Goal: Task Accomplishment & Management: Complete application form

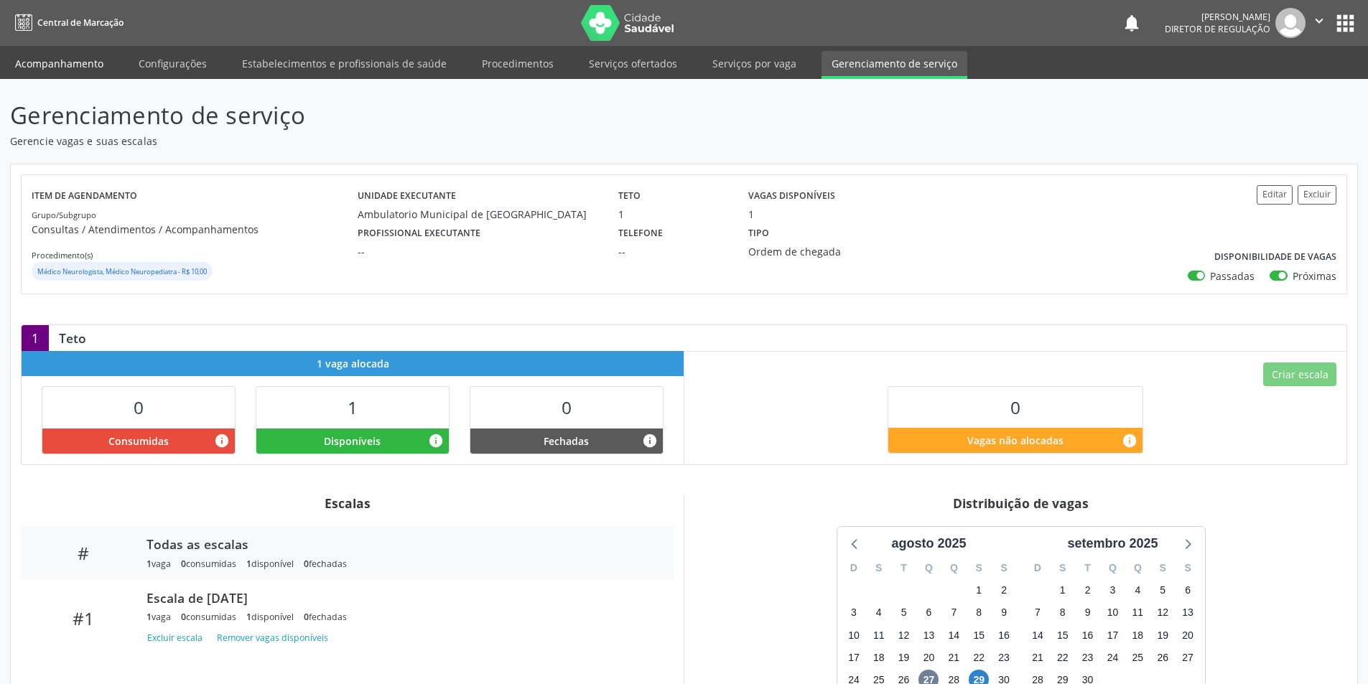
click at [67, 62] on link "Acompanhamento" at bounding box center [59, 63] width 108 height 25
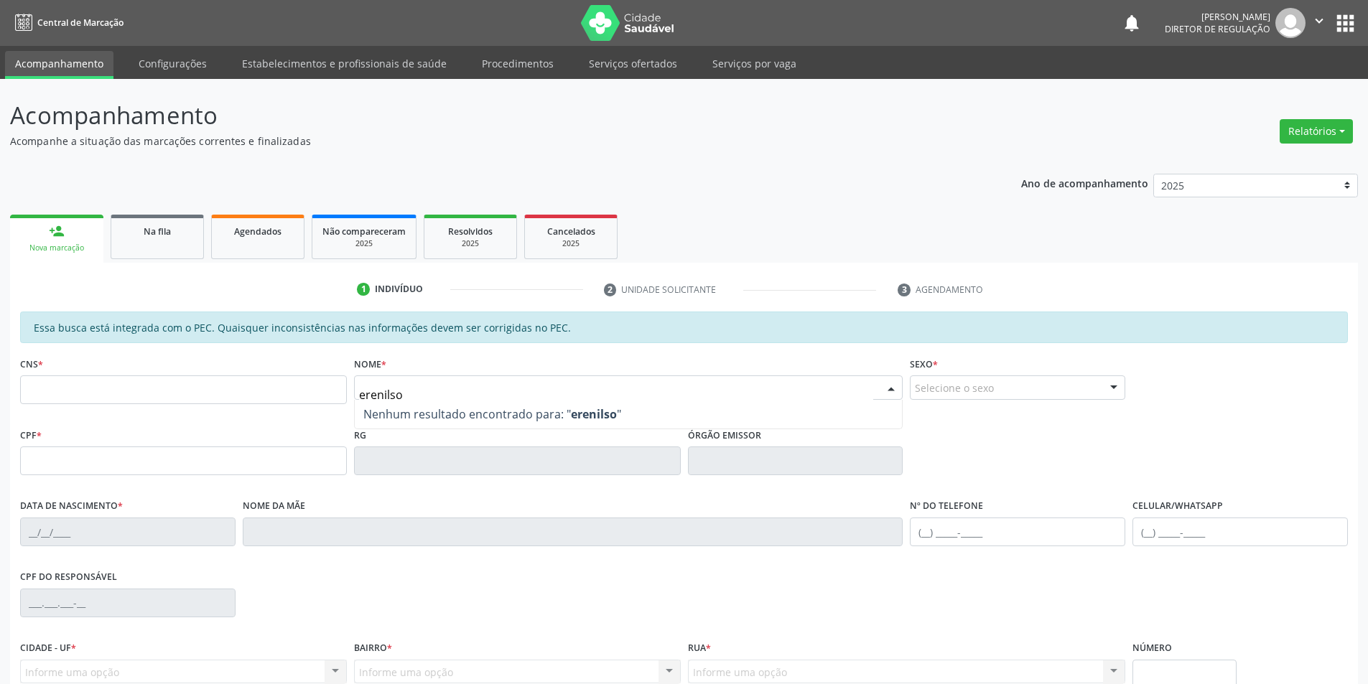
type input "erenilson"
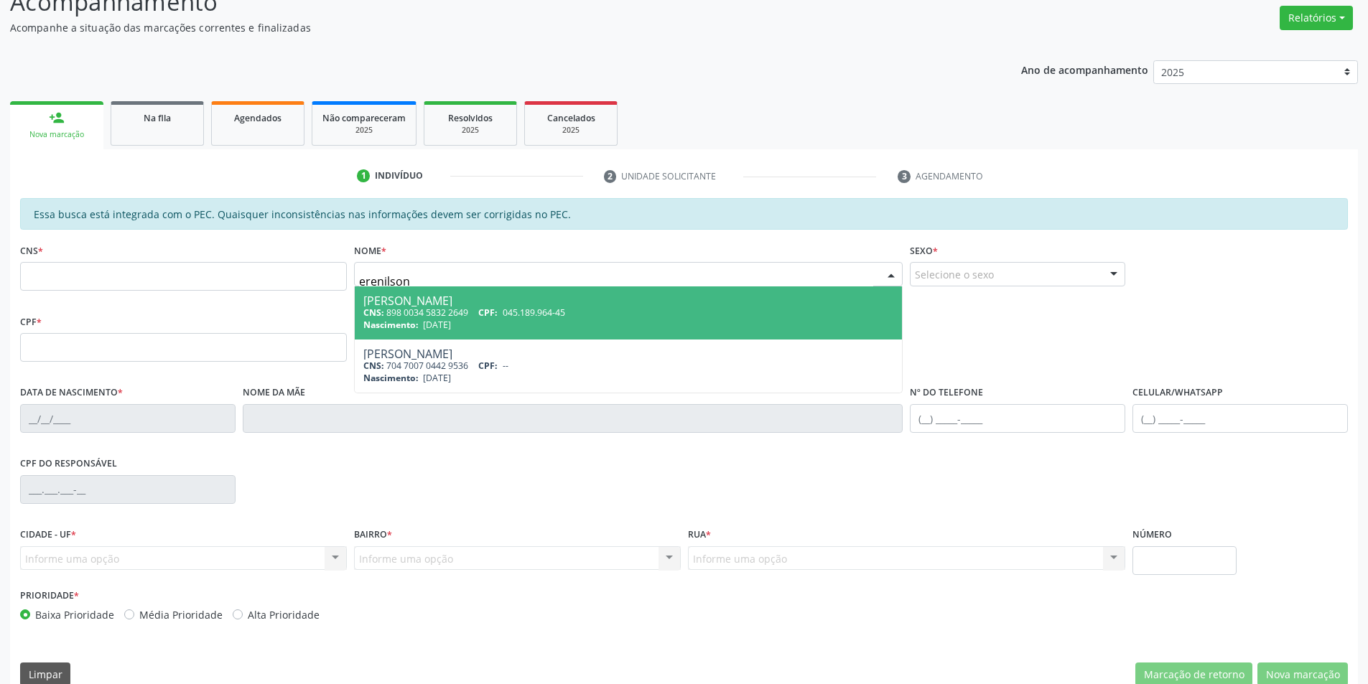
scroll to position [136, 0]
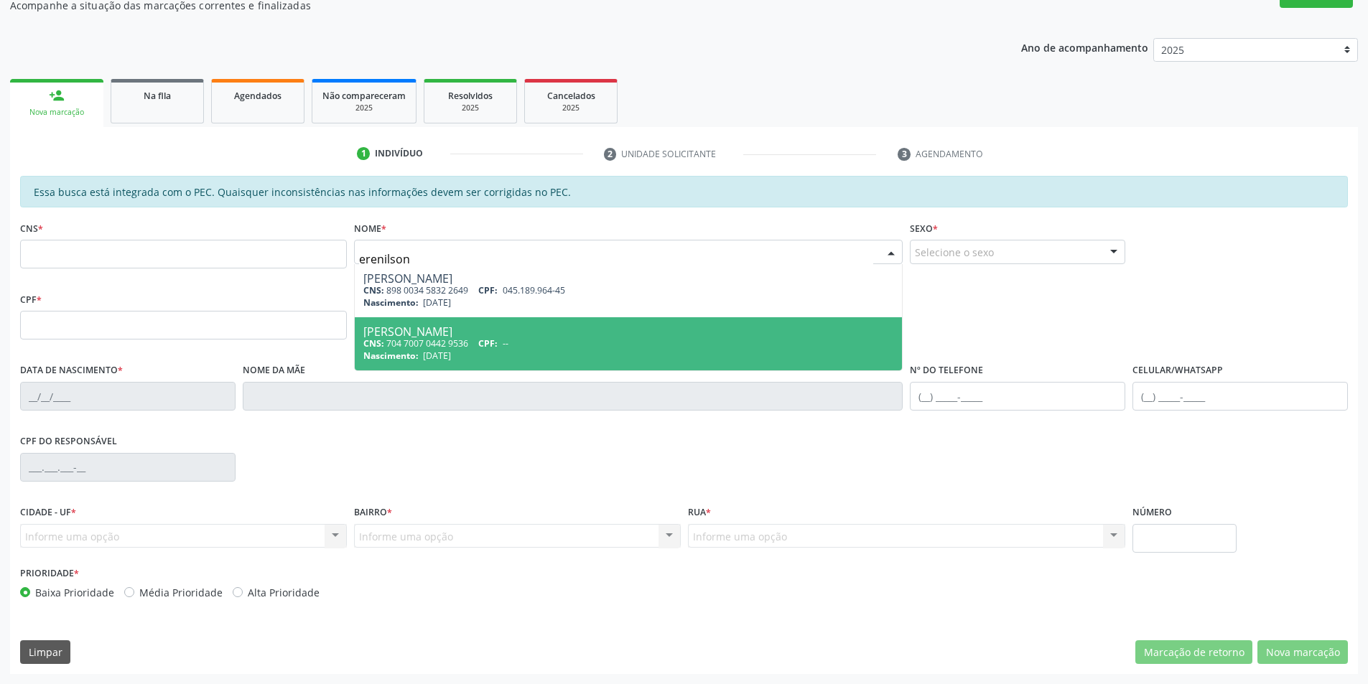
click at [510, 333] on div "Erenilson Ferreira da Silva" at bounding box center [628, 331] width 531 height 11
type input "704 7007 0442 9536"
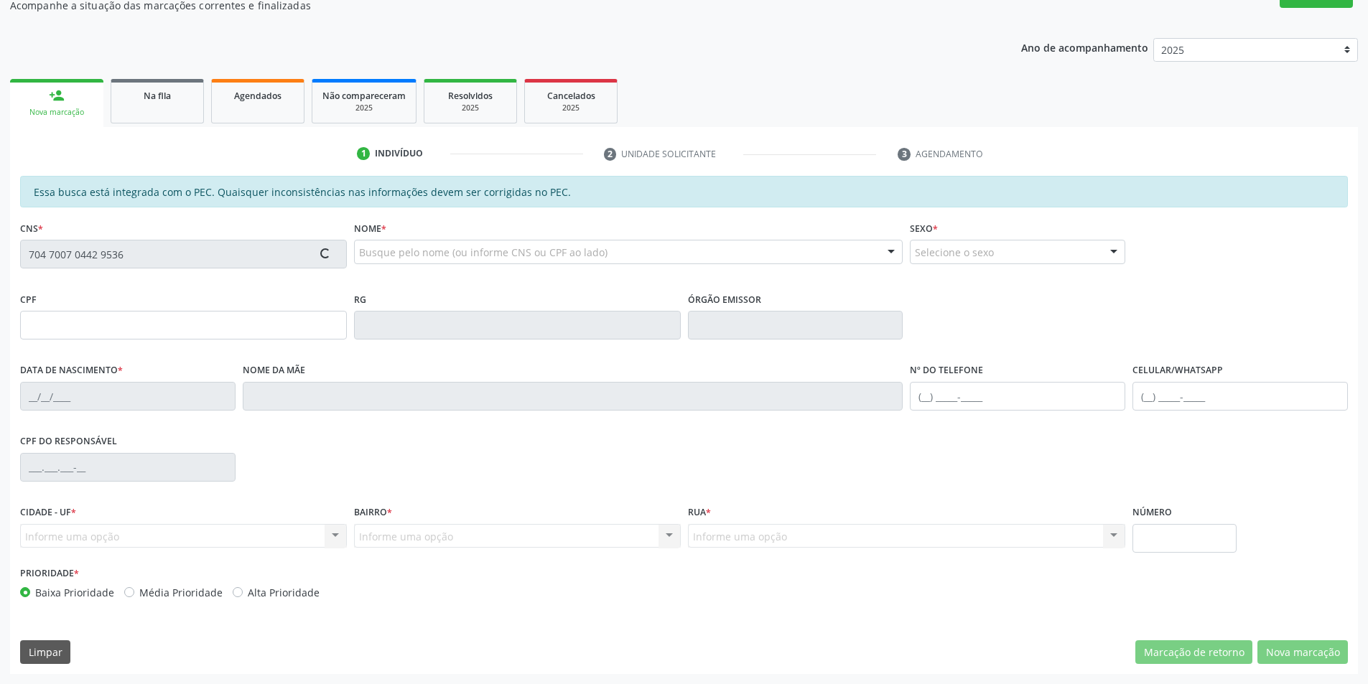
type input "14/08/1981"
type input "Roselita Santana Ferreira da Silva"
type input "(87) 98842-4108"
type input "045.189.964-45"
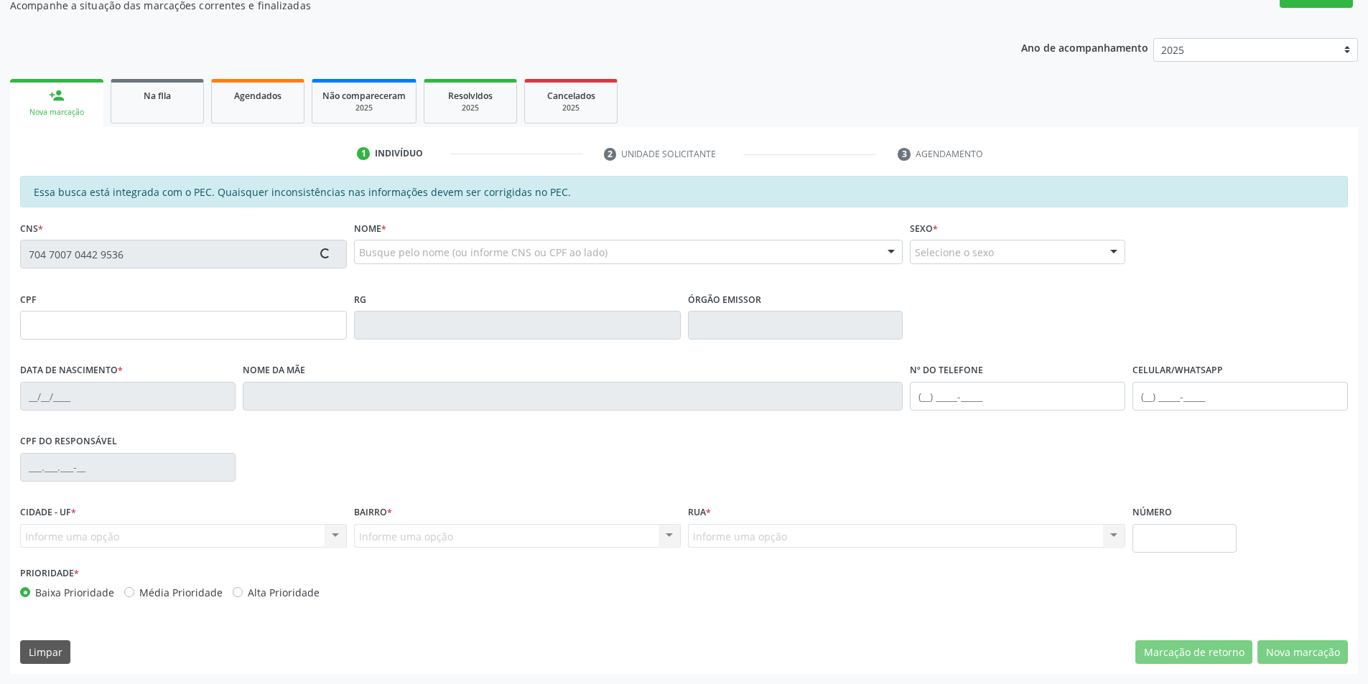
type input "S/N"
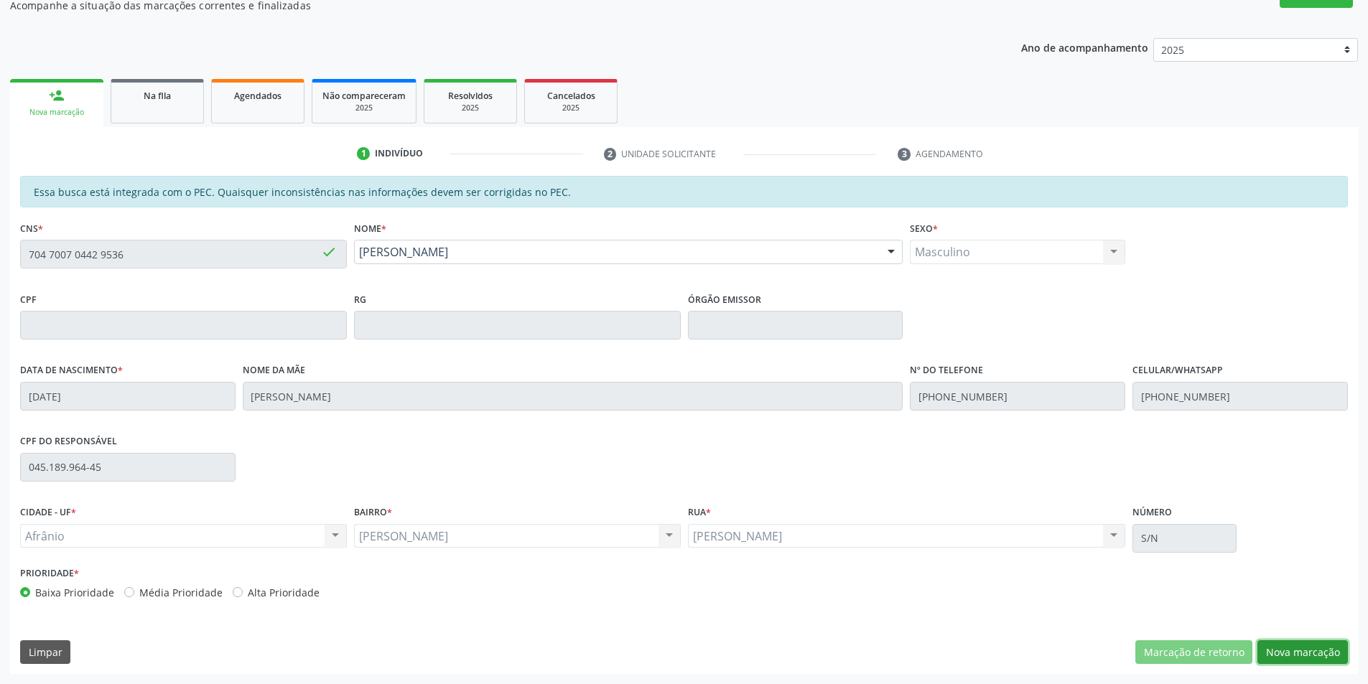
click at [1295, 648] on button "Nova marcação" at bounding box center [1302, 652] width 90 height 24
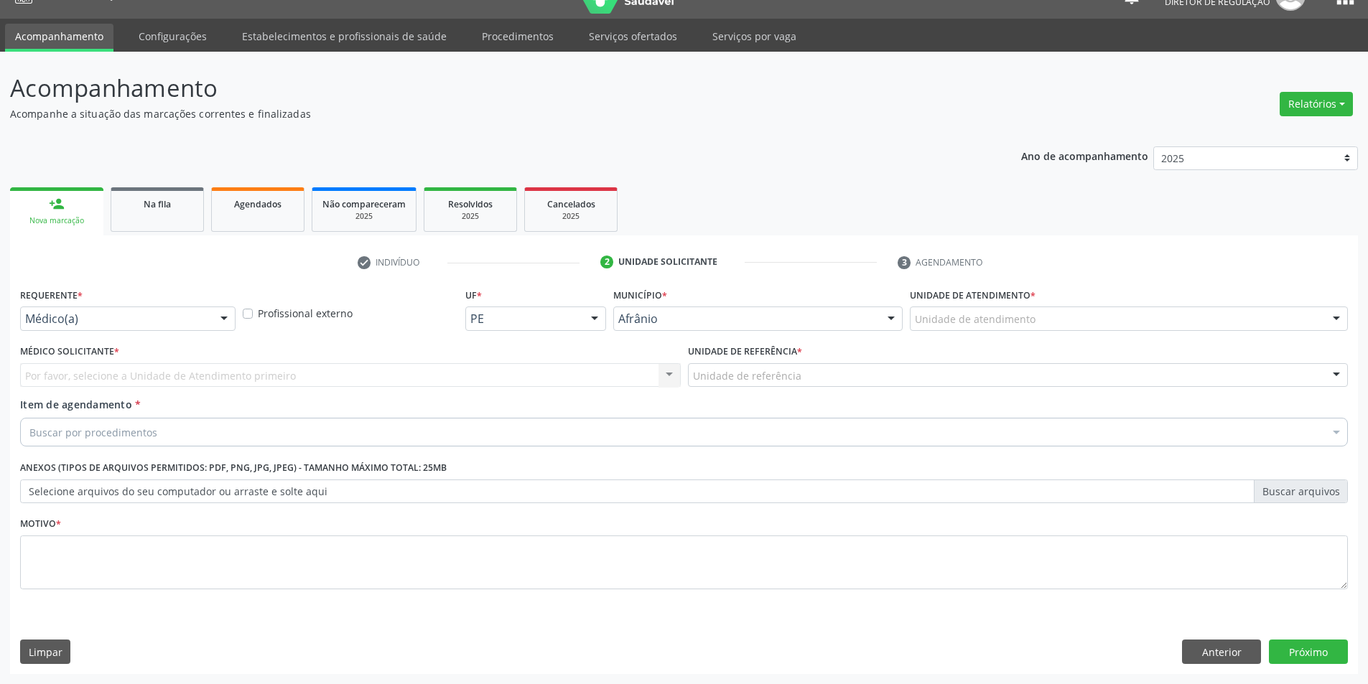
scroll to position [27, 0]
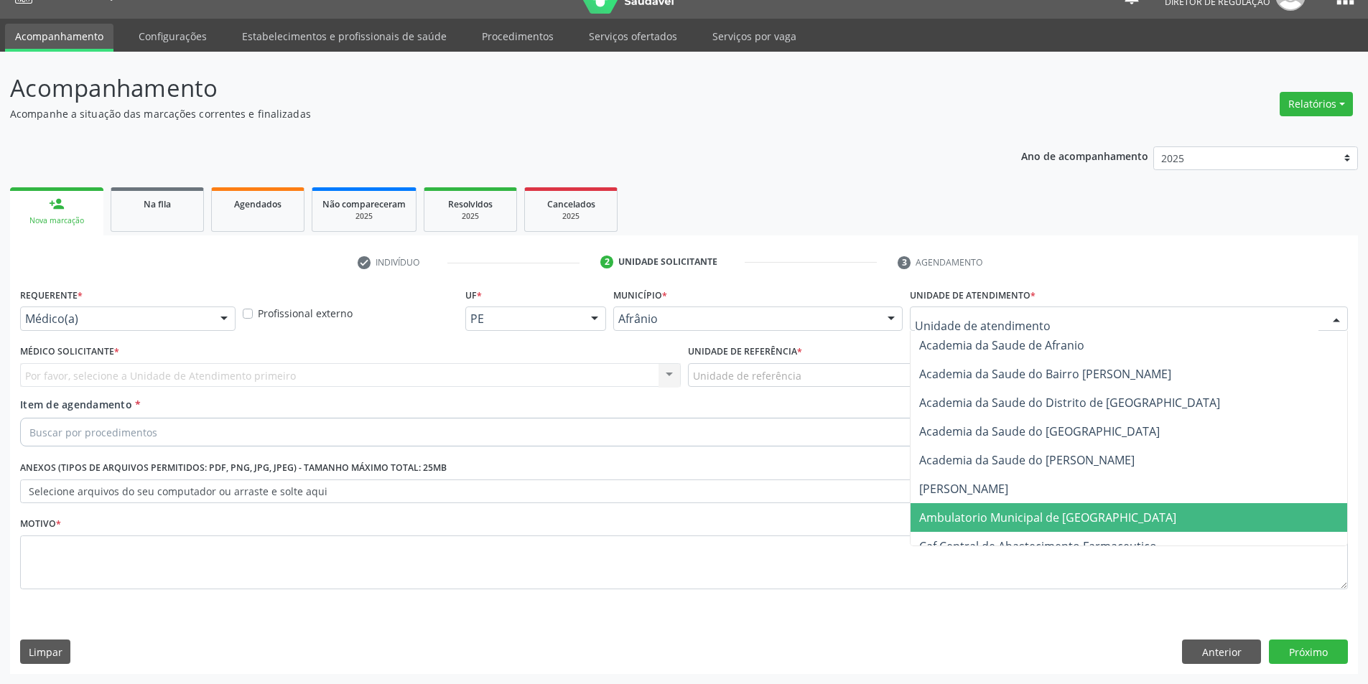
click at [1012, 519] on span "Ambulatorio Municipal de [GEOGRAPHIC_DATA]" at bounding box center [1047, 518] width 257 height 16
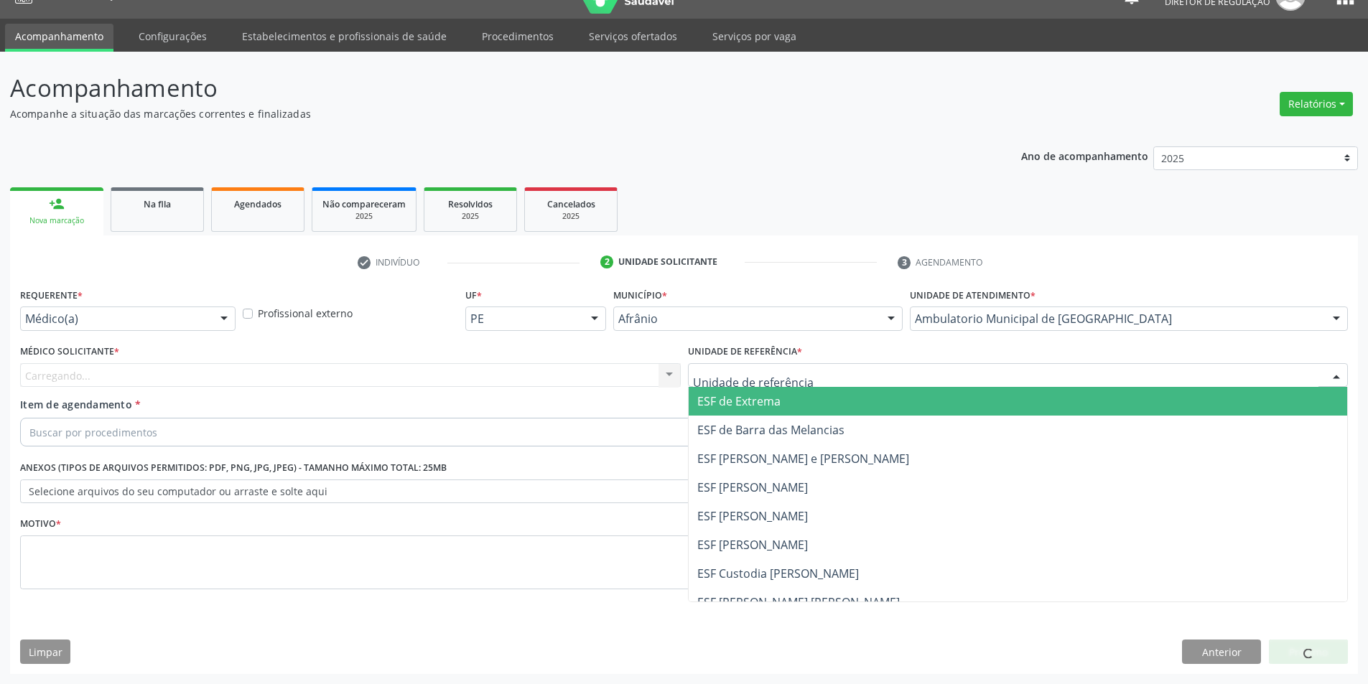
click at [839, 380] on div at bounding box center [1018, 375] width 661 height 24
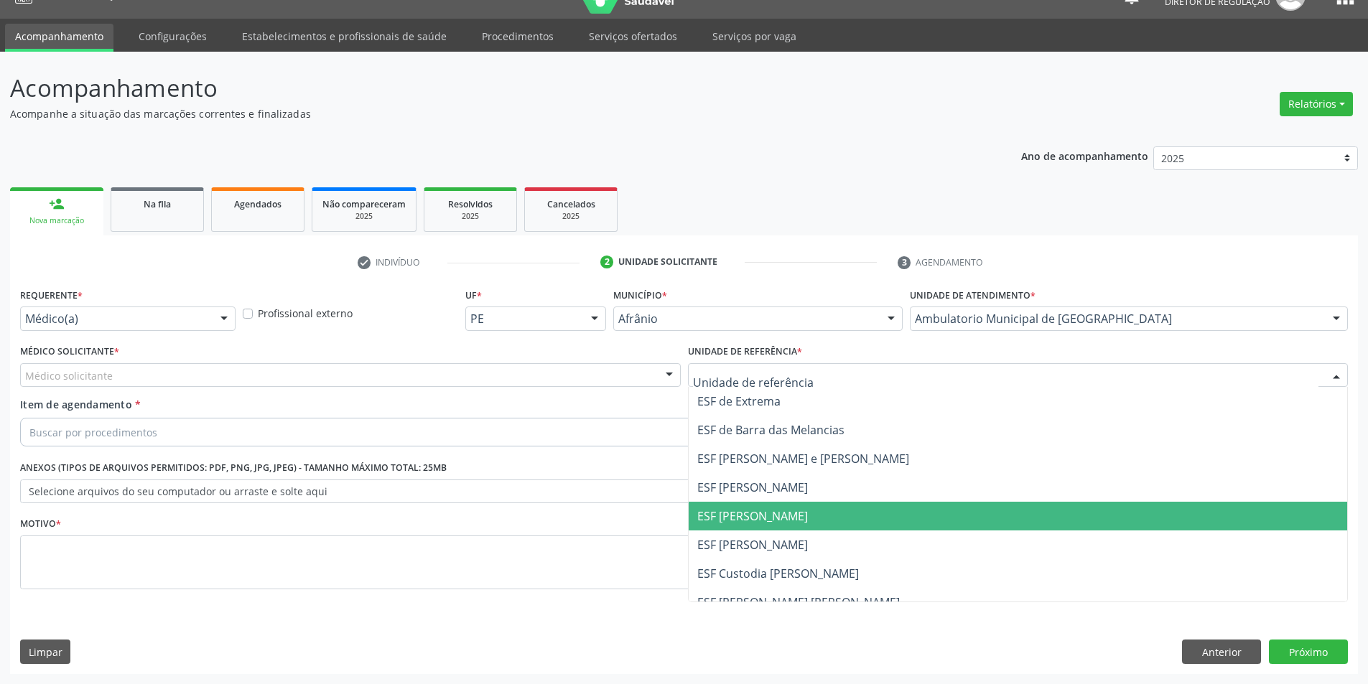
click at [803, 517] on span "ESF [PERSON_NAME]" at bounding box center [1018, 516] width 659 height 29
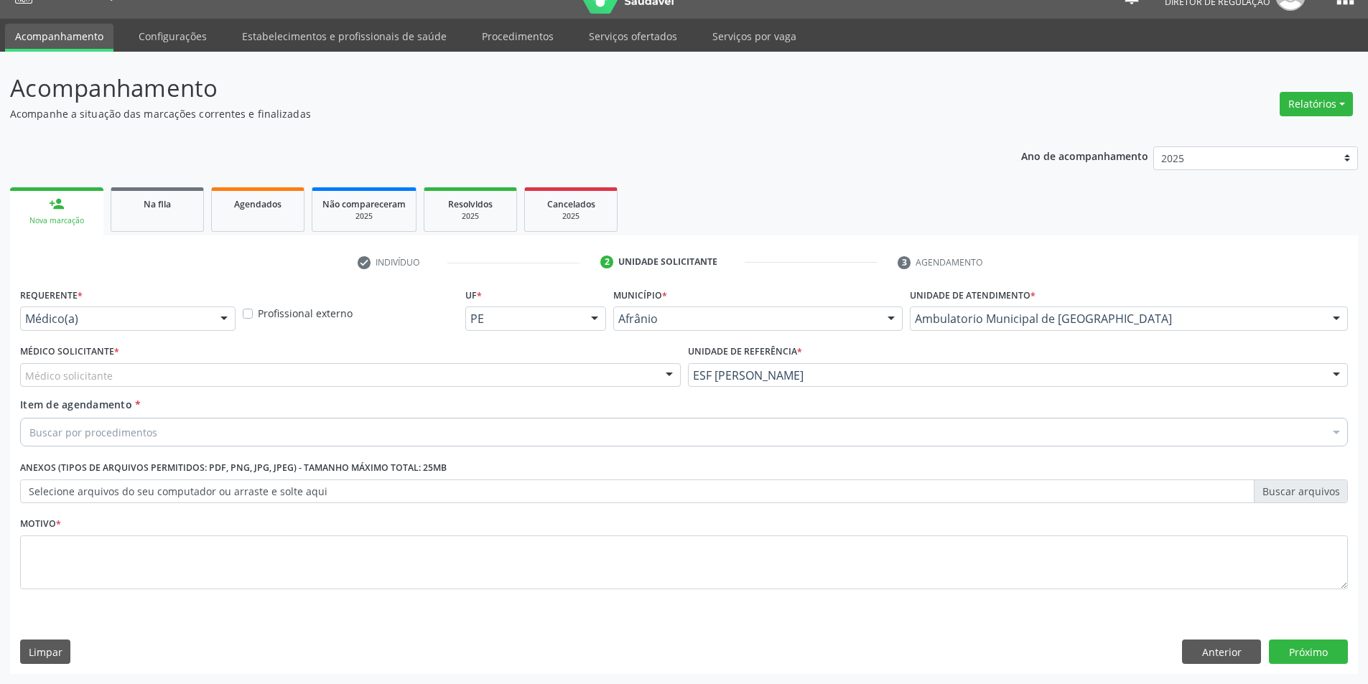
click at [417, 378] on div "Médico solicitante" at bounding box center [350, 375] width 661 height 24
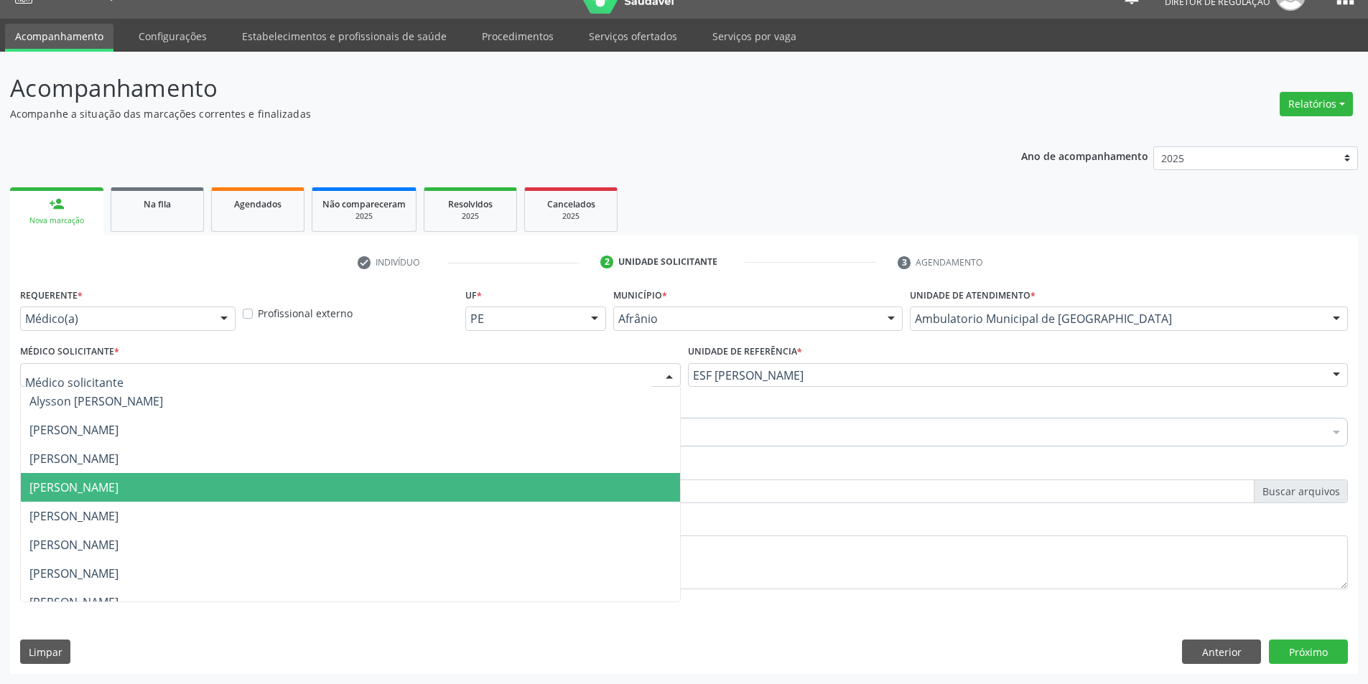
click at [319, 493] on span "[PERSON_NAME]" at bounding box center [350, 487] width 659 height 29
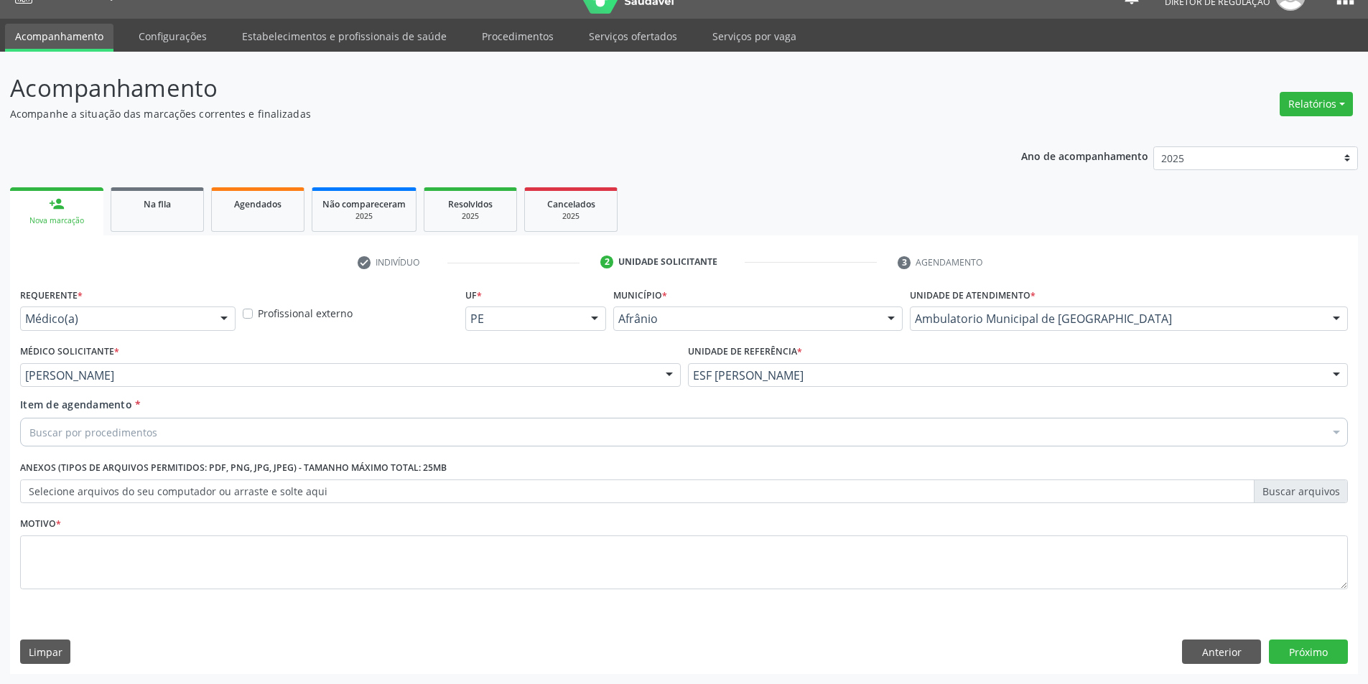
click at [174, 432] on div "Buscar por procedimentos" at bounding box center [684, 432] width 1328 height 29
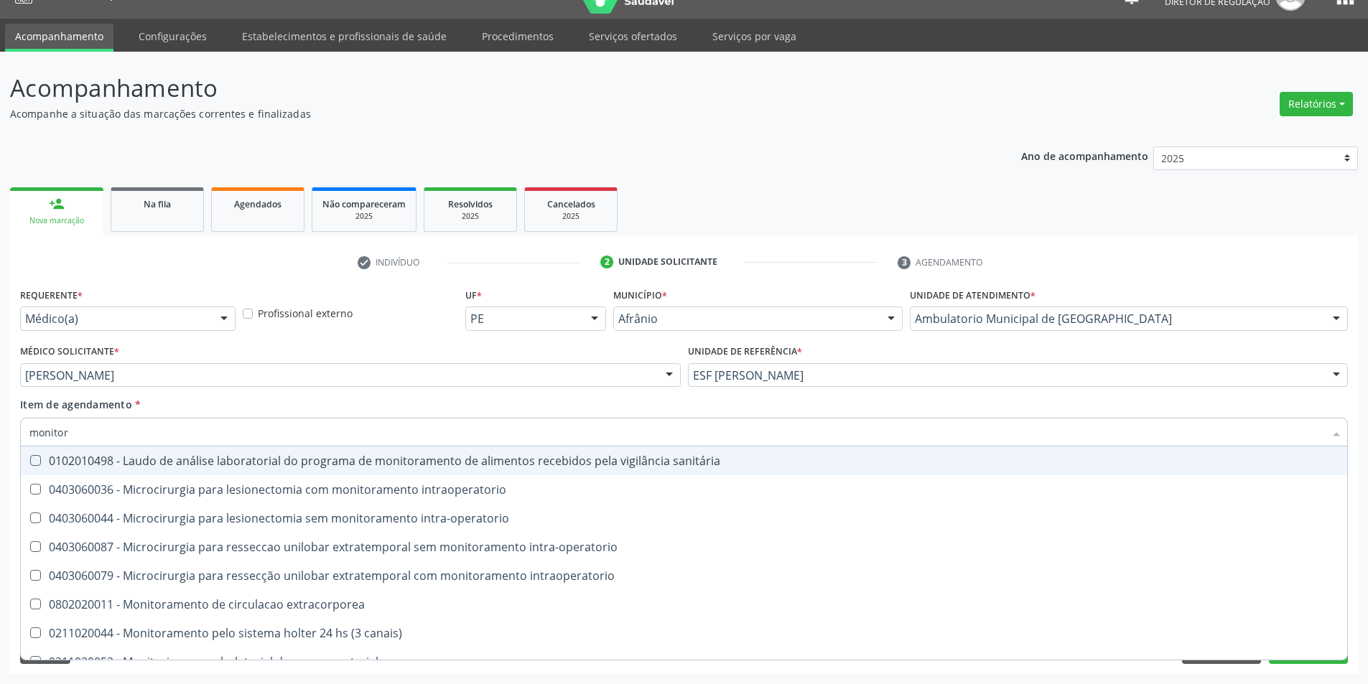
type input "monitori"
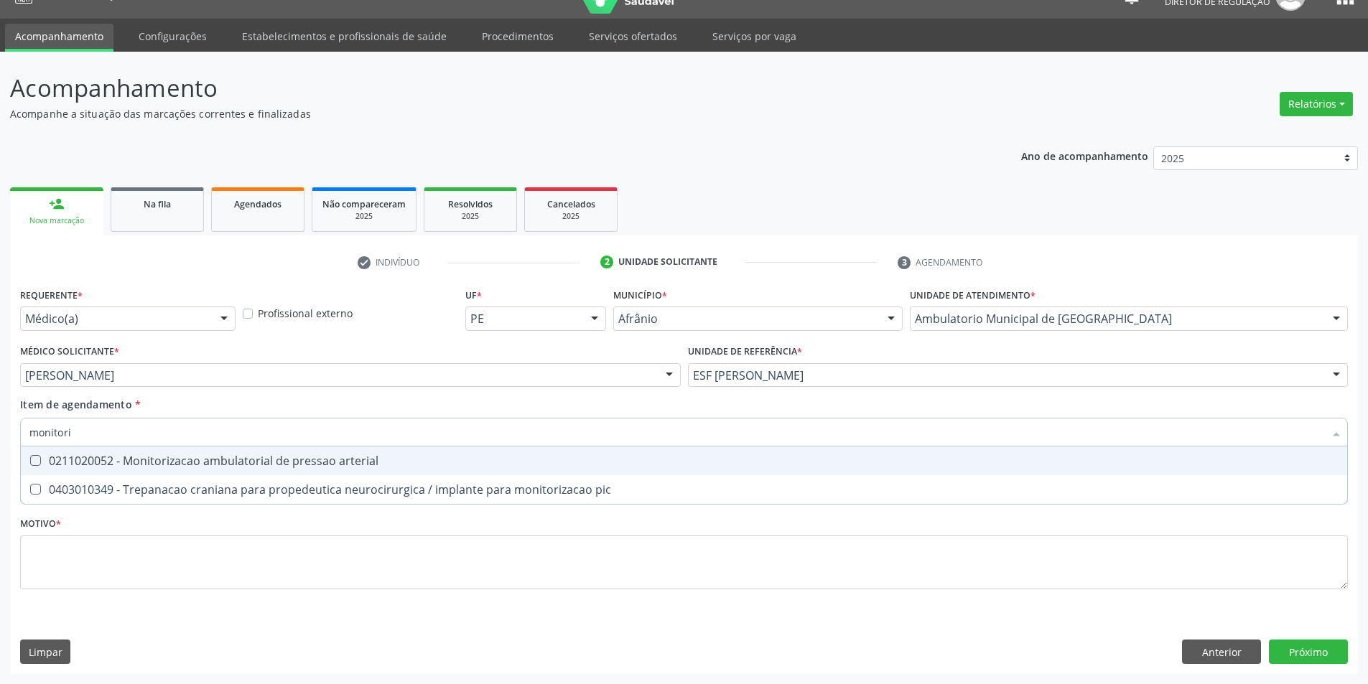
click at [228, 461] on div "0211020052 - Monitorizacao ambulatorial de pressao arterial" at bounding box center [683, 460] width 1309 height 11
checkbox arterial "true"
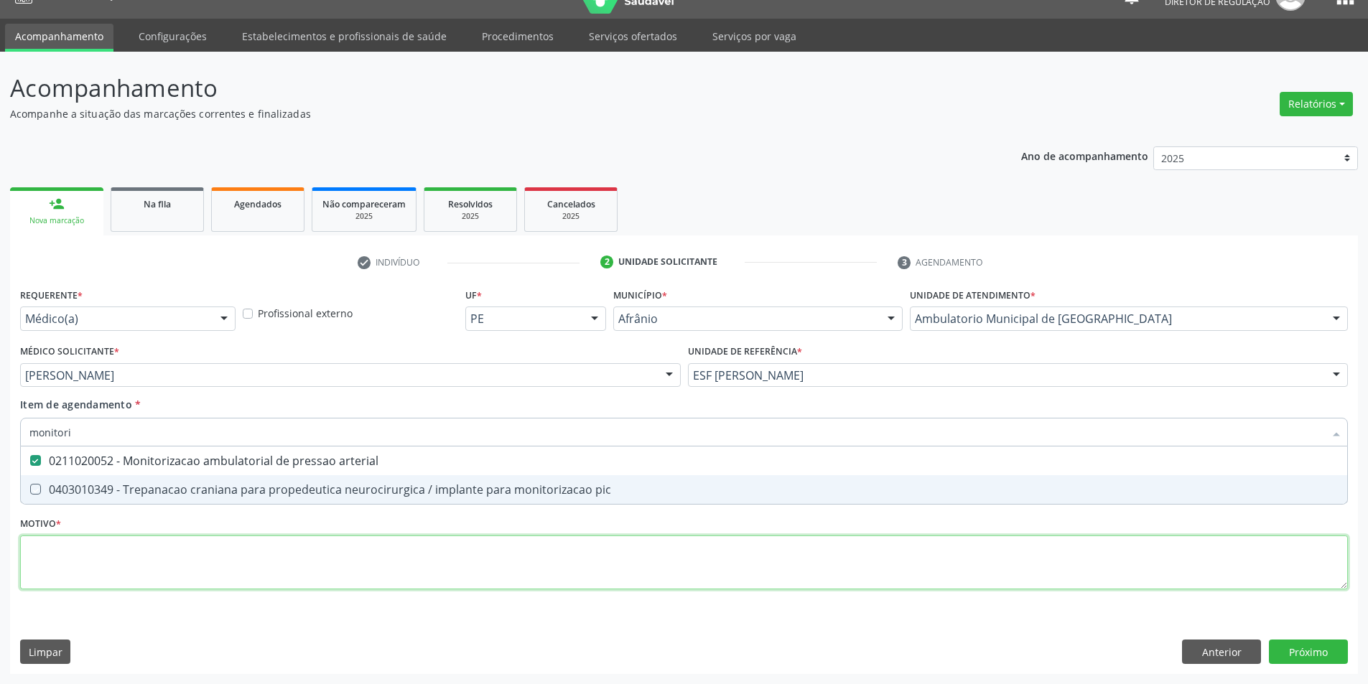
click at [239, 559] on div "Requerente * Médico(a) Médico(a) Enfermeiro(a) Paciente Nenhum resultado encont…" at bounding box center [684, 446] width 1328 height 325
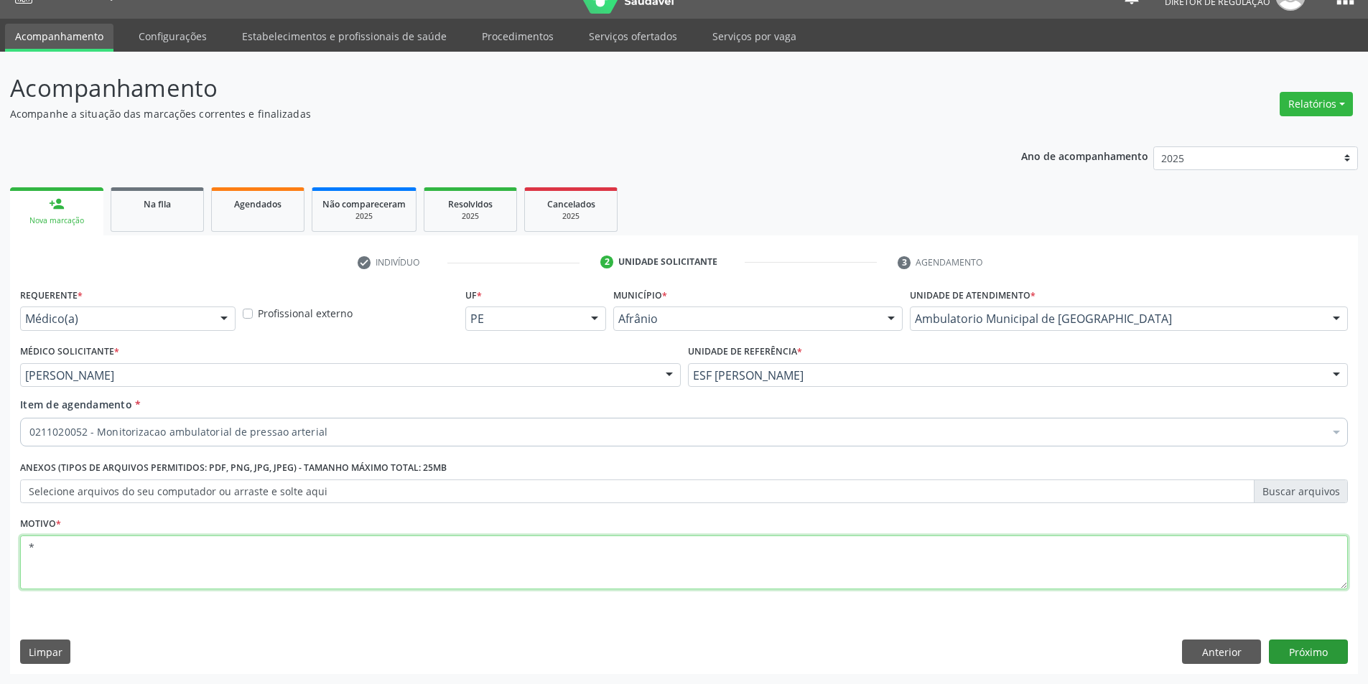
type textarea "*"
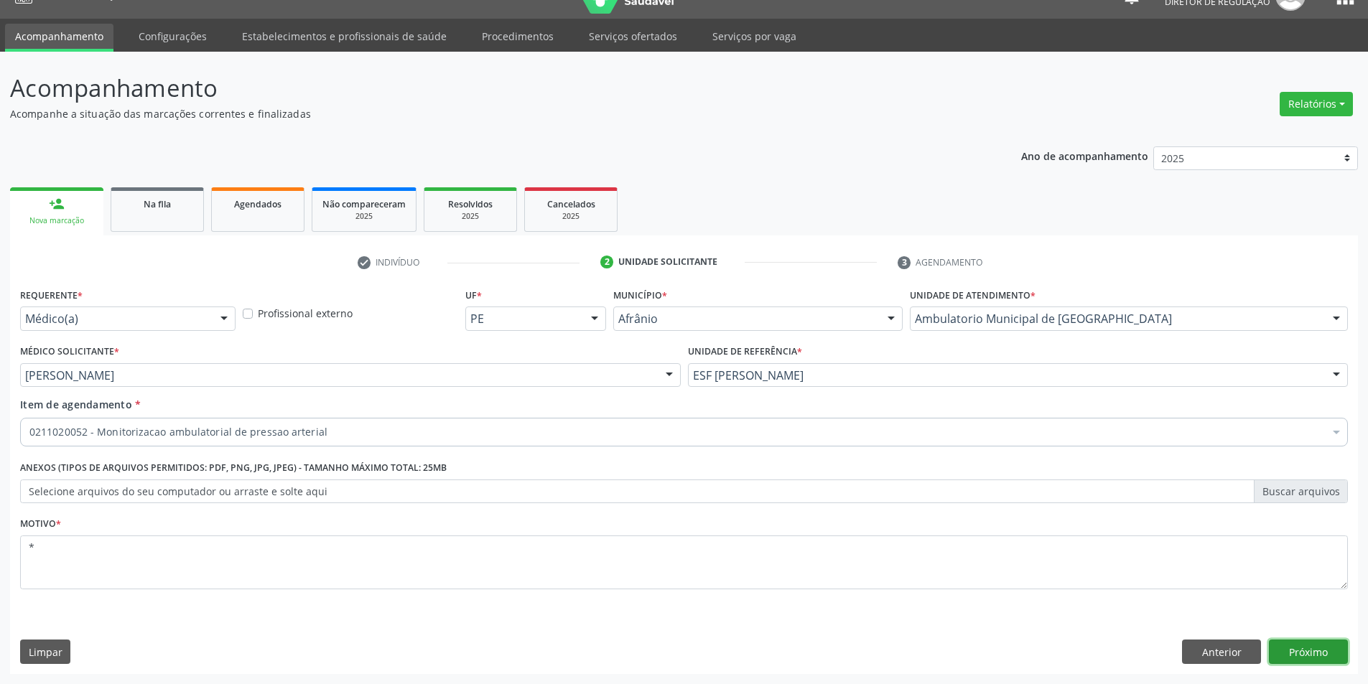
click at [1306, 653] on button "Próximo" at bounding box center [1308, 652] width 79 height 24
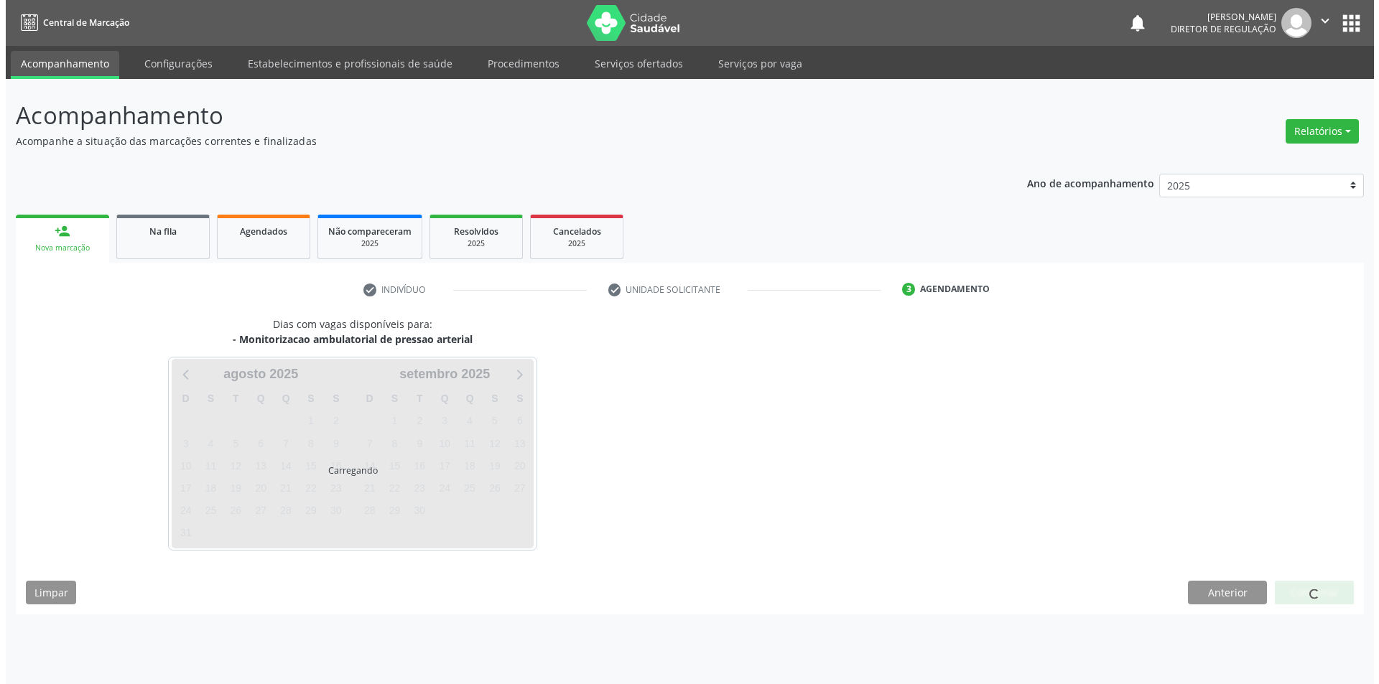
scroll to position [0, 0]
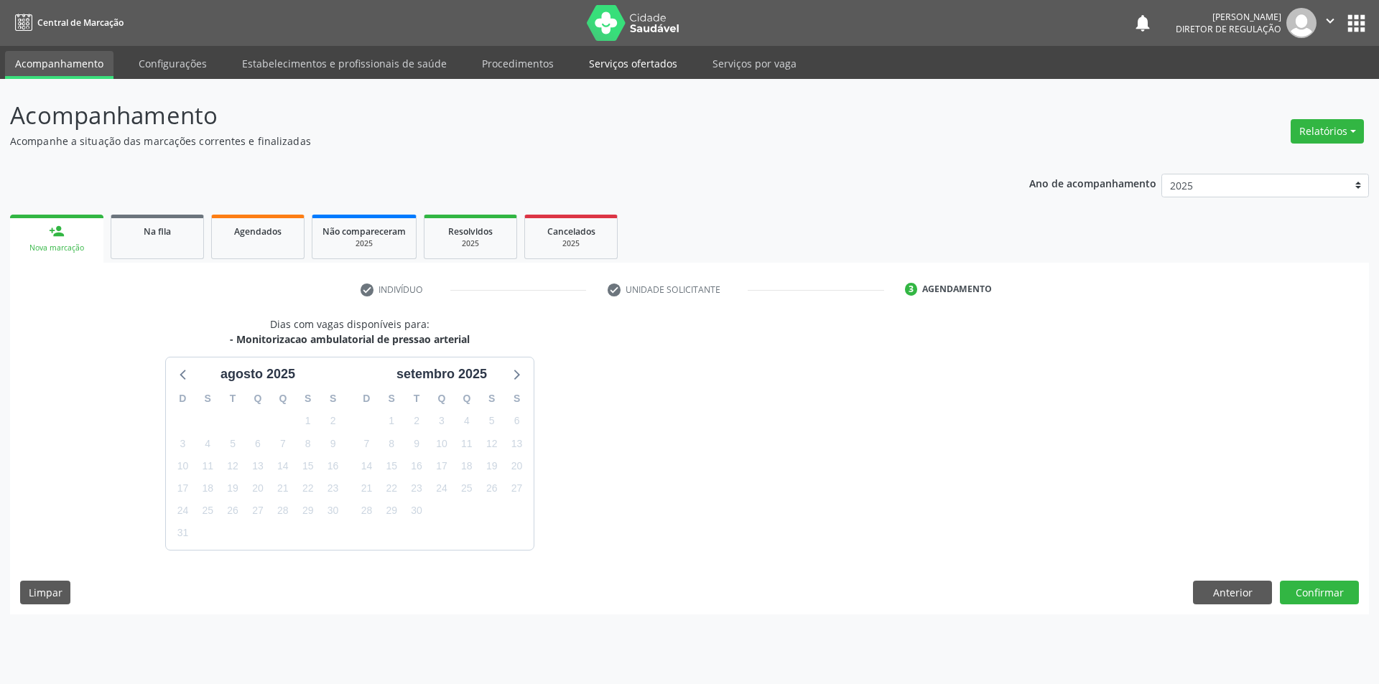
click at [624, 63] on link "Serviços ofertados" at bounding box center [633, 63] width 108 height 25
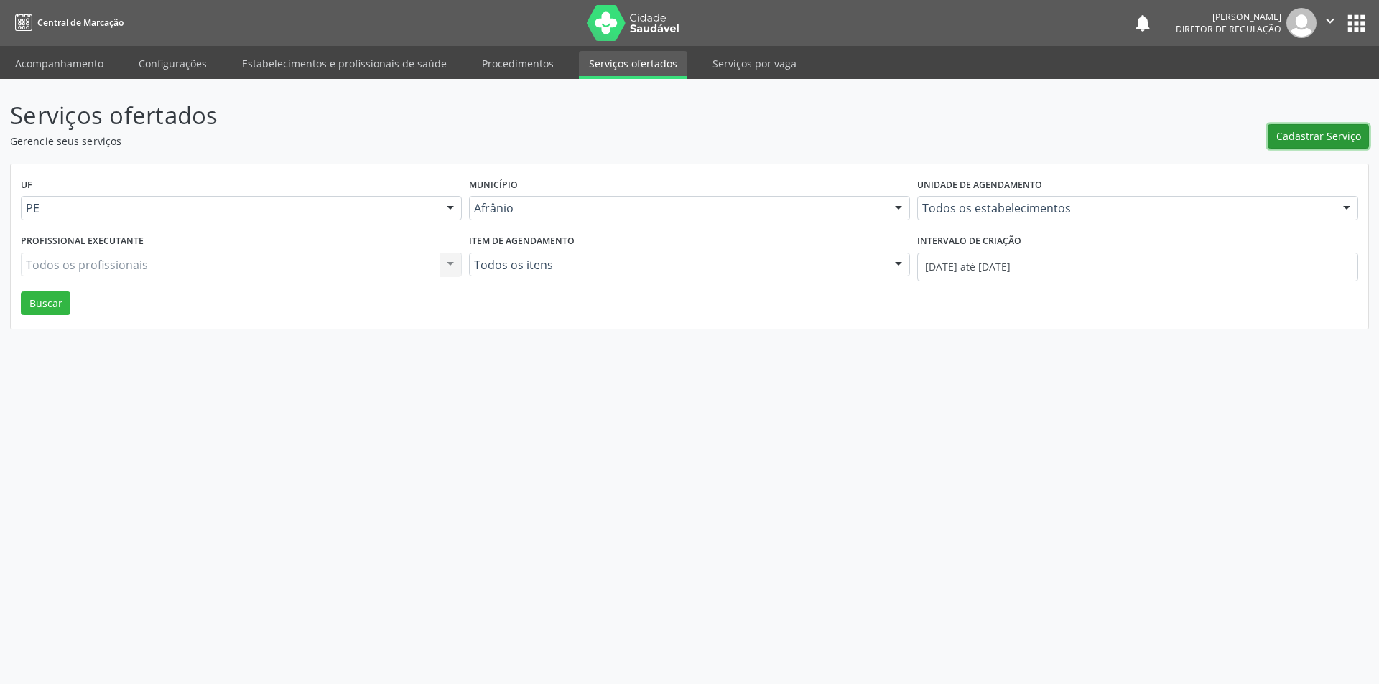
click at [1285, 132] on span "Cadastrar Serviço" at bounding box center [1318, 136] width 85 height 15
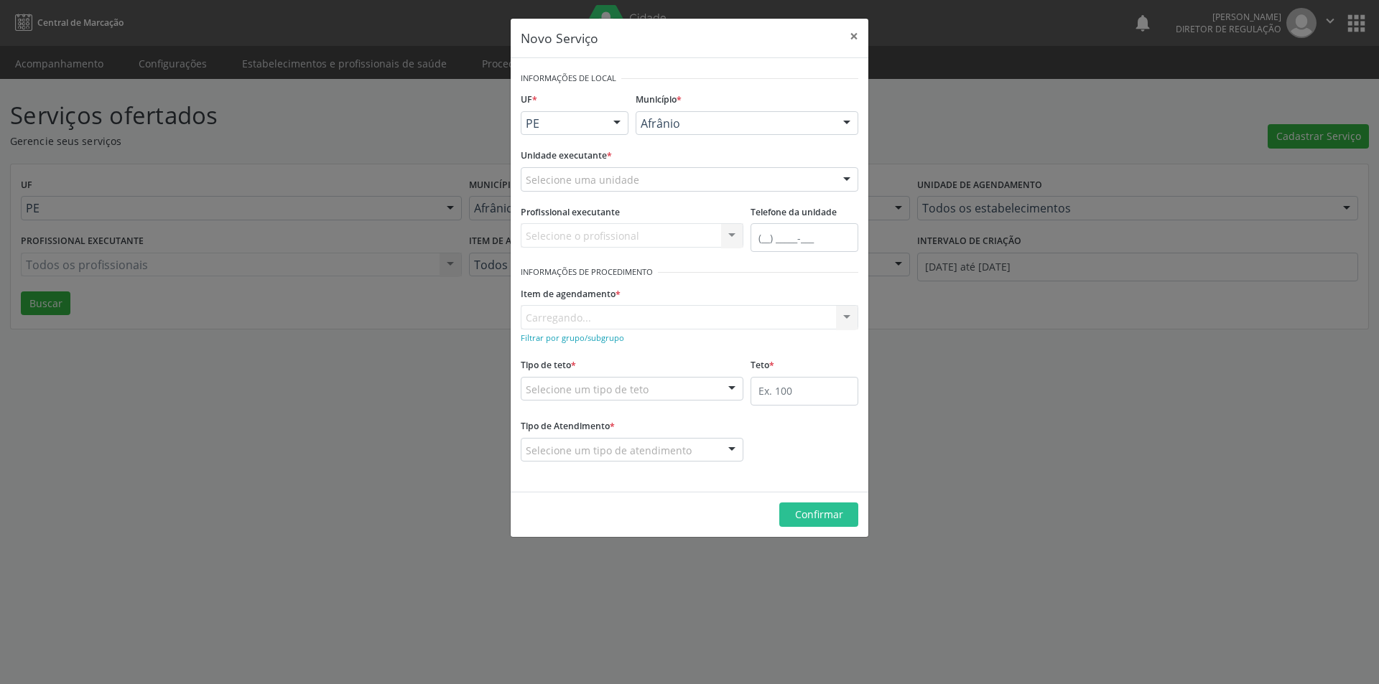
click at [686, 180] on div "Selecione uma unidade" at bounding box center [689, 179] width 337 height 24
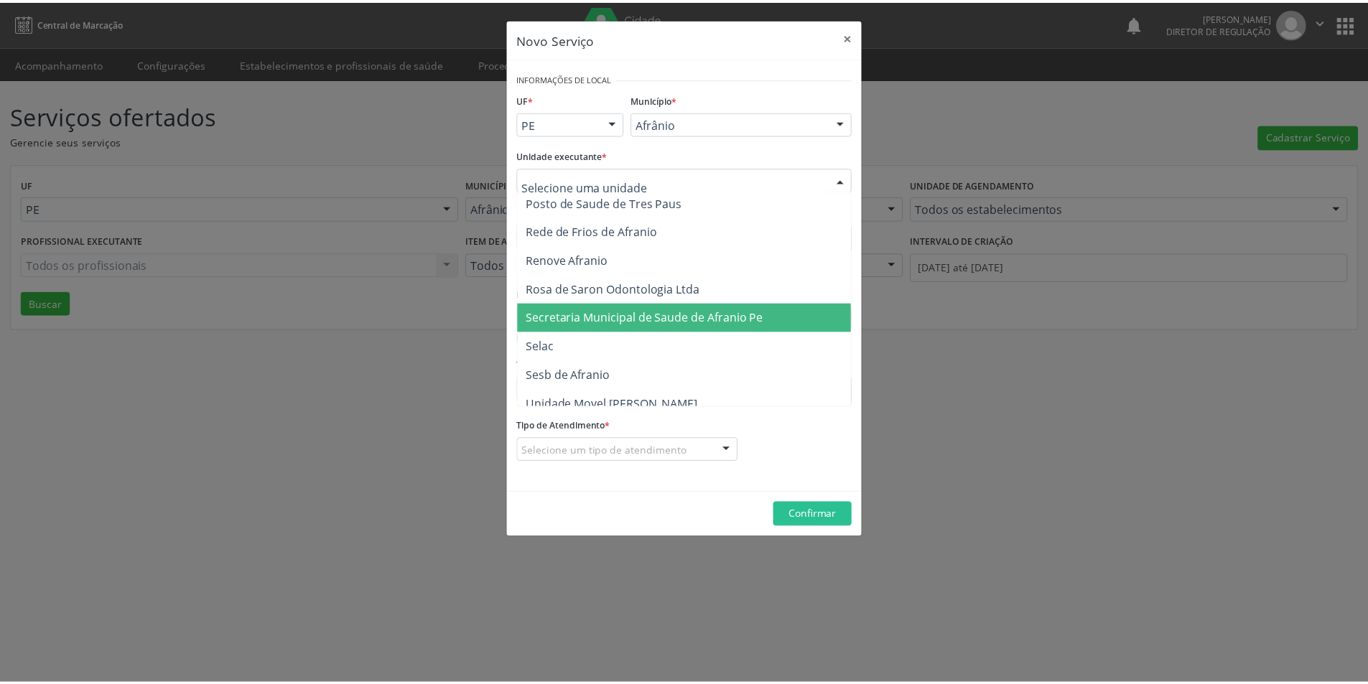
scroll to position [862, 0]
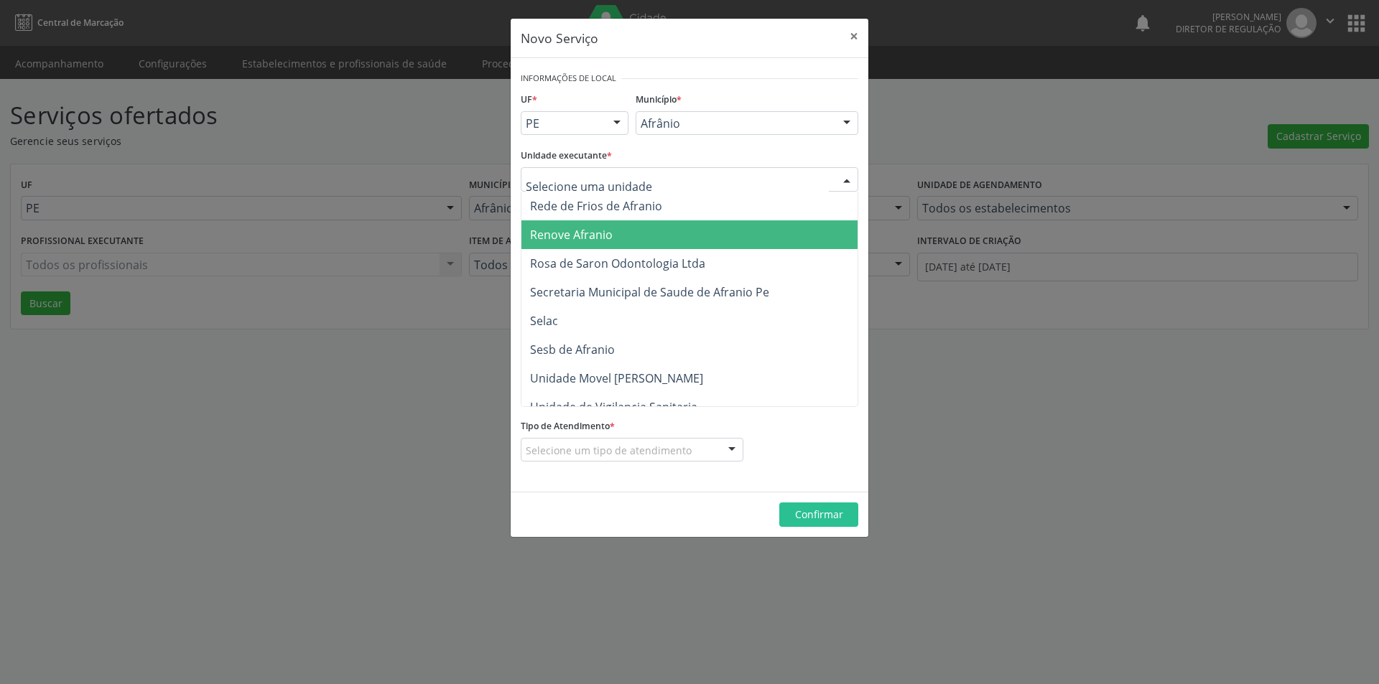
click at [628, 237] on span "Renove Afranio" at bounding box center [696, 234] width 350 height 29
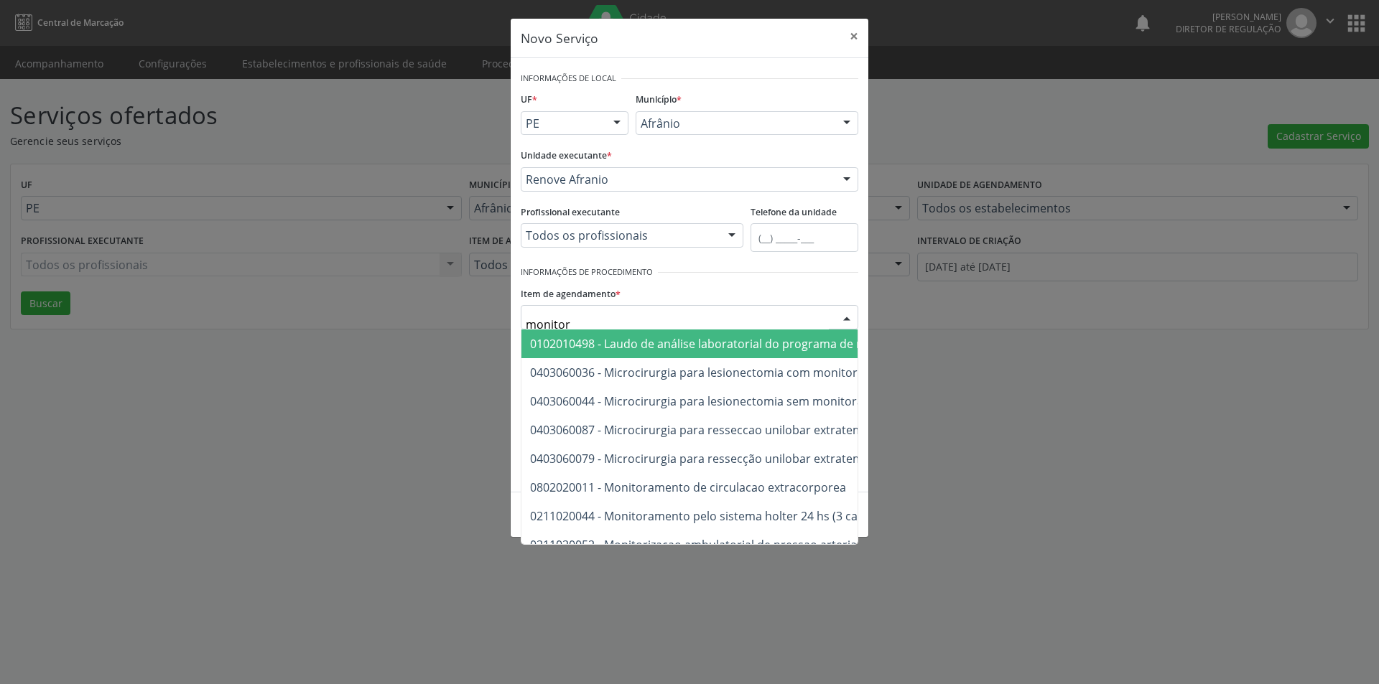
type input "monitori"
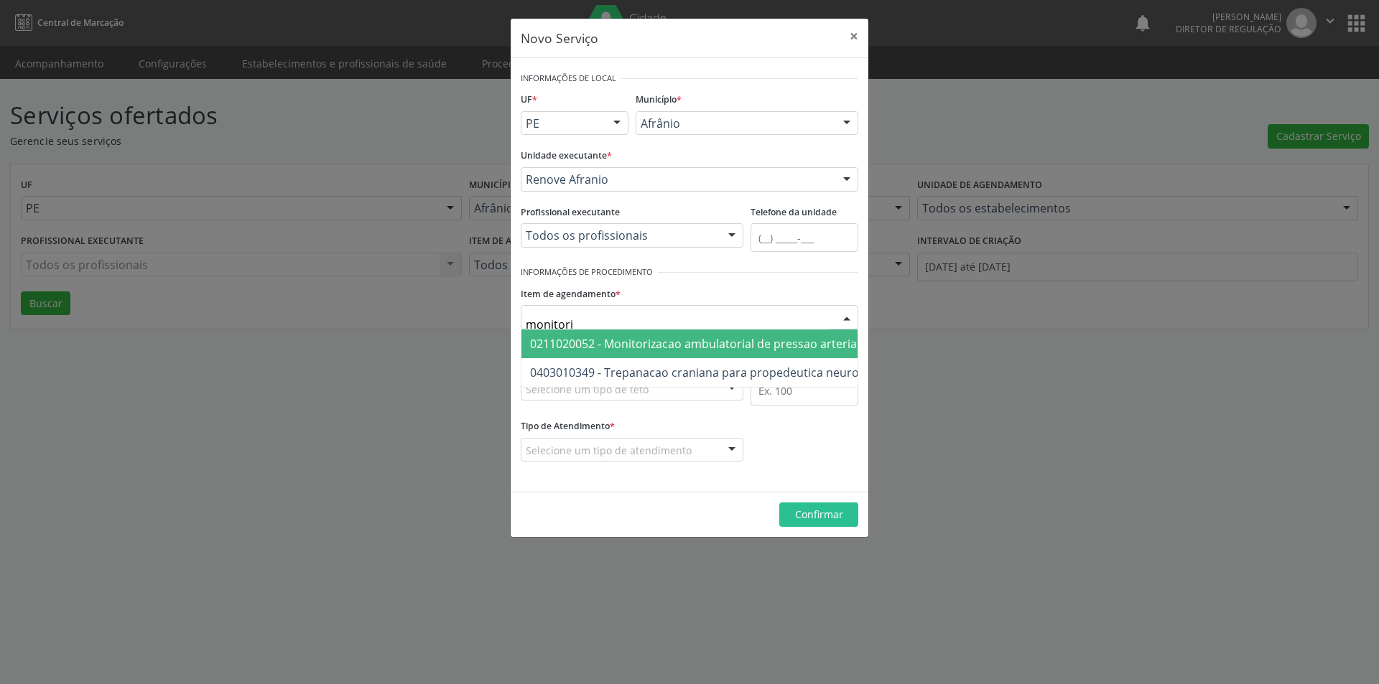
click at [650, 344] on span "0211020052 - Monitorizacao ambulatorial de pressao arterial" at bounding box center [695, 344] width 330 height 16
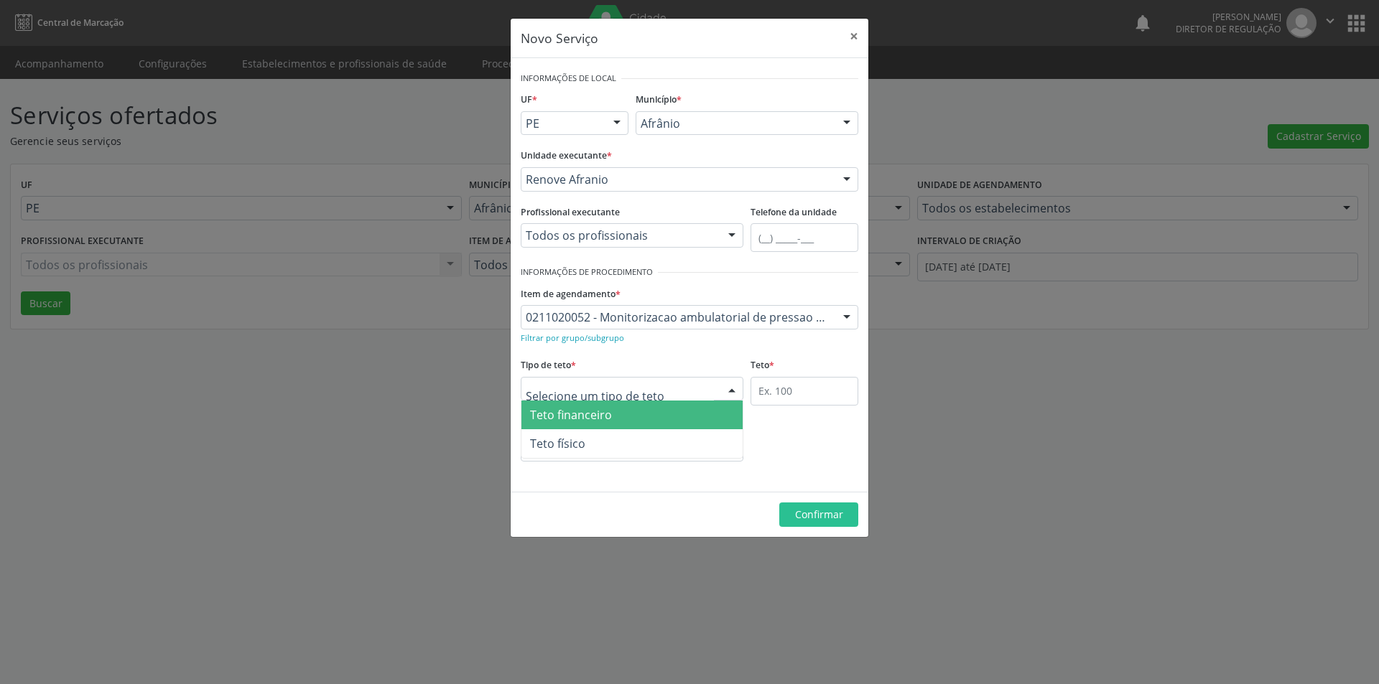
click at [648, 386] on div at bounding box center [632, 389] width 223 height 24
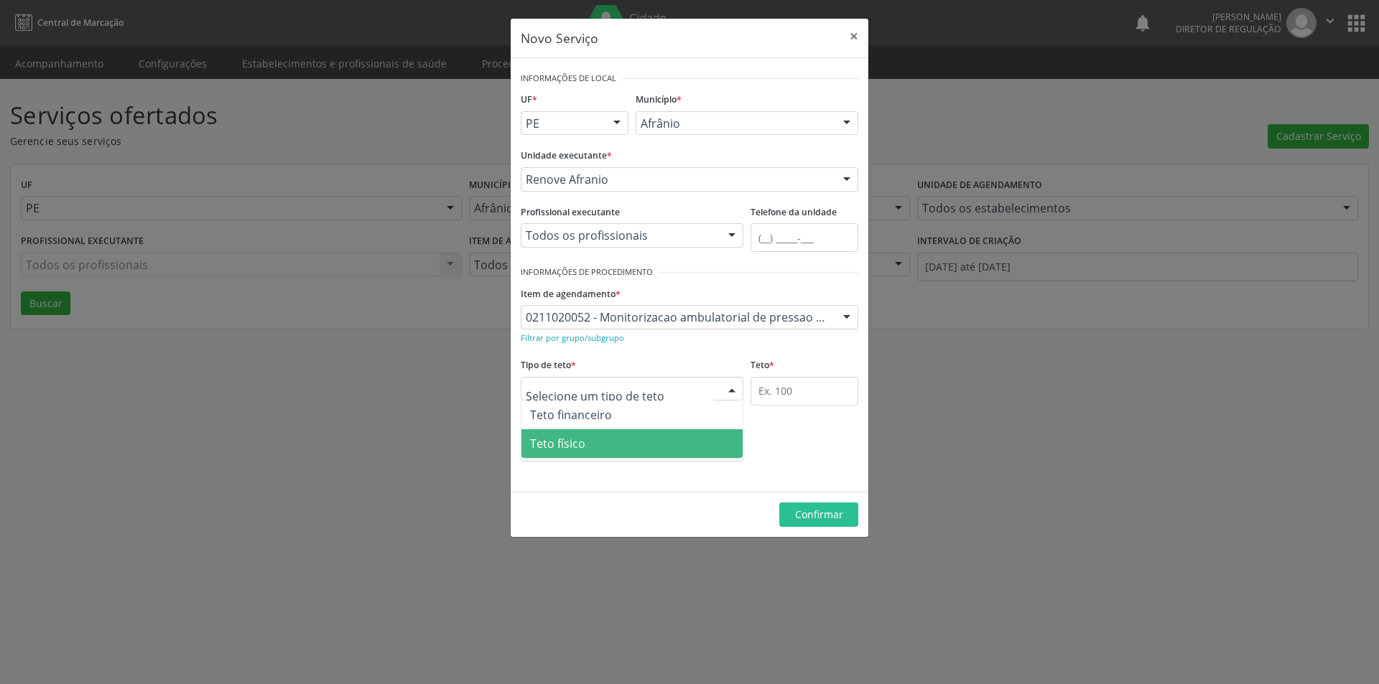
click at [640, 439] on span "Teto físico" at bounding box center [631, 443] width 221 height 29
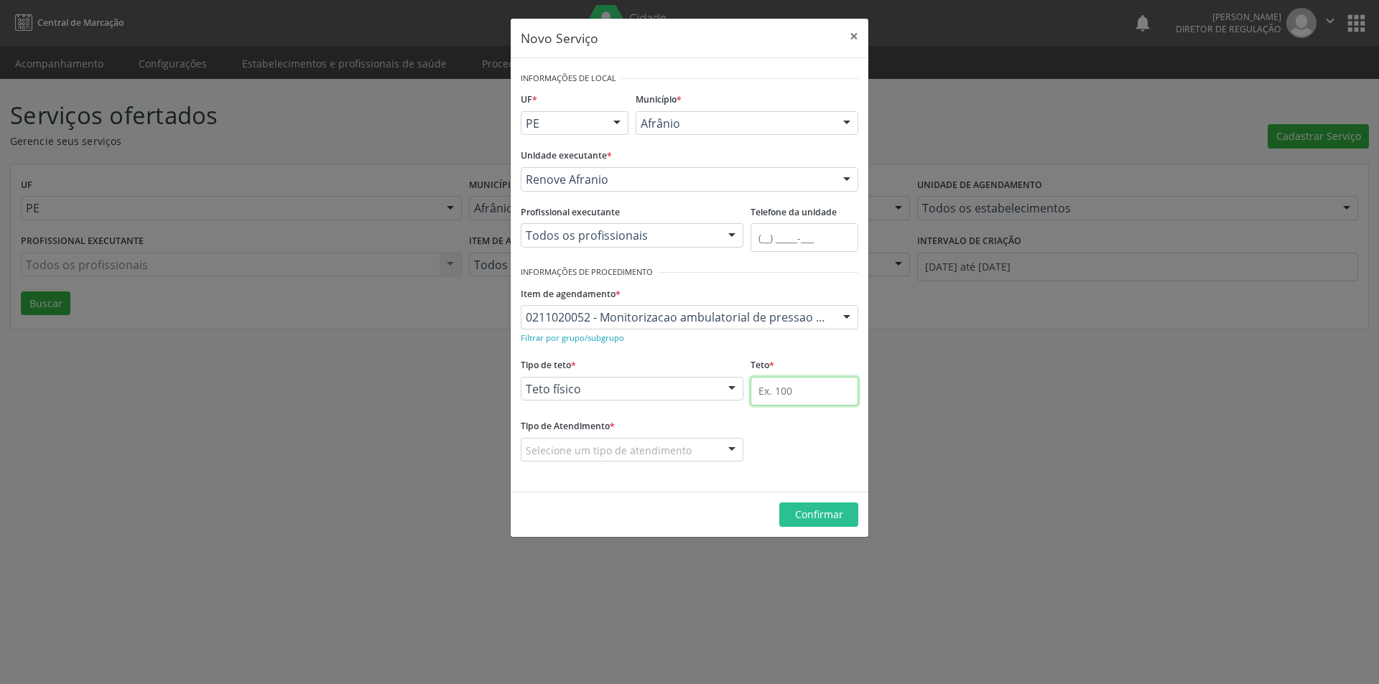
click at [798, 389] on input "text" at bounding box center [804, 391] width 108 height 29
click at [775, 391] on input "text" at bounding box center [804, 391] width 108 height 29
type input "40"
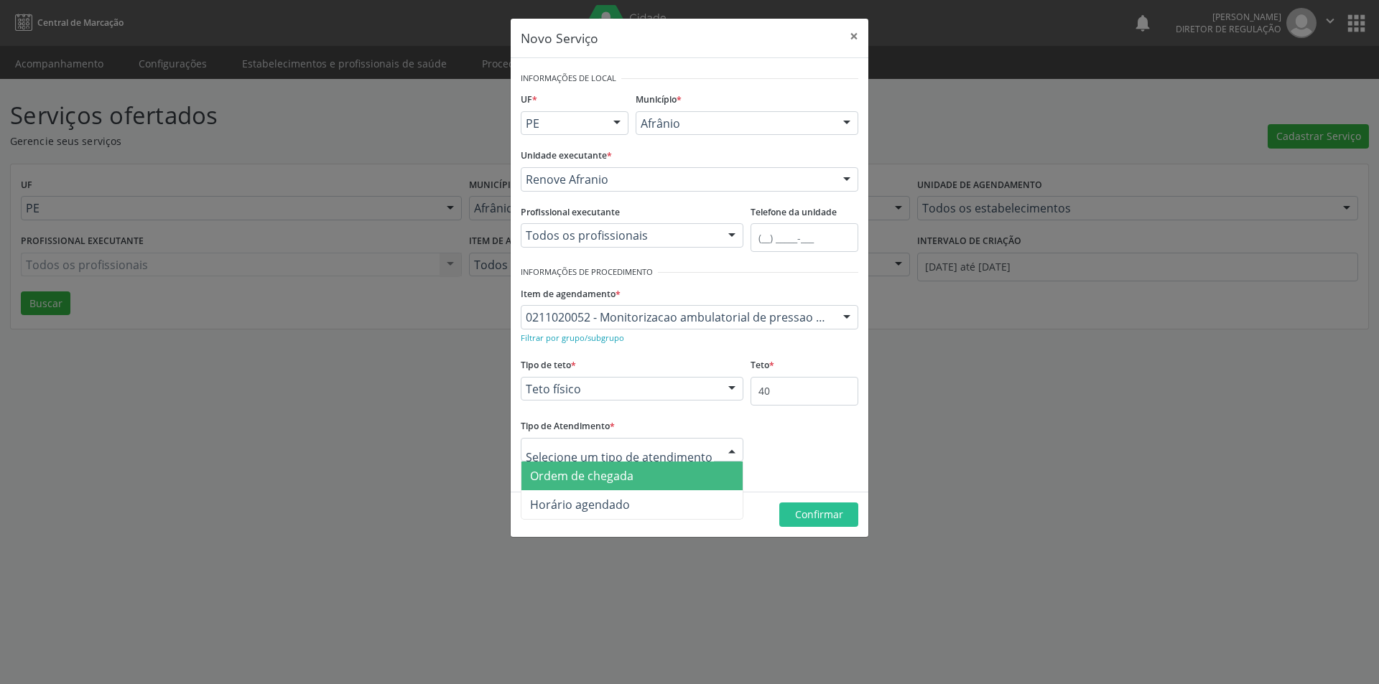
click at [697, 449] on div at bounding box center [632, 450] width 223 height 24
click at [682, 477] on span "Ordem de chegada" at bounding box center [631, 476] width 221 height 29
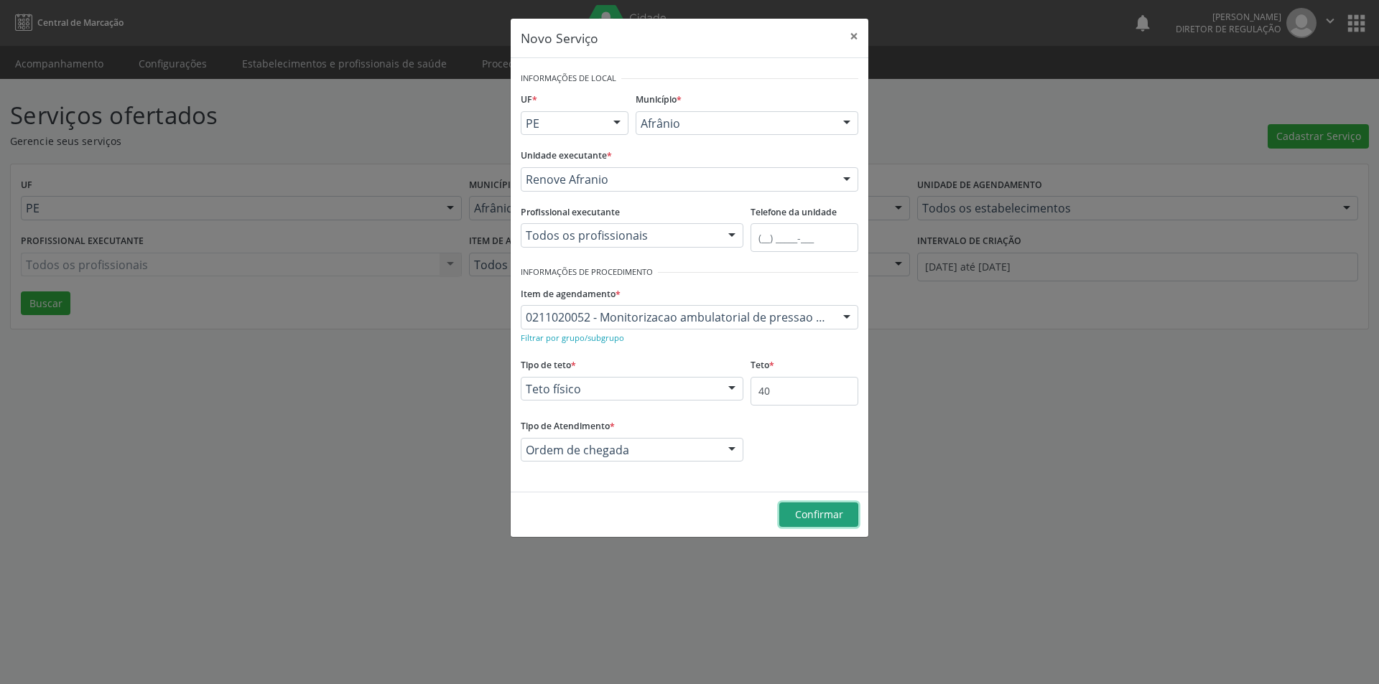
click at [801, 511] on span "Confirmar" at bounding box center [819, 515] width 48 height 14
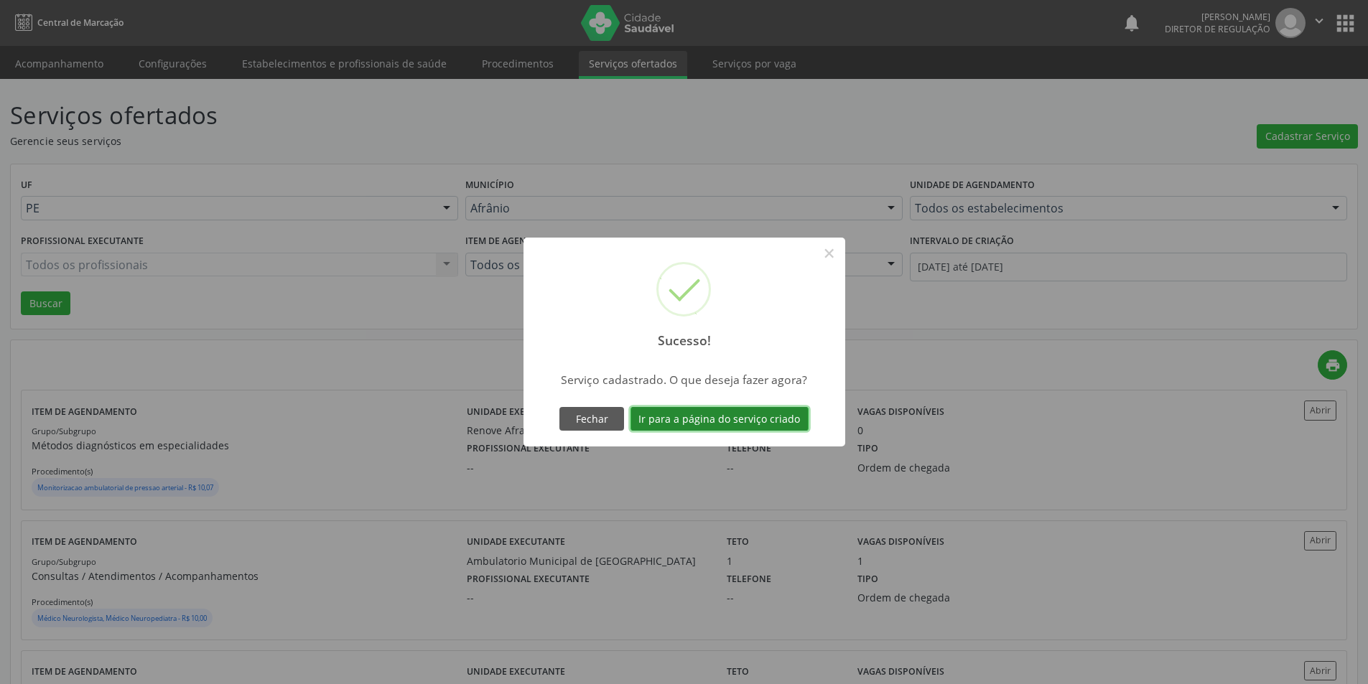
click at [720, 416] on button "Ir para a página do serviço criado" at bounding box center [719, 419] width 178 height 24
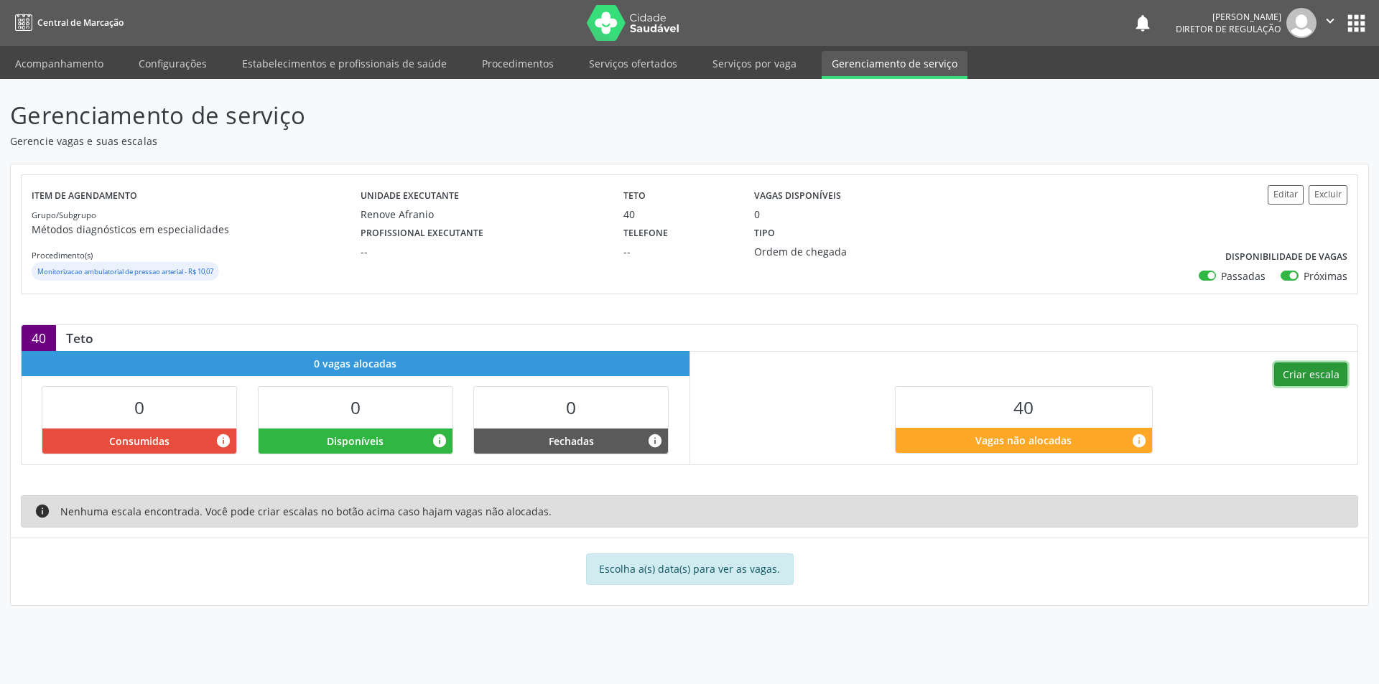
click at [1316, 376] on button "Criar escala" at bounding box center [1310, 375] width 73 height 24
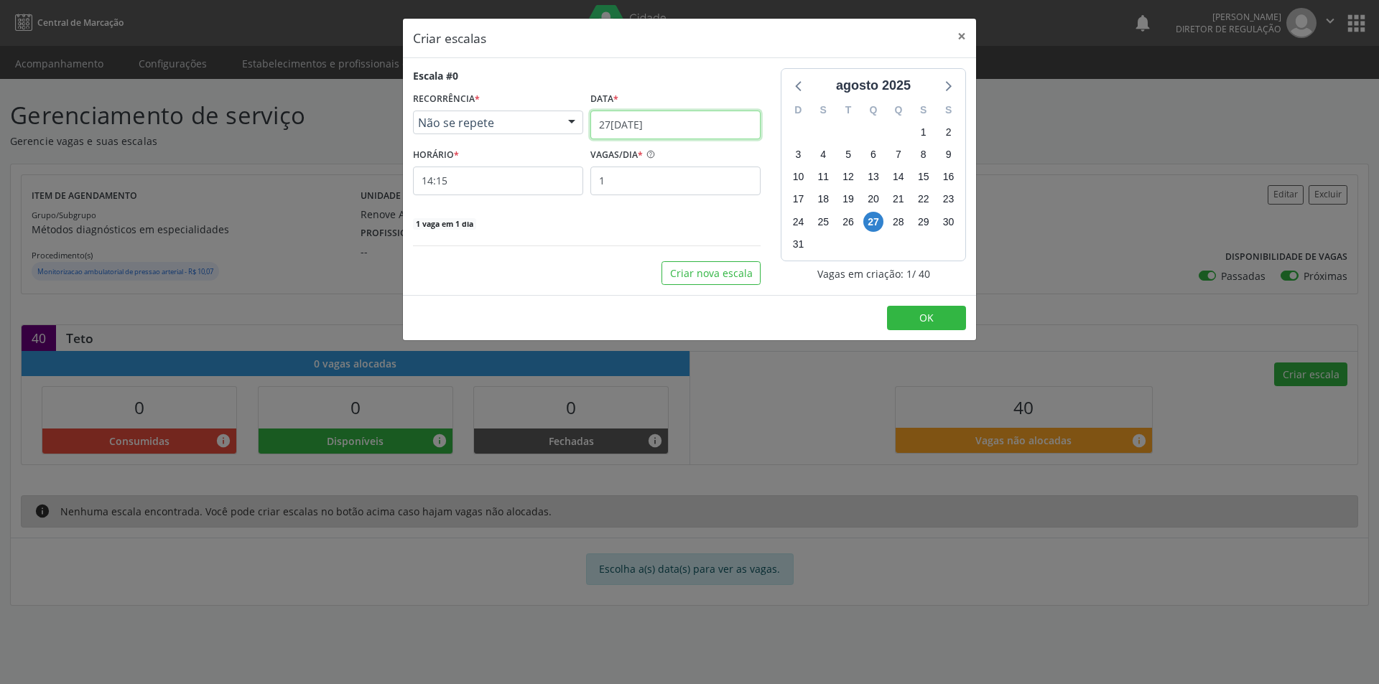
click at [676, 127] on input "[DATE]" at bounding box center [675, 125] width 170 height 29
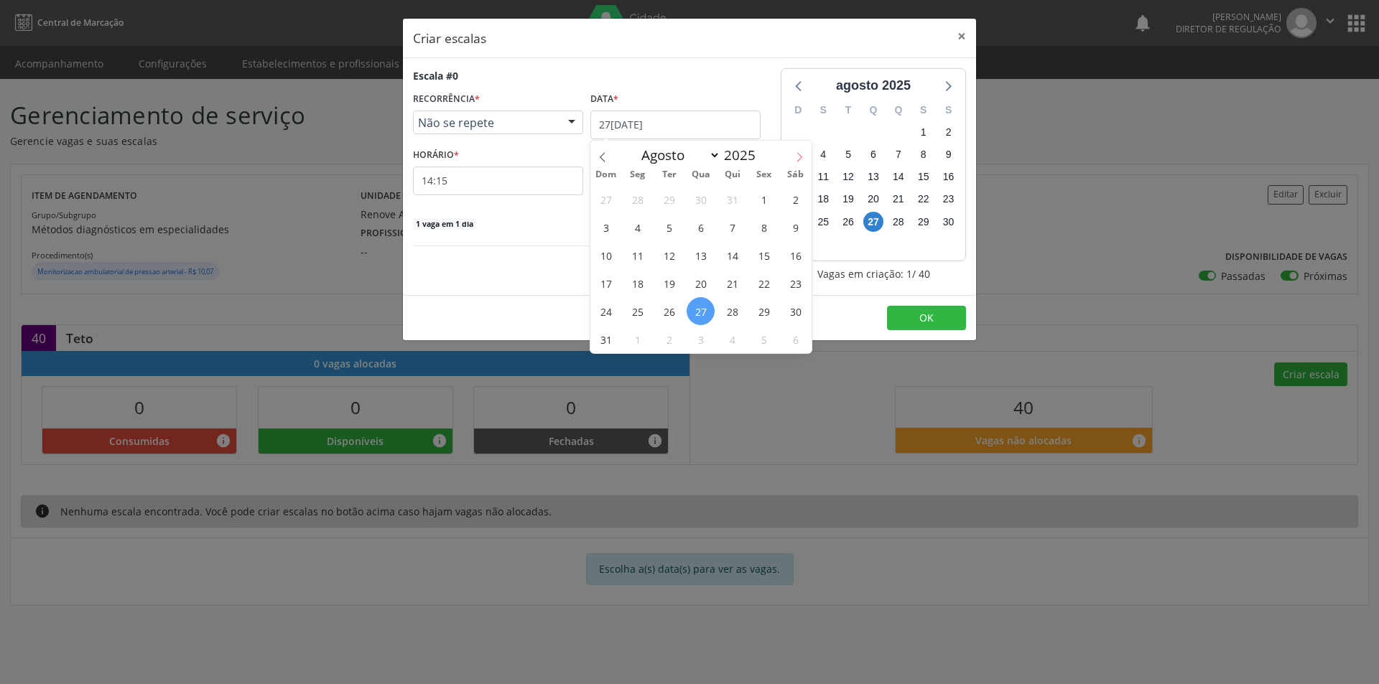
click at [795, 154] on icon at bounding box center [799, 157] width 10 height 10
select select "8"
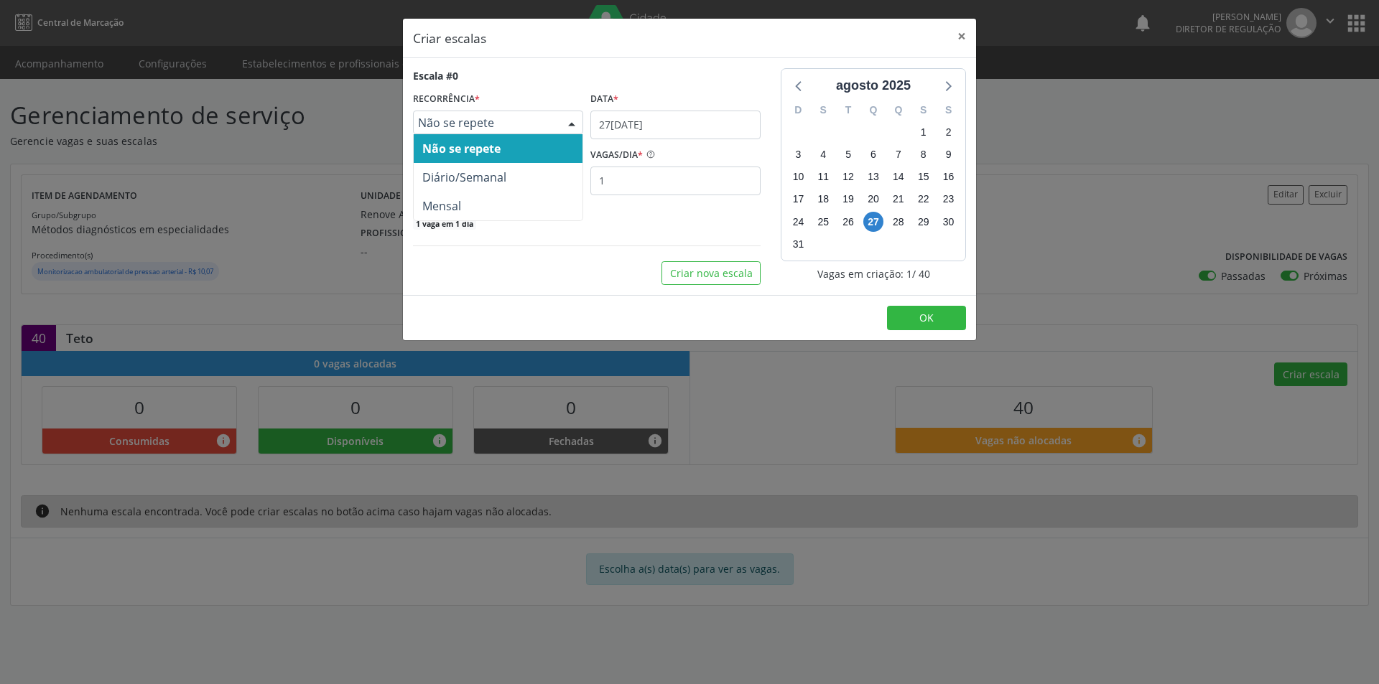
click at [547, 125] on span "Não se repete" at bounding box center [486, 123] width 136 height 14
click at [505, 176] on span "Diário/Semanal" at bounding box center [464, 177] width 84 height 16
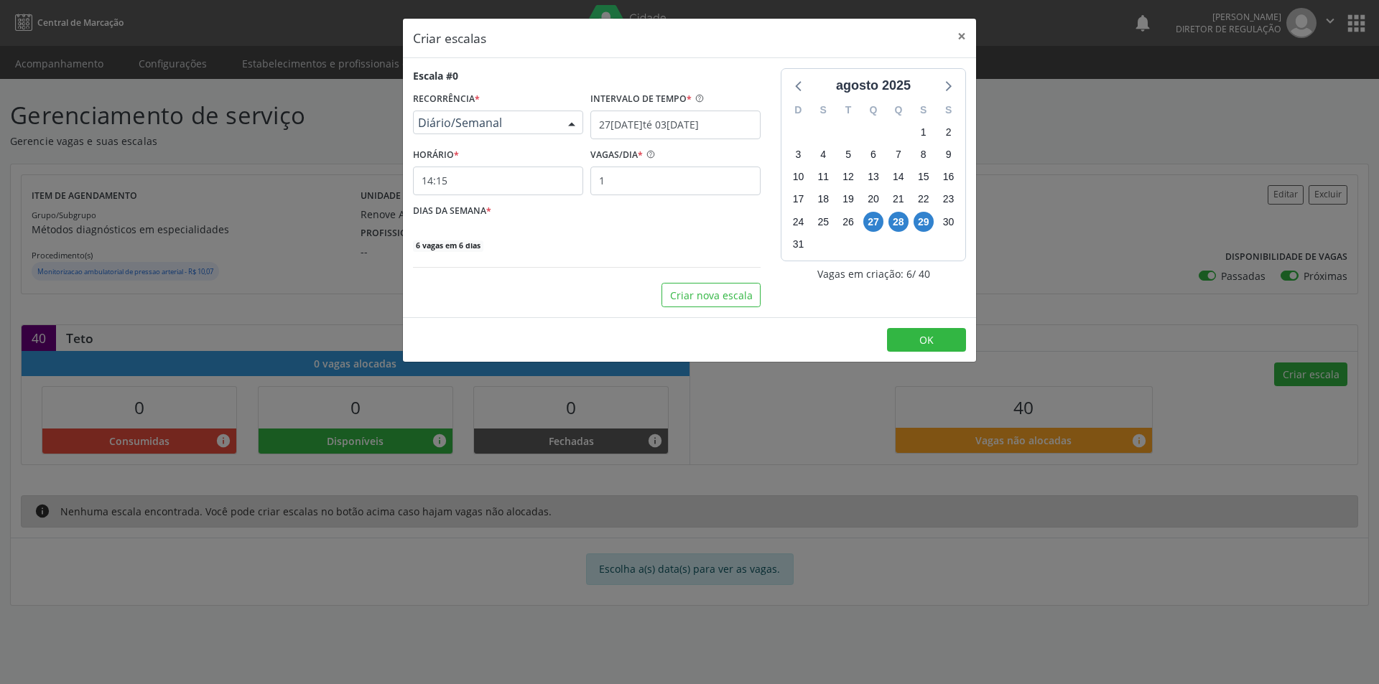
click at [577, 118] on div at bounding box center [572, 123] width 22 height 24
click at [529, 172] on span "Diário/Semanal" at bounding box center [498, 177] width 169 height 29
click at [624, 129] on input "27/08/2025 até 03/09/2025" at bounding box center [675, 125] width 170 height 29
click at [640, 198] on span "1" at bounding box center [637, 200] width 28 height 28
type input "01/09/2025"
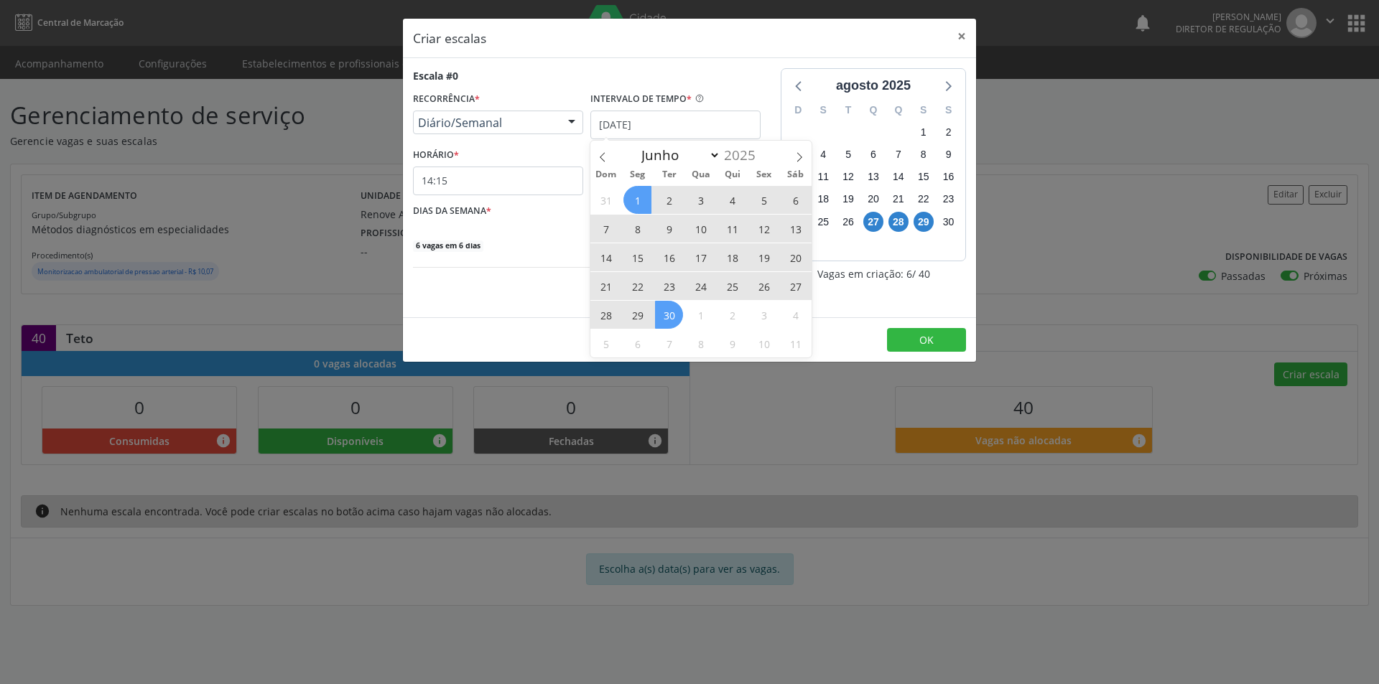
click at [668, 324] on span "30" at bounding box center [669, 315] width 28 height 28
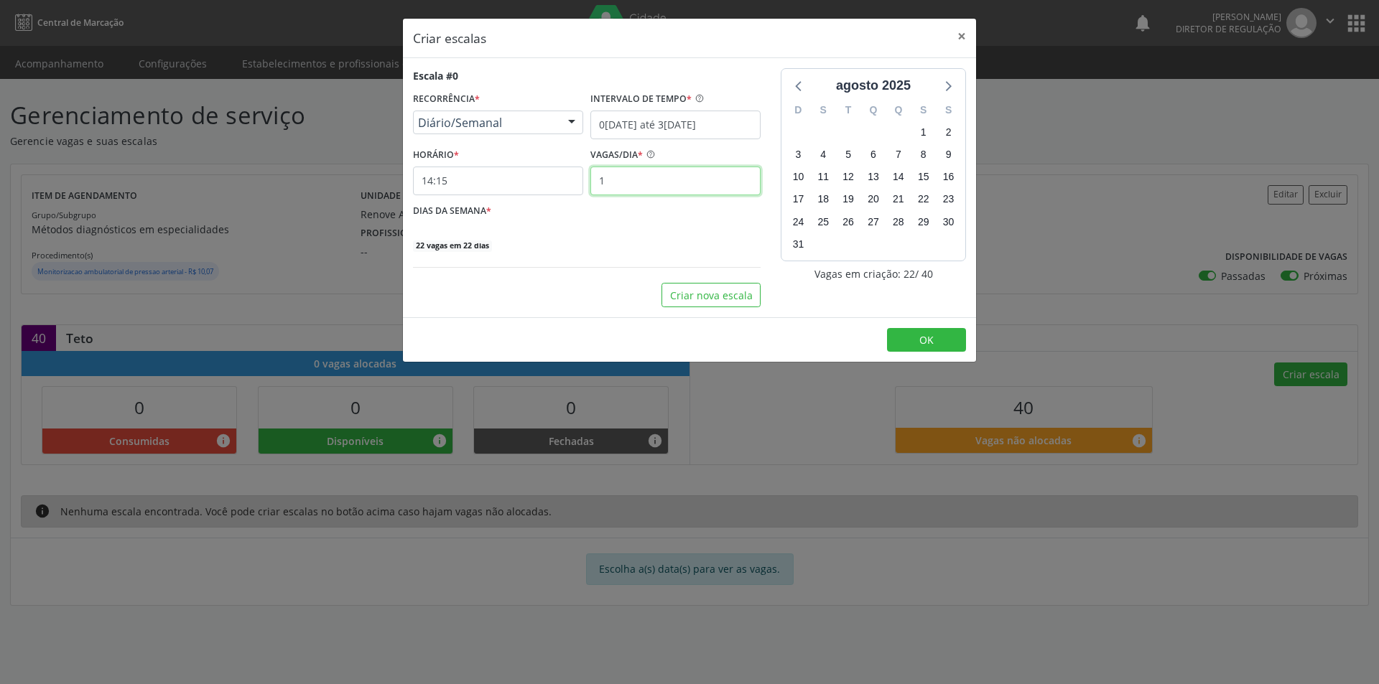
click at [629, 181] on input "1" at bounding box center [675, 181] width 170 height 29
click at [539, 180] on input "14:15" at bounding box center [498, 181] width 170 height 29
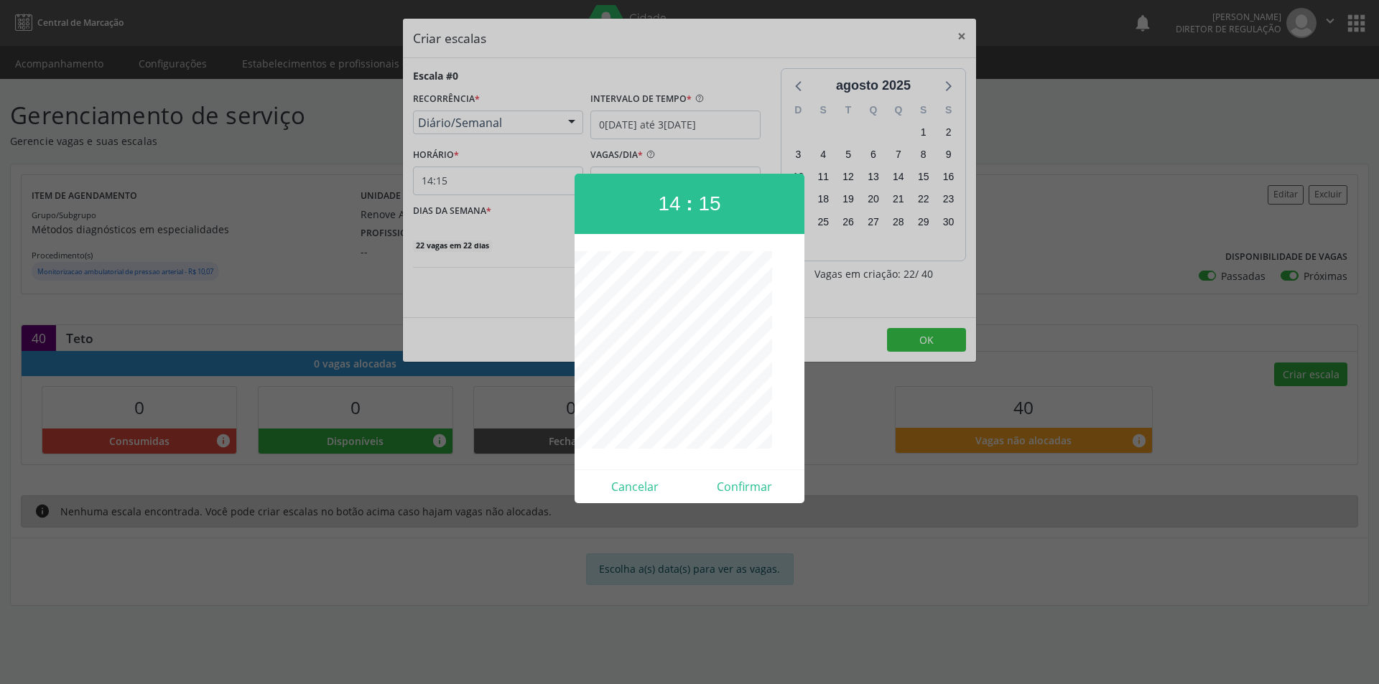
click at [546, 119] on div at bounding box center [689, 342] width 1379 height 684
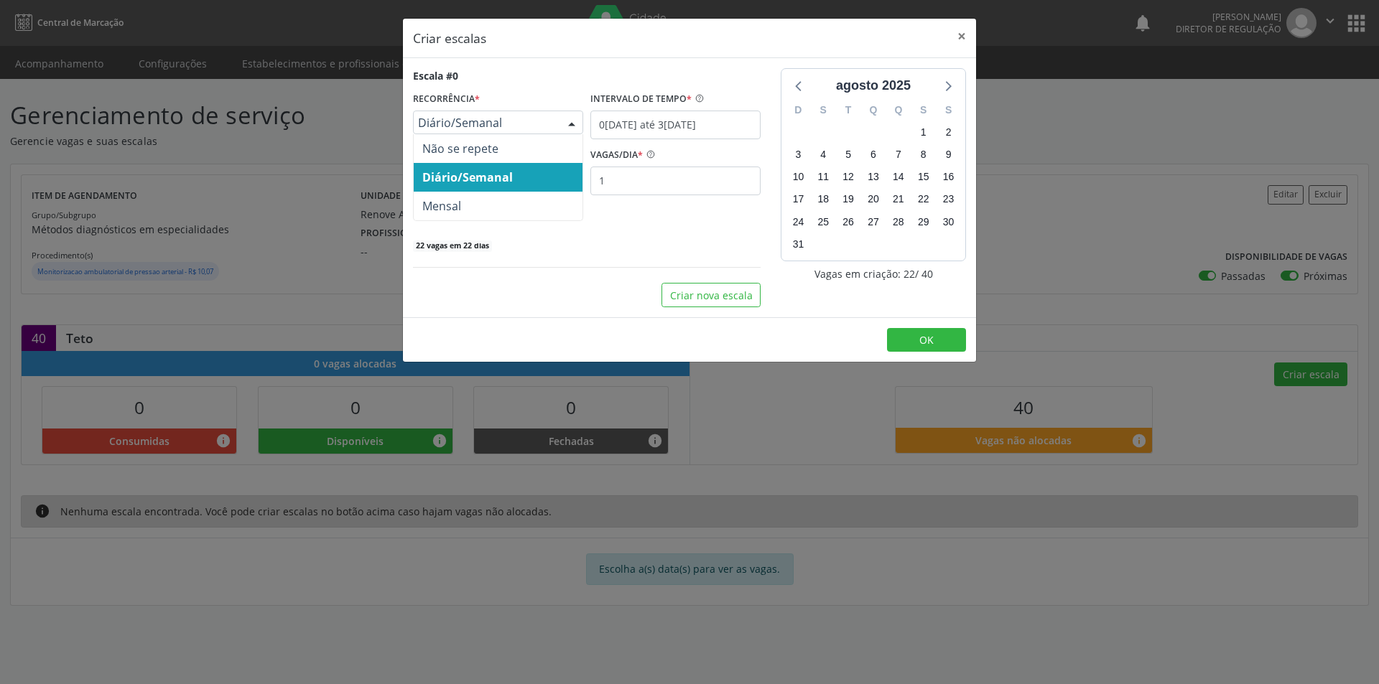
click at [569, 124] on div at bounding box center [572, 123] width 22 height 24
click at [531, 177] on span "Diário/Semanal" at bounding box center [498, 177] width 169 height 29
click at [625, 182] on input "1" at bounding box center [675, 181] width 170 height 29
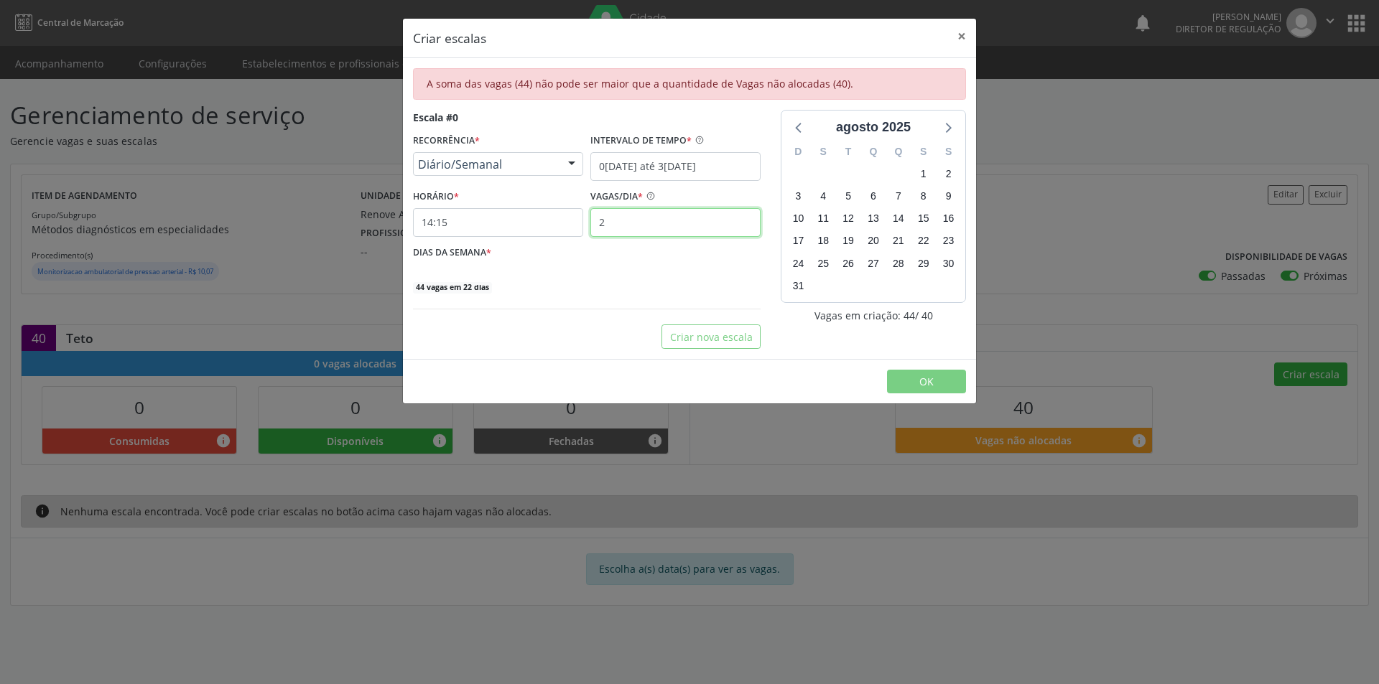
type input "2"
click at [503, 228] on input "14:15" at bounding box center [498, 222] width 170 height 29
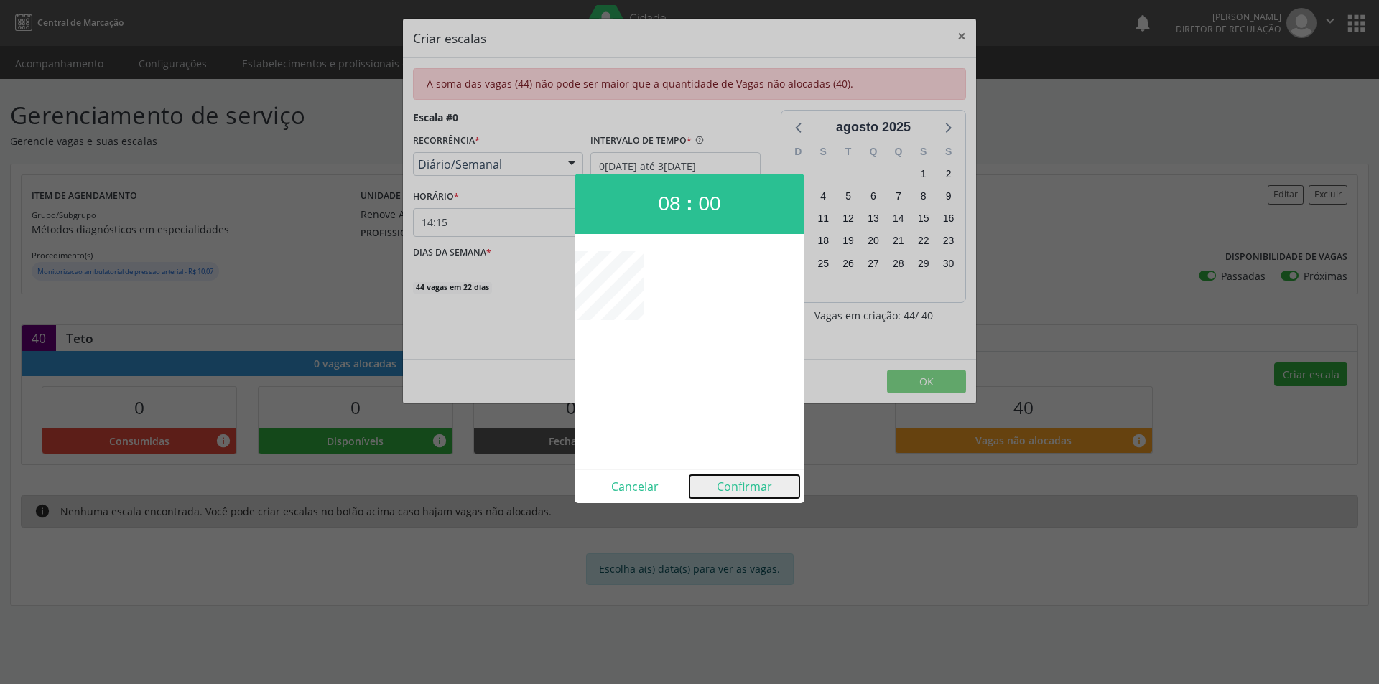
click at [742, 488] on button "Confirmar" at bounding box center [744, 486] width 110 height 23
type input "08:00"
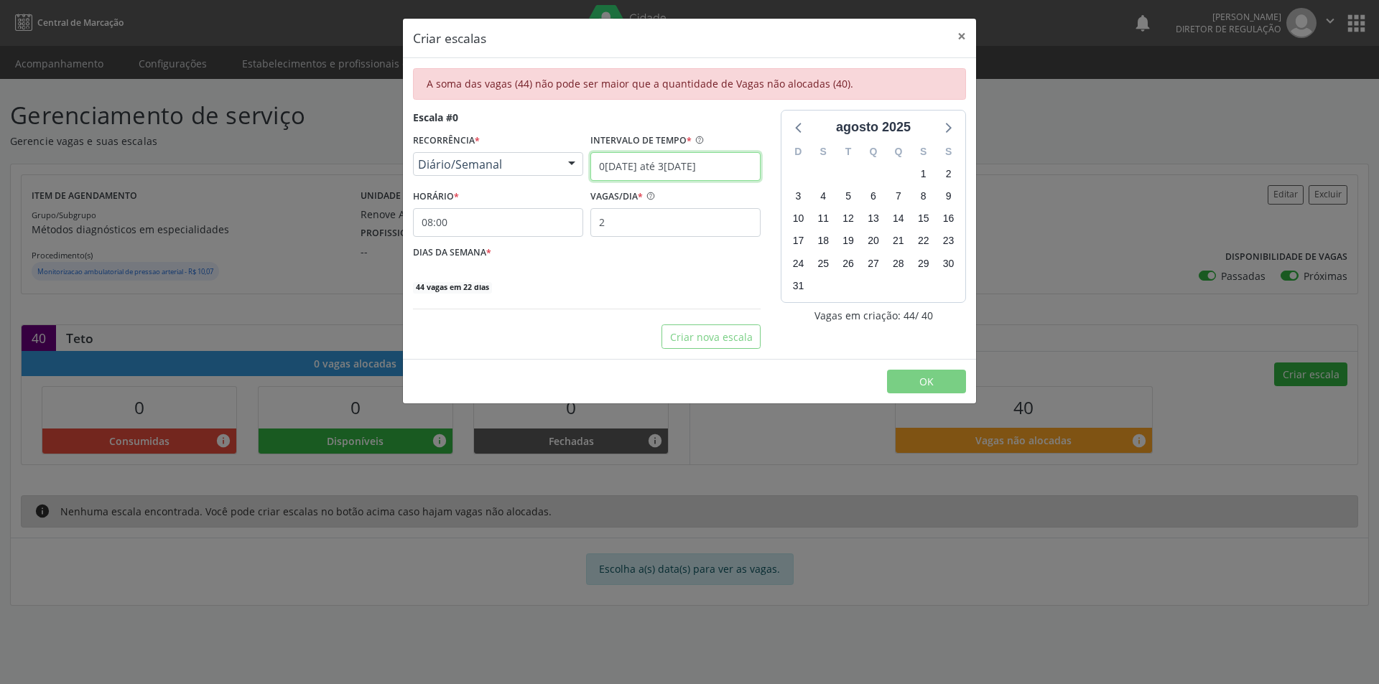
click at [718, 164] on input "01/09/2025 até 30/09/2025" at bounding box center [675, 166] width 170 height 29
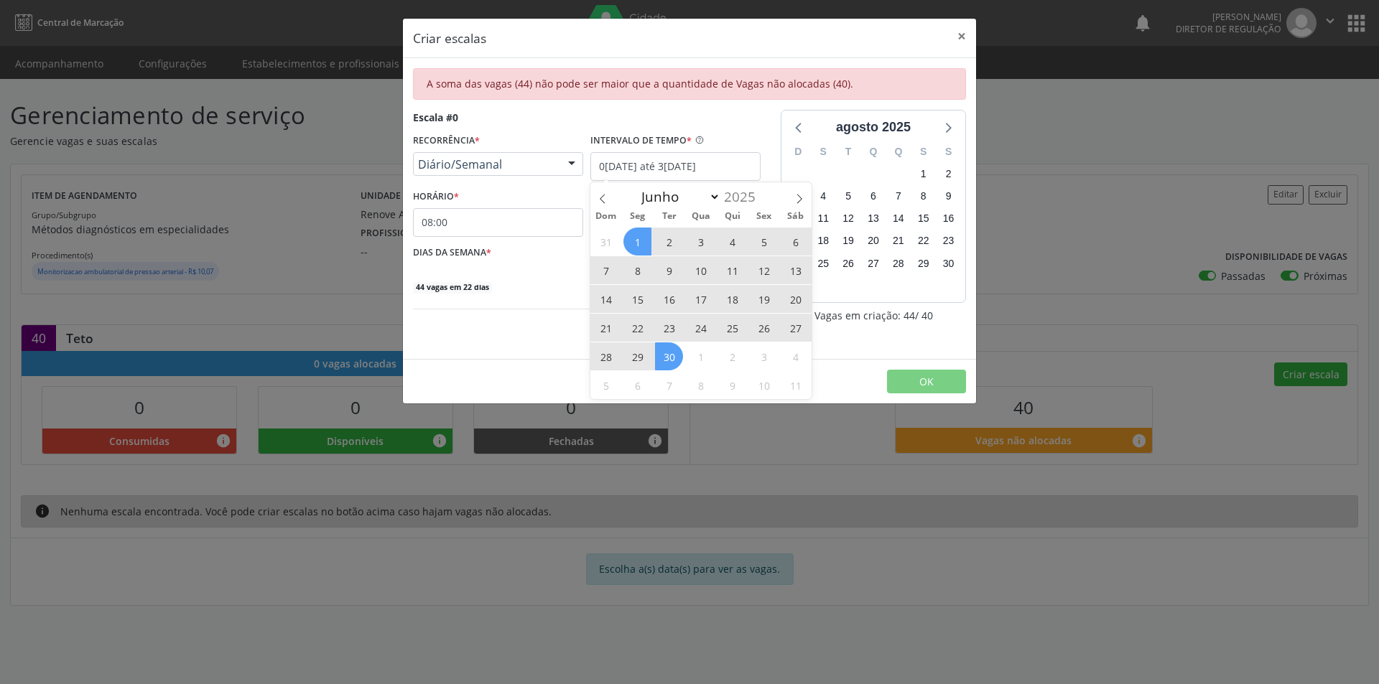
click at [769, 329] on span "26" at bounding box center [764, 328] width 28 height 28
type input "26/09/2025"
drag, startPoint x: 647, startPoint y: 241, endPoint x: 660, endPoint y: 248, distance: 14.8
click at [660, 248] on div "31 1 2 3 4 5 6 7 8 9 10 11 12 13 14 15 16 17 18 19 20 21 22 23 24 25 26 27 28 2…" at bounding box center [700, 313] width 221 height 172
click at [640, 245] on span "1" at bounding box center [637, 242] width 28 height 28
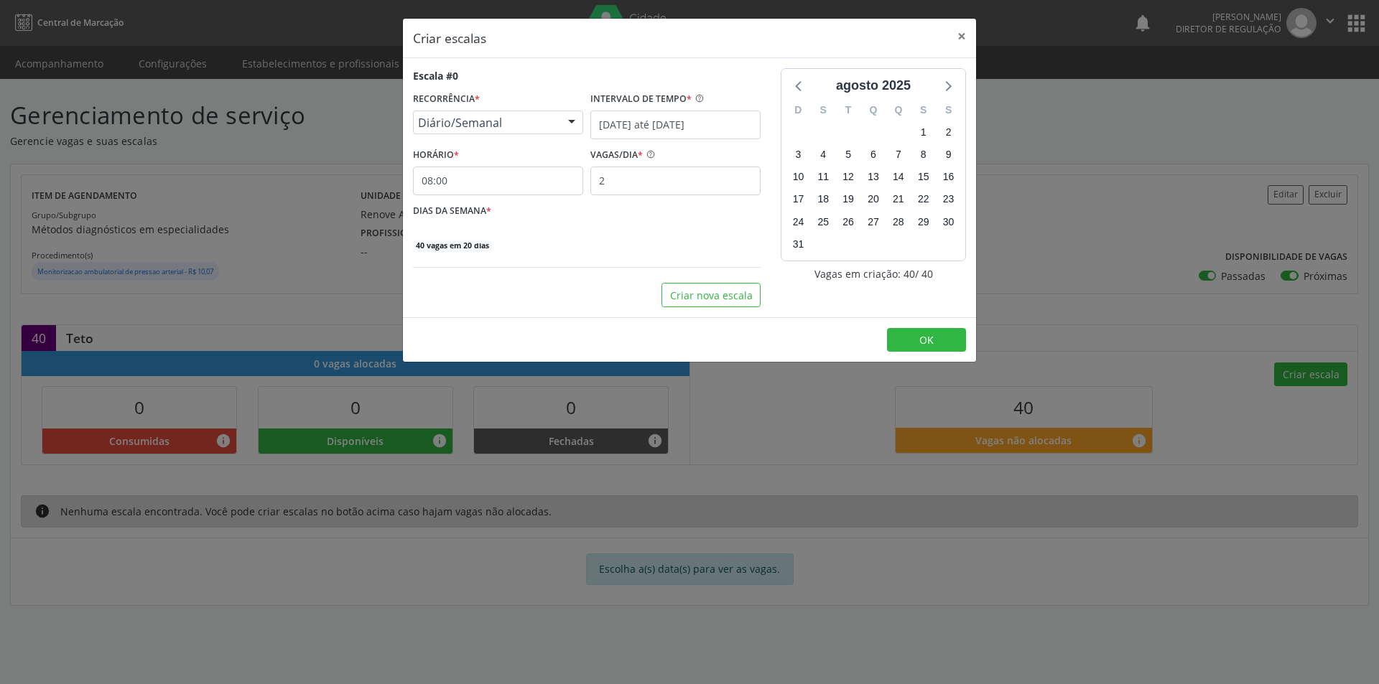
click at [486, 207] on label "DIAS DA SEMANA *" at bounding box center [452, 211] width 78 height 22
click at [474, 245] on span "40 vagas em 20 dias" at bounding box center [452, 246] width 79 height 11
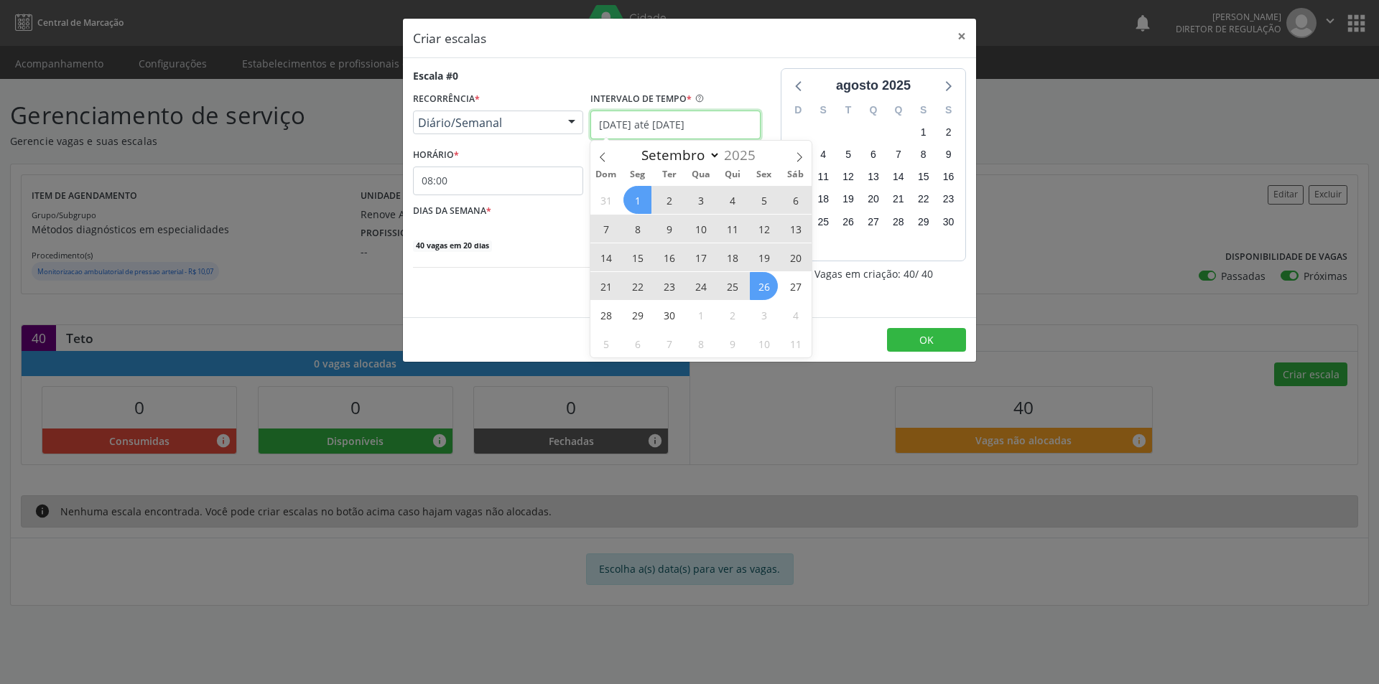
click at [731, 120] on input "01/09/2025 até 26/09/2025" at bounding box center [675, 125] width 170 height 29
click at [931, 337] on span "OK" at bounding box center [926, 340] width 14 height 14
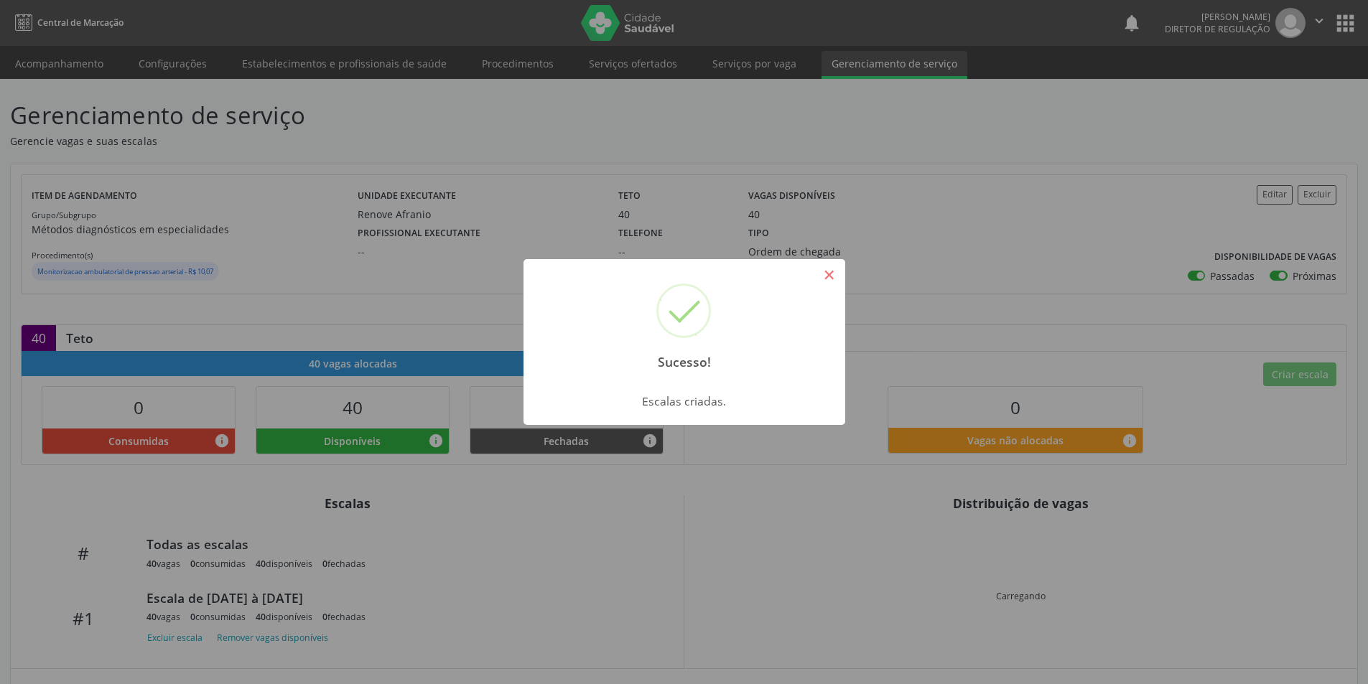
click at [826, 269] on button "×" at bounding box center [829, 275] width 24 height 24
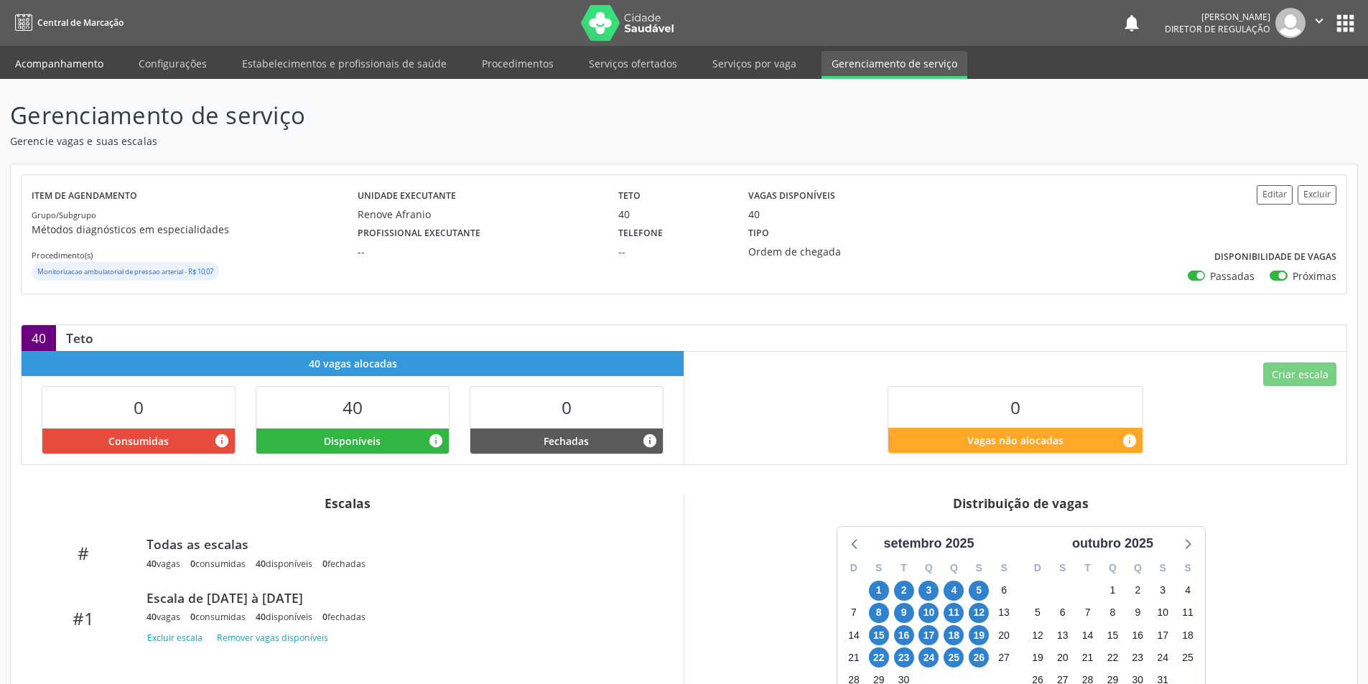
click at [99, 68] on link "Acompanhamento" at bounding box center [59, 63] width 108 height 25
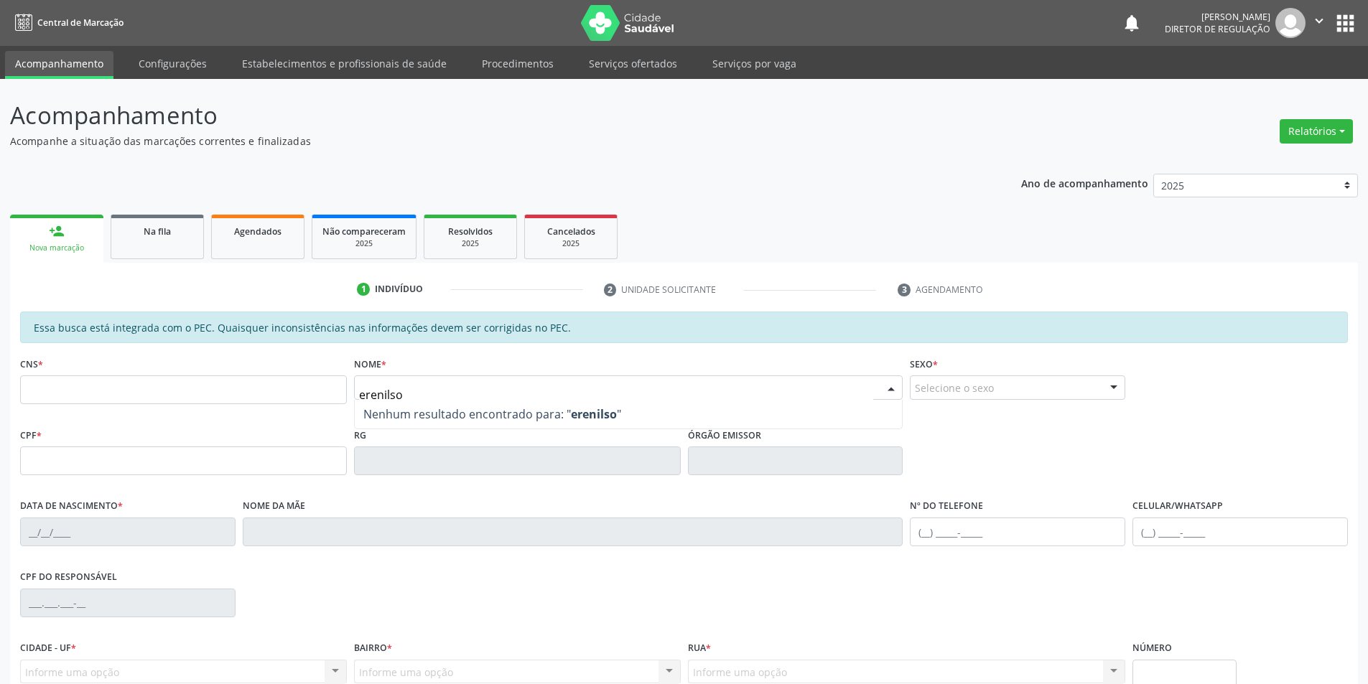
type input "erenilson"
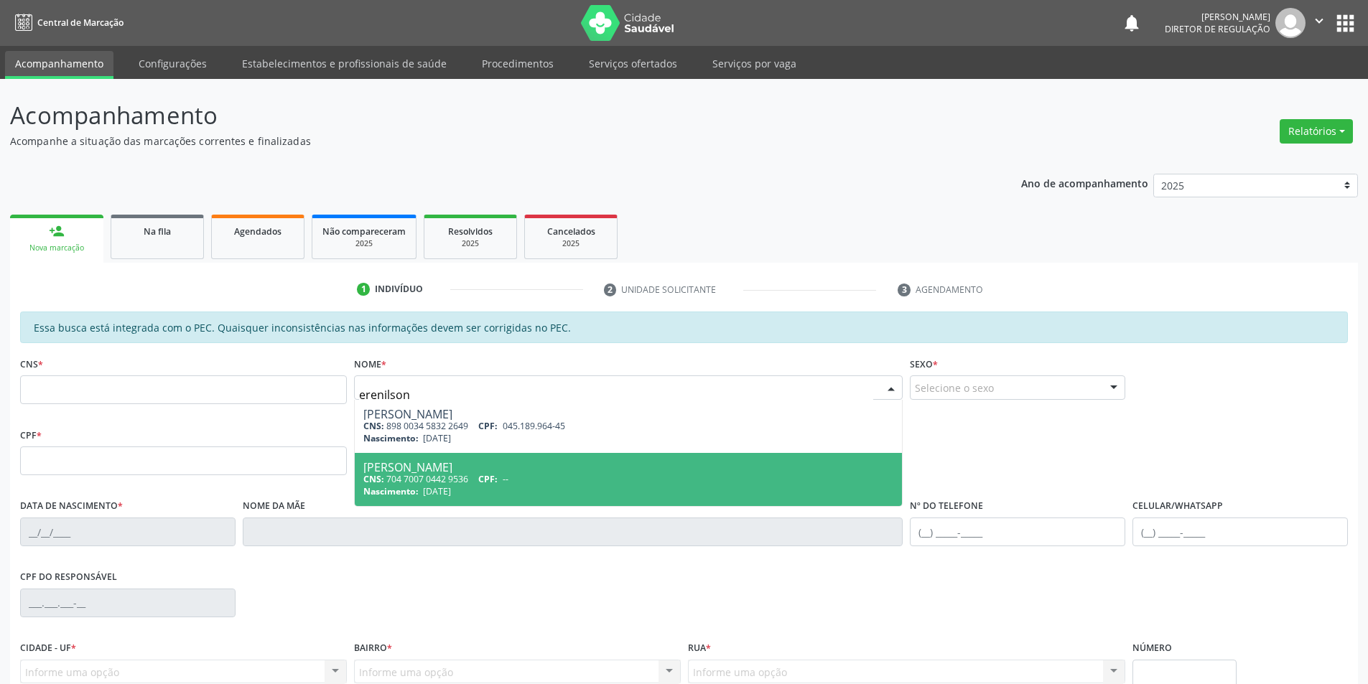
click at [483, 481] on span "CPF:" at bounding box center [487, 479] width 19 height 12
type input "704 7007 0442 9536"
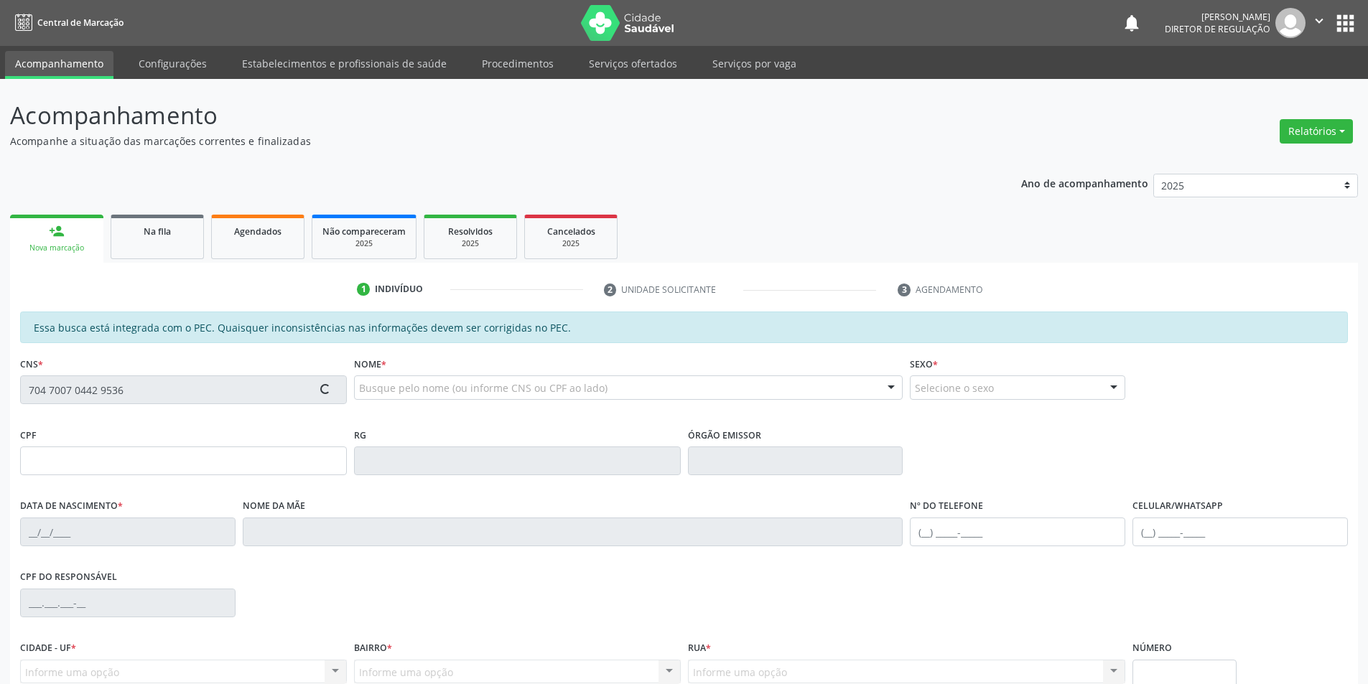
type input "14/08/1981"
type input "Roselita Santana Ferreira da Silva"
type input "(87) 98842-4108"
type input "045.189.964-45"
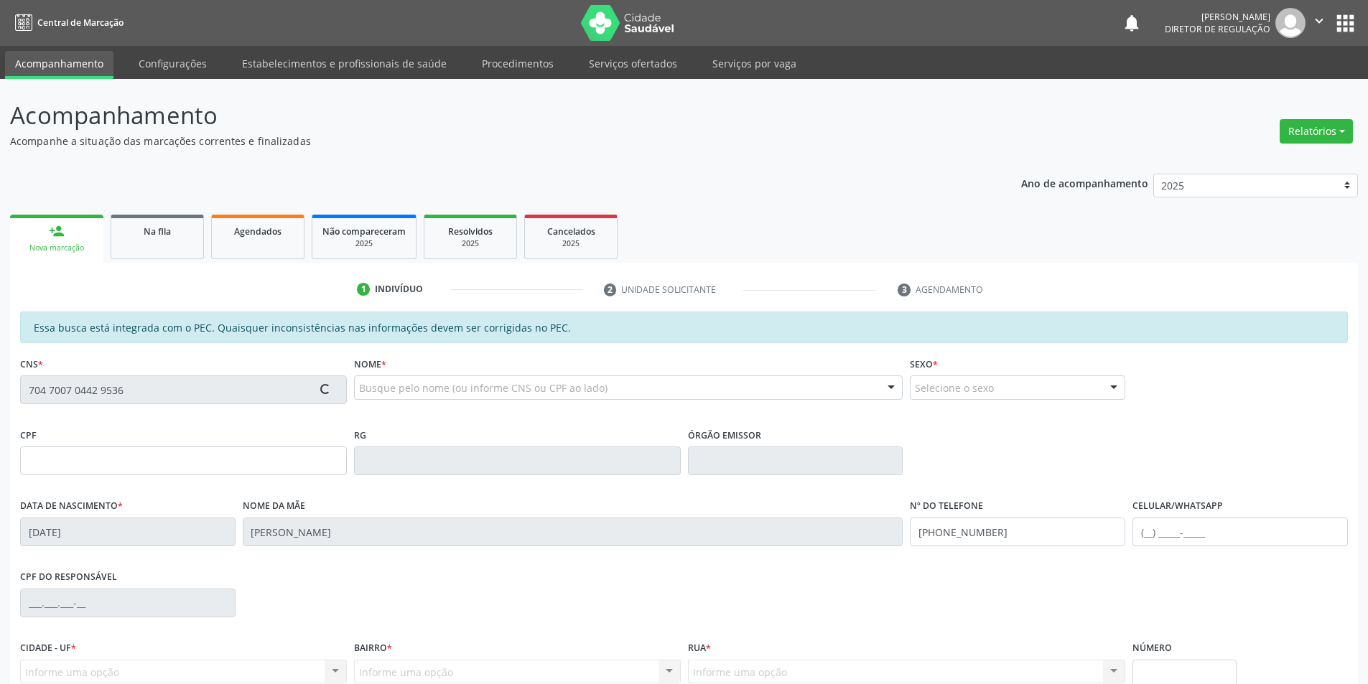
type input "S/N"
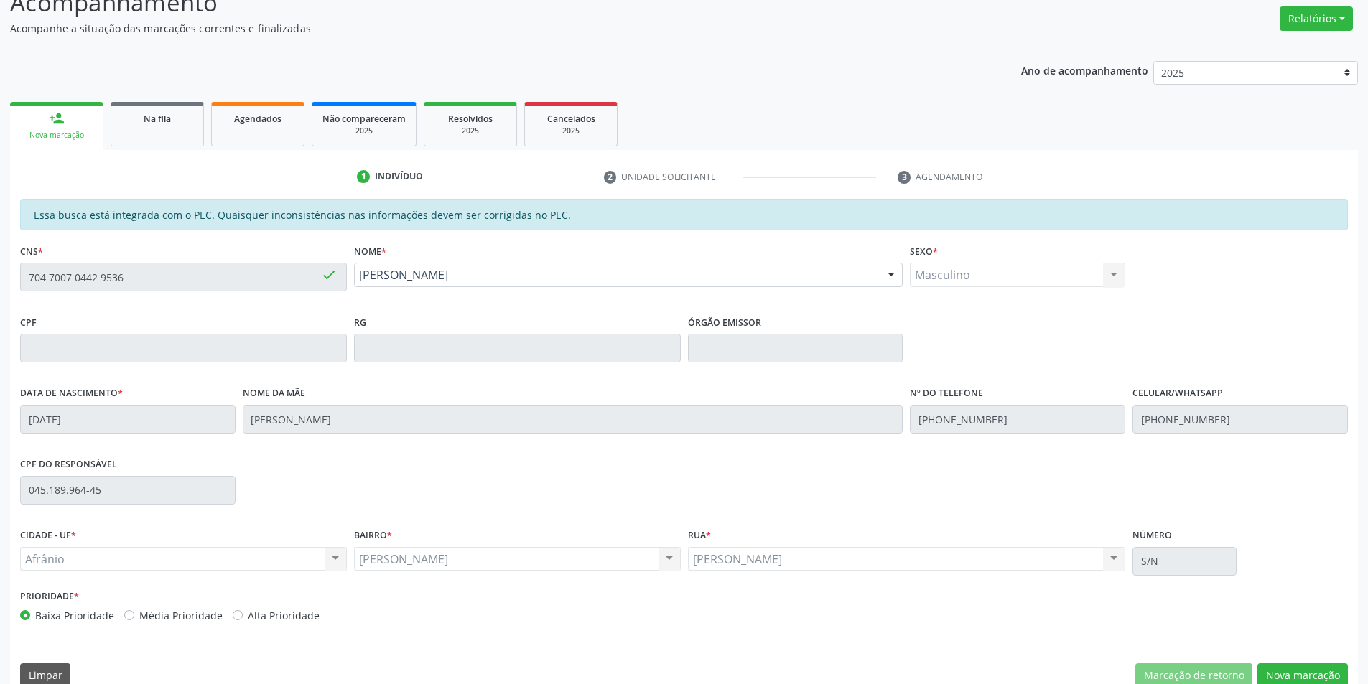
scroll to position [136, 0]
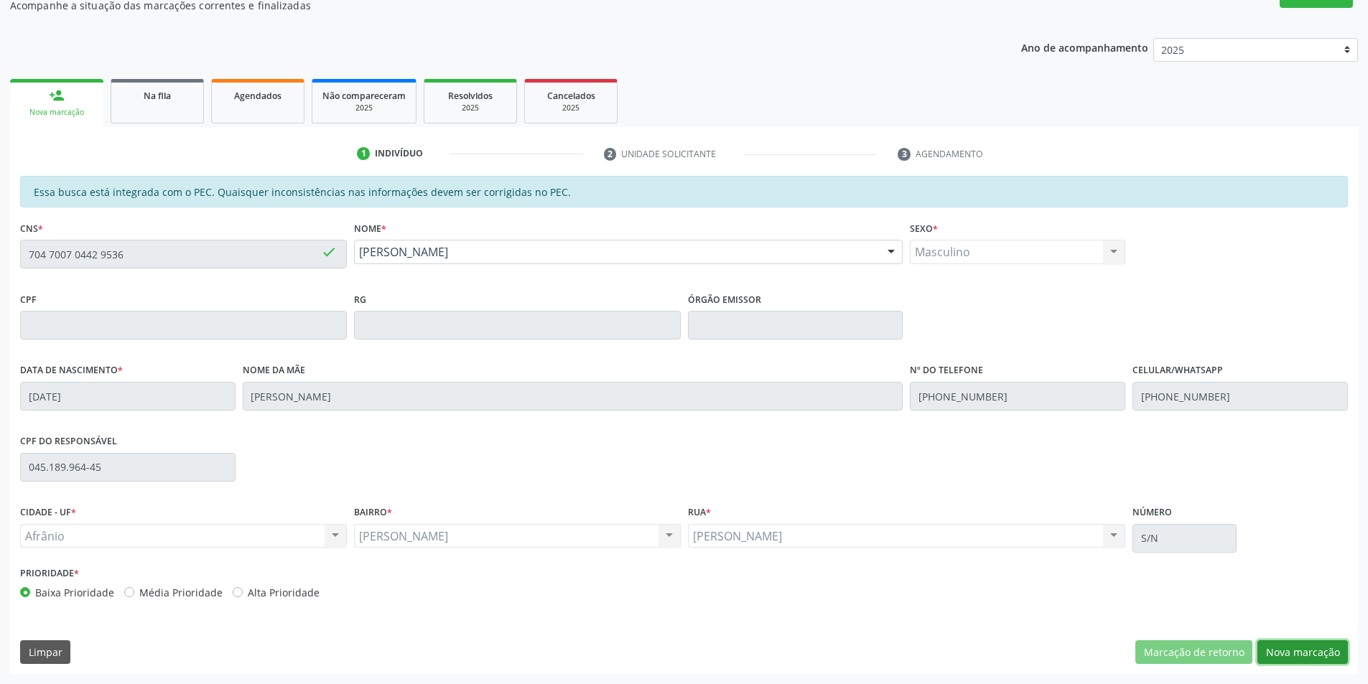
click at [1287, 648] on button "Nova marcação" at bounding box center [1302, 652] width 90 height 24
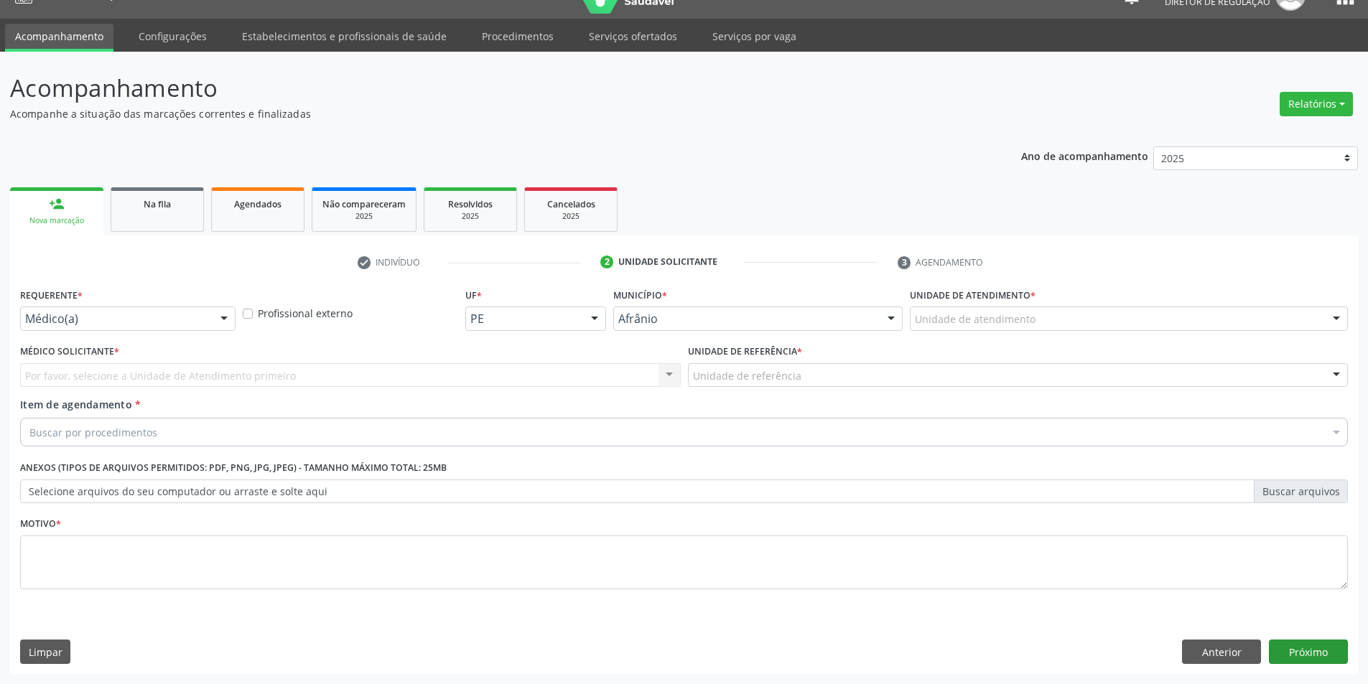
scroll to position [27, 0]
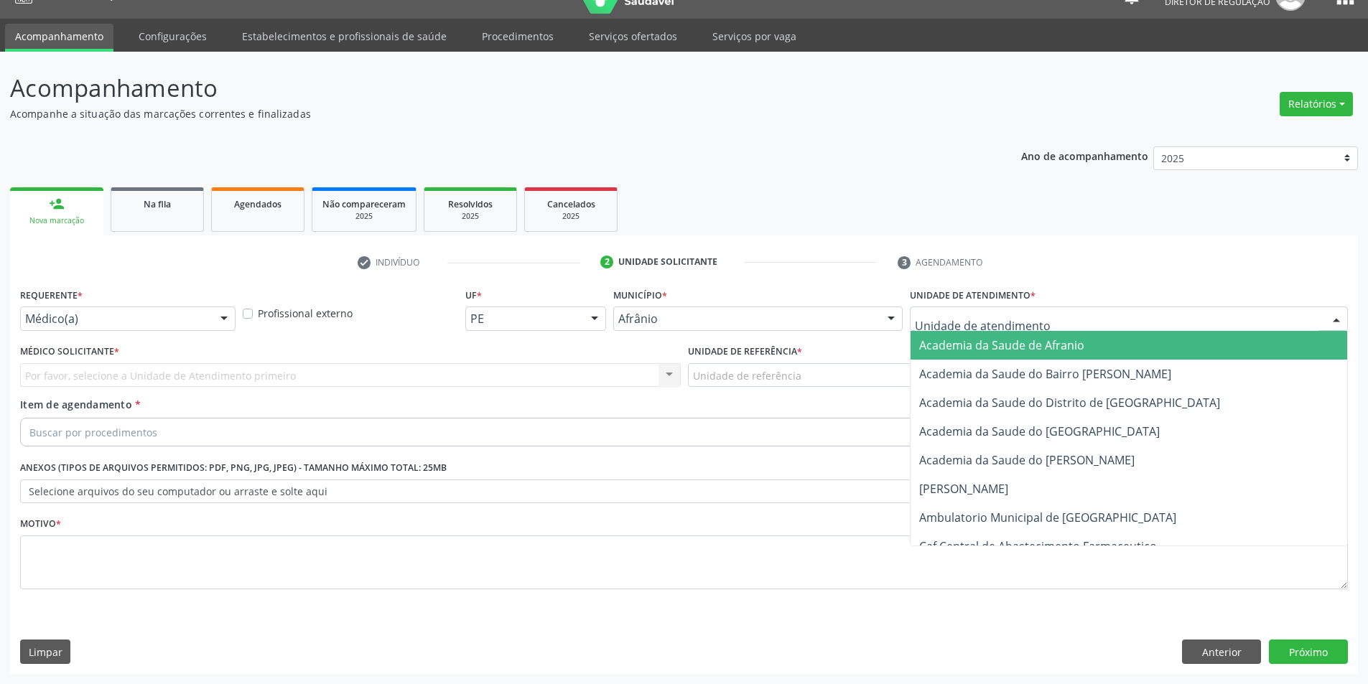
click at [1101, 315] on div at bounding box center [1129, 319] width 438 height 24
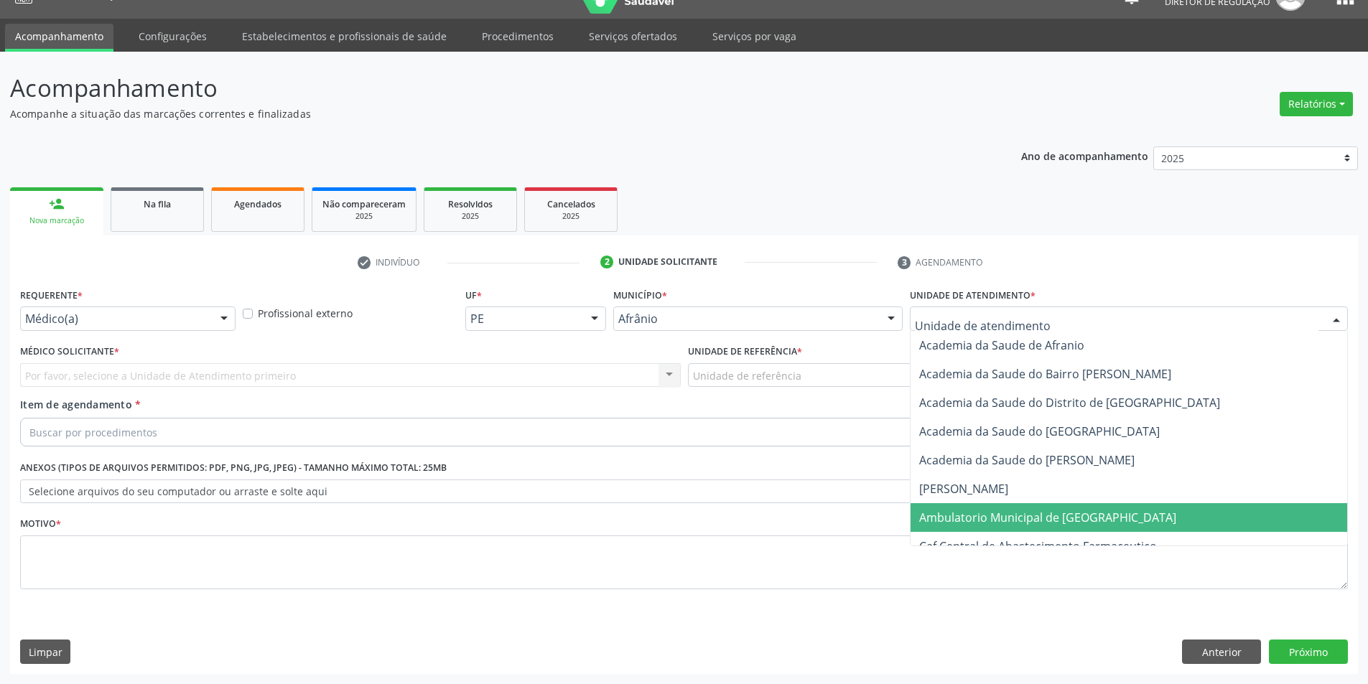
click at [1039, 523] on span "Ambulatorio Municipal de [GEOGRAPHIC_DATA]" at bounding box center [1047, 518] width 257 height 16
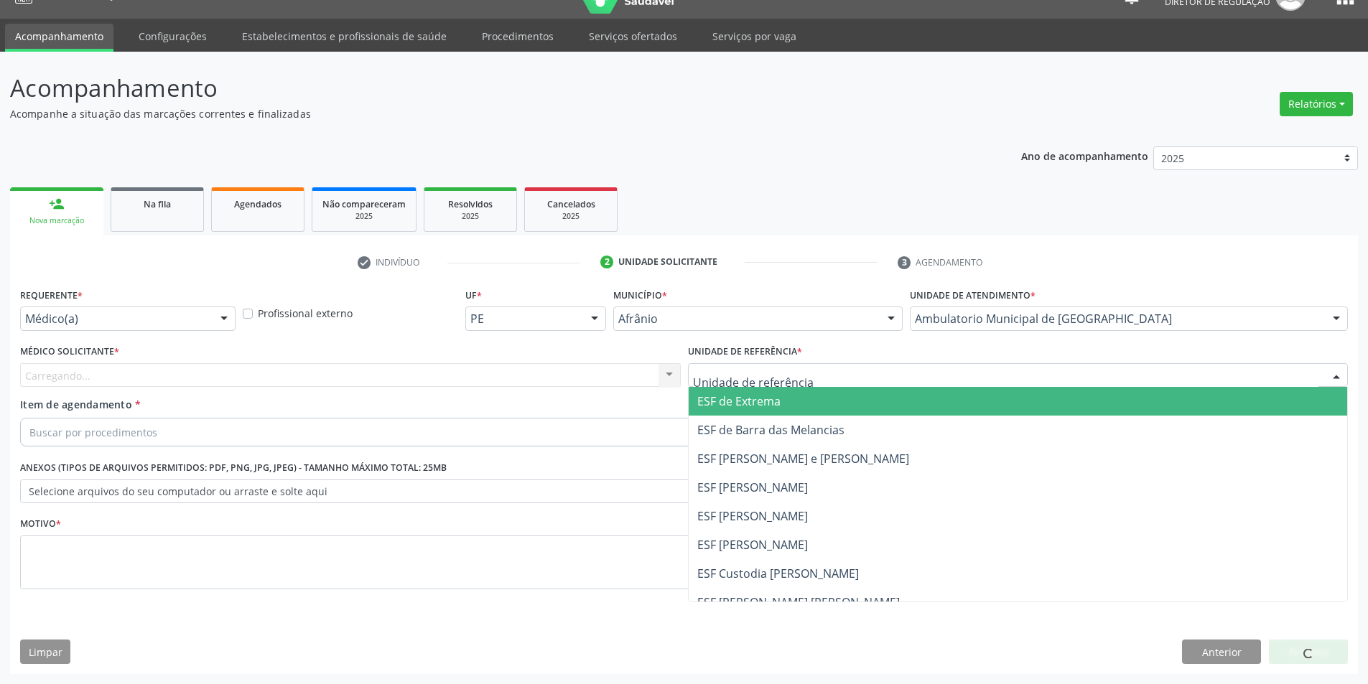
click at [843, 376] on div at bounding box center [1018, 375] width 661 height 24
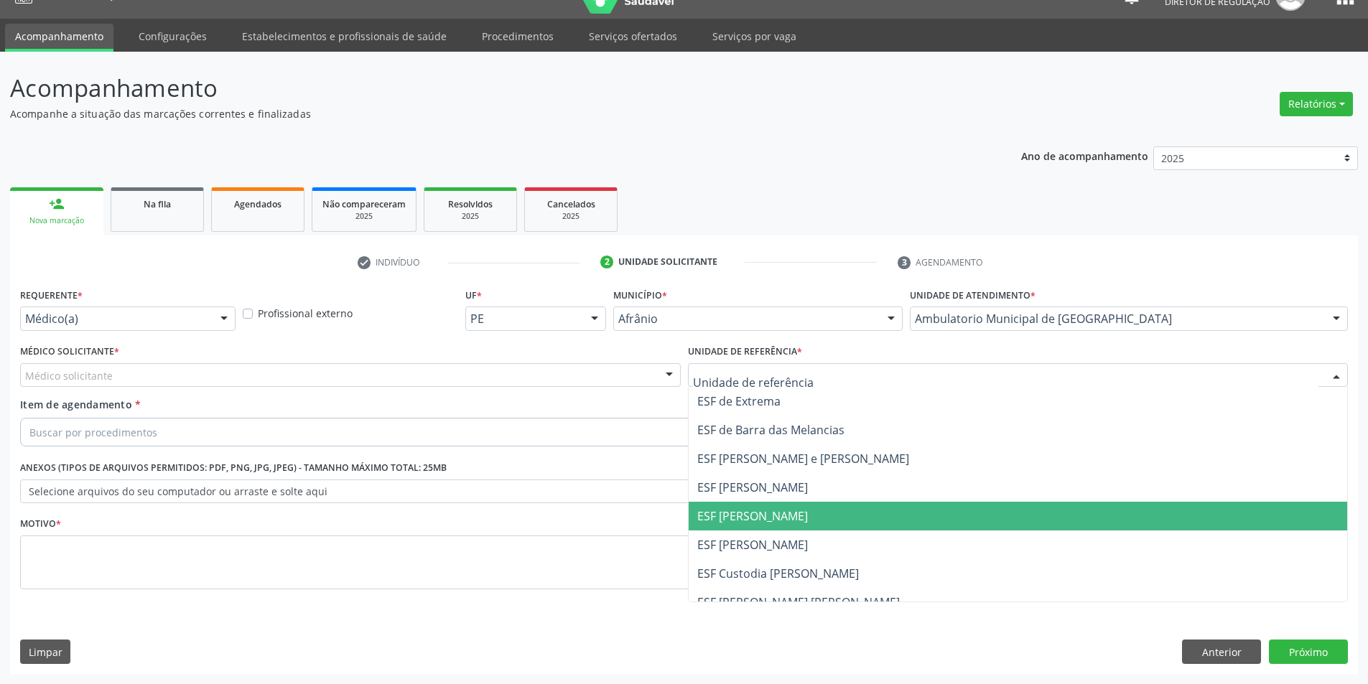
click at [792, 511] on span "ESF [PERSON_NAME]" at bounding box center [1018, 516] width 659 height 29
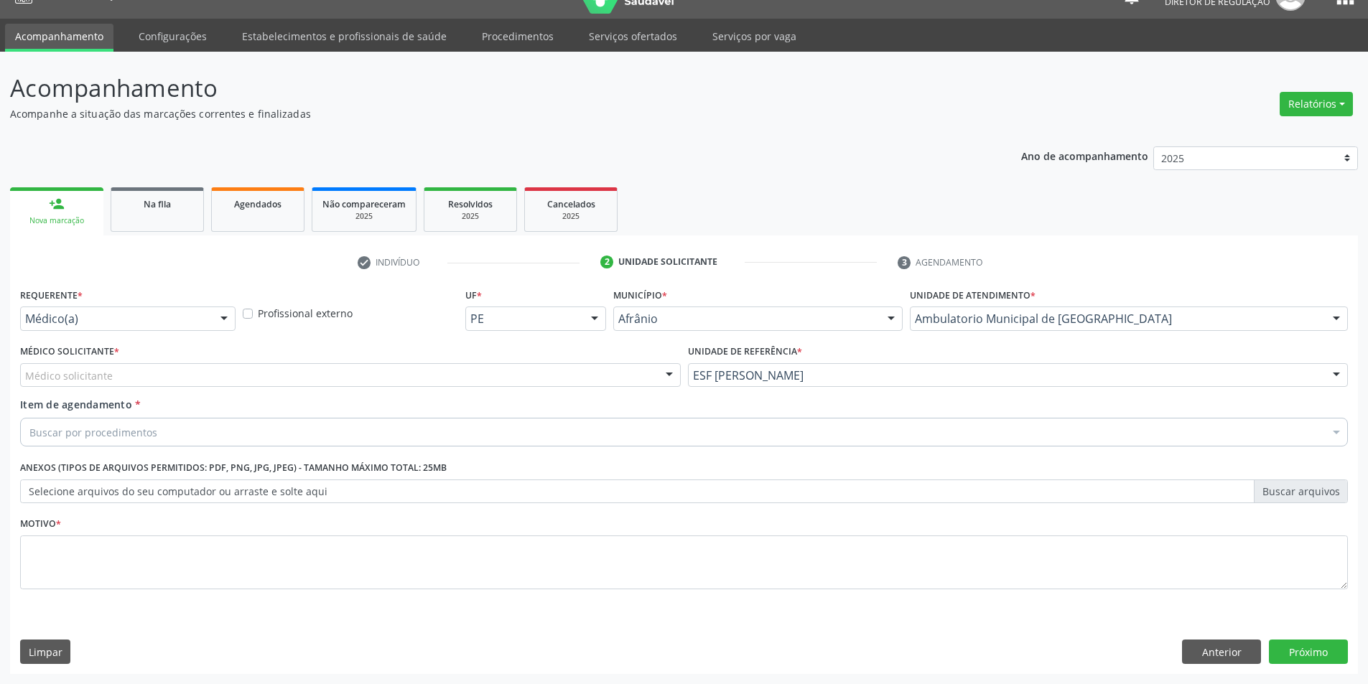
click at [540, 373] on div "Médico solicitante" at bounding box center [350, 375] width 661 height 24
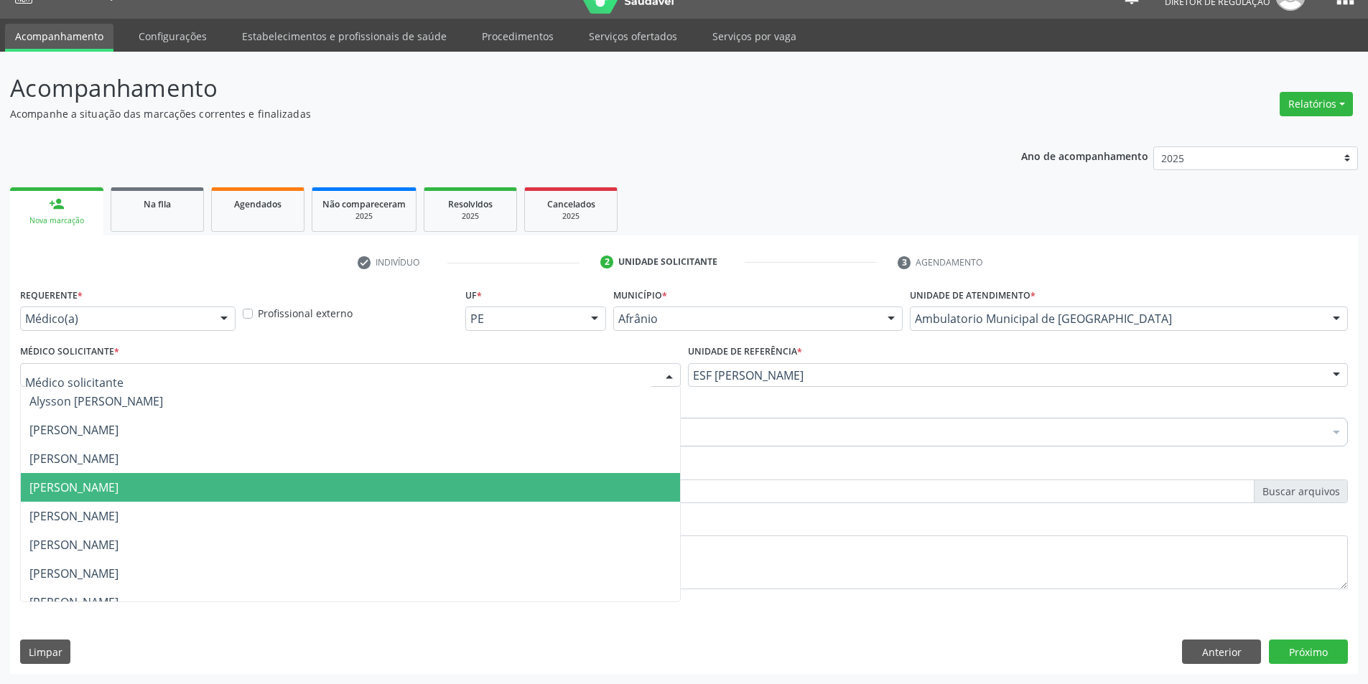
click at [411, 487] on span "[PERSON_NAME]" at bounding box center [350, 487] width 659 height 29
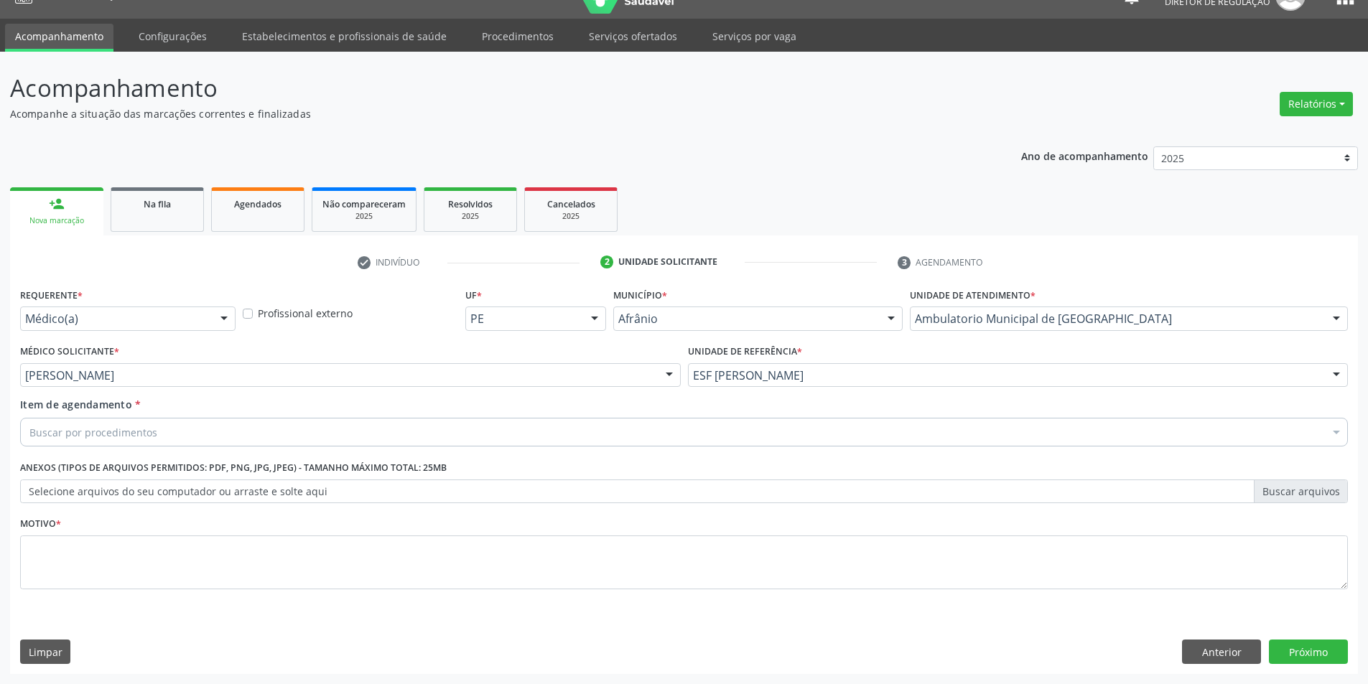
click at [274, 431] on div "Buscar por procedimentos" at bounding box center [684, 432] width 1328 height 29
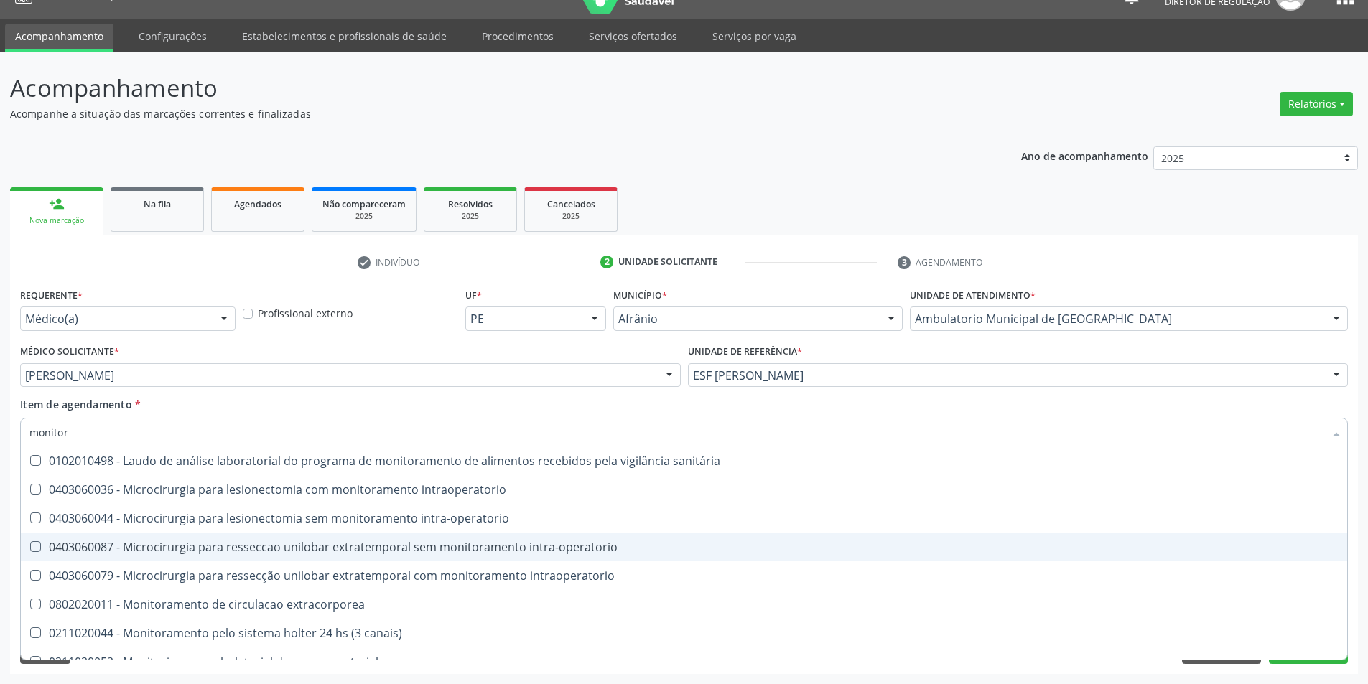
type input "monitori"
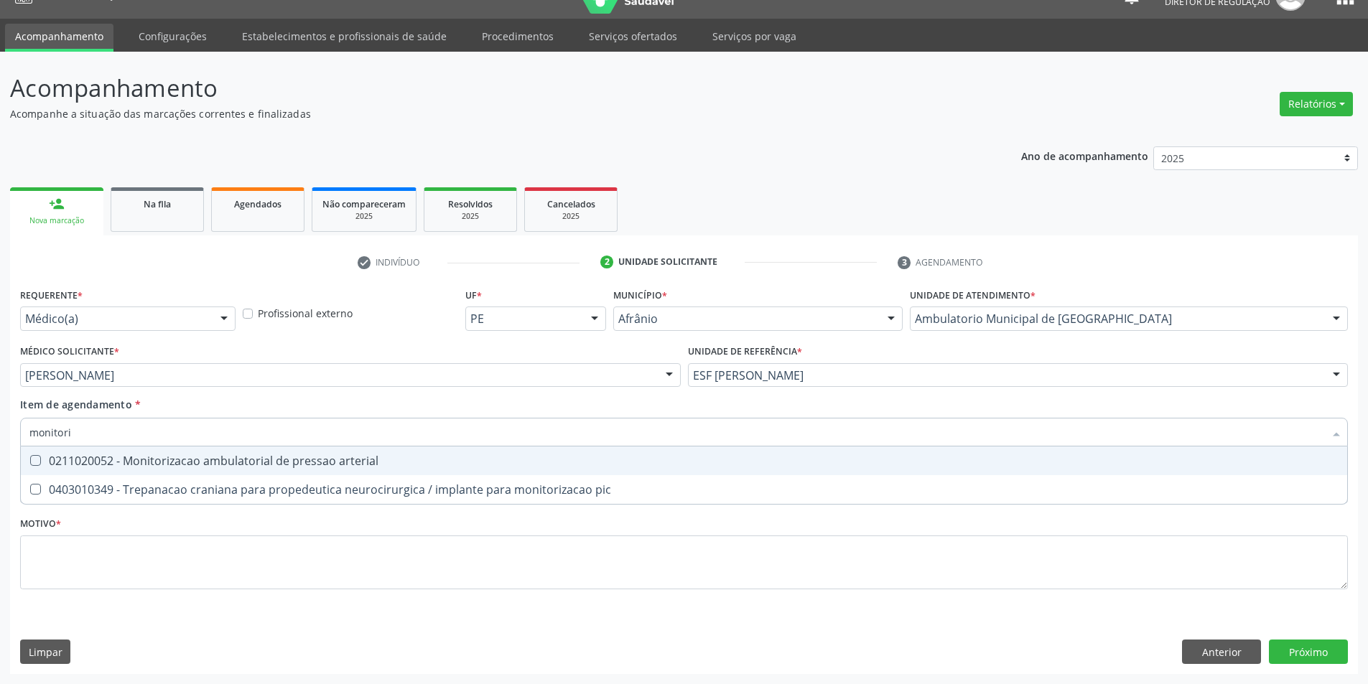
click at [321, 458] on div "0211020052 - Monitorizacao ambulatorial de pressao arterial" at bounding box center [683, 460] width 1309 height 11
checkbox arterial "true"
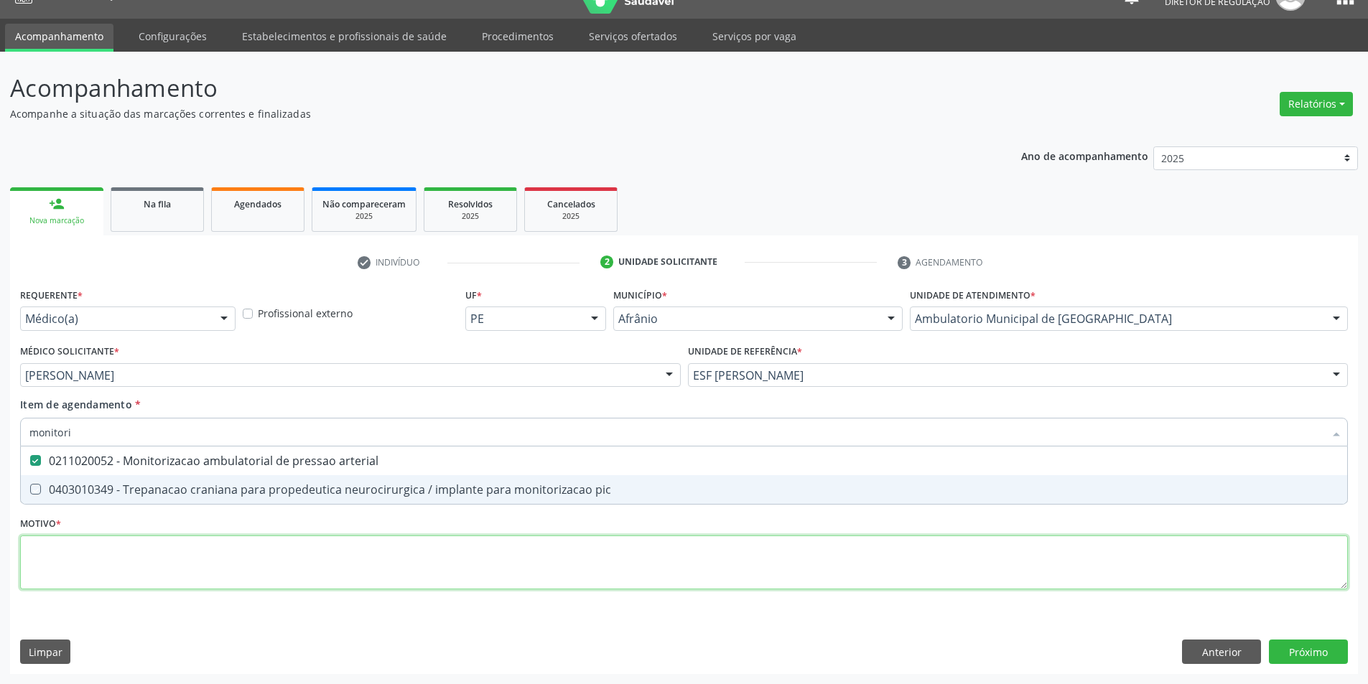
click at [320, 561] on div "Requerente * Médico(a) Médico(a) Enfermeiro(a) Paciente Nenhum resultado encont…" at bounding box center [684, 446] width 1328 height 325
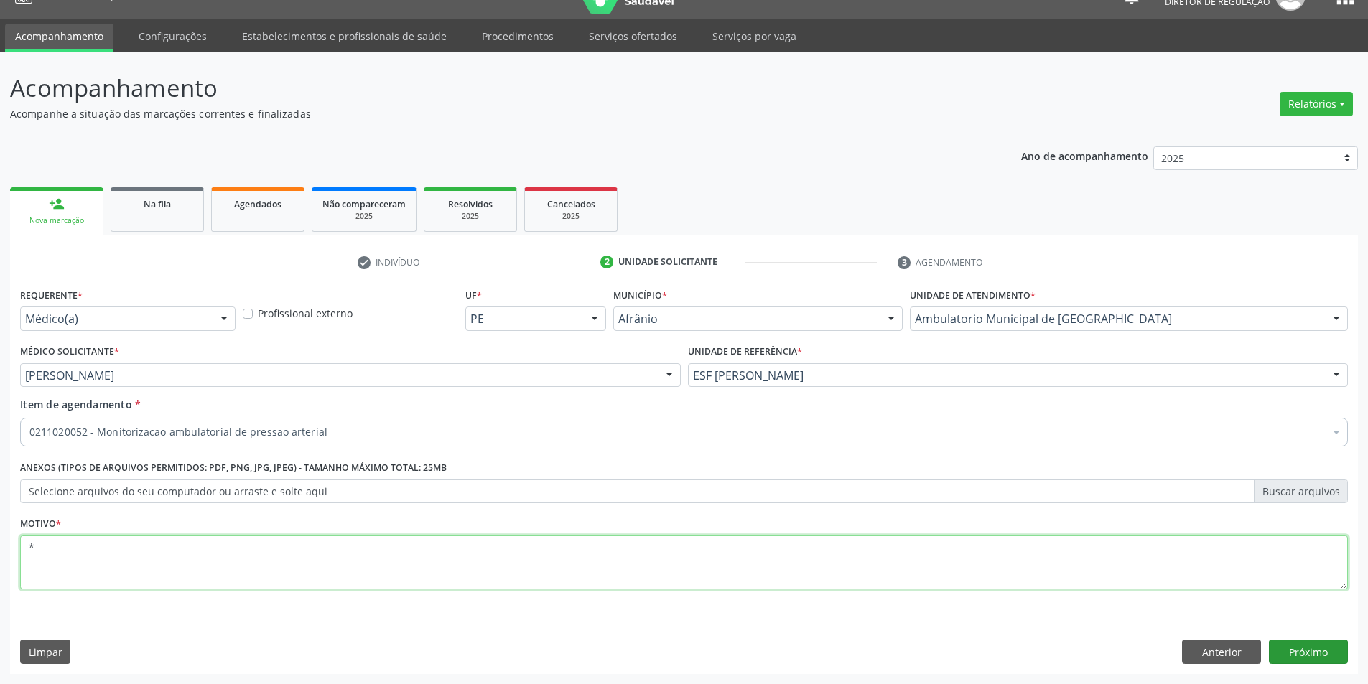
type textarea "*"
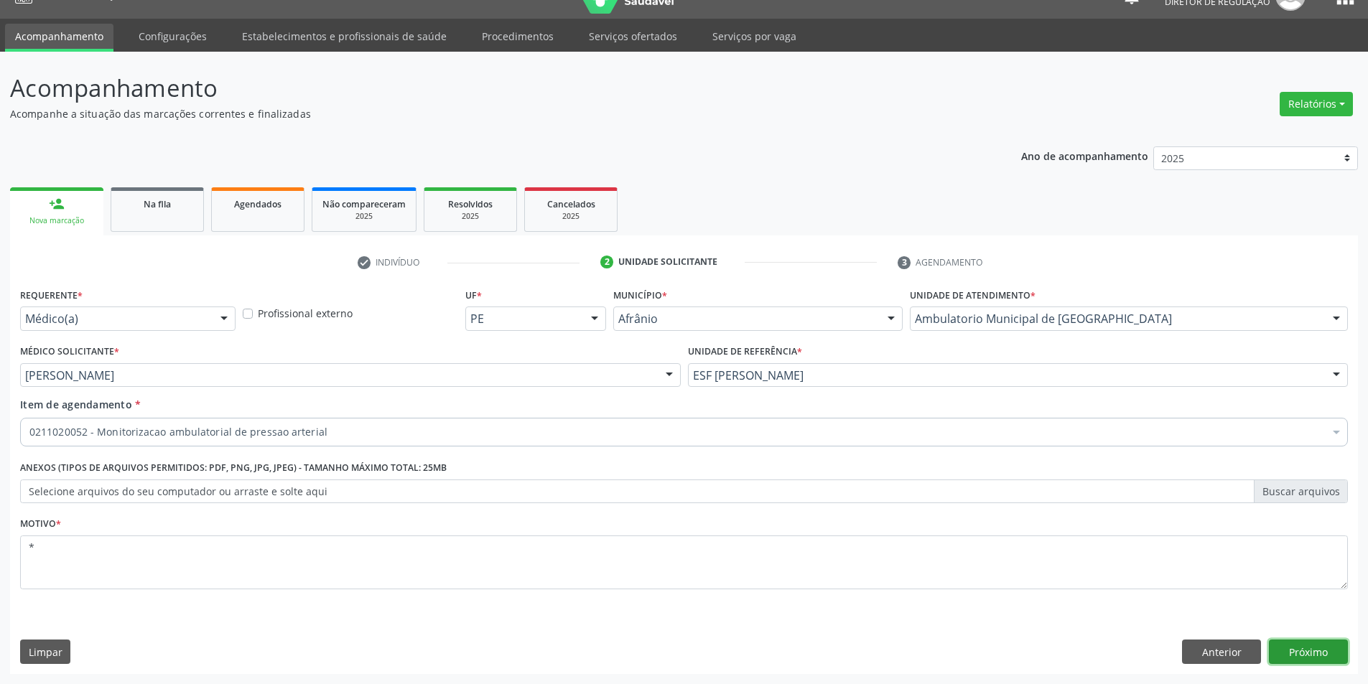
click at [1302, 650] on button "Próximo" at bounding box center [1308, 652] width 79 height 24
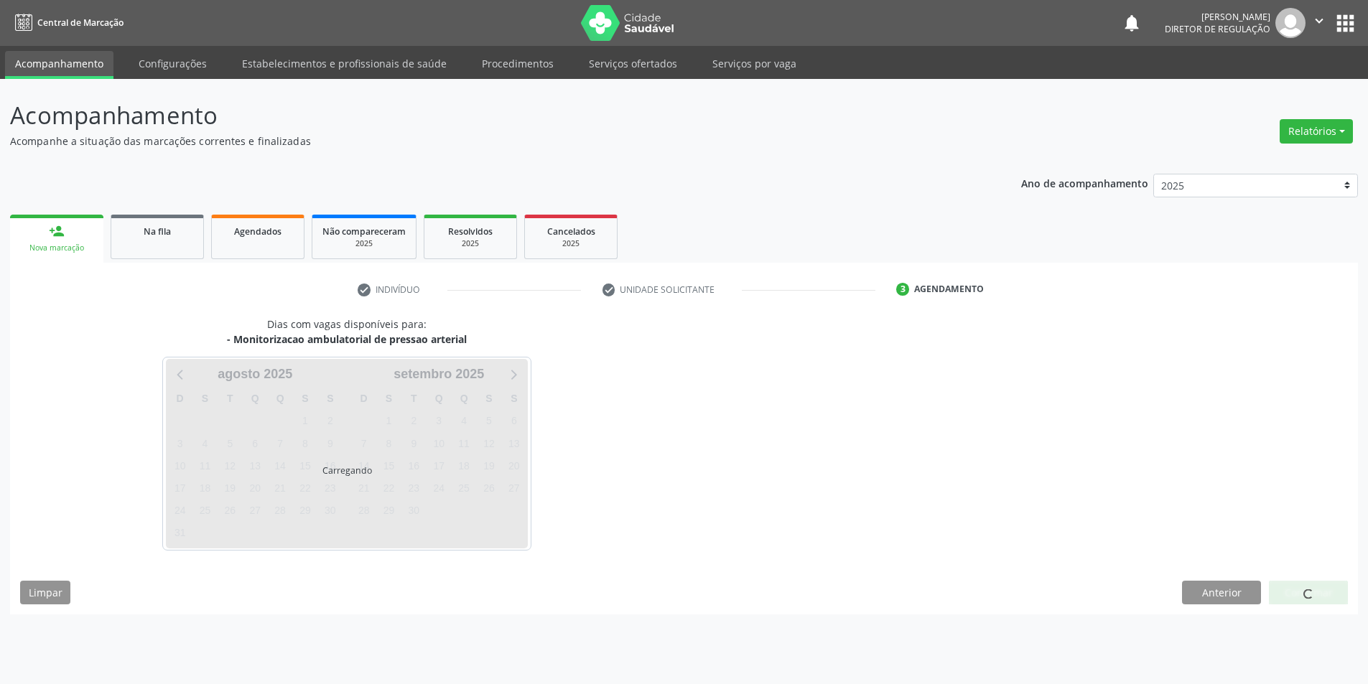
scroll to position [0, 0]
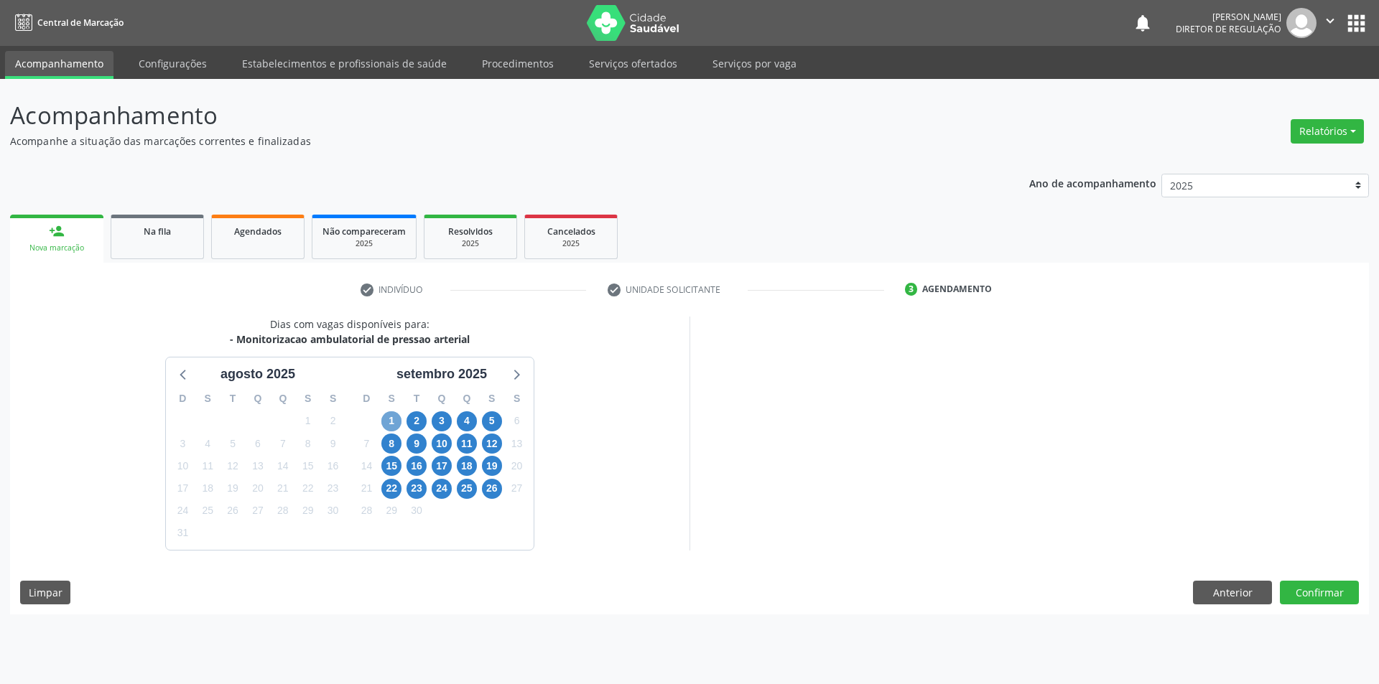
click at [392, 421] on span "1" at bounding box center [391, 421] width 20 height 20
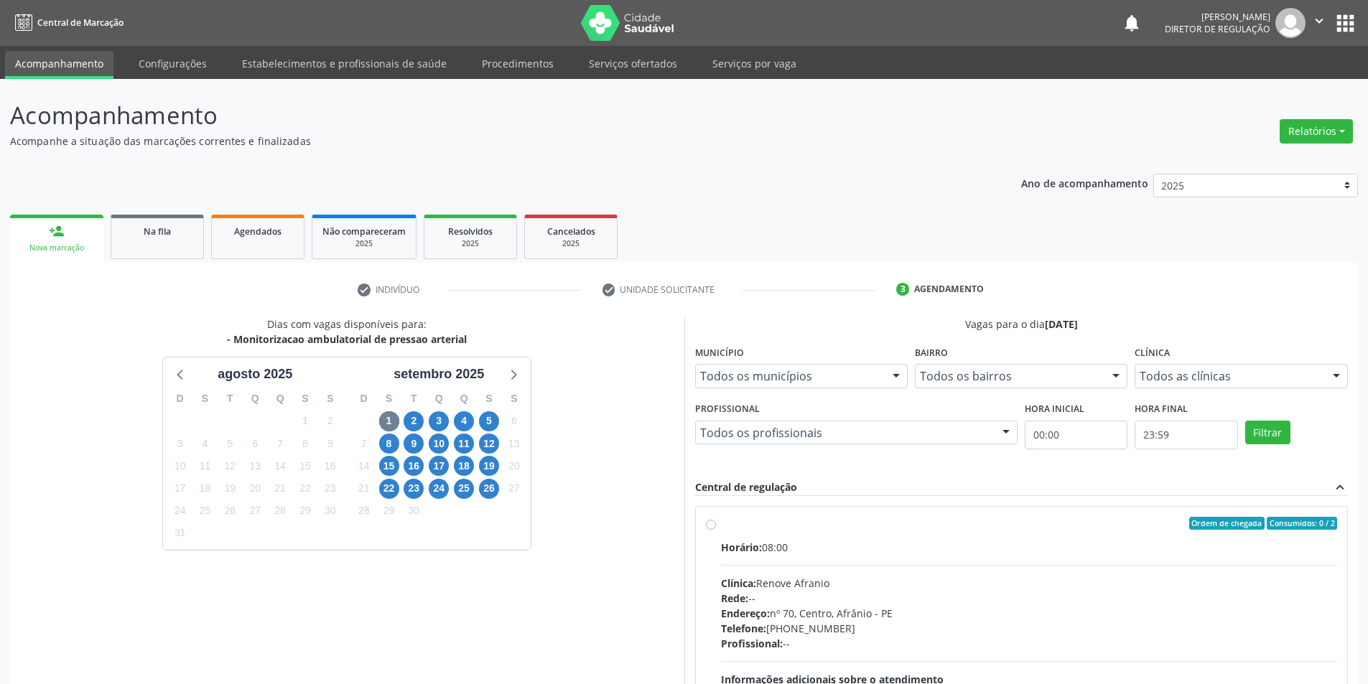
click at [729, 524] on div "Ordem de chegada Consumidos: 0 / 2" at bounding box center [1029, 523] width 617 height 13
click at [716, 524] on input "Ordem de chegada Consumidos: 0 / 2 Horário: 08:00 Clínica: Renove Afranio Rede:…" at bounding box center [711, 523] width 10 height 13
radio input "true"
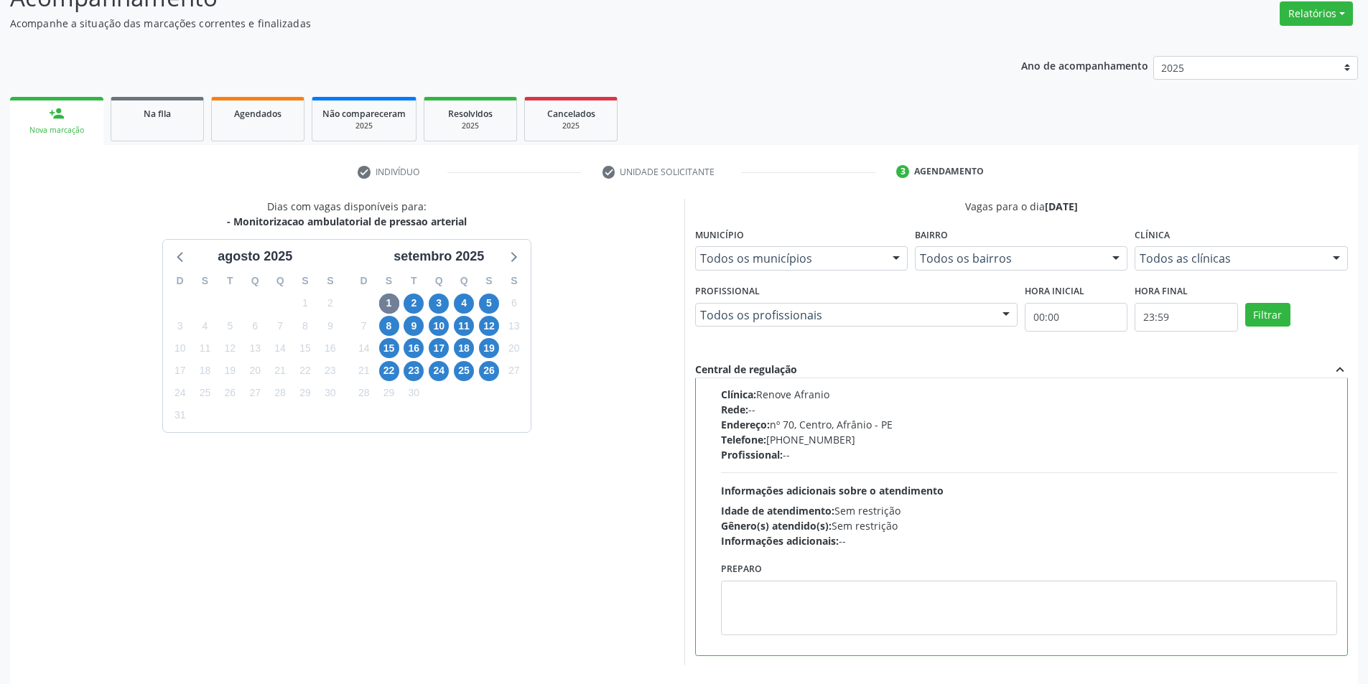
scroll to position [174, 0]
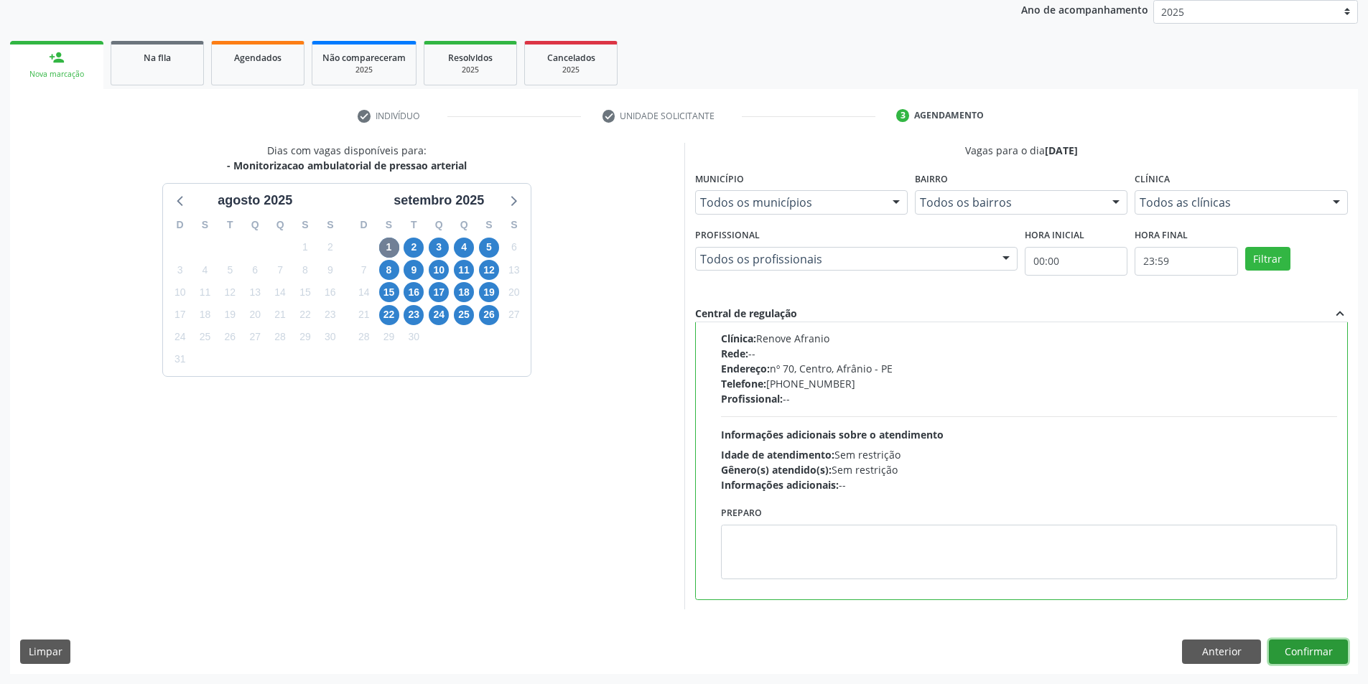
click at [1301, 651] on button "Confirmar" at bounding box center [1308, 652] width 79 height 24
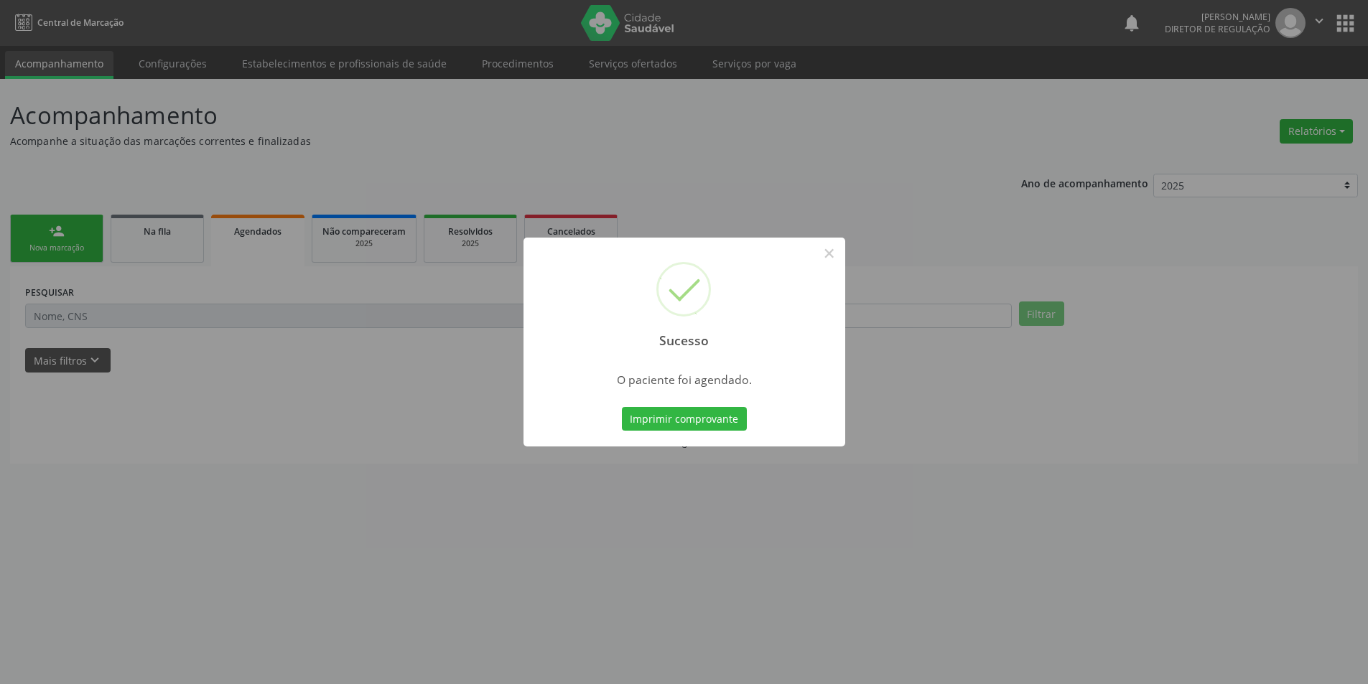
scroll to position [0, 0]
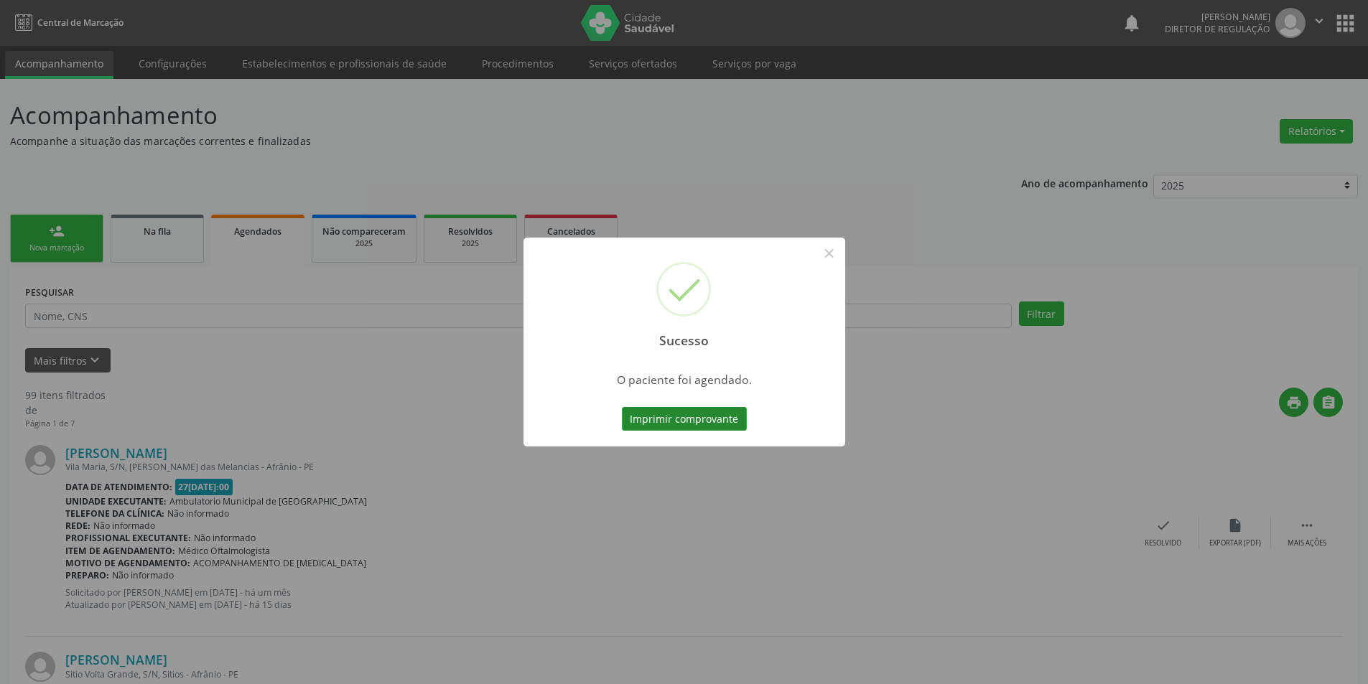
click at [714, 421] on button "Imprimir comprovante" at bounding box center [684, 419] width 125 height 24
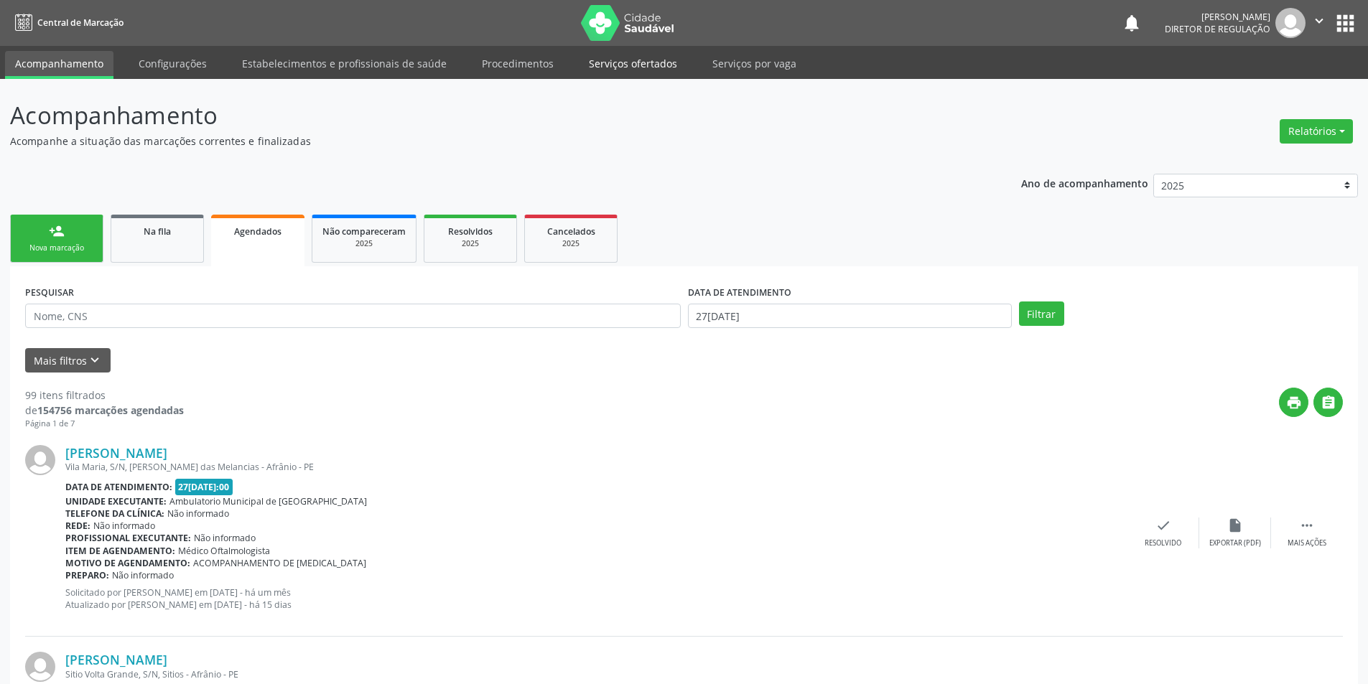
click at [643, 63] on link "Serviços ofertados" at bounding box center [633, 63] width 108 height 25
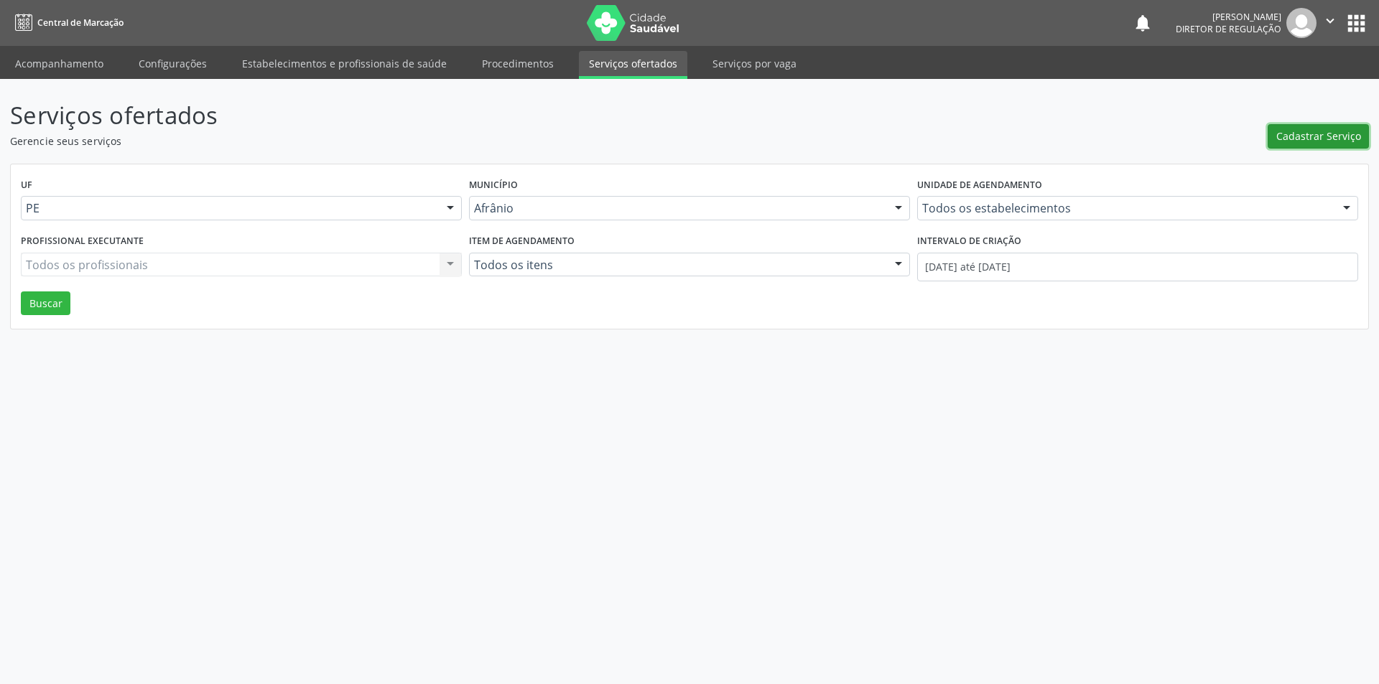
click at [1333, 136] on span "Cadastrar Serviço" at bounding box center [1318, 136] width 85 height 15
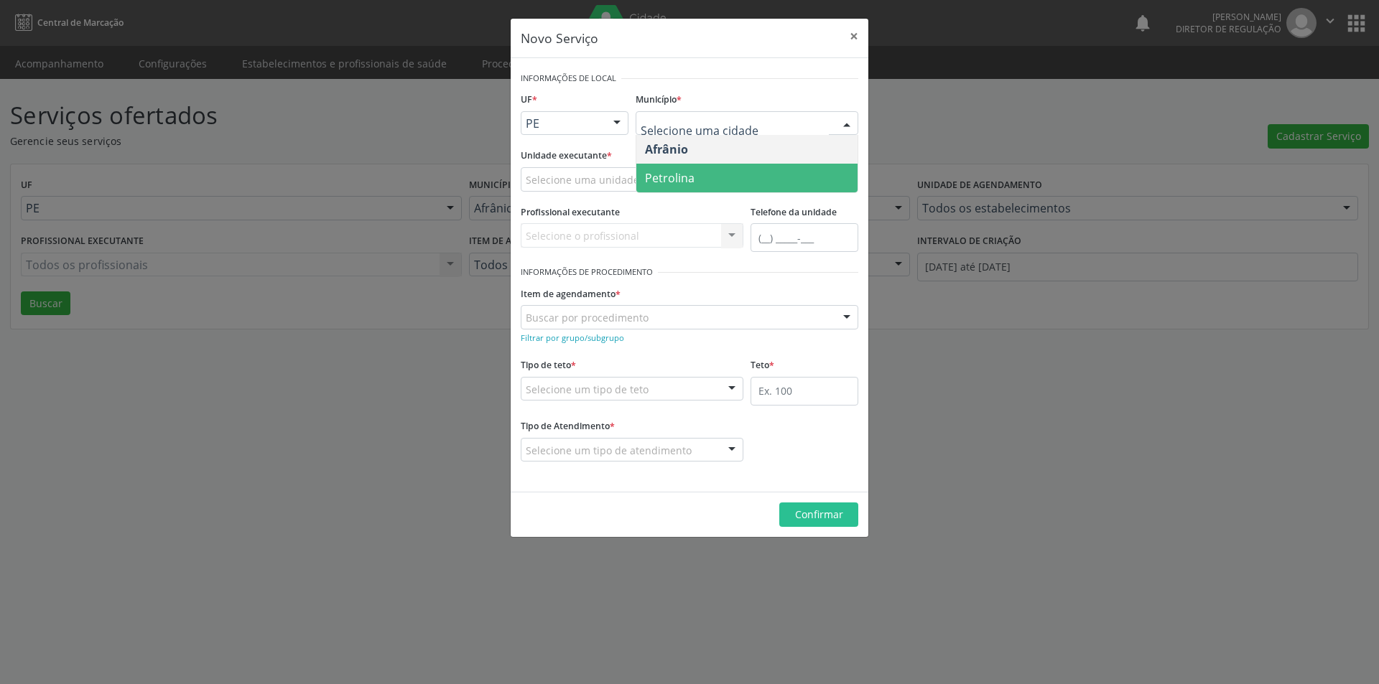
click at [697, 174] on span "Petrolina" at bounding box center [746, 178] width 221 height 29
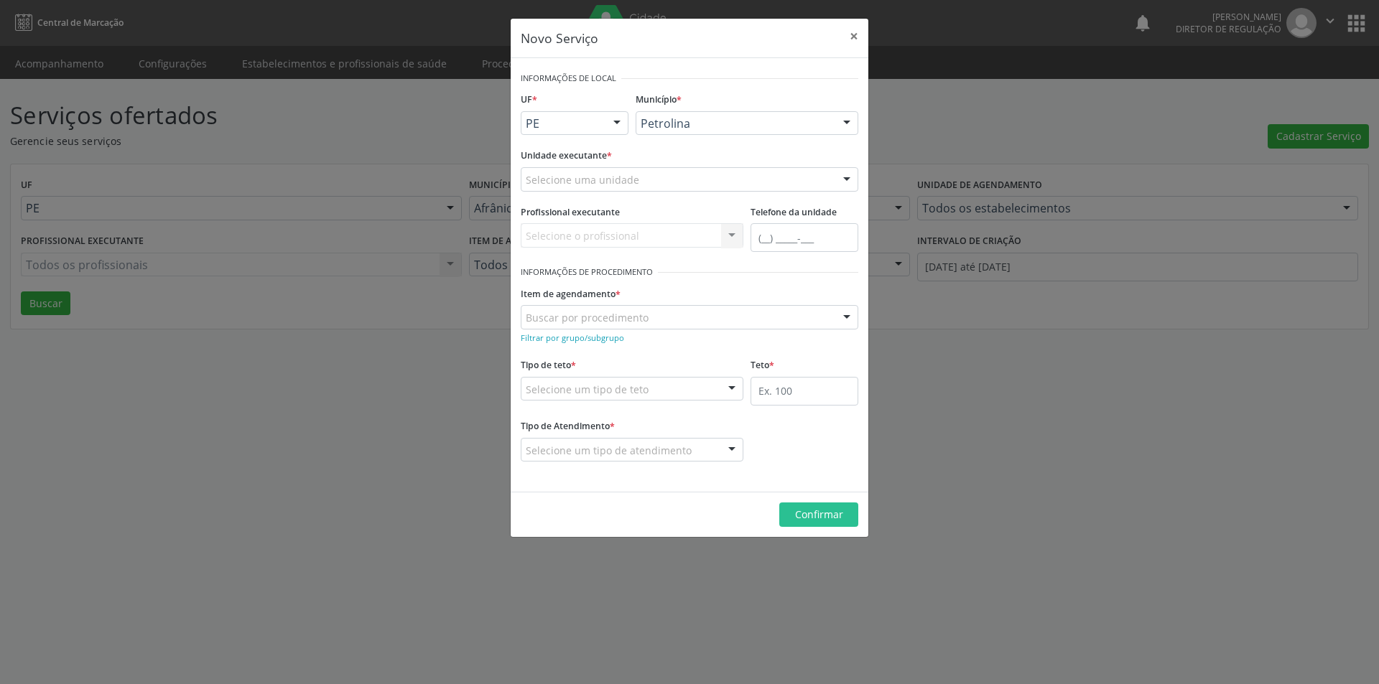
click at [661, 180] on div "Selecione uma unidade" at bounding box center [689, 179] width 337 height 24
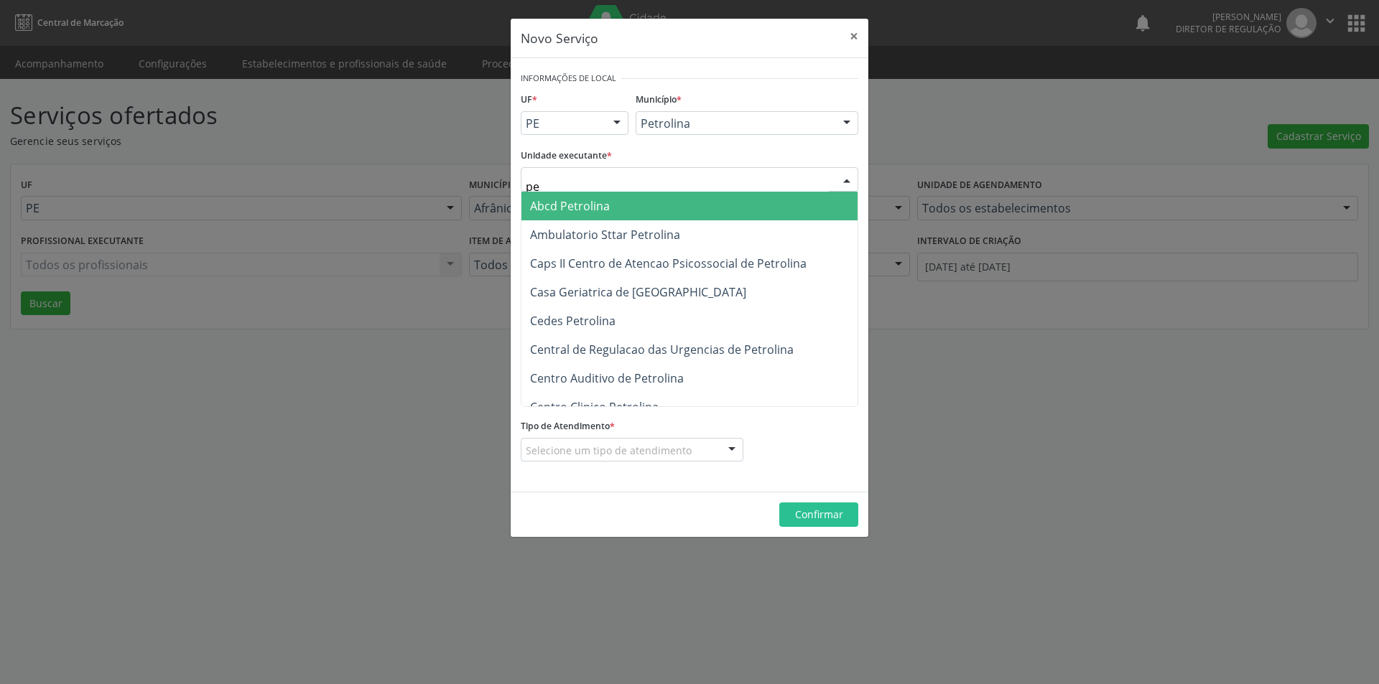
type input "p"
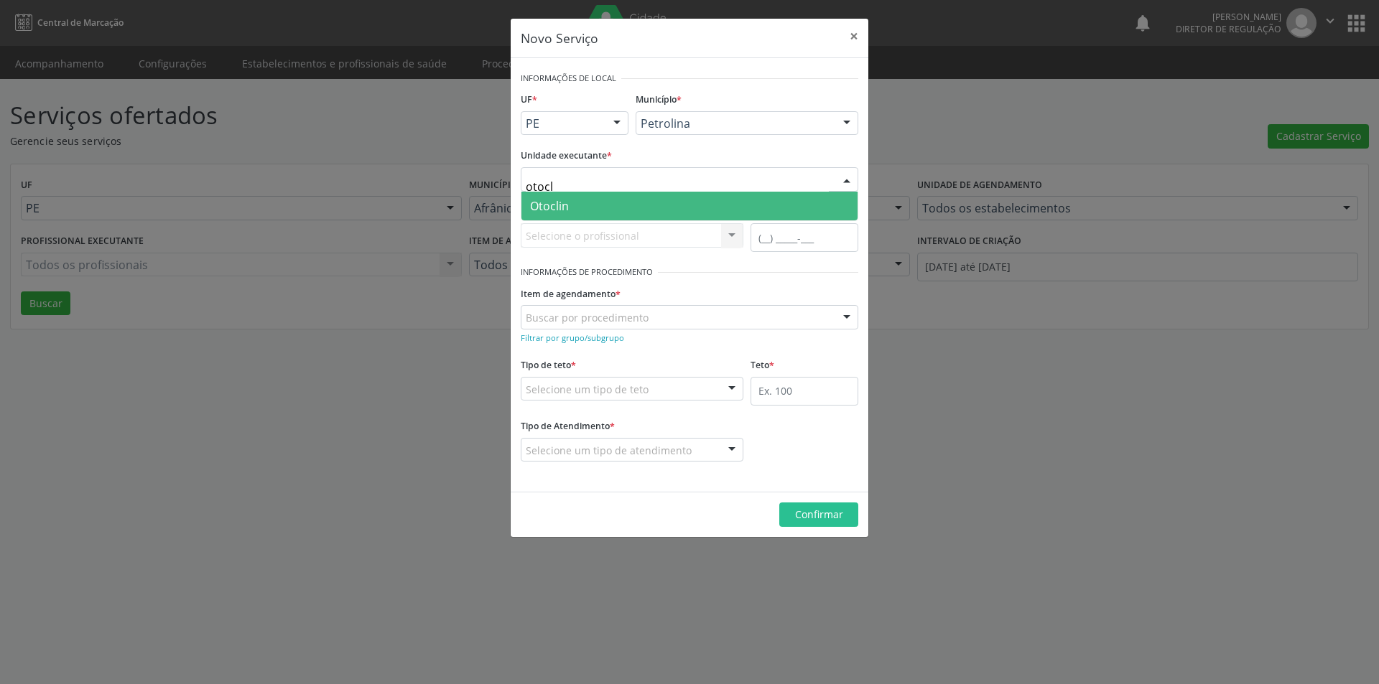
type input "otocli"
click at [640, 205] on span "Otoclin" at bounding box center [689, 206] width 336 height 29
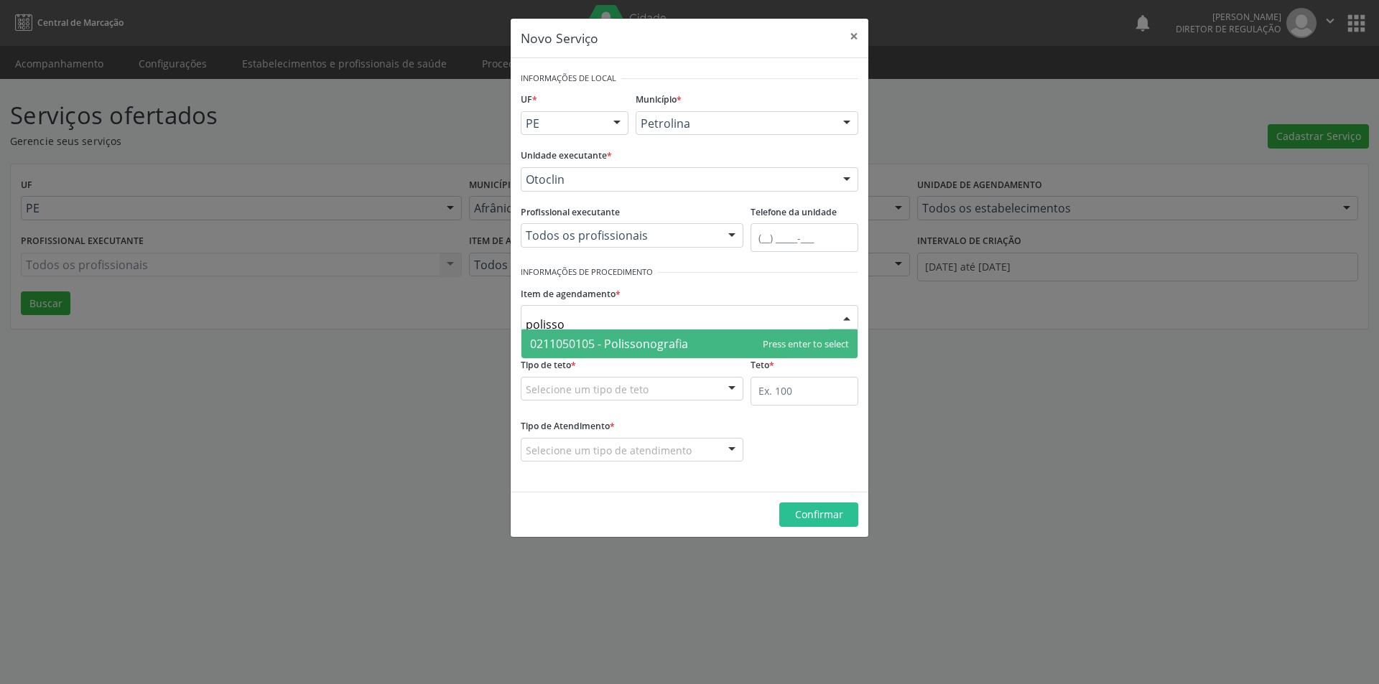
type input "polisson"
click at [610, 336] on span "0211050105 - Polissonografia" at bounding box center [609, 344] width 158 height 16
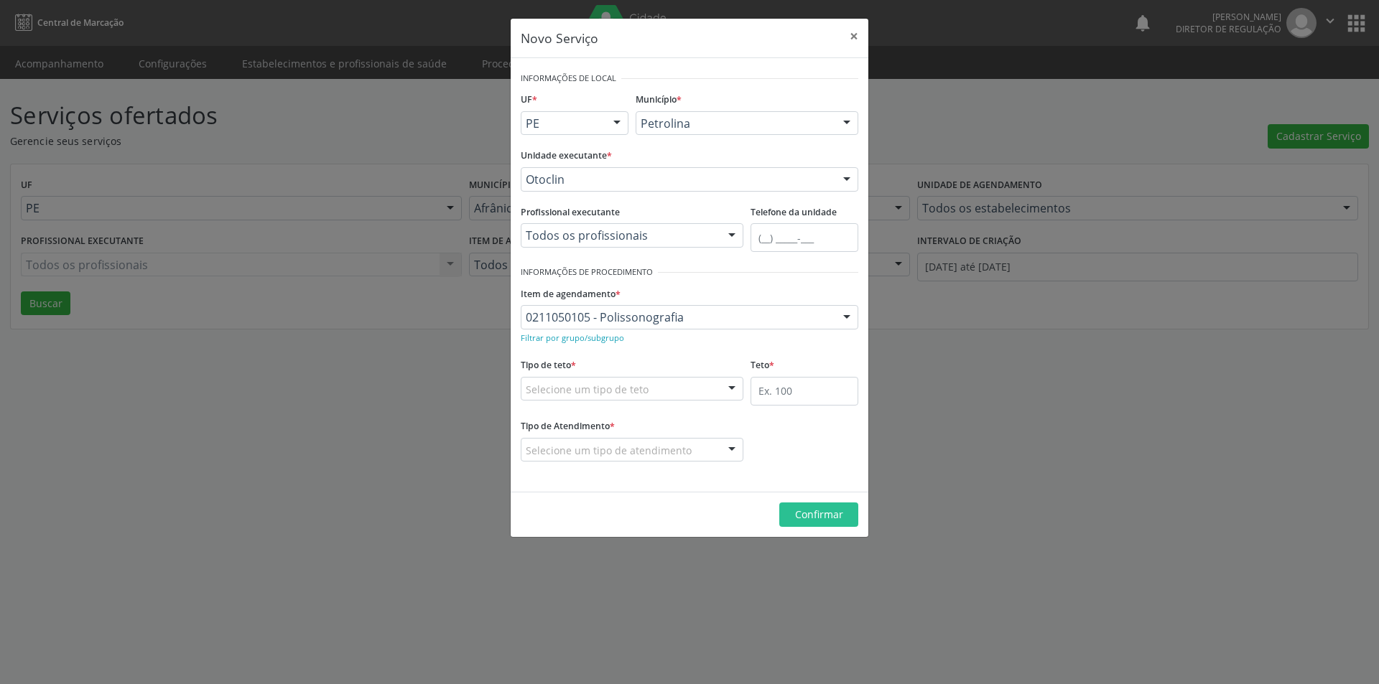
click at [648, 390] on div "Selecione um tipo de teto" at bounding box center [632, 389] width 223 height 24
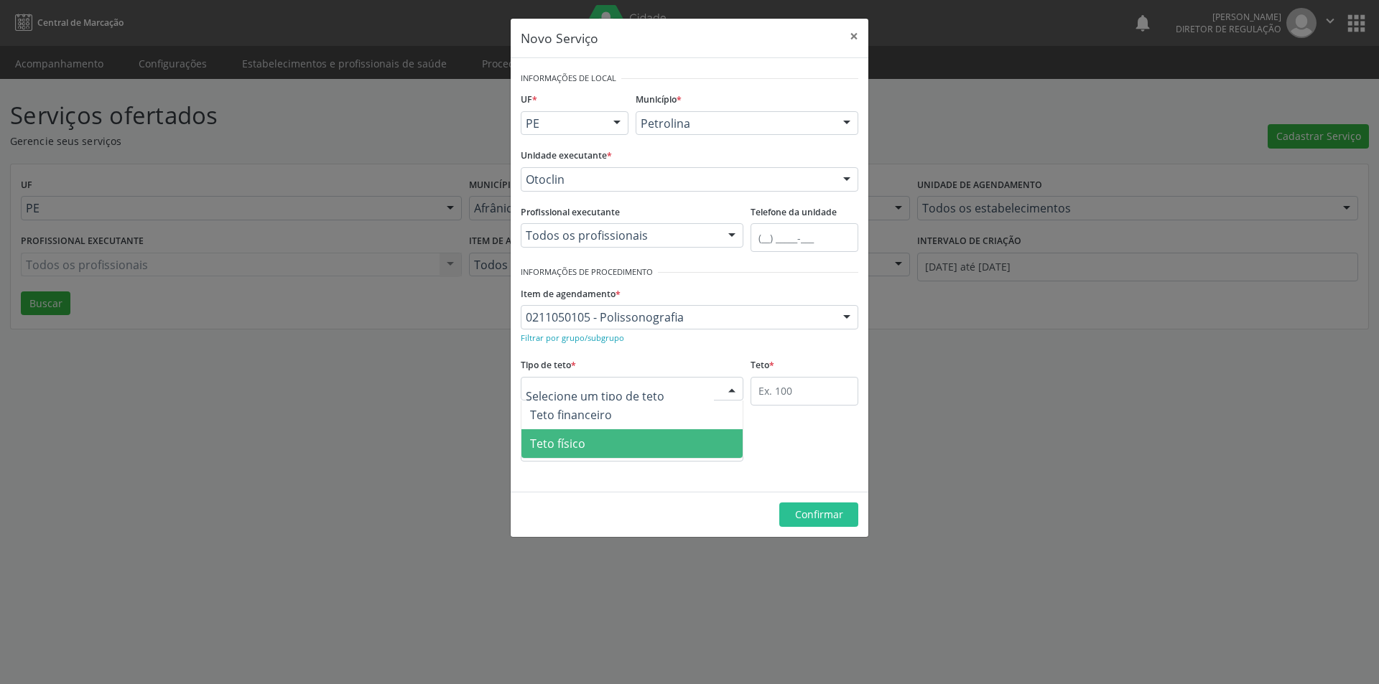
click at [633, 443] on span "Teto físico" at bounding box center [631, 443] width 221 height 29
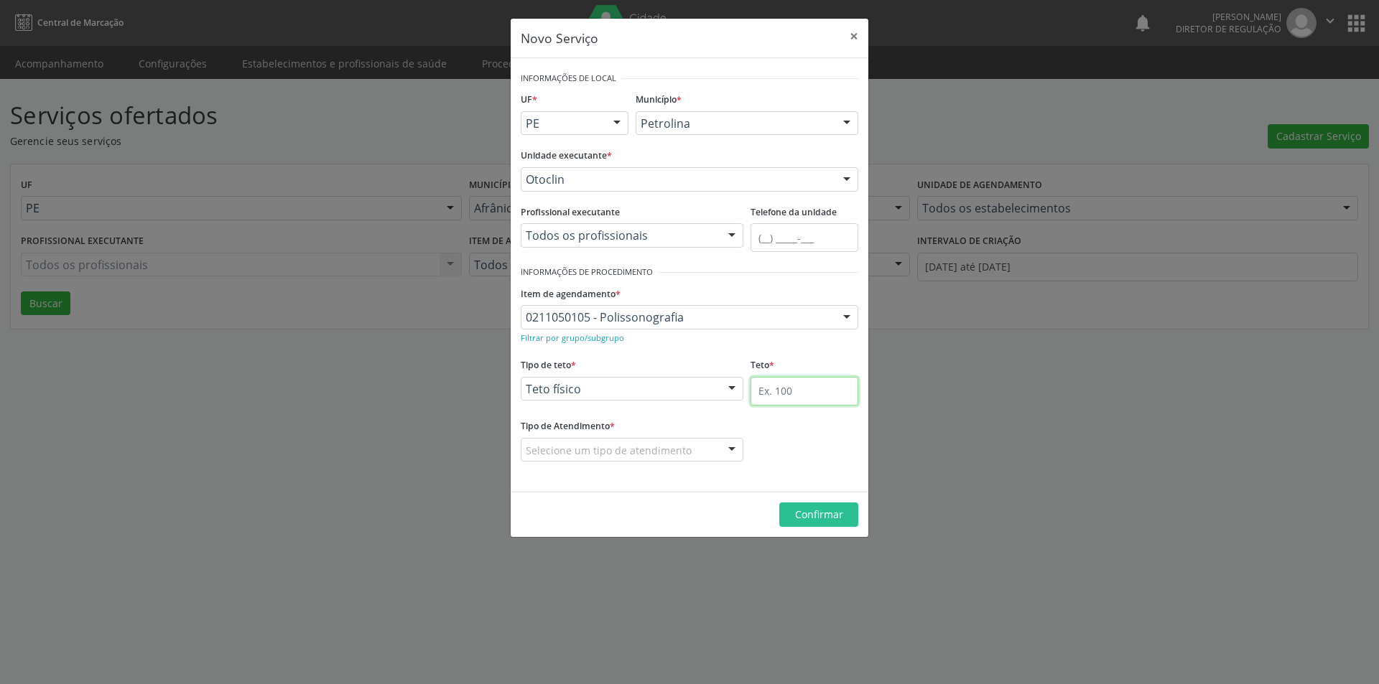
click at [780, 388] on input "text" at bounding box center [804, 391] width 108 height 29
type input "1"
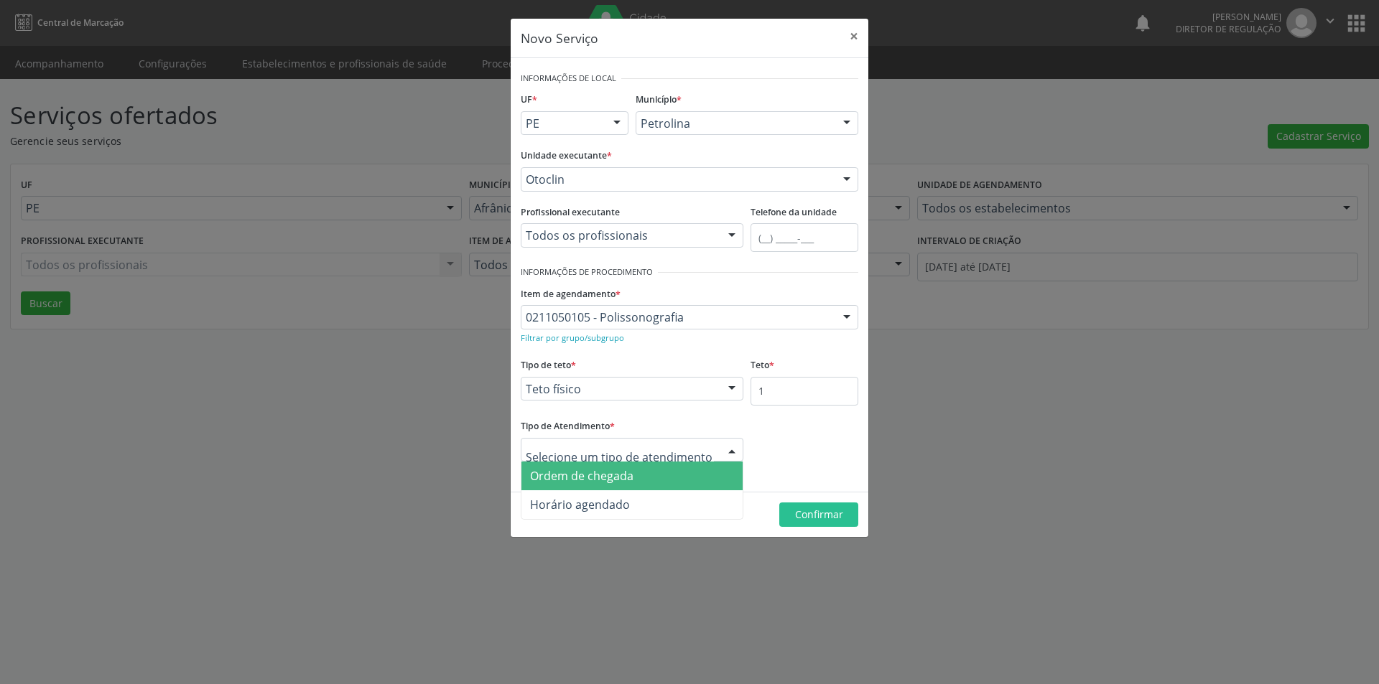
click at [657, 472] on span "Ordem de chegada" at bounding box center [631, 476] width 221 height 29
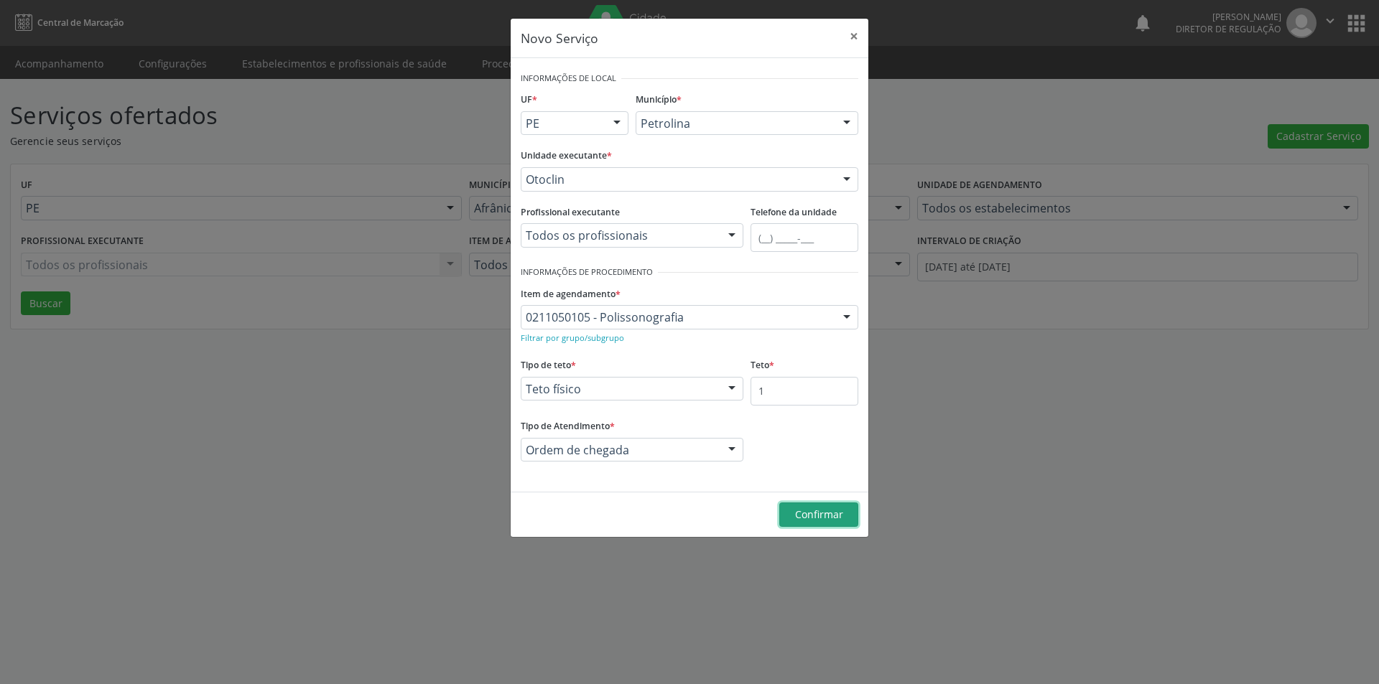
click at [838, 516] on span "Confirmar" at bounding box center [819, 515] width 48 height 14
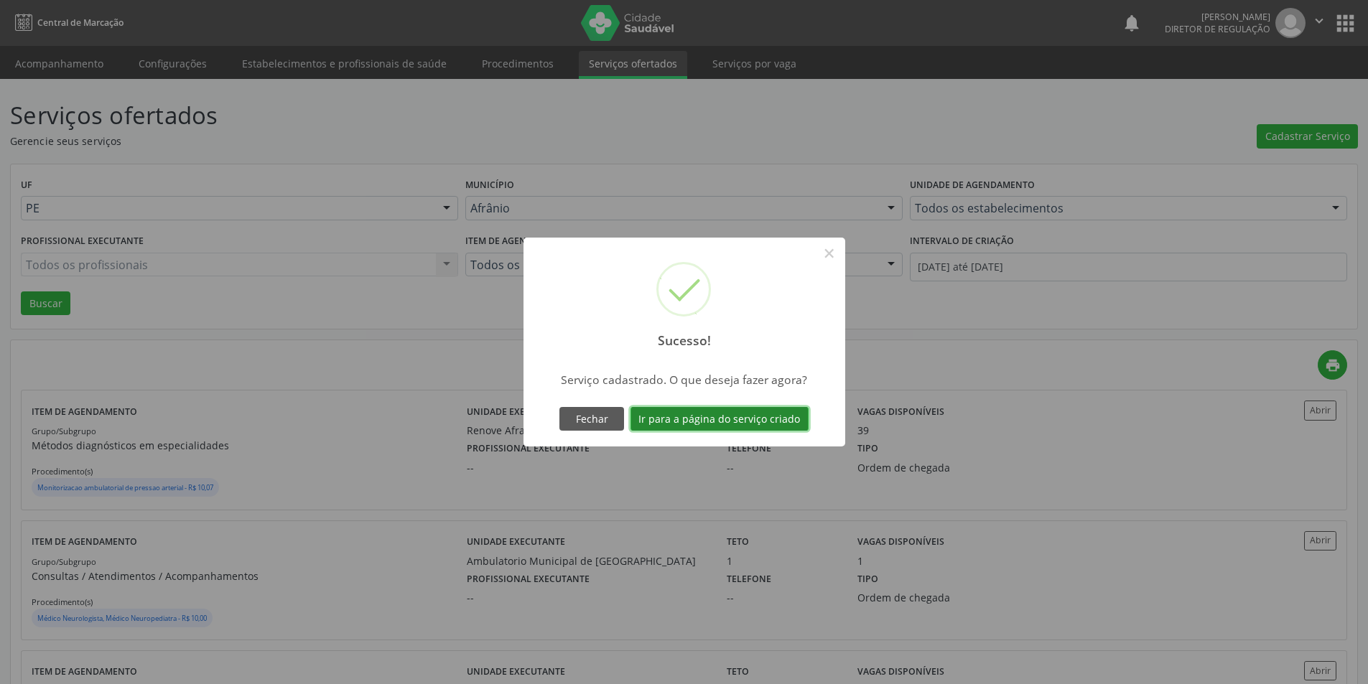
click at [783, 425] on button "Ir para a página do serviço criado" at bounding box center [719, 419] width 178 height 24
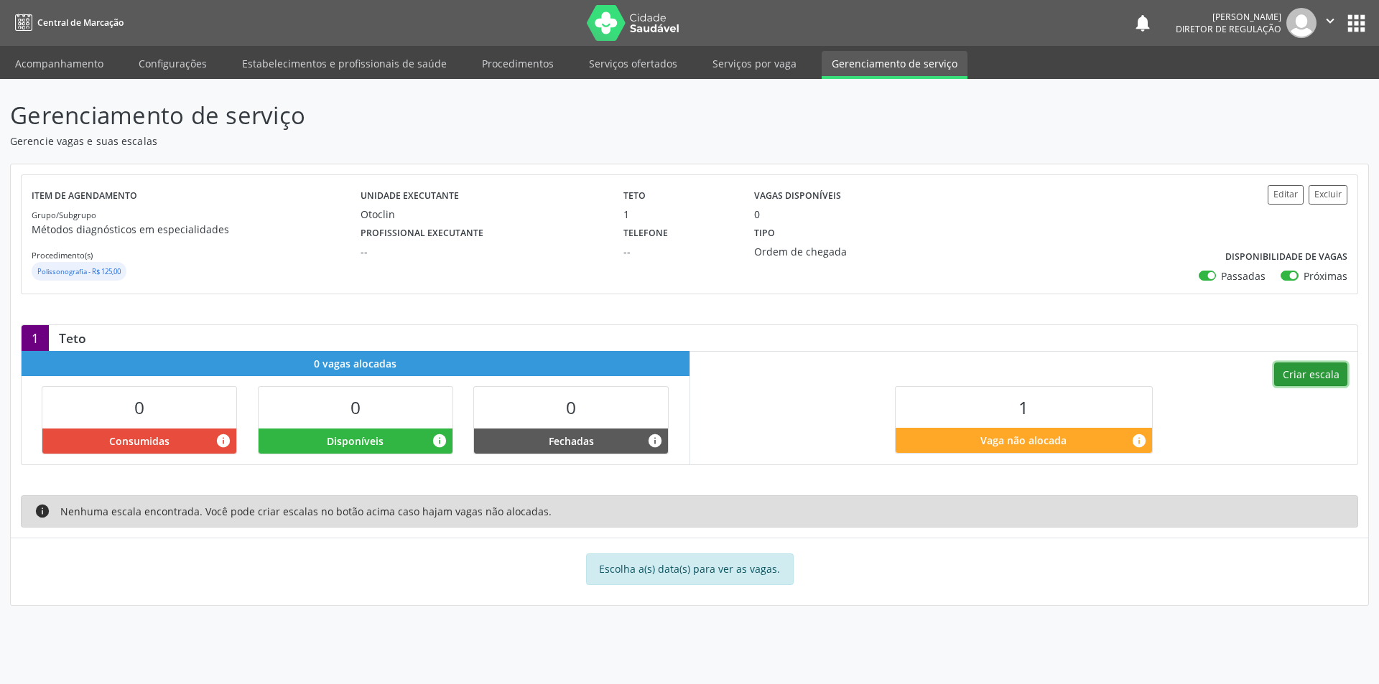
click at [1327, 369] on button "Criar escala" at bounding box center [1310, 375] width 73 height 24
select select "7"
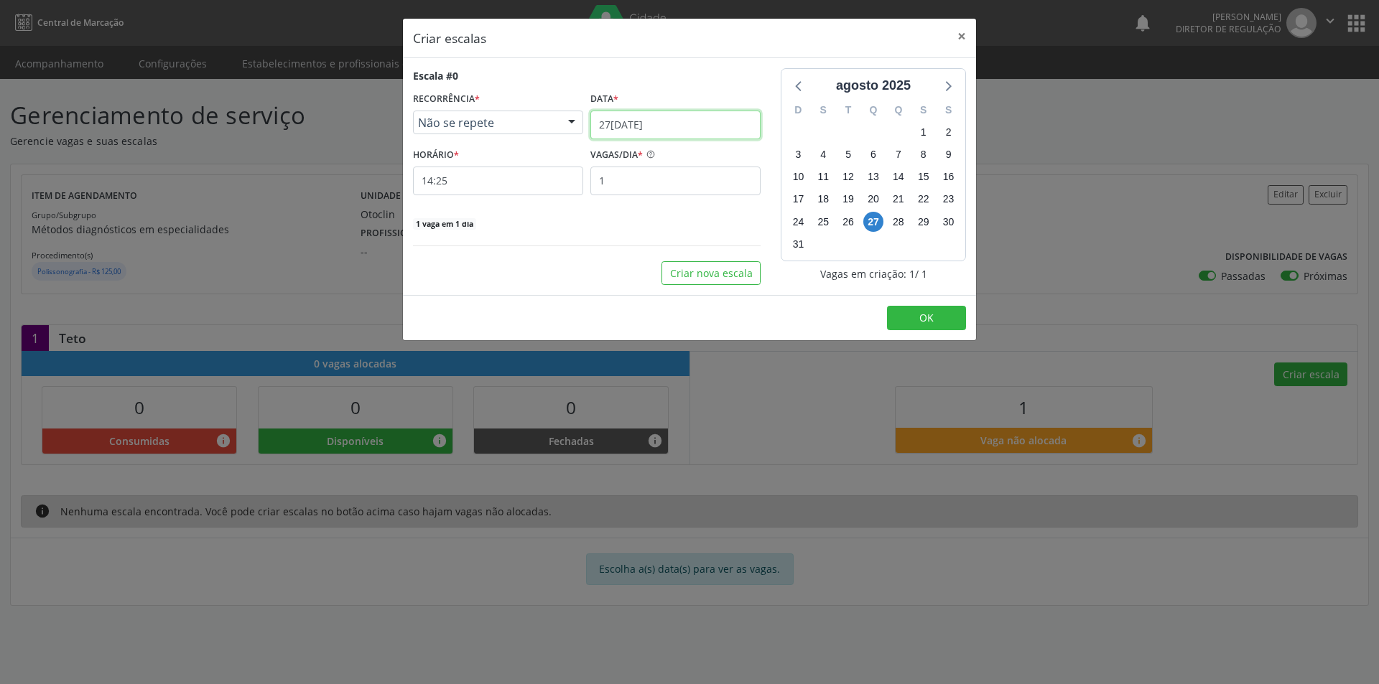
click at [672, 126] on input "[DATE]" at bounding box center [675, 125] width 170 height 29
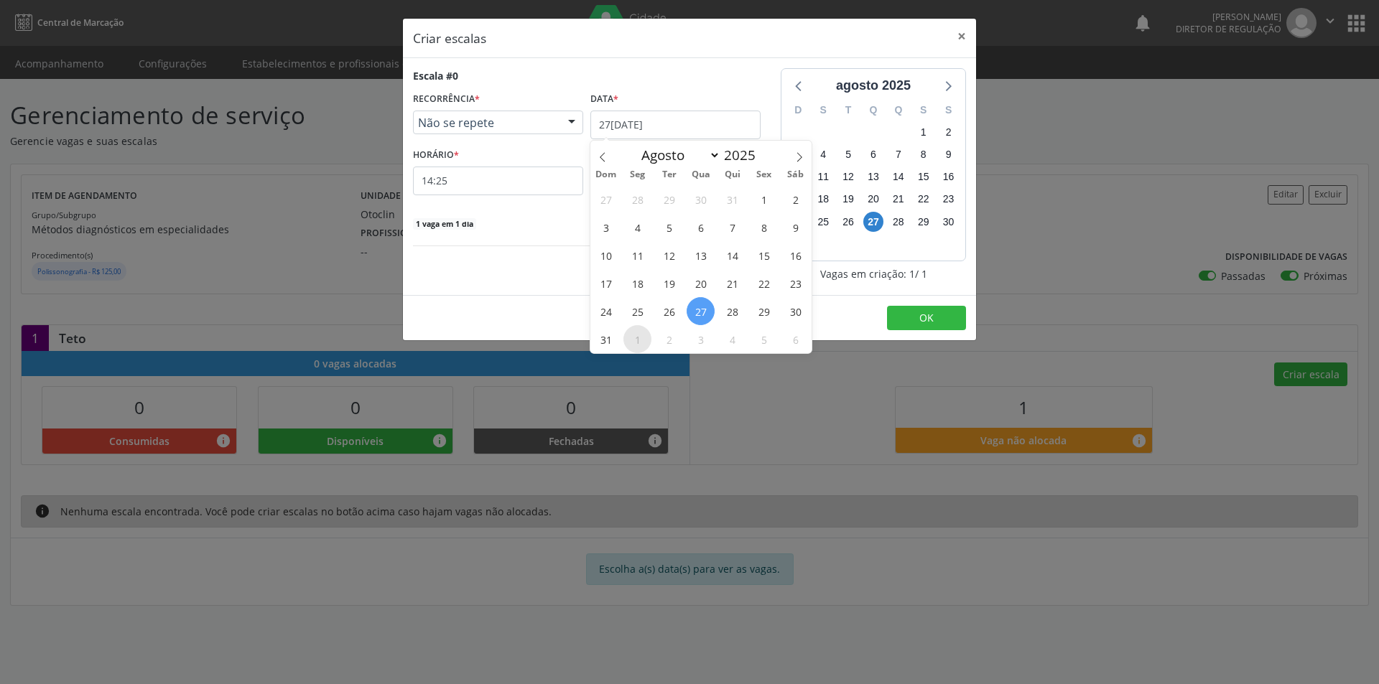
click at [632, 341] on span "1" at bounding box center [637, 339] width 28 height 28
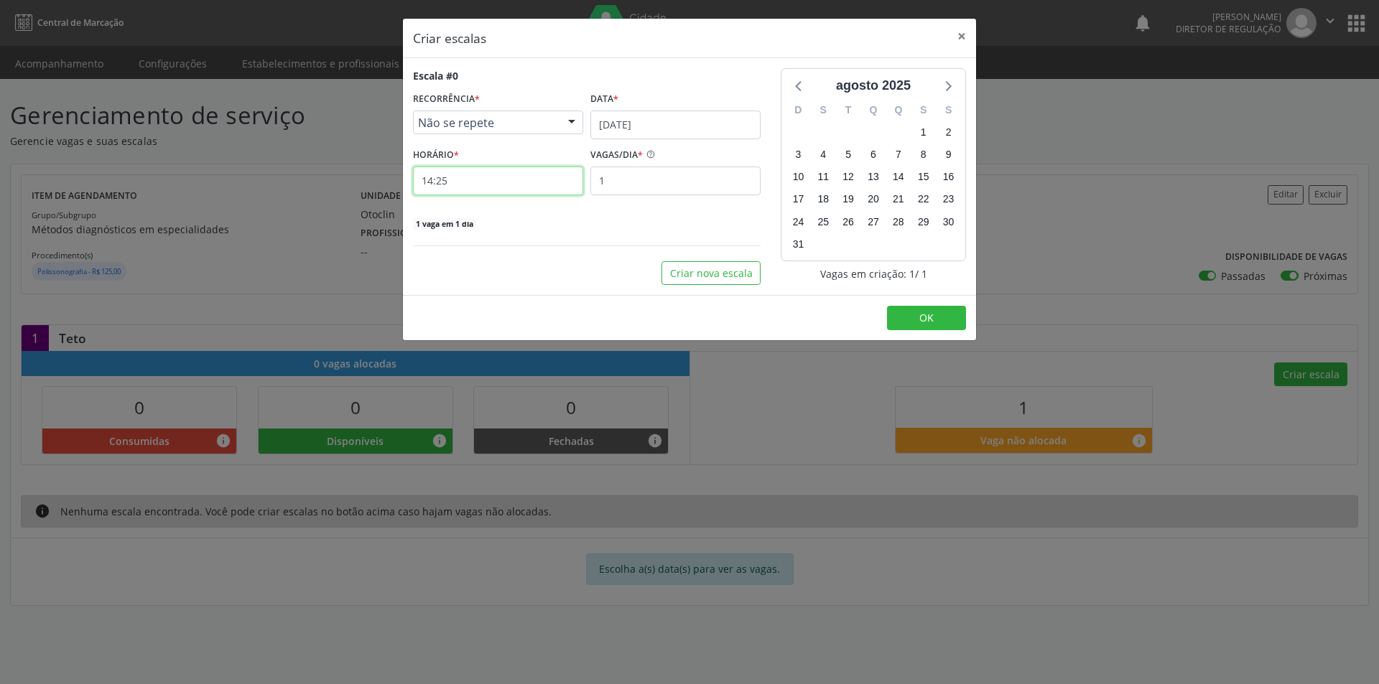
click at [493, 187] on input "14:25" at bounding box center [498, 181] width 170 height 29
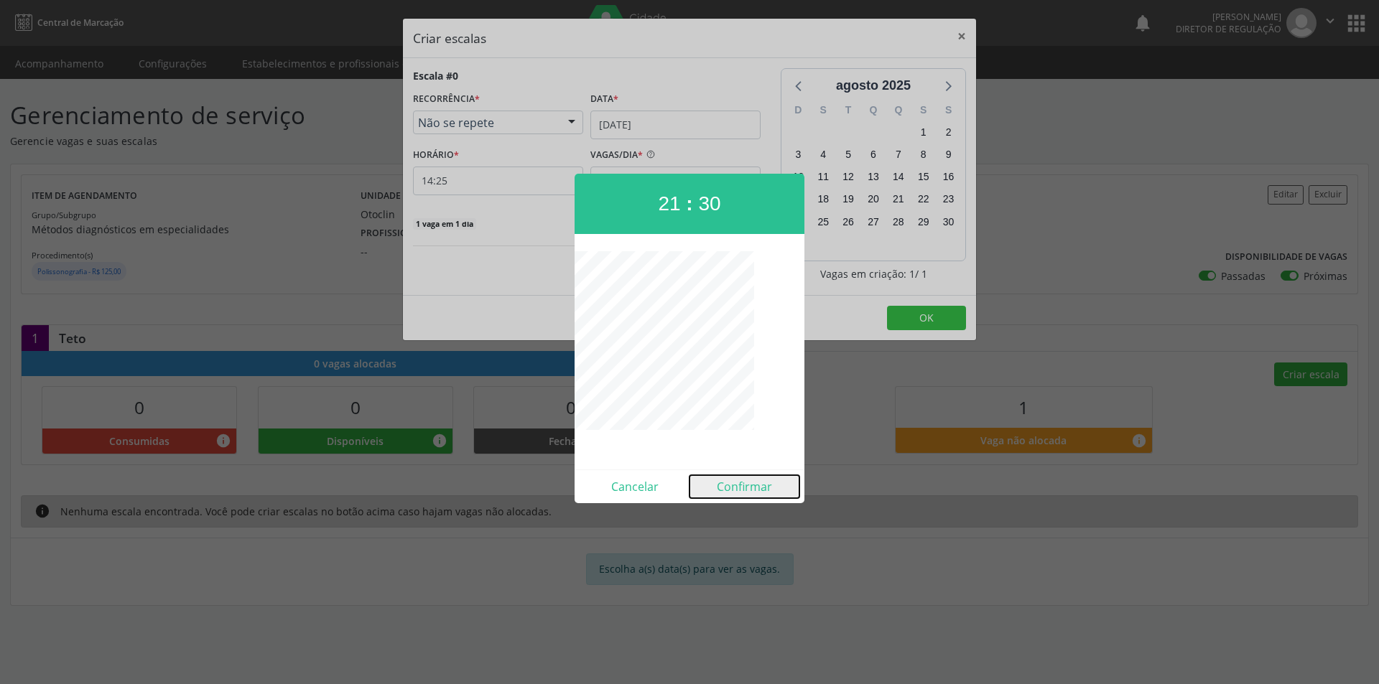
click at [753, 483] on button "Confirmar" at bounding box center [744, 486] width 110 height 23
type input "21:30"
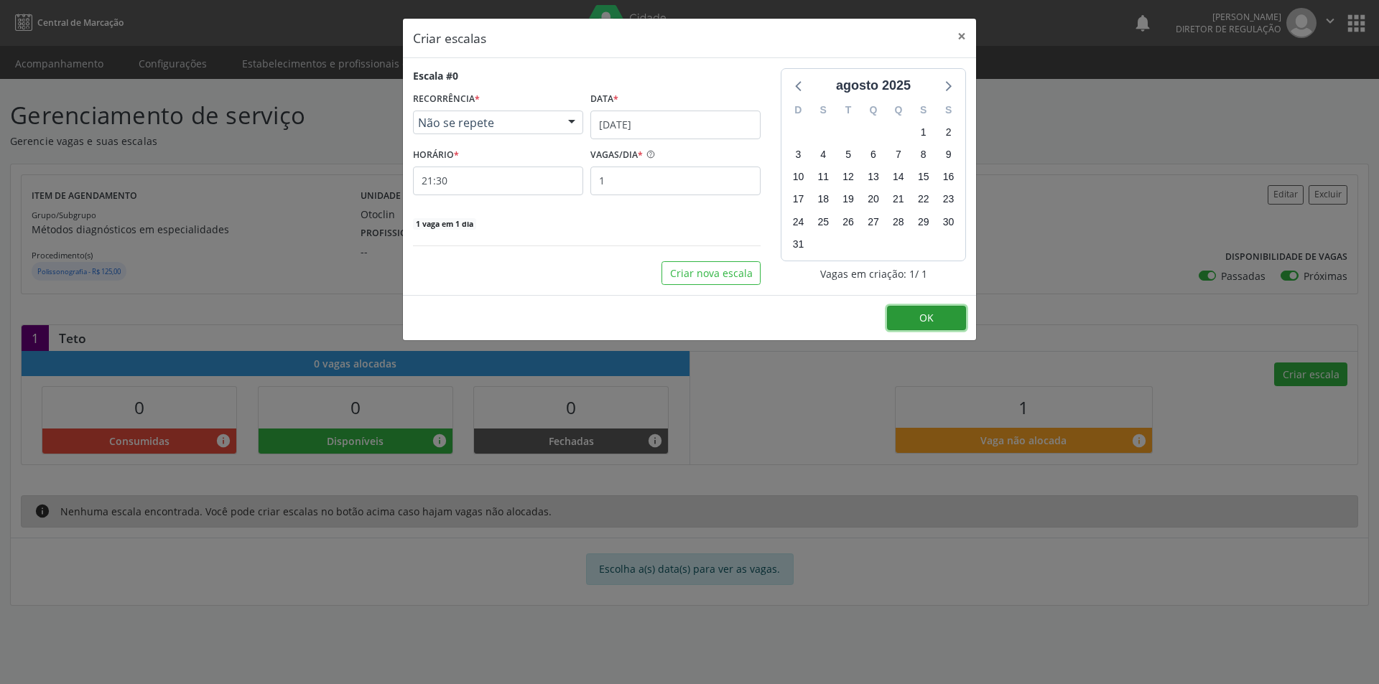
click at [926, 320] on span "OK" at bounding box center [926, 318] width 14 height 14
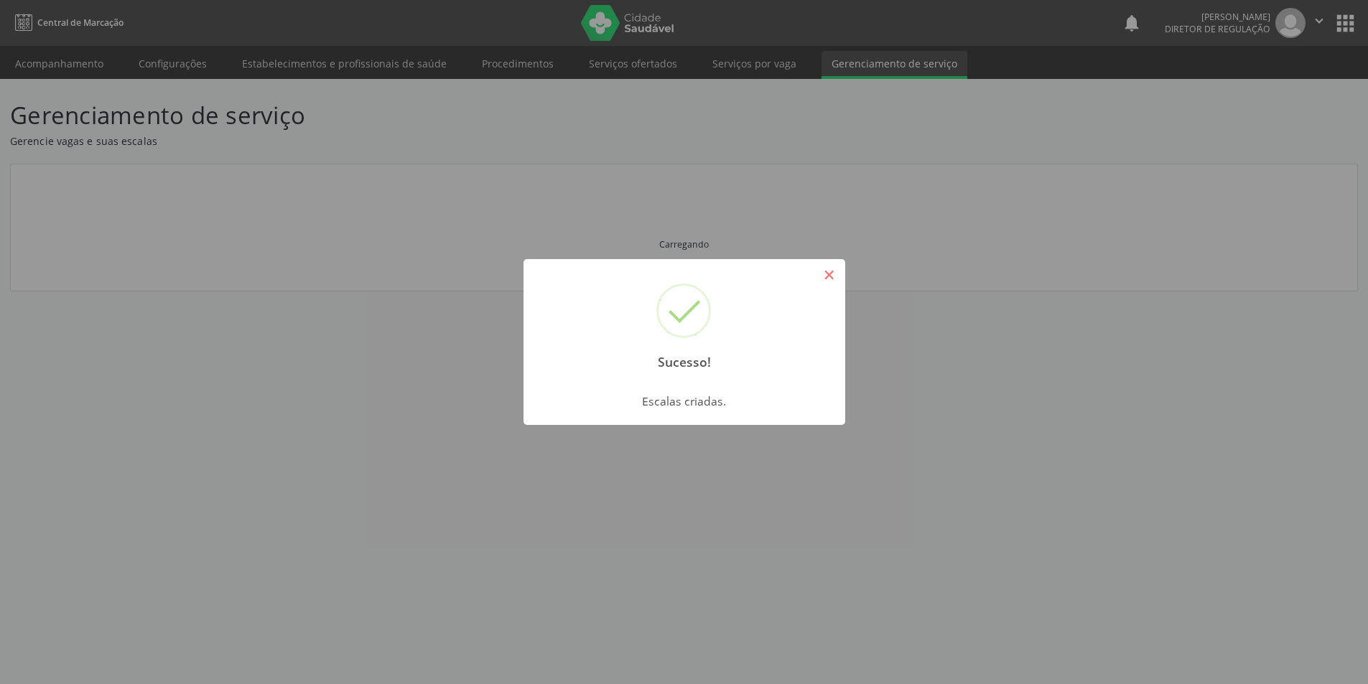
click at [836, 276] on button "×" at bounding box center [829, 275] width 24 height 24
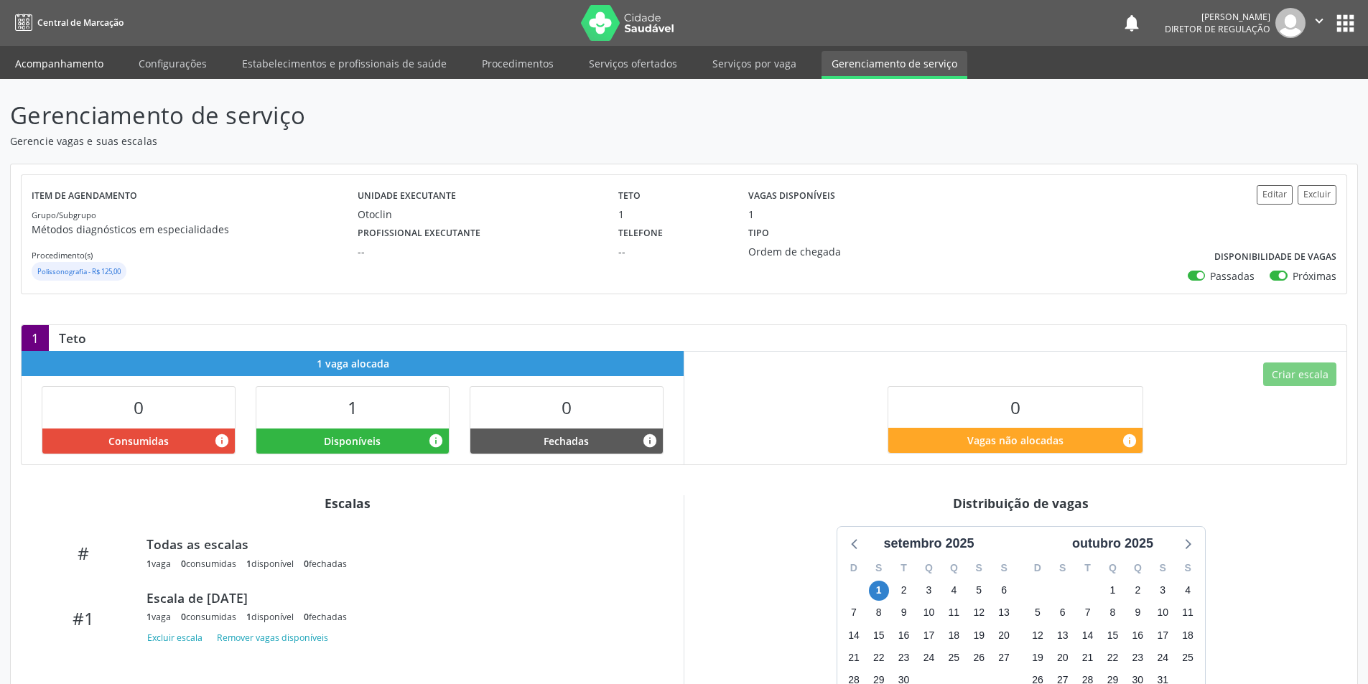
click at [67, 65] on link "Acompanhamento" at bounding box center [59, 63] width 108 height 25
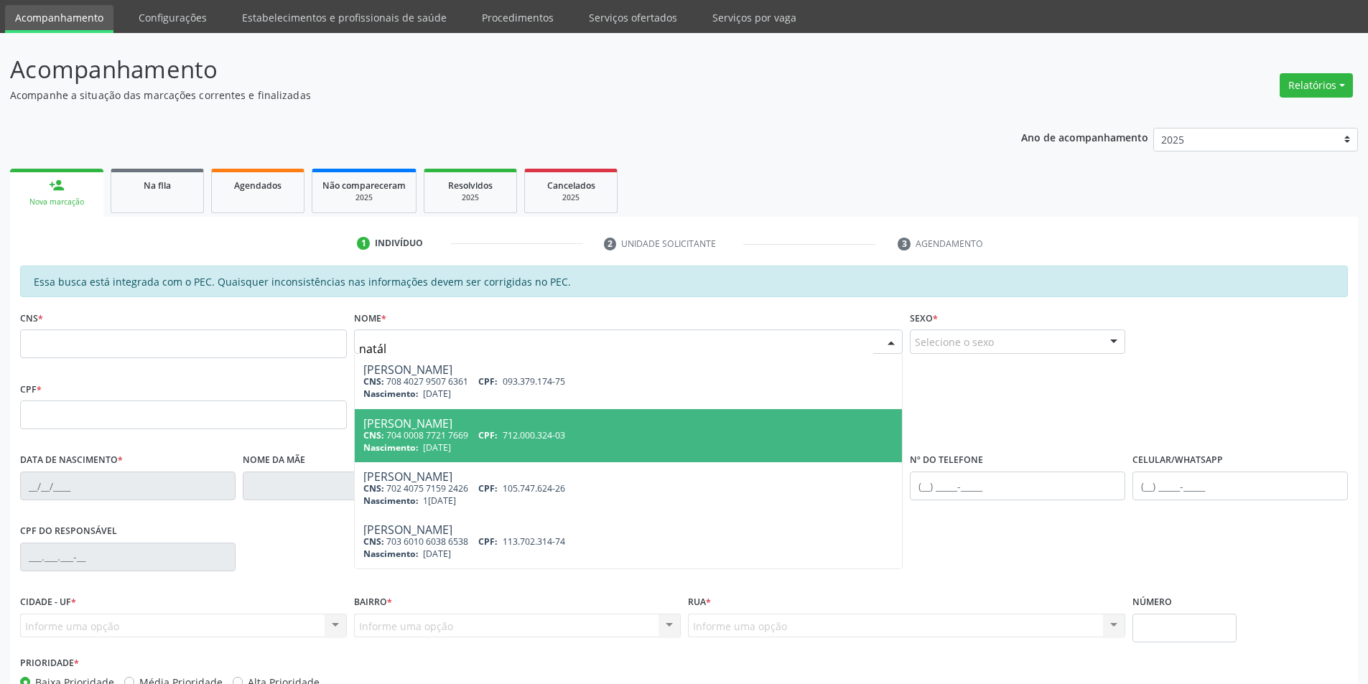
scroll to position [72, 0]
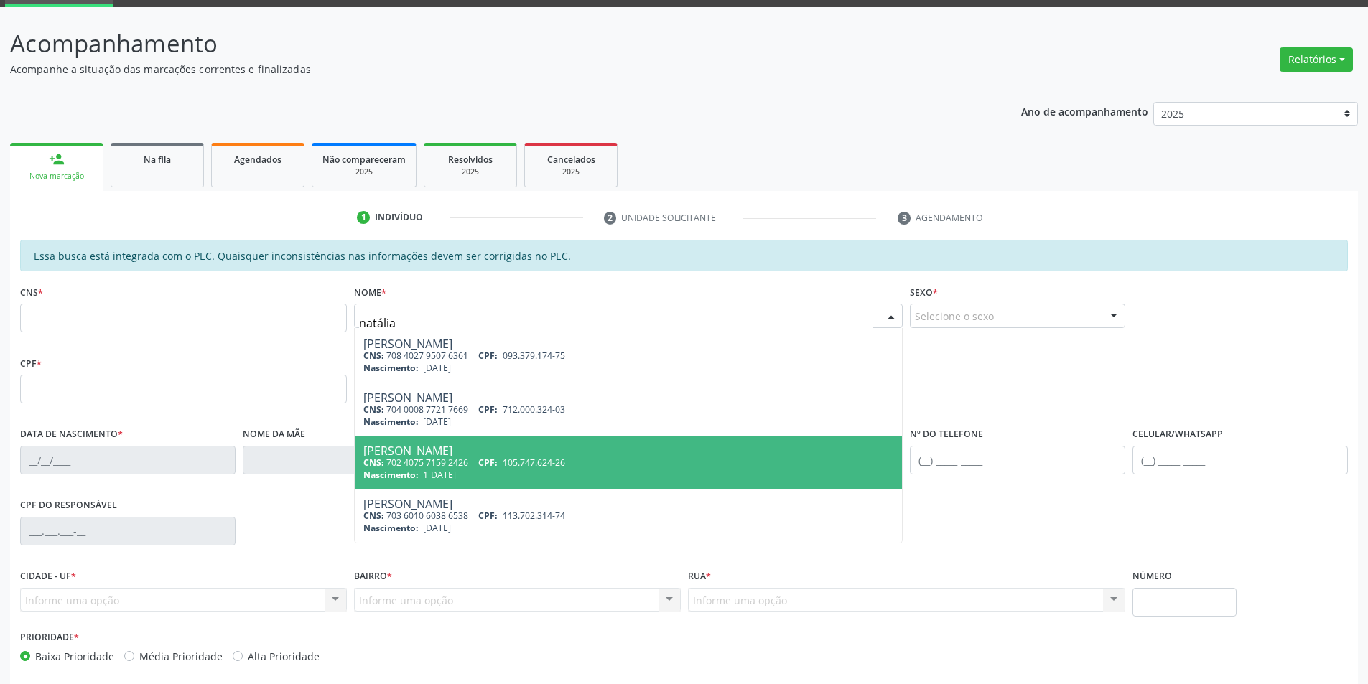
type input "natália f"
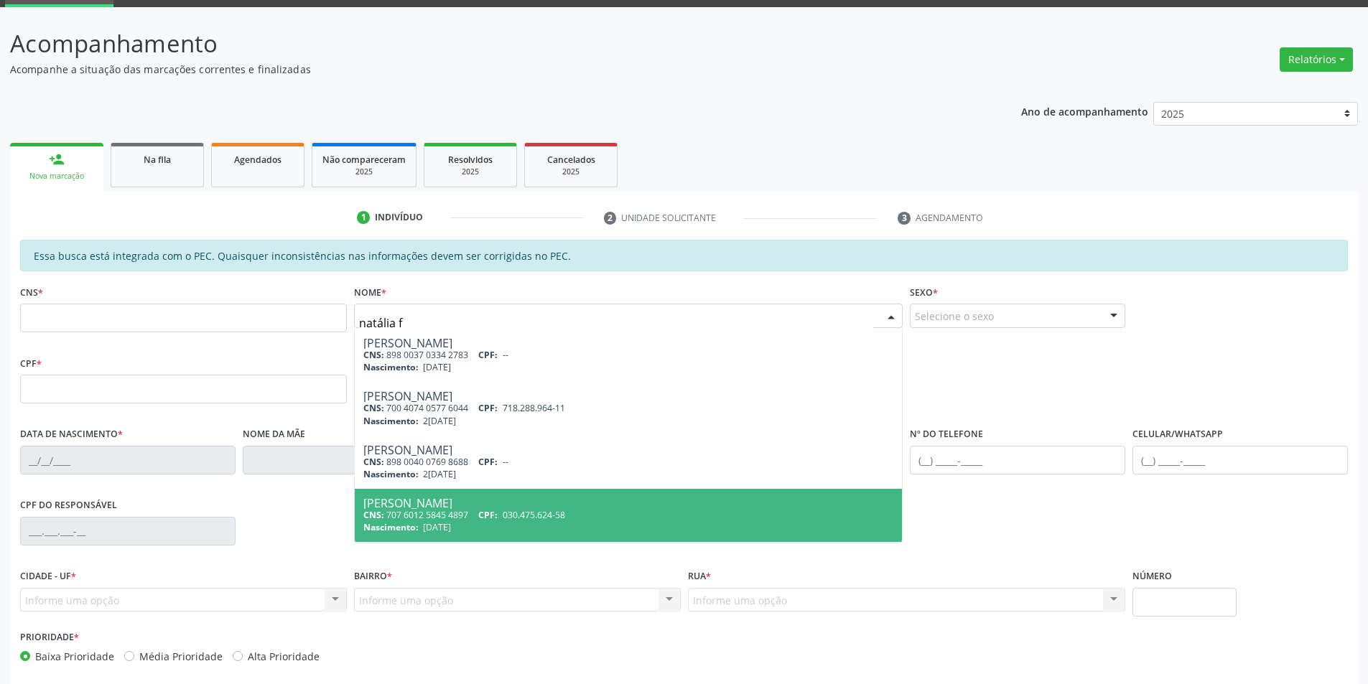
click at [498, 509] on span "CPF:" at bounding box center [487, 515] width 19 height 12
type input "707 6012 5845 4897"
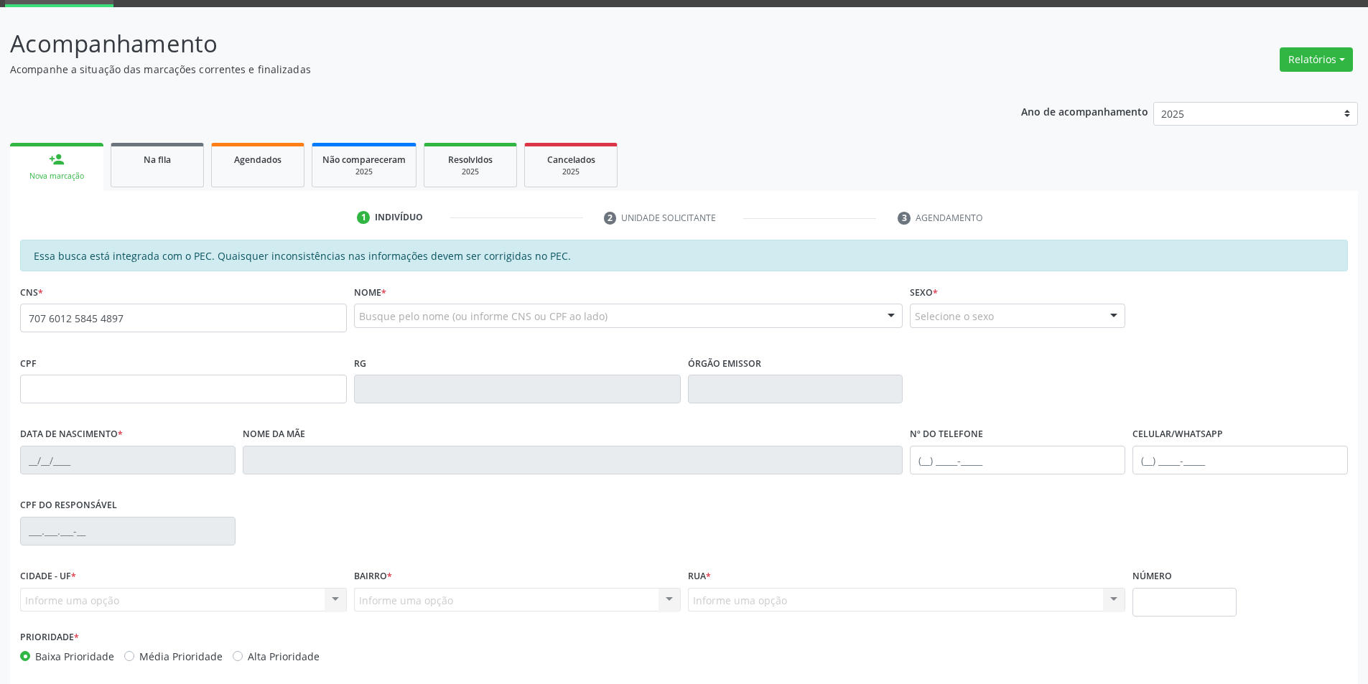
scroll to position [0, 0]
type input "030.475.624-58"
type input "25/12/1977"
type input "Roselita de Santana Ferreira da Silva"
type input "(87) 98844-9476"
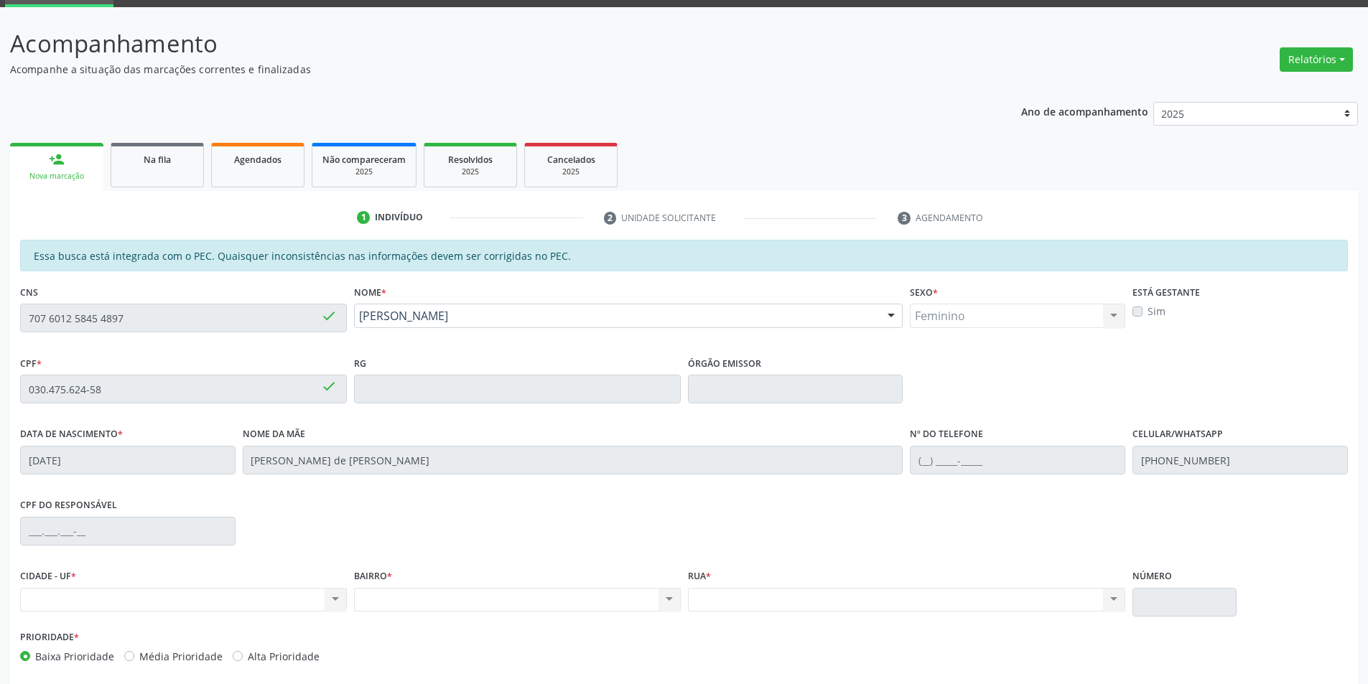
scroll to position [136, 0]
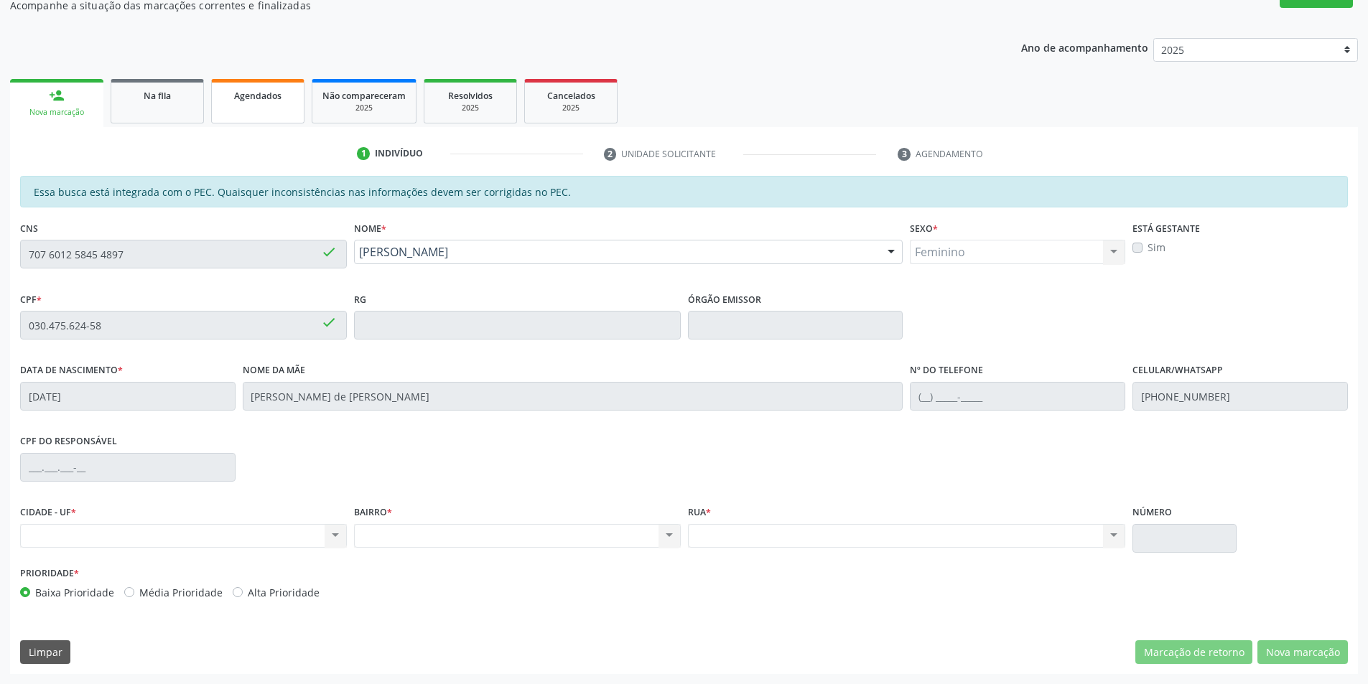
click at [266, 104] on link "Agendados" at bounding box center [257, 101] width 93 height 45
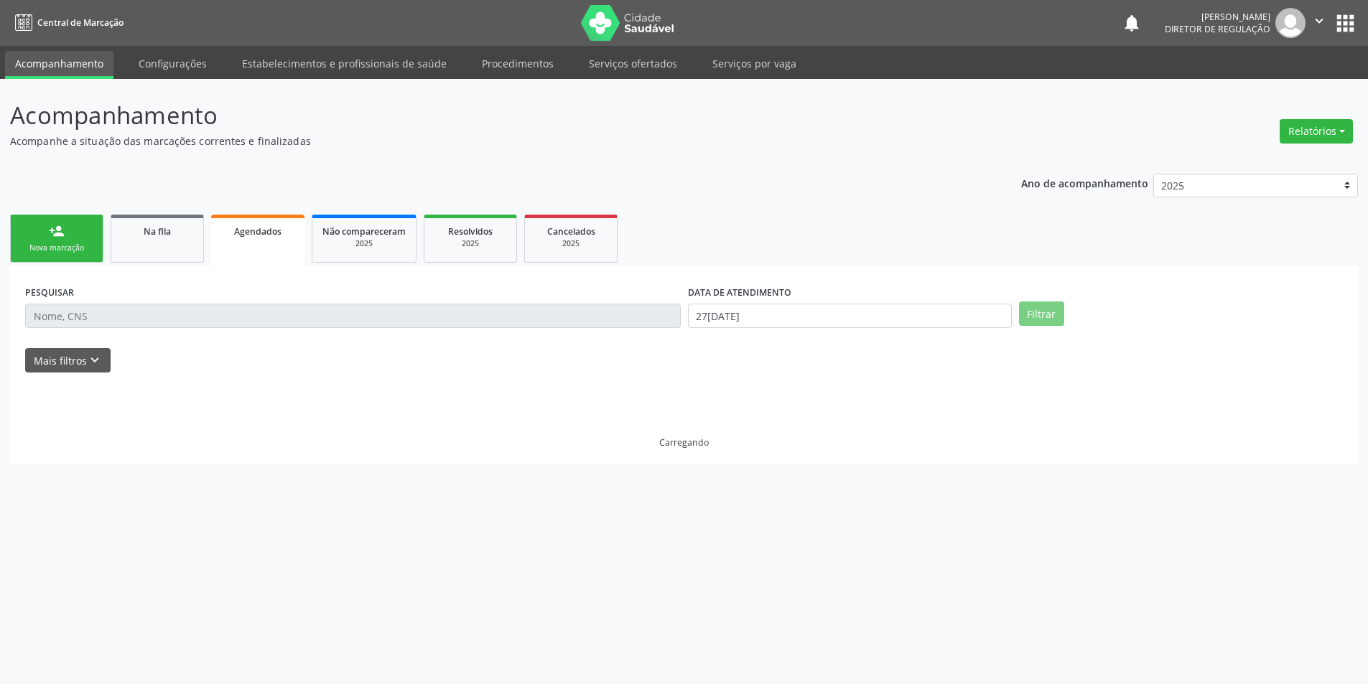
scroll to position [0, 0]
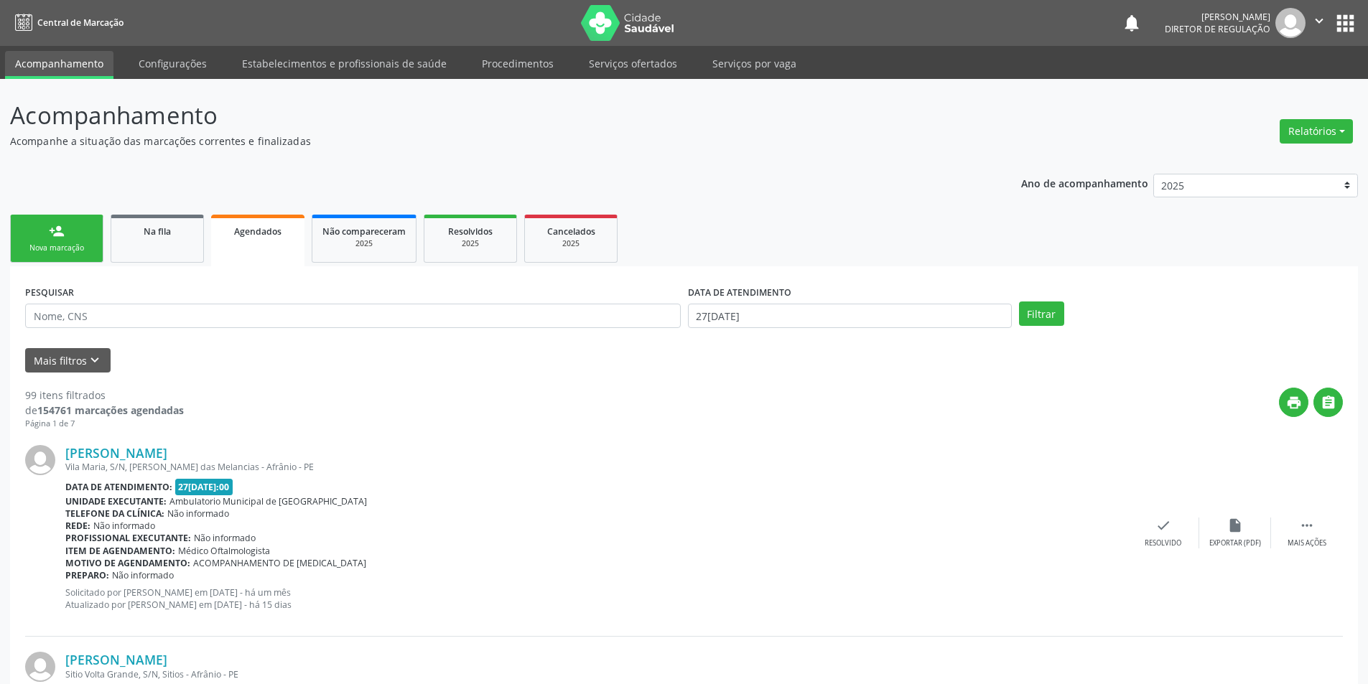
click at [76, 248] on div "Nova marcação" at bounding box center [57, 248] width 72 height 11
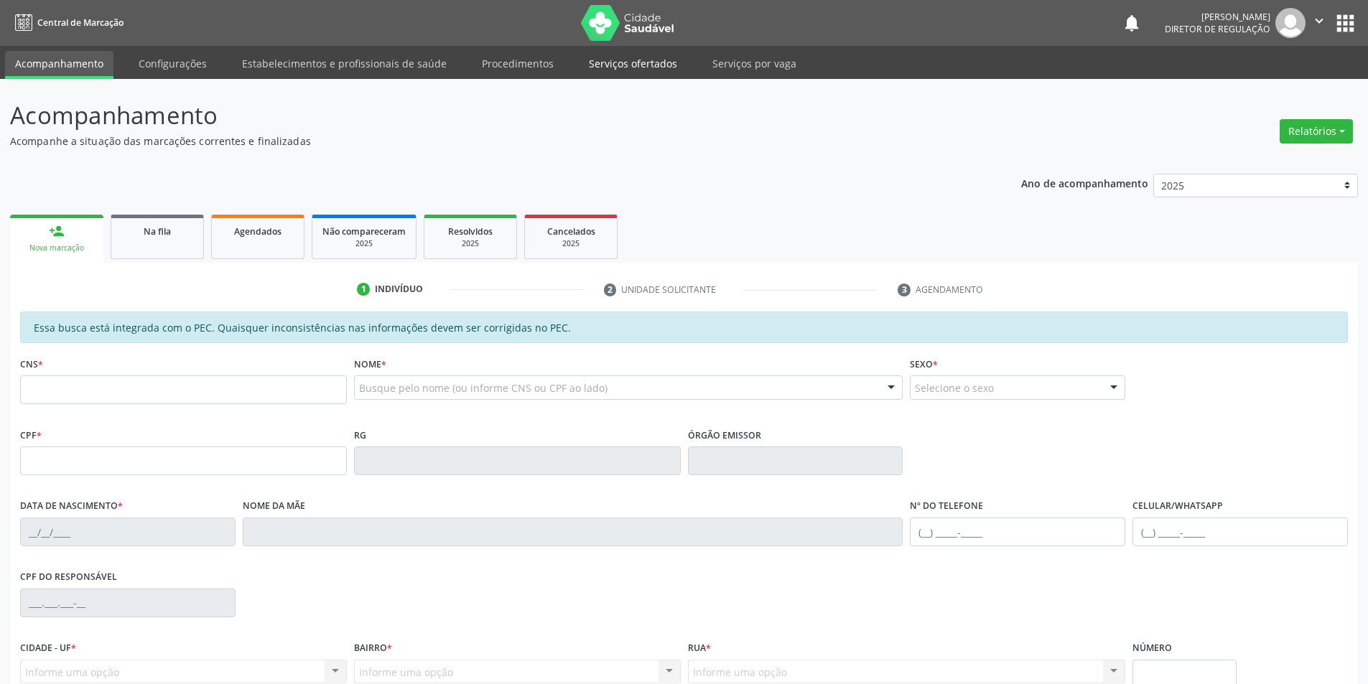
click at [652, 64] on link "Serviços ofertados" at bounding box center [633, 63] width 108 height 25
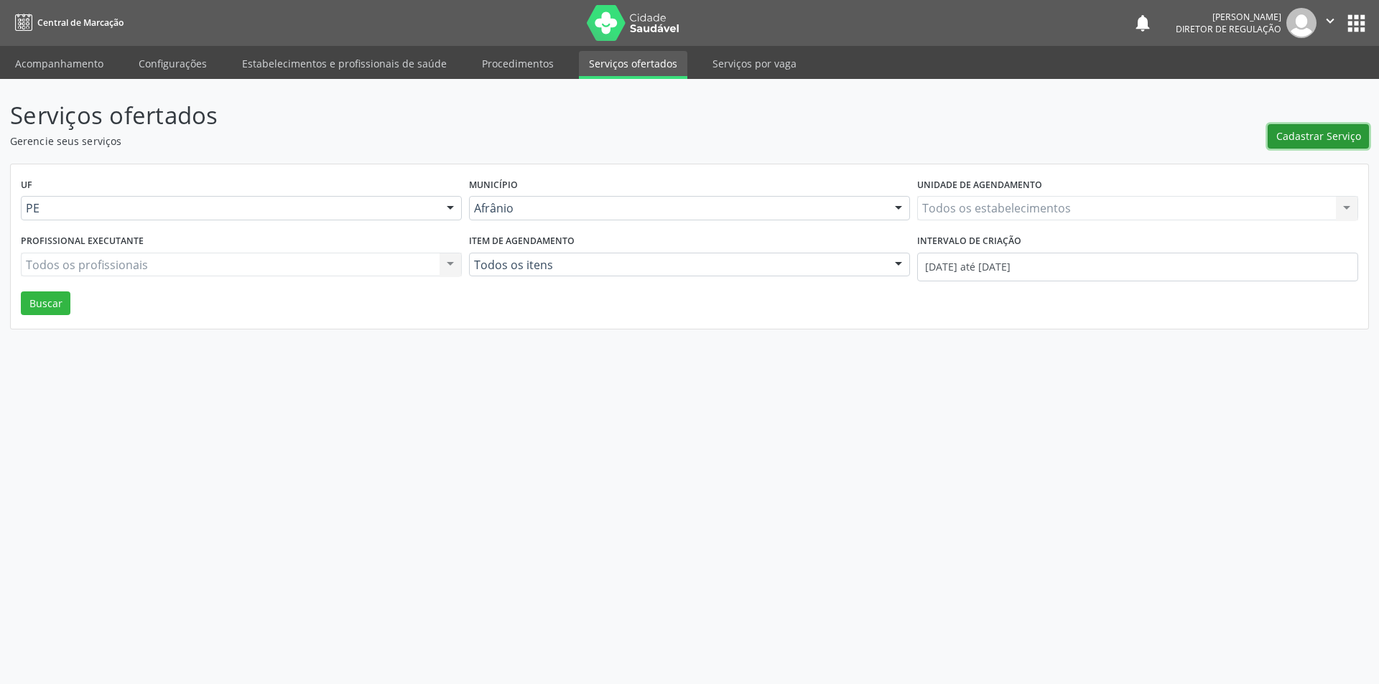
click at [1318, 132] on span "Cadastrar Serviço" at bounding box center [1318, 136] width 85 height 15
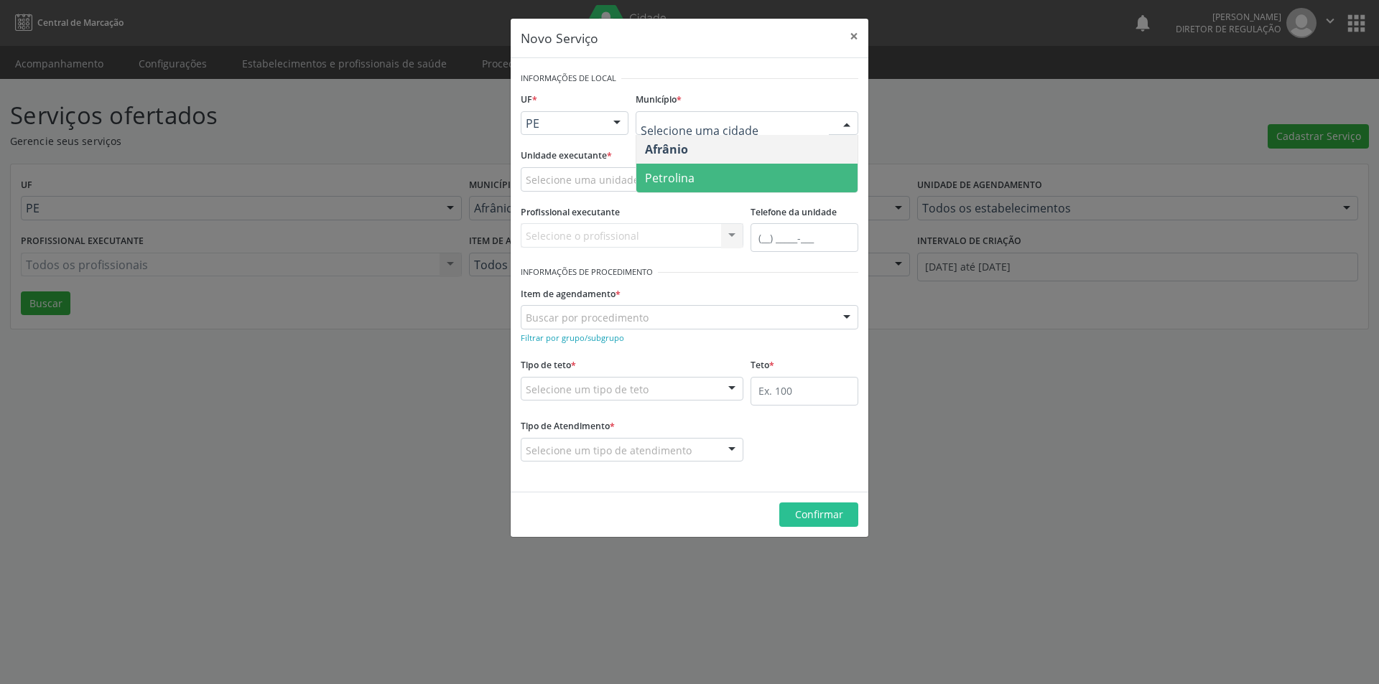
click at [740, 177] on span "Petrolina" at bounding box center [746, 178] width 221 height 29
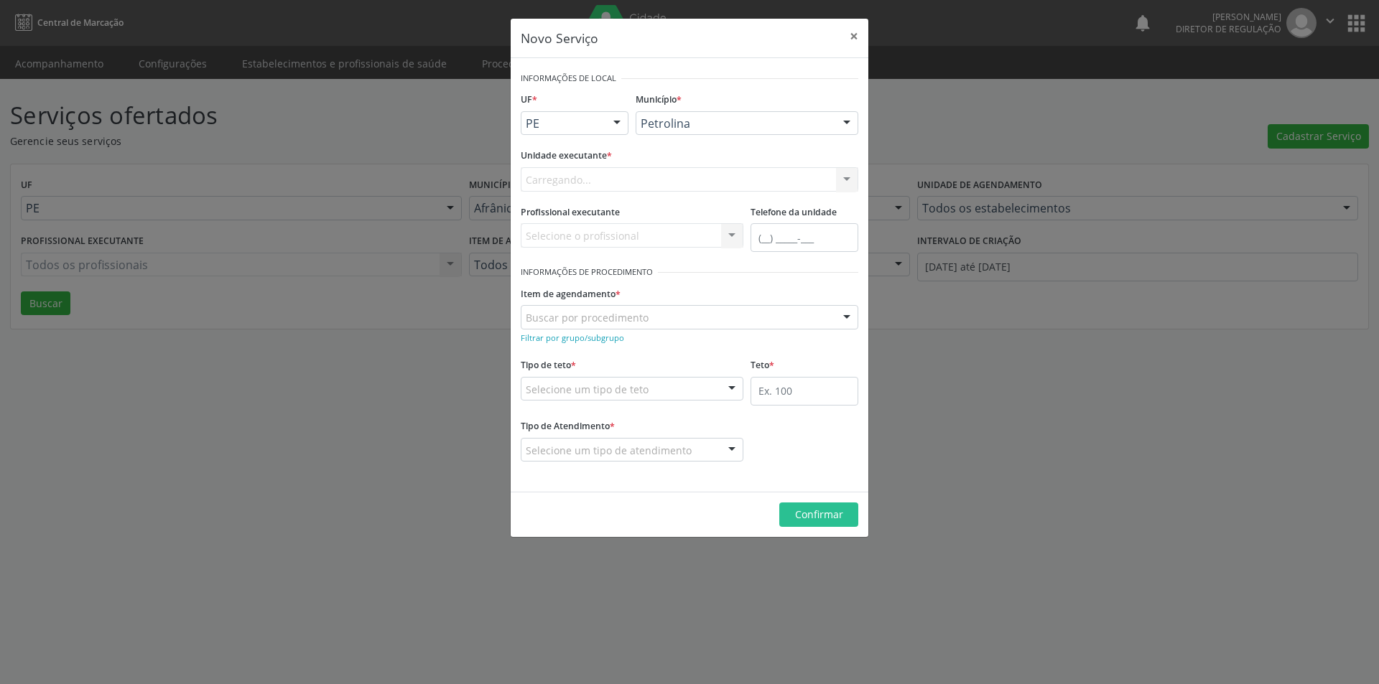
click at [684, 181] on div "Carregando... Academia da Saude de Afranio Academia da Saude do Bairro Roberto …" at bounding box center [689, 179] width 337 height 24
click at [682, 181] on div "Selecione uma unidade" at bounding box center [689, 179] width 337 height 24
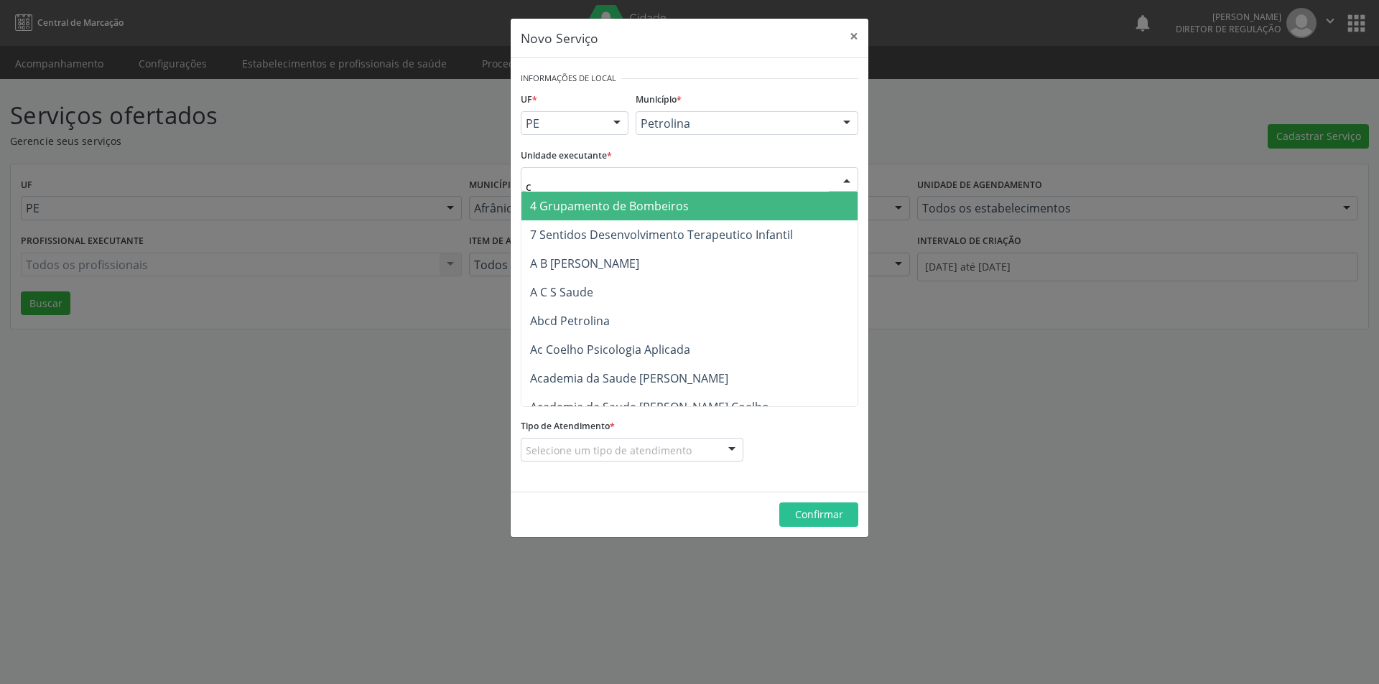
type input "cd"
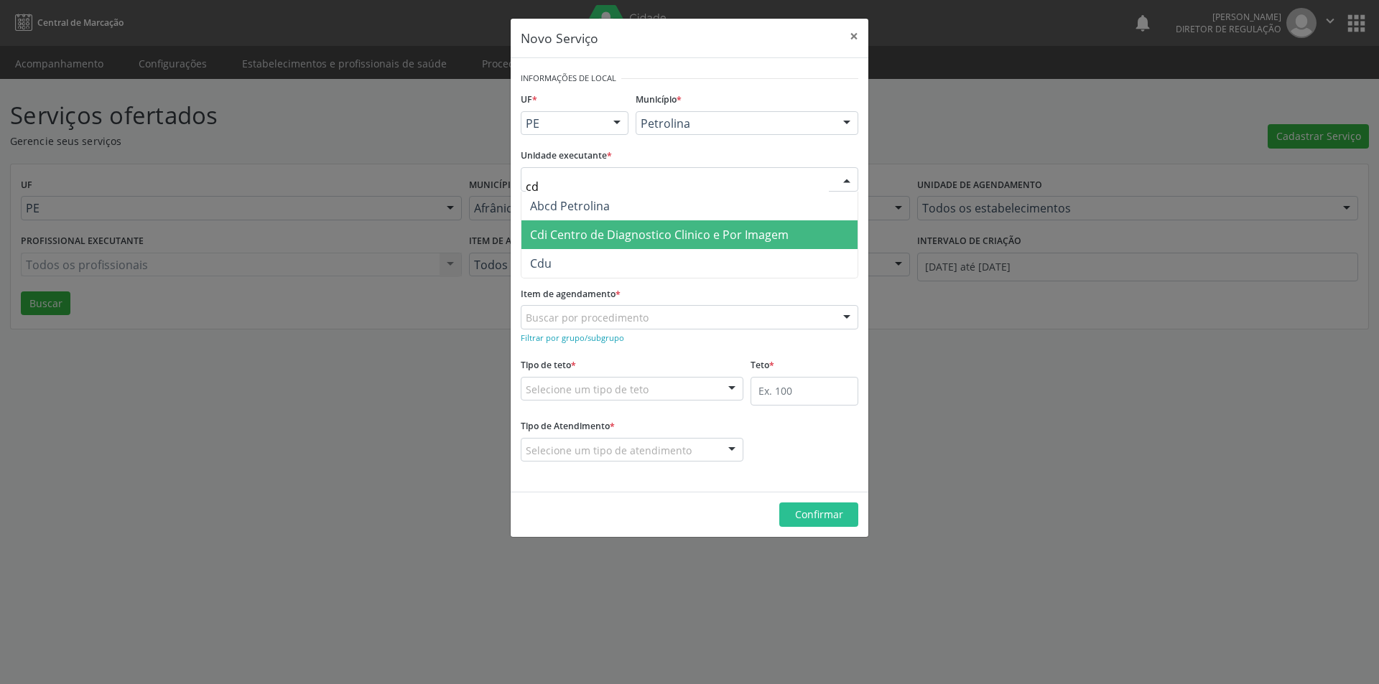
click at [694, 232] on span "Cdi Centro de Diagnostico Clinico e Por Imagem" at bounding box center [659, 235] width 258 height 16
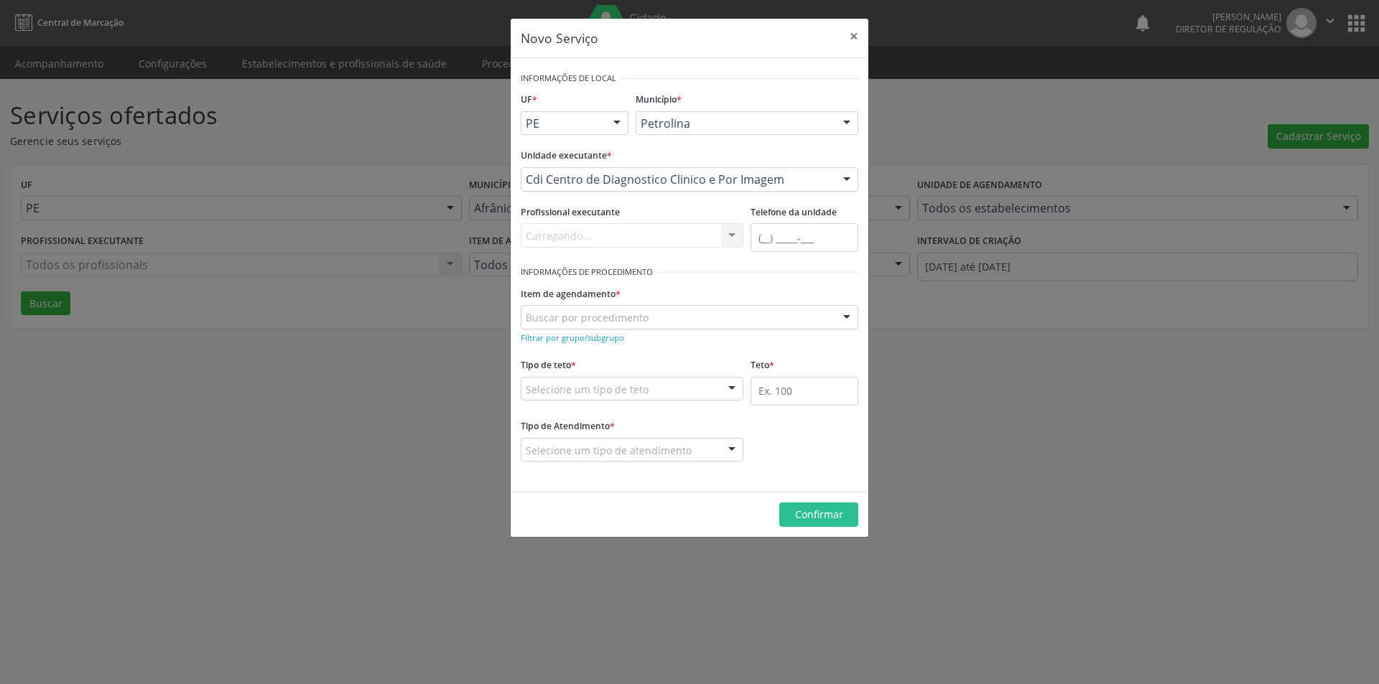
click at [658, 316] on div "Buscar por procedimento" at bounding box center [689, 317] width 337 height 24
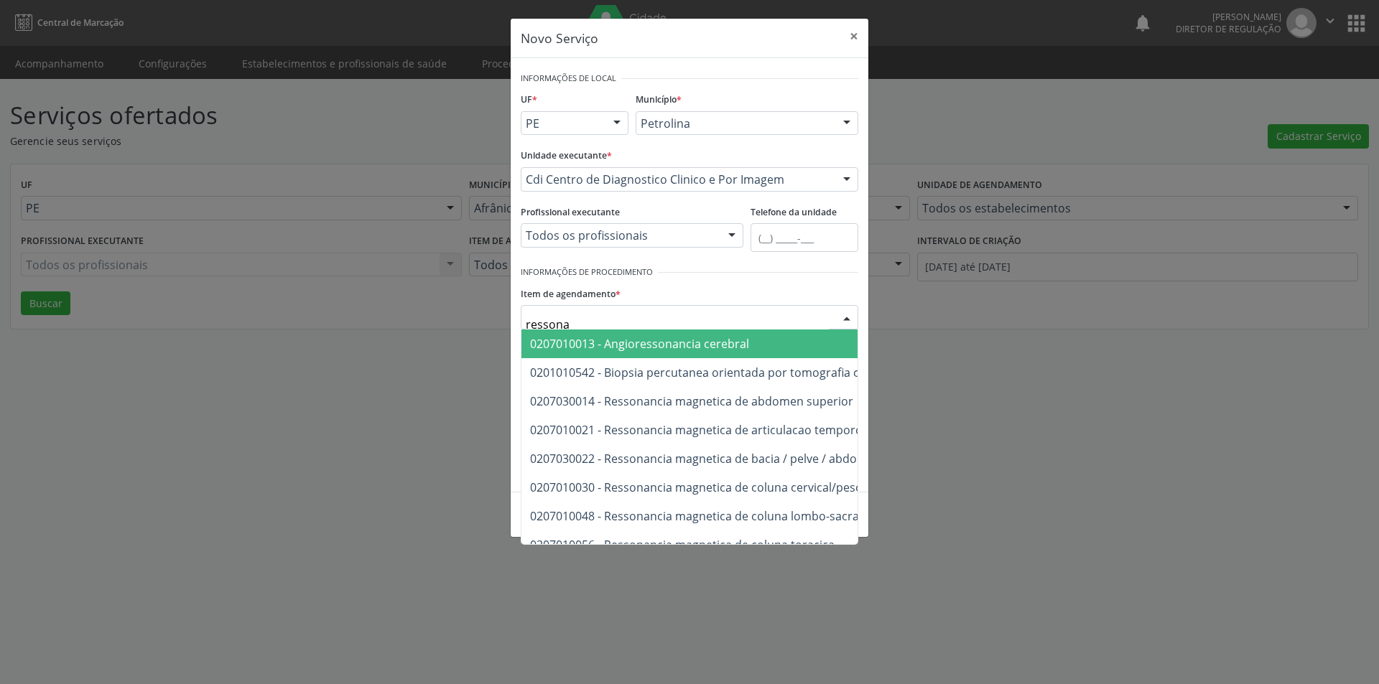
type input "ressonan"
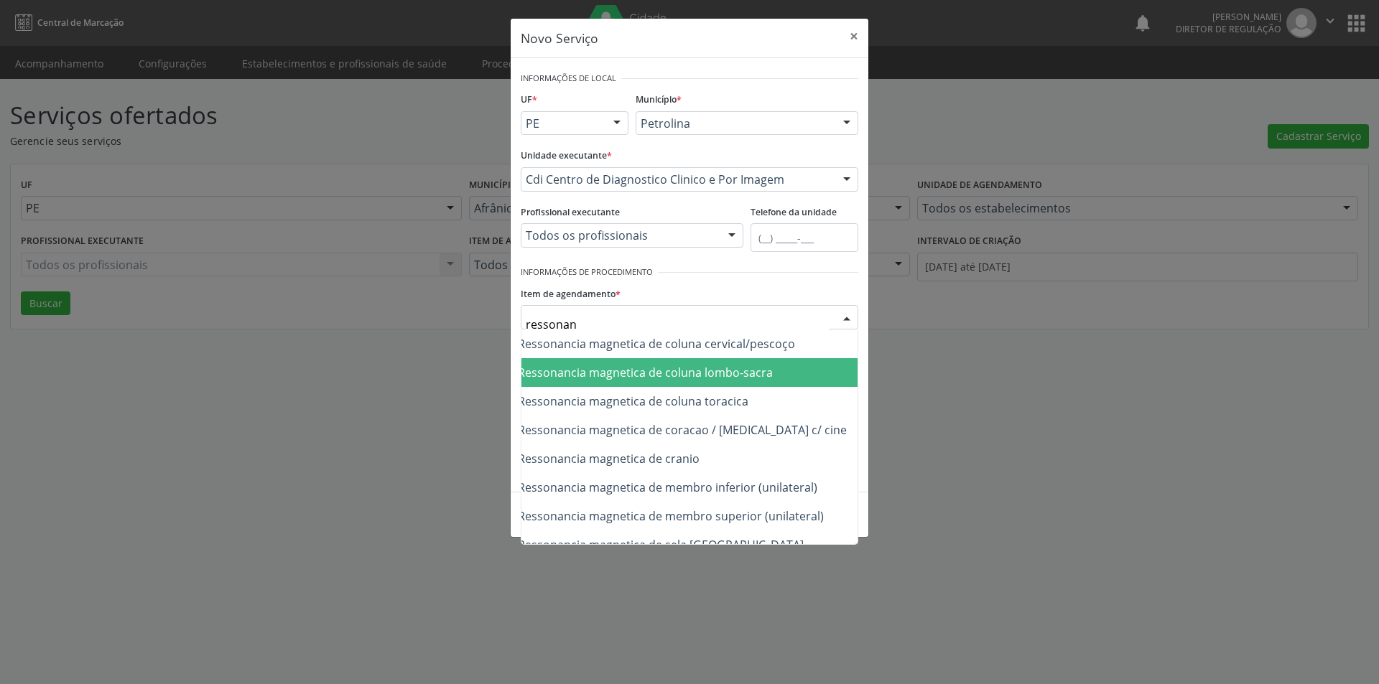
scroll to position [172, 86]
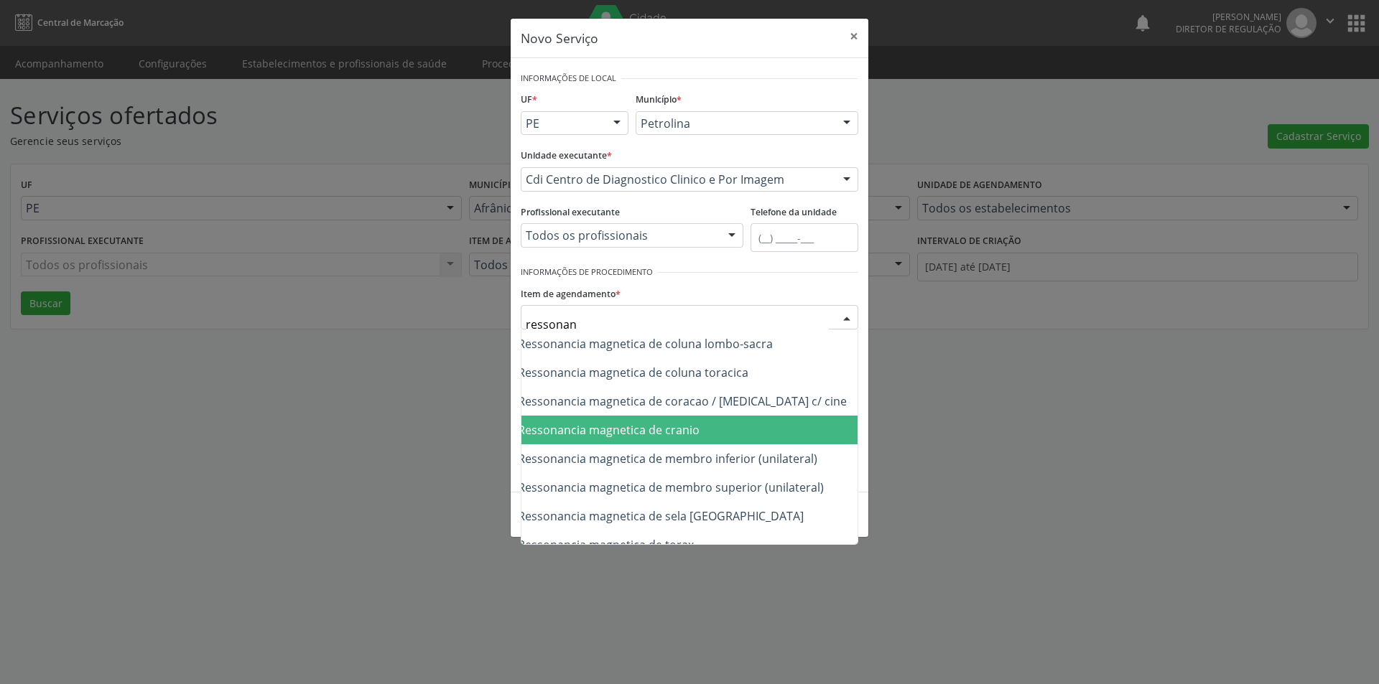
click at [729, 429] on span "0207010064 - Ressonancia magnetica de cranio" at bounding box center [791, 430] width 712 height 29
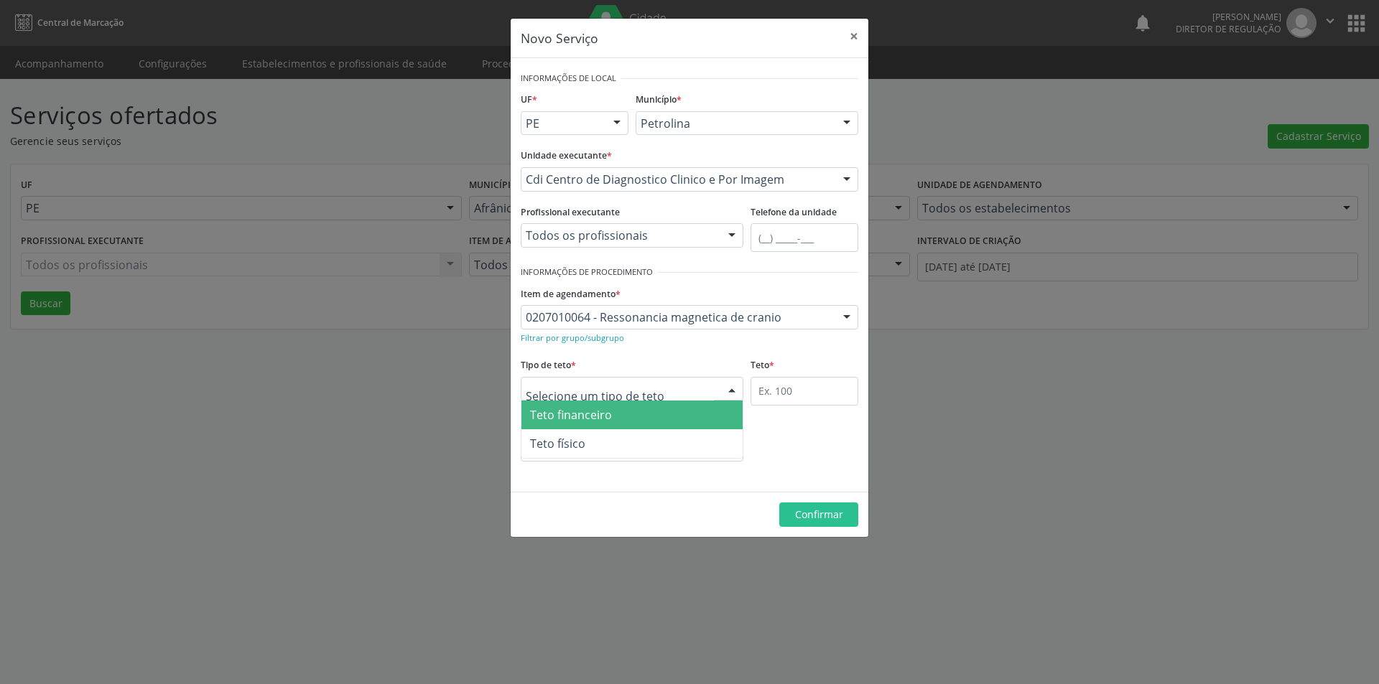
click at [694, 386] on div at bounding box center [632, 389] width 223 height 24
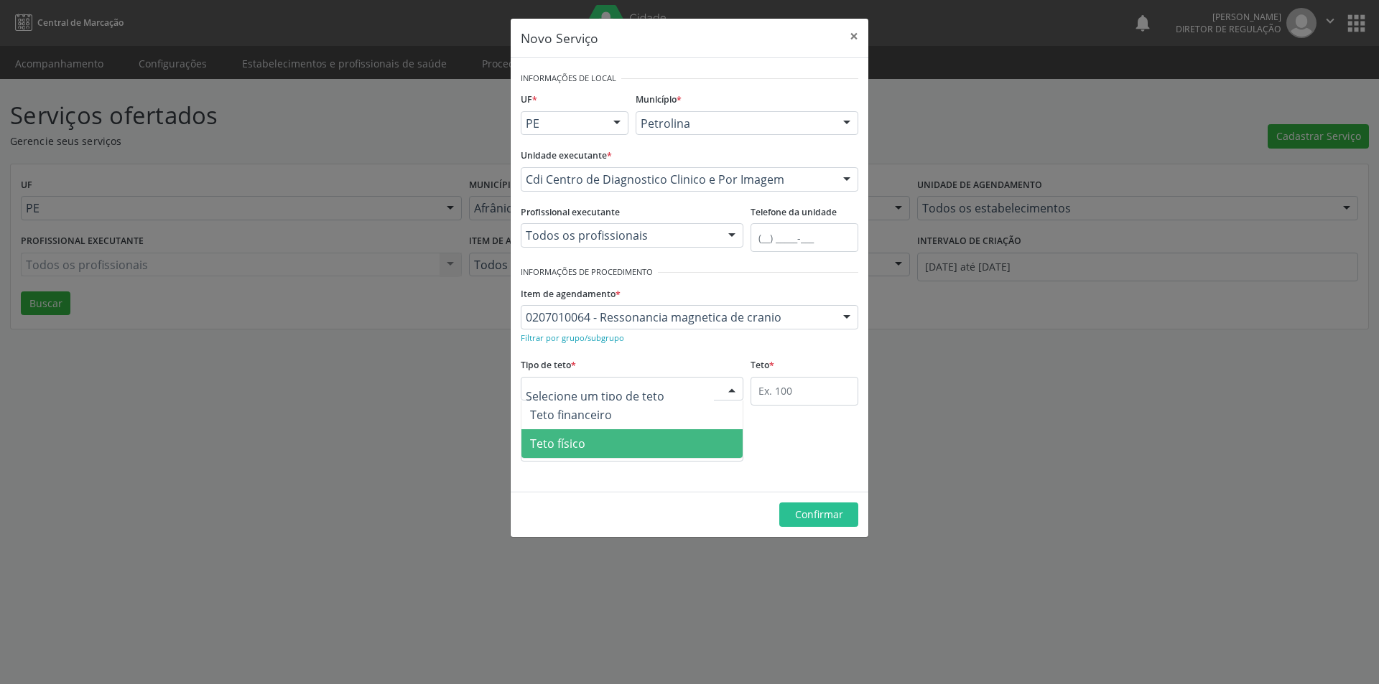
click at [663, 447] on span "Teto físico" at bounding box center [631, 443] width 221 height 29
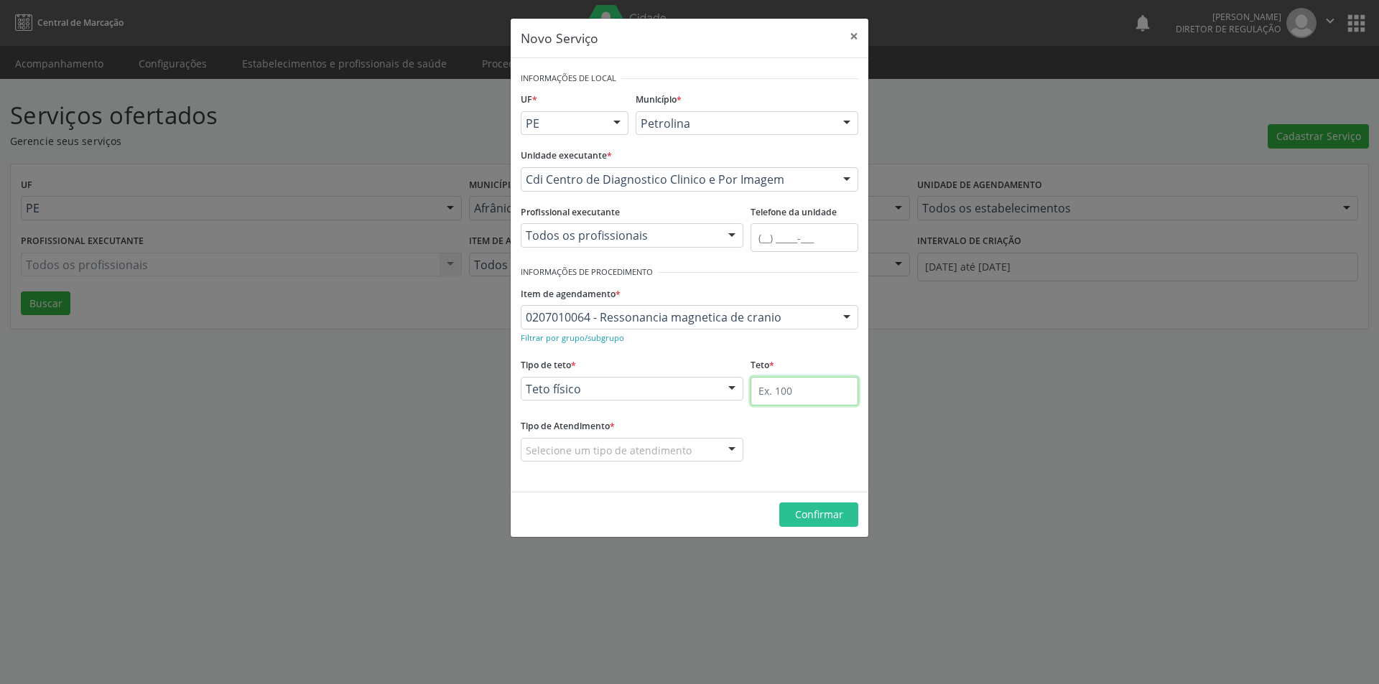
click at [780, 394] on input "text" at bounding box center [804, 391] width 108 height 29
type input "2"
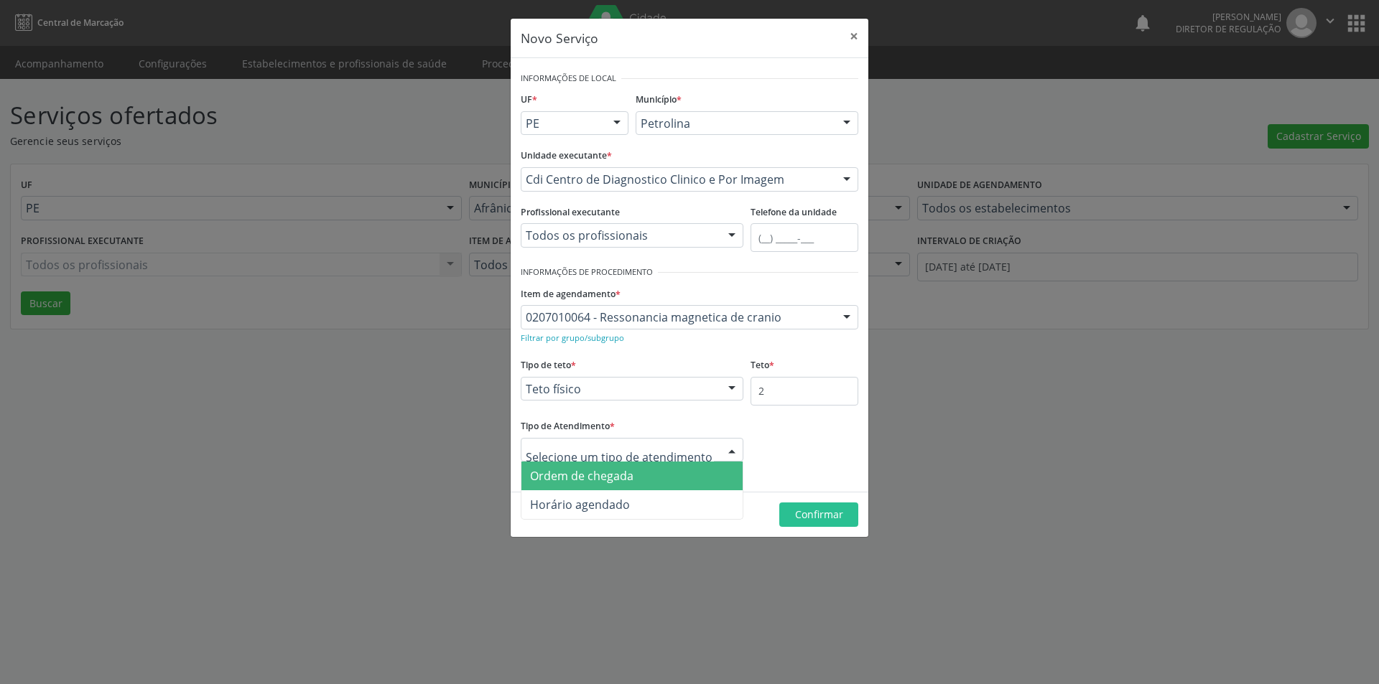
click at [690, 446] on div at bounding box center [632, 450] width 223 height 24
click at [674, 478] on span "Ordem de chegada" at bounding box center [631, 476] width 221 height 29
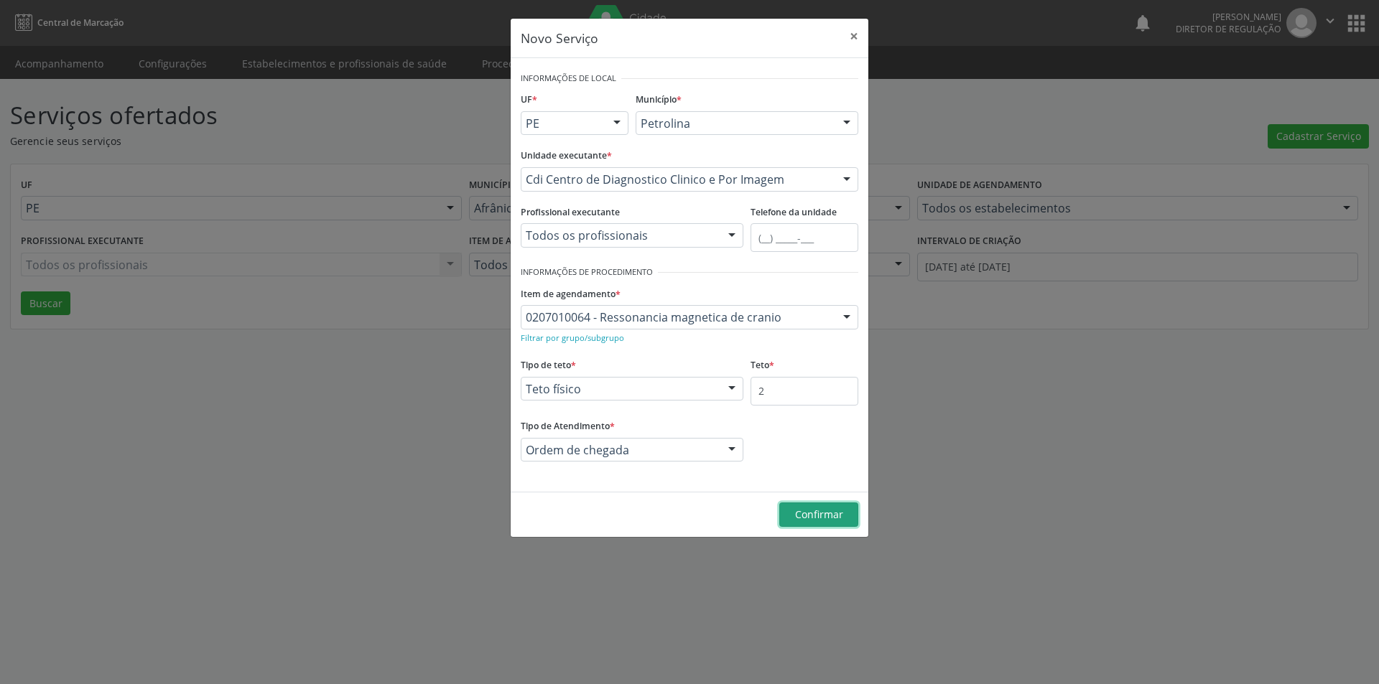
click at [816, 514] on span "Confirmar" at bounding box center [819, 515] width 48 height 14
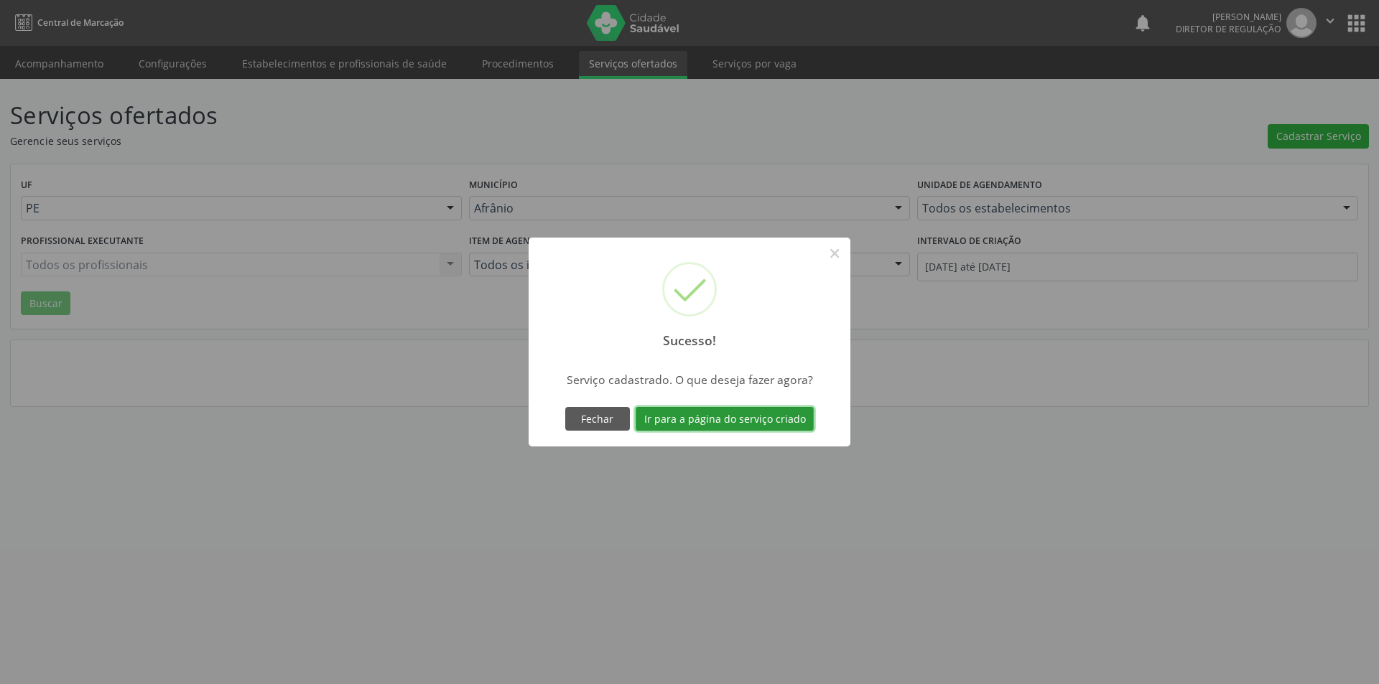
click at [791, 420] on button "Ir para a página do serviço criado" at bounding box center [724, 419] width 178 height 24
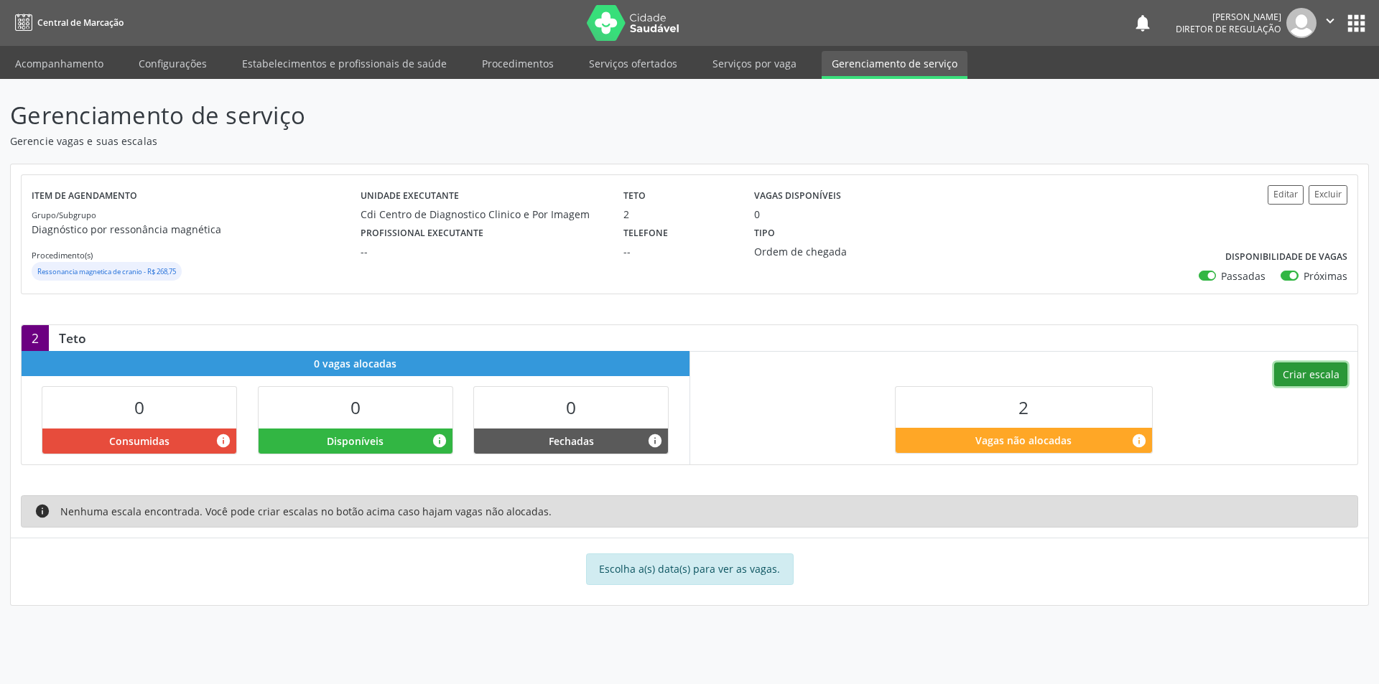
click at [1308, 378] on button "Criar escala" at bounding box center [1310, 375] width 73 height 24
select select "7"
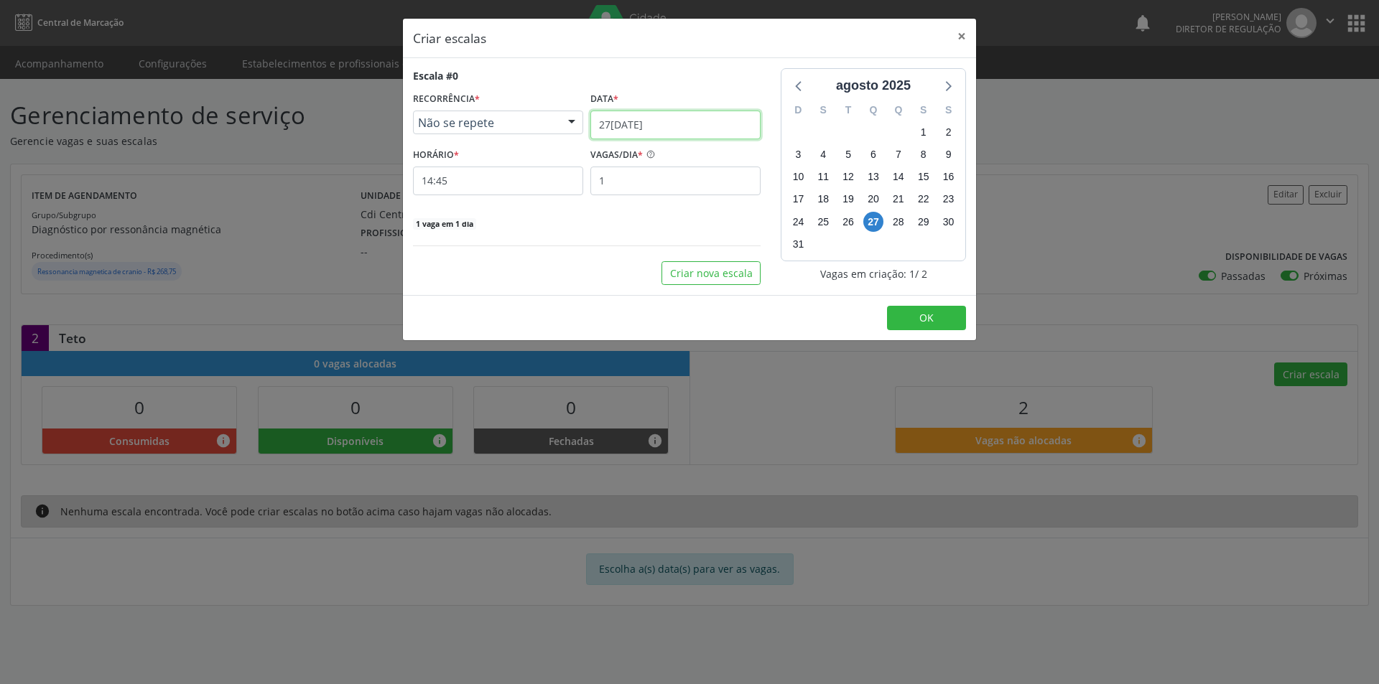
click at [671, 123] on input "27/08/2025" at bounding box center [675, 125] width 170 height 29
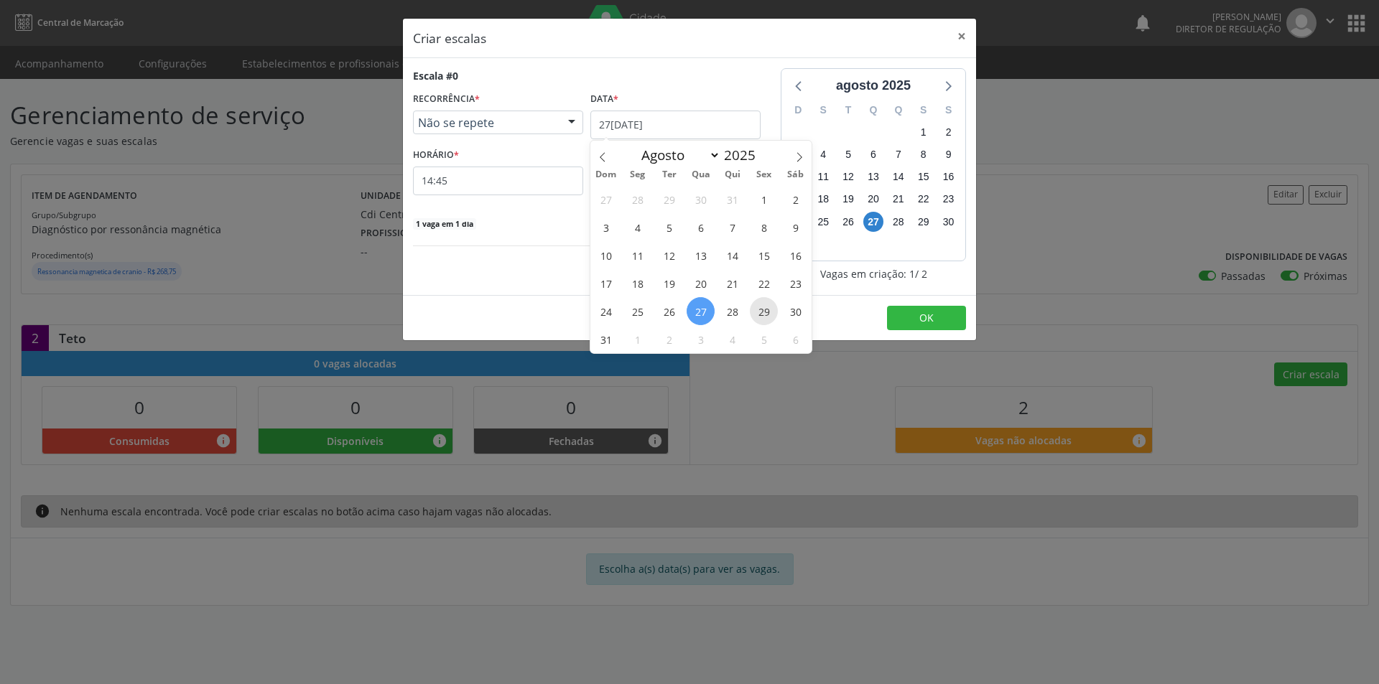
click at [763, 310] on span "29" at bounding box center [764, 311] width 28 height 28
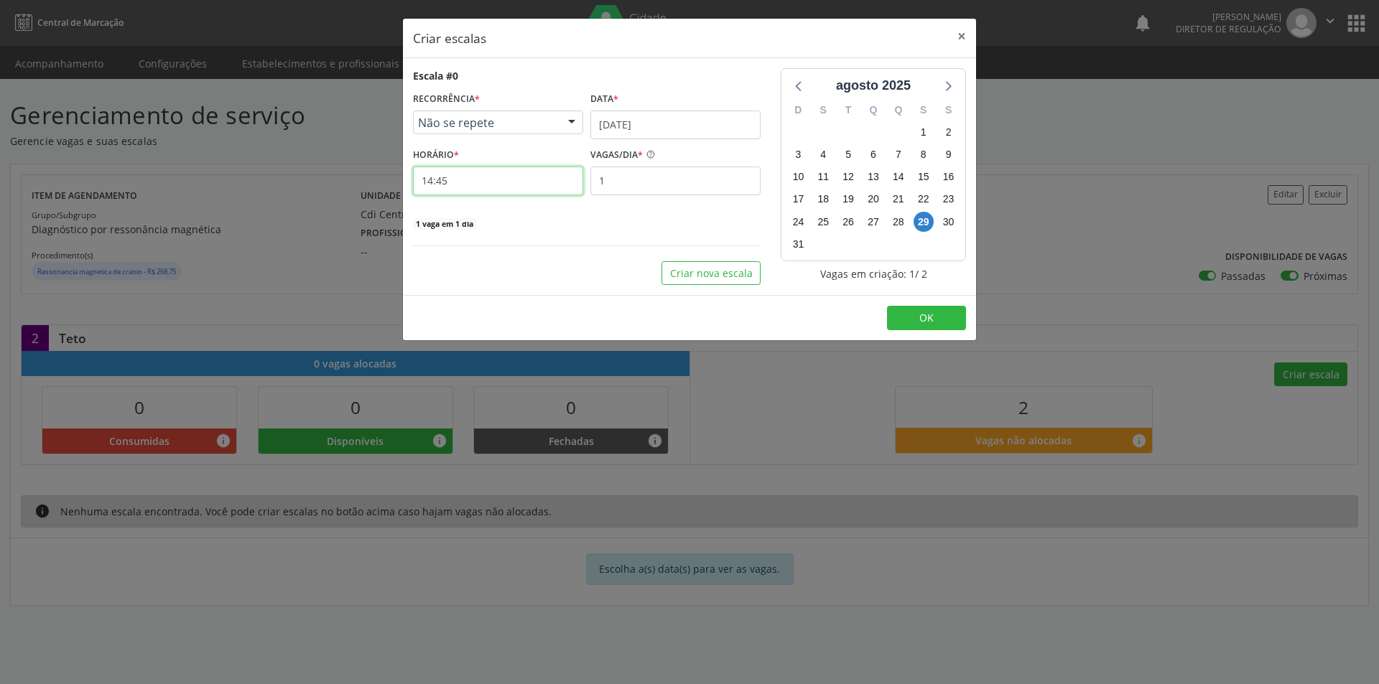
click at [467, 182] on input "14:45" at bounding box center [498, 181] width 170 height 29
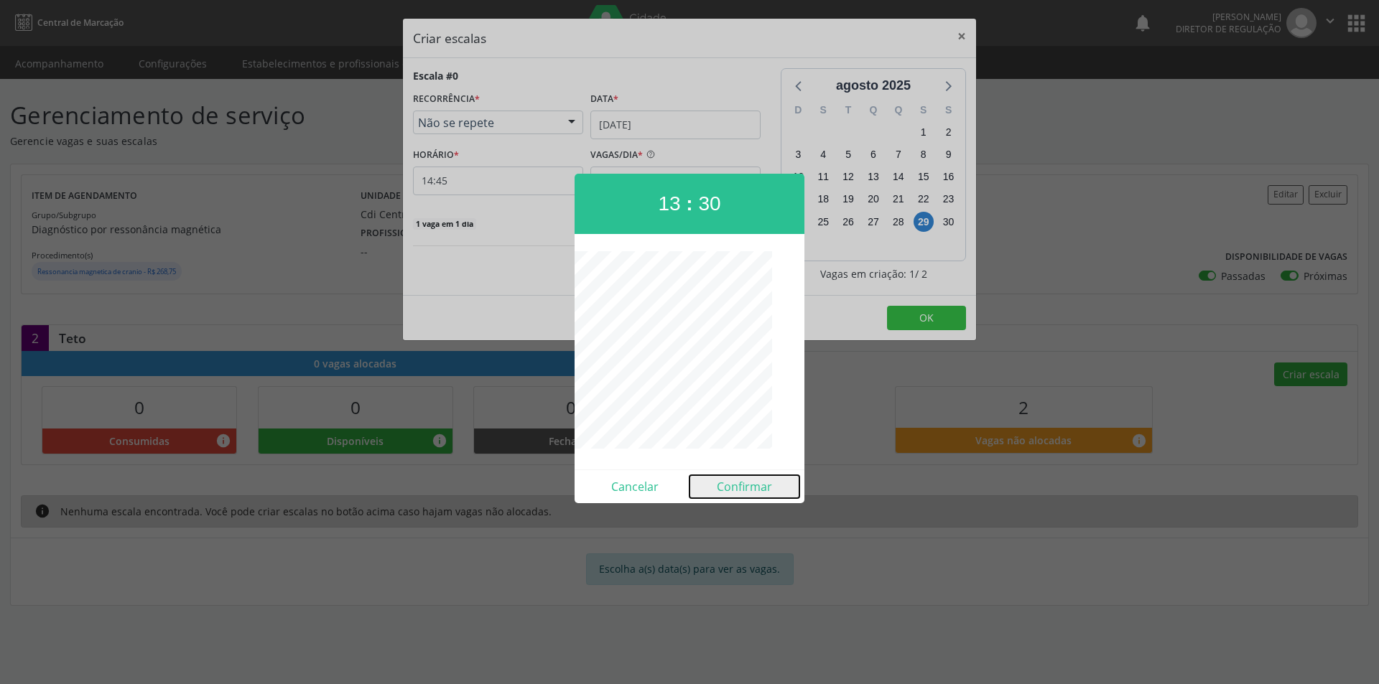
click at [737, 488] on button "Confirmar" at bounding box center [744, 486] width 110 height 23
type input "13:30"
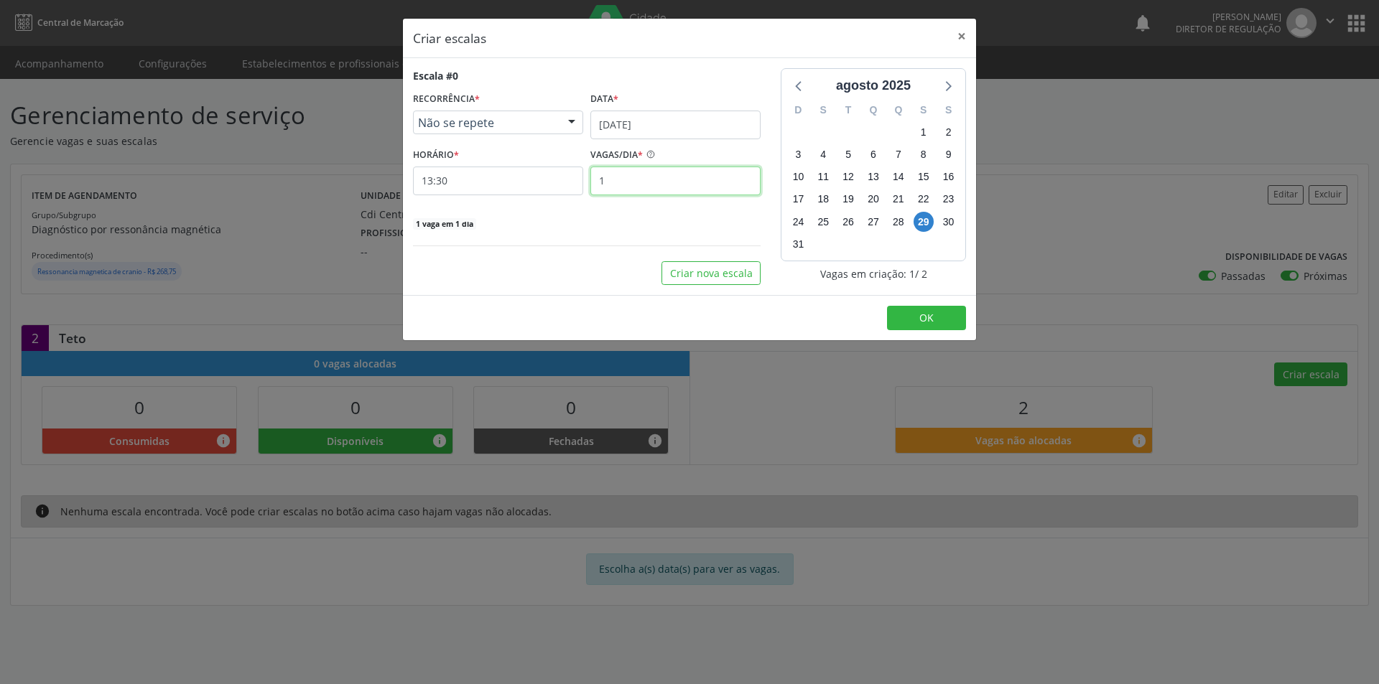
click at [650, 185] on input "1" at bounding box center [675, 181] width 170 height 29
type input "2"
click at [938, 320] on button "OK" at bounding box center [926, 318] width 79 height 24
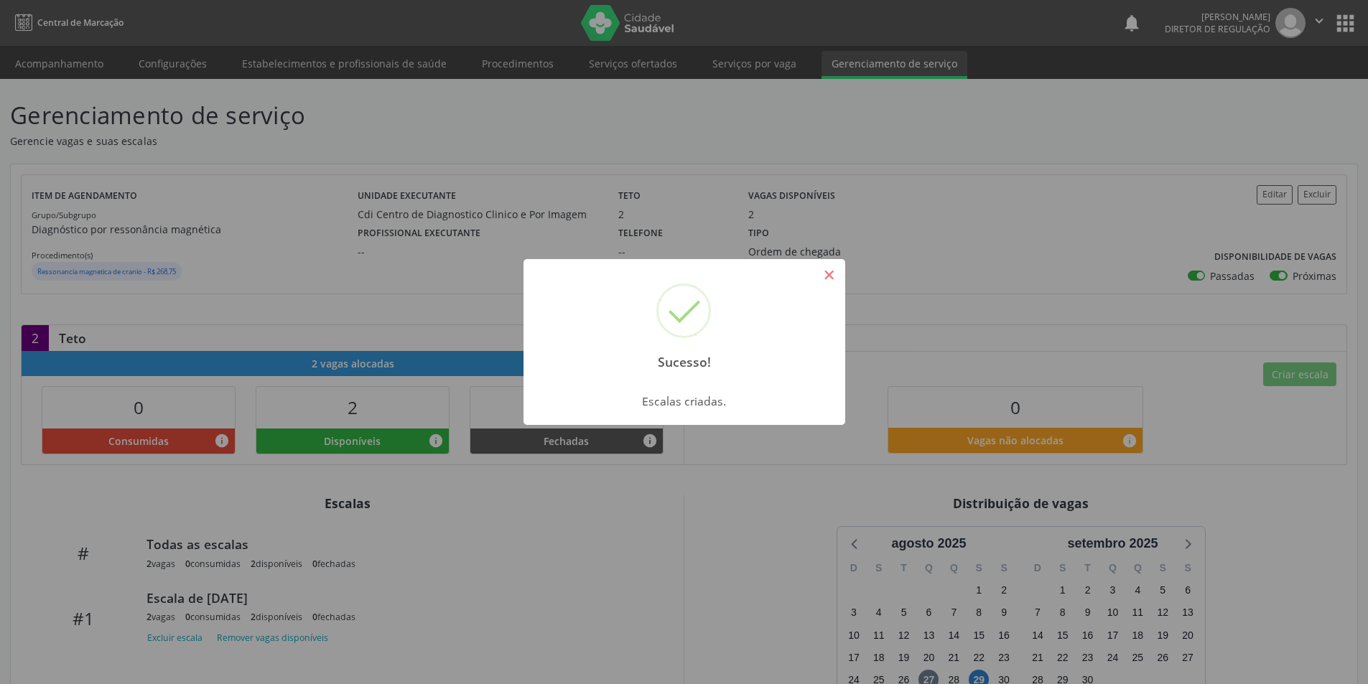
click at [837, 276] on button "×" at bounding box center [829, 275] width 24 height 24
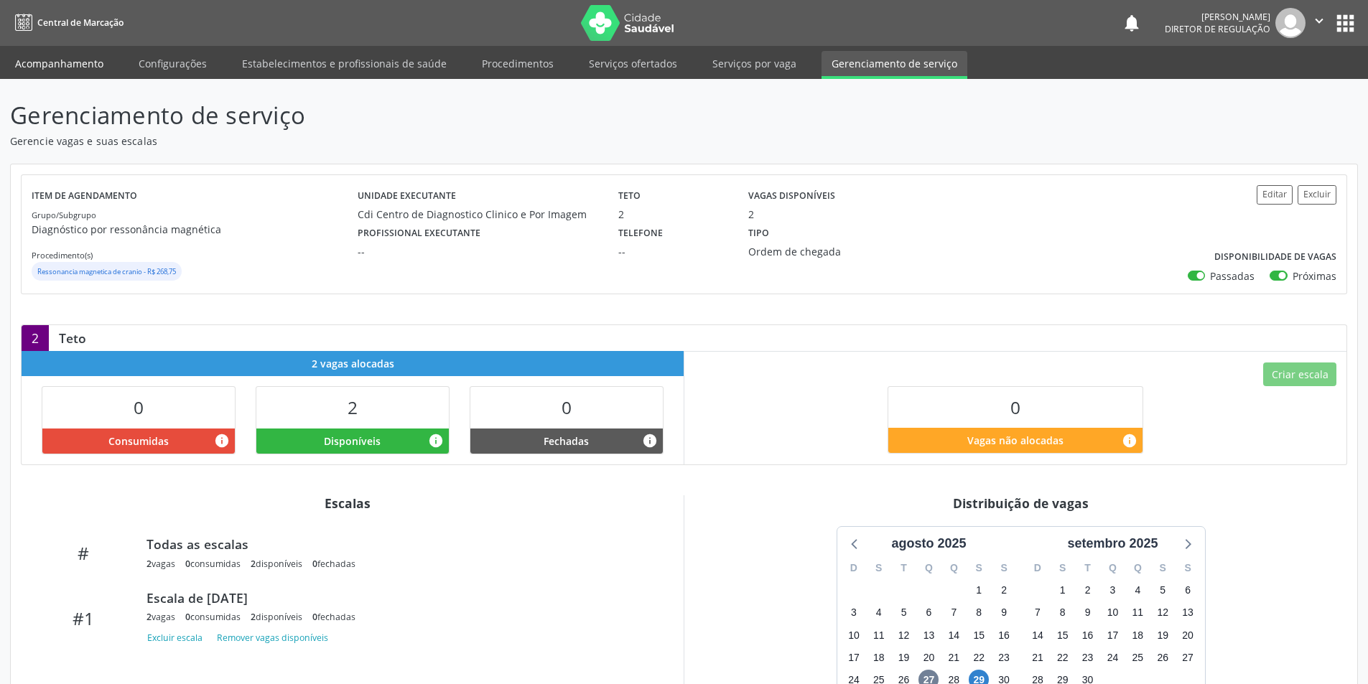
click at [83, 63] on link "Acompanhamento" at bounding box center [59, 63] width 108 height 25
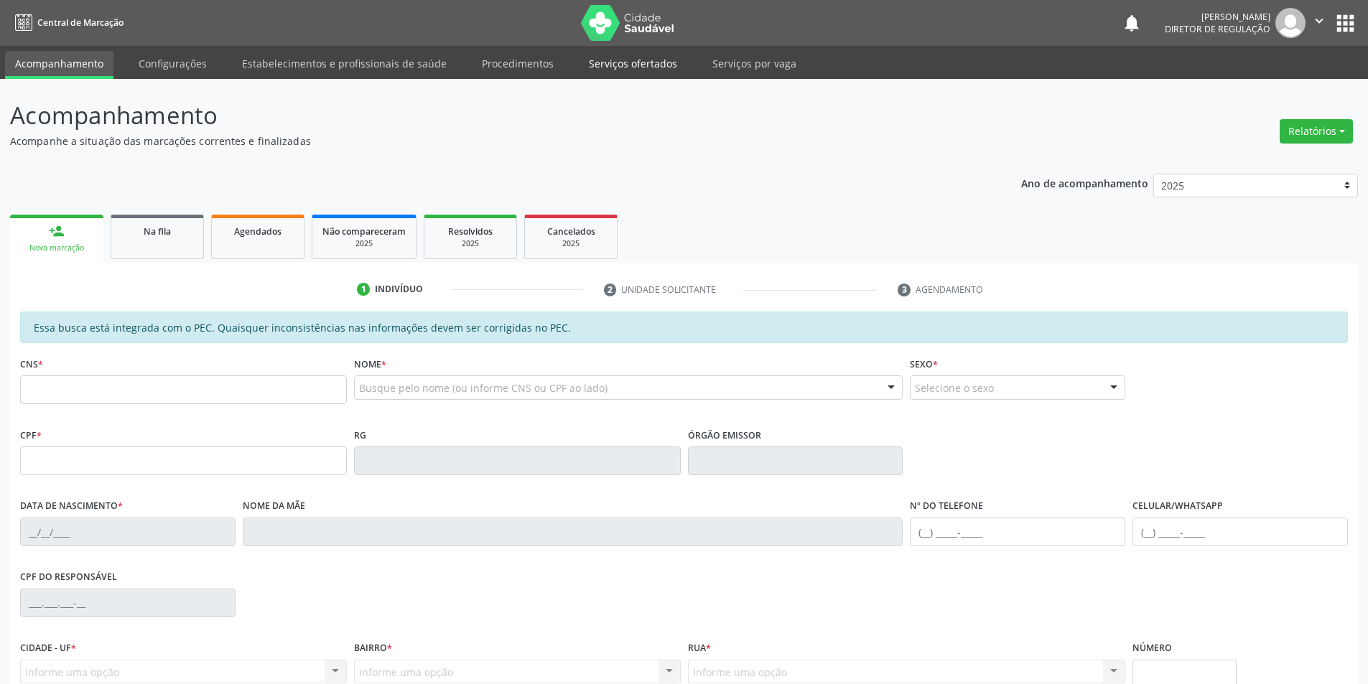
click at [659, 66] on link "Serviços ofertados" at bounding box center [633, 63] width 108 height 25
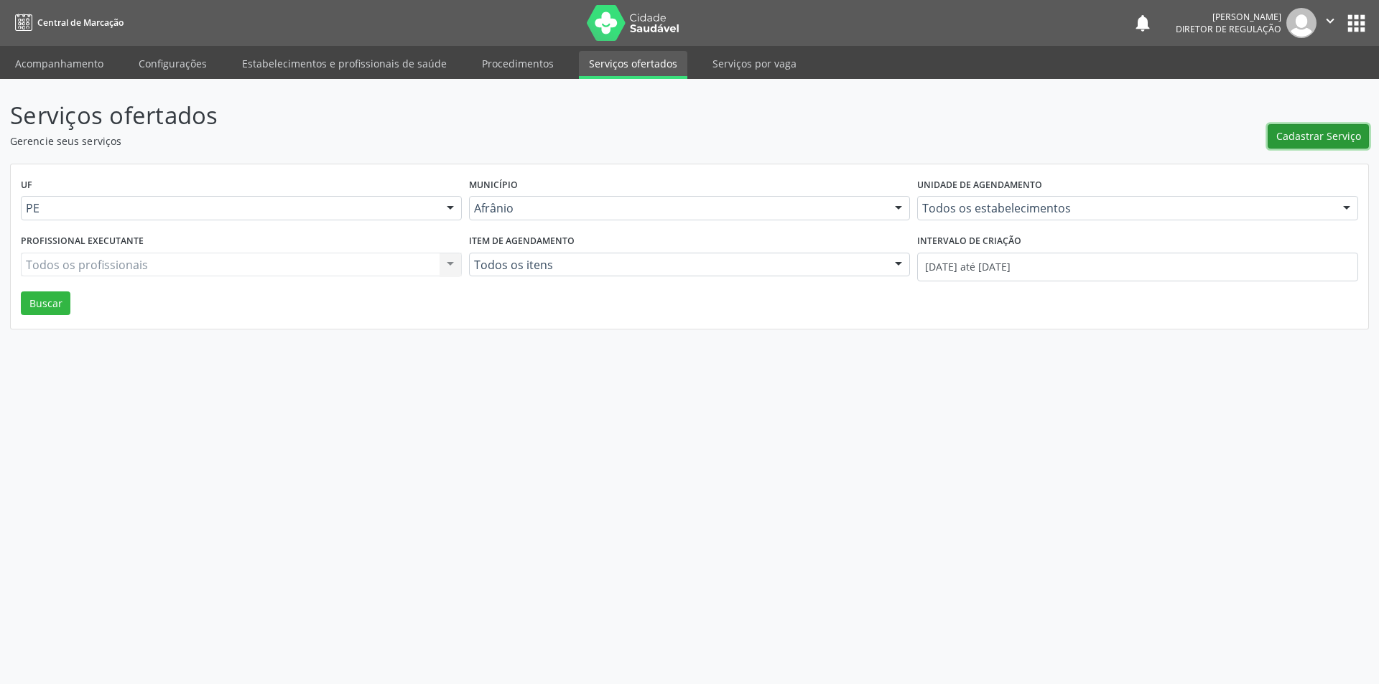
click at [1320, 135] on span "Cadastrar Serviço" at bounding box center [1318, 136] width 85 height 15
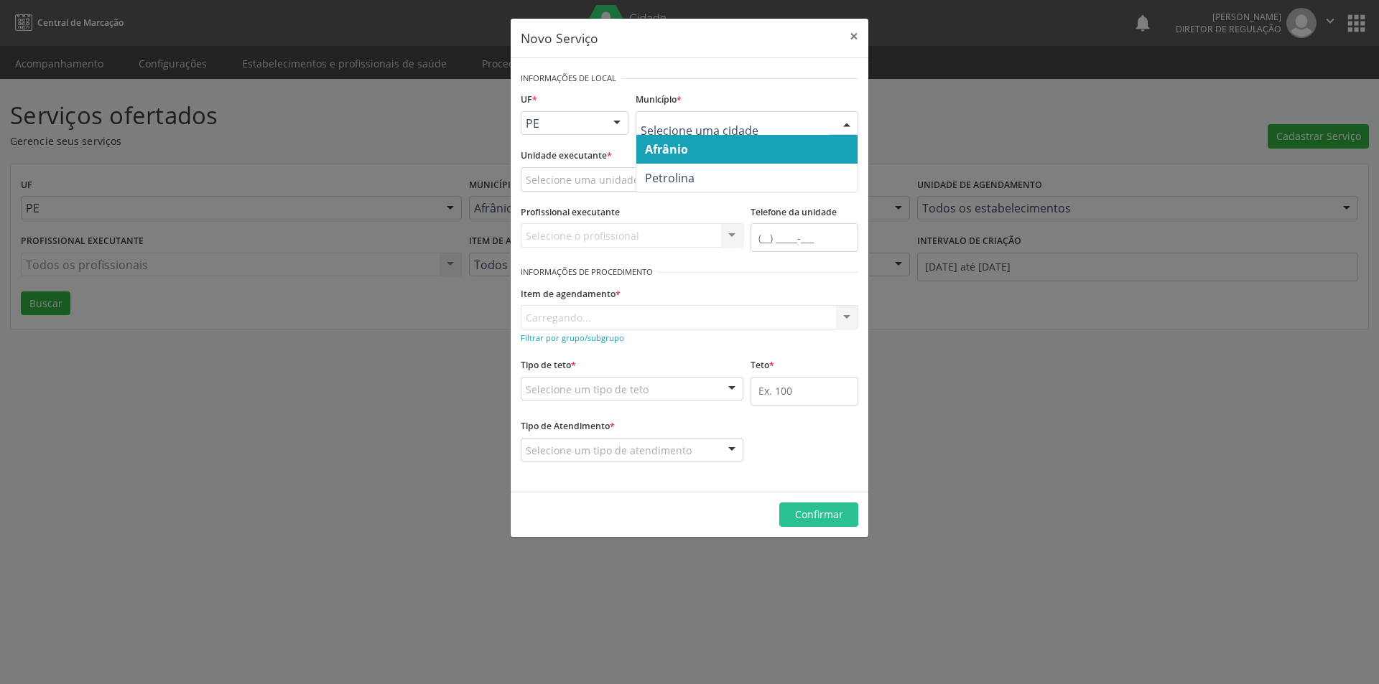
click at [734, 178] on span "Petrolina" at bounding box center [746, 178] width 221 height 29
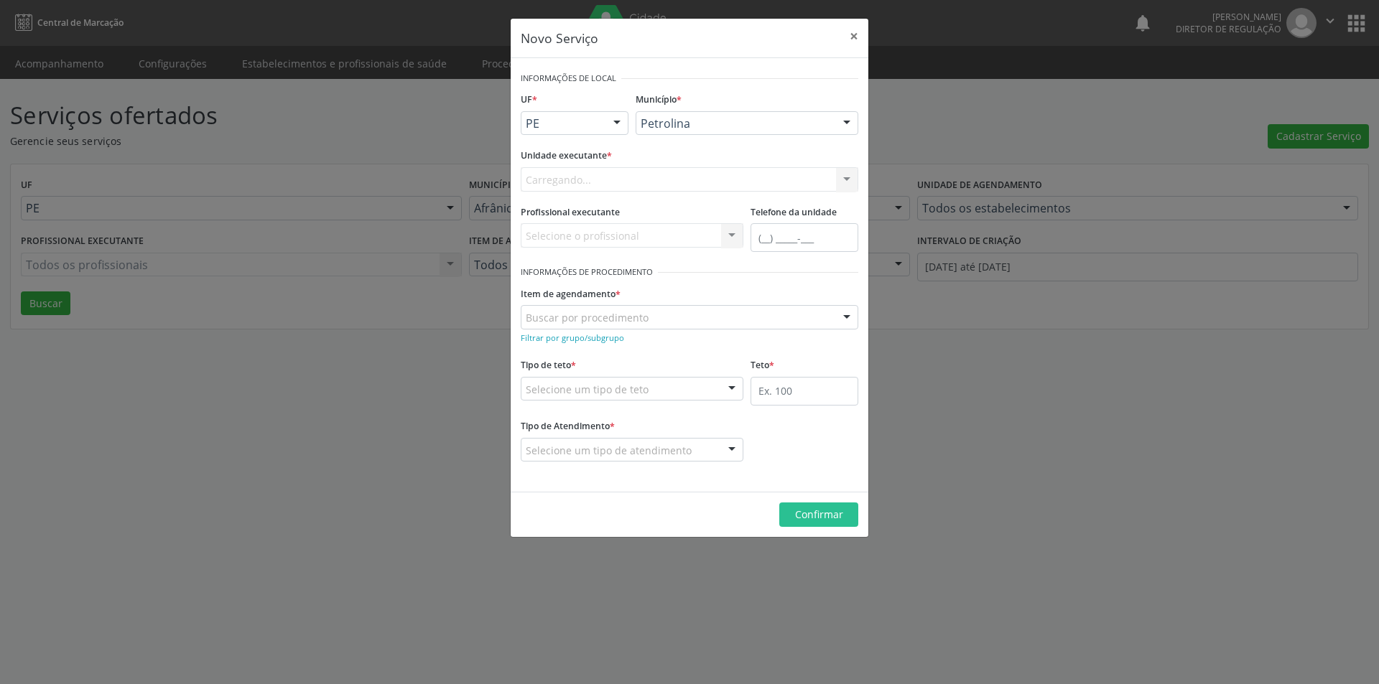
click at [643, 174] on div "Carregando... Academia da Saude de Afranio Academia da Saude do Bairro Roberto …" at bounding box center [689, 179] width 337 height 24
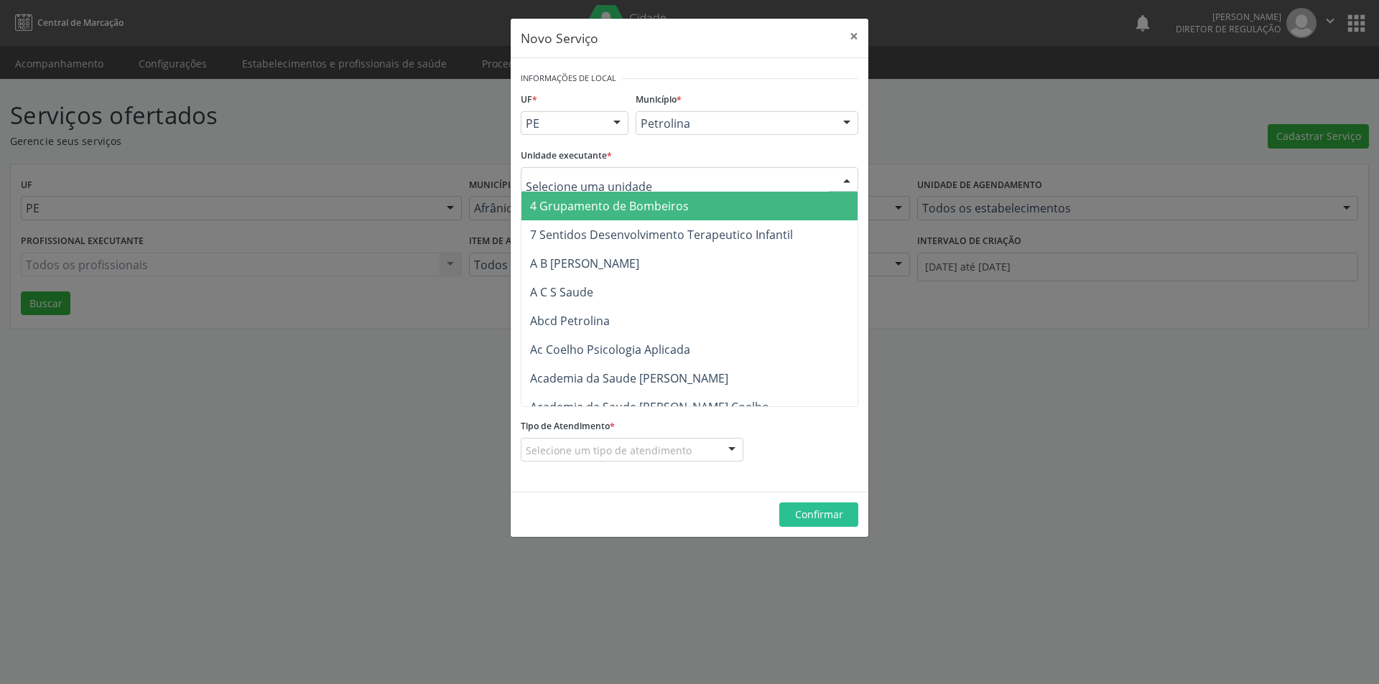
click at [643, 174] on div at bounding box center [689, 179] width 337 height 24
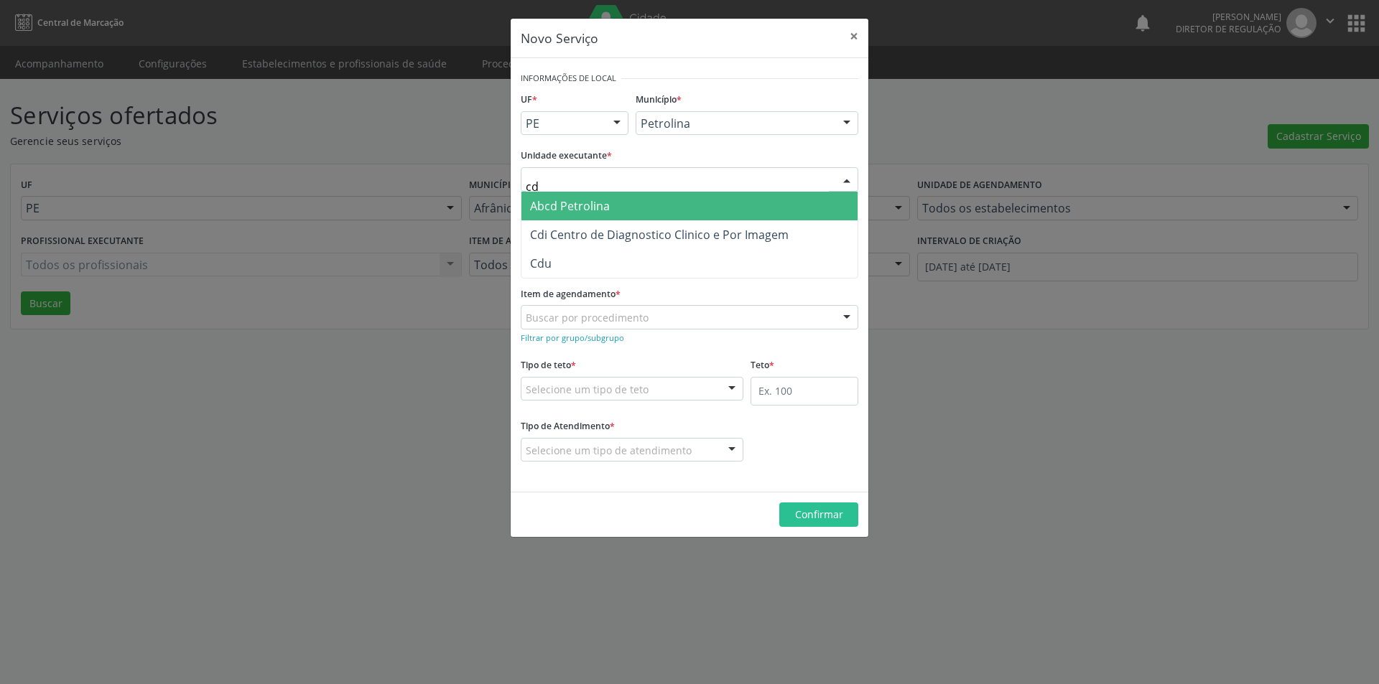
type input "cdi"
click at [646, 212] on span "Cdi Centro de Diagnostico Clinico e Por Imagem" at bounding box center [659, 206] width 258 height 16
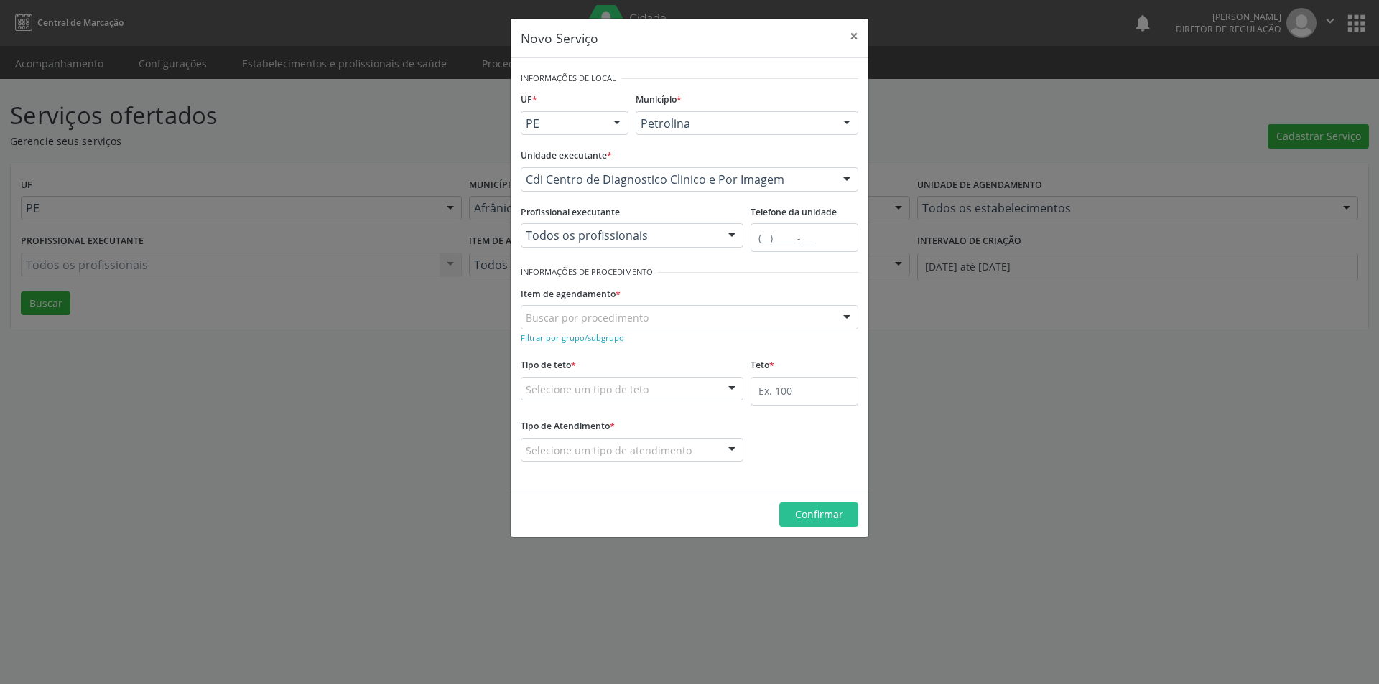
click at [647, 320] on div "Buscar por procedimento" at bounding box center [689, 317] width 337 height 24
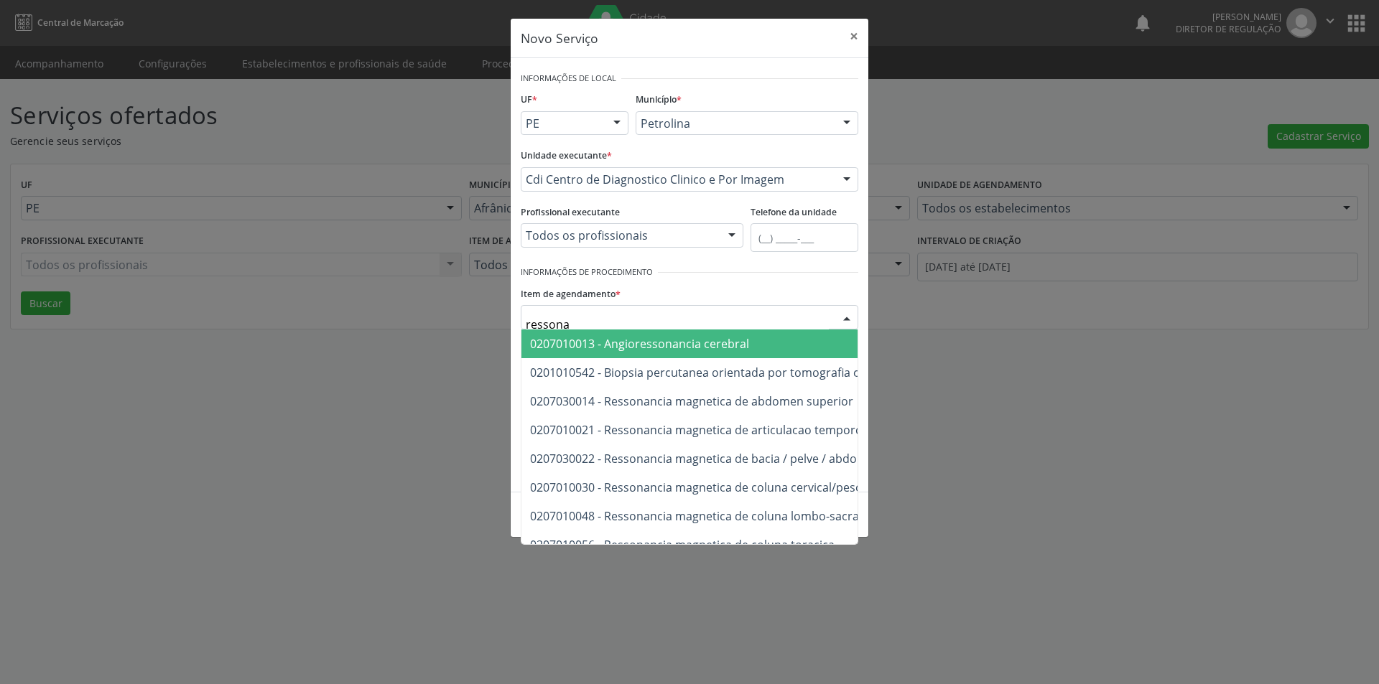
type input "ressonan"
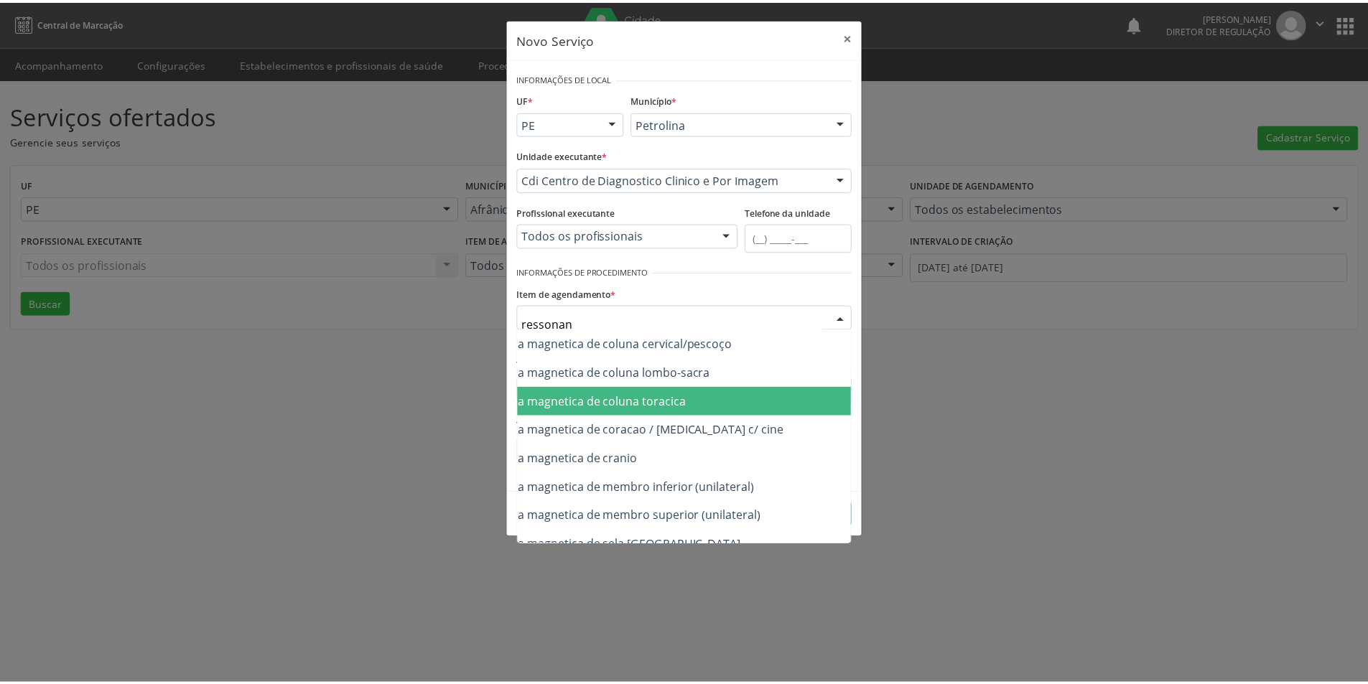
scroll to position [172, 144]
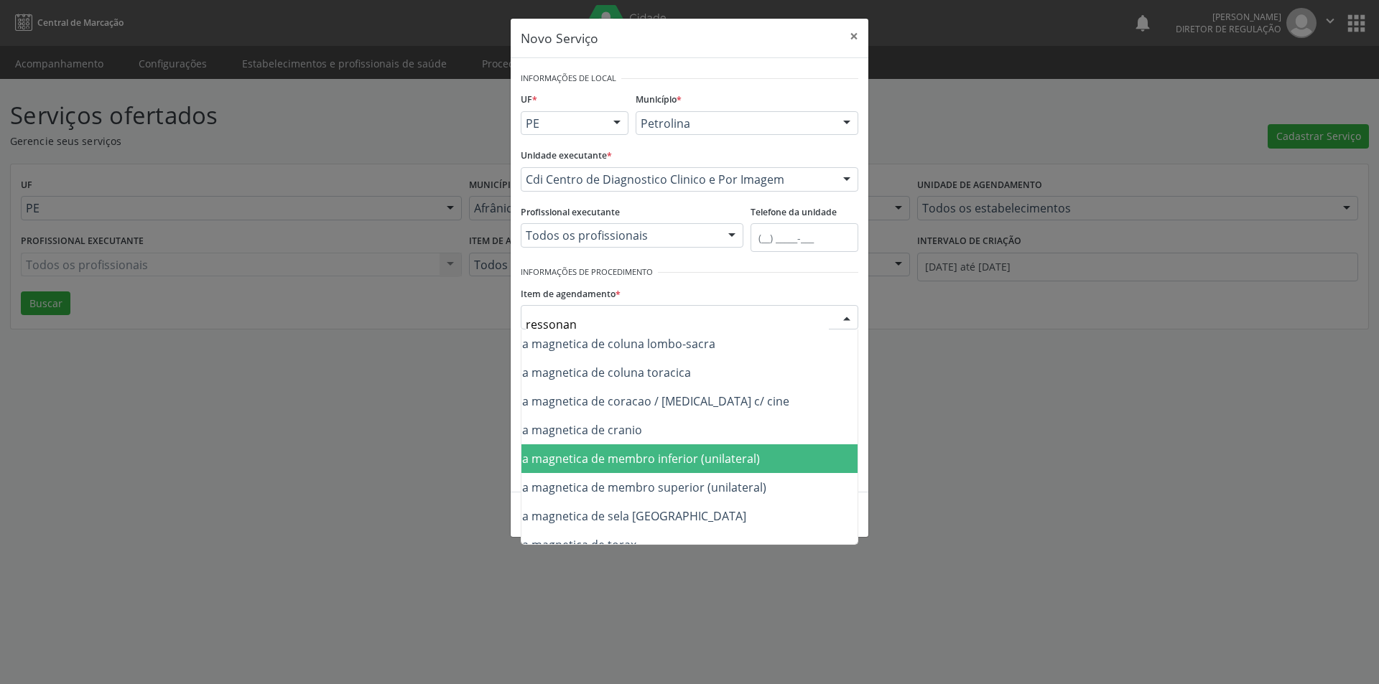
click at [755, 452] on span "0207030030 - Ressonancia magnetica de membro inferior (unilateral)" at bounding box center [572, 459] width 373 height 16
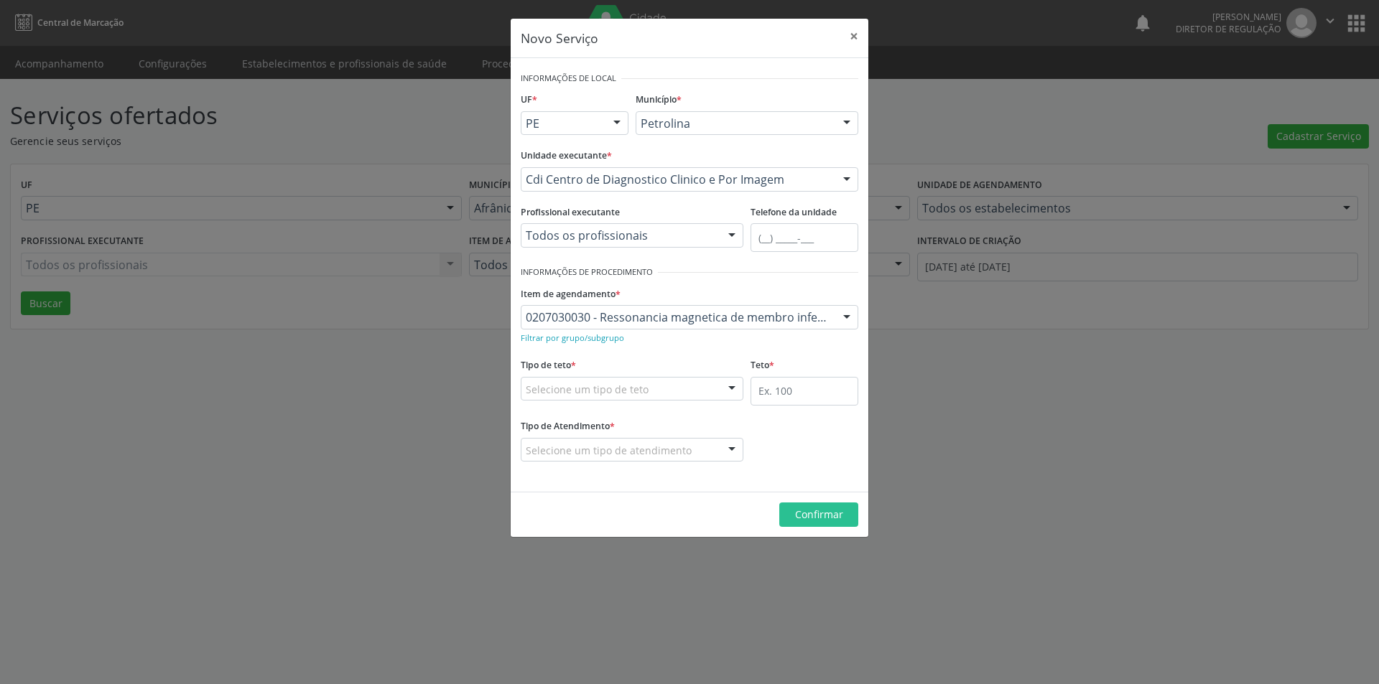
click at [697, 386] on div "Selecione um tipo de teto" at bounding box center [632, 389] width 223 height 24
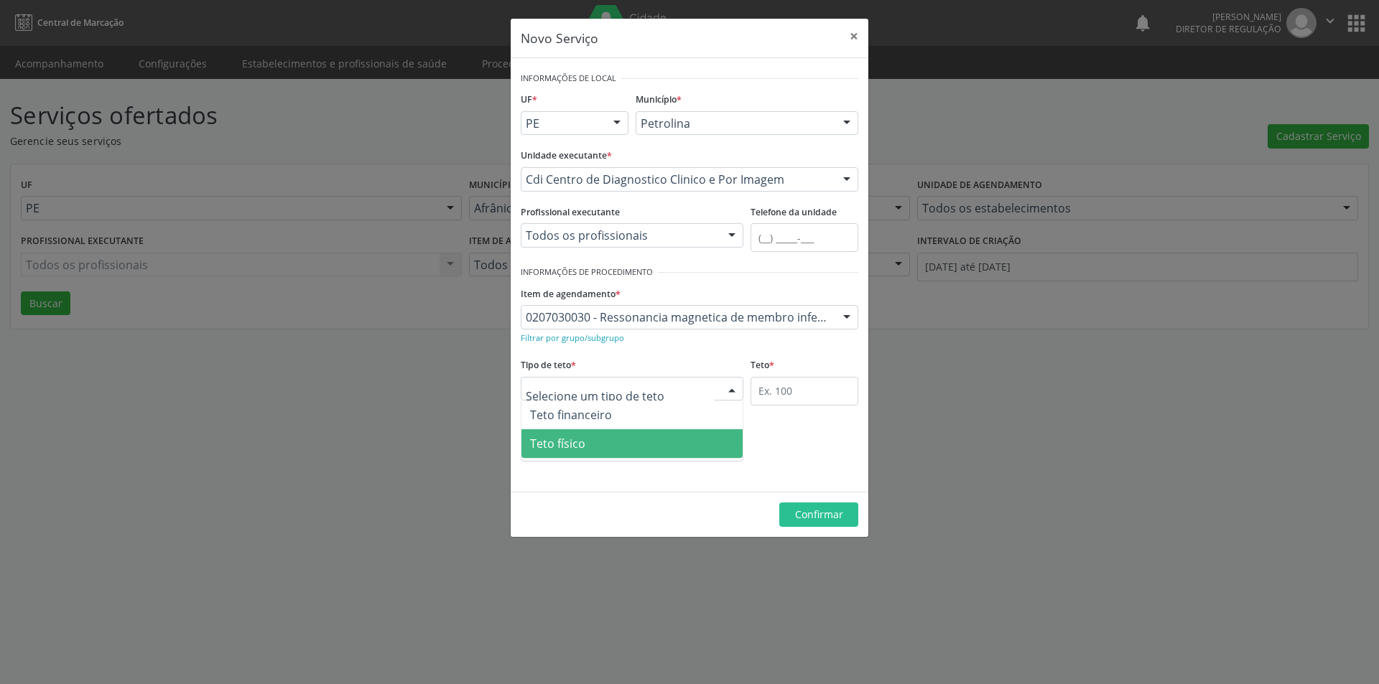
click at [645, 432] on span "Teto físico" at bounding box center [631, 443] width 221 height 29
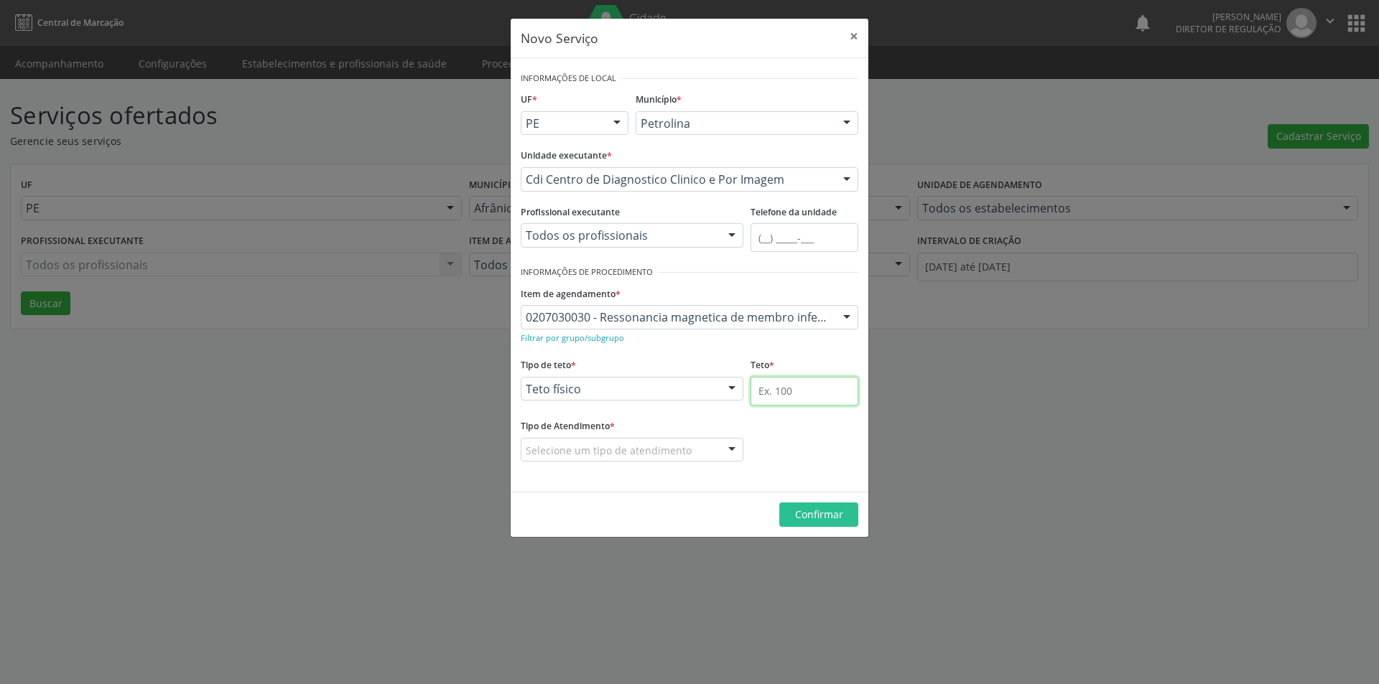
click at [806, 389] on input "text" at bounding box center [804, 391] width 108 height 29
type input "1"
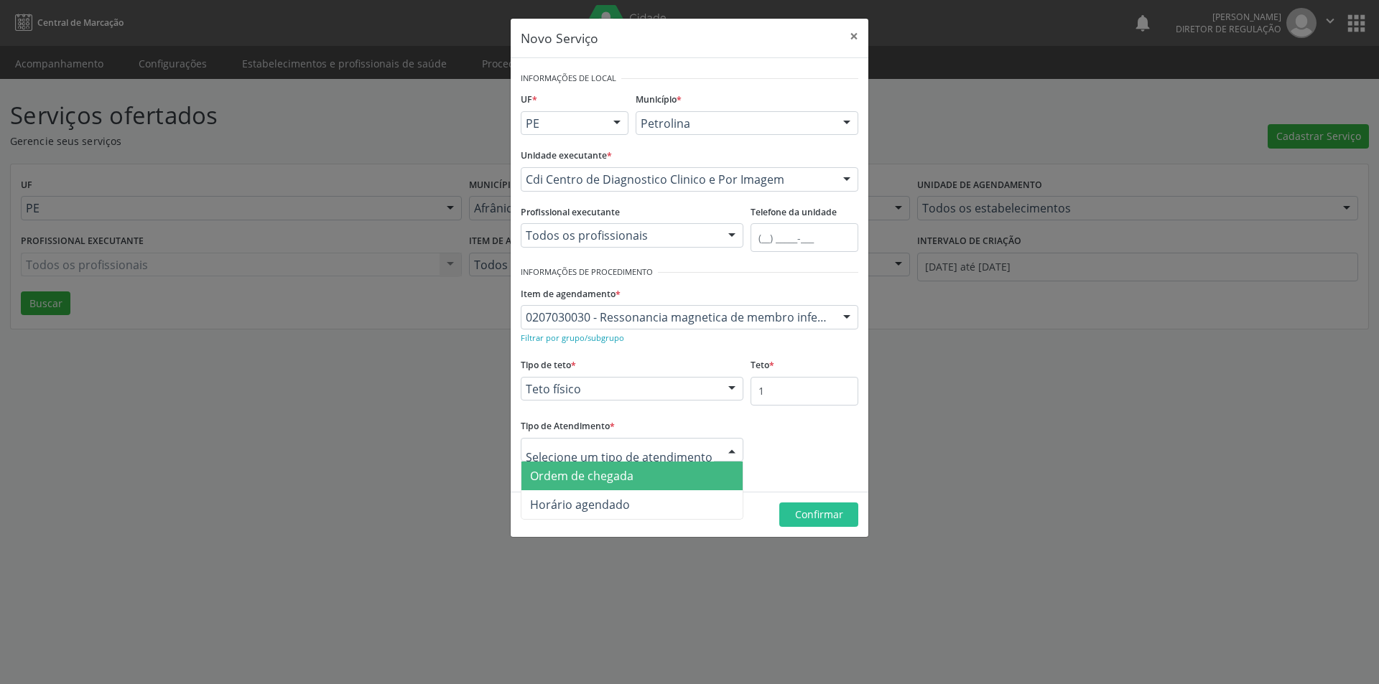
click at [689, 451] on div at bounding box center [632, 450] width 223 height 24
click at [670, 472] on span "Ordem de chegada" at bounding box center [631, 476] width 221 height 29
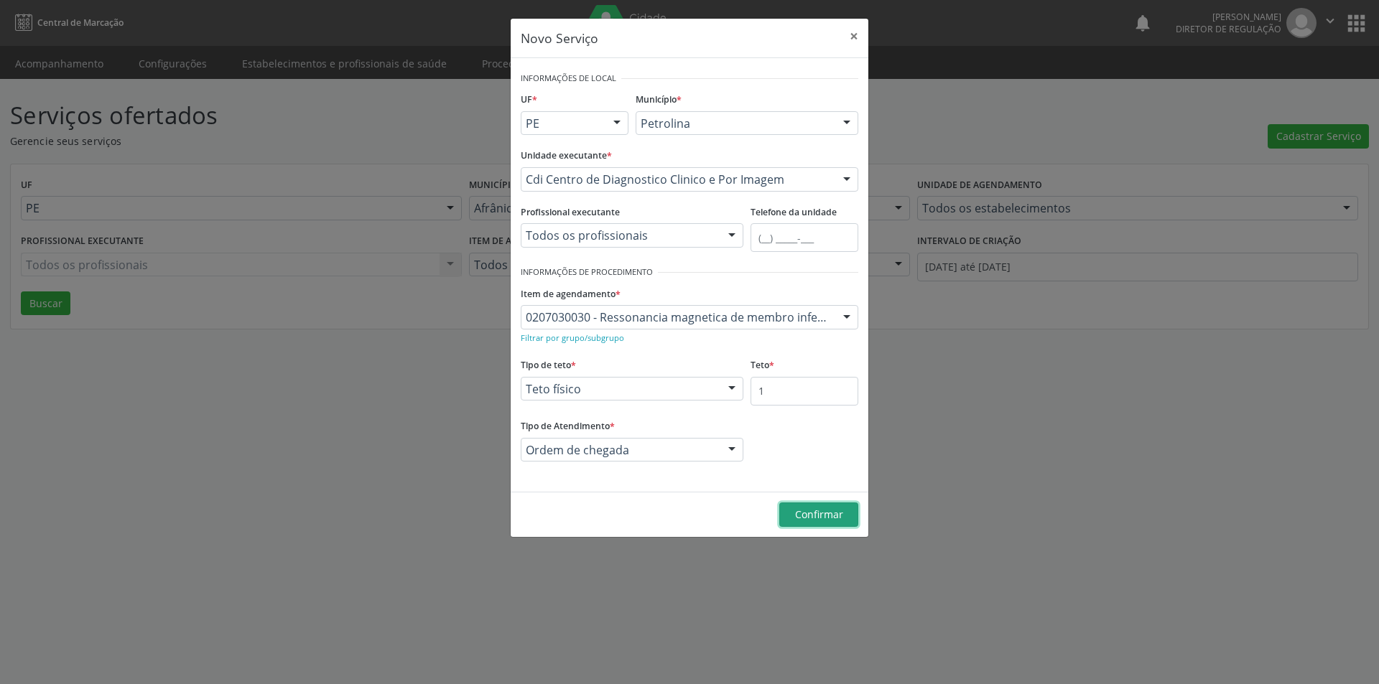
click at [814, 511] on span "Confirmar" at bounding box center [819, 515] width 48 height 14
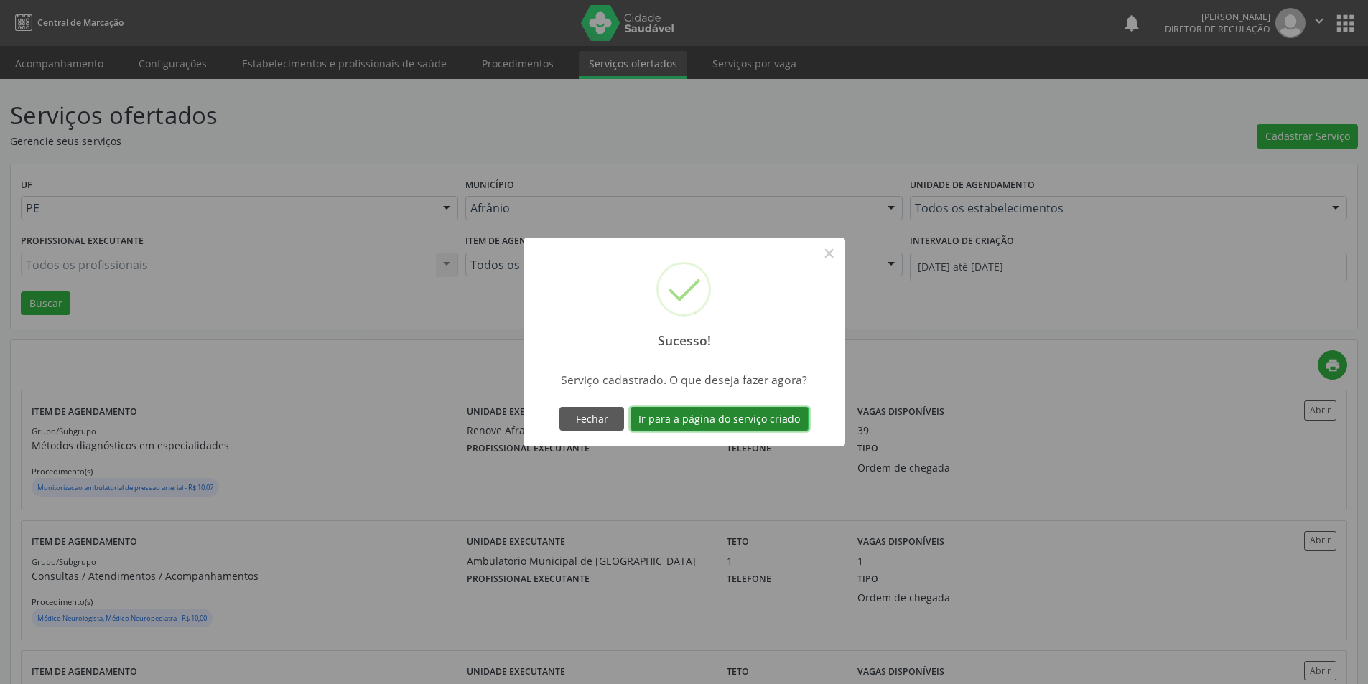
click at [768, 421] on button "Ir para a página do serviço criado" at bounding box center [719, 419] width 178 height 24
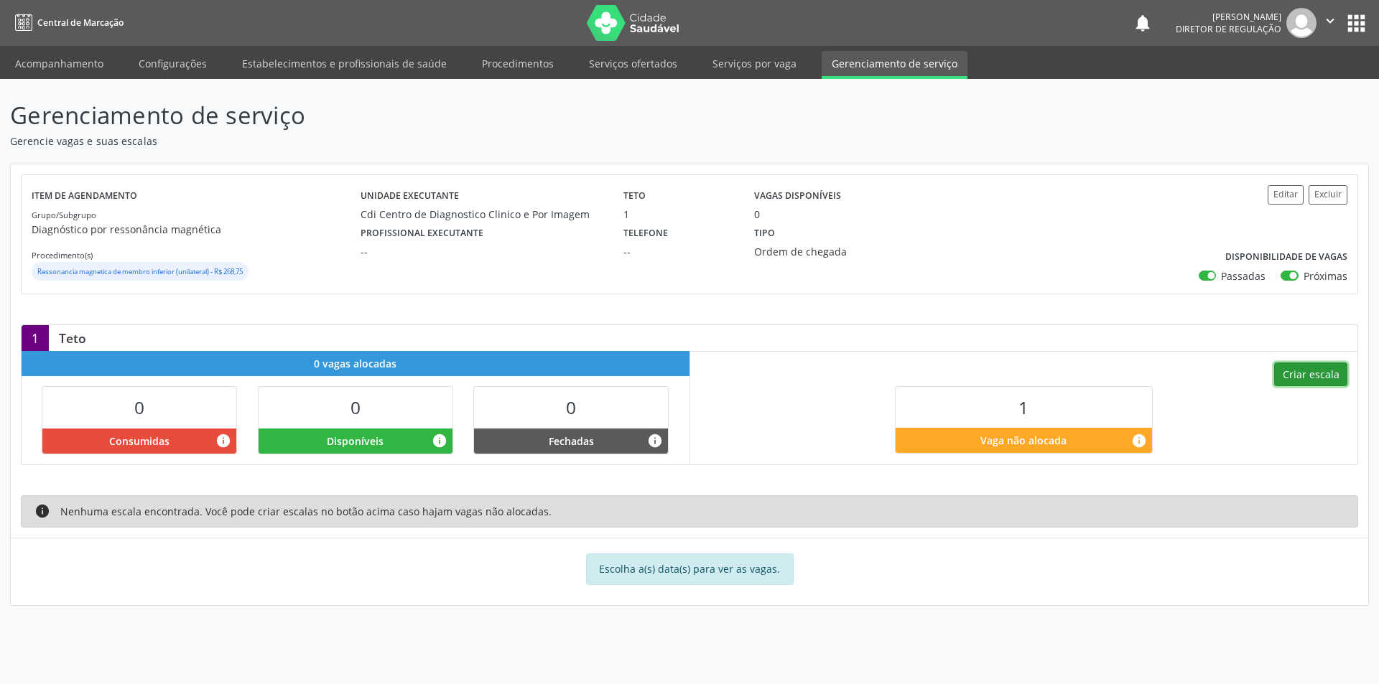
click at [1324, 375] on button "Criar escala" at bounding box center [1310, 375] width 73 height 24
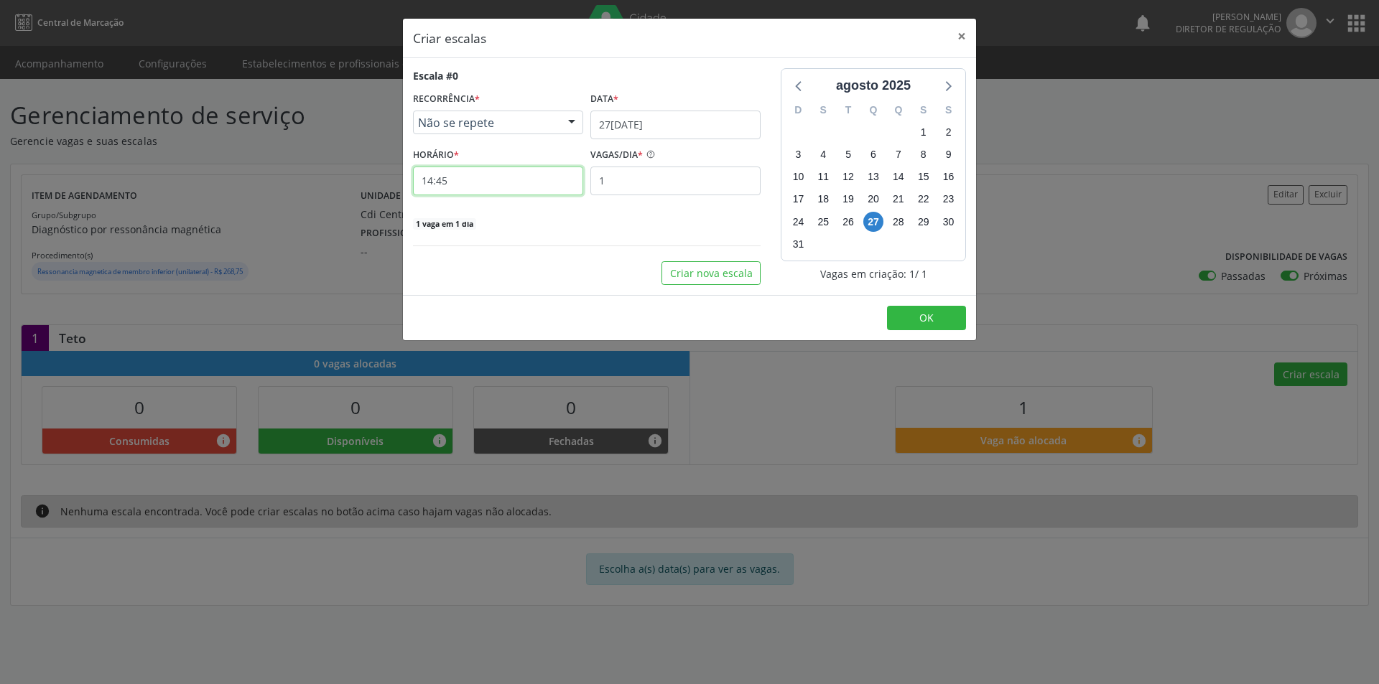
click at [490, 184] on input "14:45" at bounding box center [498, 181] width 170 height 29
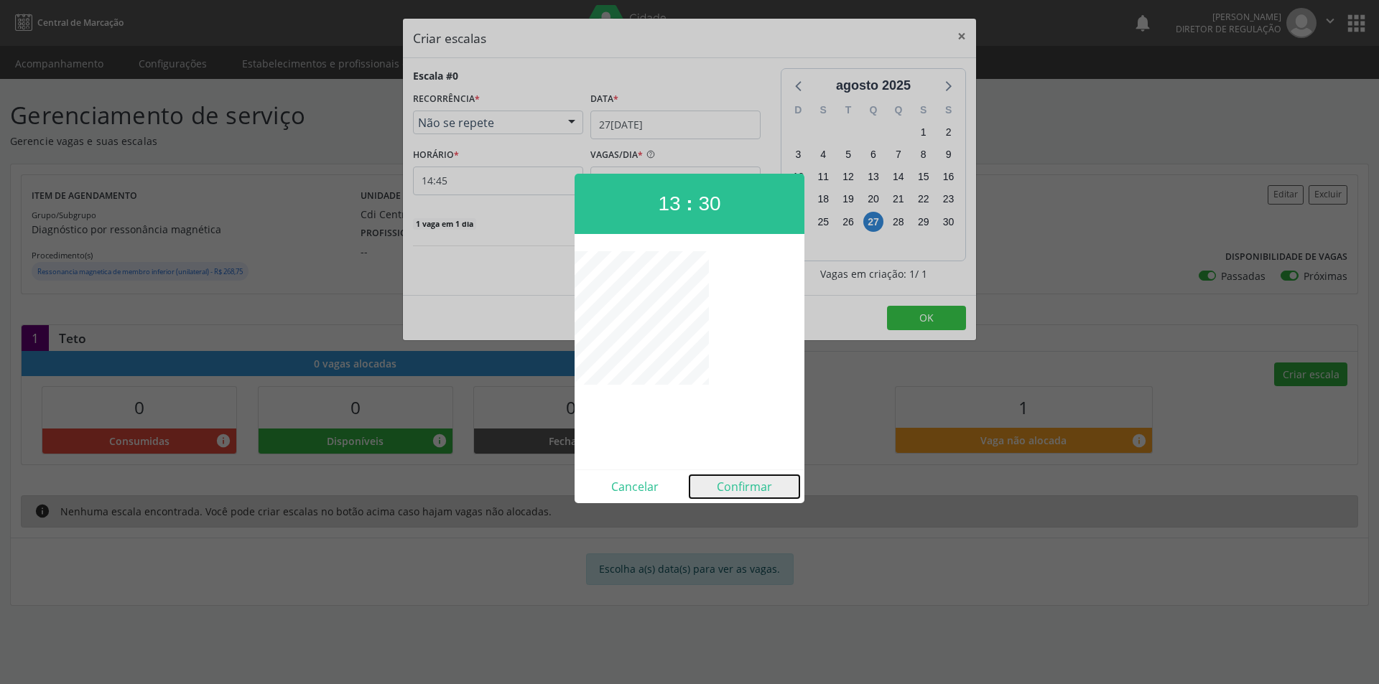
click at [747, 488] on button "Confirmar" at bounding box center [744, 486] width 110 height 23
type input "13:30"
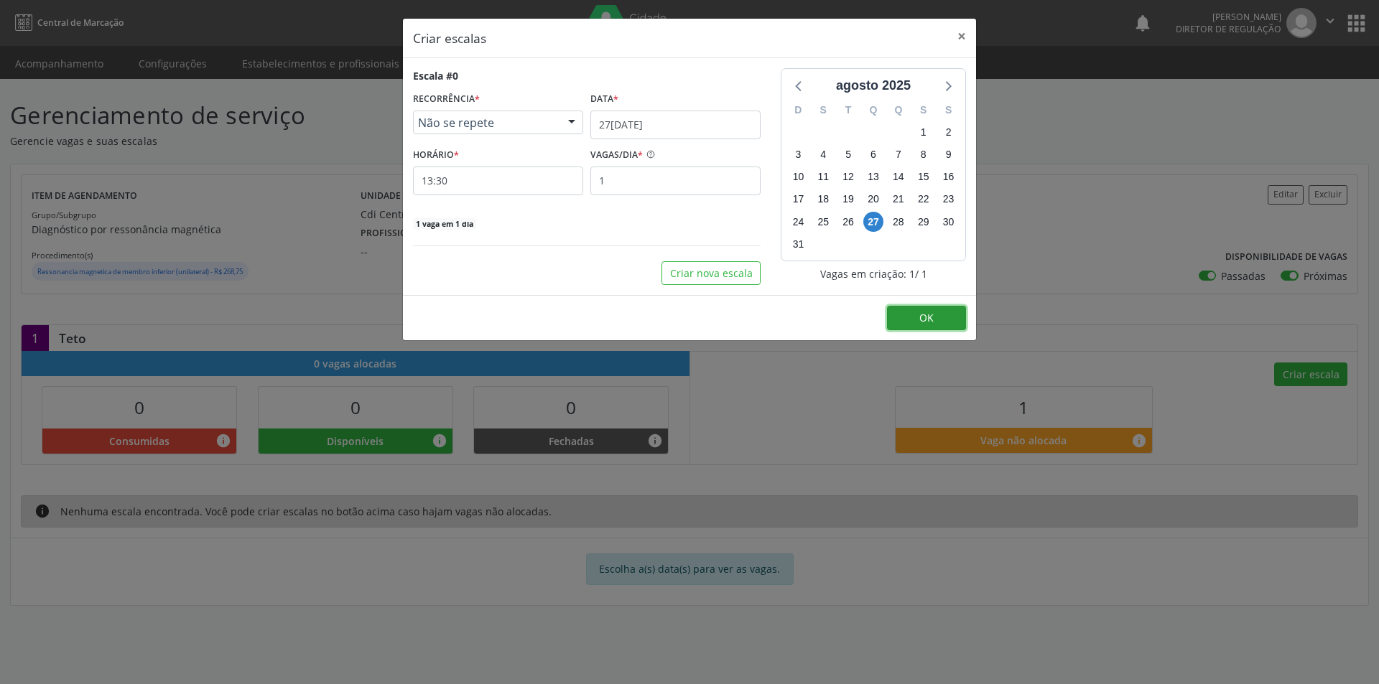
click at [928, 317] on span "OK" at bounding box center [926, 318] width 14 height 14
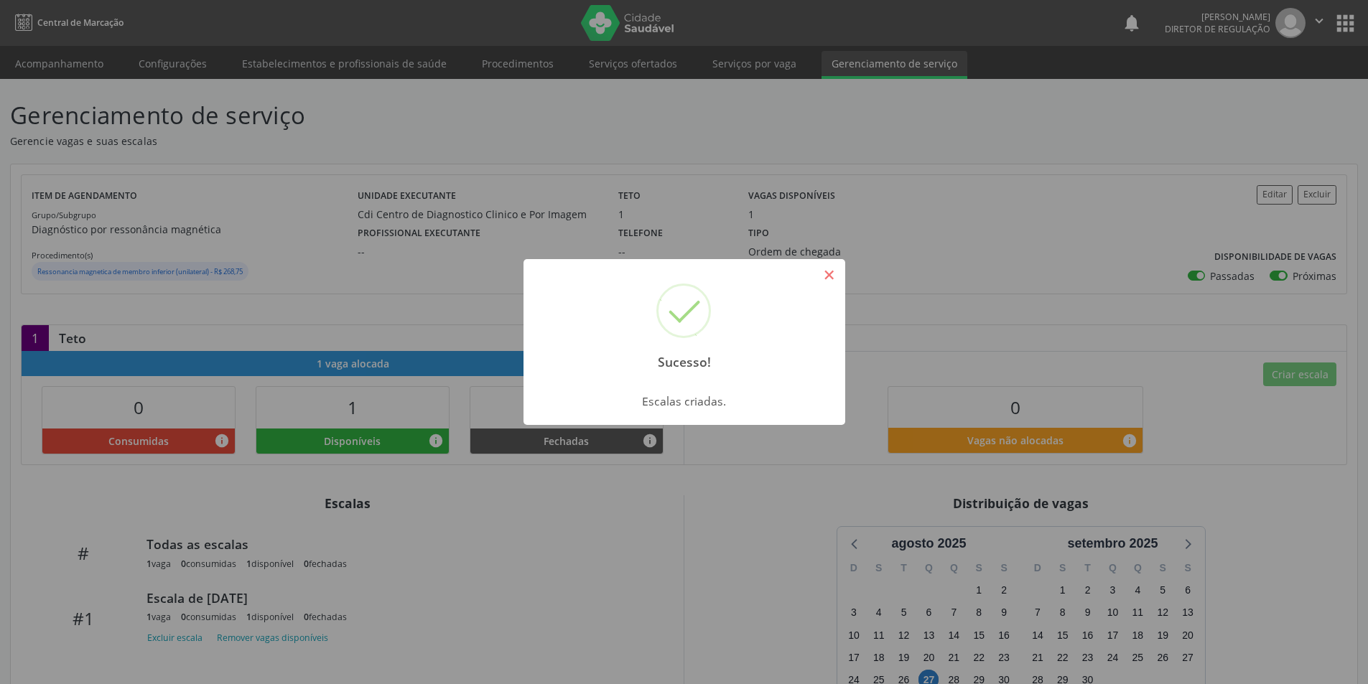
click at [824, 274] on button "×" at bounding box center [829, 275] width 24 height 24
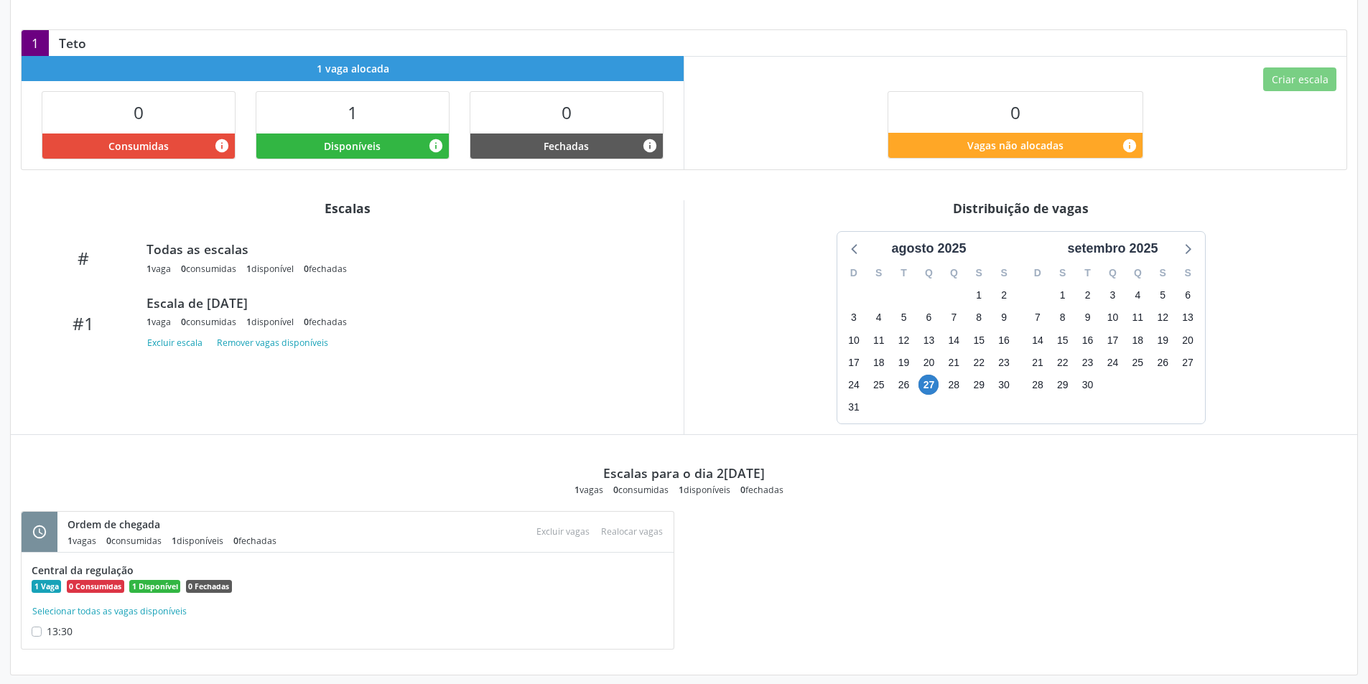
scroll to position [307, 0]
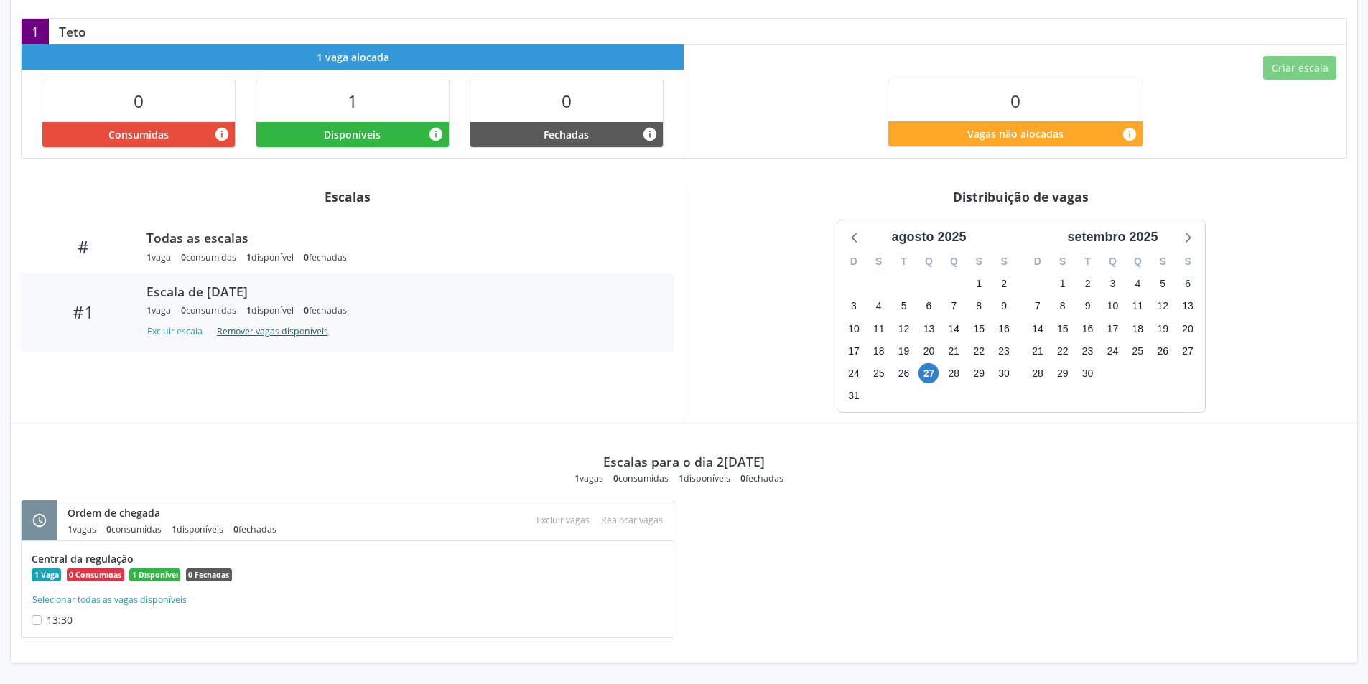
click at [236, 332] on button "Remover vagas disponíveis" at bounding box center [272, 331] width 123 height 19
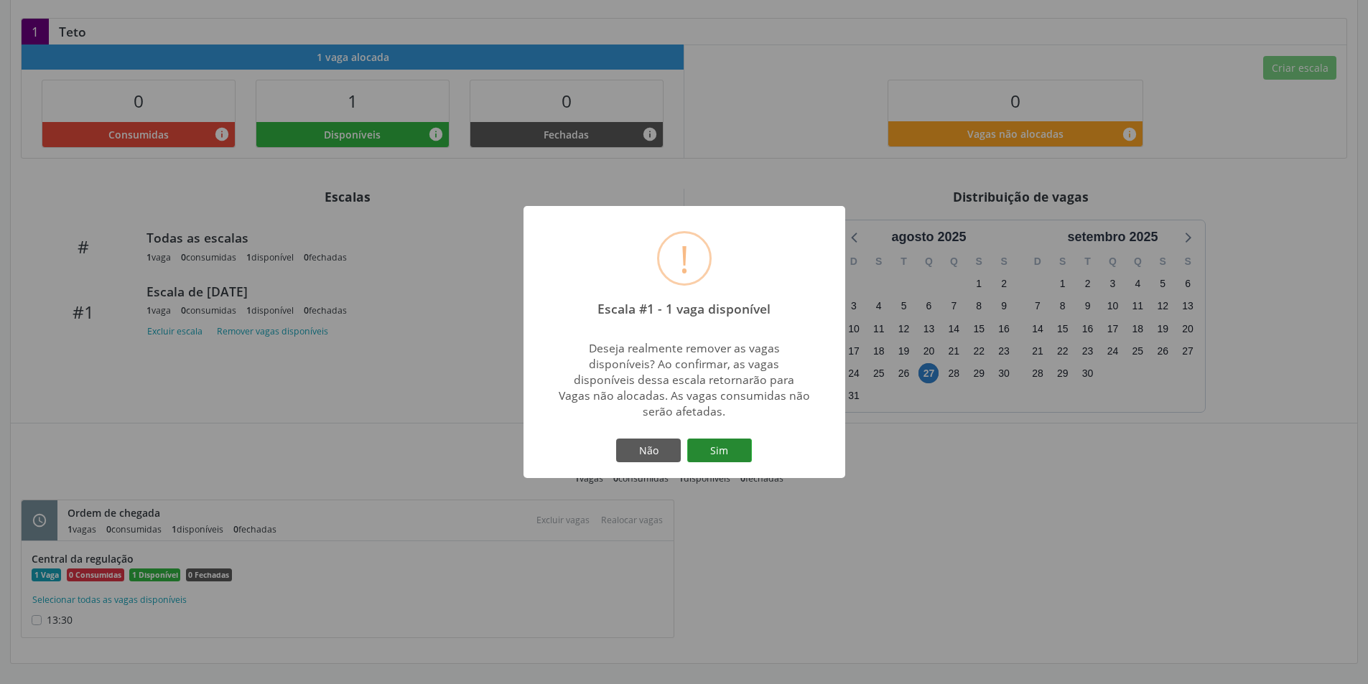
click at [720, 447] on button "Sim" at bounding box center [719, 451] width 65 height 24
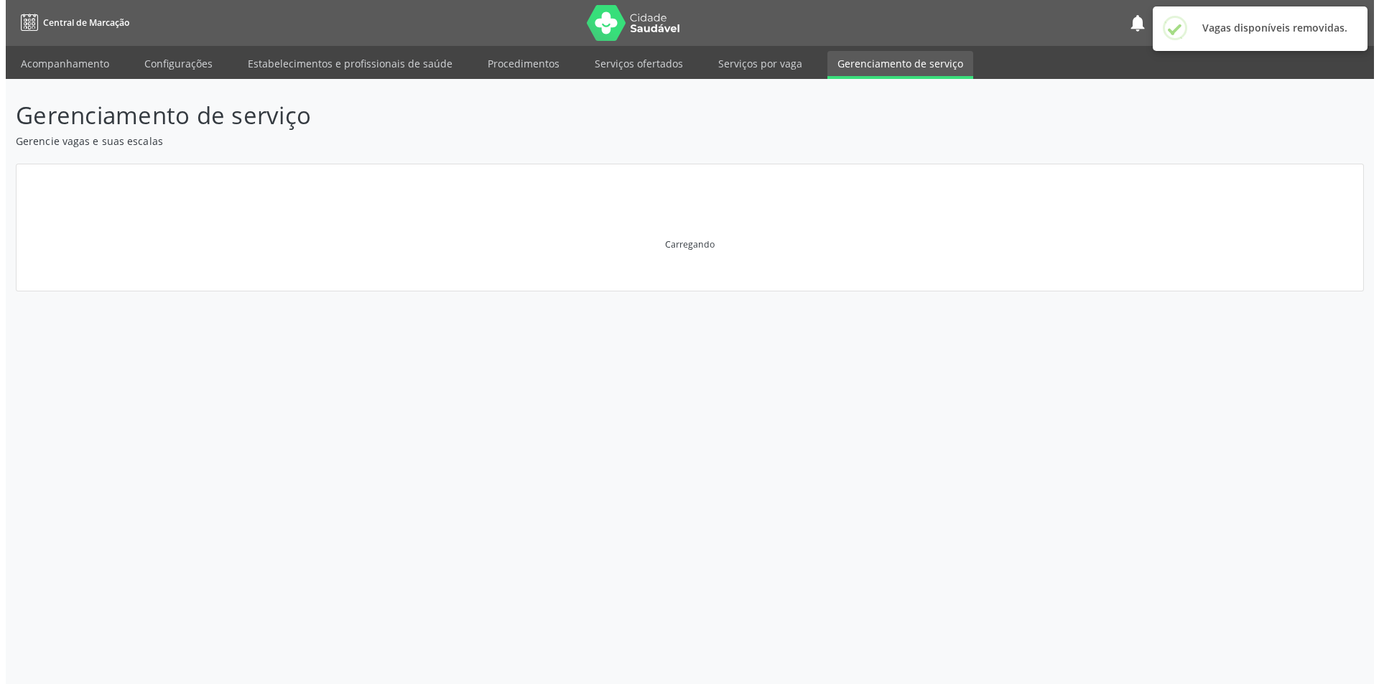
scroll to position [0, 0]
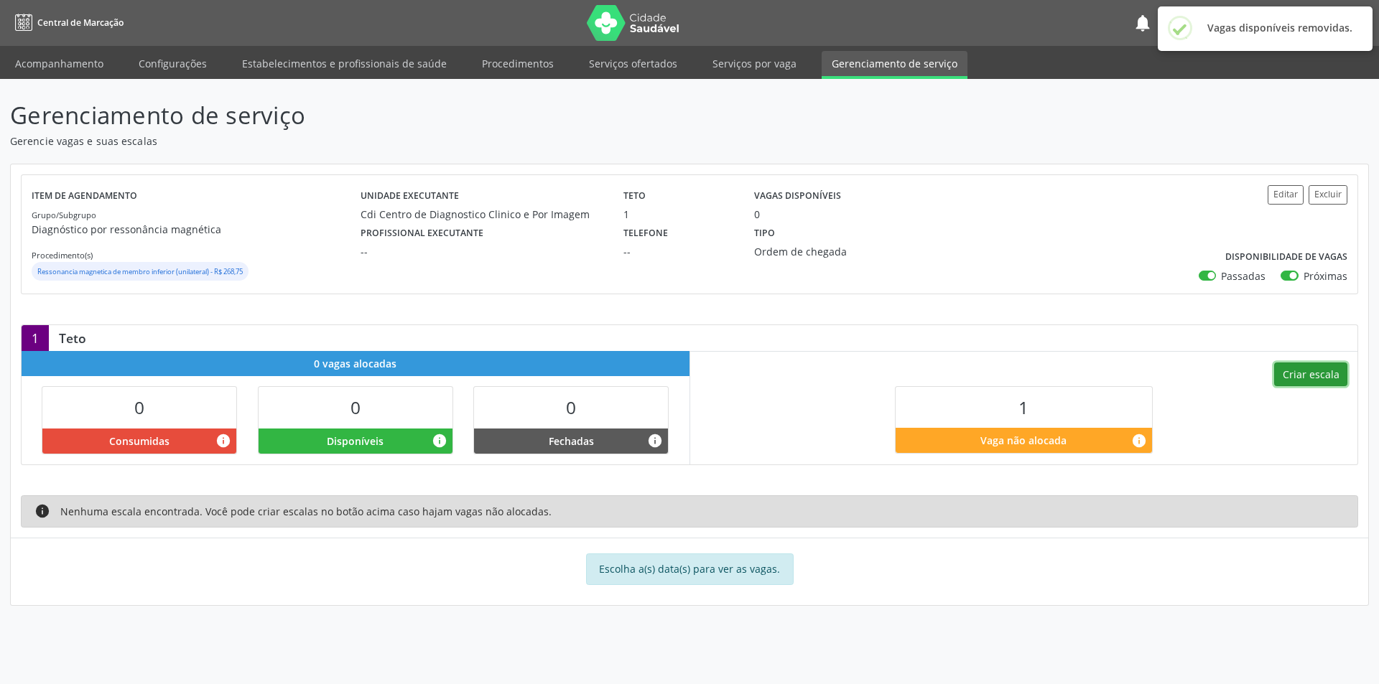
click at [1303, 376] on button "Criar escala" at bounding box center [1310, 375] width 73 height 24
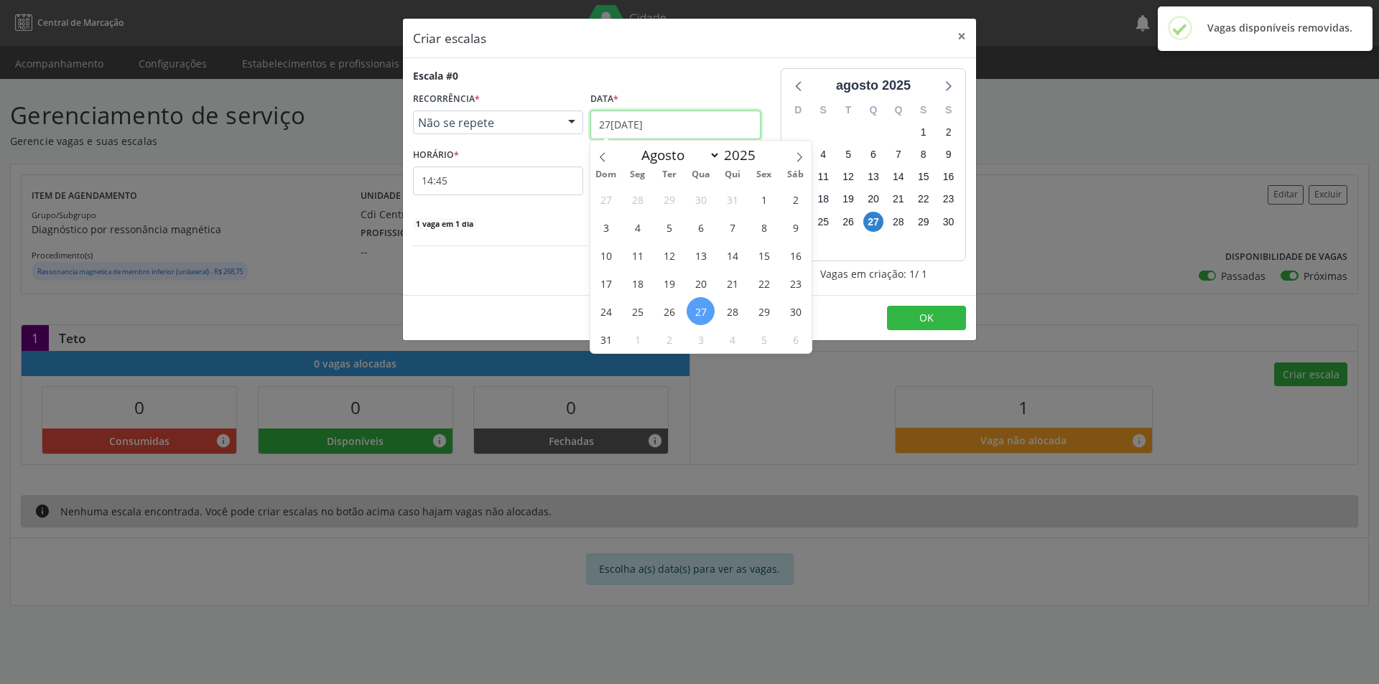
click at [696, 119] on input "27/08/2025" at bounding box center [675, 125] width 170 height 29
click at [771, 313] on span "29" at bounding box center [764, 311] width 28 height 28
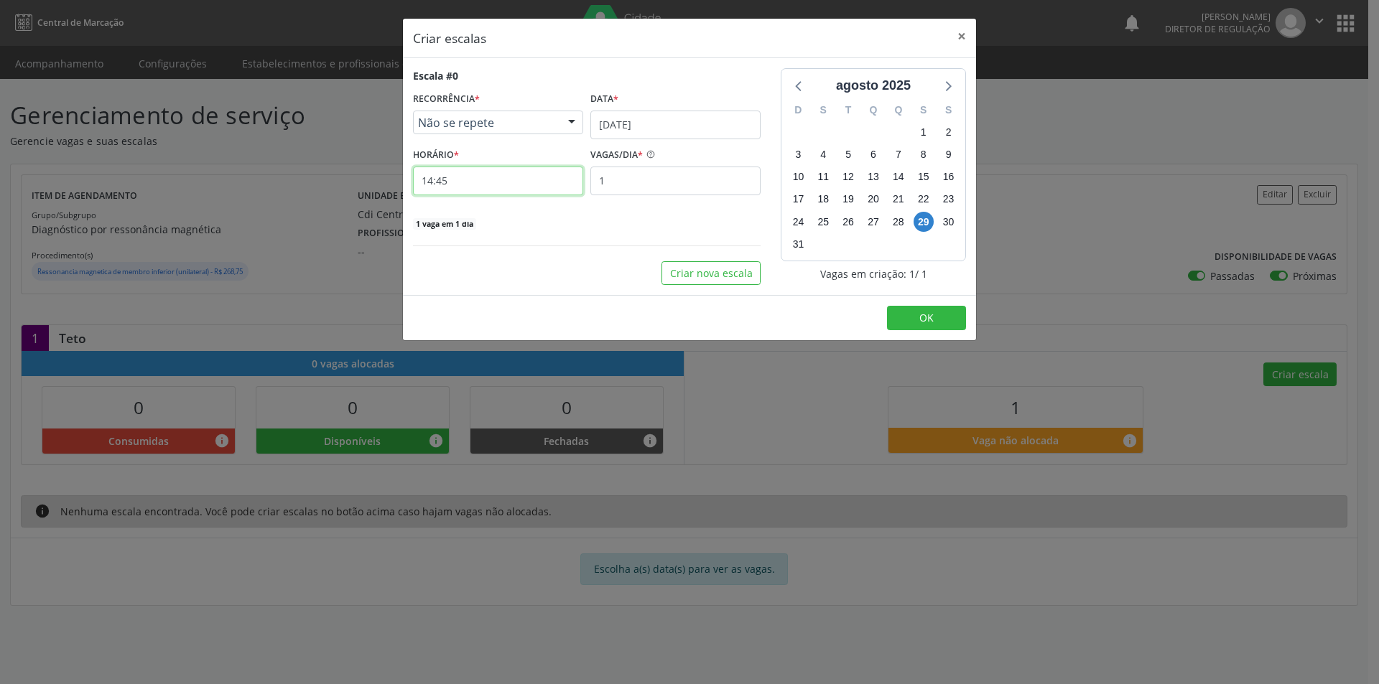
click at [531, 178] on input "14:45" at bounding box center [498, 181] width 170 height 29
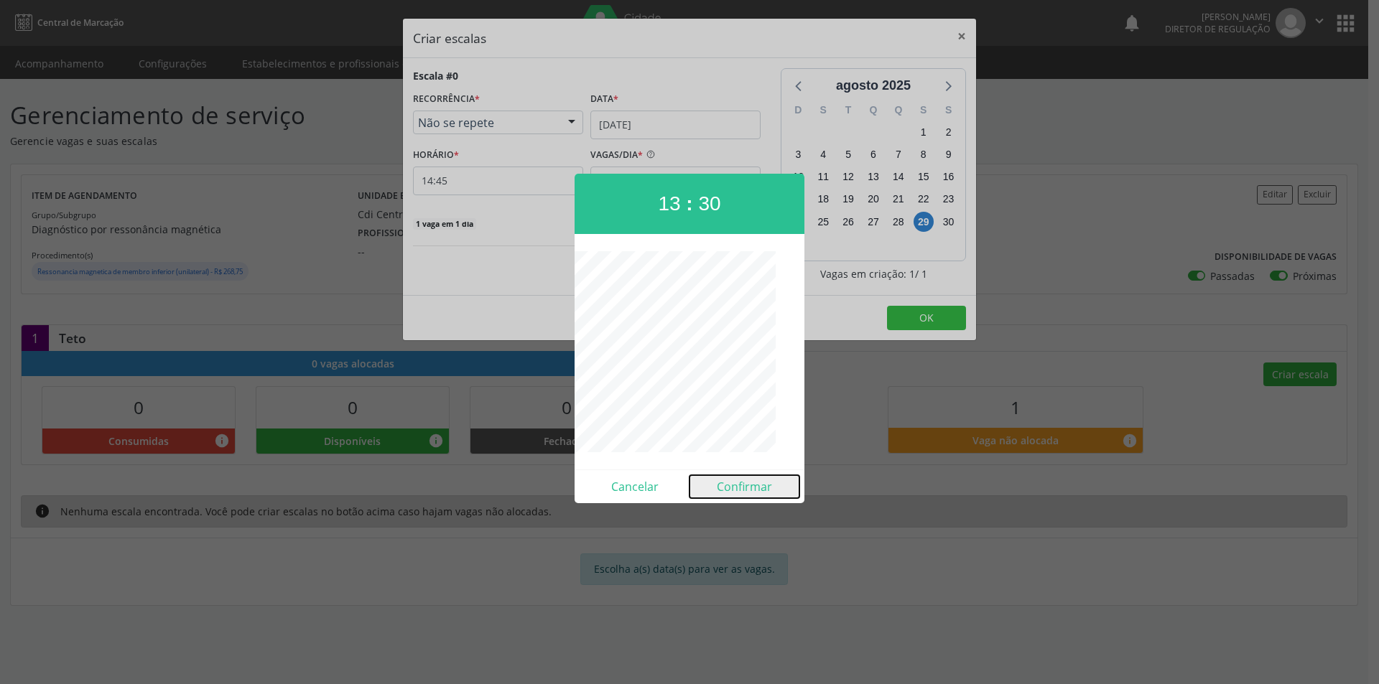
click at [736, 490] on button "Confirmar" at bounding box center [744, 486] width 110 height 23
type input "13:30"
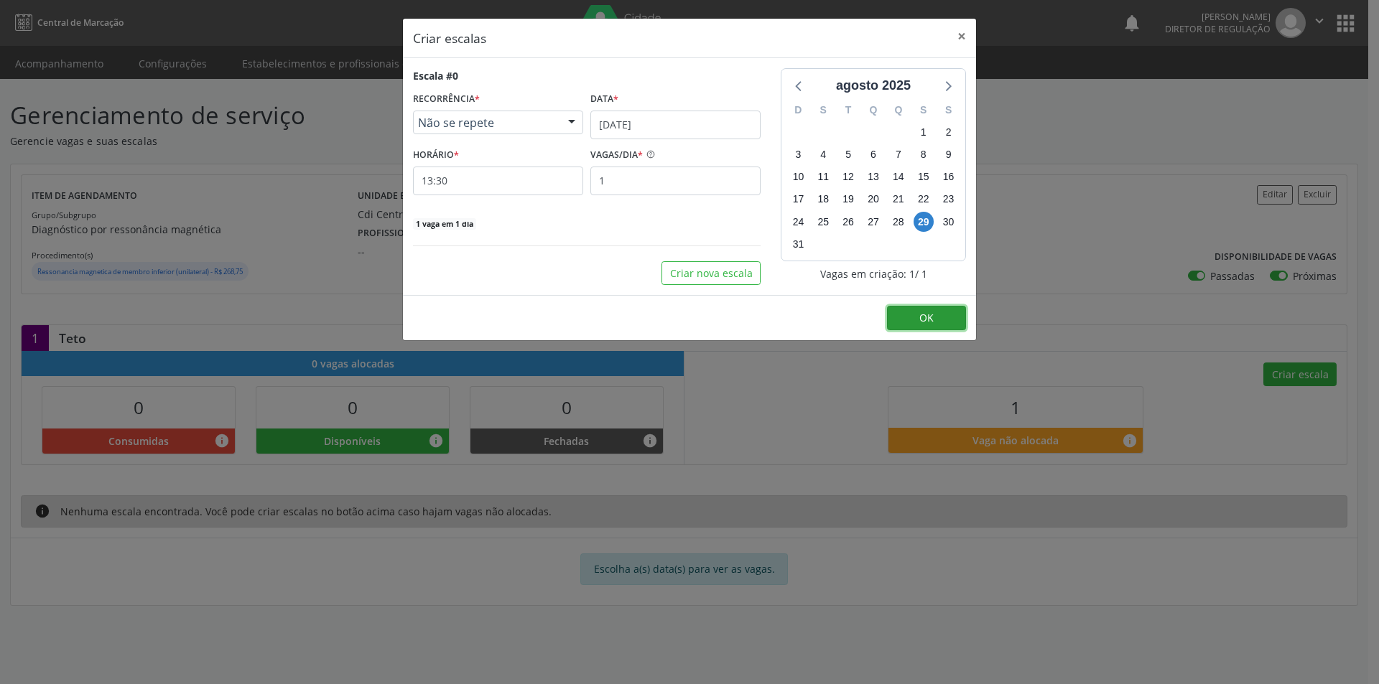
click at [915, 322] on button "OK" at bounding box center [926, 318] width 79 height 24
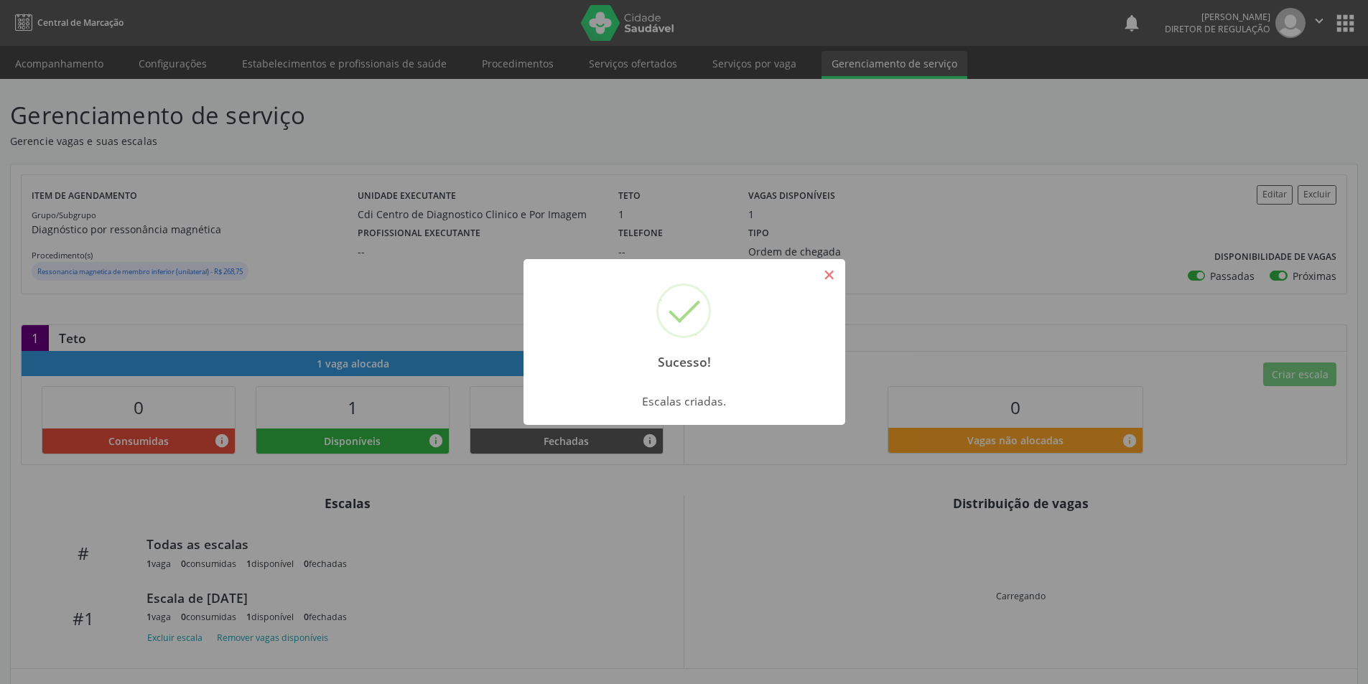
click at [836, 280] on button "×" at bounding box center [829, 275] width 24 height 24
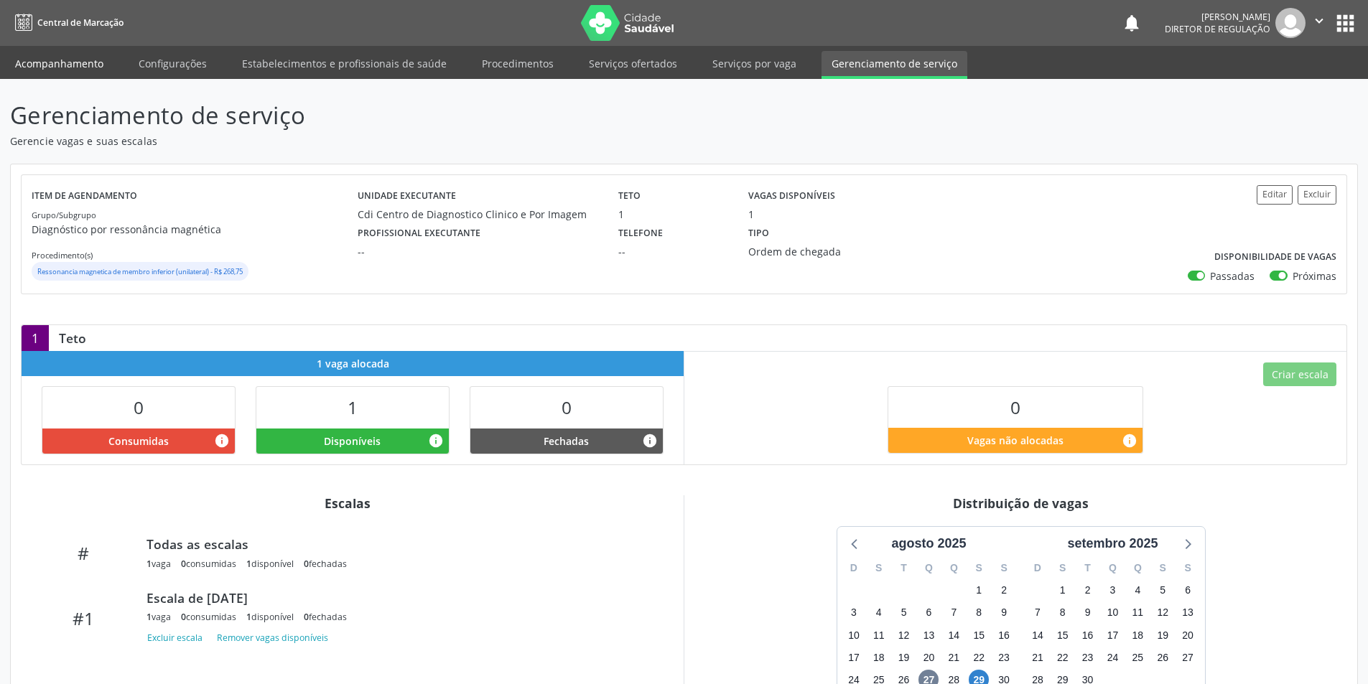
click at [76, 65] on link "Acompanhamento" at bounding box center [59, 63] width 108 height 25
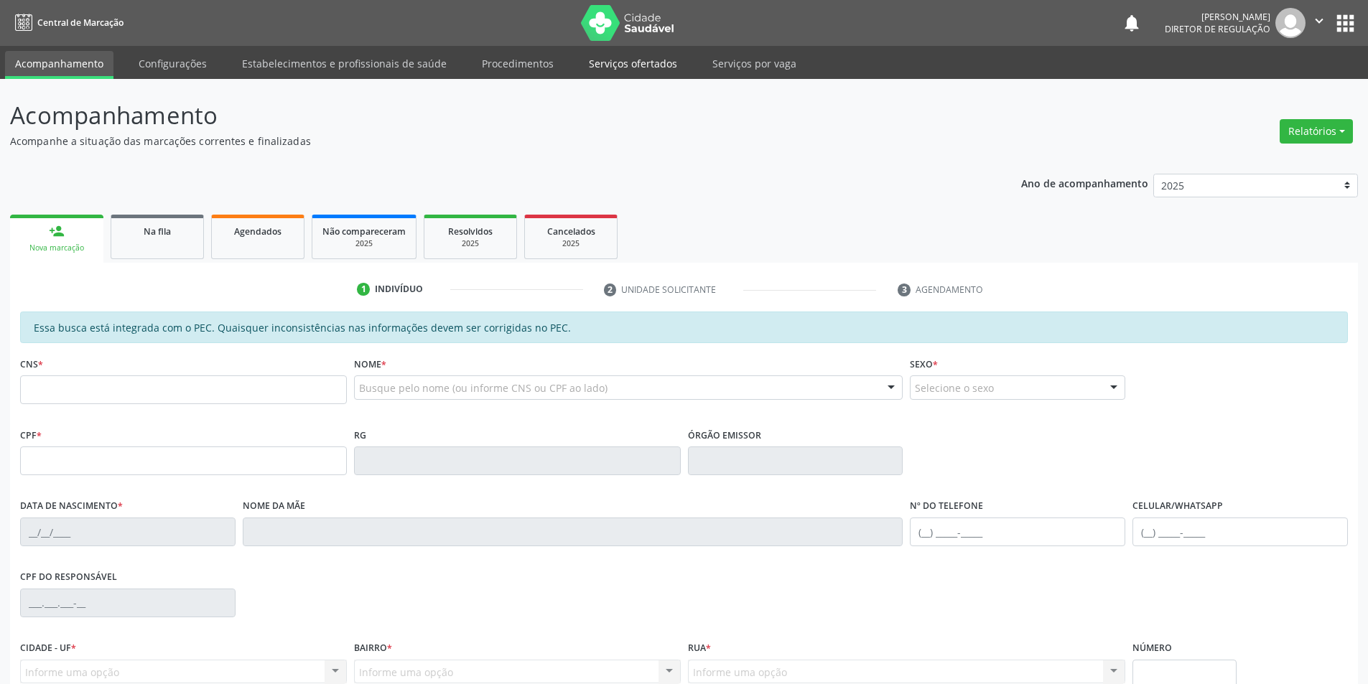
click at [634, 62] on link "Serviços ofertados" at bounding box center [633, 63] width 108 height 25
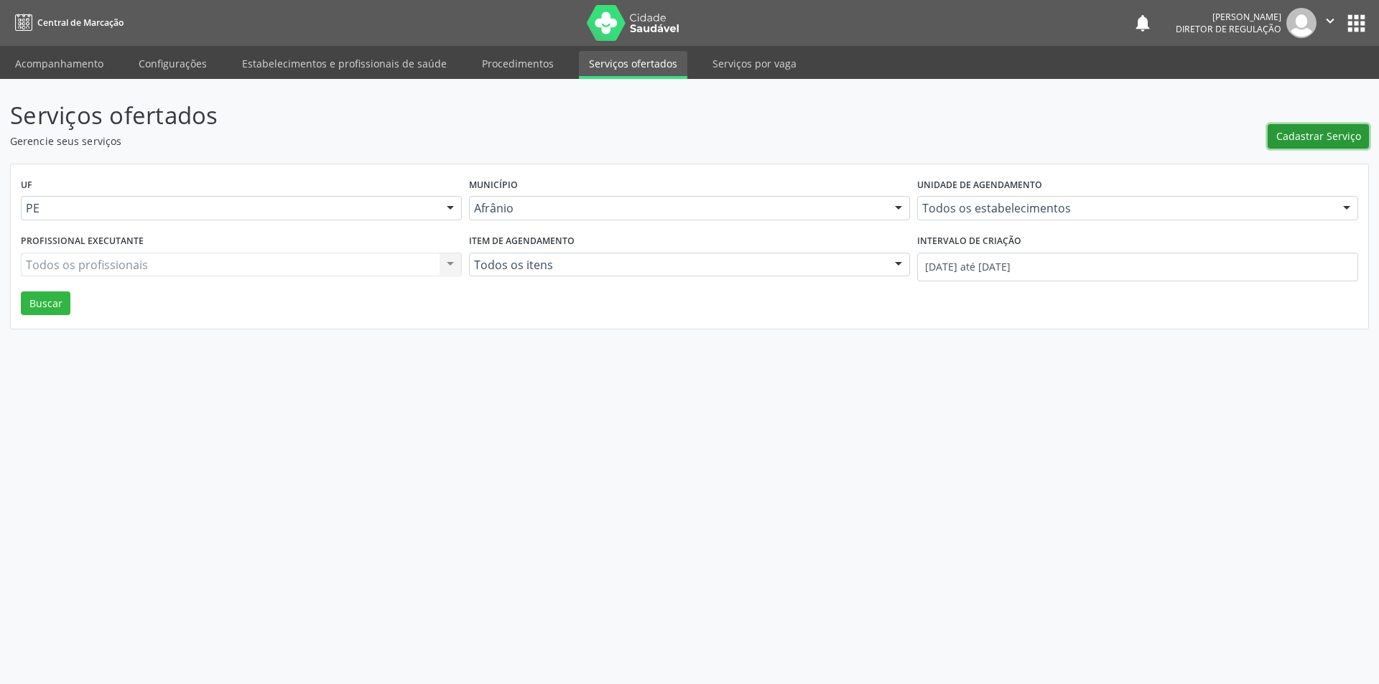
click at [1305, 138] on span "Cadastrar Serviço" at bounding box center [1318, 136] width 85 height 15
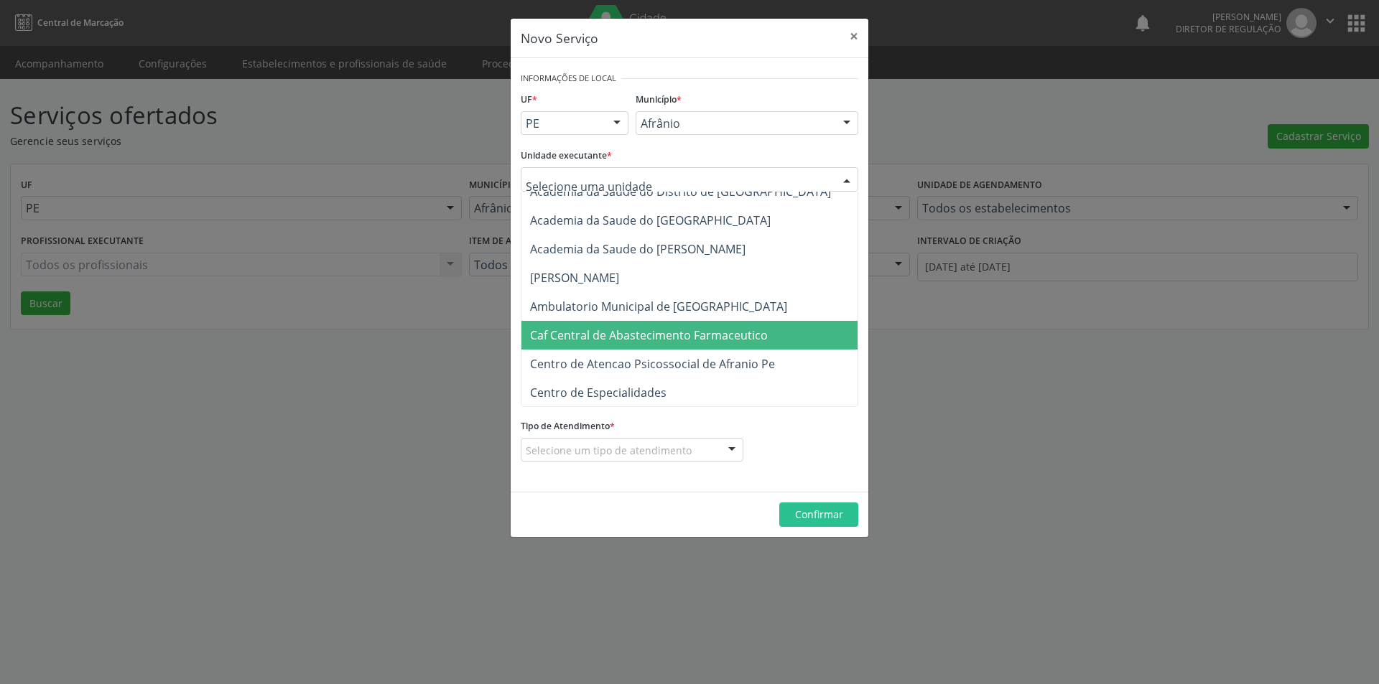
scroll to position [144, 0]
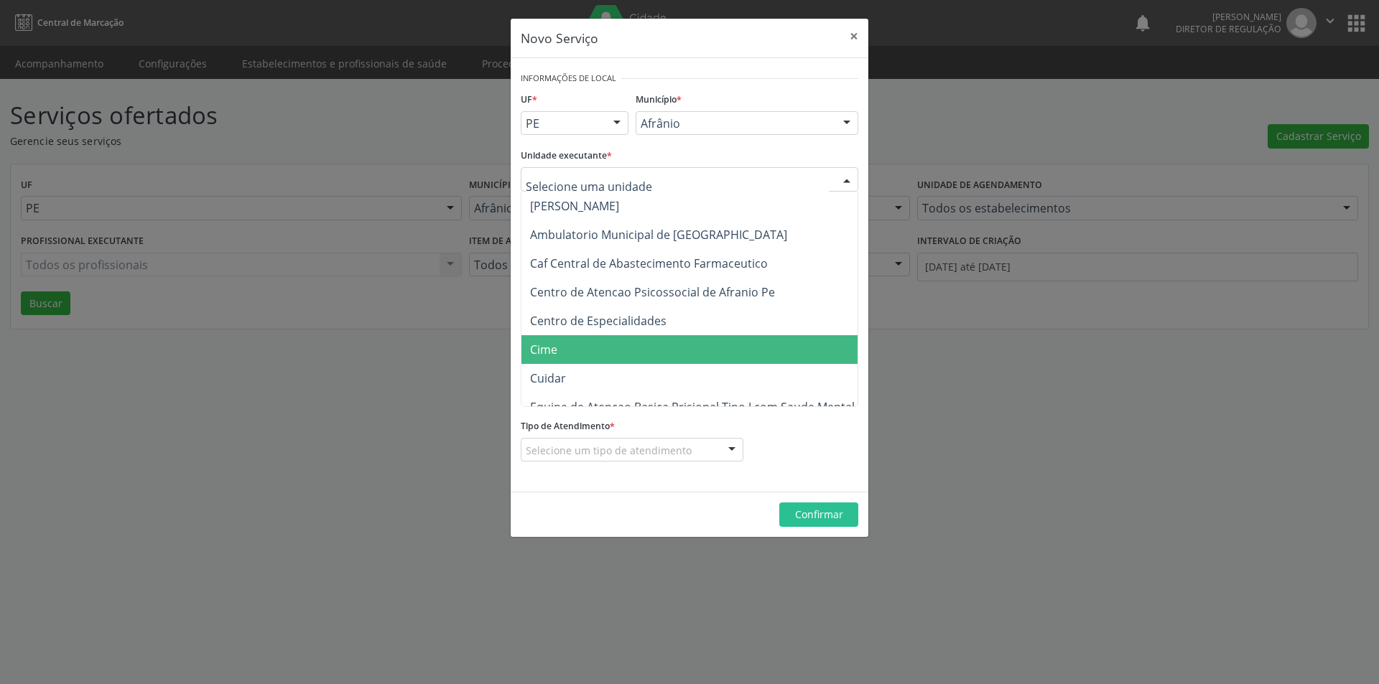
click at [621, 337] on span "Cime" at bounding box center [696, 349] width 350 height 29
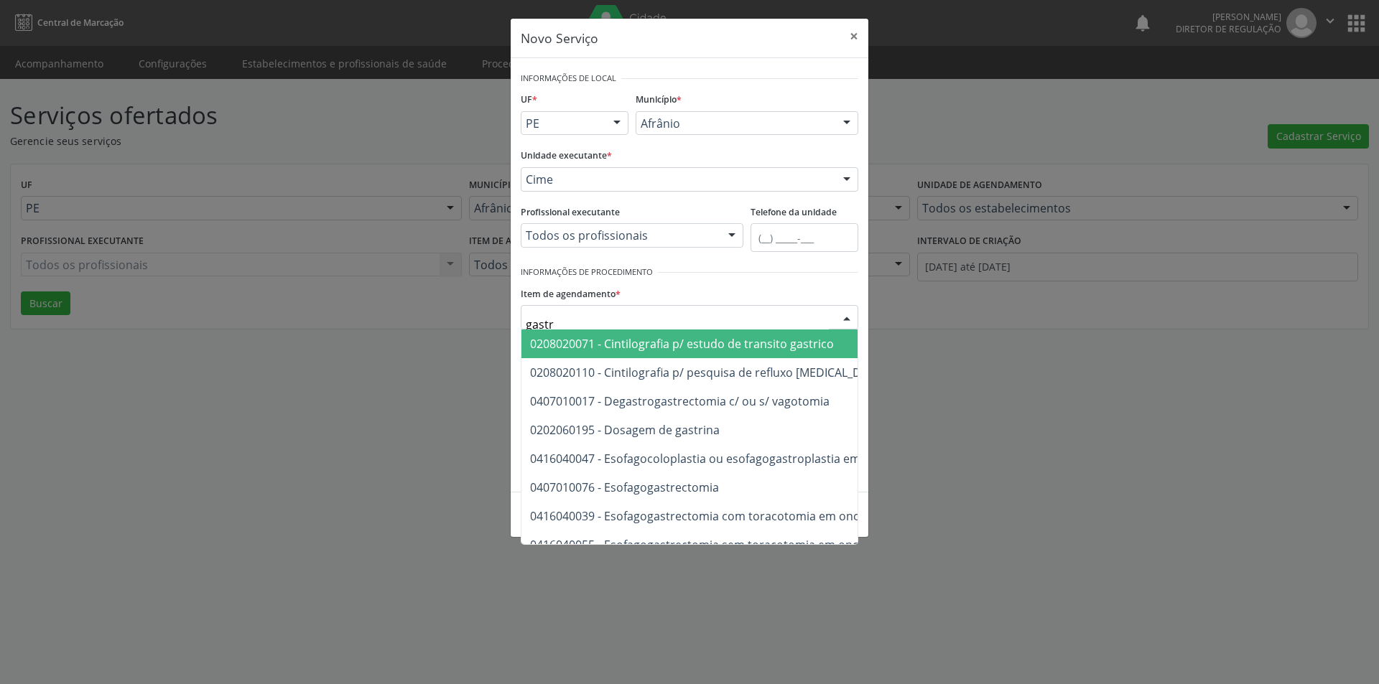
type input "gastro"
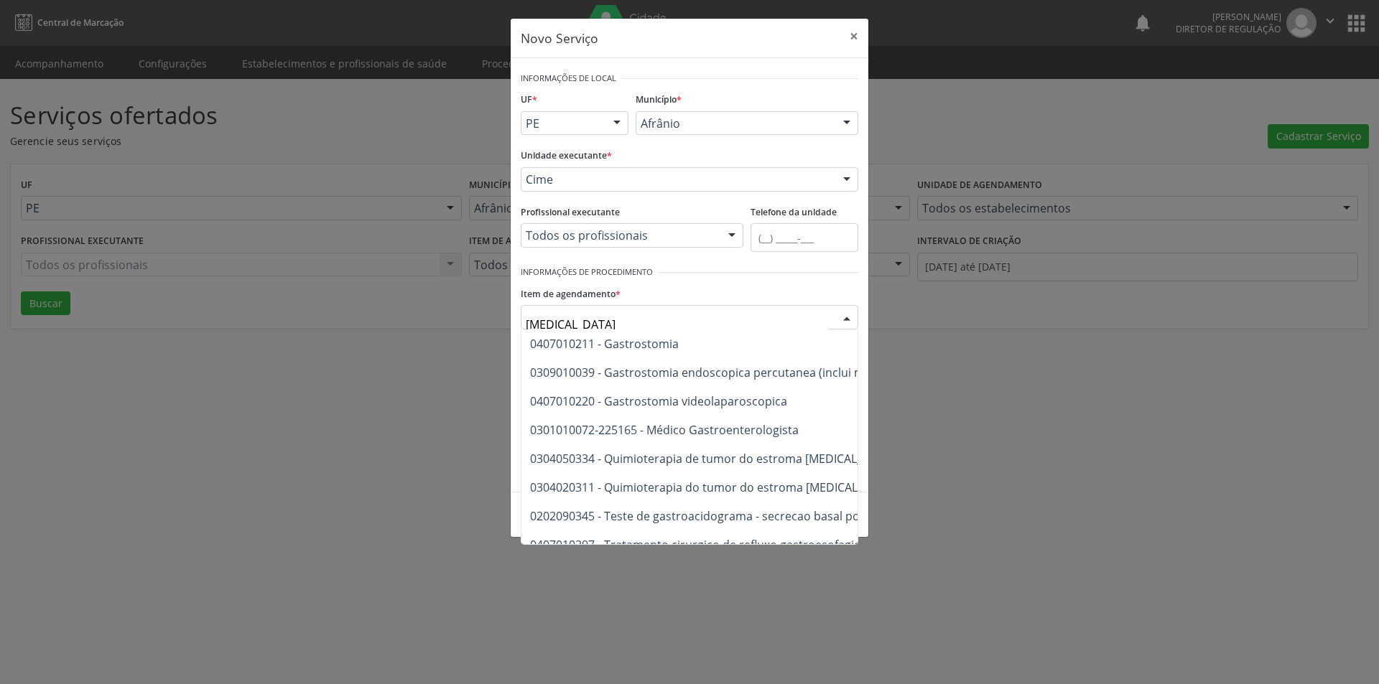
scroll to position [313, 0]
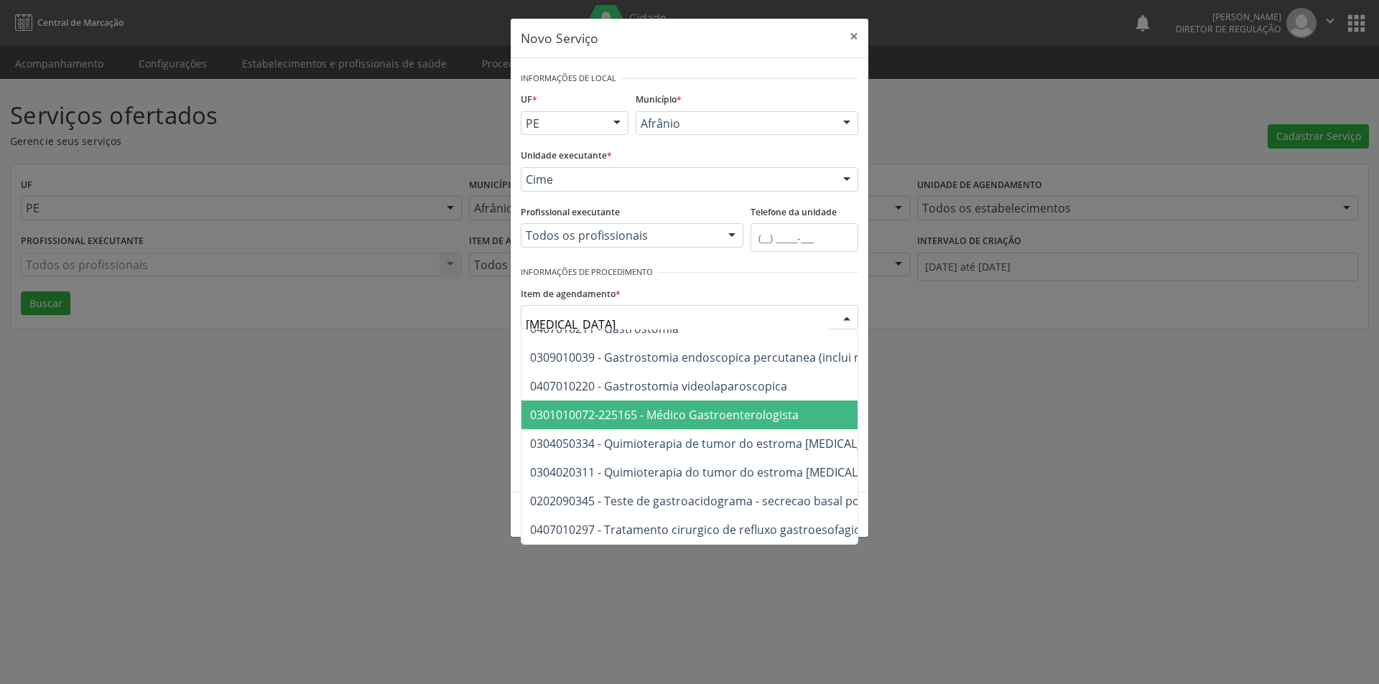
click at [685, 411] on span "0301010072-225165 - Médico Gastroenterologista" at bounding box center [664, 415] width 269 height 16
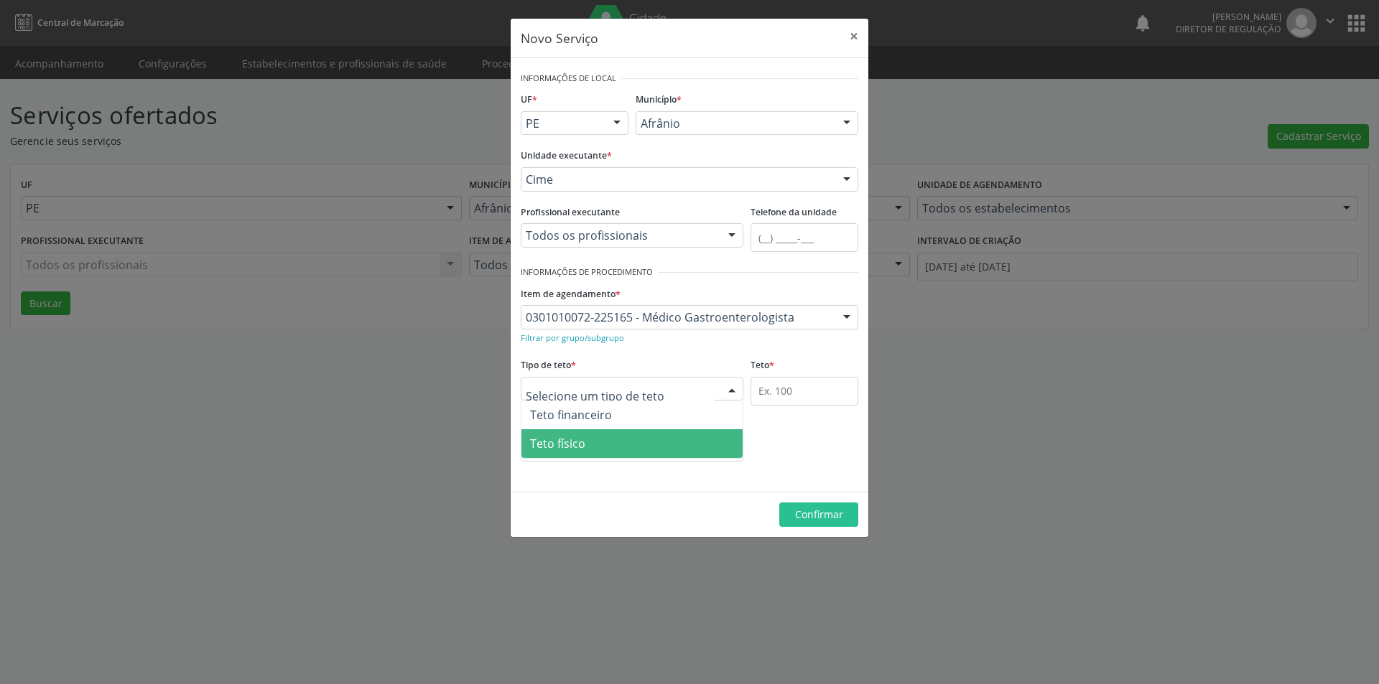
click at [629, 446] on span "Teto físico" at bounding box center [631, 443] width 221 height 29
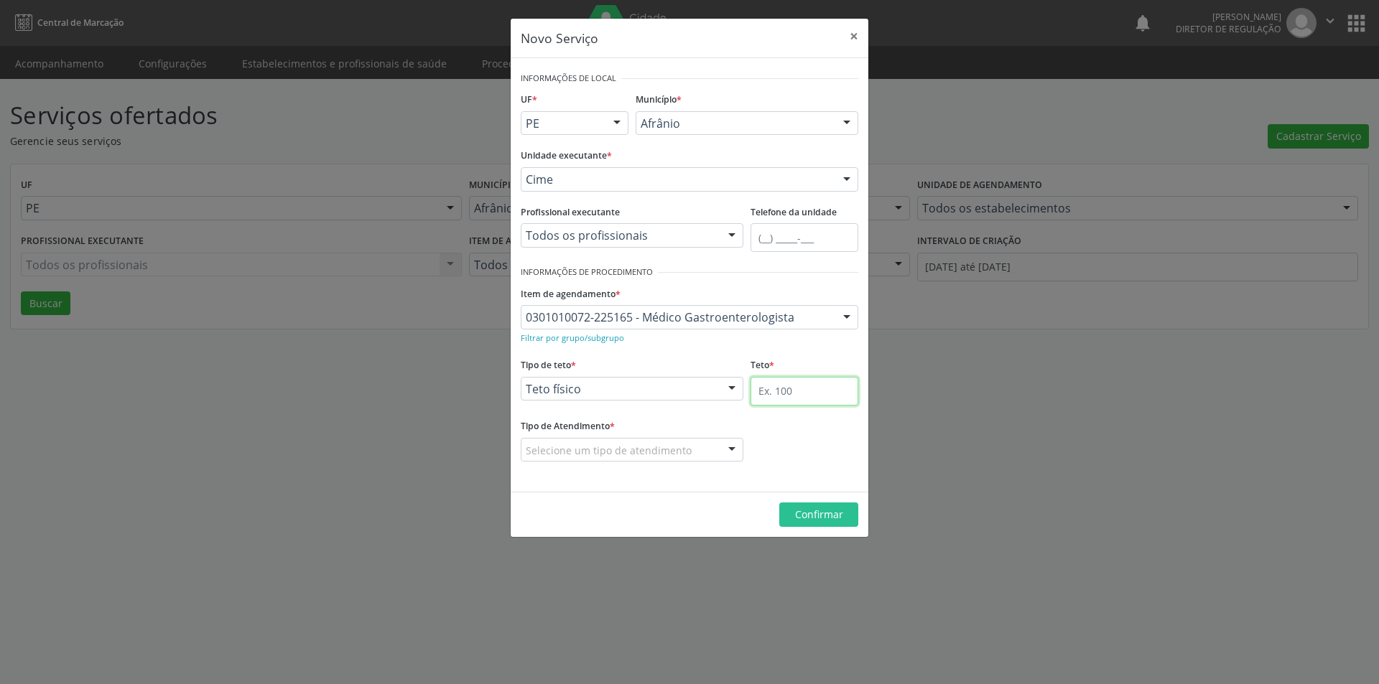
click at [804, 399] on input "text" at bounding box center [804, 391] width 108 height 29
type input "1"
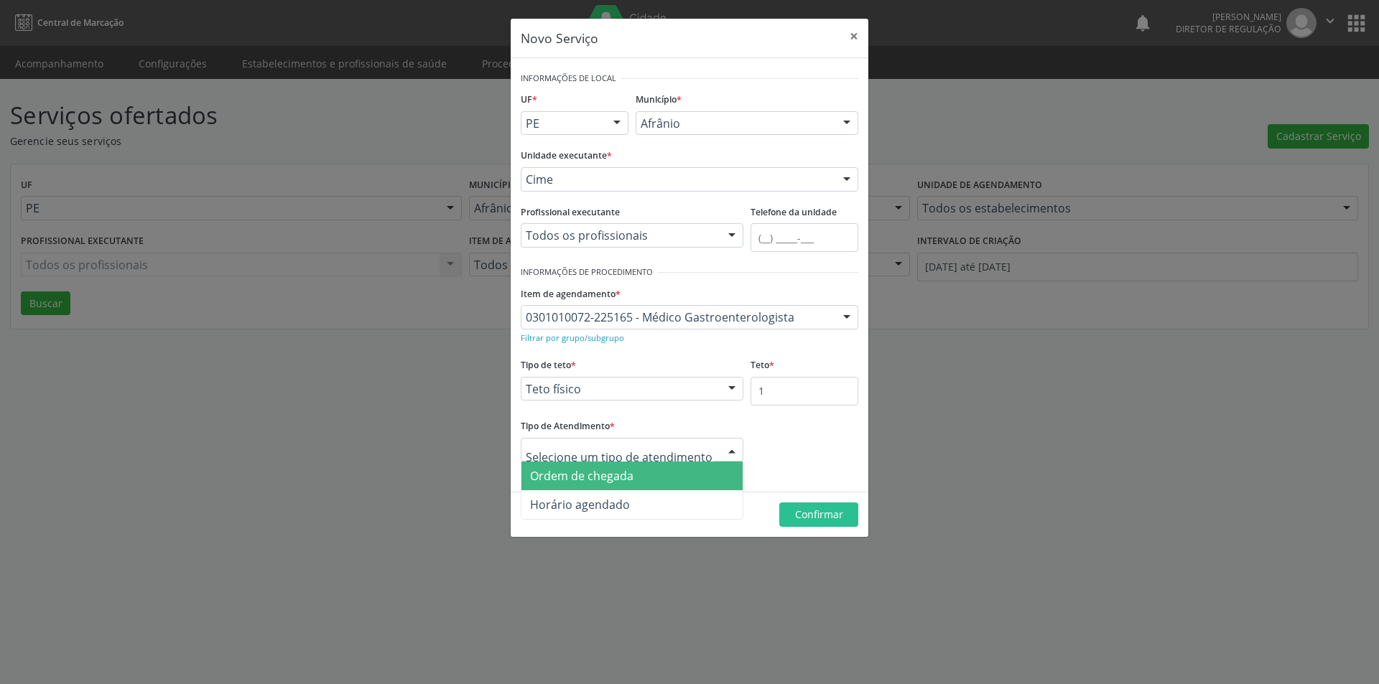
click at [662, 470] on span "Ordem de chegada" at bounding box center [631, 476] width 221 height 29
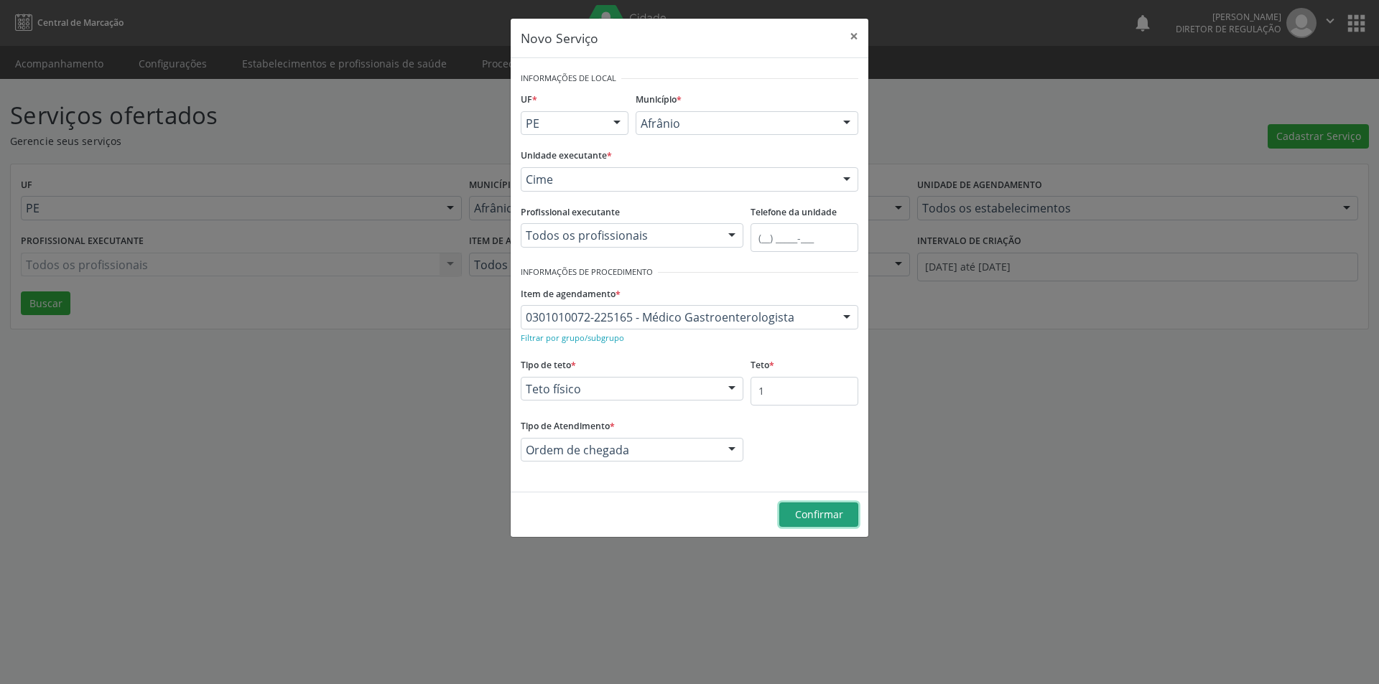
click at [804, 510] on span "Confirmar" at bounding box center [819, 515] width 48 height 14
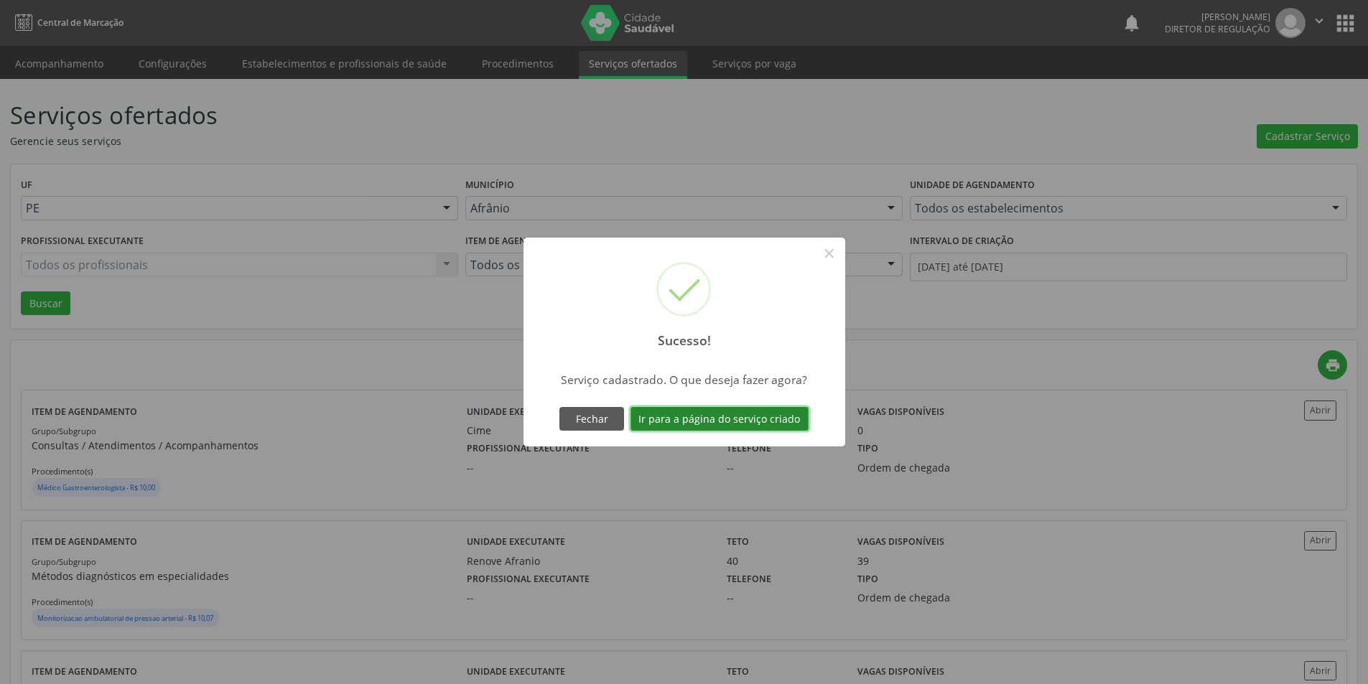
click at [760, 420] on button "Ir para a página do serviço criado" at bounding box center [719, 419] width 178 height 24
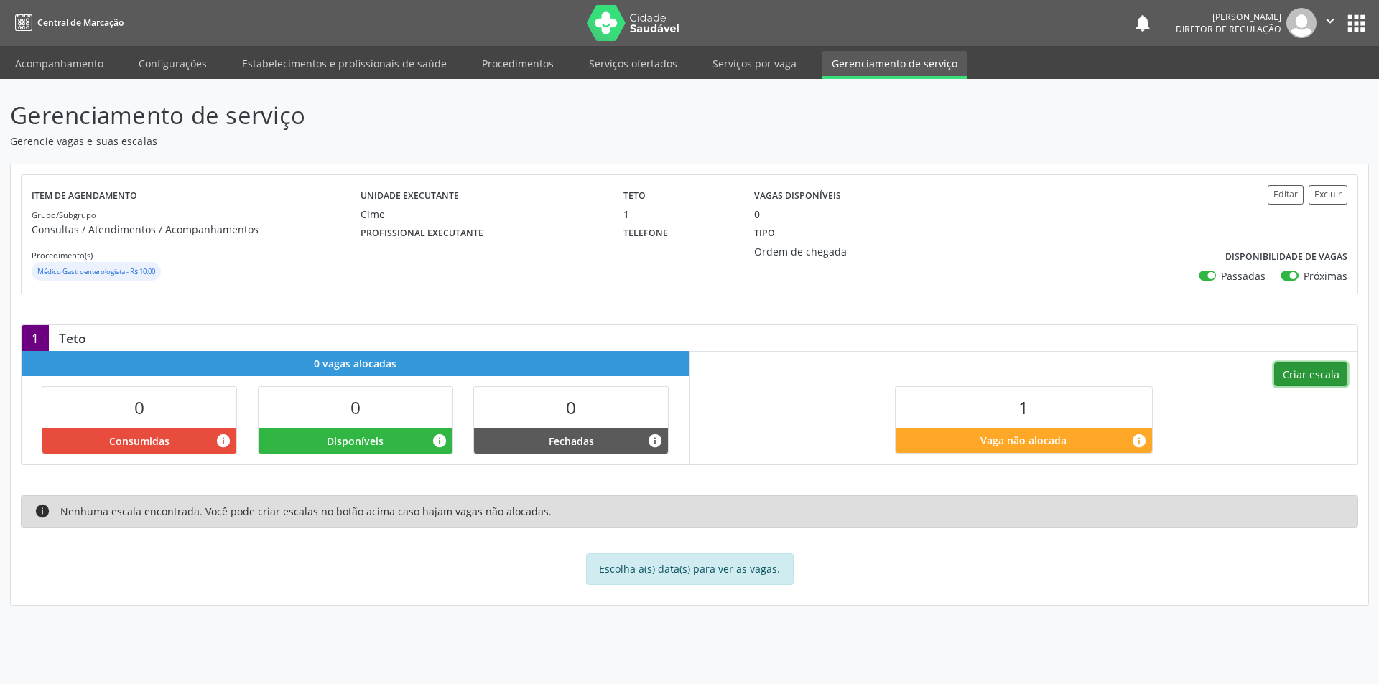
click at [1305, 368] on button "Criar escala" at bounding box center [1310, 375] width 73 height 24
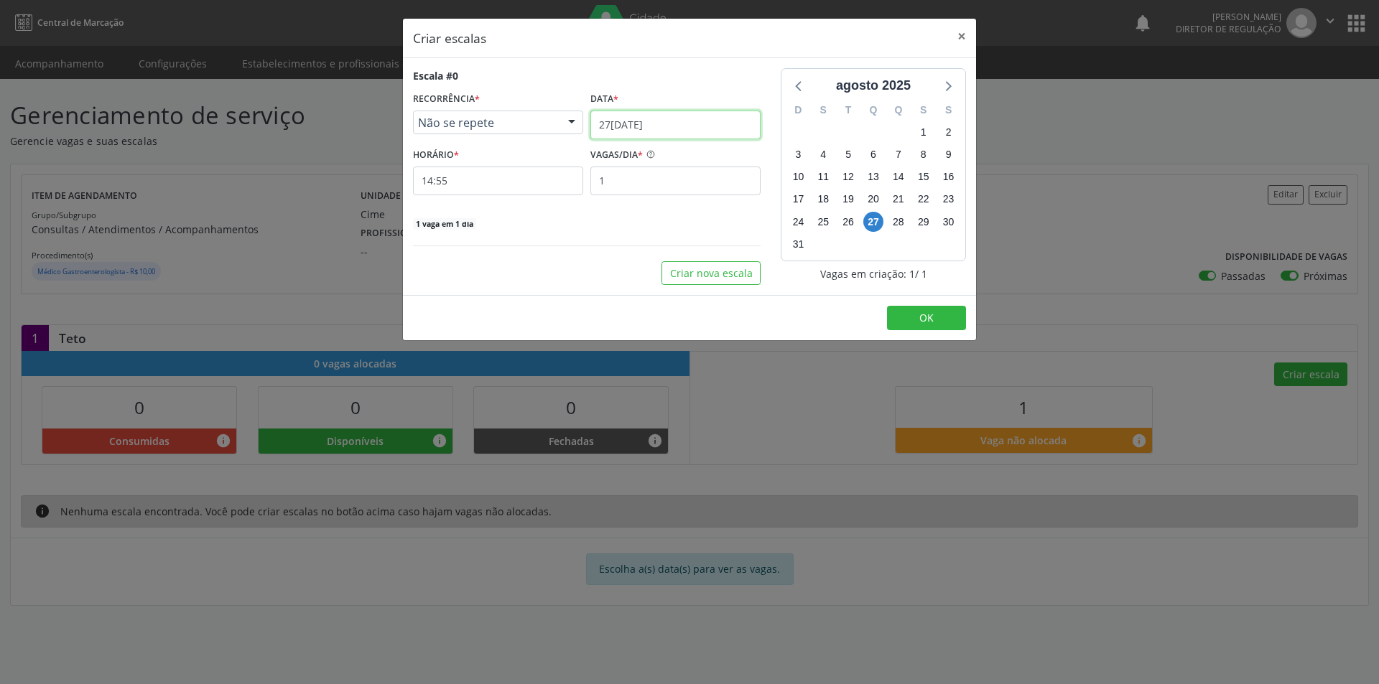
click at [670, 125] on input "27/08/2025" at bounding box center [675, 125] width 170 height 29
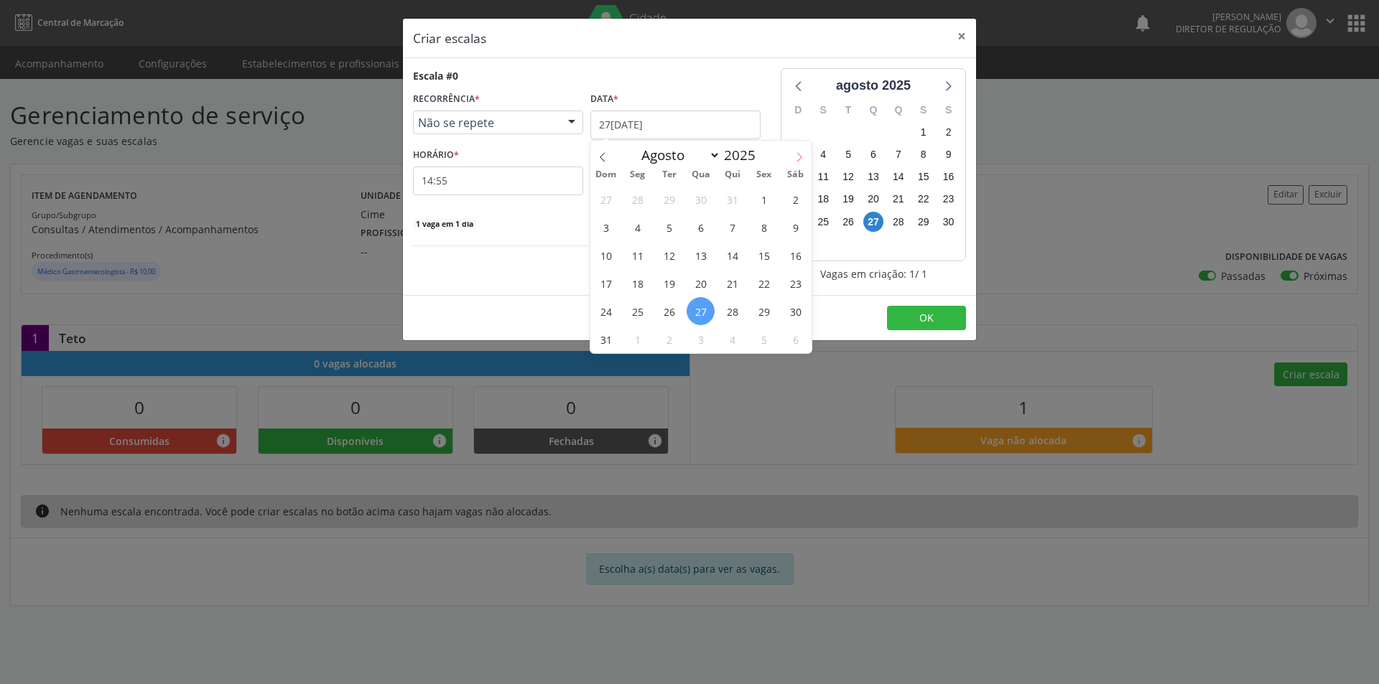
click at [803, 156] on icon at bounding box center [799, 157] width 10 height 10
select select "8"
click at [798, 230] on span "13" at bounding box center [795, 227] width 28 height 28
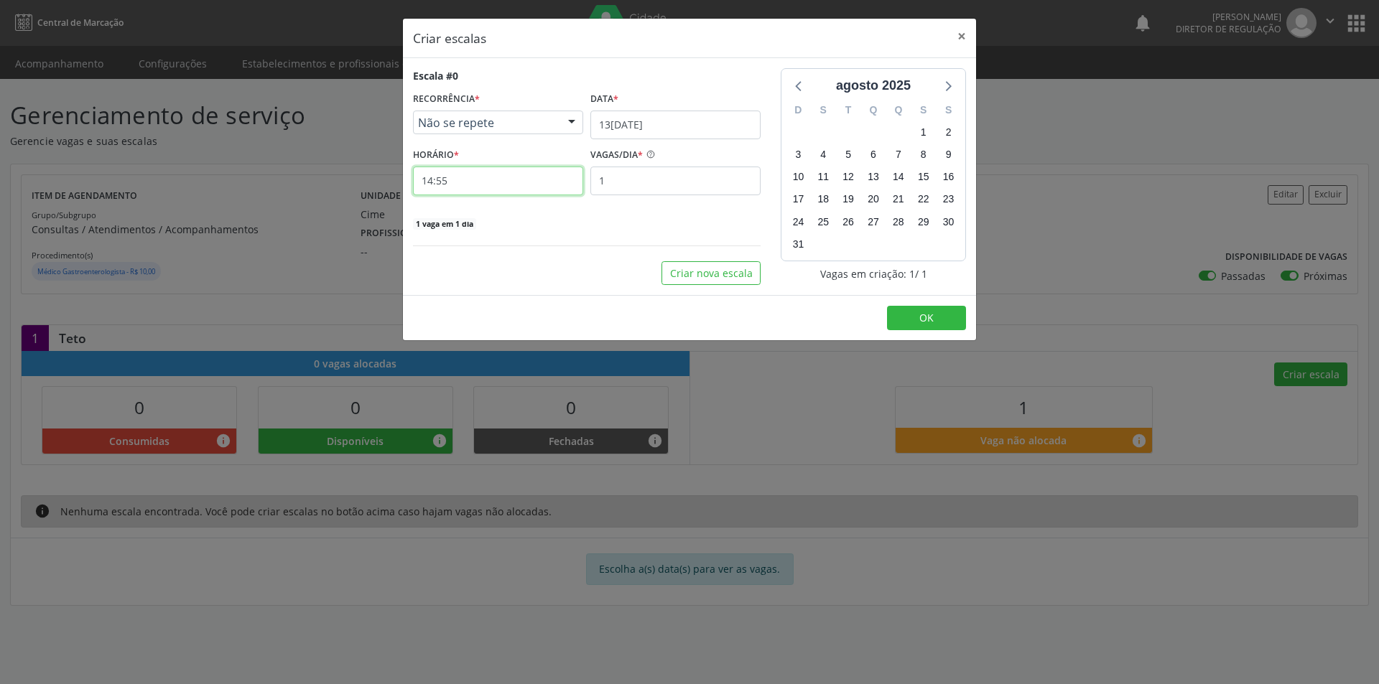
click at [540, 182] on input "14:55" at bounding box center [498, 181] width 170 height 29
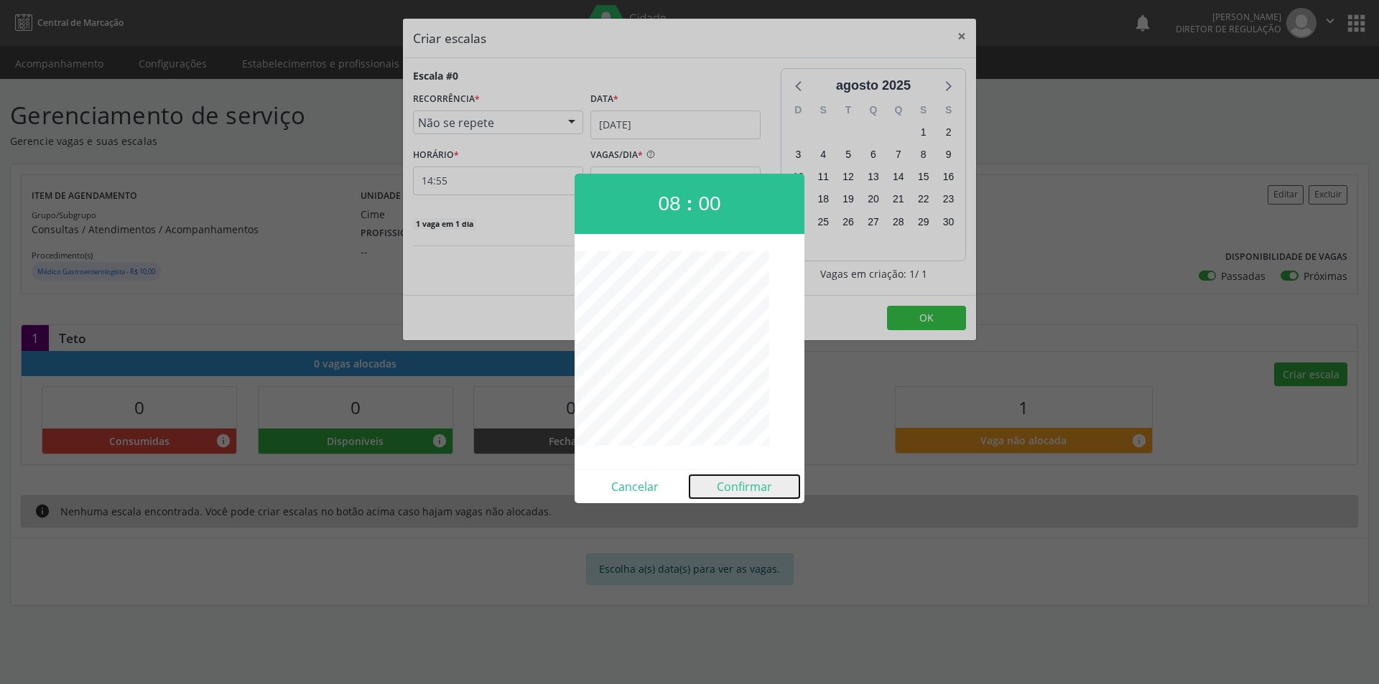
click at [742, 488] on button "Confirmar" at bounding box center [744, 486] width 110 height 23
type input "08:00"
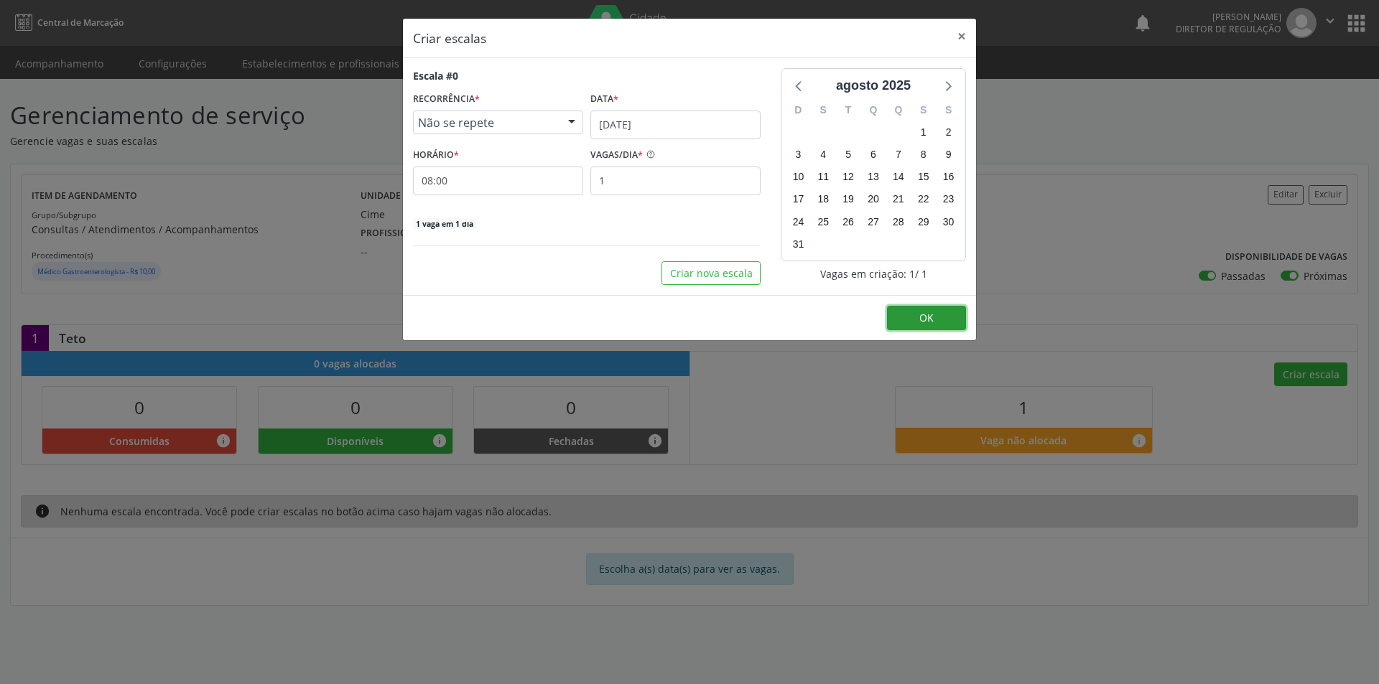
click at [918, 318] on button "OK" at bounding box center [926, 318] width 79 height 24
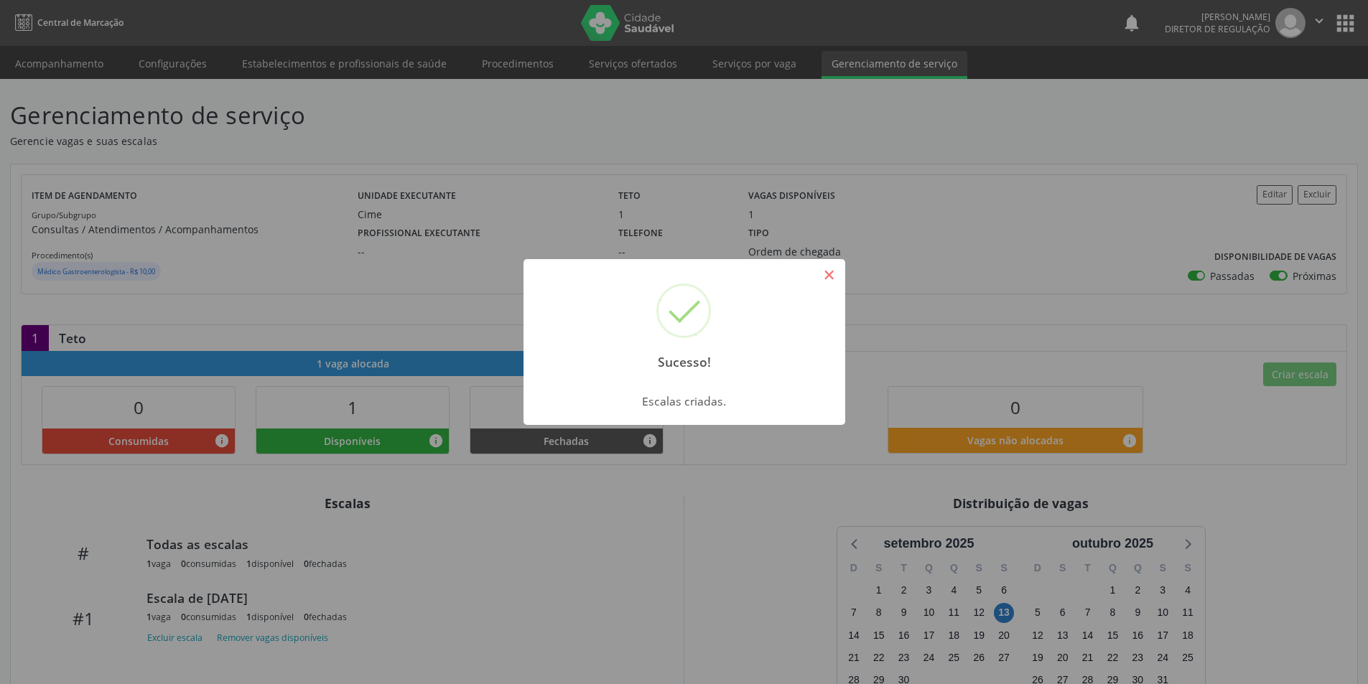
click at [820, 273] on button "×" at bounding box center [829, 275] width 24 height 24
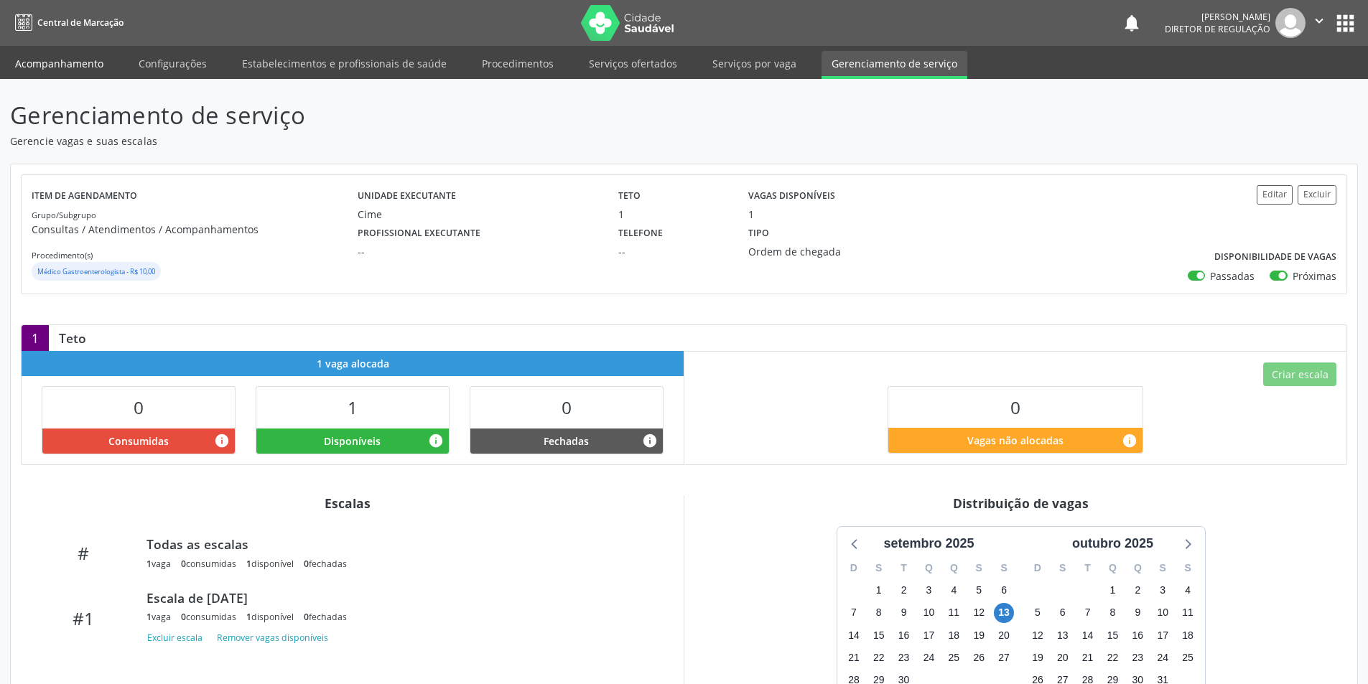
click at [85, 67] on link "Acompanhamento" at bounding box center [59, 63] width 108 height 25
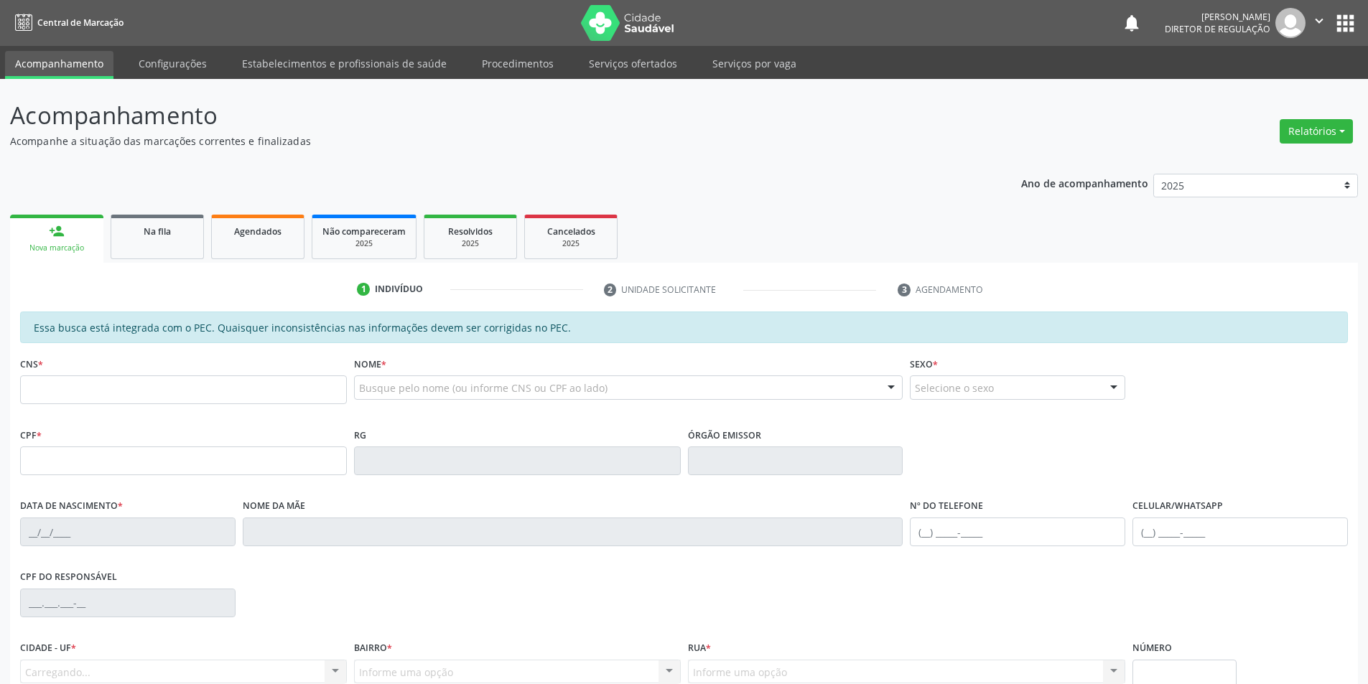
click at [98, 63] on link "Acompanhamento" at bounding box center [59, 65] width 108 height 28
type input "jose de sousa"
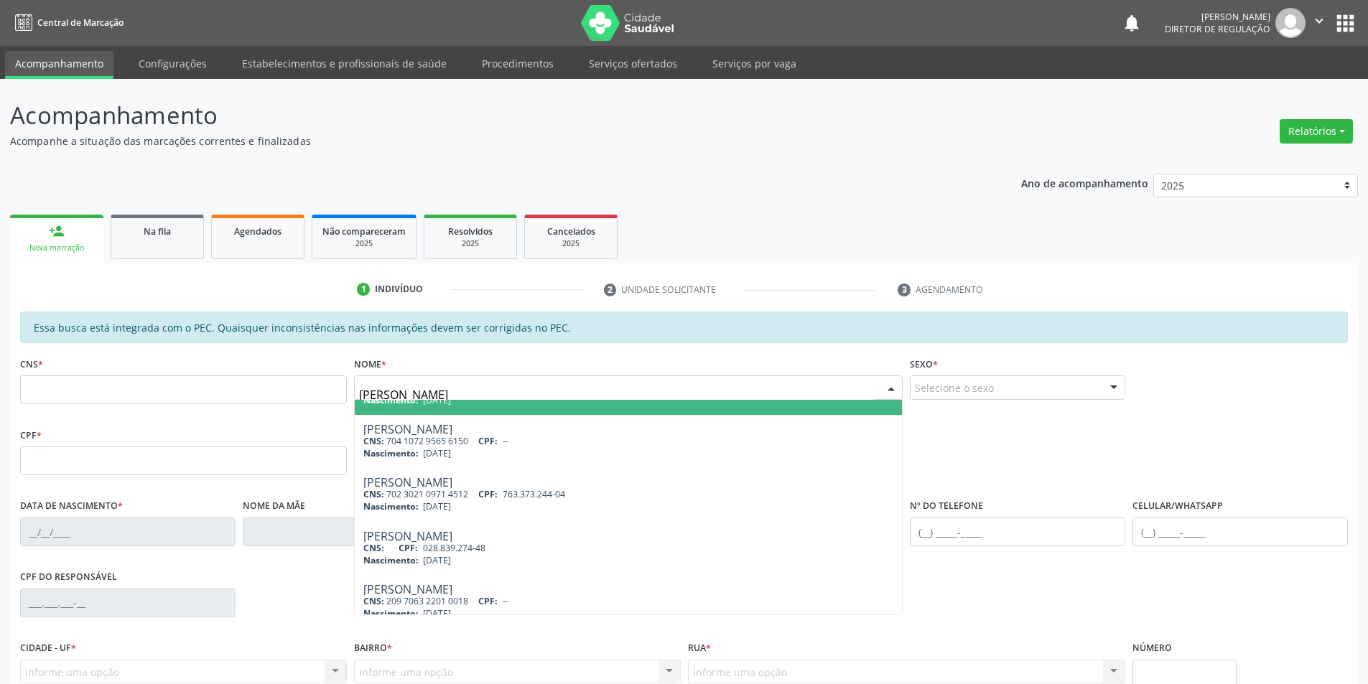
scroll to position [359, 0]
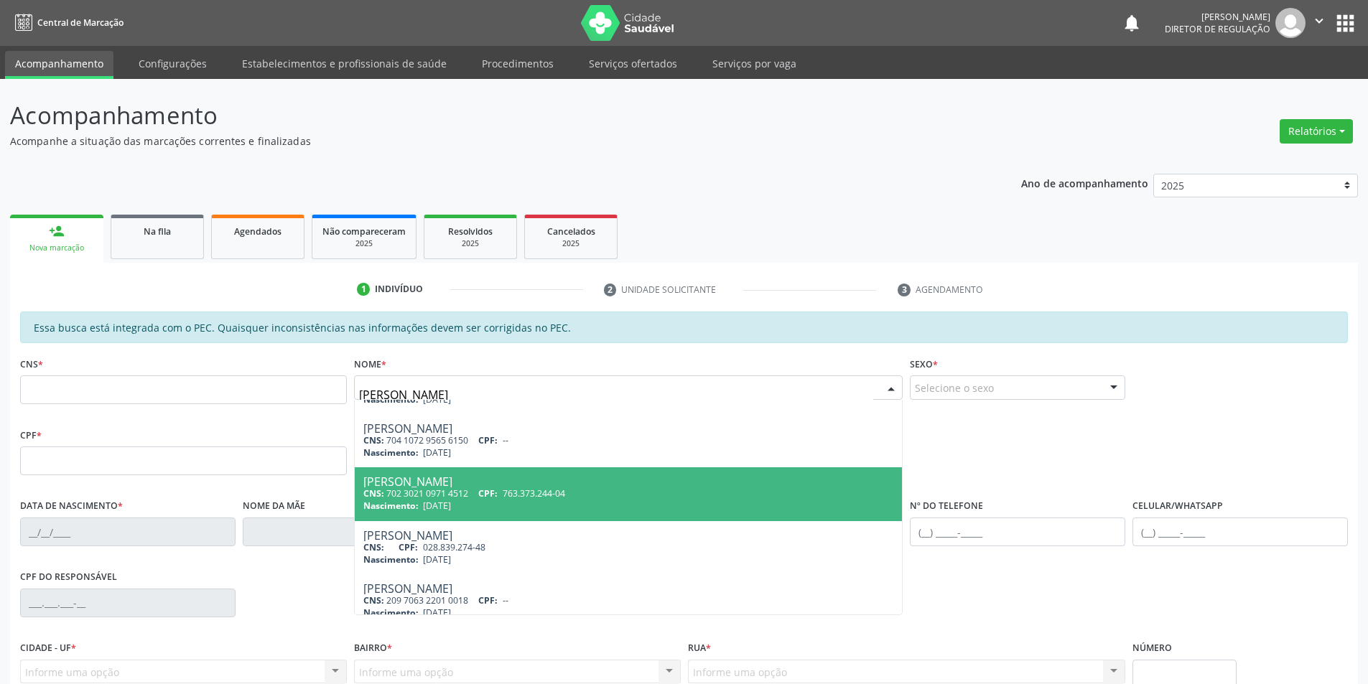
click at [609, 500] on div "Nascimento: 21/04/1968" at bounding box center [628, 506] width 531 height 12
type input "702 3021 0971 4512"
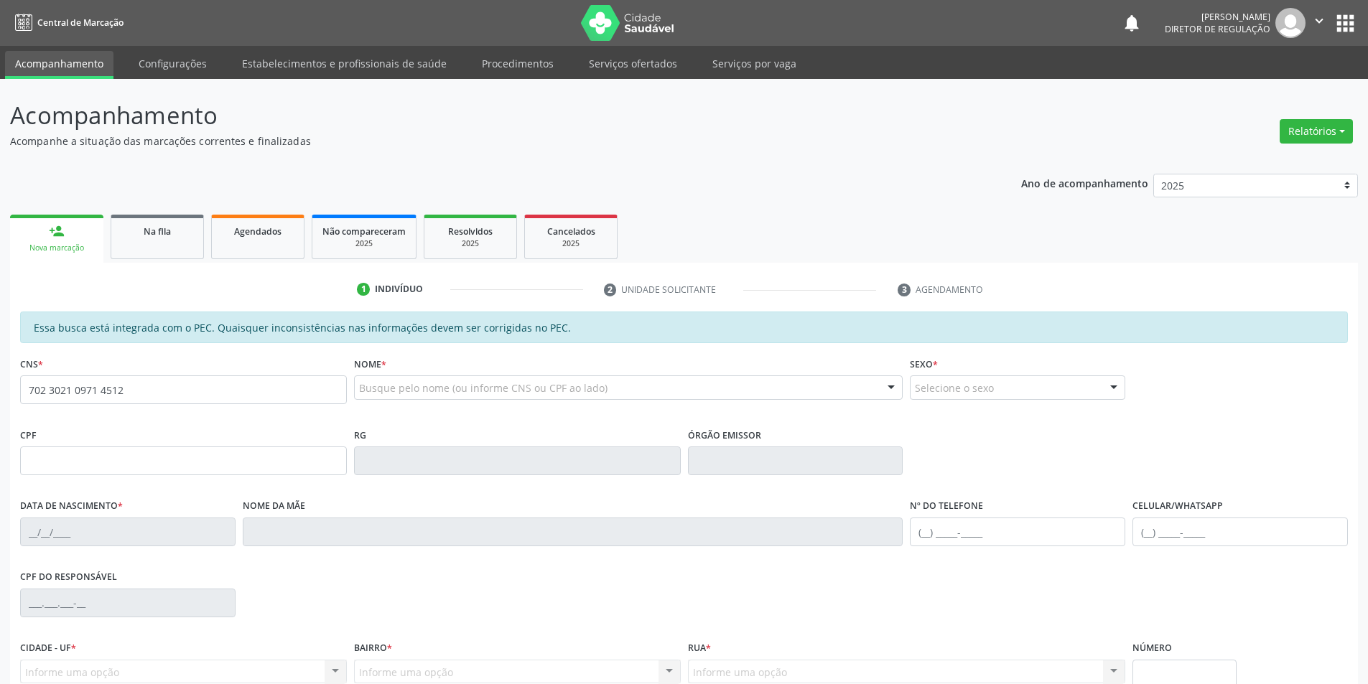
scroll to position [0, 0]
type input "763.373.244-04"
type input "21/04/1968"
type input "Lídia de Sousa Brito"
type input "(87) 99959-0492"
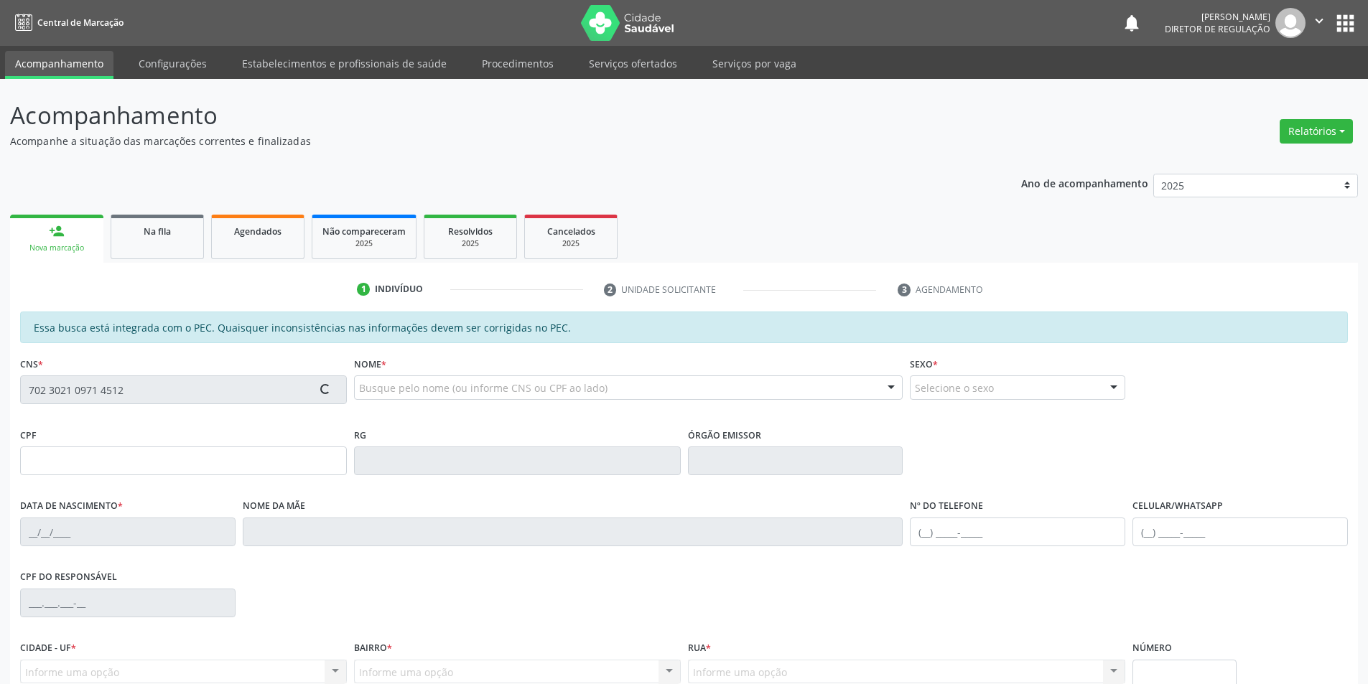
type input "S/N"
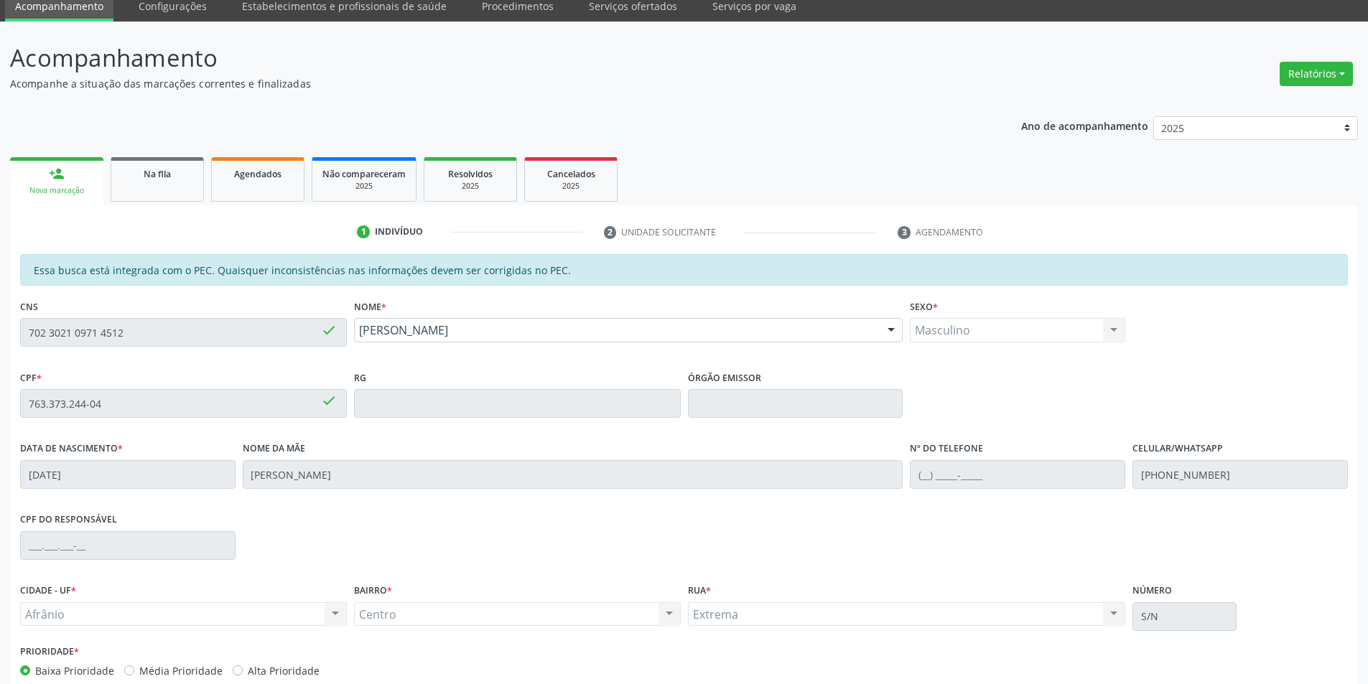
scroll to position [136, 0]
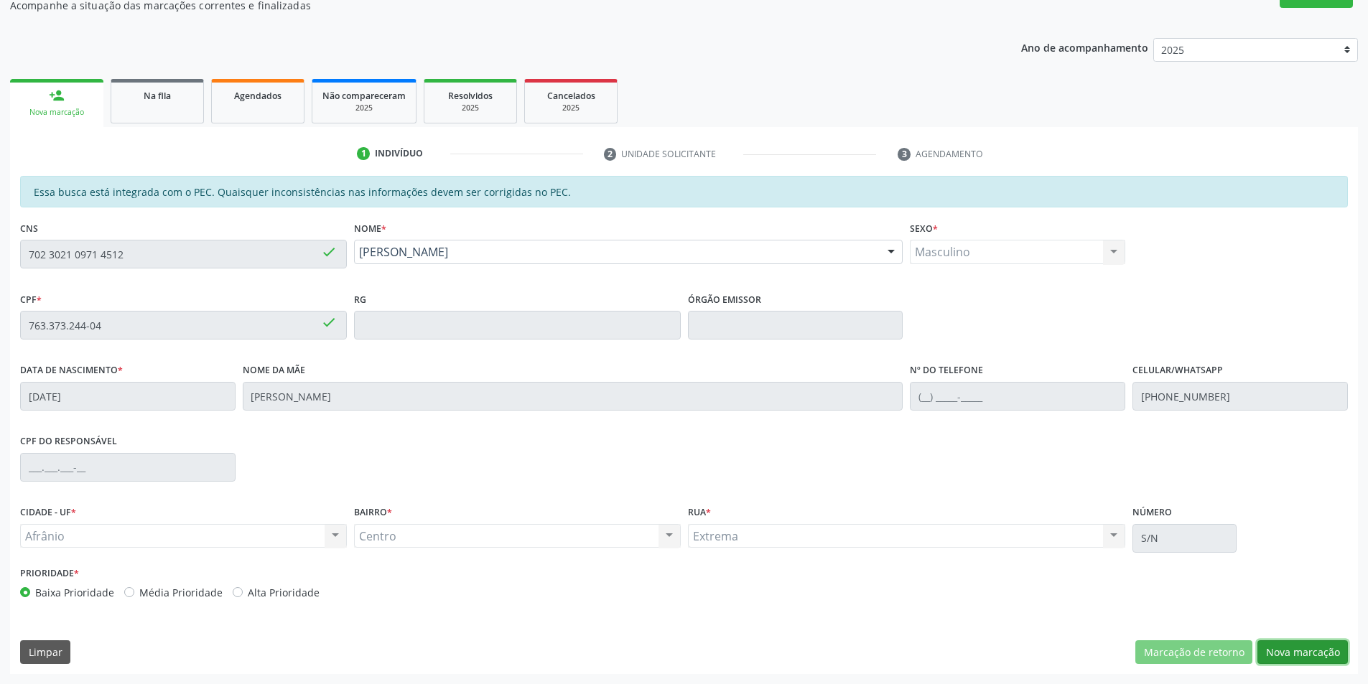
click at [1294, 655] on button "Nova marcação" at bounding box center [1302, 652] width 90 height 24
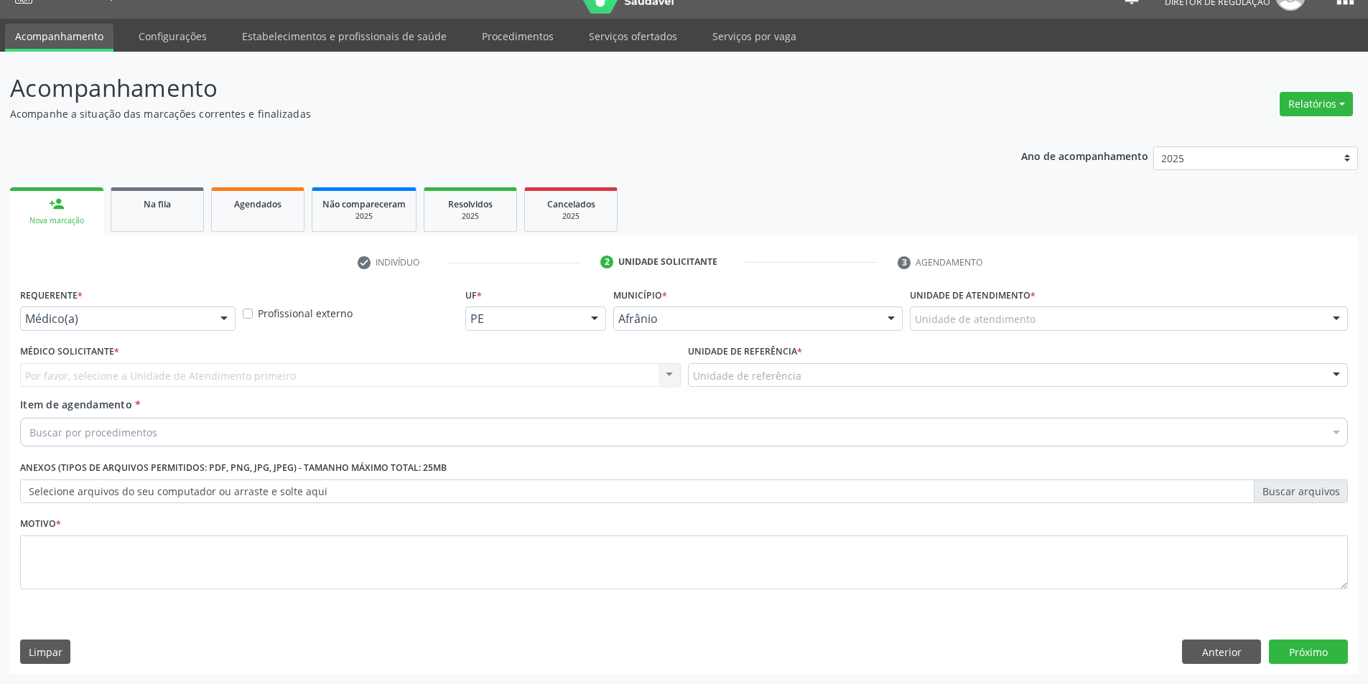
scroll to position [27, 0]
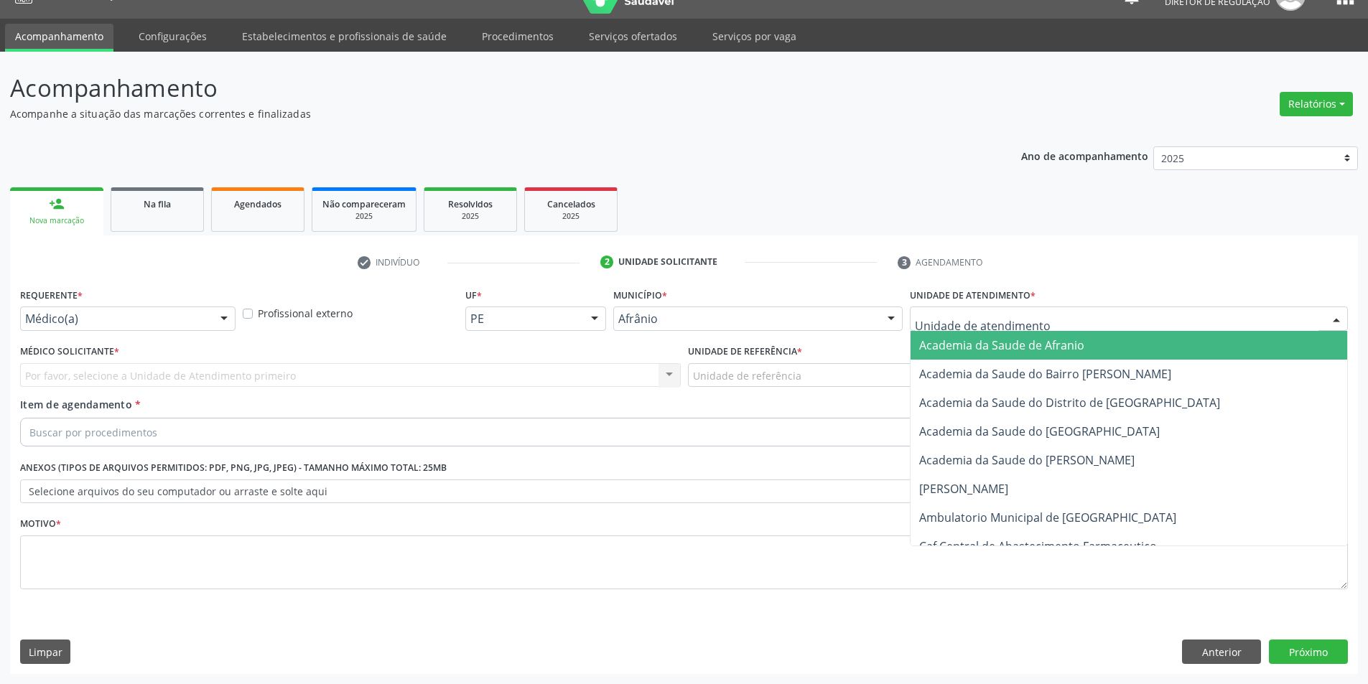
click at [1036, 312] on div at bounding box center [1129, 319] width 438 height 24
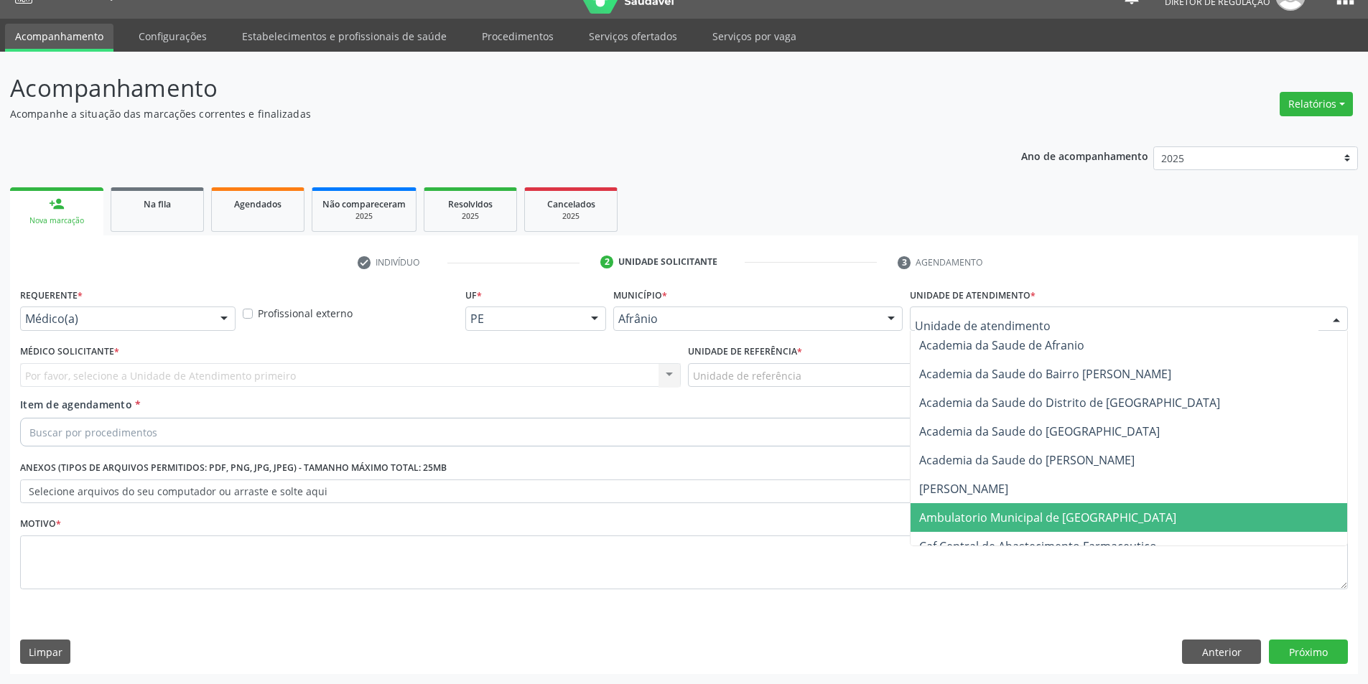
click at [1023, 516] on span "Ambulatorio Municipal de [GEOGRAPHIC_DATA]" at bounding box center [1047, 518] width 257 height 16
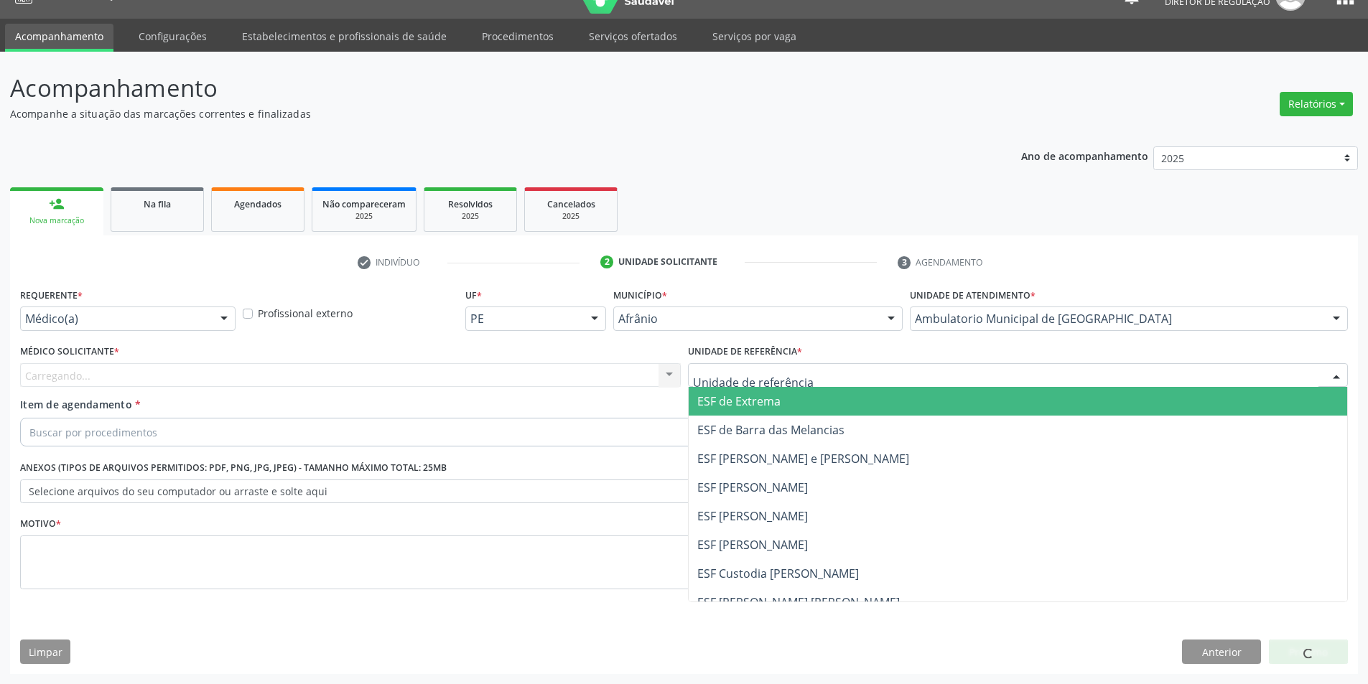
click at [862, 373] on div at bounding box center [1018, 375] width 661 height 24
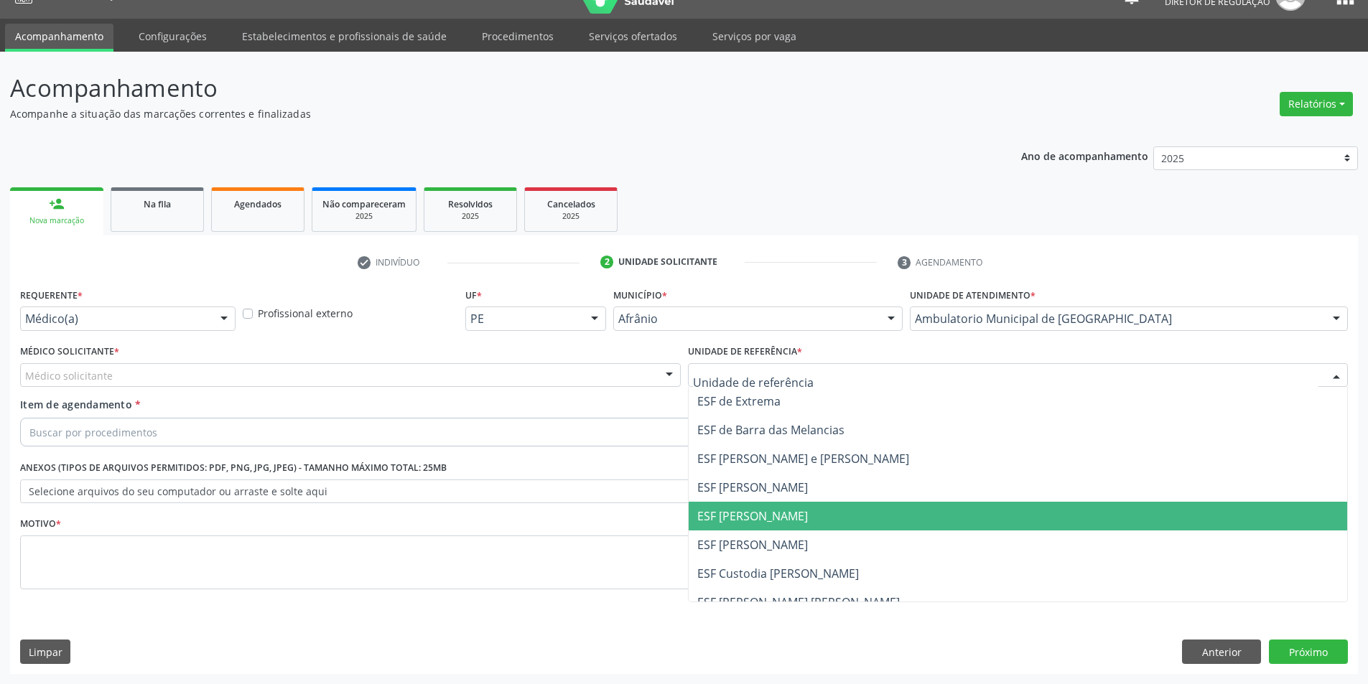
click at [824, 515] on span "ESF [PERSON_NAME]" at bounding box center [1018, 516] width 659 height 29
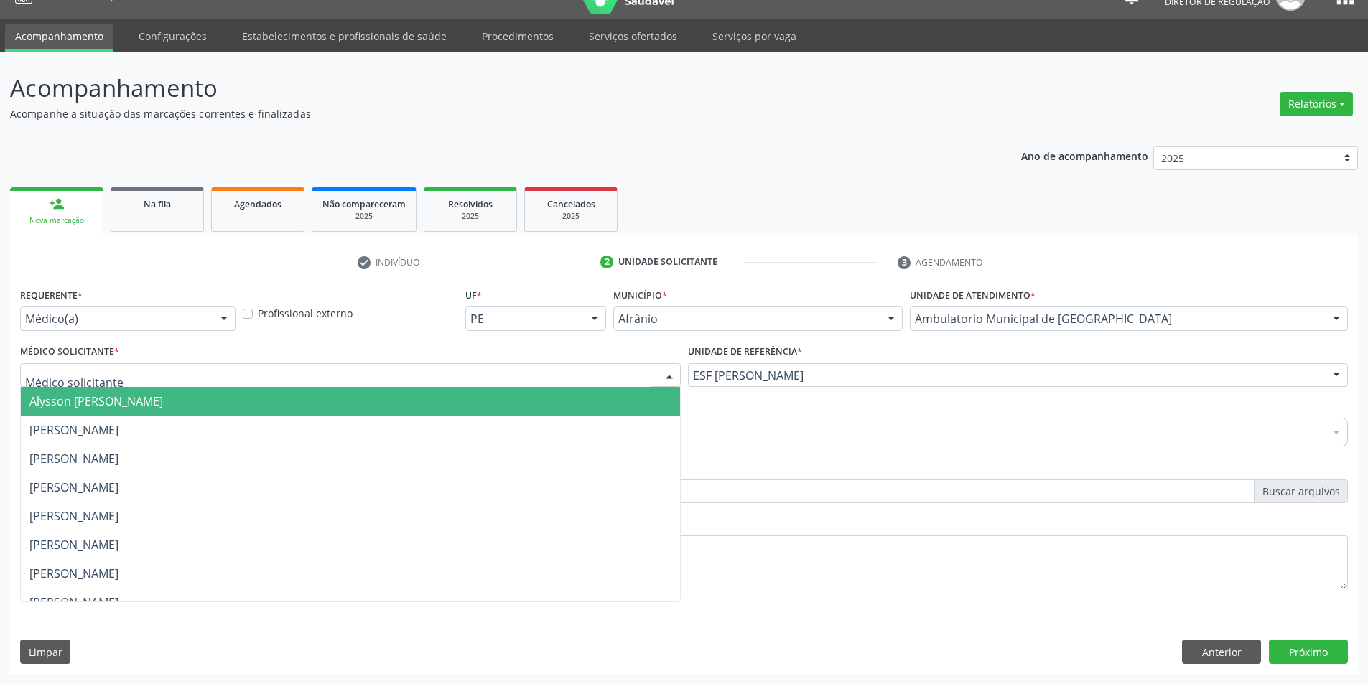
click at [416, 365] on div at bounding box center [350, 375] width 661 height 24
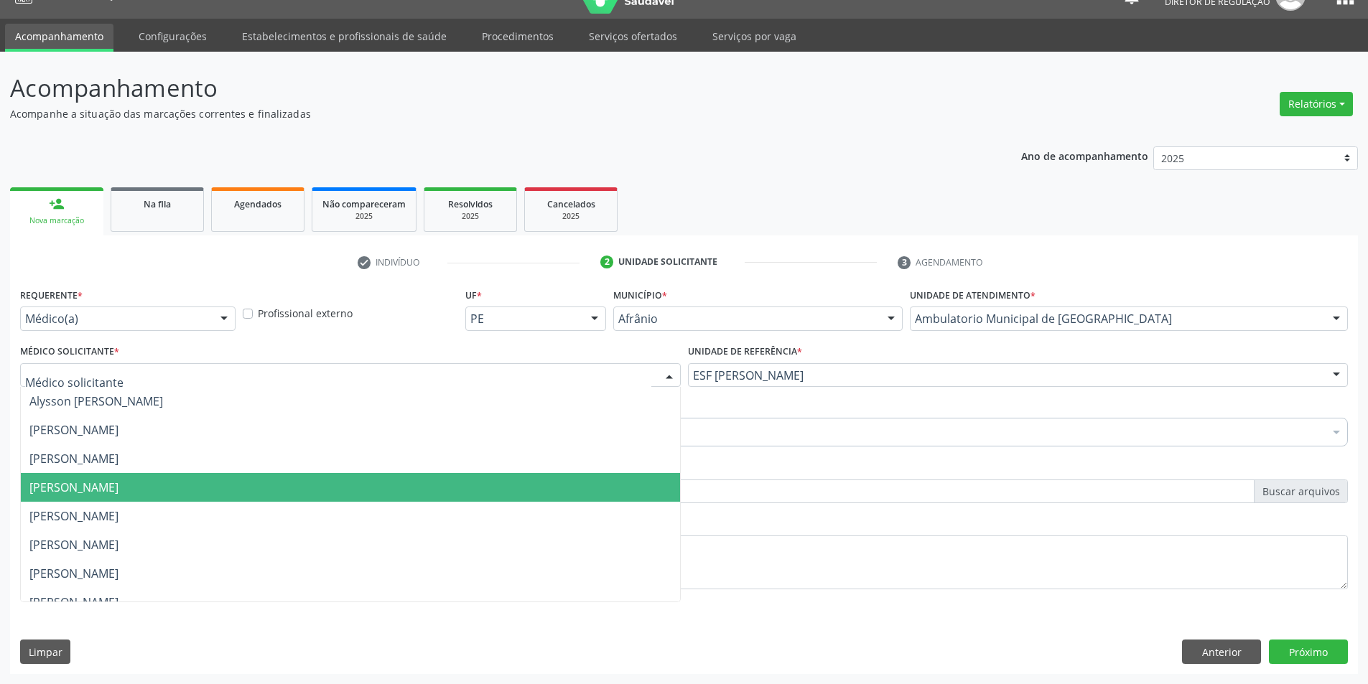
click at [422, 477] on span "[PERSON_NAME]" at bounding box center [350, 487] width 659 height 29
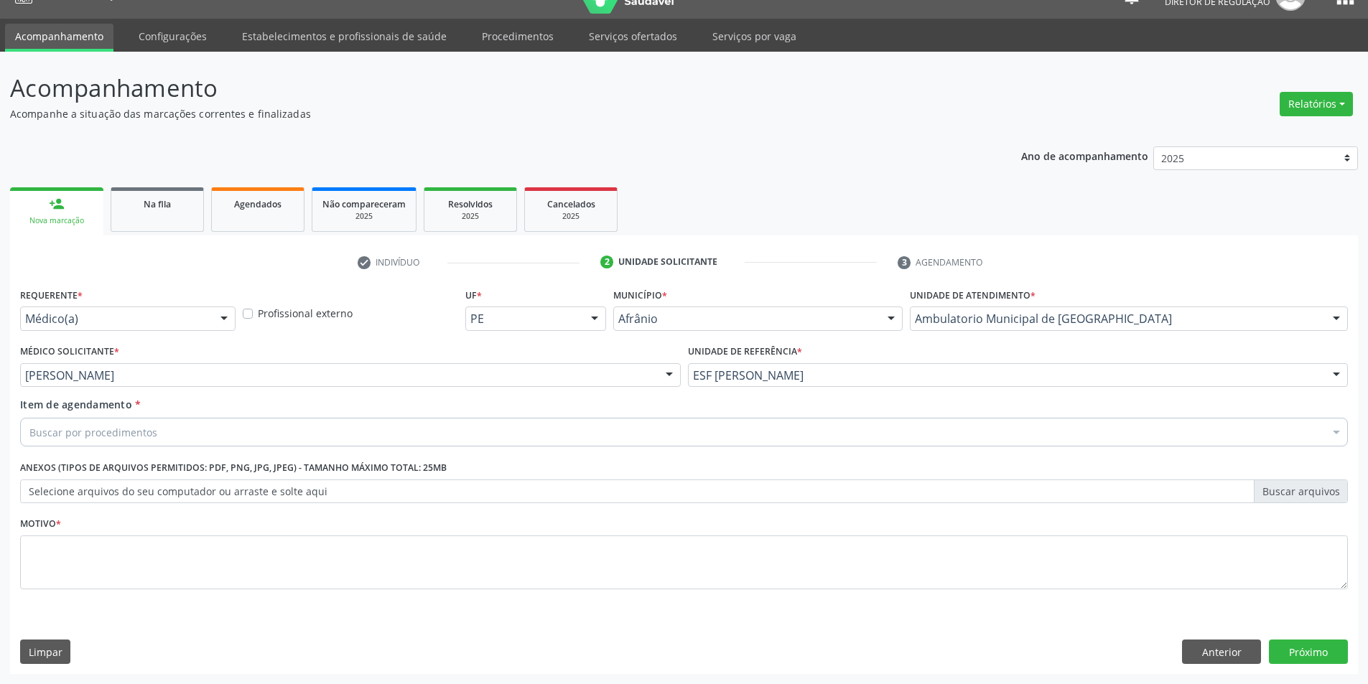
click at [304, 433] on div "Buscar por procedimentos" at bounding box center [684, 432] width 1328 height 29
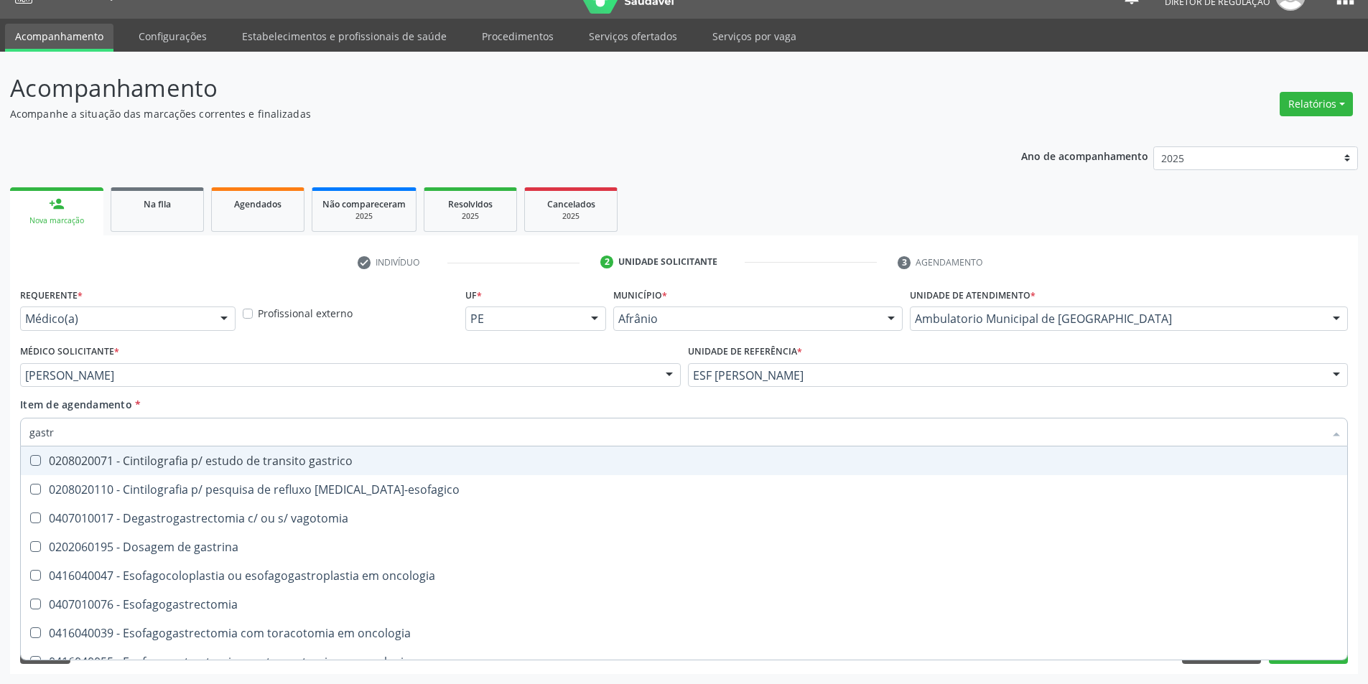
type input "gastro"
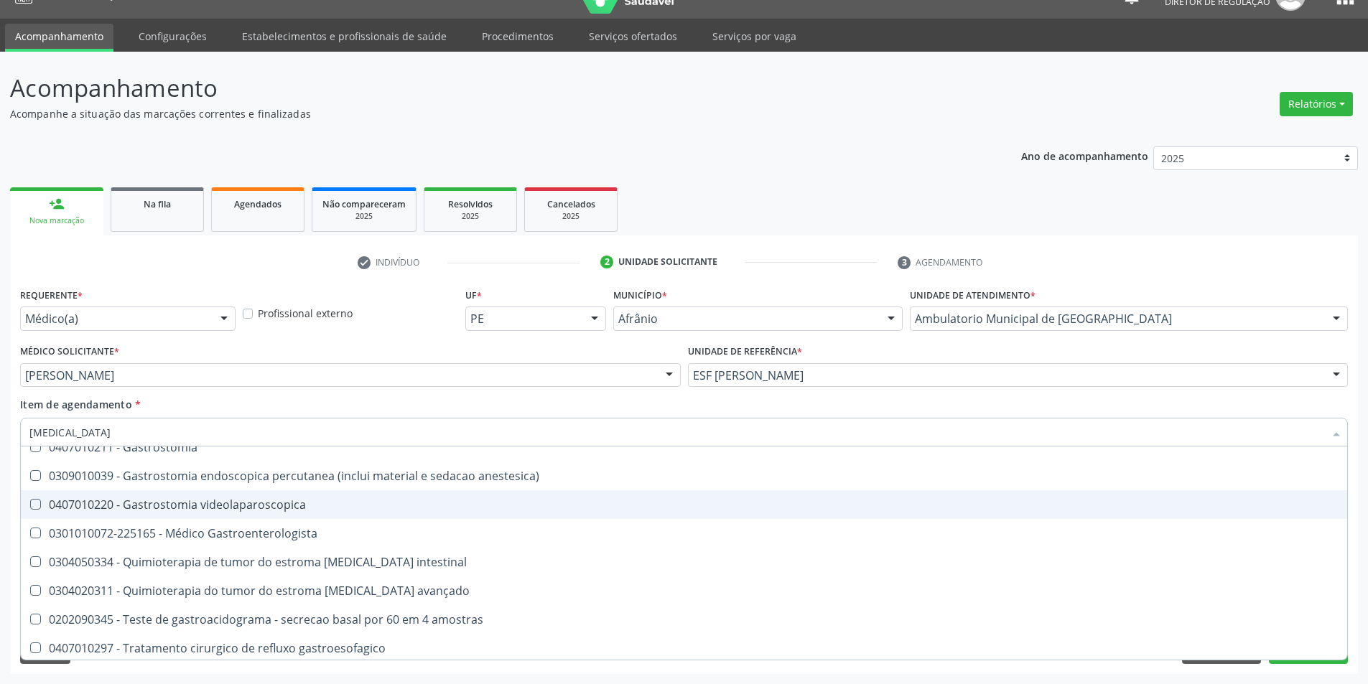
scroll to position [304, 0]
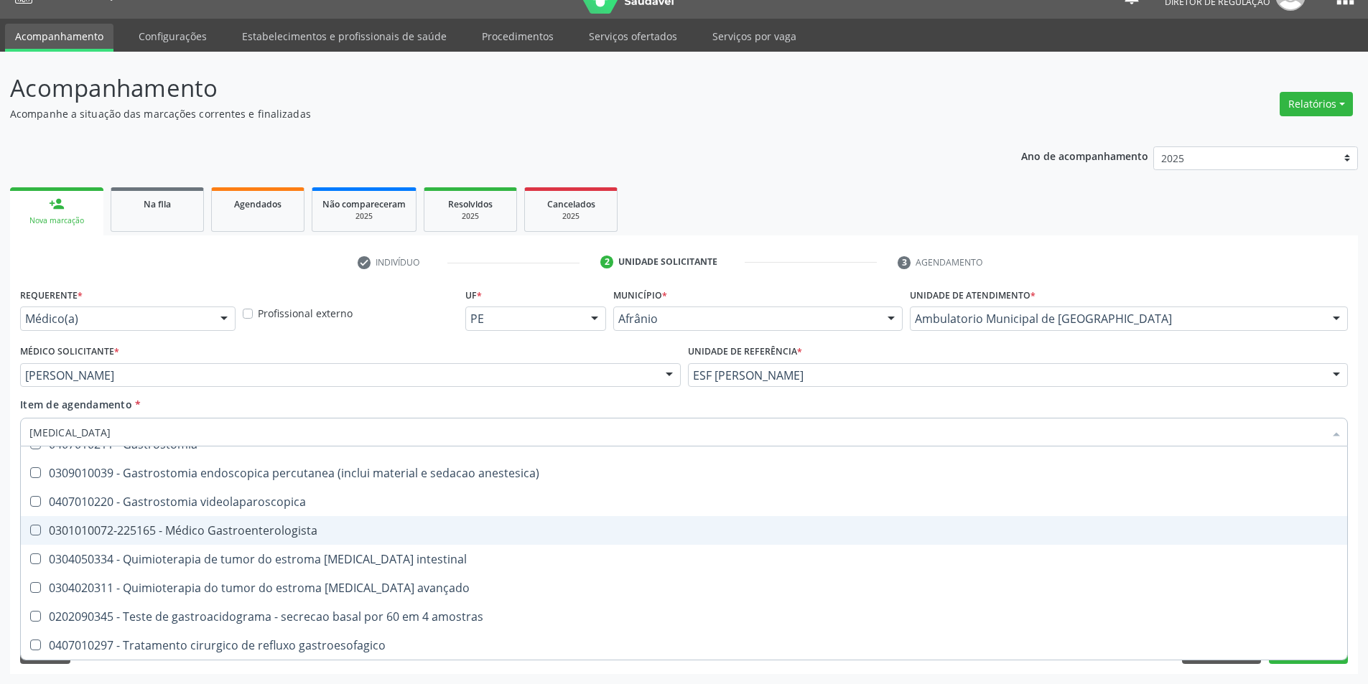
click at [355, 533] on div "0301010072-225165 - Médico Gastroenterologista" at bounding box center [683, 530] width 1309 height 11
checkbox Gastroenterologista "true"
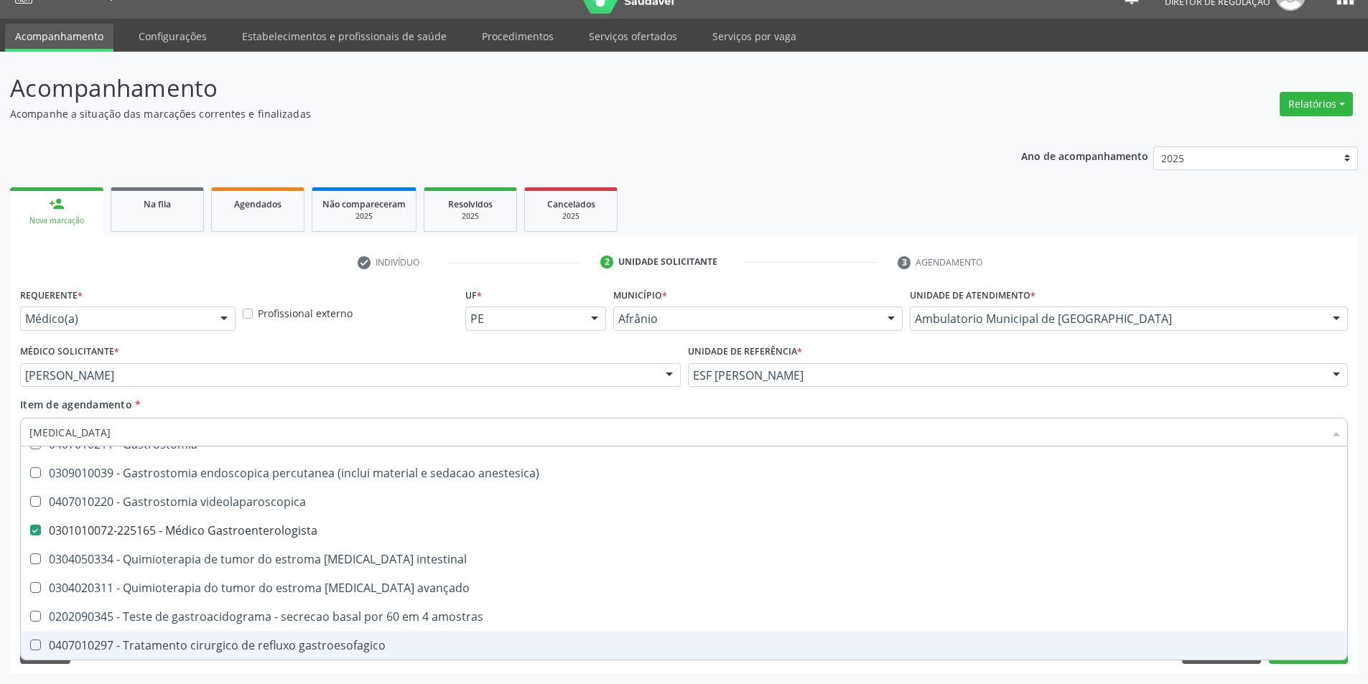
click at [1282, 659] on span "0407010297 - Tratamento cirurgico de refluxo gastroesofagico" at bounding box center [684, 645] width 1326 height 29
checkbox gastroesofagico "true"
type input "gastro"
click at [1282, 661] on button "Próximo" at bounding box center [1308, 652] width 79 height 24
checkbox vagotomia "true"
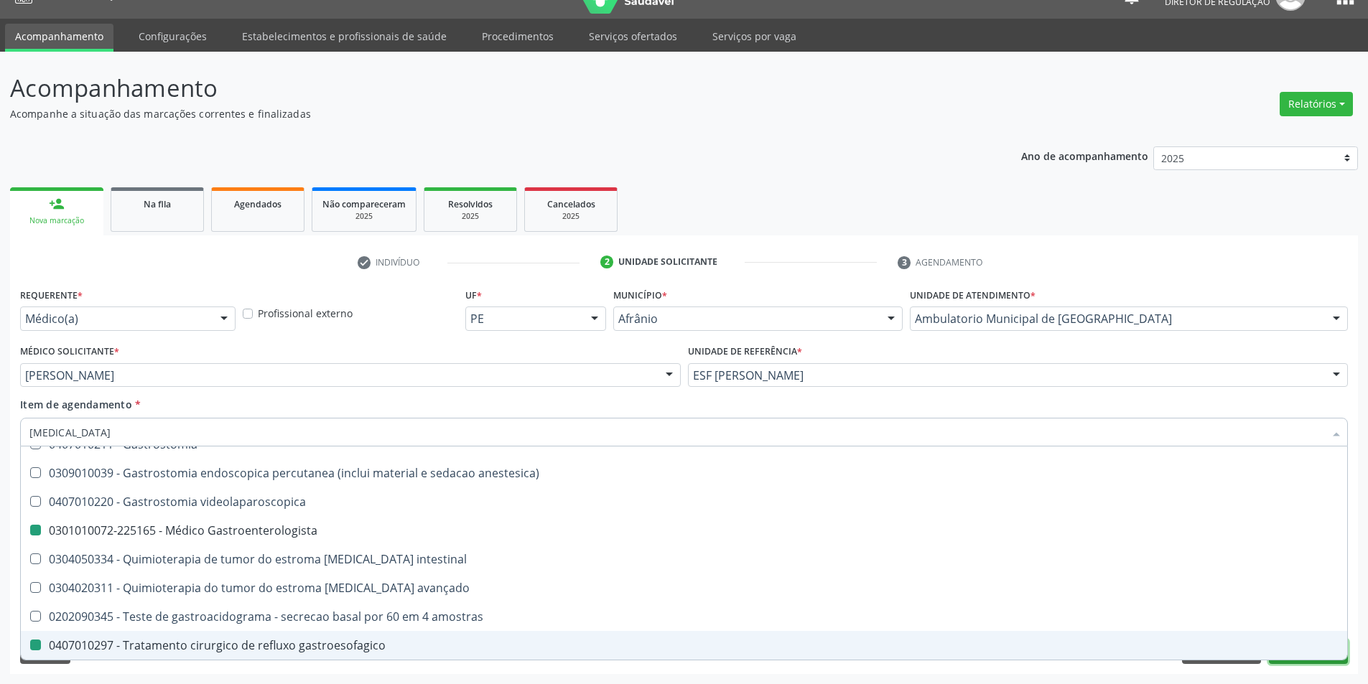
checkbox oncologia "true"
checkbox Gastroenterologista "false"
checkbox gastroesofagico "false"
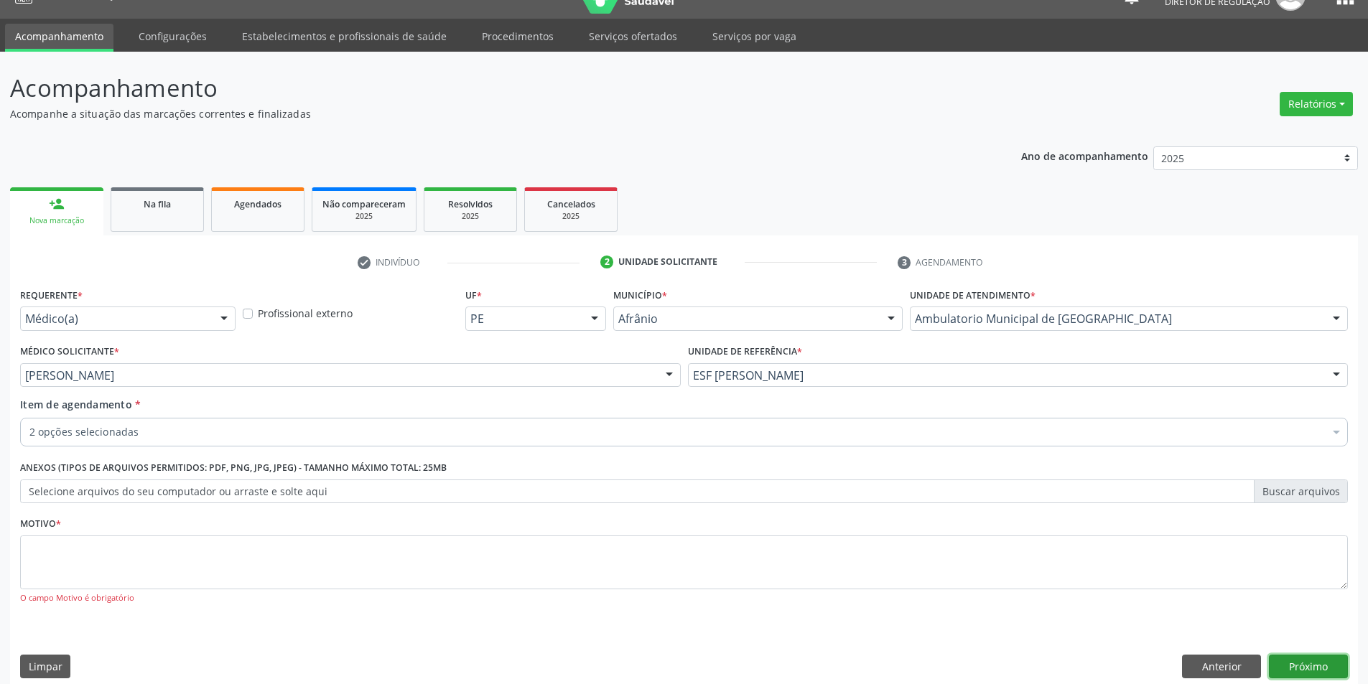
scroll to position [0, 0]
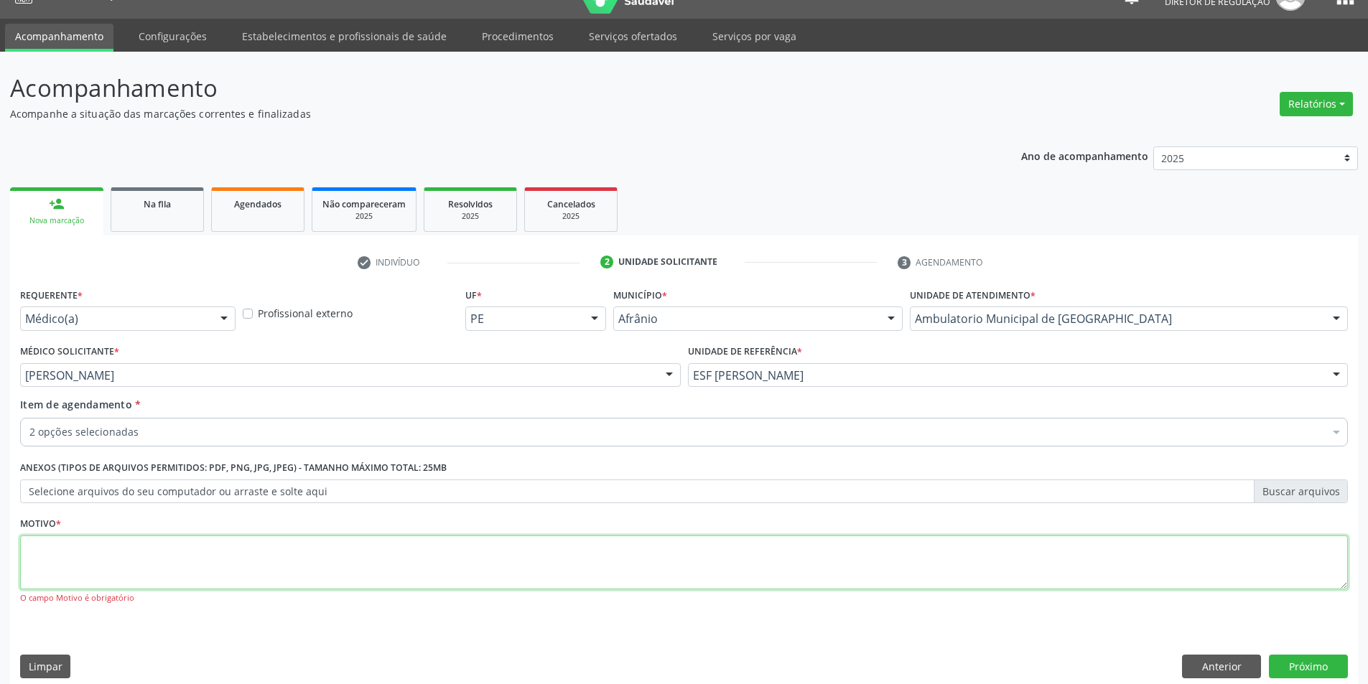
click at [292, 554] on textarea at bounding box center [684, 563] width 1328 height 55
type textarea "*"
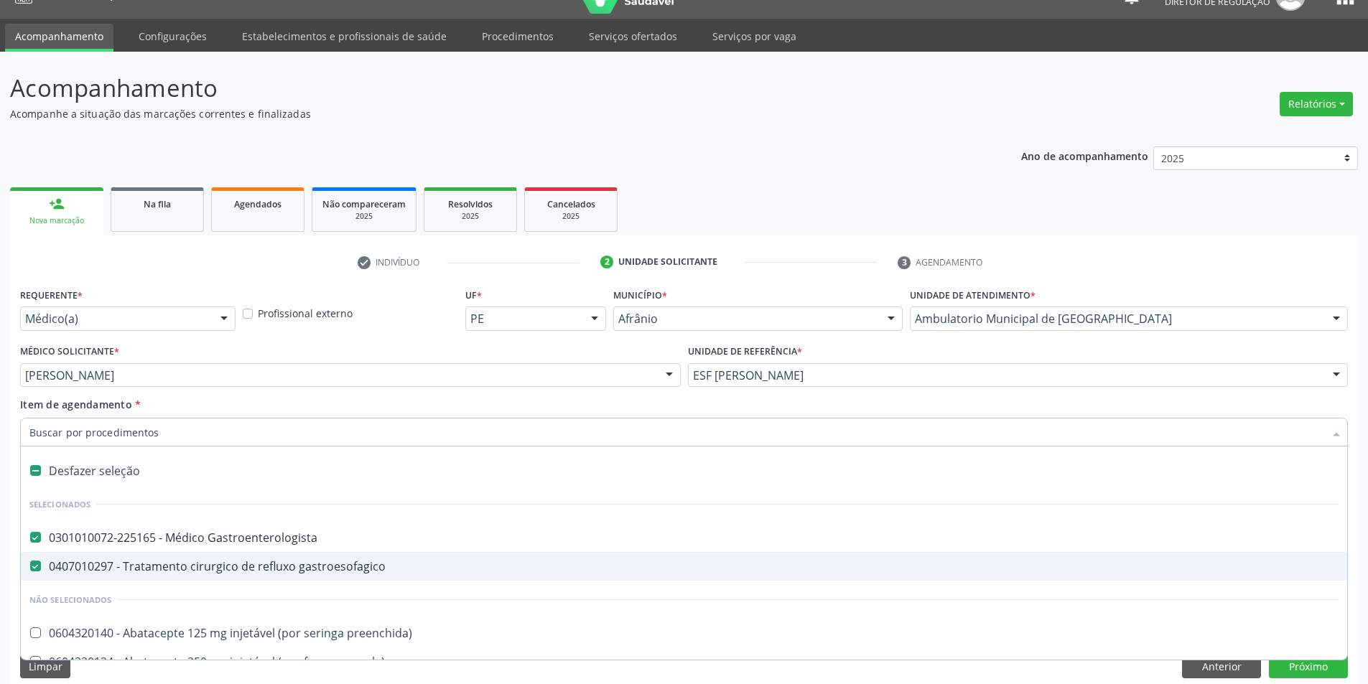
click at [35, 567] on gastroesofagico at bounding box center [35, 566] width 11 height 11
click at [30, 567] on gastroesofagico "checkbox" at bounding box center [25, 565] width 9 height 9
checkbox gastroesofagico "false"
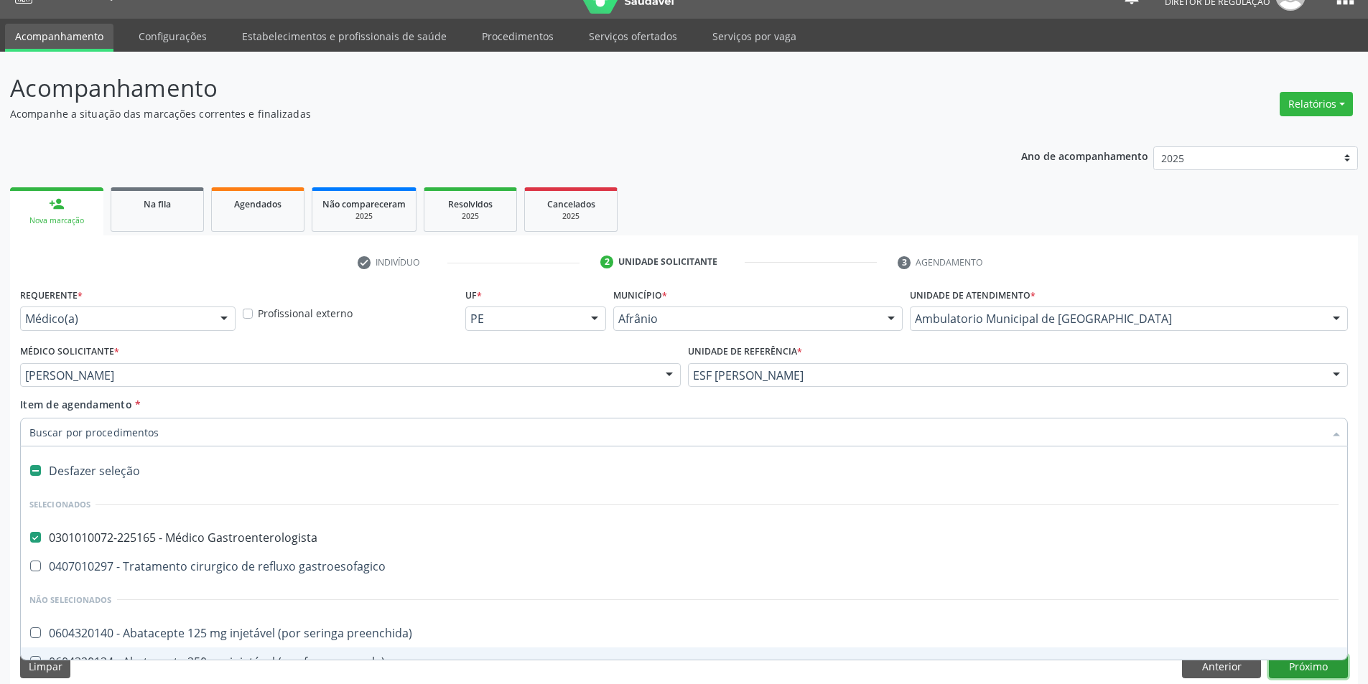
click at [1300, 664] on button "Próximo" at bounding box center [1308, 667] width 79 height 24
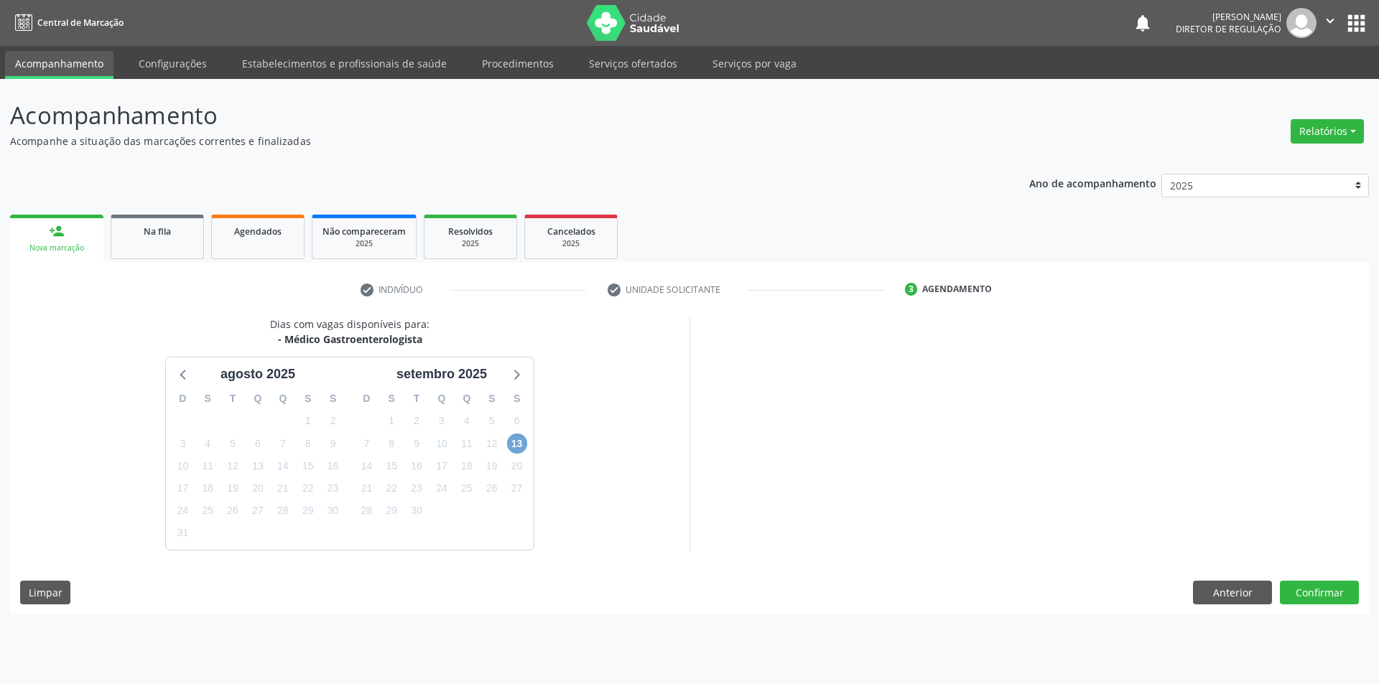
click at [514, 445] on span "13" at bounding box center [517, 444] width 20 height 20
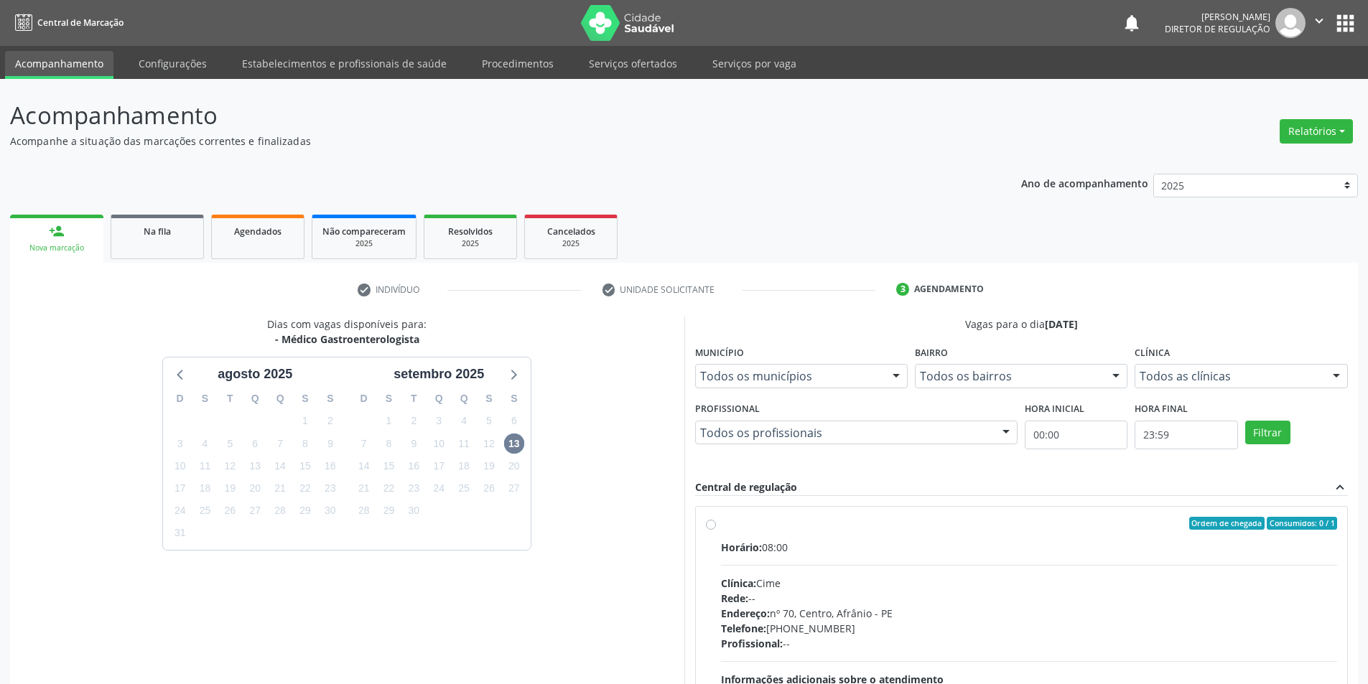
click at [735, 522] on div "Ordem de chegada Consumidos: 0 / 1" at bounding box center [1029, 523] width 617 height 13
click at [716, 522] on input "Ordem de chegada Consumidos: 0 / 1 Horário: 08:00 Clínica: Cime Rede: -- Endere…" at bounding box center [711, 523] width 10 height 13
radio input "true"
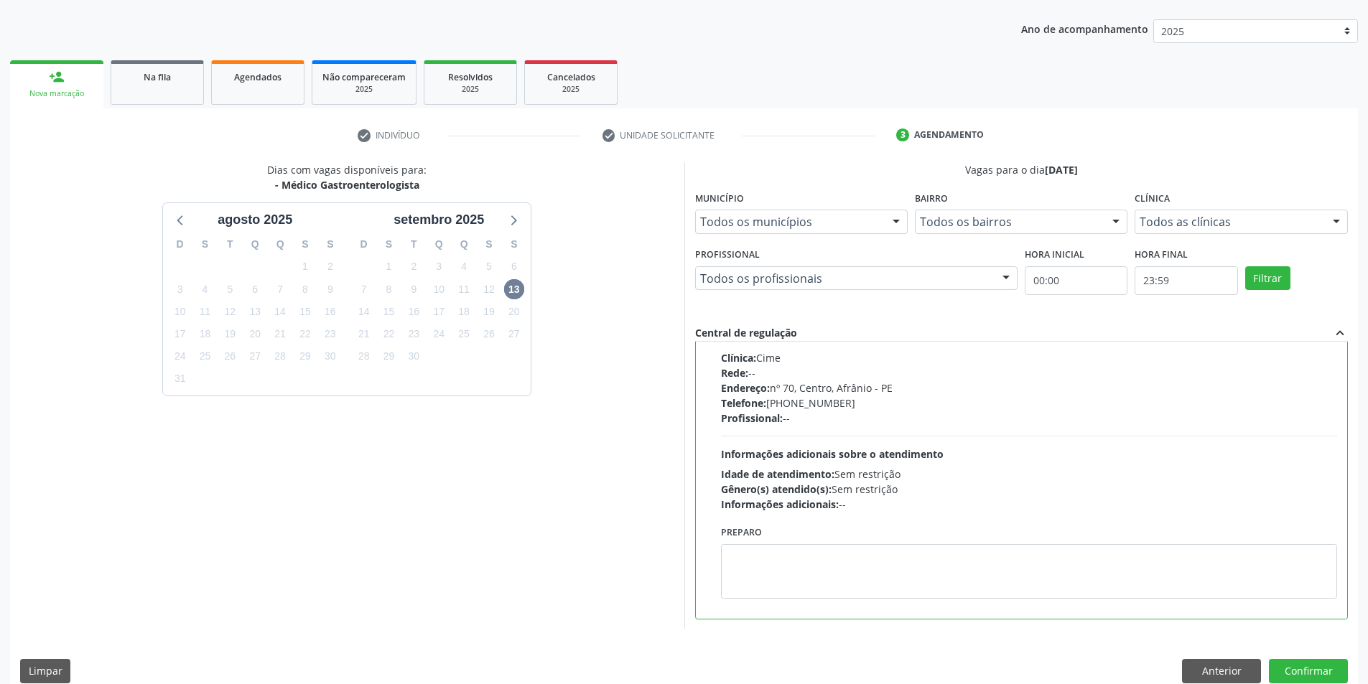
scroll to position [174, 0]
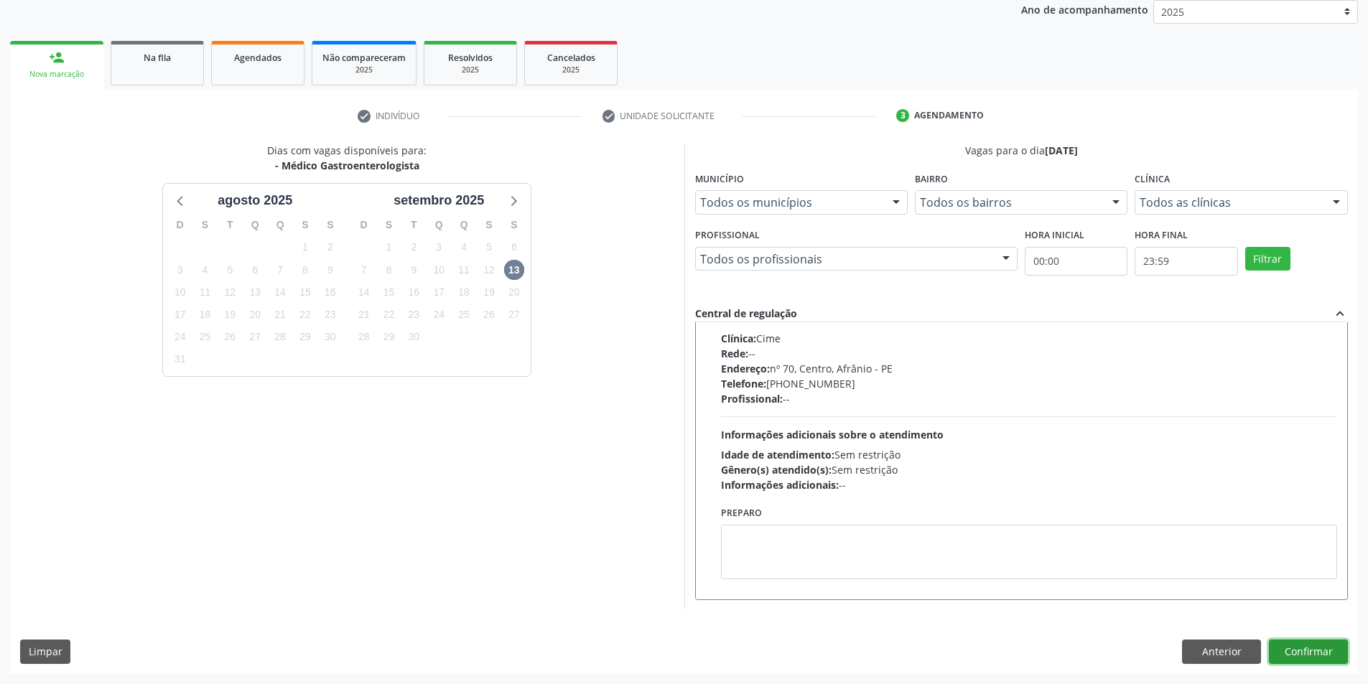
click at [1316, 650] on button "Confirmar" at bounding box center [1308, 652] width 79 height 24
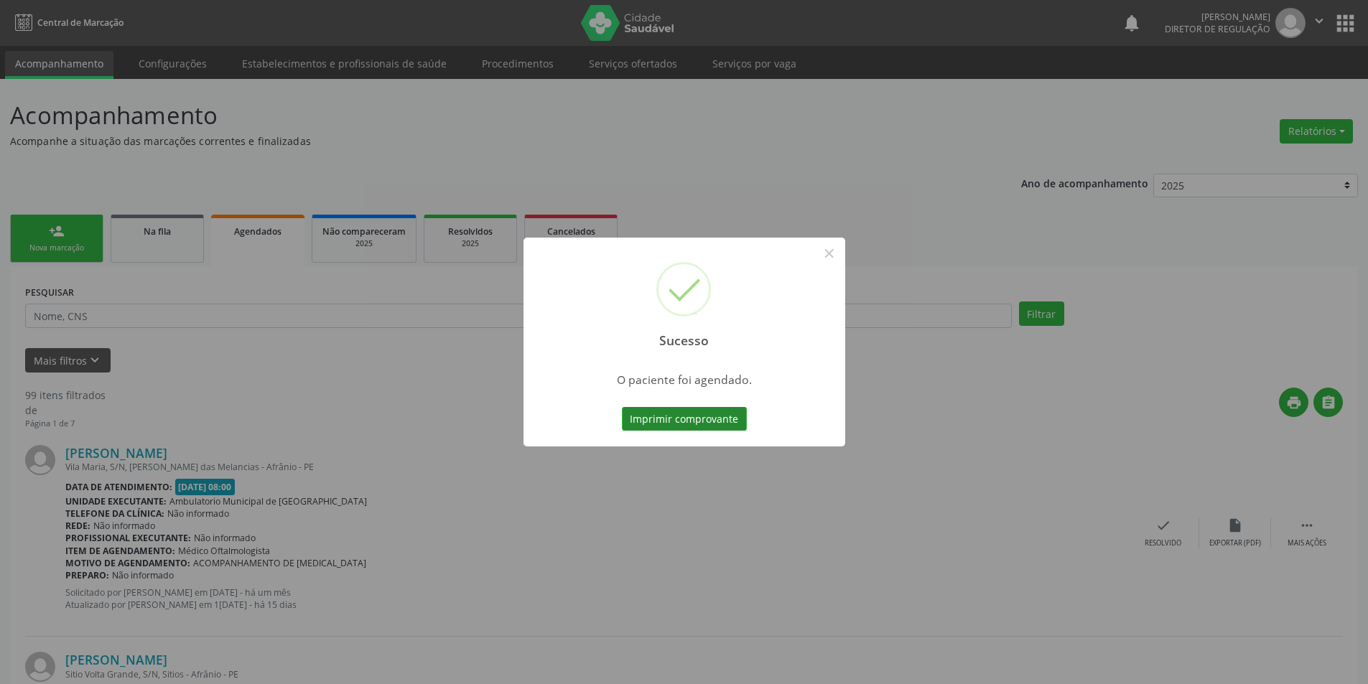
click at [718, 421] on button "Imprimir comprovante" at bounding box center [684, 419] width 125 height 24
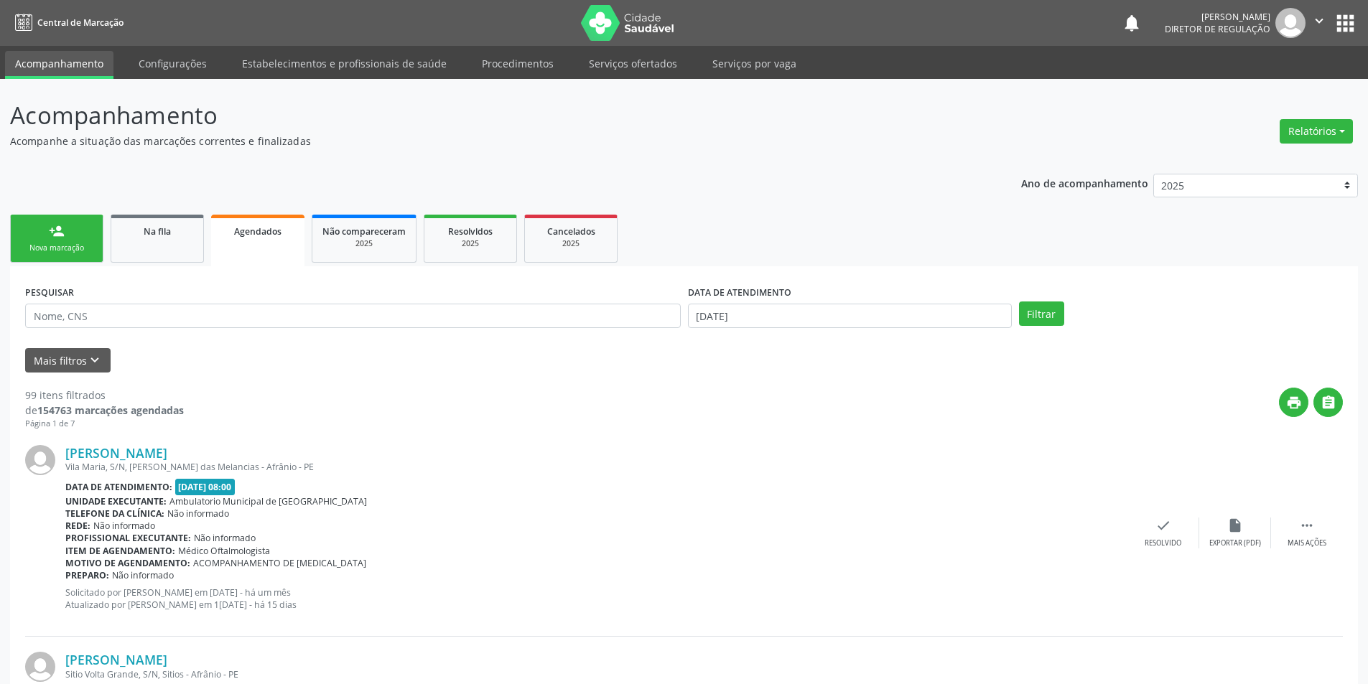
click at [67, 218] on link "person_add Nova marcação" at bounding box center [56, 239] width 93 height 48
click at [78, 243] on div "Nova marcação" at bounding box center [57, 248] width 72 height 11
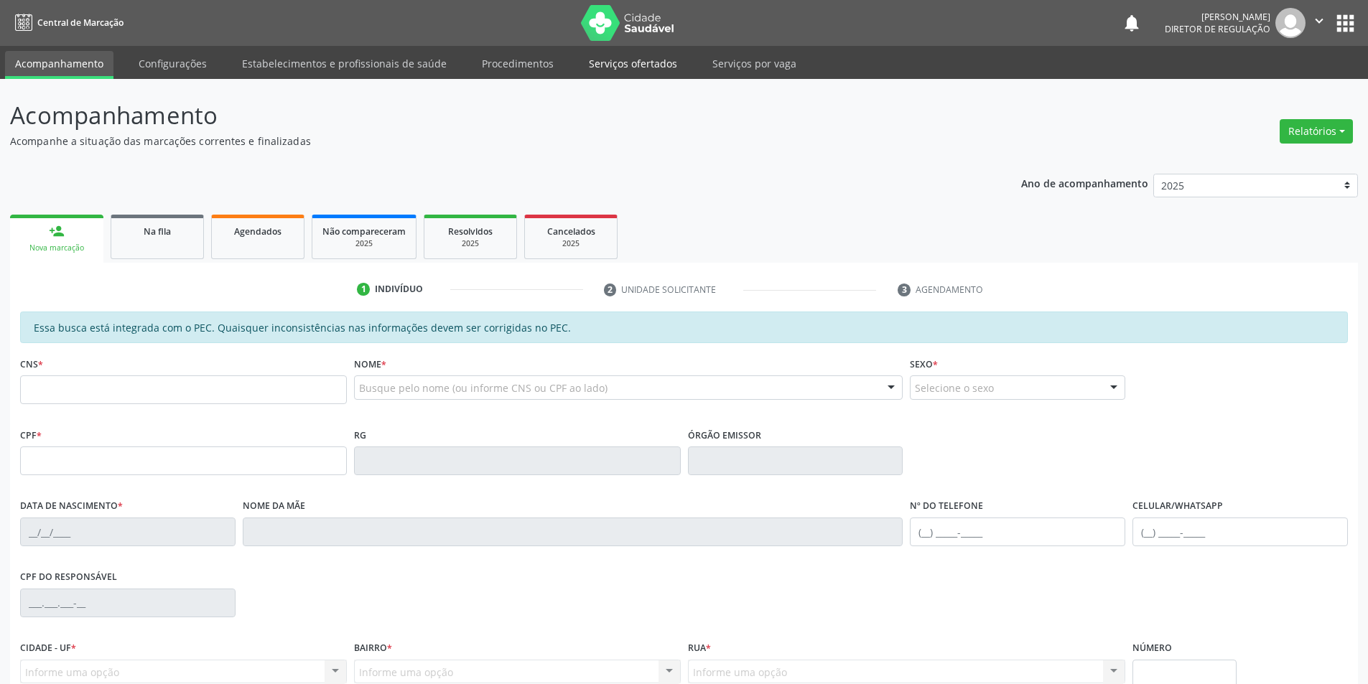
click at [635, 60] on link "Serviços ofertados" at bounding box center [633, 63] width 108 height 25
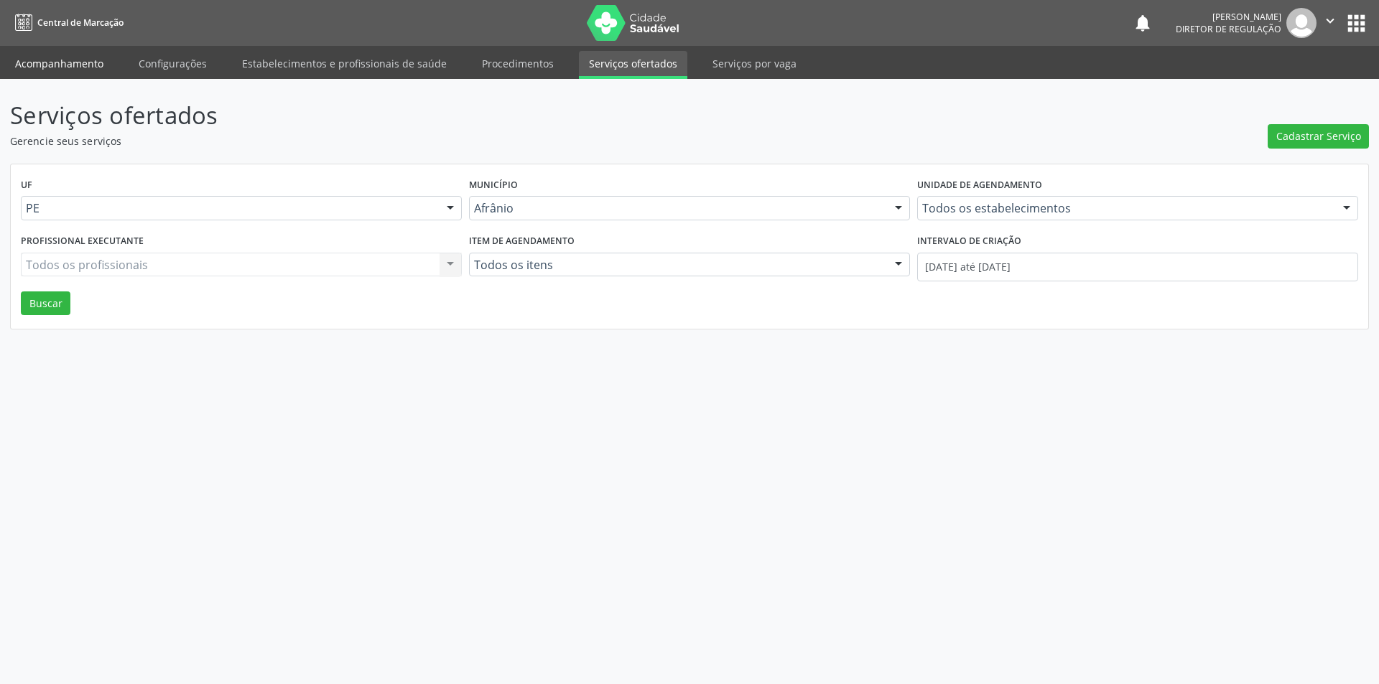
click at [79, 67] on link "Acompanhamento" at bounding box center [59, 63] width 108 height 25
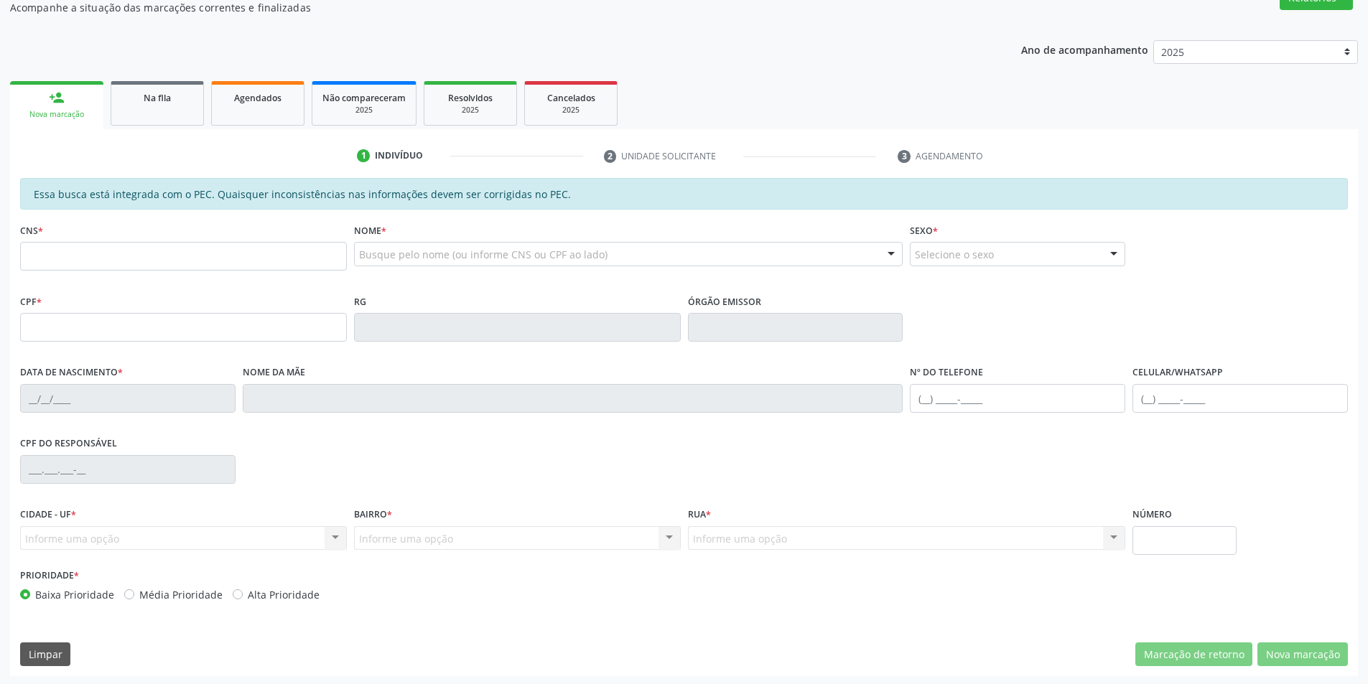
scroll to position [136, 0]
drag, startPoint x: 232, startPoint y: 253, endPoint x: 232, endPoint y: 245, distance: 8.6
click at [232, 253] on input "text" at bounding box center [183, 254] width 327 height 29
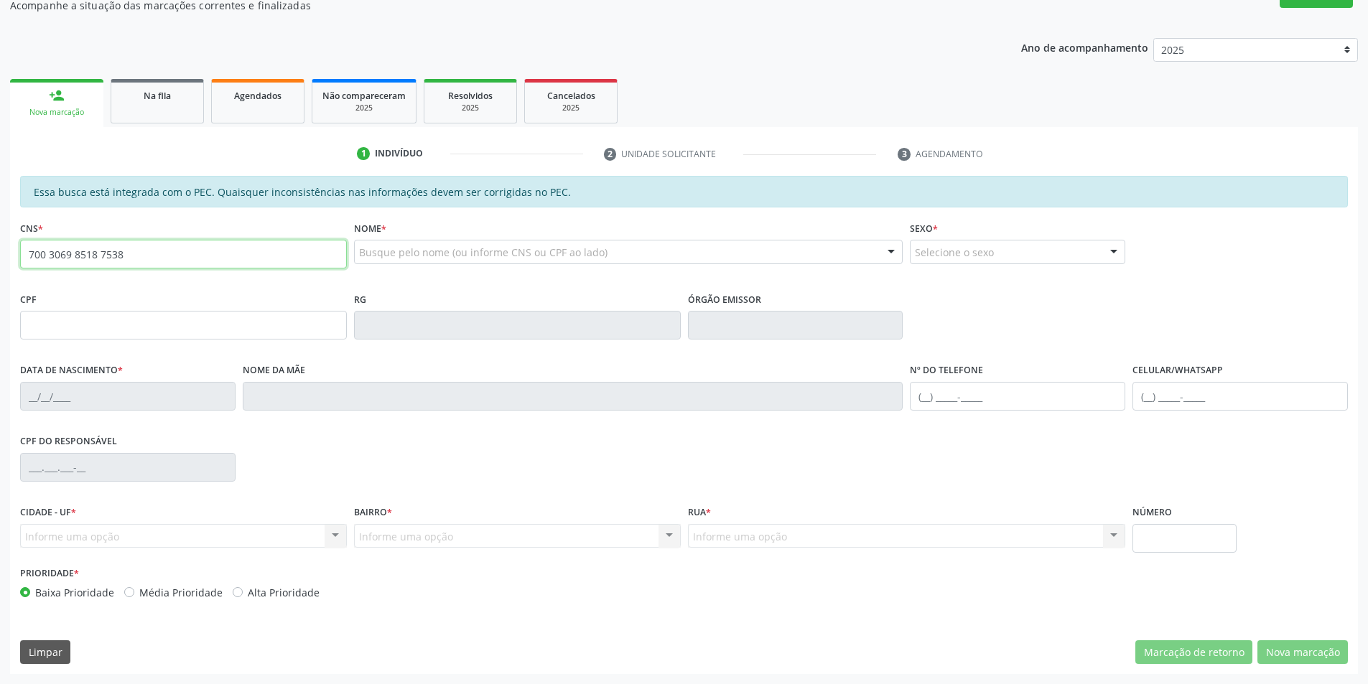
type input "700 3069 8518 7538"
type input "122.922.724-58"
type input "25/05/2005"
type input "Célia dos Santos Sousa"
type input "(87) 98843-6059"
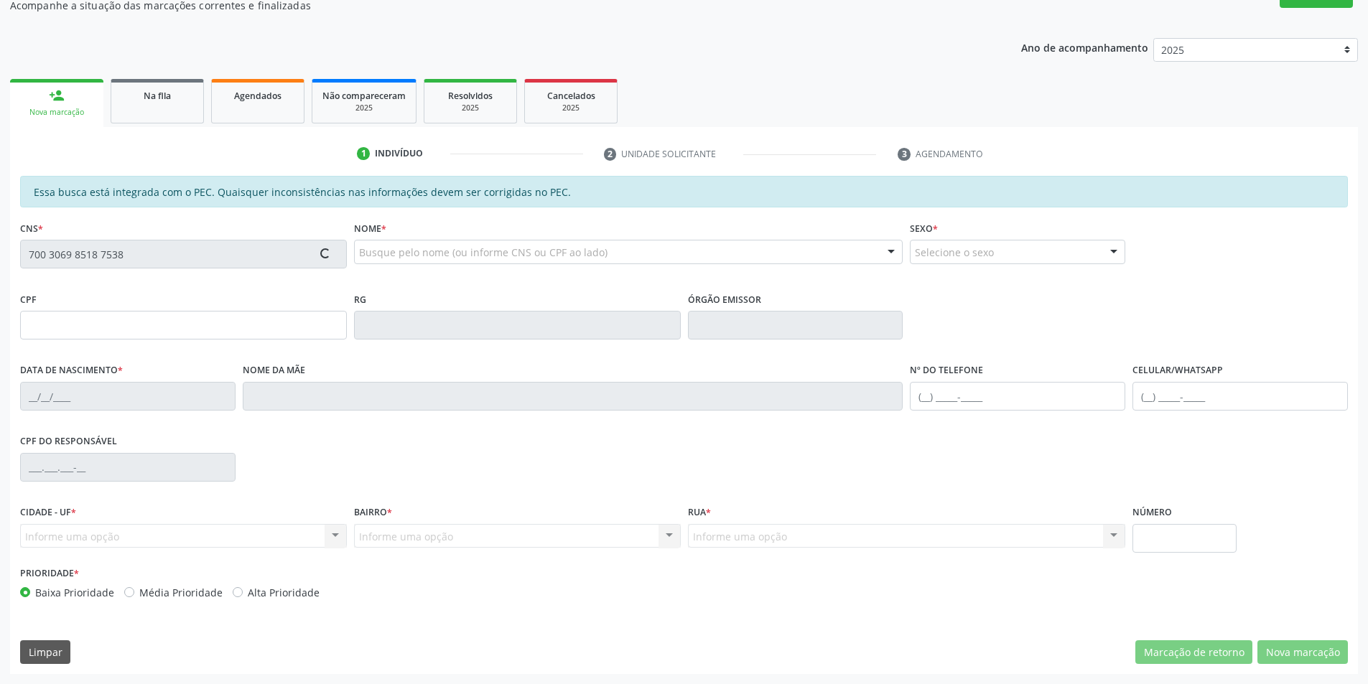
type input "(87) 98804-1240"
type input "021.501.374-37"
type input "S/N"
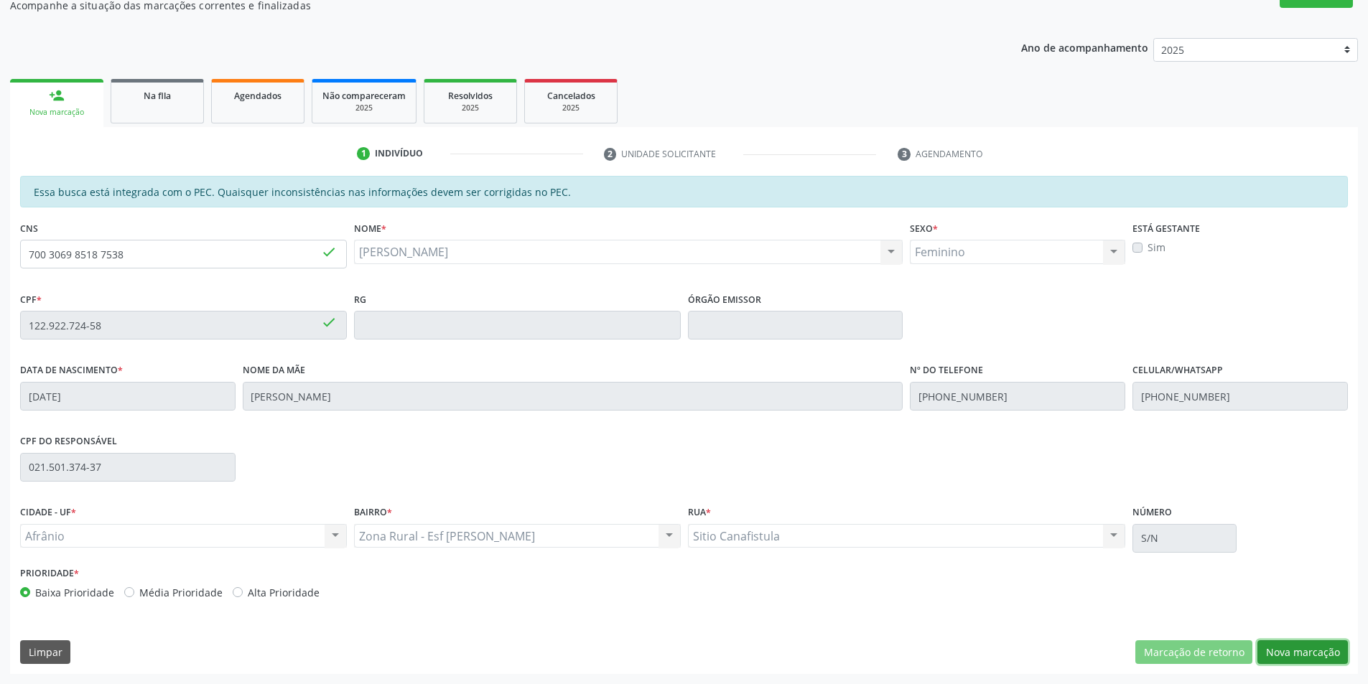
click at [1287, 651] on button "Nova marcação" at bounding box center [1302, 652] width 90 height 24
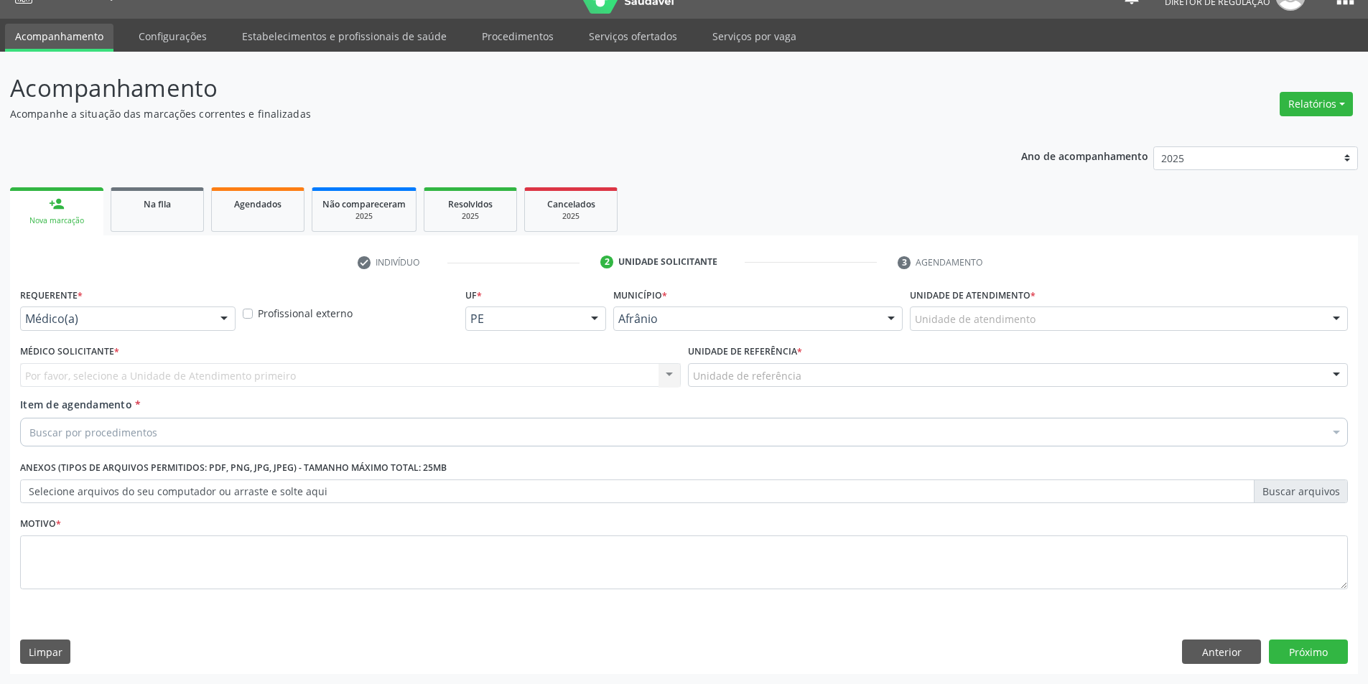
scroll to position [27, 0]
click at [997, 310] on div at bounding box center [1129, 319] width 438 height 24
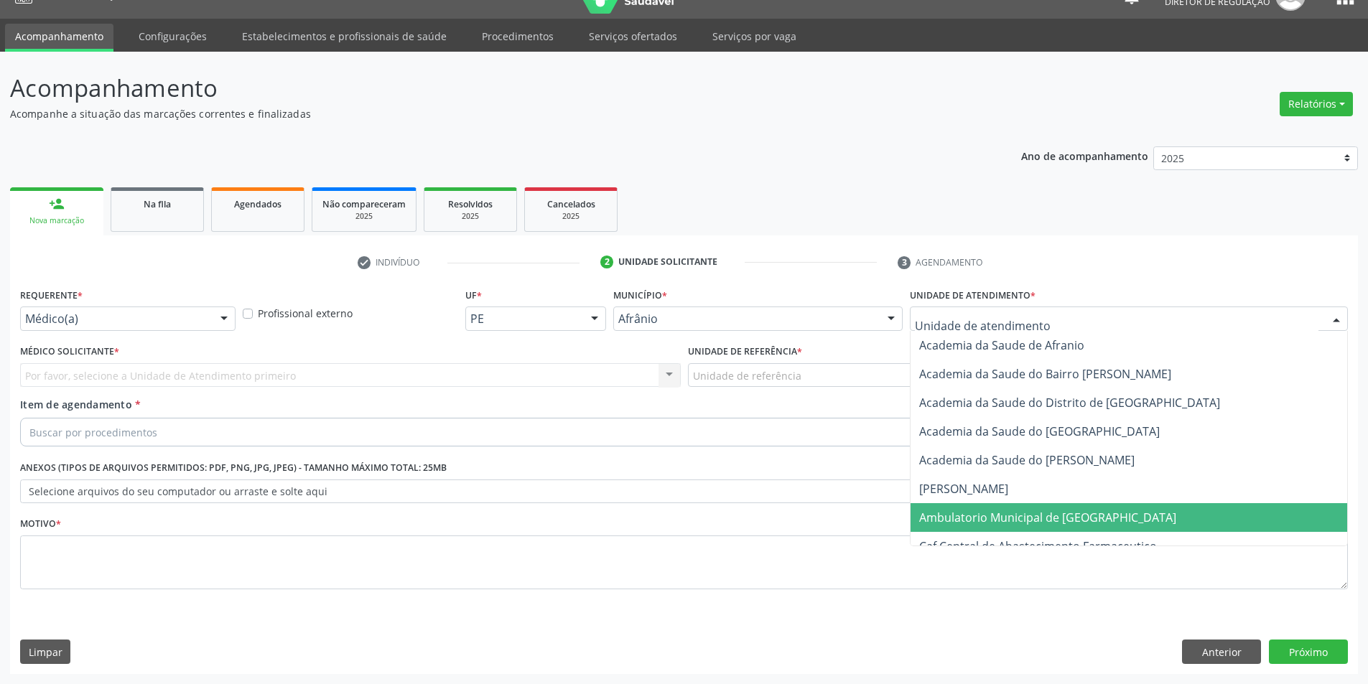
click at [1027, 516] on span "Ambulatorio Municipal de [GEOGRAPHIC_DATA]" at bounding box center [1047, 518] width 257 height 16
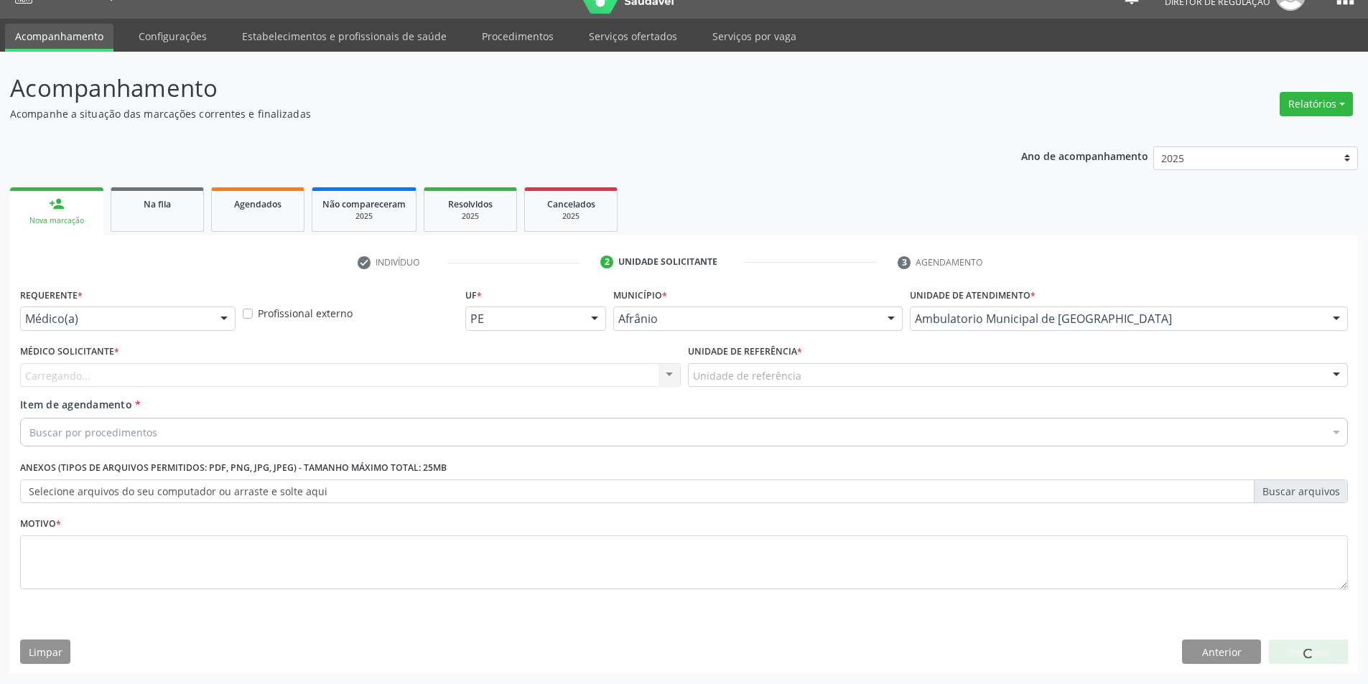
click at [817, 379] on div "Unidade de referência" at bounding box center [1018, 375] width 661 height 24
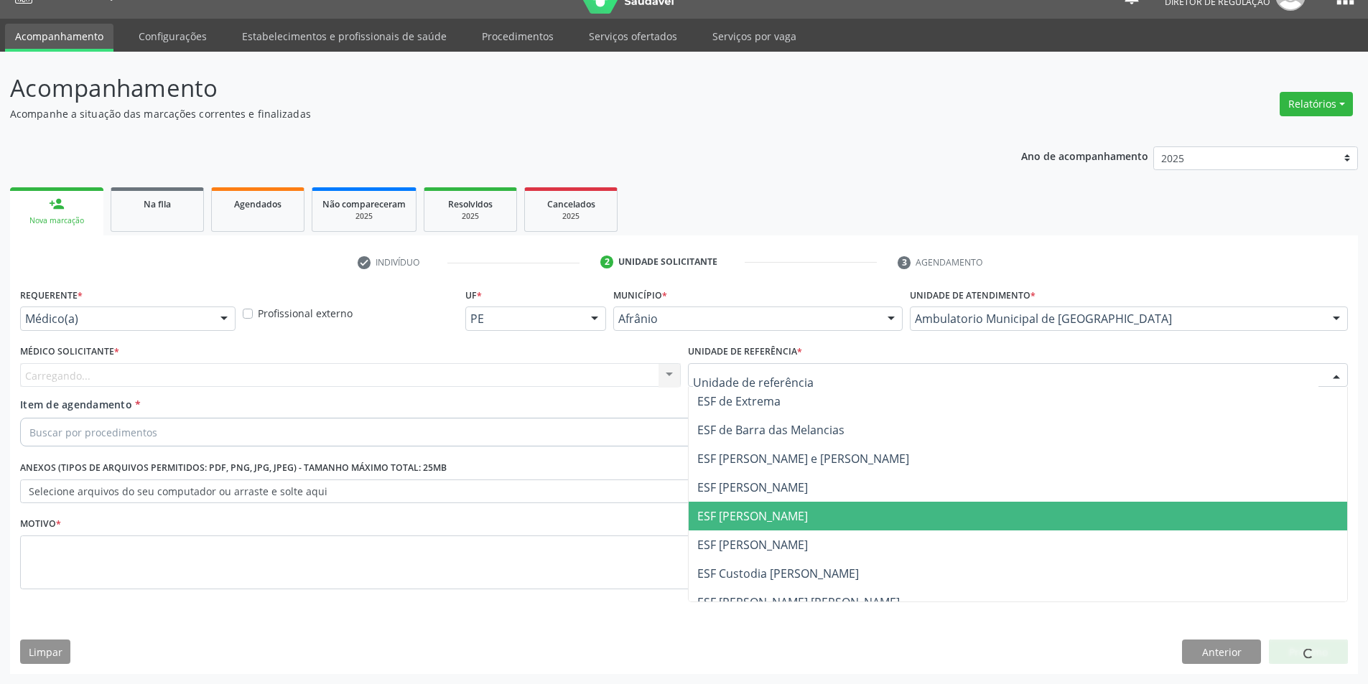
click at [791, 531] on span "ESF [PERSON_NAME]" at bounding box center [1018, 545] width 659 height 29
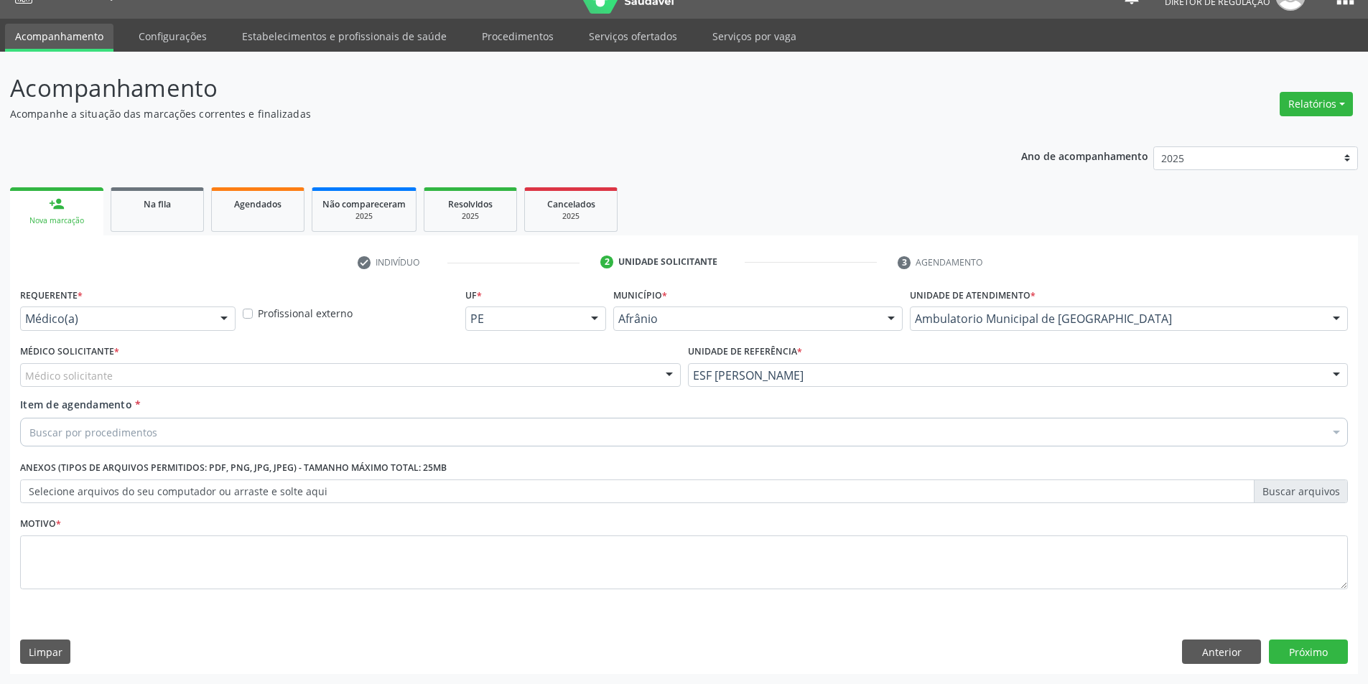
drag, startPoint x: 441, startPoint y: 393, endPoint x: 363, endPoint y: 384, distance: 78.0
click at [432, 392] on div "Médico Solicitante * Médico solicitante Alysson Rodrigo Ferreira Cavalcanti Bru…" at bounding box center [351, 369] width 668 height 56
click at [359, 384] on div "Médico solicitante" at bounding box center [350, 375] width 661 height 24
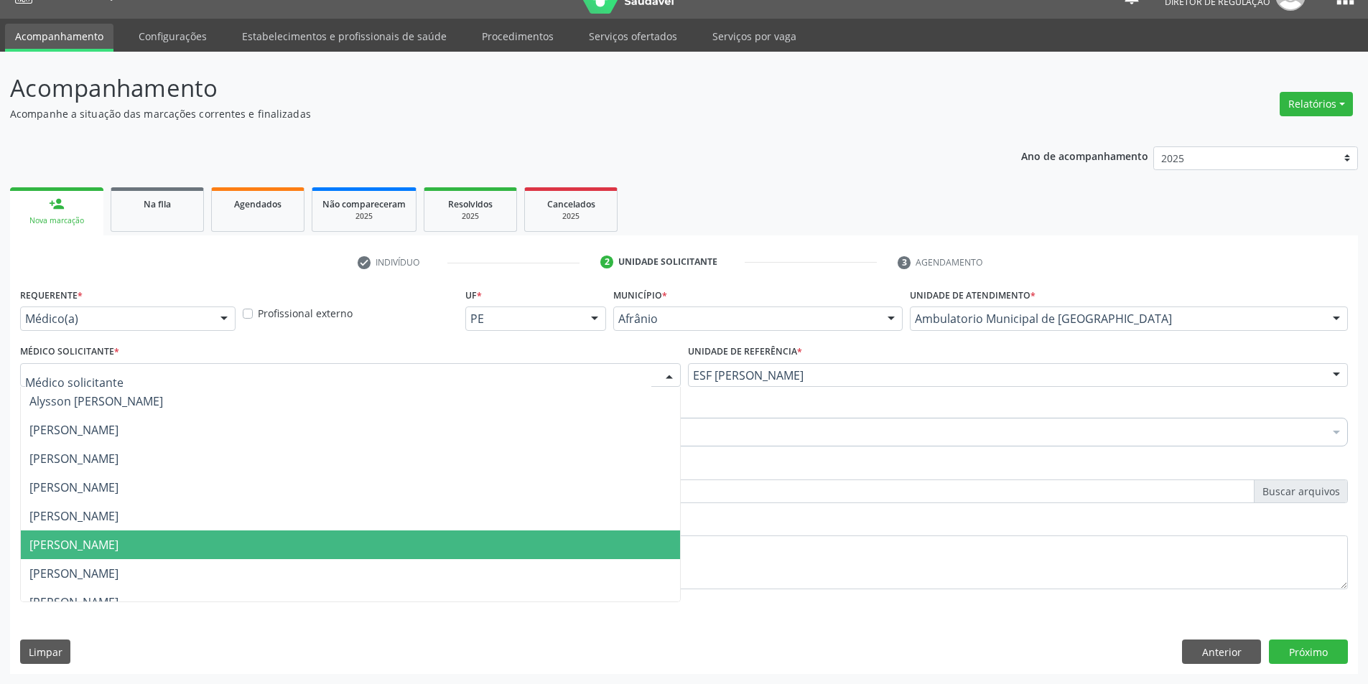
click at [108, 539] on span "[PERSON_NAME]" at bounding box center [73, 545] width 89 height 16
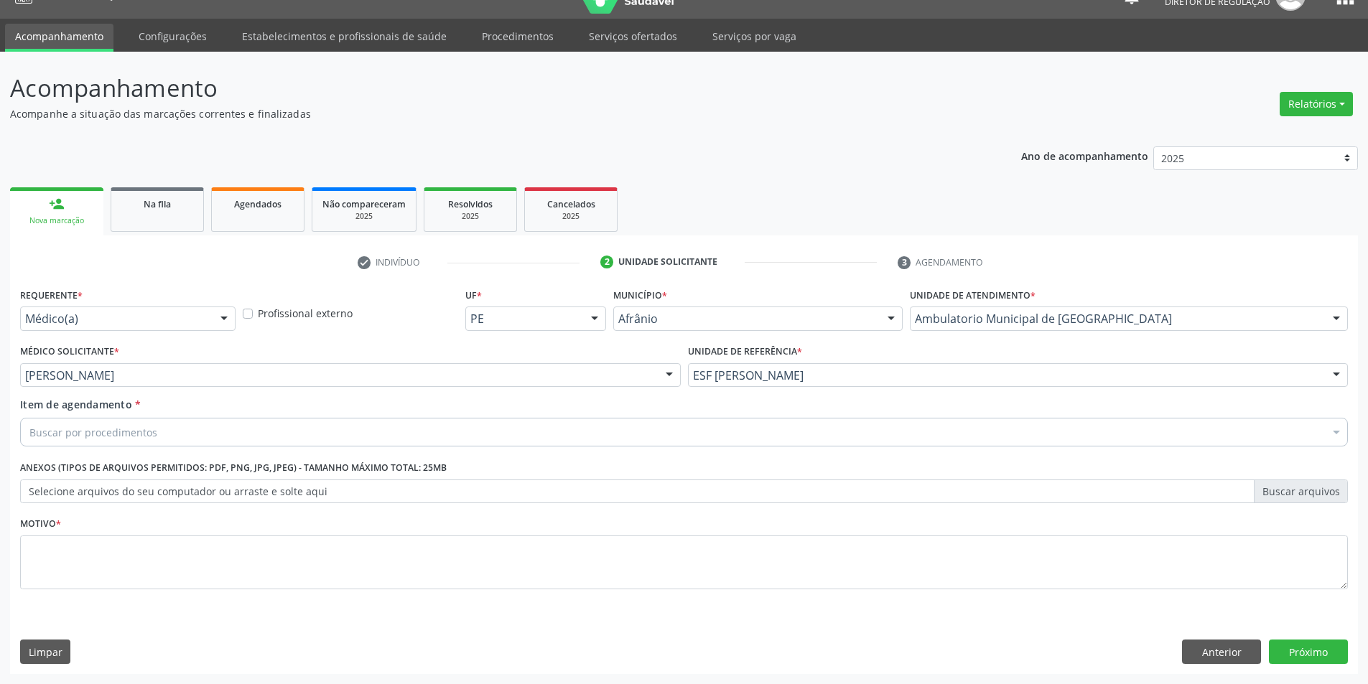
click at [156, 436] on div "Buscar por procedimentos" at bounding box center [684, 432] width 1328 height 29
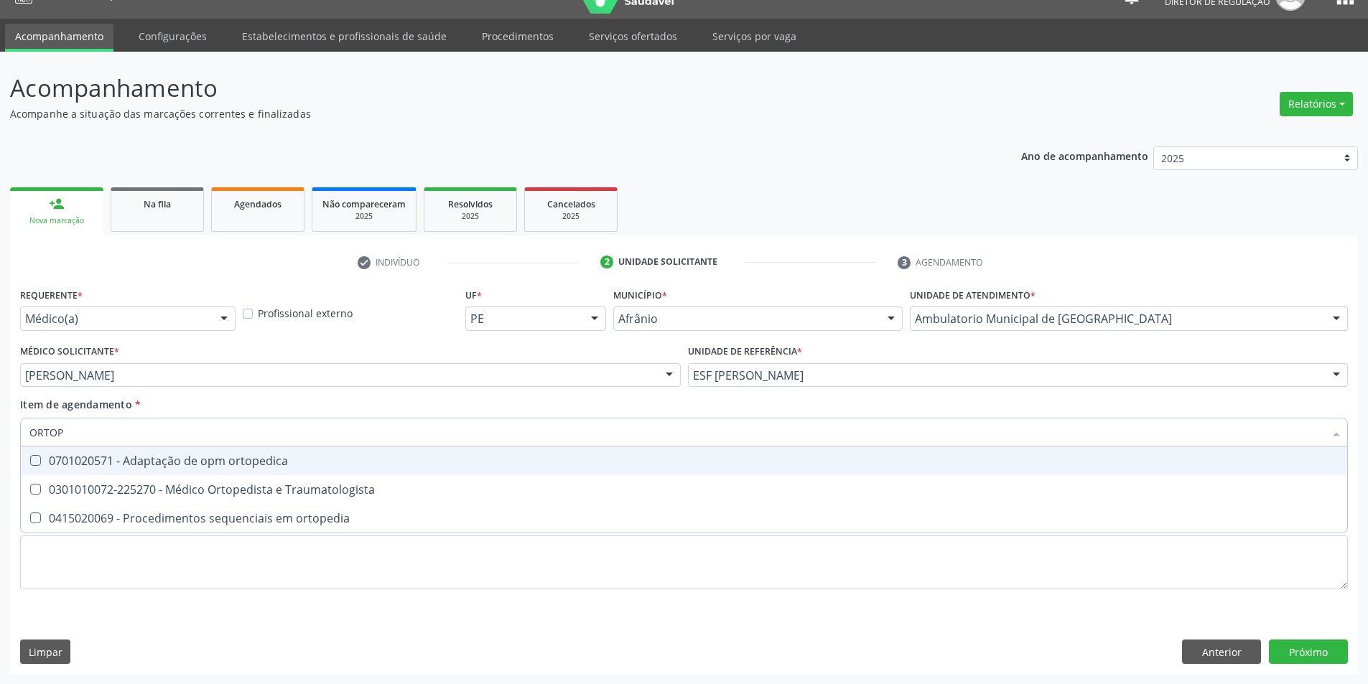
type input "ORTOPE"
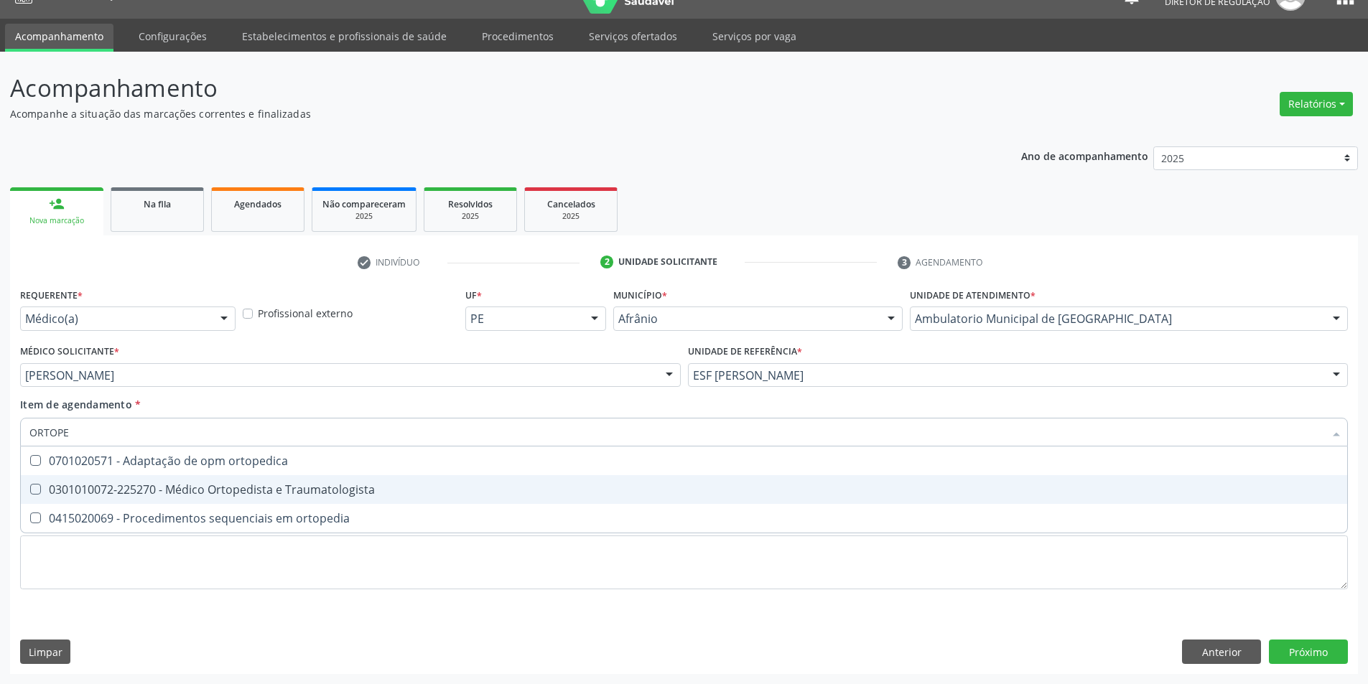
click at [205, 495] on div "0301010072-225270 - Médico Ortopedista e Traumatologista" at bounding box center [683, 489] width 1309 height 11
checkbox Traumatologista "true"
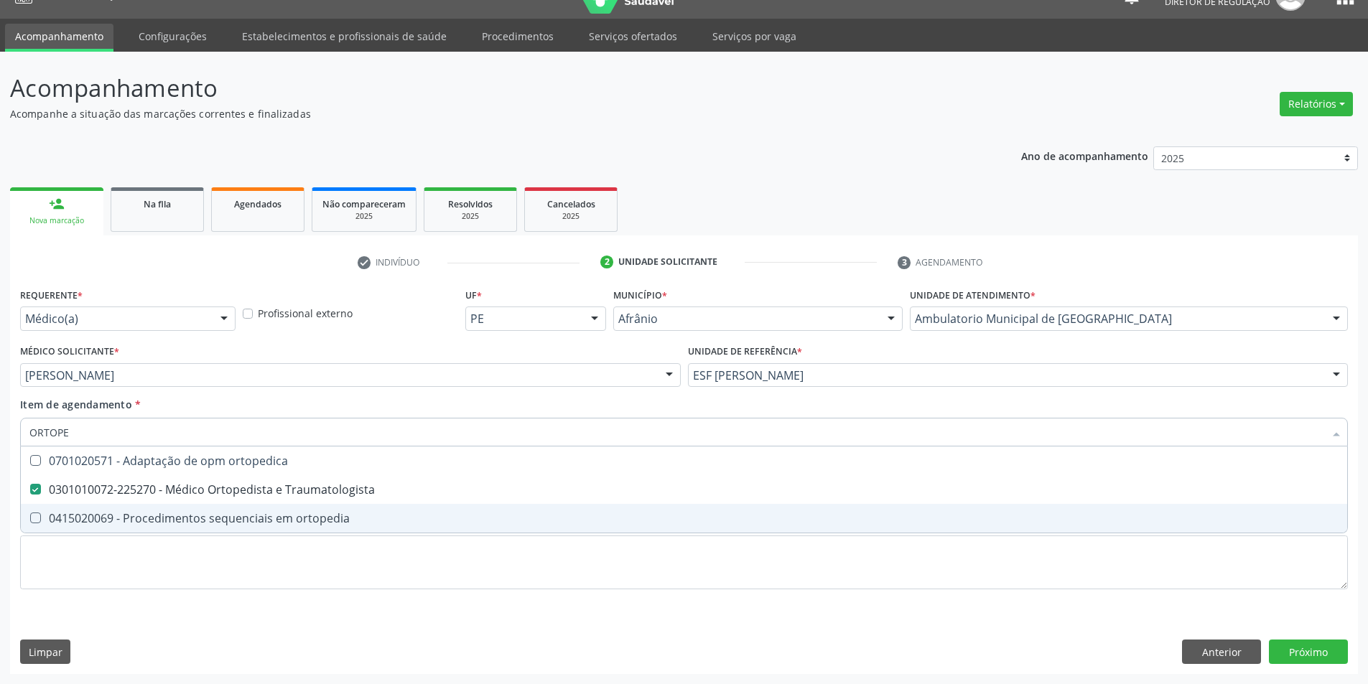
click at [179, 590] on div "Requerente * Médico(a) Médico(a) Enfermeiro(a) Paciente Nenhum resultado encont…" at bounding box center [684, 446] width 1328 height 325
click at [175, 533] on li "0415020069 - Procedimentos sequenciais em ortopedia" at bounding box center [684, 518] width 1326 height 29
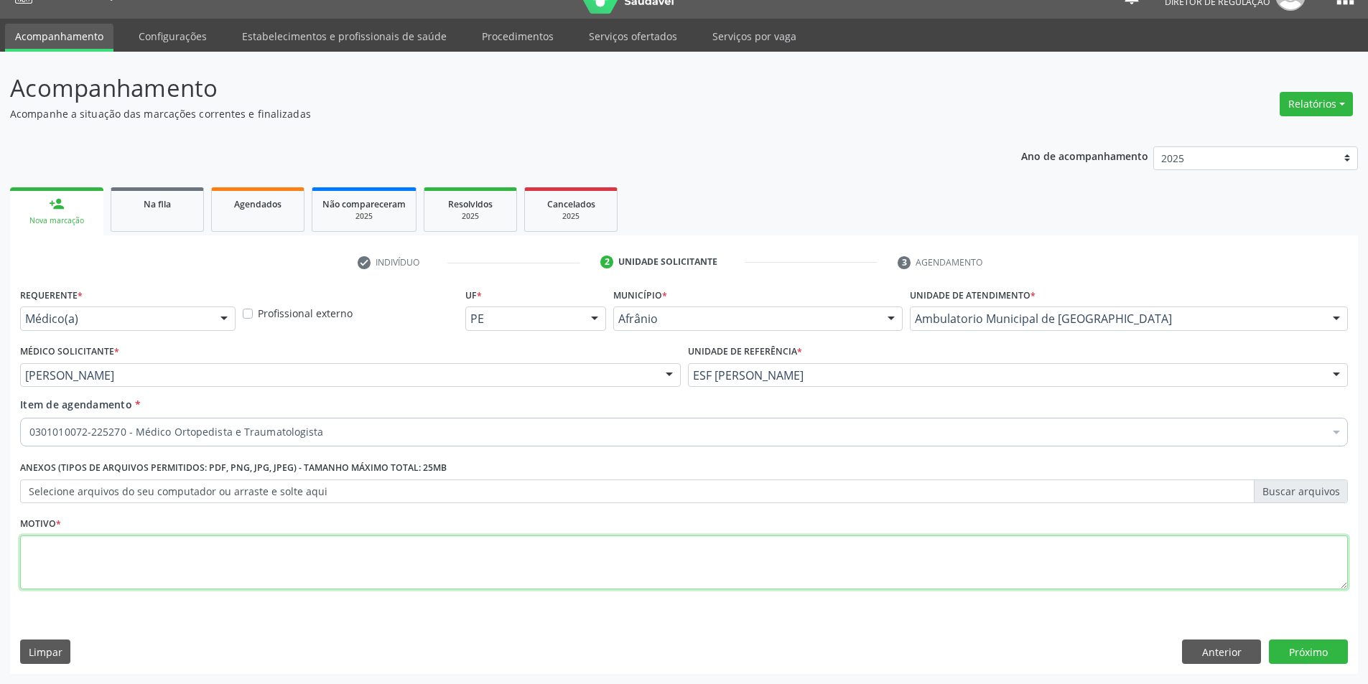
click at [175, 578] on textarea at bounding box center [684, 563] width 1328 height 55
type textarea "'"
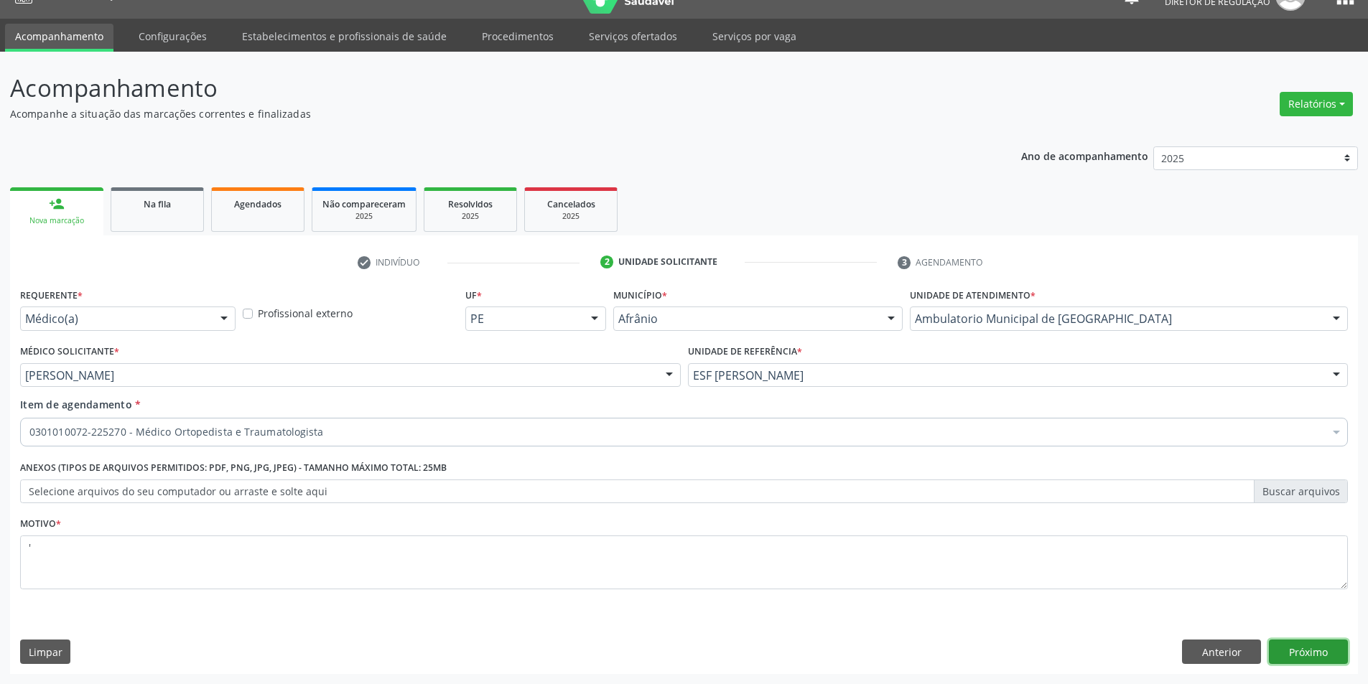
click at [1318, 653] on button "Próximo" at bounding box center [1308, 652] width 79 height 24
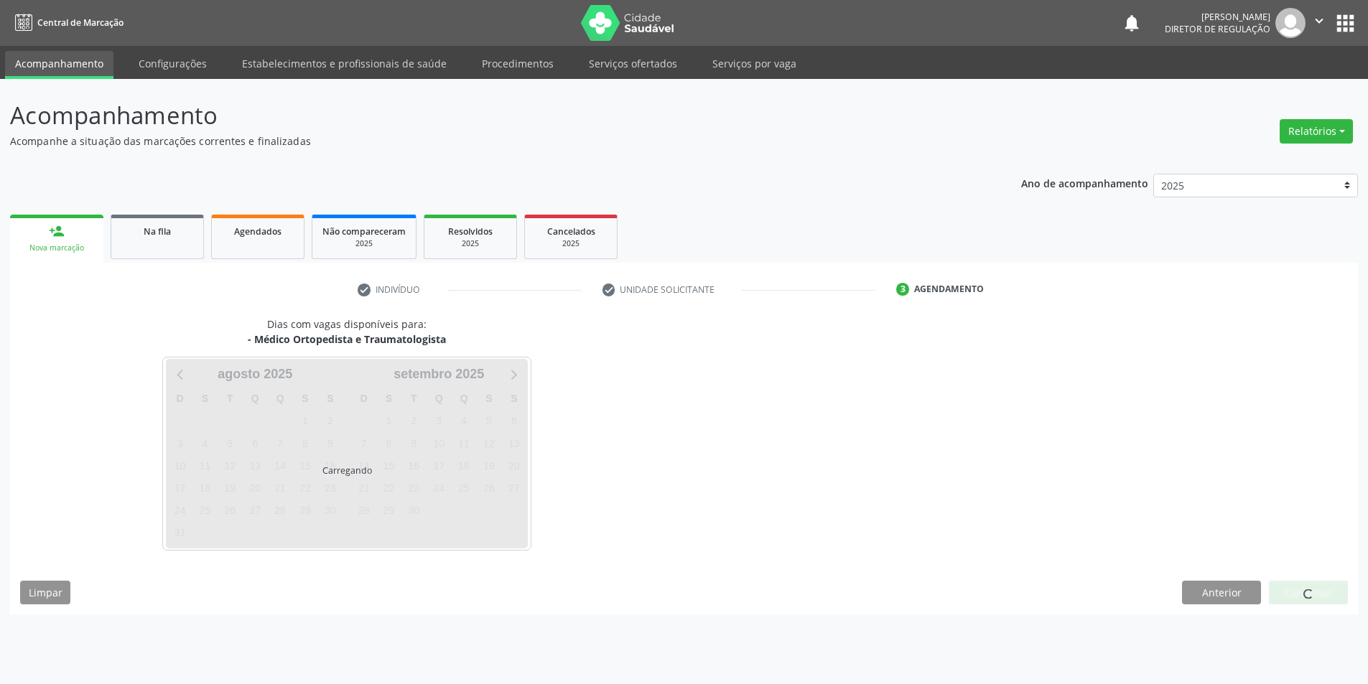
scroll to position [0, 0]
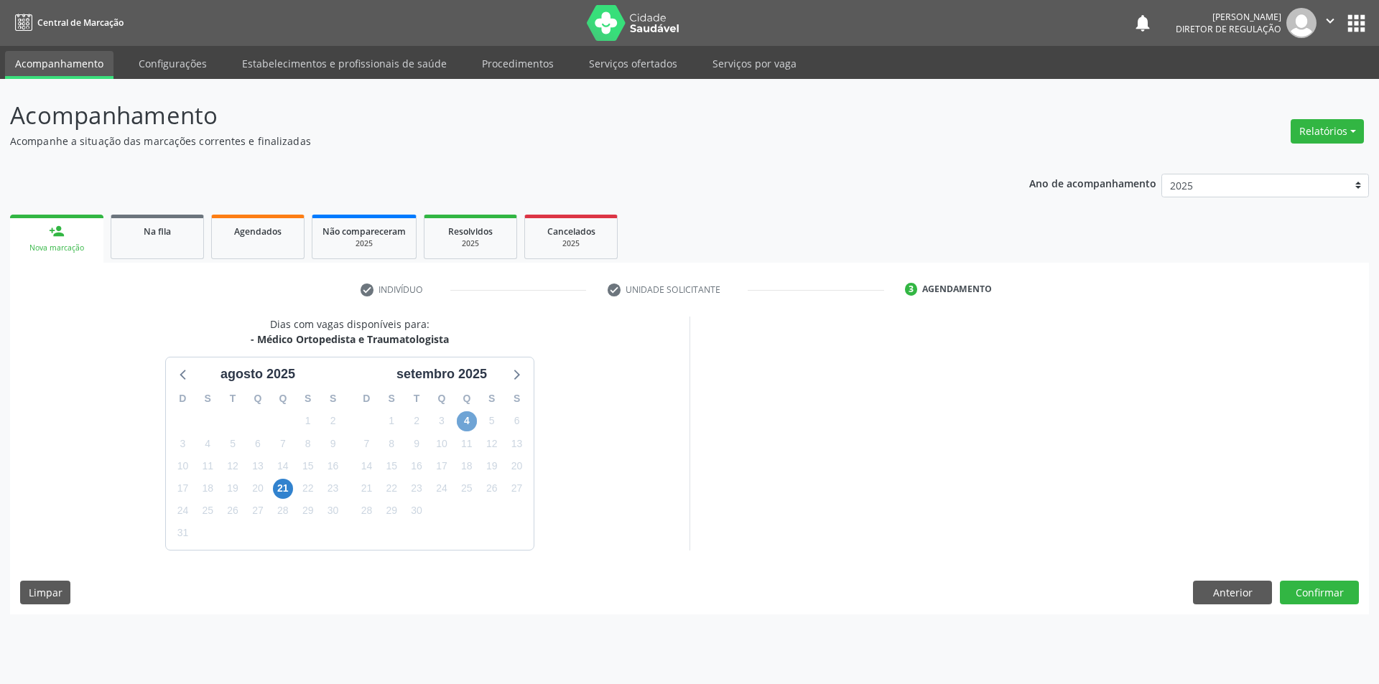
click at [465, 419] on span "4" at bounding box center [467, 421] width 20 height 20
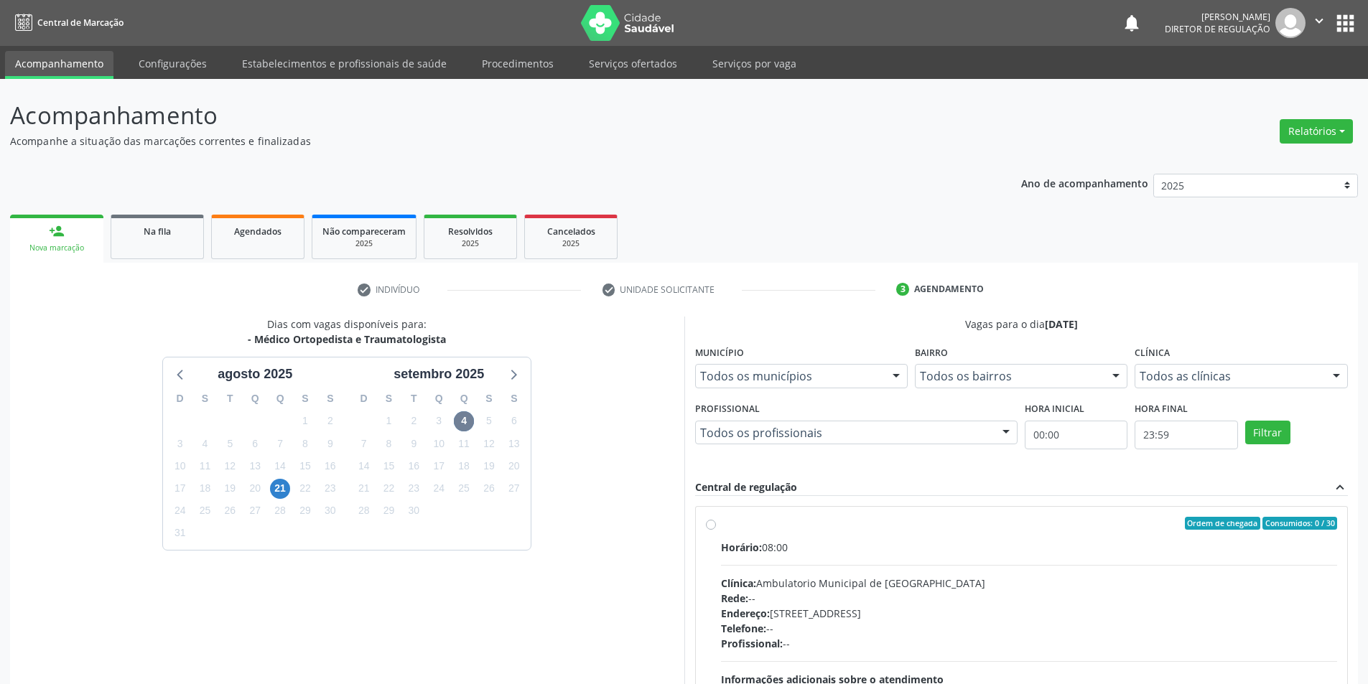
click at [777, 537] on label "Ordem de chegada Consumidos: 0 / 30 Horário: 08:00 Clínica: Ambulatorio Municip…" at bounding box center [1029, 627] width 617 height 220
click at [716, 530] on input "Ordem de chegada Consumidos: 0 / 30 Horário: 08:00 Clínica: Ambulatorio Municip…" at bounding box center [711, 523] width 10 height 13
radio input "true"
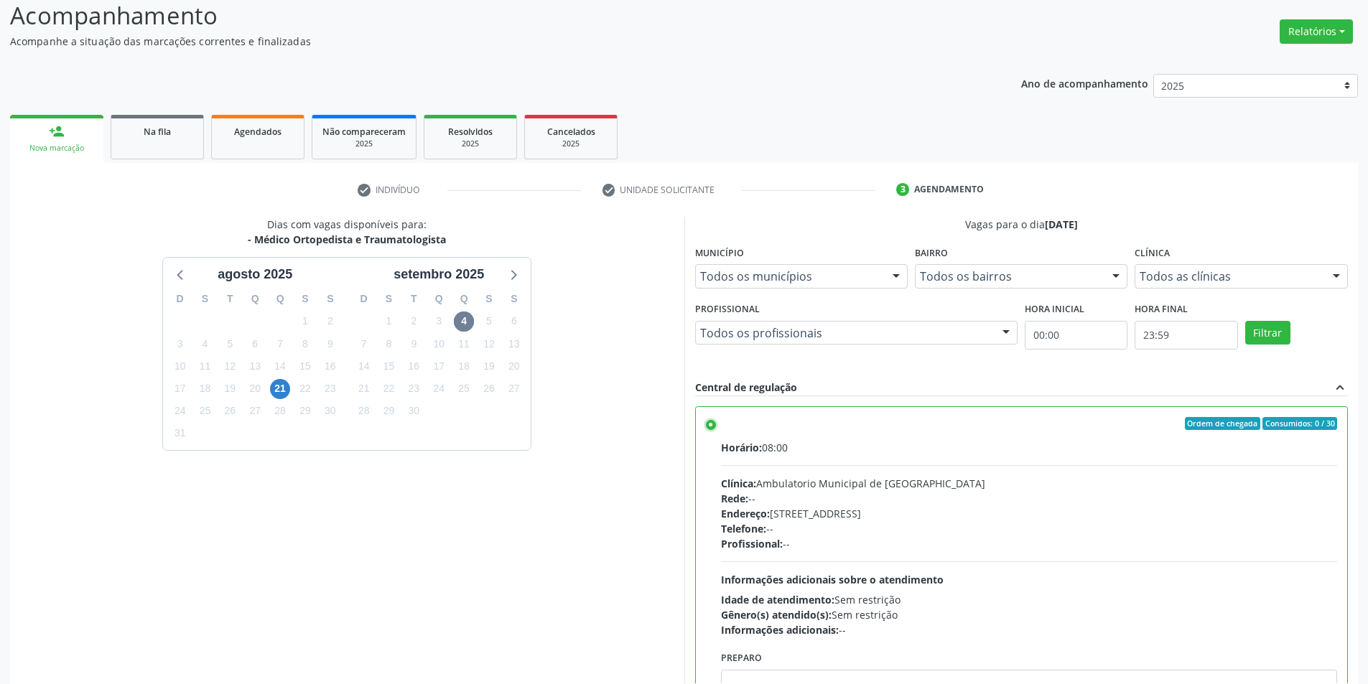
scroll to position [174, 0]
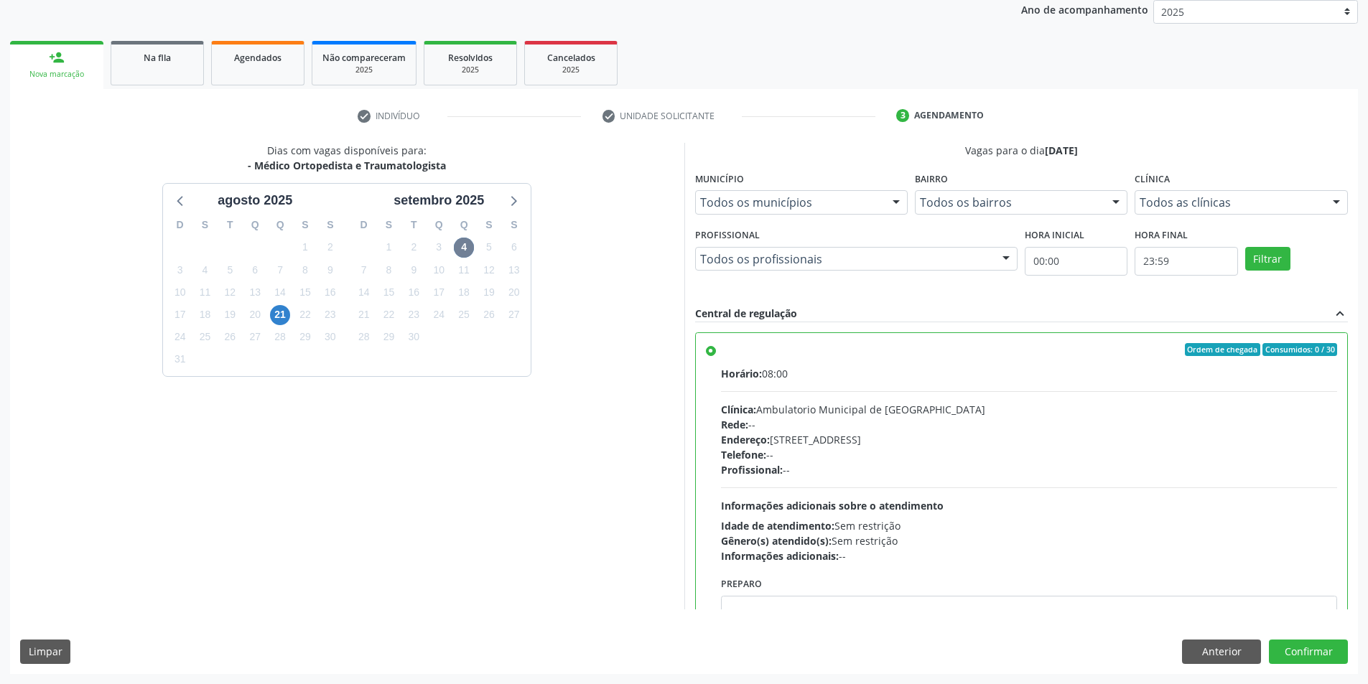
click at [1328, 638] on div "Dias com vagas disponíveis para: - Médico Ortopedista e Traumatologista agosto …" at bounding box center [684, 408] width 1348 height 531
click at [1318, 646] on button "Confirmar" at bounding box center [1308, 652] width 79 height 24
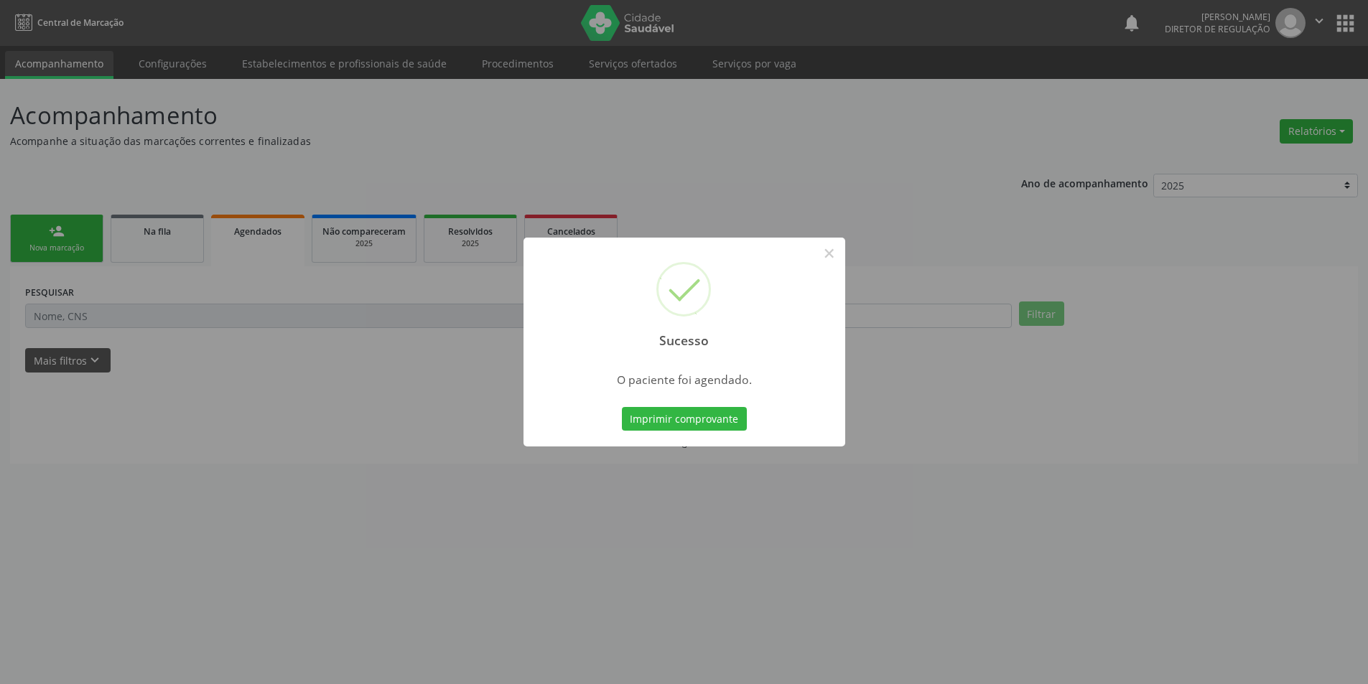
scroll to position [0, 0]
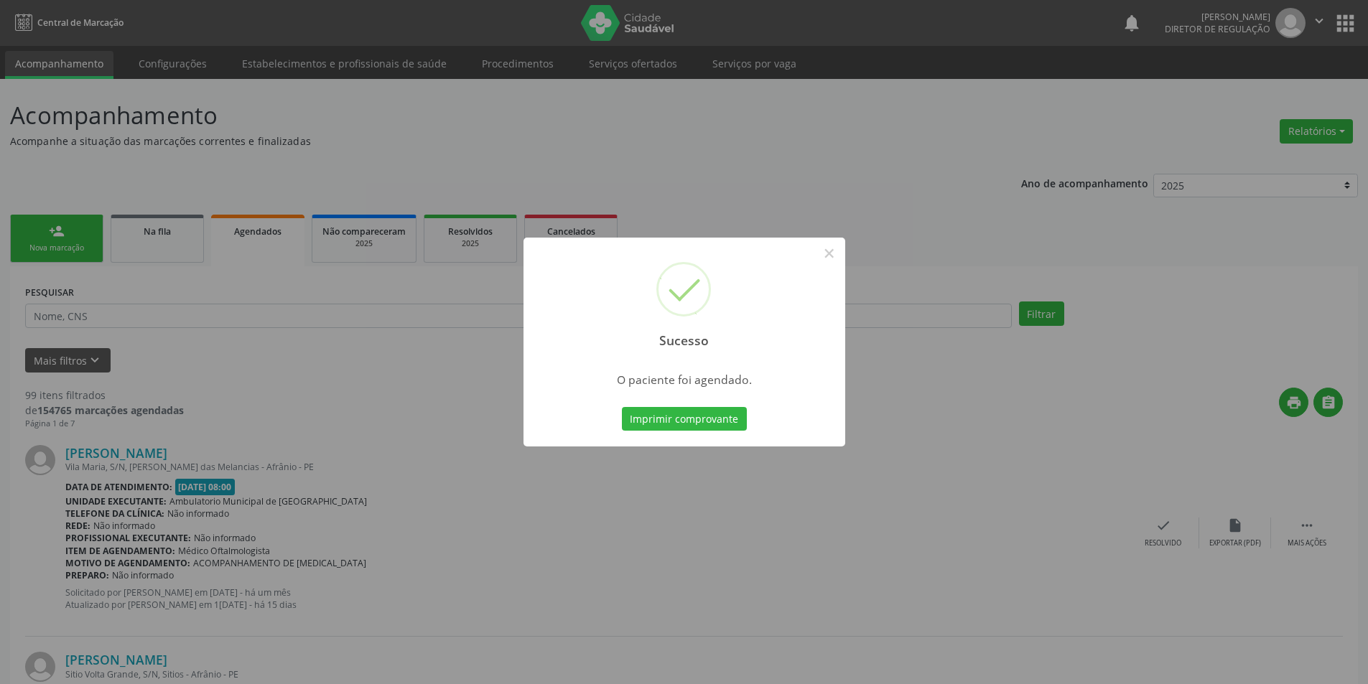
click at [706, 434] on div "Imprimir comprovante Cancel" at bounding box center [683, 419] width 131 height 30
click at [703, 431] on button "Imprimir comprovante" at bounding box center [684, 419] width 125 height 24
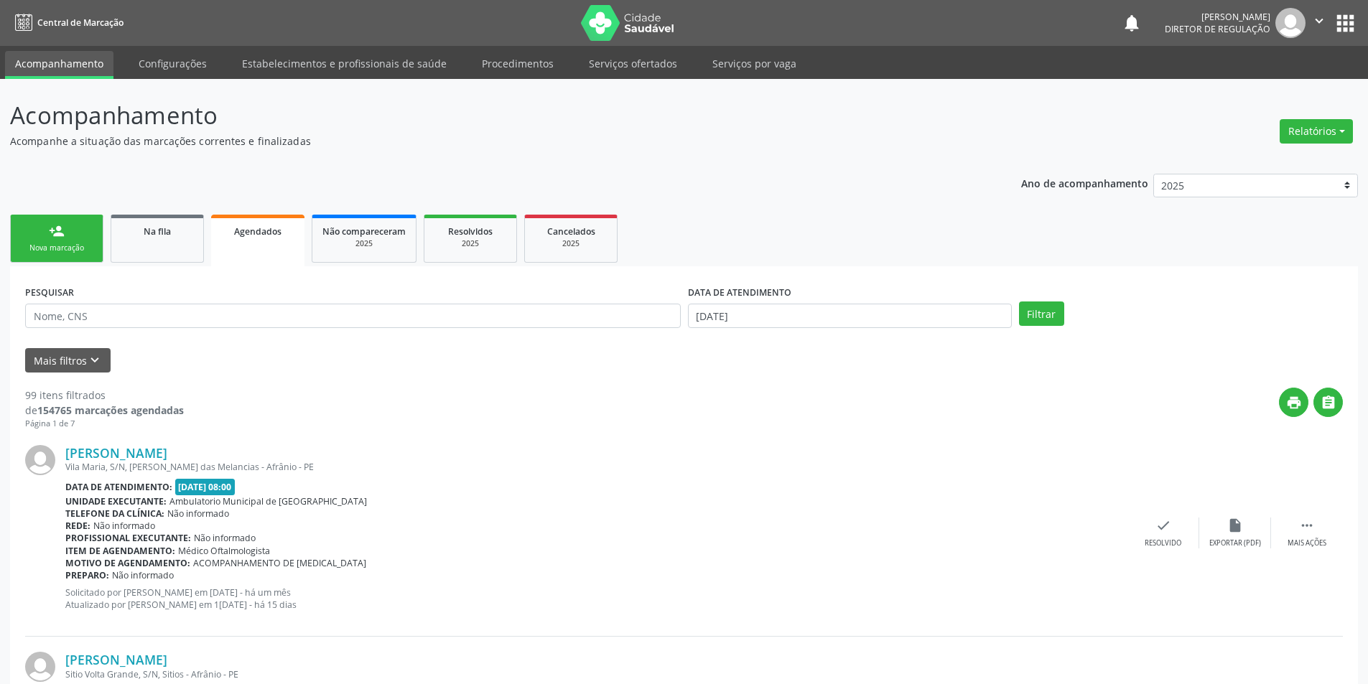
click at [84, 252] on div "Nova marcação" at bounding box center [57, 248] width 72 height 11
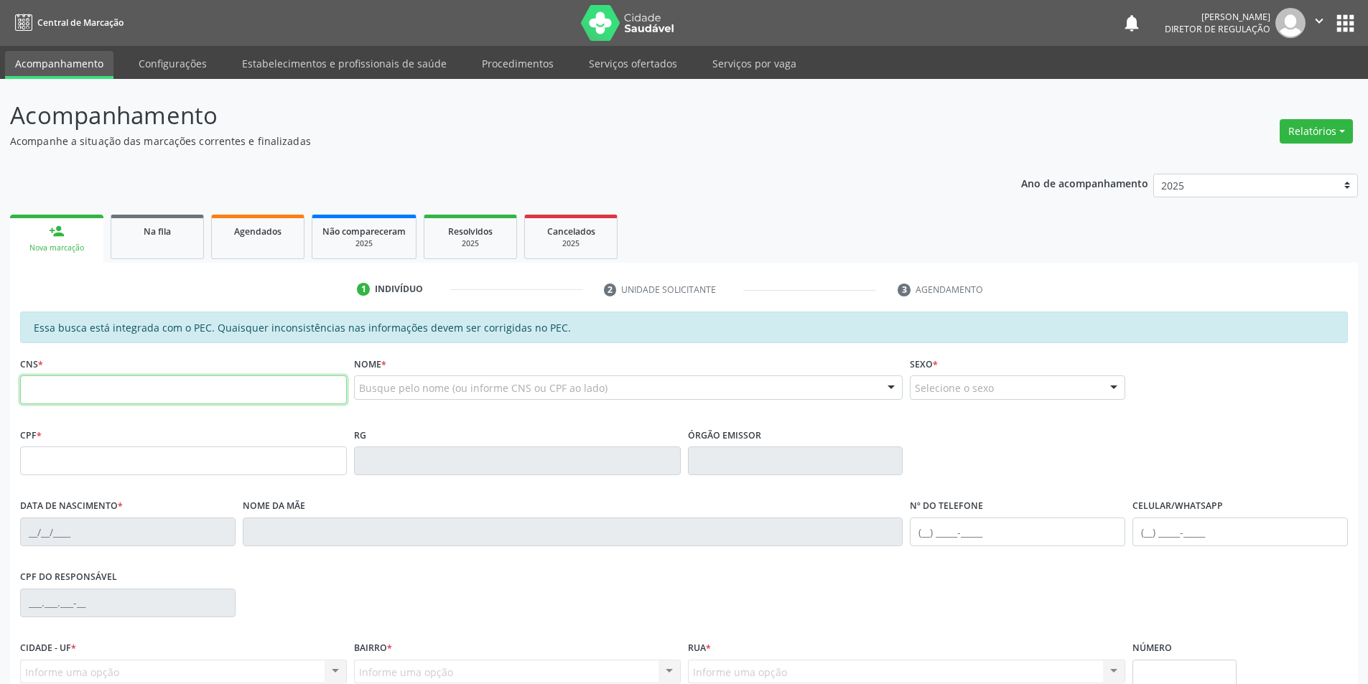
click at [179, 378] on input "text" at bounding box center [183, 390] width 327 height 29
type input "704 0023 1125 6367"
type input "112.119.184-32"
type input "12/10/2001"
type input "Martina Neide Evangelista de Araújo"
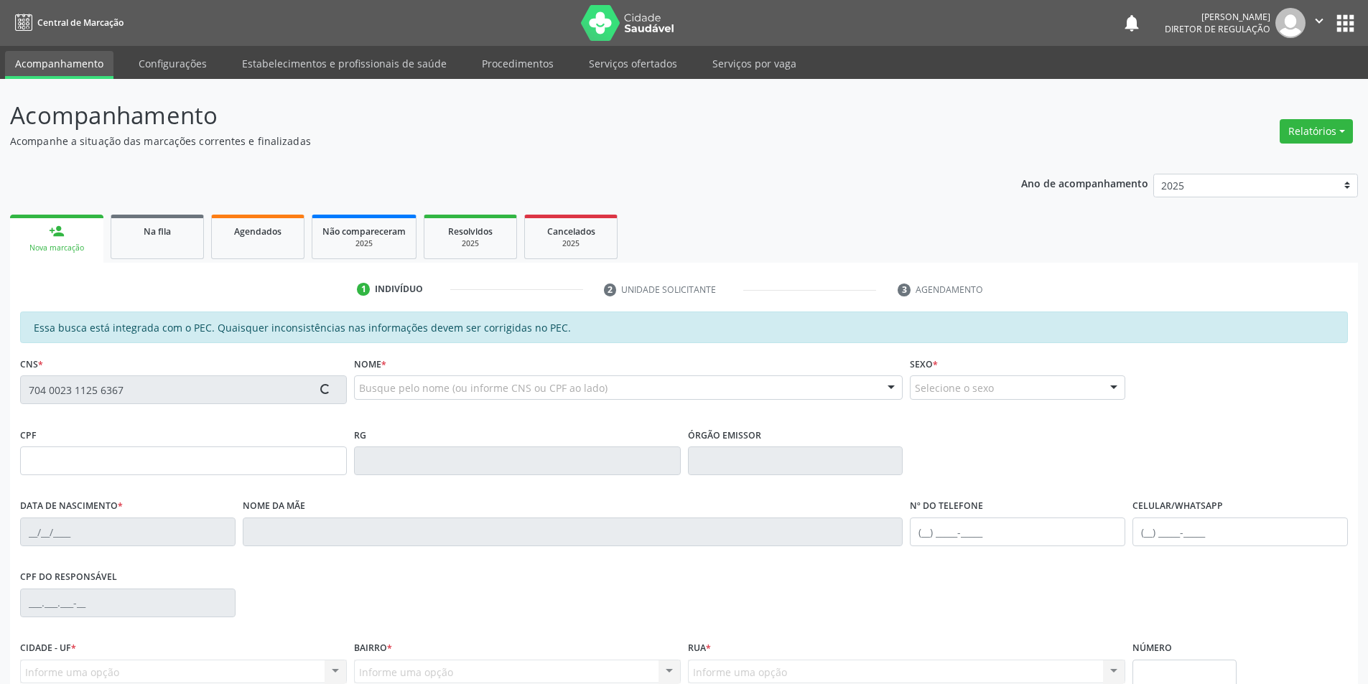
type input "(87) 98862-5505"
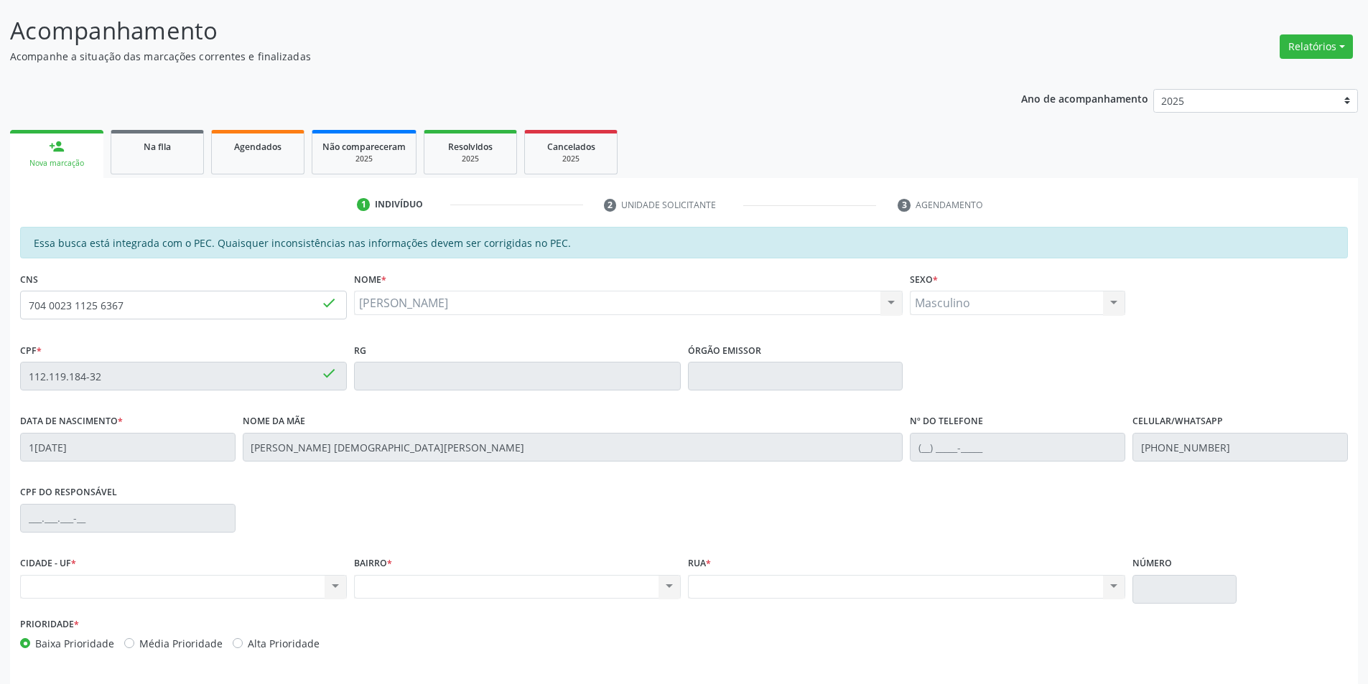
scroll to position [136, 0]
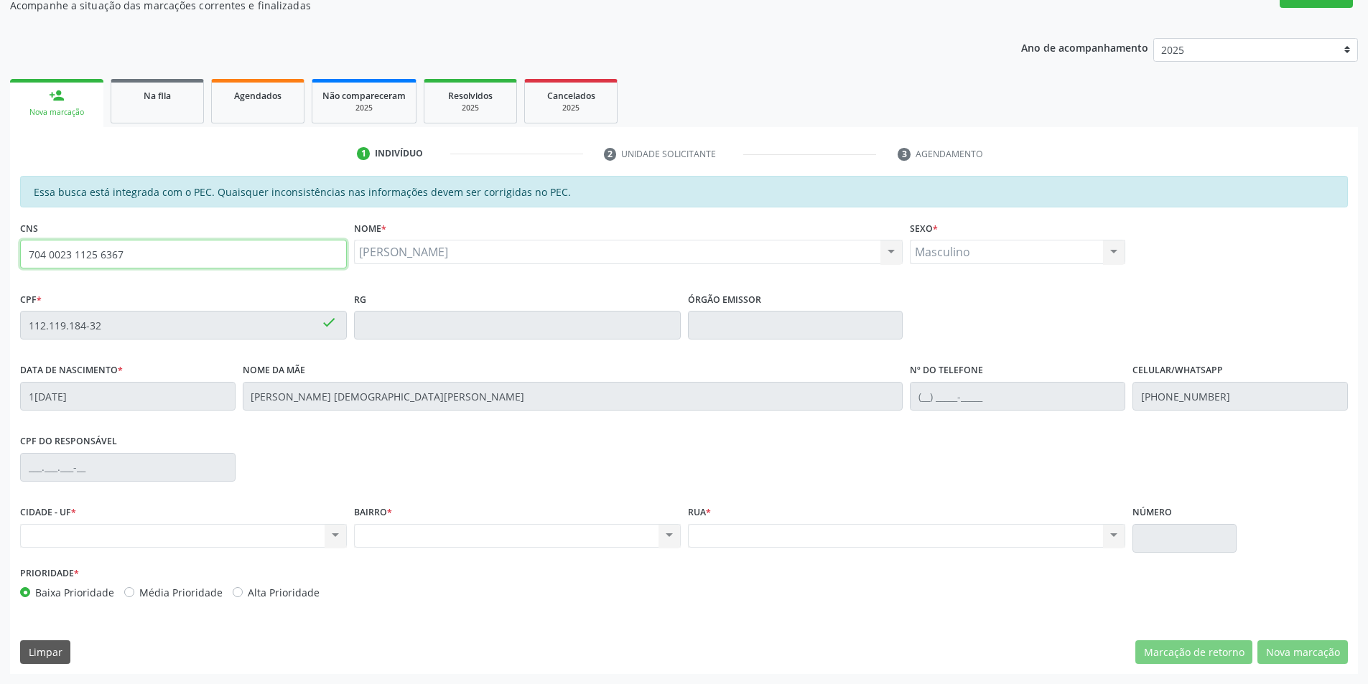
drag, startPoint x: 187, startPoint y: 253, endPoint x: 40, endPoint y: 253, distance: 146.5
click at [50, 251] on input "704 0023 1125 6367" at bounding box center [183, 254] width 327 height 29
type input "704 7"
click at [175, 112] on link "Na fila" at bounding box center [157, 101] width 93 height 45
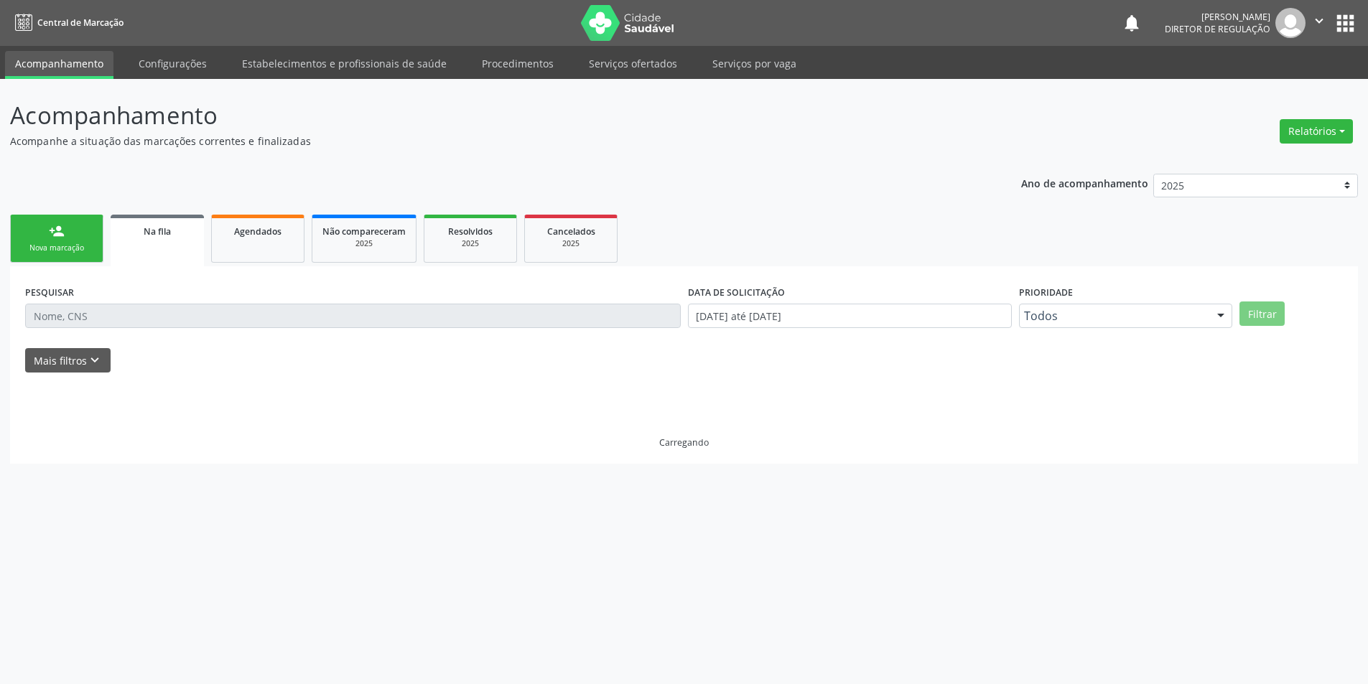
scroll to position [0, 0]
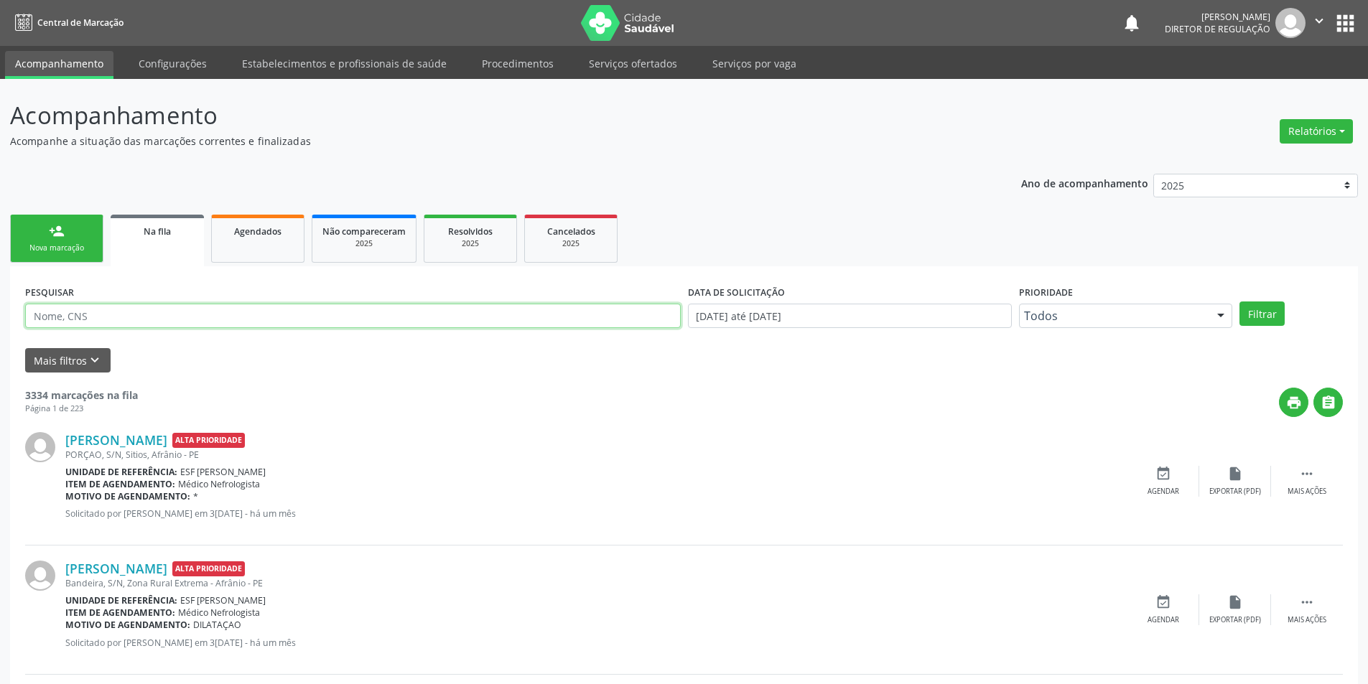
click at [131, 315] on input "text" at bounding box center [353, 316] width 656 height 24
type input "704000335942668"
click at [1260, 312] on button "Filtrar" at bounding box center [1261, 314] width 45 height 24
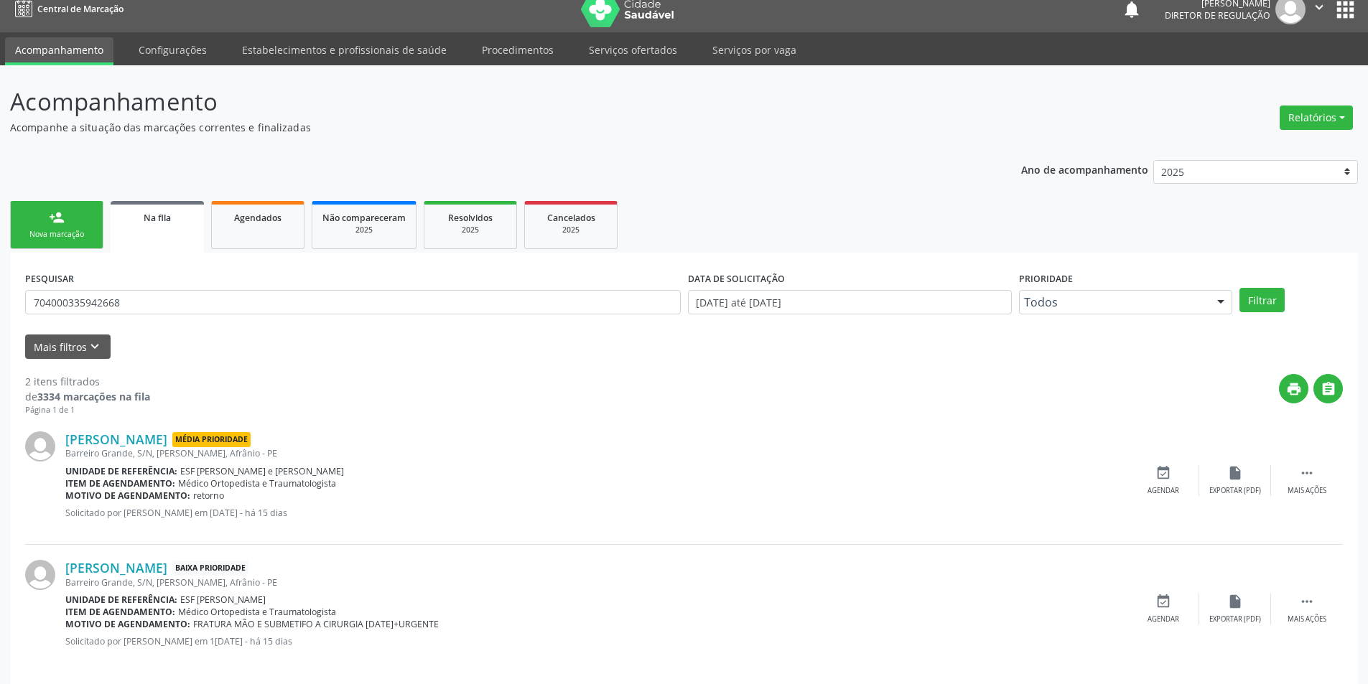
scroll to position [27, 0]
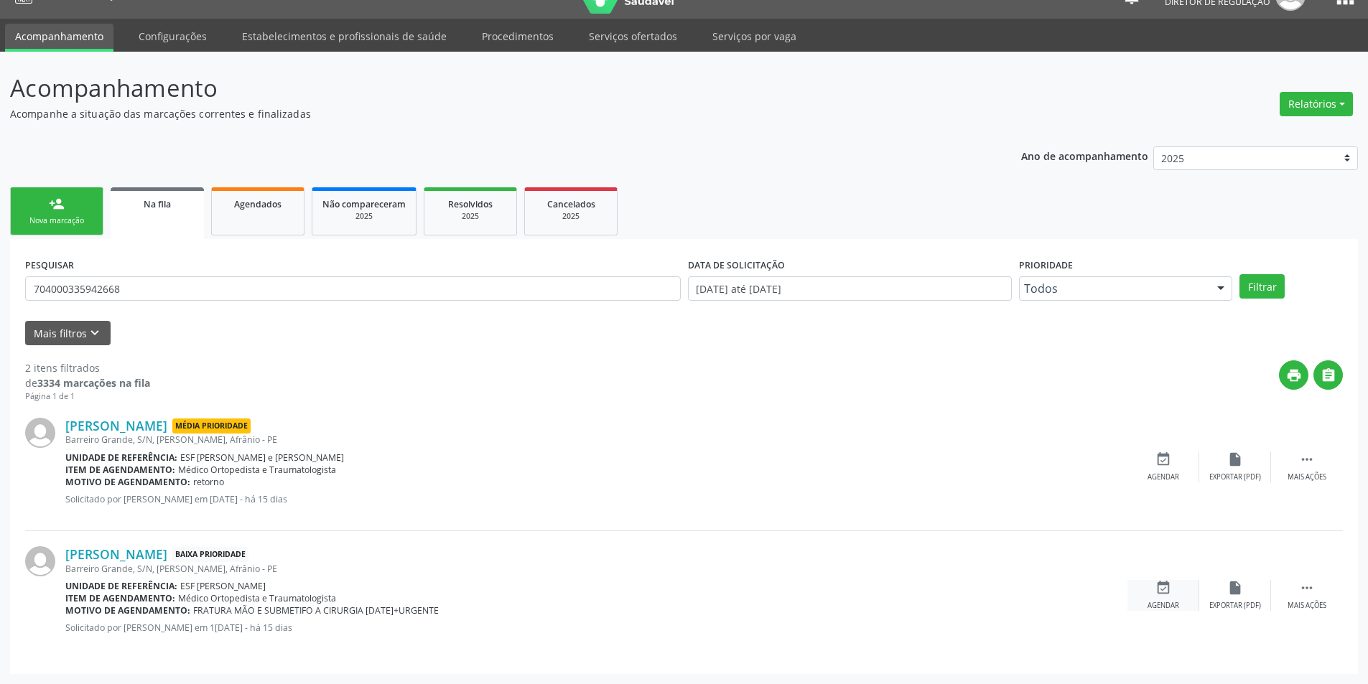
click at [1188, 592] on div "event_available Agendar" at bounding box center [1163, 595] width 72 height 31
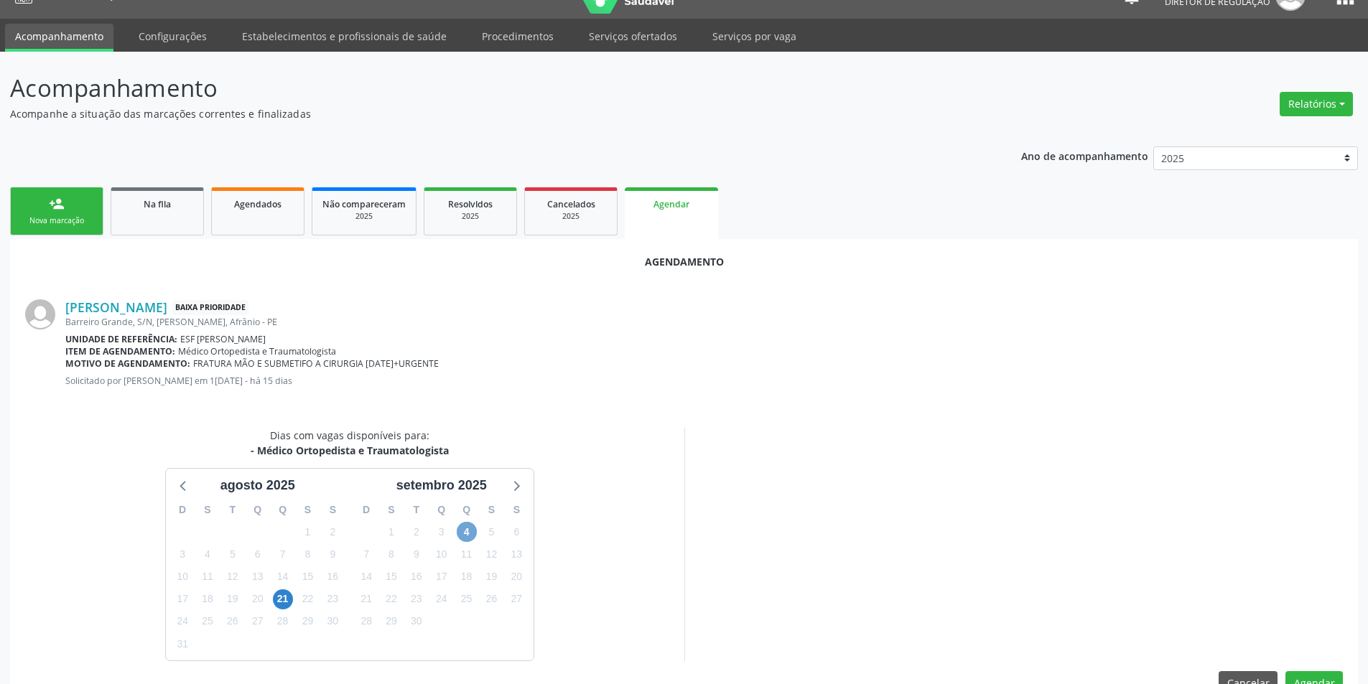
click at [470, 533] on span "4" at bounding box center [467, 532] width 20 height 20
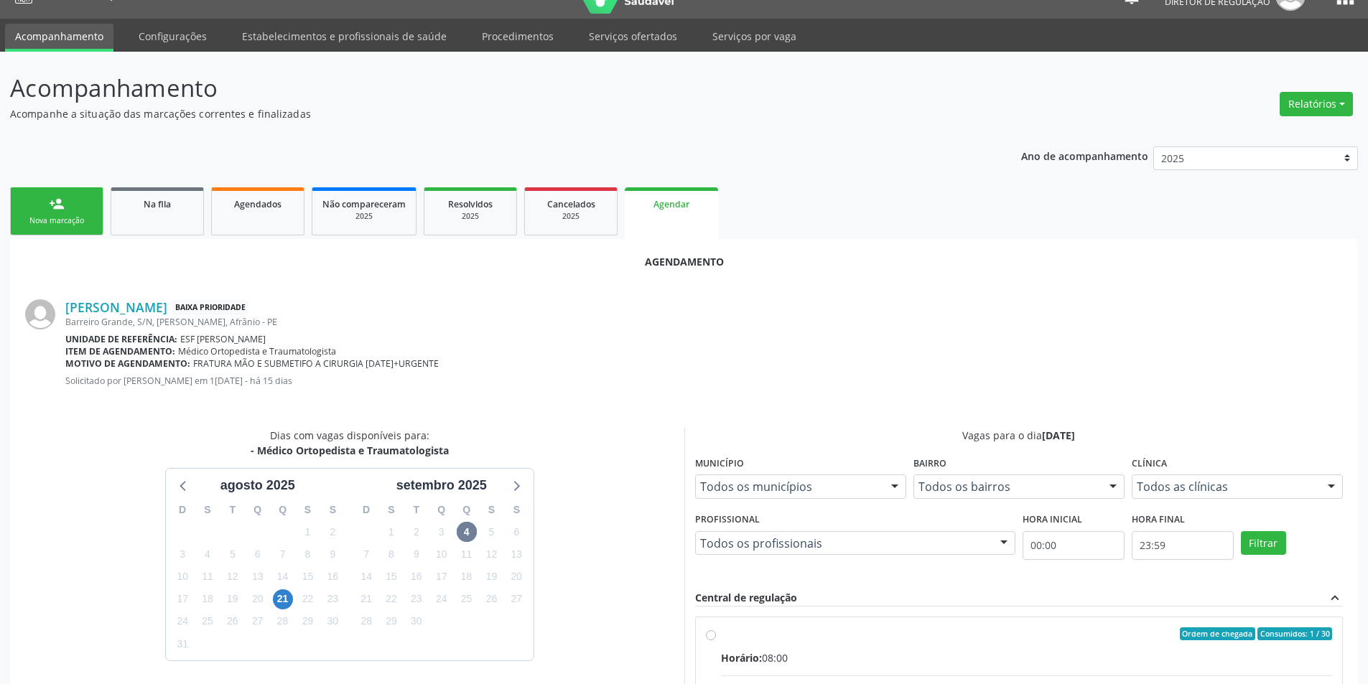
click at [725, 632] on div "Ordem de chegada Consumidos: 1 / 30" at bounding box center [1027, 634] width 612 height 13
click at [716, 632] on input "Ordem de chegada Consumidos: 1 / 30 Horário: 08:00 Clínica: Ambulatorio Municip…" at bounding box center [711, 634] width 10 height 13
radio input "true"
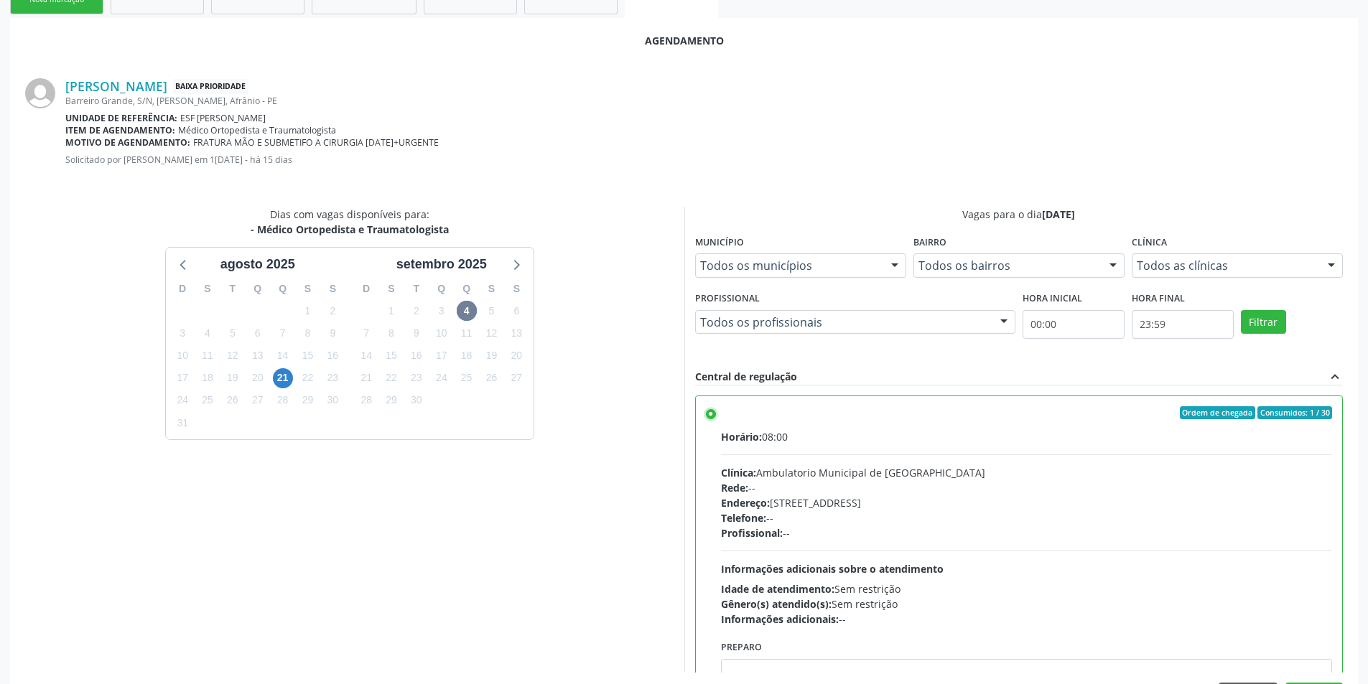
scroll to position [297, 0]
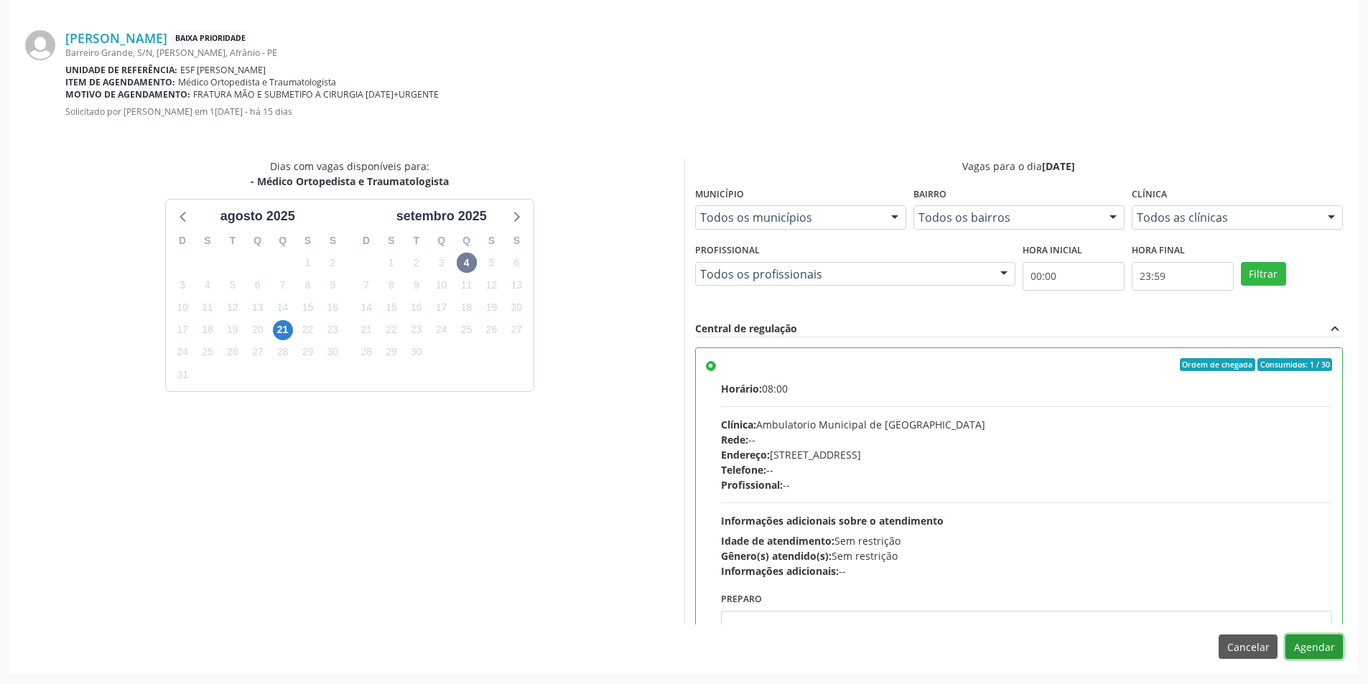
click at [1323, 653] on button "Agendar" at bounding box center [1313, 647] width 57 height 24
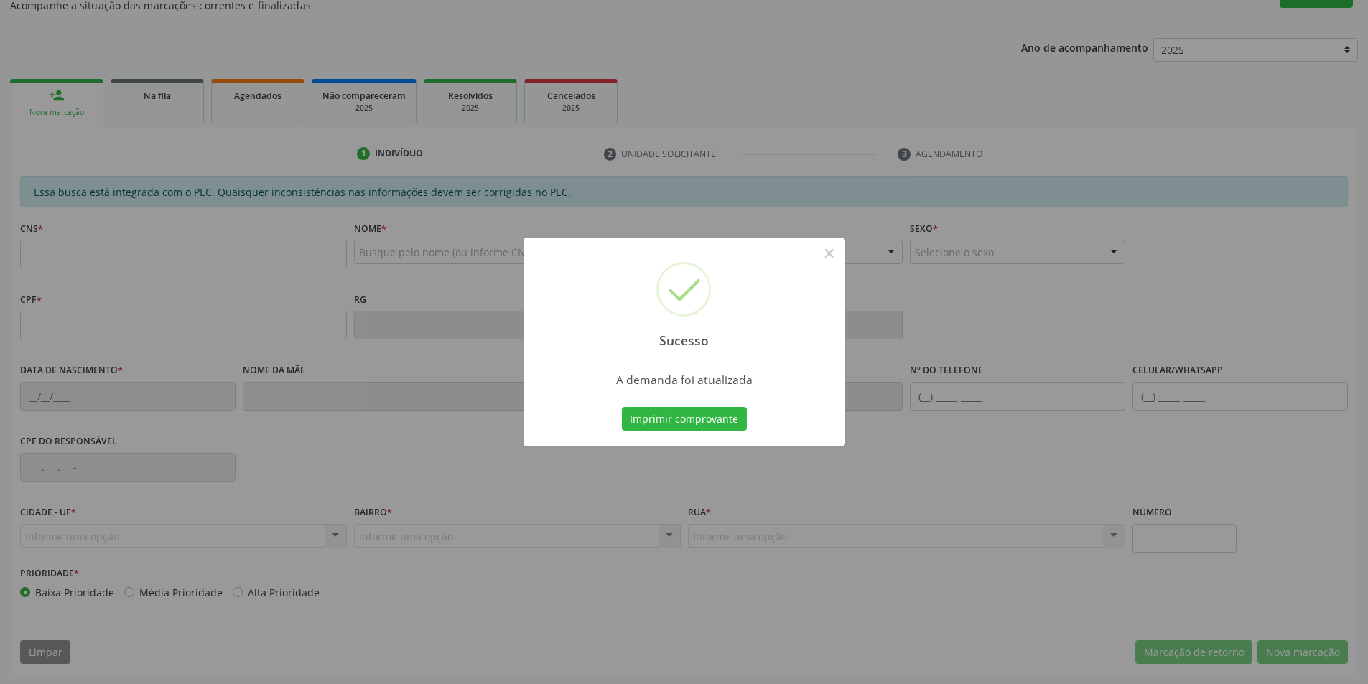
scroll to position [136, 0]
click at [715, 424] on button "Imprimir comprovante" at bounding box center [684, 419] width 125 height 24
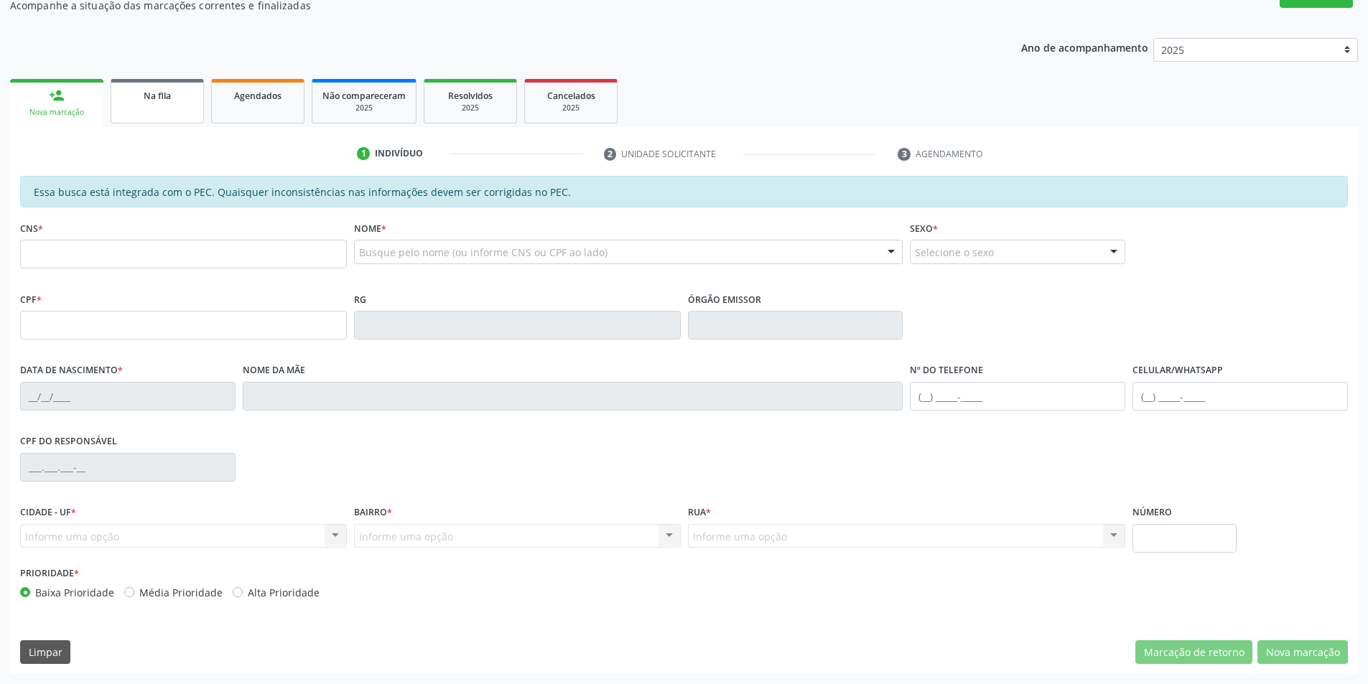
click at [187, 93] on div "Na fila" at bounding box center [157, 95] width 72 height 15
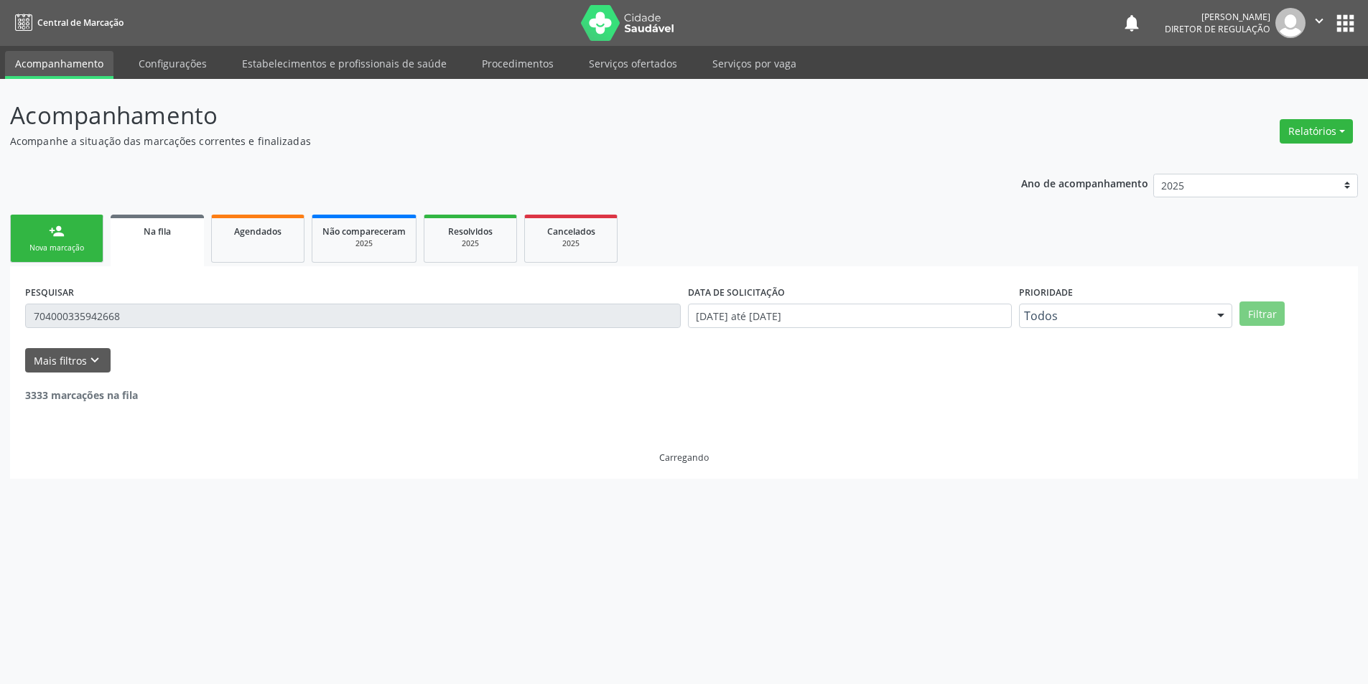
scroll to position [0, 0]
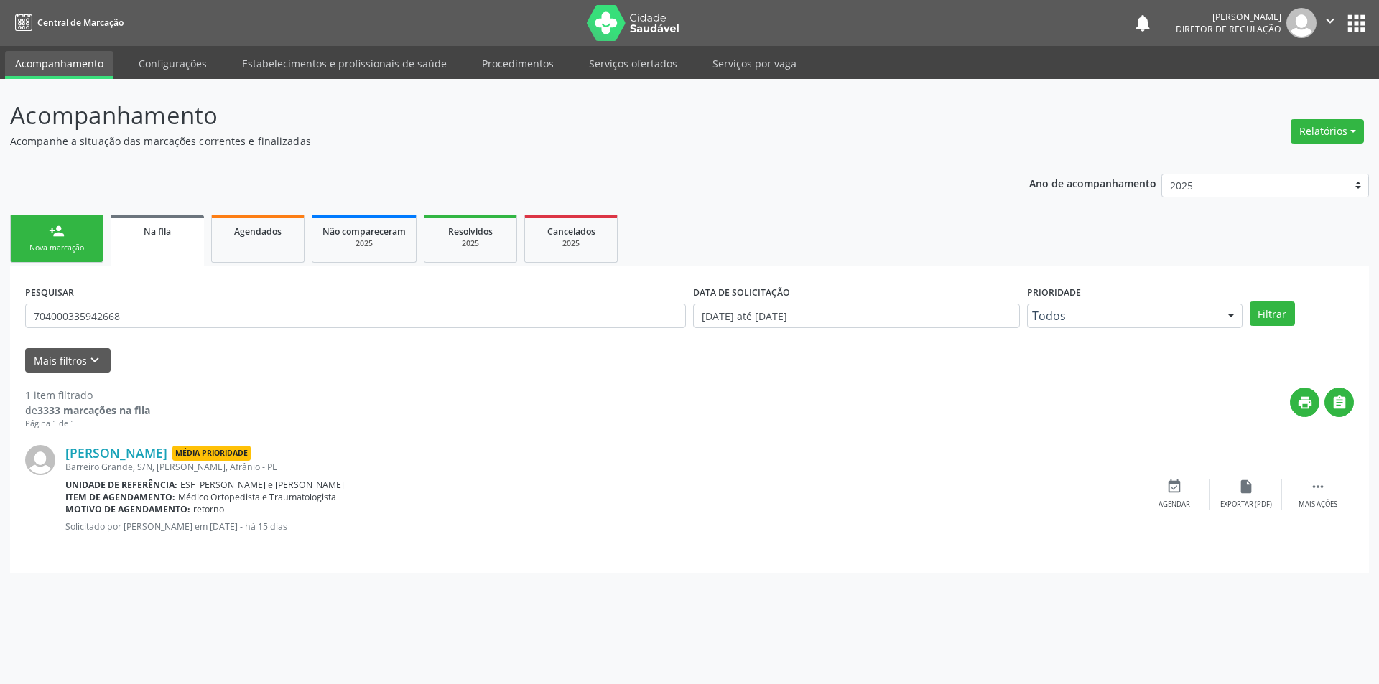
click at [85, 237] on link "person_add Nova marcação" at bounding box center [56, 239] width 93 height 48
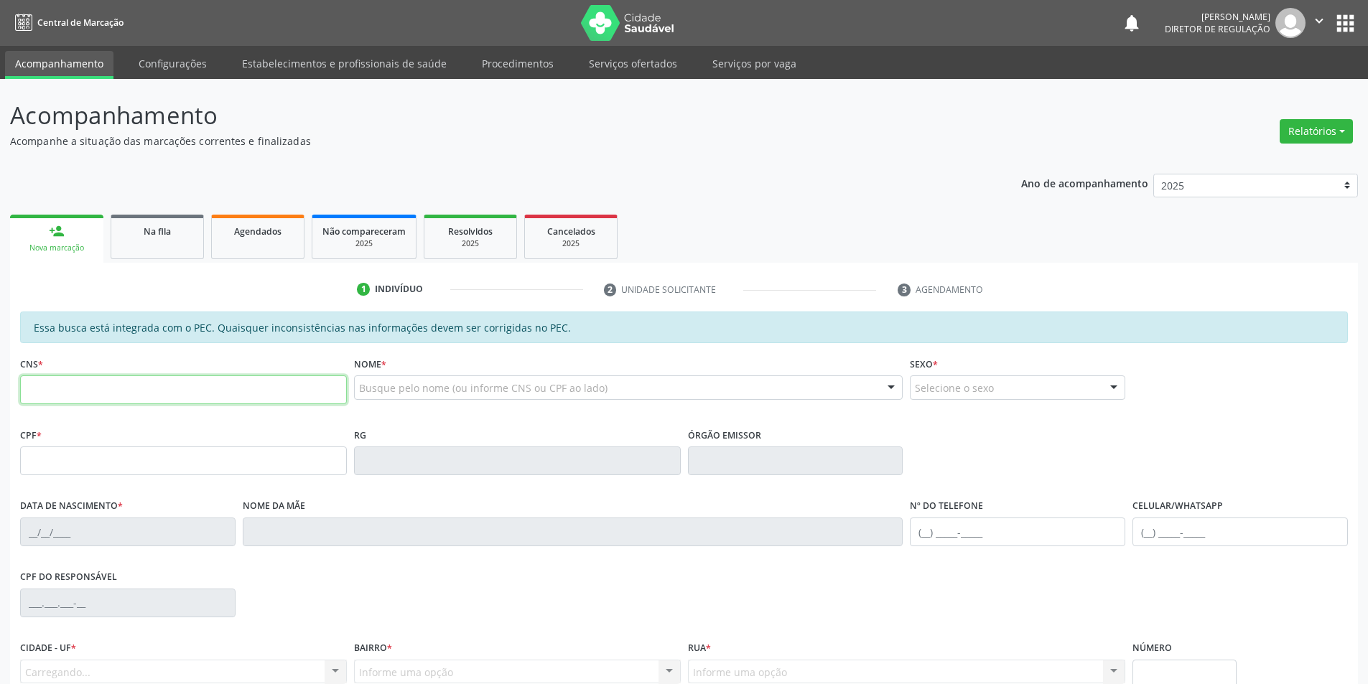
click at [102, 385] on input "text" at bounding box center [183, 390] width 327 height 29
type input "704 0023 1125 6367"
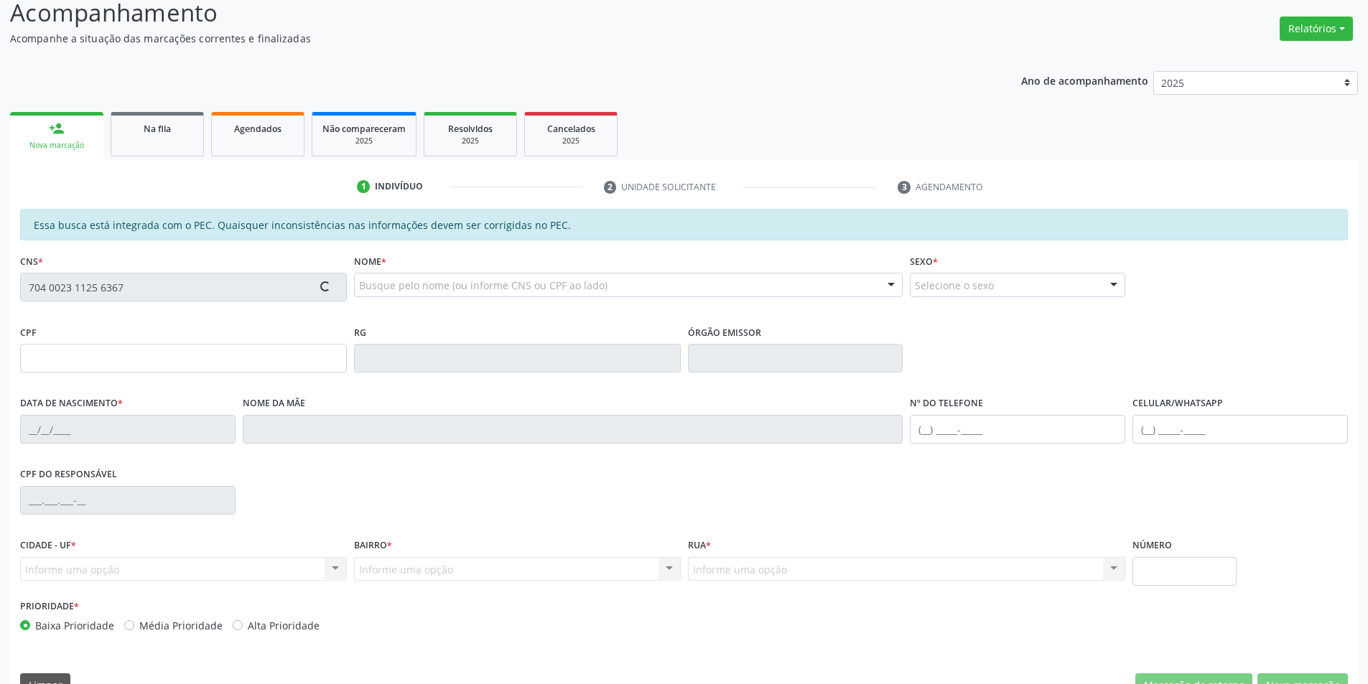
scroll to position [136, 0]
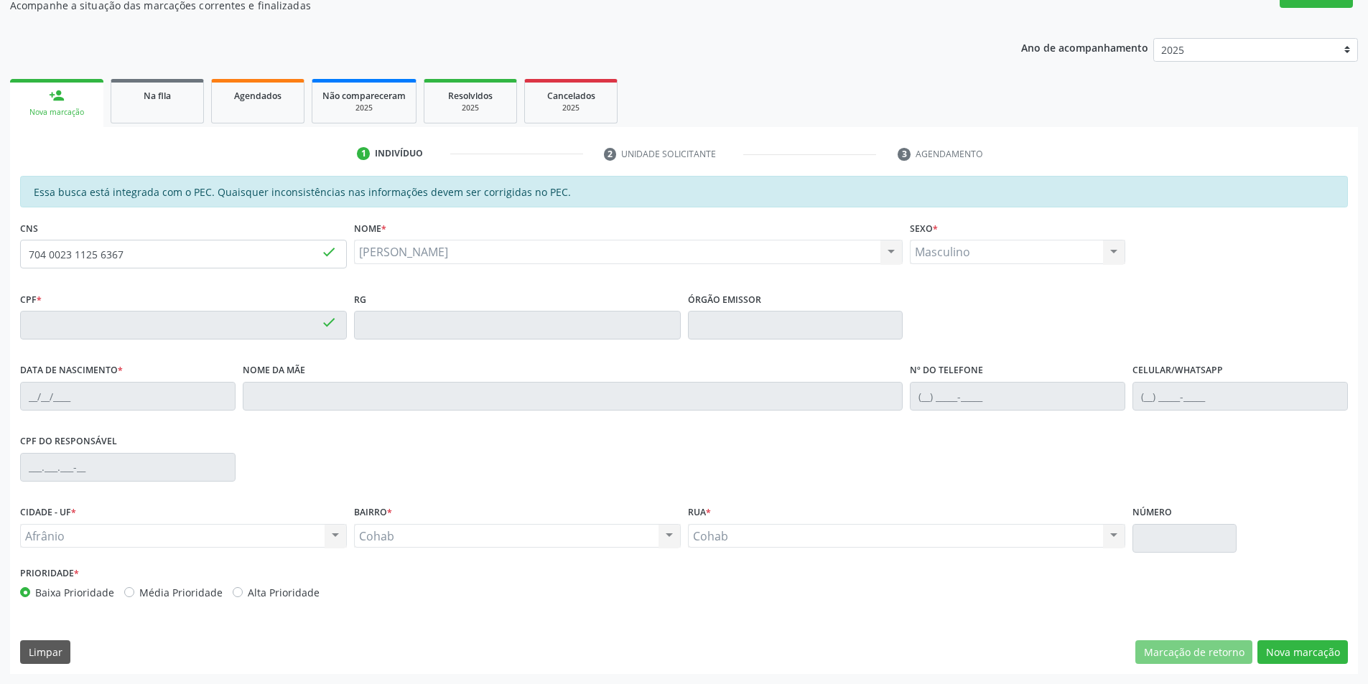
type input "112.119.184-32"
type input "12/10/2001"
type input "Martina Neide Evangelista de Araújo"
type input "(87) 98862-5505"
type input "S/N"
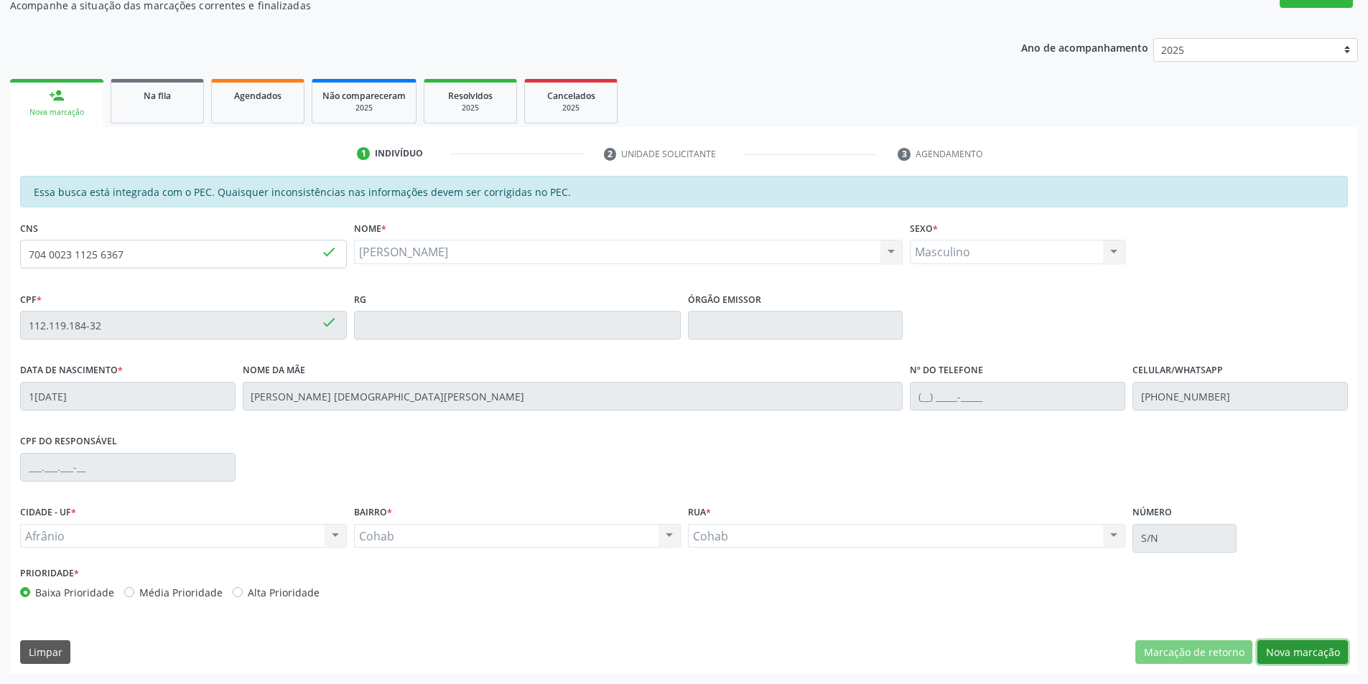
click at [1270, 662] on button "Nova marcação" at bounding box center [1302, 652] width 90 height 24
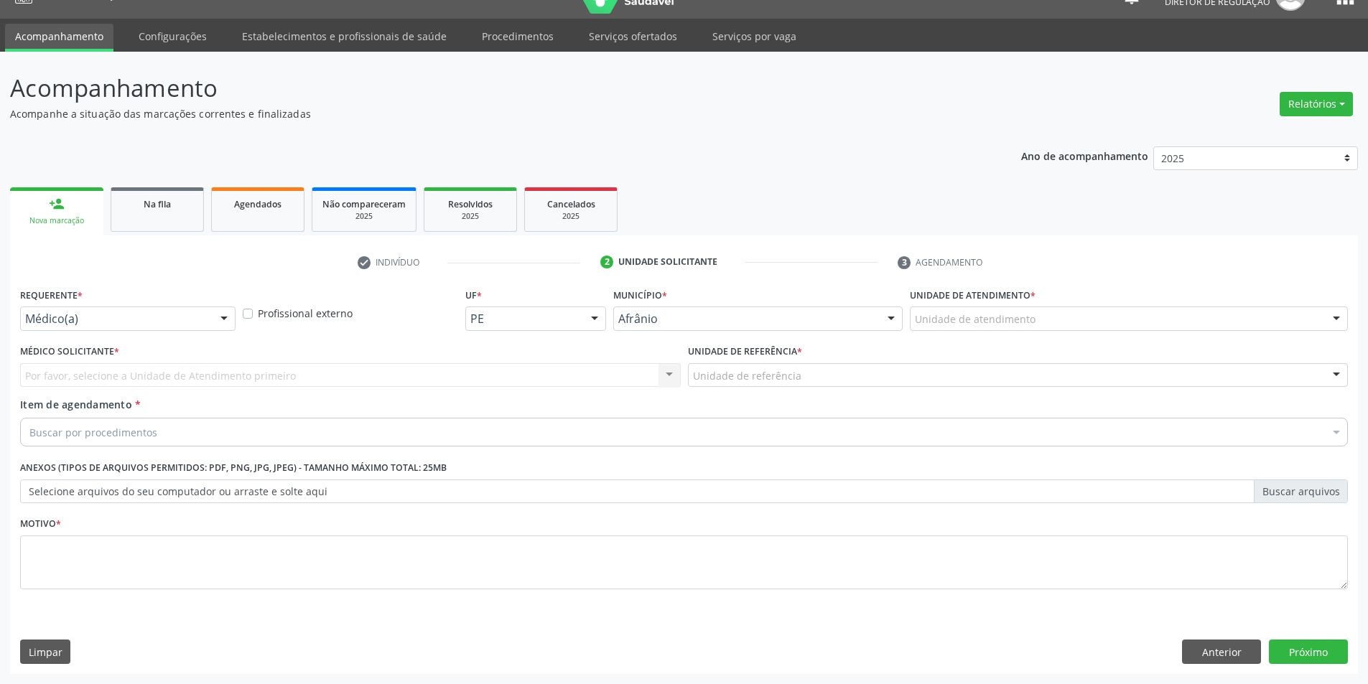
scroll to position [27, 0]
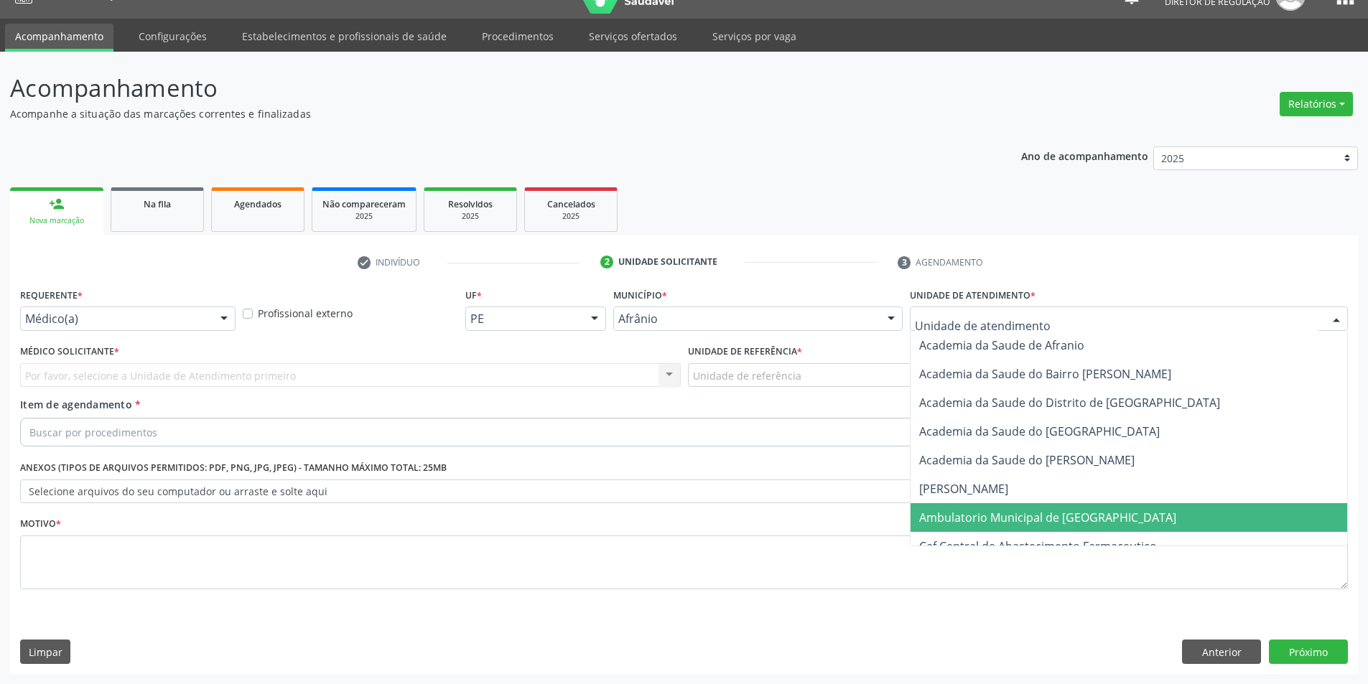
click at [985, 520] on span "Ambulatorio Municipal de [GEOGRAPHIC_DATA]" at bounding box center [1047, 518] width 257 height 16
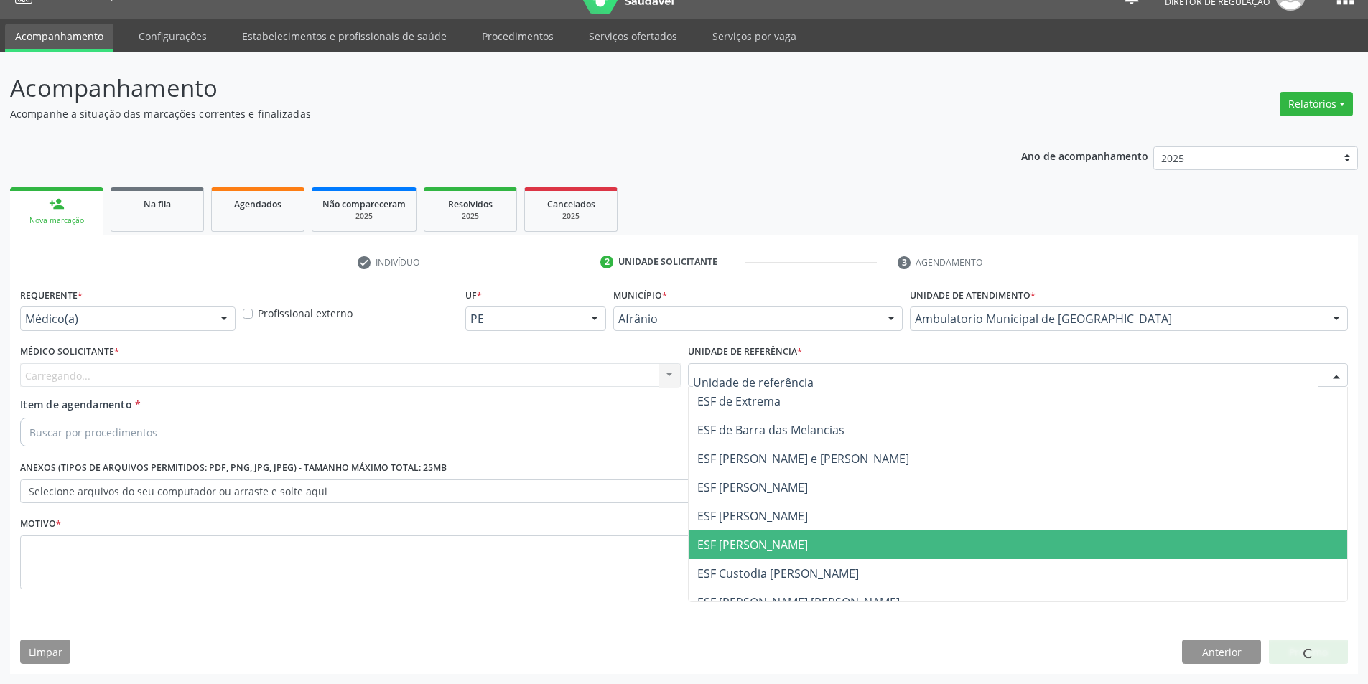
click at [808, 545] on span "ESF [PERSON_NAME]" at bounding box center [1018, 545] width 659 height 29
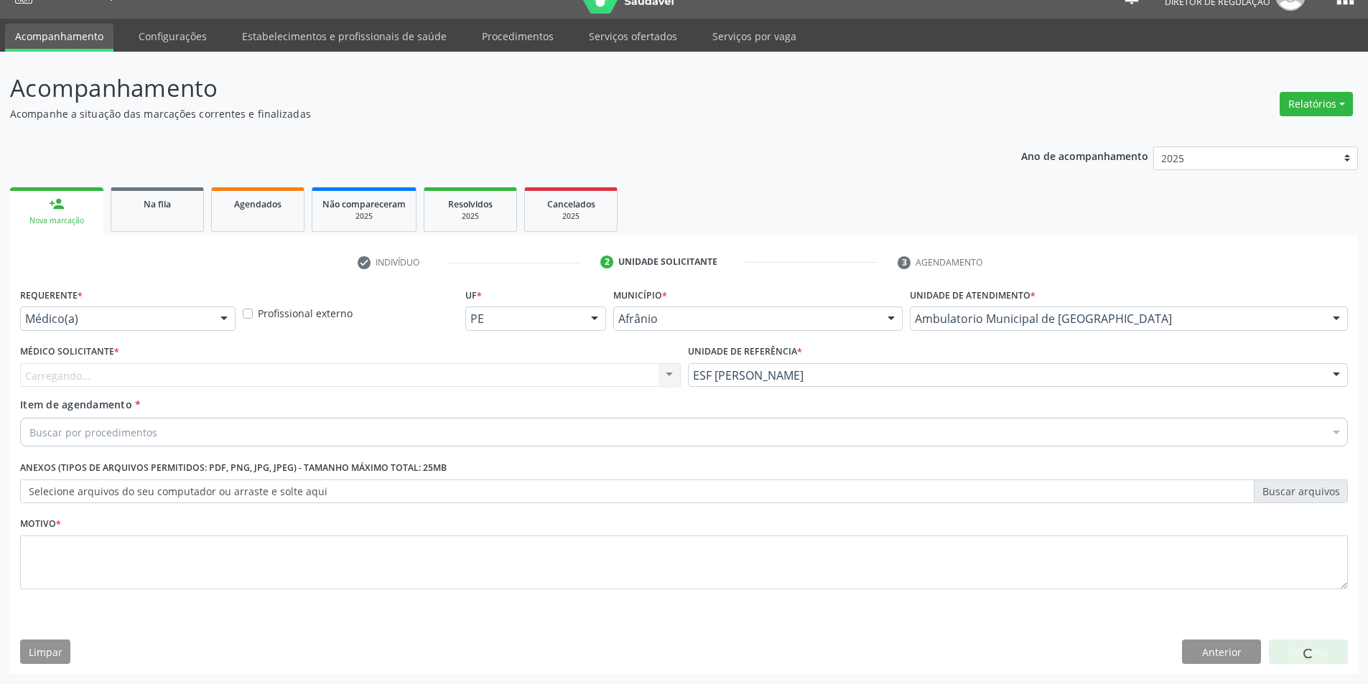
drag, startPoint x: 442, startPoint y: 367, endPoint x: 383, endPoint y: 378, distance: 60.0
click at [440, 367] on div "Carregando... Nenhum resultado encontrado para: " " Não há nenhuma opção para s…" at bounding box center [350, 375] width 661 height 24
click at [382, 378] on div "Carregando... Nenhum resultado encontrado para: " " Não há nenhuma opção para s…" at bounding box center [350, 375] width 661 height 24
click at [164, 389] on div "Médico Solicitante * Médico solicitante Alysson Rodrigo Ferreira Cavalcanti Bru…" at bounding box center [351, 369] width 668 height 56
click at [157, 381] on div "Médico solicitante" at bounding box center [350, 375] width 661 height 24
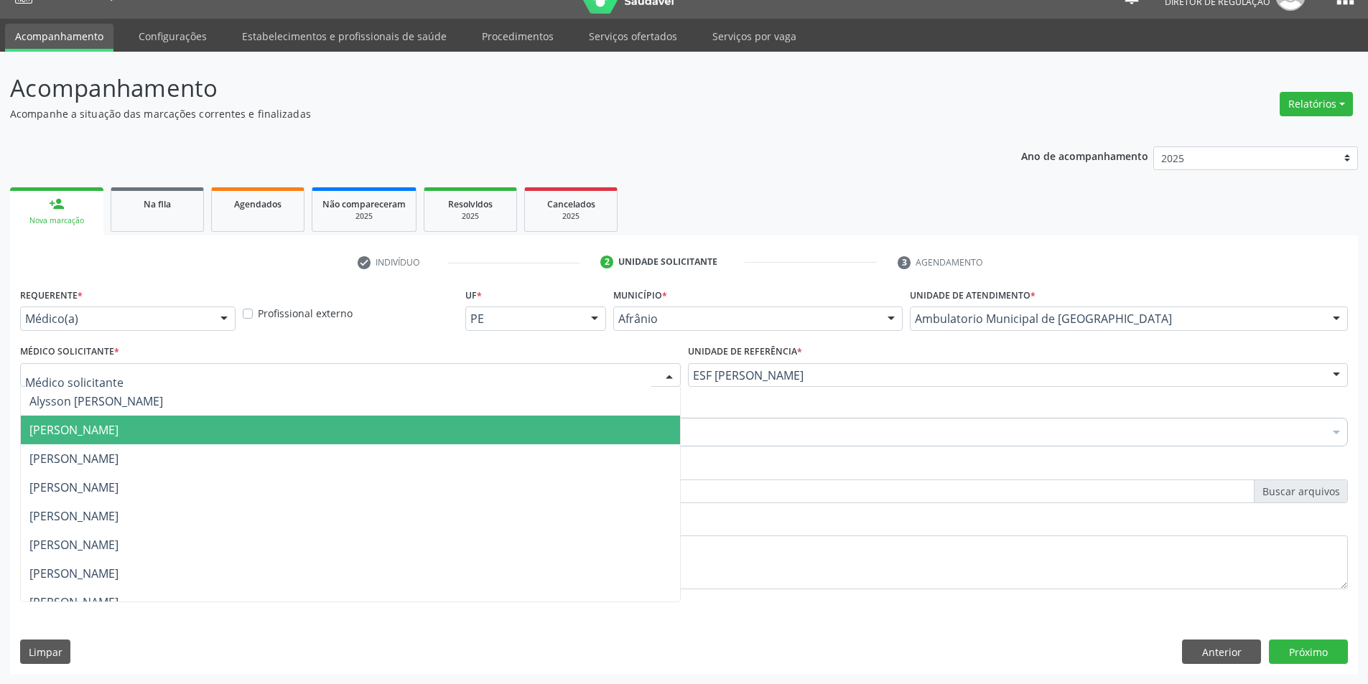
click at [118, 433] on span "[PERSON_NAME]" at bounding box center [73, 430] width 89 height 16
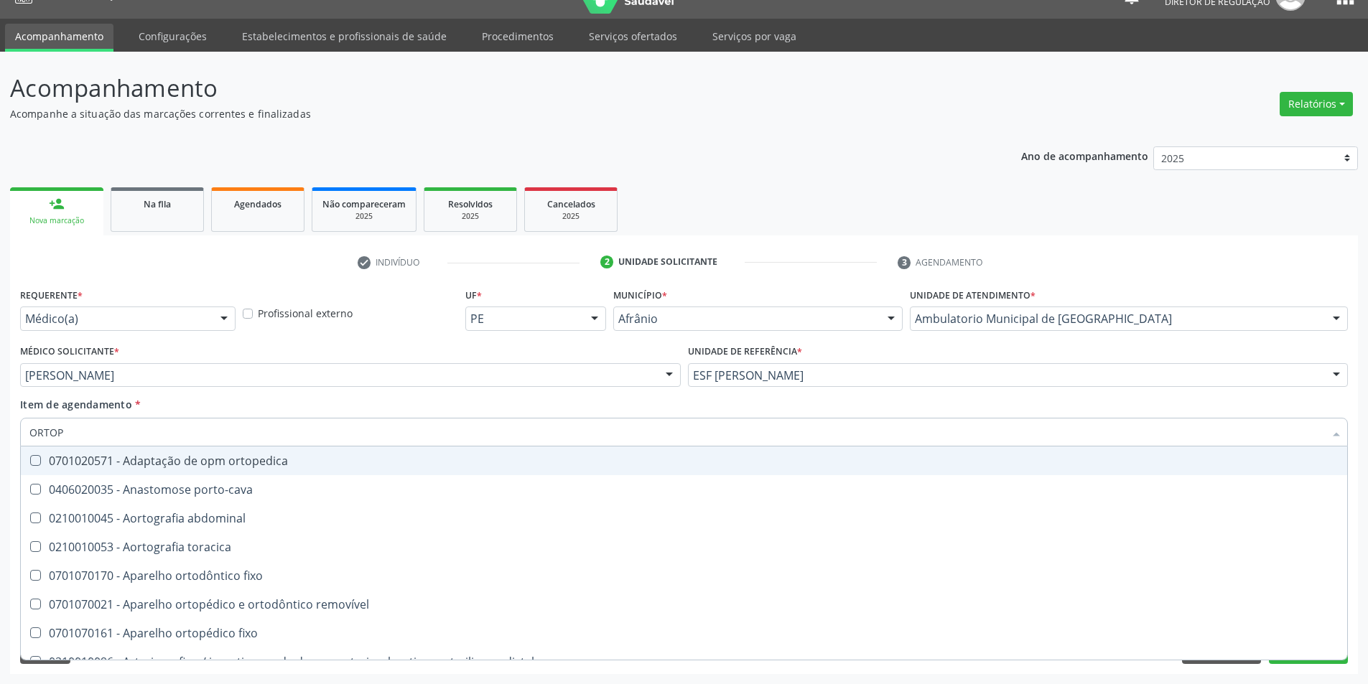
type input "ORTOPE"
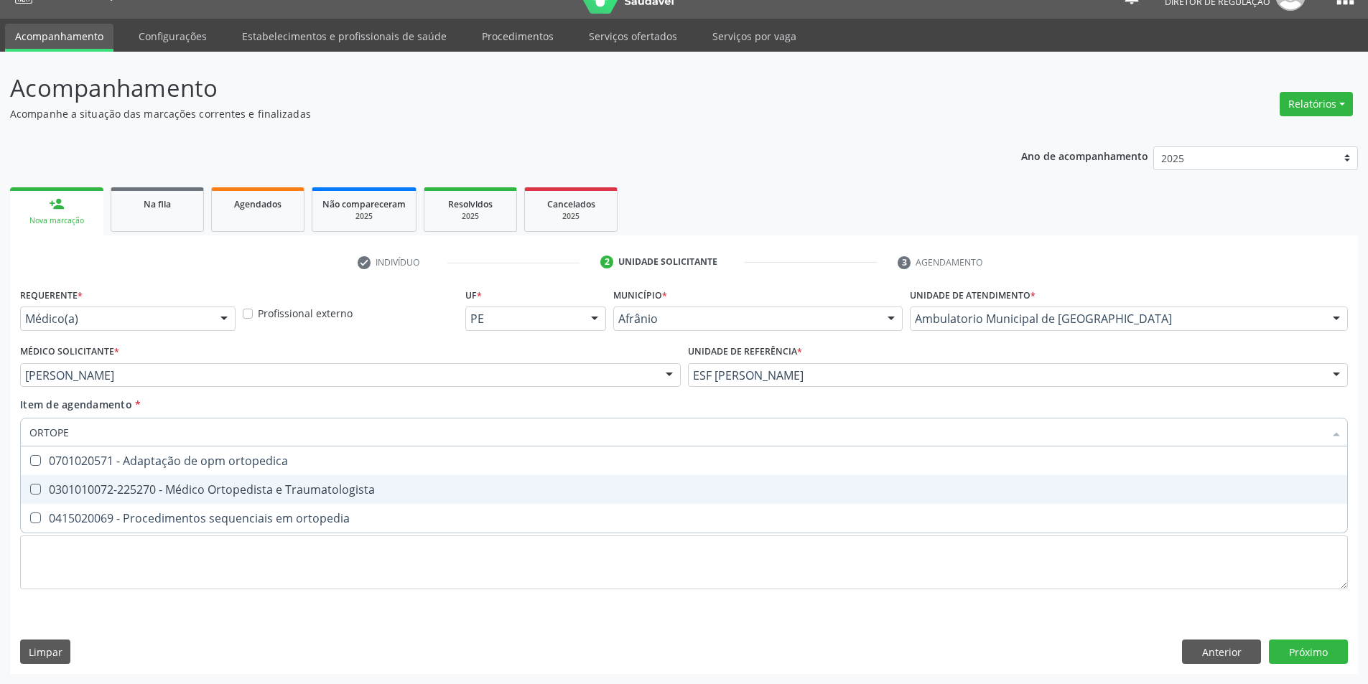
click at [207, 480] on span "0301010072-225270 - Médico Ortopedista e Traumatologista" at bounding box center [684, 489] width 1326 height 29
checkbox Traumatologista "true"
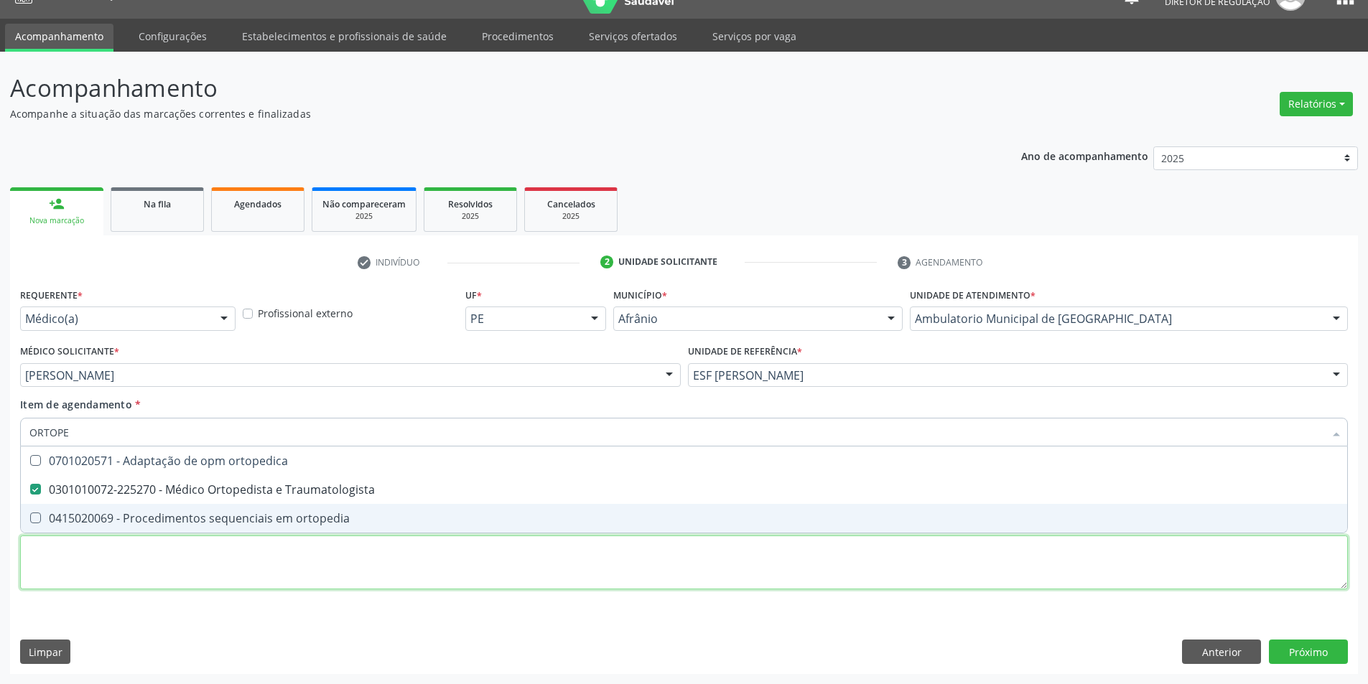
click at [154, 587] on div "Requerente * Médico(a) Médico(a) Enfermeiro(a) Paciente Nenhum resultado encont…" at bounding box center [684, 446] width 1328 height 325
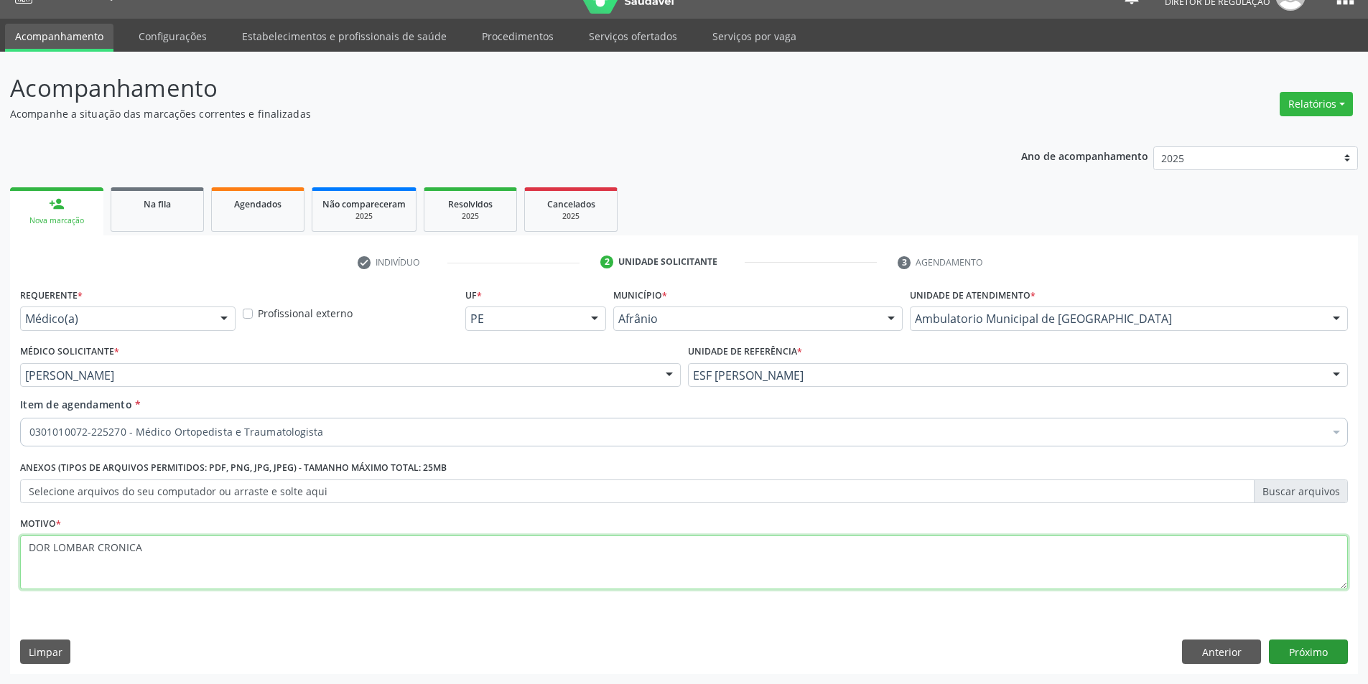
type textarea "DOR LOMBAR CRONICA"
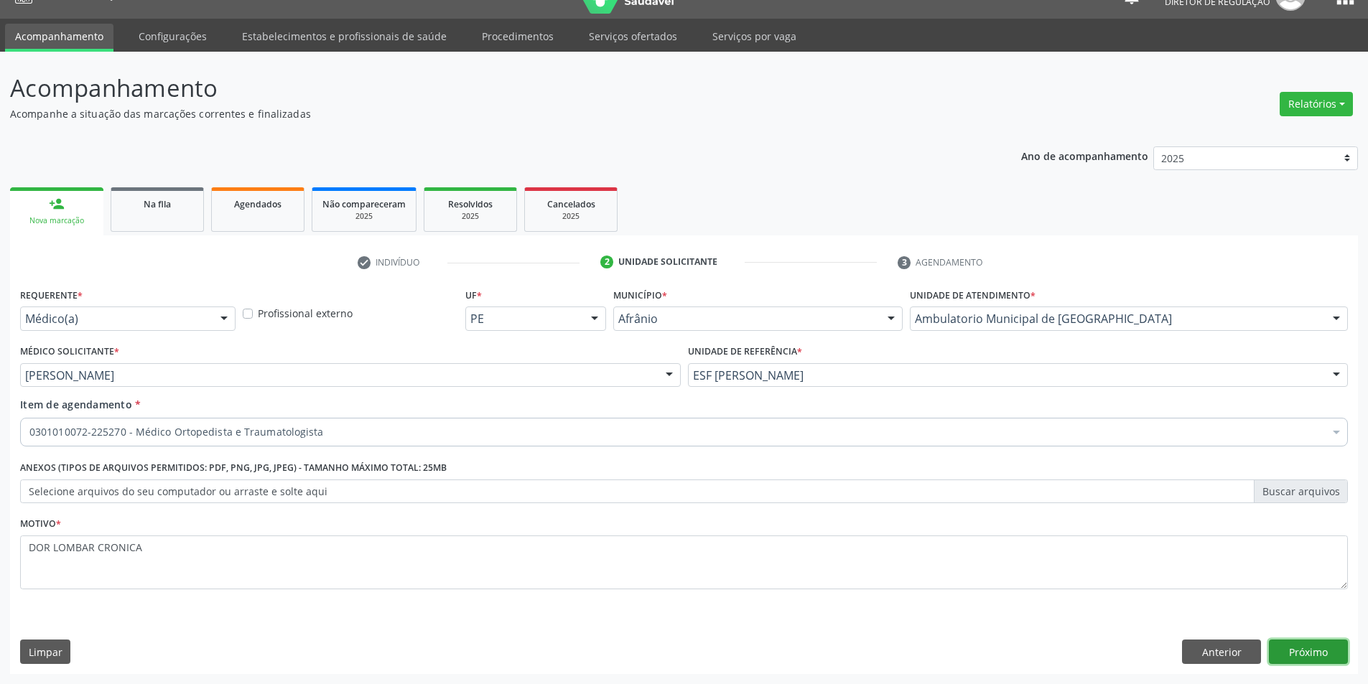
click at [1341, 653] on button "Próximo" at bounding box center [1308, 652] width 79 height 24
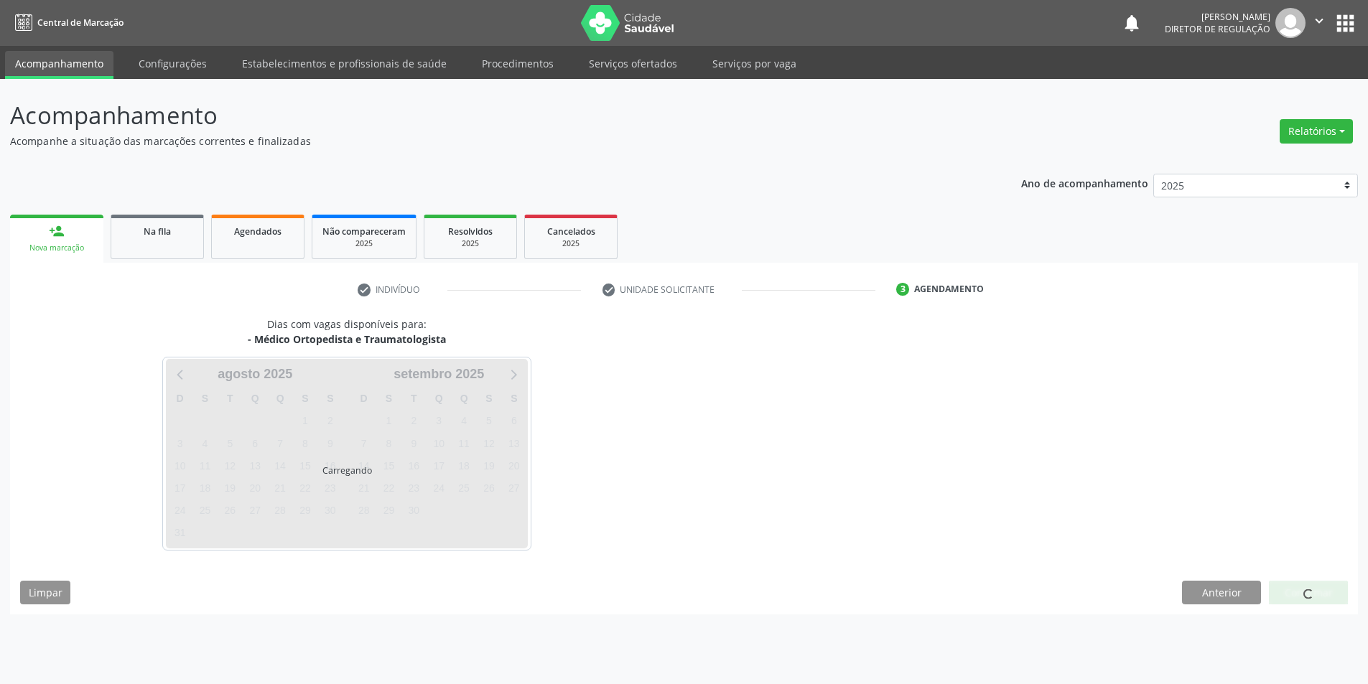
scroll to position [0, 0]
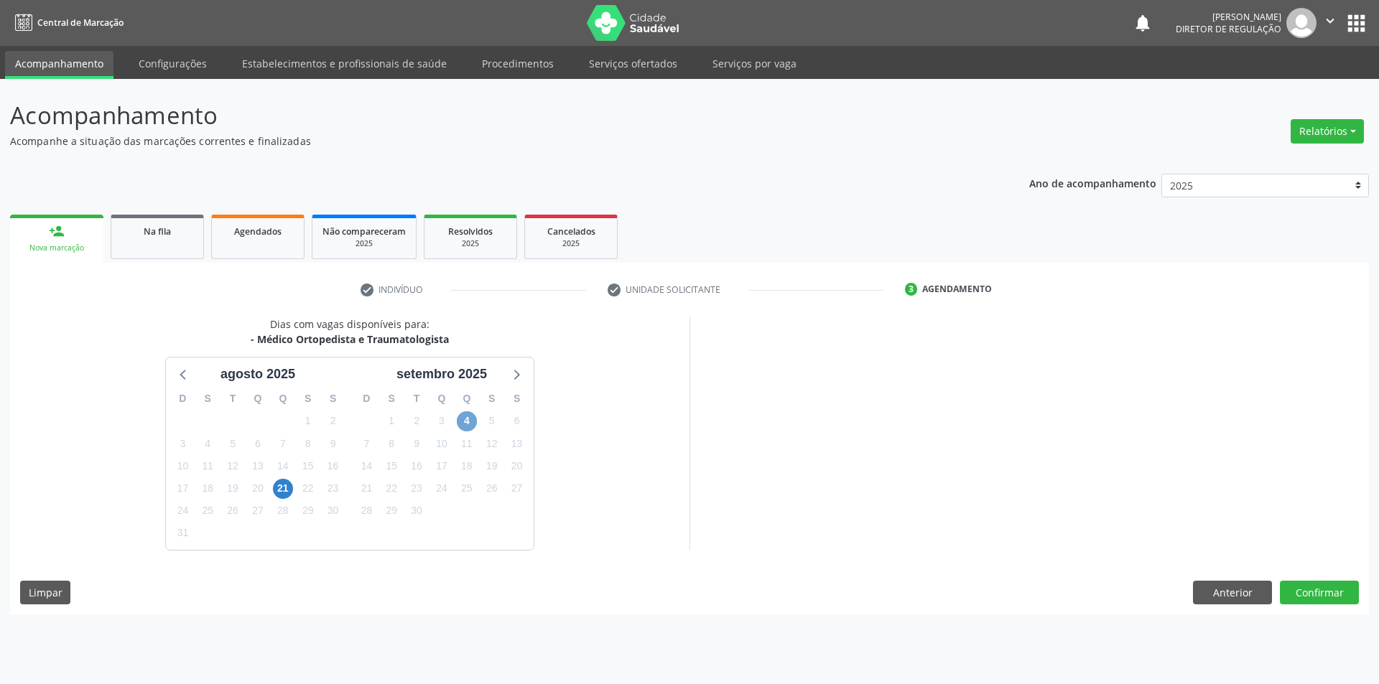
click at [467, 426] on span "4" at bounding box center [467, 421] width 20 height 20
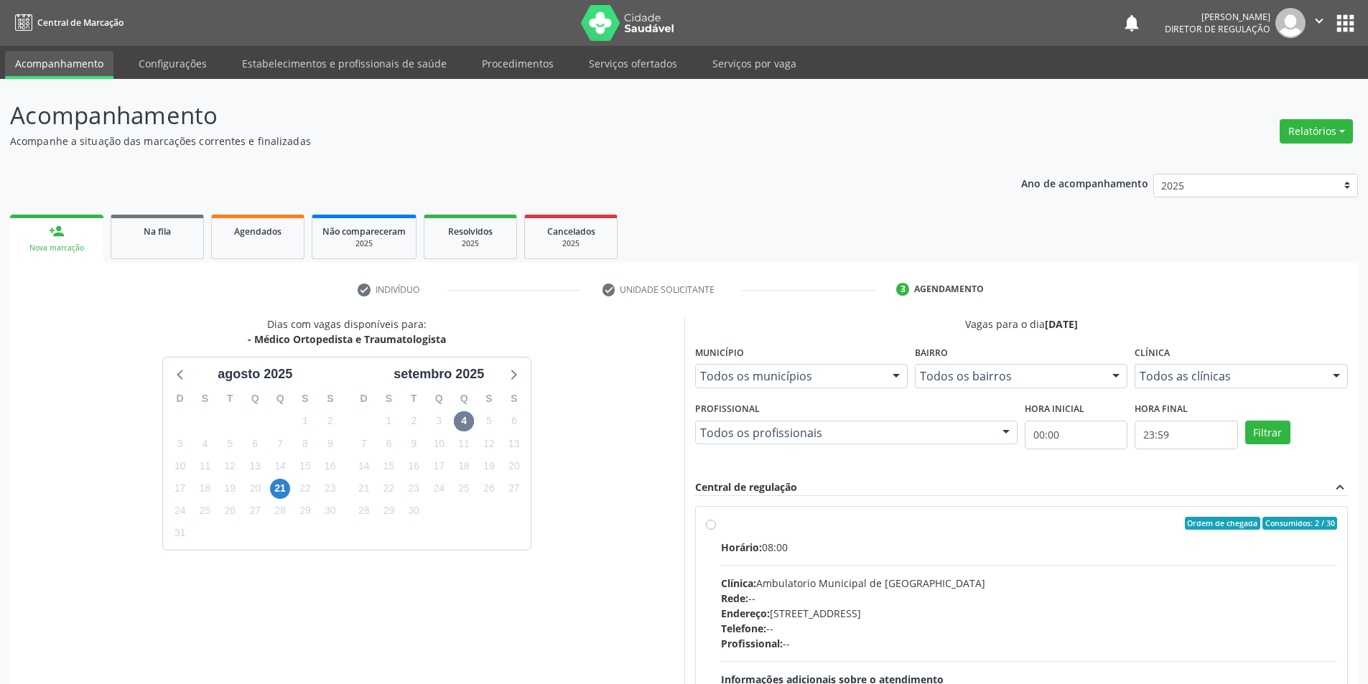
click at [755, 554] on div "Horário: 08:00" at bounding box center [1029, 547] width 617 height 15
click at [716, 530] on input "Ordem de chegada Consumidos: 2 / 30 Horário: 08:00 Clínica: Ambulatorio Municip…" at bounding box center [711, 523] width 10 height 13
radio input "true"
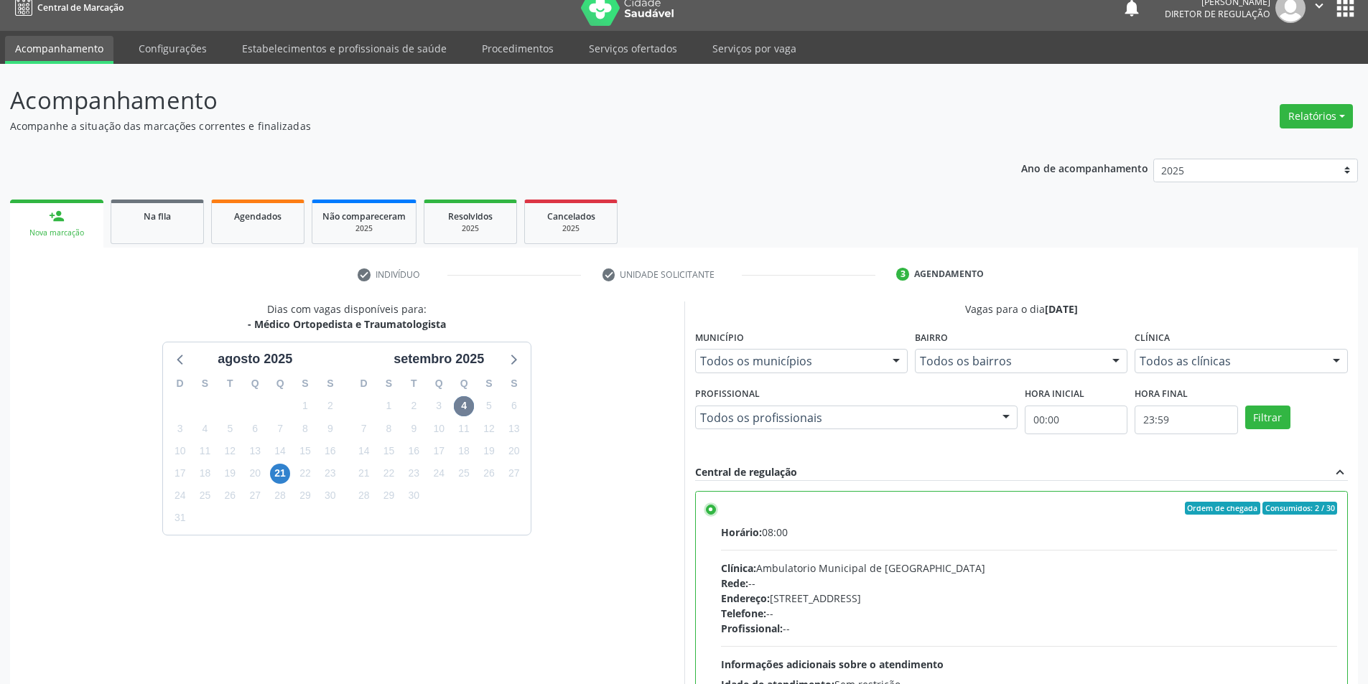
scroll to position [174, 0]
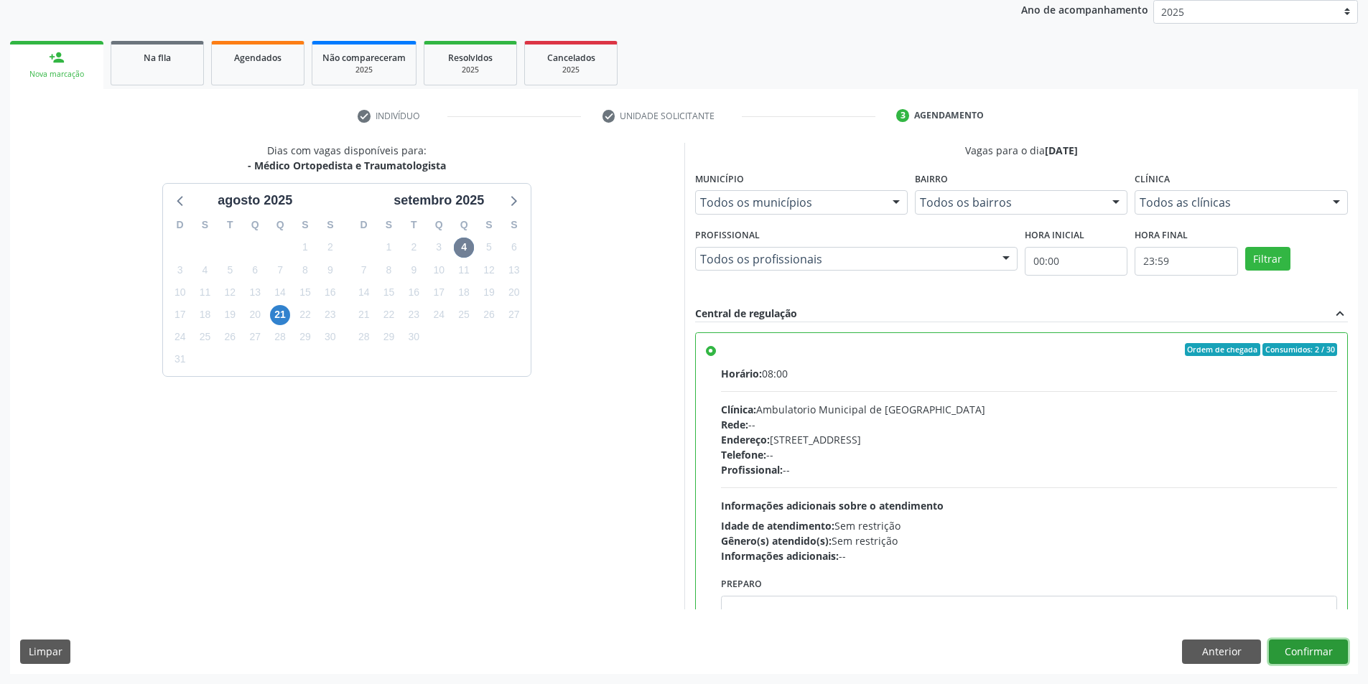
click at [1290, 649] on button "Confirmar" at bounding box center [1308, 652] width 79 height 24
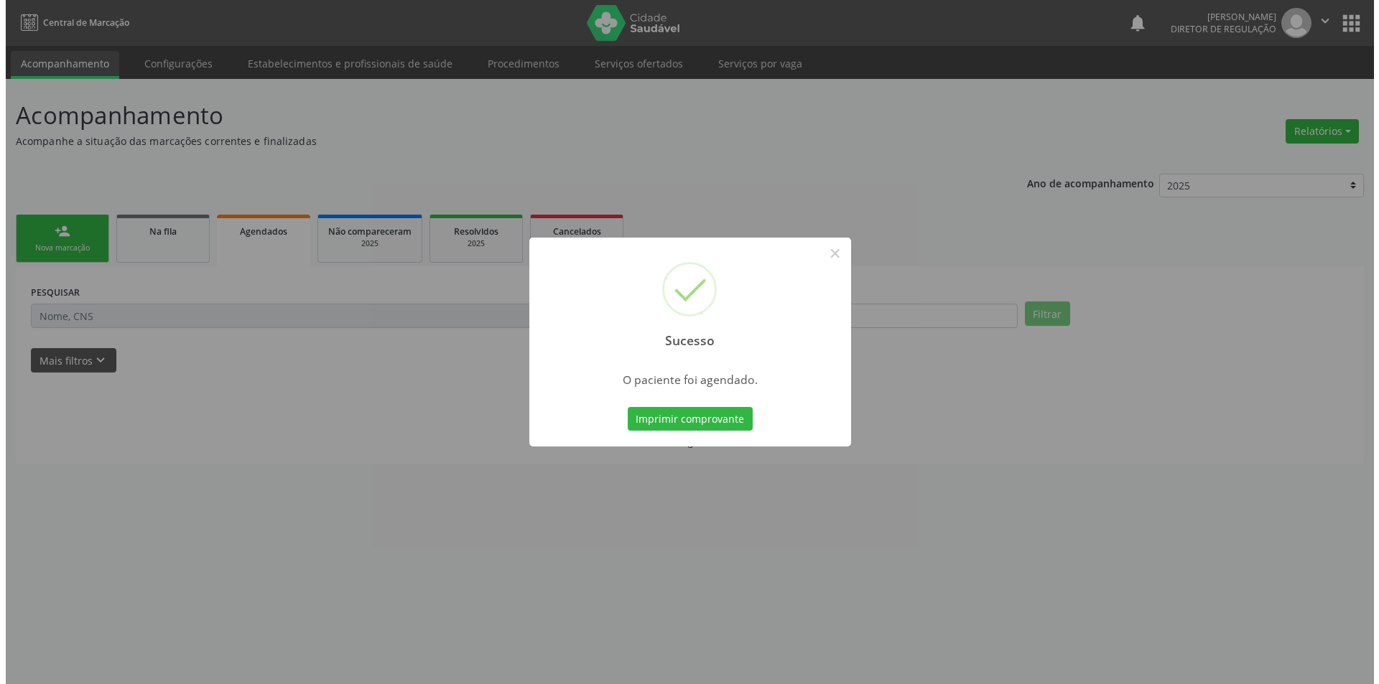
scroll to position [0, 0]
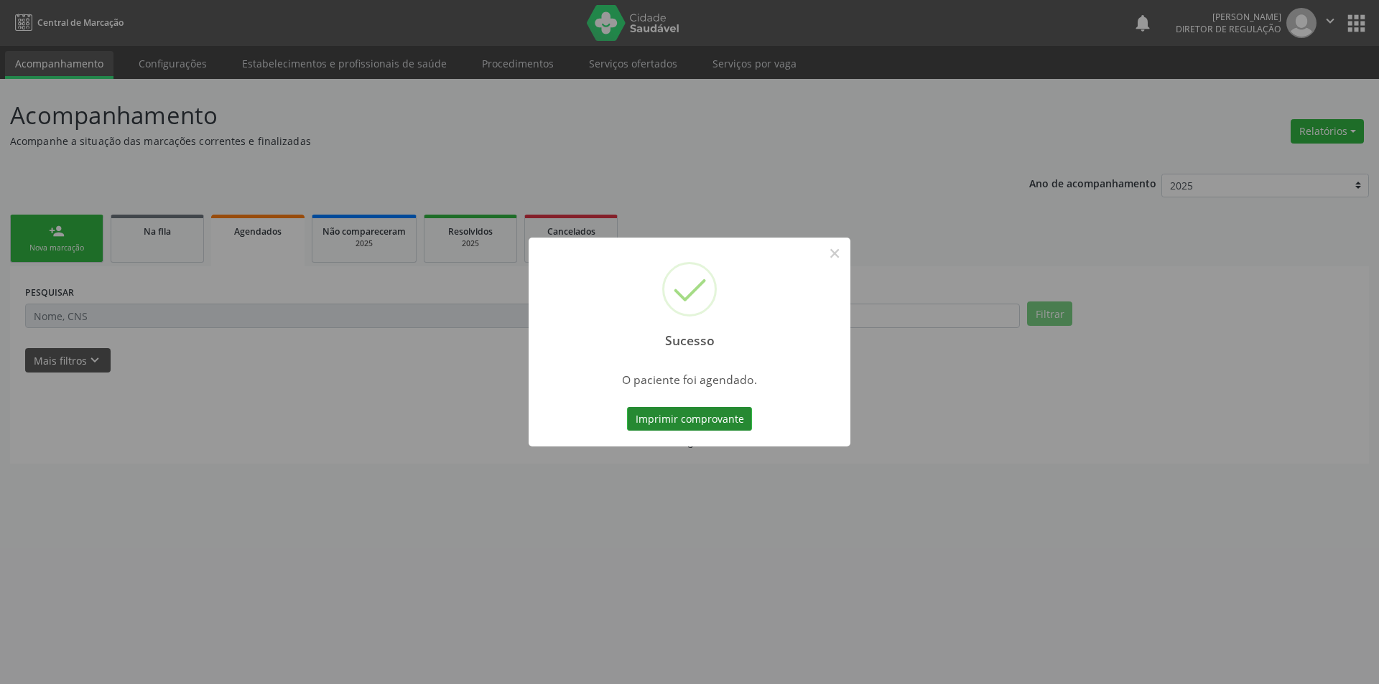
click at [689, 415] on button "Imprimir comprovante" at bounding box center [689, 419] width 125 height 24
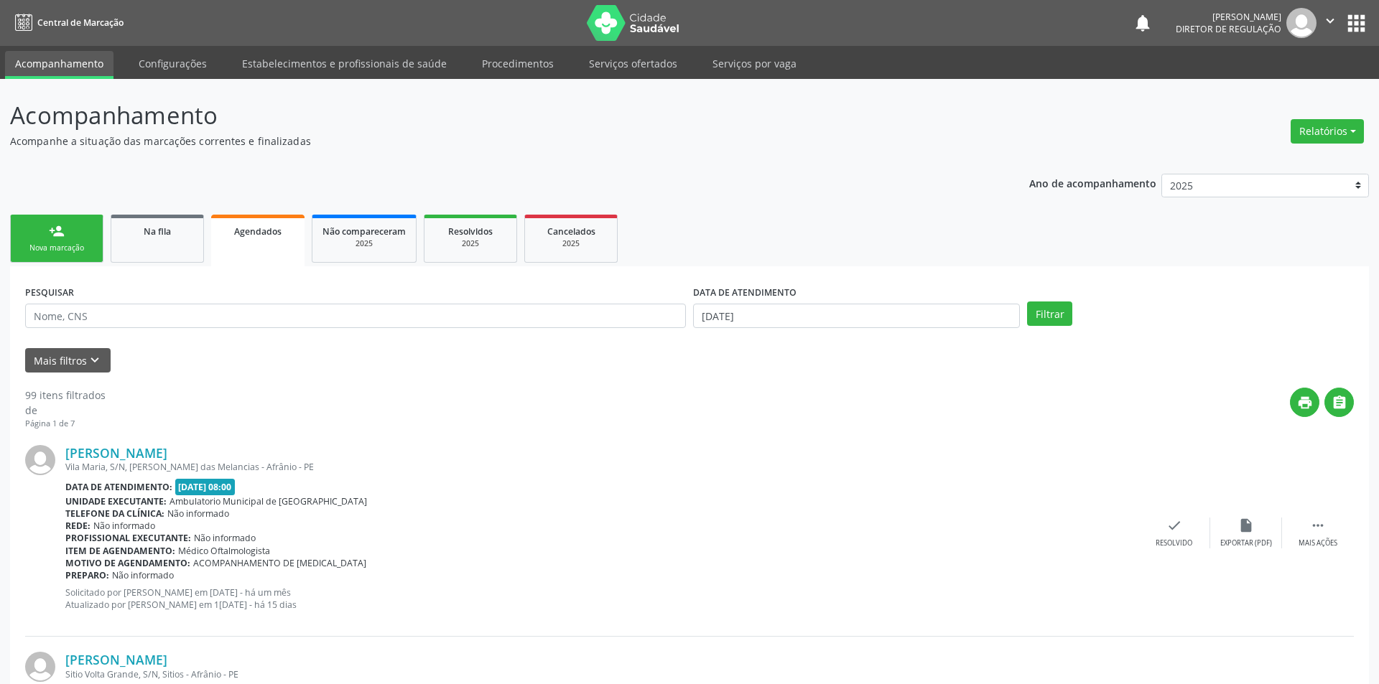
click at [73, 239] on div "Sucesso × O paciente foi agendado. Imprimir comprovante Cancel" at bounding box center [689, 342] width 1379 height 684
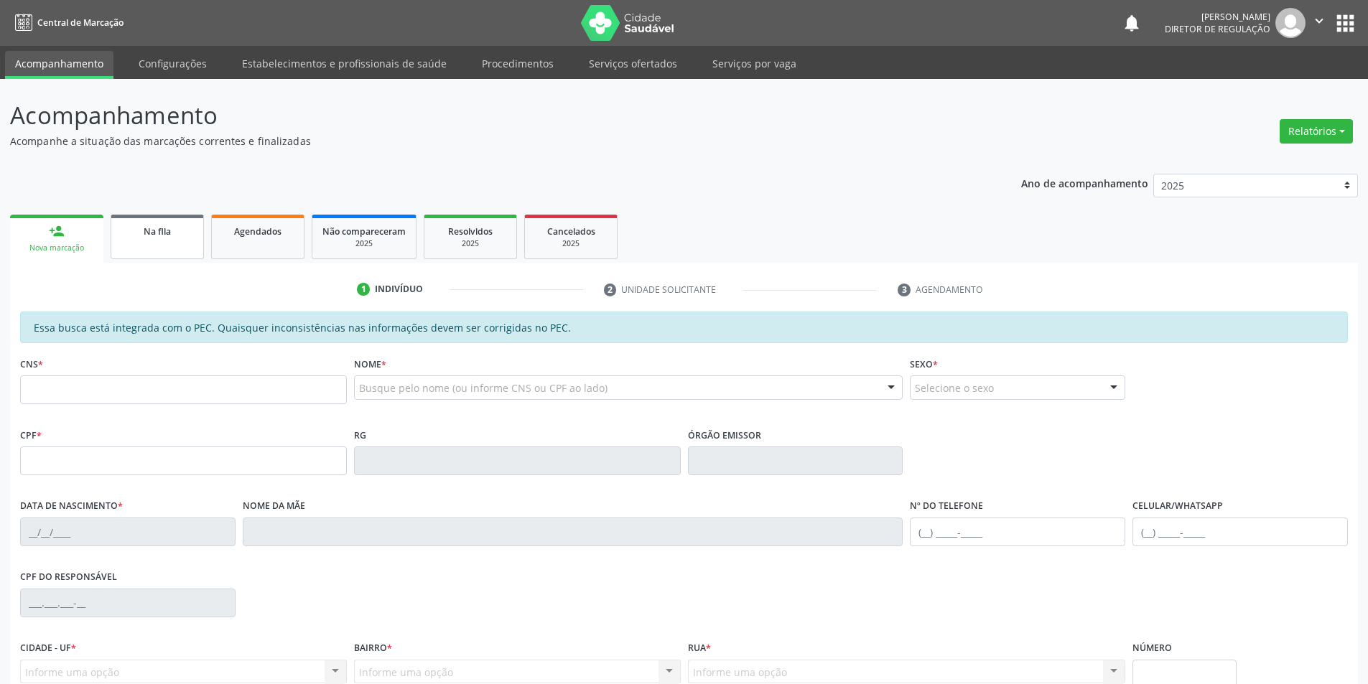
click at [177, 239] on link "Na fila" at bounding box center [157, 237] width 93 height 45
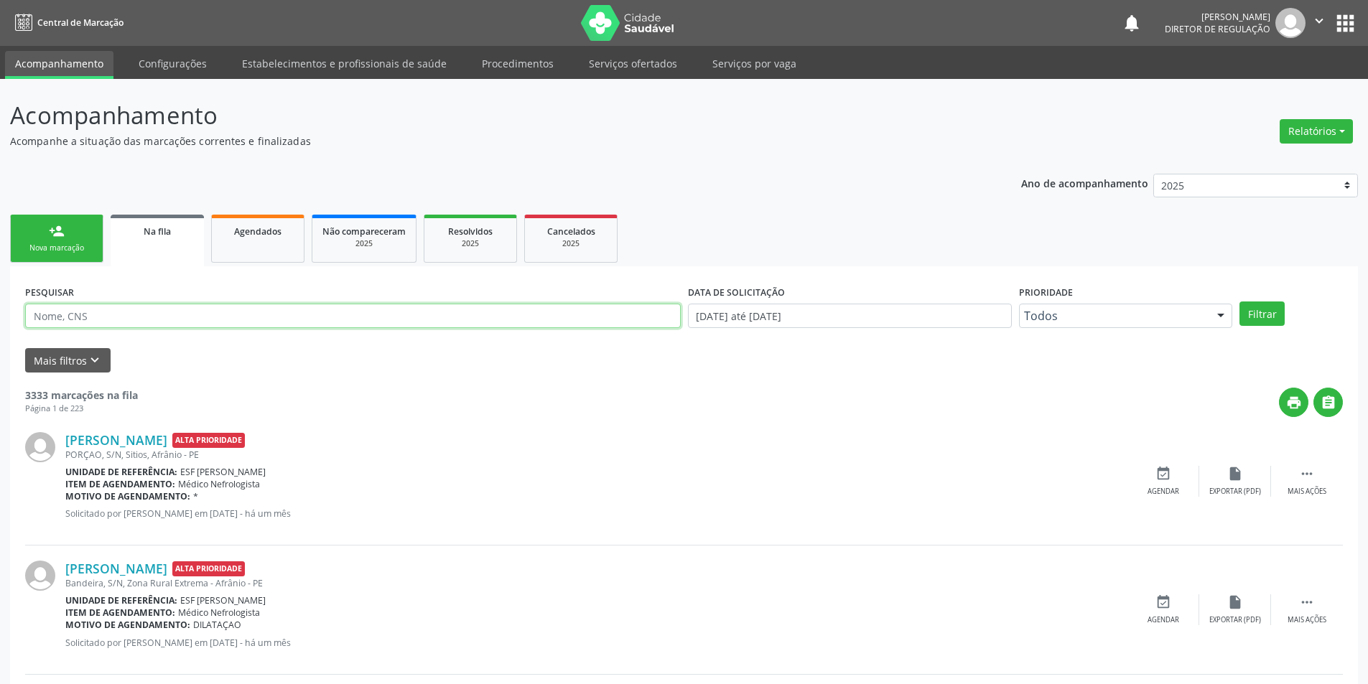
click at [157, 327] on input "text" at bounding box center [353, 316] width 656 height 24
type input "700005834793708"
click at [1259, 315] on button "Filtrar" at bounding box center [1261, 314] width 45 height 24
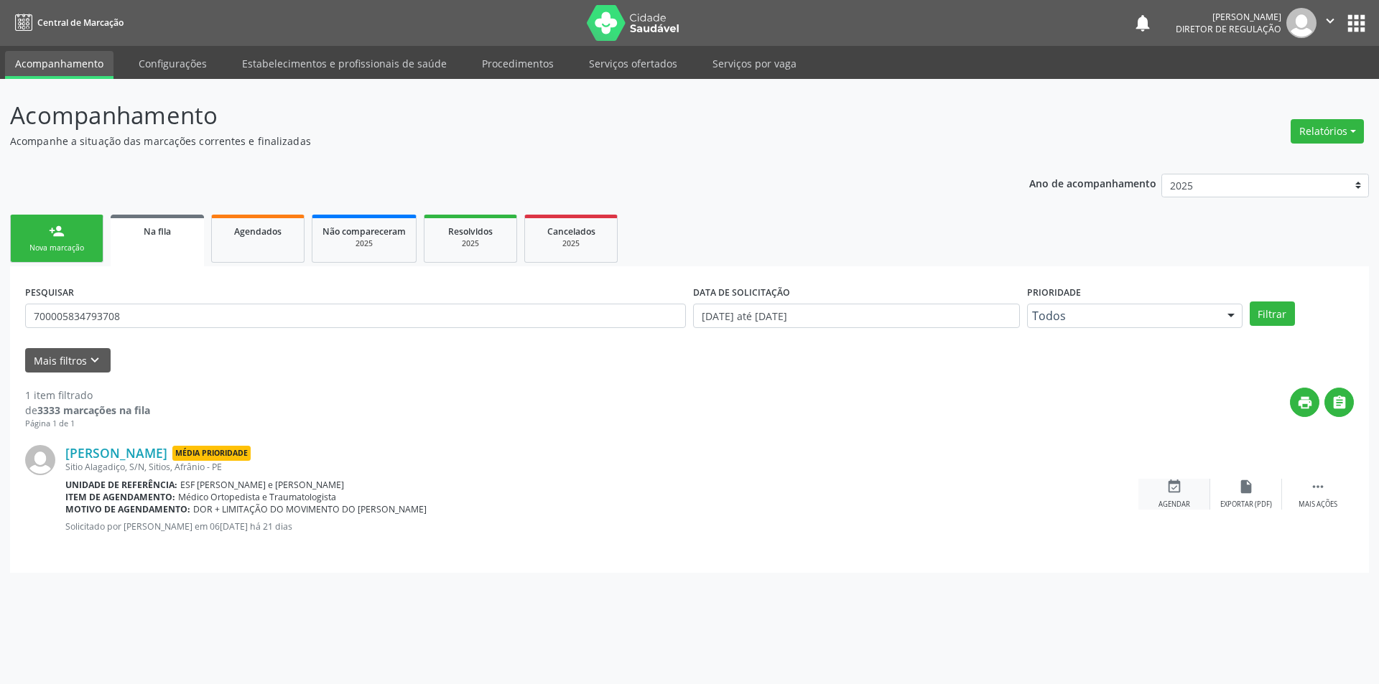
click at [1170, 490] on icon "event_available" at bounding box center [1174, 487] width 16 height 16
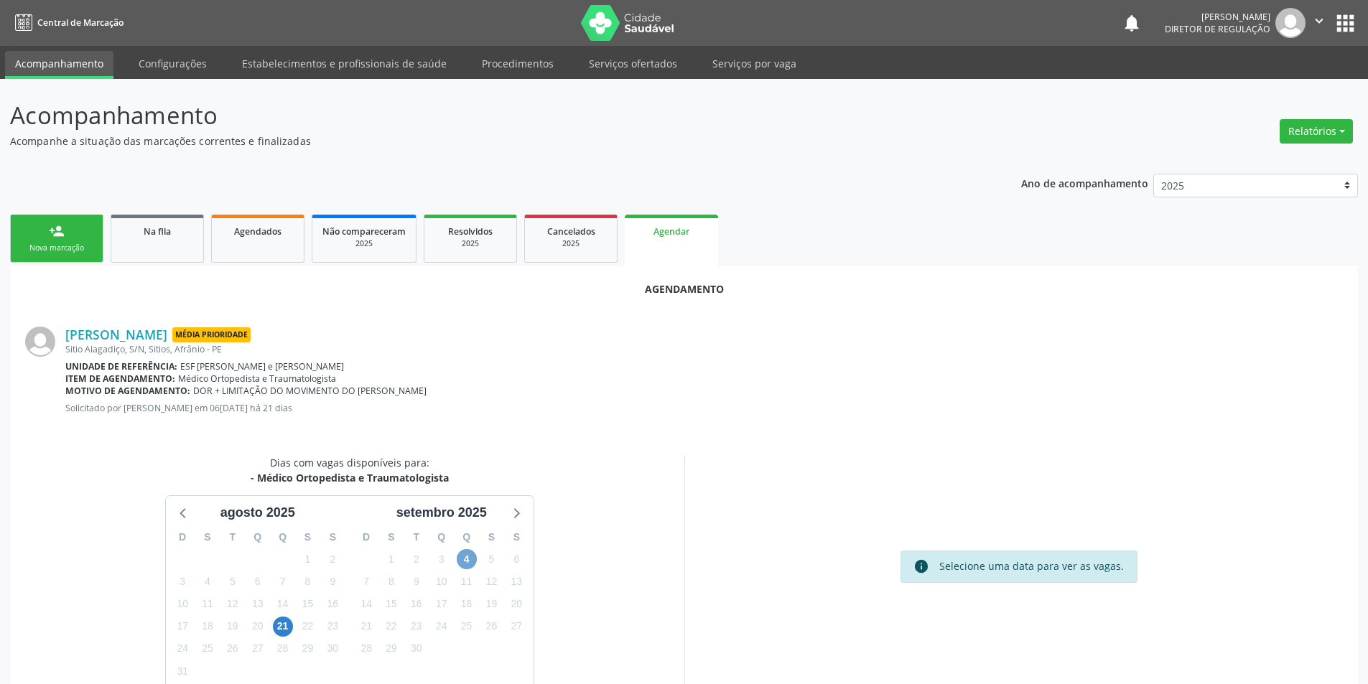
click at [467, 556] on span "4" at bounding box center [467, 559] width 20 height 20
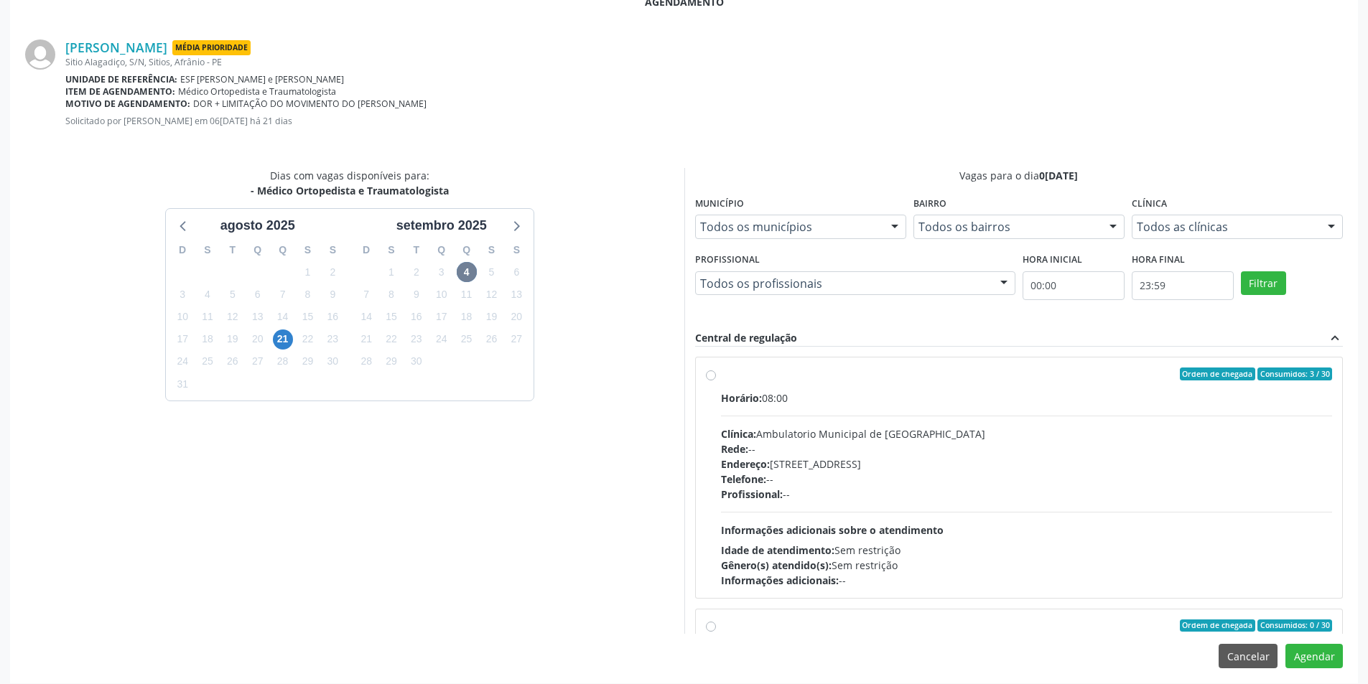
click at [717, 377] on div "Ordem de chegada Consumidos: 3 / 30 Horário: 08:00 Clínica: Ambulatorio Municip…" at bounding box center [1019, 478] width 627 height 220
radio input "true"
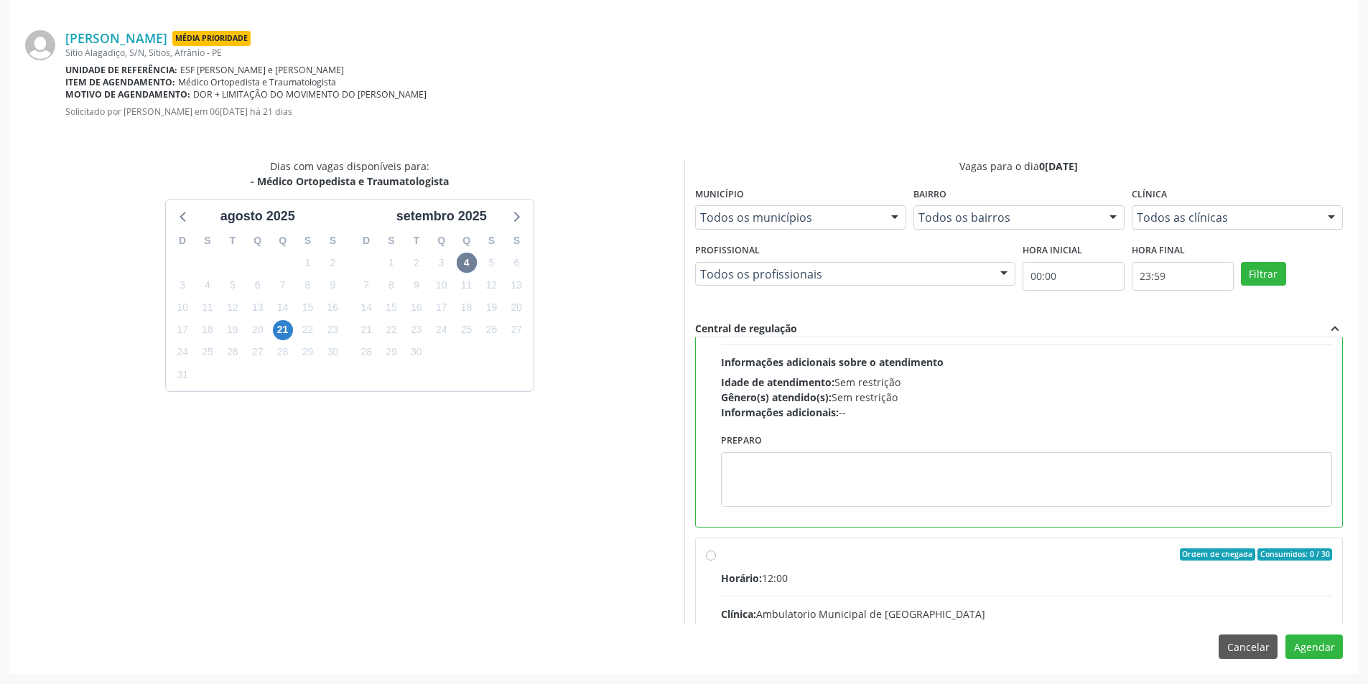
scroll to position [287, 0]
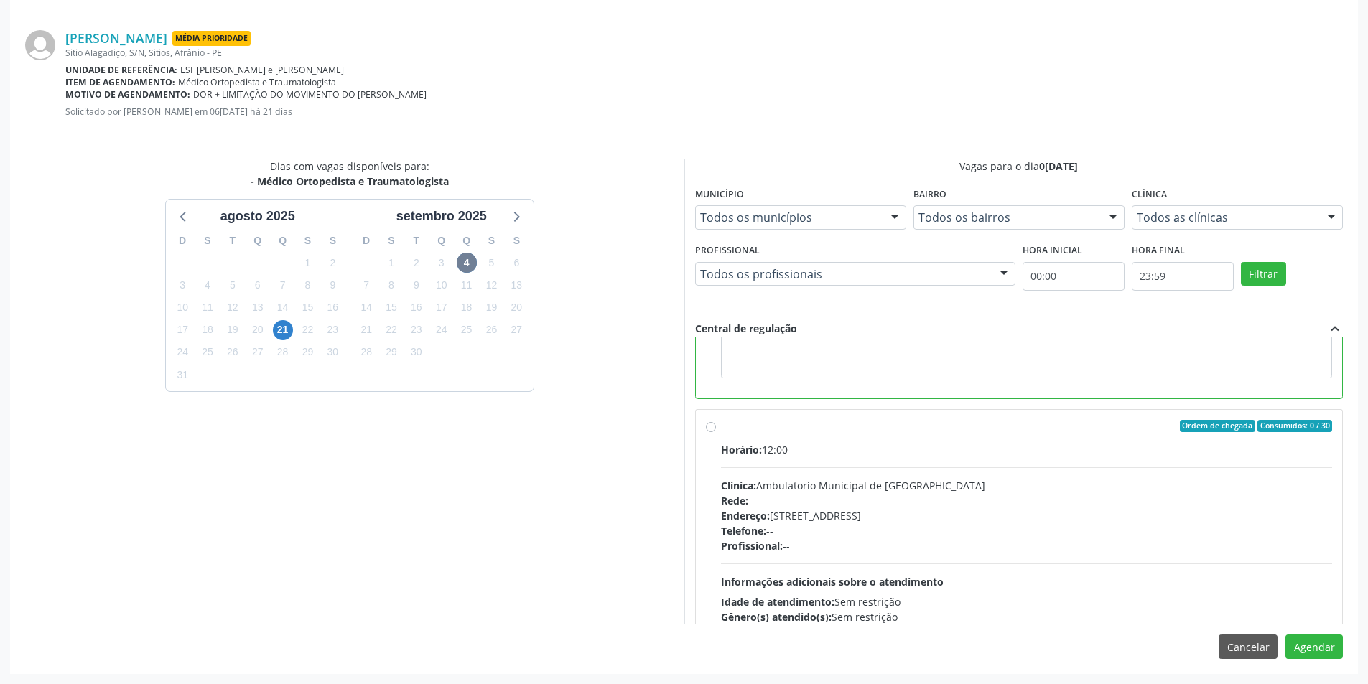
click at [1327, 660] on div "Agendamento Bernardinho Honorato Rodrigues Média Prioridade Sitio Alagadiço, S/…" at bounding box center [684, 322] width 1348 height 704
click at [1323, 648] on button "Agendar" at bounding box center [1313, 647] width 57 height 24
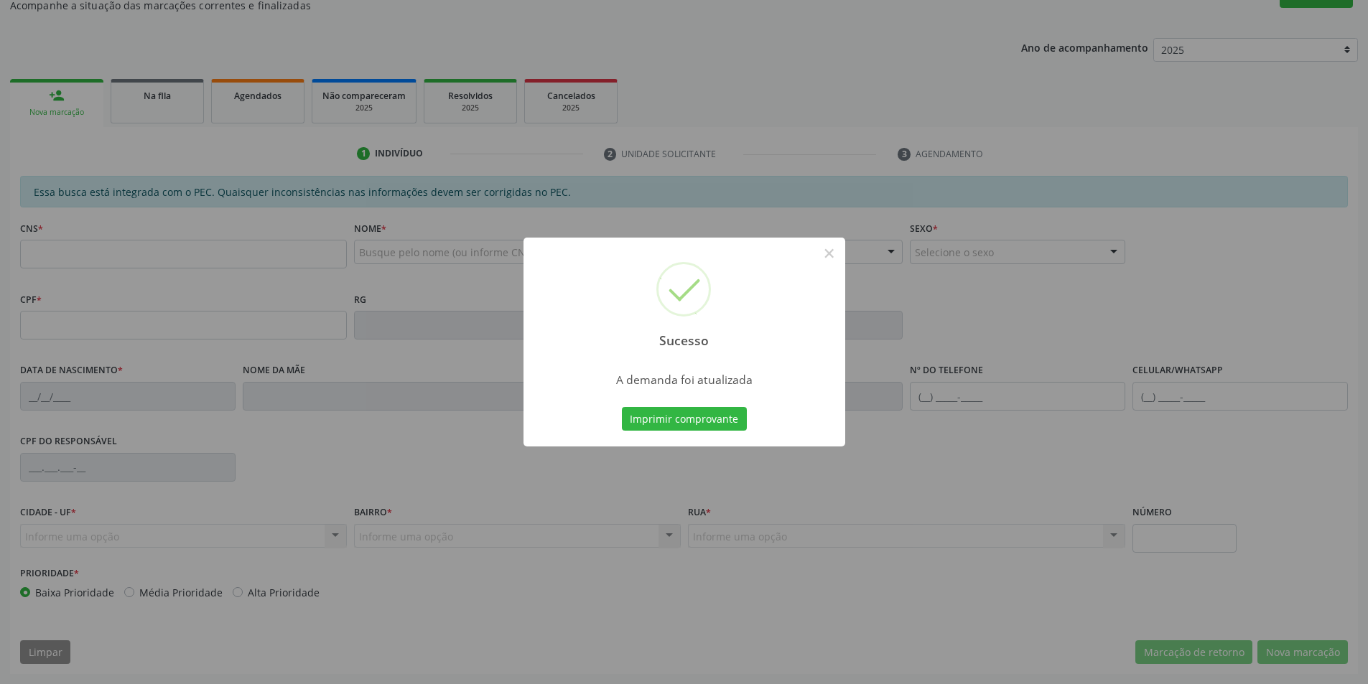
scroll to position [136, 0]
click at [672, 409] on div "Imprimir comprovante Cancel" at bounding box center [683, 419] width 131 height 30
click at [672, 409] on button "Imprimir comprovante" at bounding box center [684, 419] width 125 height 24
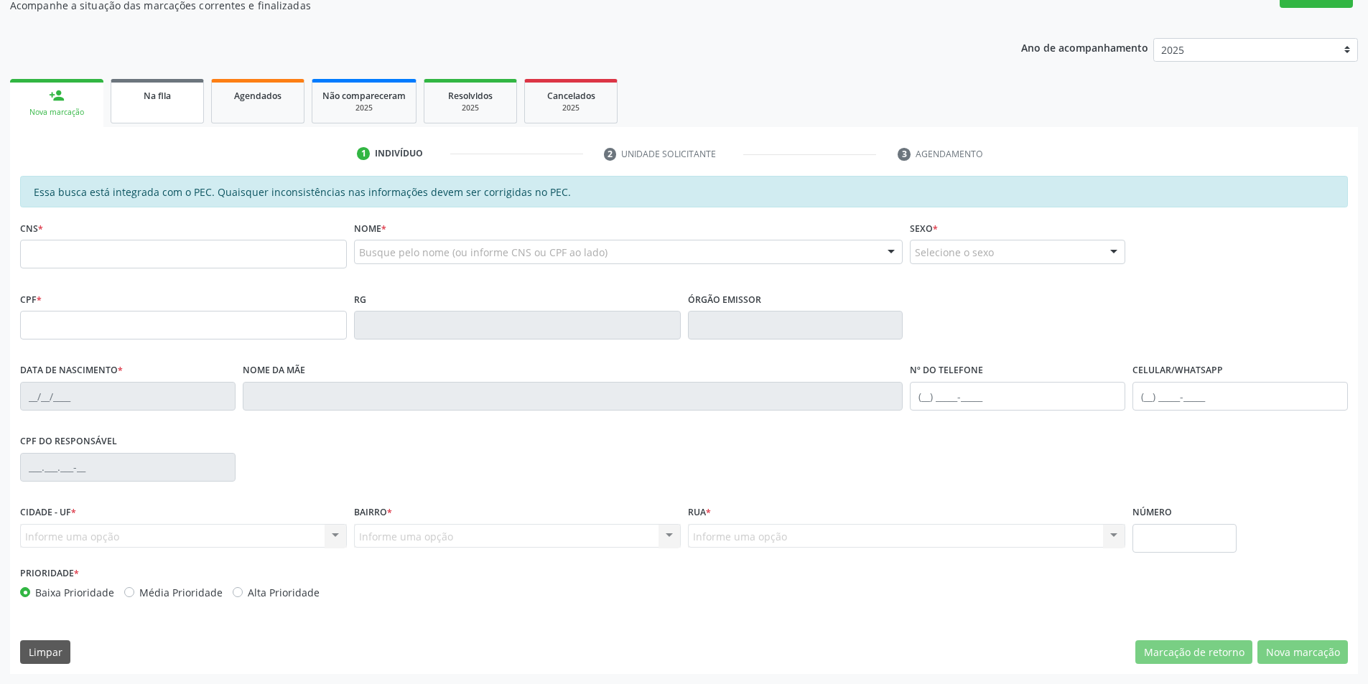
click at [162, 120] on link "Na fila" at bounding box center [157, 101] width 93 height 45
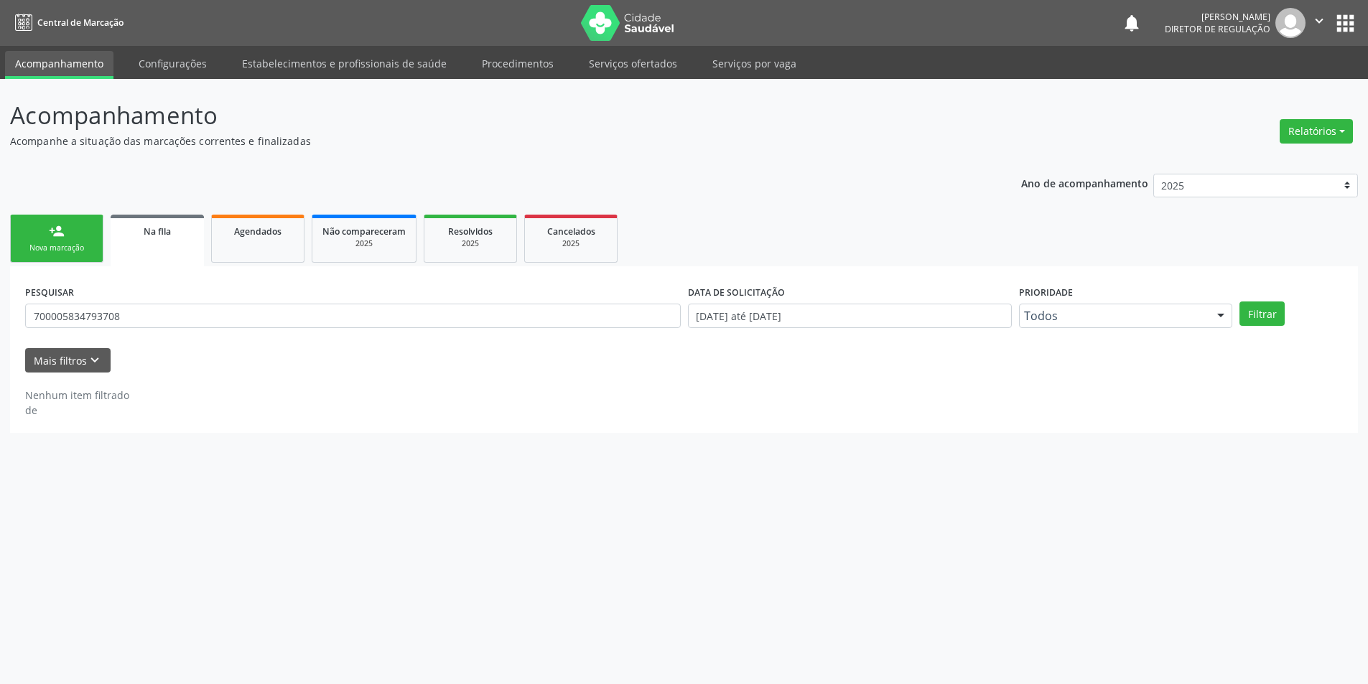
scroll to position [0, 0]
drag, startPoint x: 139, startPoint y: 314, endPoint x: 0, endPoint y: 283, distance: 142.7
click at [0, 283] on div "Acompanhamento Acompanhe a situação das marcações correntes e finalizadas Relat…" at bounding box center [689, 381] width 1379 height 605
type input "707002893469231"
click at [1294, 311] on div "Filtrar" at bounding box center [1301, 314] width 111 height 24
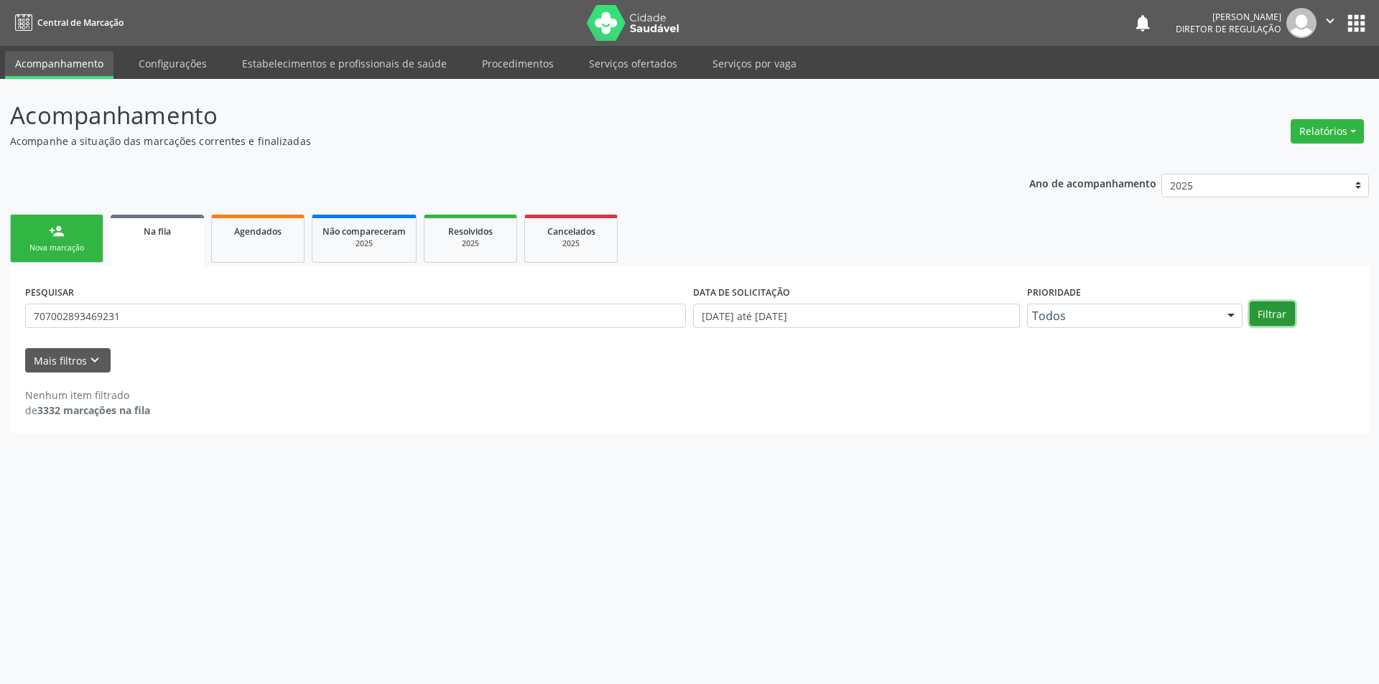
click at [1282, 318] on button "Filtrar" at bounding box center [1271, 314] width 45 height 24
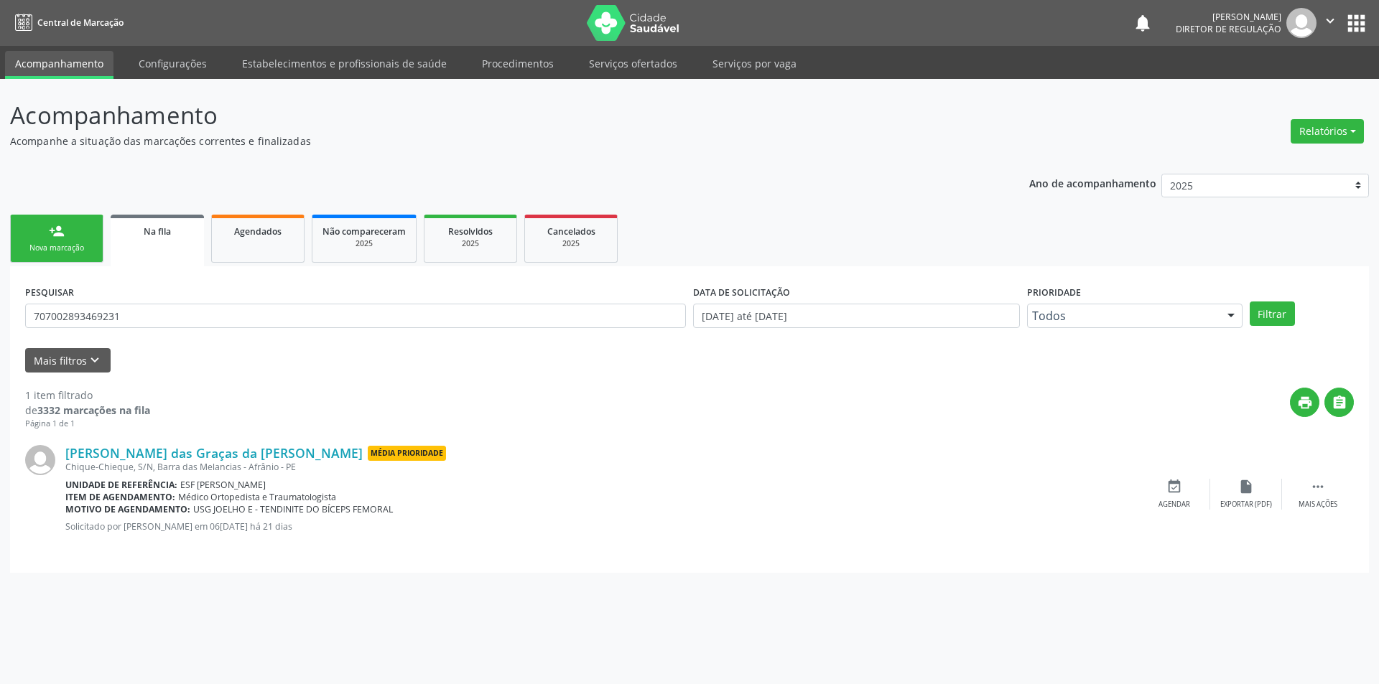
click at [1170, 475] on div "Maria das Graças da Paixão Rodrigues Média Prioridade Chique-Chieque, S/N, Barr…" at bounding box center [689, 494] width 1328 height 128
click at [1174, 487] on icon "event_available" at bounding box center [1174, 487] width 16 height 16
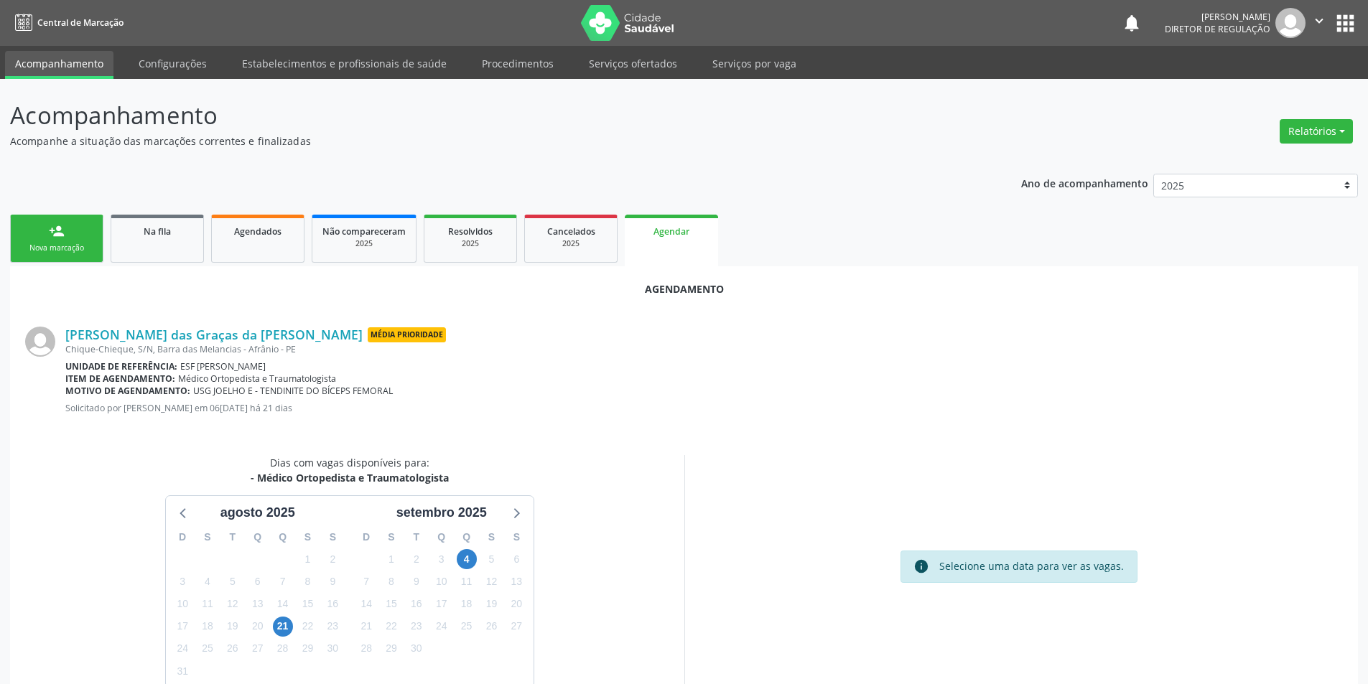
click at [457, 554] on div "4" at bounding box center [467, 560] width 20 height 22
click at [462, 555] on span "4" at bounding box center [467, 559] width 20 height 20
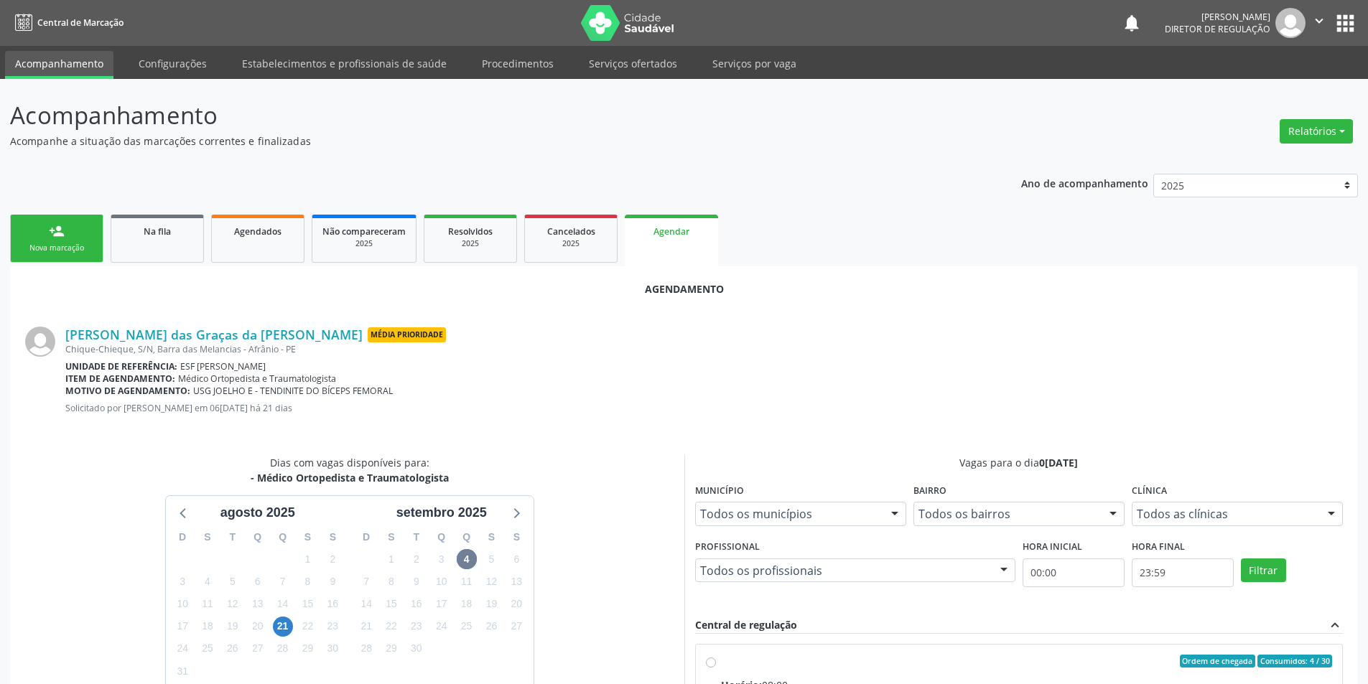
click at [752, 586] on fieldset "Profissional Todos os profissionais Todos os profissionais Nenhum resultado enc…" at bounding box center [855, 564] width 320 height 56
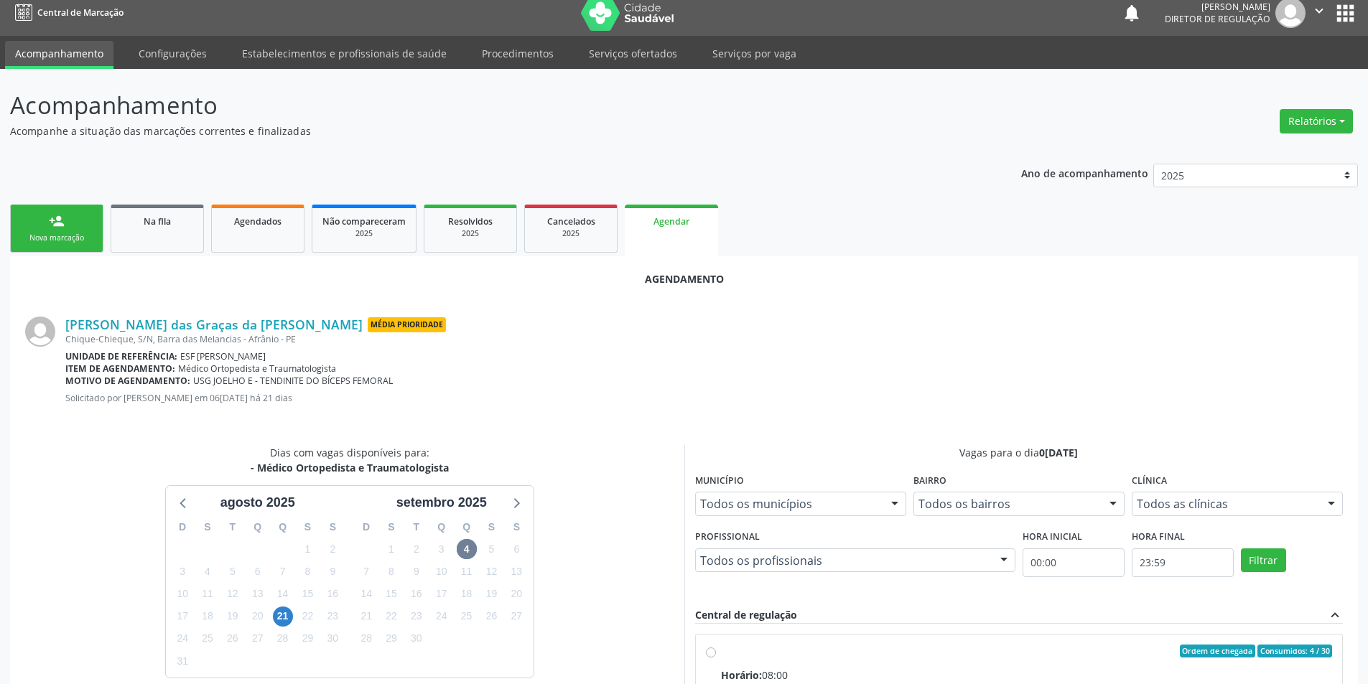
scroll to position [287, 0]
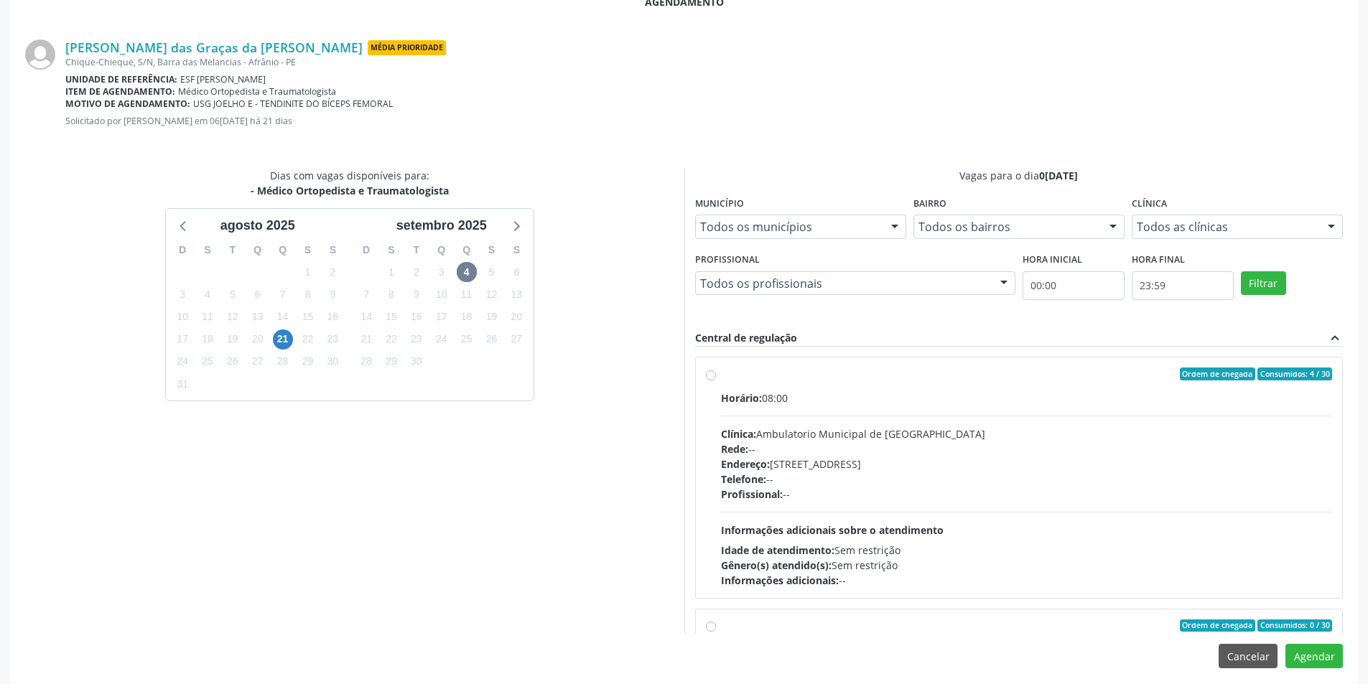
click at [738, 465] on span "Endereço:" at bounding box center [745, 464] width 49 height 14
click at [716, 381] on input "Ordem de chegada Consumidos: 4 / 30 Horário: 08:00 Clínica: Ambulatorio Municip…" at bounding box center [711, 374] width 10 height 13
radio input "true"
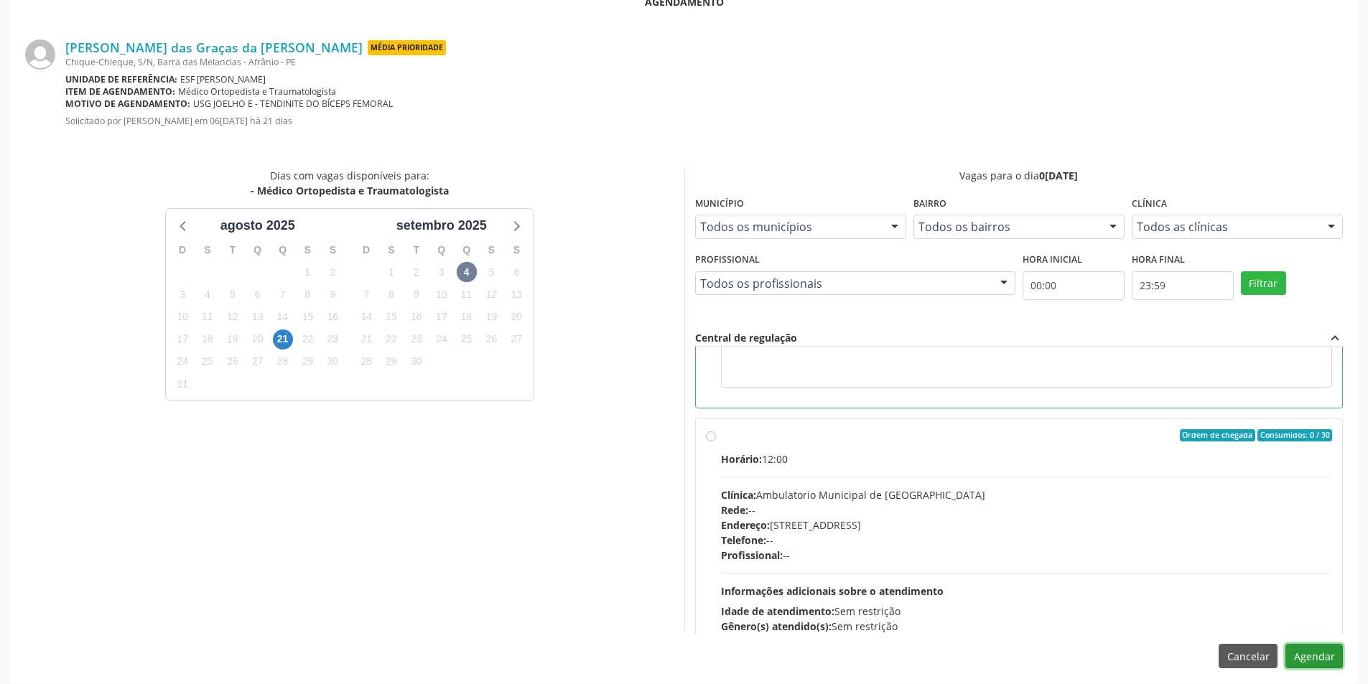
click at [1325, 667] on button "Agendar" at bounding box center [1313, 656] width 57 height 24
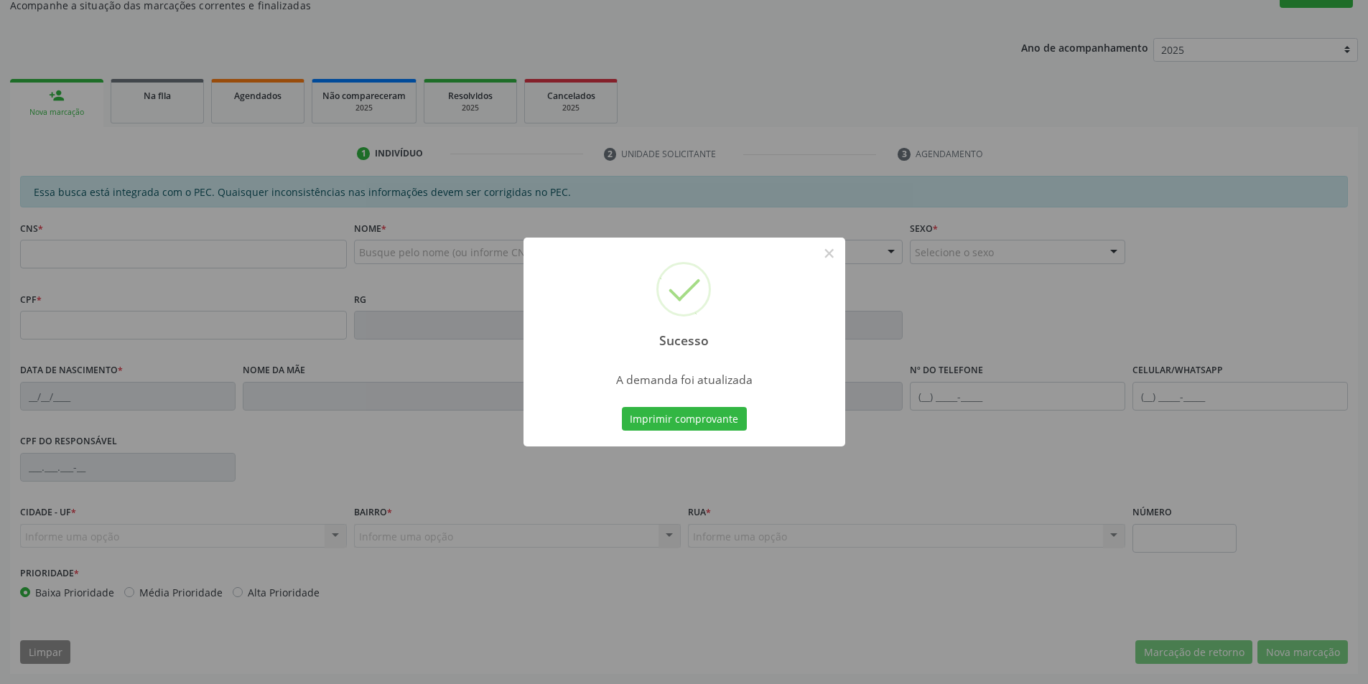
scroll to position [136, 0]
click at [667, 413] on button "Imprimir comprovante" at bounding box center [684, 419] width 125 height 24
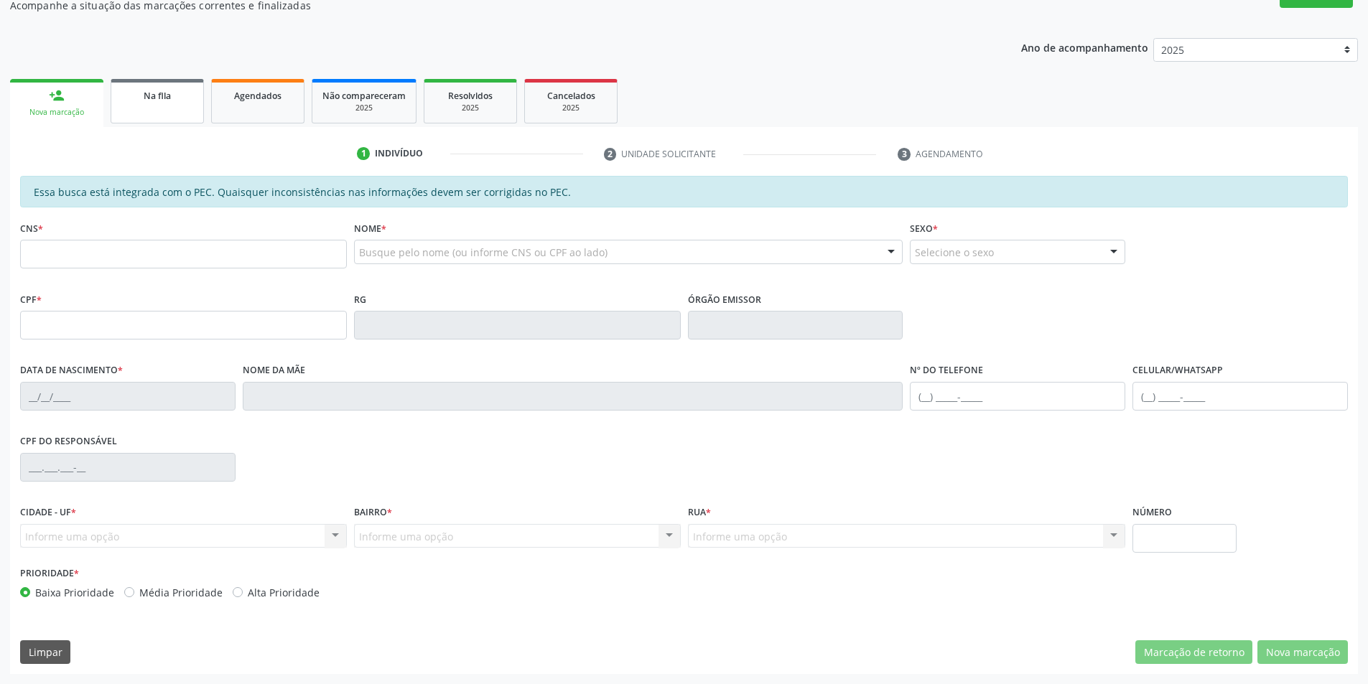
click at [131, 118] on link "Na fila" at bounding box center [157, 101] width 93 height 45
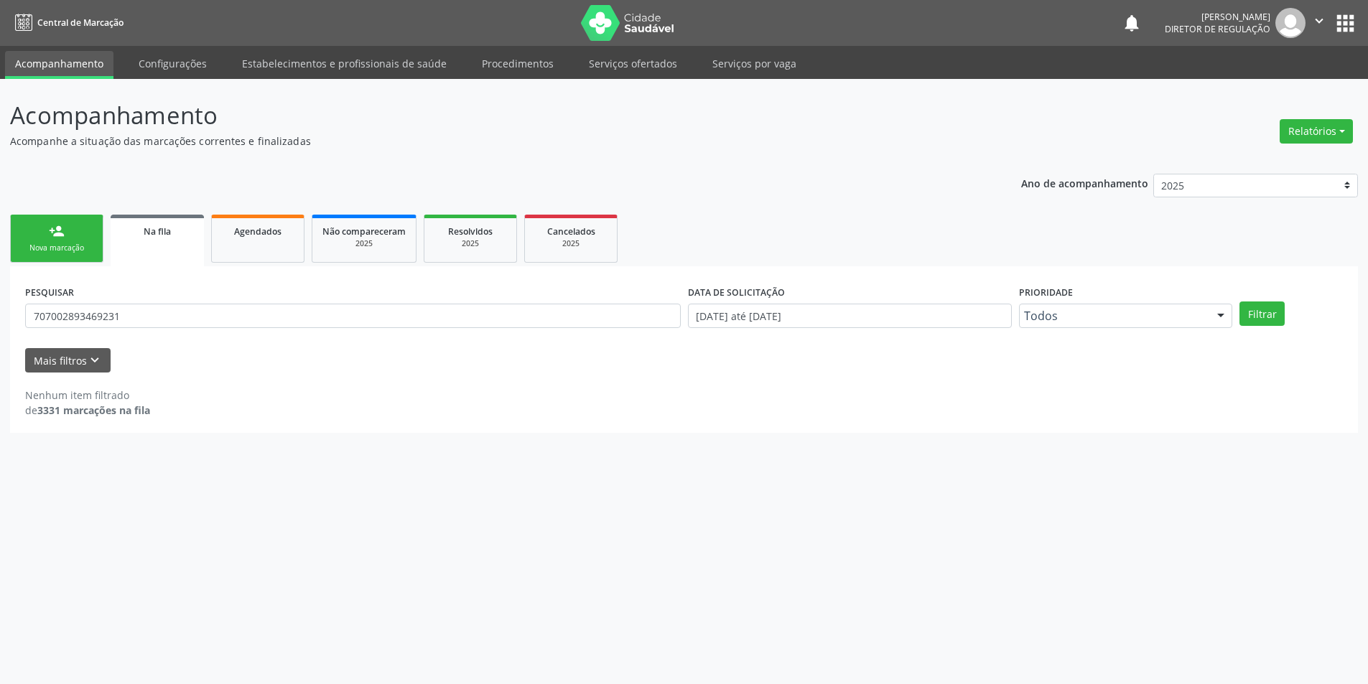
scroll to position [0, 0]
drag, startPoint x: 128, startPoint y: 315, endPoint x: 1378, endPoint y: 36, distance: 1280.9
click at [0, 320] on div "Acompanhamento Acompanhe a situação das marcações correntes e finalizadas Relat…" at bounding box center [689, 381] width 1379 height 605
type input "706208027451460"
click at [1273, 320] on button "Filtrar" at bounding box center [1271, 314] width 45 height 24
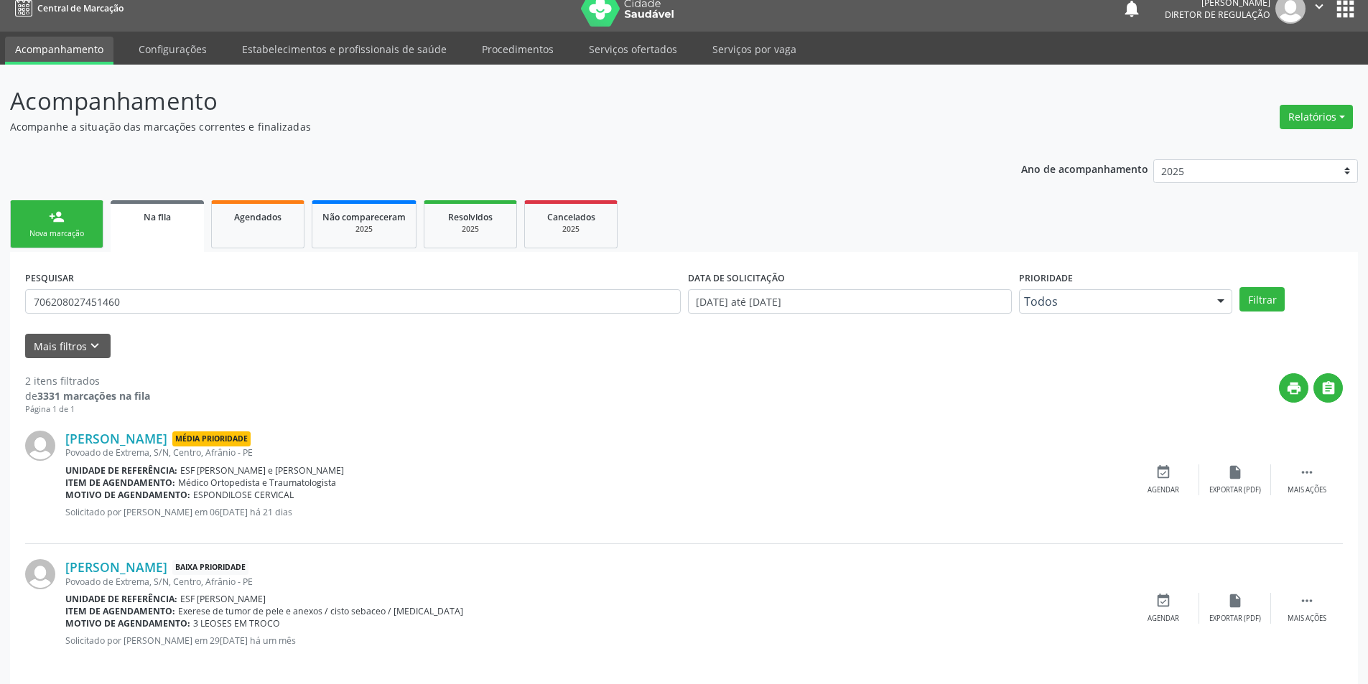
scroll to position [27, 0]
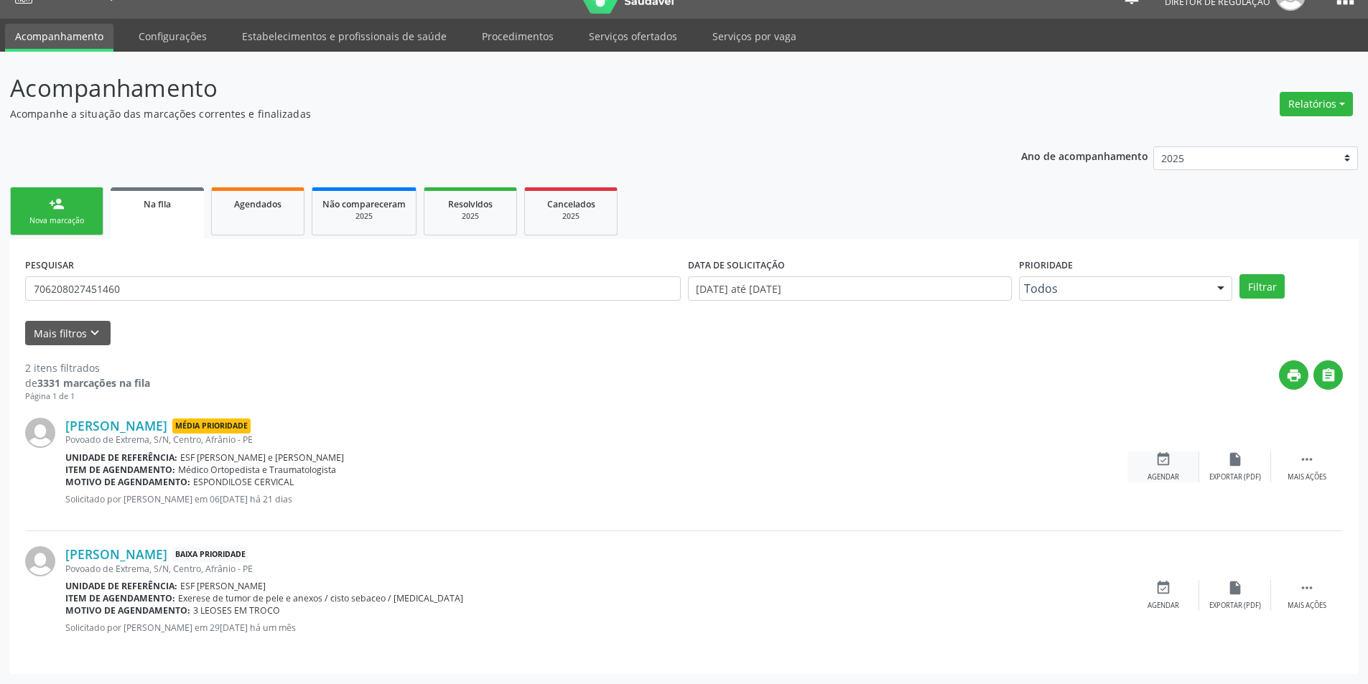
click at [1139, 470] on div "event_available Agendar" at bounding box center [1163, 467] width 72 height 31
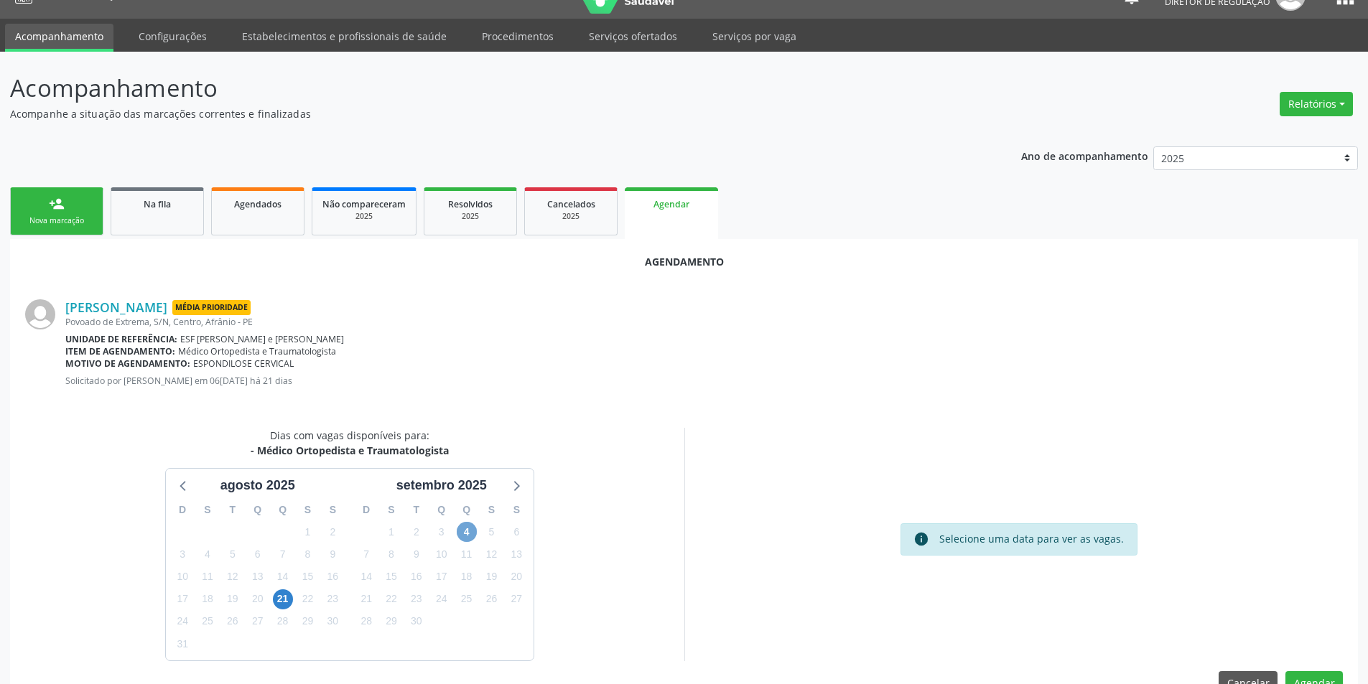
click at [473, 531] on span "4" at bounding box center [467, 532] width 20 height 20
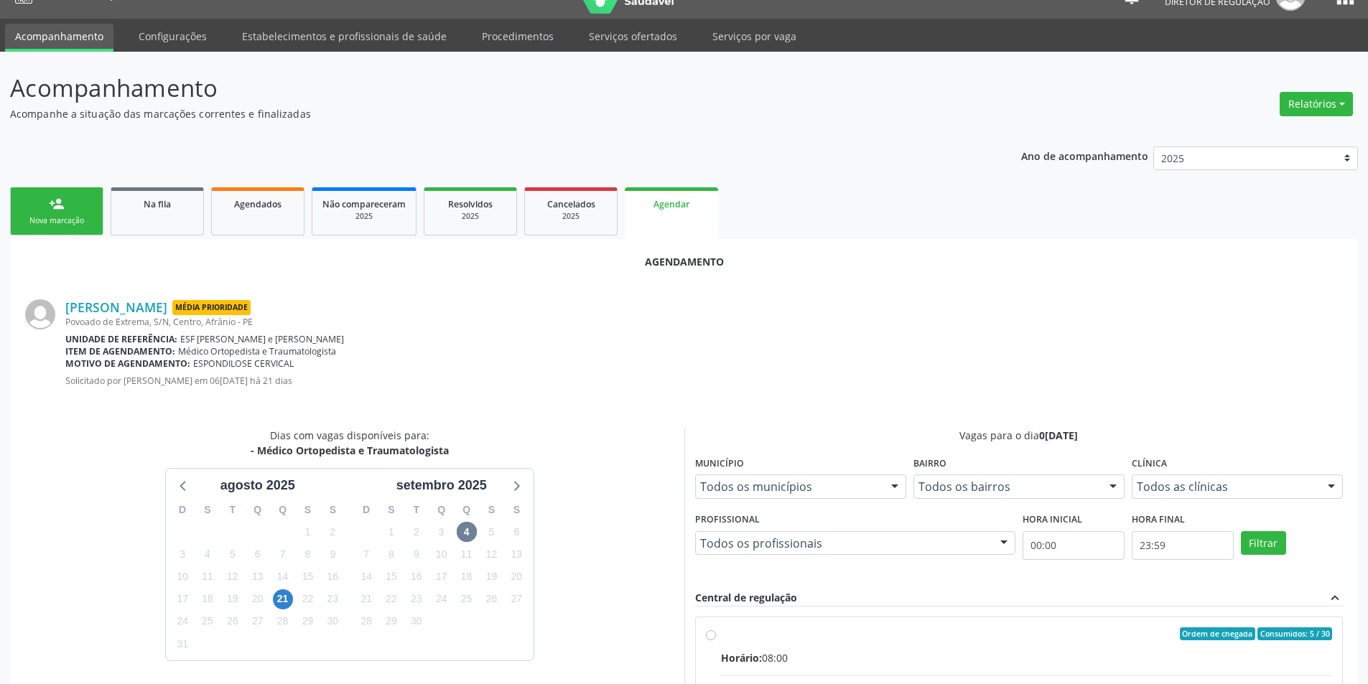
click at [716, 640] on input "Ordem de chegada Consumidos: 5 / 30 Horário: 08:00 Clínica: Ambulatorio Municip…" at bounding box center [711, 634] width 10 height 13
radio input "true"
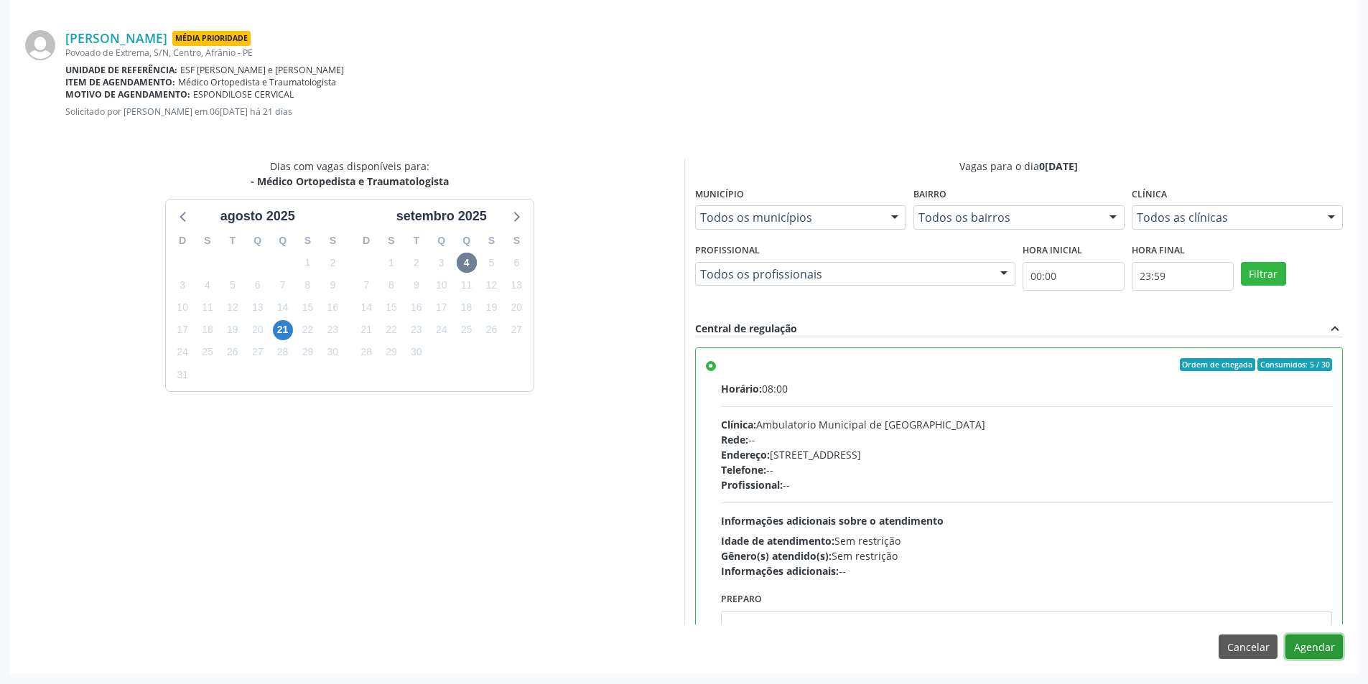
click at [1332, 648] on button "Agendar" at bounding box center [1313, 647] width 57 height 24
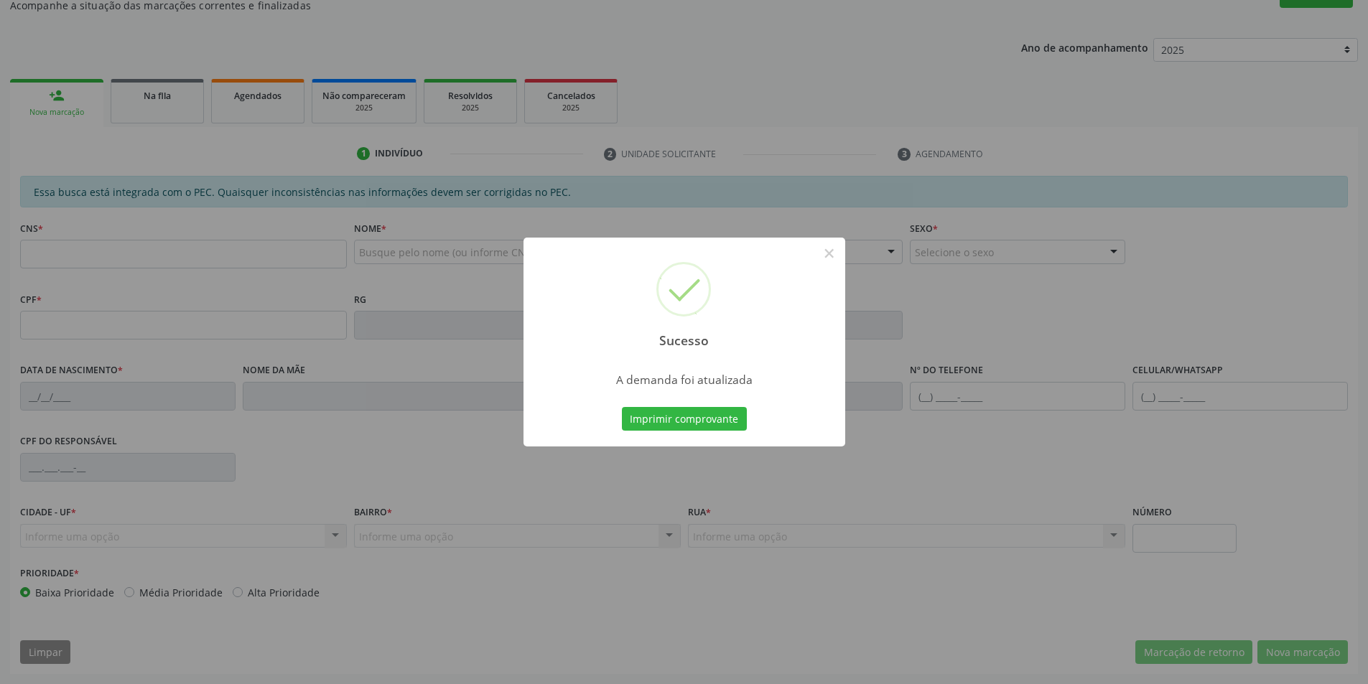
scroll to position [136, 0]
click at [718, 422] on button "Imprimir comprovante" at bounding box center [684, 419] width 125 height 24
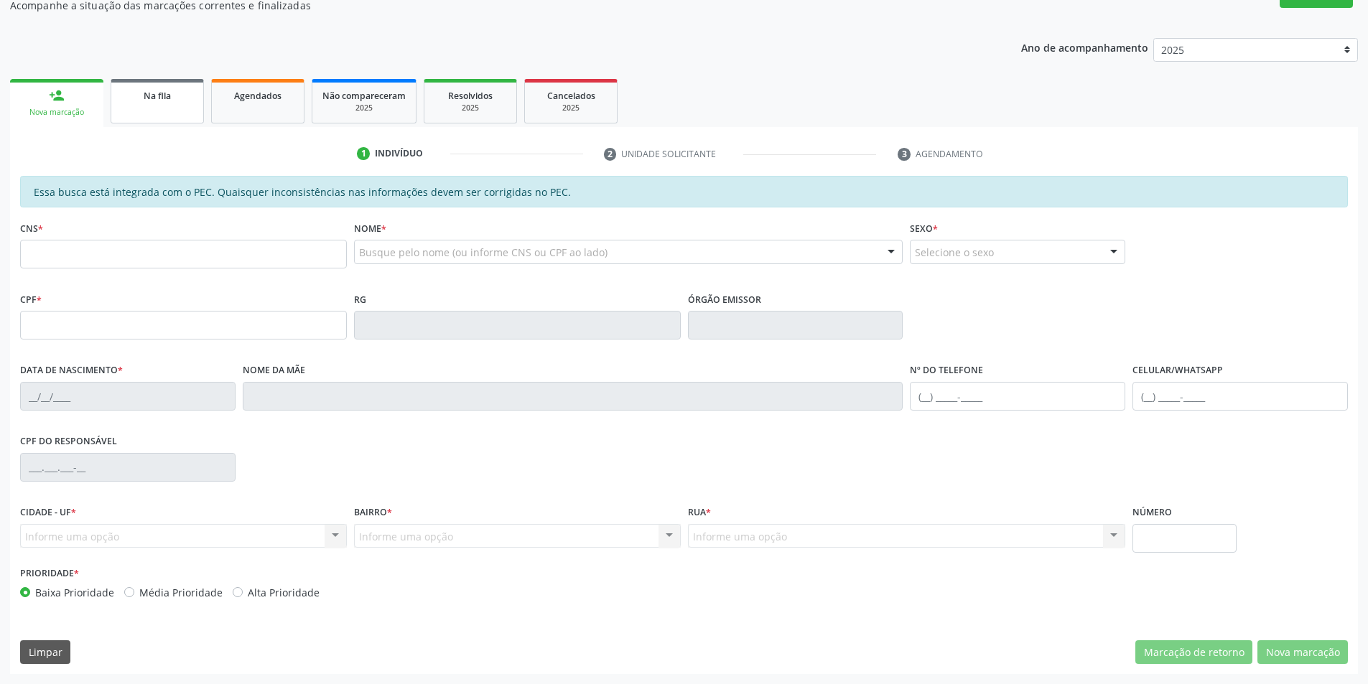
click at [166, 122] on link "Na fila" at bounding box center [157, 101] width 93 height 45
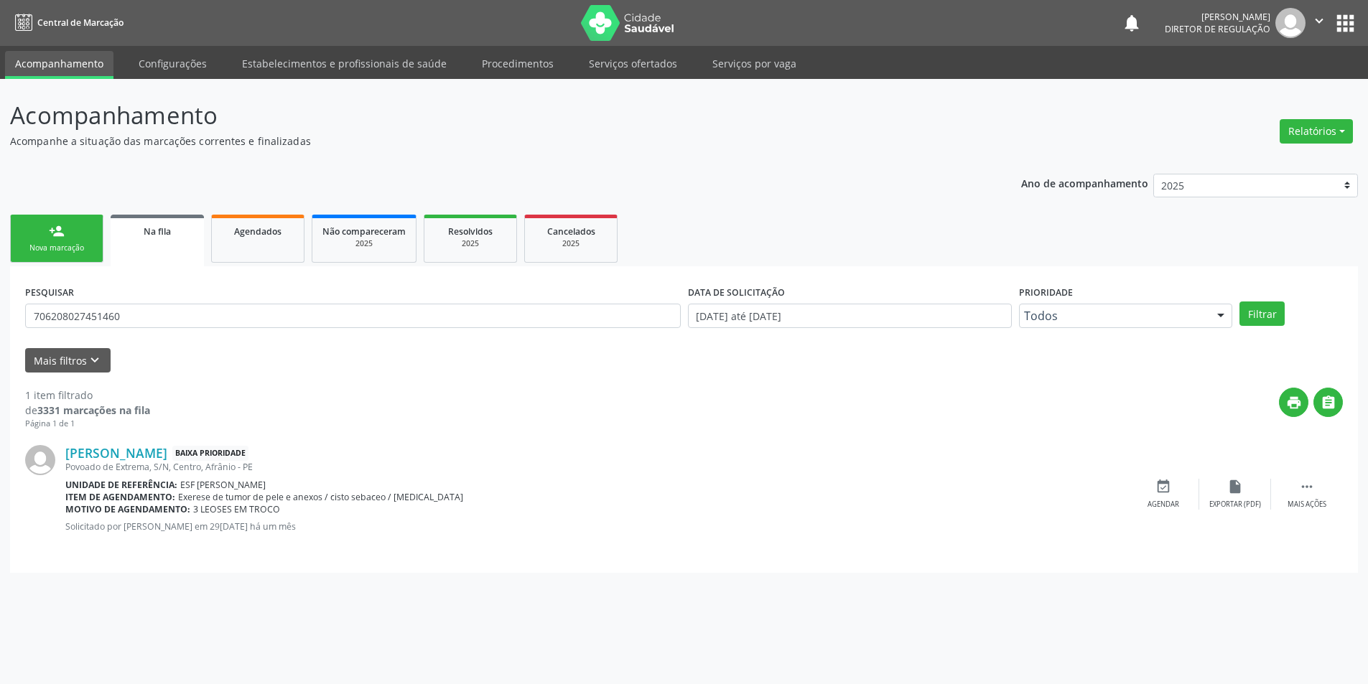
scroll to position [0, 0]
drag, startPoint x: 136, startPoint y: 311, endPoint x: 78, endPoint y: 273, distance: 70.1
click at [3, 296] on div "Acompanhamento Acompanhe a situação das marcações correntes e finalizadas Relat…" at bounding box center [689, 381] width 1379 height 605
type input "700009999395303"
click at [1280, 315] on button "Filtrar" at bounding box center [1271, 314] width 45 height 24
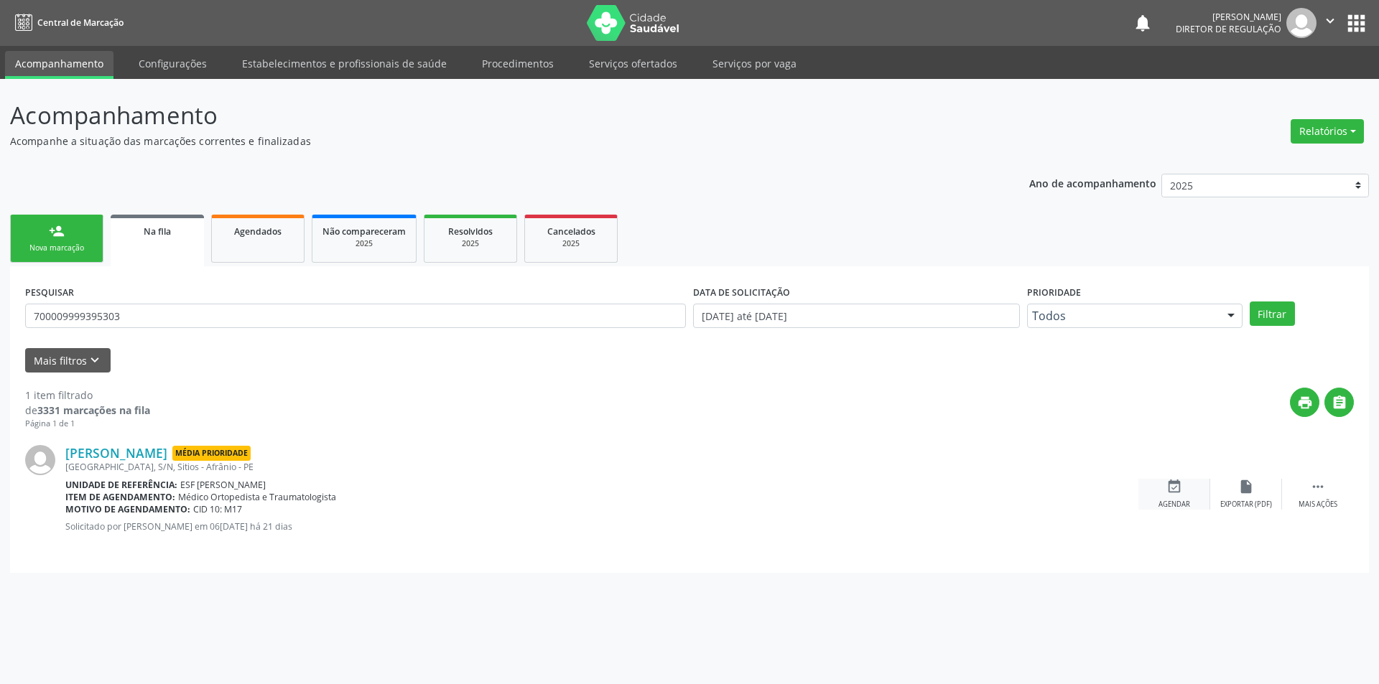
click at [1150, 495] on div "event_available Agendar" at bounding box center [1174, 494] width 72 height 31
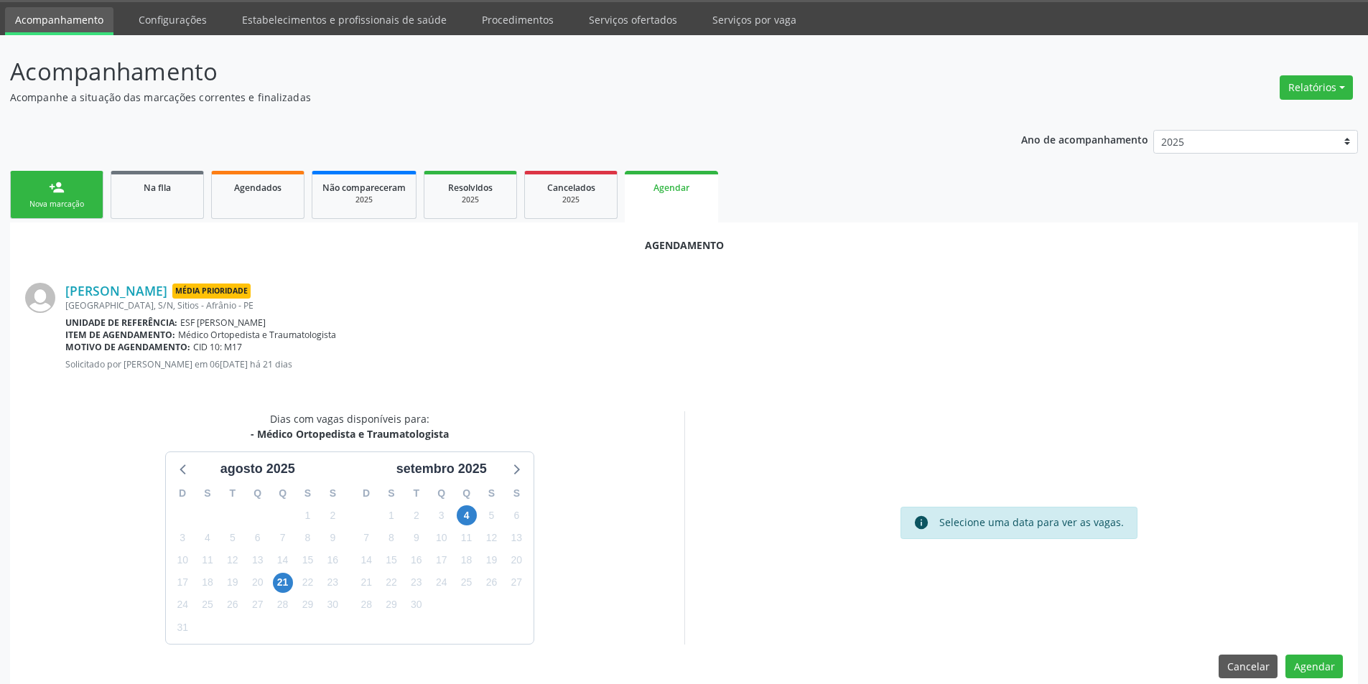
scroll to position [63, 0]
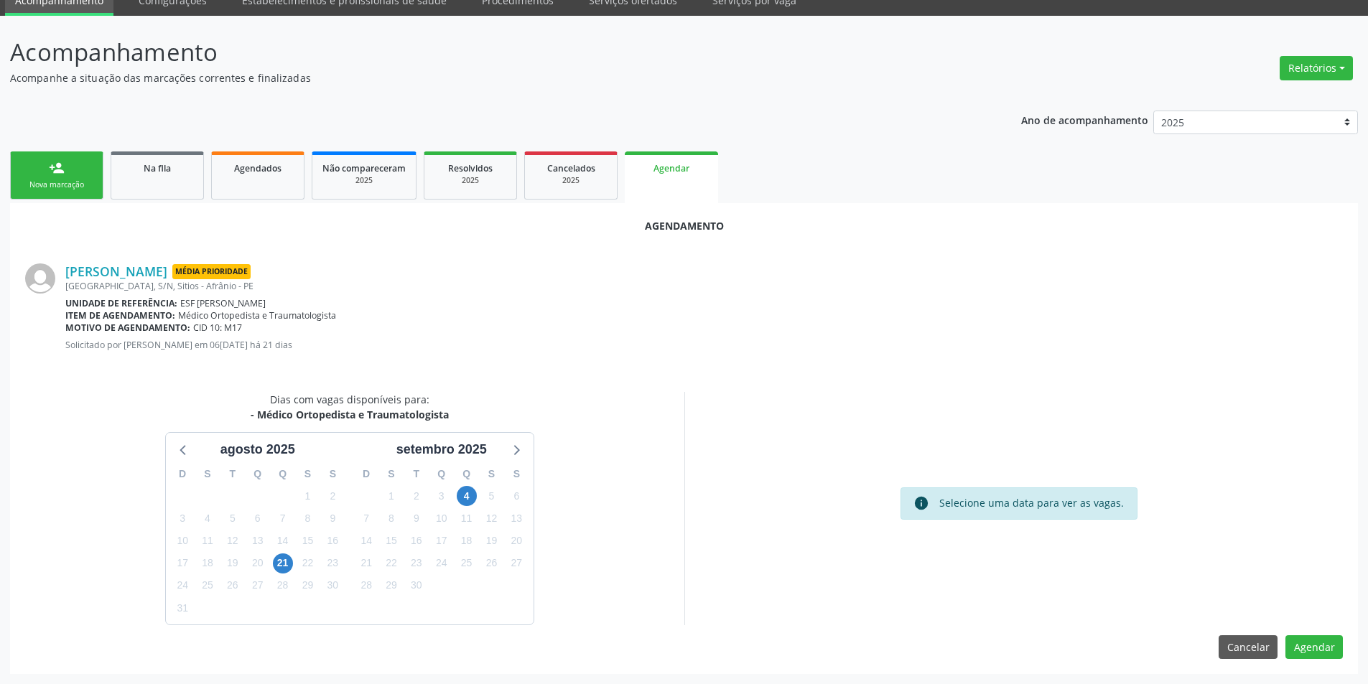
click at [477, 499] on div "4" at bounding box center [466, 496] width 25 height 22
click at [469, 496] on span "4" at bounding box center [467, 496] width 20 height 20
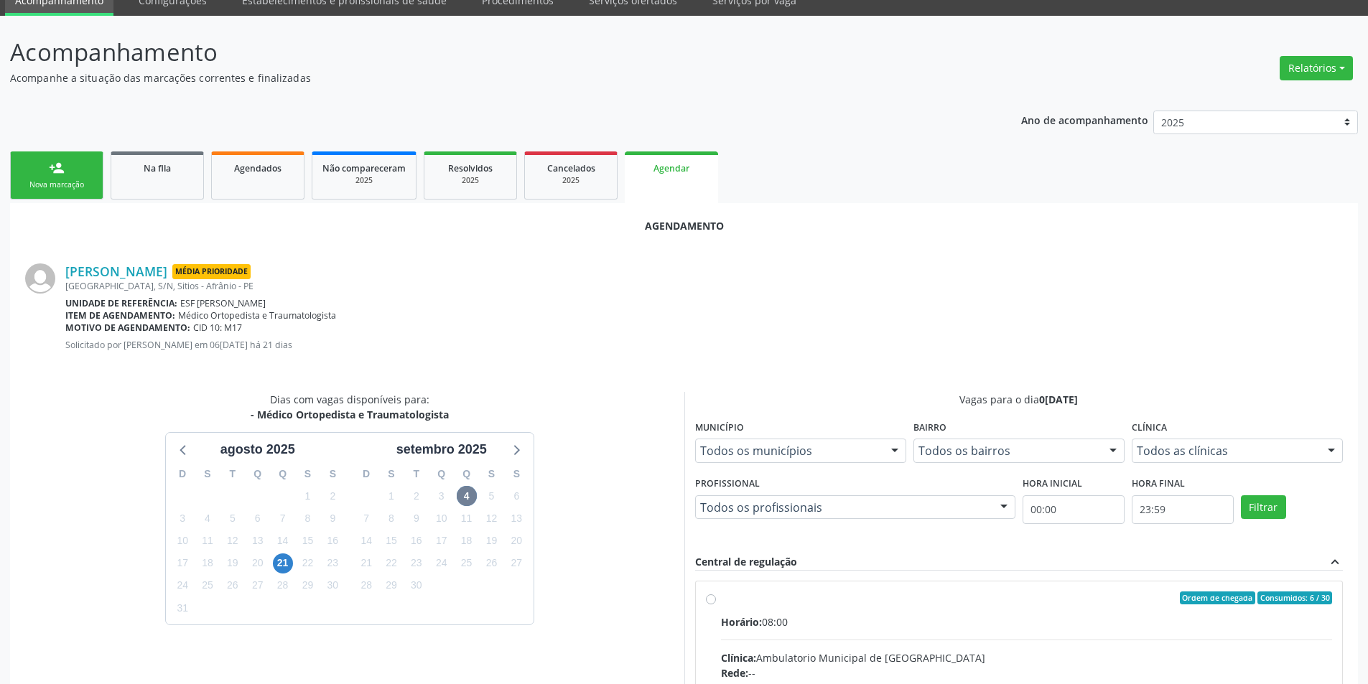
click at [734, 602] on div "Ordem de chegada Consumidos: 6 / 30" at bounding box center [1027, 598] width 612 height 13
click at [716, 602] on input "Ordem de chegada Consumidos: 6 / 30 Horário: 08:00 Clínica: Ambulatorio Municip…" at bounding box center [711, 598] width 10 height 13
radio input "true"
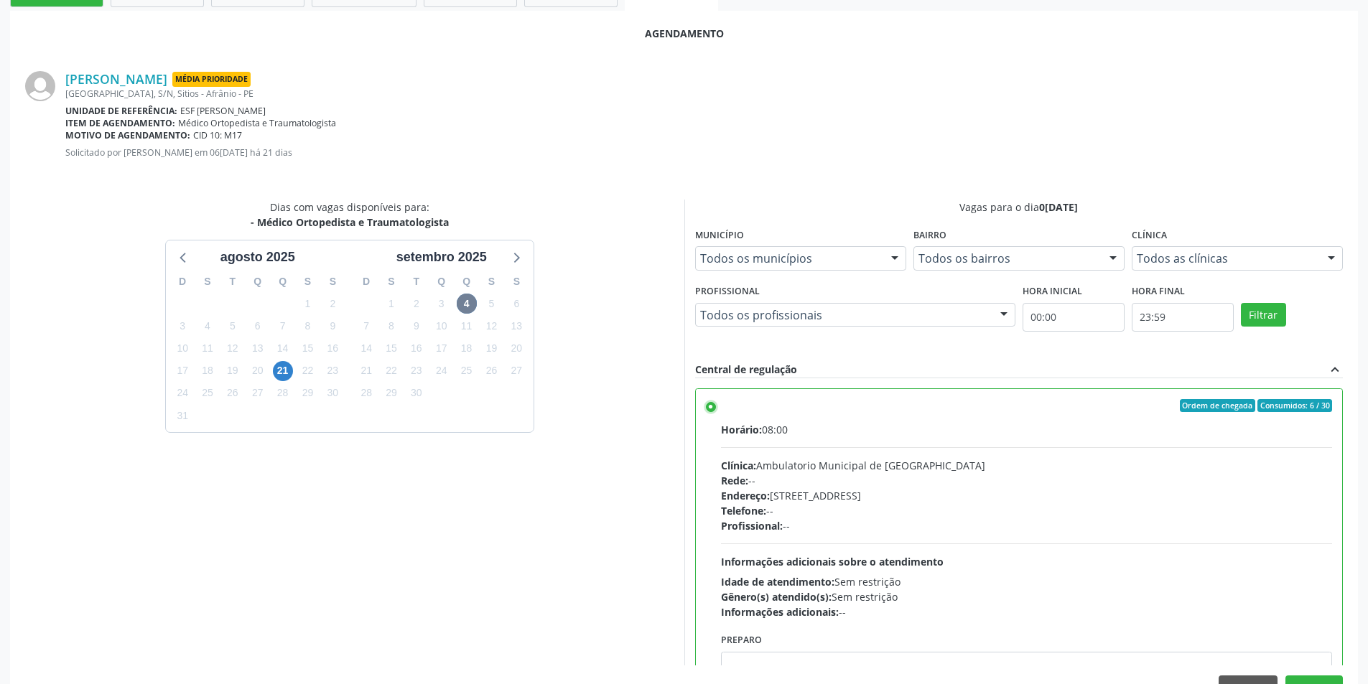
scroll to position [297, 0]
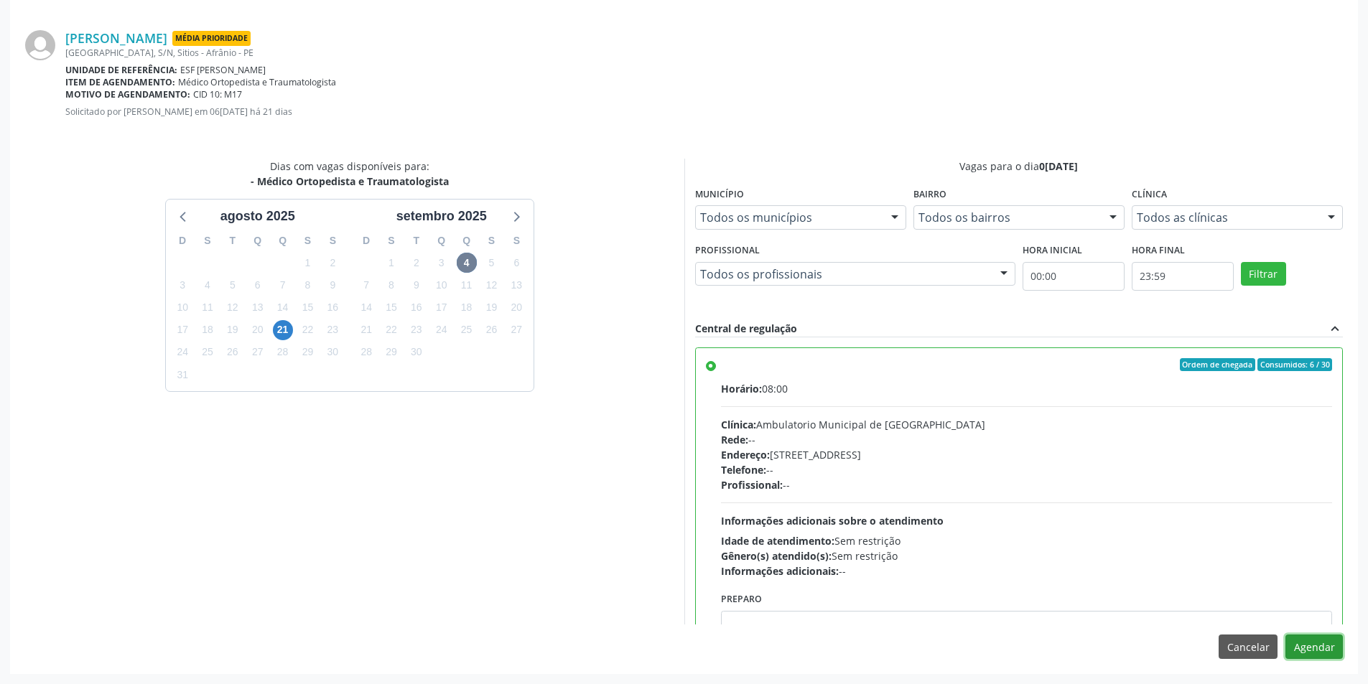
click at [1320, 650] on button "Agendar" at bounding box center [1313, 647] width 57 height 24
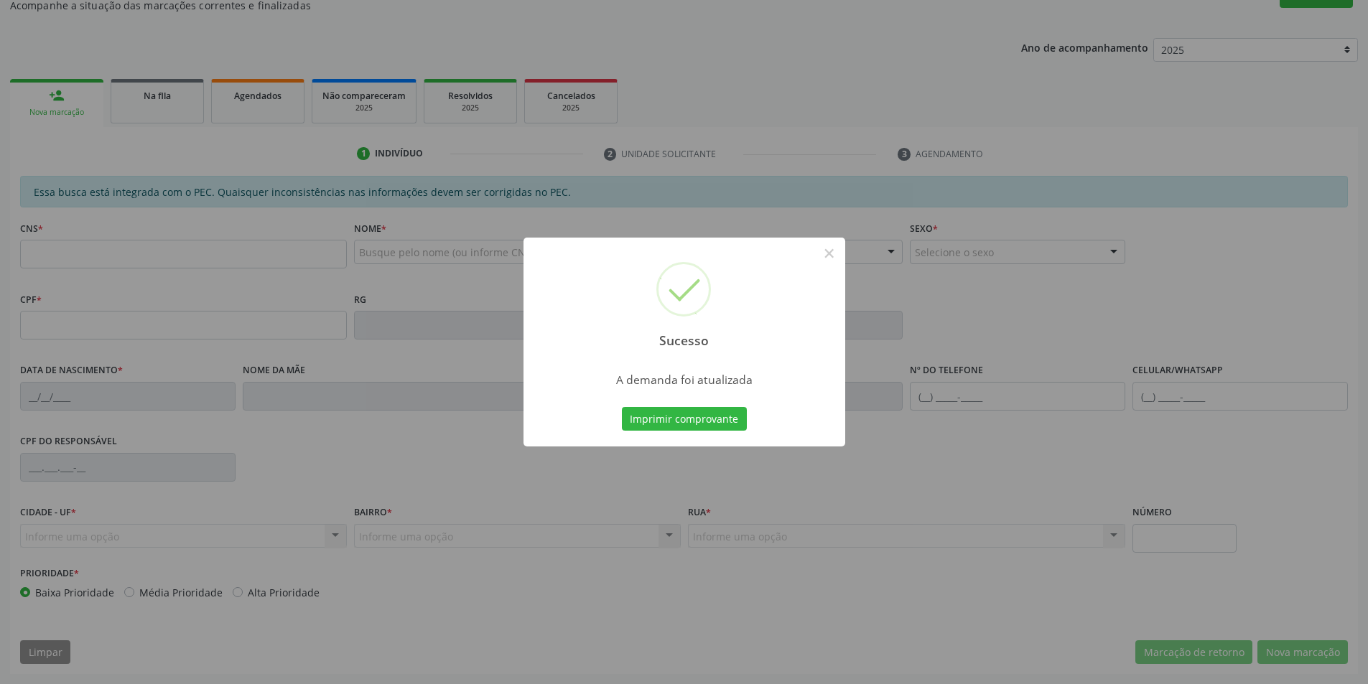
scroll to position [136, 0]
click at [709, 416] on button "Imprimir comprovante" at bounding box center [684, 419] width 125 height 24
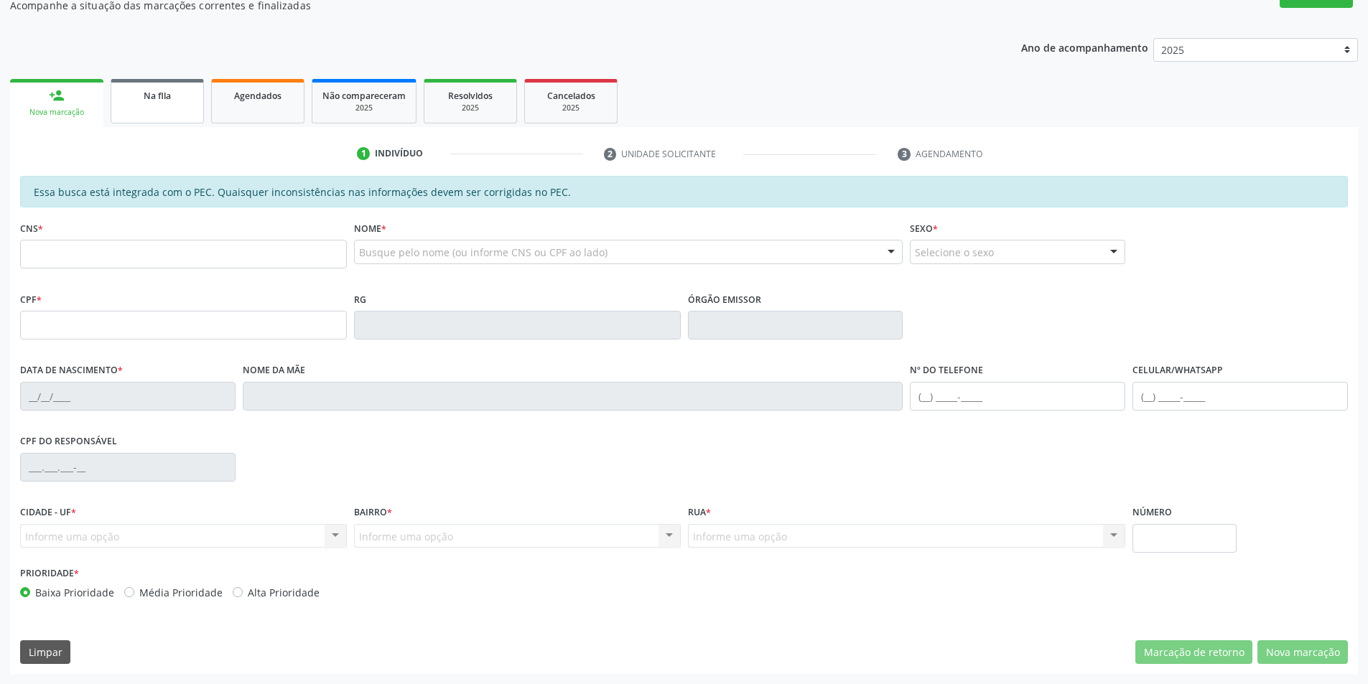
click at [152, 103] on link "Na fila" at bounding box center [157, 101] width 93 height 45
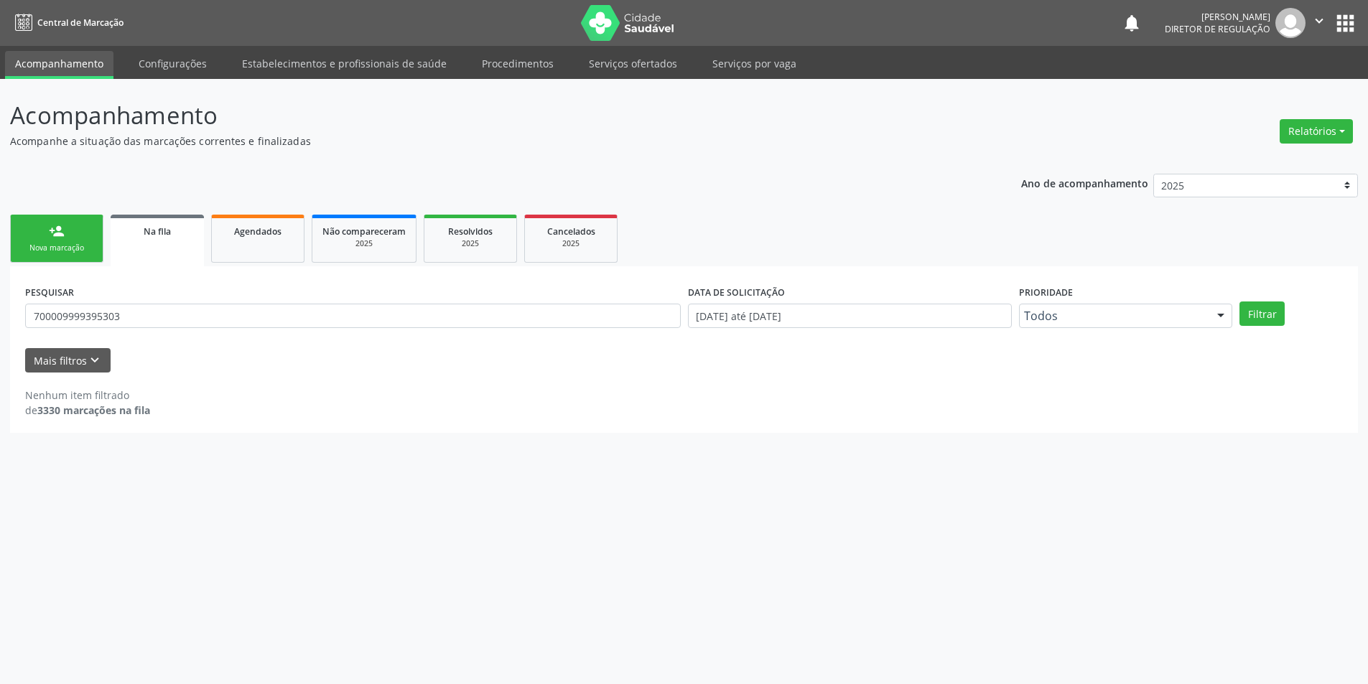
scroll to position [0, 0]
drag, startPoint x: 152, startPoint y: 313, endPoint x: 0, endPoint y: 286, distance: 154.6
click at [0, 315] on div "Acompanhamento Acompanhe a situação das marcações correntes e finalizadas Relat…" at bounding box center [689, 381] width 1379 height 605
type input "700301930216337"
click at [1267, 312] on button "Filtrar" at bounding box center [1271, 314] width 45 height 24
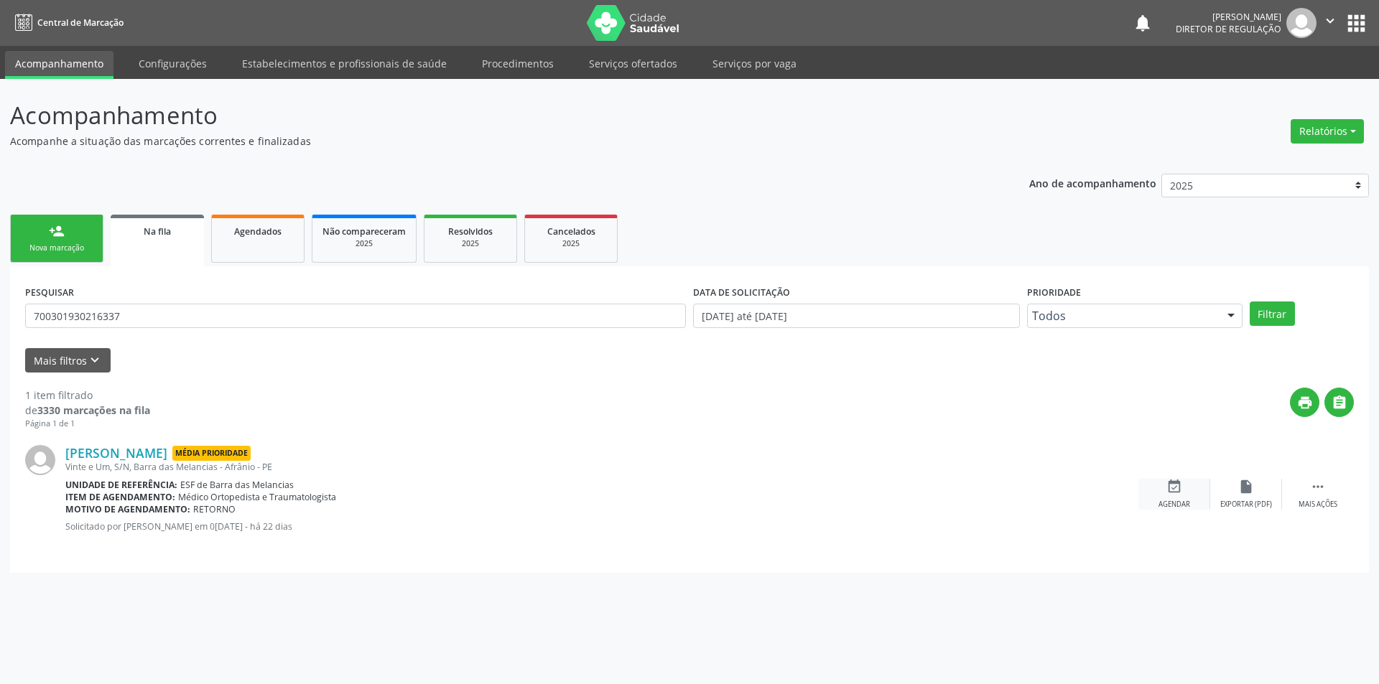
click at [1172, 492] on icon "event_available" at bounding box center [1174, 487] width 16 height 16
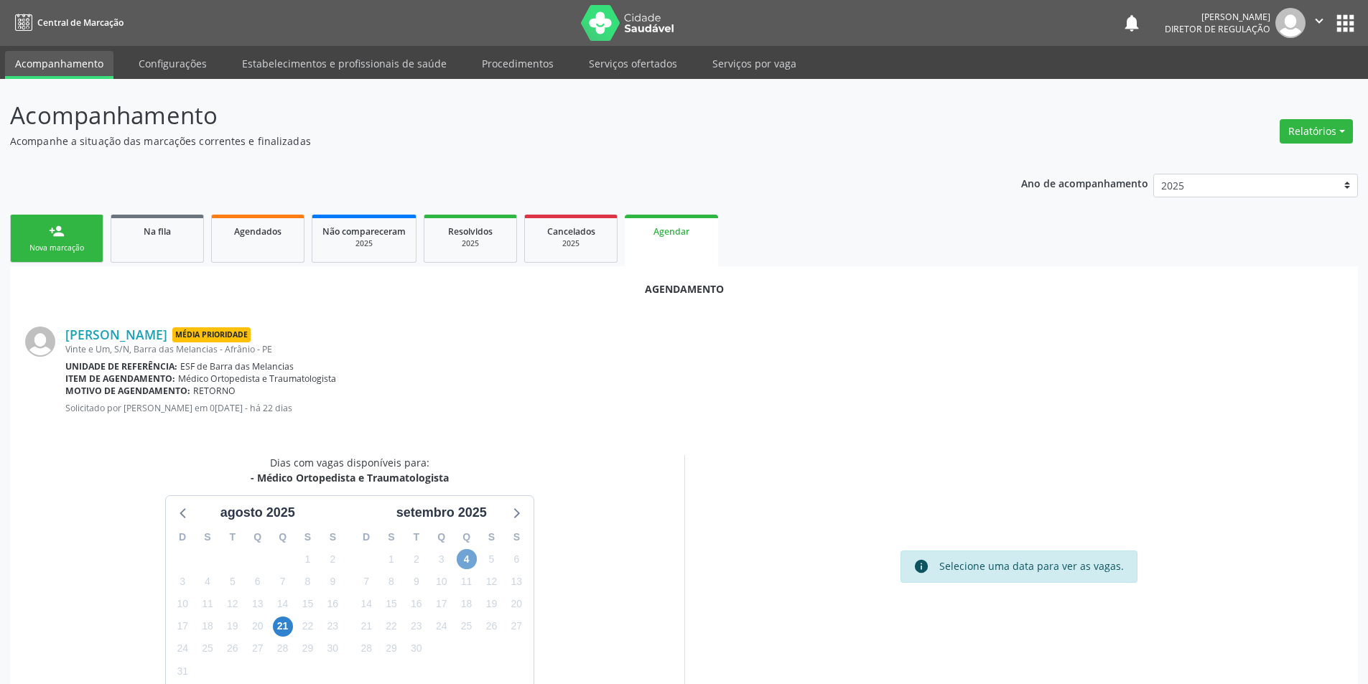
click at [465, 556] on span "4" at bounding box center [467, 559] width 20 height 20
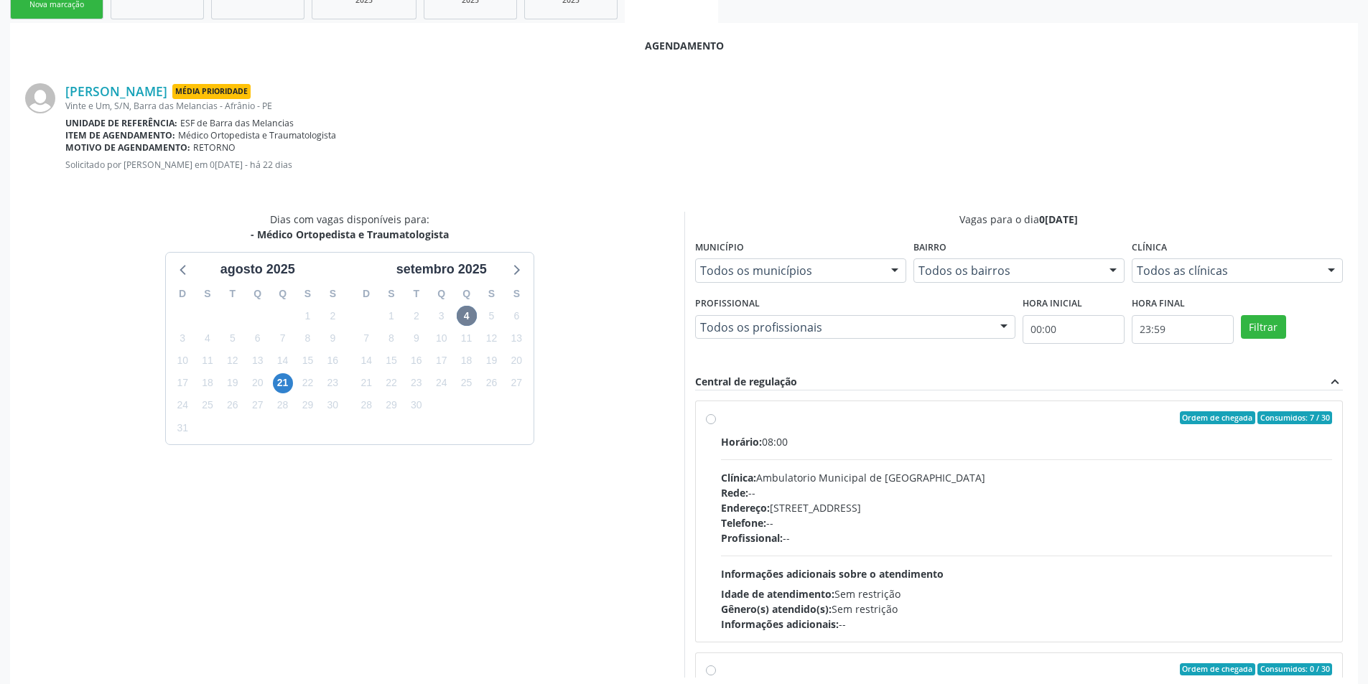
scroll to position [297, 0]
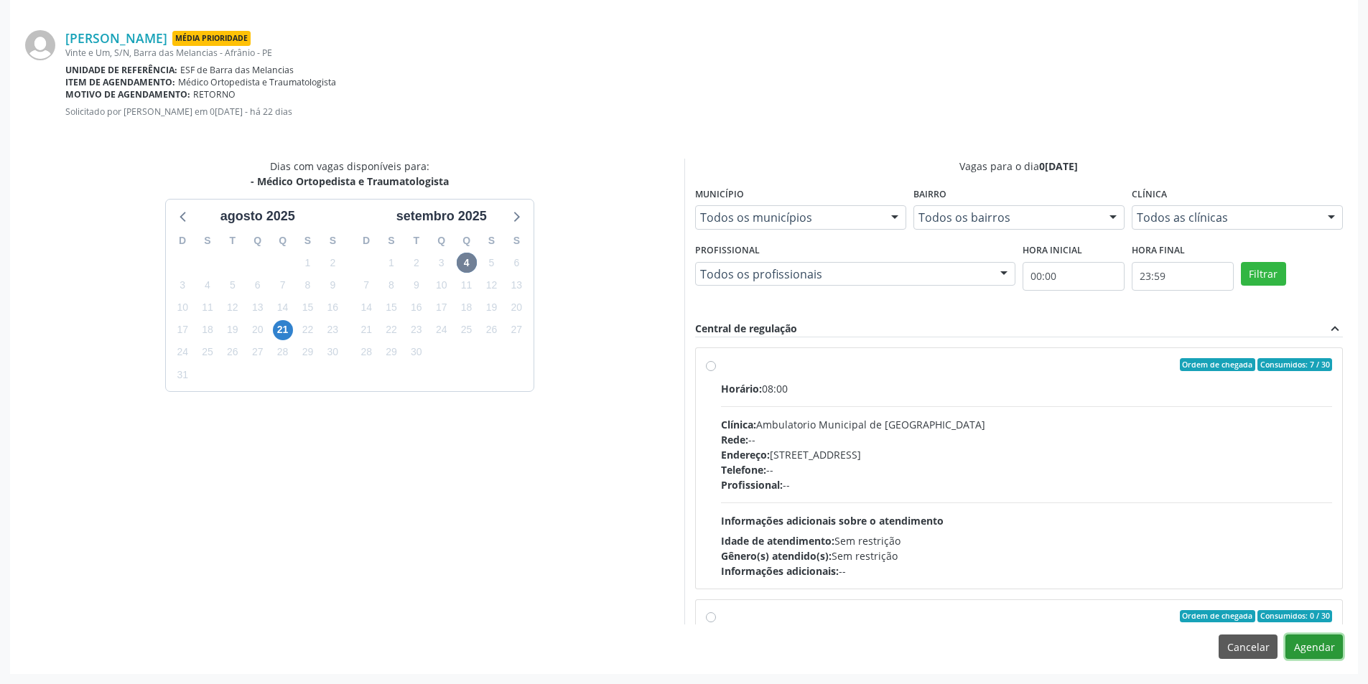
click at [1315, 654] on button "Agendar" at bounding box center [1313, 647] width 57 height 24
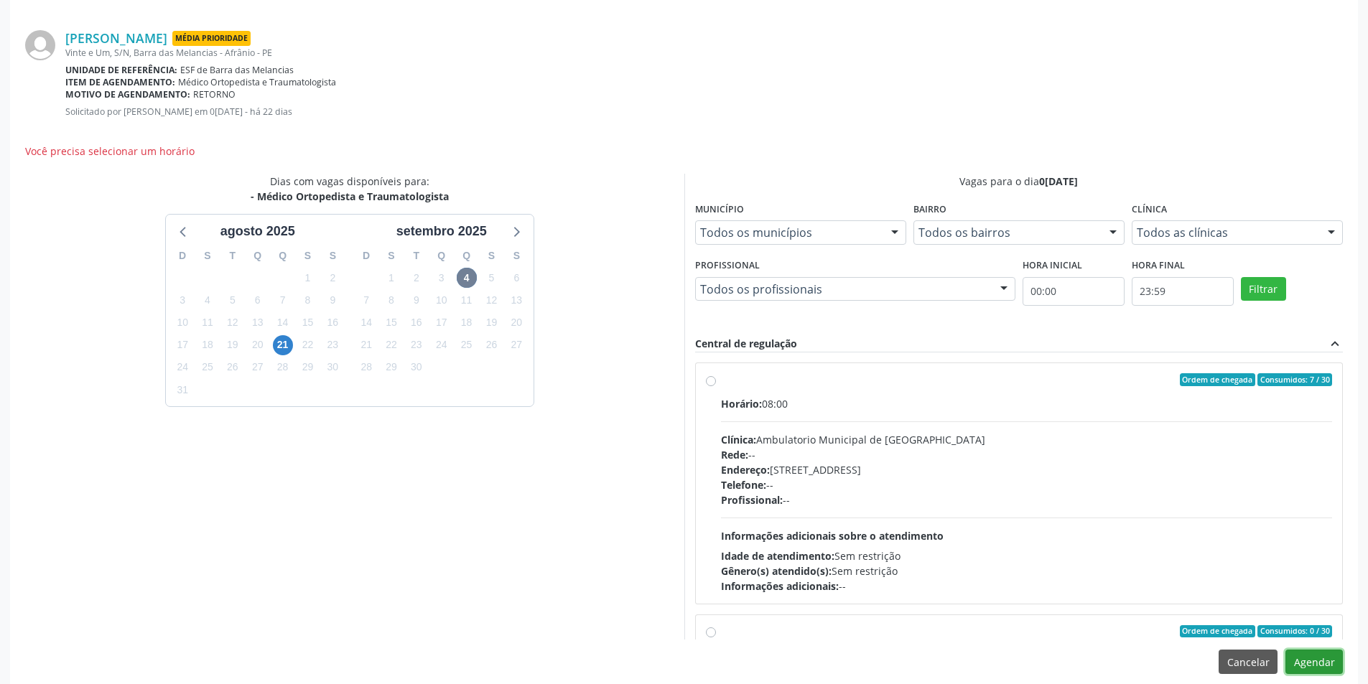
click at [1315, 656] on button "Agendar" at bounding box center [1313, 662] width 57 height 24
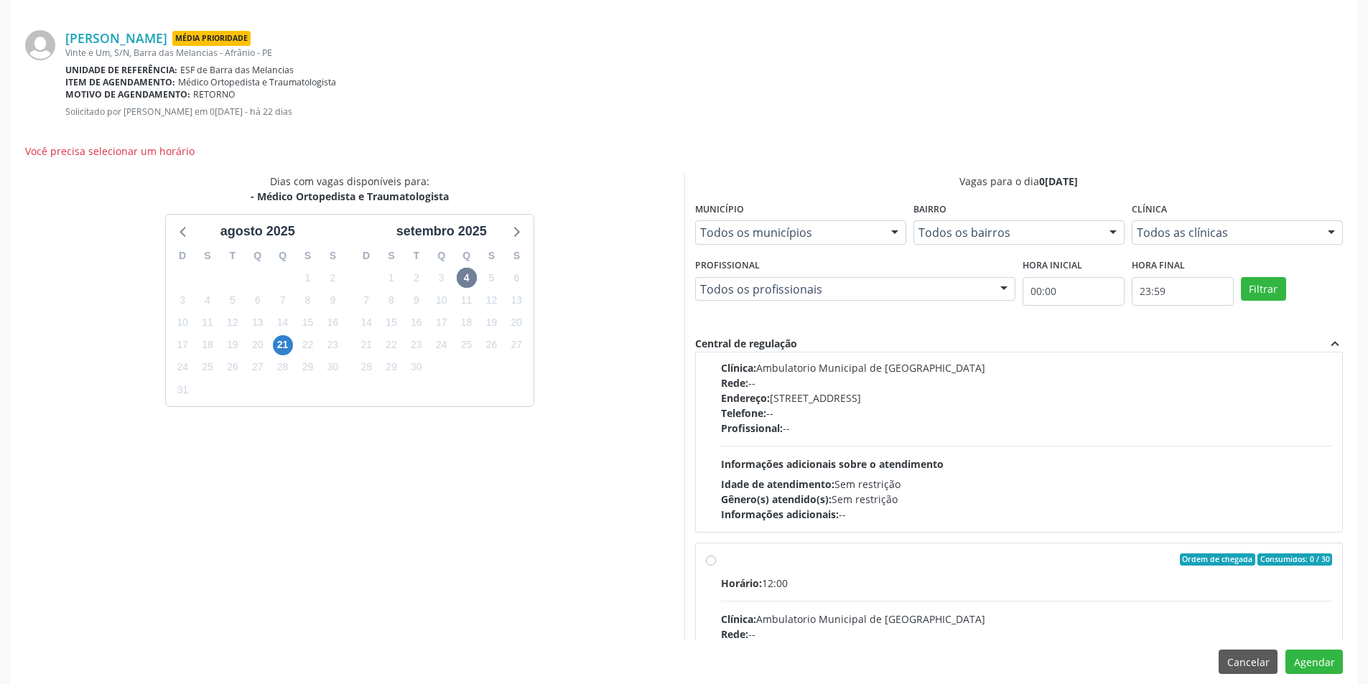
click at [1322, 676] on div "Agendamento Benedito Anísio Rodrigues Média Prioridade Vinte e Um, S/N, Barra d…" at bounding box center [684, 329] width 1348 height 719
click at [1317, 662] on button "Agendar" at bounding box center [1313, 662] width 57 height 24
click at [430, 463] on div "Dias com vagas disponíveis para: - Médico Ortopedista e Traumatologista agosto …" at bounding box center [349, 407] width 669 height 467
click at [1302, 667] on button "Agendar" at bounding box center [1313, 662] width 57 height 24
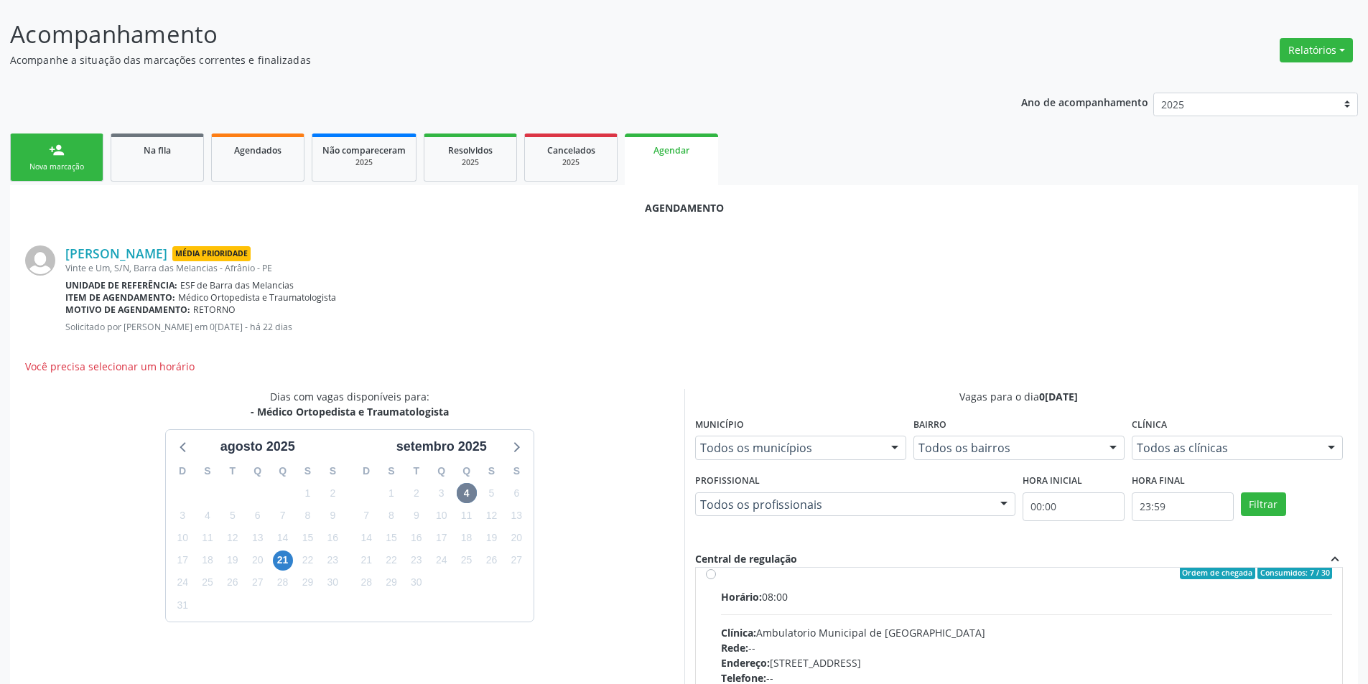
scroll to position [0, 0]
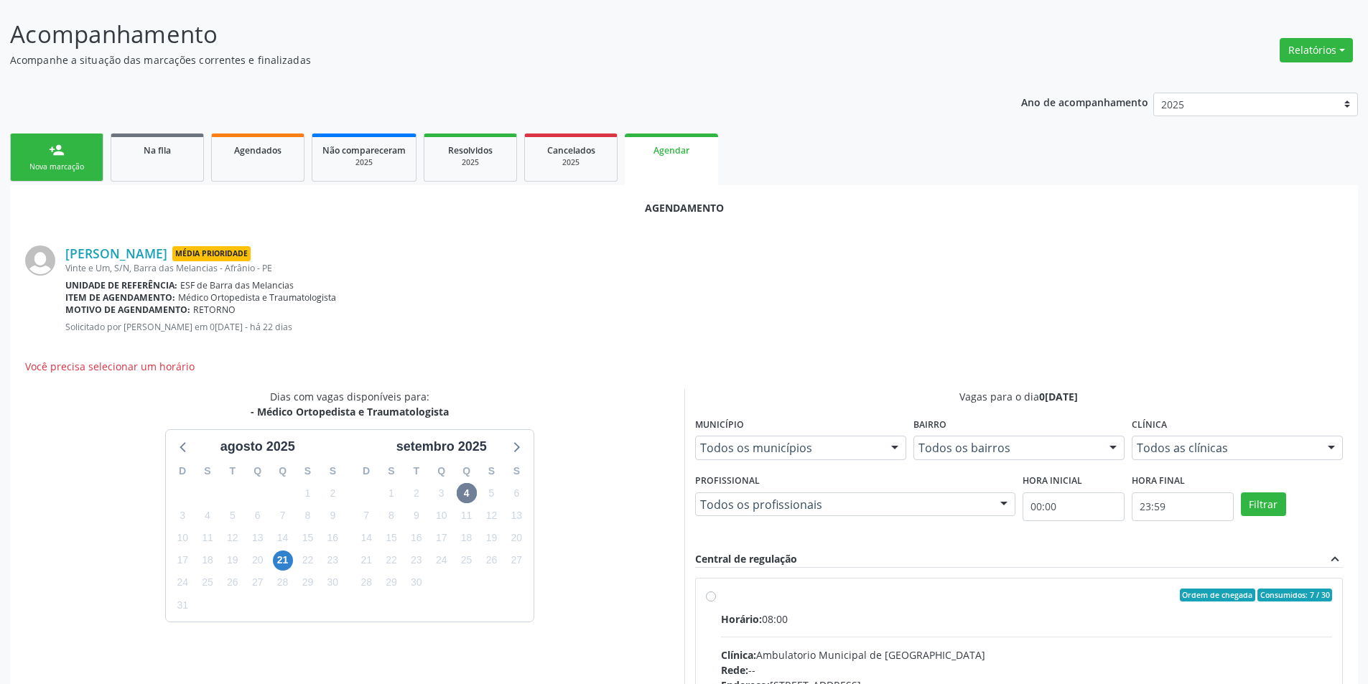
click at [712, 595] on input "Ordem de chegada Consumidos: 7 / 30 Horário: 08:00 Clínica: Ambulatorio Municip…" at bounding box center [711, 595] width 10 height 13
radio input "true"
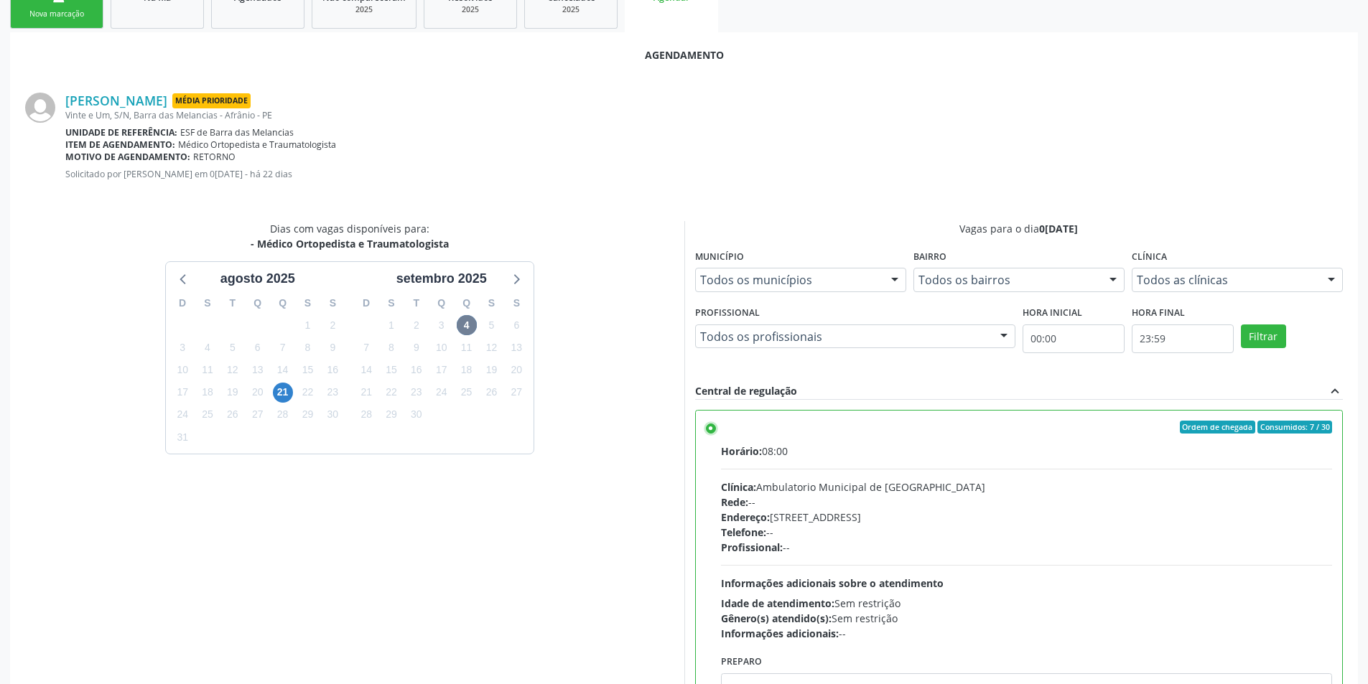
scroll to position [297, 0]
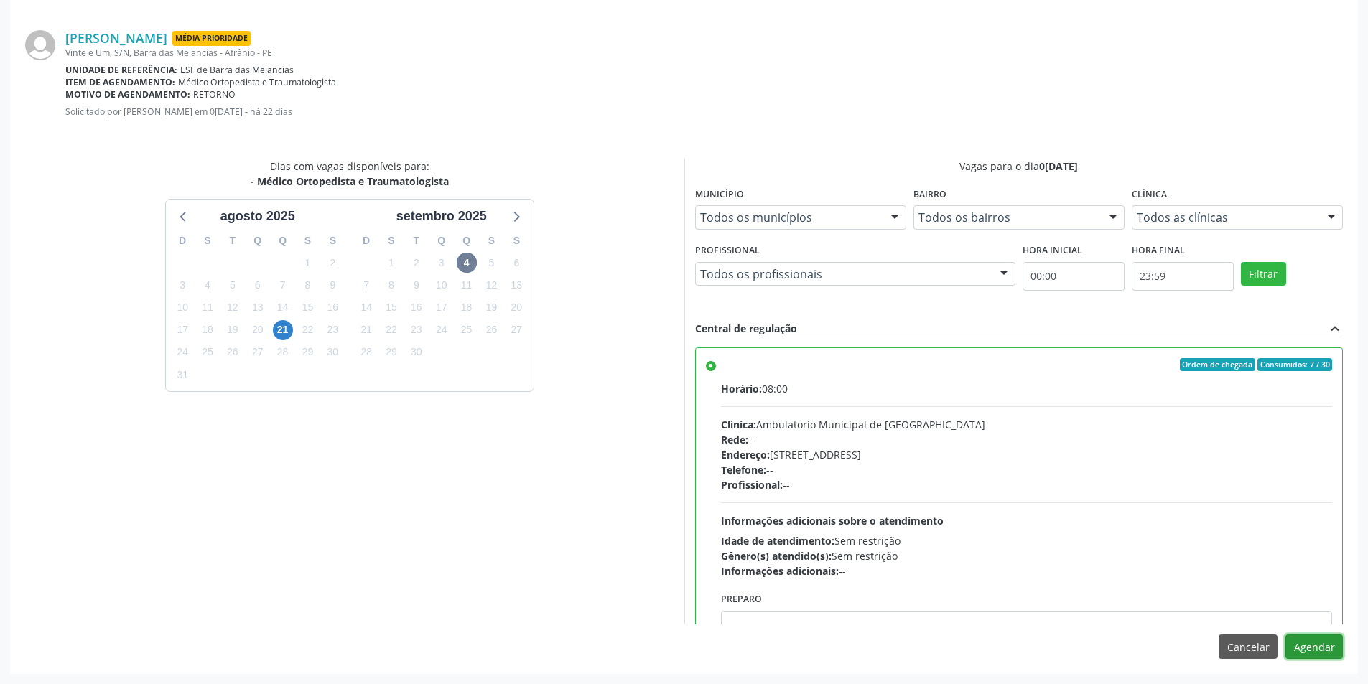
click at [1317, 642] on button "Agendar" at bounding box center [1313, 647] width 57 height 24
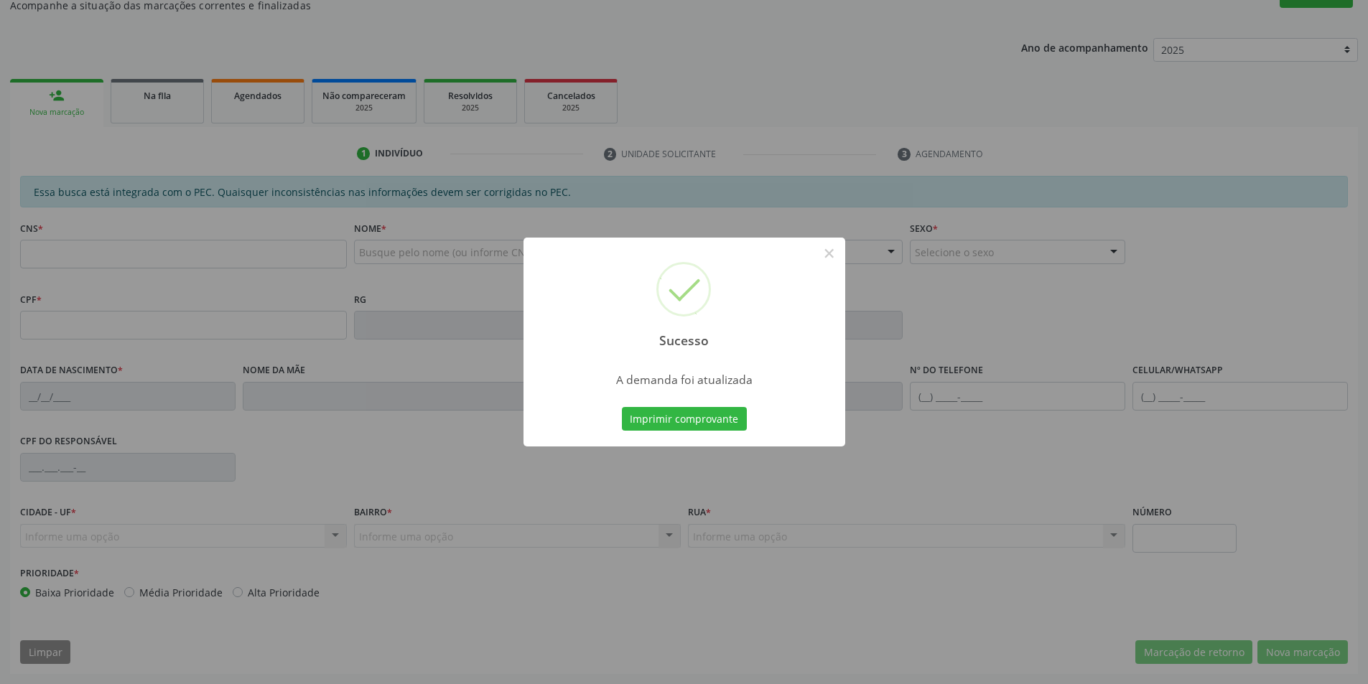
scroll to position [136, 0]
click at [704, 422] on button "Imprimir comprovante" at bounding box center [684, 419] width 125 height 24
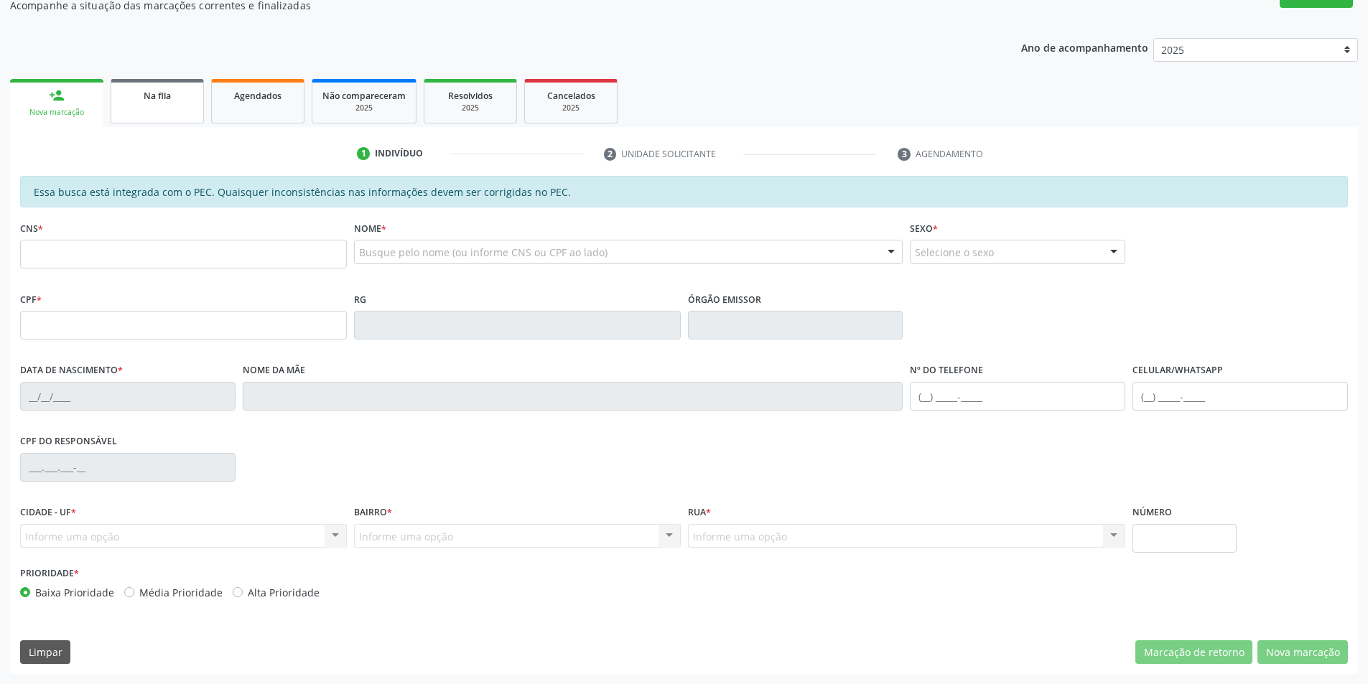
click at [188, 114] on link "Na fila" at bounding box center [157, 101] width 93 height 45
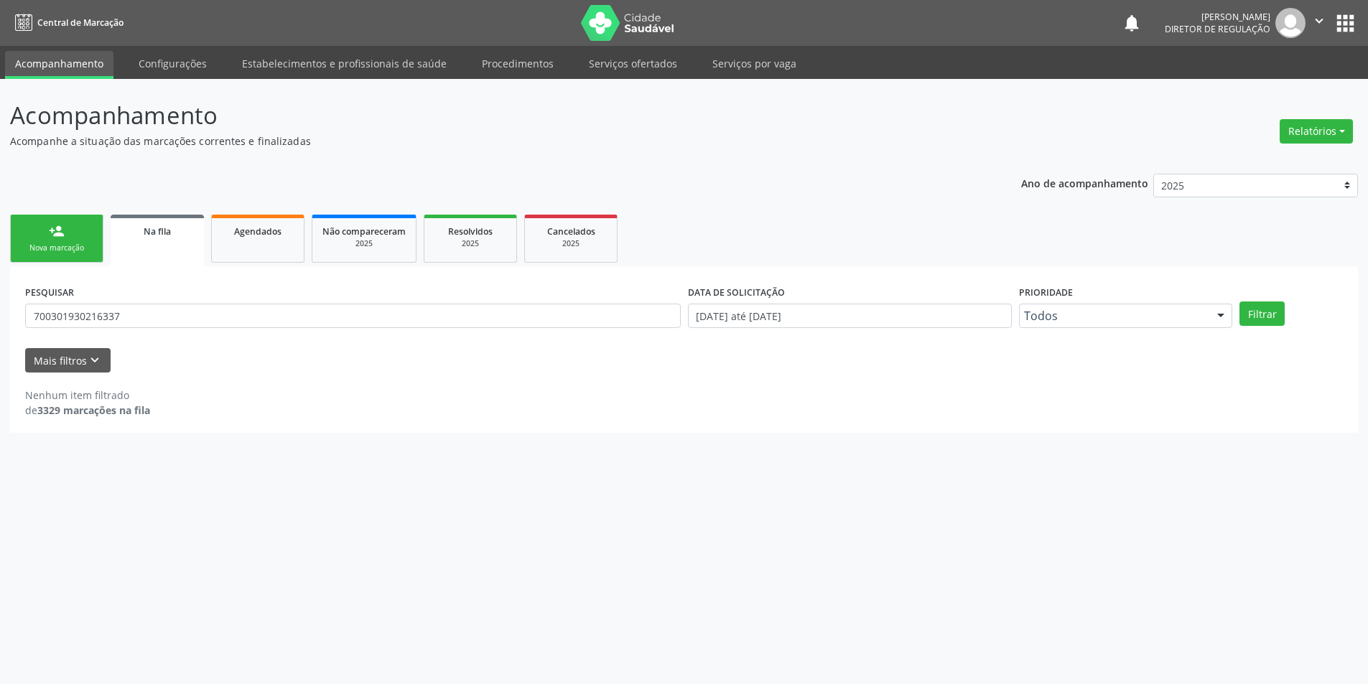
scroll to position [0, 0]
click at [0, 315] on div "Acompanhamento Acompanhe a situação das marcações correntes e finalizadas Relat…" at bounding box center [689, 381] width 1379 height 605
type input "700207928477222"
click at [1288, 319] on button "Filtrar" at bounding box center [1271, 314] width 45 height 24
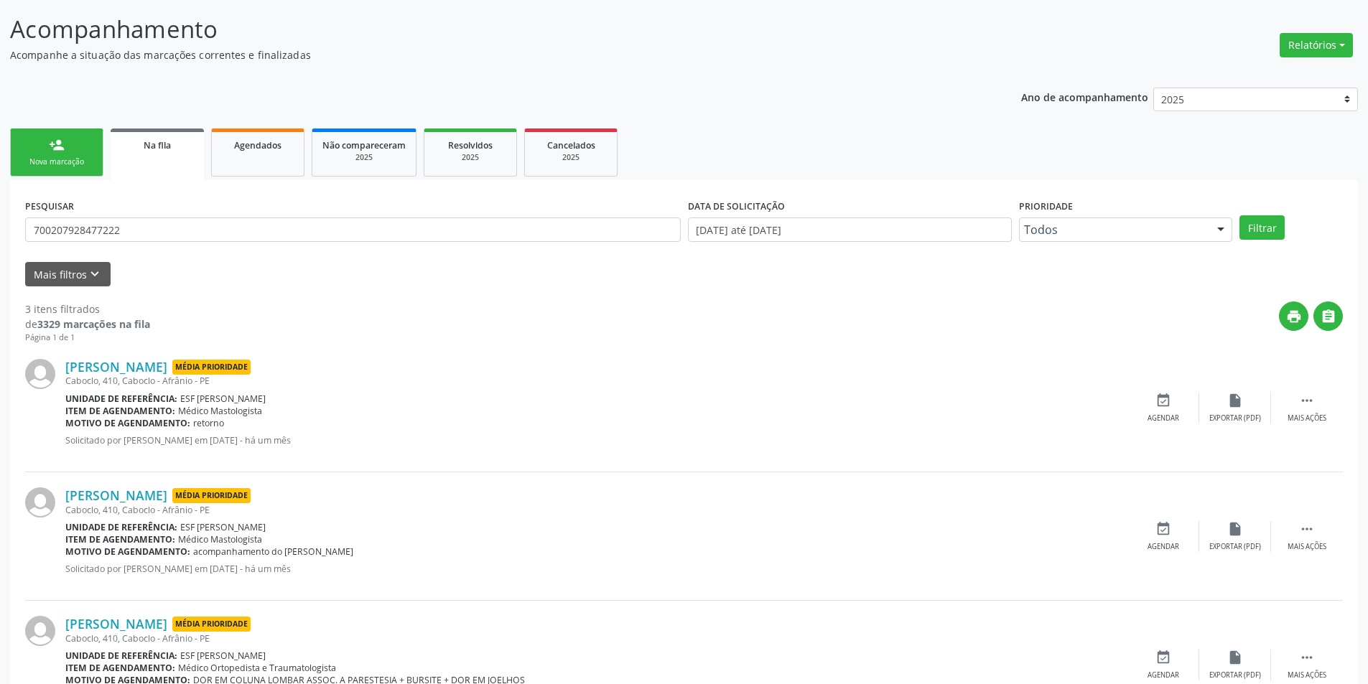
scroll to position [157, 0]
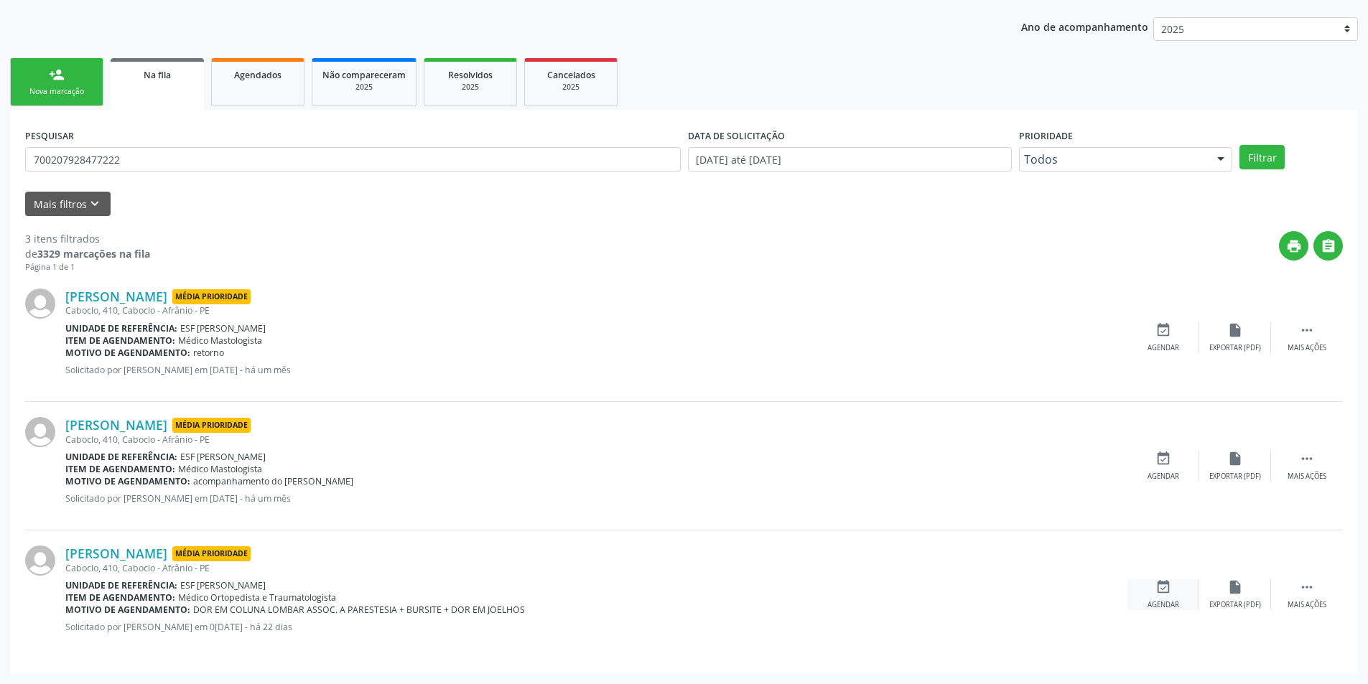
click at [1167, 597] on div "event_available Agendar" at bounding box center [1163, 594] width 72 height 31
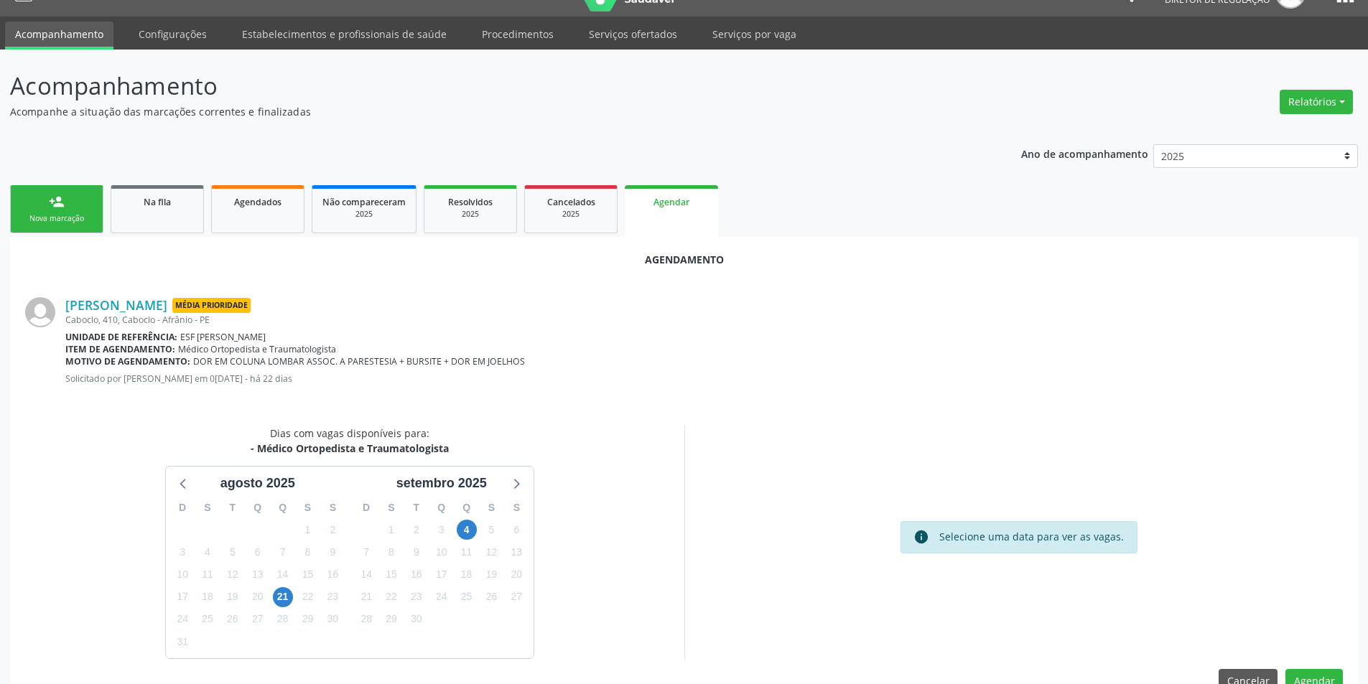
scroll to position [63, 0]
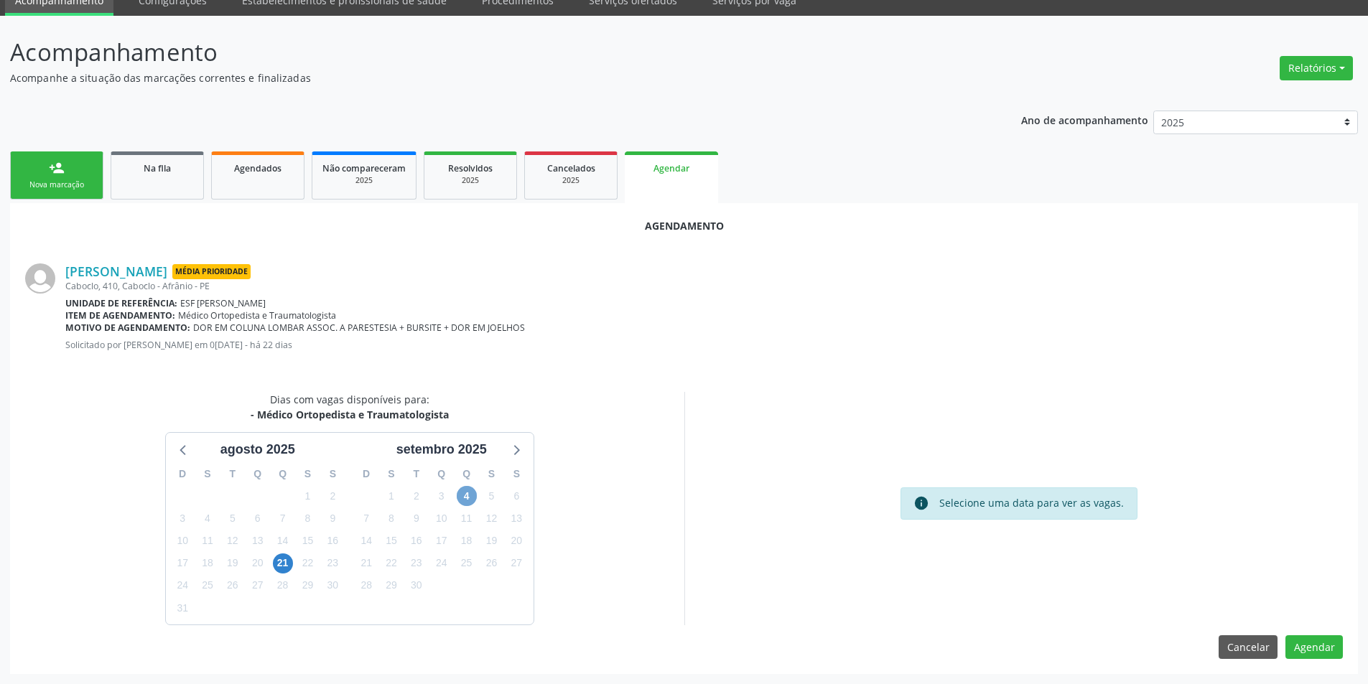
click at [460, 497] on span "4" at bounding box center [467, 496] width 20 height 20
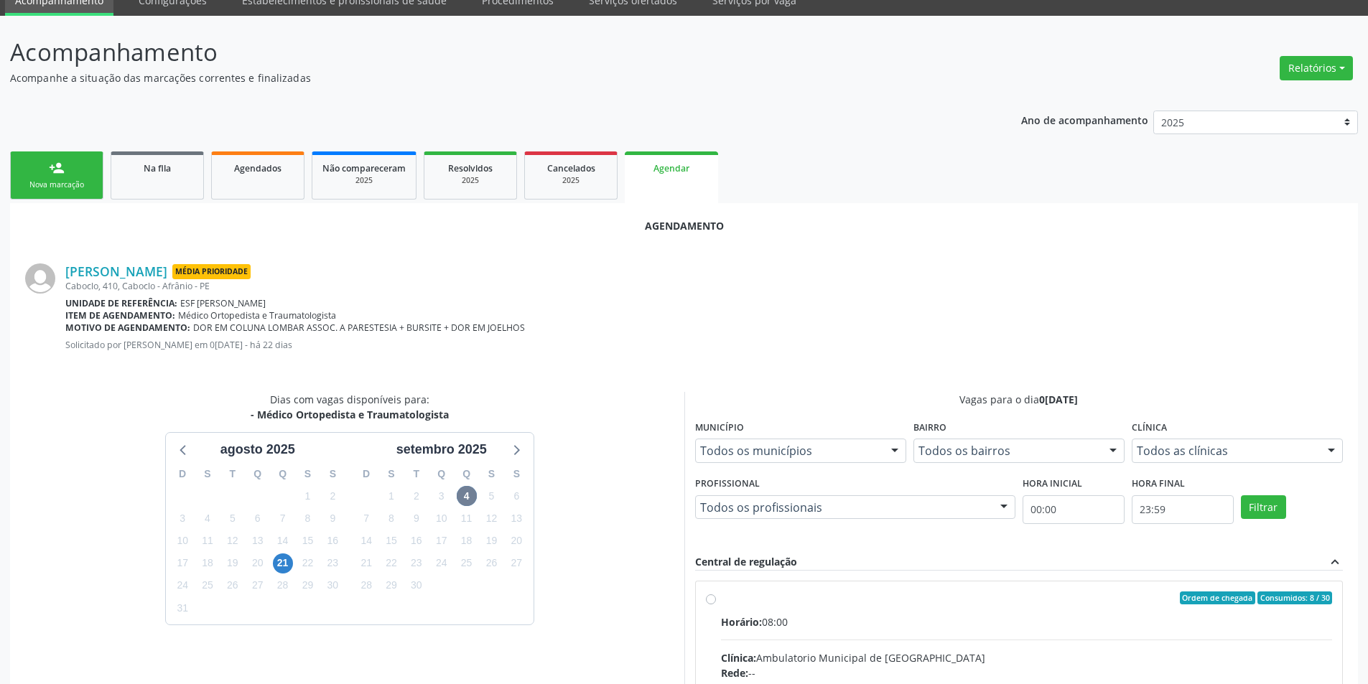
click at [716, 605] on input "Ordem de chegada Consumidos: 8 / 30 Horário: 08:00 Clínica: Ambulatorio Municip…" at bounding box center [711, 598] width 10 height 13
radio input "true"
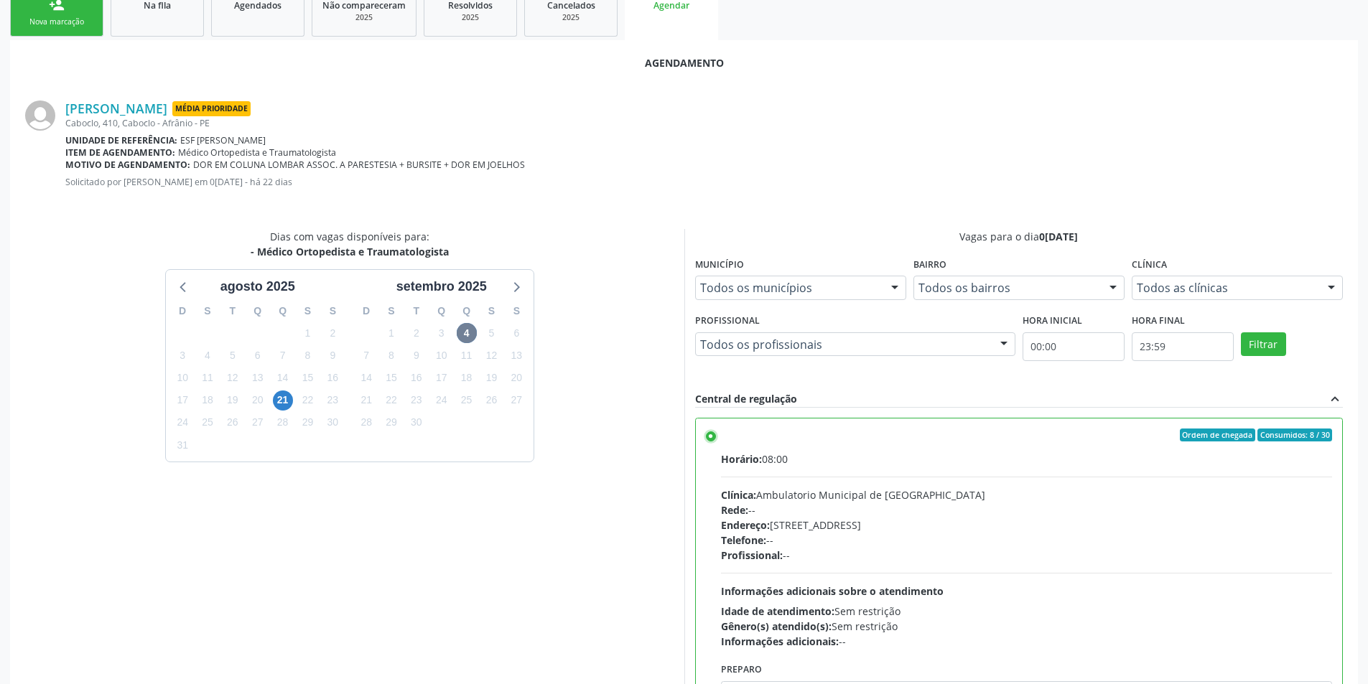
scroll to position [297, 0]
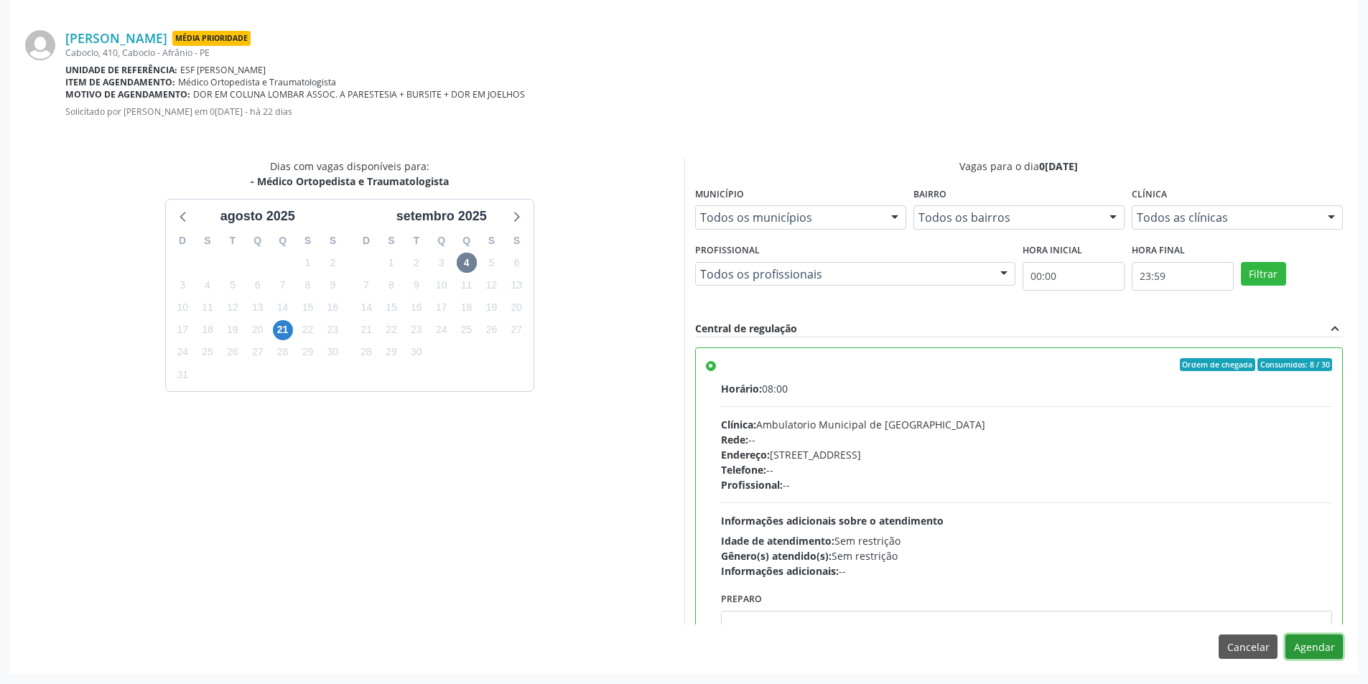
click at [1307, 643] on button "Agendar" at bounding box center [1313, 647] width 57 height 24
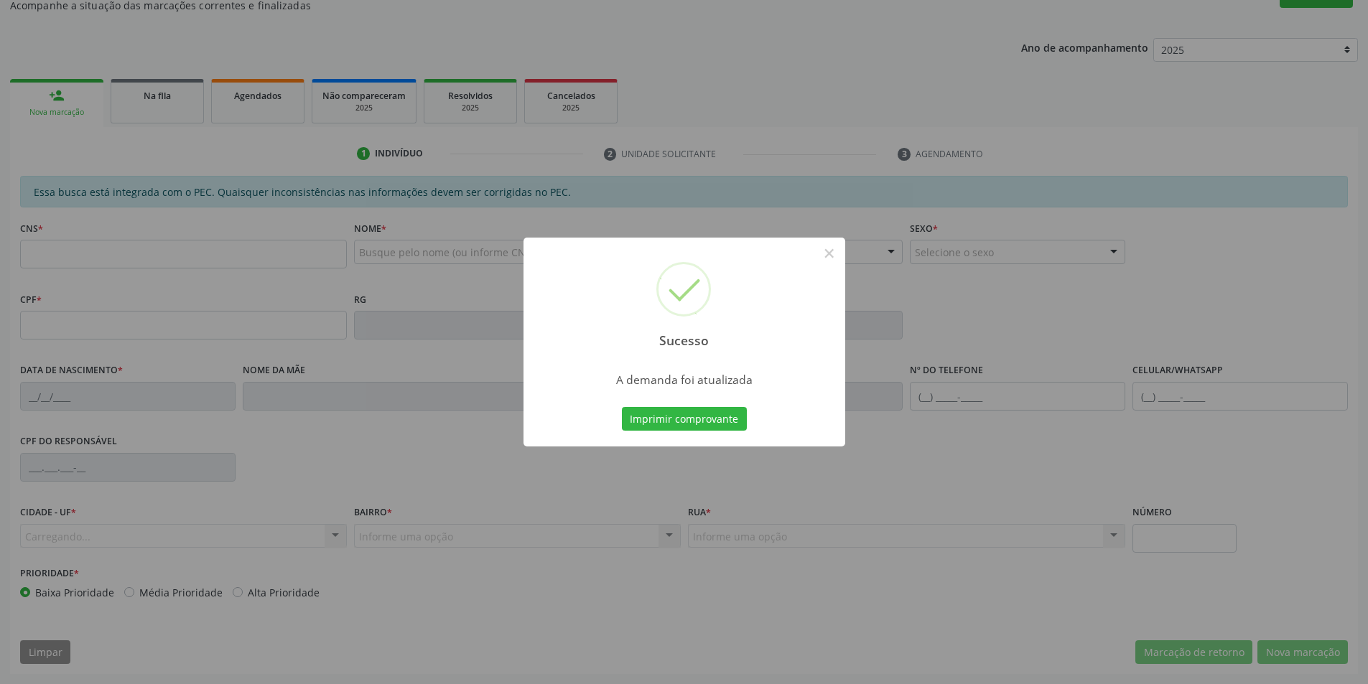
scroll to position [136, 0]
click at [724, 424] on button "Imprimir comprovante" at bounding box center [684, 419] width 125 height 24
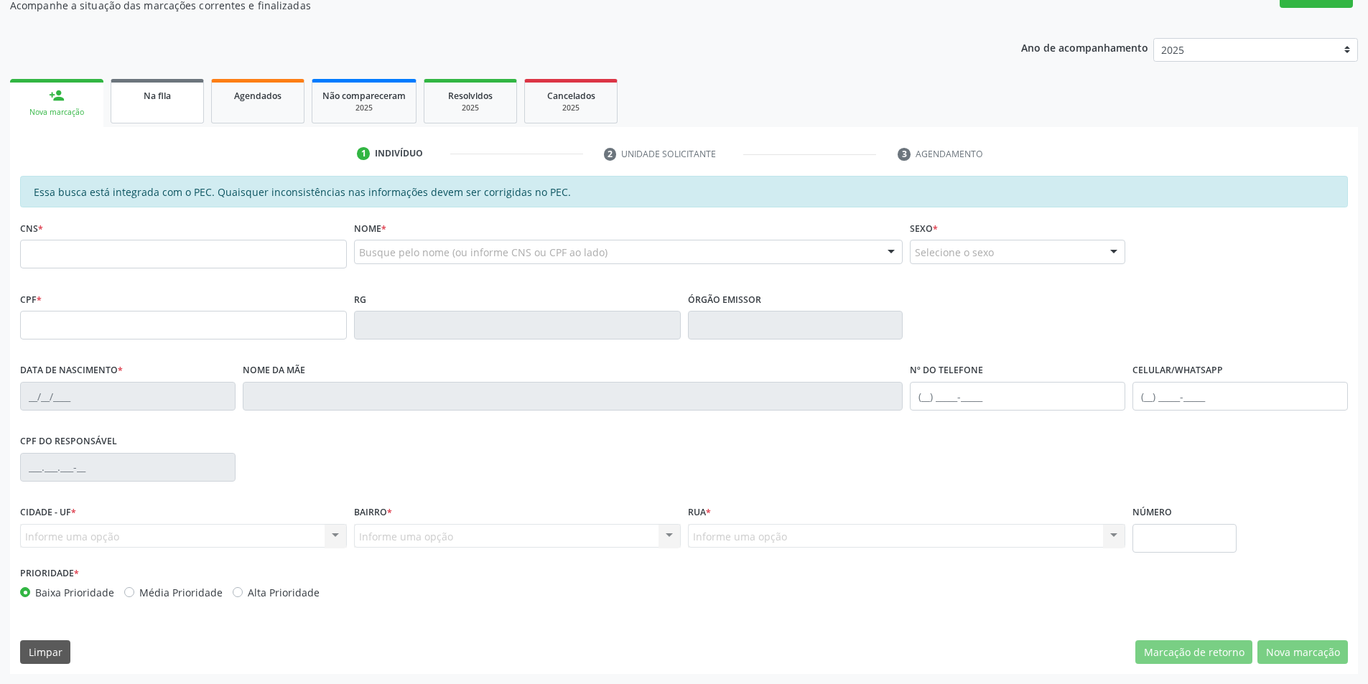
click at [165, 113] on link "Na fila" at bounding box center [157, 101] width 93 height 45
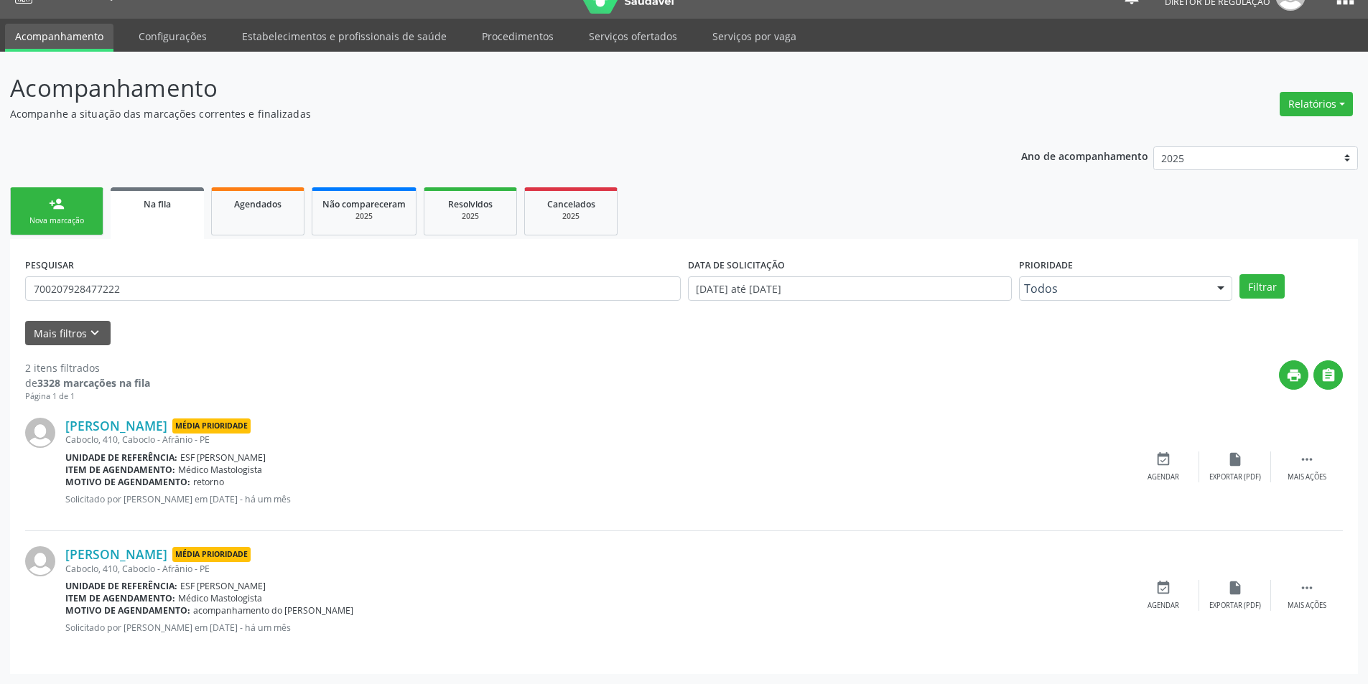
scroll to position [0, 0]
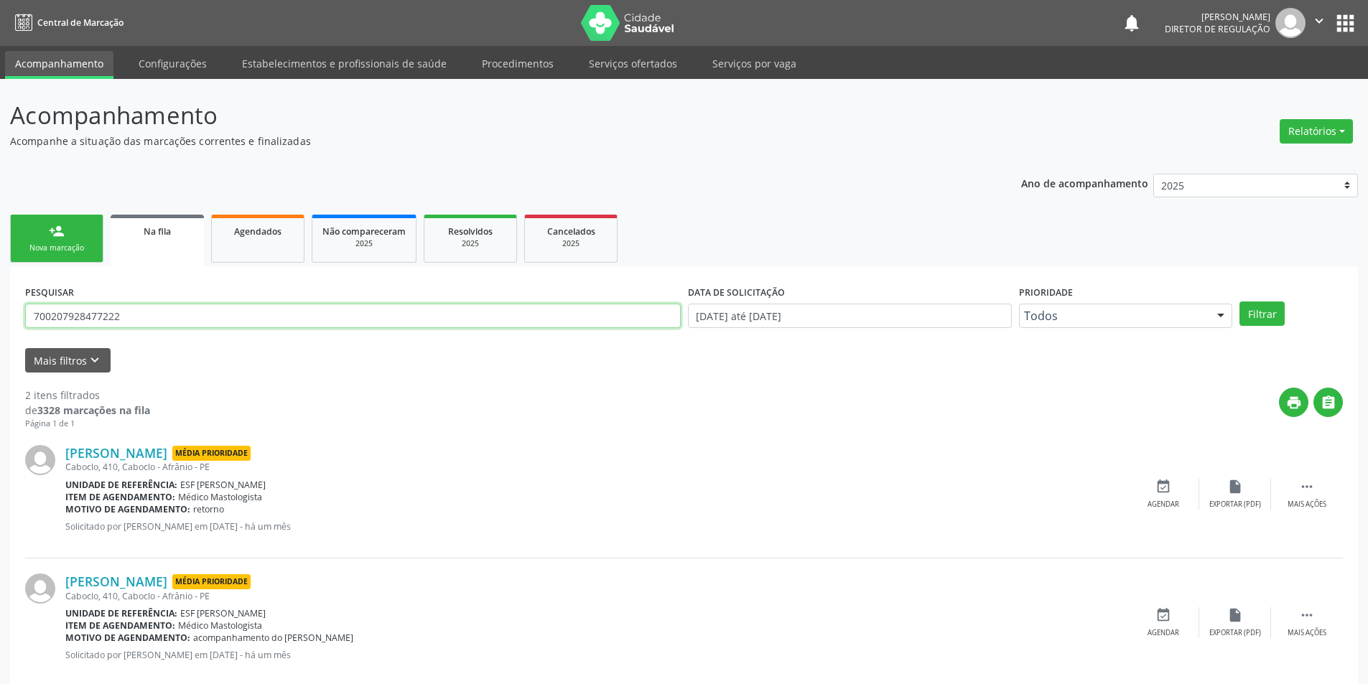
drag, startPoint x: 176, startPoint y: 309, endPoint x: 0, endPoint y: 309, distance: 175.9
click at [0, 309] on div "Acompanhamento Acompanhe a situação das marcações correntes e finalizadas Relat…" at bounding box center [684, 395] width 1368 height 633
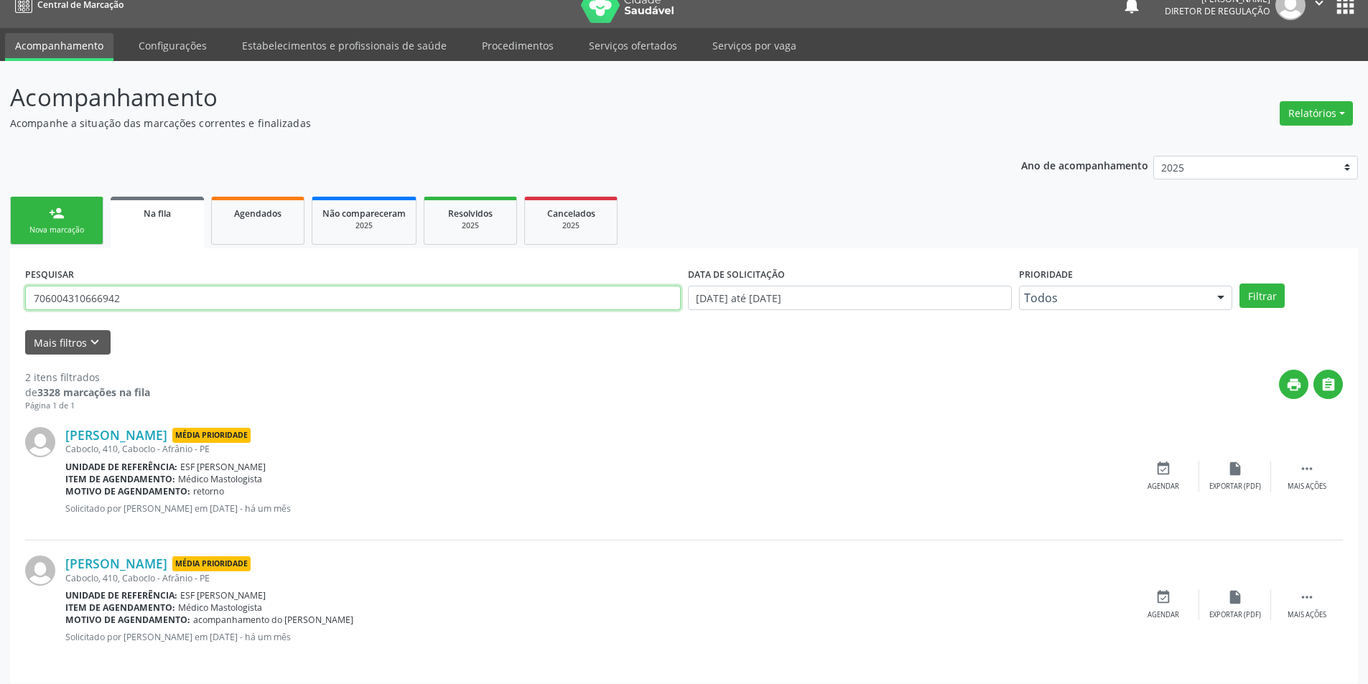
scroll to position [27, 0]
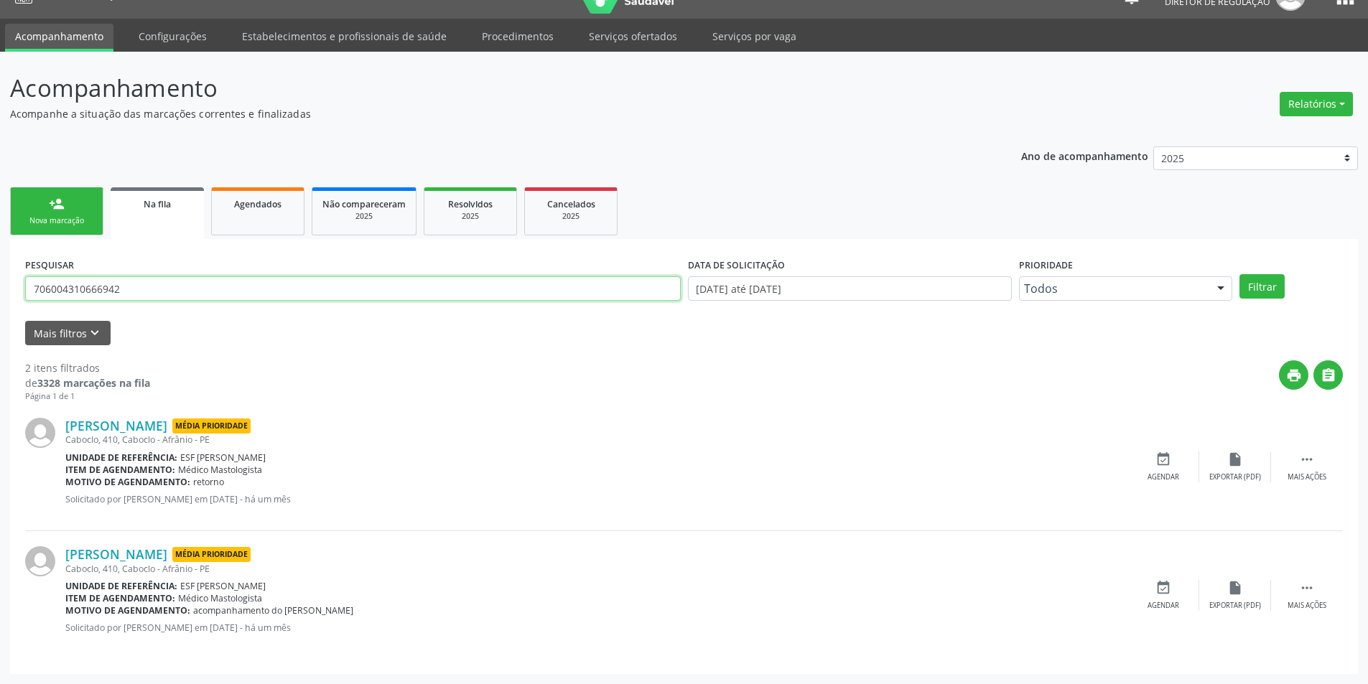
drag, startPoint x: 175, startPoint y: 285, endPoint x: 107, endPoint y: 285, distance: 68.2
click at [107, 285] on input "706004310666942" at bounding box center [353, 288] width 656 height 24
type input "706004310666942"
click at [1270, 289] on button "Filtrar" at bounding box center [1261, 286] width 45 height 24
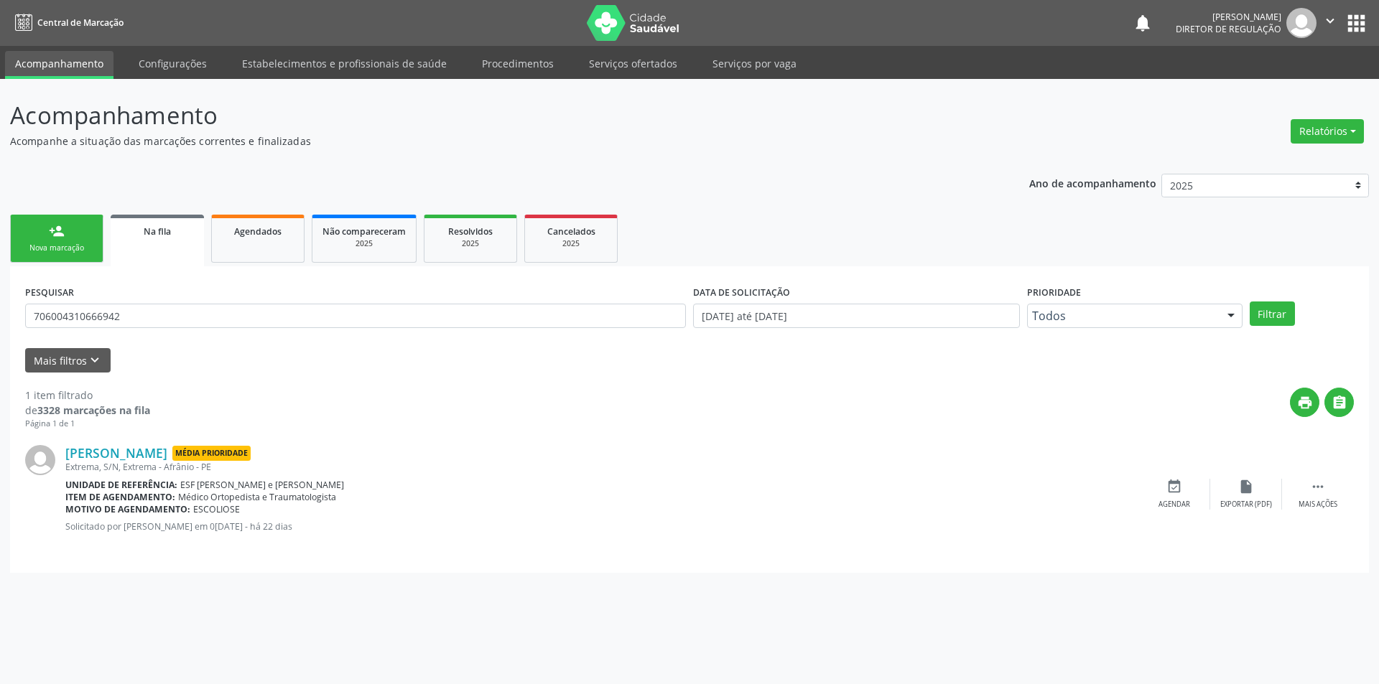
click at [1175, 471] on div "Isaías Rodrigues Média Prioridade Extrema, S/N, Extrema - Afrânio - PE Unidade …" at bounding box center [689, 494] width 1328 height 128
click at [1175, 483] on icon "event_available" at bounding box center [1174, 487] width 16 height 16
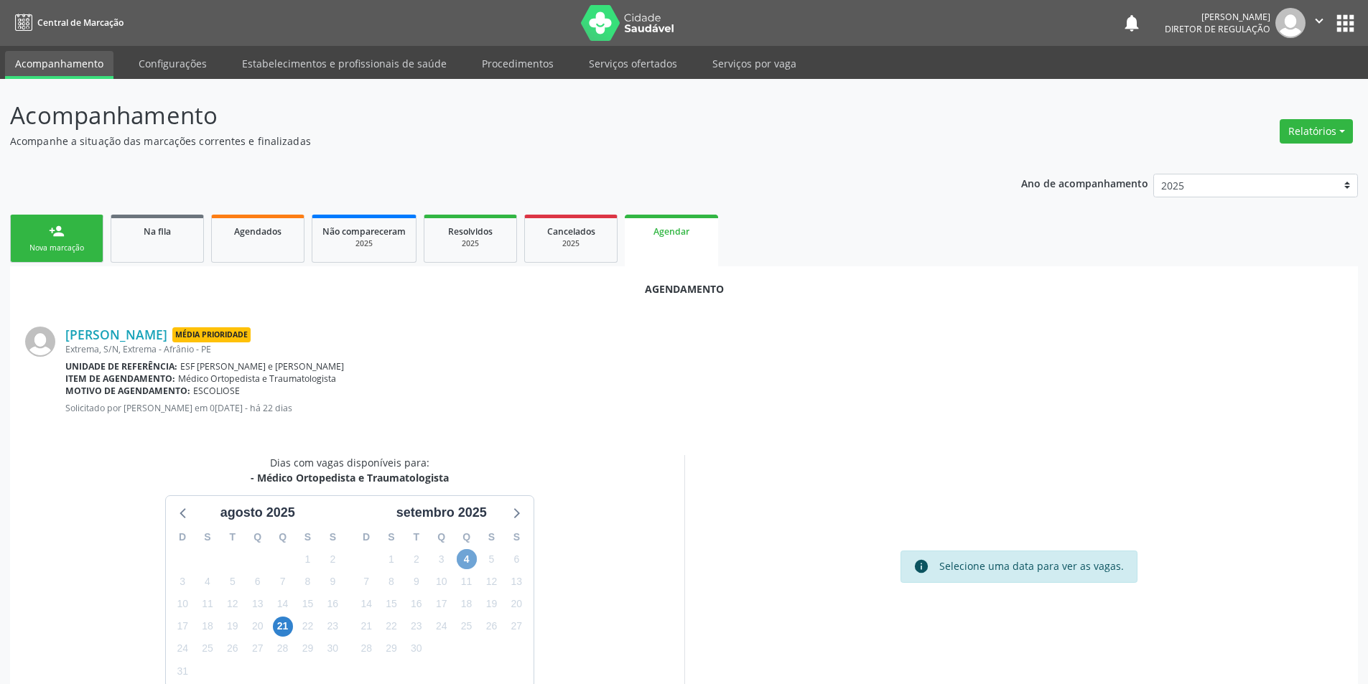
click at [467, 550] on span "4" at bounding box center [467, 559] width 20 height 20
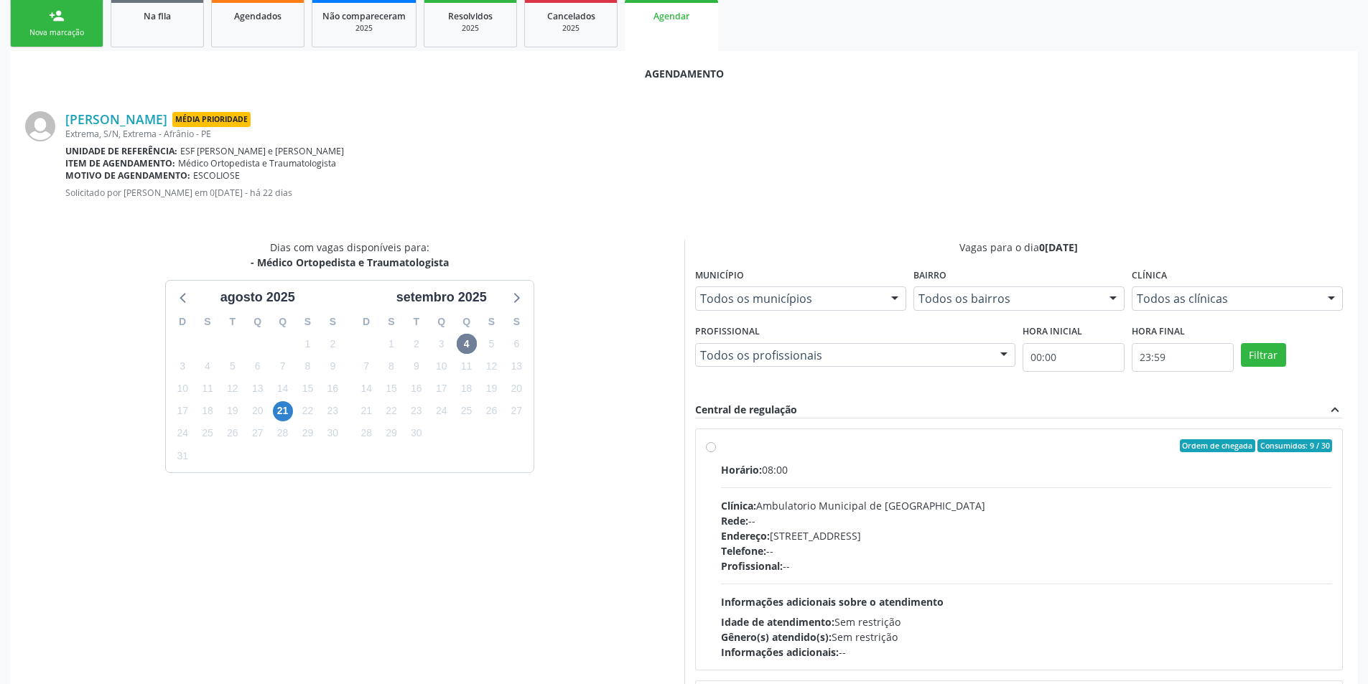
click at [724, 462] on div "Horário: 08:00" at bounding box center [1027, 469] width 612 height 15
click at [716, 452] on input "Ordem de chegada Consumidos: 9 / 30 Horário: 08:00 Clínica: Ambulatorio Municip…" at bounding box center [711, 445] width 10 height 13
radio input "true"
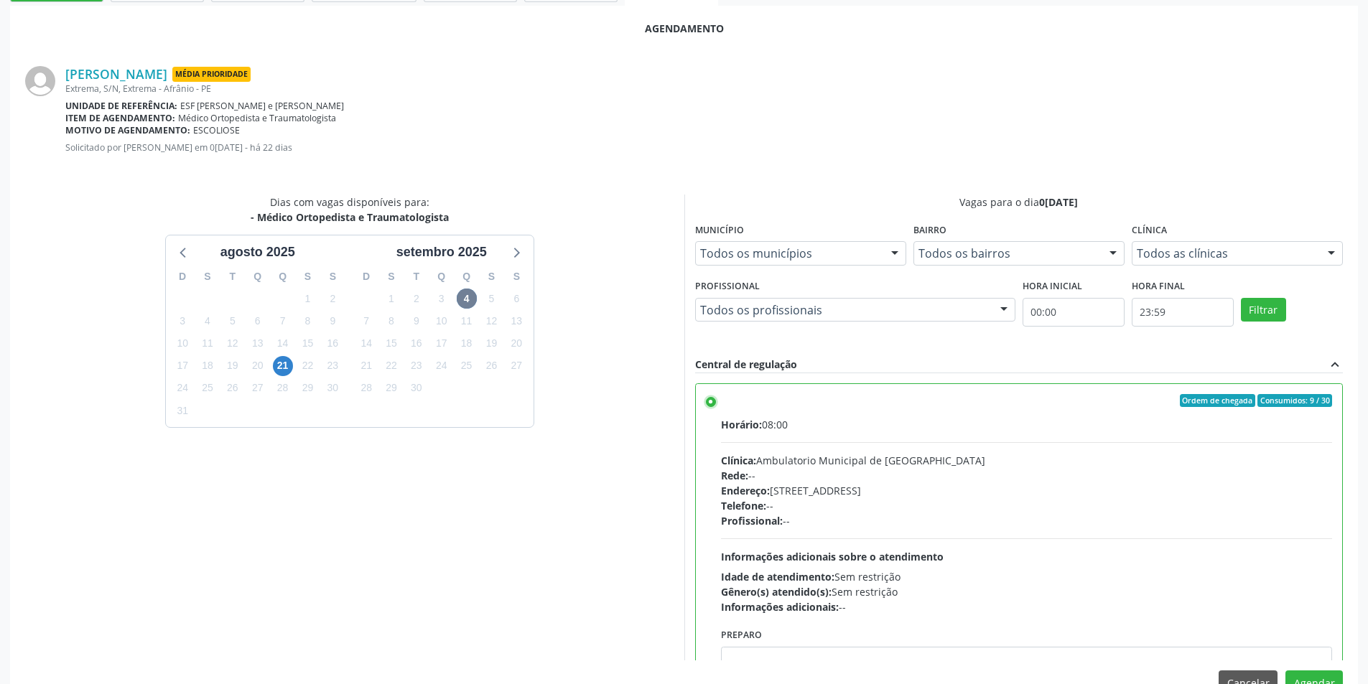
scroll to position [297, 0]
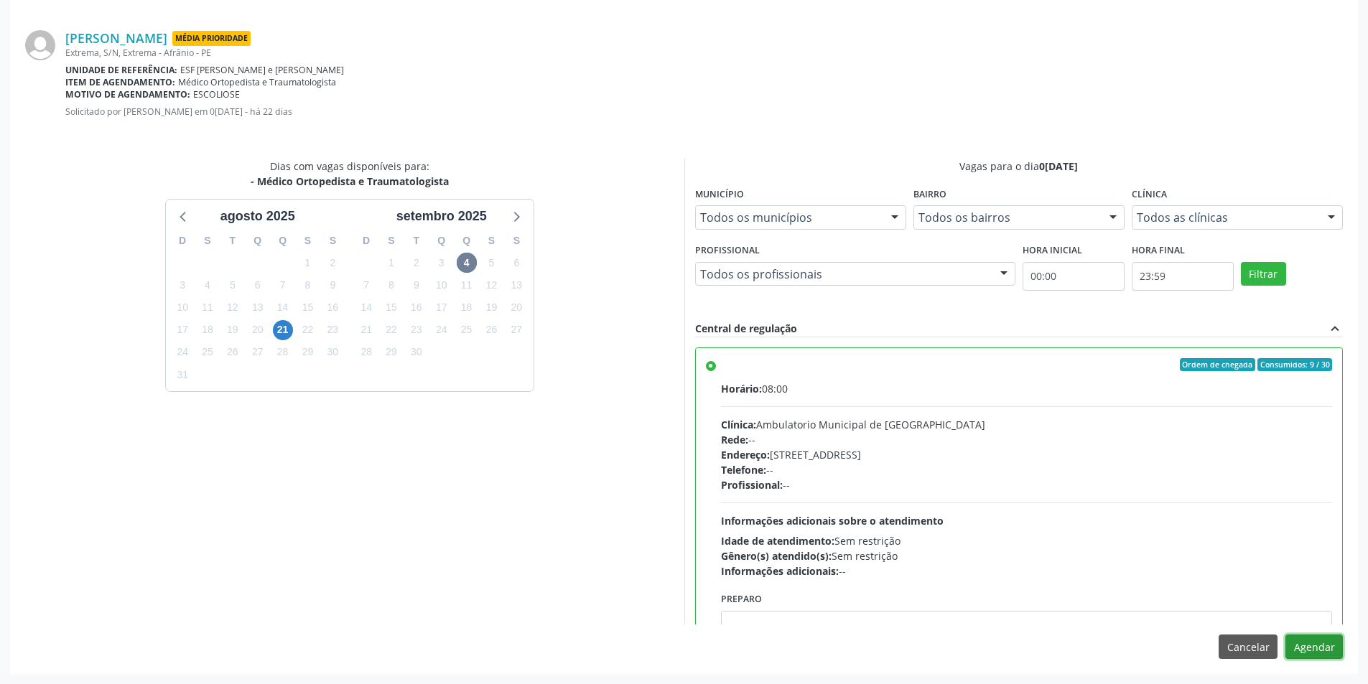
click at [1329, 642] on button "Agendar" at bounding box center [1313, 647] width 57 height 24
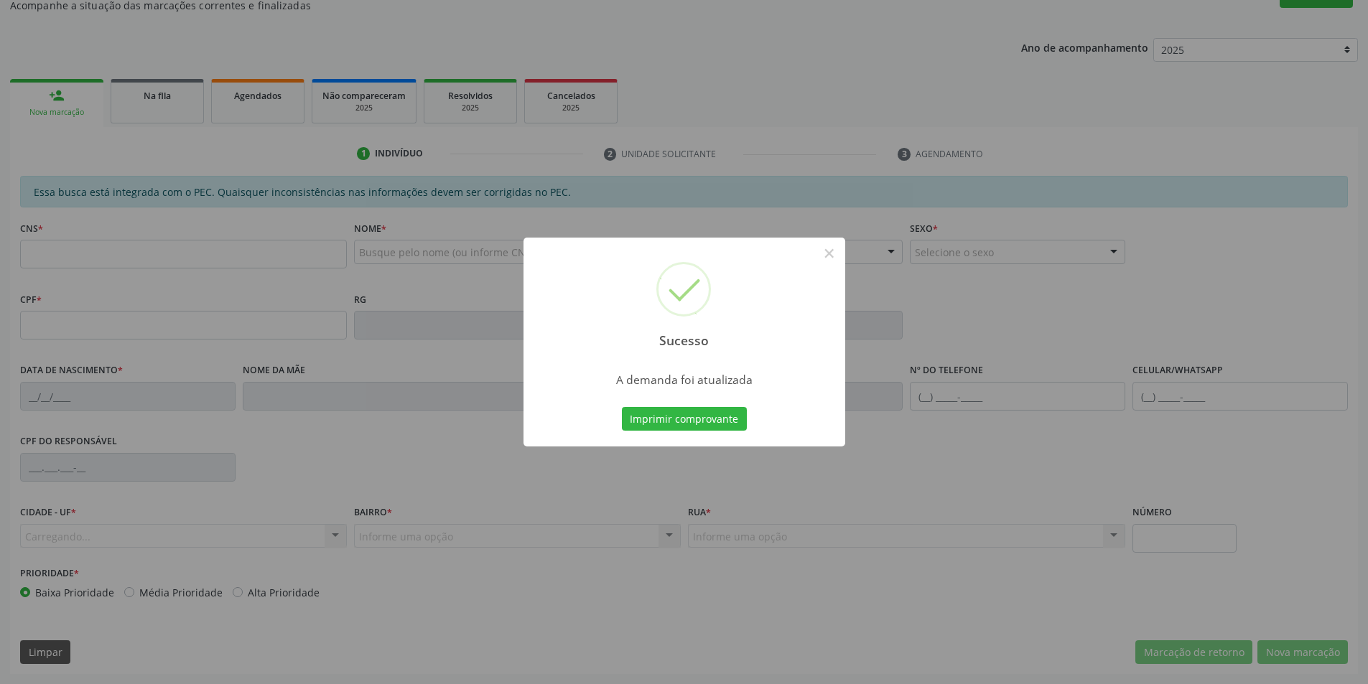
scroll to position [136, 0]
click at [706, 402] on div "Sucesso × A demanda foi atualizada Imprimir comprovante Cancel" at bounding box center [684, 343] width 322 height 210
click at [701, 437] on div "Sucesso × A demanda foi atualizada Imprimir comprovante Cancel" at bounding box center [684, 343] width 322 height 210
click at [703, 429] on button "Imprimir comprovante" at bounding box center [684, 419] width 125 height 24
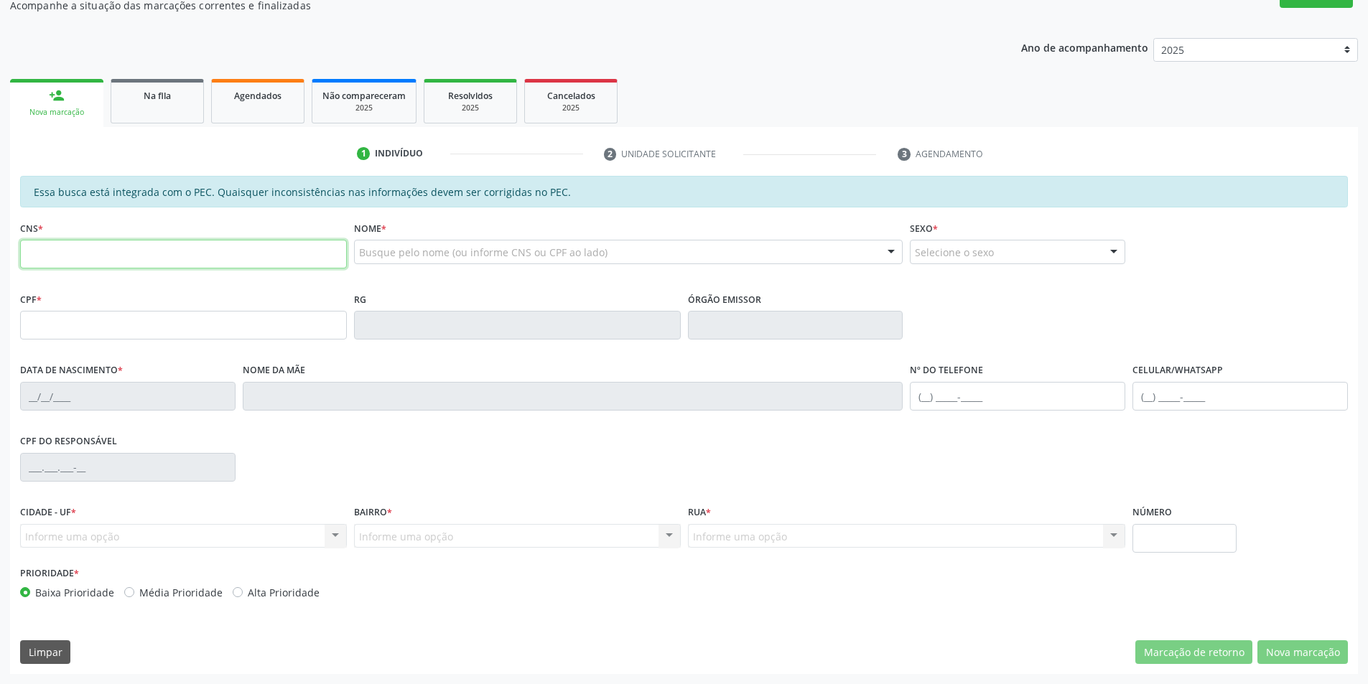
click at [130, 247] on input "text" at bounding box center [183, 254] width 327 height 29
type input "704 7017 1370 3530"
type input "08/01/1974"
type input "Sabina Gomes Rodrigues"
type input "(87) 8131-4381"
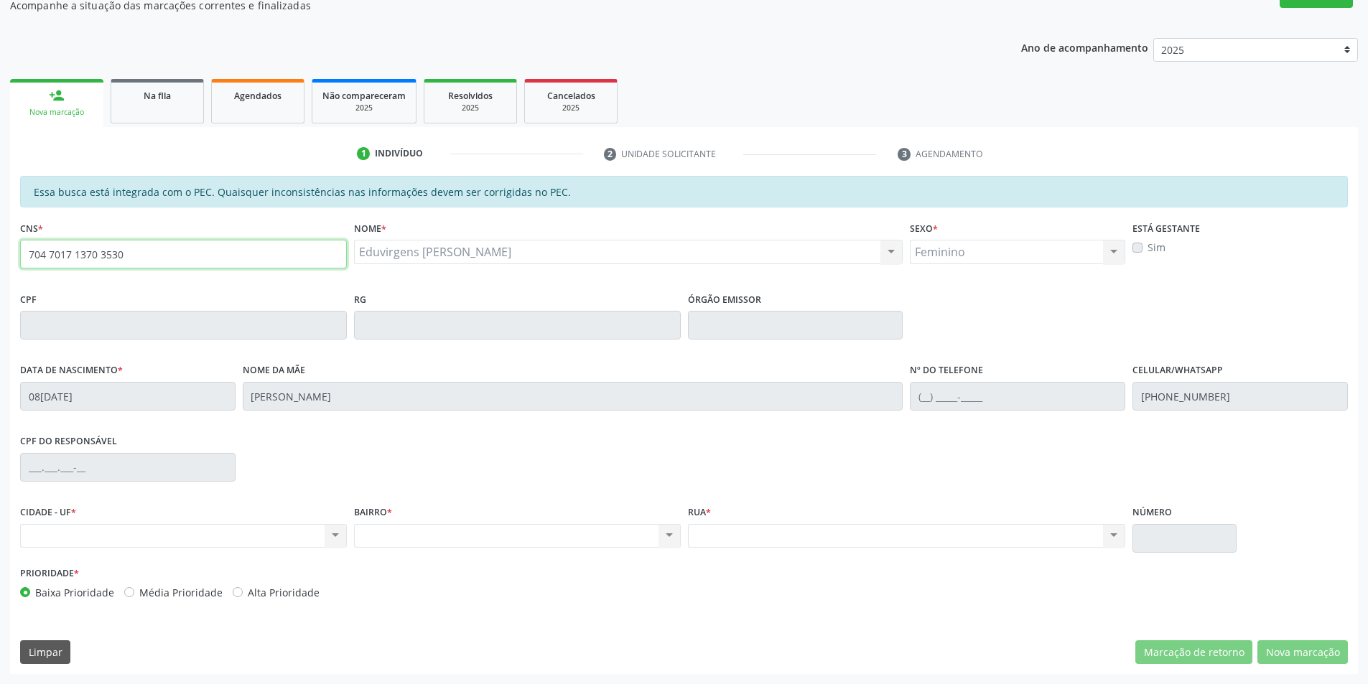
drag, startPoint x: 171, startPoint y: 264, endPoint x: 0, endPoint y: 257, distance: 171.0
click at [0, 257] on div "Acompanhamento Acompanhe a situação das marcações correntes e finalizadas Relat…" at bounding box center [684, 313] width 1368 height 741
click at [154, 108] on link "Na fila" at bounding box center [157, 101] width 93 height 45
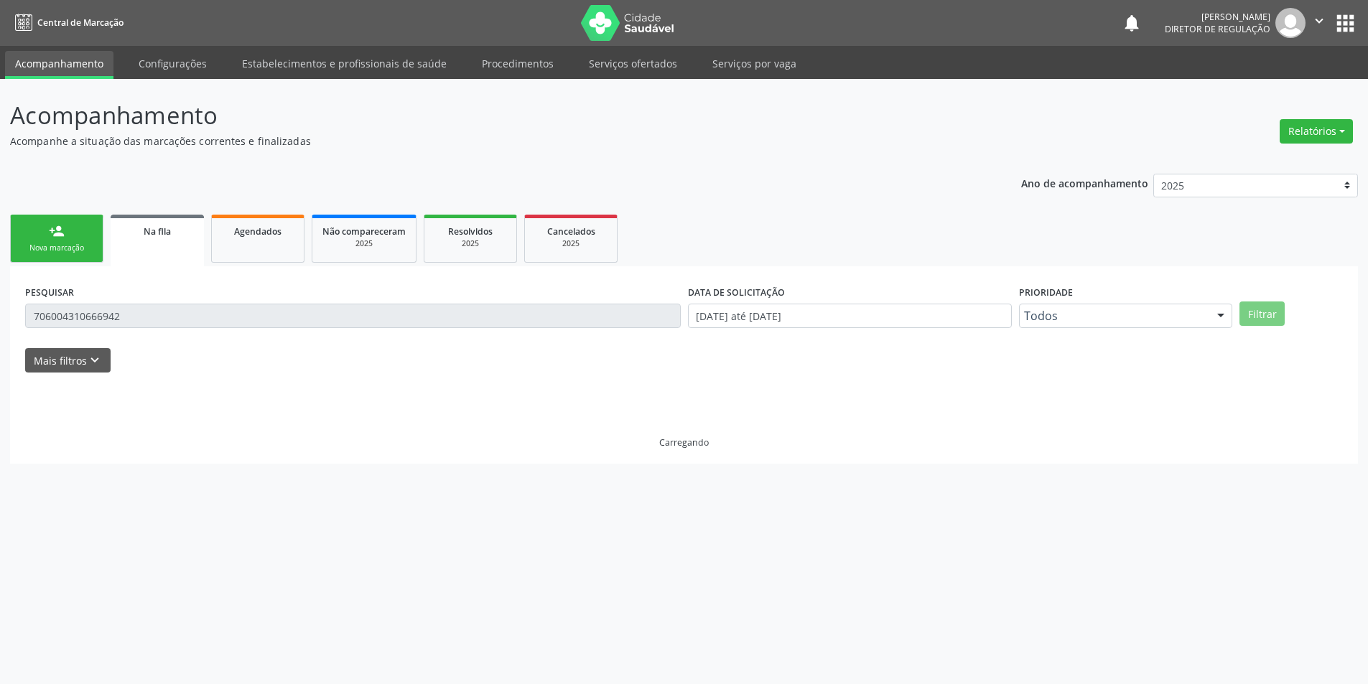
scroll to position [0, 0]
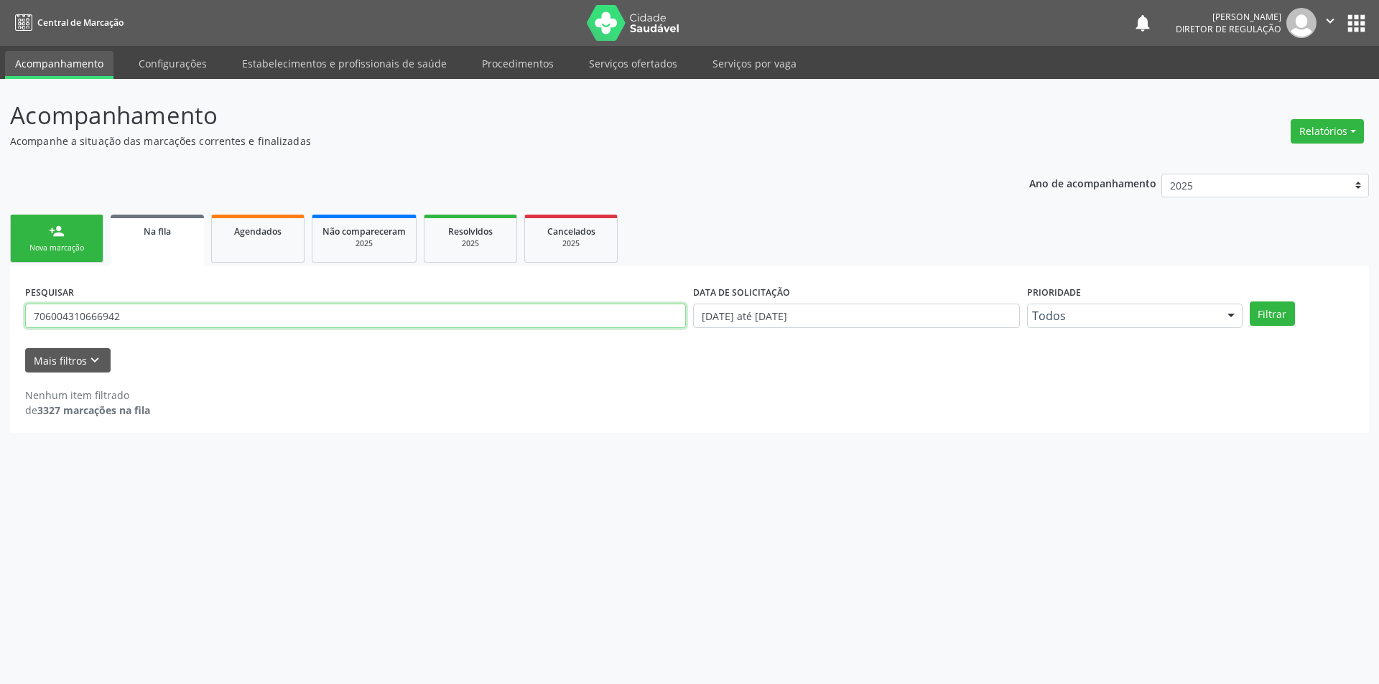
click at [137, 311] on input "706004310666942" at bounding box center [355, 316] width 661 height 24
paste input "704 7017 1370 3530"
drag, startPoint x: 137, startPoint y: 311, endPoint x: 112, endPoint y: 307, distance: 25.4
click at [0, 299] on div "Acompanhamento Acompanhe a situação das marcações correntes e finalizadas Relat…" at bounding box center [689, 381] width 1379 height 605
drag, startPoint x: 278, startPoint y: 317, endPoint x: 0, endPoint y: 289, distance: 279.3
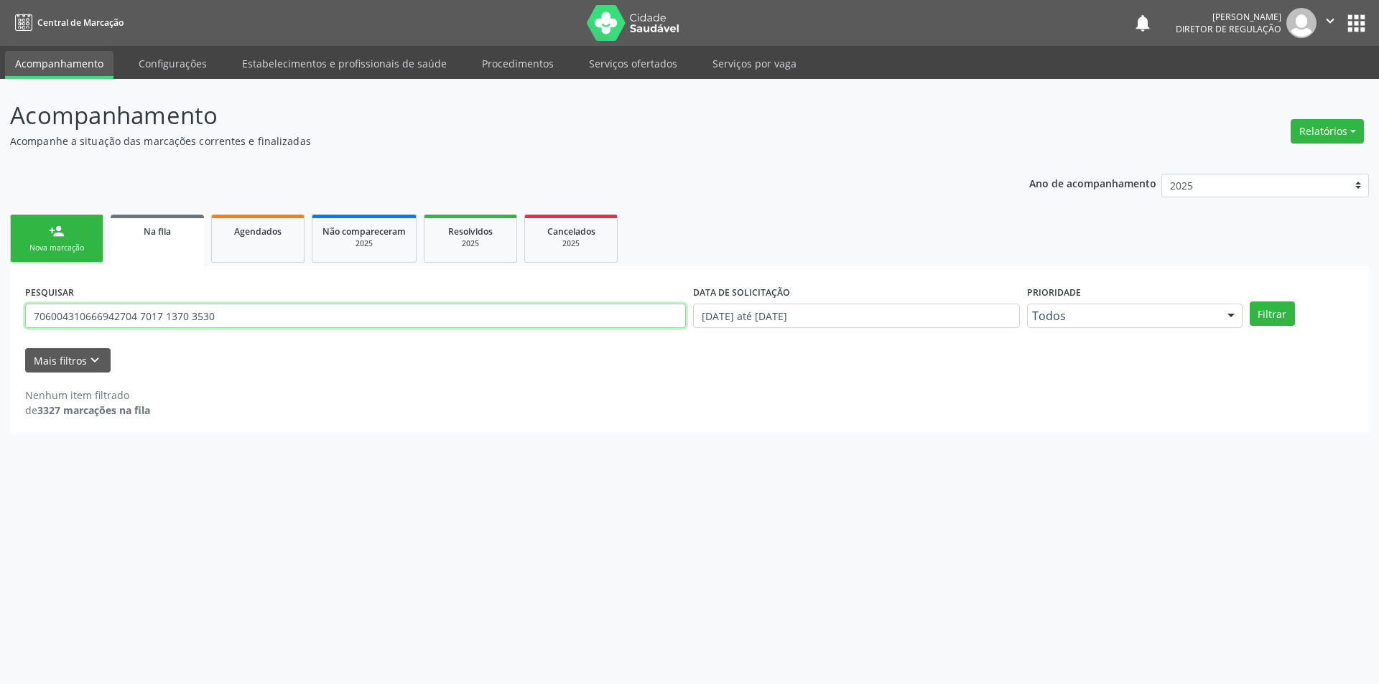
click at [0, 289] on div "Acompanhamento Acompanhe a situação das marcações correntes e finalizadas Relat…" at bounding box center [689, 381] width 1379 height 605
paste input "text"
type input "704 7017 1370 3530"
click at [1293, 310] on button "Filtrar" at bounding box center [1271, 314] width 45 height 24
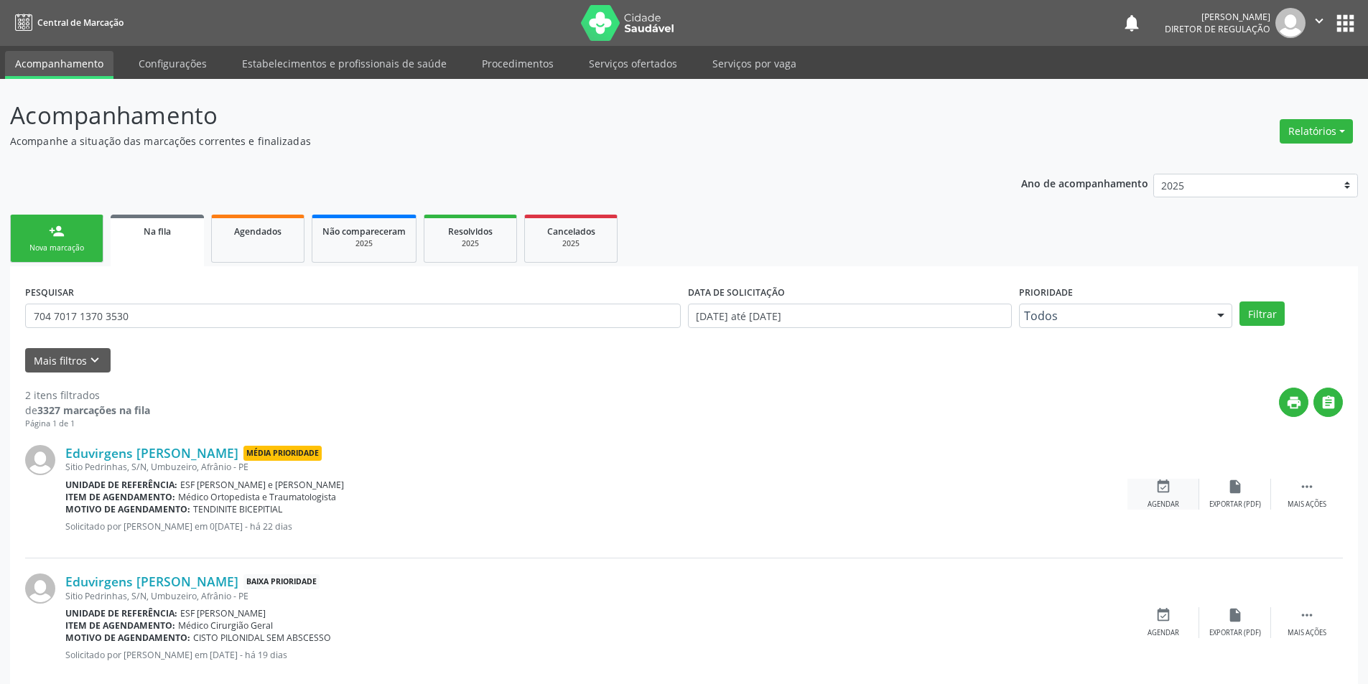
click at [1166, 506] on div "Agendar" at bounding box center [1163, 505] width 32 height 10
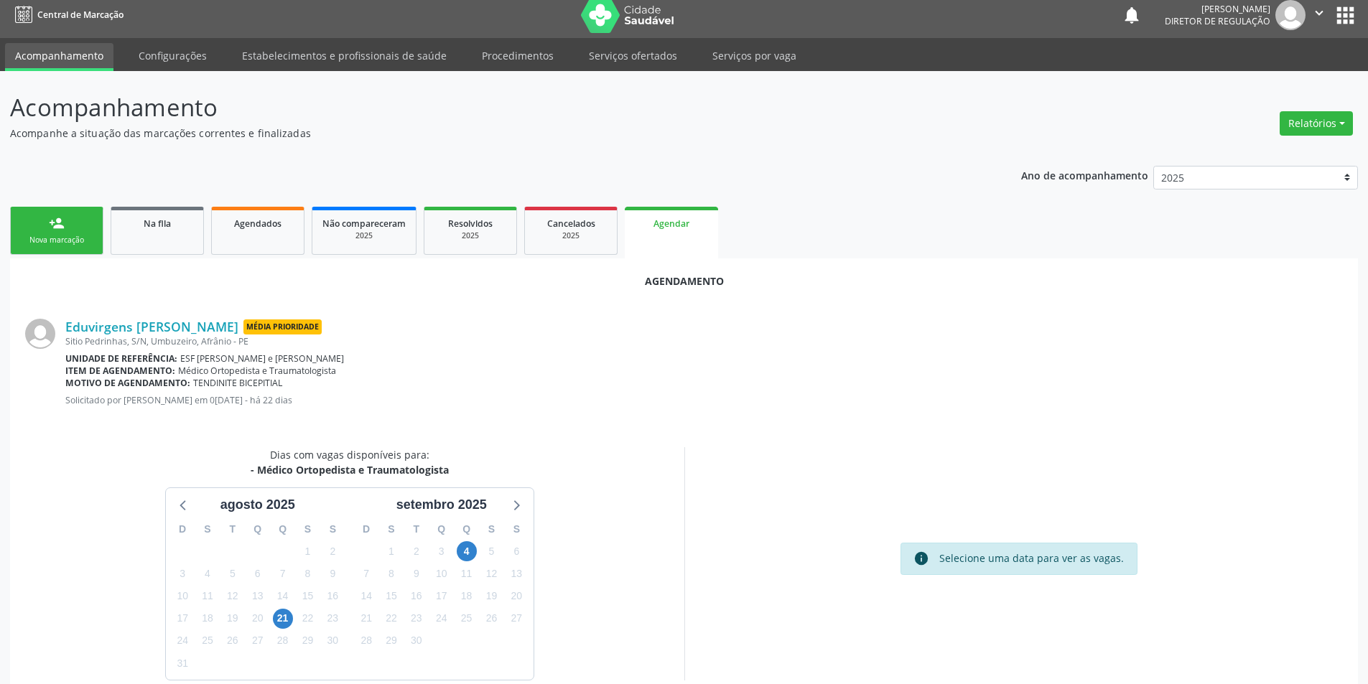
scroll to position [63, 0]
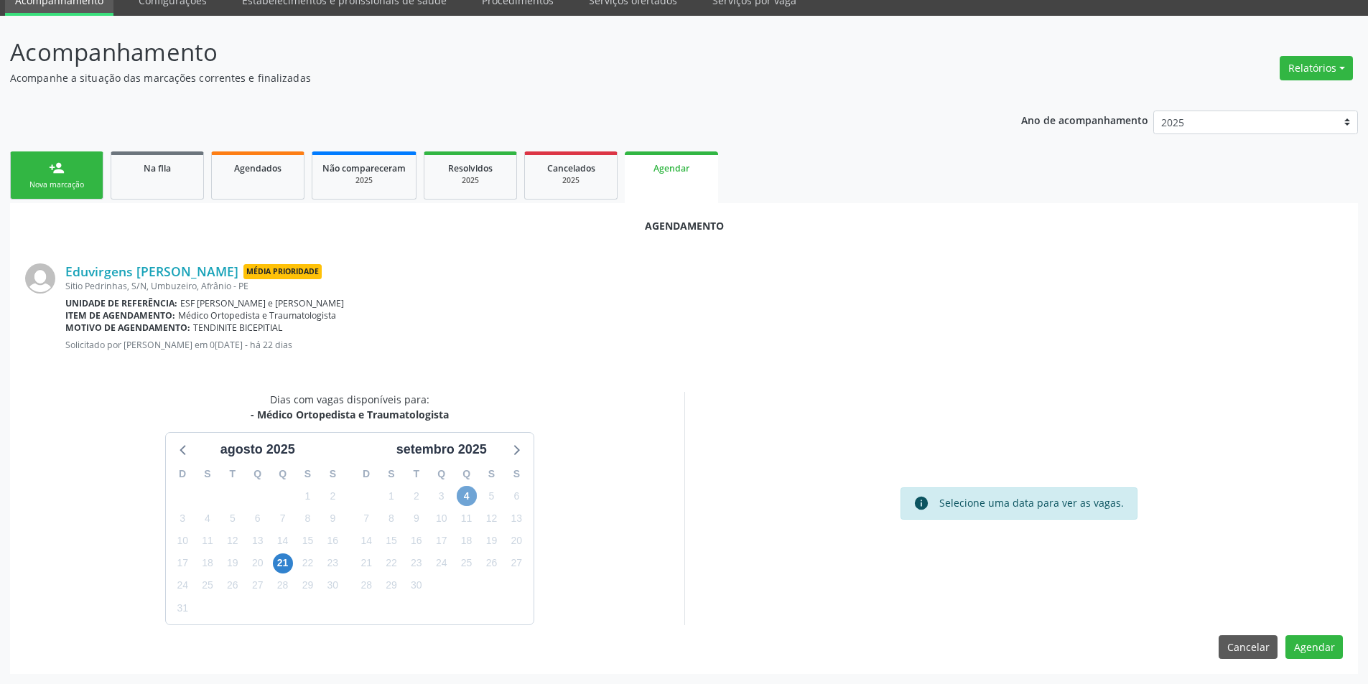
click at [466, 498] on span "4" at bounding box center [467, 496] width 20 height 20
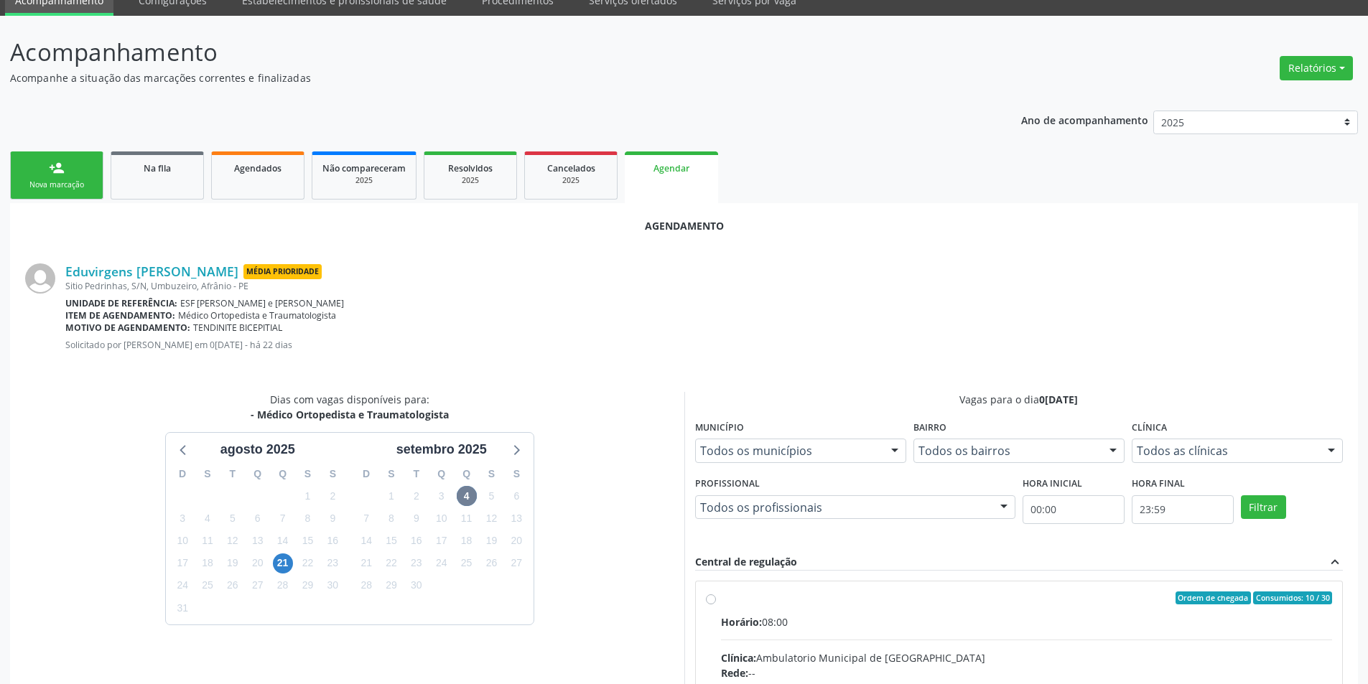
click at [716, 605] on input "Ordem de chegada Consumidos: 10 / 30 Horário: 08:00 Clínica: Ambulatorio Munici…" at bounding box center [711, 598] width 10 height 13
radio input "true"
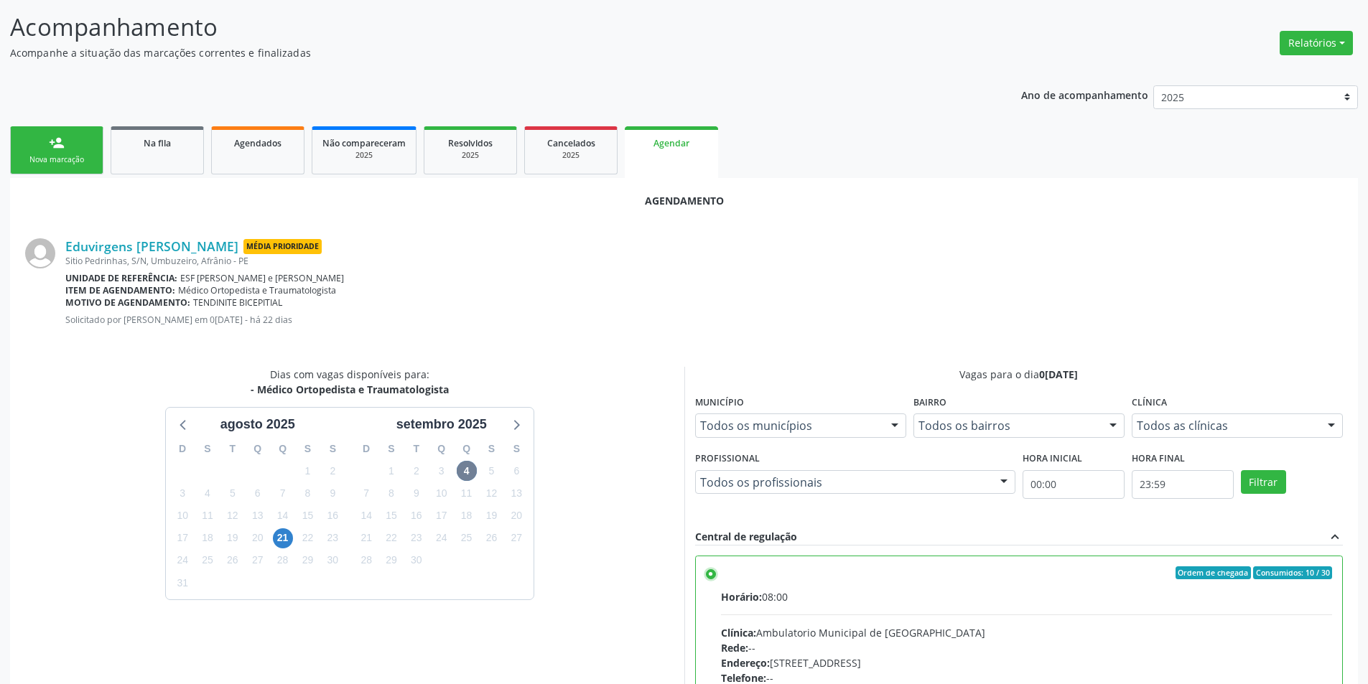
scroll to position [297, 0]
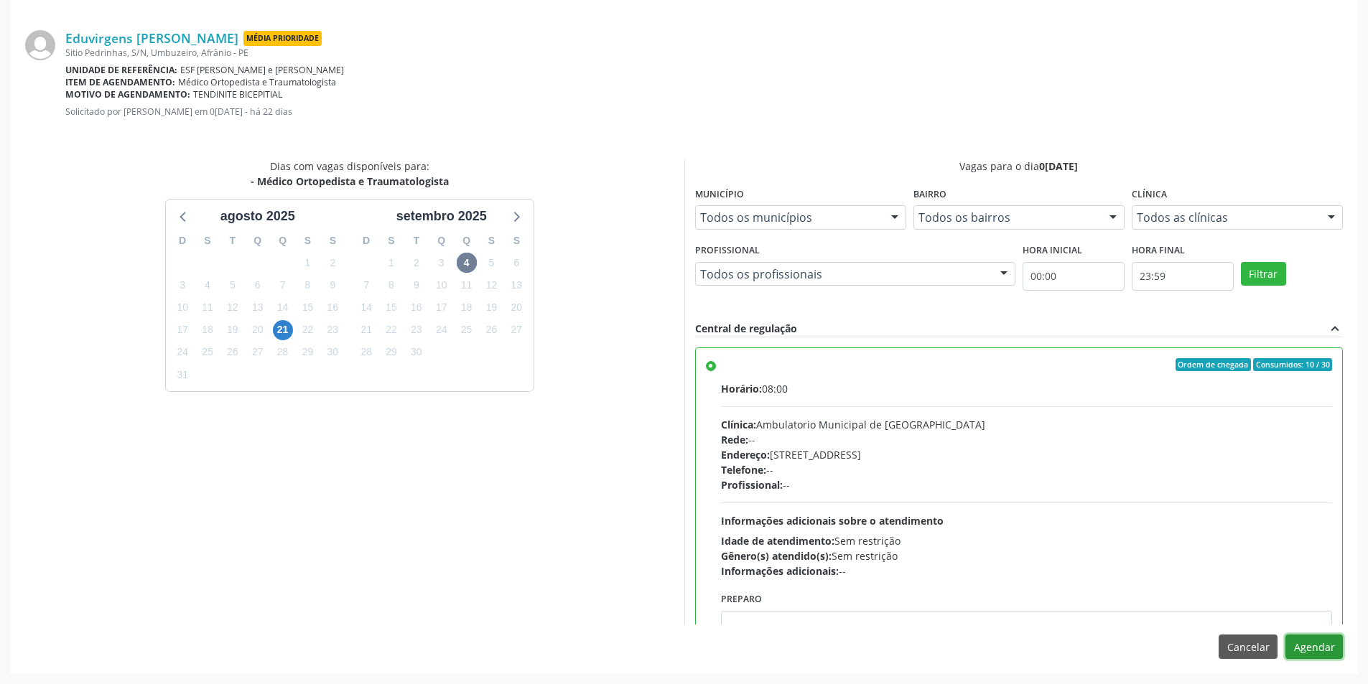
click at [1313, 650] on button "Agendar" at bounding box center [1313, 647] width 57 height 24
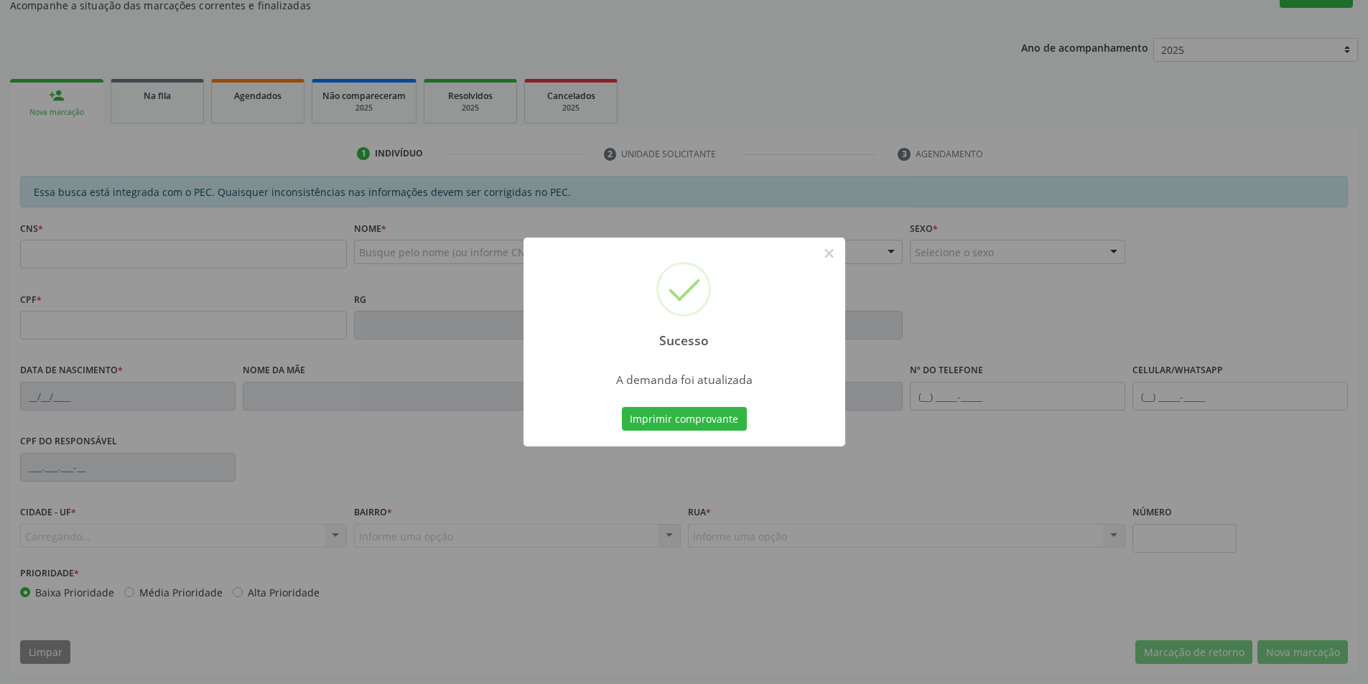
scroll to position [136, 0]
click at [724, 416] on button "Imprimir comprovante" at bounding box center [684, 419] width 125 height 24
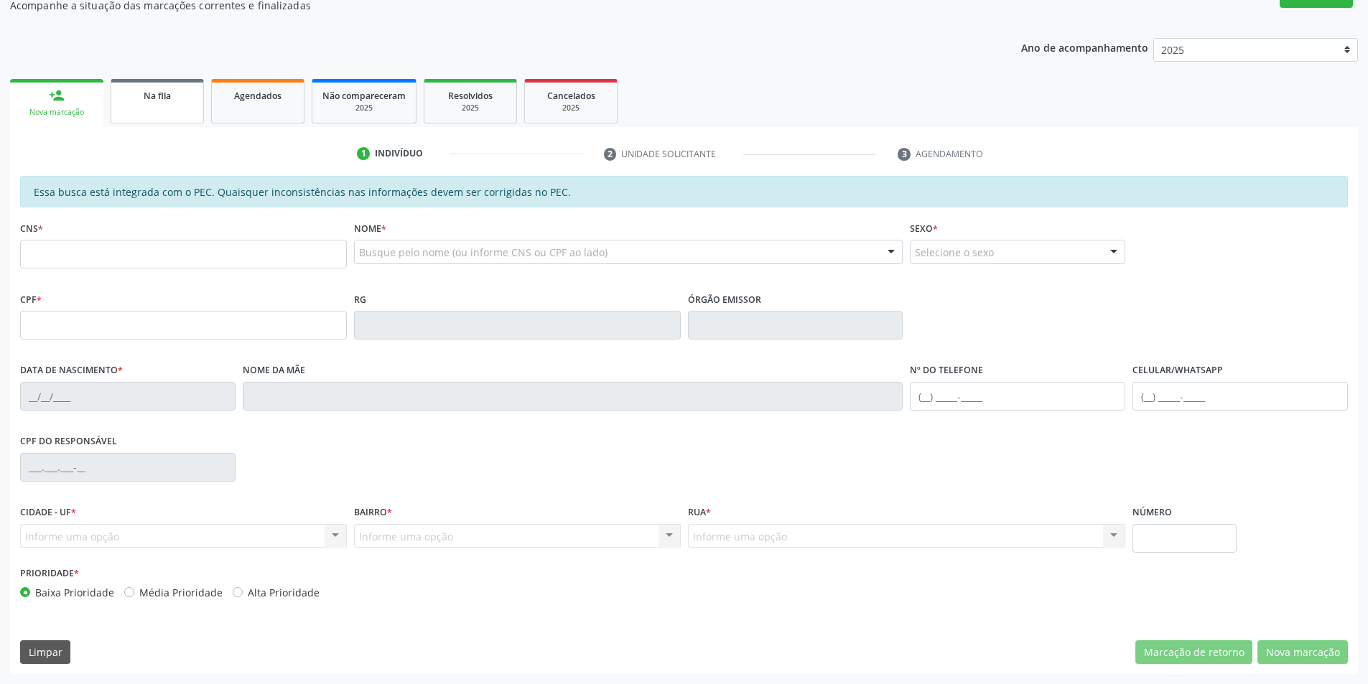
click at [167, 104] on link "Na fila" at bounding box center [157, 101] width 93 height 45
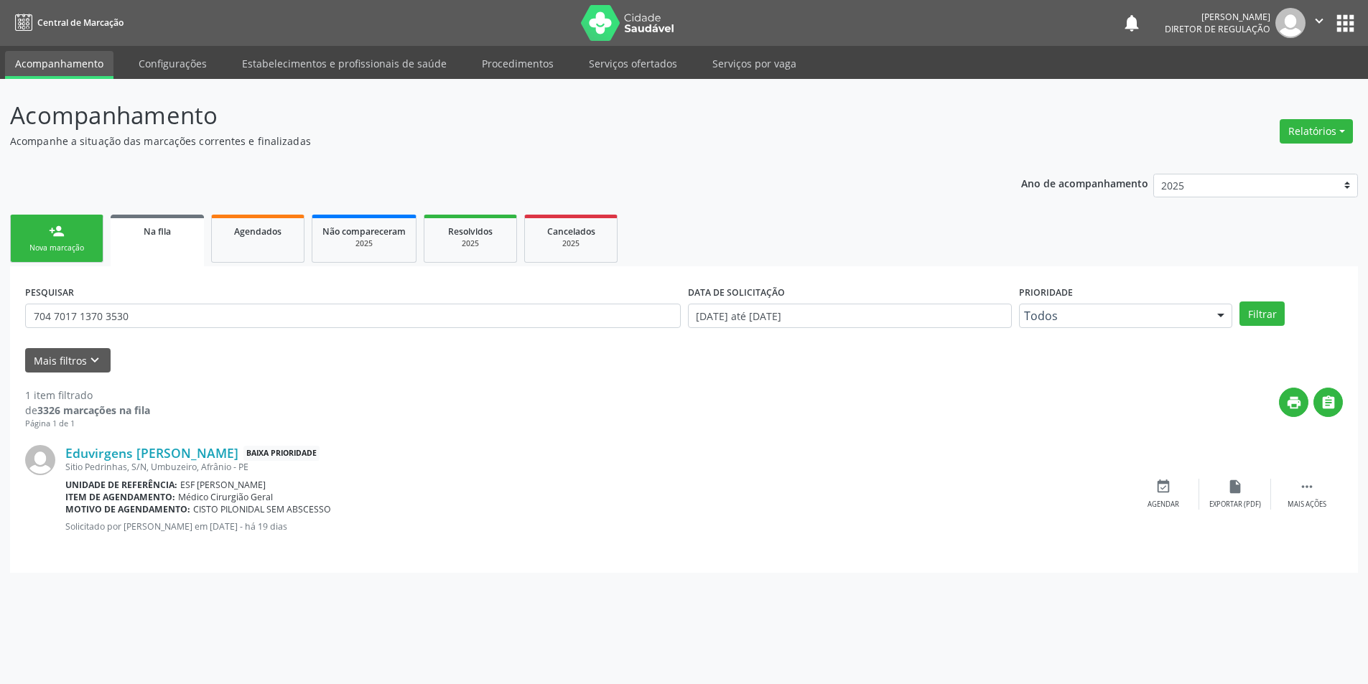
scroll to position [0, 0]
drag, startPoint x: 116, startPoint y: 314, endPoint x: 325, endPoint y: 278, distance: 212.0
click at [0, 315] on div "Acompanhamento Acompanhe a situação das marcações correntes e finalizadas Relat…" at bounding box center [689, 381] width 1379 height 605
type input "704605691685424"
click at [1269, 314] on button "Filtrar" at bounding box center [1271, 314] width 45 height 24
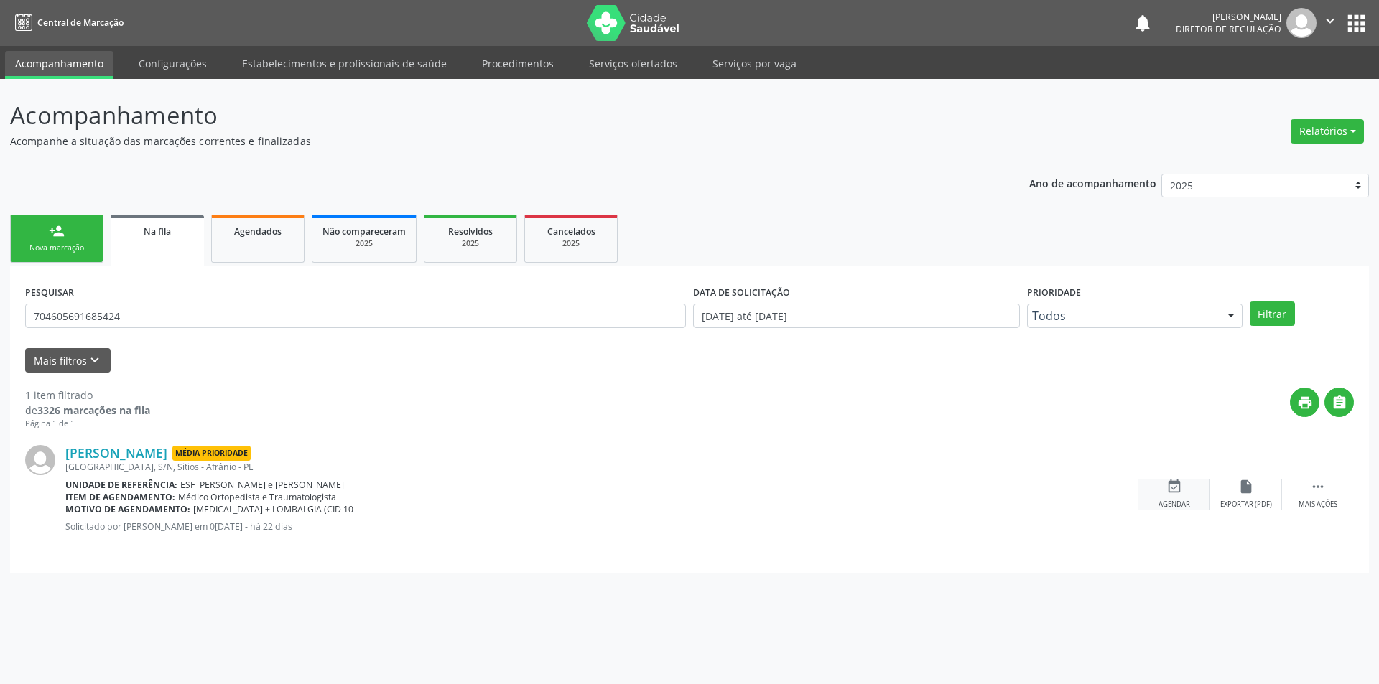
click at [1162, 492] on div "event_available Agendar" at bounding box center [1174, 494] width 72 height 31
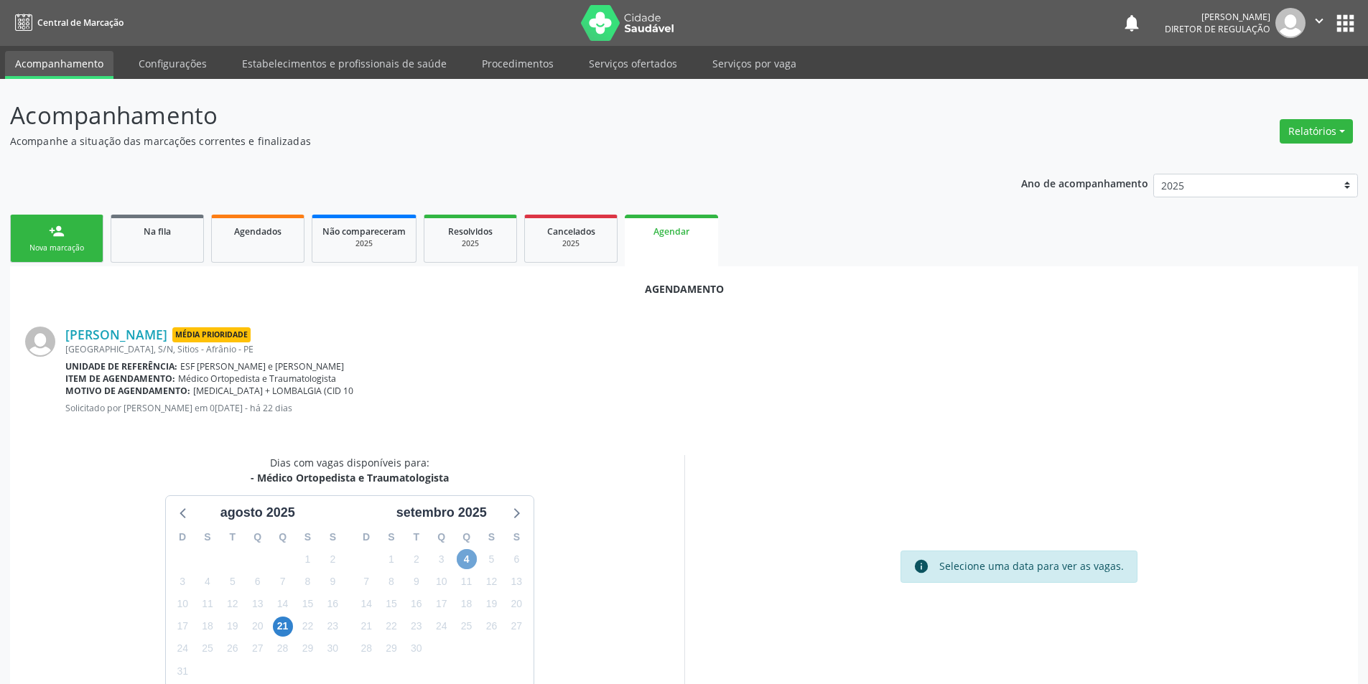
click at [467, 559] on span "4" at bounding box center [467, 559] width 20 height 20
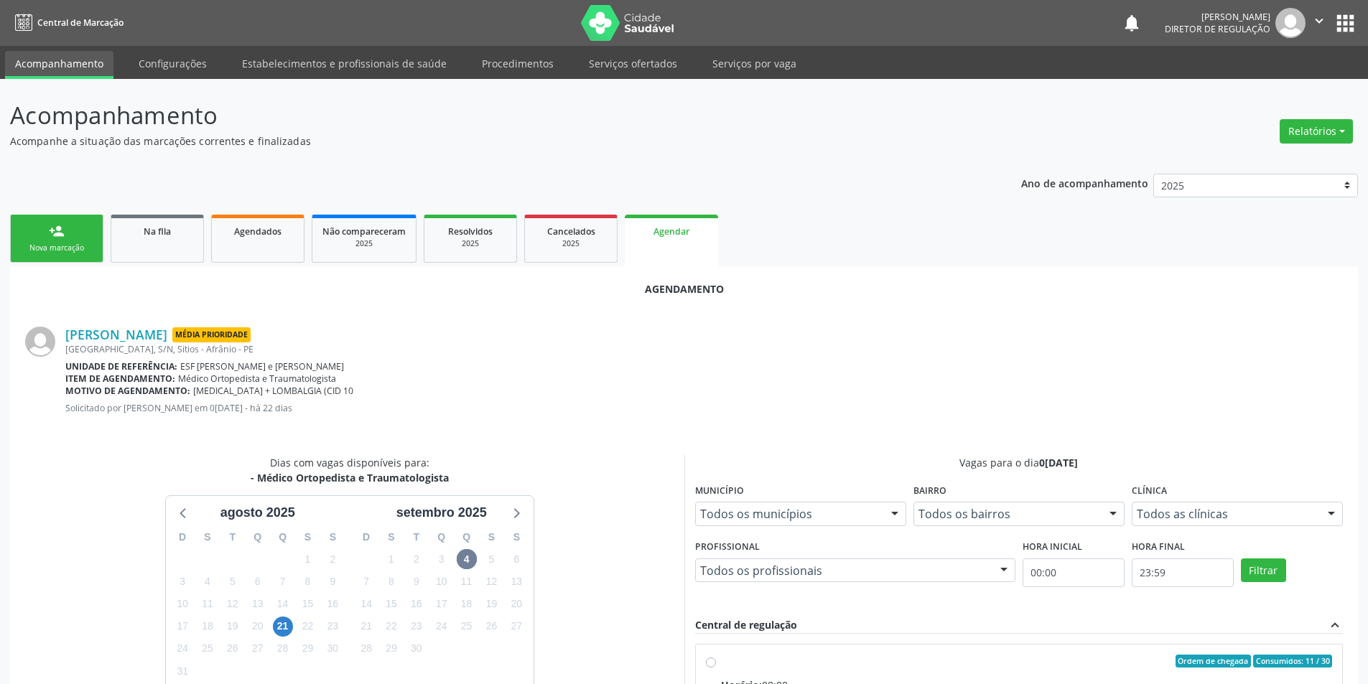
radio input "true"
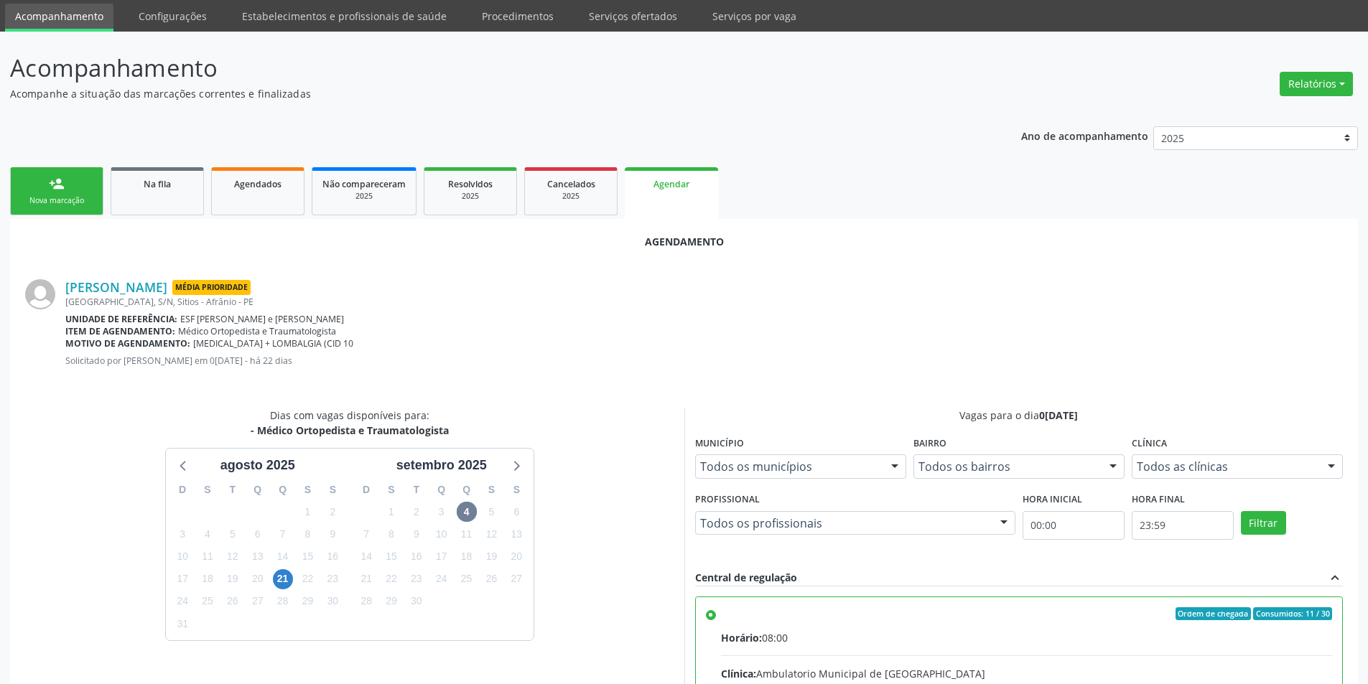
scroll to position [297, 0]
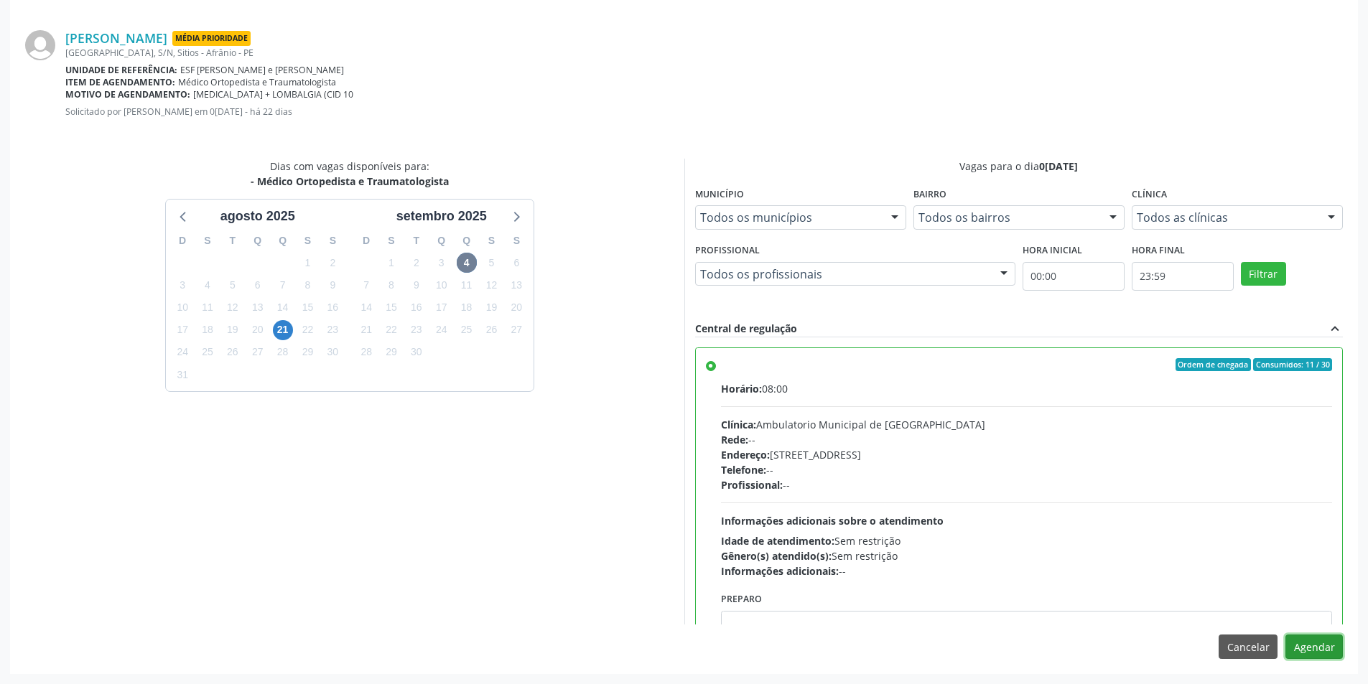
click at [1304, 643] on button "Agendar" at bounding box center [1313, 647] width 57 height 24
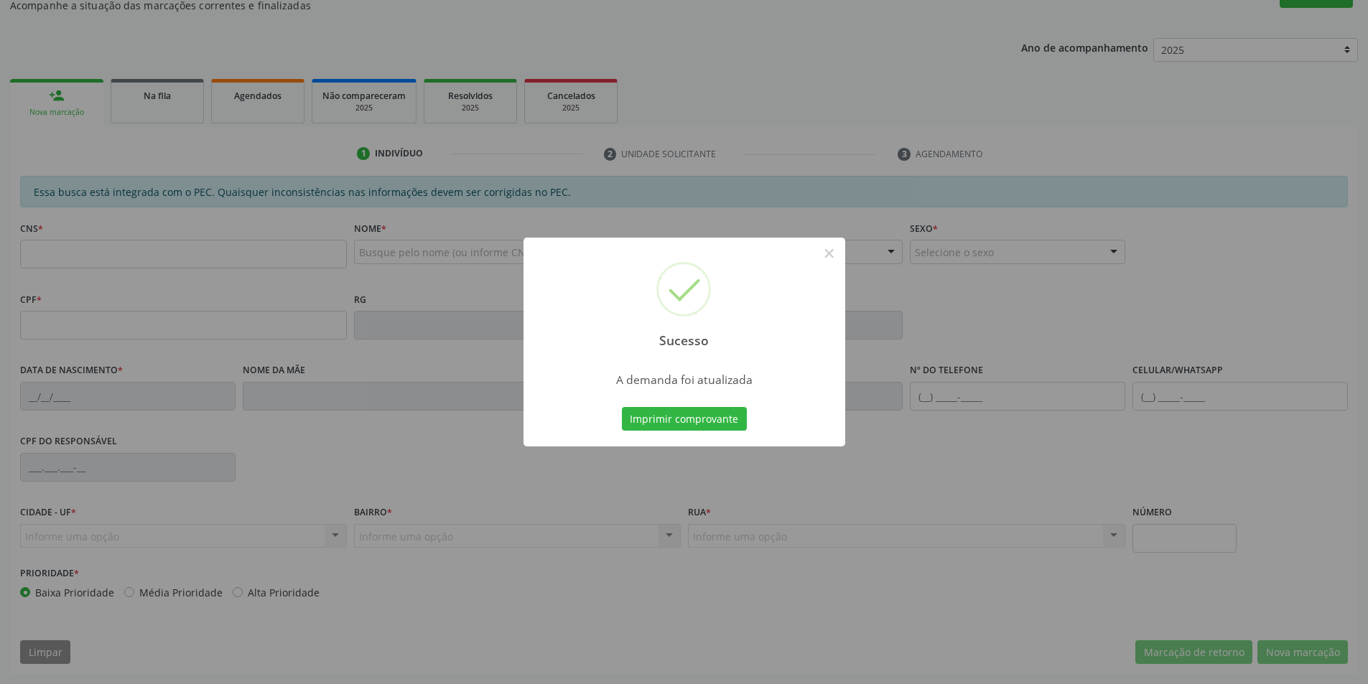
scroll to position [136, 0]
click at [683, 407] on button "Imprimir comprovante" at bounding box center [684, 419] width 125 height 24
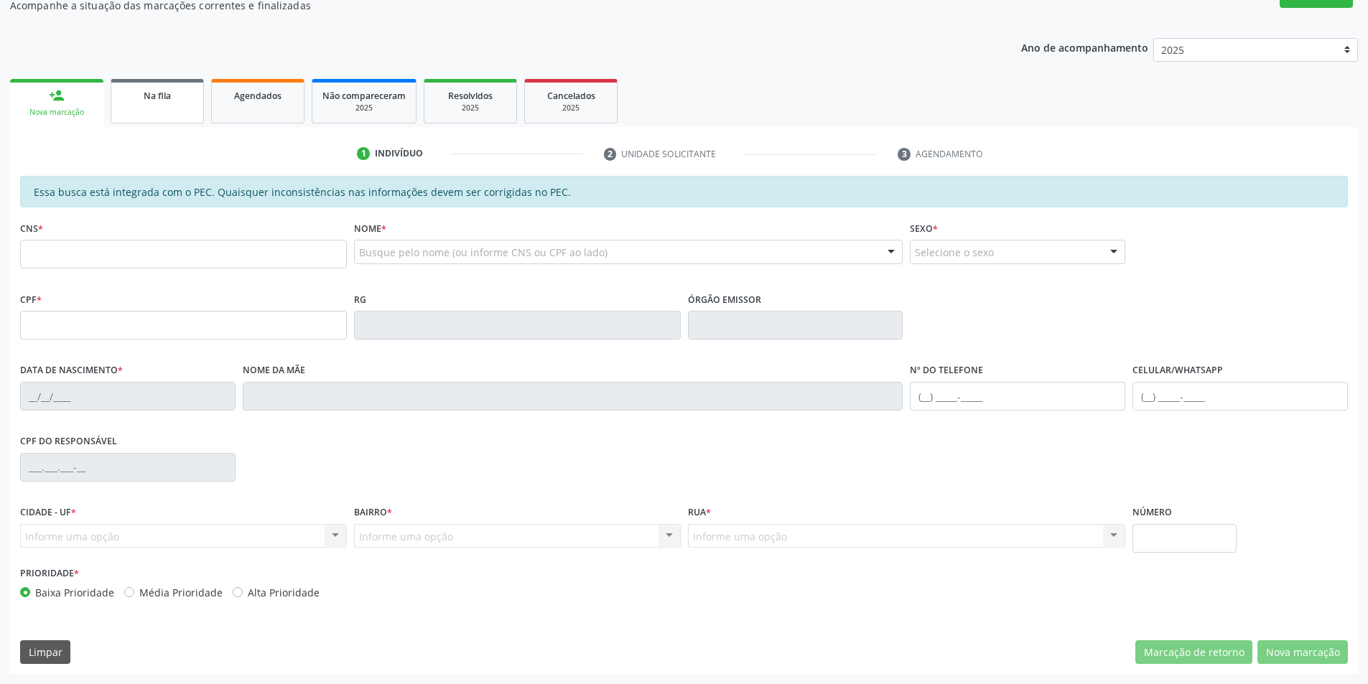
click at [146, 105] on link "Na fila" at bounding box center [157, 101] width 93 height 45
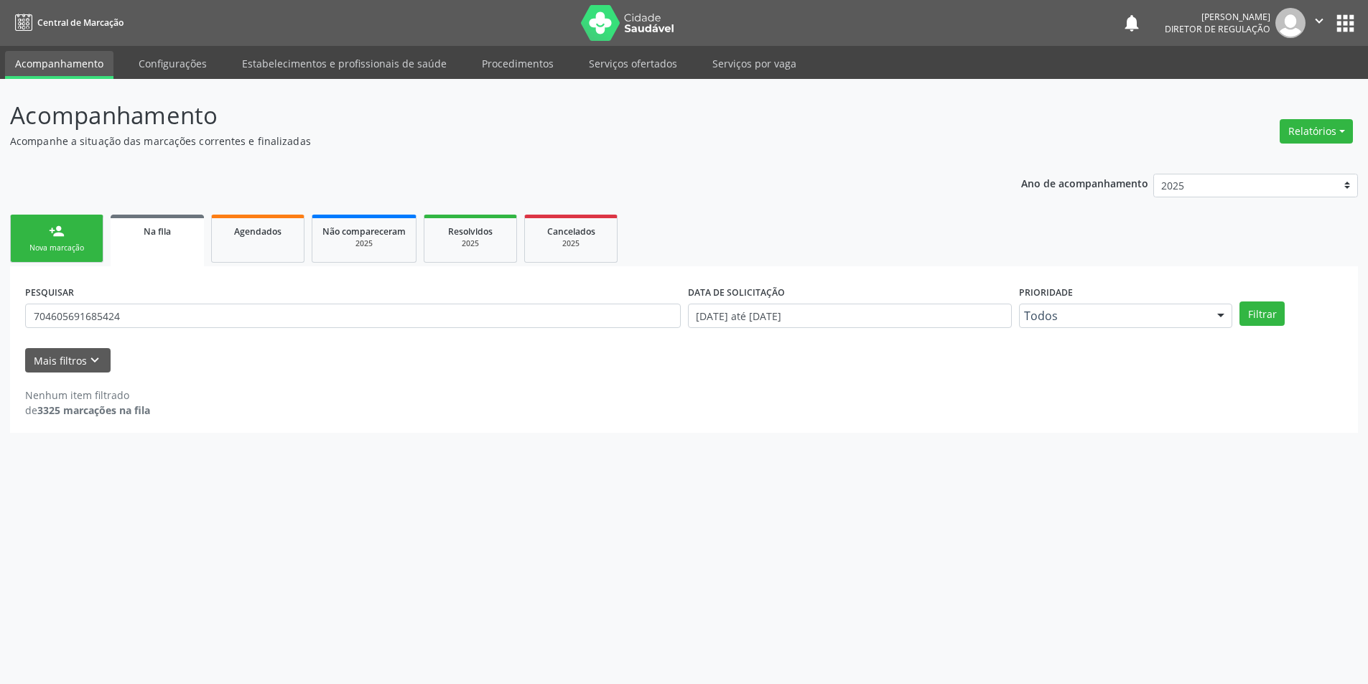
scroll to position [0, 0]
drag, startPoint x: 186, startPoint y: 317, endPoint x: 0, endPoint y: 311, distance: 186.1
click at [0, 311] on div "Acompanhamento Acompanhe a situação das marcações correntes e finalizadas Relat…" at bounding box center [689, 381] width 1379 height 605
type input "700006275311902"
click at [1262, 322] on button "Filtrar" at bounding box center [1271, 314] width 45 height 24
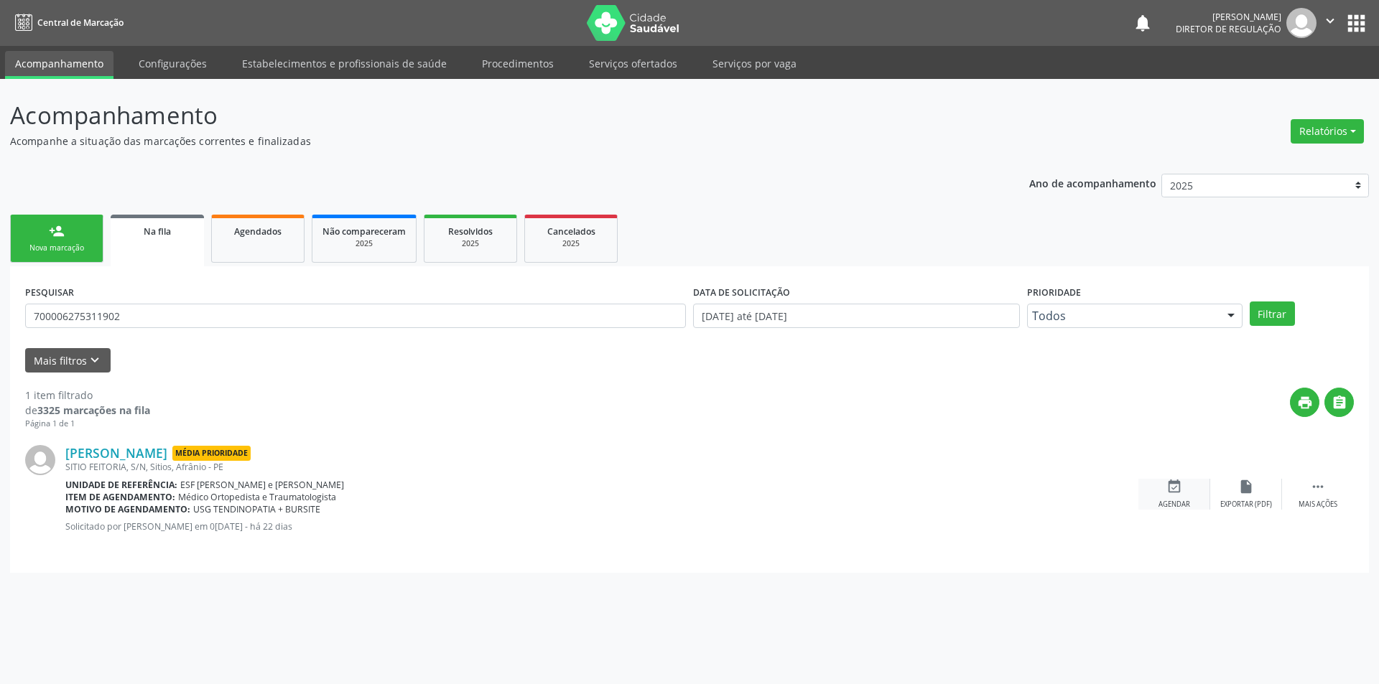
click at [1160, 501] on div "Agendar" at bounding box center [1174, 505] width 32 height 10
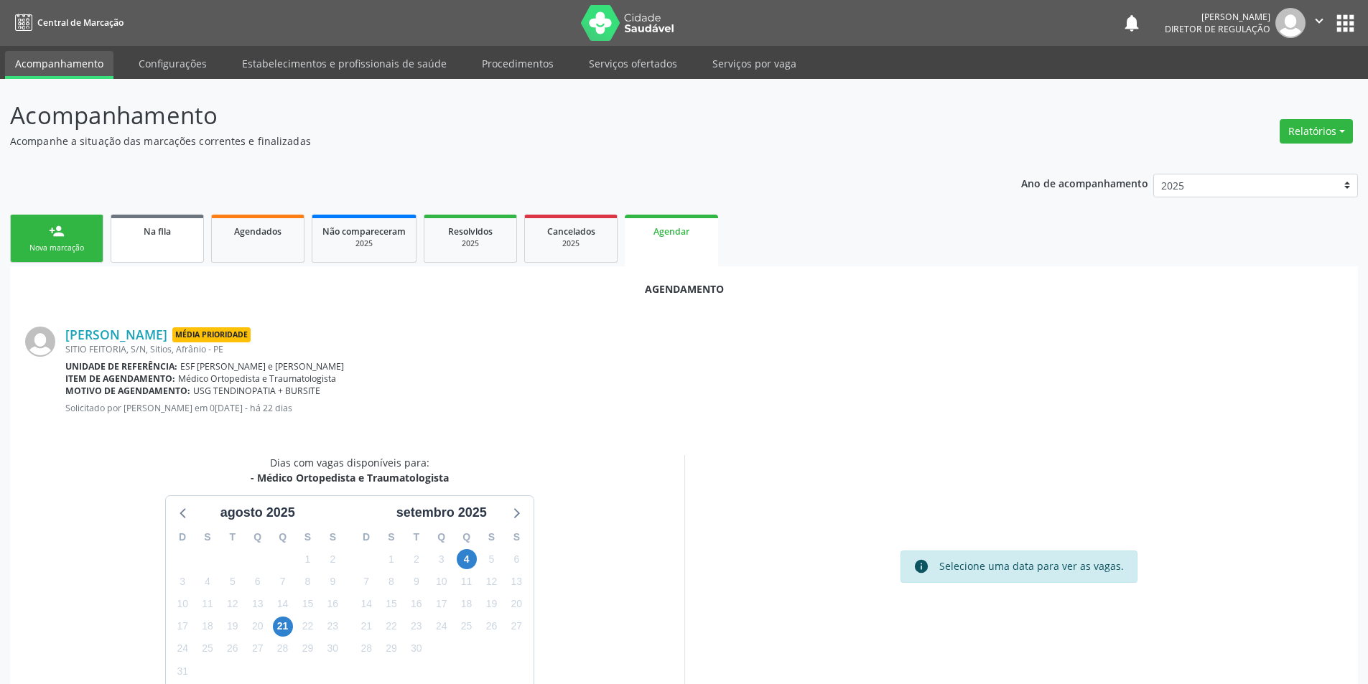
click at [171, 261] on link "Na fila" at bounding box center [157, 239] width 93 height 48
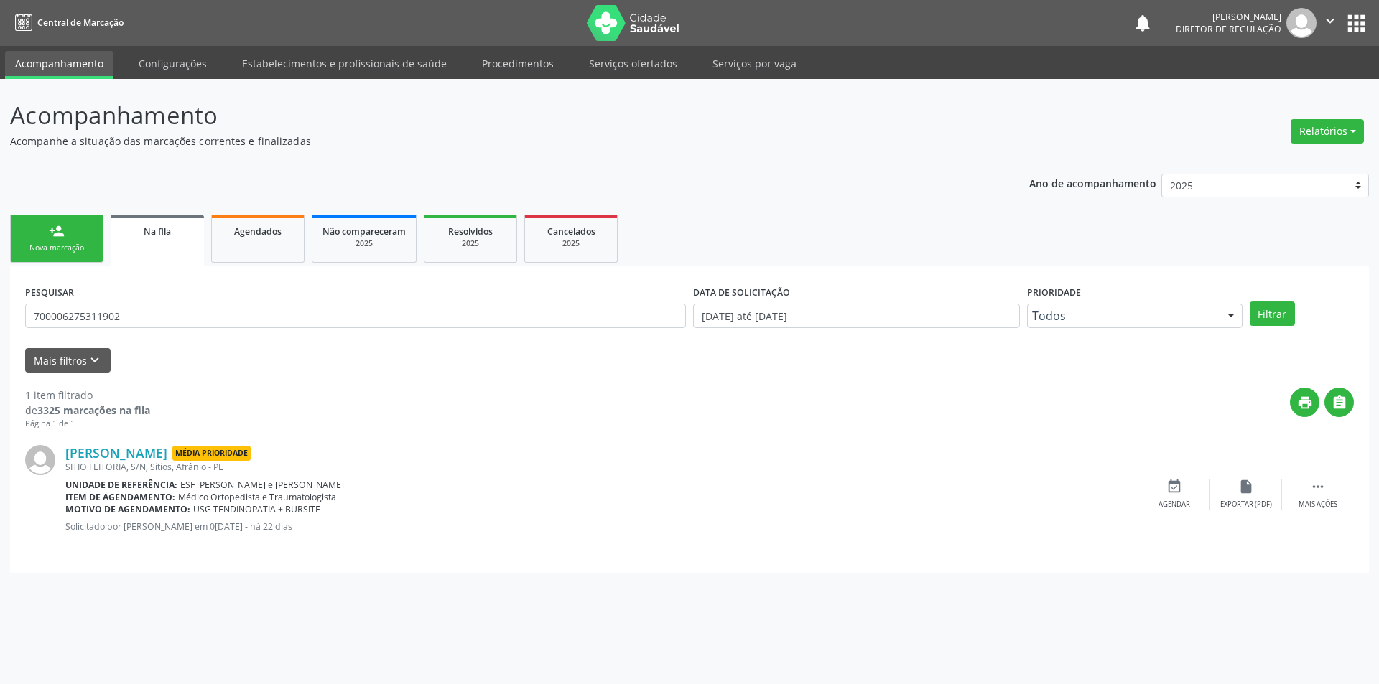
drag, startPoint x: 153, startPoint y: 329, endPoint x: 0, endPoint y: 327, distance: 152.9
click at [0, 327] on div "Acompanhamento Acompanhe a situação das marcações correntes e finalizadas Relat…" at bounding box center [689, 381] width 1379 height 605
drag, startPoint x: 185, startPoint y: 327, endPoint x: 0, endPoint y: 335, distance: 184.7
click at [0, 335] on div "Acompanhamento Acompanhe a situação das marcações correntes e finalizadas Relat…" at bounding box center [689, 381] width 1379 height 605
type input "704606623952820"
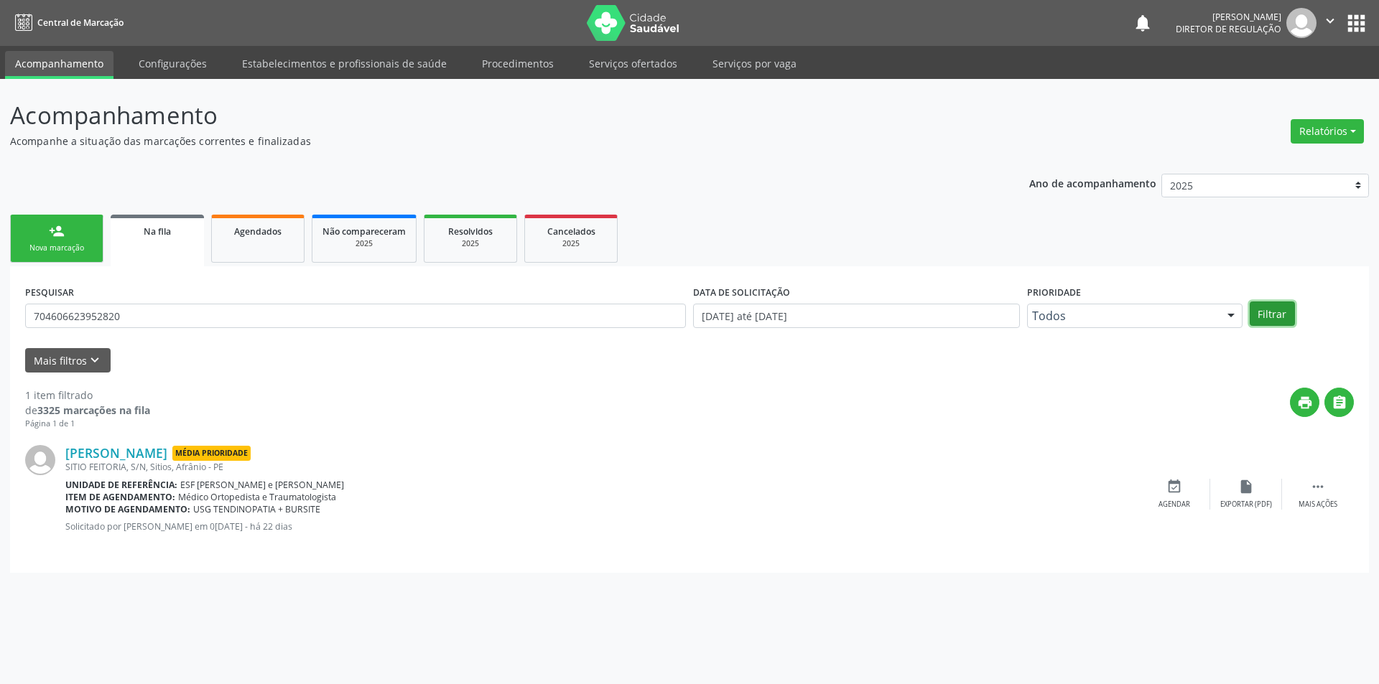
click at [1274, 308] on button "Filtrar" at bounding box center [1271, 314] width 45 height 24
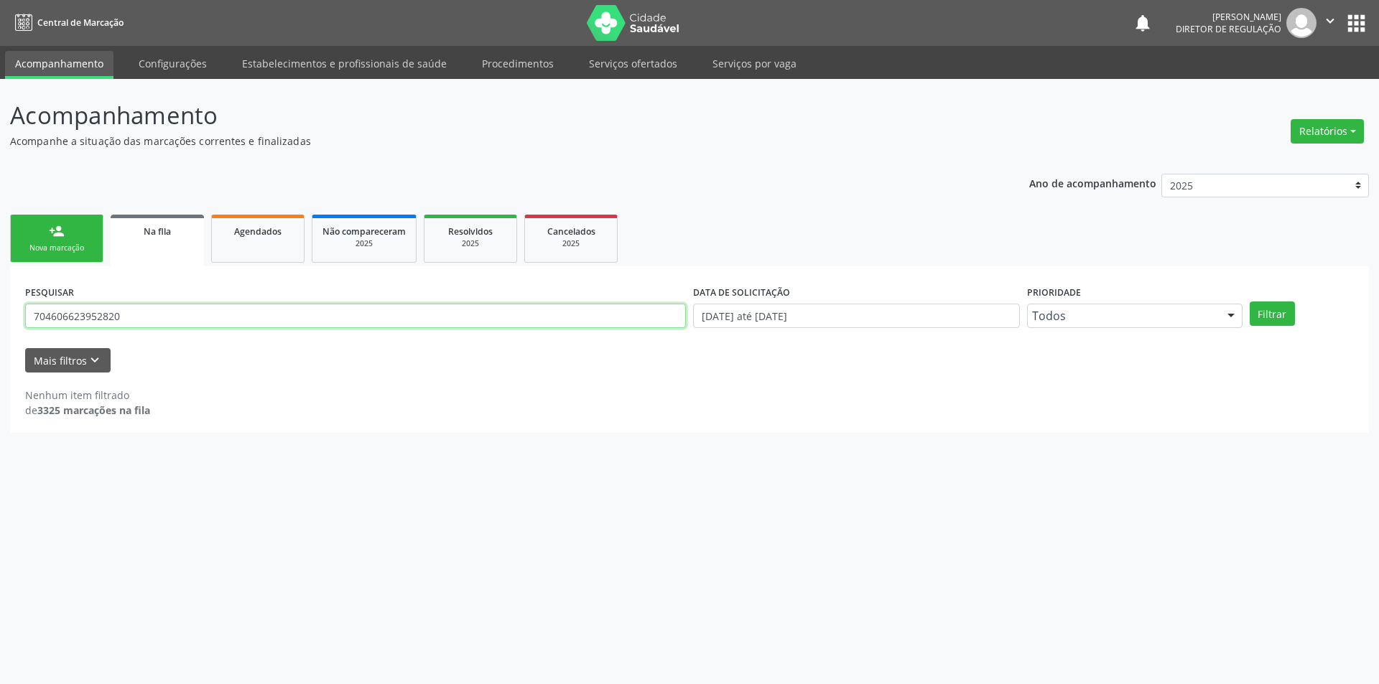
drag, startPoint x: 174, startPoint y: 318, endPoint x: 0, endPoint y: 312, distance: 173.9
click at [0, 312] on div "Acompanhamento Acompanhe a situação das marcações correntes e finalizadas Relat…" at bounding box center [689, 381] width 1379 height 605
click at [253, 251] on link "Agendados" at bounding box center [257, 239] width 93 height 48
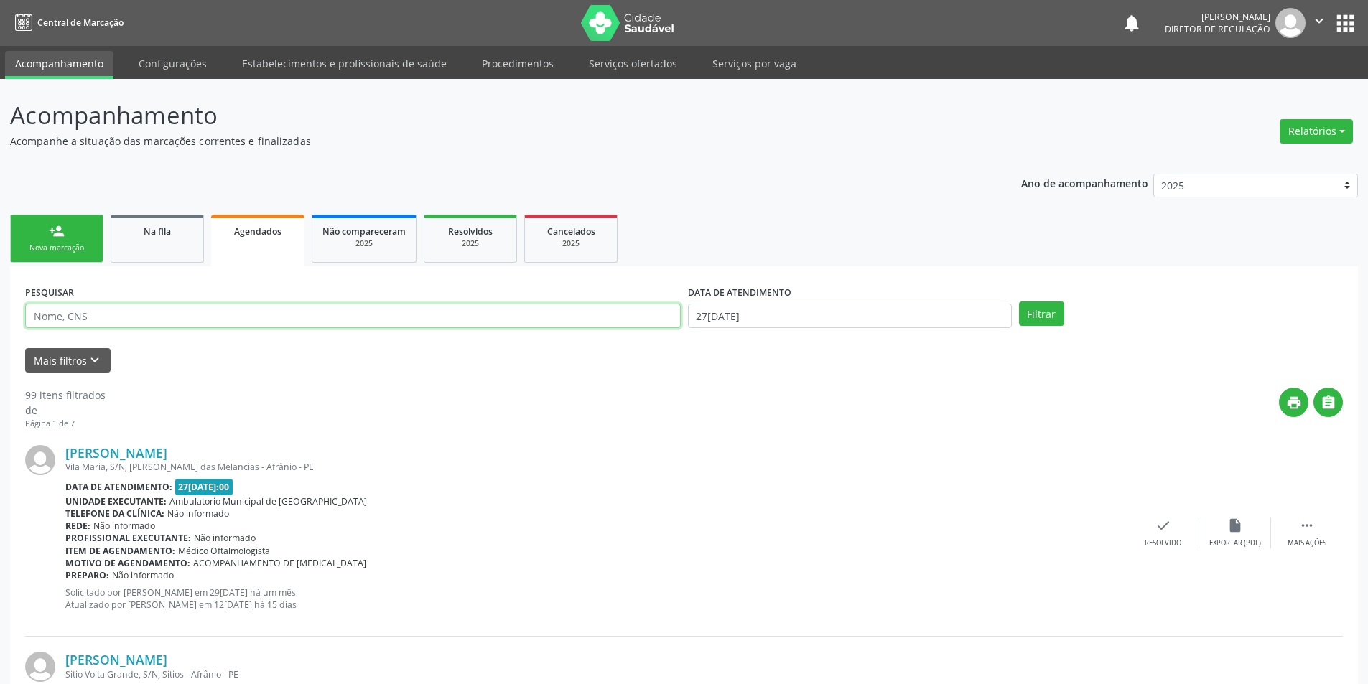
click at [185, 317] on input "text" at bounding box center [353, 316] width 656 height 24
paste input "704606623952820"
type input "704606623952820"
click at [715, 321] on input "[DATE]" at bounding box center [850, 316] width 324 height 24
click at [709, 344] on span at bounding box center [700, 342] width 24 height 24
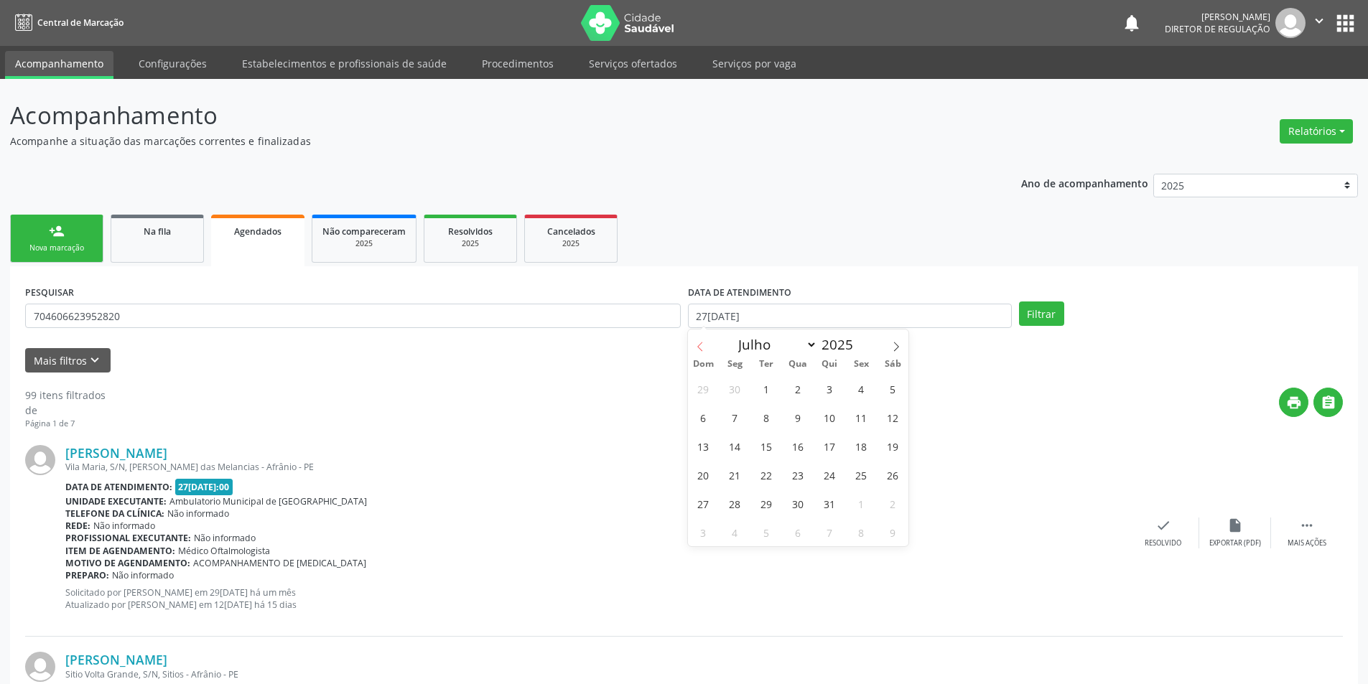
click at [709, 344] on span at bounding box center [700, 342] width 24 height 24
select select "3"
click at [773, 392] on span "1" at bounding box center [766, 389] width 28 height 28
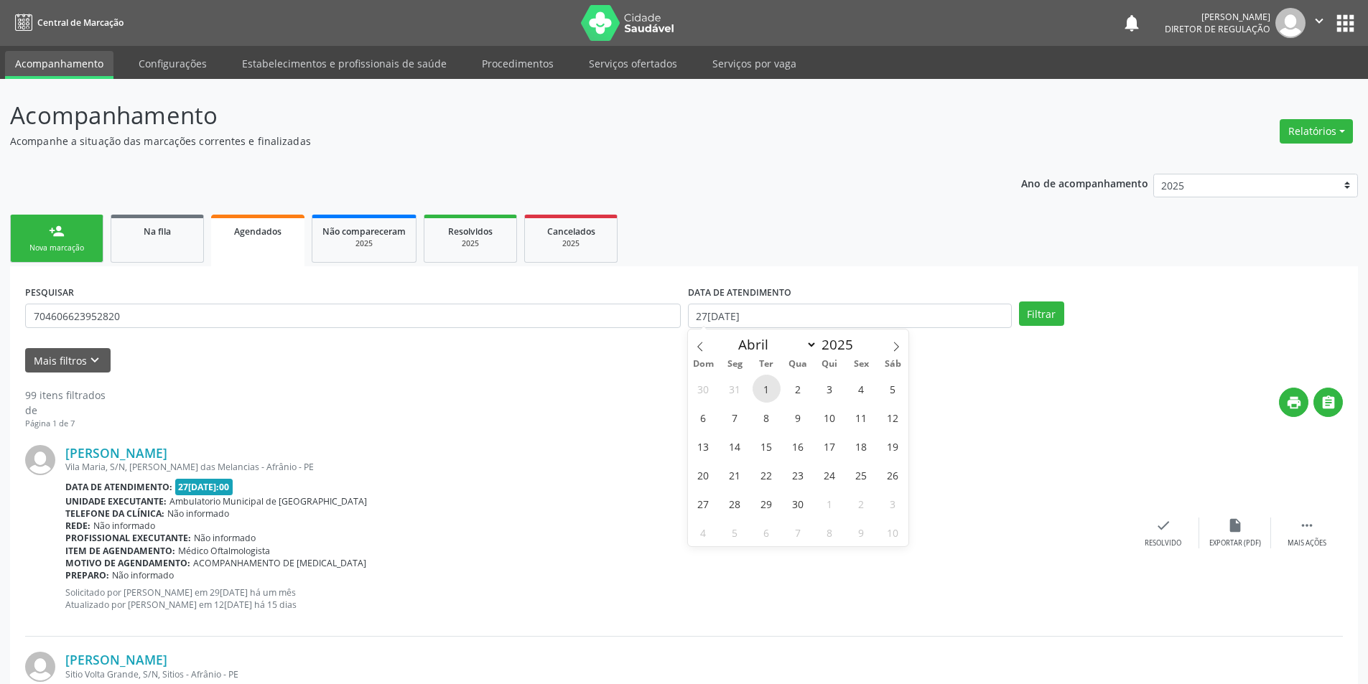
type input "01/04/2025"
click at [895, 342] on icon at bounding box center [896, 347] width 10 height 10
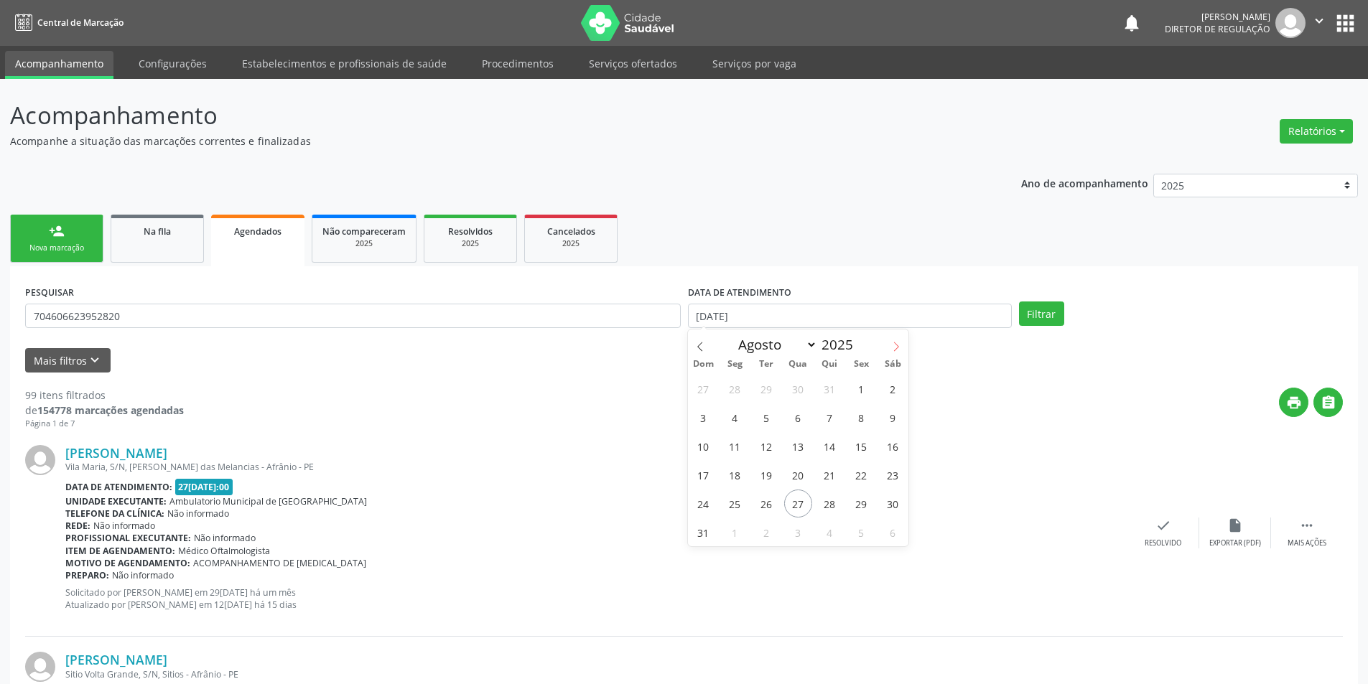
click at [895, 342] on icon at bounding box center [896, 347] width 10 height 10
select select "8"
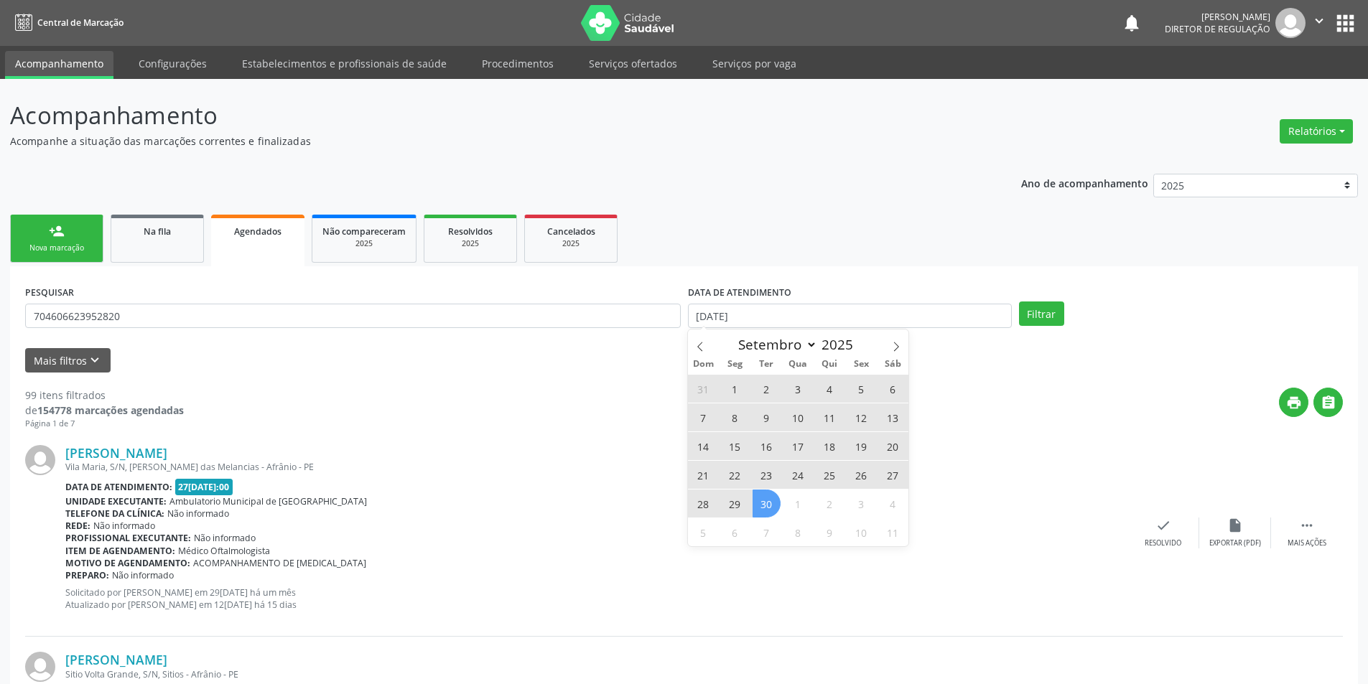
click at [773, 506] on span "30" at bounding box center [766, 504] width 28 height 28
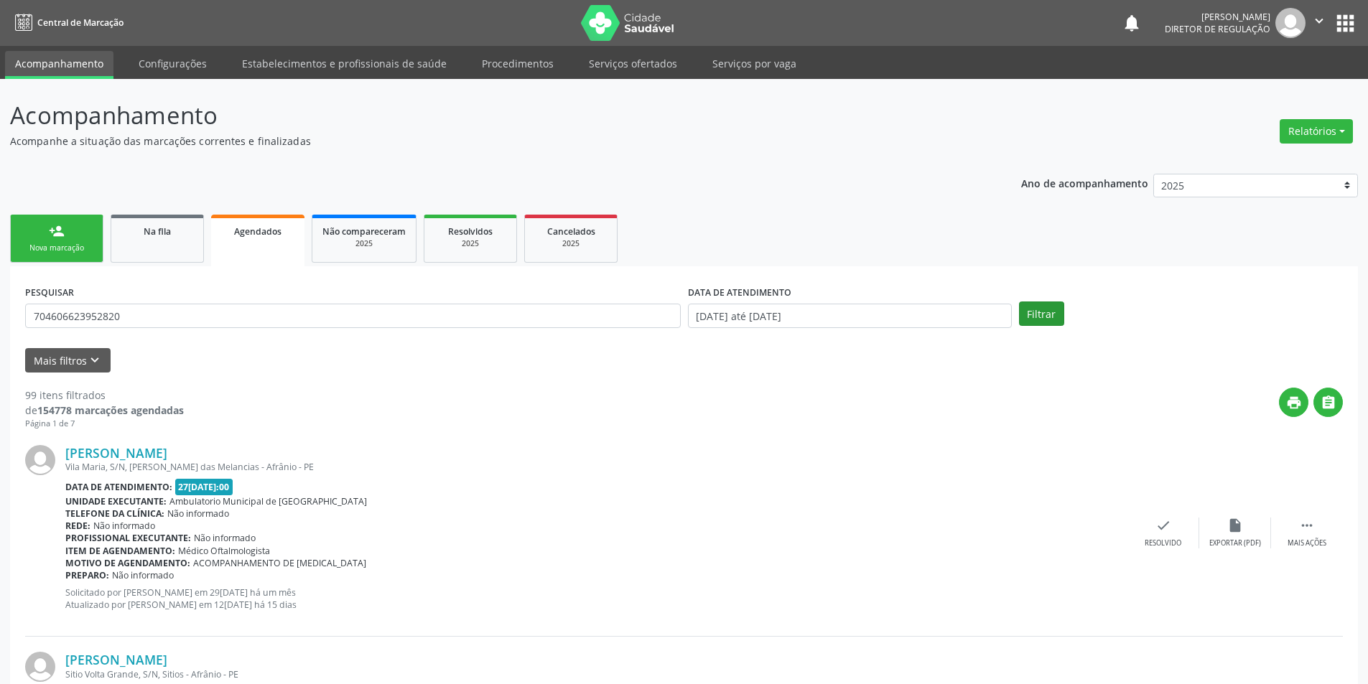
click at [1018, 319] on div "Filtrar" at bounding box center [1180, 314] width 331 height 24
click at [1025, 315] on button "Filtrar" at bounding box center [1041, 314] width 45 height 24
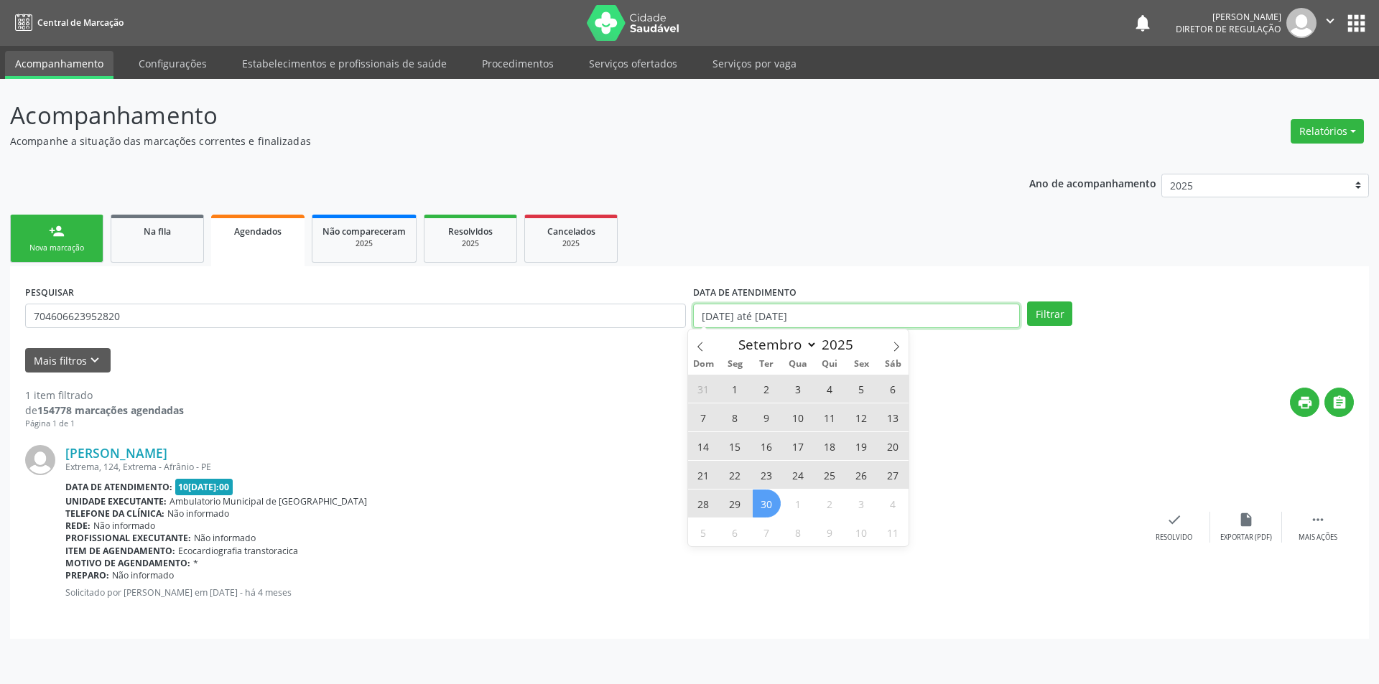
click at [742, 322] on body "Central de Marcação notifications Maria Aparecida Rodrigues da Silva Diretor de…" at bounding box center [689, 342] width 1379 height 684
click at [814, 230] on ul "person_add Nova marcação Na fila Agendados Não compareceram 2025 Resolvidos 202…" at bounding box center [689, 238] width 1358 height 55
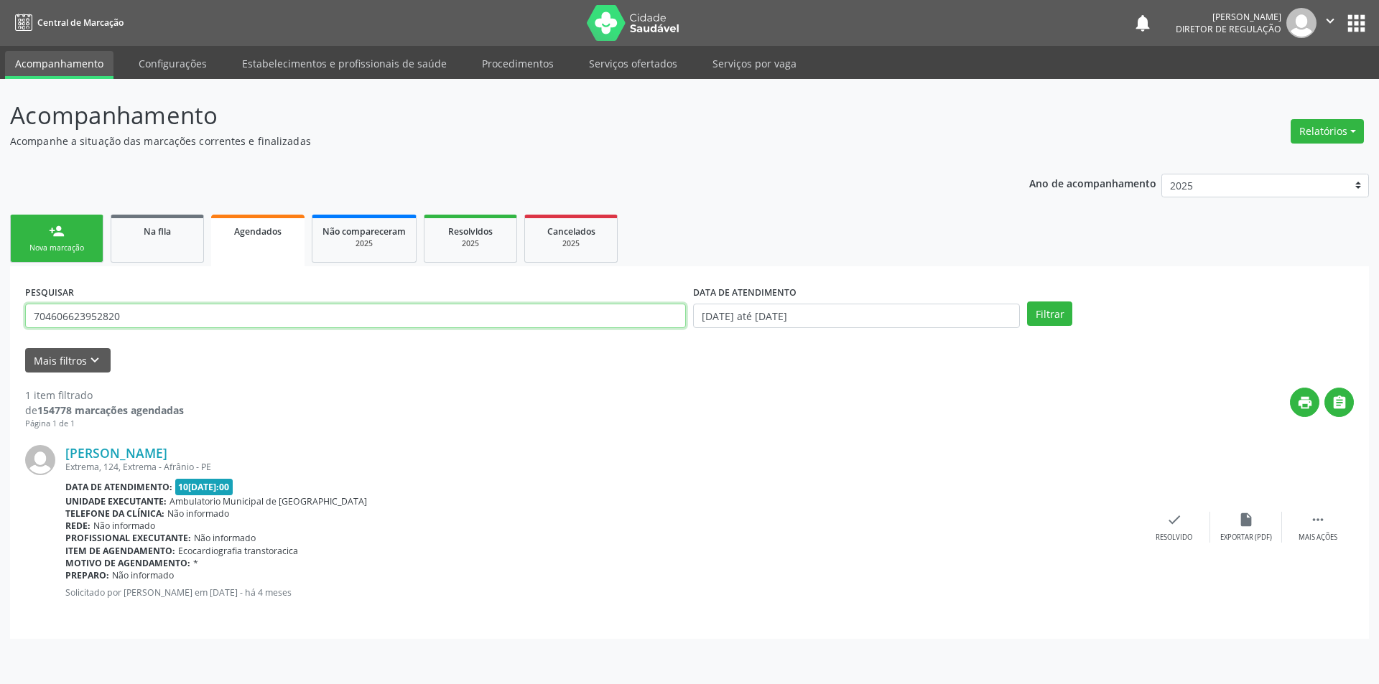
drag, startPoint x: 178, startPoint y: 322, endPoint x: 0, endPoint y: 320, distance: 178.1
click at [0, 320] on div "Acompanhamento Acompanhe a situação das marcações correntes e finalizadas Relat…" at bounding box center [689, 381] width 1379 height 605
click at [727, 321] on input "01/04/2025 até 30/09/2025" at bounding box center [856, 316] width 327 height 24
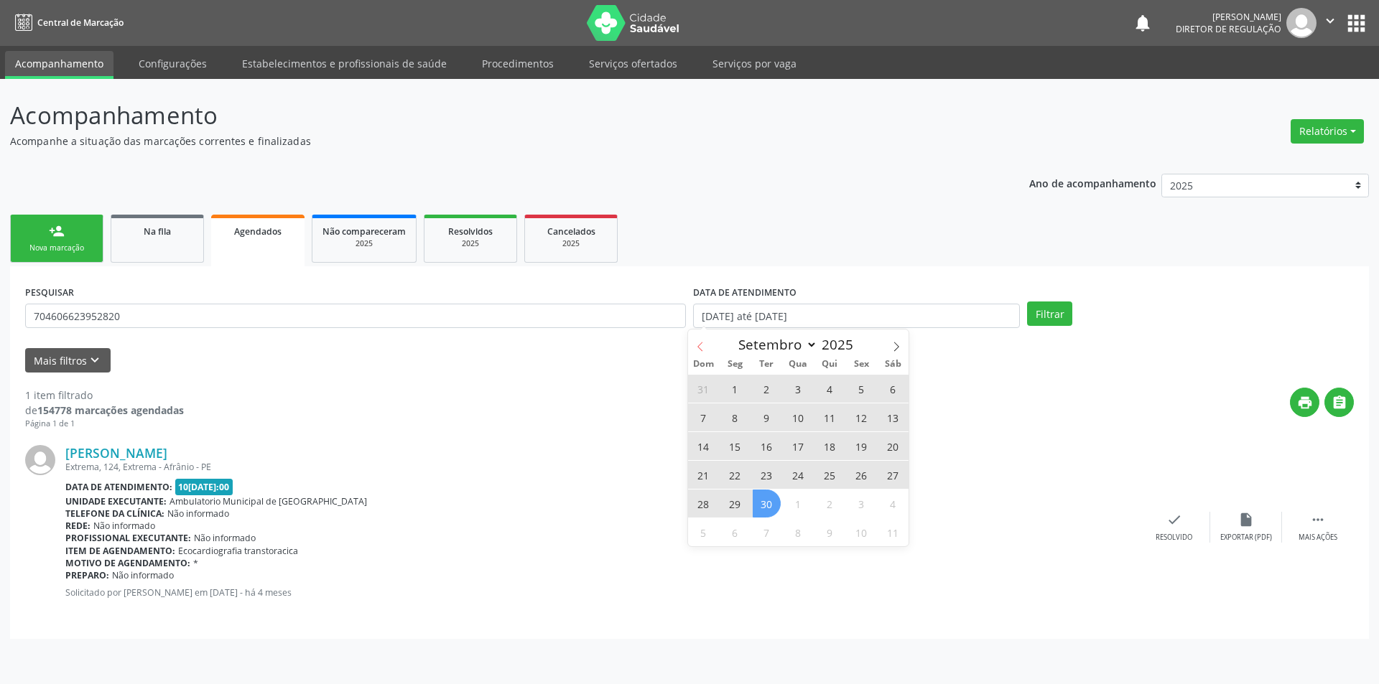
click at [702, 350] on icon at bounding box center [700, 347] width 10 height 10
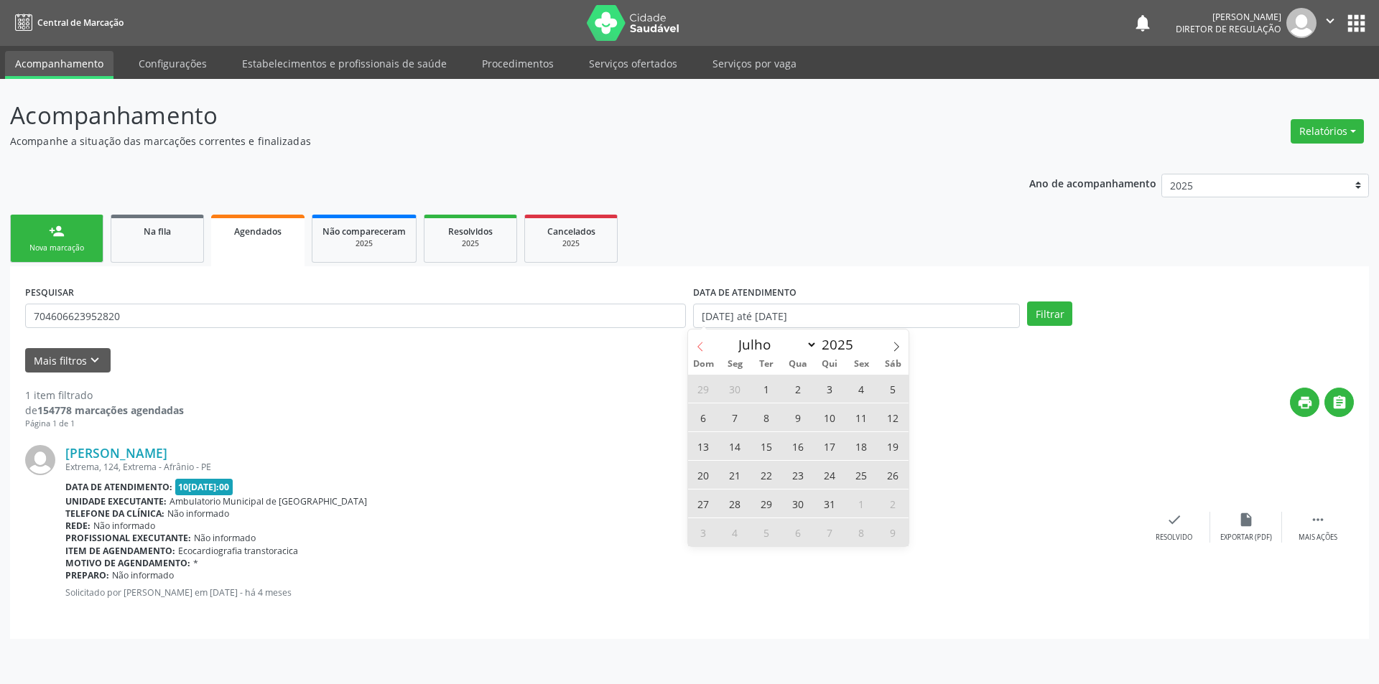
click at [702, 350] on icon at bounding box center [700, 347] width 10 height 10
select select "2"
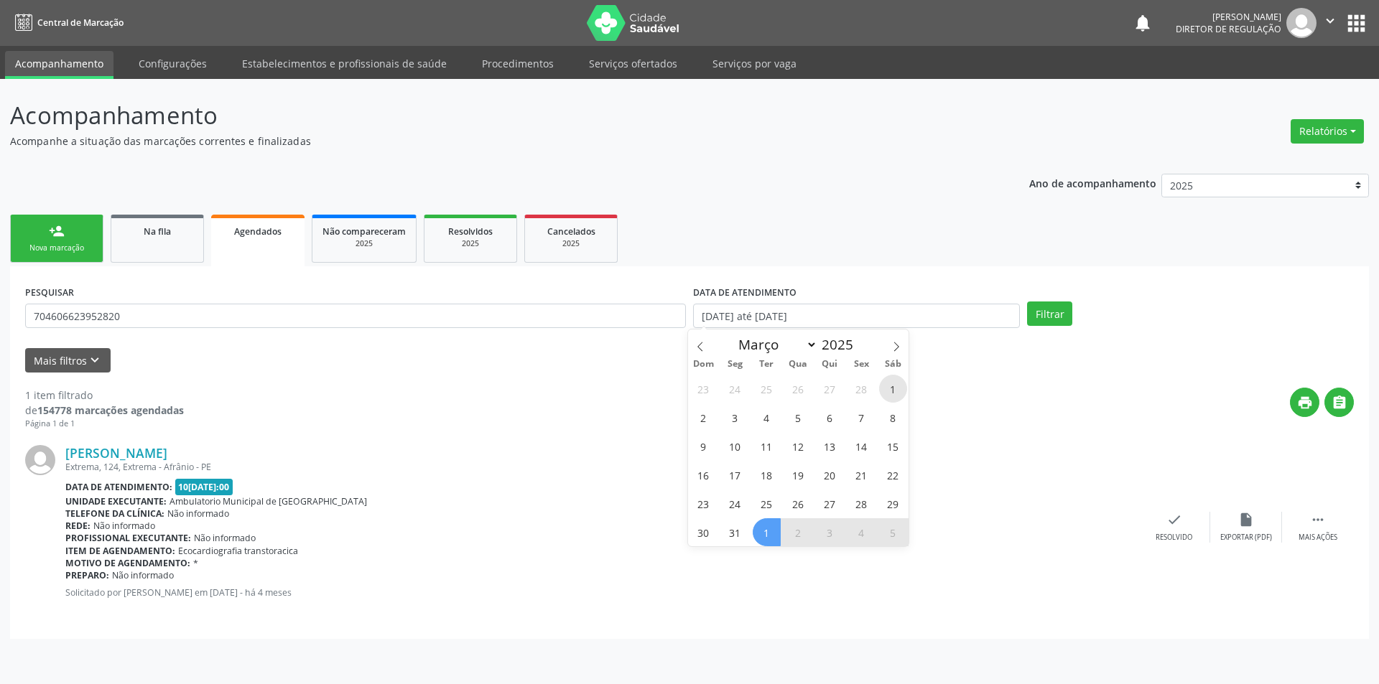
click at [890, 393] on span "1" at bounding box center [893, 389] width 28 height 28
type input "01/03/2025"
click at [895, 355] on div "Dom Seg Ter Qua Qui Sex Sáb" at bounding box center [798, 364] width 221 height 20
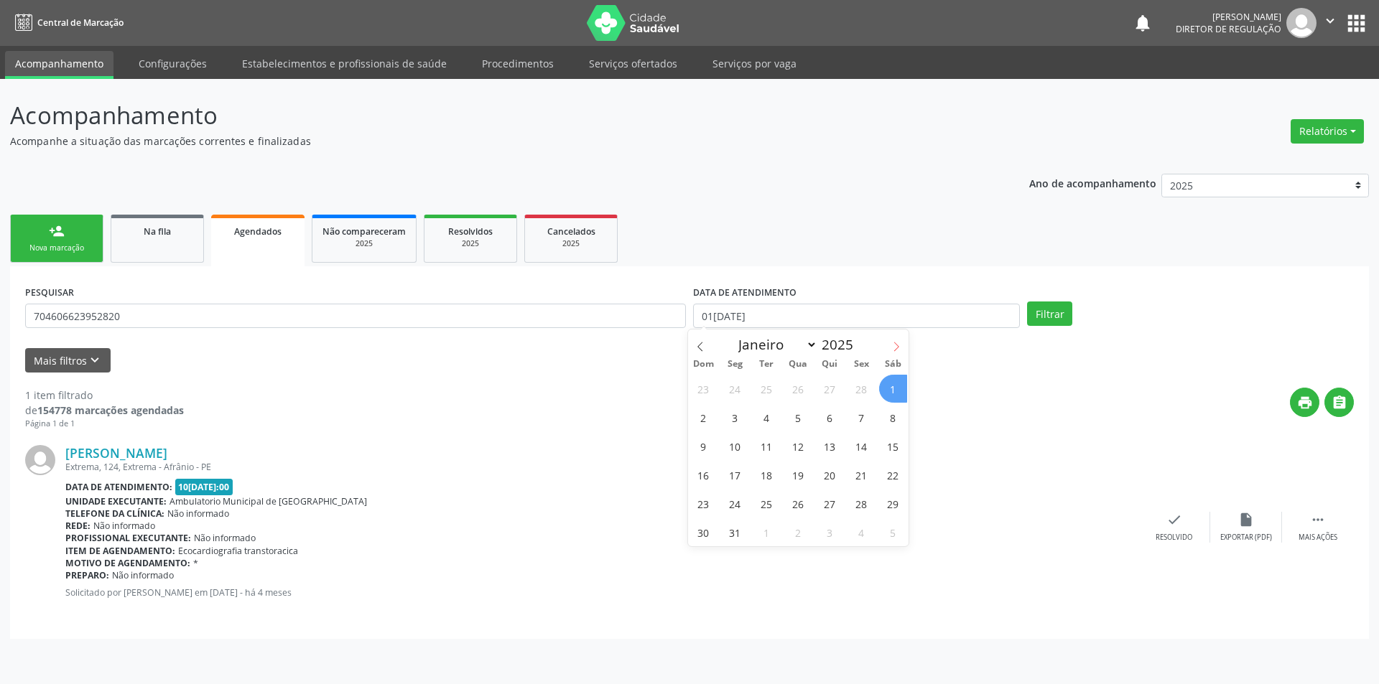
click at [895, 351] on icon at bounding box center [896, 347] width 10 height 10
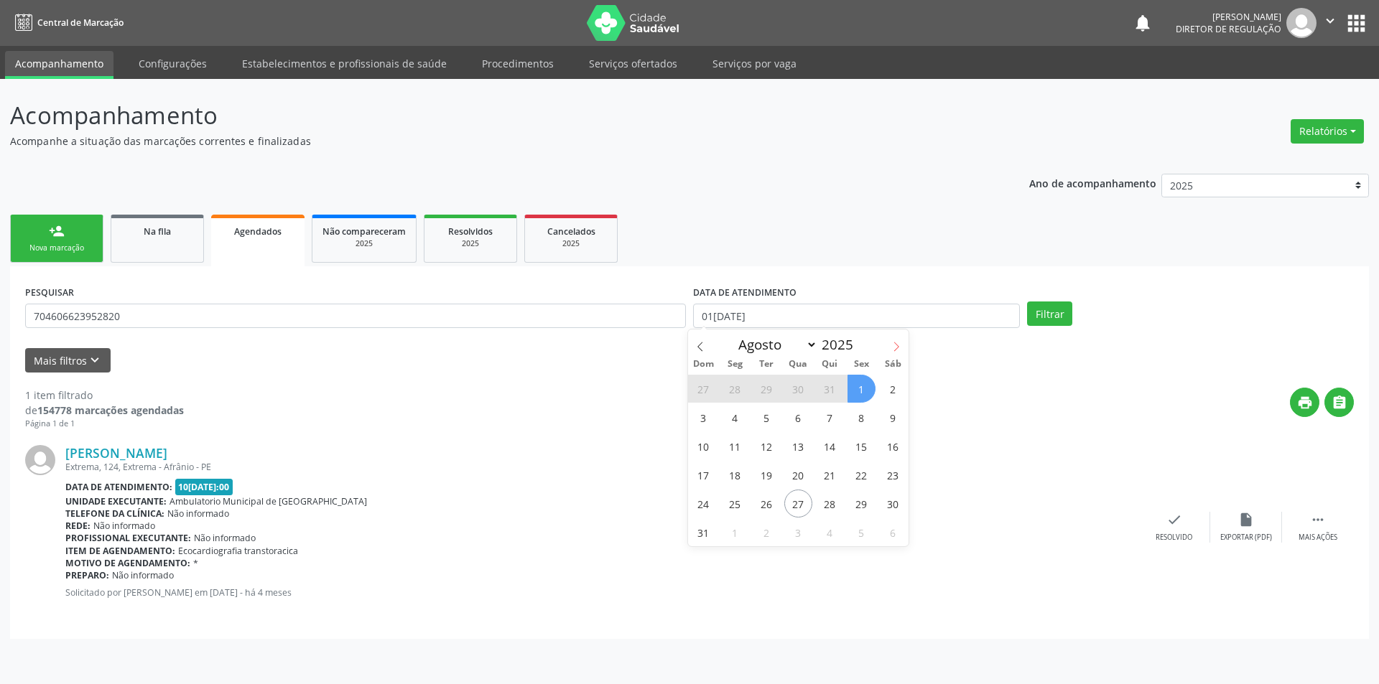
click at [898, 348] on icon at bounding box center [896, 347] width 10 height 10
select select "8"
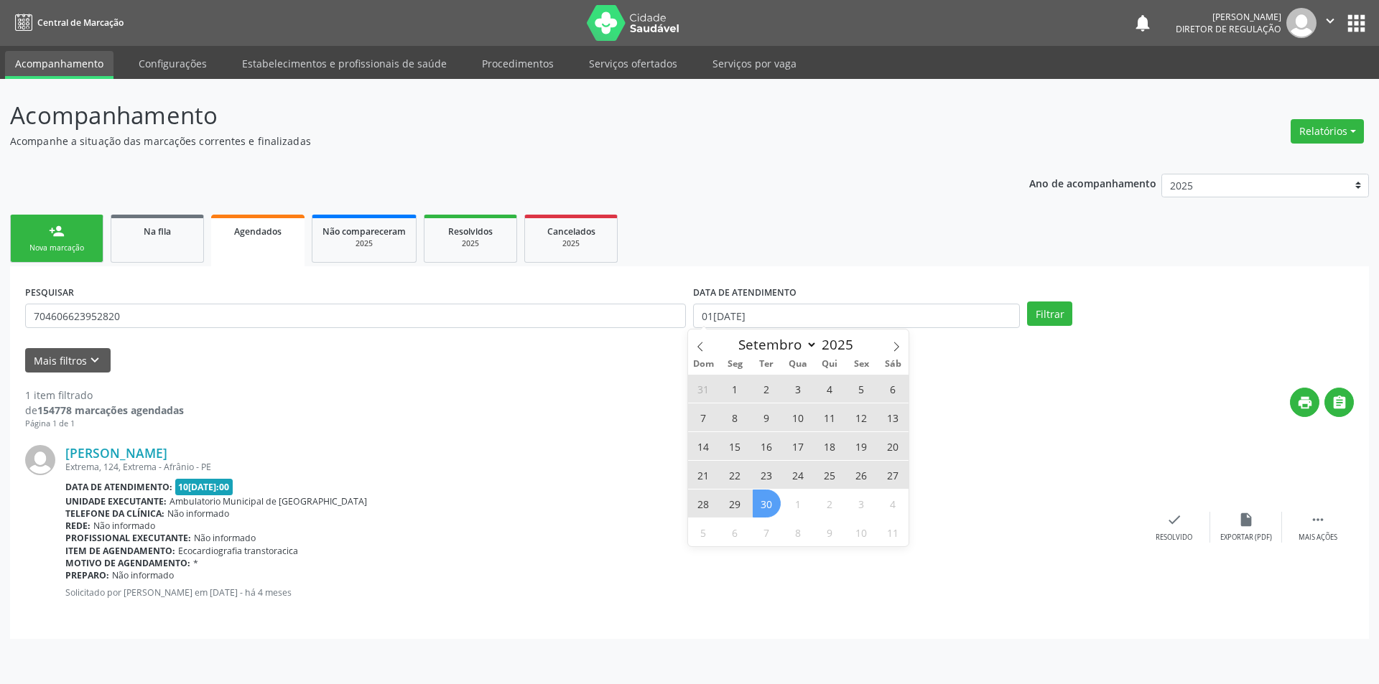
click at [767, 504] on span "30" at bounding box center [766, 504] width 28 height 28
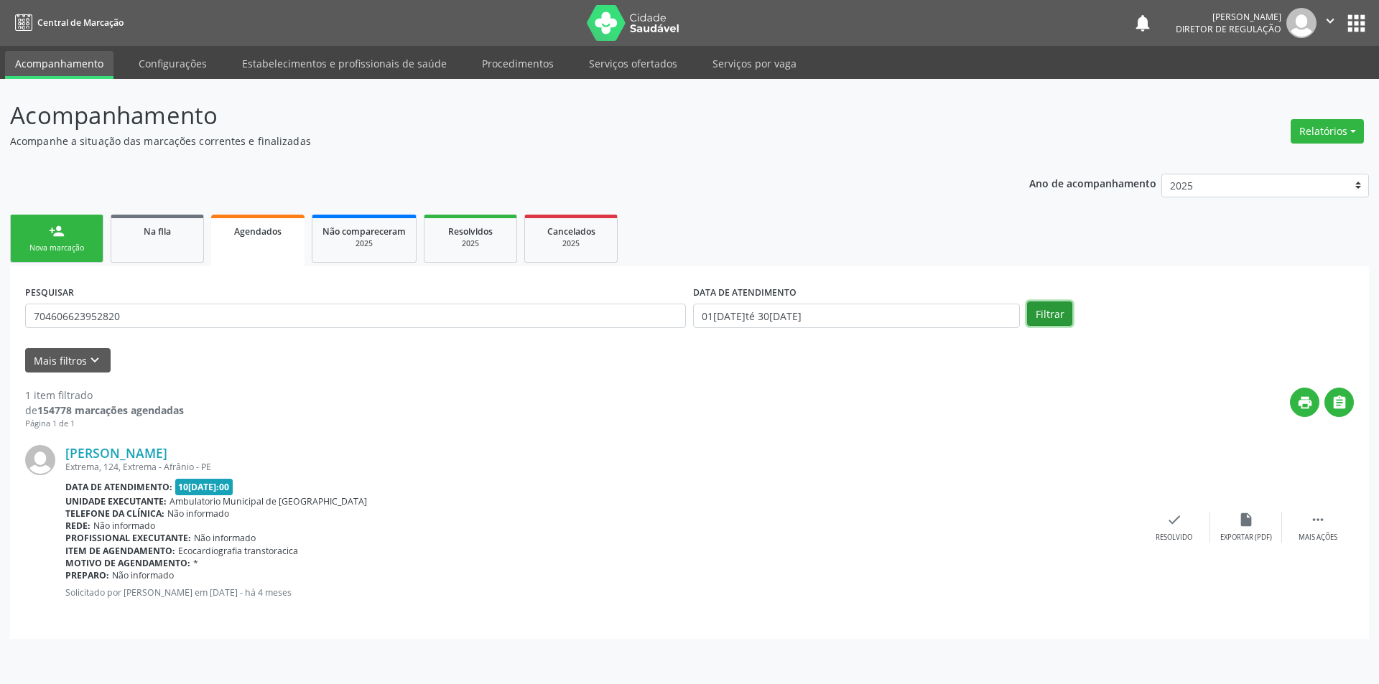
click at [1038, 311] on button "Filtrar" at bounding box center [1049, 314] width 45 height 24
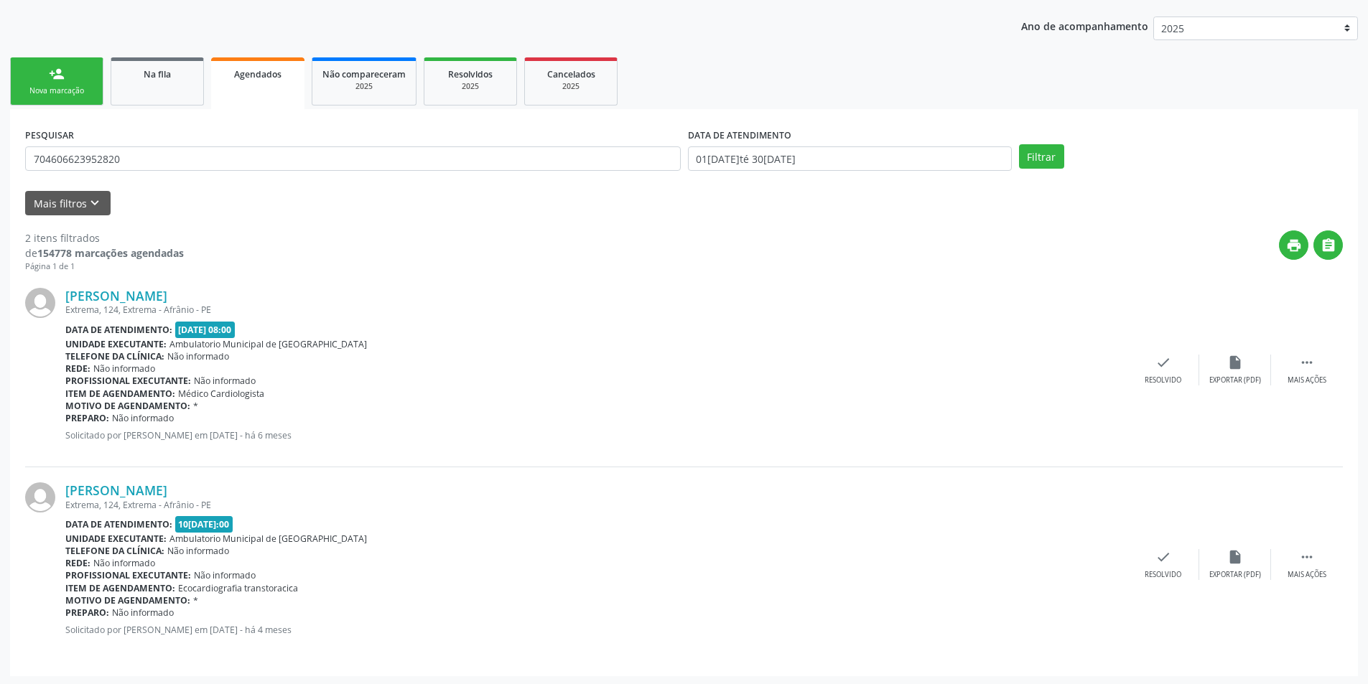
scroll to position [159, 0]
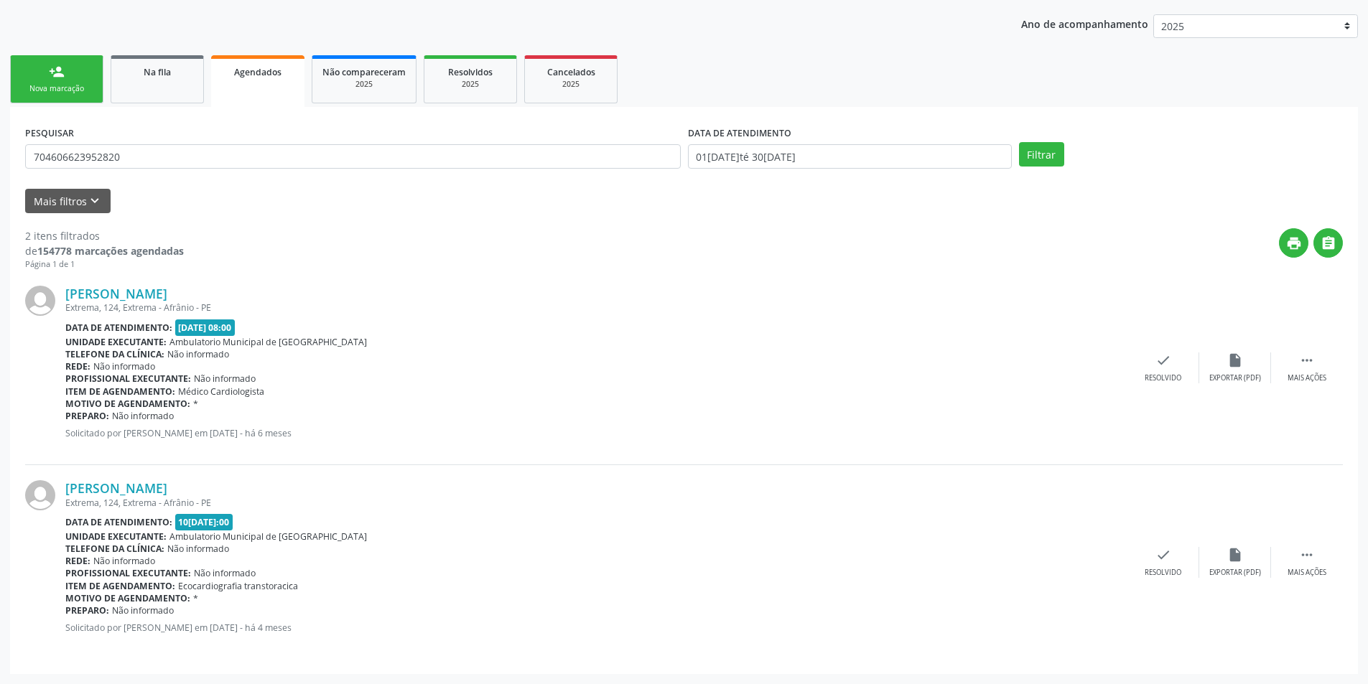
drag, startPoint x: 379, startPoint y: 337, endPoint x: 781, endPoint y: 221, distance: 418.6
click at [574, 381] on div "Josefa Coelho Ribeiro Extrema, 124, Extrema - Afrânio - PE Data de atendimento:…" at bounding box center [596, 368] width 1062 height 164
click at [849, 1] on div "Acompanhamento Acompanhe a situação das marcações correntes e finalizadas Relat…" at bounding box center [684, 306] width 1348 height 736
drag, startPoint x: 168, startPoint y: 155, endPoint x: 0, endPoint y: 132, distance: 169.6
click at [0, 132] on div "Acompanhamento Acompanhe a situação das marcações correntes e finalizadas Relat…" at bounding box center [684, 302] width 1368 height 765
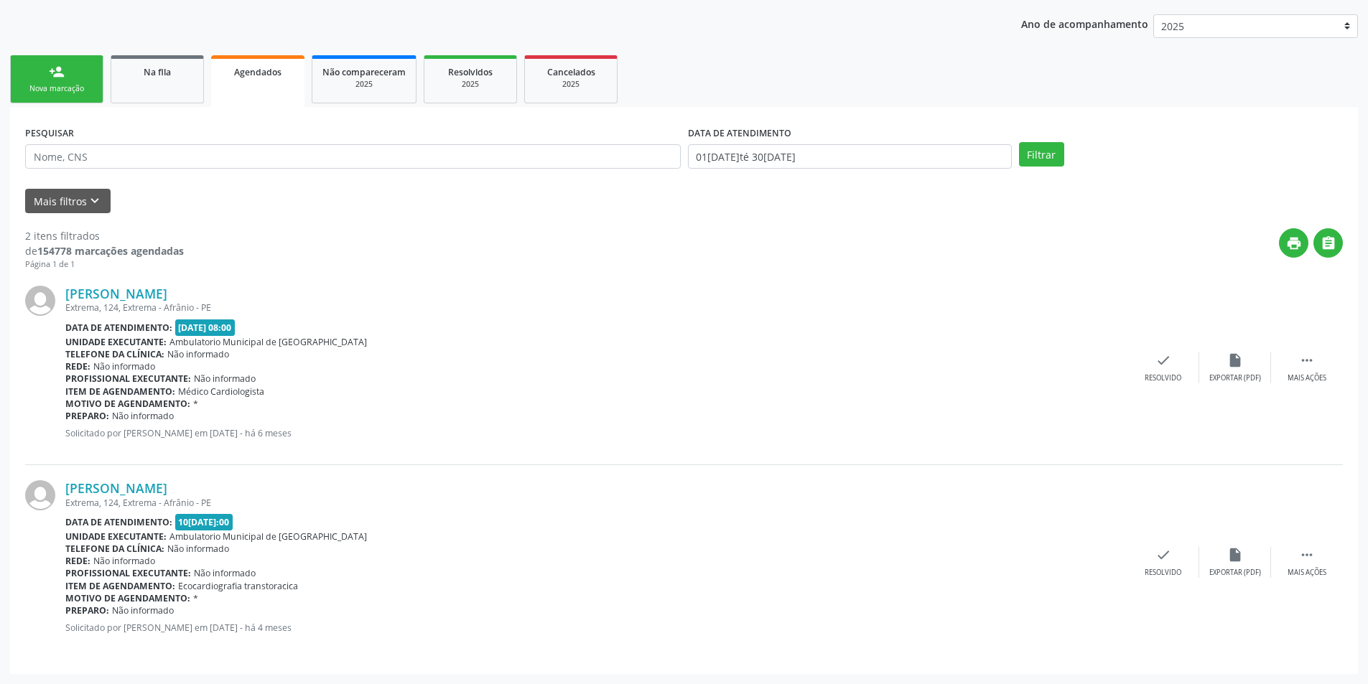
click at [49, 76] on div "person_add" at bounding box center [57, 72] width 16 height 16
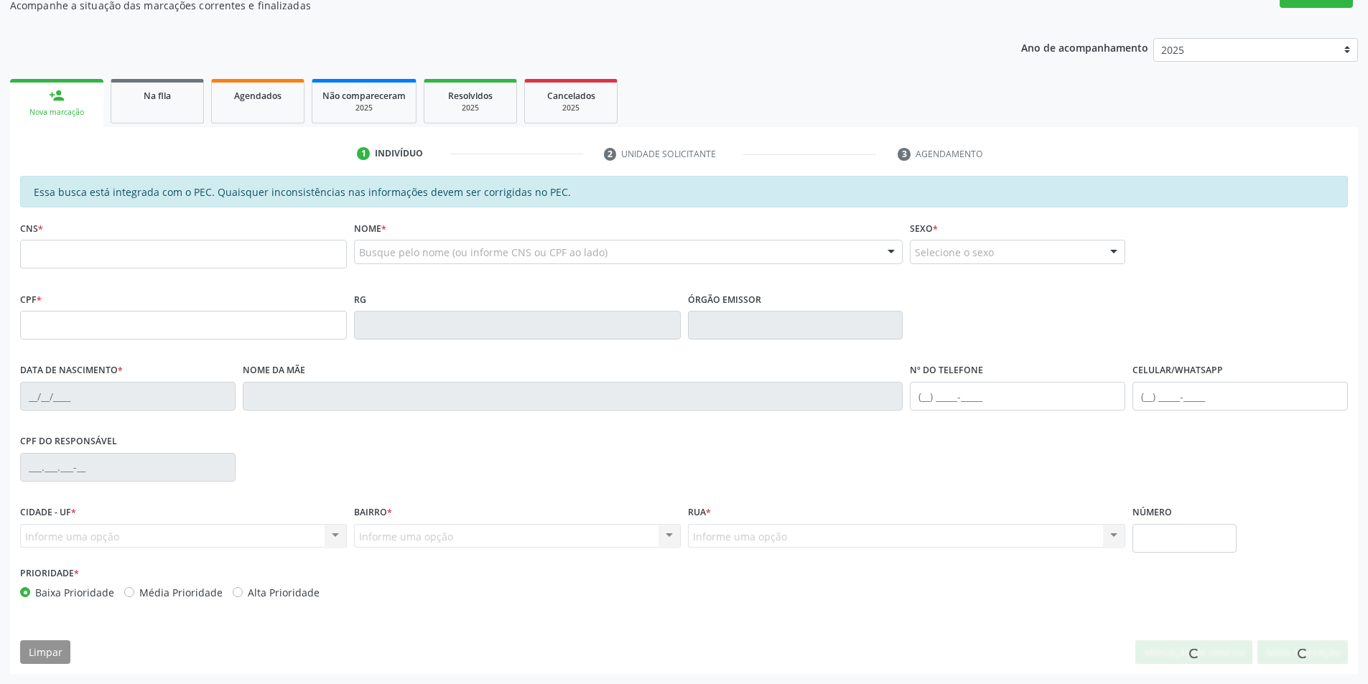
scroll to position [136, 0]
click at [141, 111] on link "Na fila" at bounding box center [157, 101] width 93 height 45
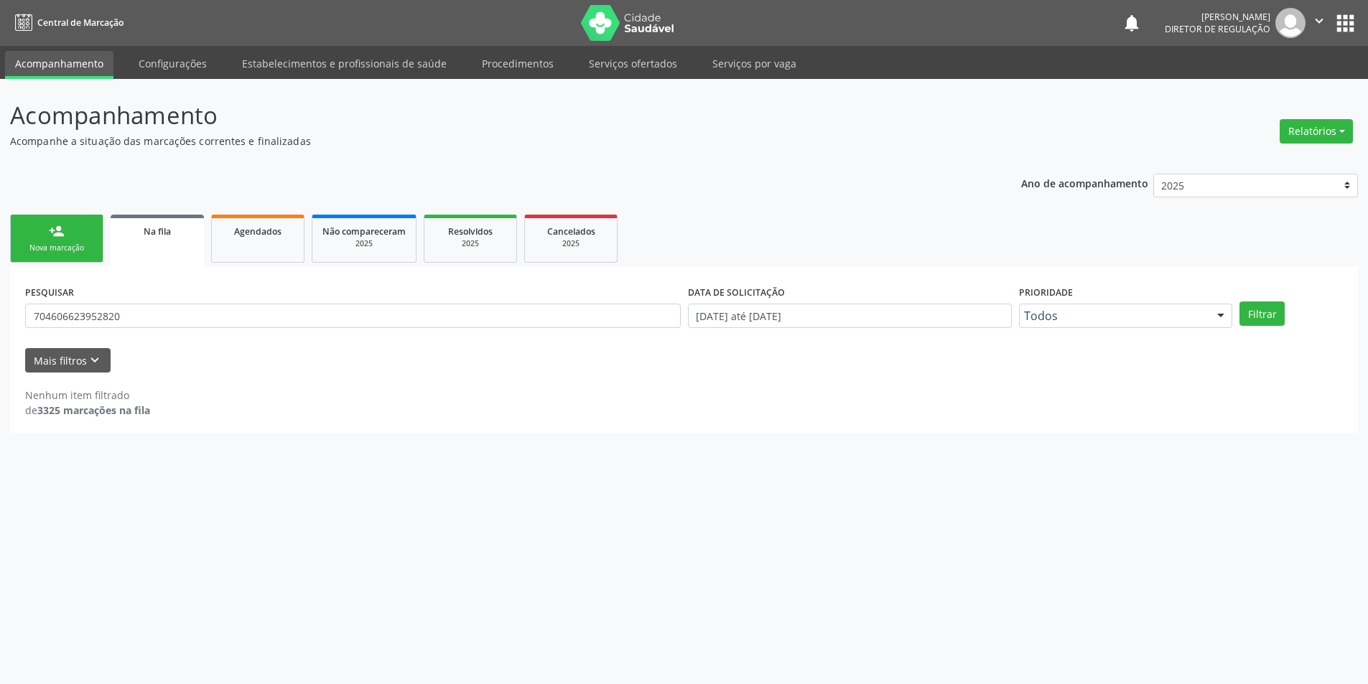
scroll to position [0, 0]
drag, startPoint x: 126, startPoint y: 314, endPoint x: 1354, endPoint y: 154, distance: 1238.1
click at [0, 297] on div "Acompanhamento Acompanhe a situação das marcações correntes e finalizadas Relat…" at bounding box center [689, 381] width 1379 height 605
type input "704008850077669"
click at [1268, 311] on button "Filtrar" at bounding box center [1271, 314] width 45 height 24
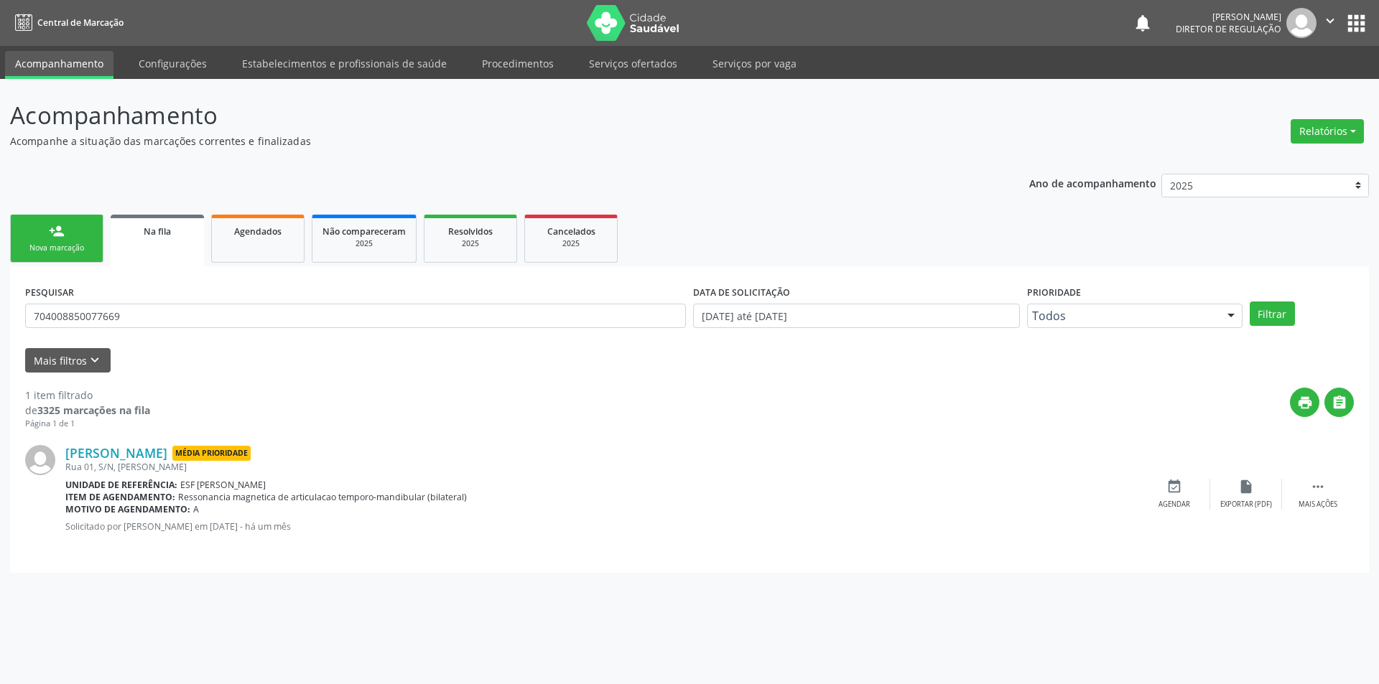
click at [56, 229] on div "person_add" at bounding box center [57, 231] width 16 height 16
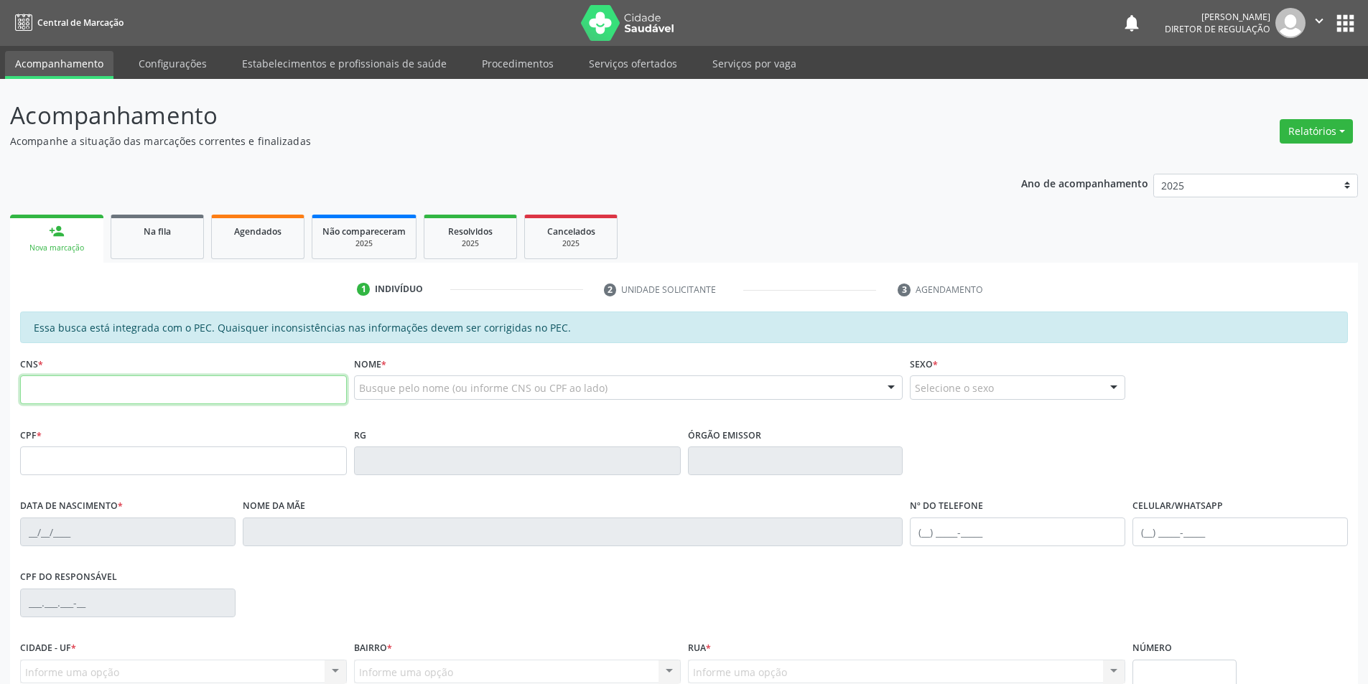
click at [131, 392] on input "text" at bounding box center [183, 390] width 327 height 29
type input "704 0088 5007 7669"
type input "036.096.414-10"
type input "10/05/1980"
type input "Arlinda Moreira Amorim"
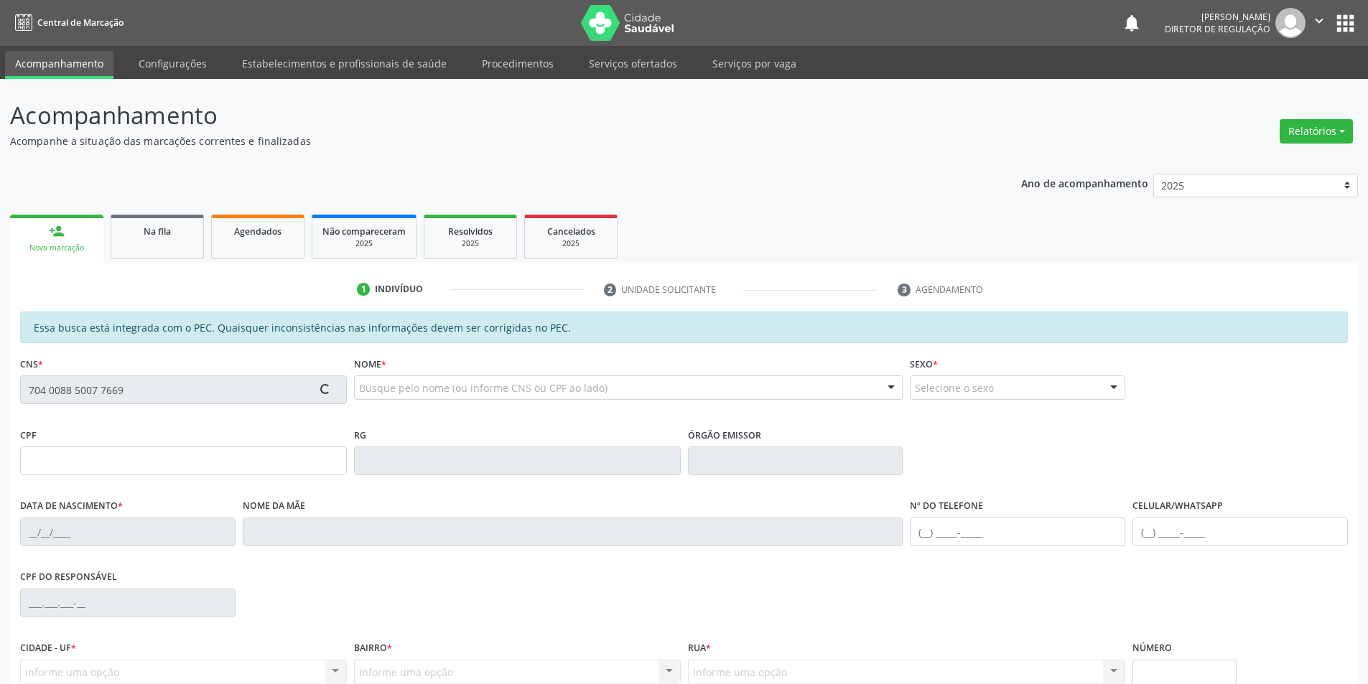
type input "(87) 98833-3978"
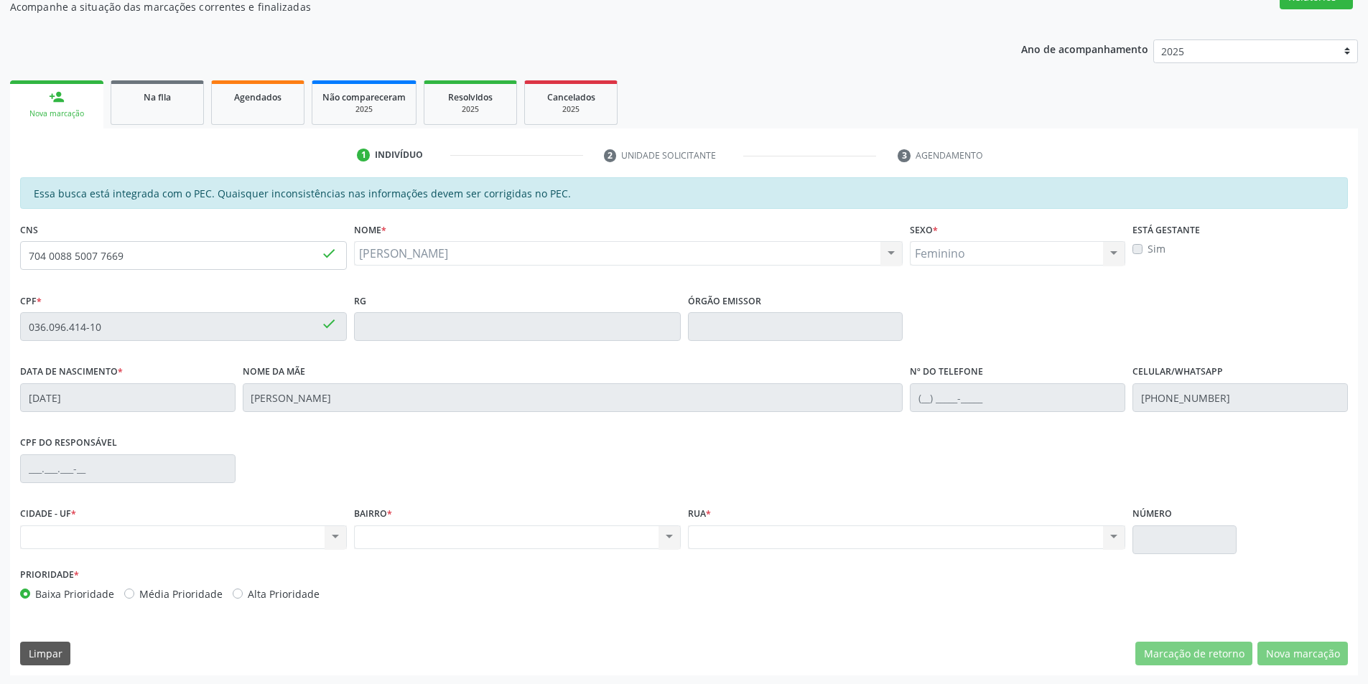
scroll to position [136, 0]
drag, startPoint x: 190, startPoint y: 264, endPoint x: 0, endPoint y: 211, distance: 197.4
click at [0, 211] on div "Acompanhamento Acompanhe a situação das marcações correntes e finalizadas Relat…" at bounding box center [684, 313] width 1368 height 741
click at [168, 110] on link "Na fila" at bounding box center [157, 101] width 93 height 45
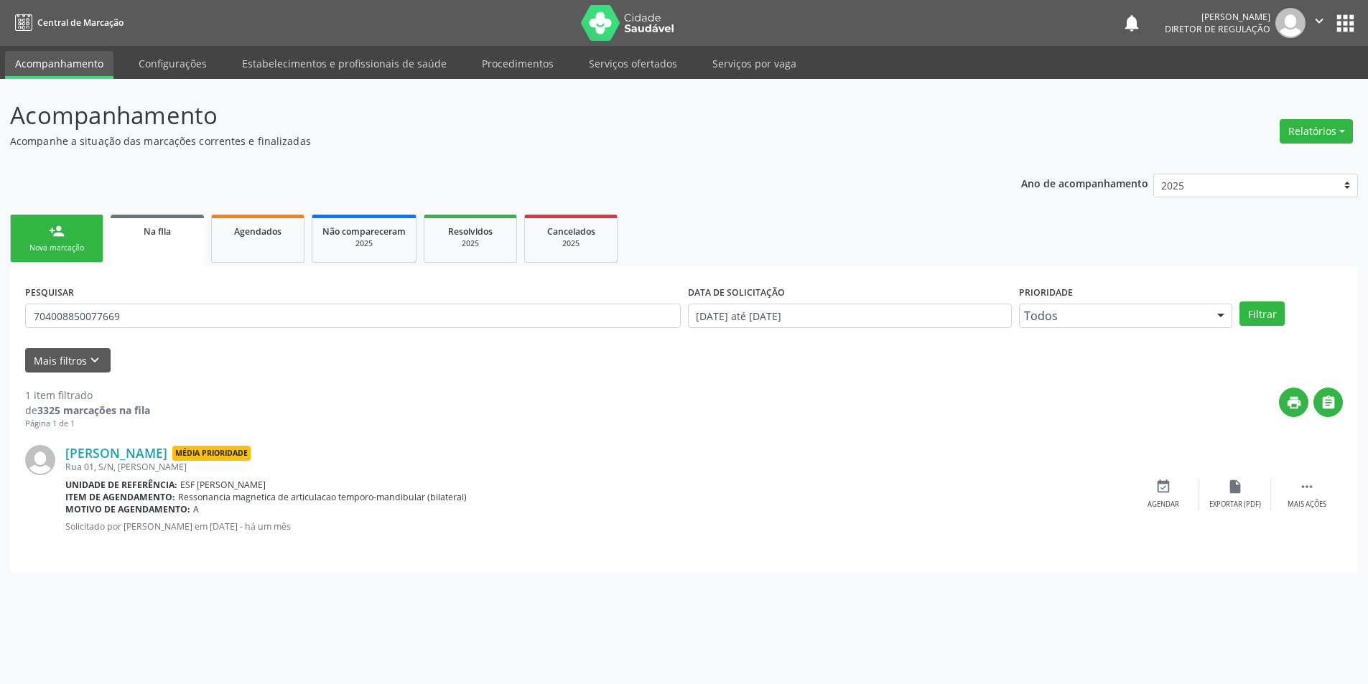
scroll to position [0, 0]
drag, startPoint x: 185, startPoint y: 320, endPoint x: 0, endPoint y: 313, distance: 184.7
click at [0, 313] on div "Acompanhamento Acompanhe a situação das marcações correntes e finalizadas Relat…" at bounding box center [689, 381] width 1379 height 605
click at [96, 359] on icon "keyboard_arrow_down" at bounding box center [95, 361] width 16 height 16
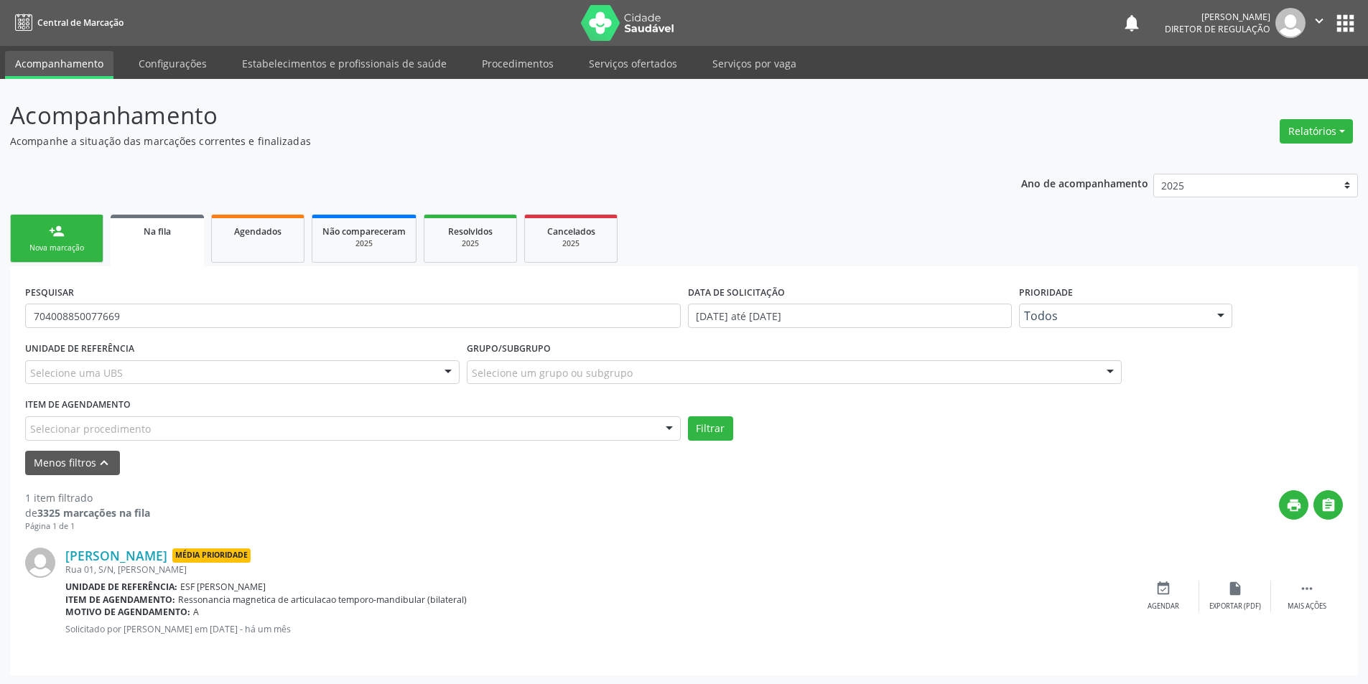
click at [274, 434] on div "Selecionar procedimento" at bounding box center [353, 428] width 656 height 24
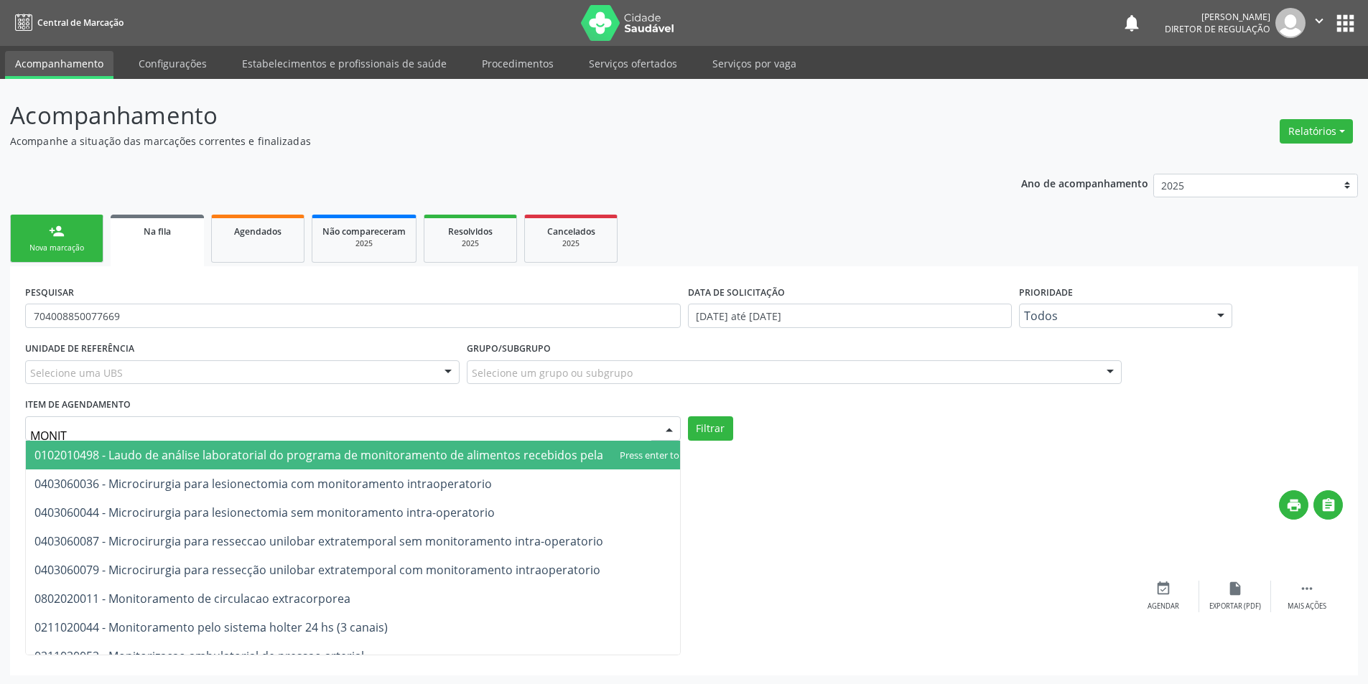
type input "MONITO"
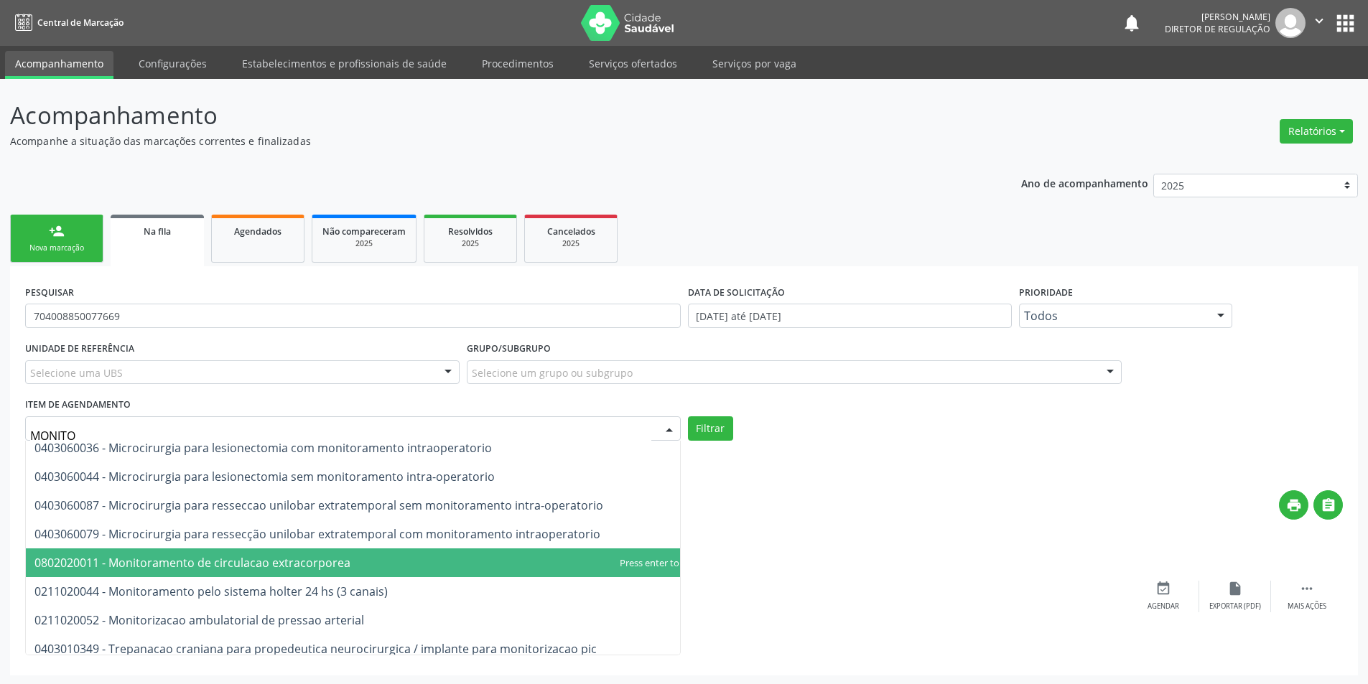
scroll to position [55, 0]
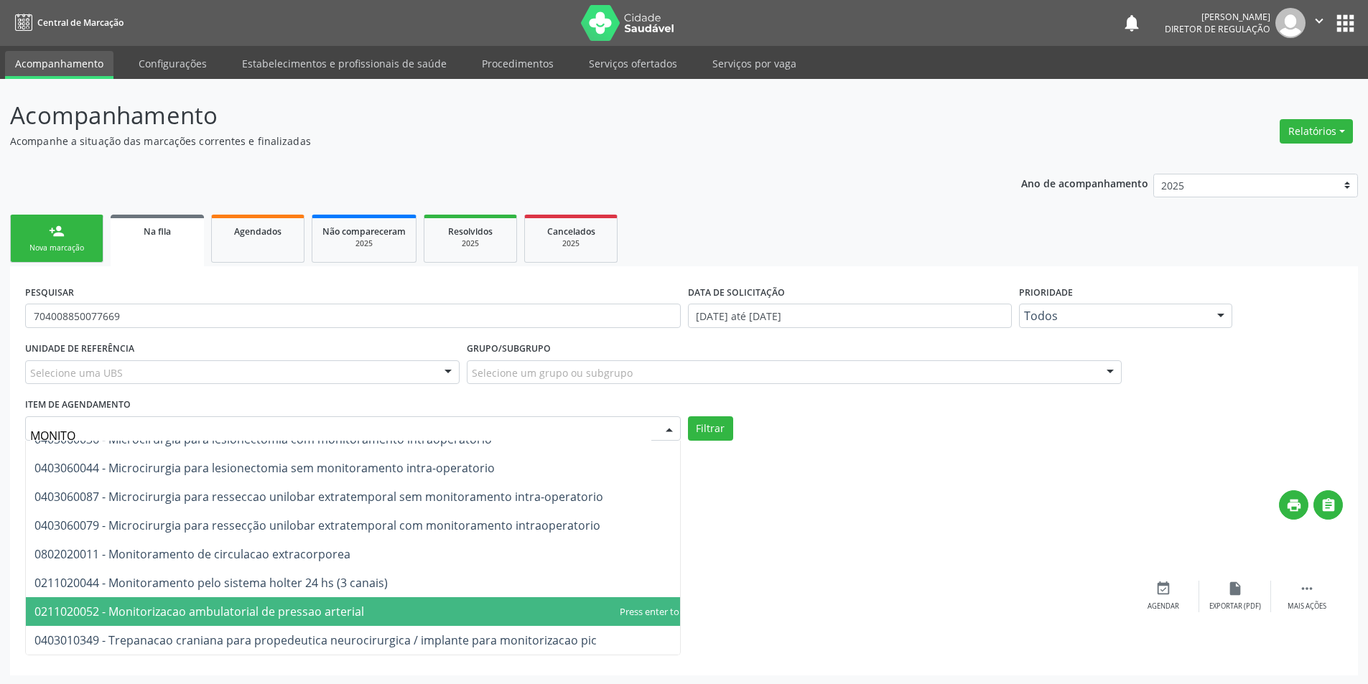
click at [309, 604] on span "0211020052 - Monitorizacao ambulatorial de pressao arterial" at bounding box center [199, 612] width 330 height 16
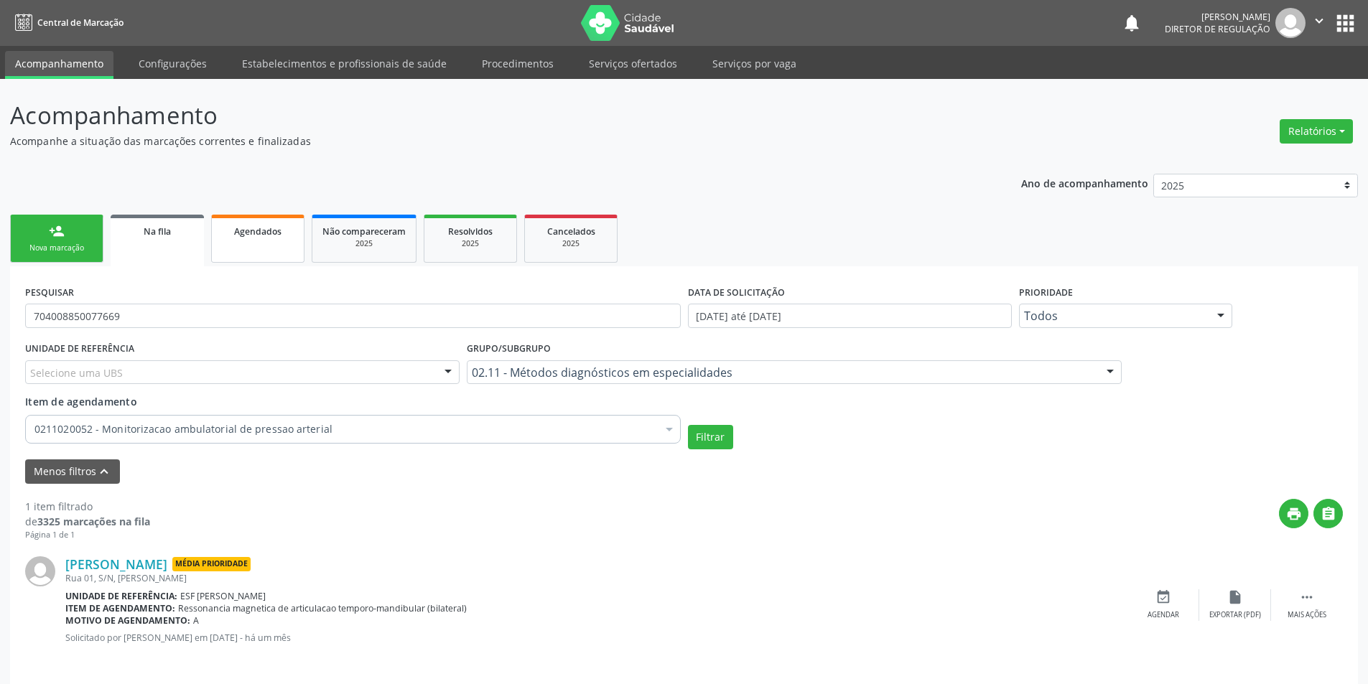
click at [264, 238] on link "Agendados" at bounding box center [257, 239] width 93 height 48
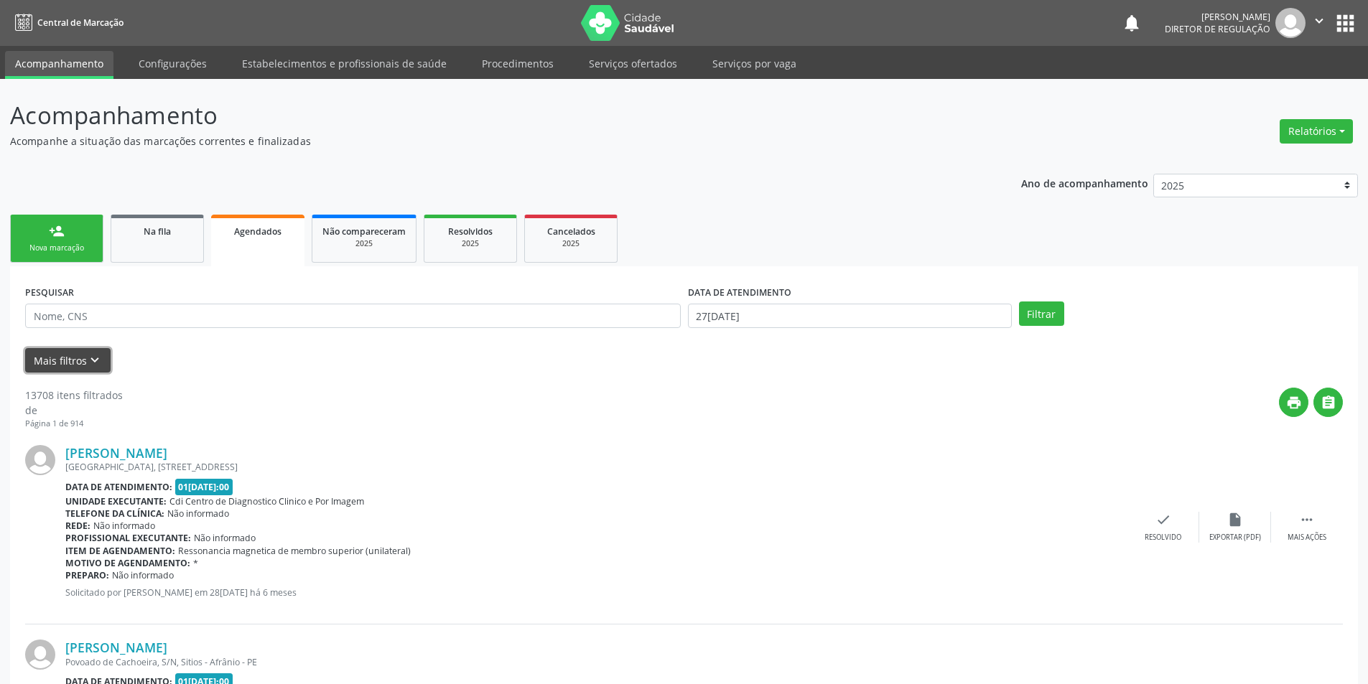
click at [87, 360] on icon "keyboard_arrow_down" at bounding box center [95, 361] width 16 height 16
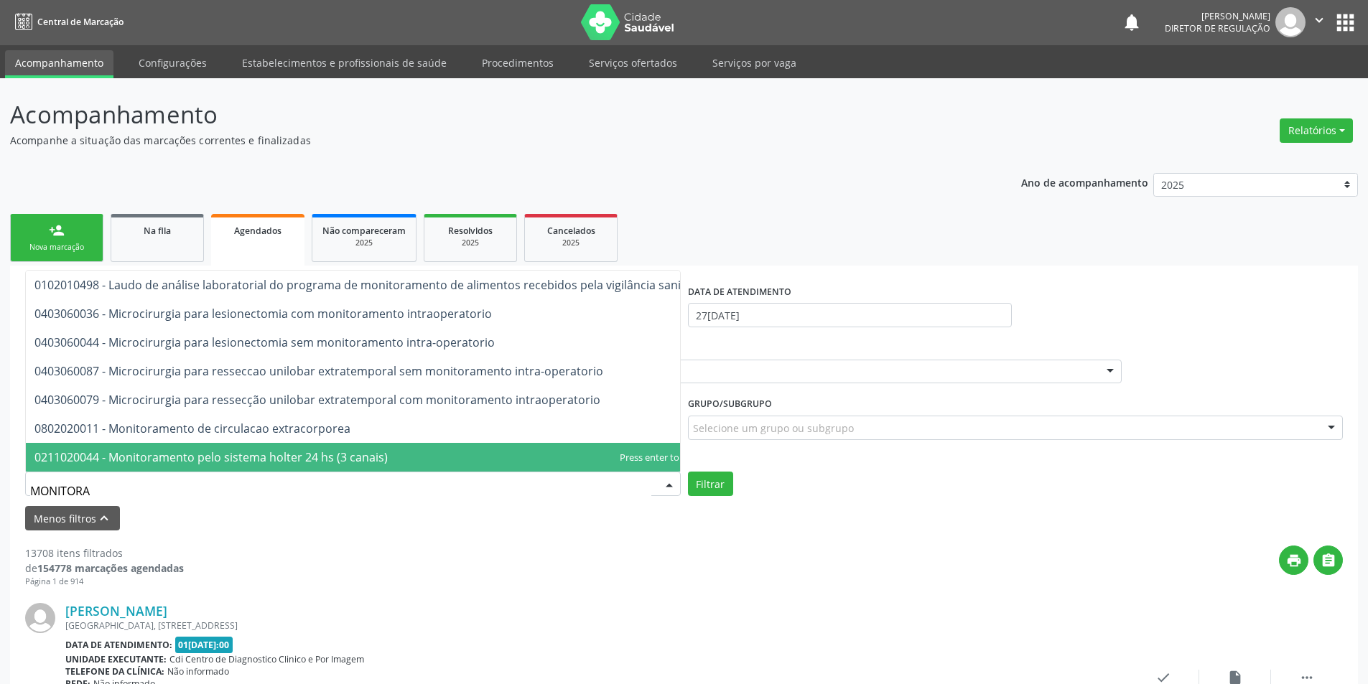
scroll to position [0, 0]
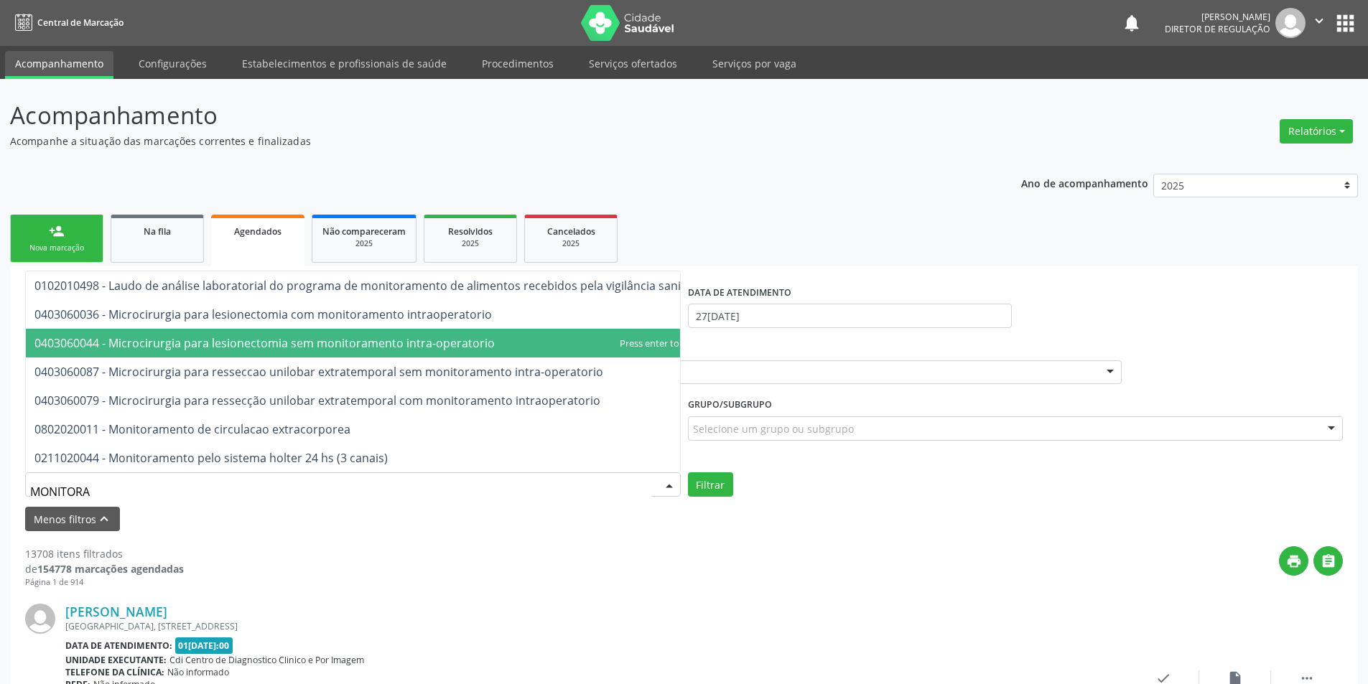
click at [393, 516] on div "Menos filtros keyboard_arrow_up" at bounding box center [684, 519] width 1325 height 25
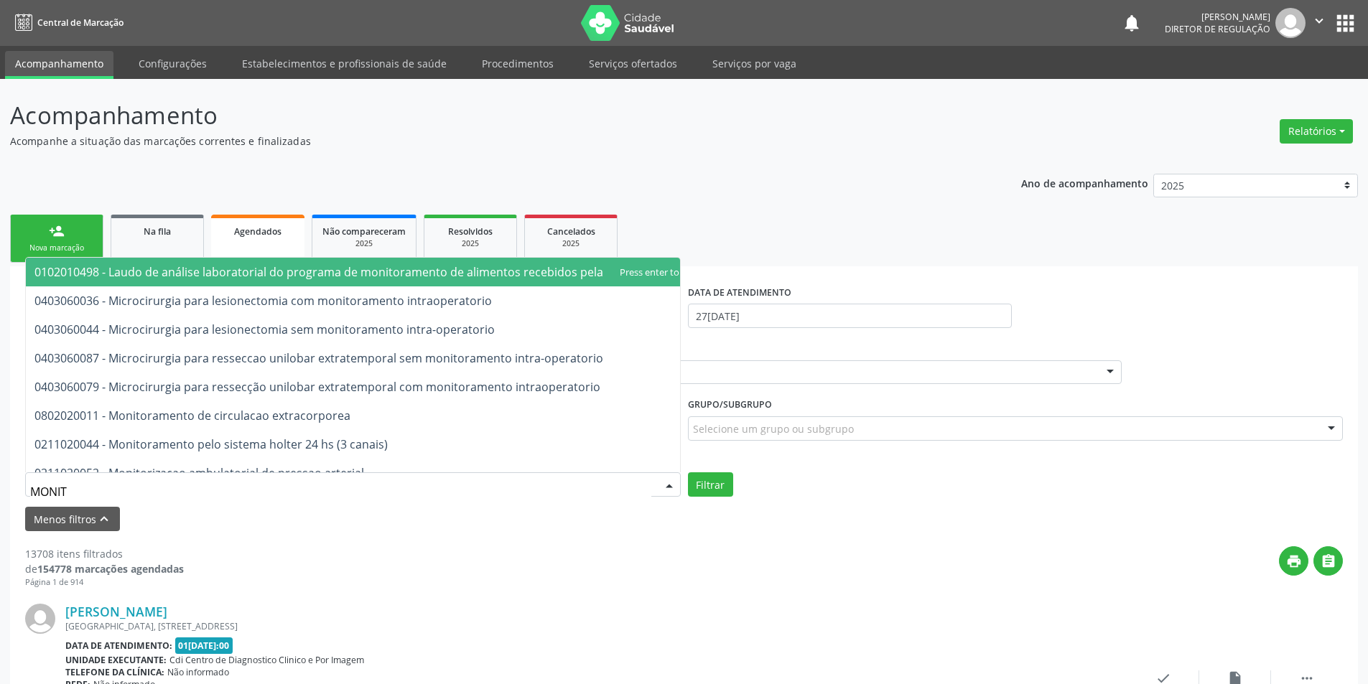
type input "MONITO"
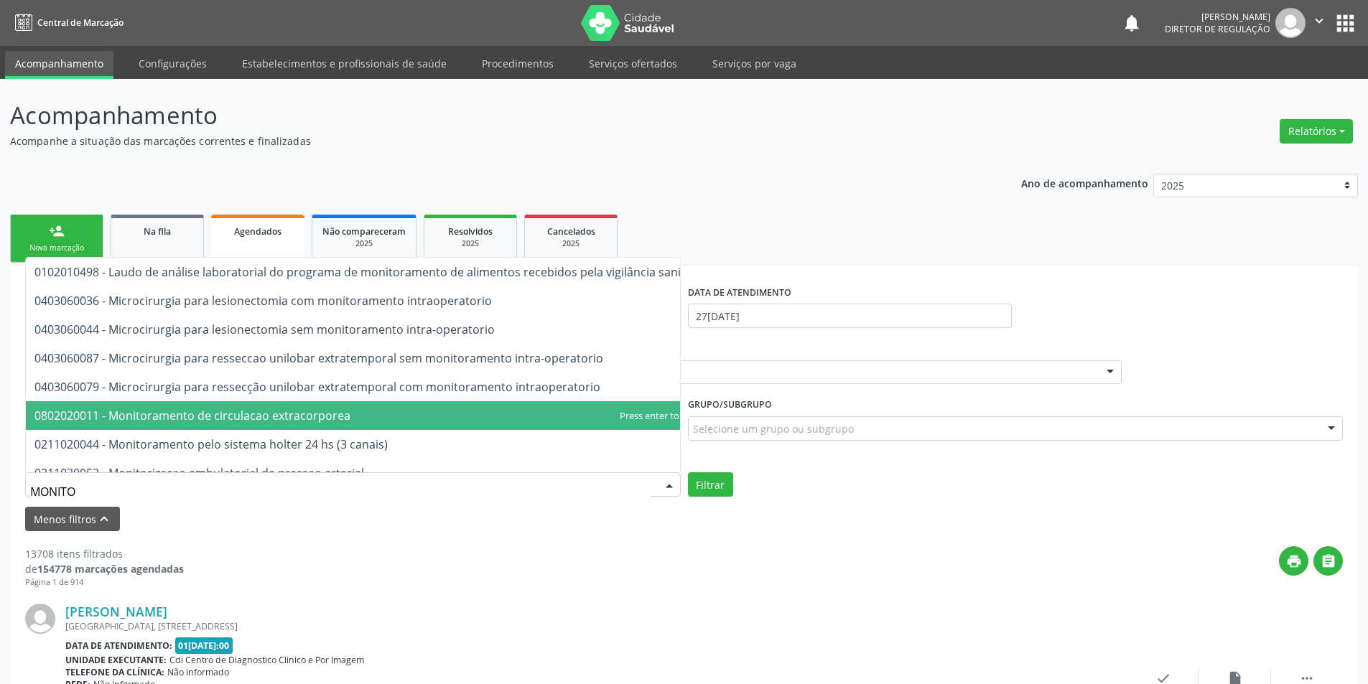
scroll to position [55, 0]
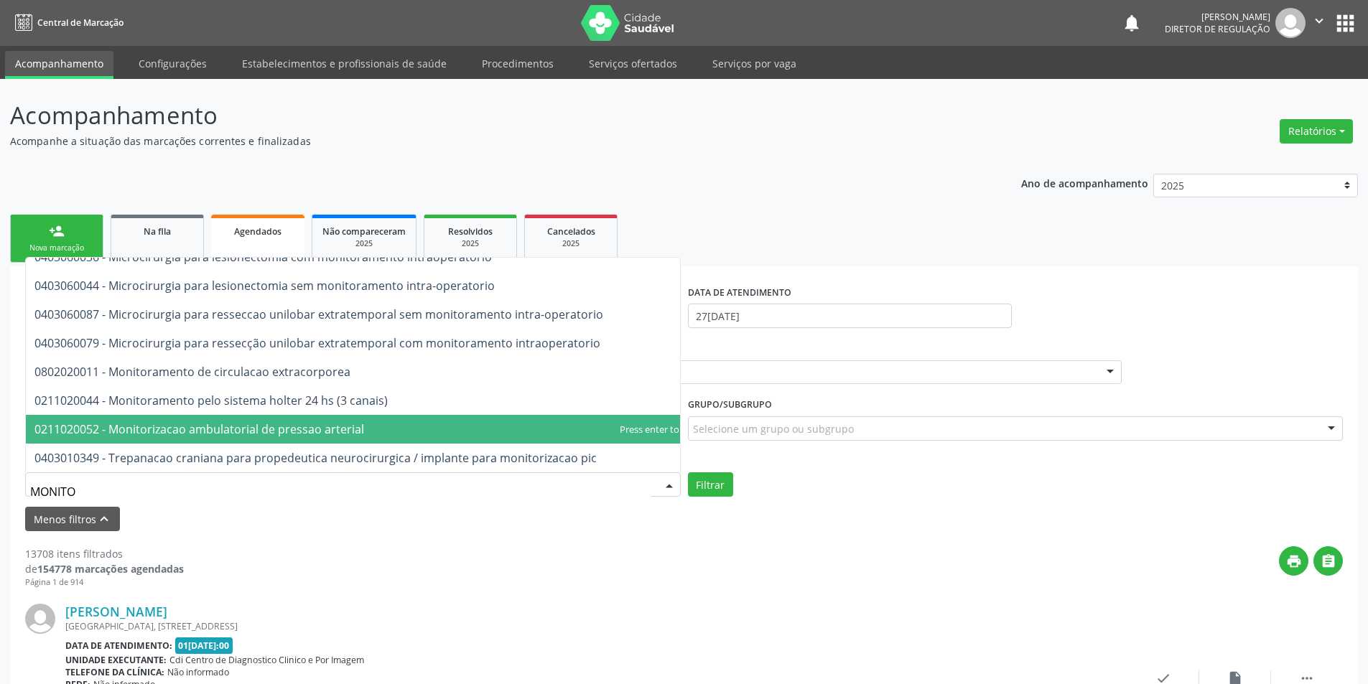
click at [185, 421] on span "0211020052 - Monitorizacao ambulatorial de pressao arterial" at bounding box center [199, 429] width 330 height 16
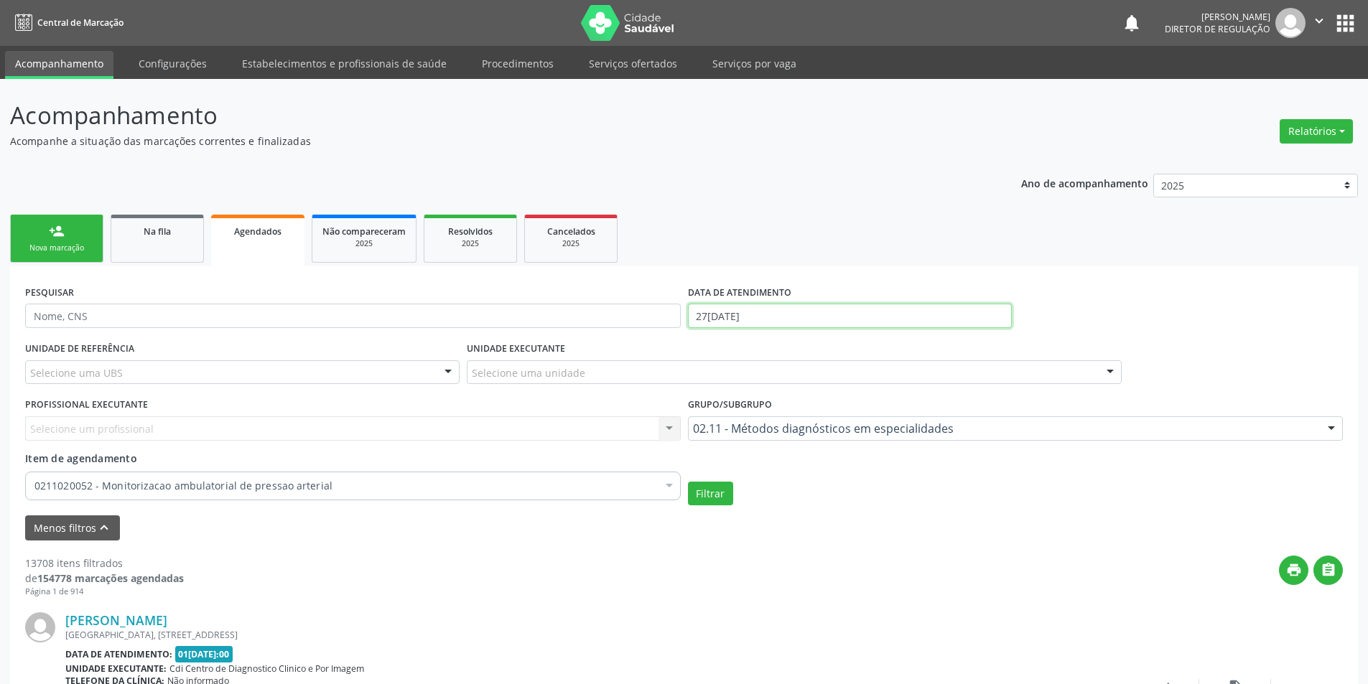
click at [740, 321] on input "27/08/2025" at bounding box center [850, 316] width 324 height 24
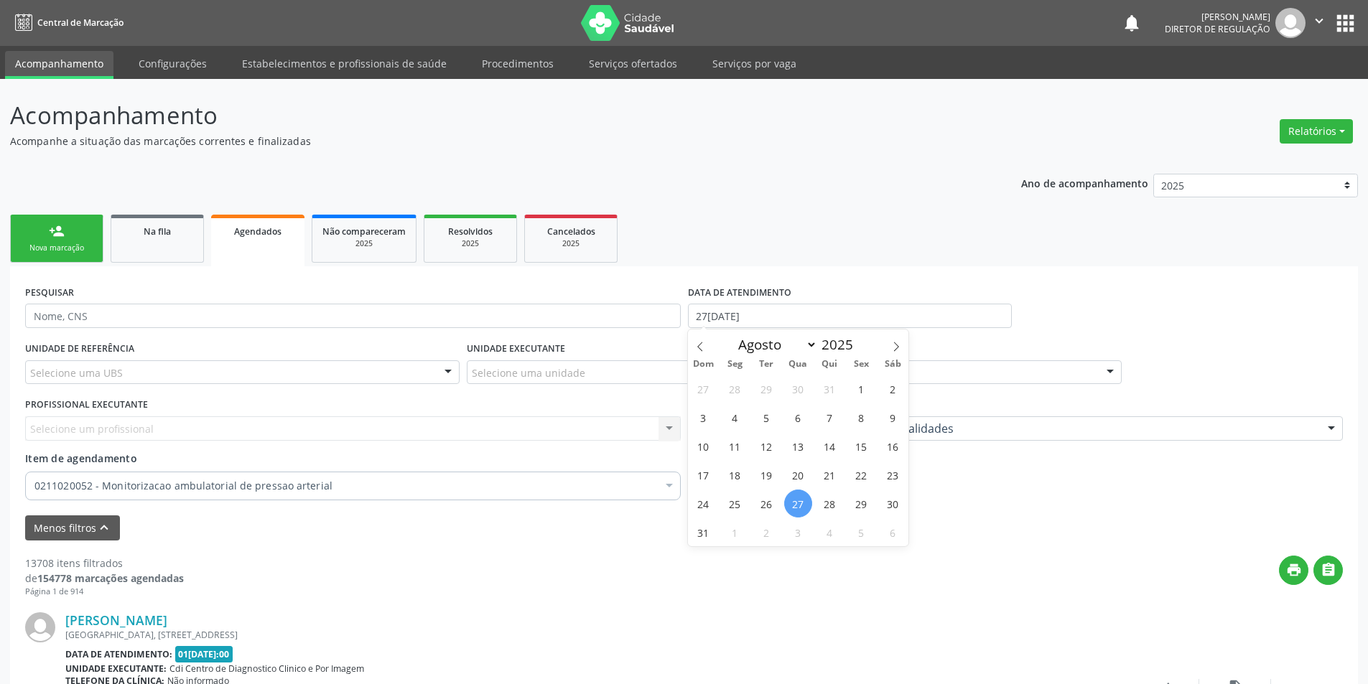
click at [802, 500] on span "27" at bounding box center [798, 504] width 28 height 28
type input "27/08/2025"
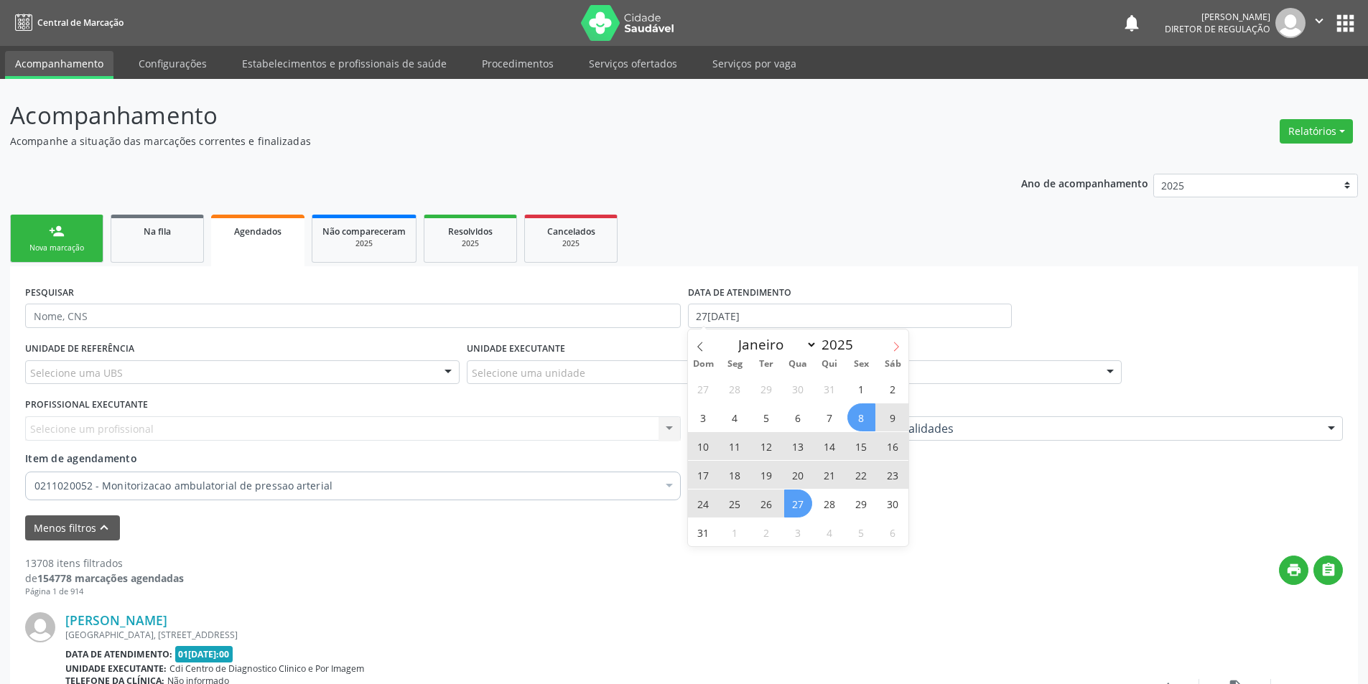
click at [898, 340] on span at bounding box center [896, 342] width 24 height 24
select select "8"
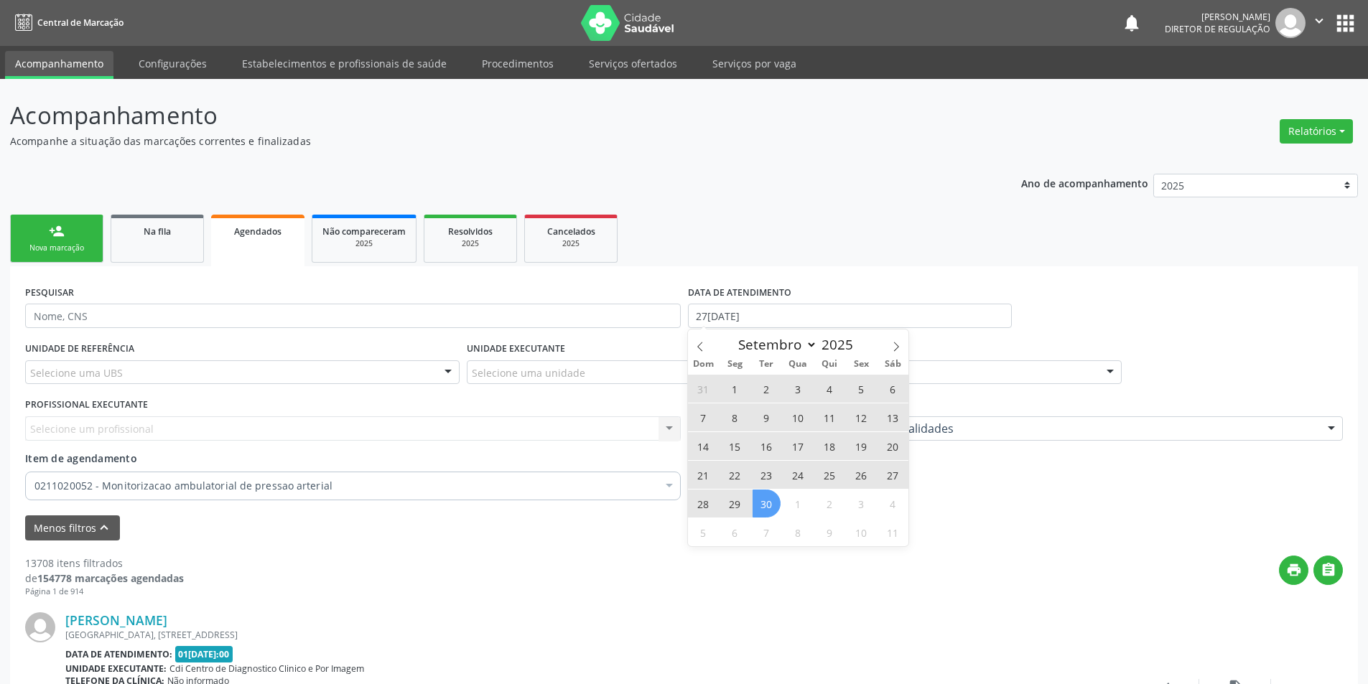
click at [770, 498] on span "30" at bounding box center [766, 504] width 28 height 28
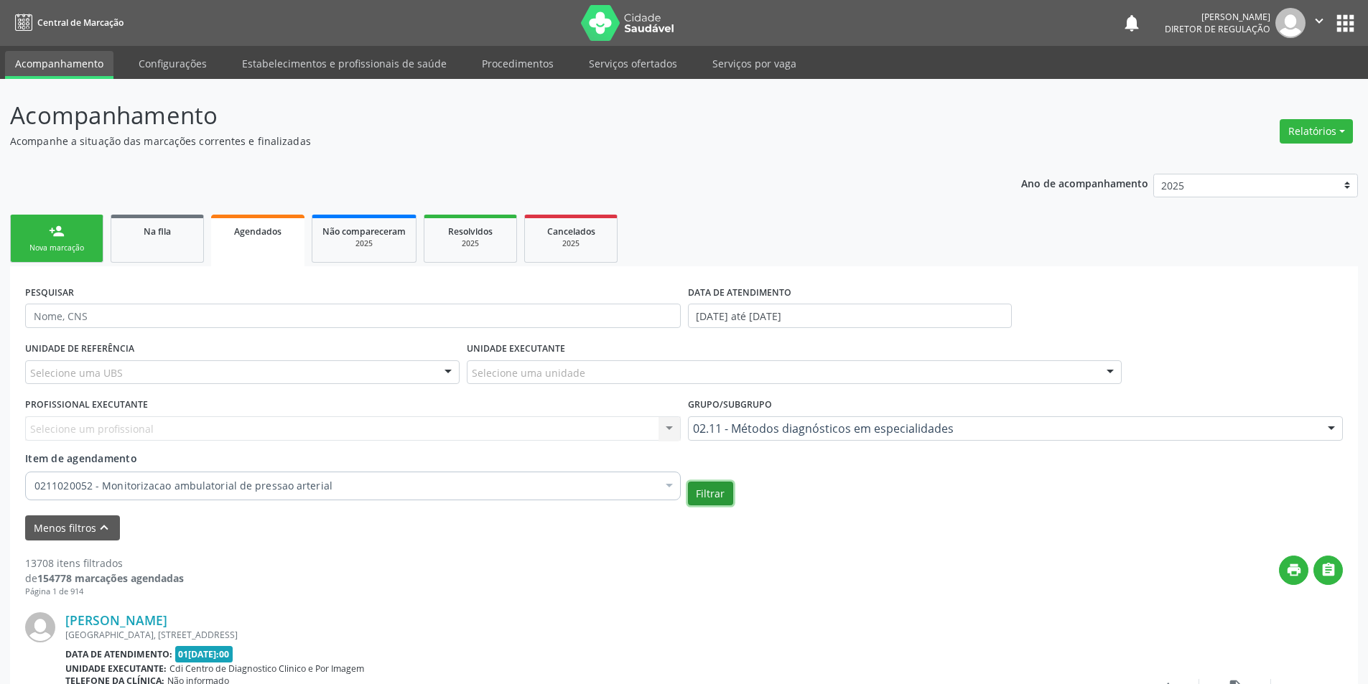
click at [722, 494] on button "Filtrar" at bounding box center [710, 494] width 45 height 24
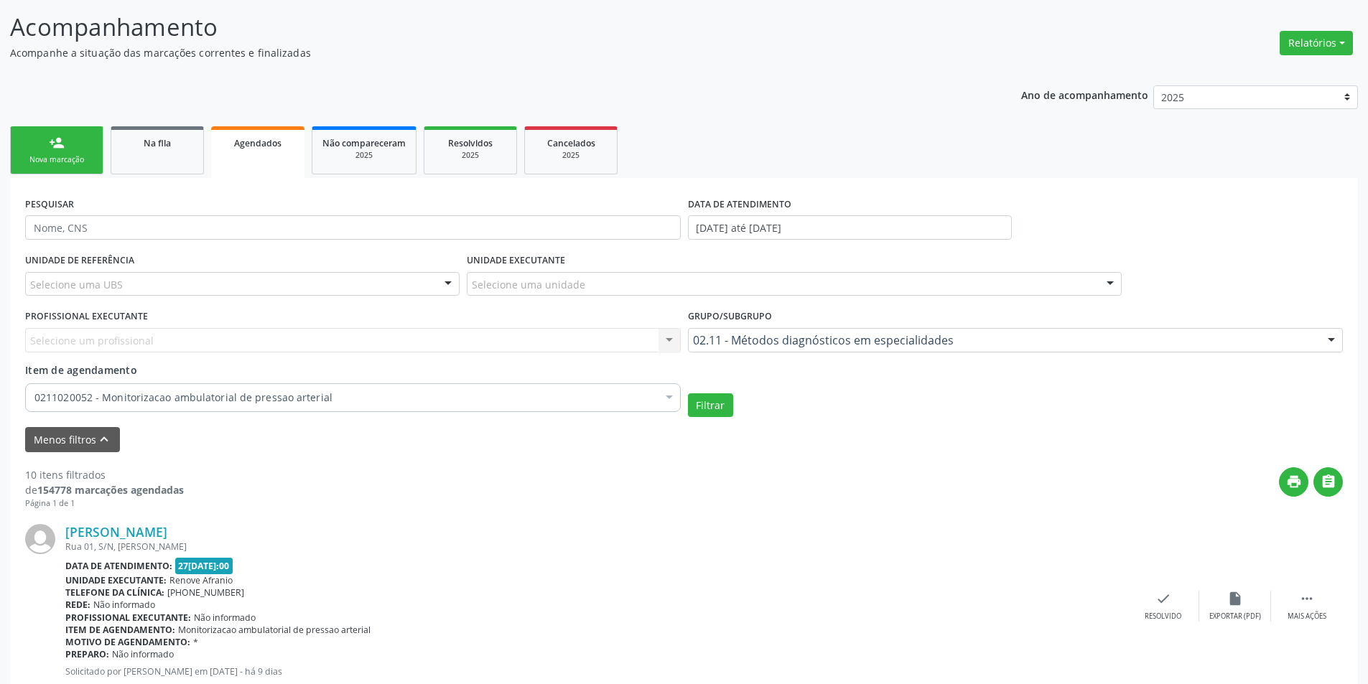
scroll to position [0, 0]
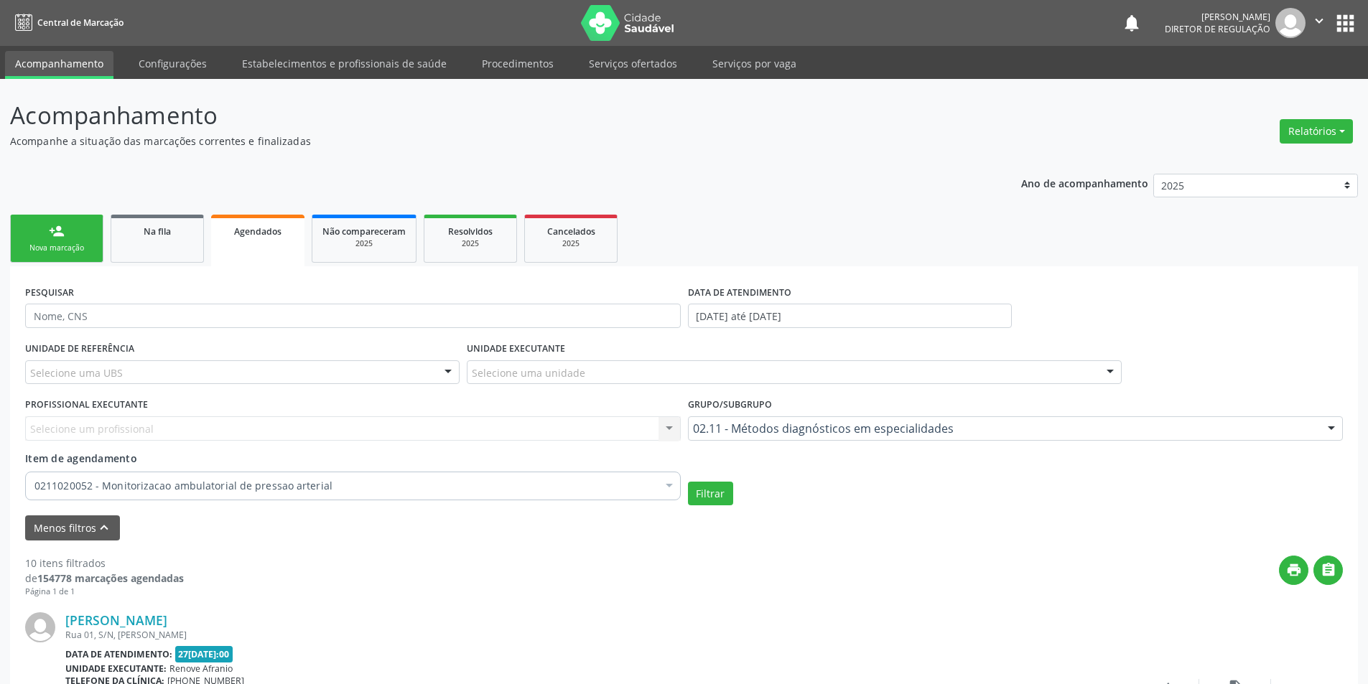
click at [47, 246] on div "Nova marcação" at bounding box center [57, 248] width 72 height 11
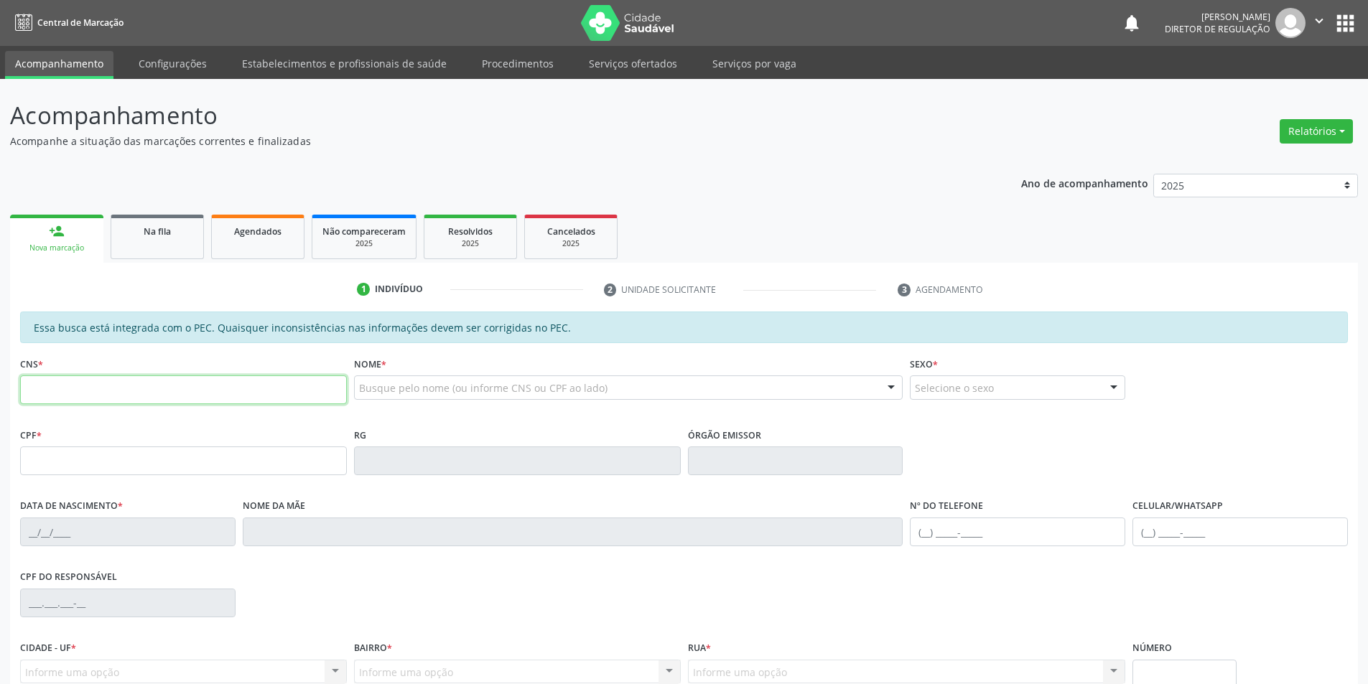
click at [225, 386] on input "text" at bounding box center [183, 390] width 327 height 29
paste input "704 6066 2395 2820"
type input "704 6066 2395 2820"
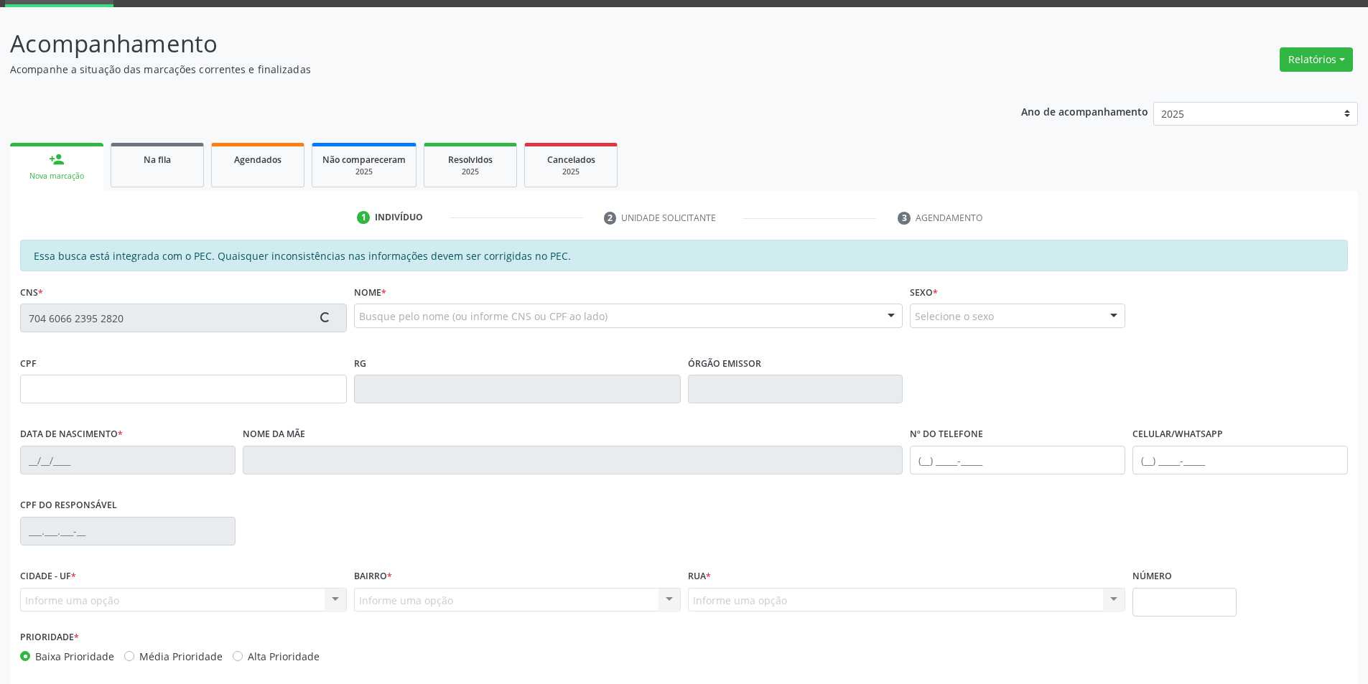
scroll to position [136, 0]
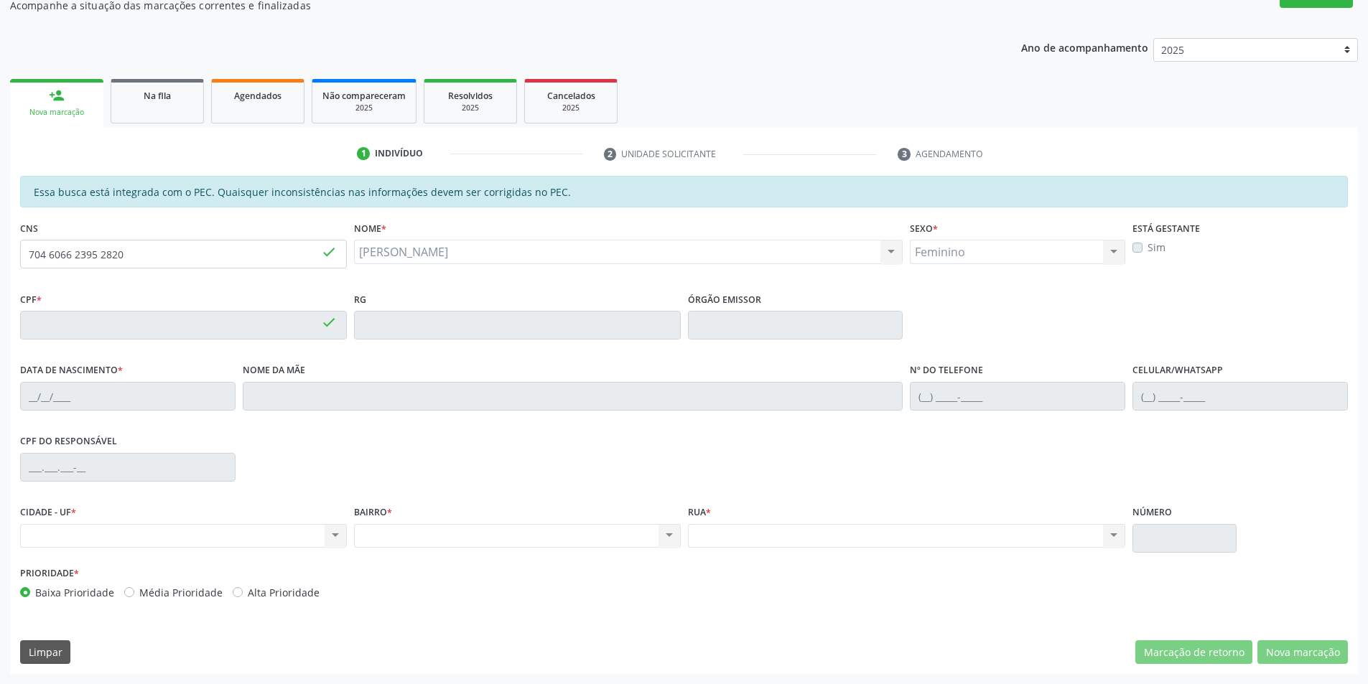
type input "045.411.224-64"
type input "29/11/1948"
type input "Severiana Rodrdigues Coelho"
type input "(87) 8828-4288"
drag, startPoint x: 254, startPoint y: 257, endPoint x: 0, endPoint y: 251, distance: 254.2
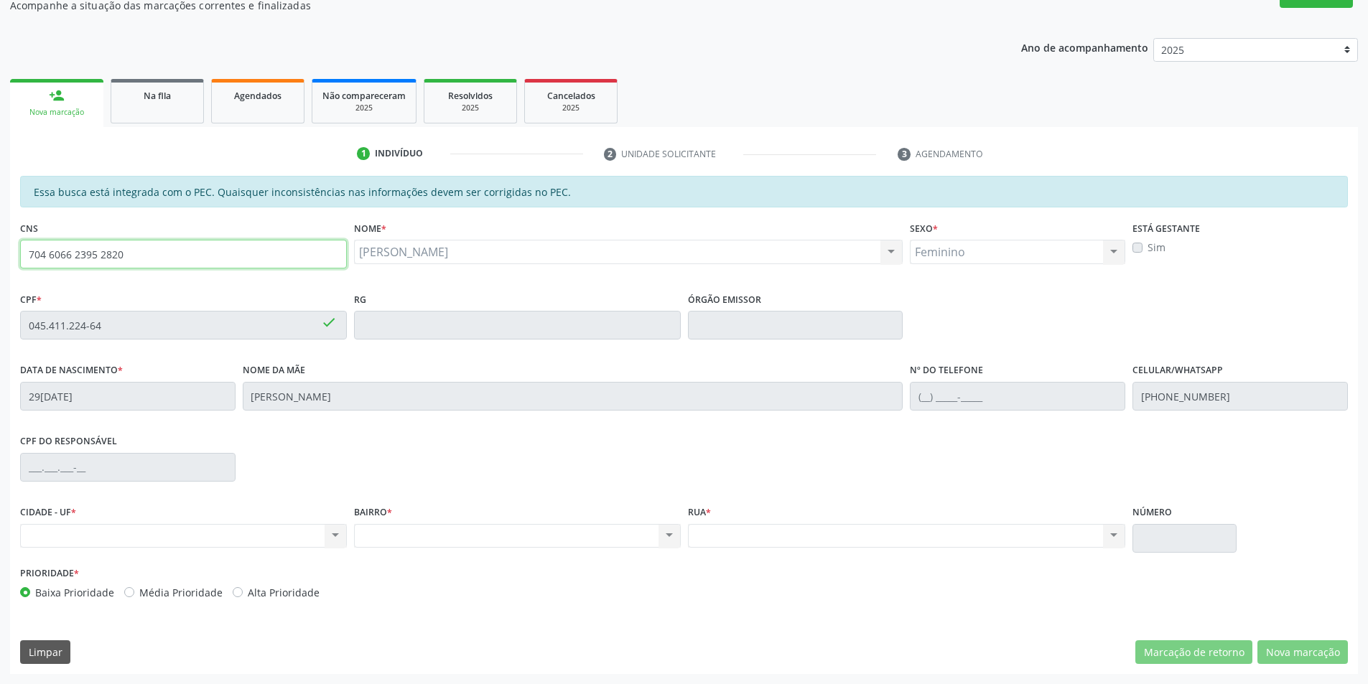
click at [0, 251] on div "Acompanhamento Acompanhe a situação das marcações correntes e finalizadas Relat…" at bounding box center [684, 313] width 1368 height 741
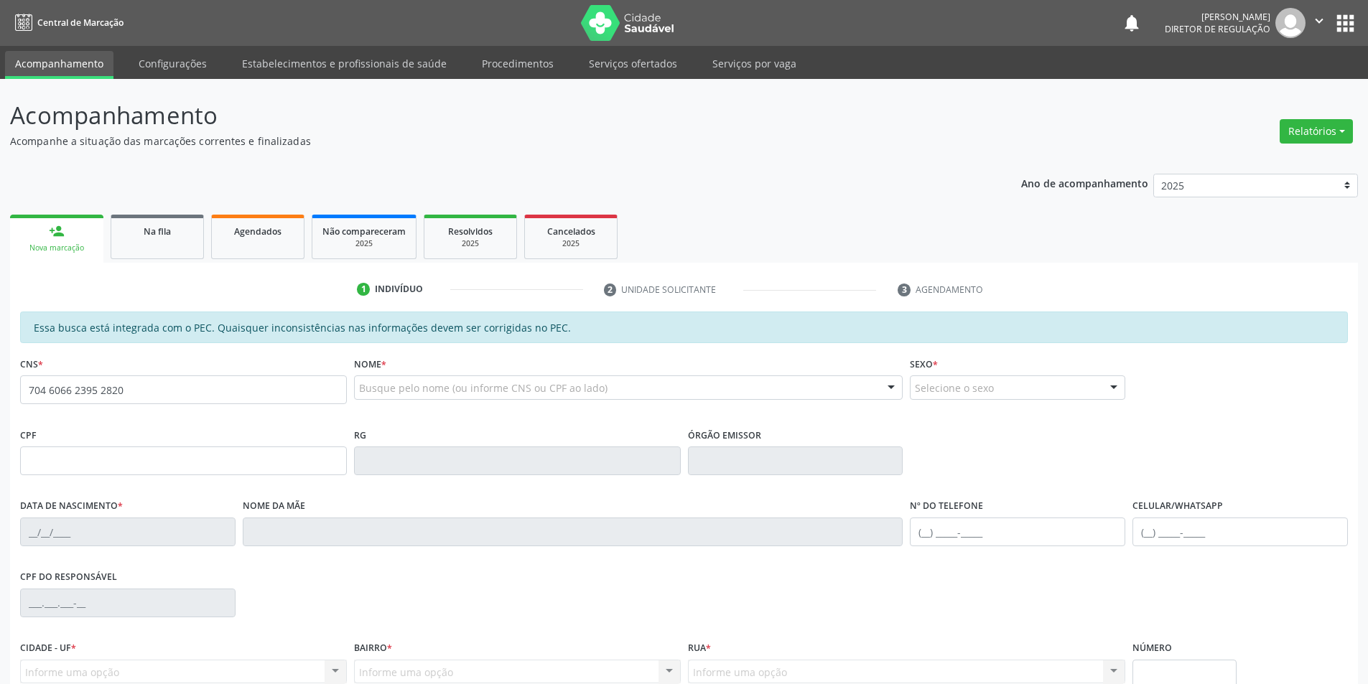
type input "704 6066 2395 2820"
type input "045.411.224-64"
type input "[DATE]"
type input "[PERSON_NAME]"
type input "[PHONE_NUMBER]"
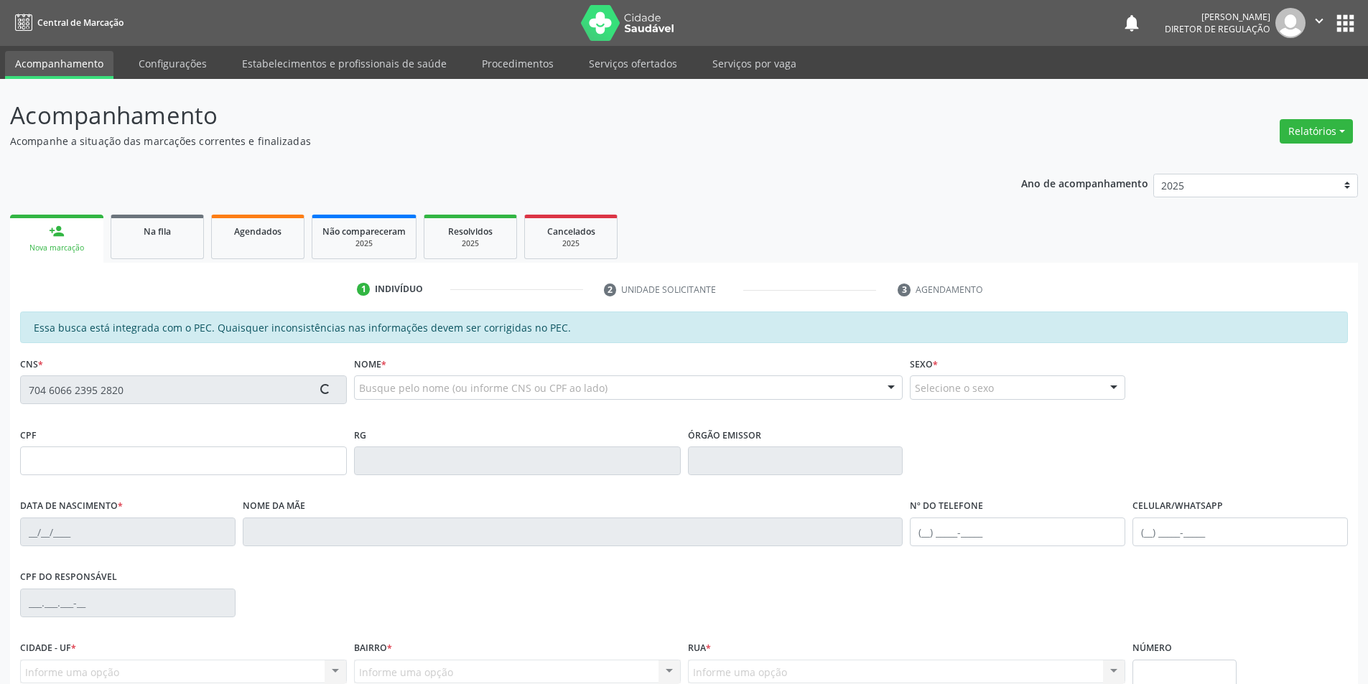
type input "S/N"
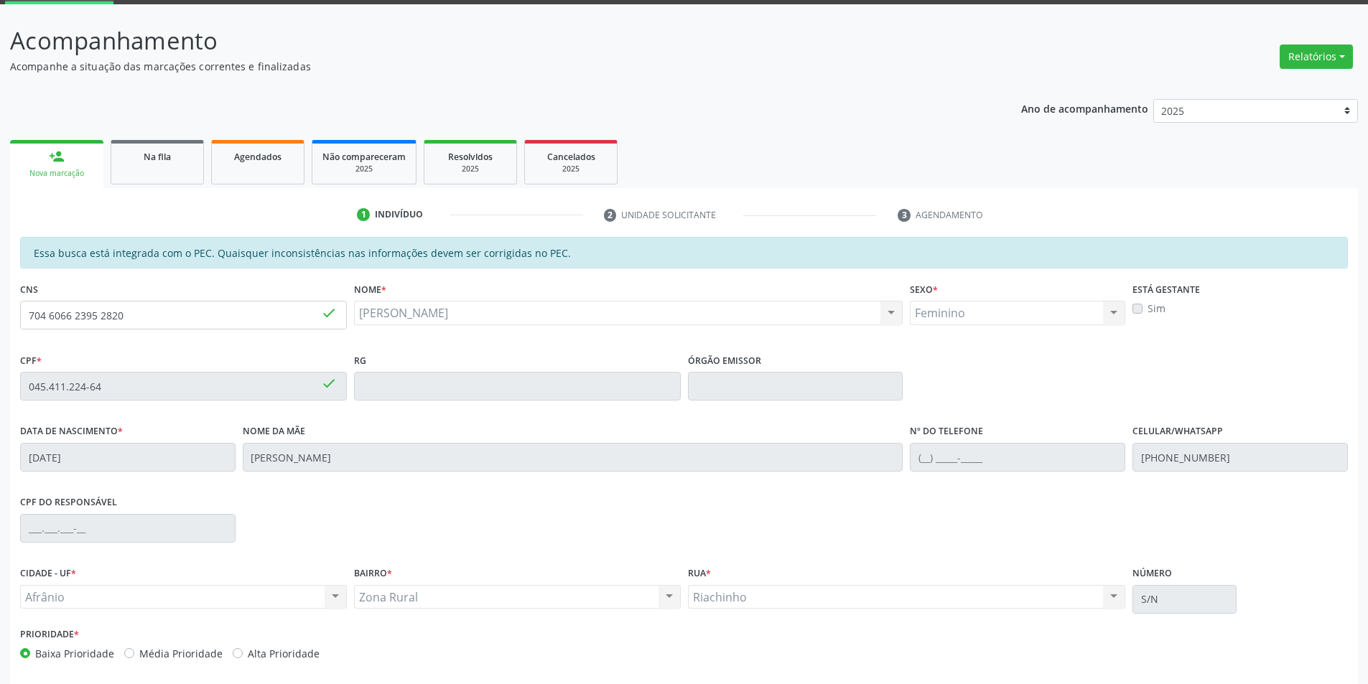
scroll to position [136, 0]
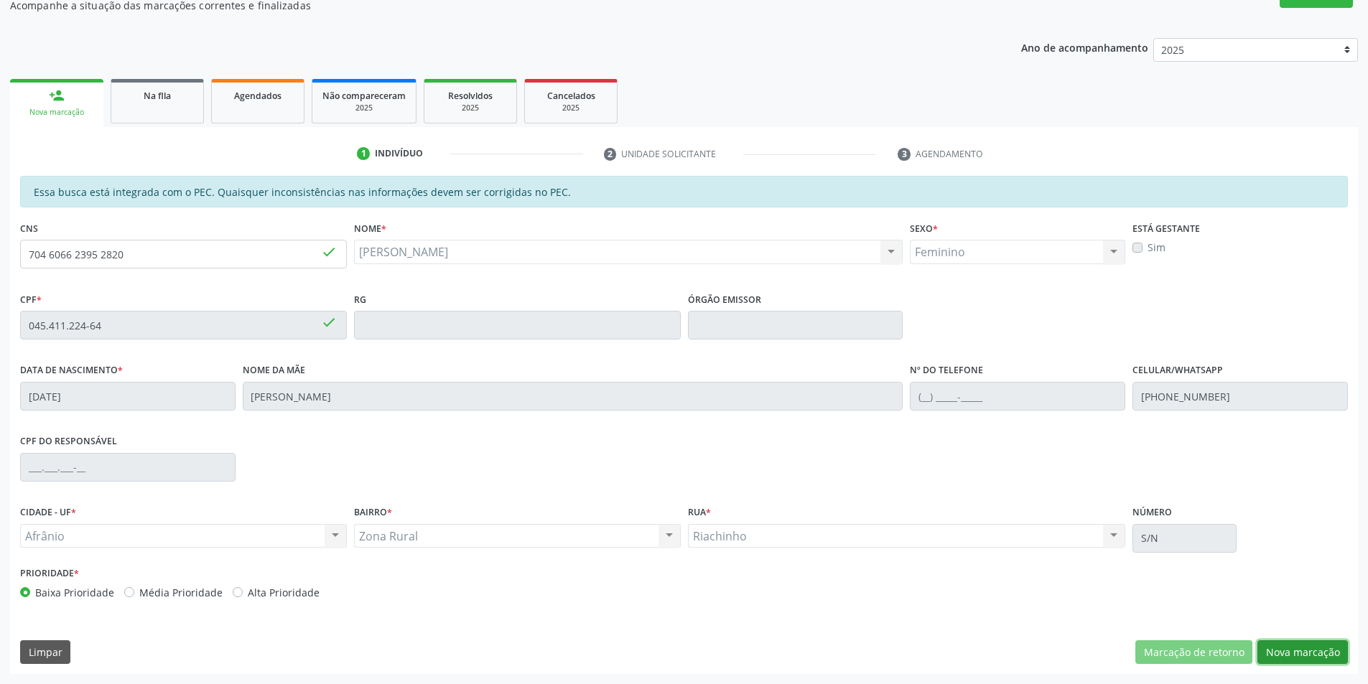
click at [1285, 646] on button "Nova marcação" at bounding box center [1302, 652] width 90 height 24
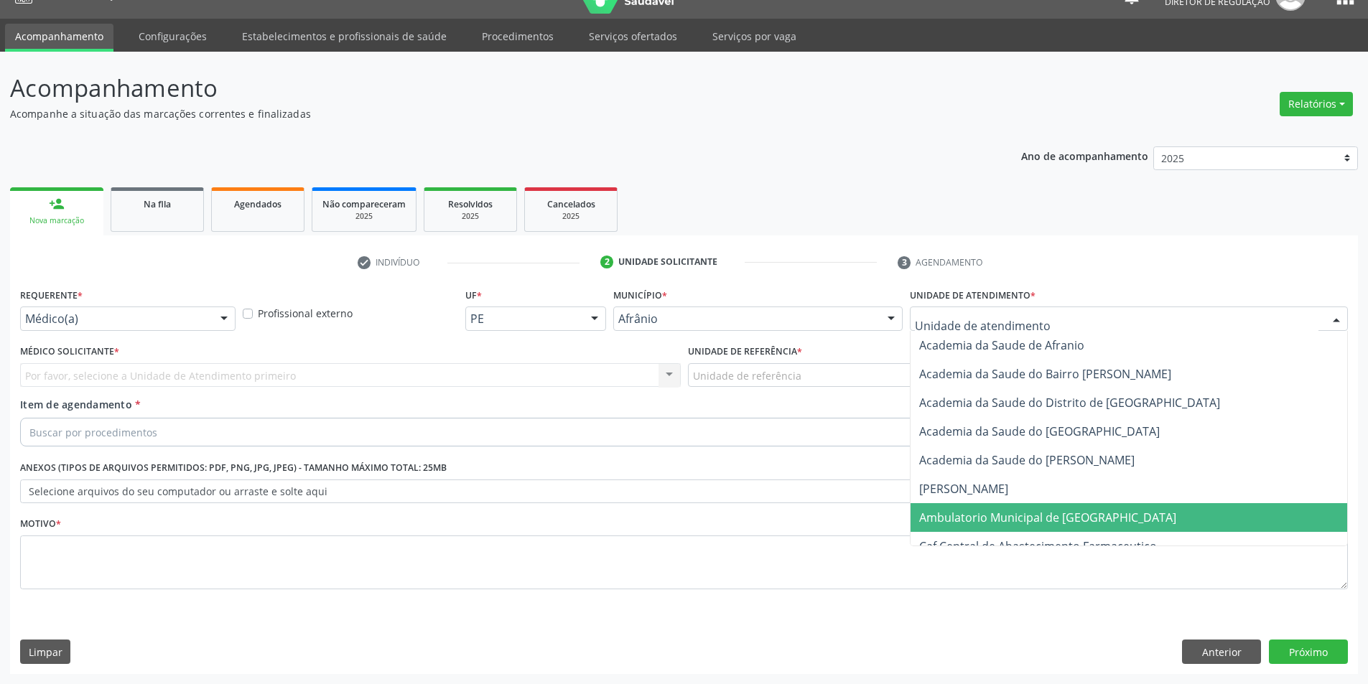
click at [1055, 521] on span "Ambulatorio Municipal de [GEOGRAPHIC_DATA]" at bounding box center [1047, 518] width 257 height 16
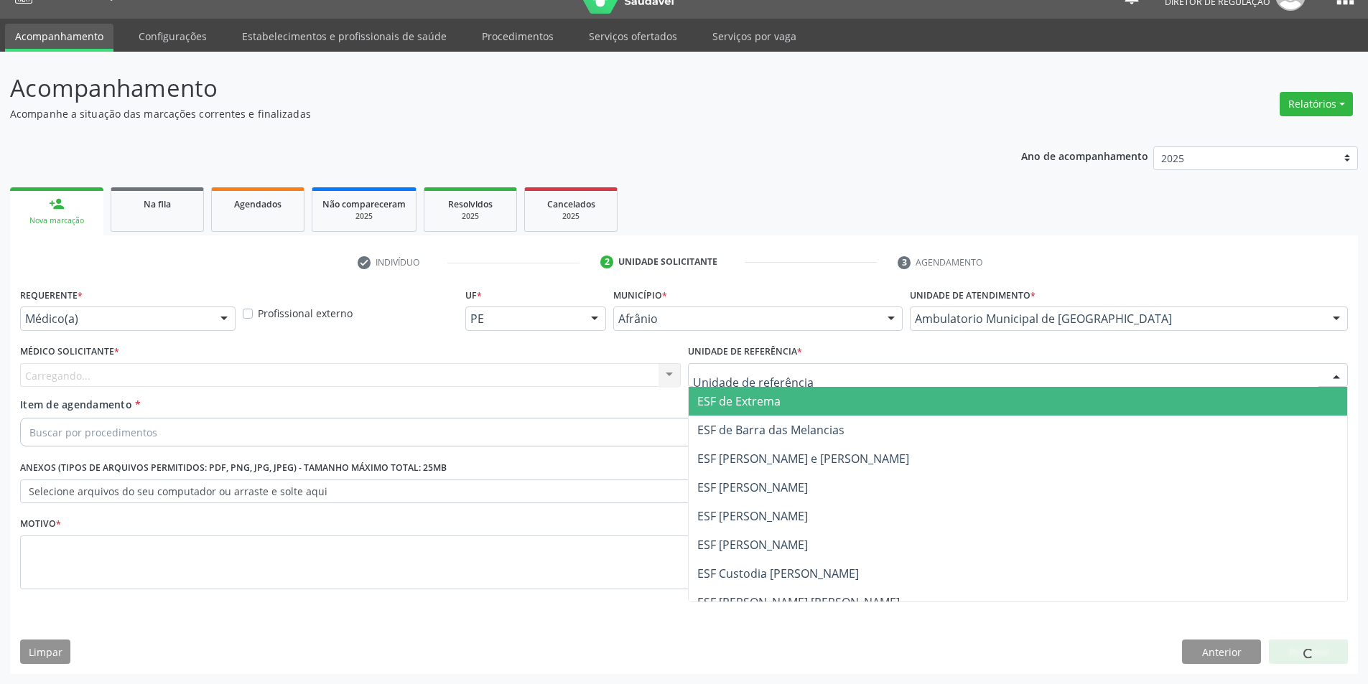
click at [819, 385] on div at bounding box center [1018, 375] width 661 height 24
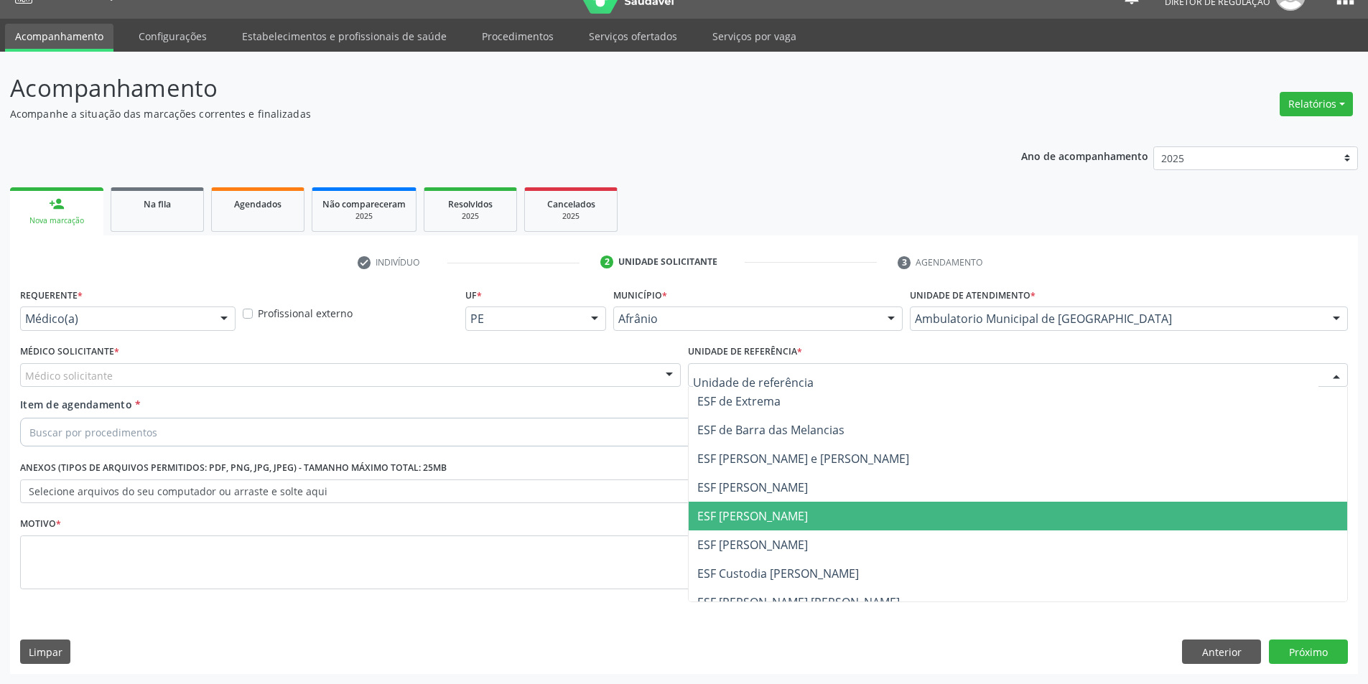
drag, startPoint x: 785, startPoint y: 523, endPoint x: 600, endPoint y: 449, distance: 198.8
click at [783, 523] on span "ESF [PERSON_NAME]" at bounding box center [752, 516] width 111 height 16
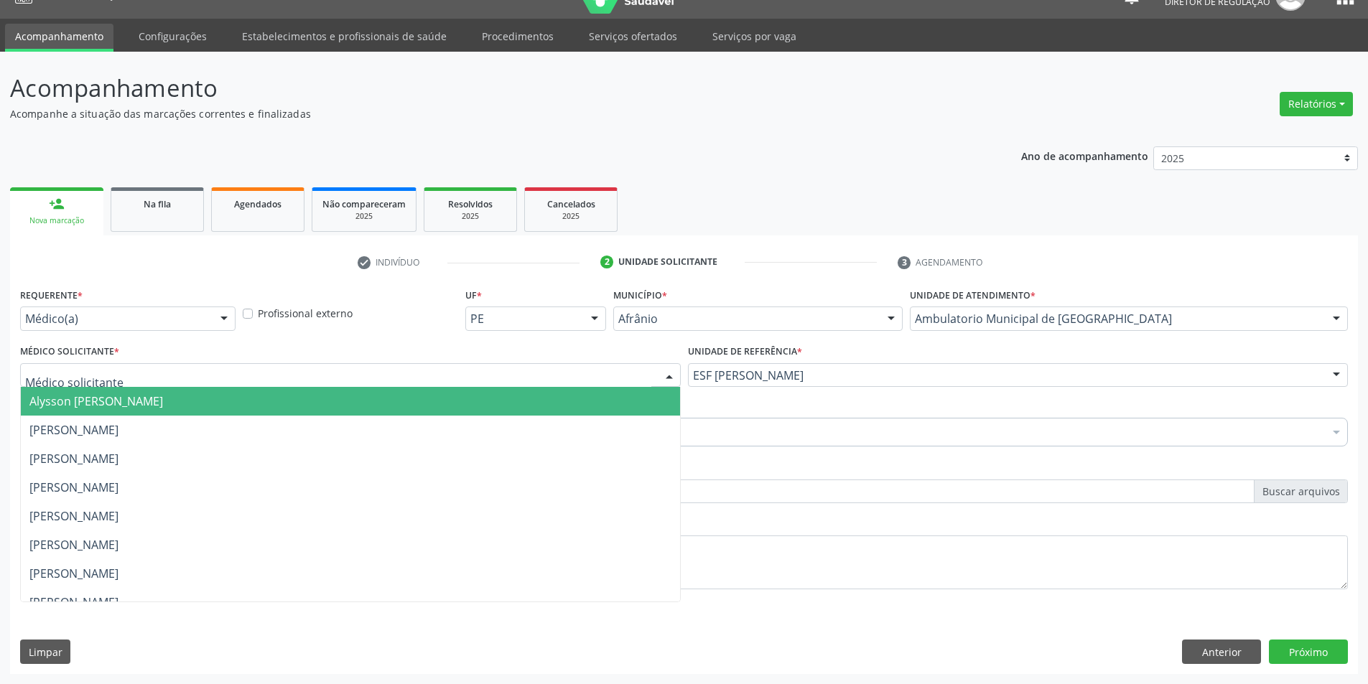
drag, startPoint x: 347, startPoint y: 375, endPoint x: 245, endPoint y: 382, distance: 102.2
click at [314, 380] on div at bounding box center [350, 375] width 661 height 24
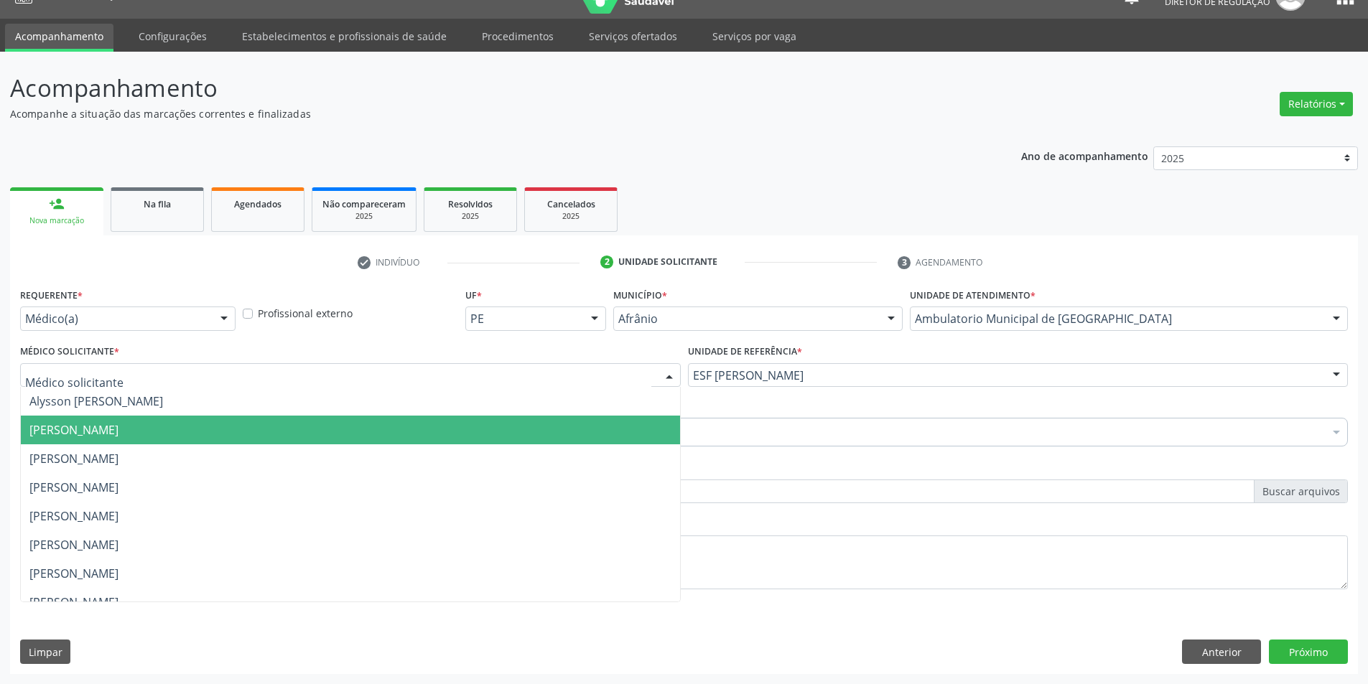
click at [118, 428] on span "[PERSON_NAME]" at bounding box center [73, 430] width 89 height 16
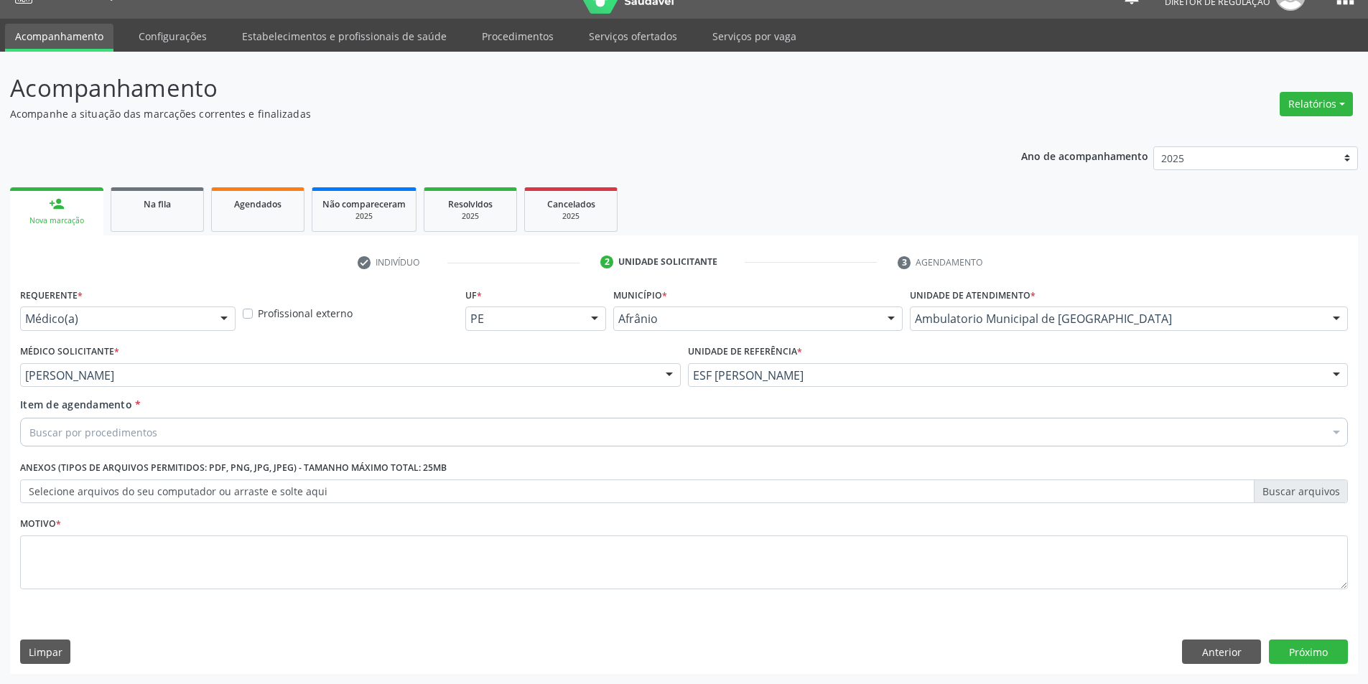
click at [181, 424] on div "Buscar por procedimentos" at bounding box center [684, 432] width 1328 height 29
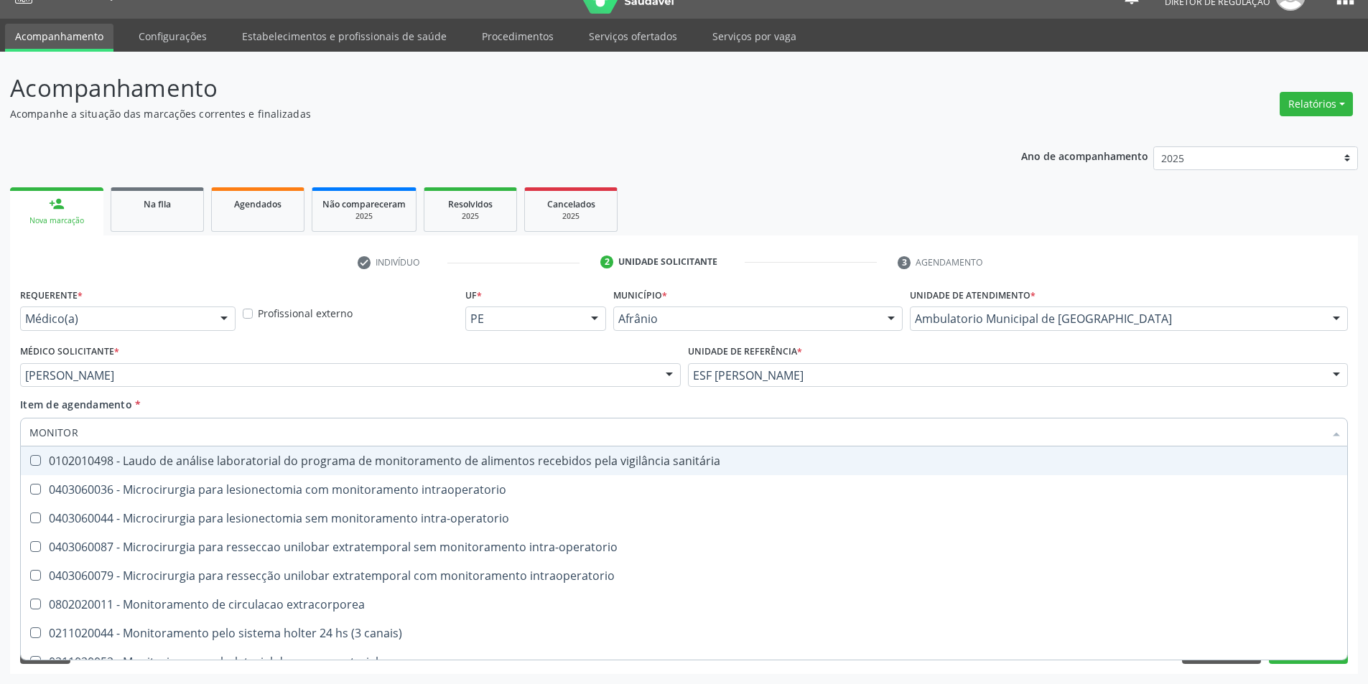
type input "MONITORI"
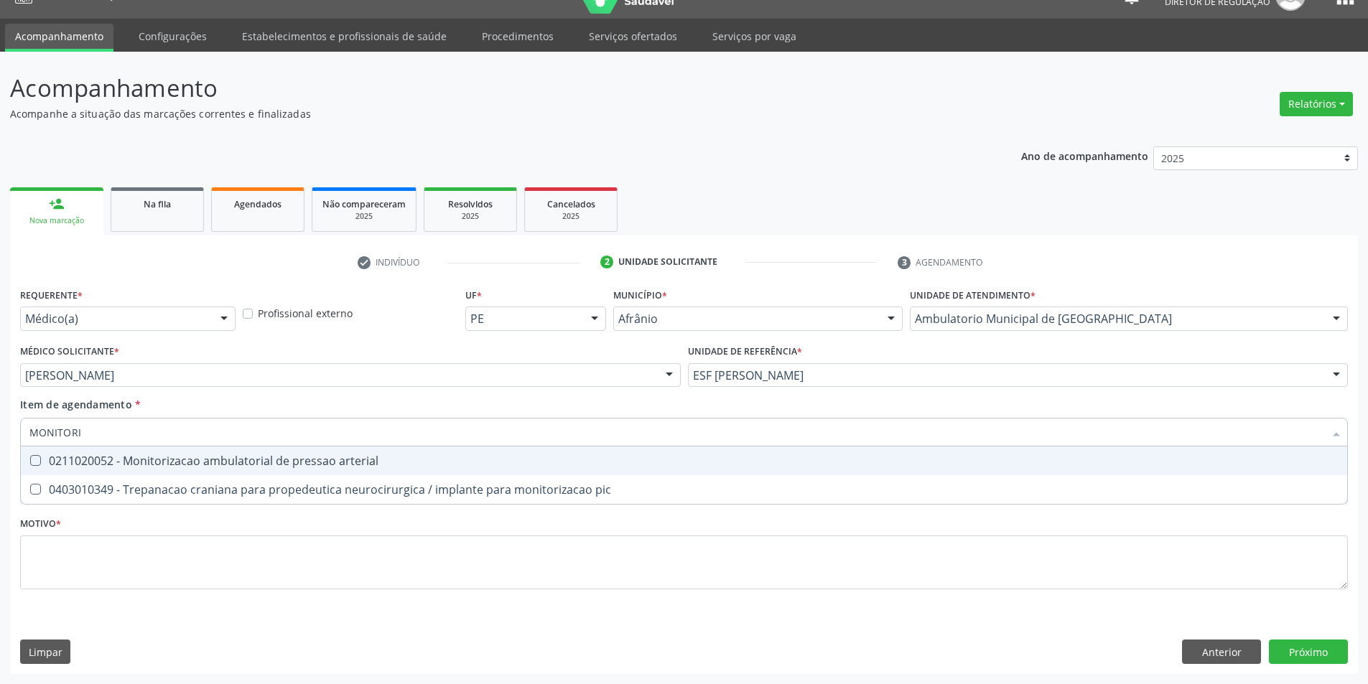
click at [228, 459] on div "0211020052 - Monitorizacao ambulatorial de pressao arterial" at bounding box center [683, 460] width 1309 height 11
checkbox arterial "true"
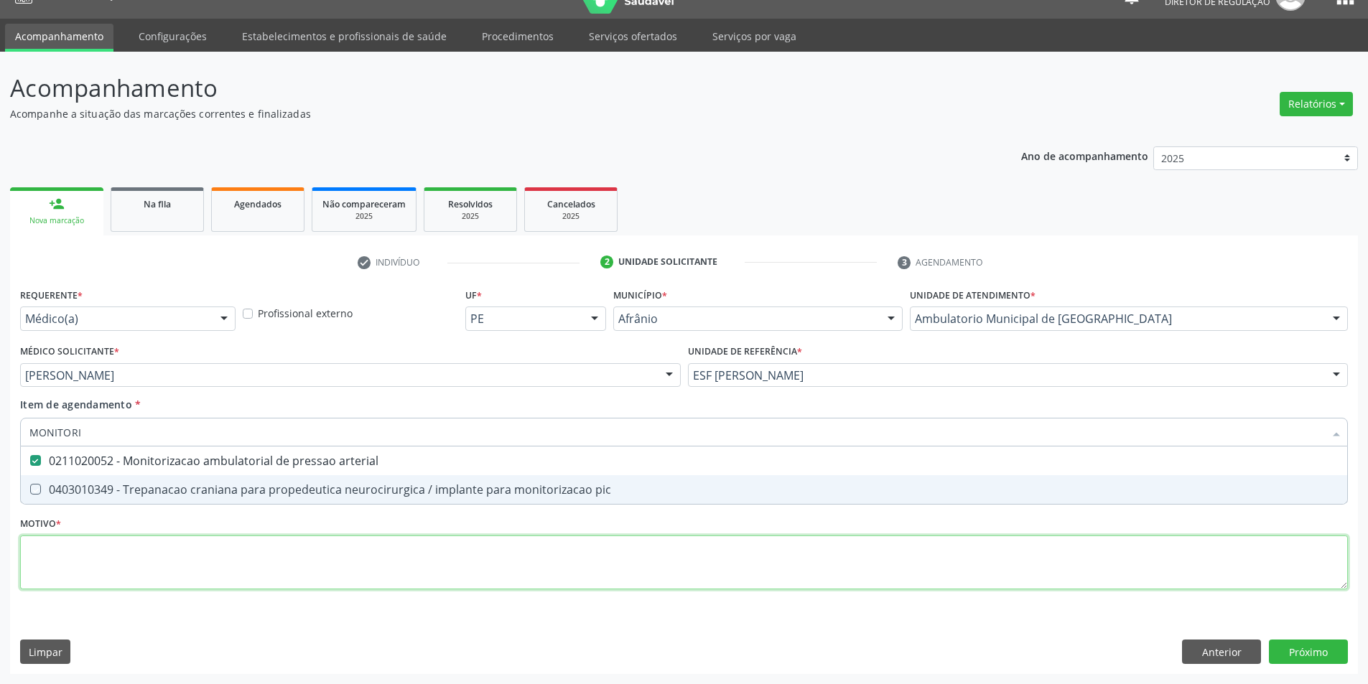
click at [199, 544] on div "Requerente * Médico(a) Médico(a) Enfermeiro(a) Paciente Nenhum resultado encont…" at bounding box center [684, 446] width 1328 height 325
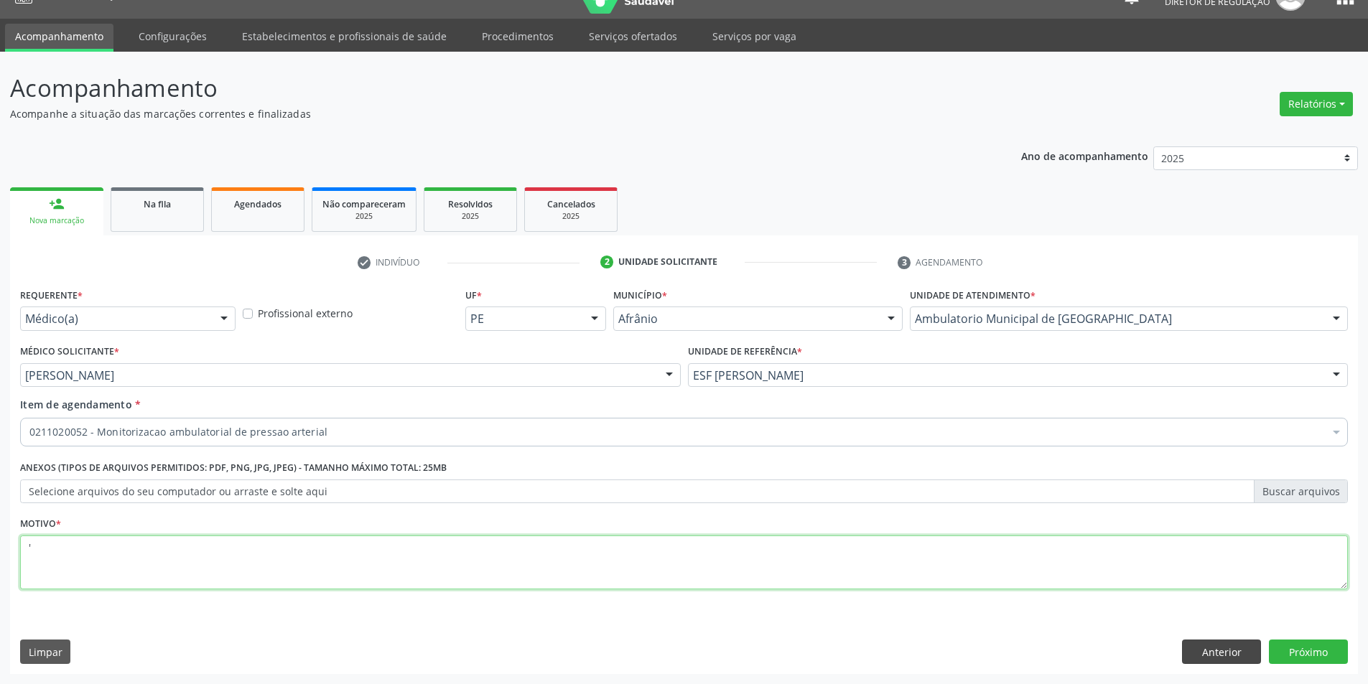
type textarea "'"
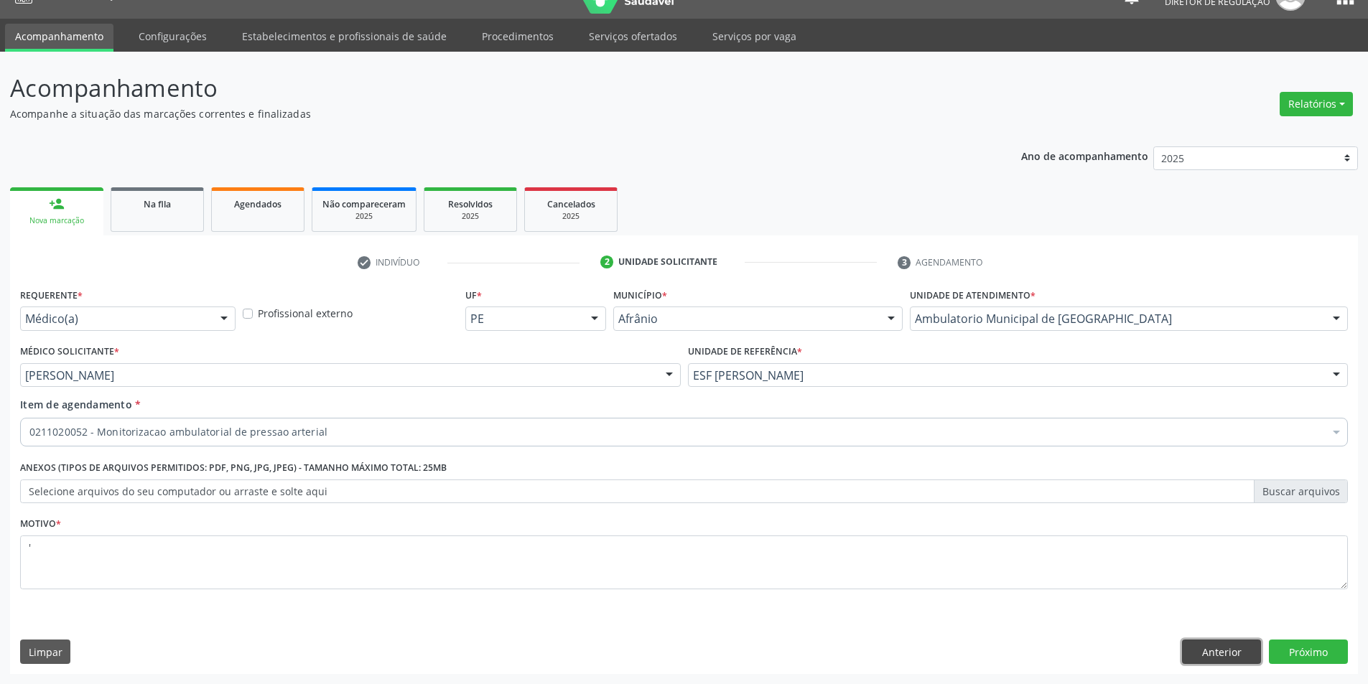
click at [1260, 648] on button "Anterior" at bounding box center [1221, 652] width 79 height 24
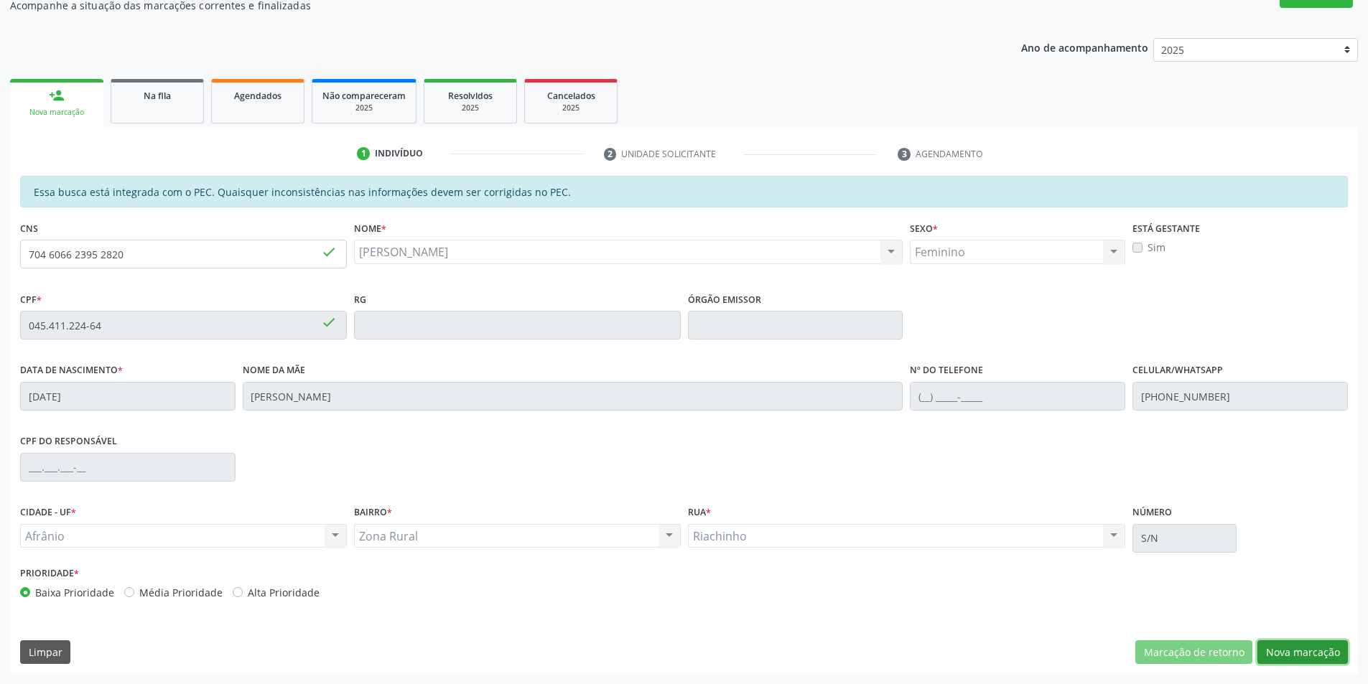
click at [1323, 655] on button "Nova marcação" at bounding box center [1302, 652] width 90 height 24
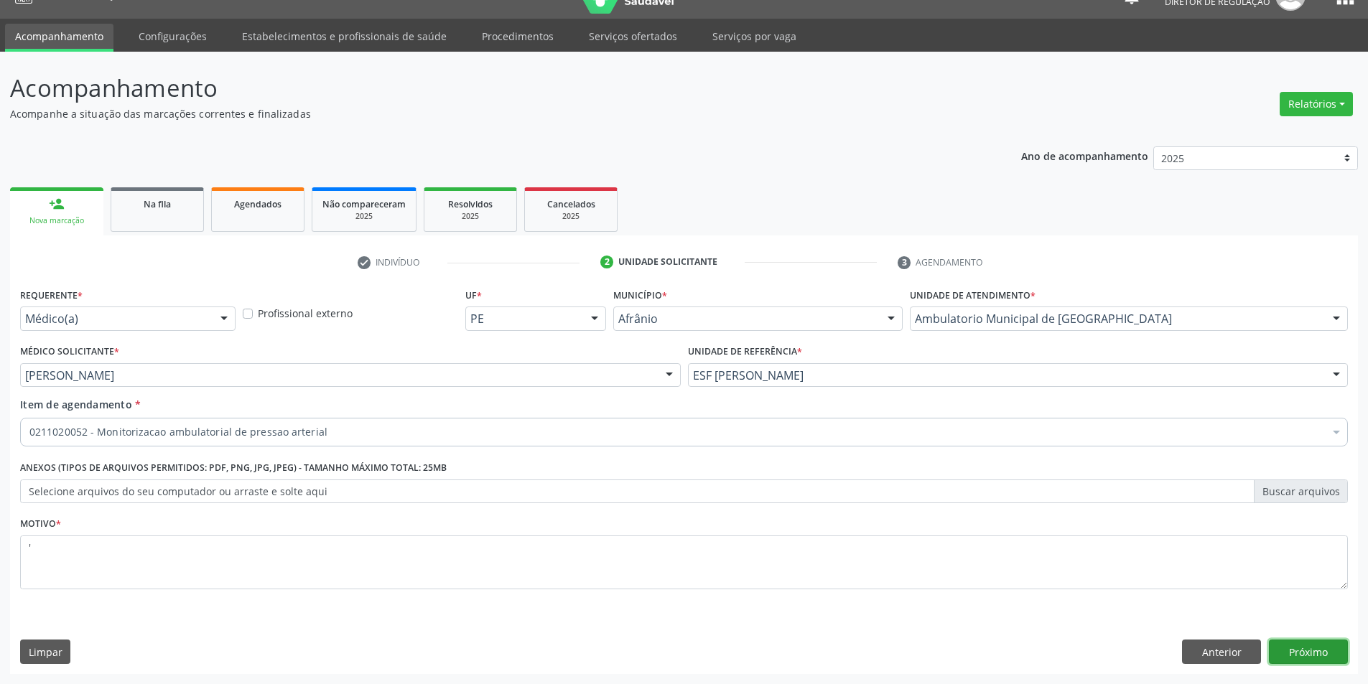
click at [1323, 655] on button "Próximo" at bounding box center [1308, 652] width 79 height 24
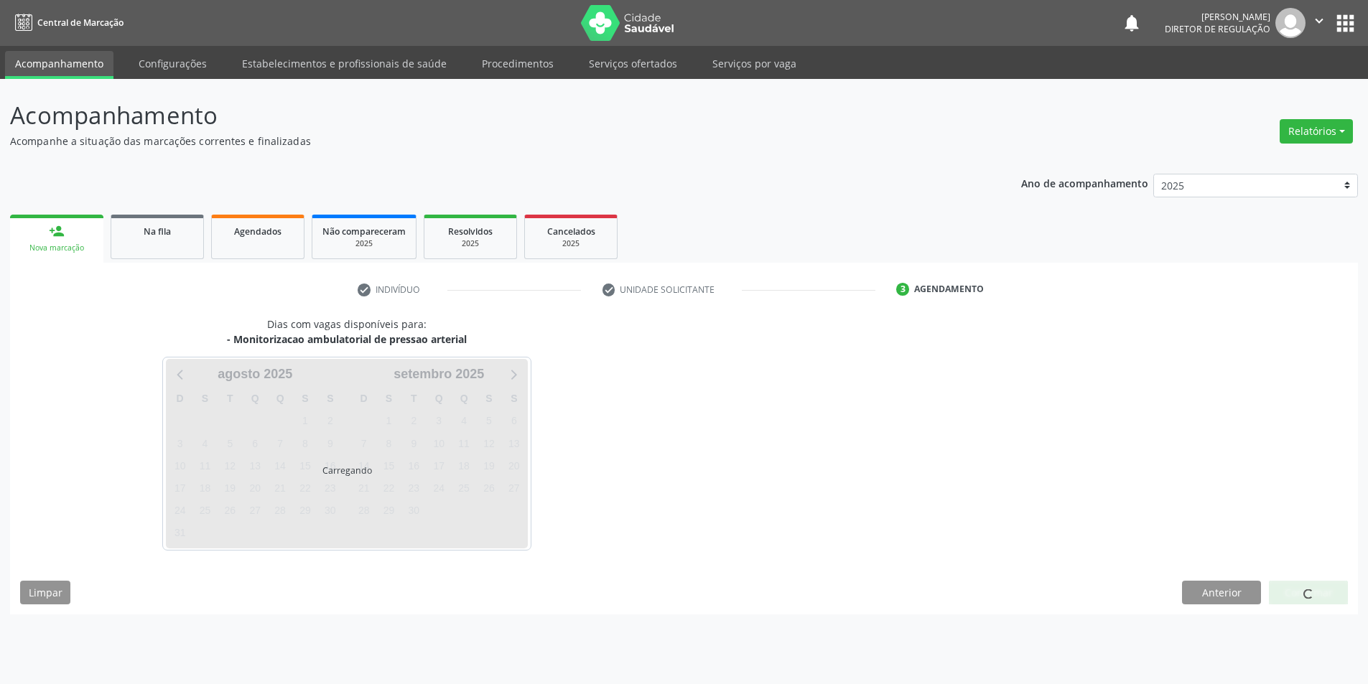
scroll to position [0, 0]
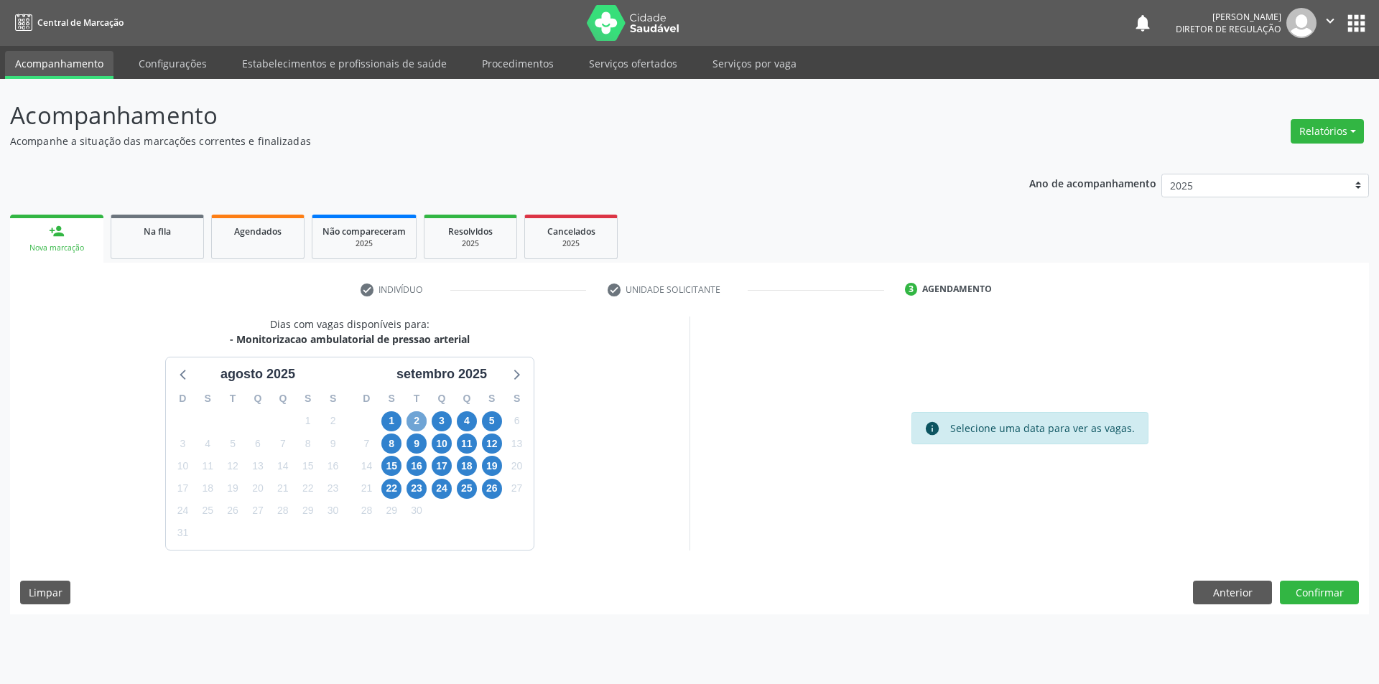
click at [418, 422] on span "2" at bounding box center [416, 421] width 20 height 20
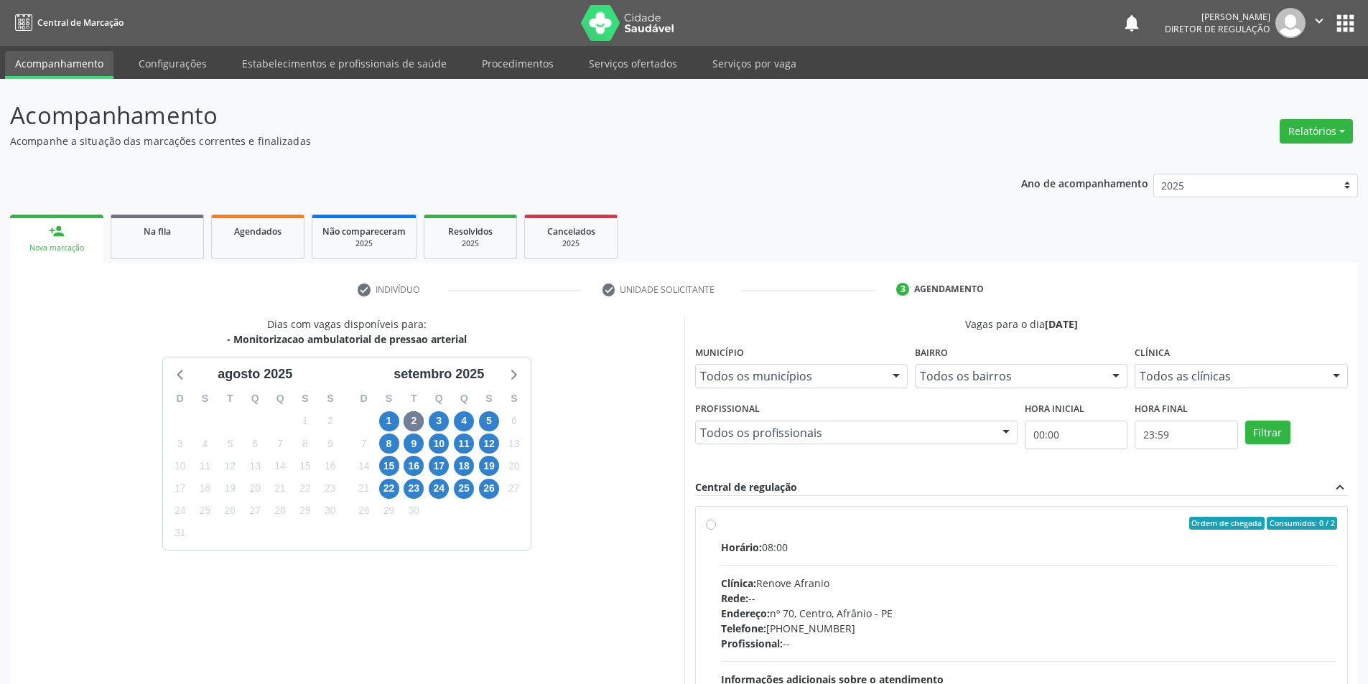
click at [747, 551] on span "Horário:" at bounding box center [741, 548] width 41 height 14
click at [716, 530] on input "Ordem de chegada Consumidos: 0 / 2 Horário: 08:00 Clínica: Renove Afranio Rede:…" at bounding box center [711, 523] width 10 height 13
radio input "true"
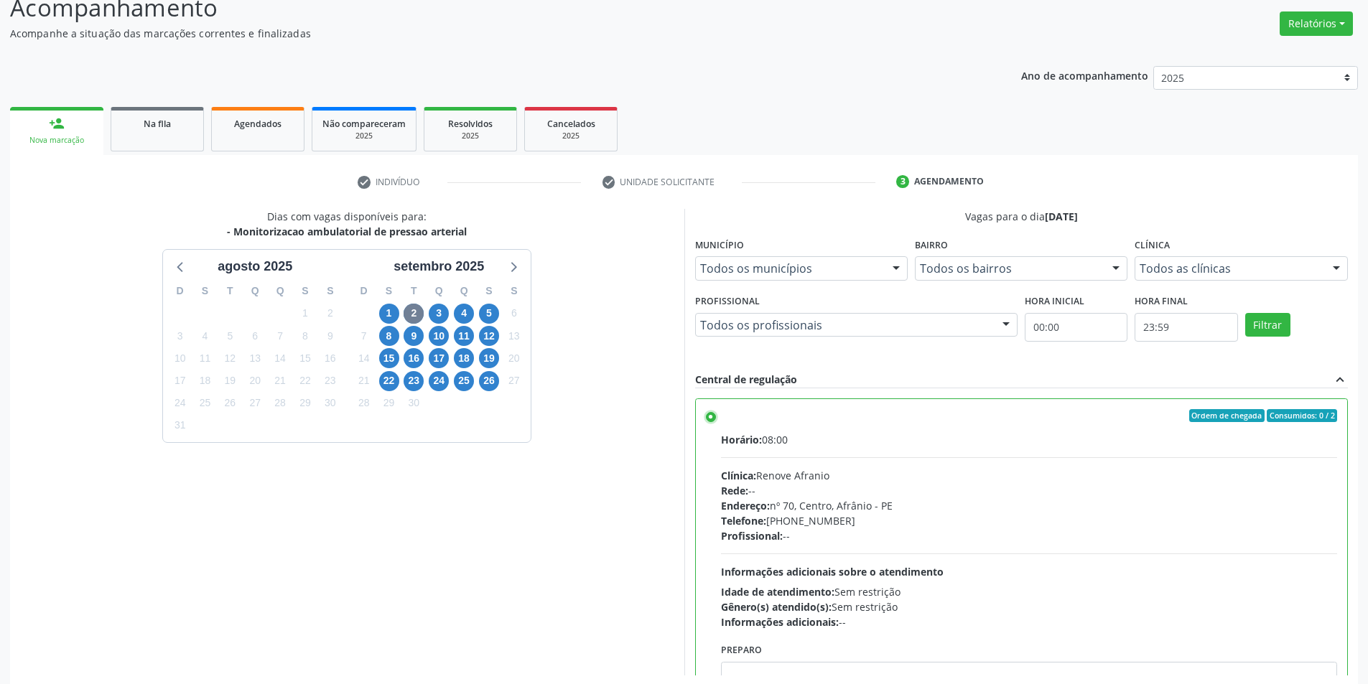
scroll to position [174, 0]
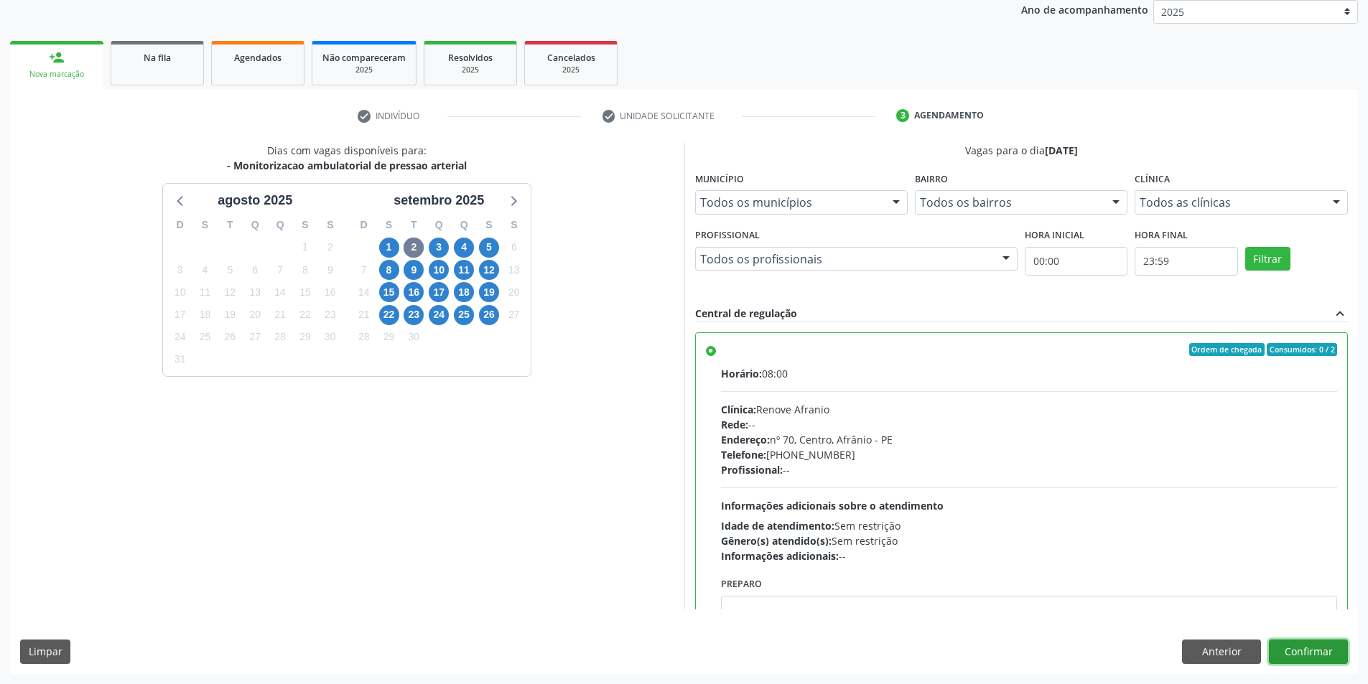
click at [1311, 651] on button "Confirmar" at bounding box center [1308, 652] width 79 height 24
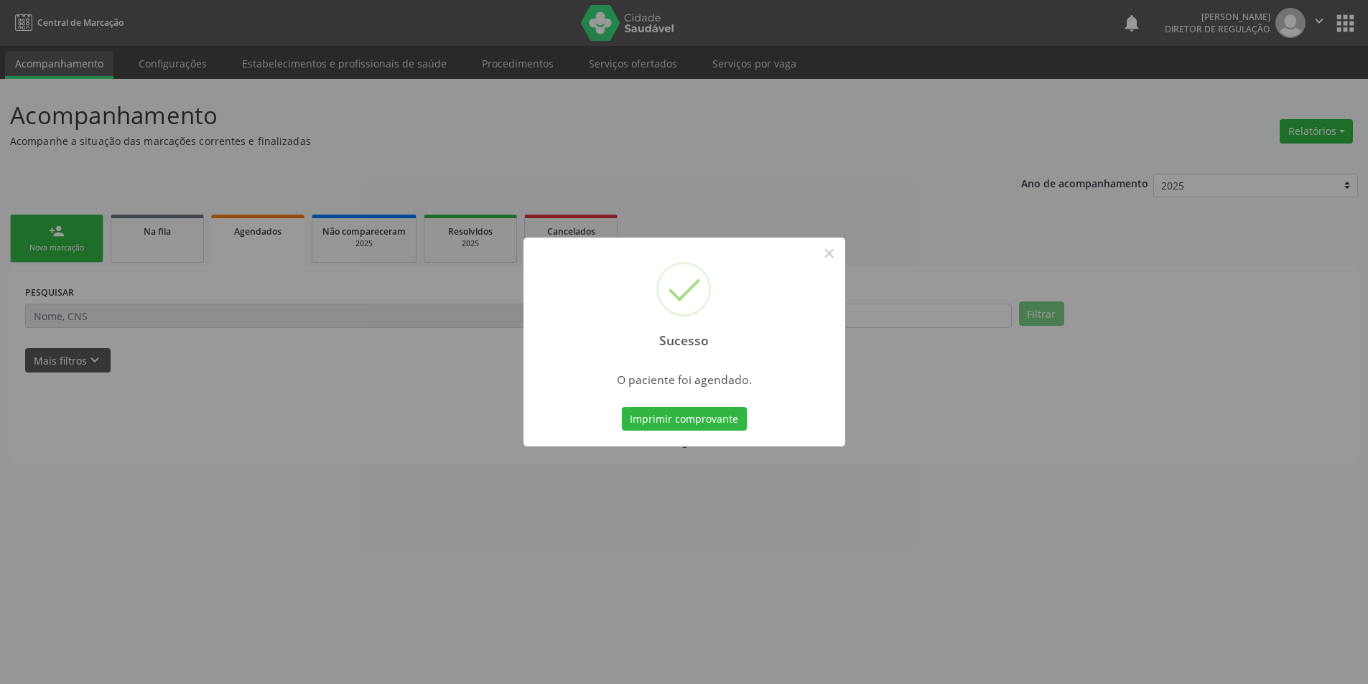
scroll to position [0, 0]
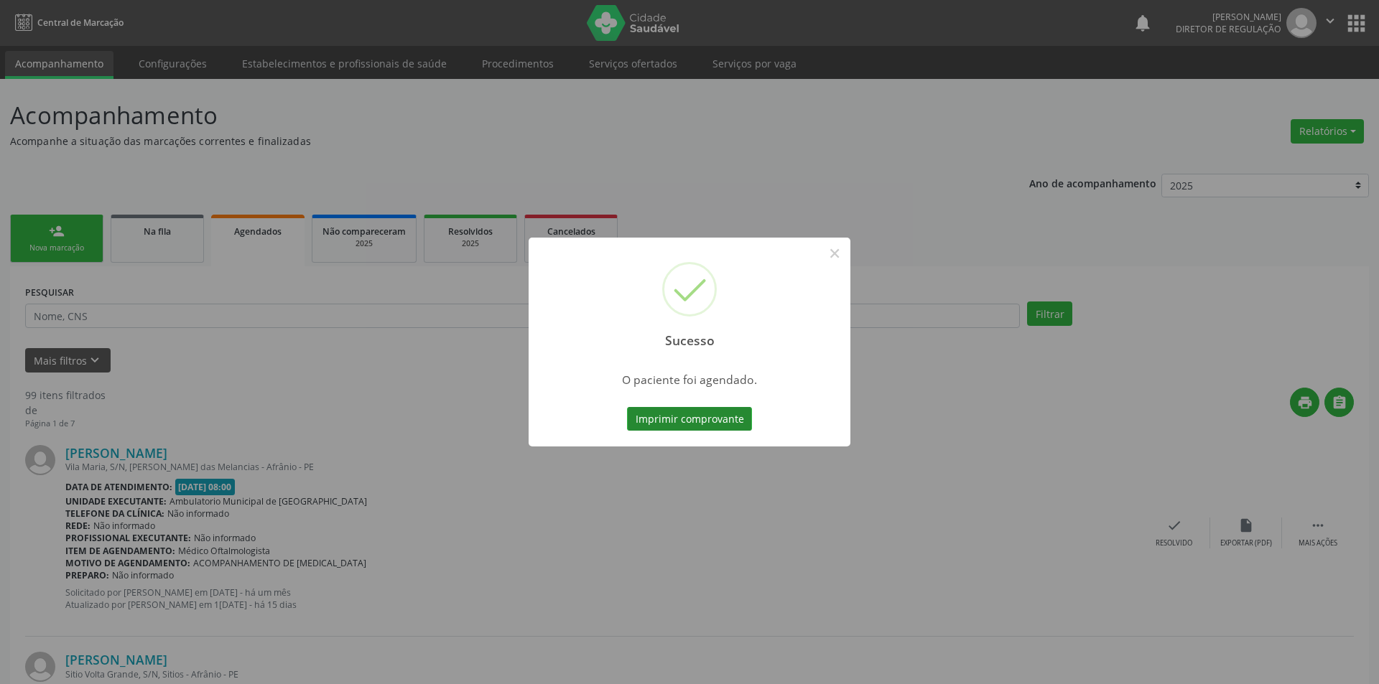
click at [731, 425] on button "Imprimir comprovante" at bounding box center [689, 419] width 125 height 24
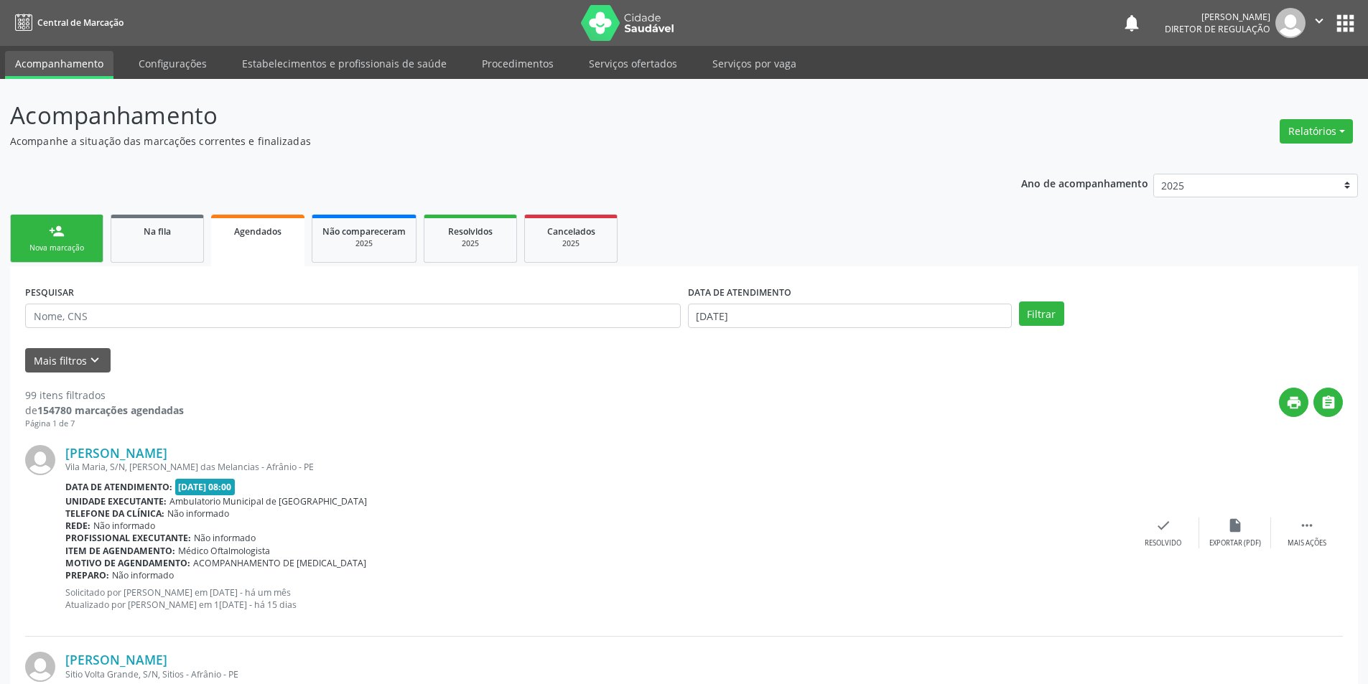
click at [78, 247] on div "Nova marcação" at bounding box center [57, 248] width 72 height 11
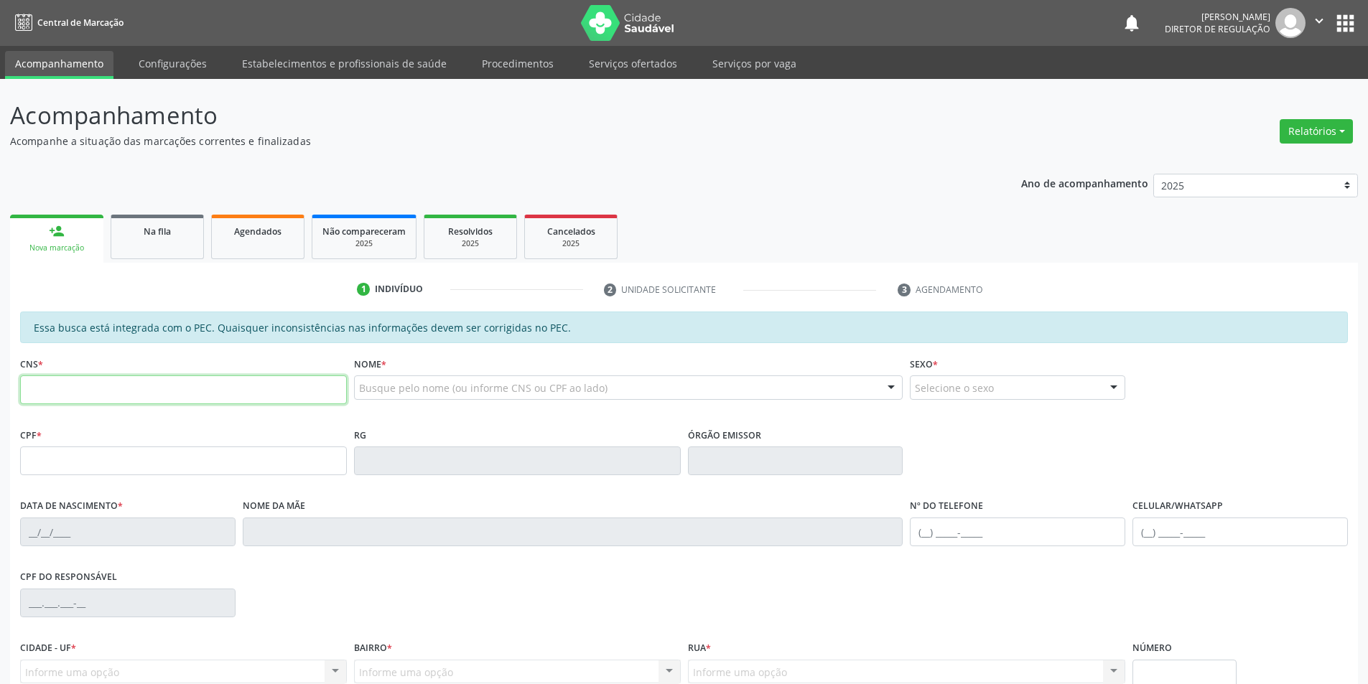
click at [206, 397] on input "text" at bounding box center [183, 390] width 327 height 29
paste input "704 6066 2395 2820"
type input "704 6066 2395 2820"
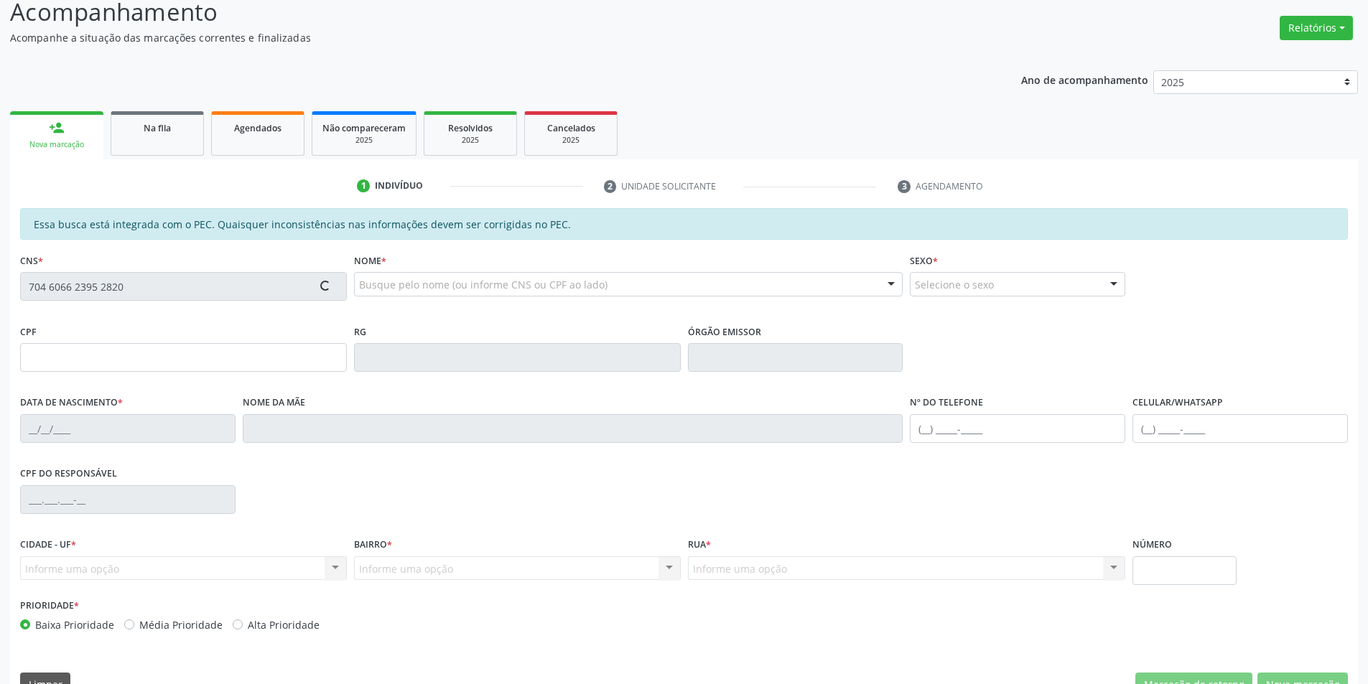
scroll to position [136, 0]
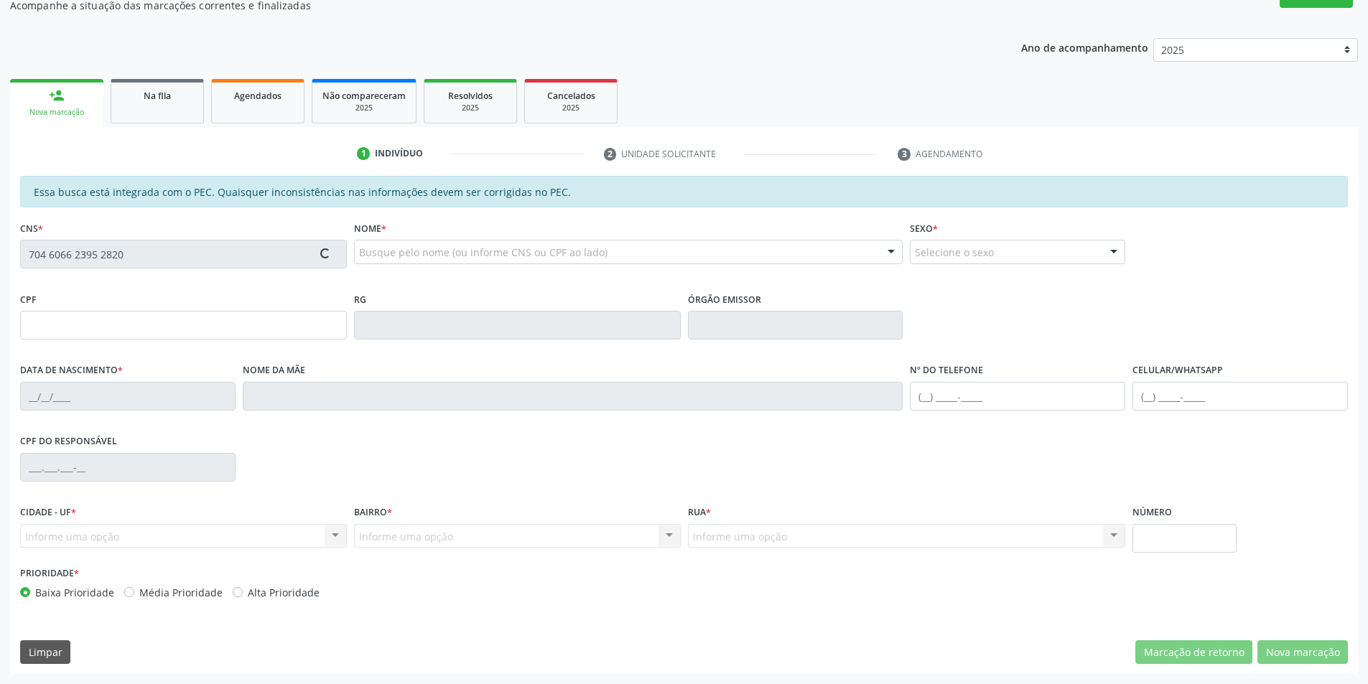
type input "045.411.224-64"
type input "[DATE]"
type input "[PERSON_NAME]"
type input "[PHONE_NUMBER]"
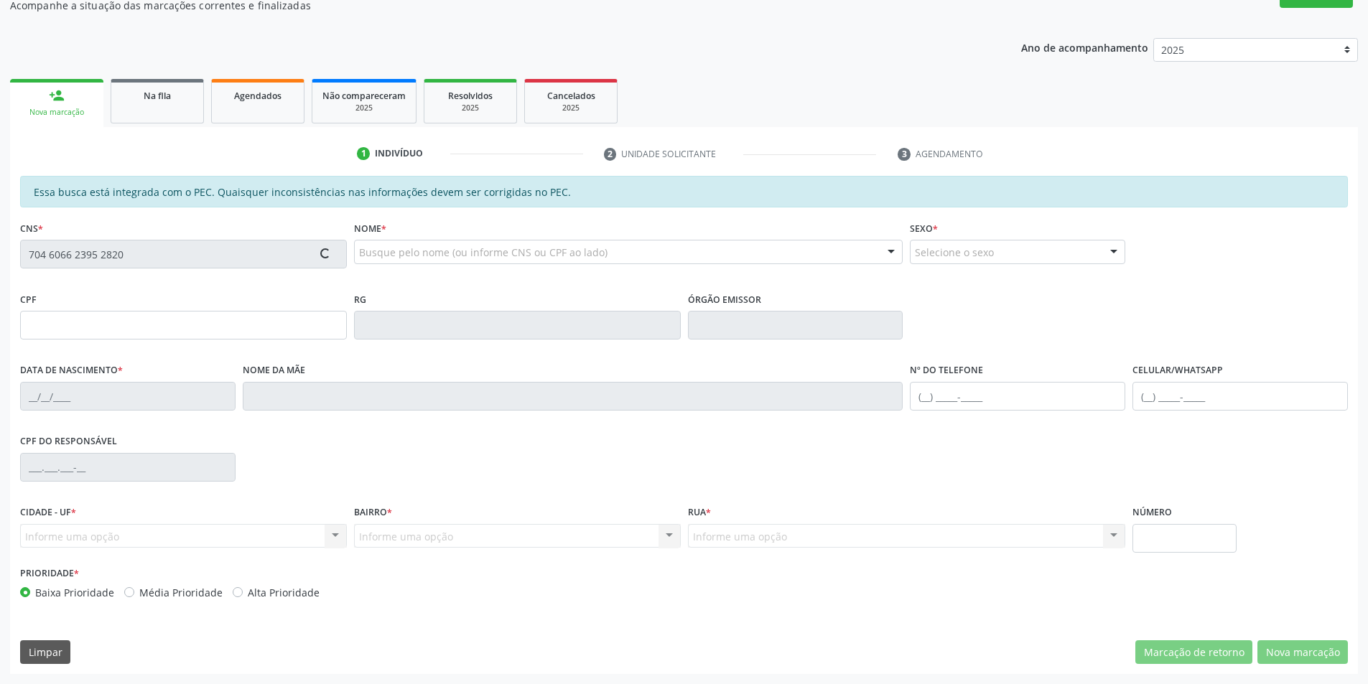
type input "S/N"
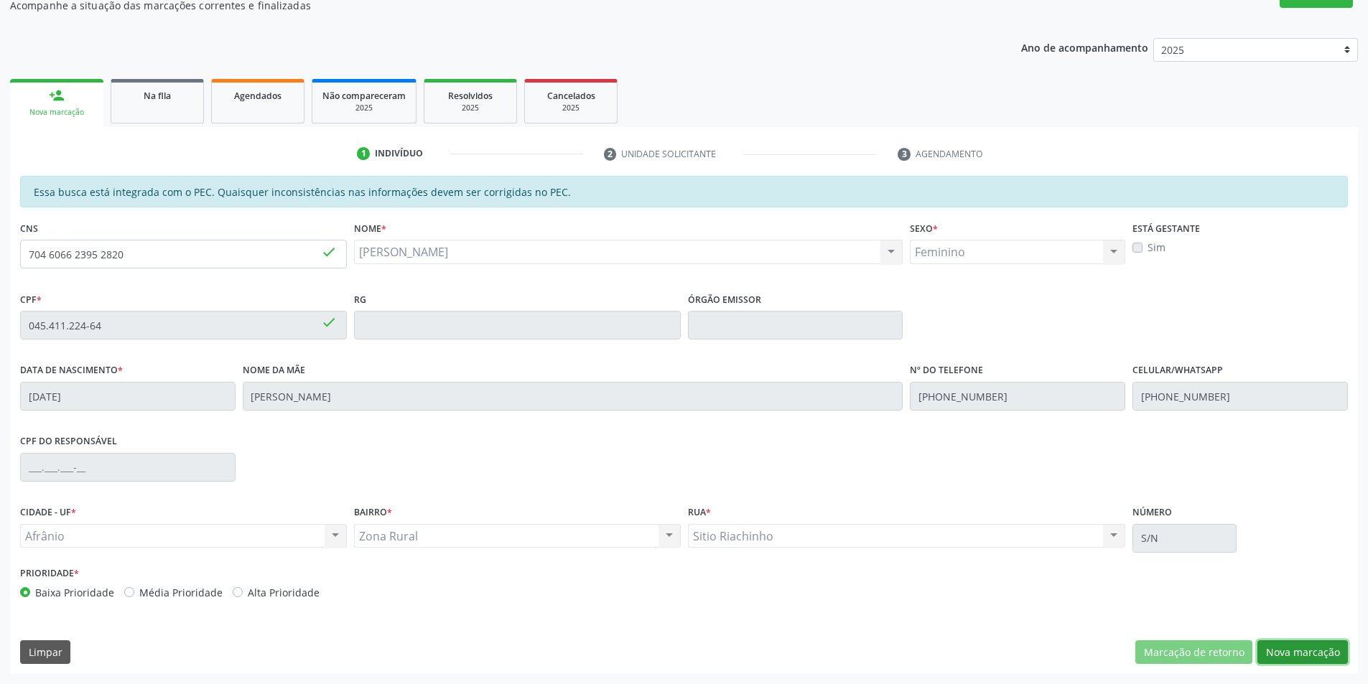
click at [1326, 650] on button "Nova marcação" at bounding box center [1302, 652] width 90 height 24
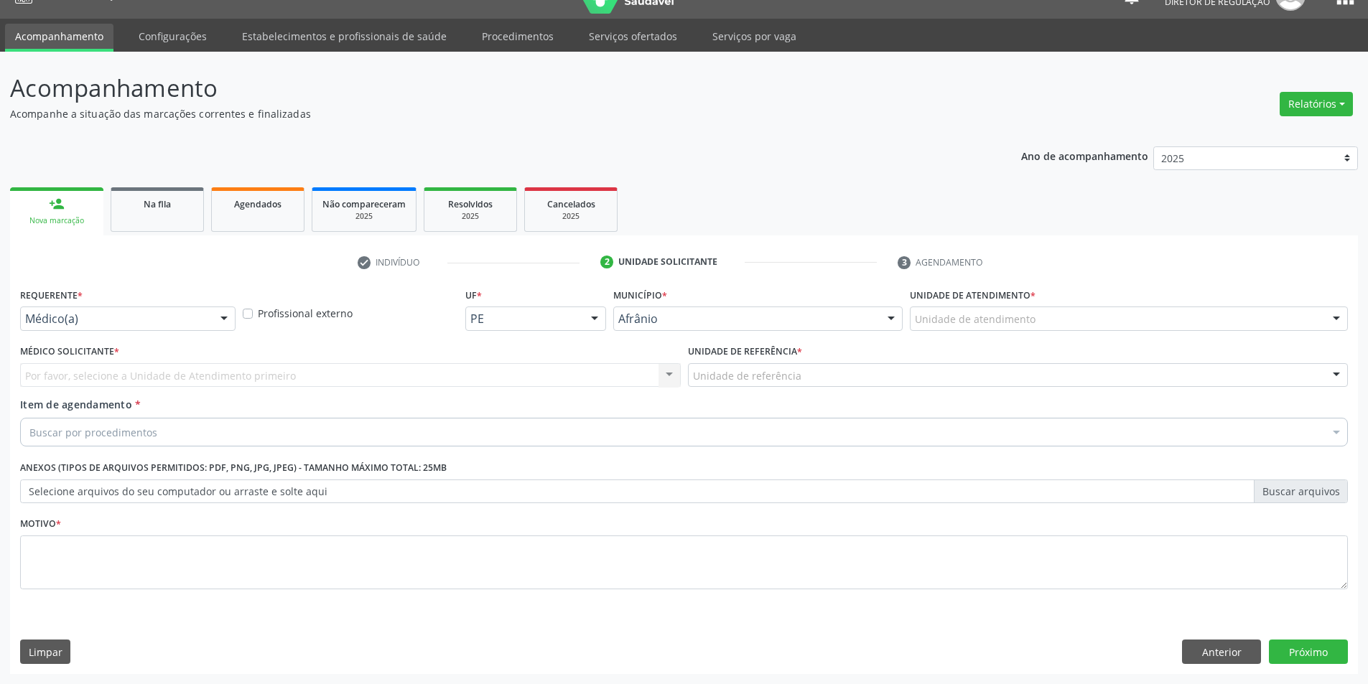
scroll to position [27, 0]
click at [1012, 305] on label "Unidade de atendimento *" at bounding box center [973, 295] width 126 height 22
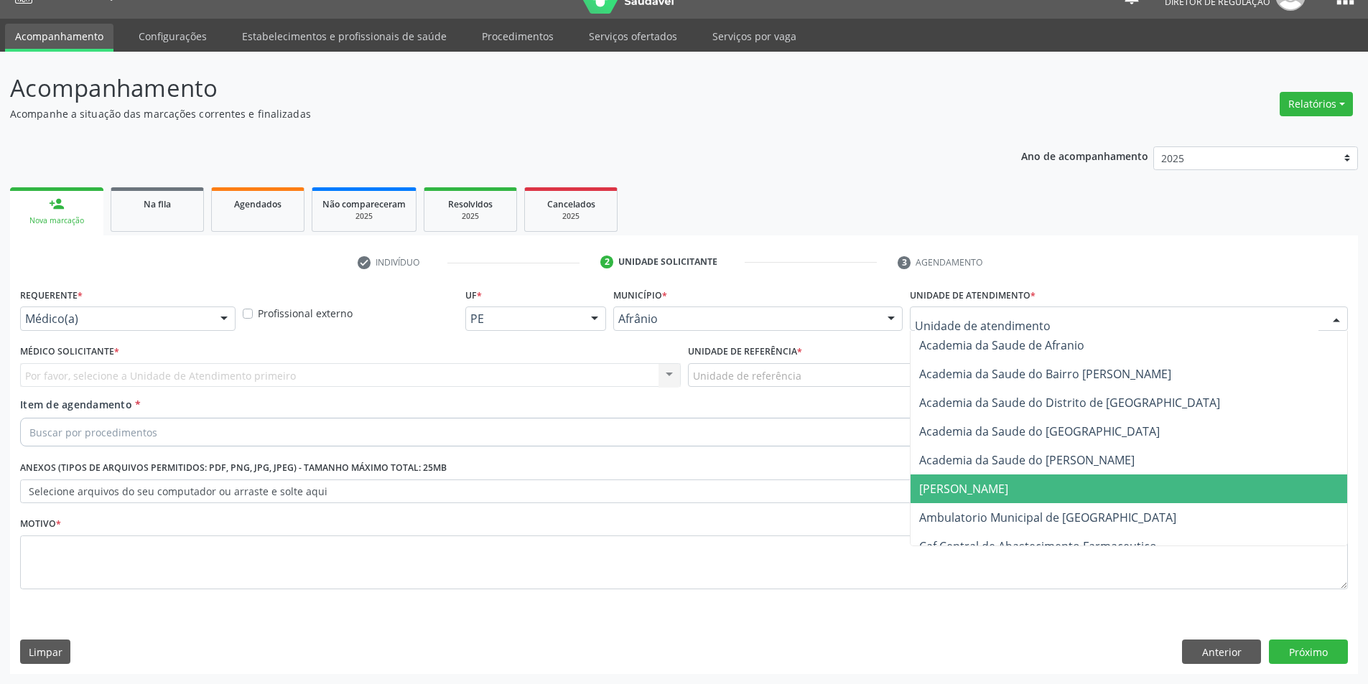
click at [994, 507] on span "Ambulatorio Municipal de [GEOGRAPHIC_DATA]" at bounding box center [1128, 517] width 437 height 29
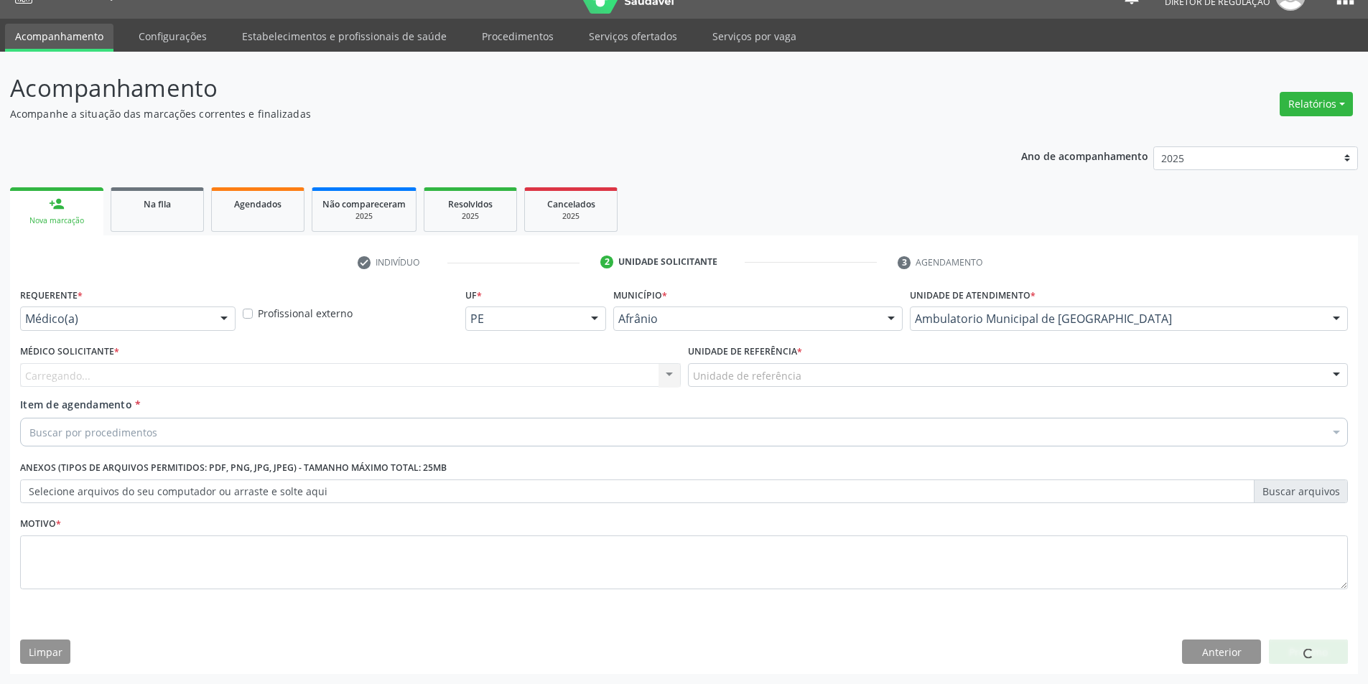
drag, startPoint x: 798, startPoint y: 364, endPoint x: 789, endPoint y: 411, distance: 47.6
click at [798, 364] on div "Unidade de referência" at bounding box center [1018, 375] width 661 height 24
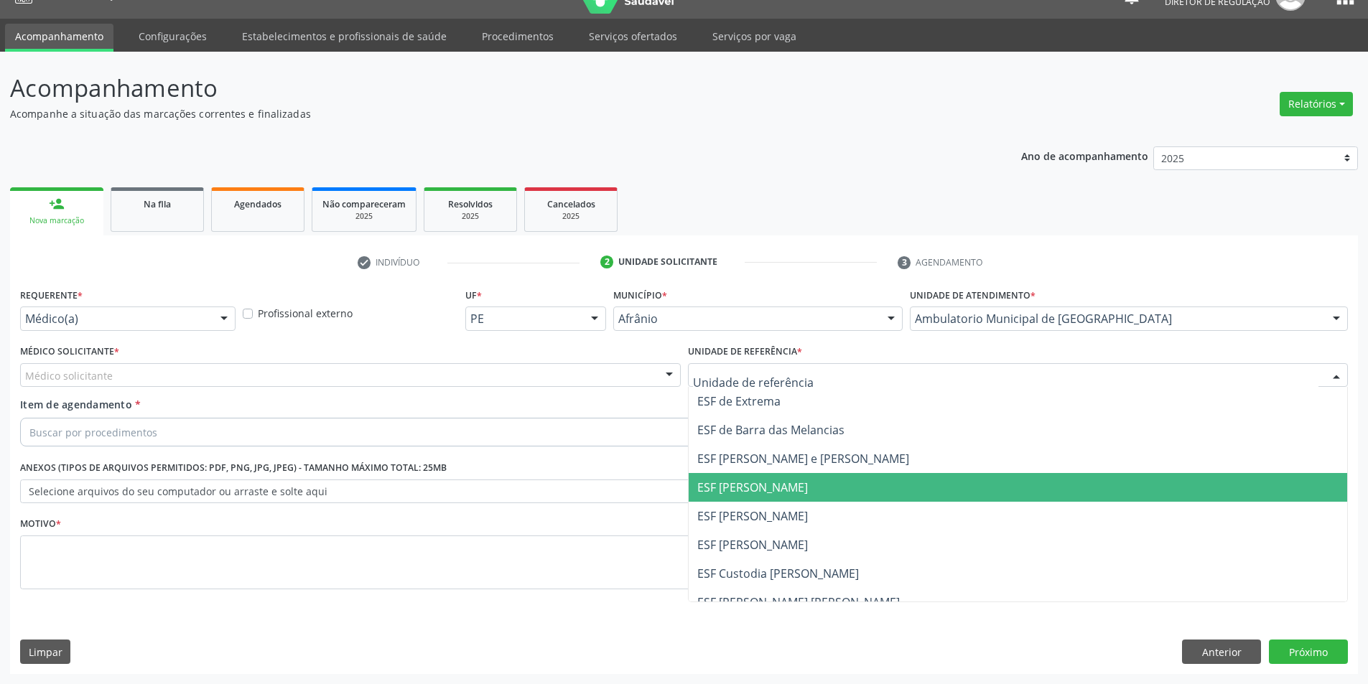
click at [759, 500] on span "ESF [PERSON_NAME]" at bounding box center [1018, 487] width 659 height 29
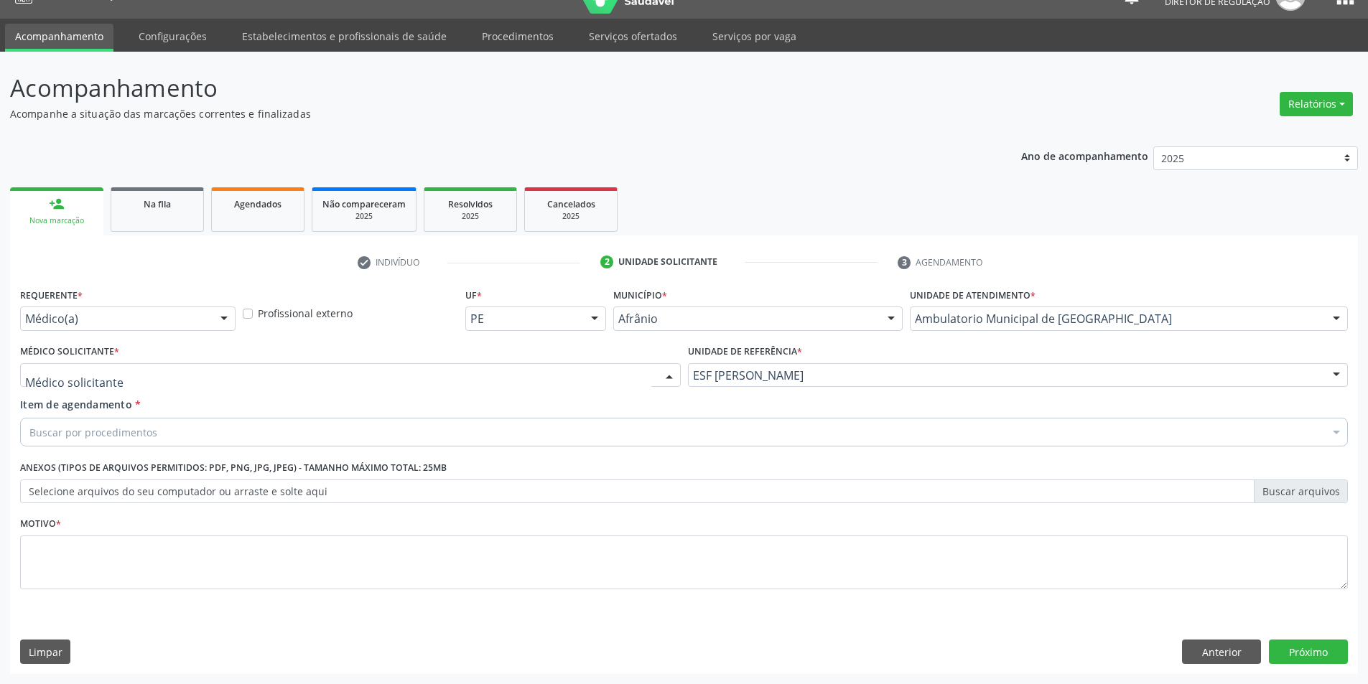
drag, startPoint x: 576, startPoint y: 384, endPoint x: 475, endPoint y: 401, distance: 101.9
click at [570, 383] on div at bounding box center [350, 375] width 661 height 24
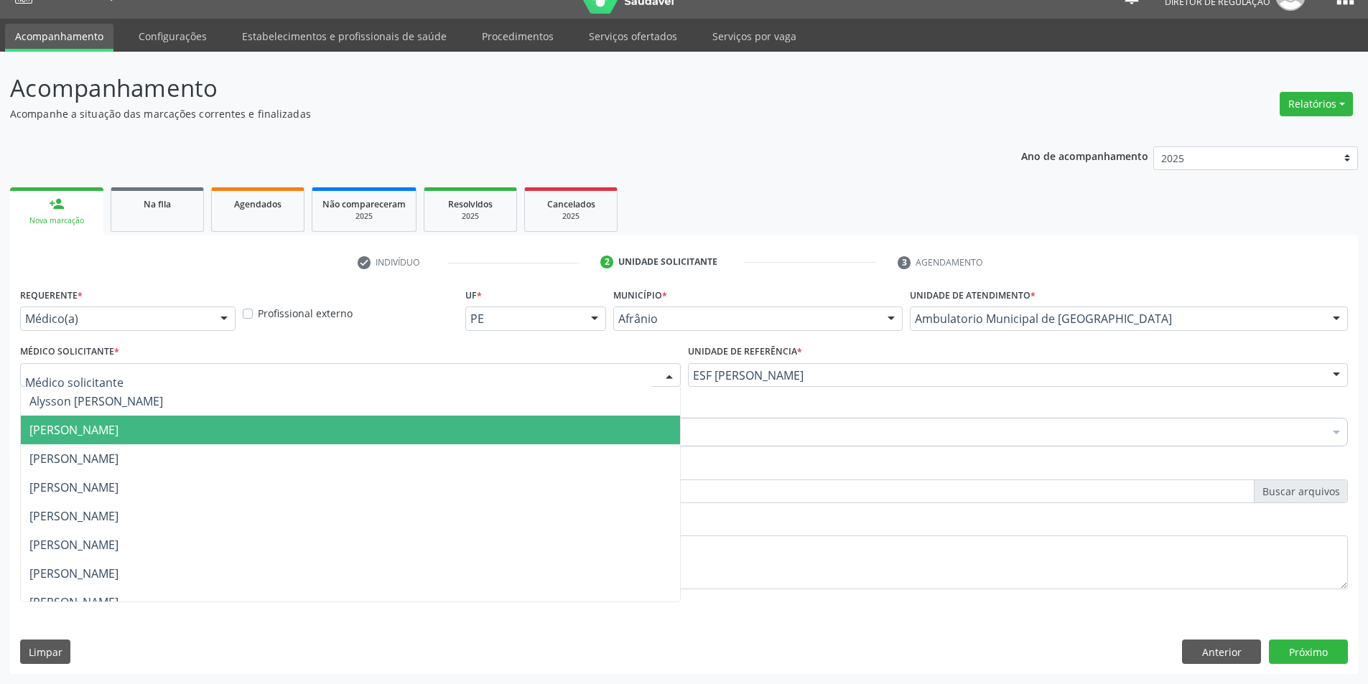
click at [274, 432] on span "[PERSON_NAME]" at bounding box center [350, 430] width 659 height 29
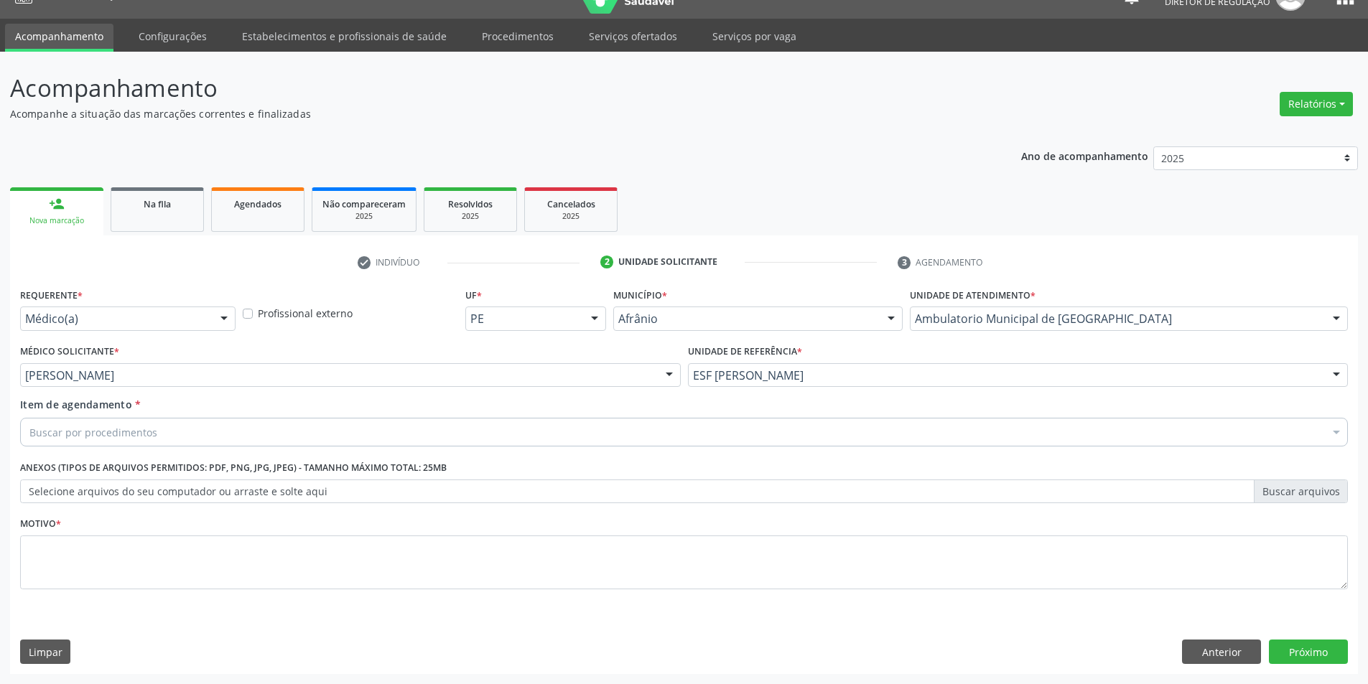
click at [250, 434] on div "Buscar por procedimentos" at bounding box center [684, 432] width 1328 height 29
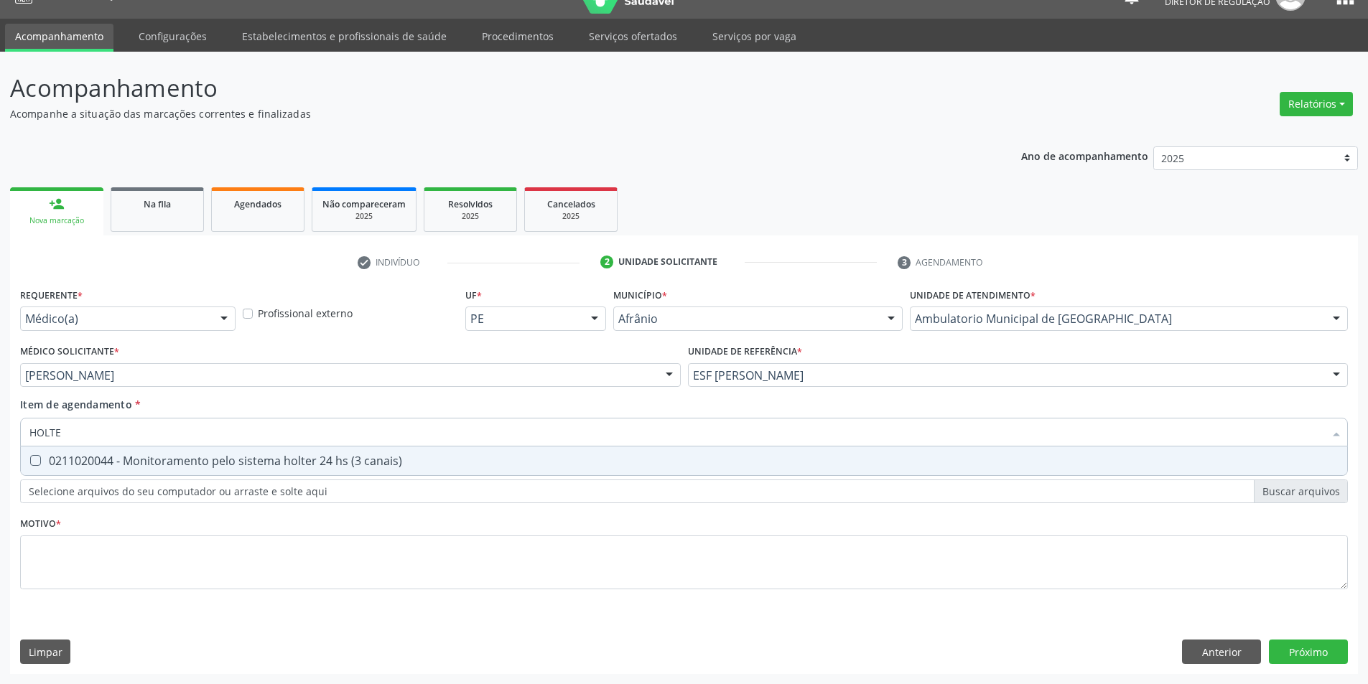
type input "HOLTER"
click at [238, 457] on div "0211020044 - Monitoramento pelo sistema holter 24 hs (3 canais)" at bounding box center [683, 460] width 1309 height 11
checkbox canais\) "true"
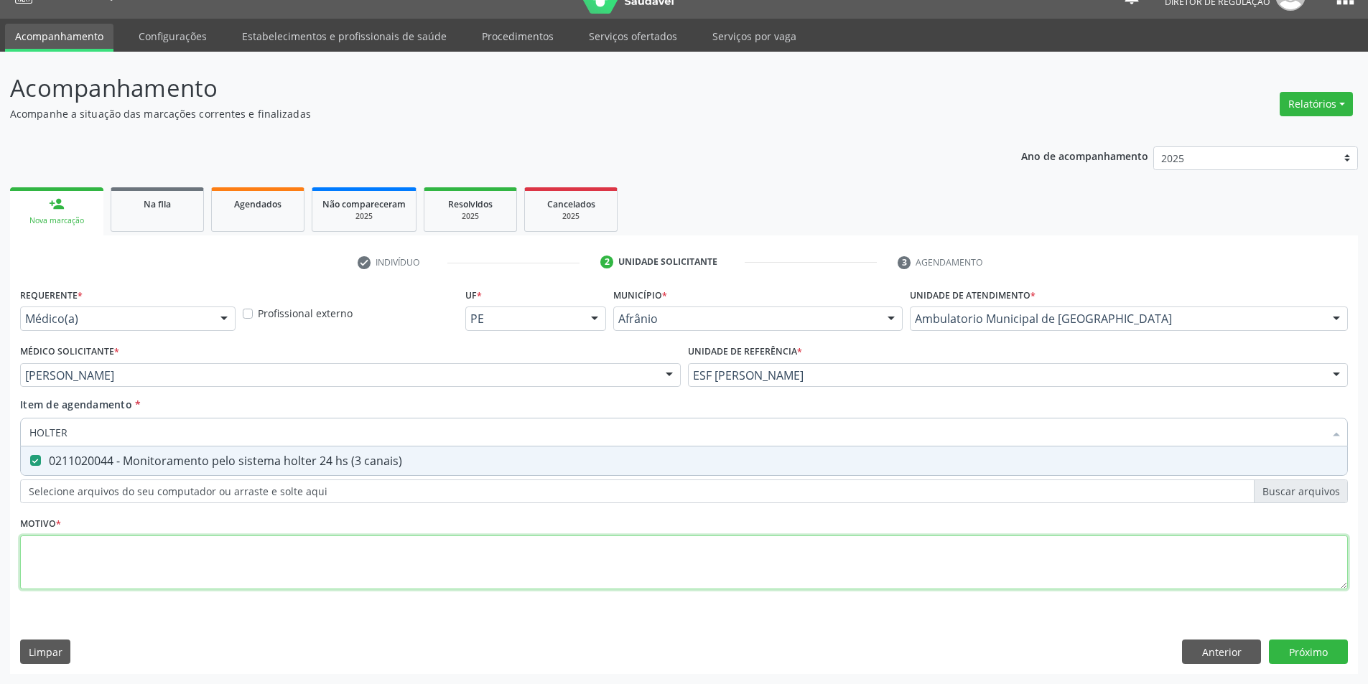
click at [214, 544] on div "Requerente * Médico(a) Médico(a) Enfermeiro(a) Paciente Nenhum resultado encont…" at bounding box center [684, 446] width 1328 height 325
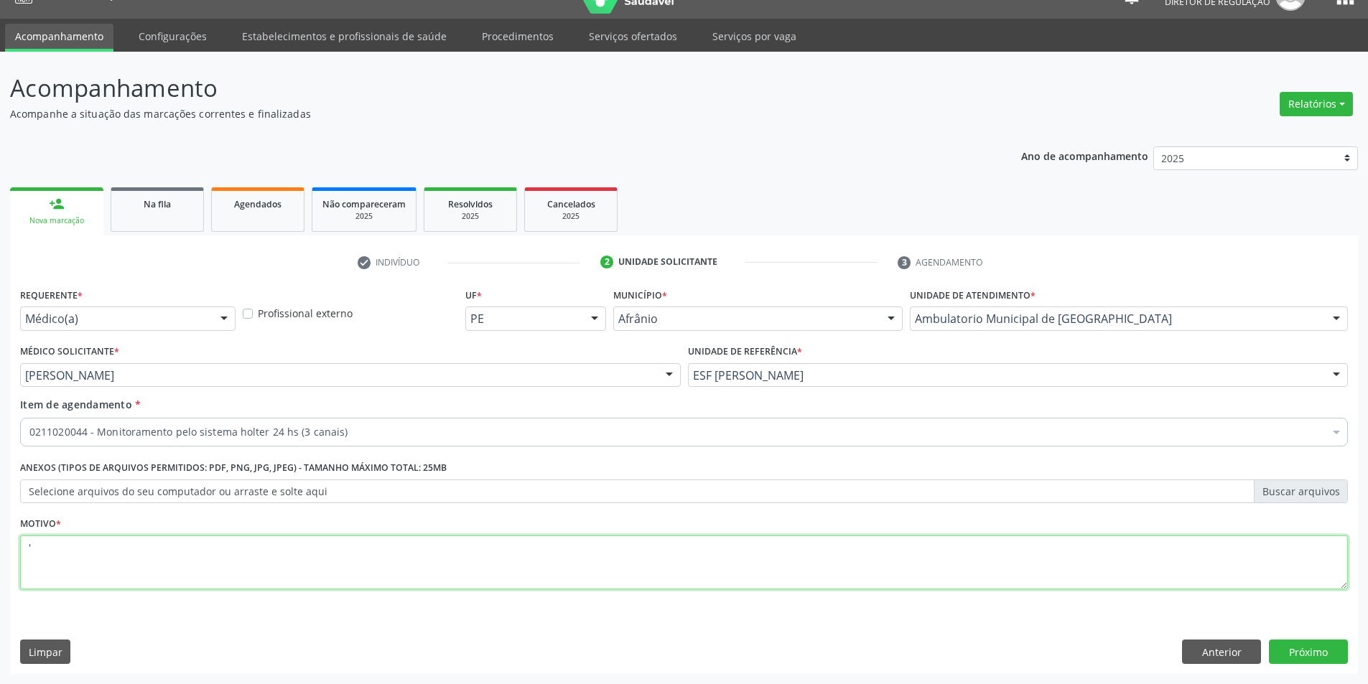
type textarea "'"
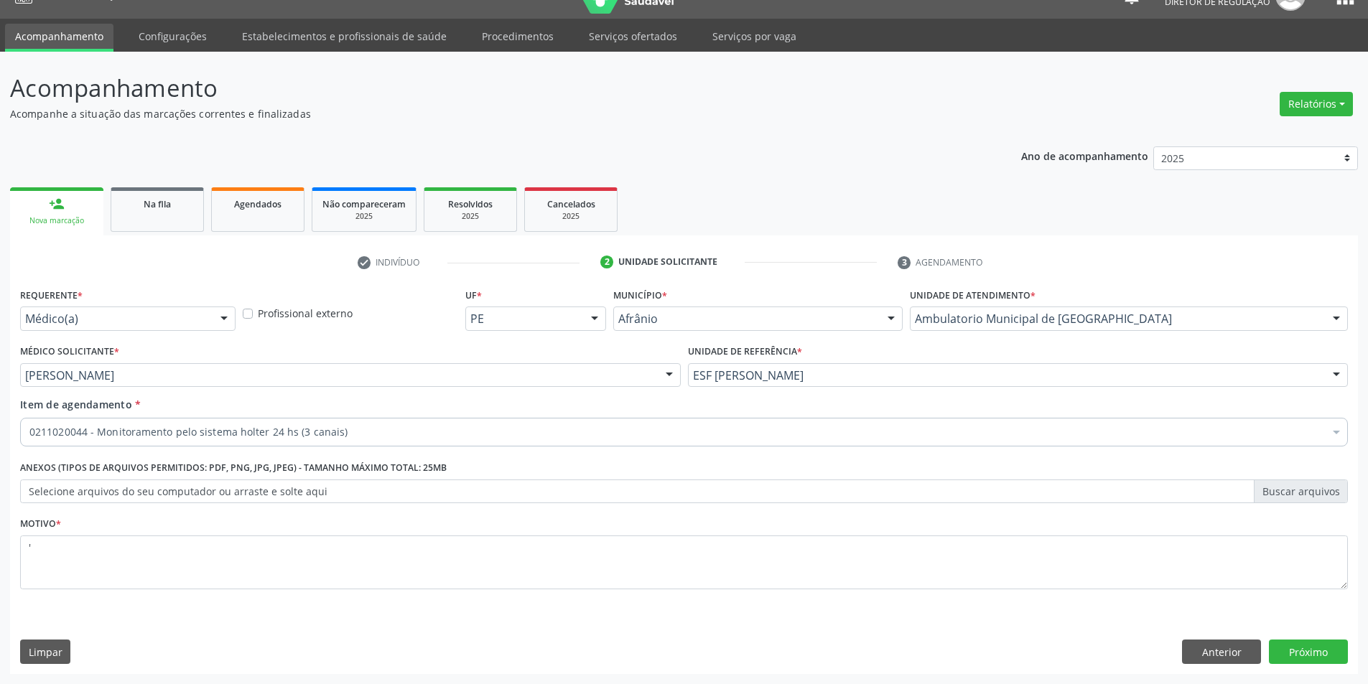
click at [1327, 666] on div "Requerente * Médico(a) Médico(a) Enfermeiro(a) Paciente Nenhum resultado encont…" at bounding box center [684, 479] width 1348 height 390
click at [1326, 662] on button "Próximo" at bounding box center [1308, 652] width 79 height 24
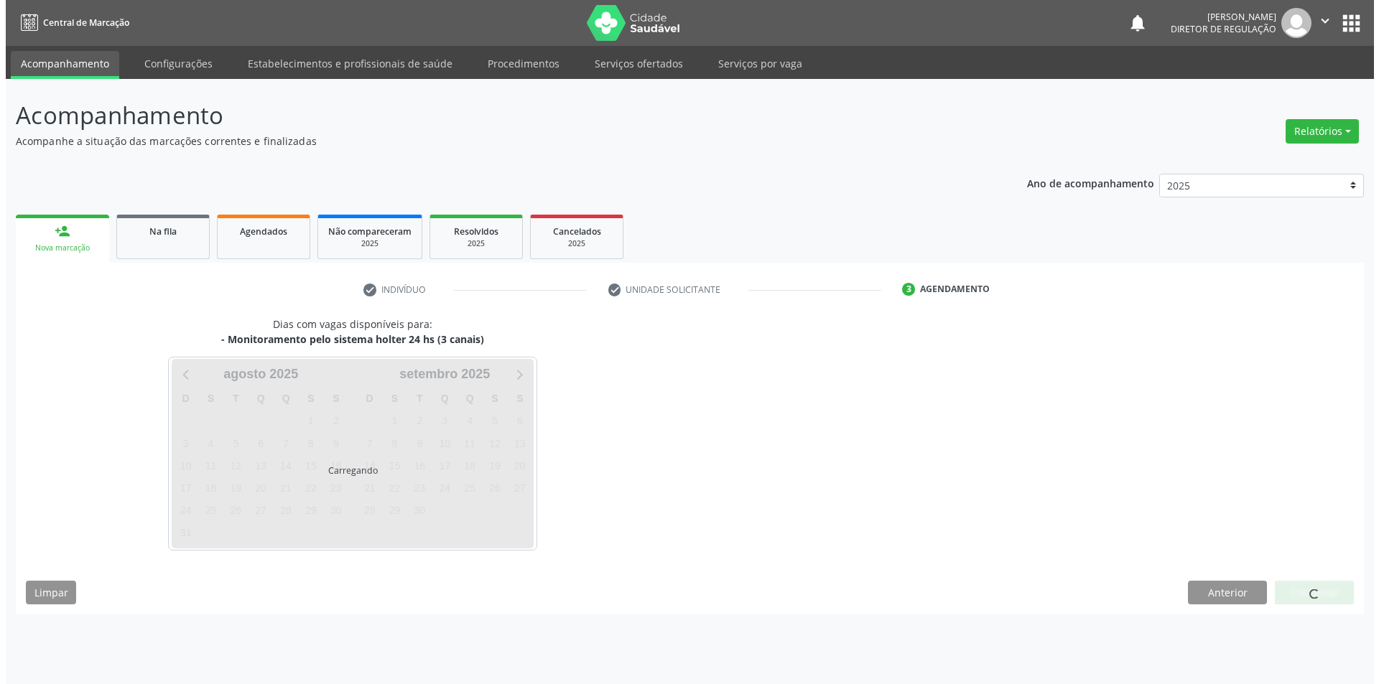
scroll to position [0, 0]
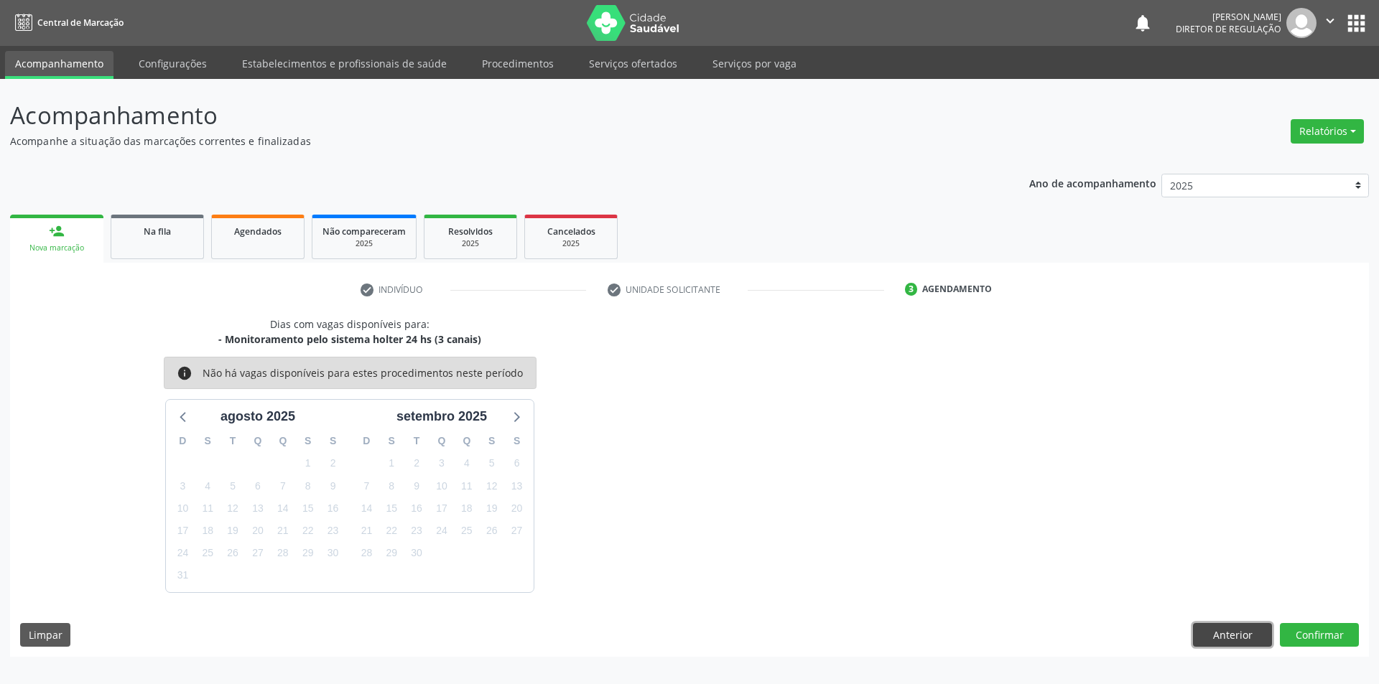
click at [1227, 642] on button "Anterior" at bounding box center [1232, 635] width 79 height 24
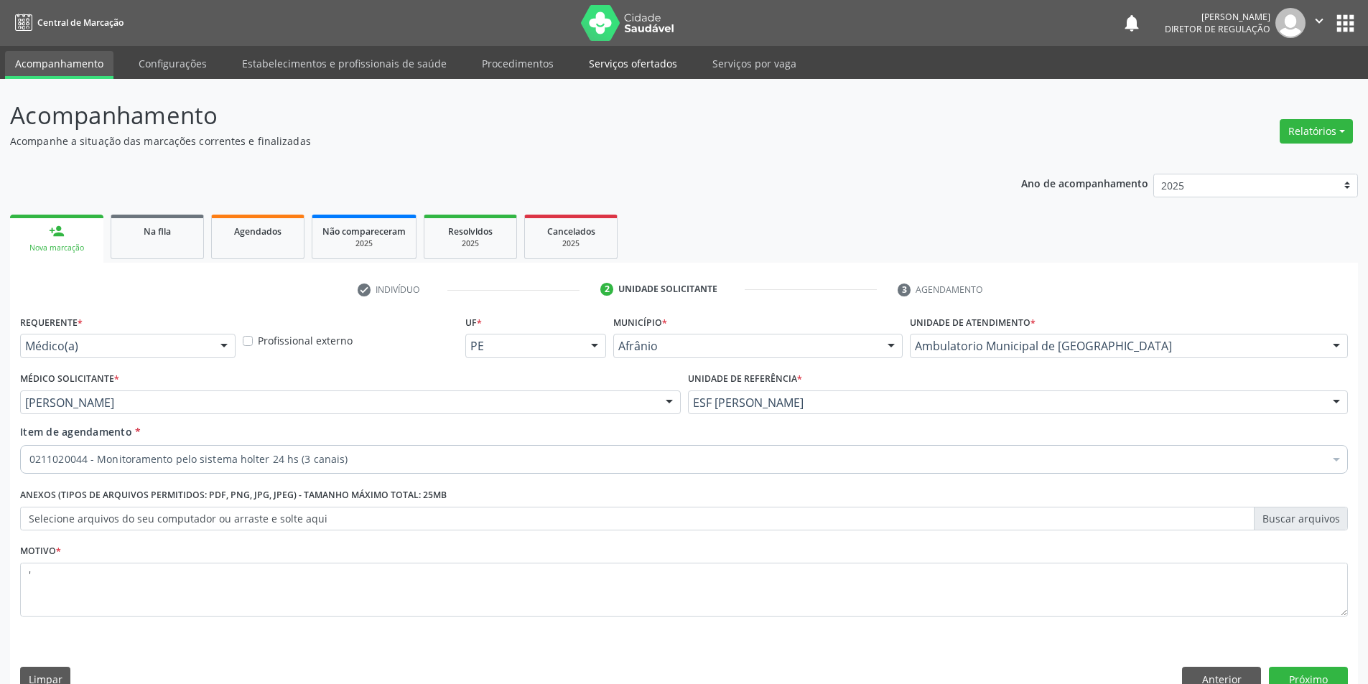
click at [633, 68] on link "Serviços ofertados" at bounding box center [633, 63] width 108 height 25
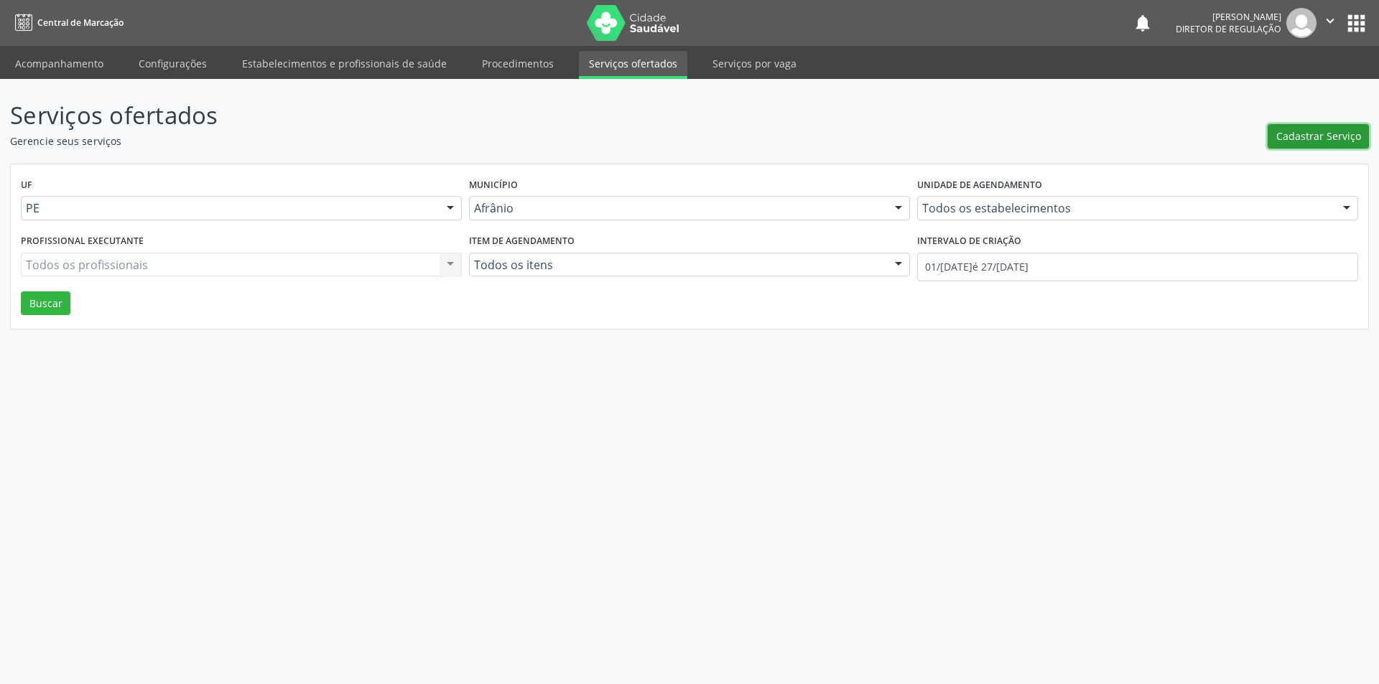
click at [1334, 142] on span "Cadastrar Serviço" at bounding box center [1318, 136] width 85 height 15
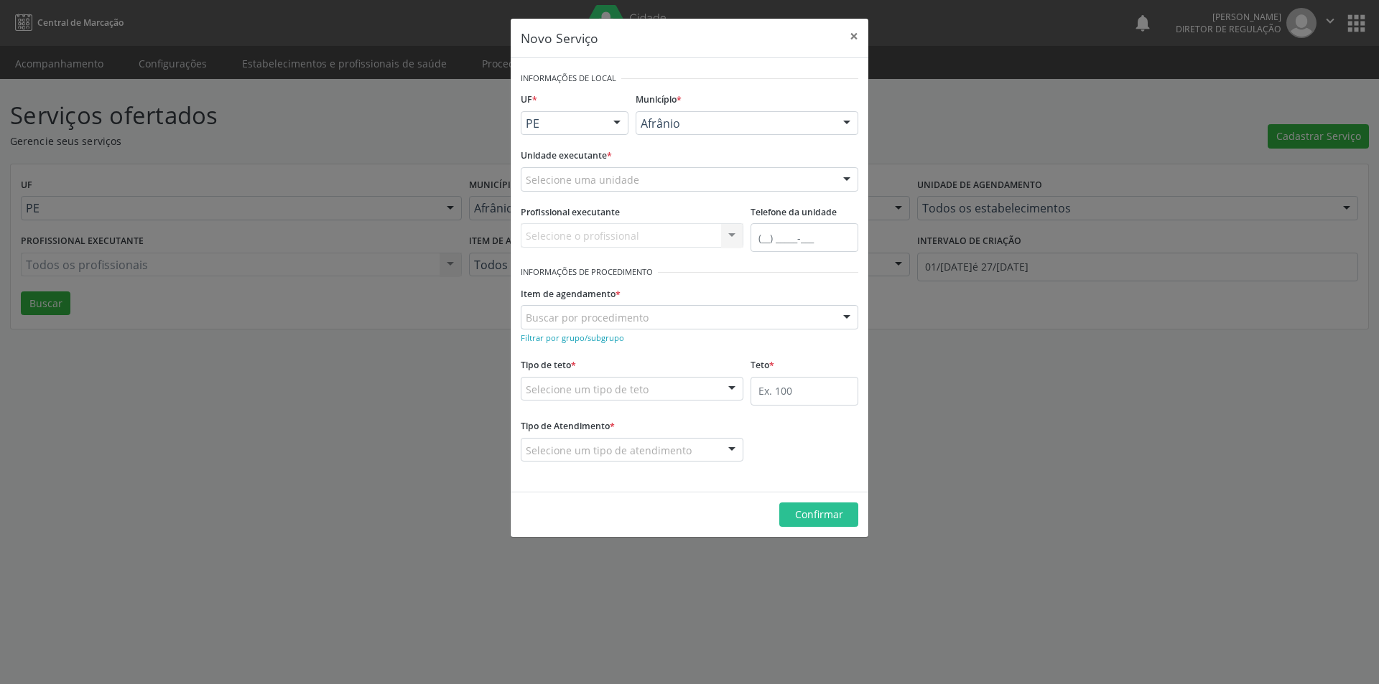
click at [694, 174] on div "Selecione uma unidade" at bounding box center [689, 179] width 337 height 24
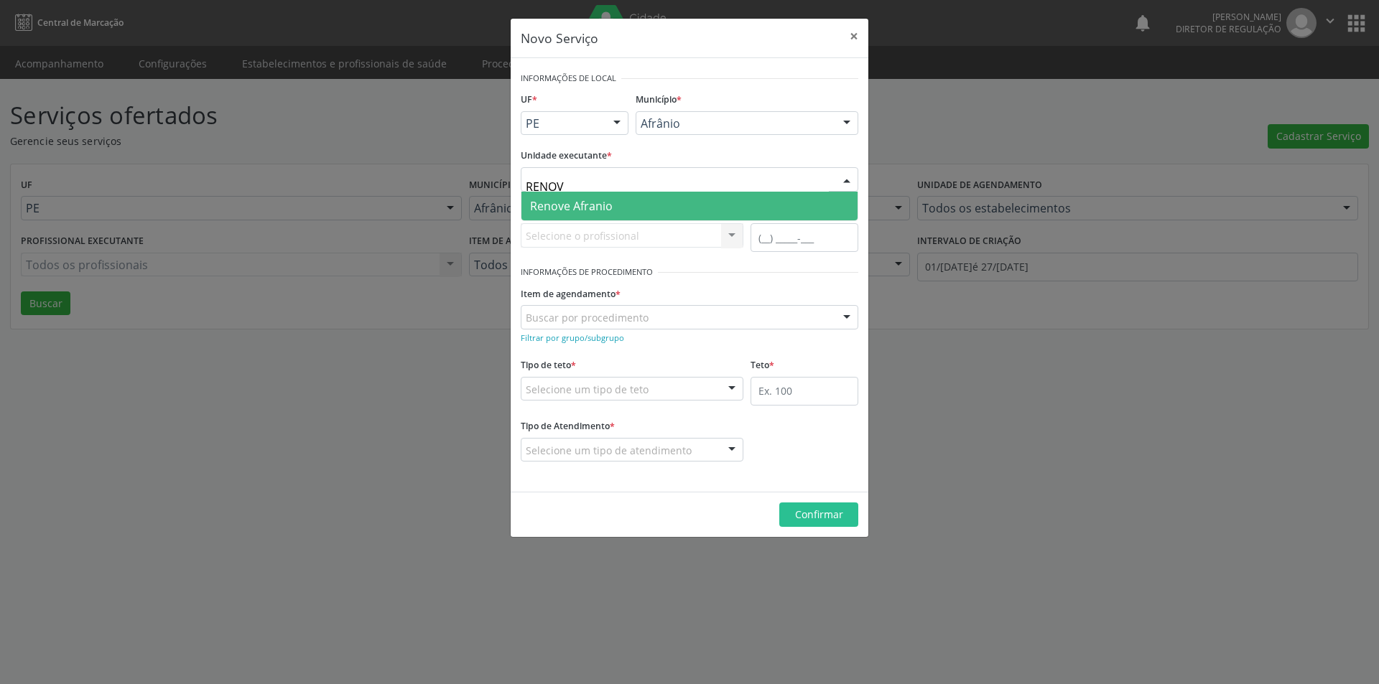
type input "RENOVE"
click at [583, 199] on span "Renove Afranio" at bounding box center [571, 206] width 83 height 16
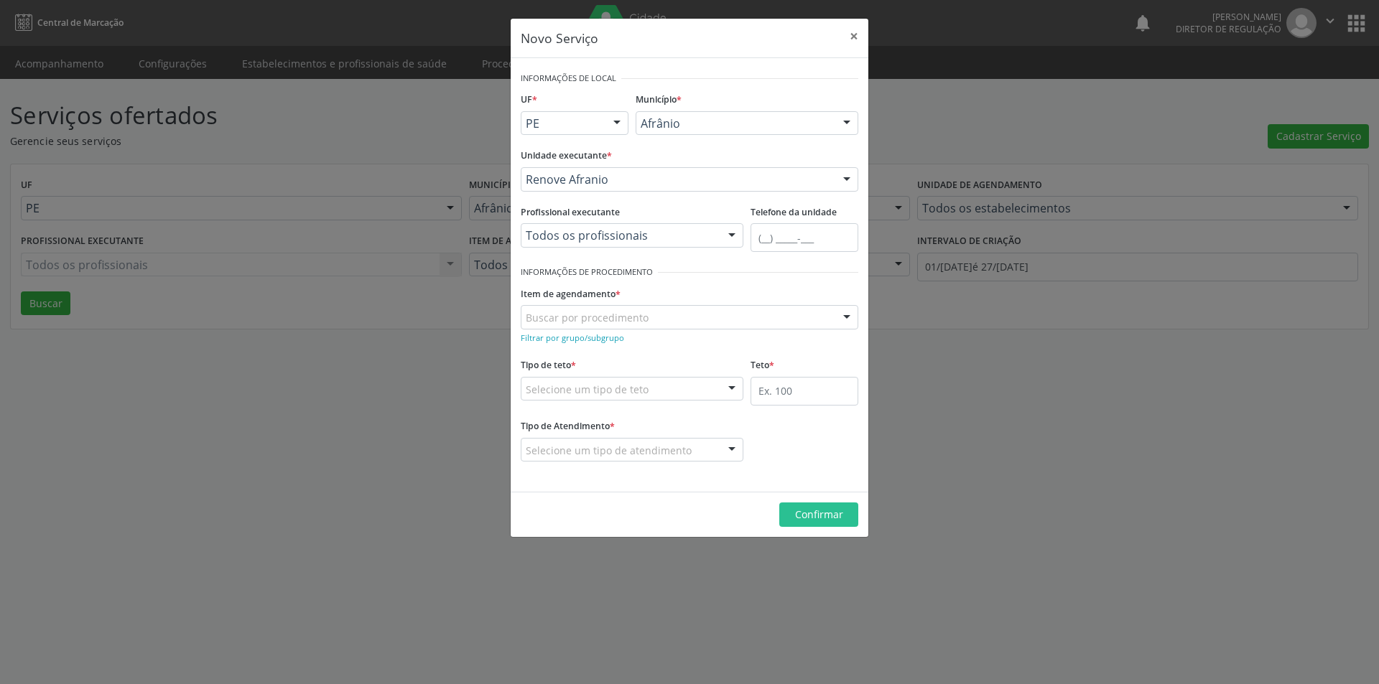
click at [607, 324] on div "Buscar por procedimento" at bounding box center [689, 317] width 337 height 24
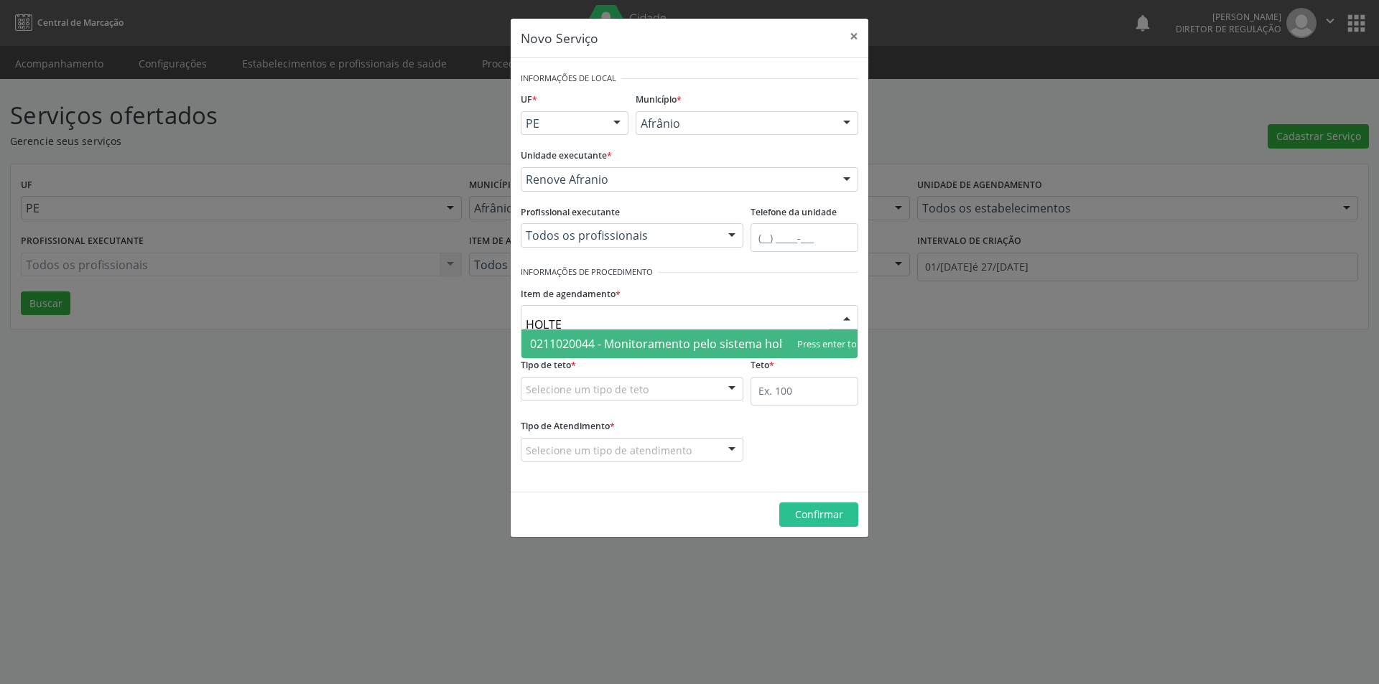
type input "HOLTER"
click at [765, 336] on span "0211020044 - Monitoramento pelo sistema holter 24 hs (3 canais)" at bounding box center [706, 344] width 353 height 16
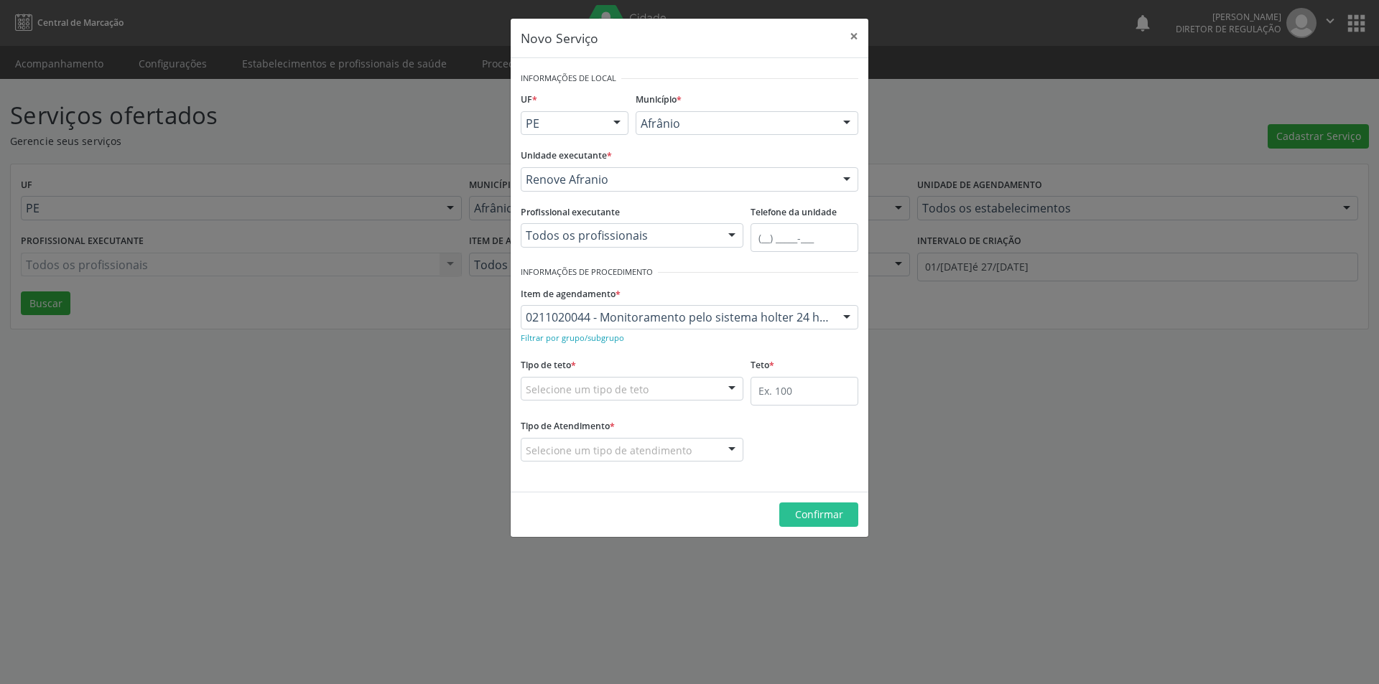
click at [668, 403] on fieldset "Tipo de teto * Selecione um tipo de teto Teto financeiro Teto físico Nenhum res…" at bounding box center [632, 383] width 223 height 56
click at [664, 399] on div "Selecione um tipo de teto" at bounding box center [632, 389] width 223 height 24
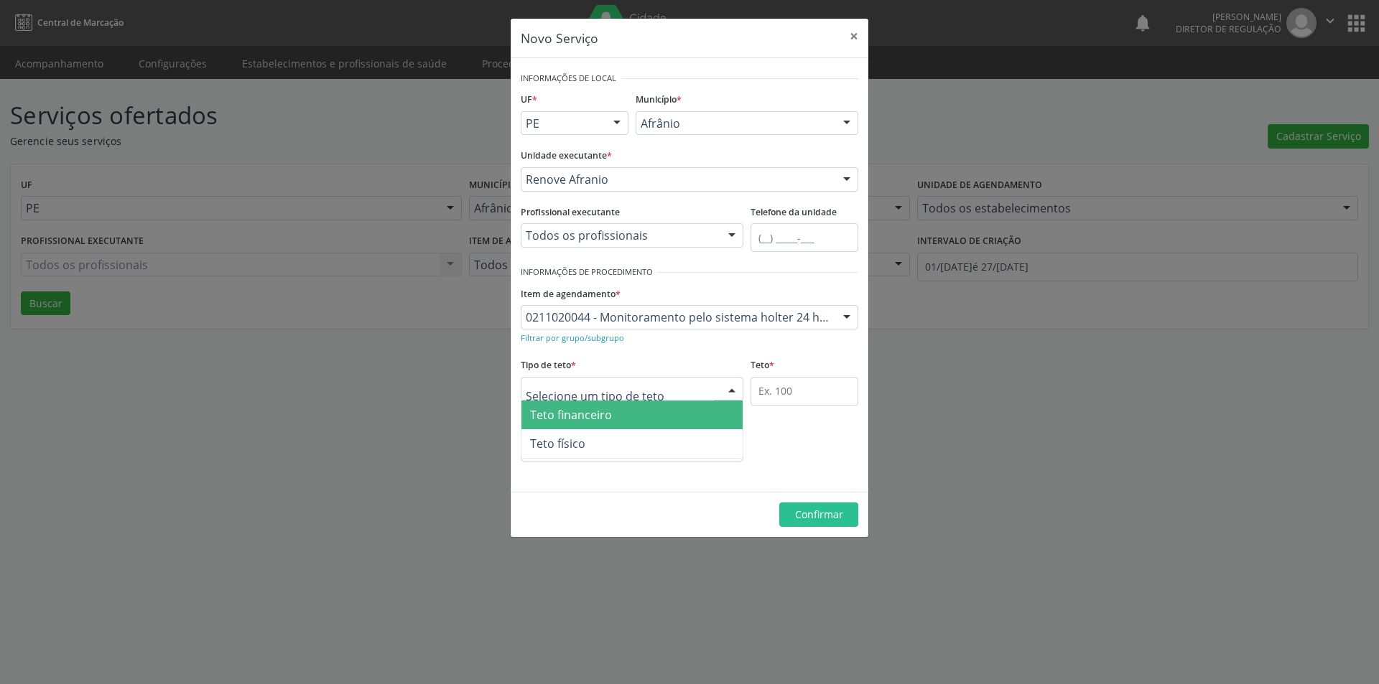
type input "1"
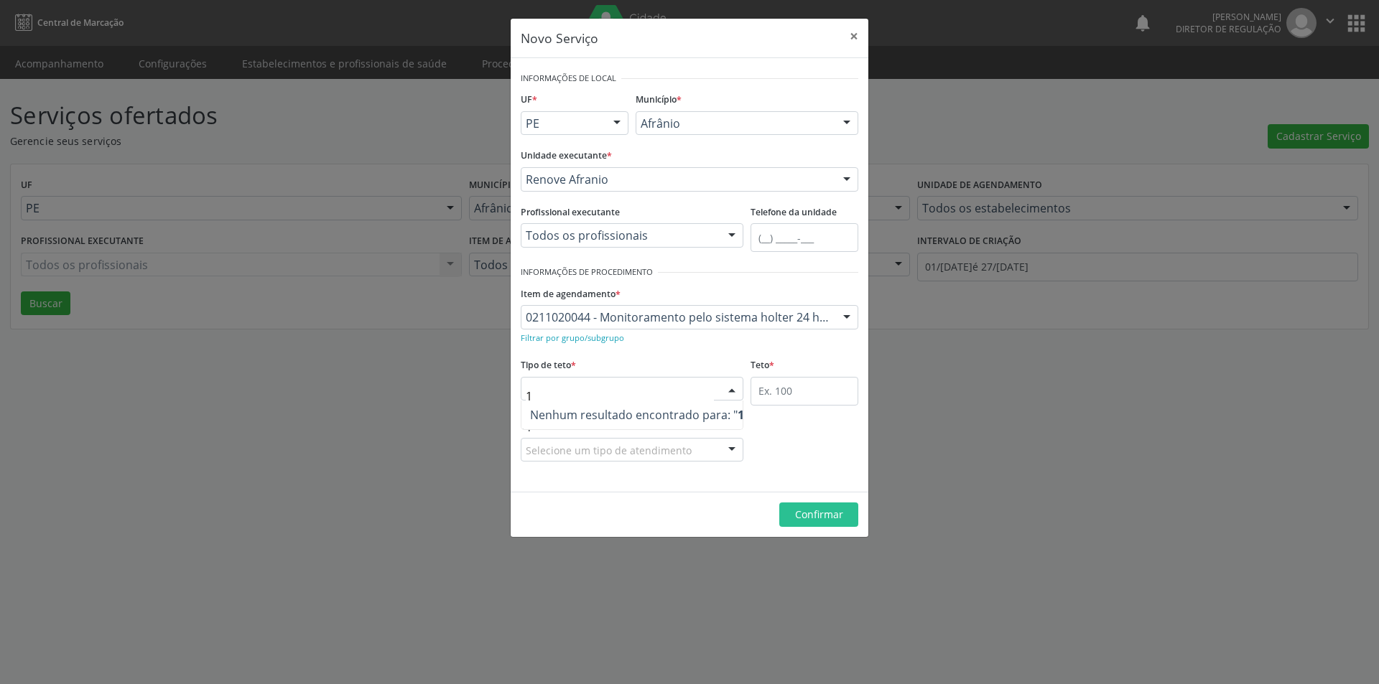
click at [648, 396] on input "1" at bounding box center [620, 396] width 188 height 29
drag, startPoint x: 659, startPoint y: 389, endPoint x: 524, endPoint y: 383, distance: 135.1
click at [524, 383] on div "1" at bounding box center [632, 389] width 223 height 24
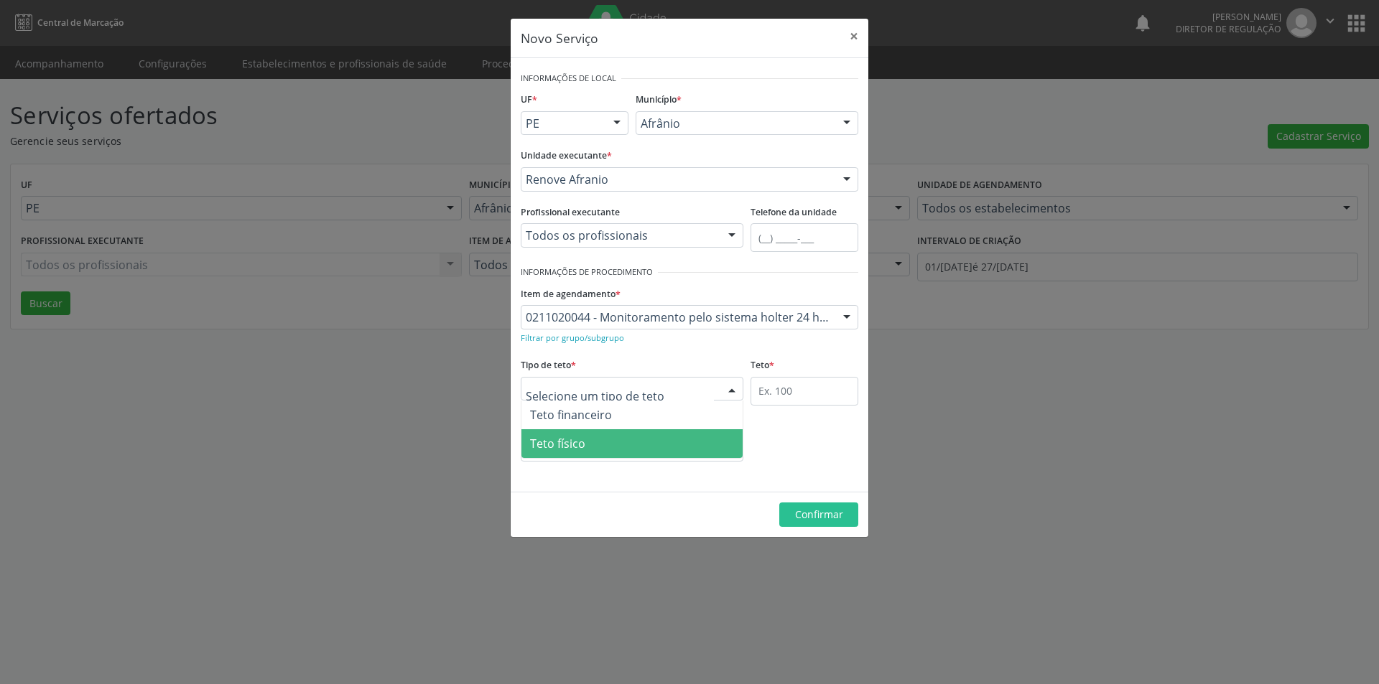
click at [568, 435] on span "Teto físico" at bounding box center [631, 443] width 221 height 29
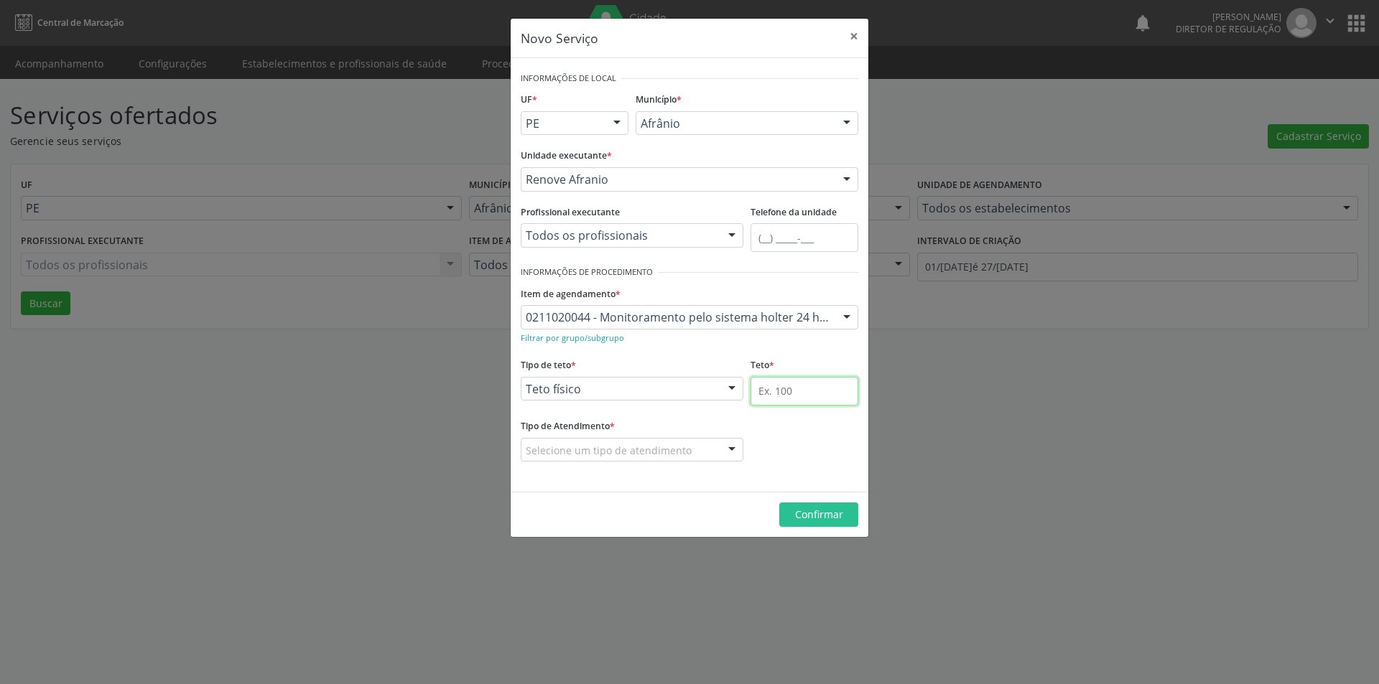
click at [768, 399] on input "text" at bounding box center [804, 391] width 108 height 29
type input "1"
click at [690, 455] on div "Selecione um tipo de atendimento" at bounding box center [632, 450] width 223 height 24
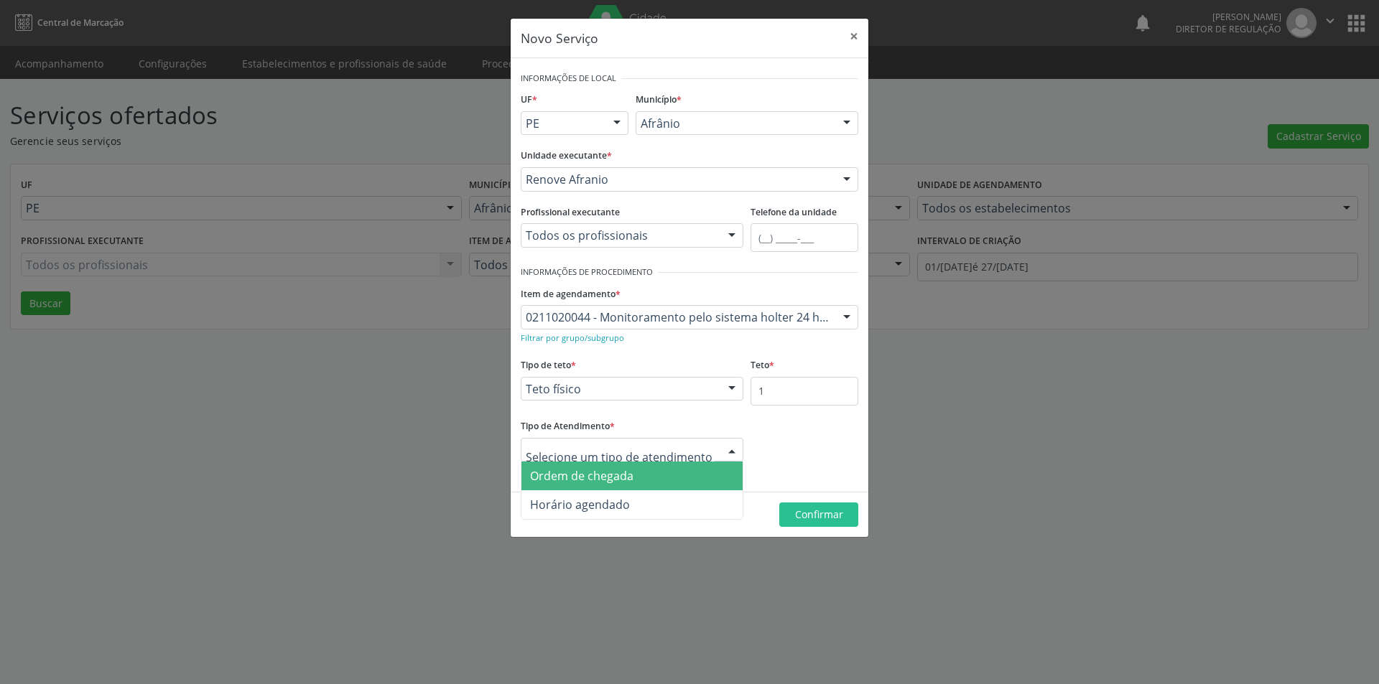
click at [616, 469] on span "Ordem de chegada" at bounding box center [581, 476] width 103 height 16
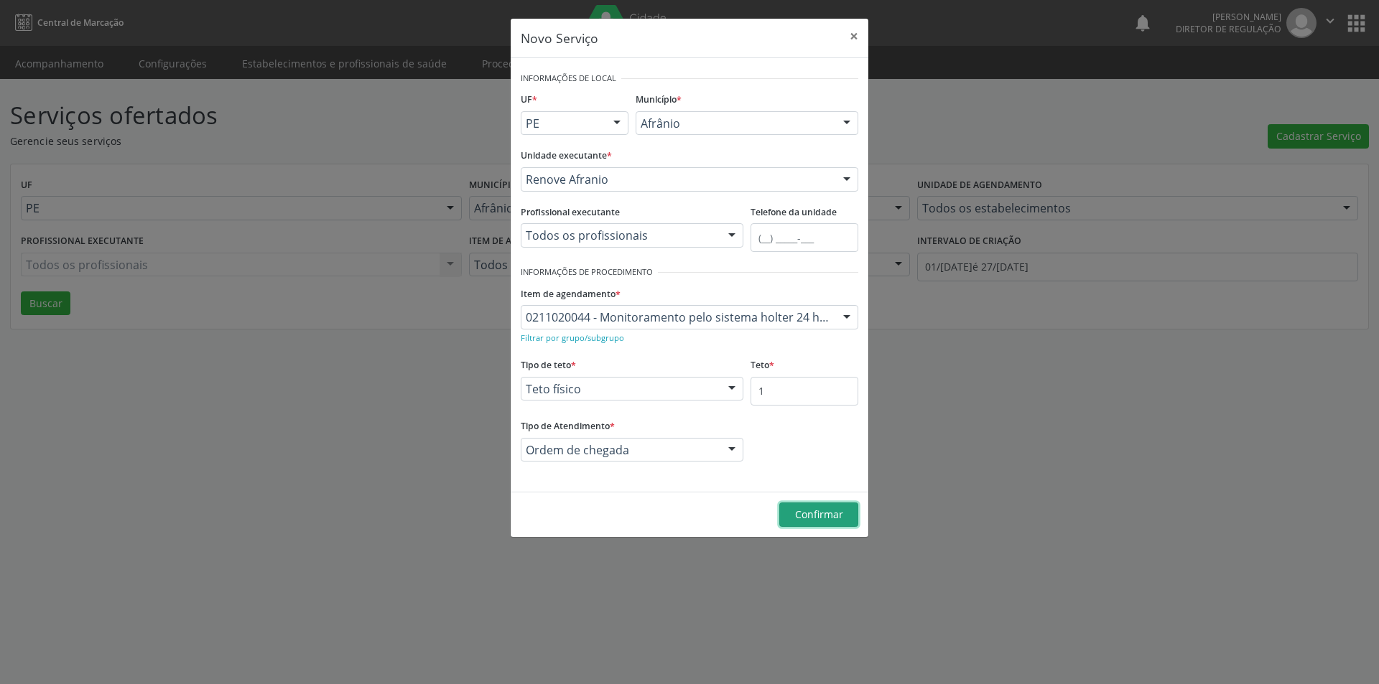
click at [825, 526] on button "Confirmar" at bounding box center [818, 515] width 79 height 24
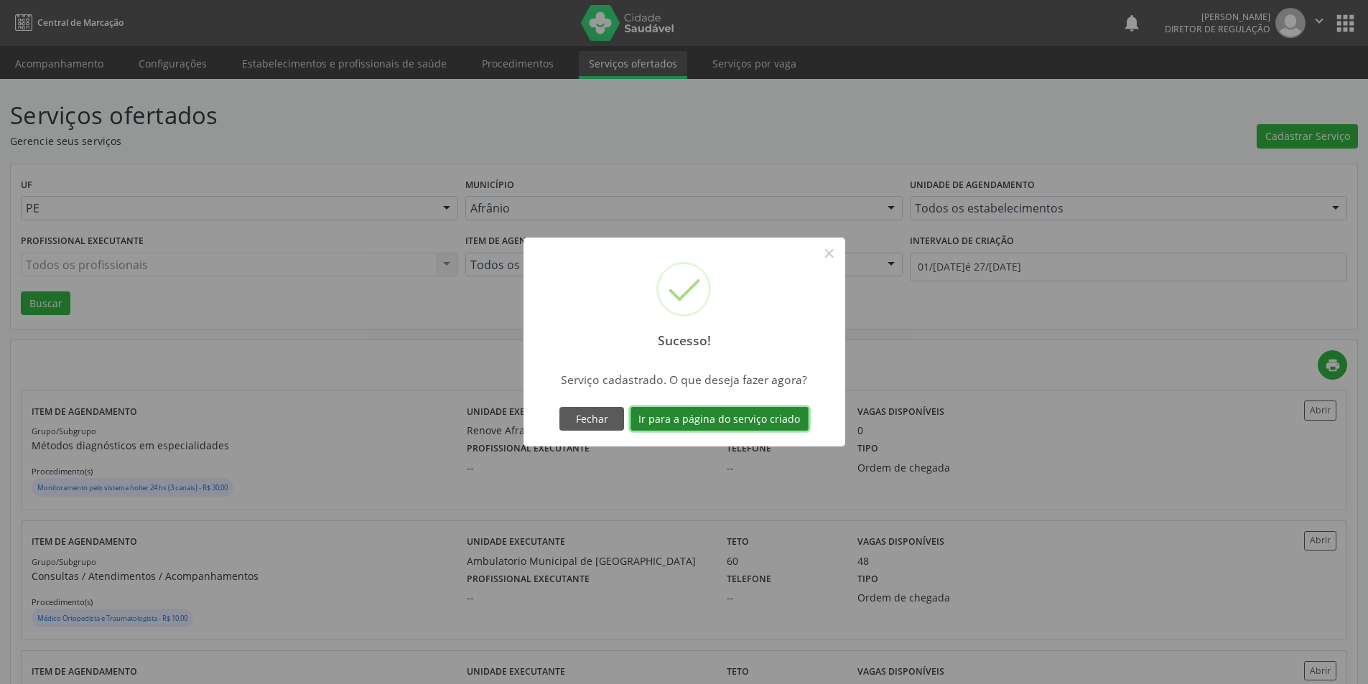
click at [694, 414] on button "Ir para a página do serviço criado" at bounding box center [719, 419] width 178 height 24
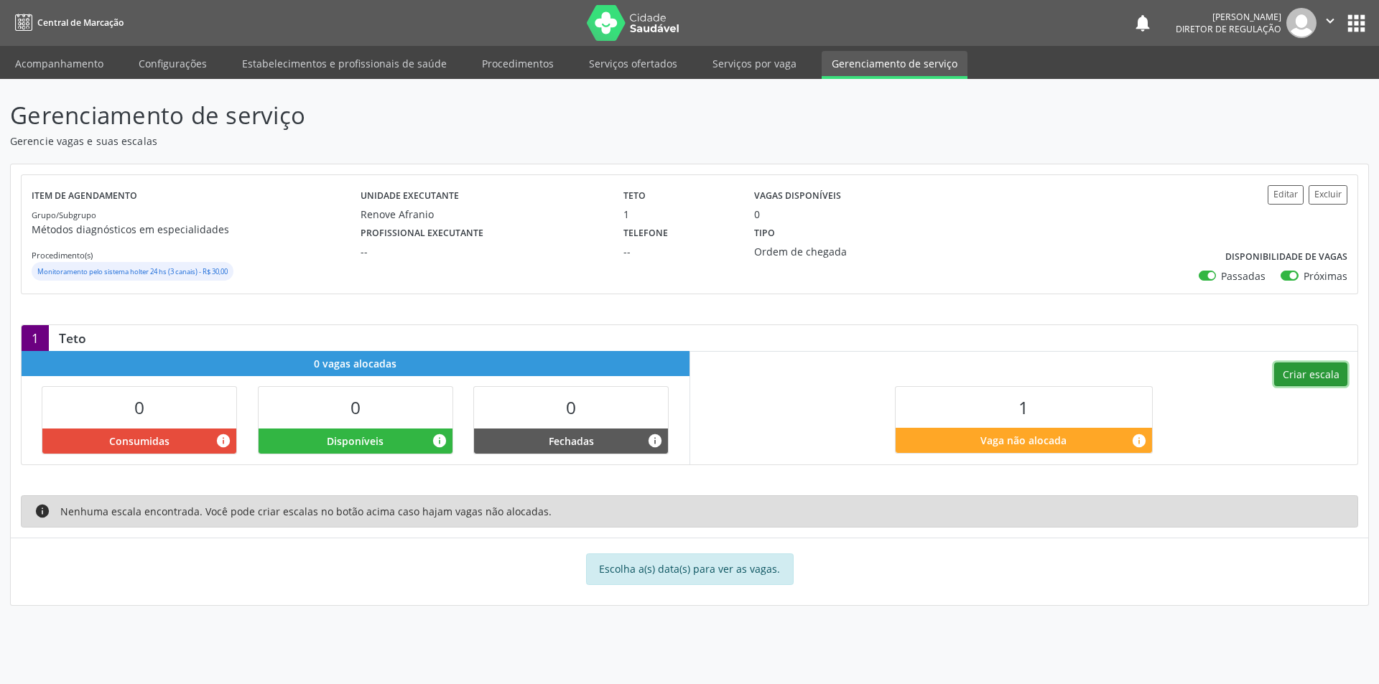
click at [1321, 375] on button "Criar escala" at bounding box center [1310, 375] width 73 height 24
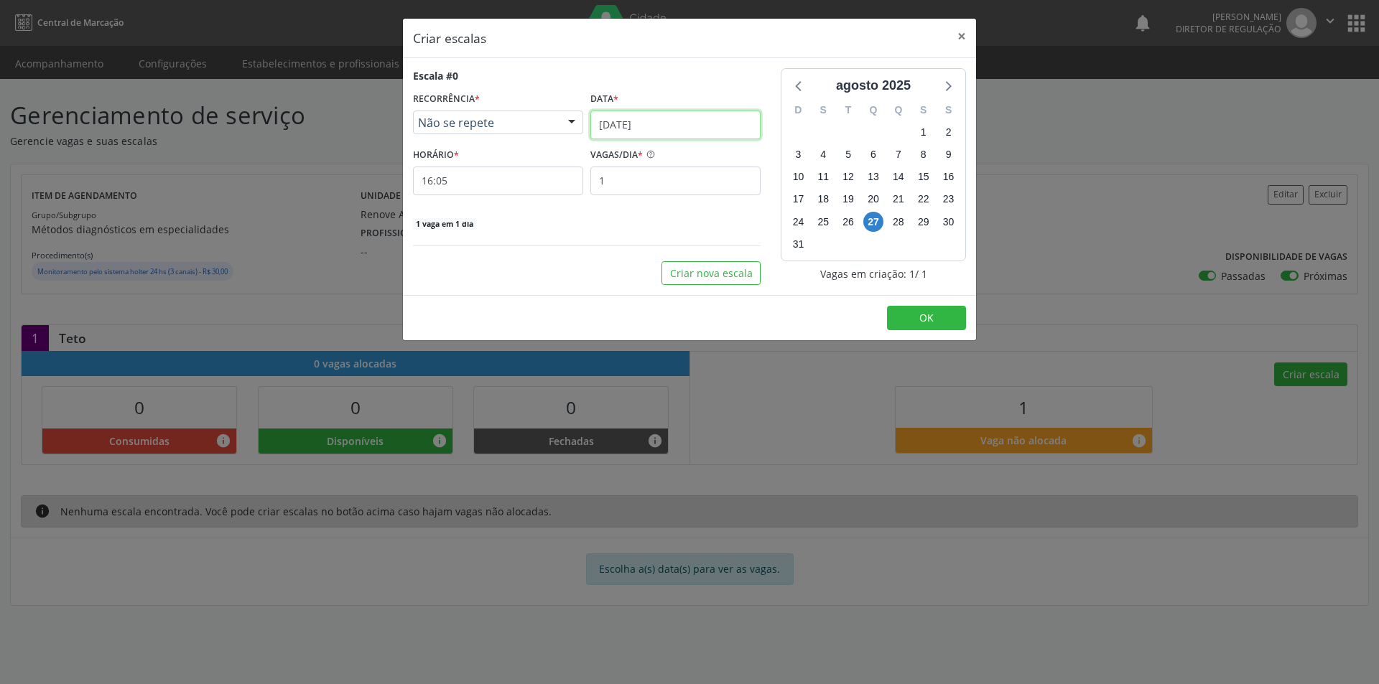
click at [636, 119] on input "[DATE]" at bounding box center [675, 125] width 170 height 29
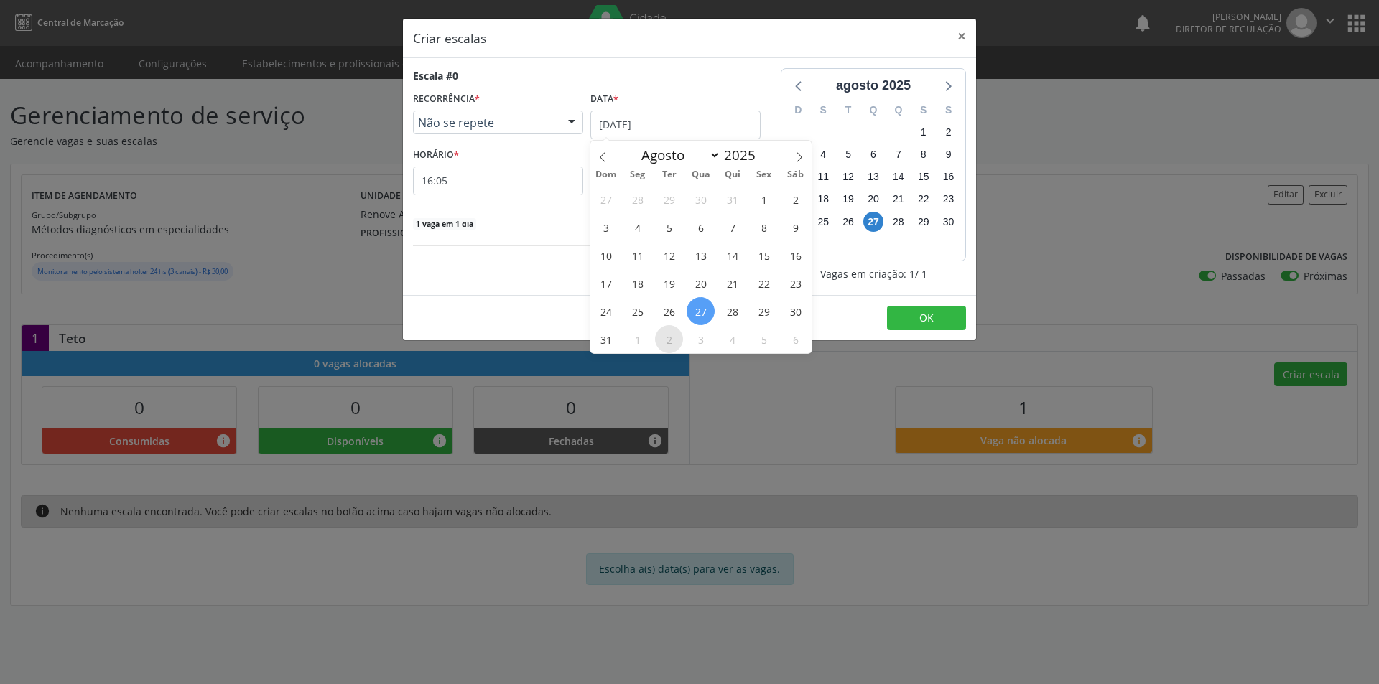
click at [674, 334] on span "2" at bounding box center [669, 339] width 28 height 28
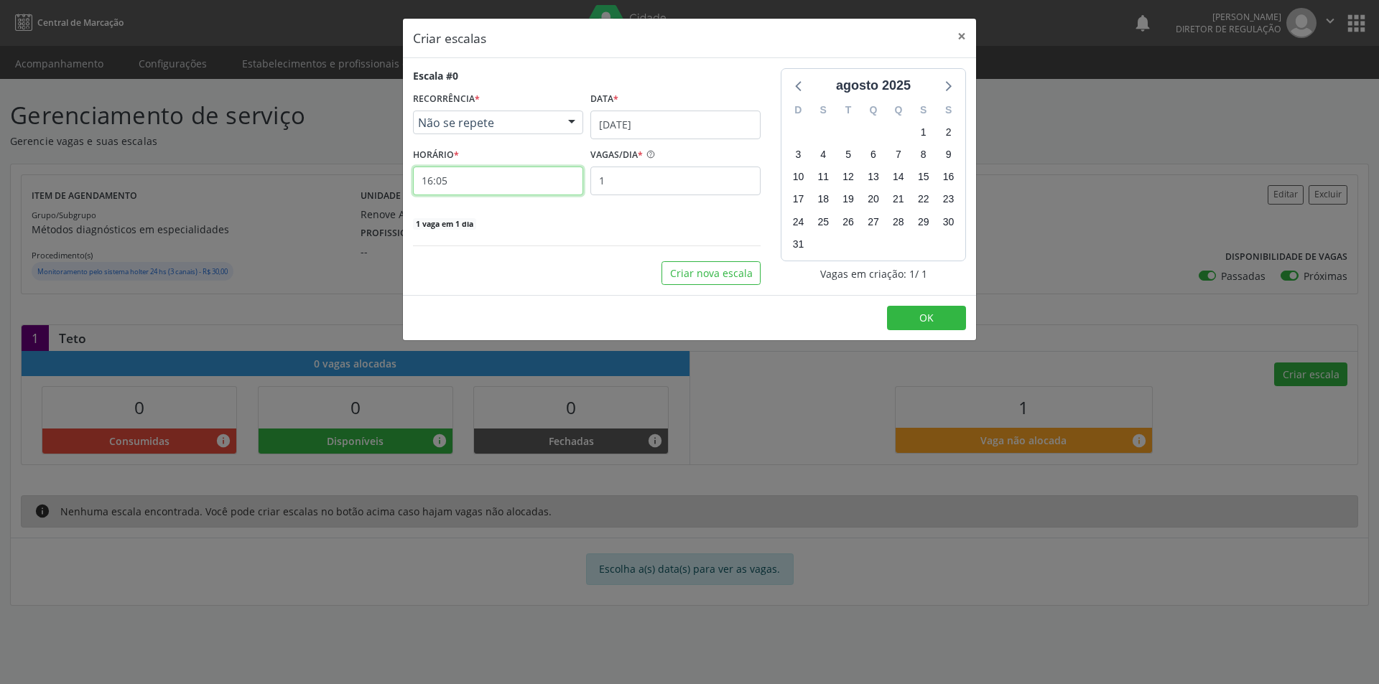
click at [528, 180] on input "16:05" at bounding box center [498, 181] width 170 height 29
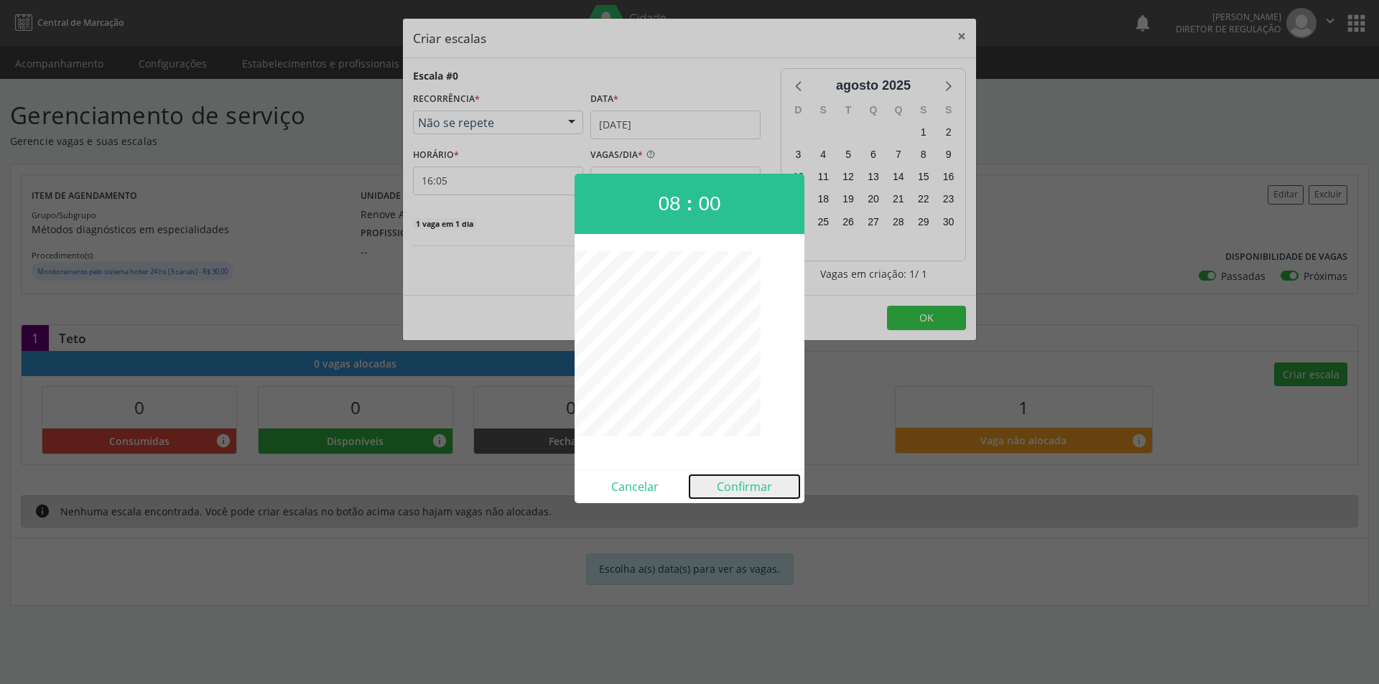
click at [760, 485] on button "Confirmar" at bounding box center [744, 486] width 110 height 23
type input "08:00"
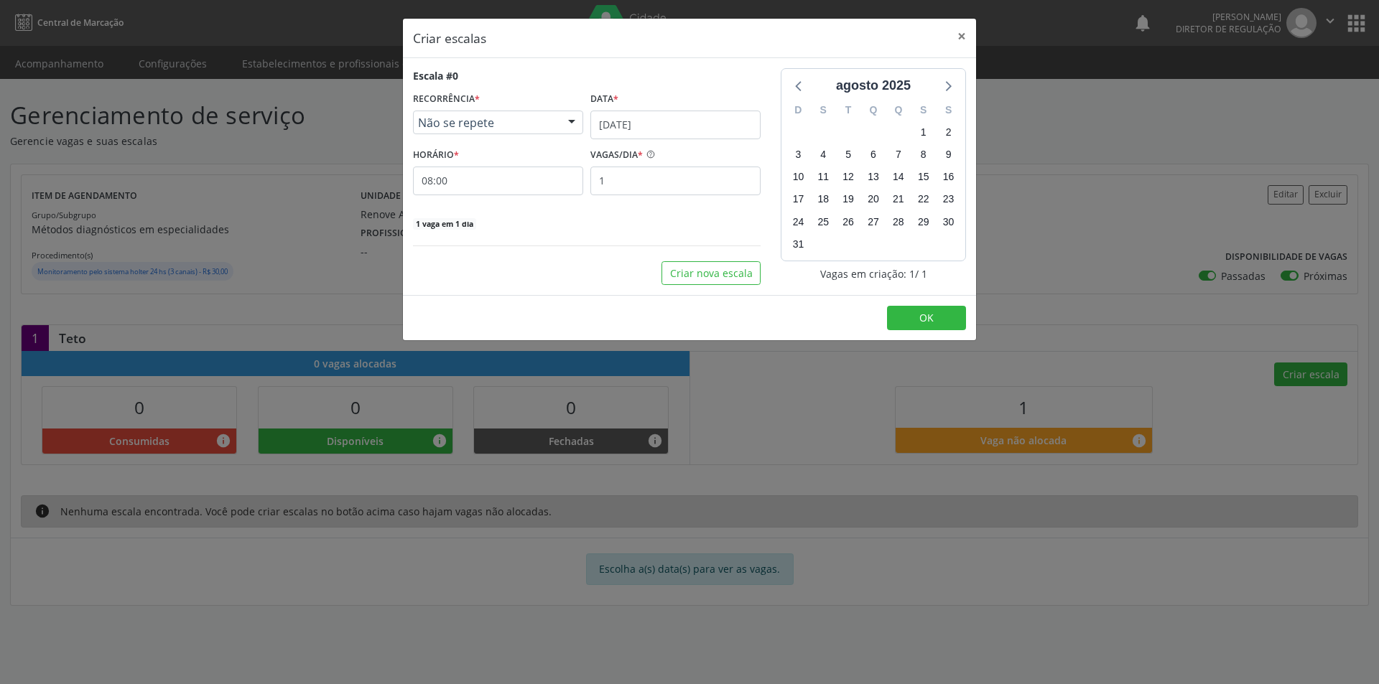
click at [918, 301] on footer "OK" at bounding box center [689, 317] width 573 height 45
click at [911, 312] on button "OK" at bounding box center [926, 318] width 79 height 24
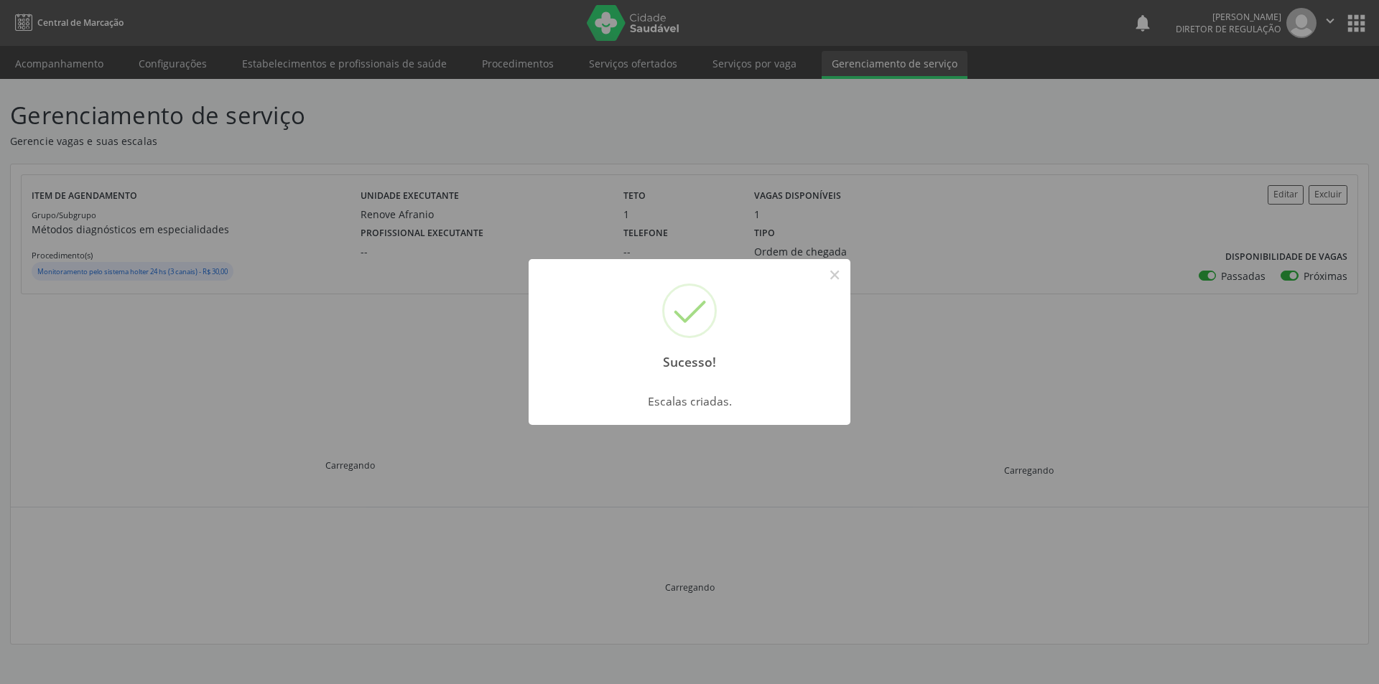
click at [98, 116] on div "Sucesso! × Escalas criadas. OK Cancel" at bounding box center [689, 342] width 1379 height 684
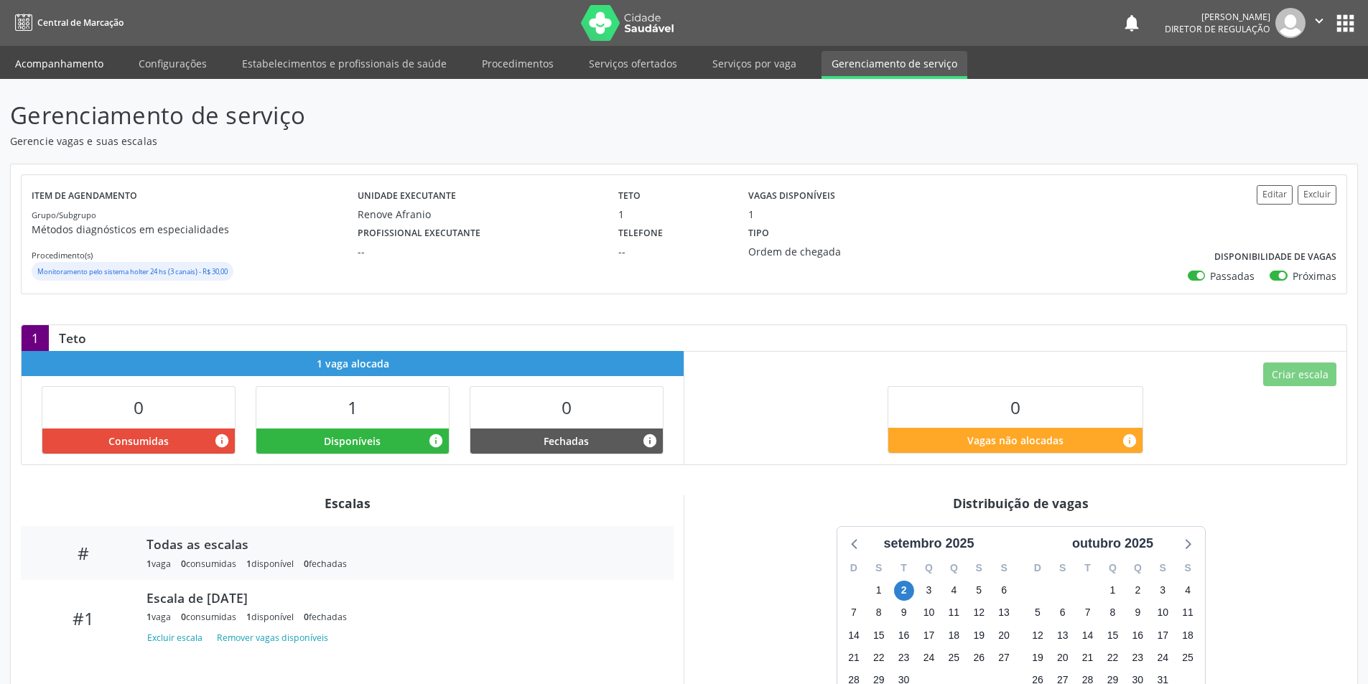
click at [69, 69] on link "Acompanhamento" at bounding box center [59, 63] width 108 height 25
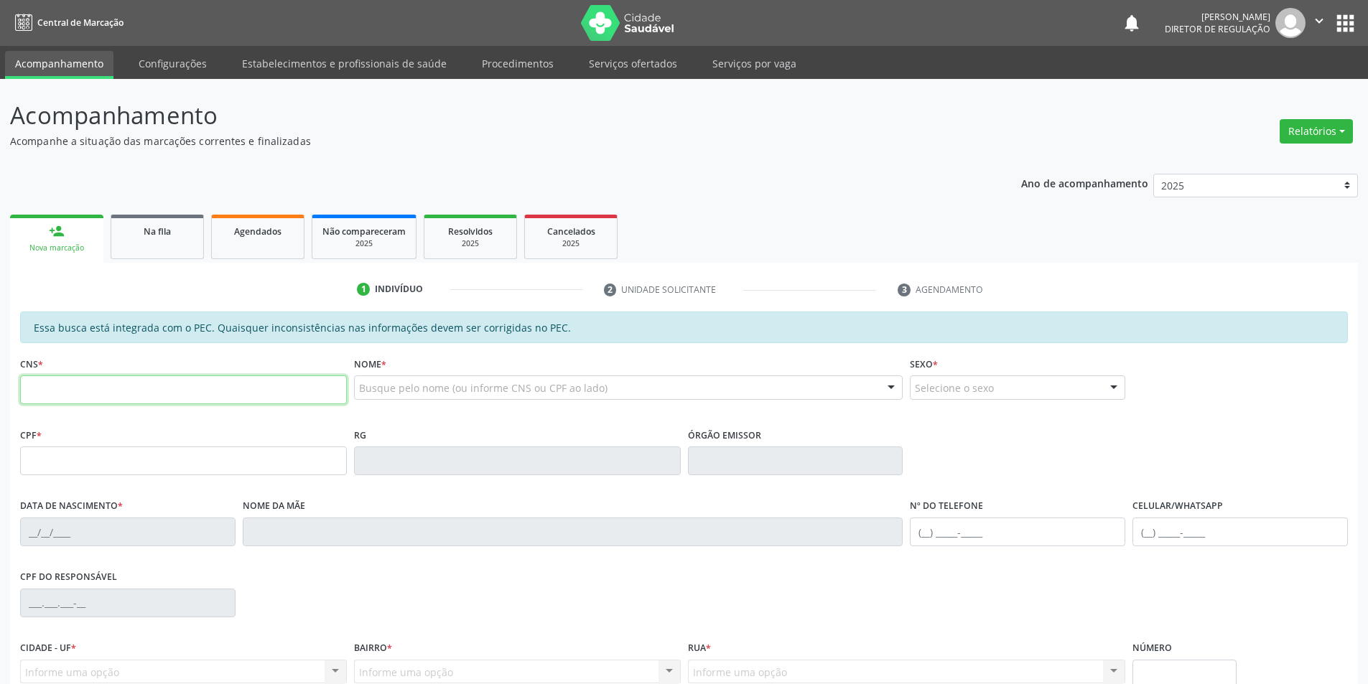
click at [112, 399] on input "text" at bounding box center [183, 390] width 327 height 29
type input "704 6066 2395 2820"
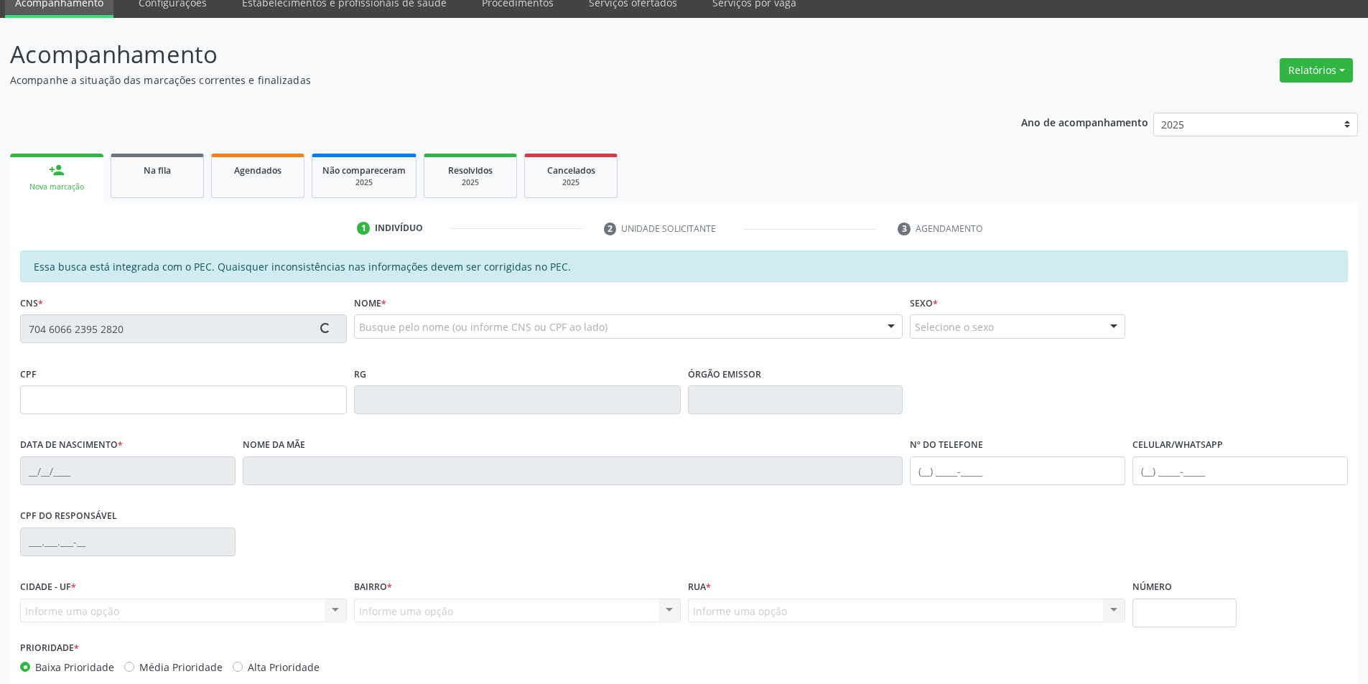
scroll to position [136, 0]
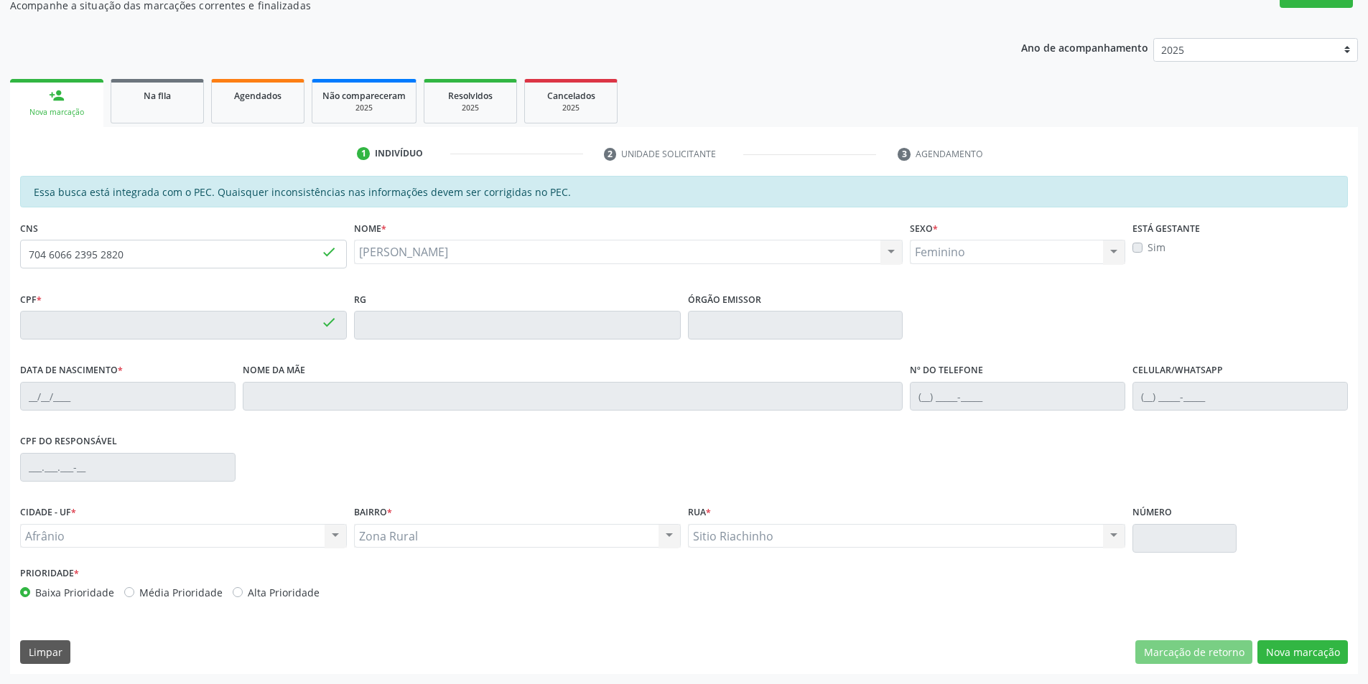
type input "045.411.224-64"
type input "[DATE]"
type input "[PERSON_NAME]"
type input "[PHONE_NUMBER]"
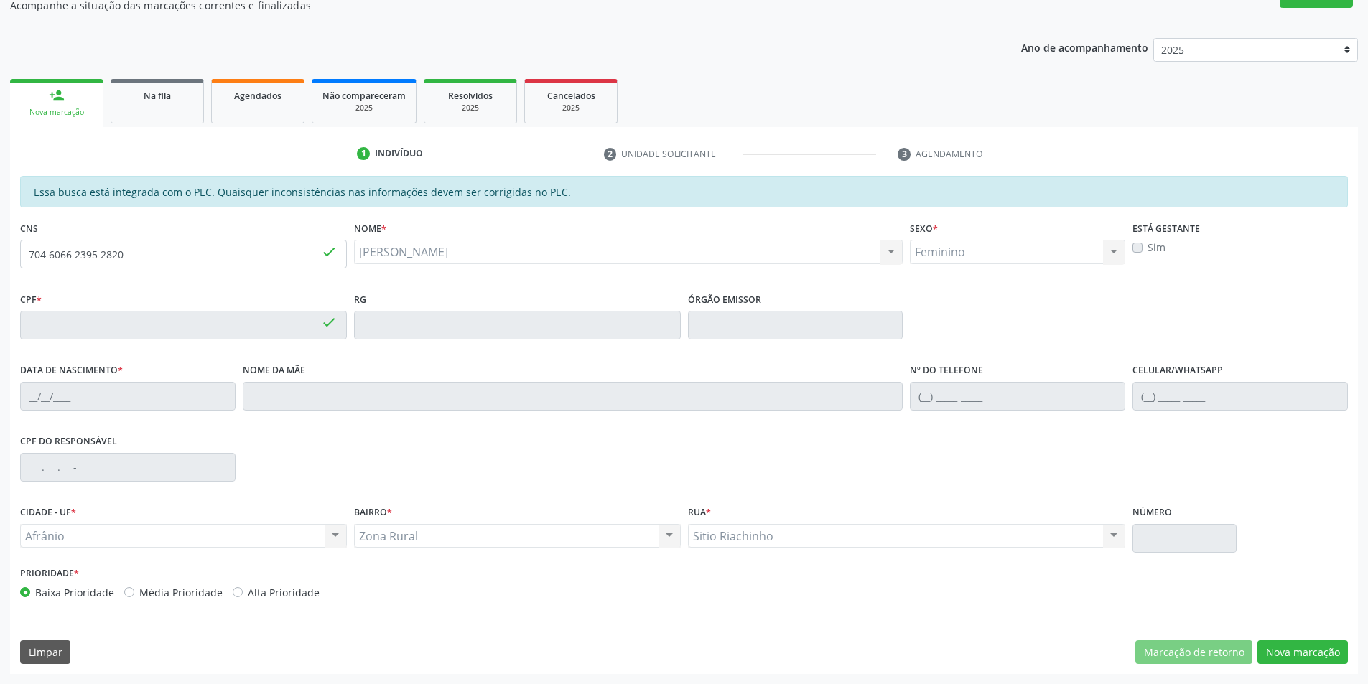
type input "S/N"
click at [1280, 641] on button "Nova marcação" at bounding box center [1302, 652] width 90 height 24
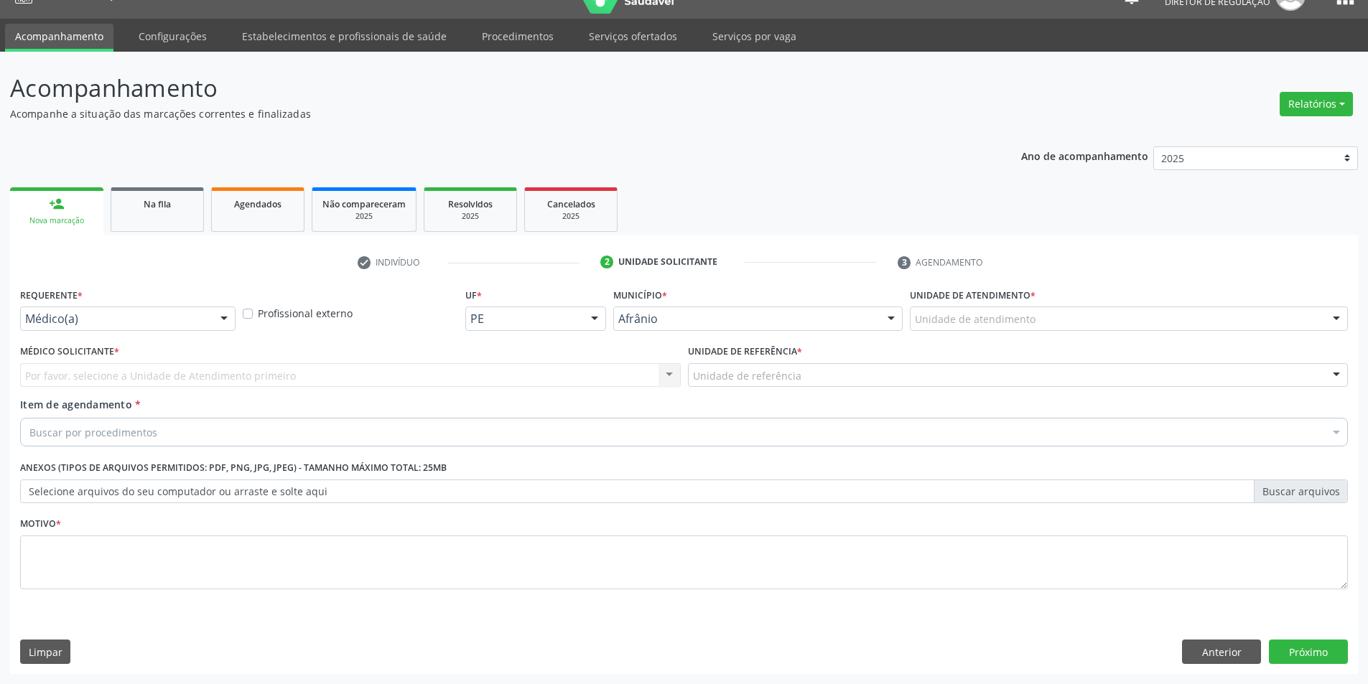
scroll to position [27, 0]
click at [1046, 318] on div "Unidade de atendimento" at bounding box center [1129, 319] width 438 height 24
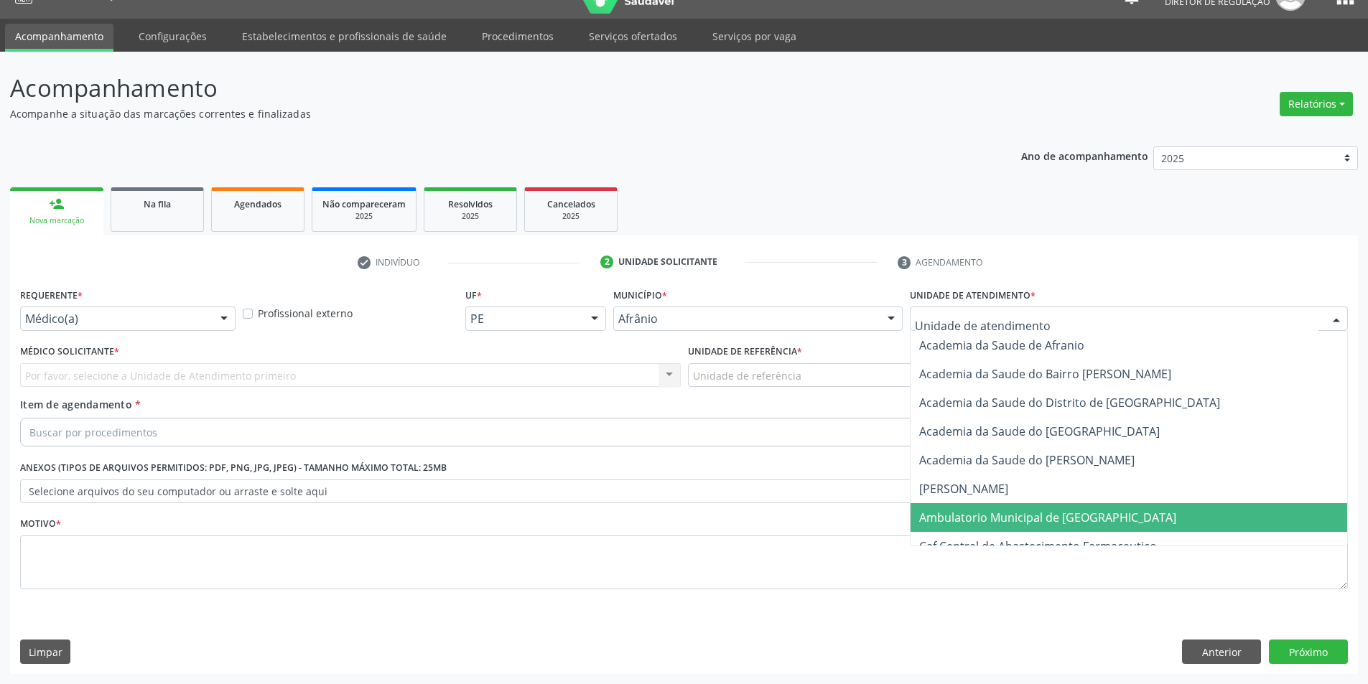
click at [1011, 510] on span "Ambulatorio Municipal de [GEOGRAPHIC_DATA]" at bounding box center [1047, 518] width 257 height 16
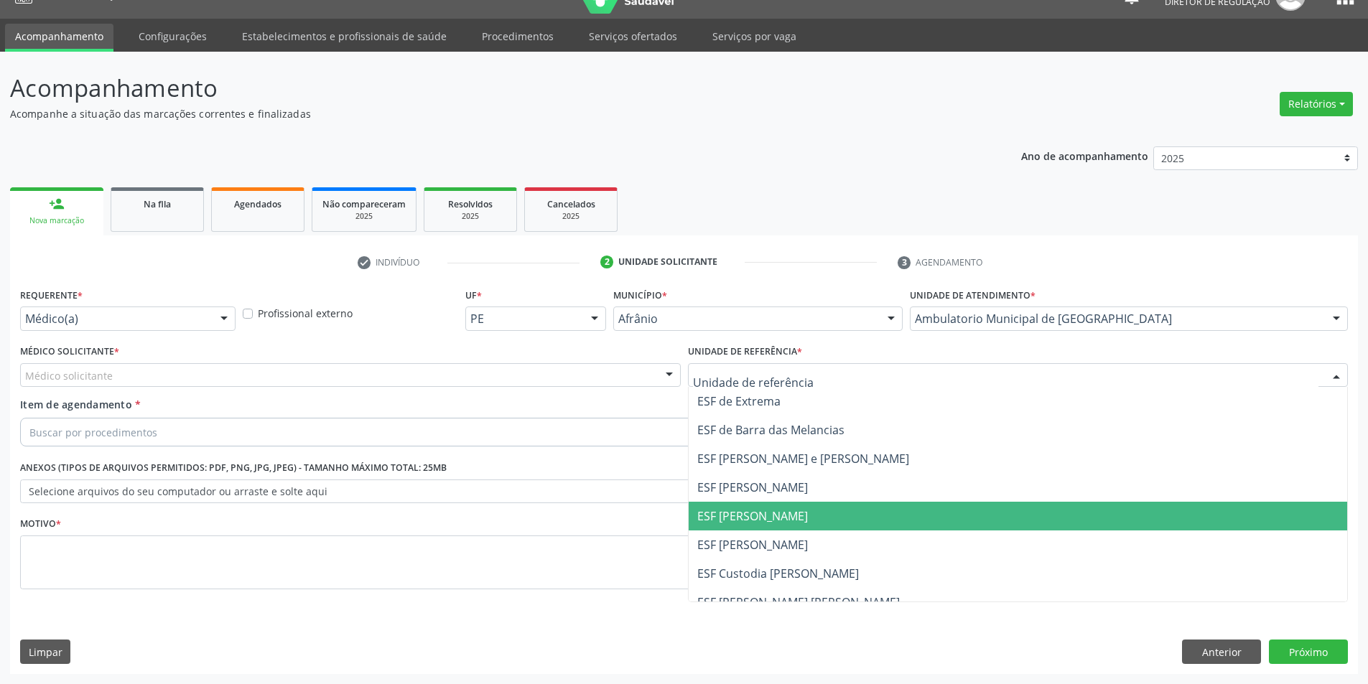
click at [788, 506] on span "ESF [PERSON_NAME]" at bounding box center [1018, 516] width 659 height 29
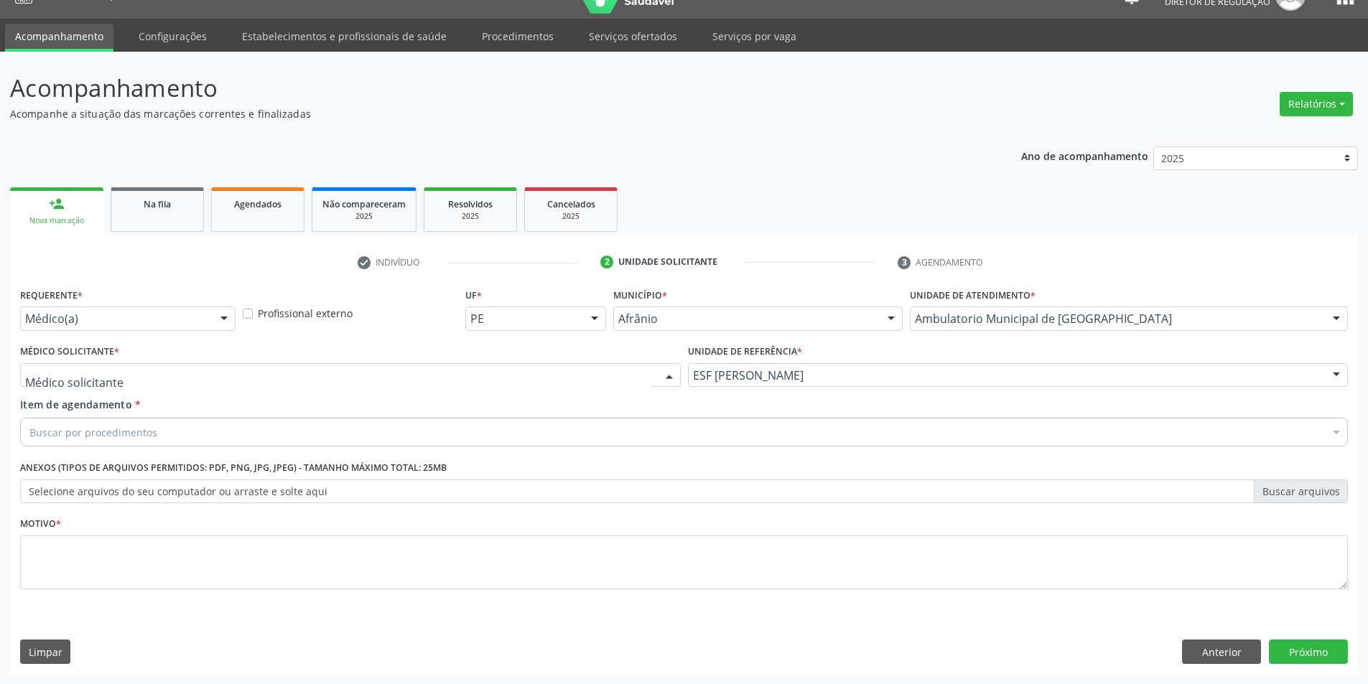
click at [390, 375] on div at bounding box center [350, 375] width 661 height 24
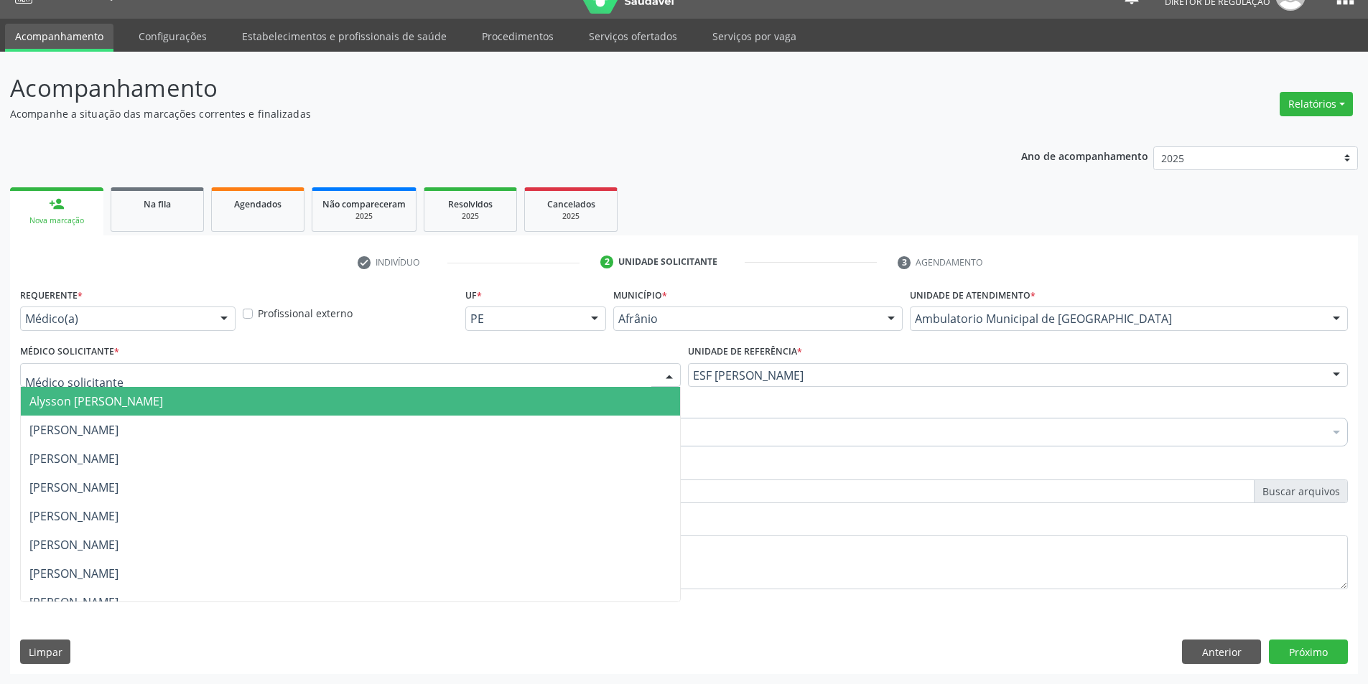
drag, startPoint x: 231, startPoint y: 404, endPoint x: 201, endPoint y: 418, distance: 33.1
click at [229, 406] on span "Alysson [PERSON_NAME]" at bounding box center [350, 401] width 659 height 29
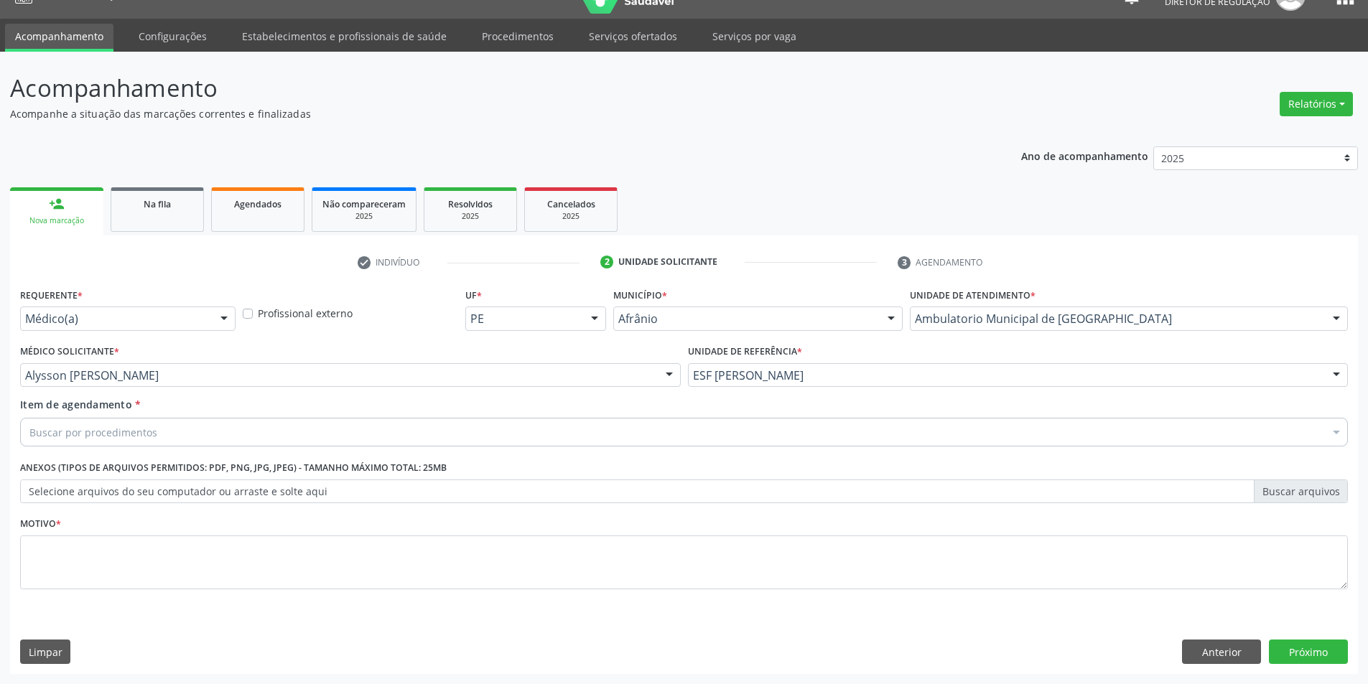
drag, startPoint x: 208, startPoint y: 386, endPoint x: 214, endPoint y: 381, distance: 8.2
click at [210, 383] on div "Alysson [PERSON_NAME]" at bounding box center [350, 375] width 661 height 24
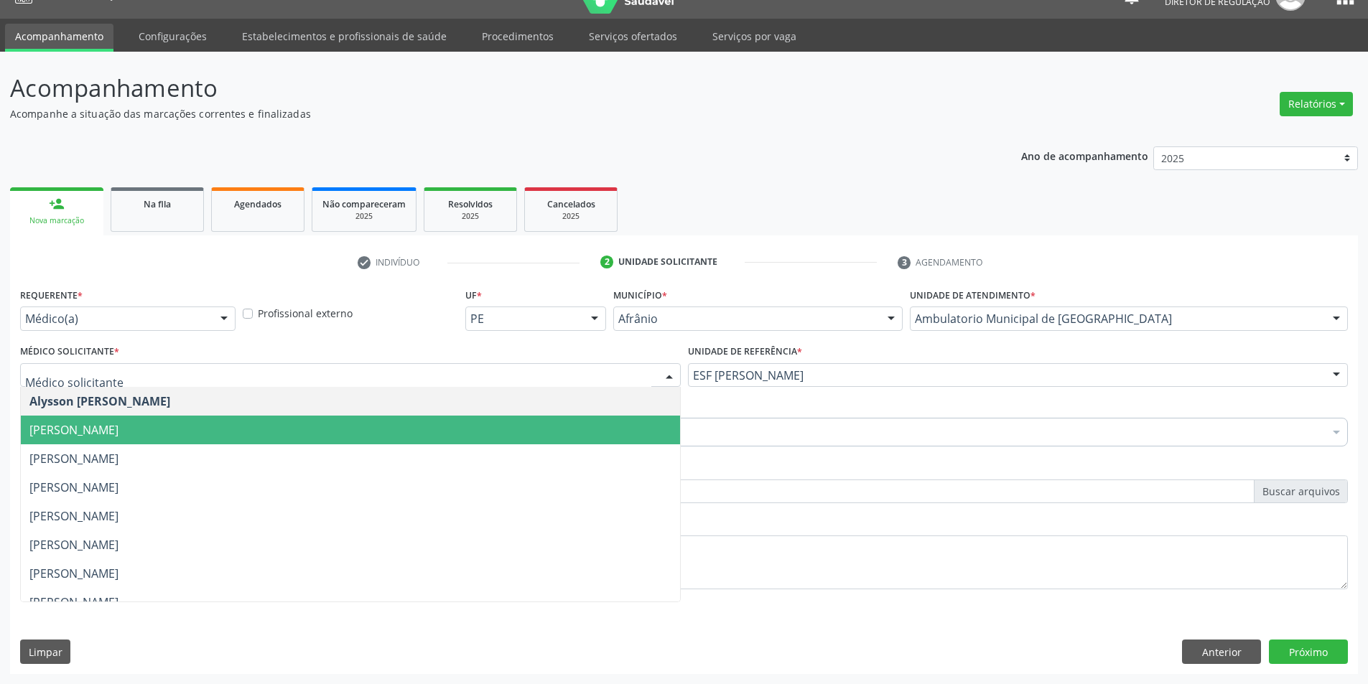
click at [118, 432] on span "[PERSON_NAME]" at bounding box center [73, 430] width 89 height 16
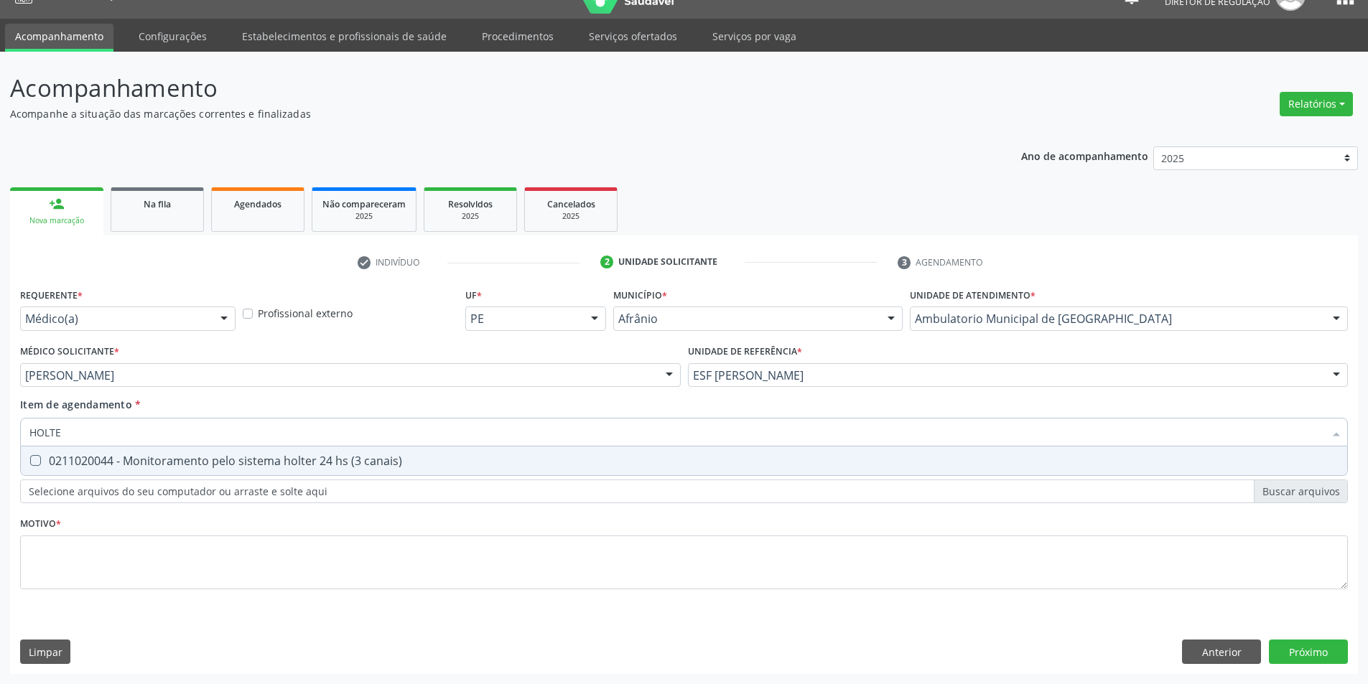
type input "HOLTER"
click at [345, 452] on span "0211020044 - Monitoramento pelo sistema holter 24 hs (3 canais)" at bounding box center [684, 461] width 1326 height 29
checkbox canais\) "true"
click at [287, 535] on div "Requerente * Médico(a) Médico(a) Enfermeiro(a) Paciente Nenhum resultado encont…" at bounding box center [684, 446] width 1328 height 325
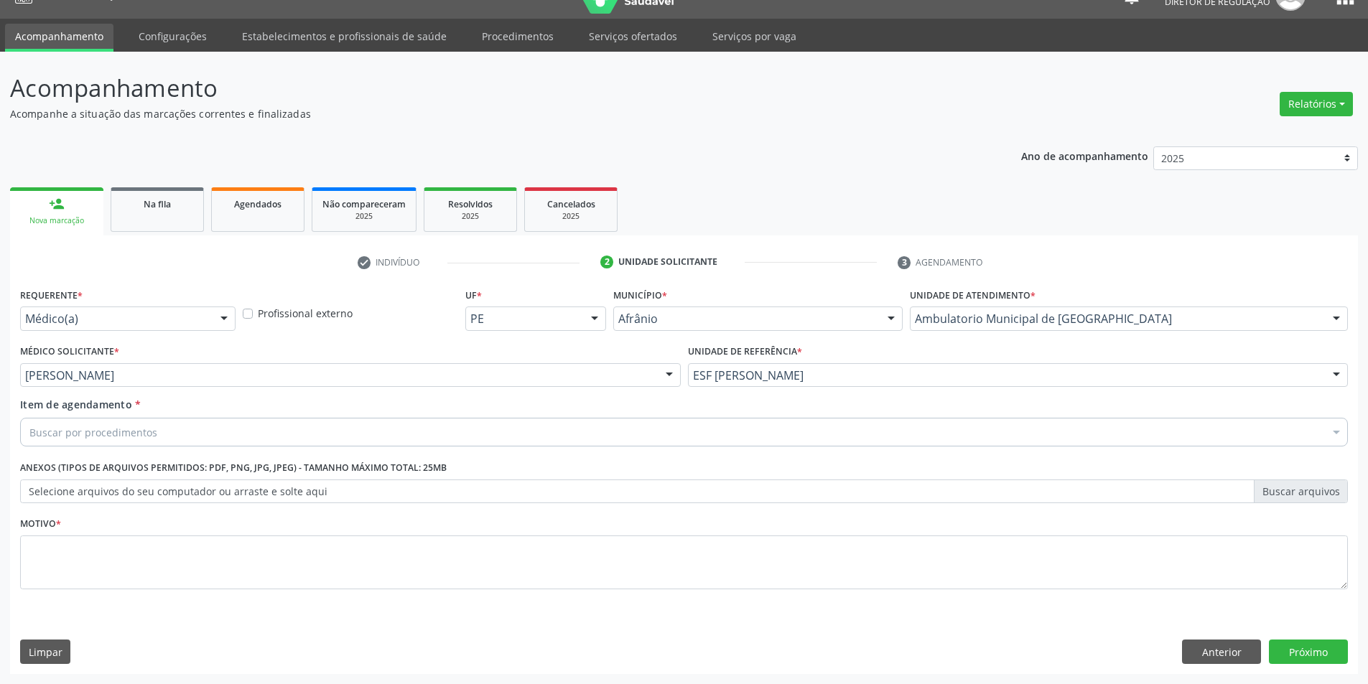
click at [261, 544] on div "0211020044 - Monitoramento pelo sistema holter 24 hs (3 canais)" at bounding box center [683, 537] width 1309 height 11
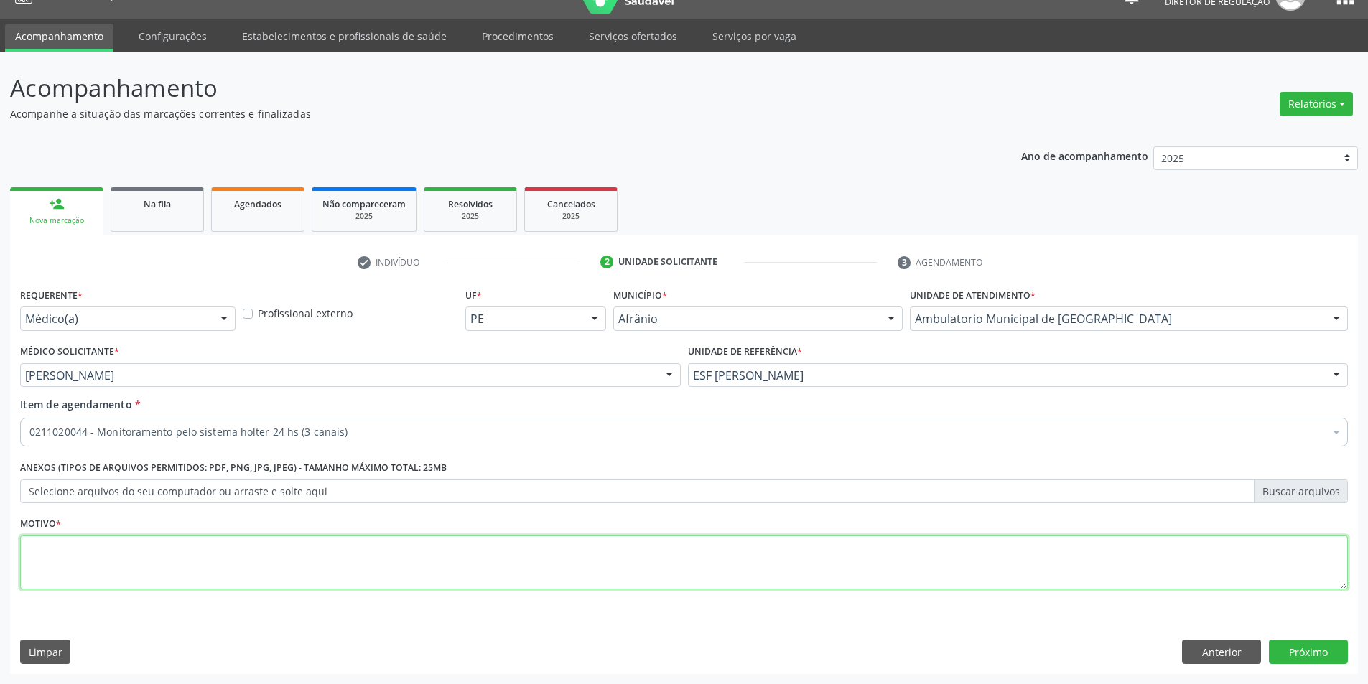
click at [229, 563] on textarea at bounding box center [684, 563] width 1328 height 55
type textarea "'"
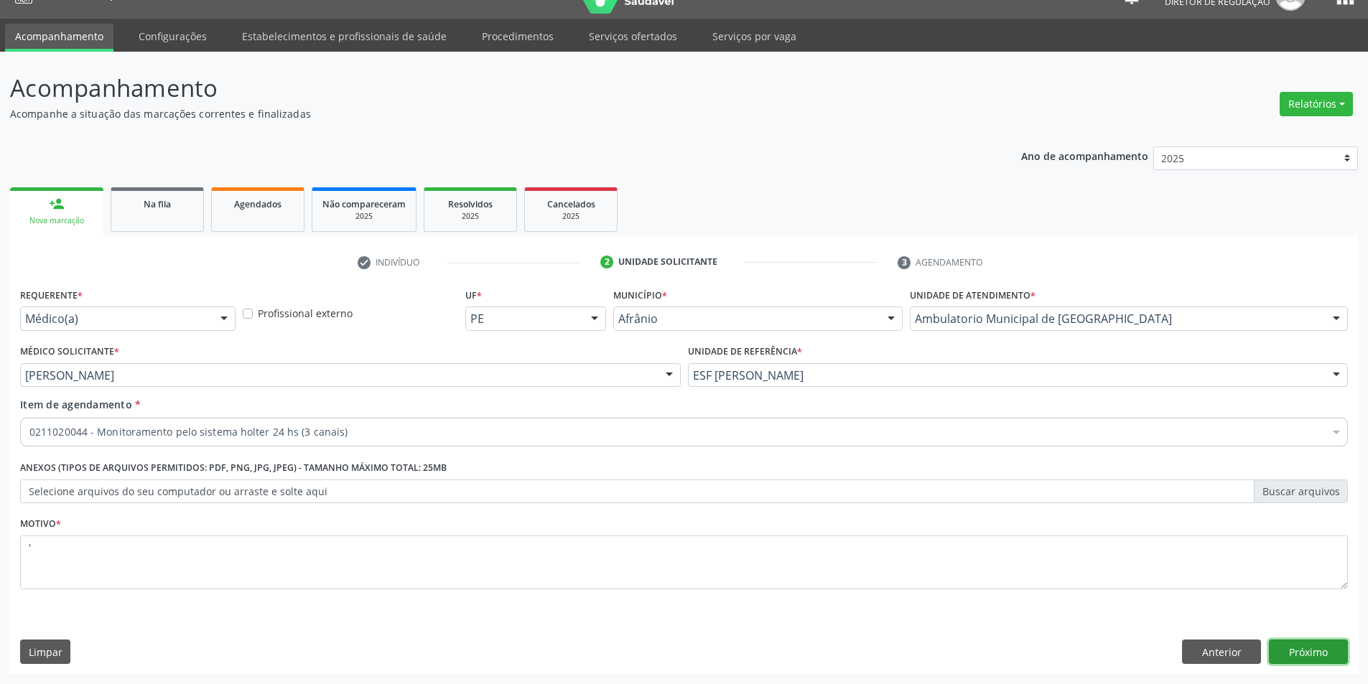
click at [1283, 660] on button "Próximo" at bounding box center [1308, 652] width 79 height 24
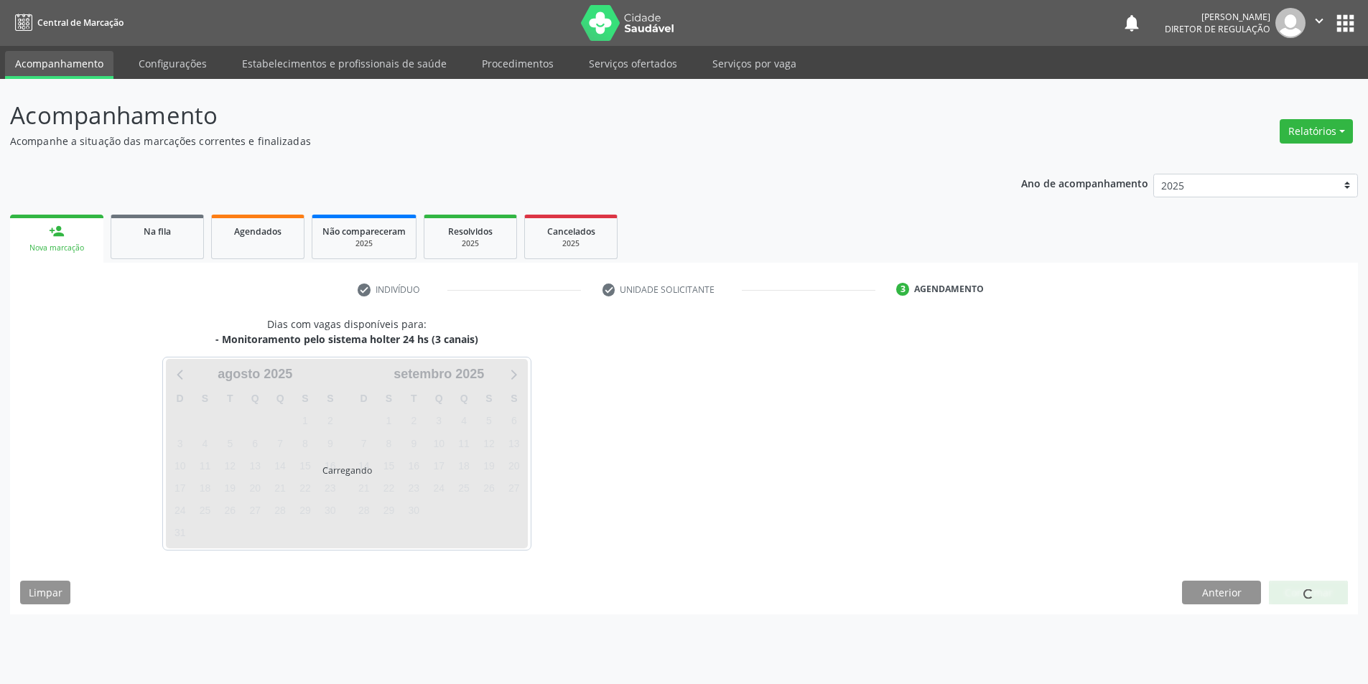
scroll to position [0, 0]
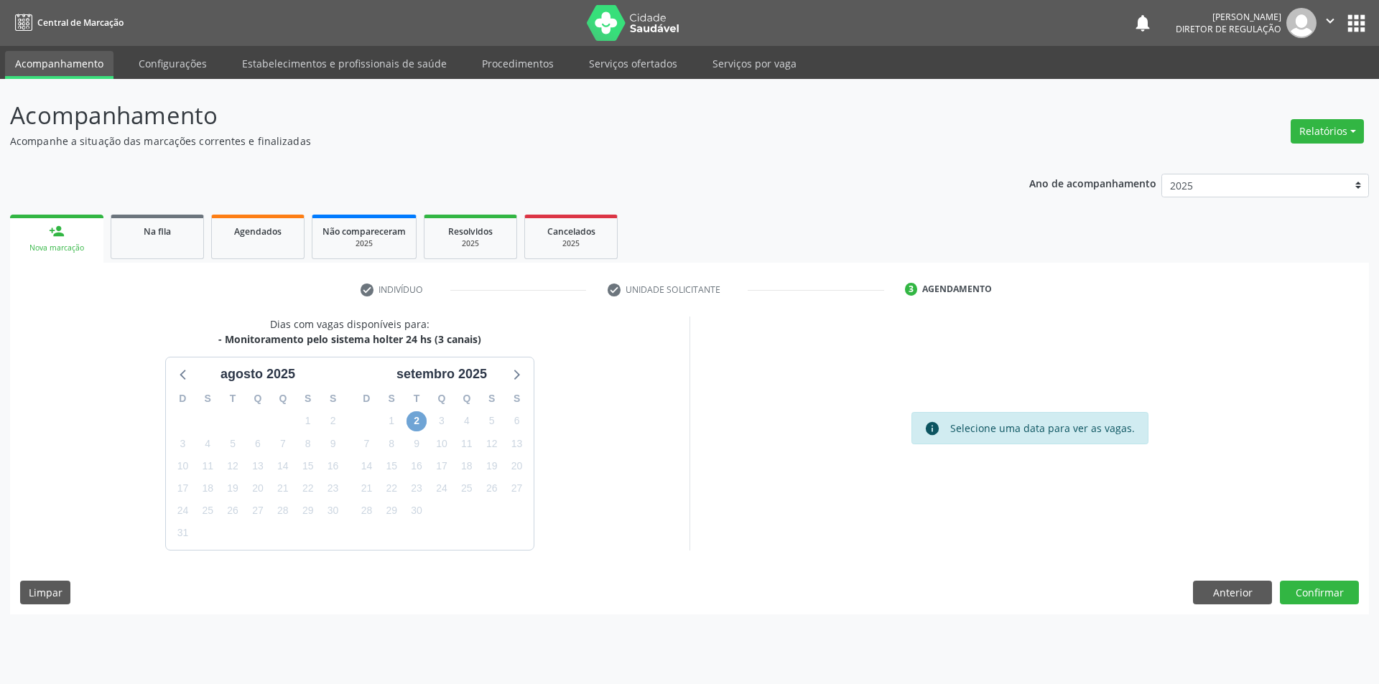
click at [417, 421] on span "2" at bounding box center [416, 421] width 20 height 20
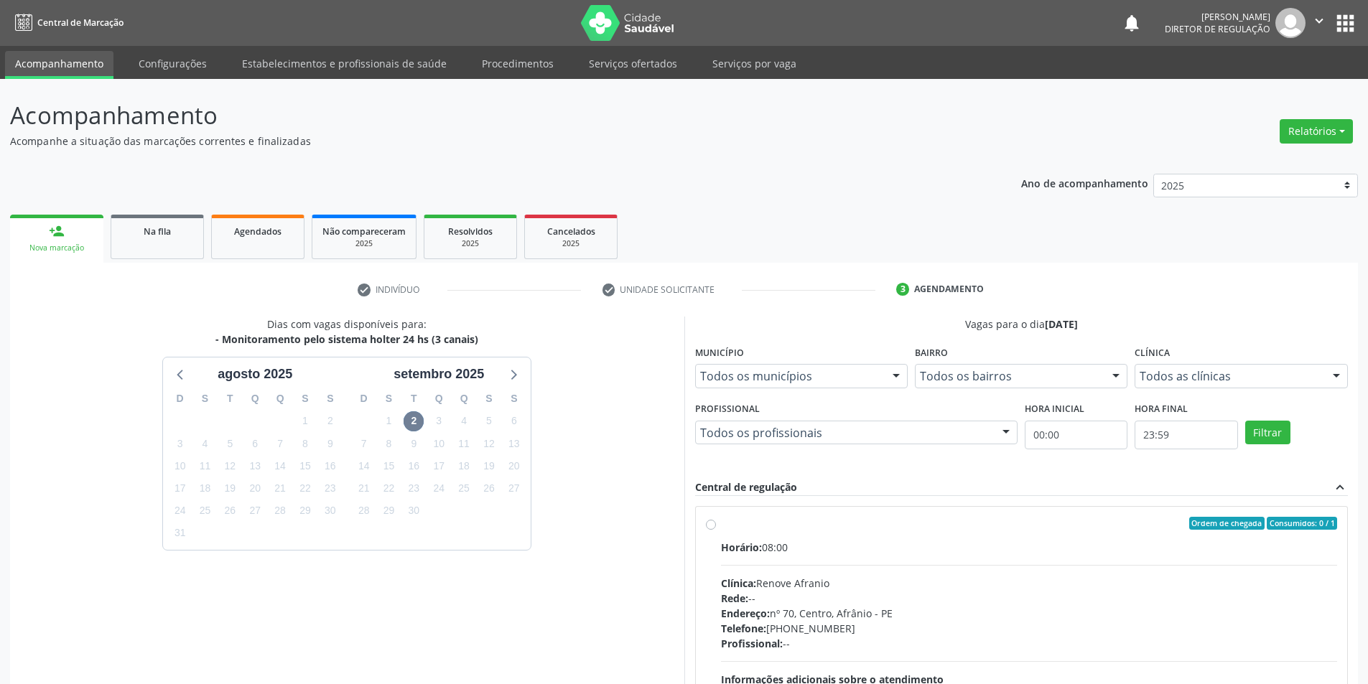
click at [784, 559] on div "Horário: 08:00 Clínica: Renove Afranio Rede: -- Endereço: [STREET_ADDRESS] Tele…" at bounding box center [1029, 638] width 617 height 197
click at [716, 530] on input "Ordem de chegada Consumidos: 0 / 1 Horário: 08:00 Clínica: Renove Afranio Rede:…" at bounding box center [711, 523] width 10 height 13
radio input "true"
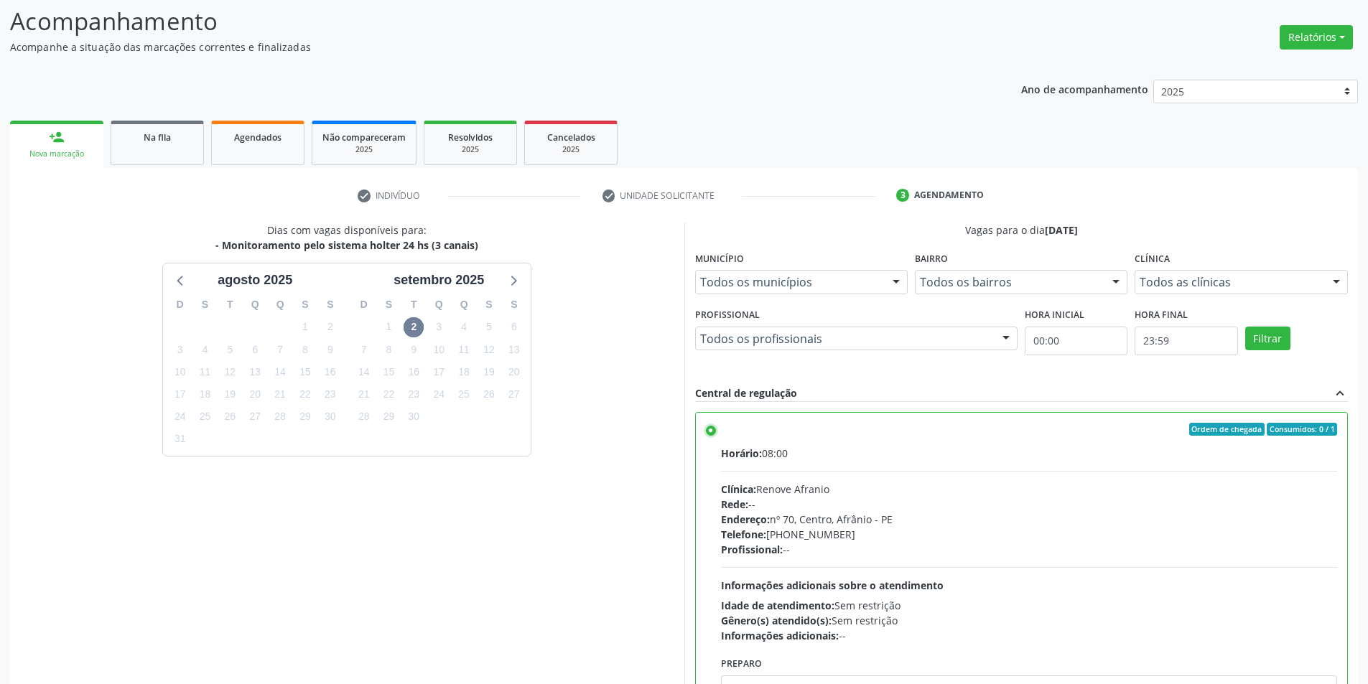
scroll to position [174, 0]
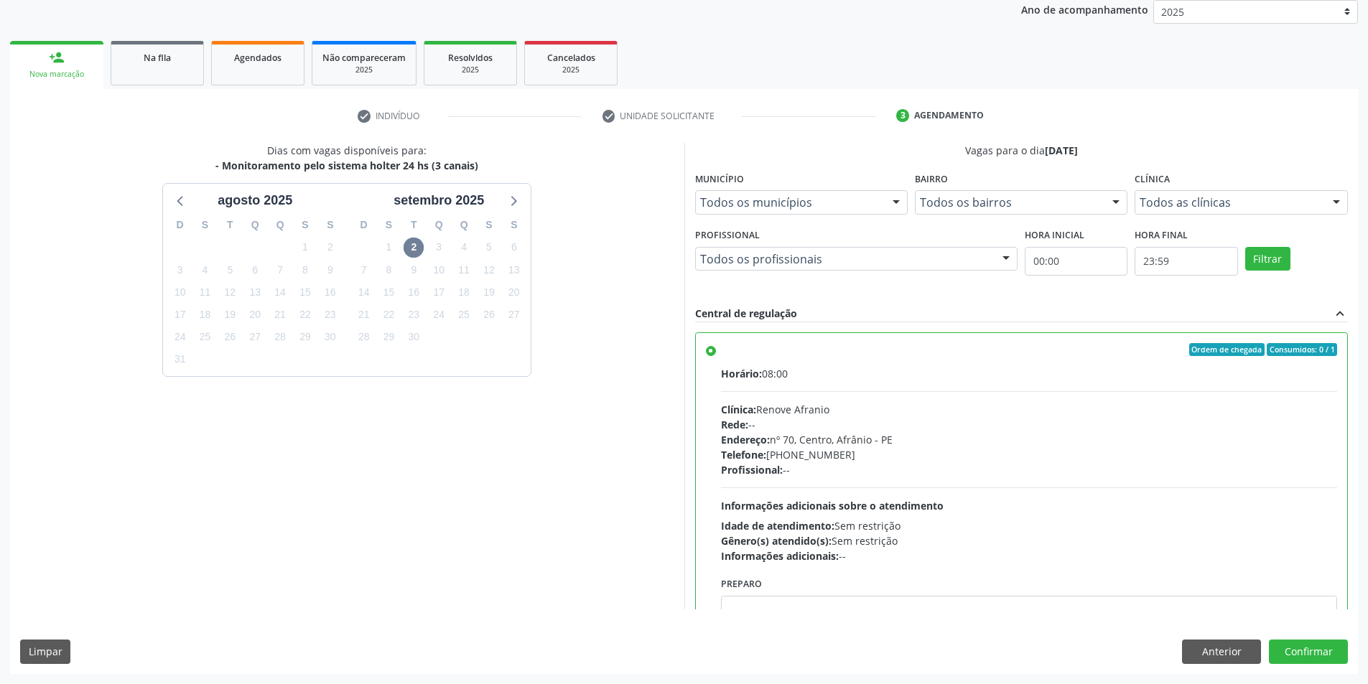
click at [1264, 643] on div "Anterior Confirmar" at bounding box center [1265, 652] width 166 height 24
drag, startPoint x: 1273, startPoint y: 644, endPoint x: 1275, endPoint y: 630, distance: 13.8
click at [1274, 644] on button "Confirmar" at bounding box center [1308, 652] width 79 height 24
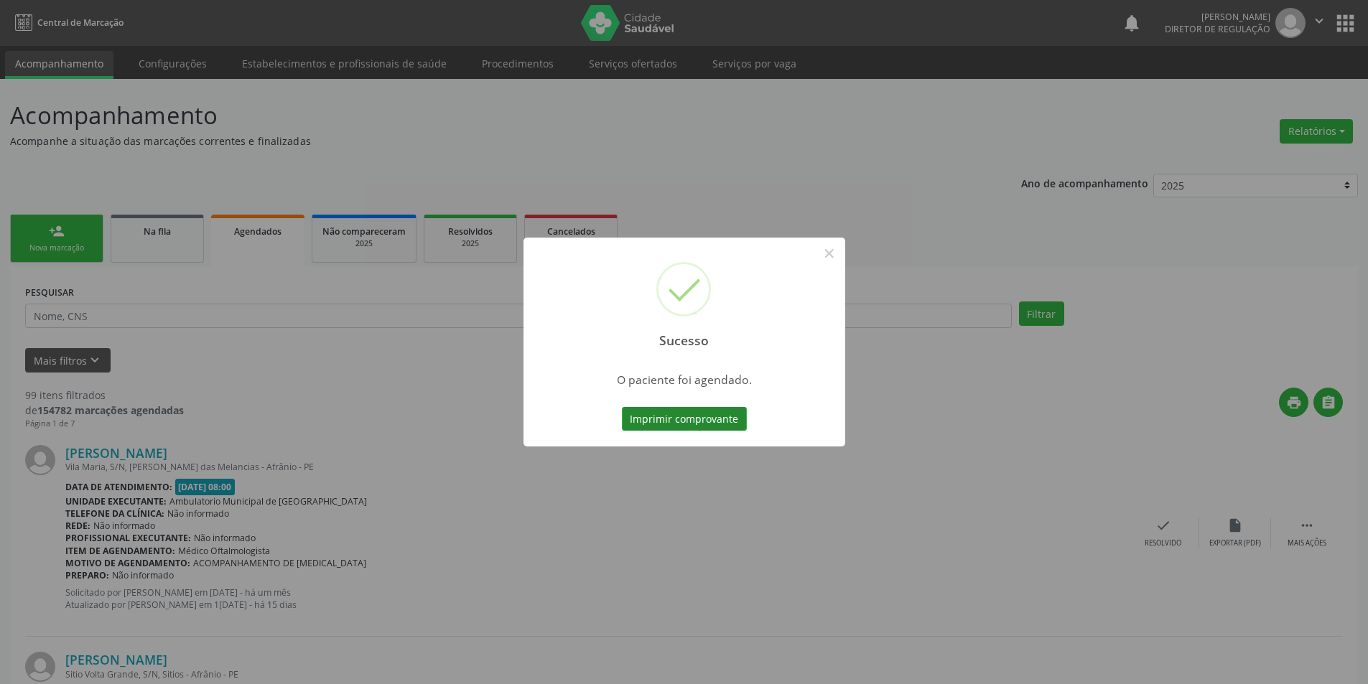
click at [719, 421] on button "Imprimir comprovante" at bounding box center [684, 419] width 125 height 24
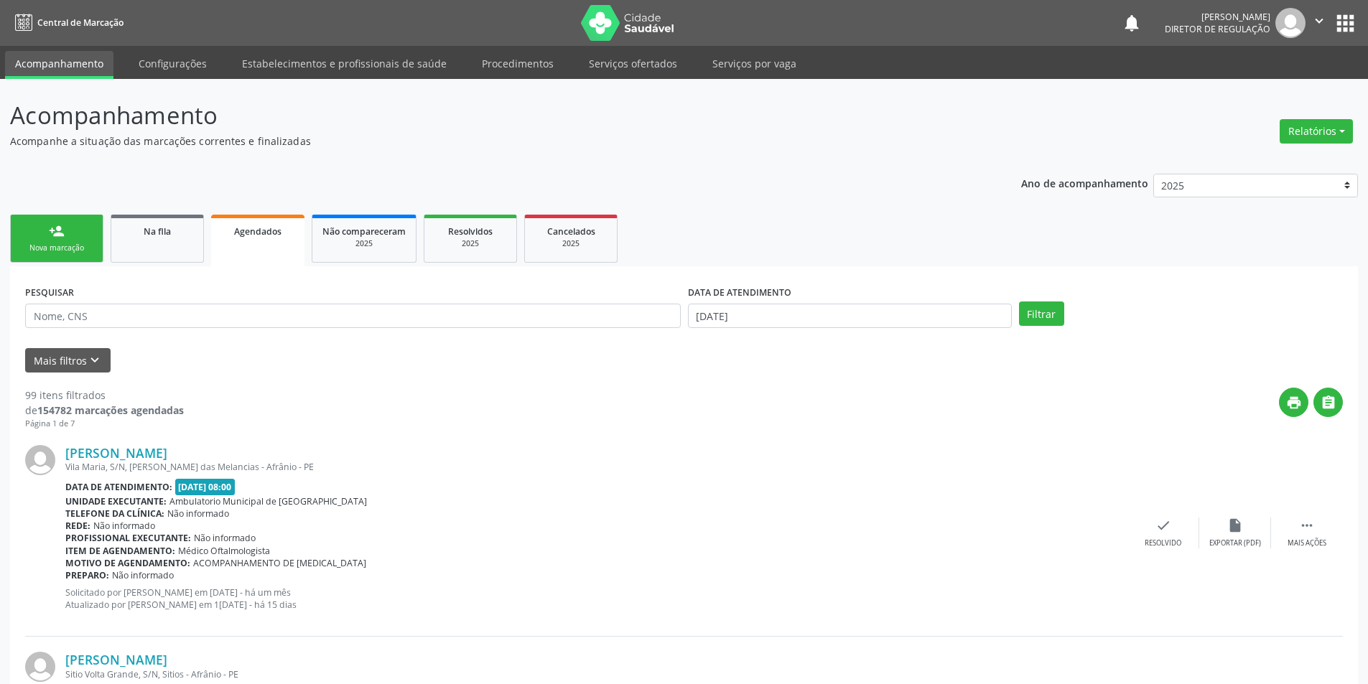
click at [79, 253] on div "Nova marcação" at bounding box center [57, 248] width 72 height 11
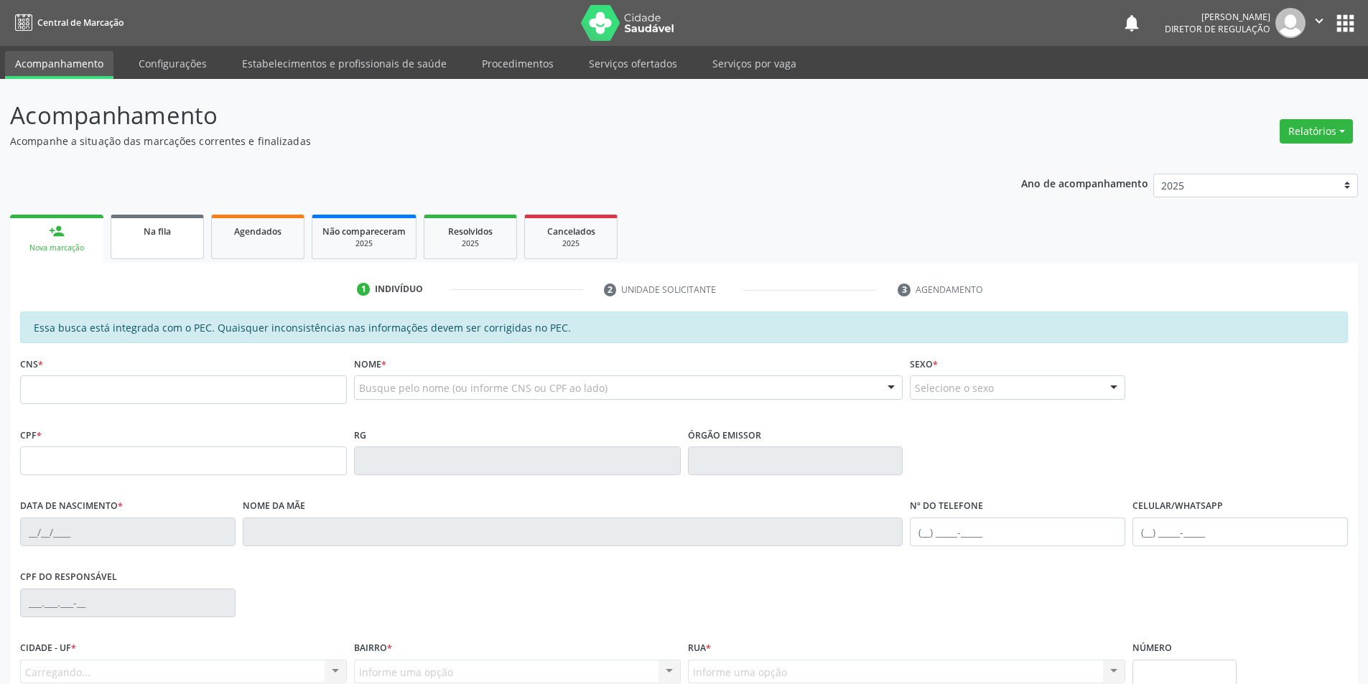
click at [162, 255] on link "Na fila" at bounding box center [157, 237] width 93 height 45
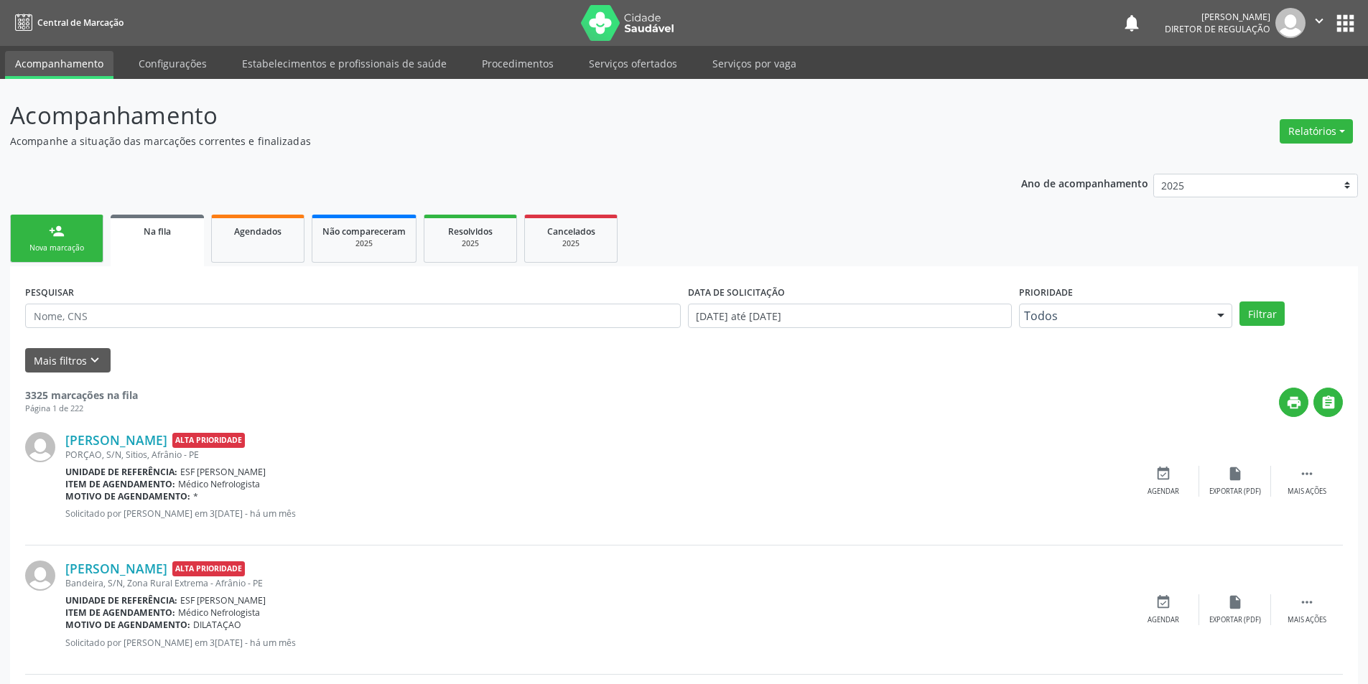
click at [194, 331] on div "PESQUISAR" at bounding box center [353, 309] width 663 height 56
drag, startPoint x: 189, startPoint y: 325, endPoint x: 196, endPoint y: 319, distance: 9.2
click at [189, 325] on input "text" at bounding box center [353, 316] width 656 height 24
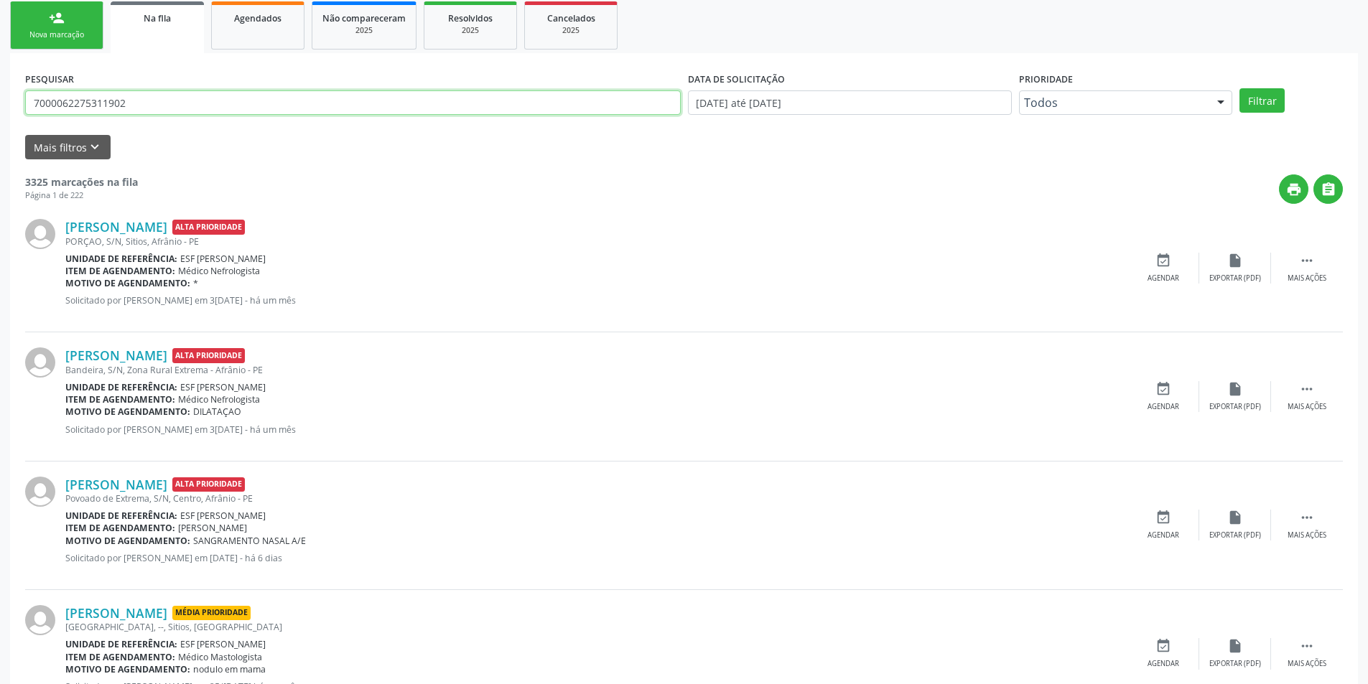
scroll to position [215, 0]
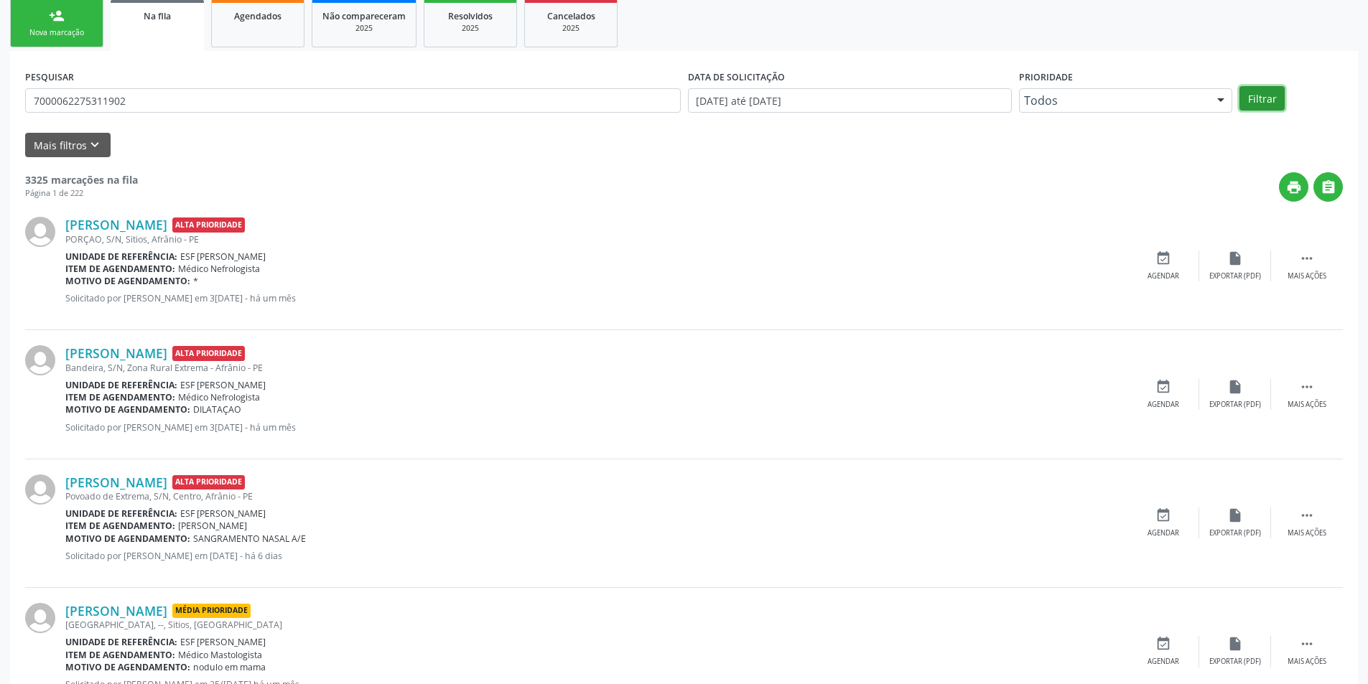
click at [1244, 97] on button "Filtrar" at bounding box center [1261, 98] width 45 height 24
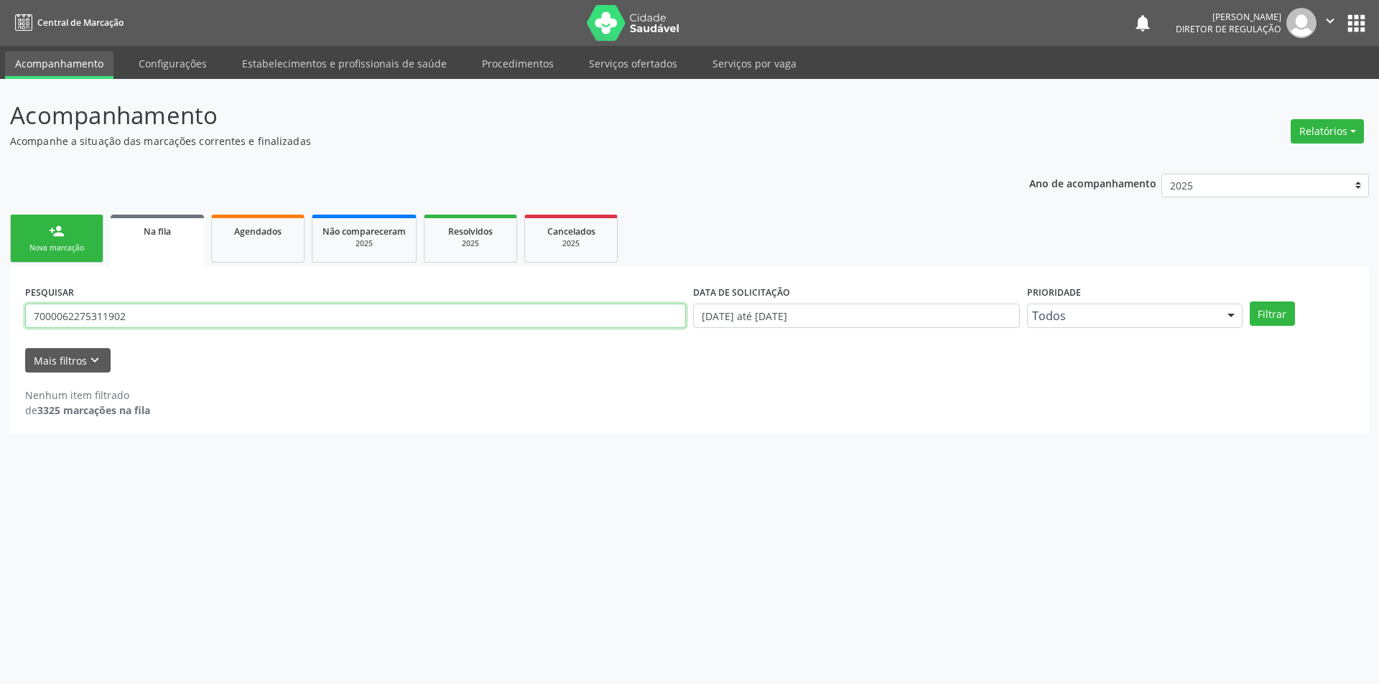
drag, startPoint x: 182, startPoint y: 314, endPoint x: 0, endPoint y: 317, distance: 181.7
click at [0, 317] on div "Acompanhamento Acompanhe a situação das marcações correntes e finalizadas Relat…" at bounding box center [689, 381] width 1379 height 605
type input "700006275311902"
click at [1264, 315] on button "Filtrar" at bounding box center [1271, 314] width 45 height 24
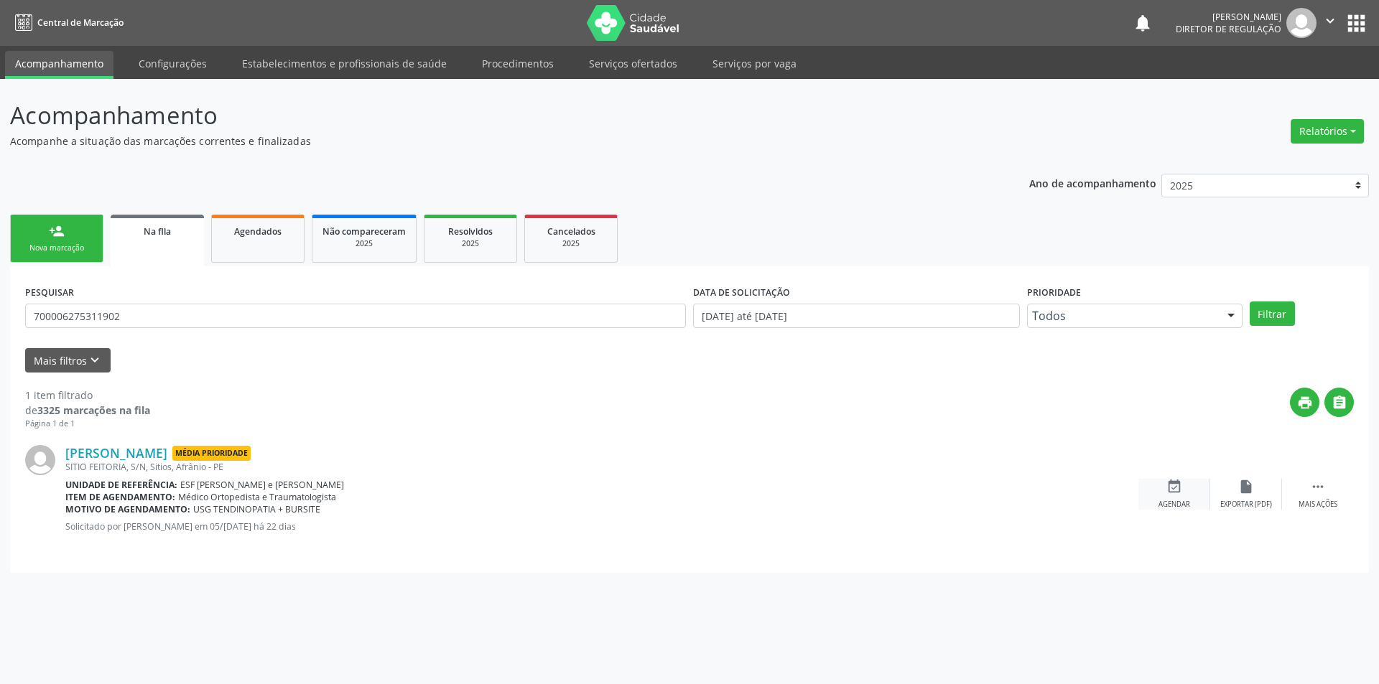
click at [1156, 493] on div "event_available Agendar" at bounding box center [1174, 494] width 72 height 31
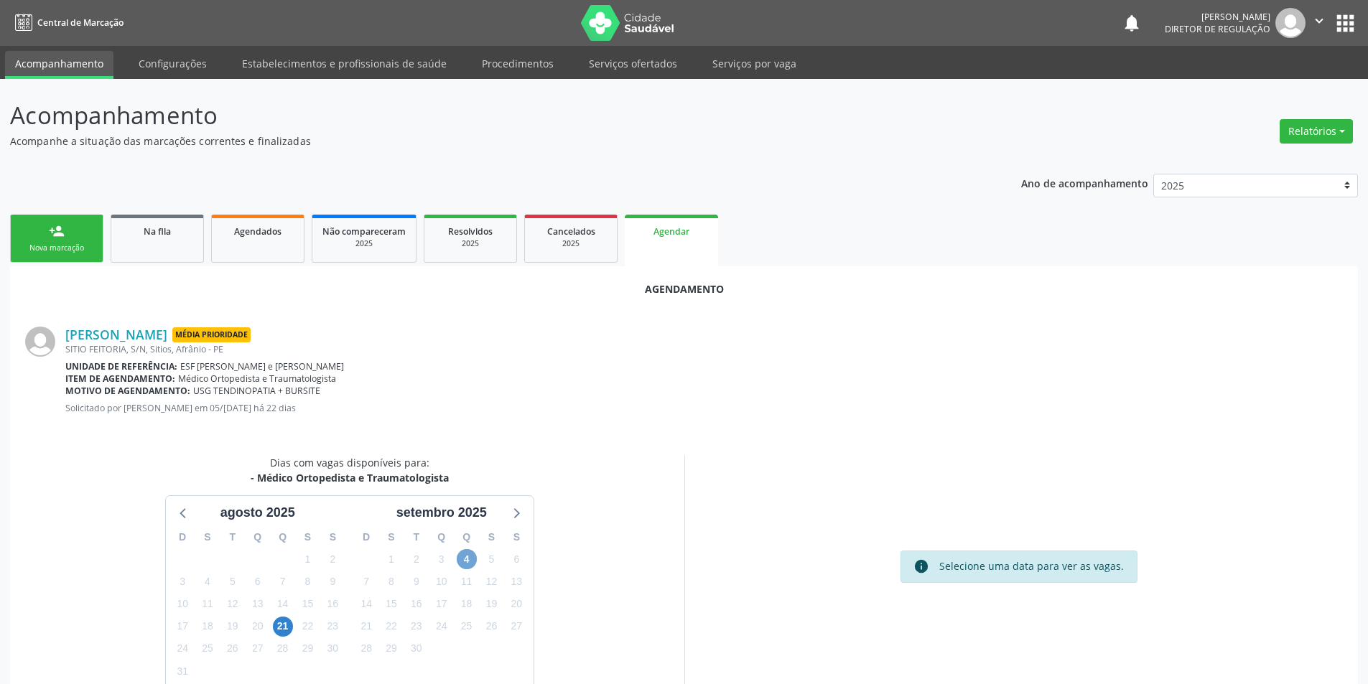
click at [466, 553] on span "4" at bounding box center [467, 559] width 20 height 20
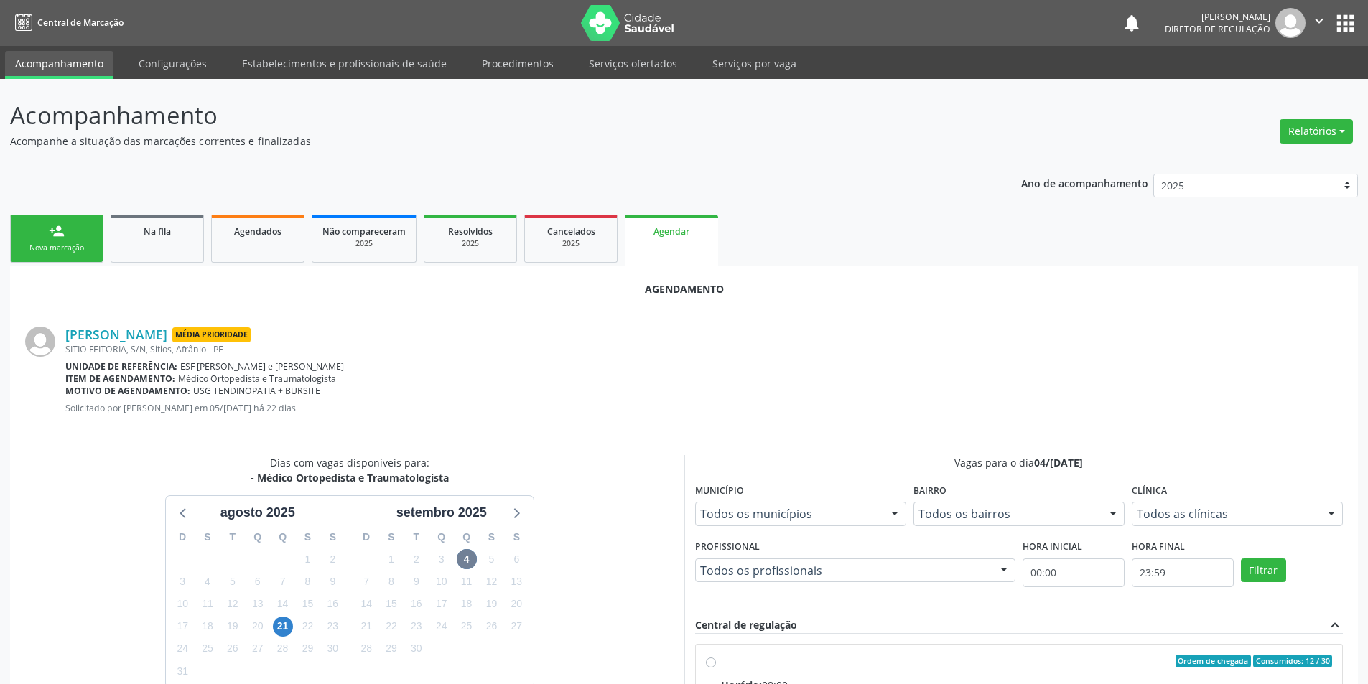
click at [754, 628] on div "Central de regulação" at bounding box center [746, 625] width 102 height 16
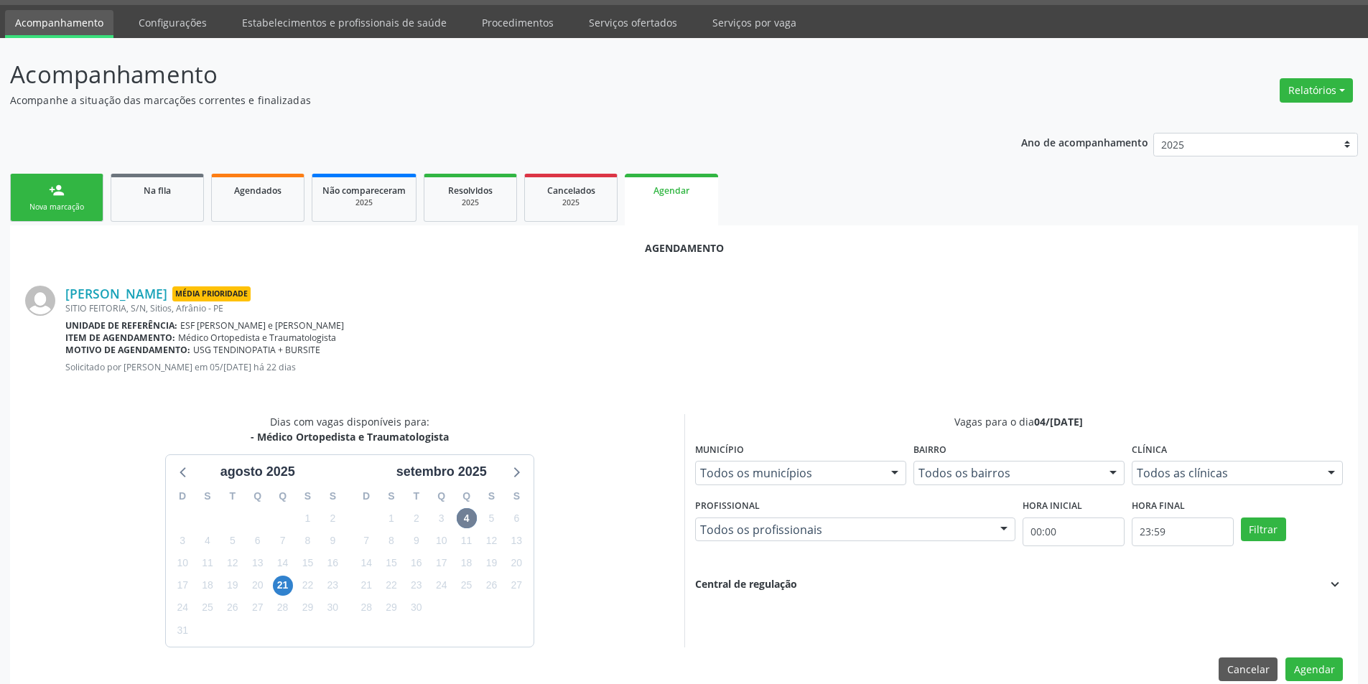
scroll to position [63, 0]
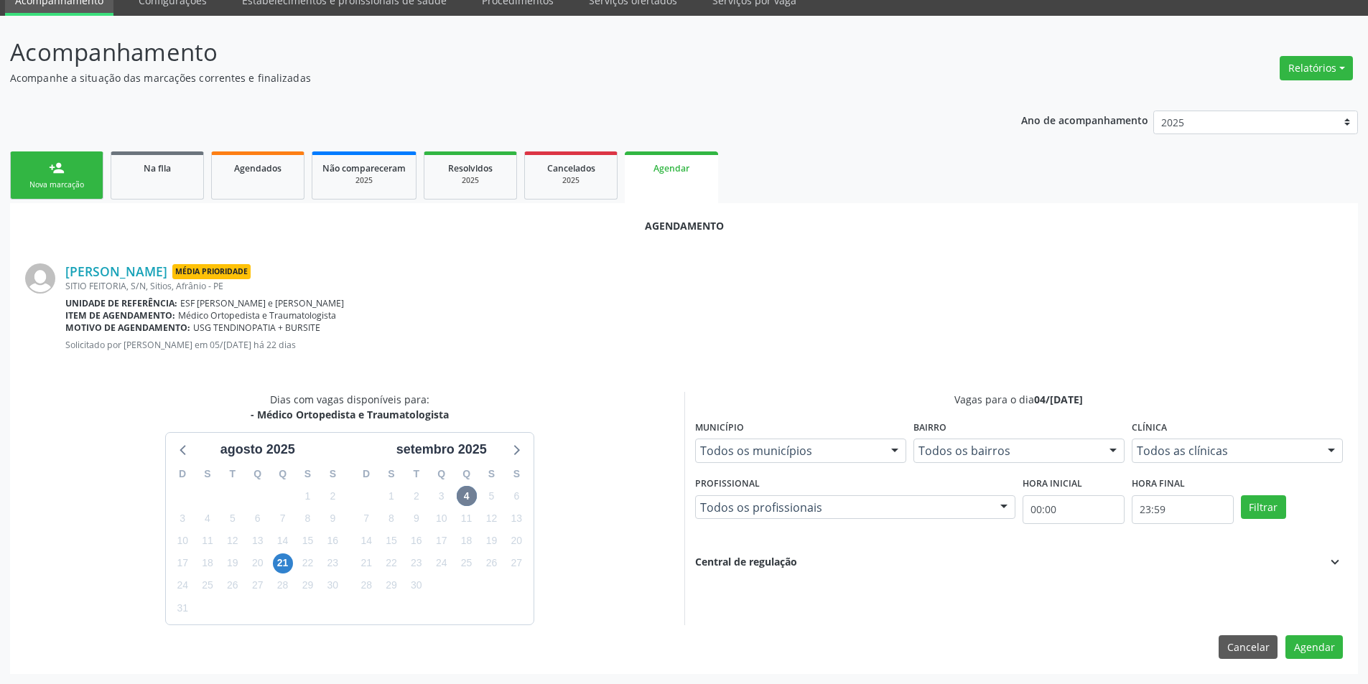
click at [731, 574] on div "Vagas para o dia 04/09/2025 Município Todos os municípios Todos os municípios A…" at bounding box center [1018, 508] width 669 height 233
click at [745, 564] on div "Central de regulação" at bounding box center [746, 562] width 102 height 16
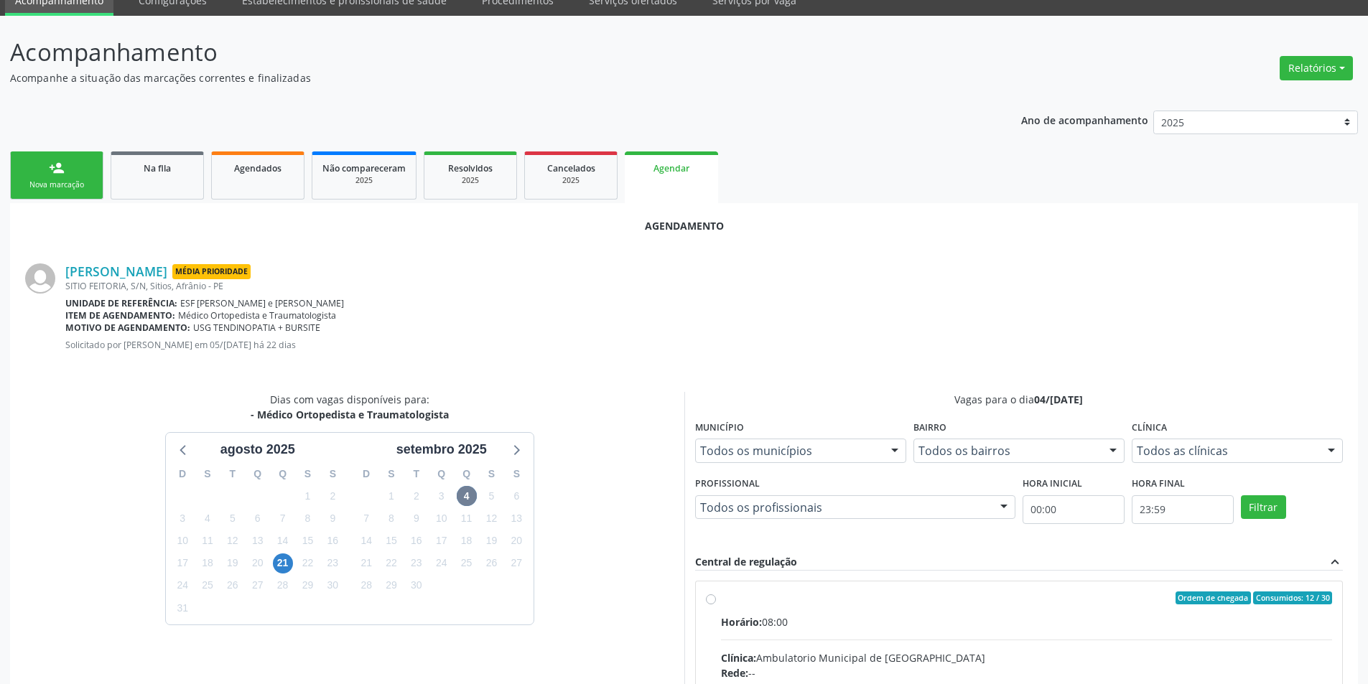
click at [716, 605] on input "Ordem de chegada Consumidos: 12 / 30 Horário: 08:00 Clínica: Ambulatorio Munici…" at bounding box center [711, 598] width 10 height 13
radio input "true"
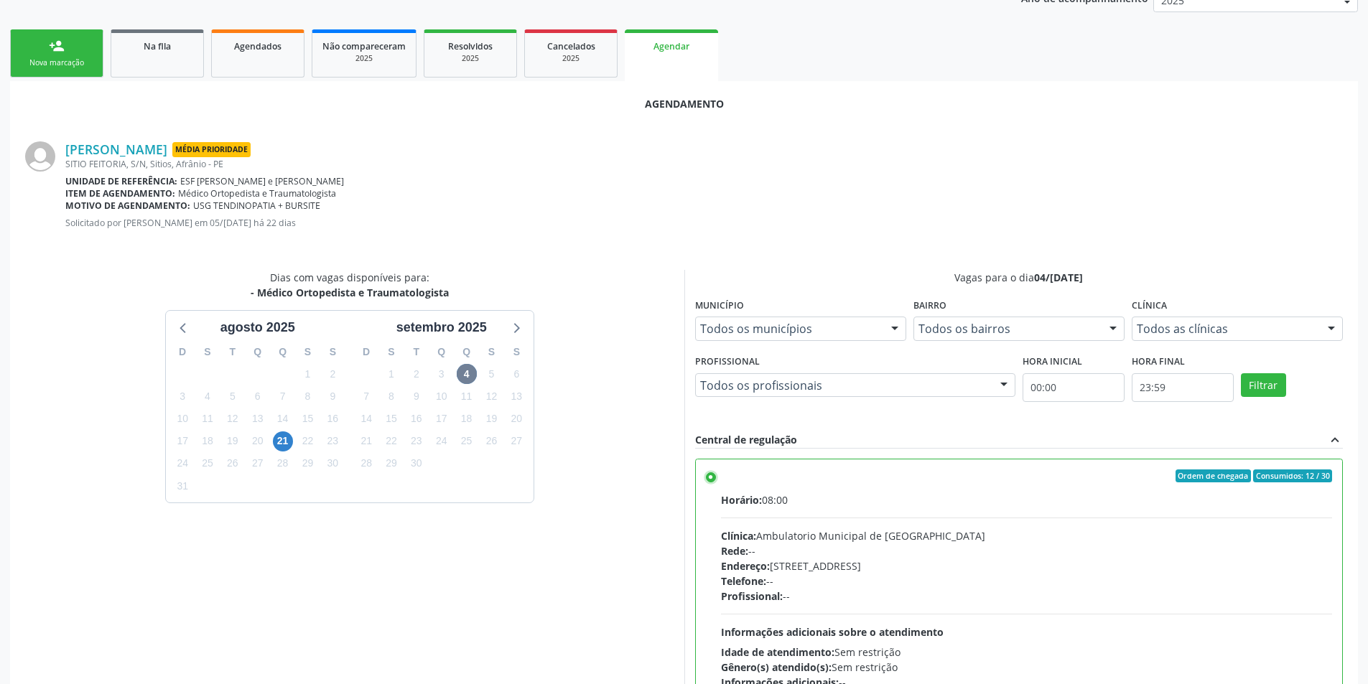
scroll to position [297, 0]
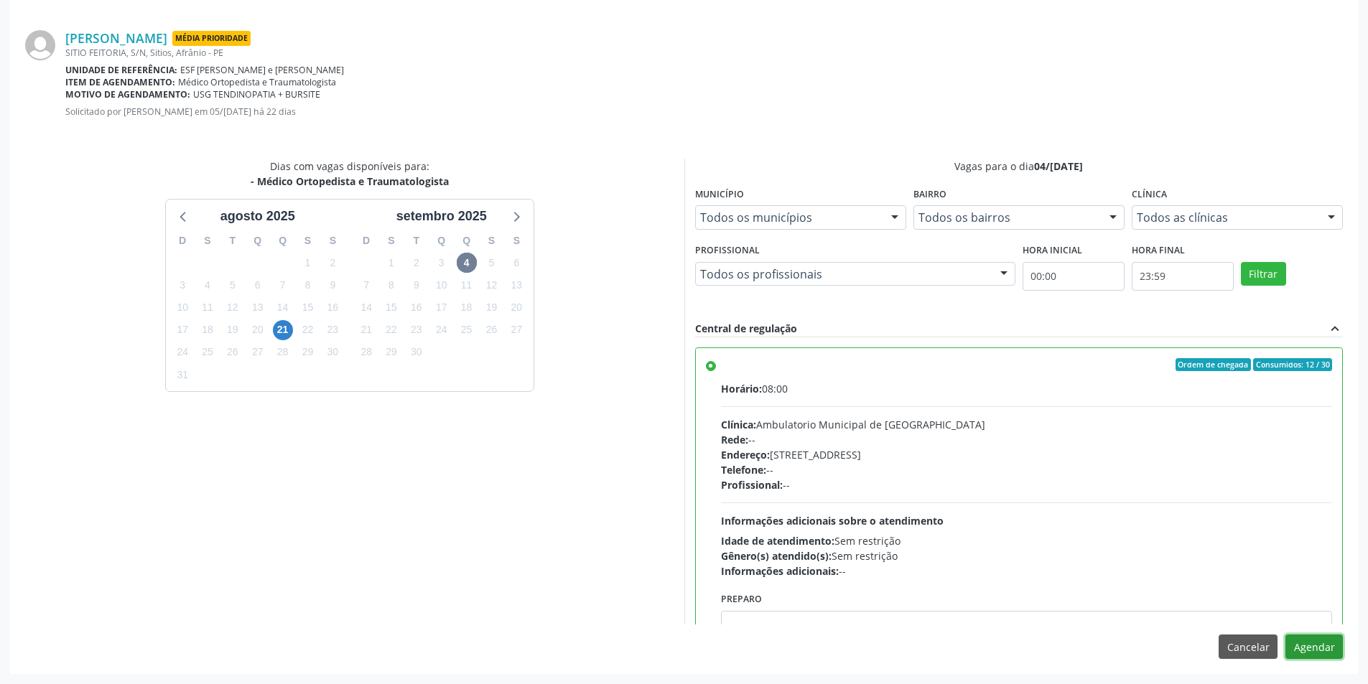
click at [1307, 637] on button "Agendar" at bounding box center [1313, 647] width 57 height 24
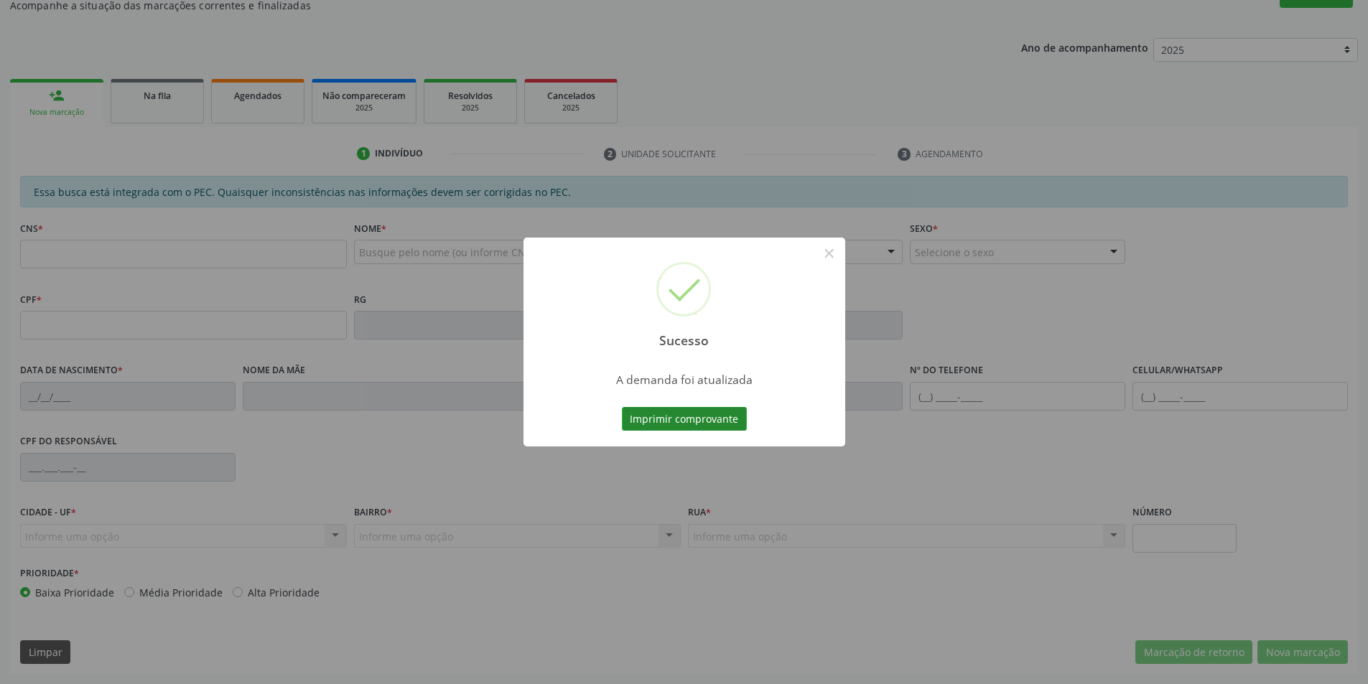
click at [733, 424] on button "Imprimir comprovante" at bounding box center [684, 419] width 125 height 24
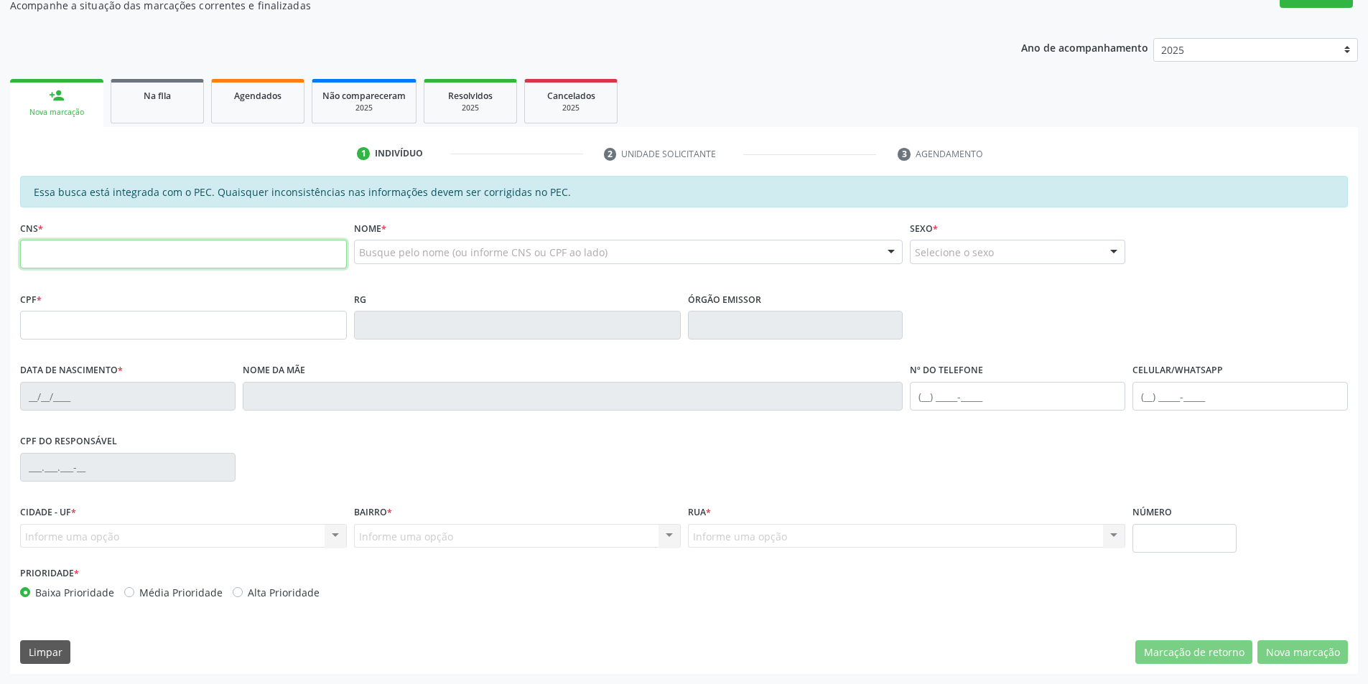
click at [111, 254] on input "text" at bounding box center [183, 254] width 327 height 29
type input "704 0088 5007 7669"
type input "036.096.414-10"
type input "10/05/1980"
type input "Arlinda Moreira Amorim"
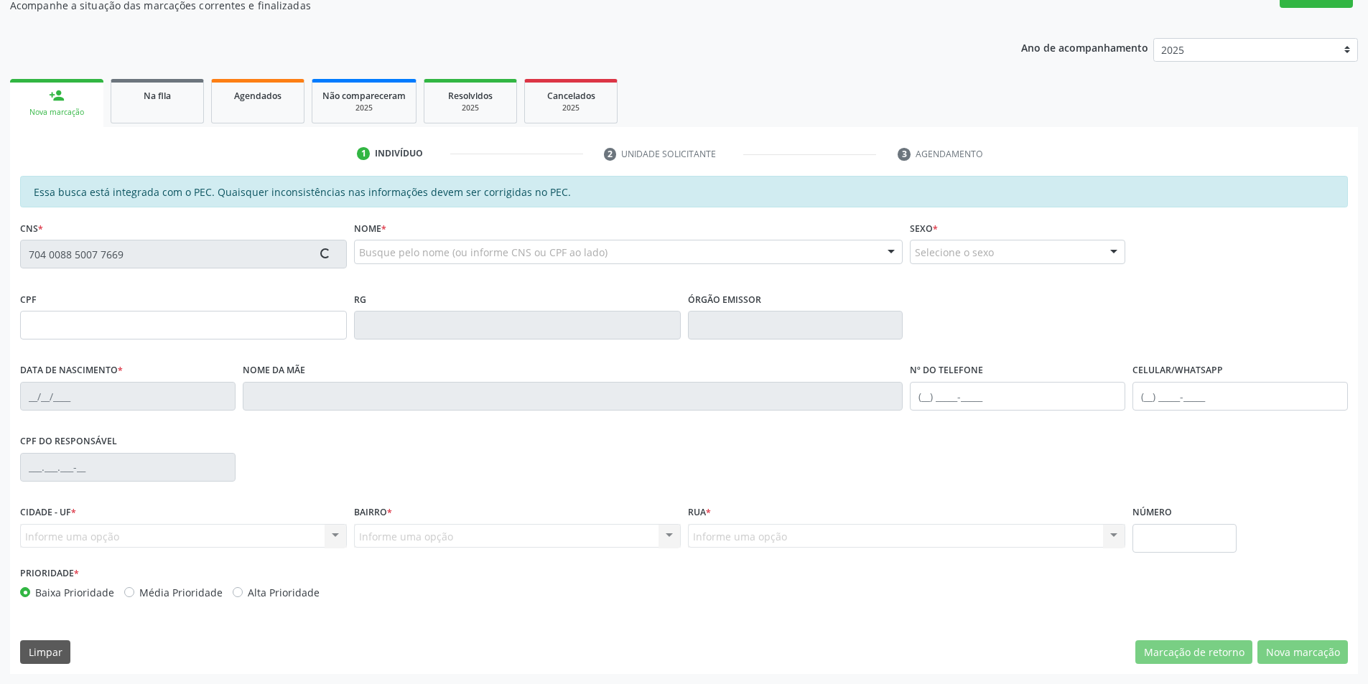
type input "(87) 98833-3978"
type input "S/N"
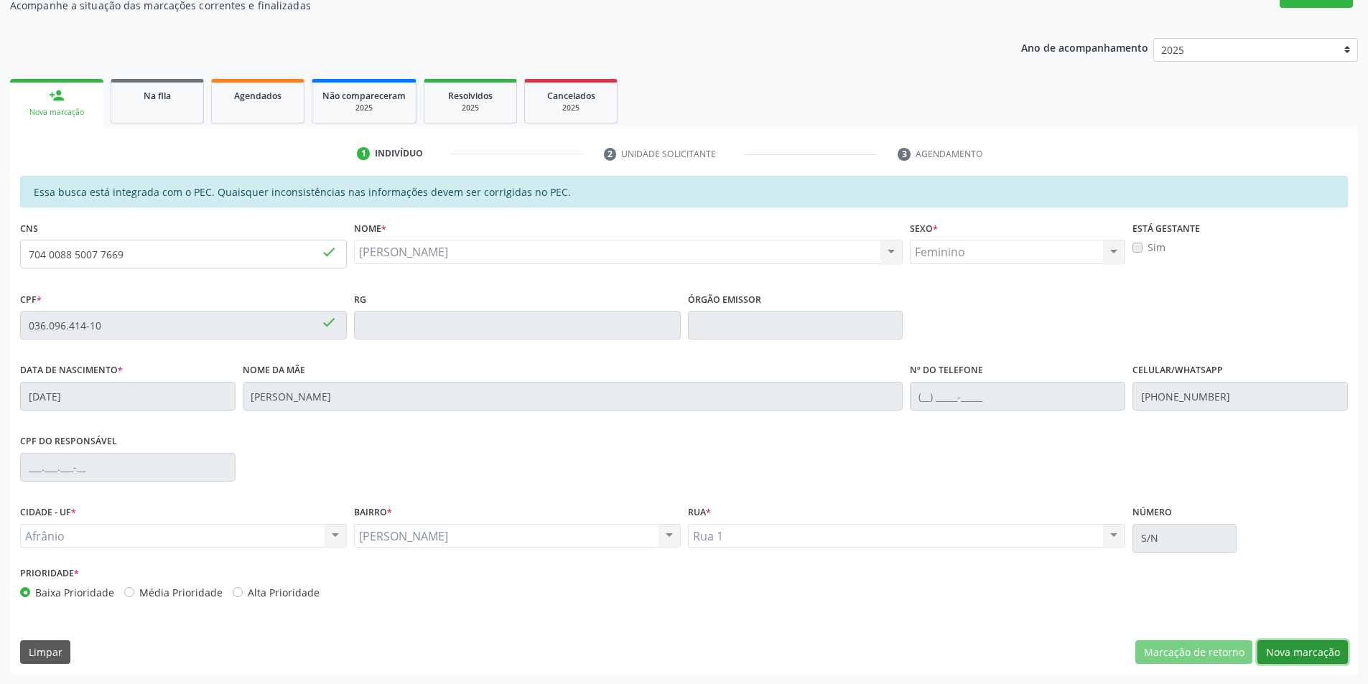
click at [1312, 644] on button "Nova marcação" at bounding box center [1302, 652] width 90 height 24
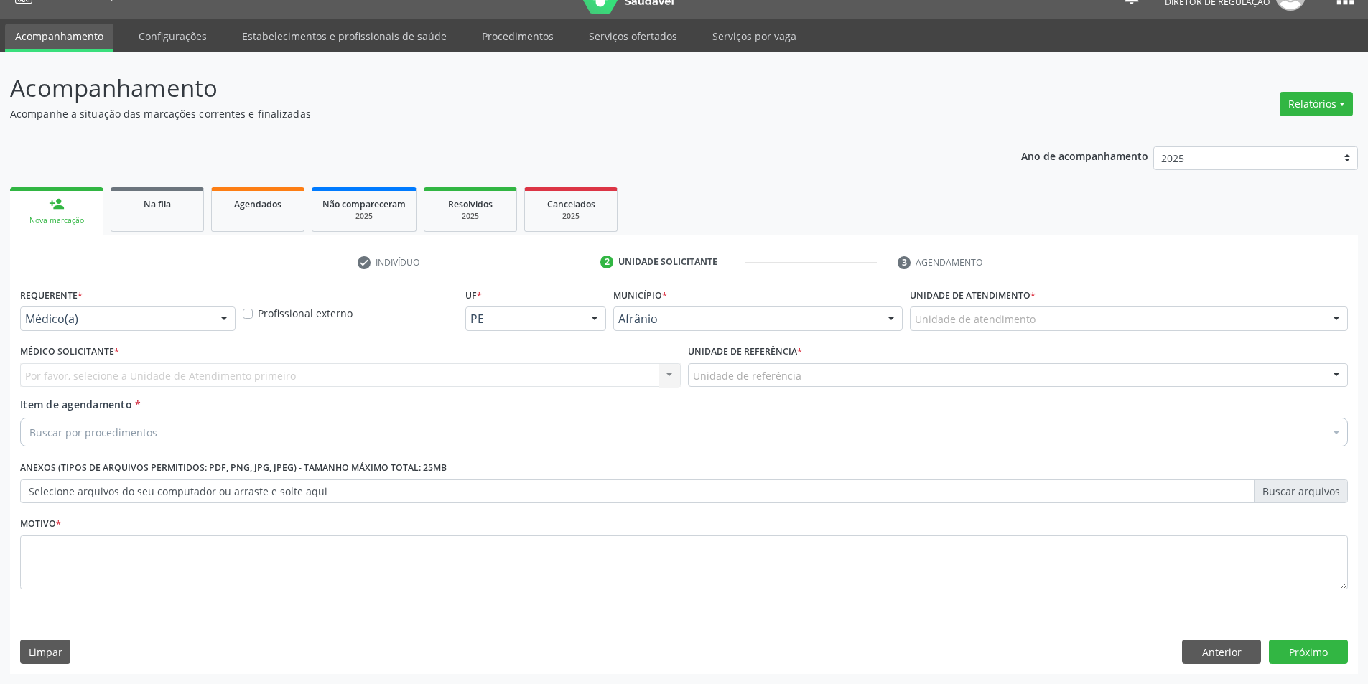
scroll to position [27, 0]
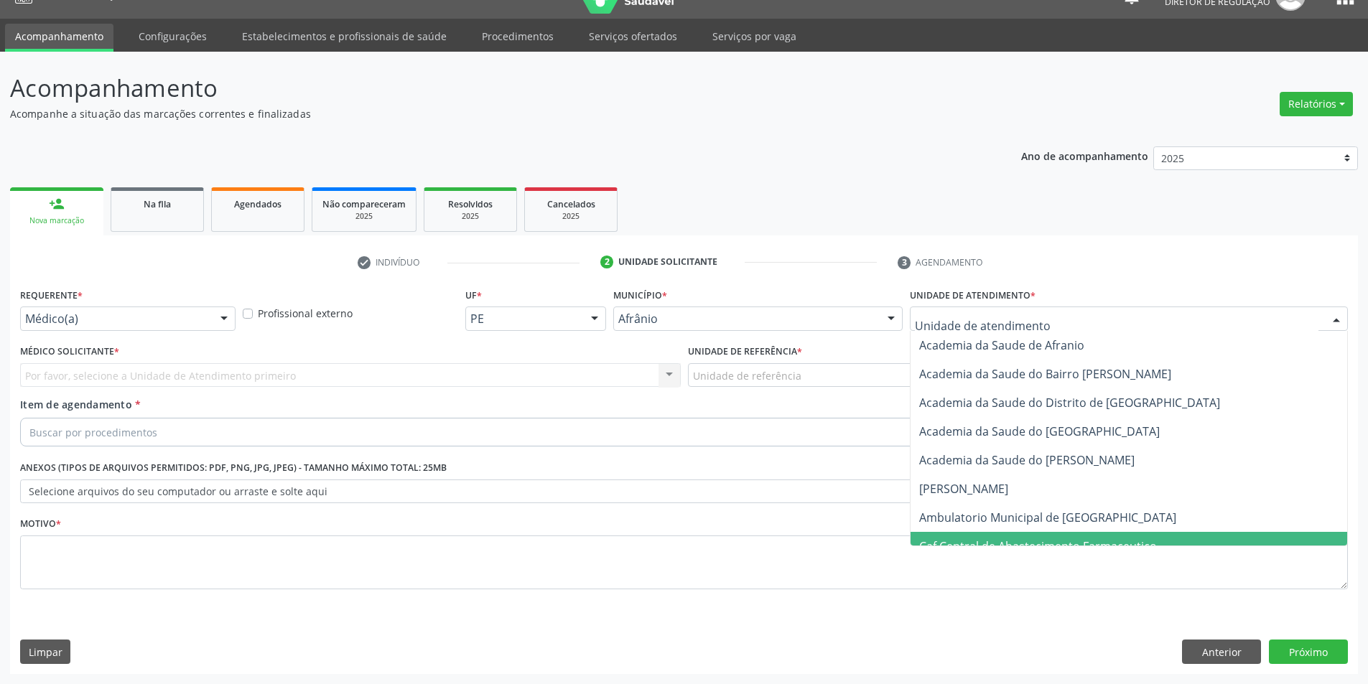
click at [990, 533] on span "Caf Central de Abastecimento Farmaceutico" at bounding box center [1128, 546] width 437 height 29
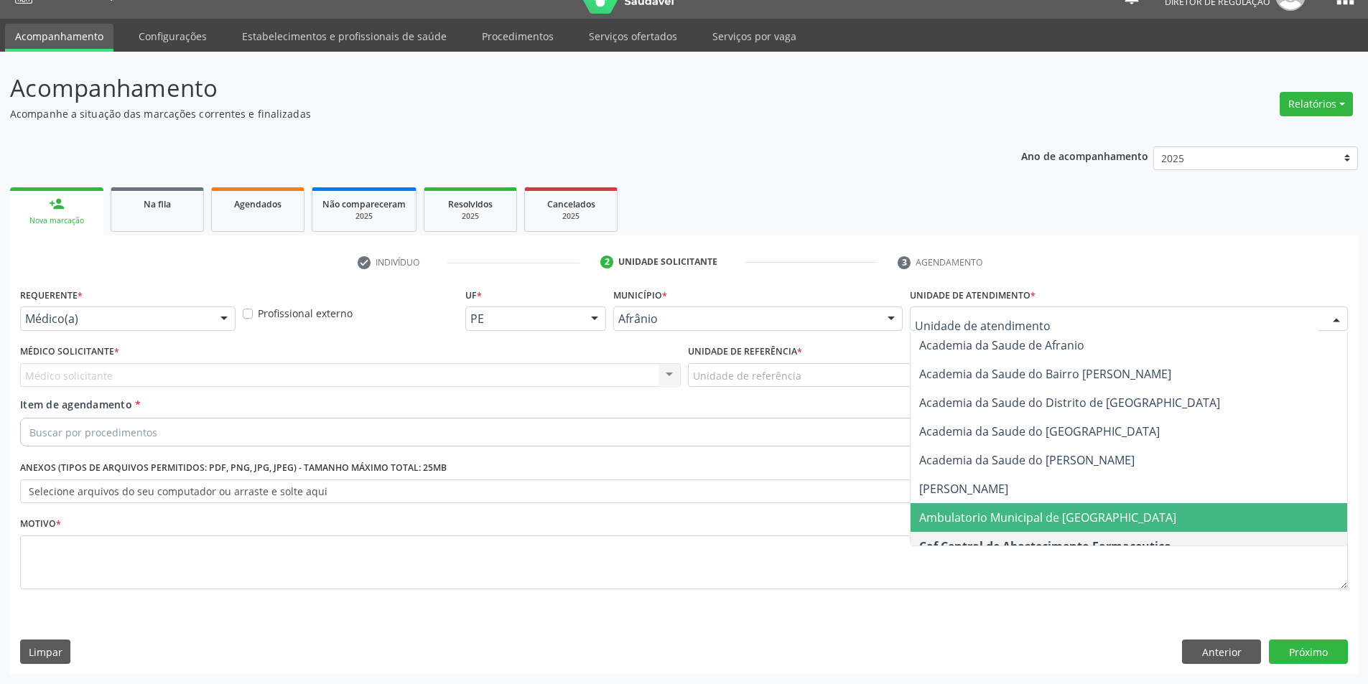
click at [1007, 521] on span "Ambulatorio Municipal de [GEOGRAPHIC_DATA]" at bounding box center [1047, 518] width 257 height 16
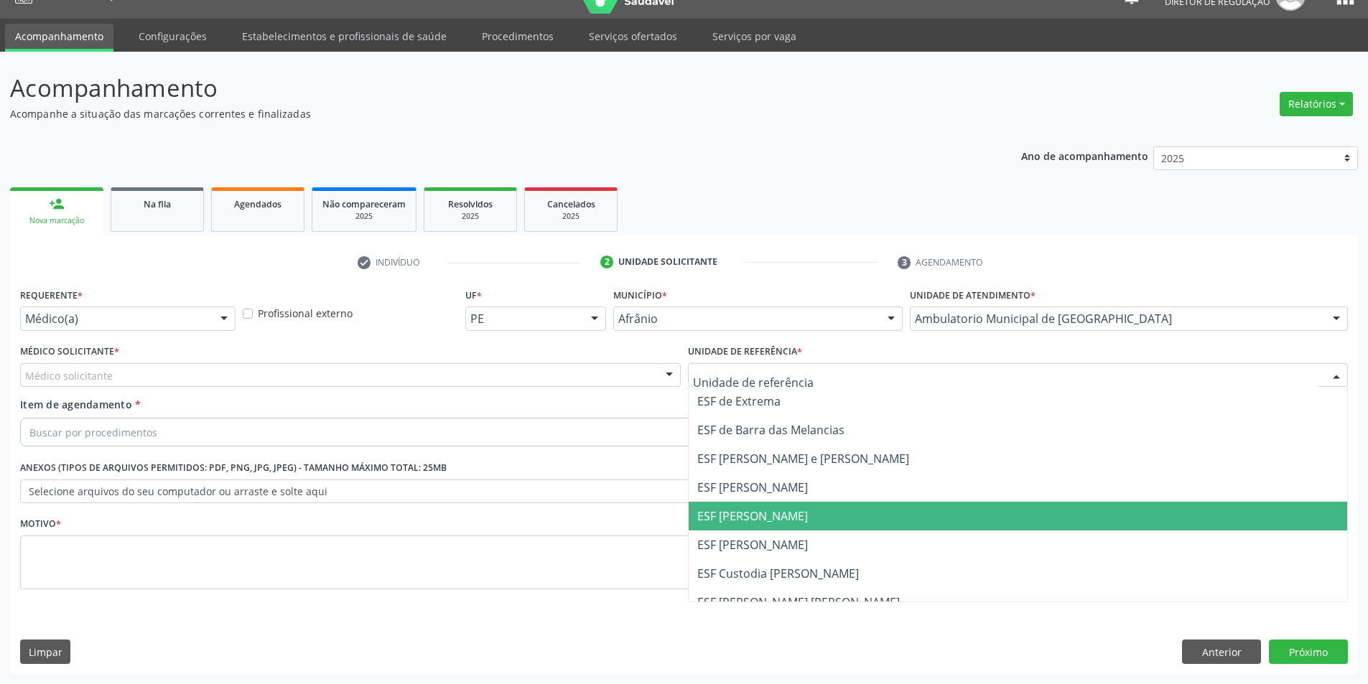
click at [799, 508] on span "ESF [PERSON_NAME]" at bounding box center [1018, 516] width 659 height 29
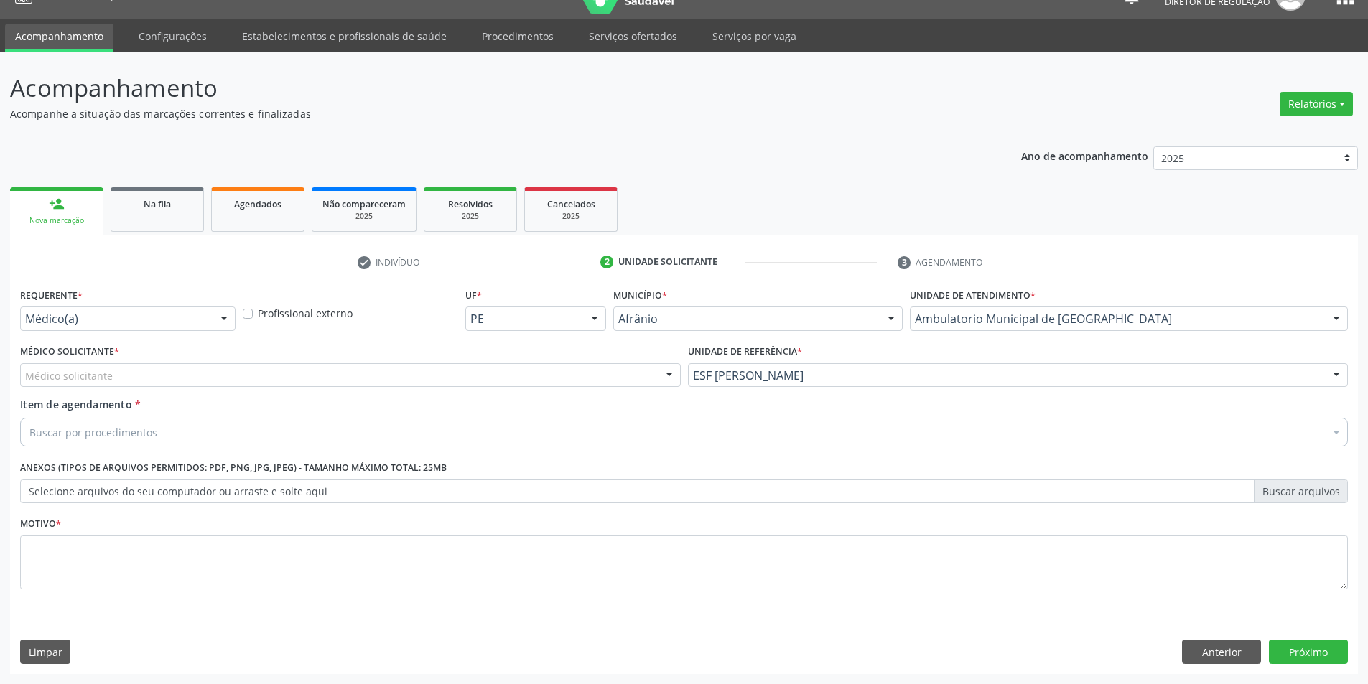
click at [426, 371] on div "Médico solicitante" at bounding box center [350, 375] width 661 height 24
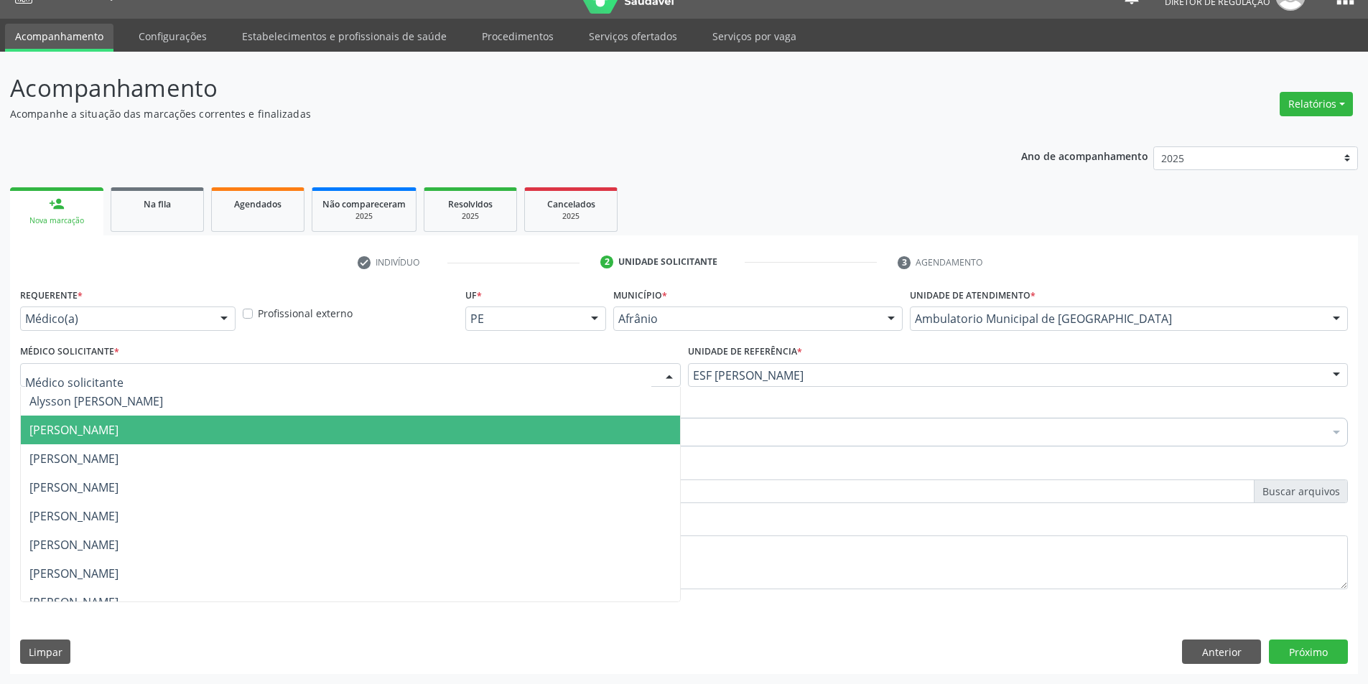
click at [118, 423] on span "Bruno Saraiva Bezerra Medrado" at bounding box center [73, 430] width 89 height 16
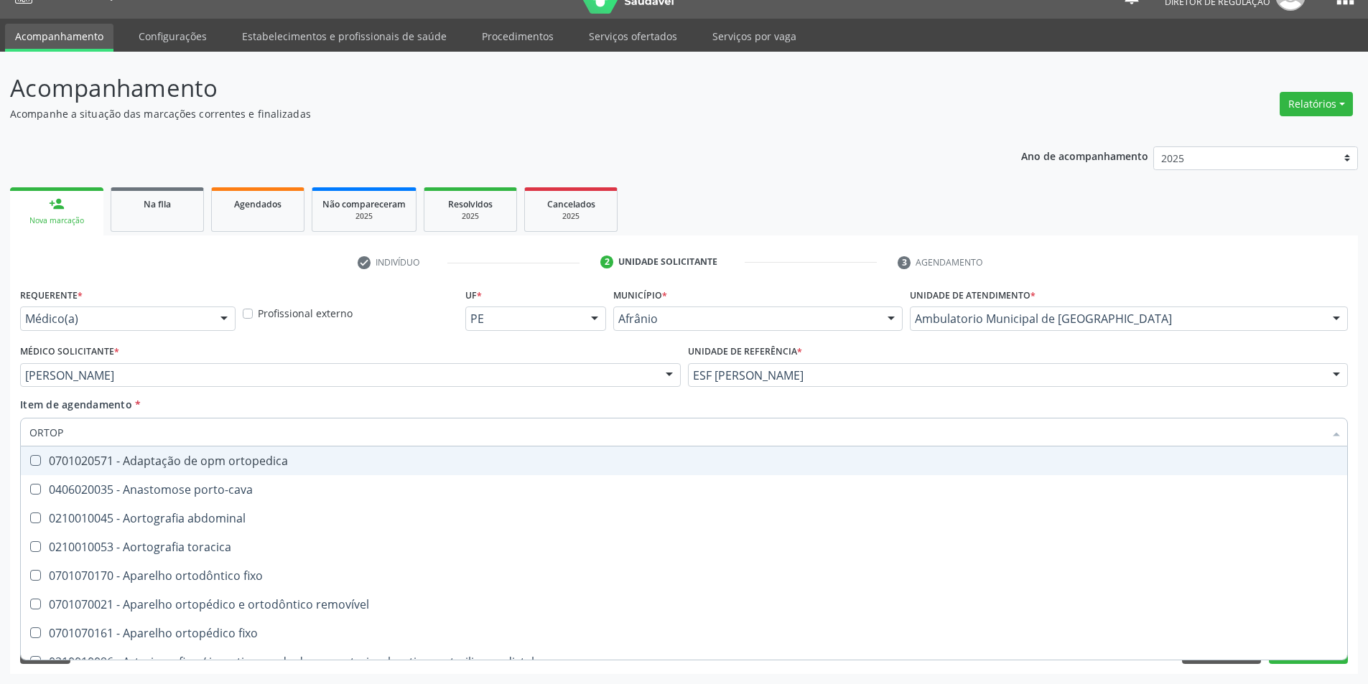
type input "ORTOPE"
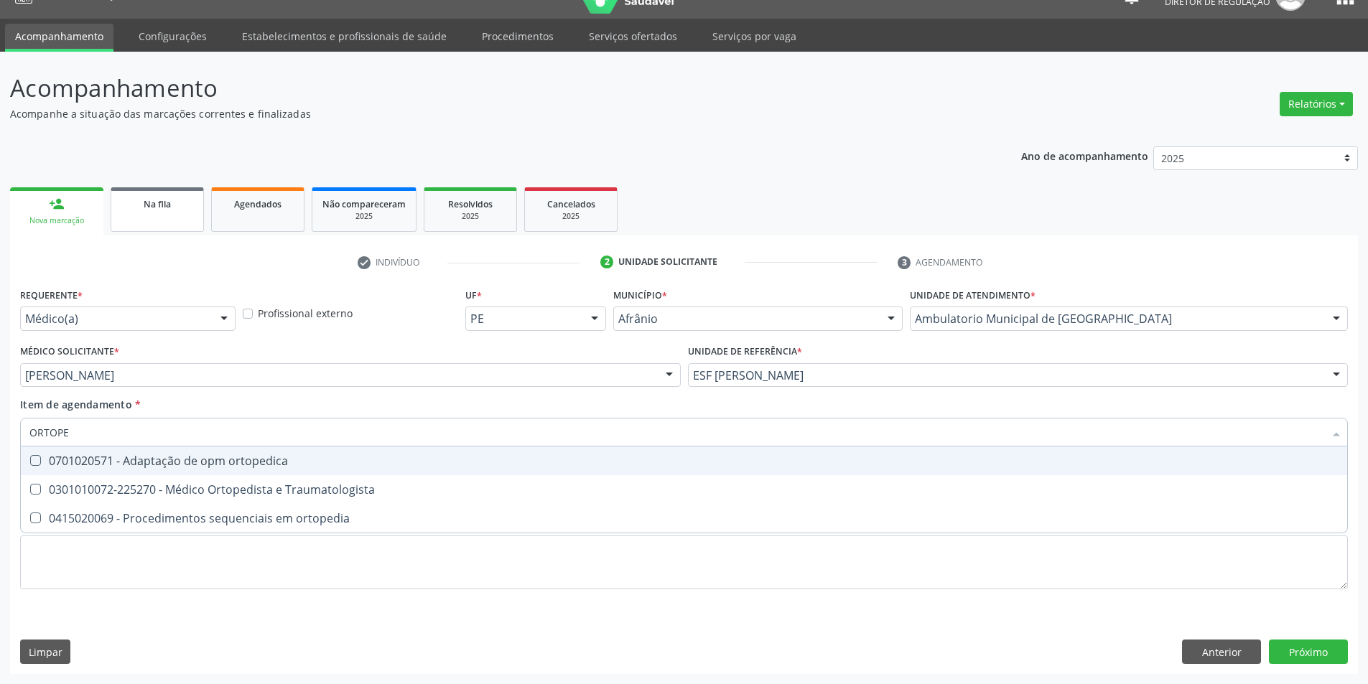
click at [174, 214] on link "Na fila" at bounding box center [157, 209] width 93 height 45
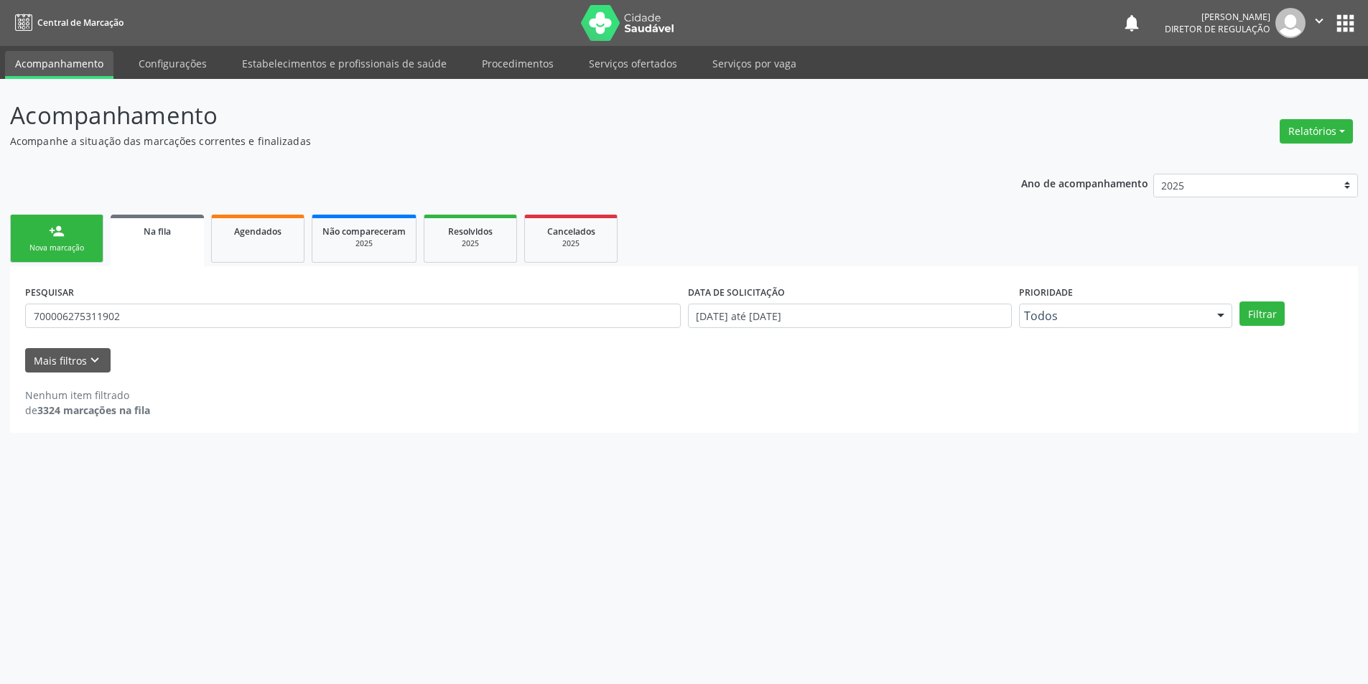
scroll to position [0, 0]
click at [0, 321] on div "Acompanhamento Acompanhe a situação das marcações correntes e finalizadas Relat…" at bounding box center [689, 381] width 1379 height 605
type input "700108913589013"
click at [1282, 304] on button "Filtrar" at bounding box center [1271, 314] width 45 height 24
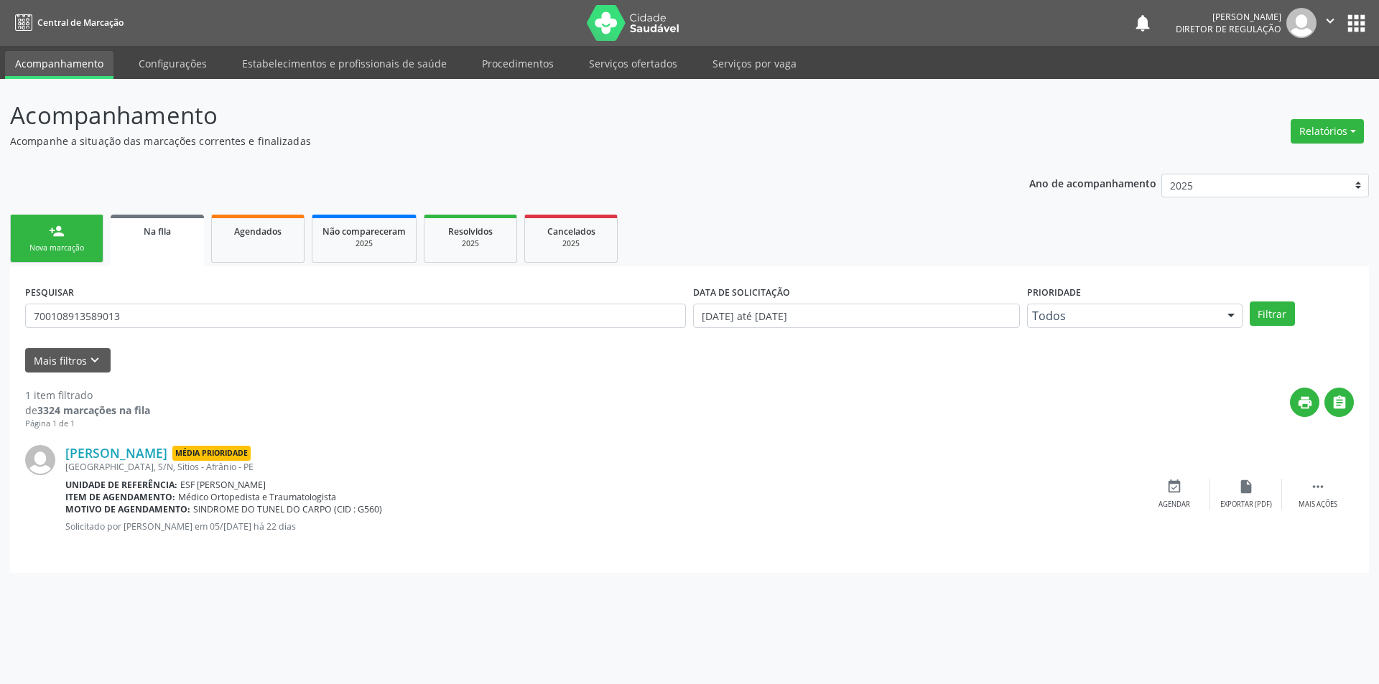
click at [1188, 516] on div "Aureliana de Macedo Rodrigues Média Prioridade Baixa do Vento, S/N, Sitios - Af…" at bounding box center [689, 494] width 1328 height 128
click at [1188, 511] on div "Aureliana de Macedo Rodrigues Média Prioridade Baixa do Vento, S/N, Sitios - Af…" at bounding box center [689, 494] width 1328 height 128
click at [1183, 485] on div "event_available Agendar" at bounding box center [1174, 494] width 72 height 31
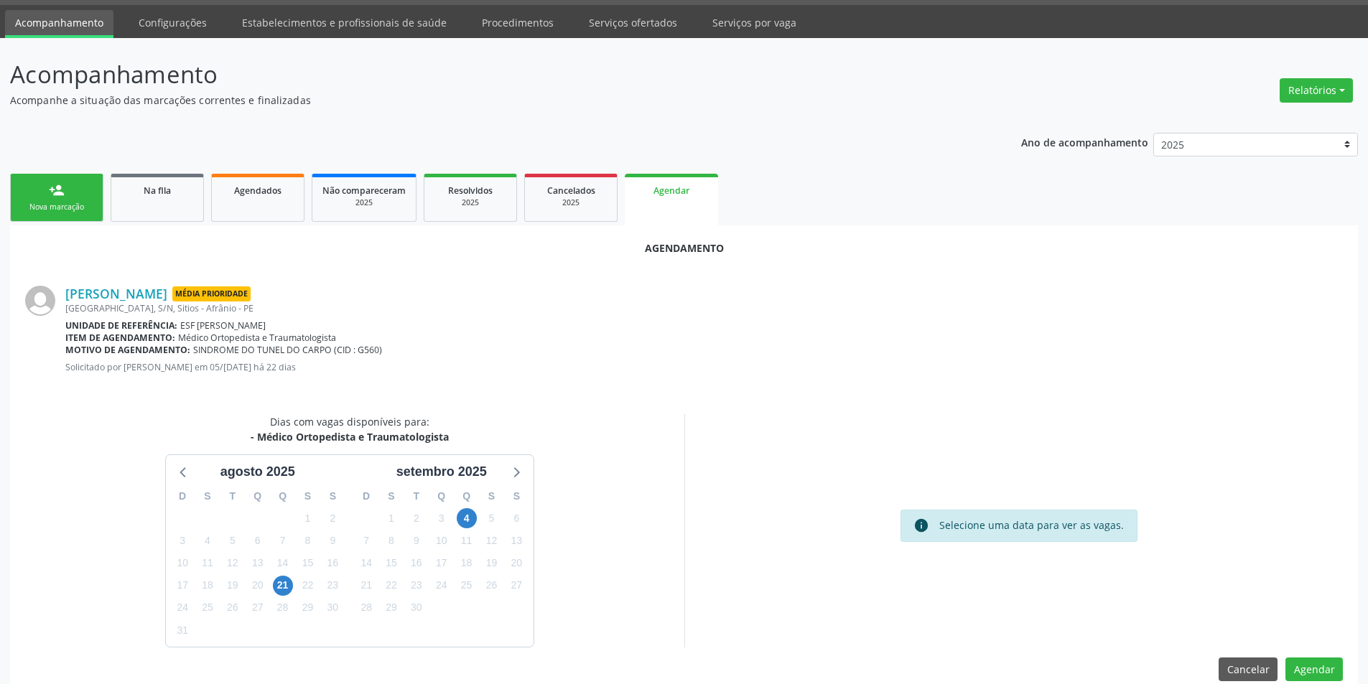
scroll to position [63, 0]
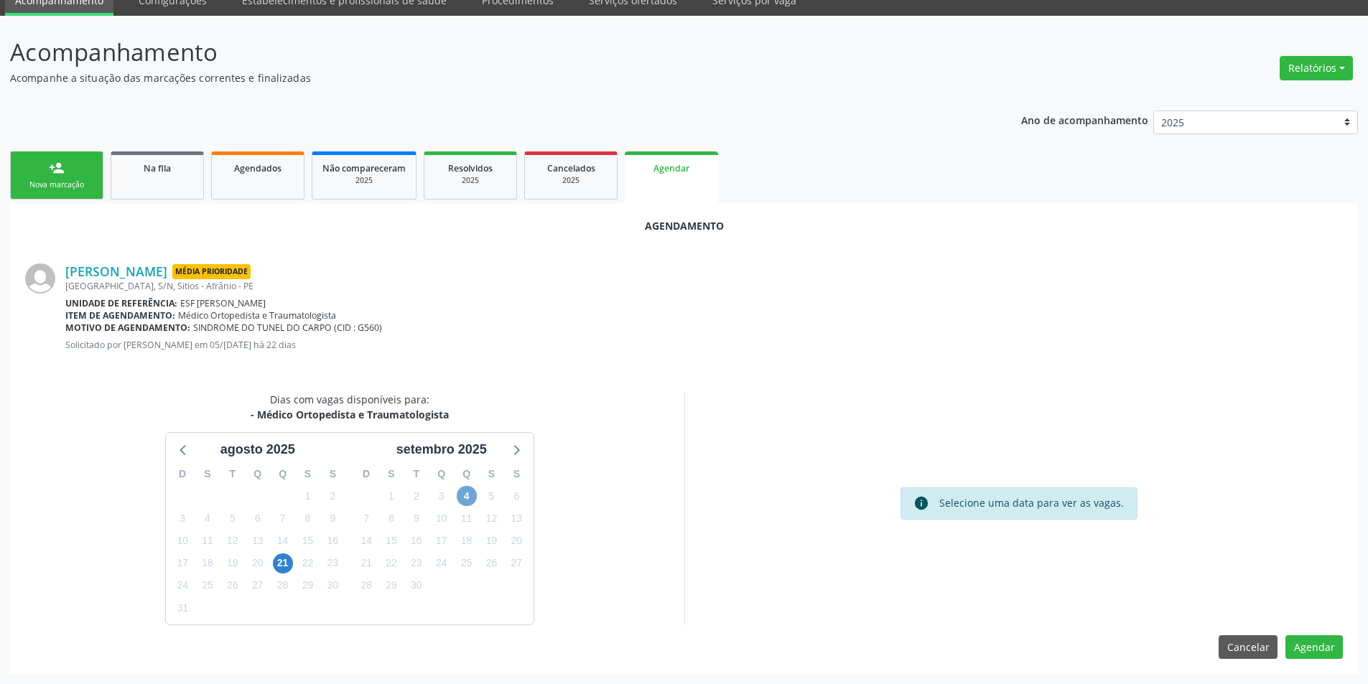
click at [465, 496] on span "4" at bounding box center [467, 496] width 20 height 20
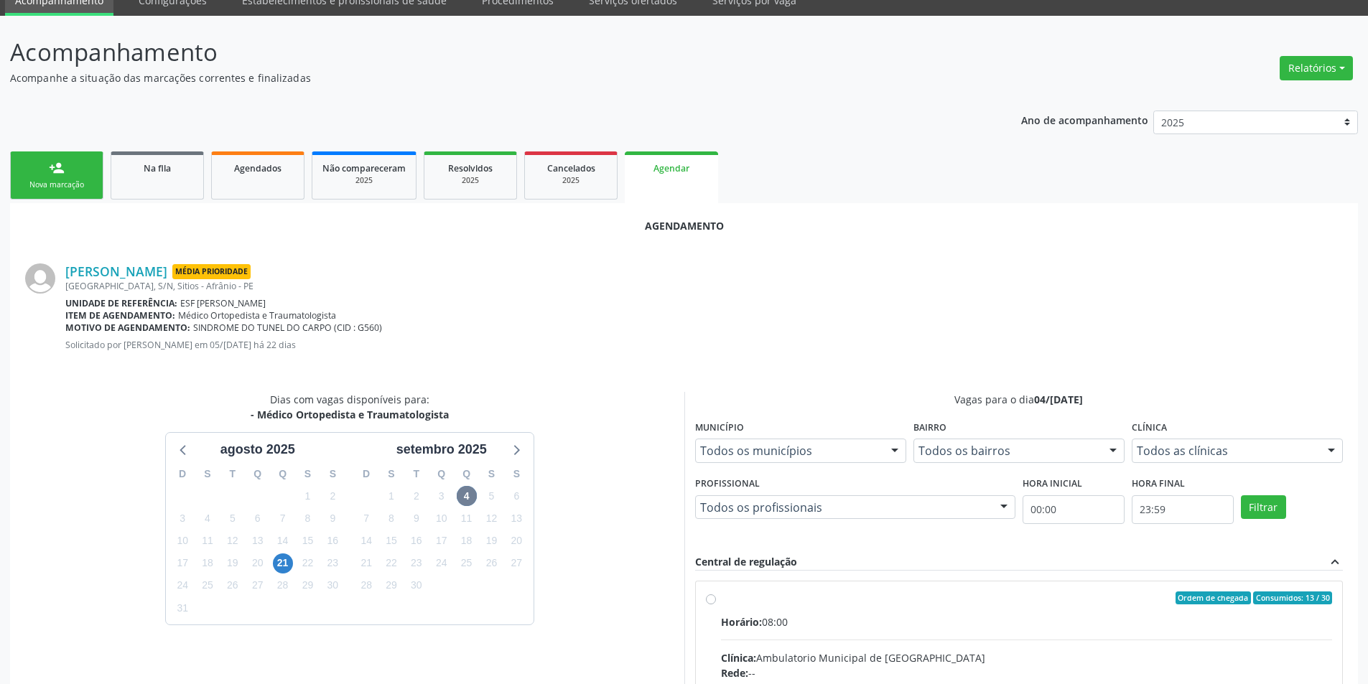
click at [763, 602] on div "Ordem de chegada Consumidos: 13 / 30" at bounding box center [1027, 598] width 612 height 13
click at [716, 602] on input "Ordem de chegada Consumidos: 13 / 30 Horário: 08:00 Clínica: Ambulatorio Munici…" at bounding box center [711, 598] width 10 height 13
radio input "true"
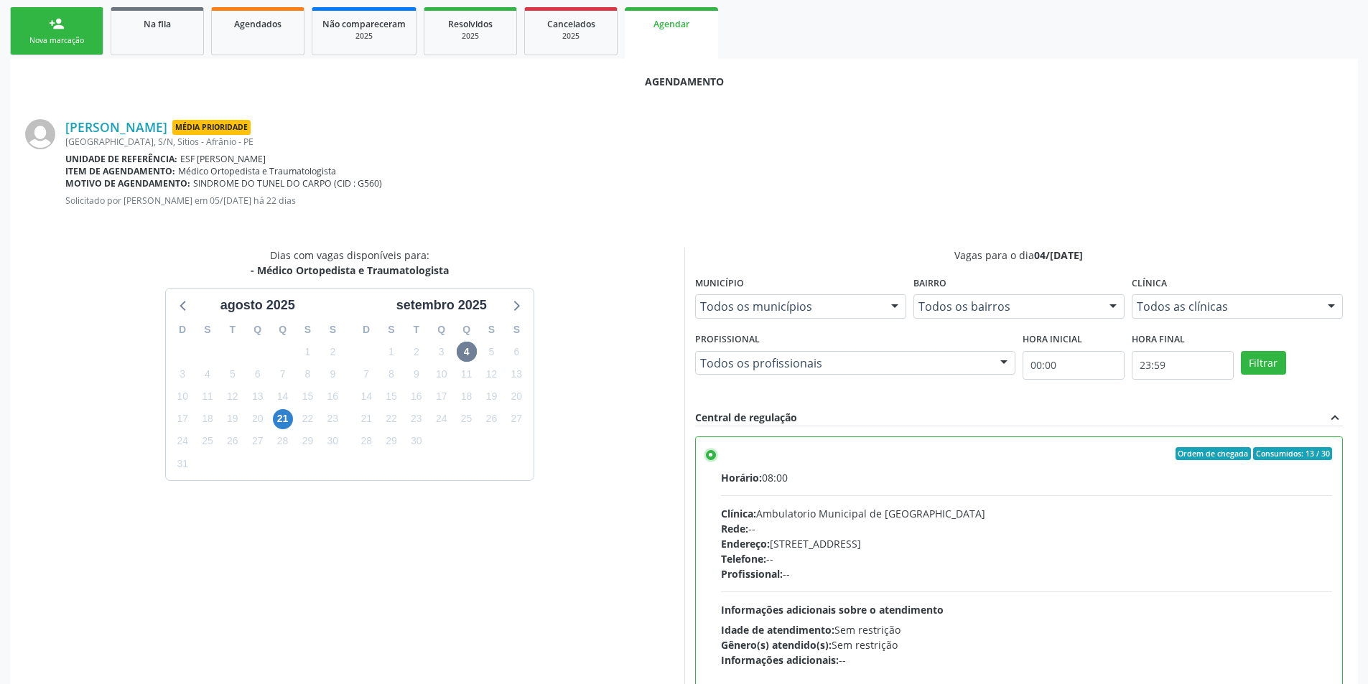
scroll to position [297, 0]
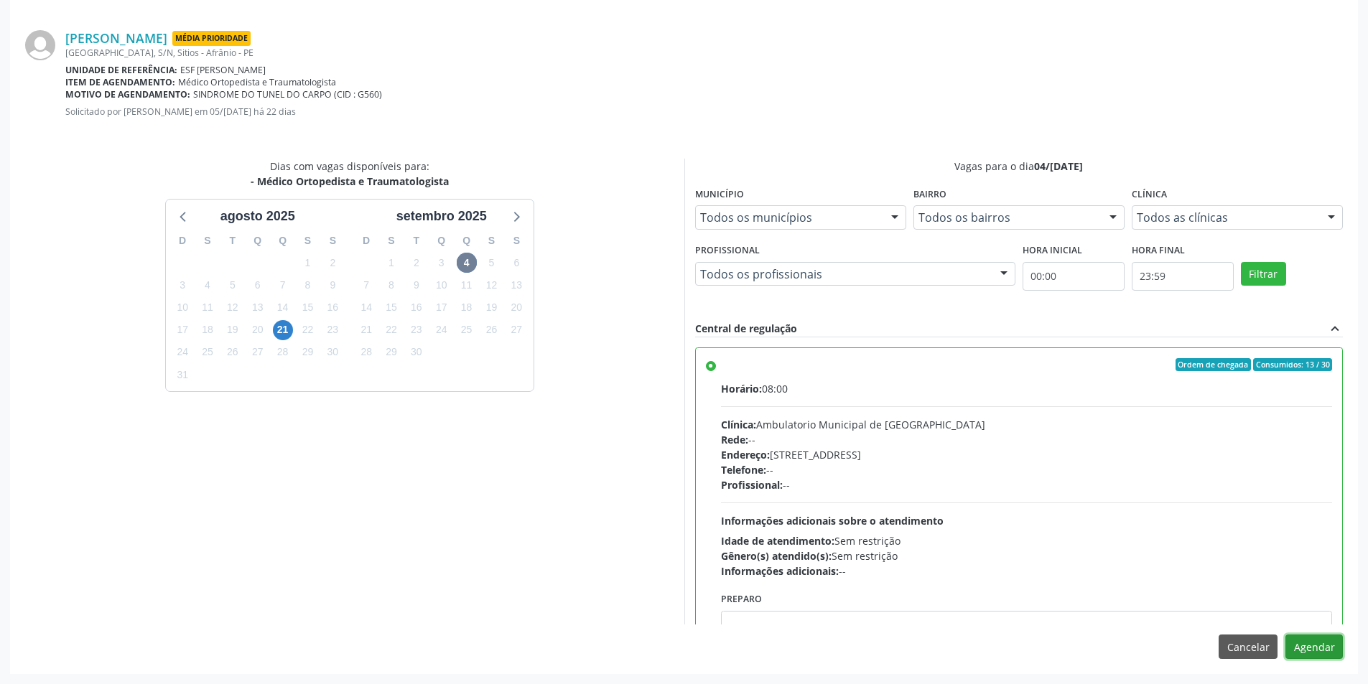
click at [1323, 640] on button "Agendar" at bounding box center [1313, 647] width 57 height 24
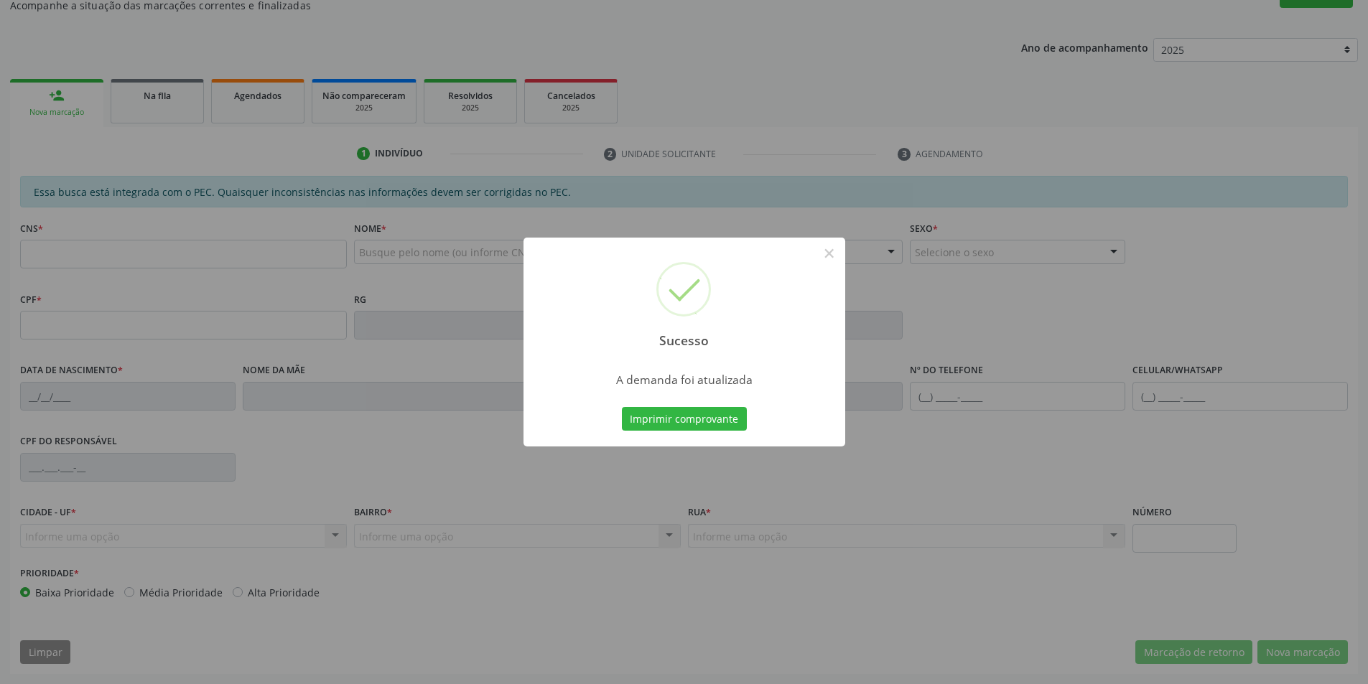
scroll to position [136, 0]
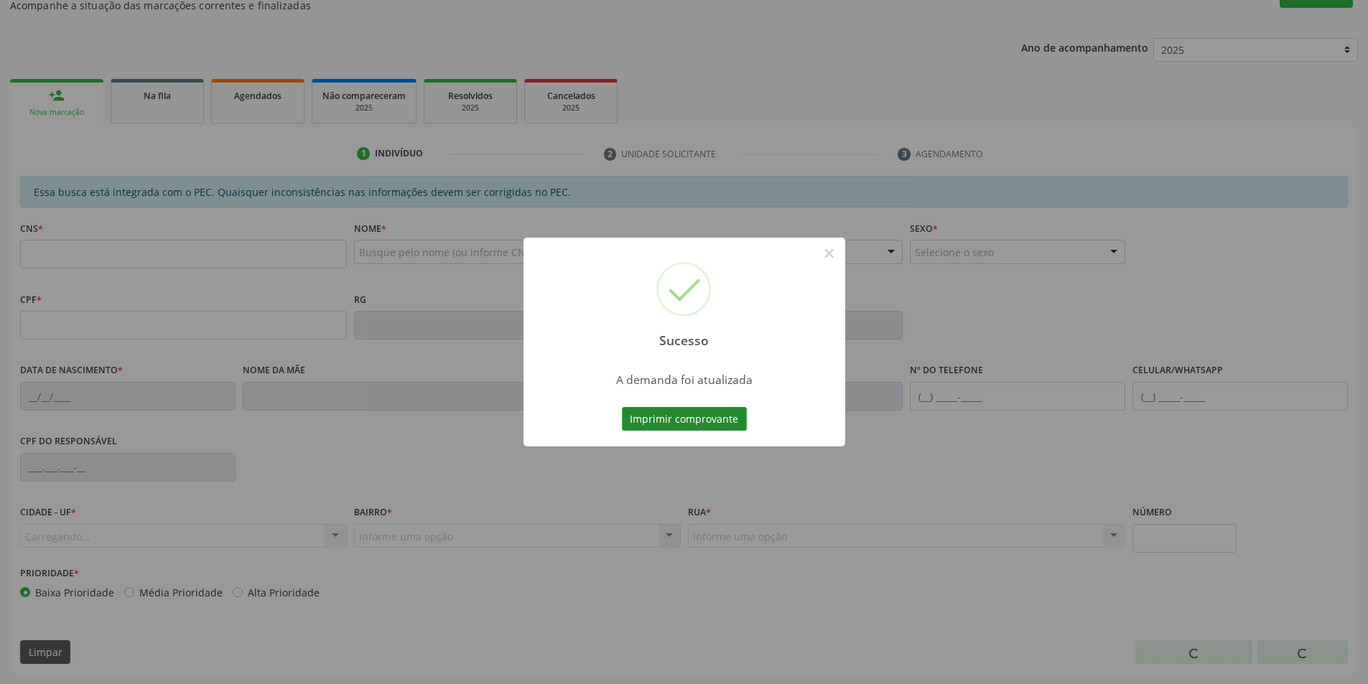
click at [623, 422] on button "Imprimir comprovante" at bounding box center [684, 419] width 125 height 24
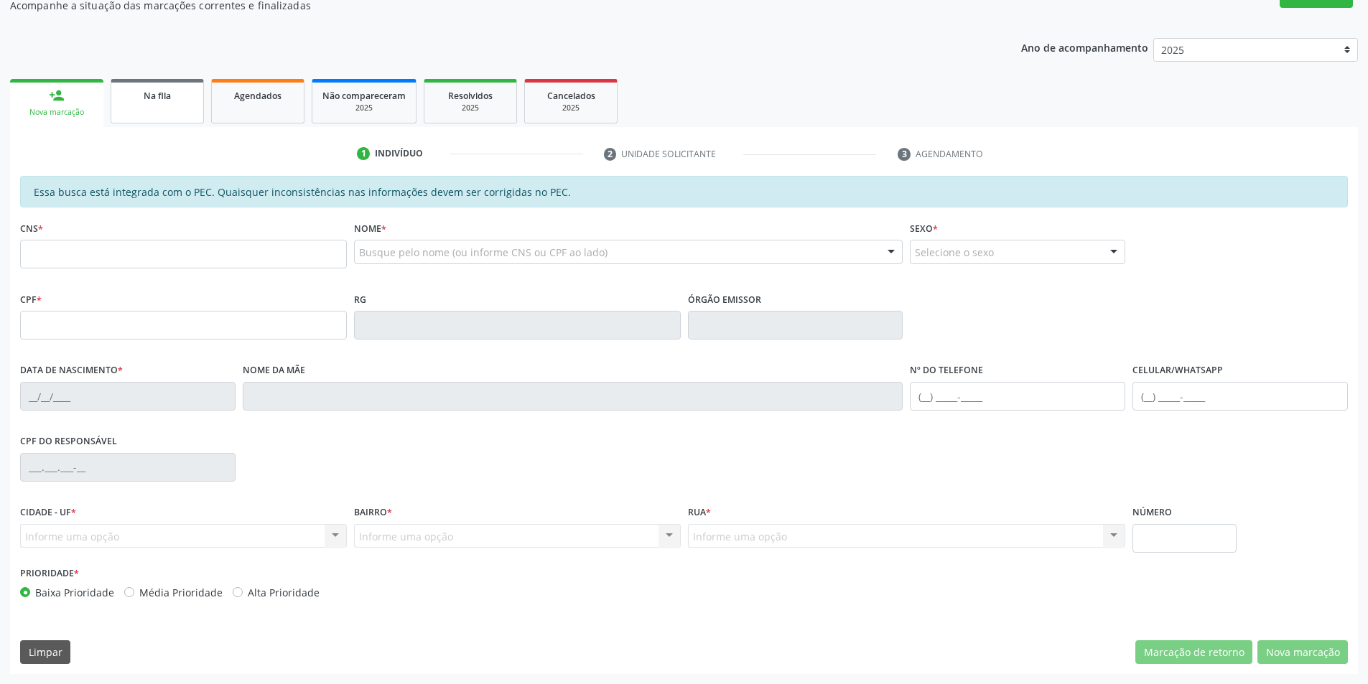
click at [158, 107] on link "Na fila" at bounding box center [157, 101] width 93 height 45
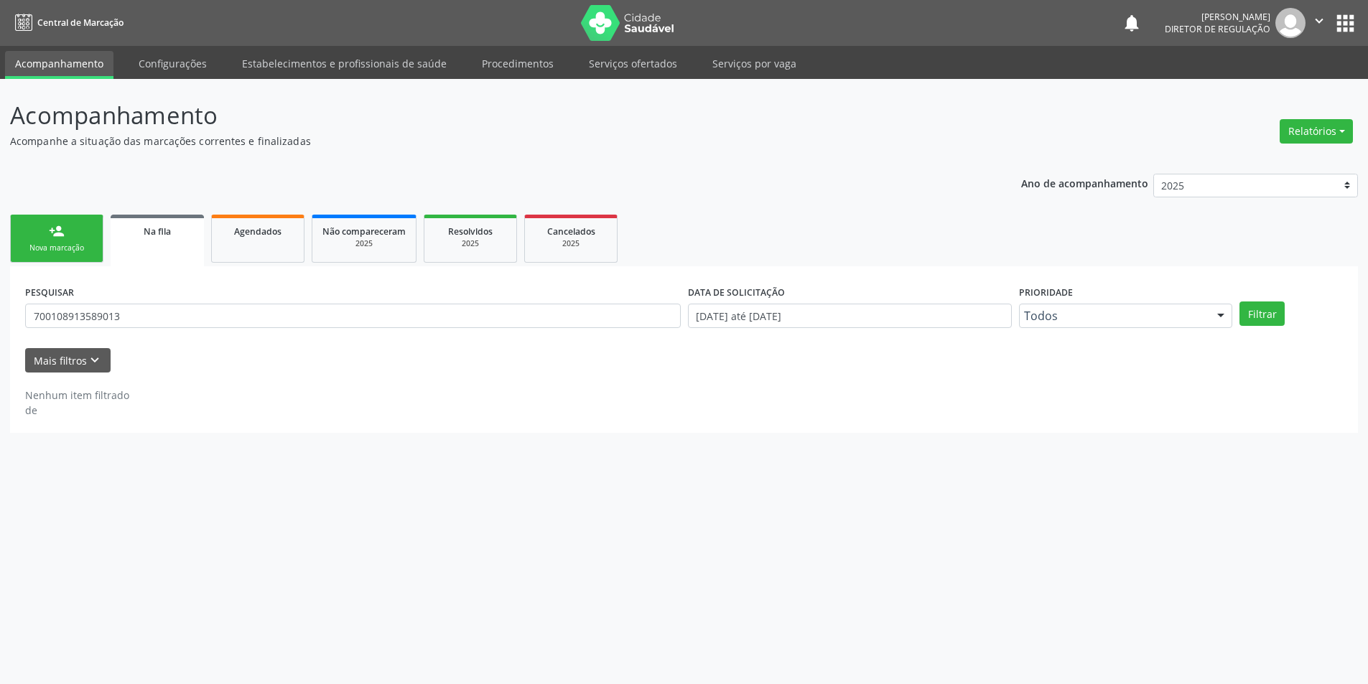
scroll to position [0, 0]
drag, startPoint x: 135, startPoint y: 325, endPoint x: 0, endPoint y: 271, distance: 145.3
click at [0, 271] on div "Acompanhamento Acompanhe a situação das marcações correntes e finalizadas Relat…" at bounding box center [689, 381] width 1379 height 605
type input "704008850077669"
click at [1272, 310] on button "Filtrar" at bounding box center [1271, 314] width 45 height 24
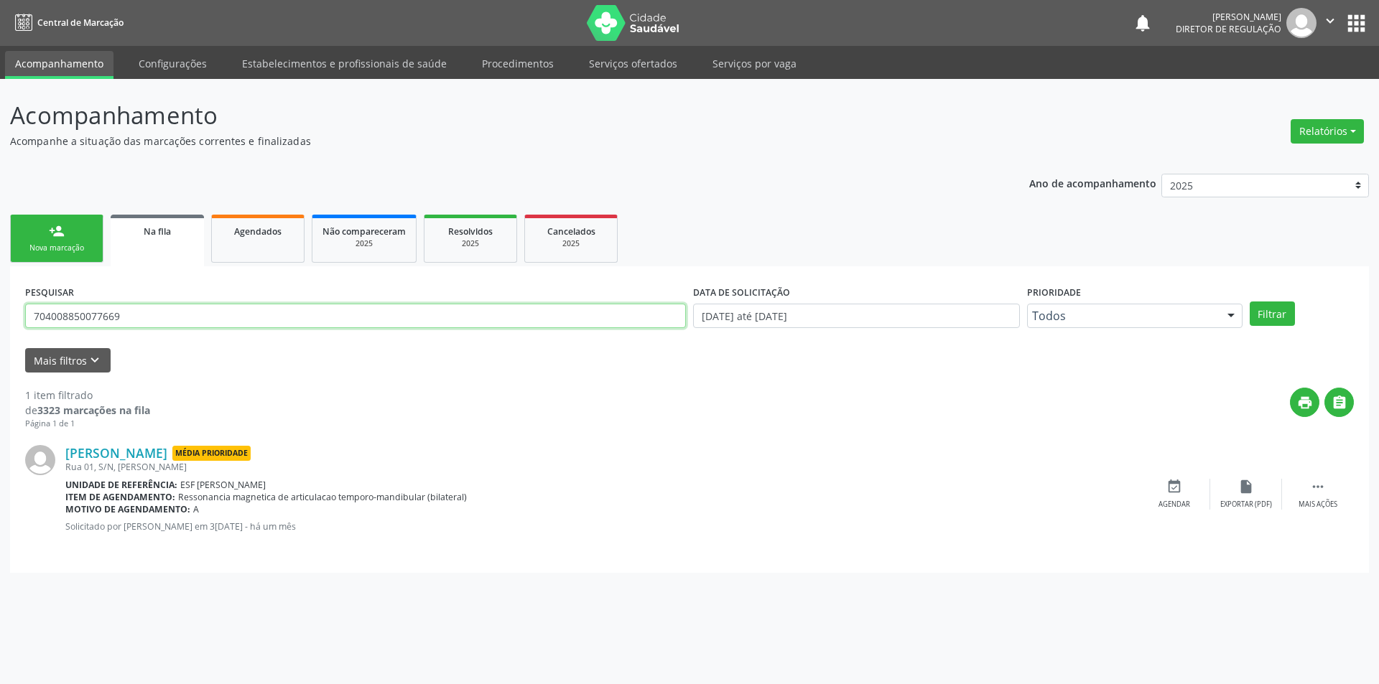
drag, startPoint x: 117, startPoint y: 315, endPoint x: 0, endPoint y: 311, distance: 117.1
click at [0, 311] on div "Acompanhamento Acompanhe a situação das marcações correntes e finalizadas Relat…" at bounding box center [689, 381] width 1379 height 605
click at [41, 243] on div "Nova marcação" at bounding box center [57, 248] width 72 height 11
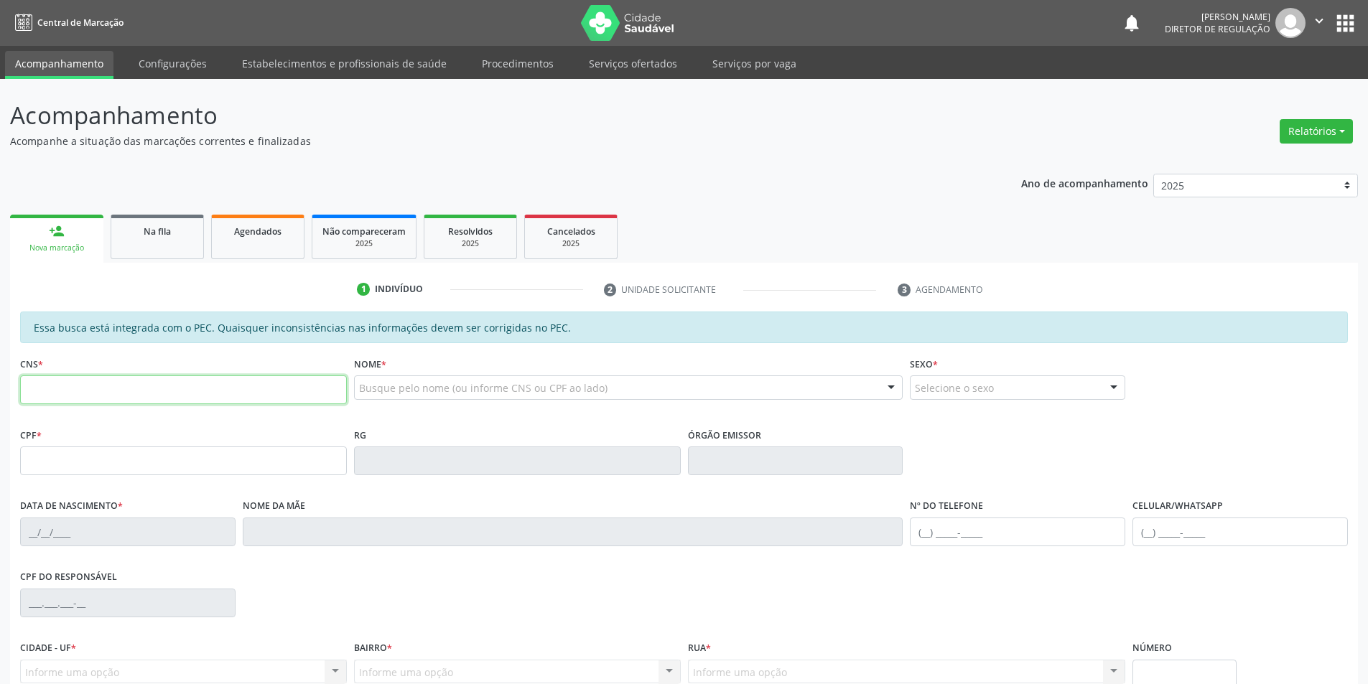
click at [90, 384] on input "text" at bounding box center [183, 390] width 327 height 29
paste input "704 0088 5007 7669"
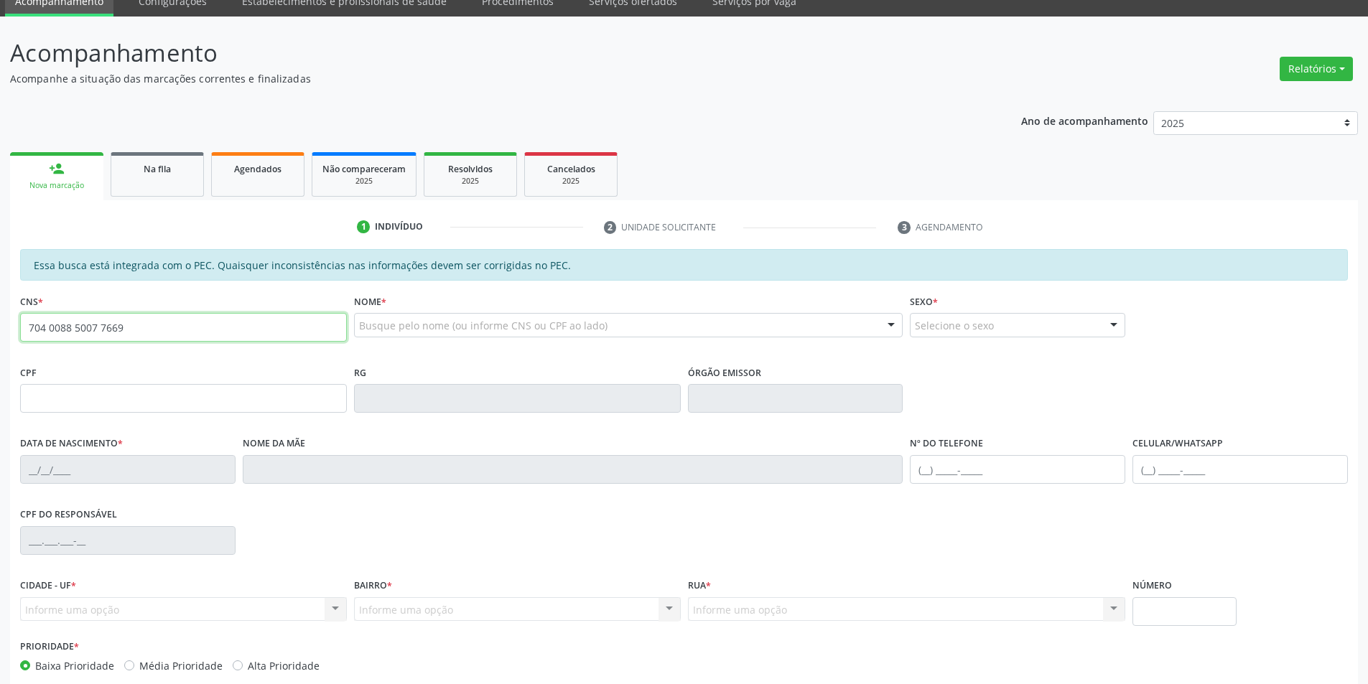
type input "704 0088 5007 7669"
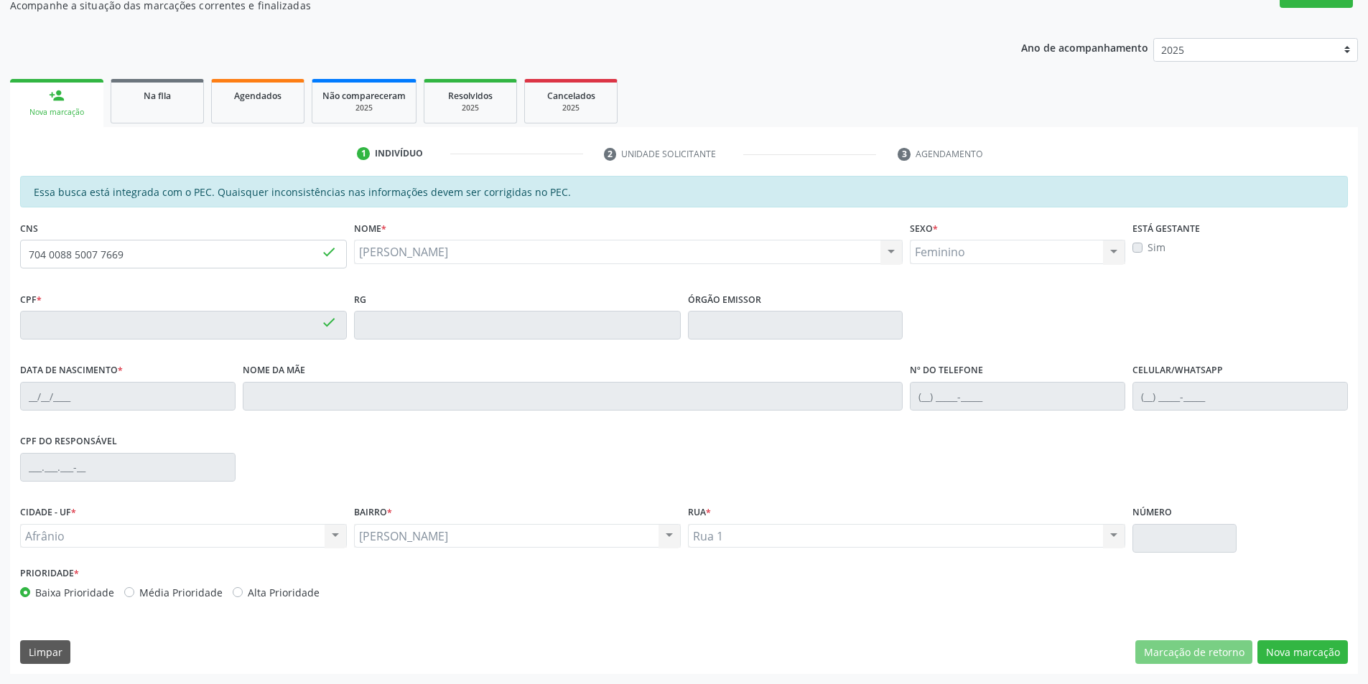
type input "036.096.414-10"
type input "10/05/1980"
type input "Arlinda Moreira Amorim"
type input "(87) 98833-3978"
type input "S/N"
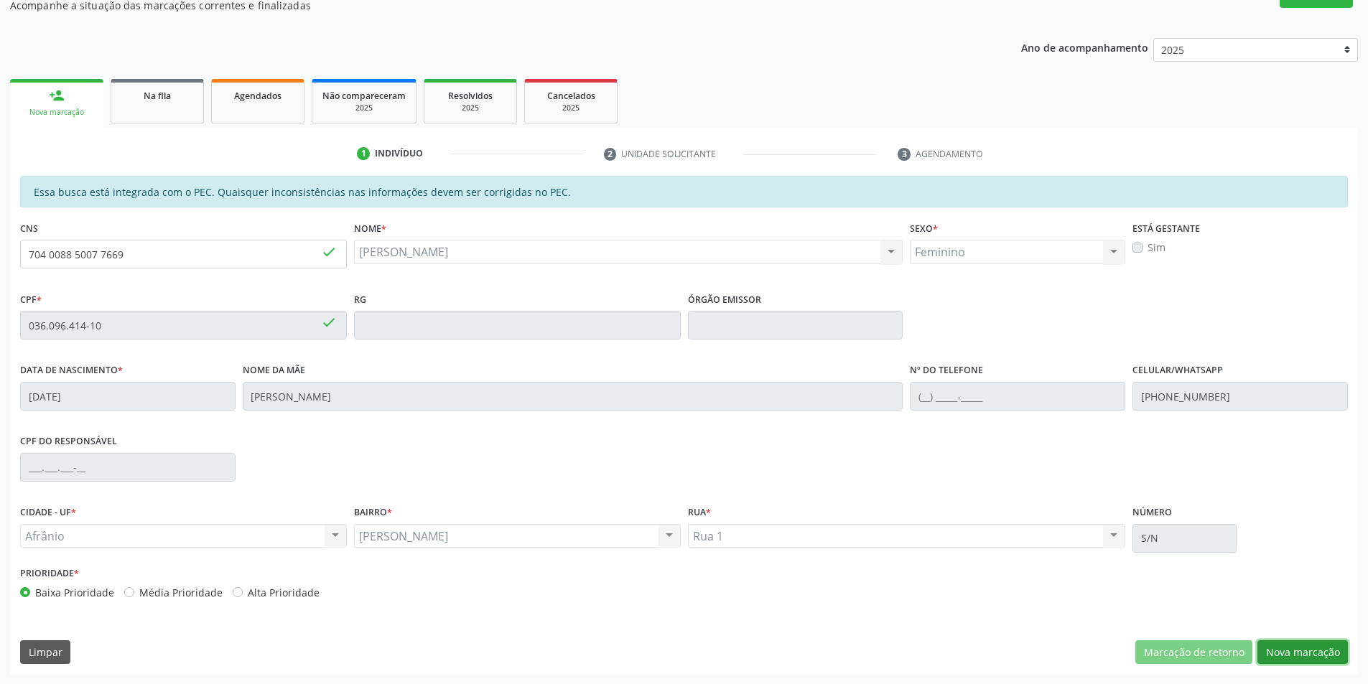
click at [1322, 645] on button "Nova marcação" at bounding box center [1302, 652] width 90 height 24
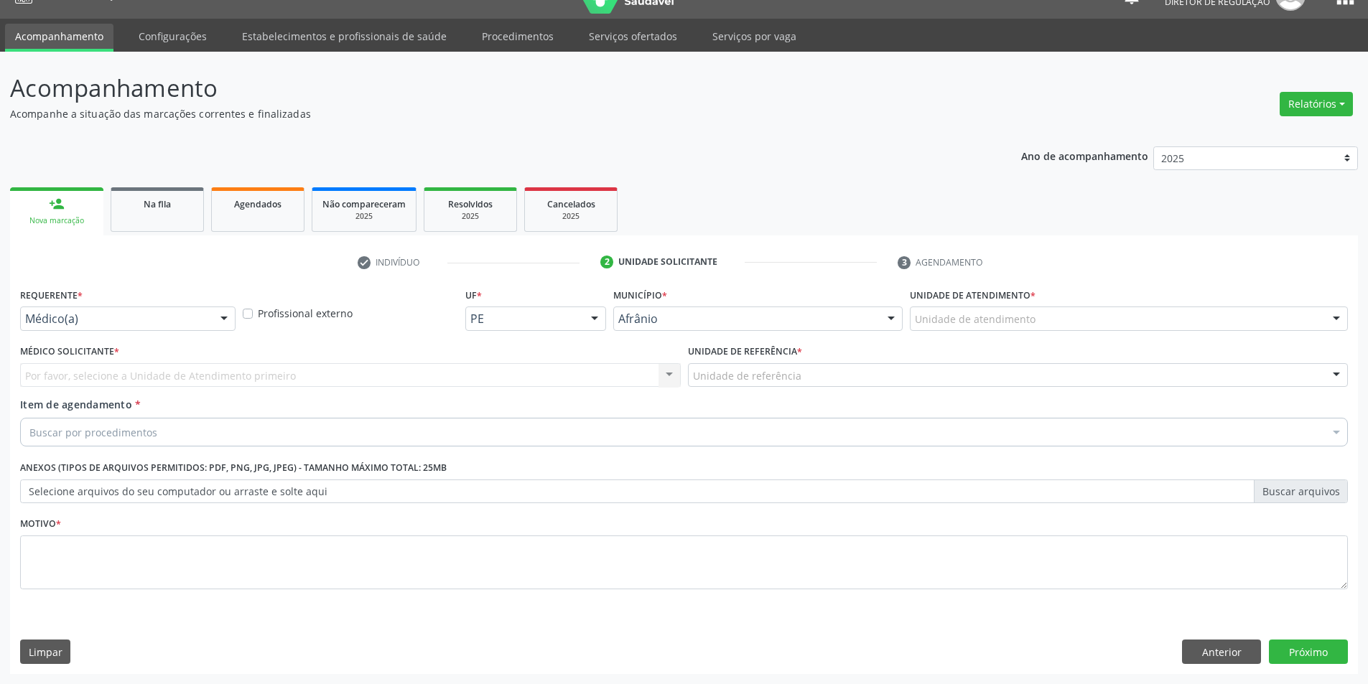
scroll to position [27, 0]
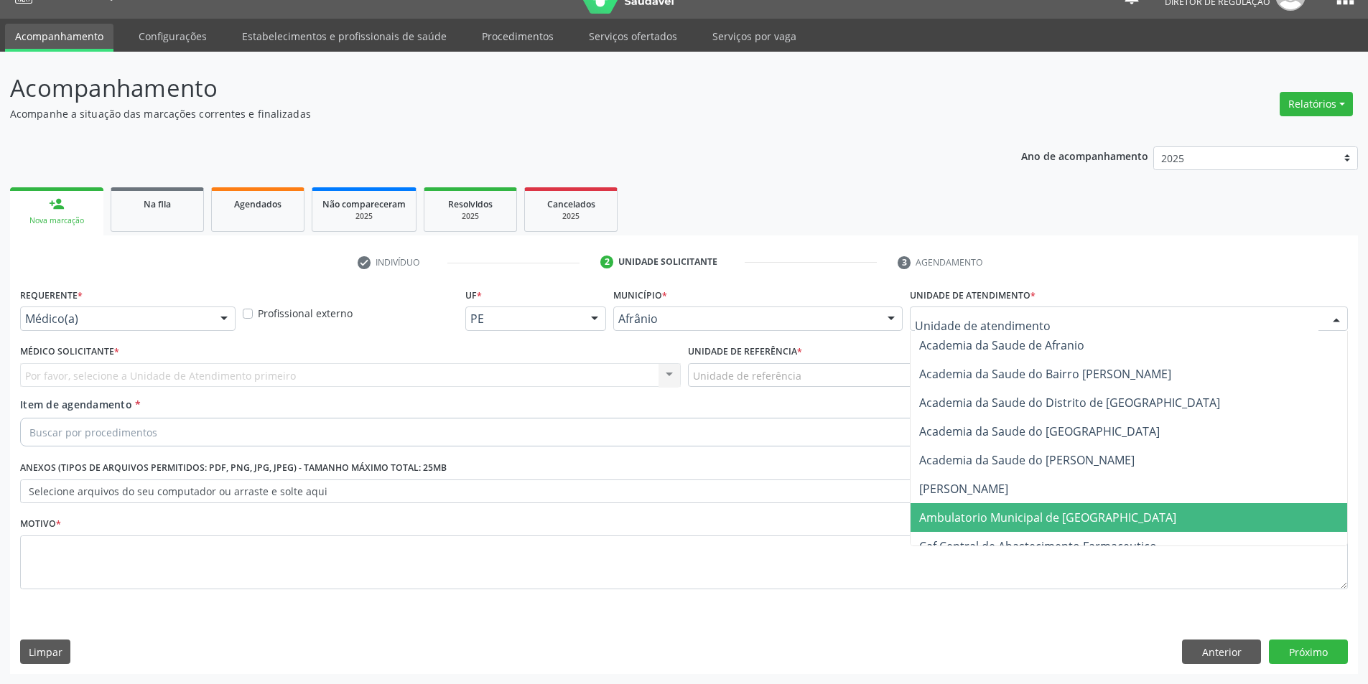
click at [984, 515] on span "Ambulatorio Municipal de [GEOGRAPHIC_DATA]" at bounding box center [1047, 518] width 257 height 16
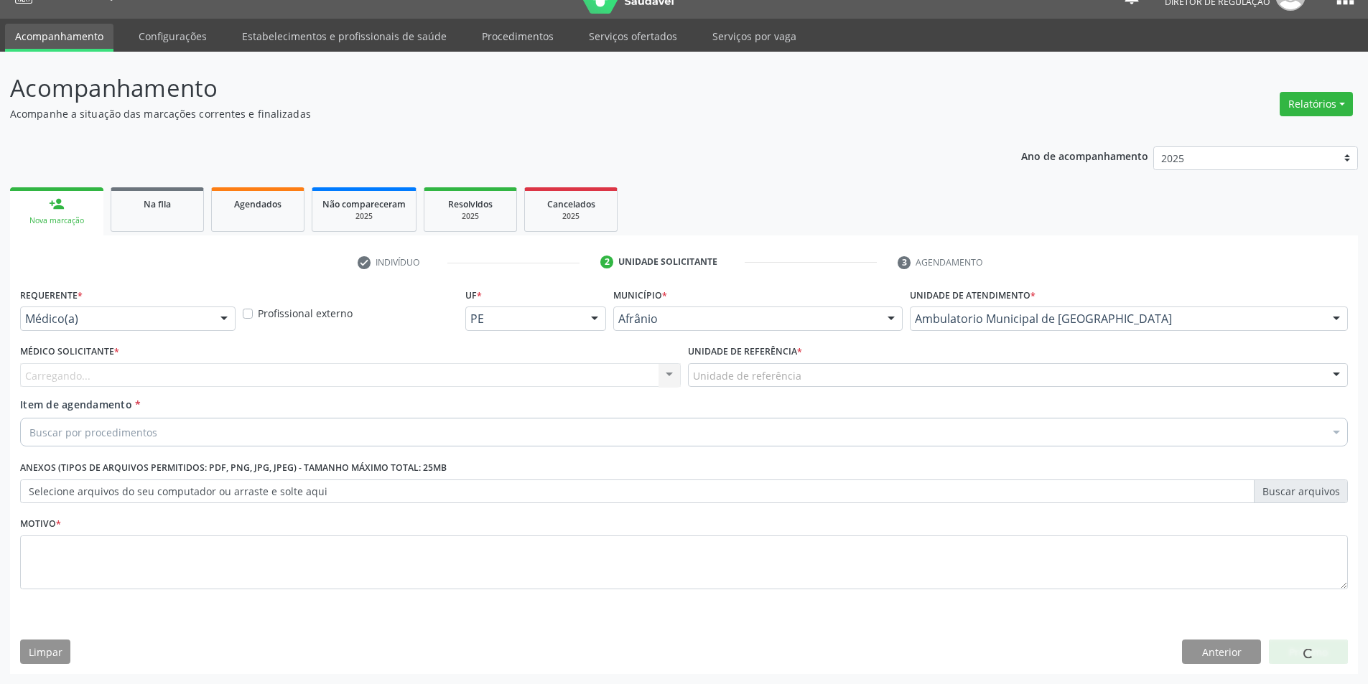
click at [796, 384] on div "Unidade de referência" at bounding box center [1018, 375] width 661 height 24
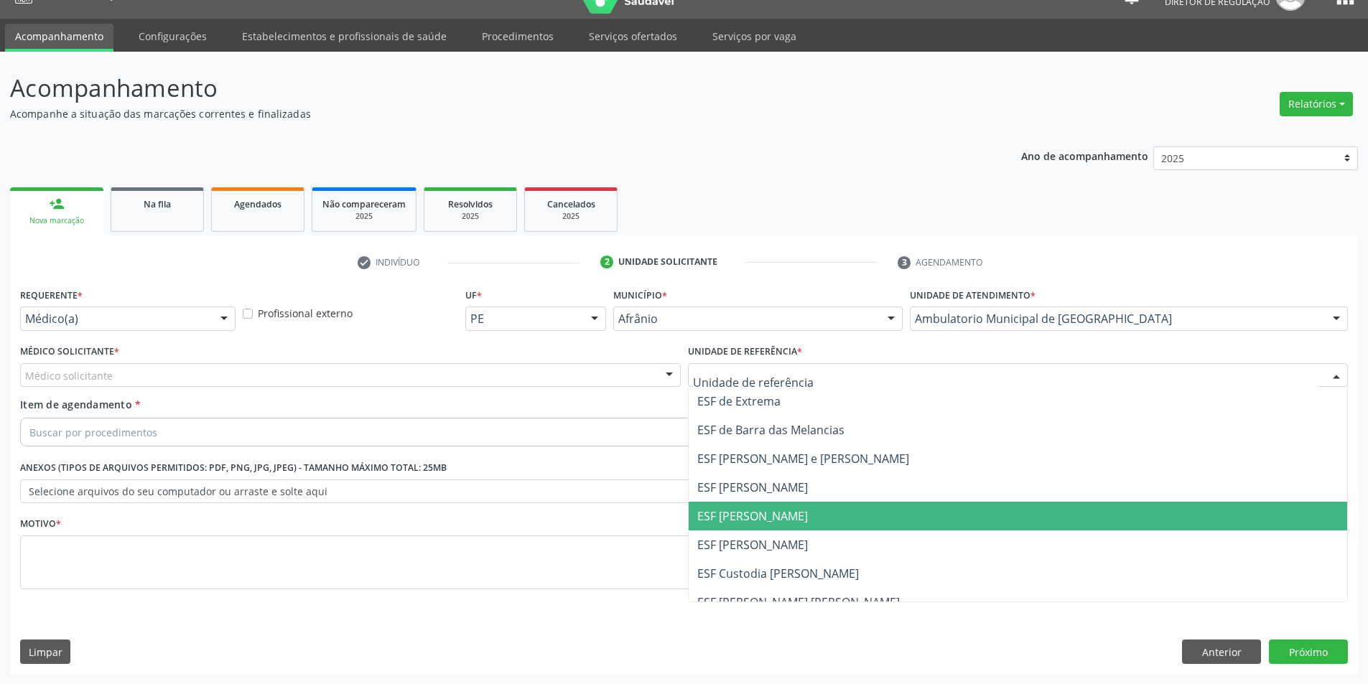
click at [767, 519] on span "ESF [PERSON_NAME]" at bounding box center [752, 516] width 111 height 16
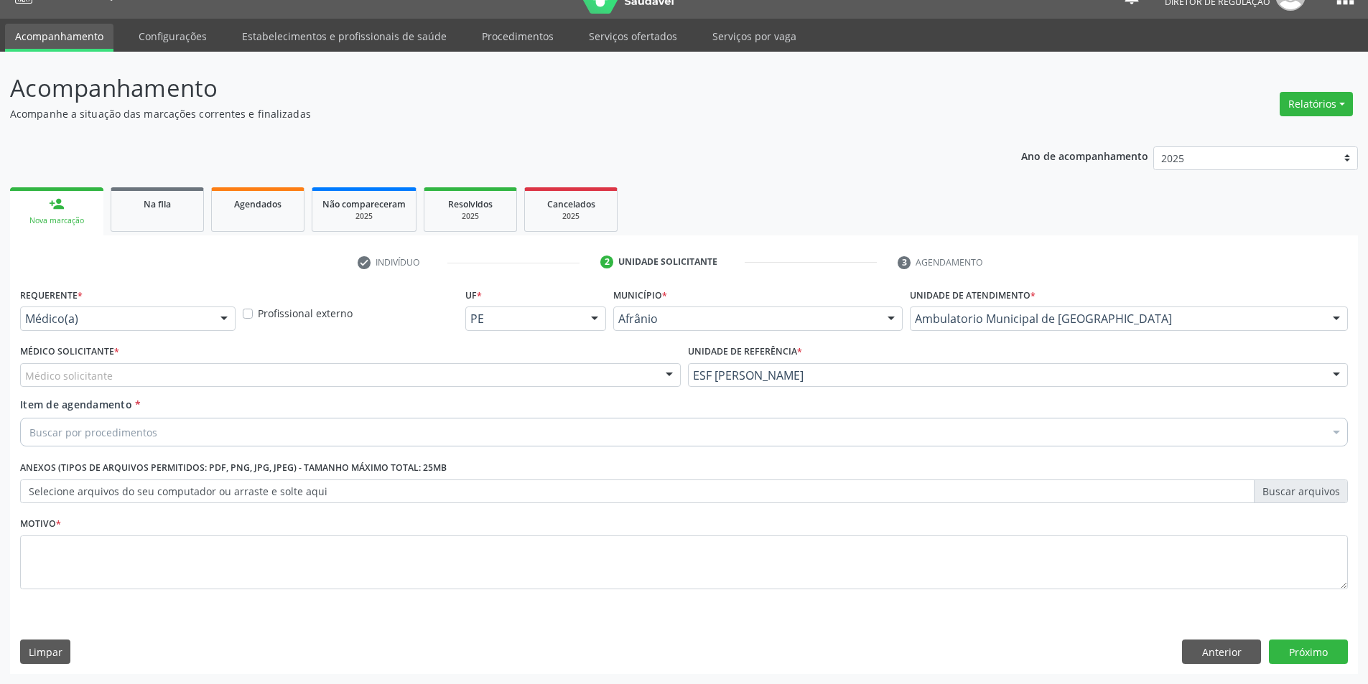
drag, startPoint x: 479, startPoint y: 373, endPoint x: 372, endPoint y: 419, distance: 116.7
click at [475, 373] on div "Médico solicitante" at bounding box center [350, 375] width 661 height 24
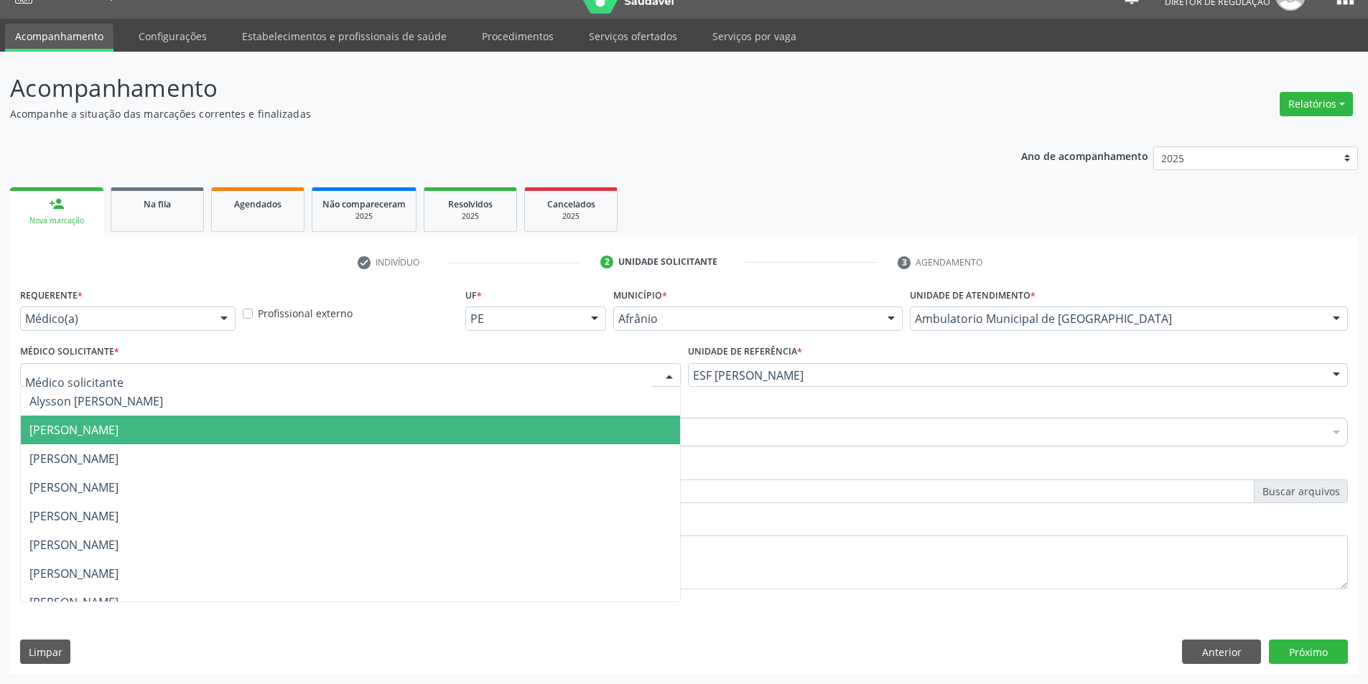
click at [302, 438] on span "Bruno Saraiva Bezerra Medrado" at bounding box center [350, 430] width 659 height 29
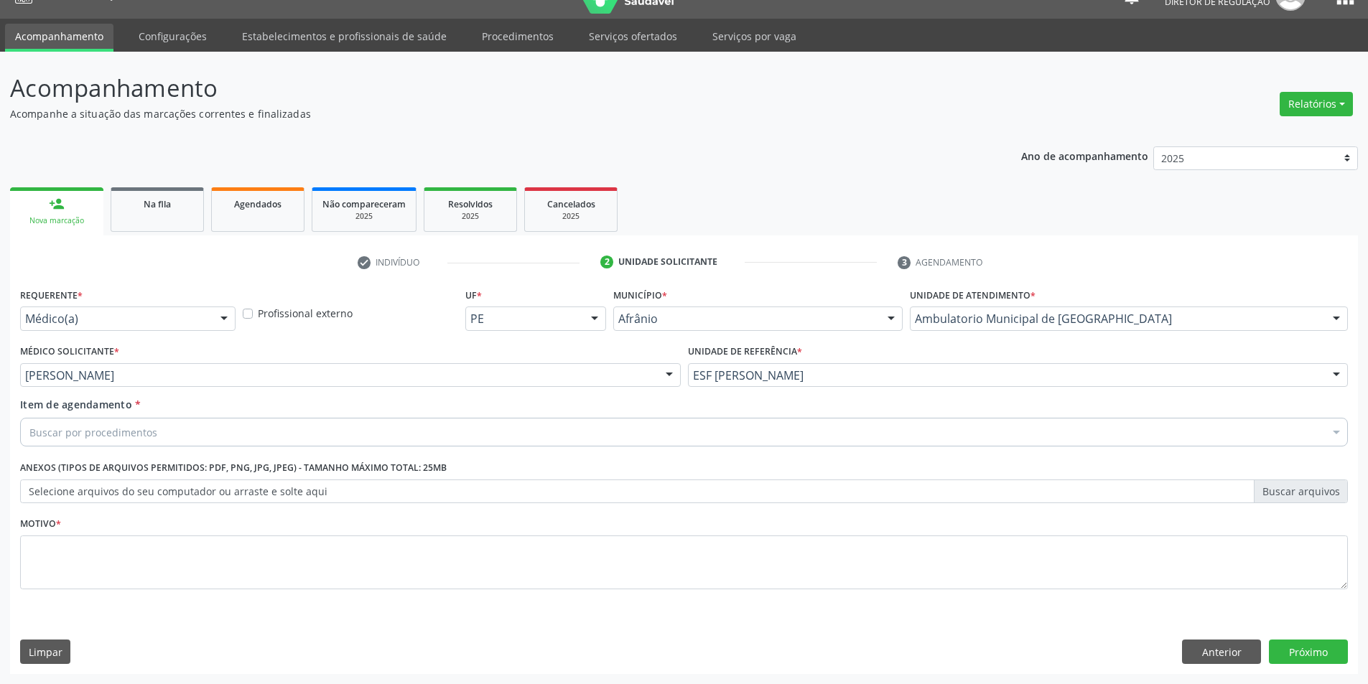
click at [281, 435] on div "Buscar por procedimentos" at bounding box center [684, 432] width 1328 height 29
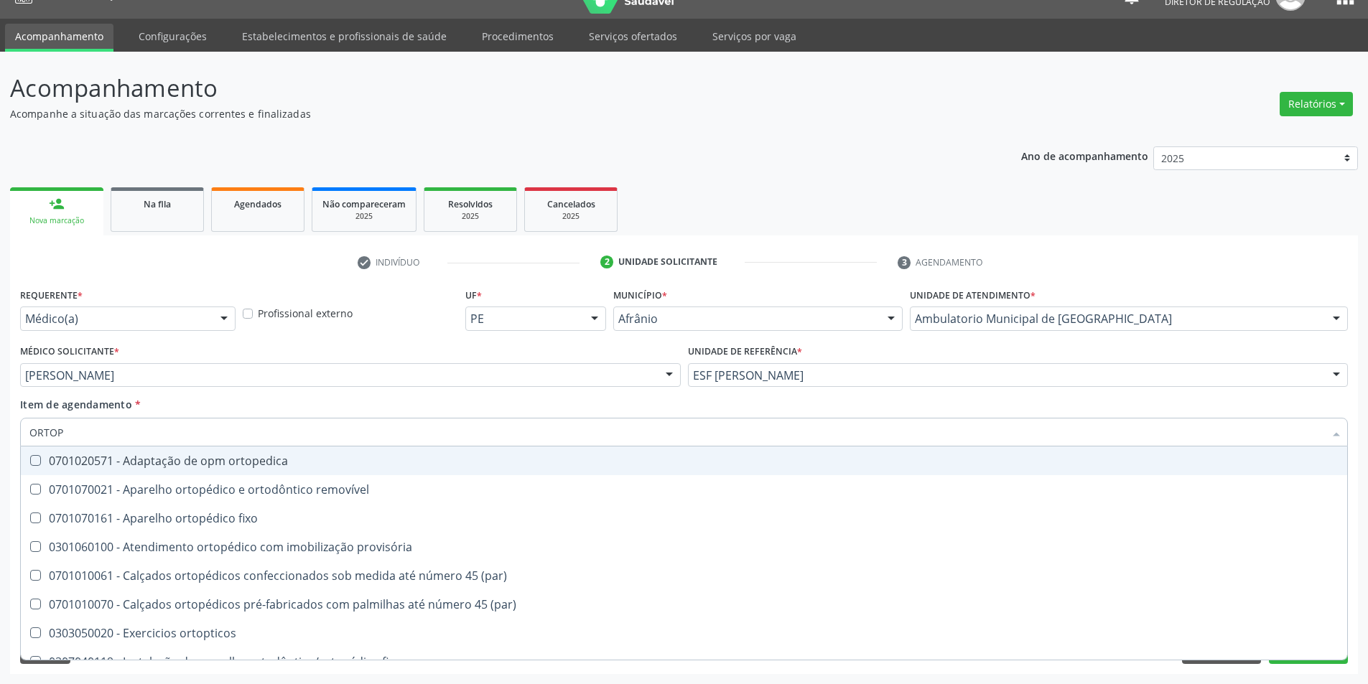
type input "ORTOPE"
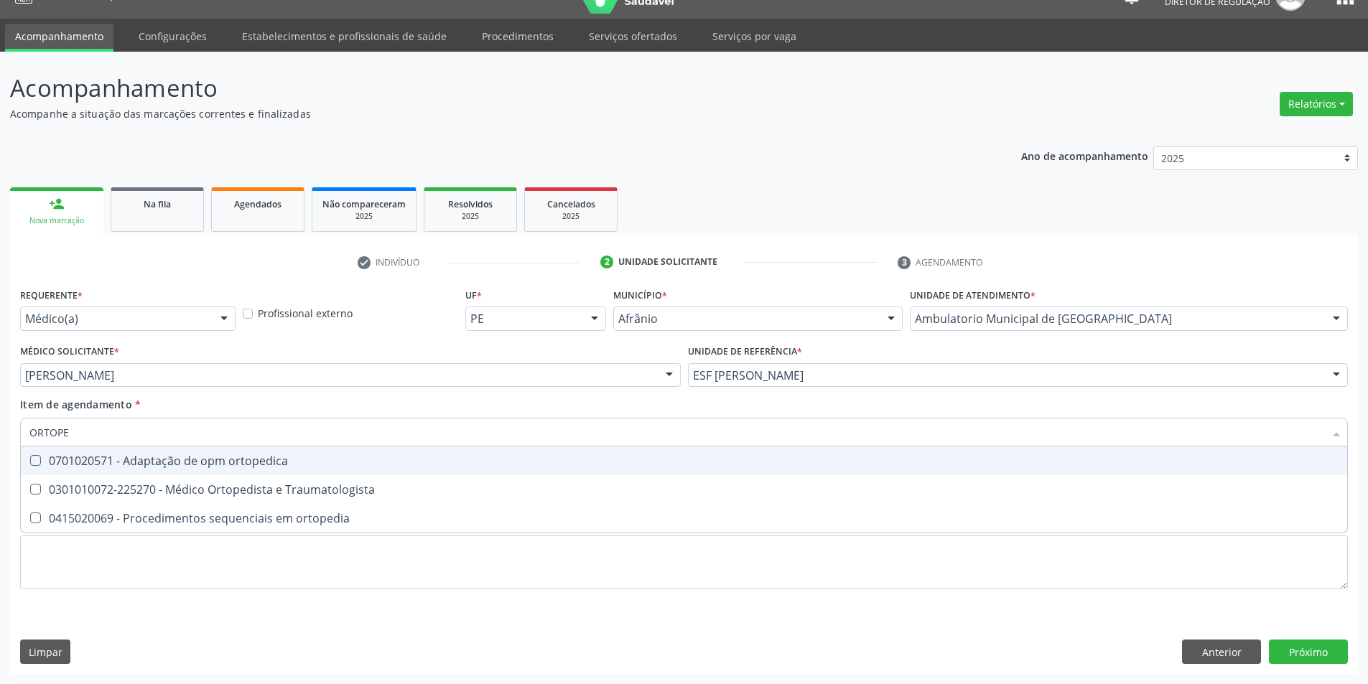
drag, startPoint x: 264, startPoint y: 439, endPoint x: 0, endPoint y: 439, distance: 264.2
click at [0, 439] on div "Acompanhamento Acompanhe a situação das marcações correntes e finalizadas Relat…" at bounding box center [684, 368] width 1368 height 633
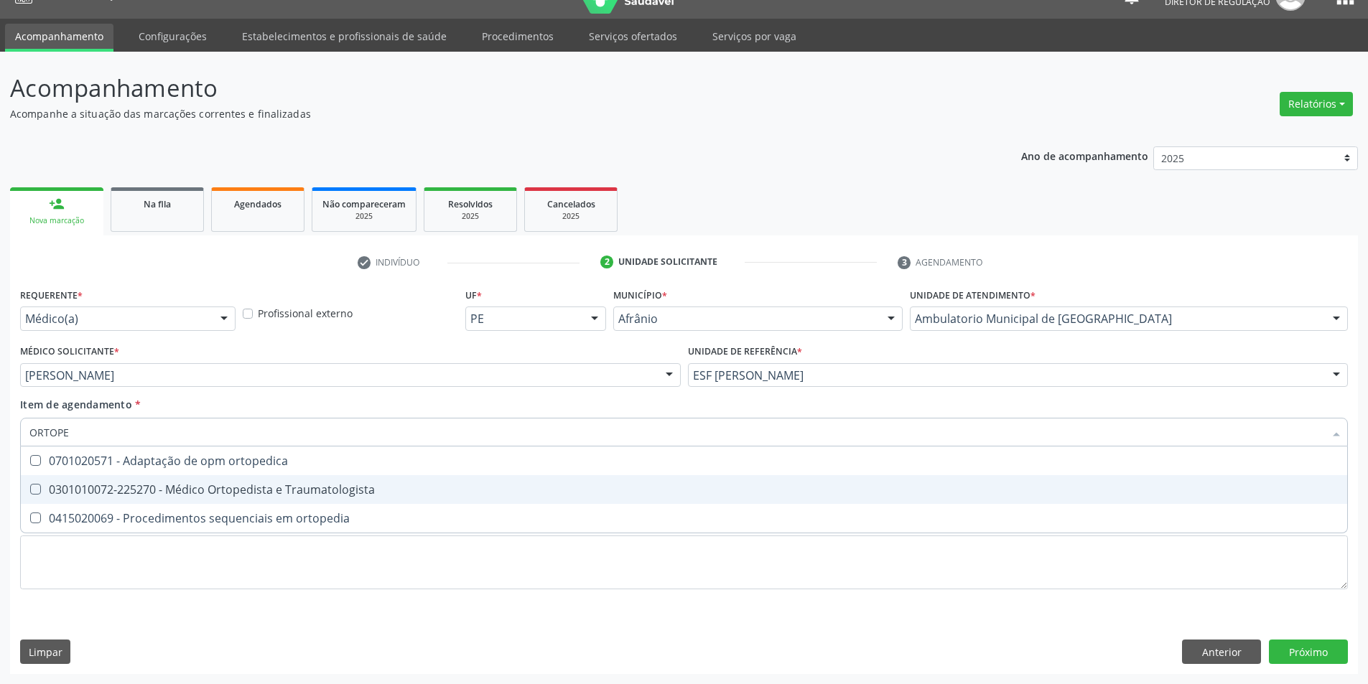
click at [189, 485] on div "0301010072-225270 - Médico Ortopedista e Traumatologista" at bounding box center [683, 489] width 1309 height 11
checkbox Traumatologista "true"
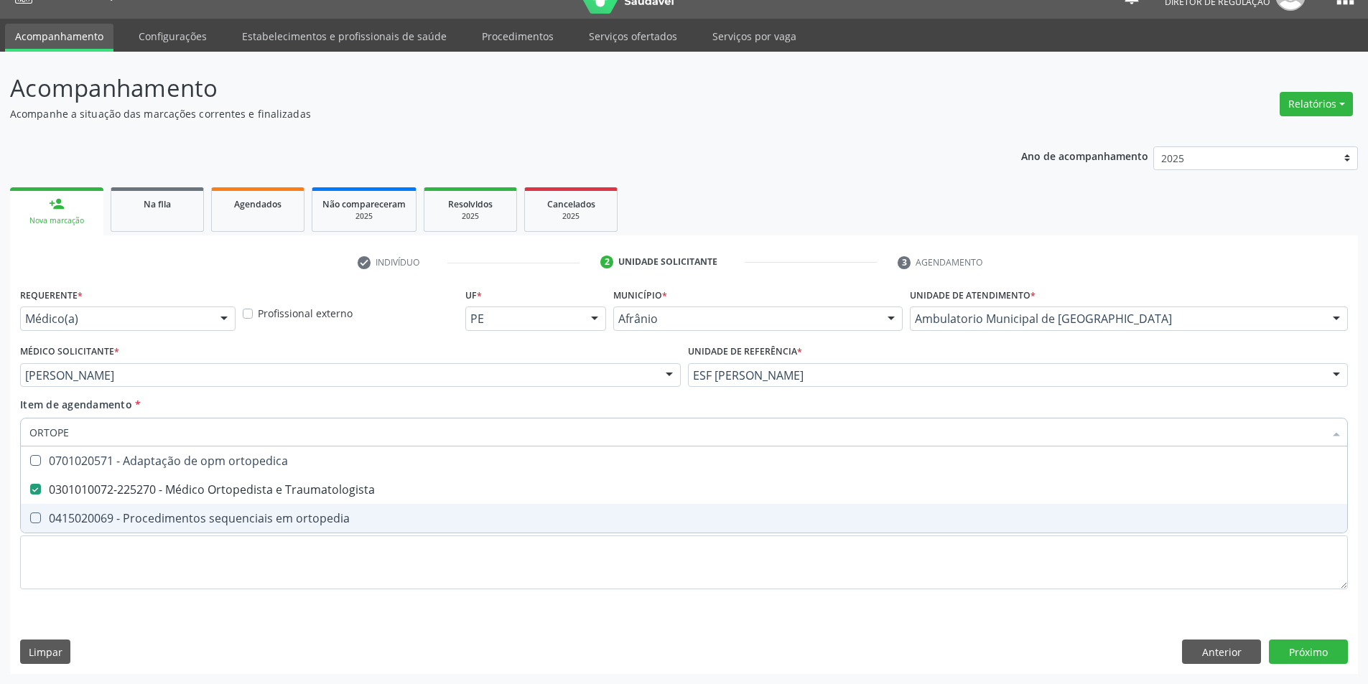
click at [204, 593] on div "Requerente * Médico(a) Médico(a) Enfermeiro(a) Paciente Nenhum resultado encont…" at bounding box center [684, 446] width 1328 height 325
click at [202, 533] on li "0415020069 - Procedimentos sequenciais em ortopedia" at bounding box center [684, 518] width 1326 height 29
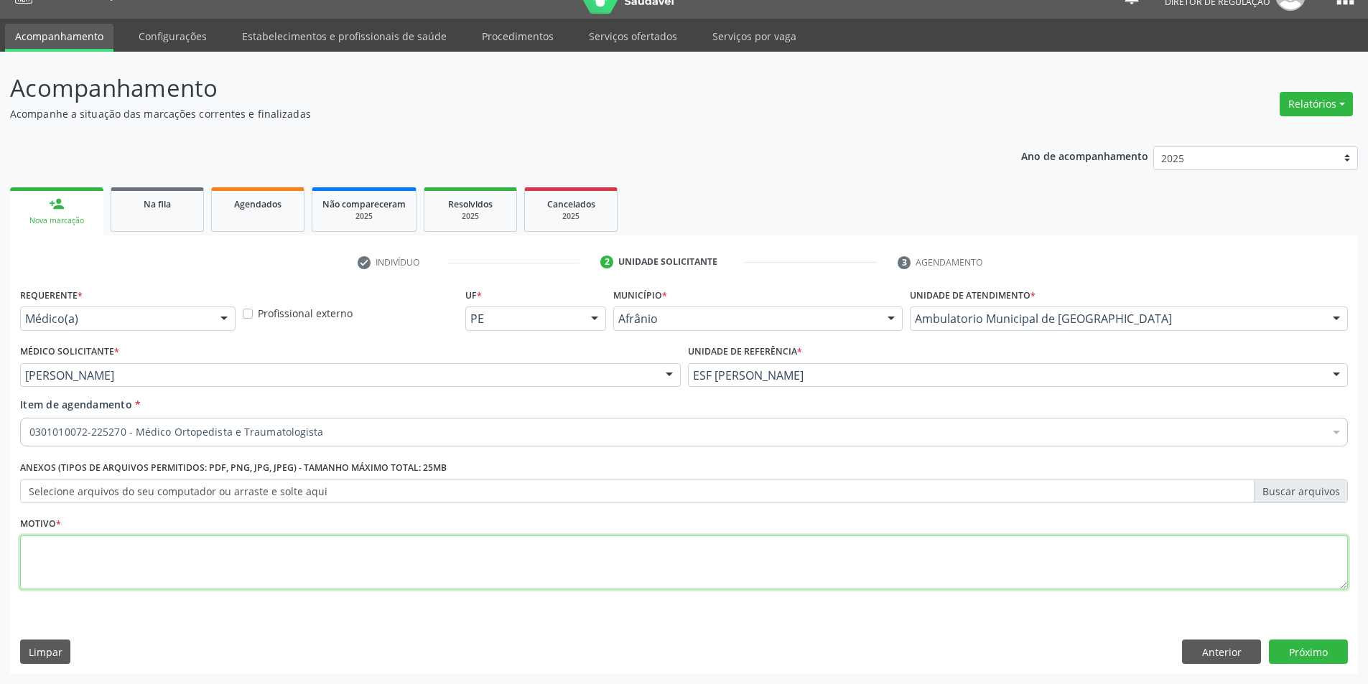
click at [202, 572] on textarea at bounding box center [684, 563] width 1328 height 55
type textarea "'"
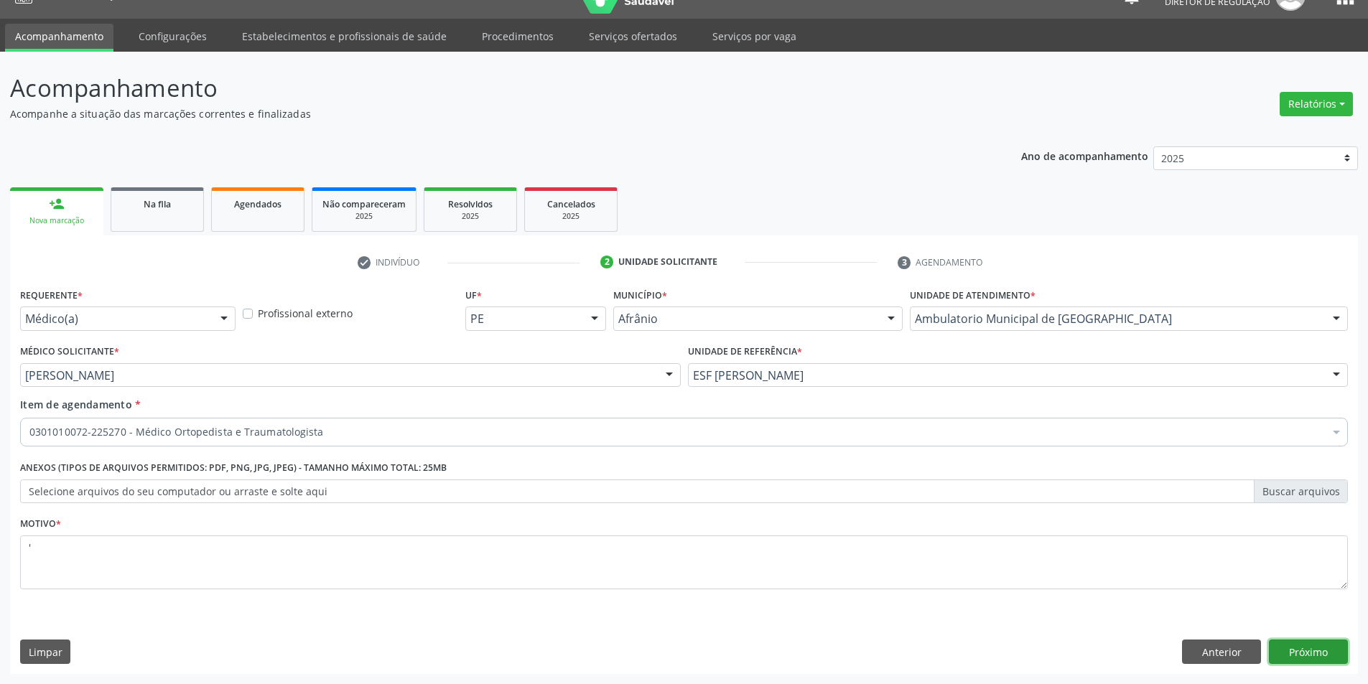
click at [1276, 653] on button "Próximo" at bounding box center [1308, 652] width 79 height 24
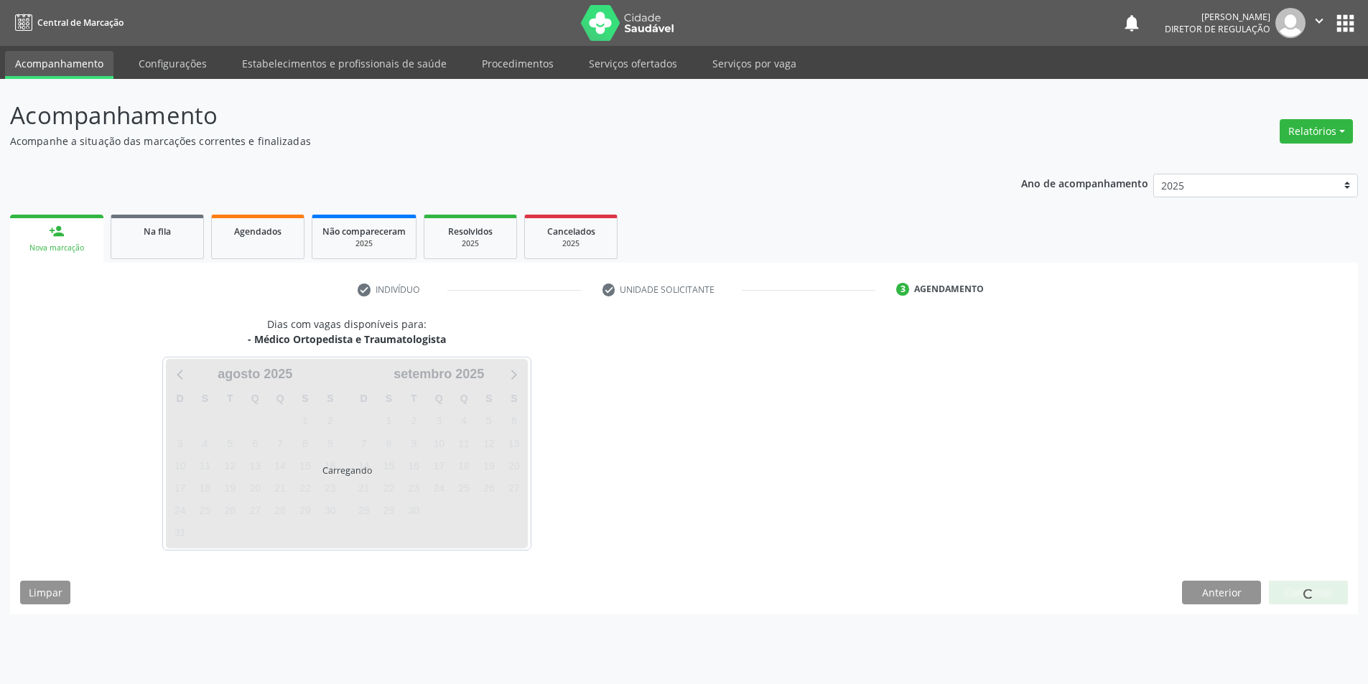
scroll to position [0, 0]
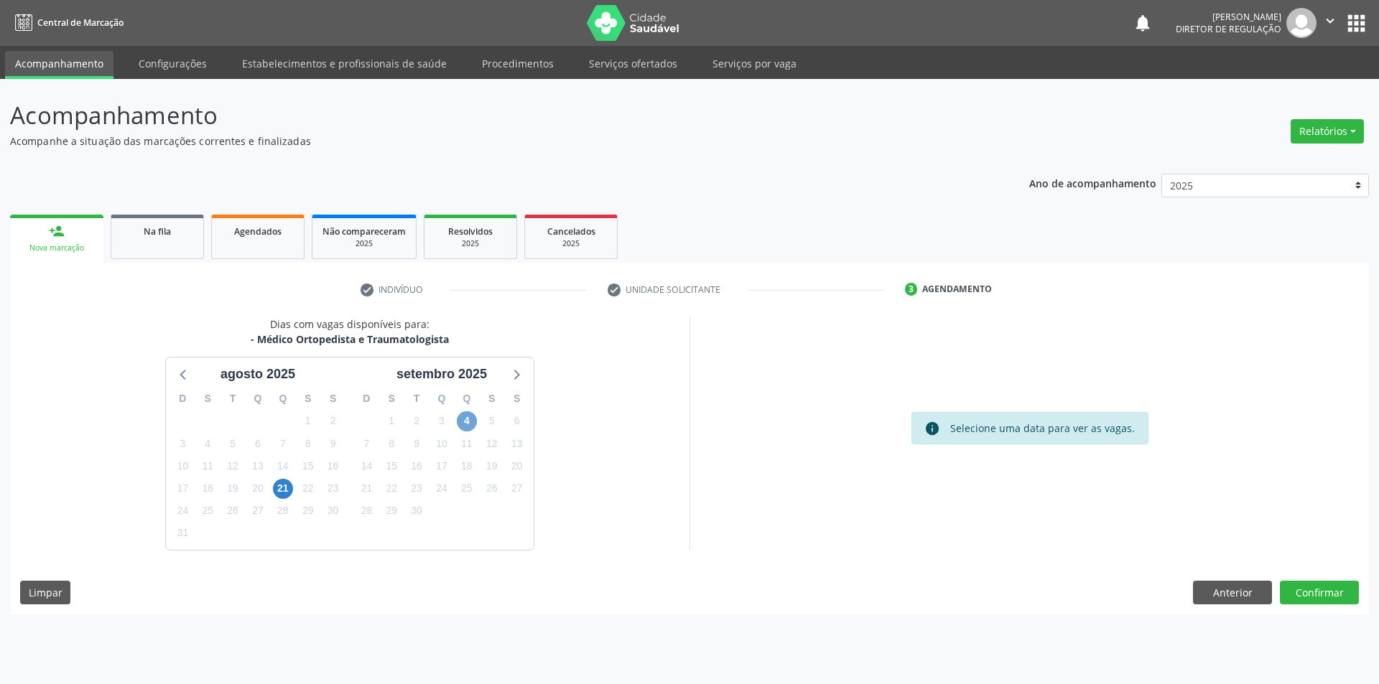
click at [462, 429] on span "4" at bounding box center [467, 421] width 20 height 20
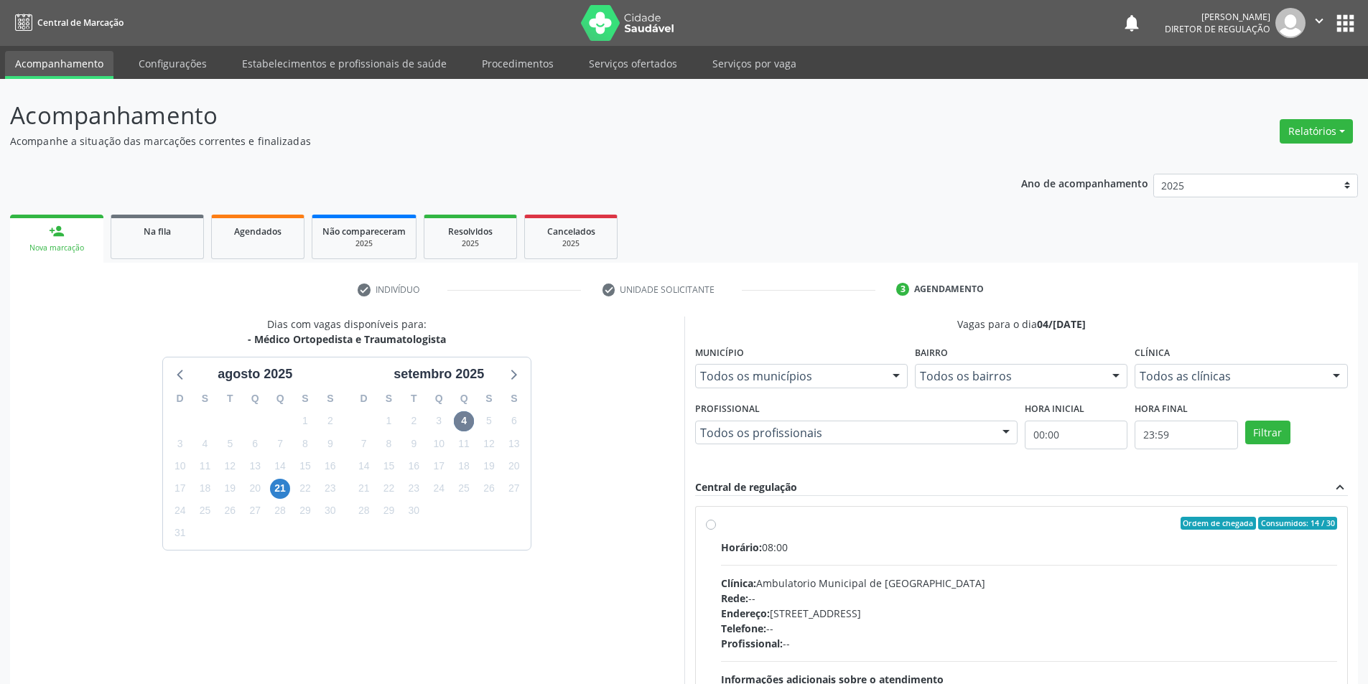
click at [728, 533] on label "Ordem de chegada Consumidos: 14 / 30 Horário: 08:00 Clínica: Ambulatorio Munici…" at bounding box center [1029, 627] width 617 height 220
click at [716, 530] on input "Ordem de chegada Consumidos: 14 / 30 Horário: 08:00 Clínica: Ambulatorio Munici…" at bounding box center [711, 523] width 10 height 13
radio input "true"
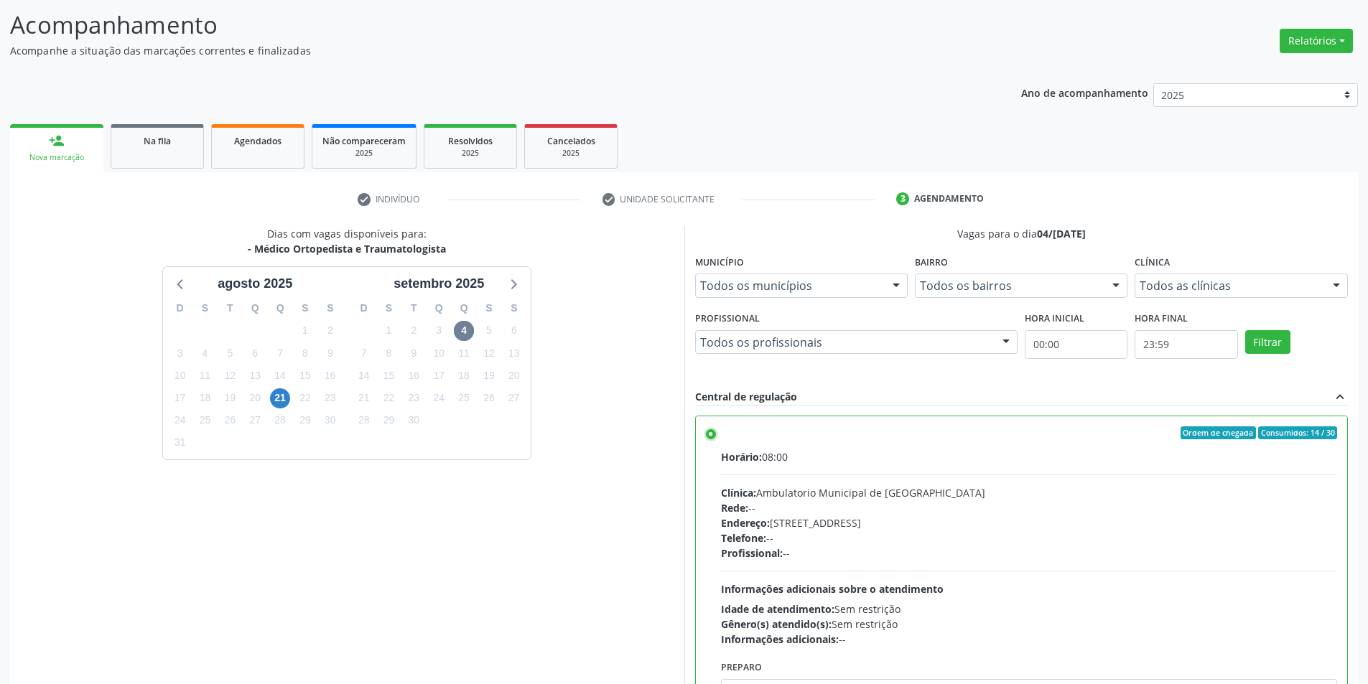
scroll to position [174, 0]
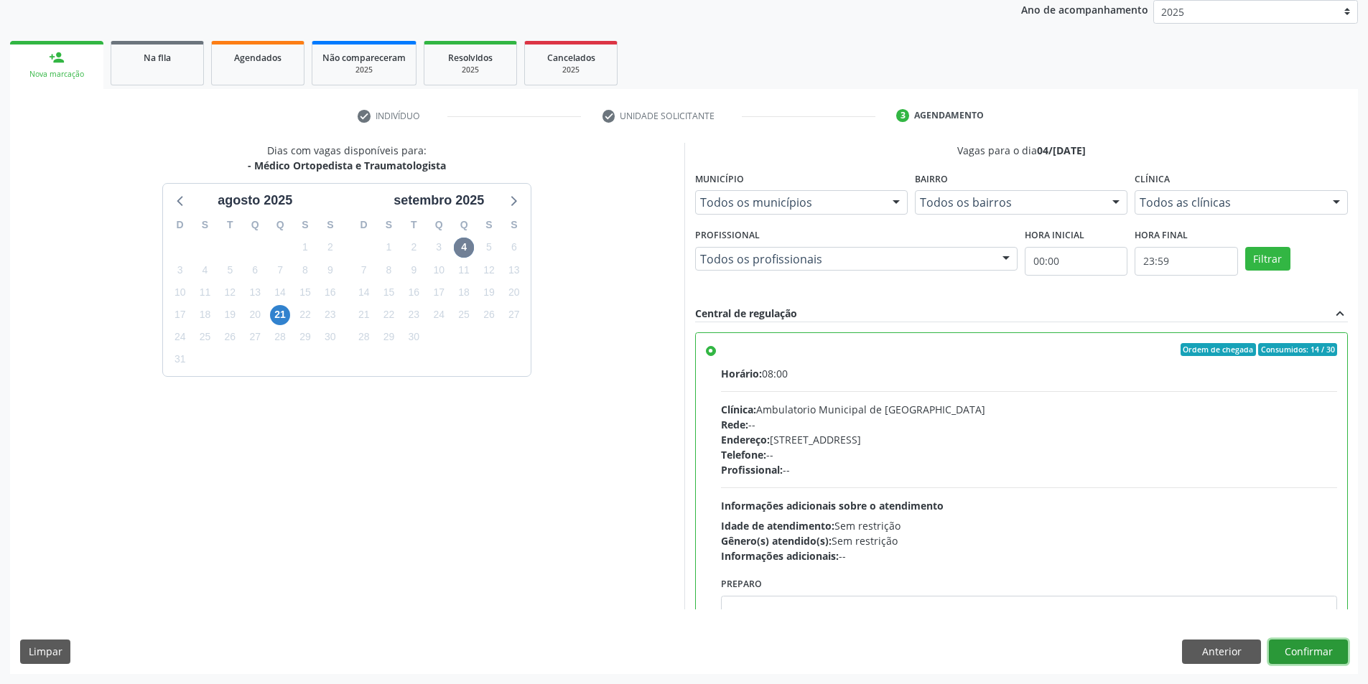
click at [1328, 650] on button "Confirmar" at bounding box center [1308, 652] width 79 height 24
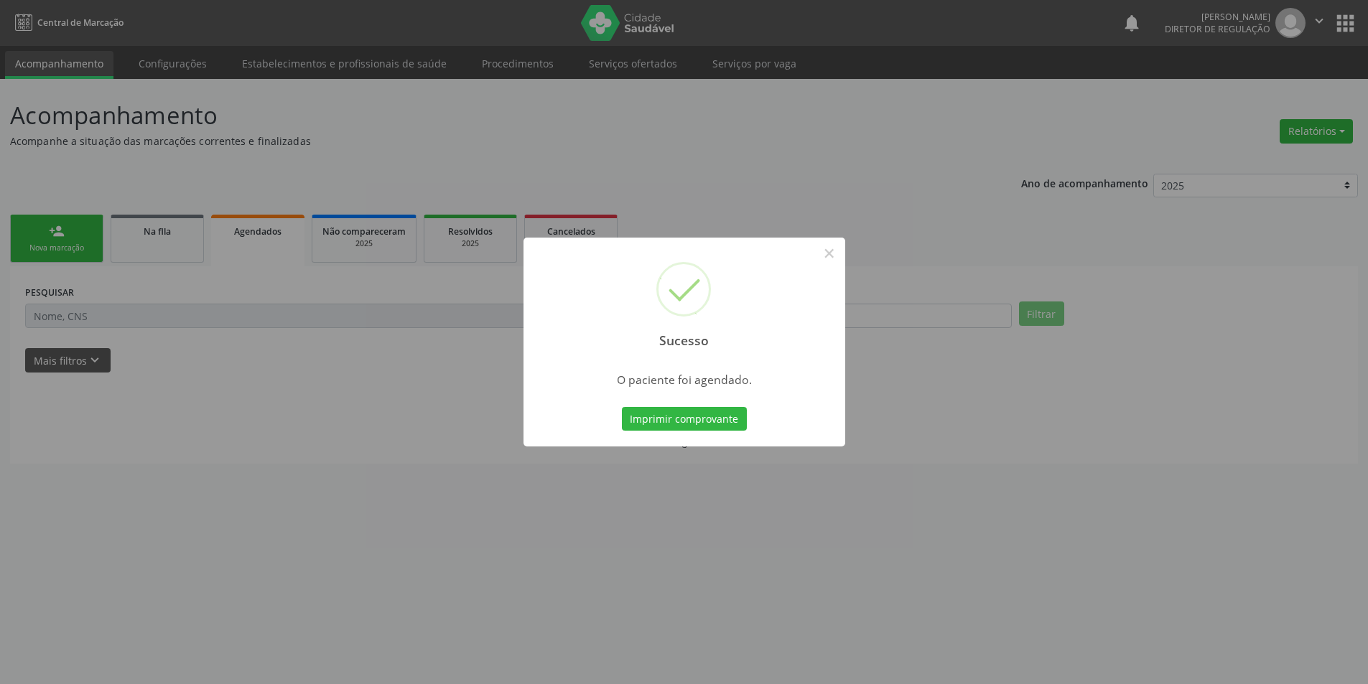
scroll to position [0, 0]
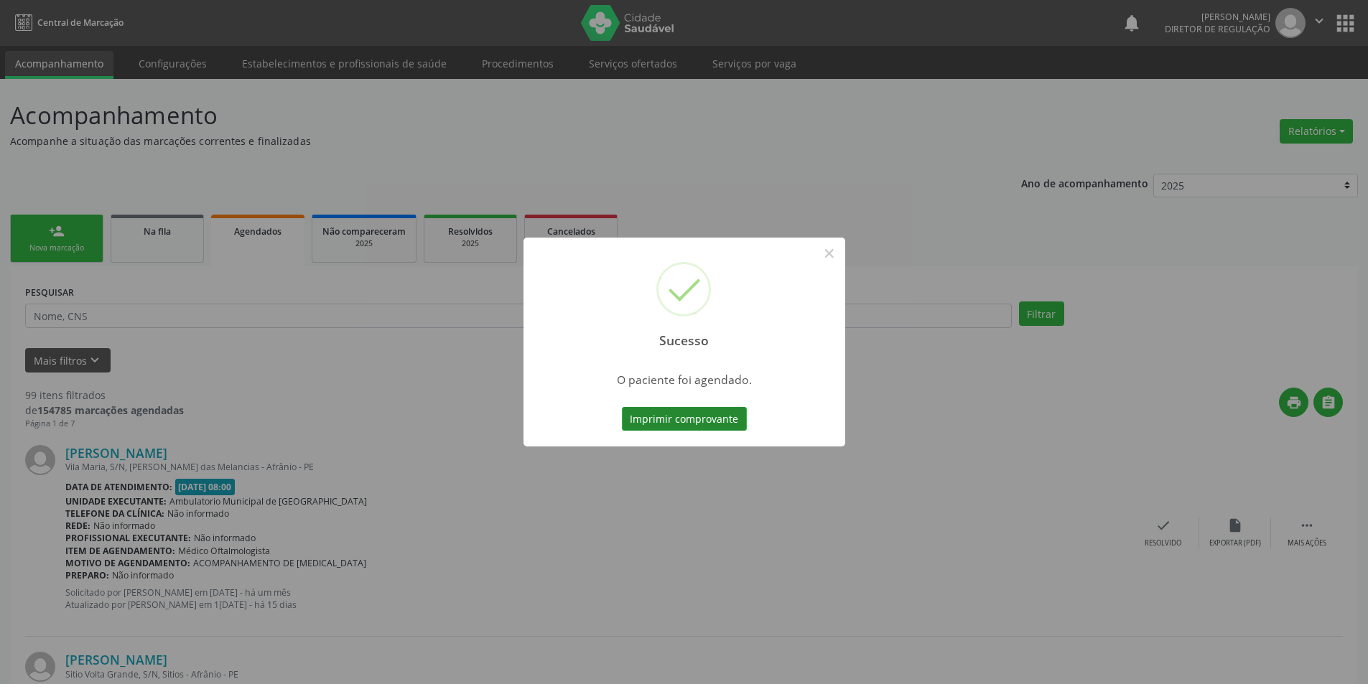
click at [705, 416] on button "Imprimir comprovante" at bounding box center [684, 419] width 125 height 24
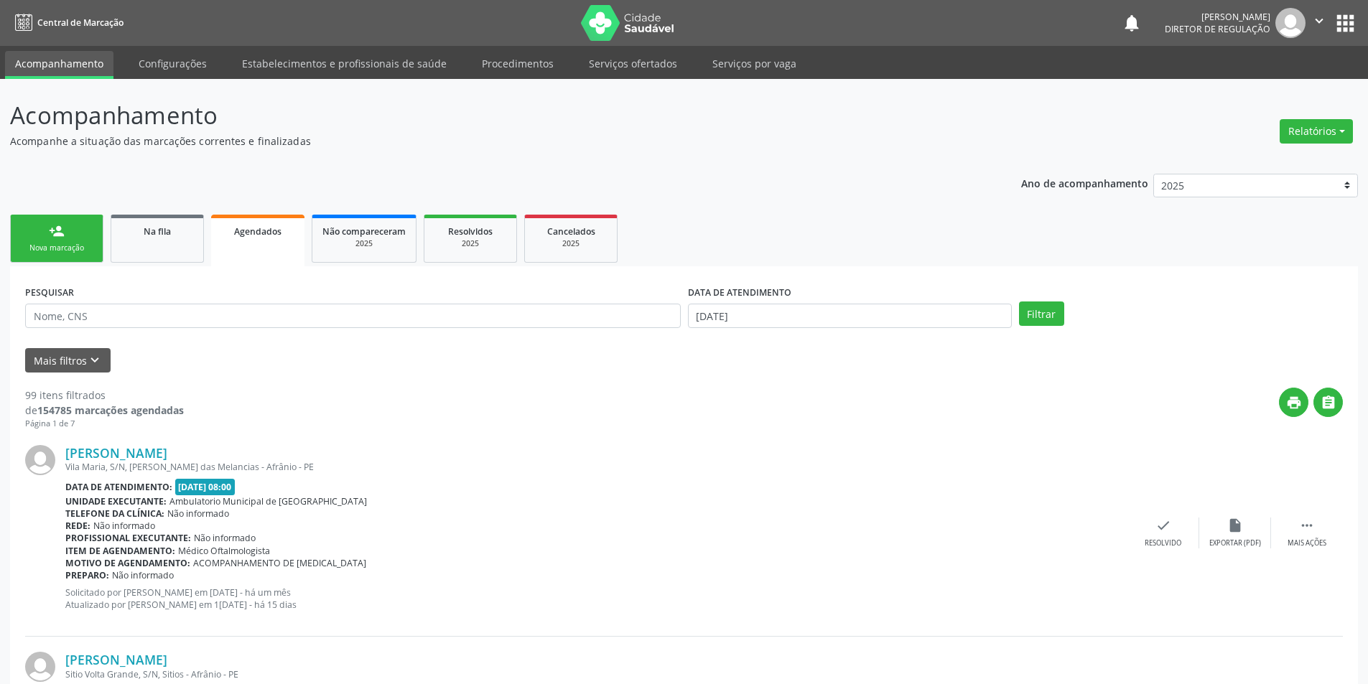
click at [76, 229] on link "person_add Nova marcação" at bounding box center [56, 239] width 93 height 48
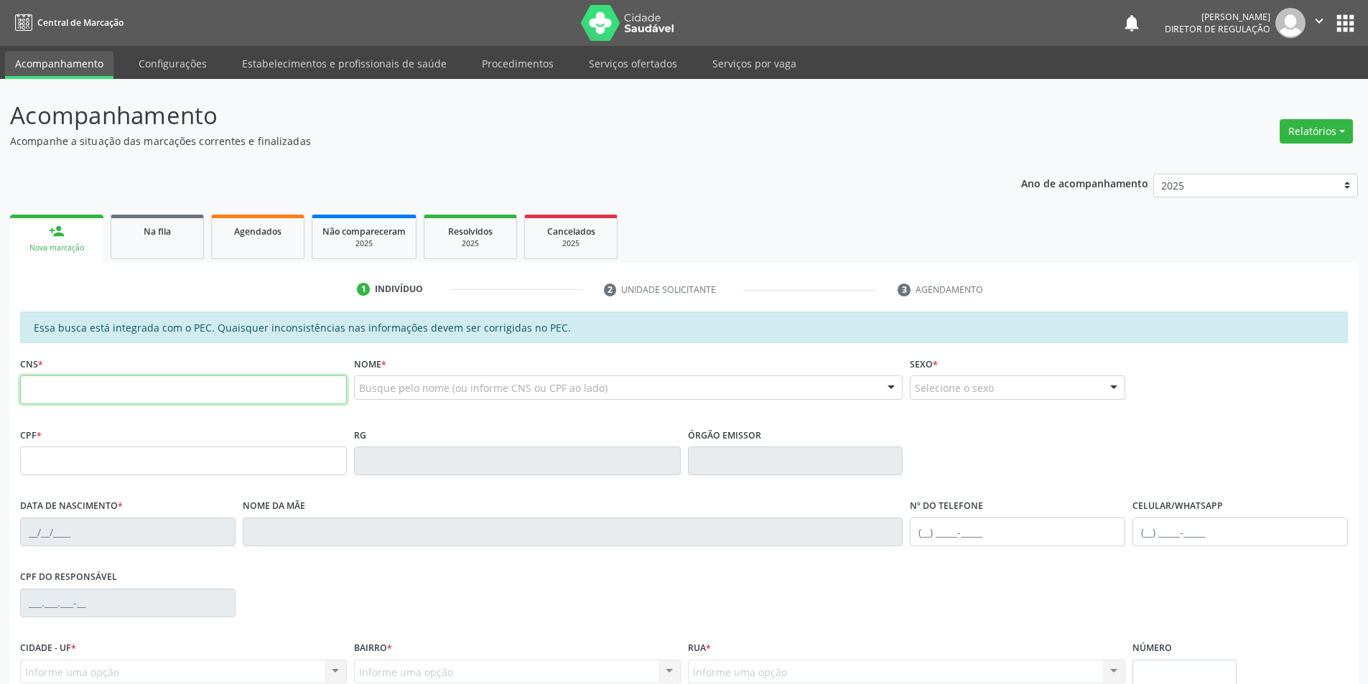
click at [143, 402] on input "text" at bounding box center [183, 390] width 327 height 29
click at [187, 243] on link "Na fila" at bounding box center [157, 237] width 93 height 45
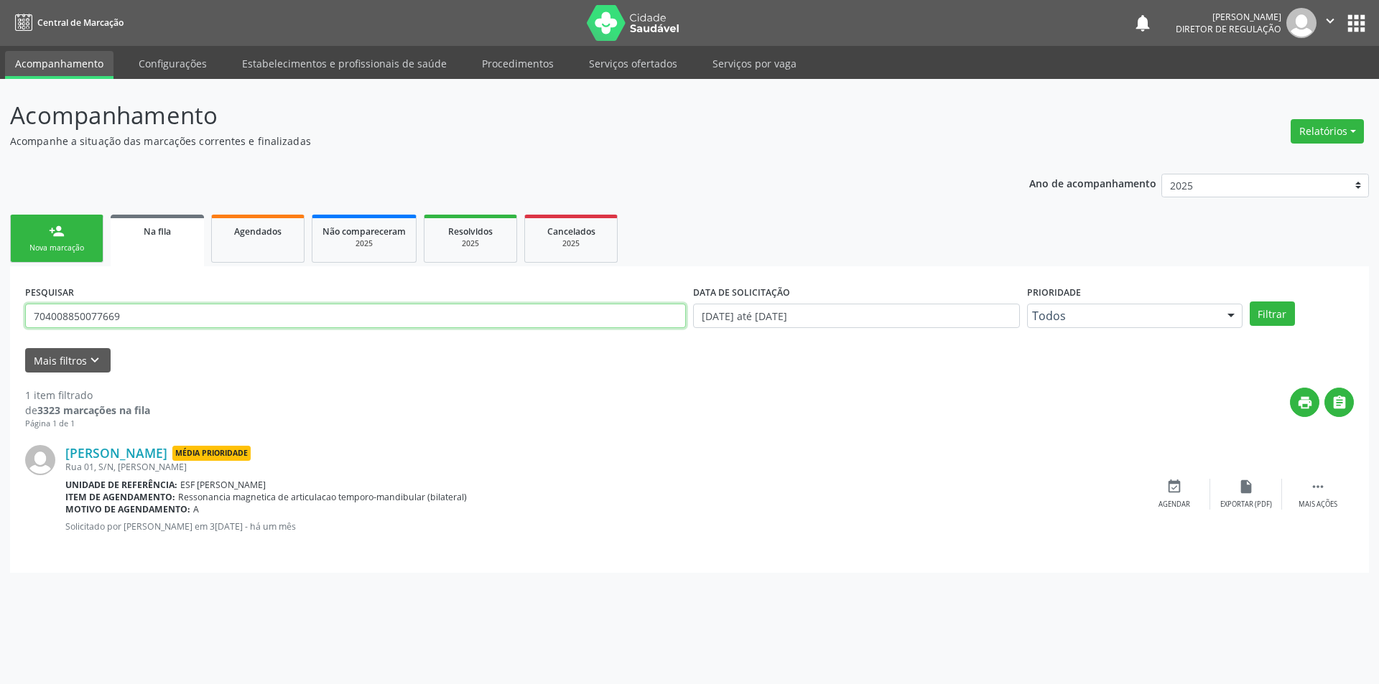
click at [0, 295] on div "Acompanhamento Acompanhe a situação das marcações correntes e finalizadas Relat…" at bounding box center [689, 381] width 1379 height 605
click at [1271, 306] on button "Filtrar" at bounding box center [1271, 314] width 45 height 24
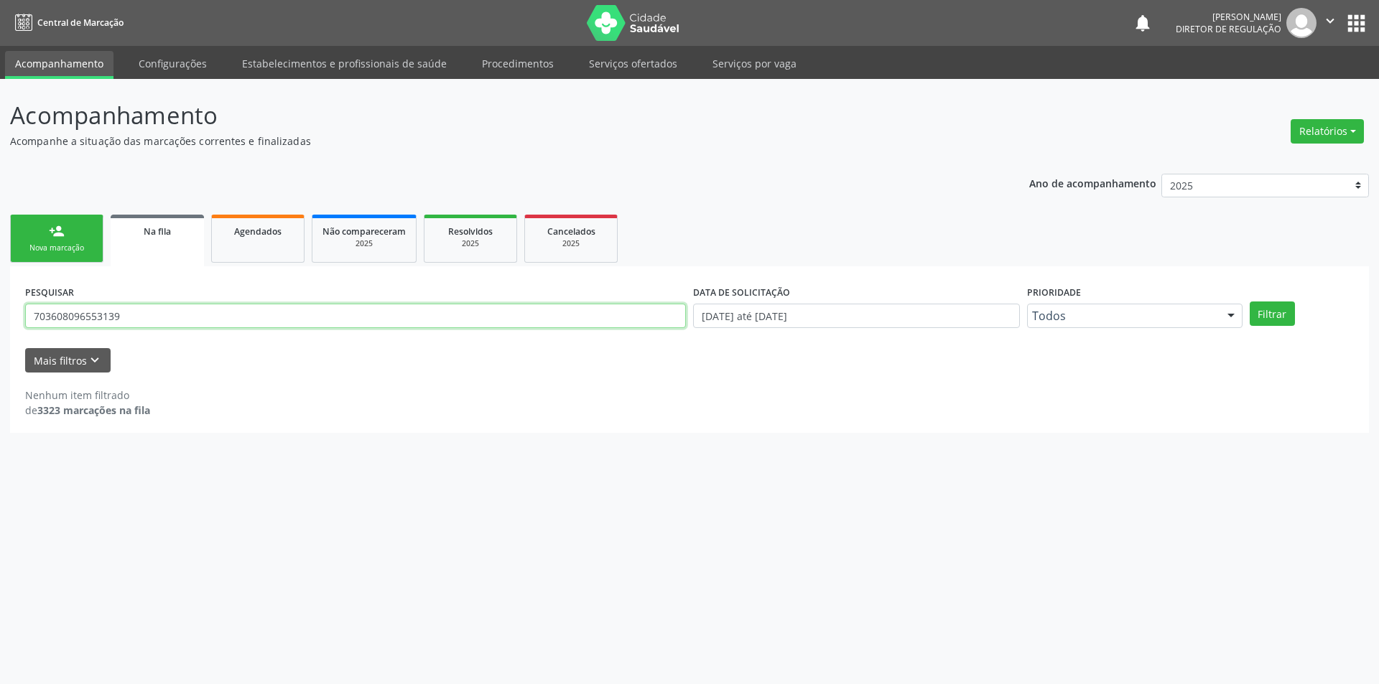
drag, startPoint x: 214, startPoint y: 317, endPoint x: 0, endPoint y: 301, distance: 214.6
click at [0, 301] on div "Acompanhamento Acompanhe a situação das marcações correntes e finalizadas Relat…" at bounding box center [689, 381] width 1379 height 605
click at [1272, 304] on button "Filtrar" at bounding box center [1271, 314] width 45 height 24
drag, startPoint x: 268, startPoint y: 320, endPoint x: 0, endPoint y: 314, distance: 267.9
click at [0, 314] on div "Acompanhamento Acompanhe a situação das marcações correntes e finalizadas Relat…" at bounding box center [689, 381] width 1379 height 605
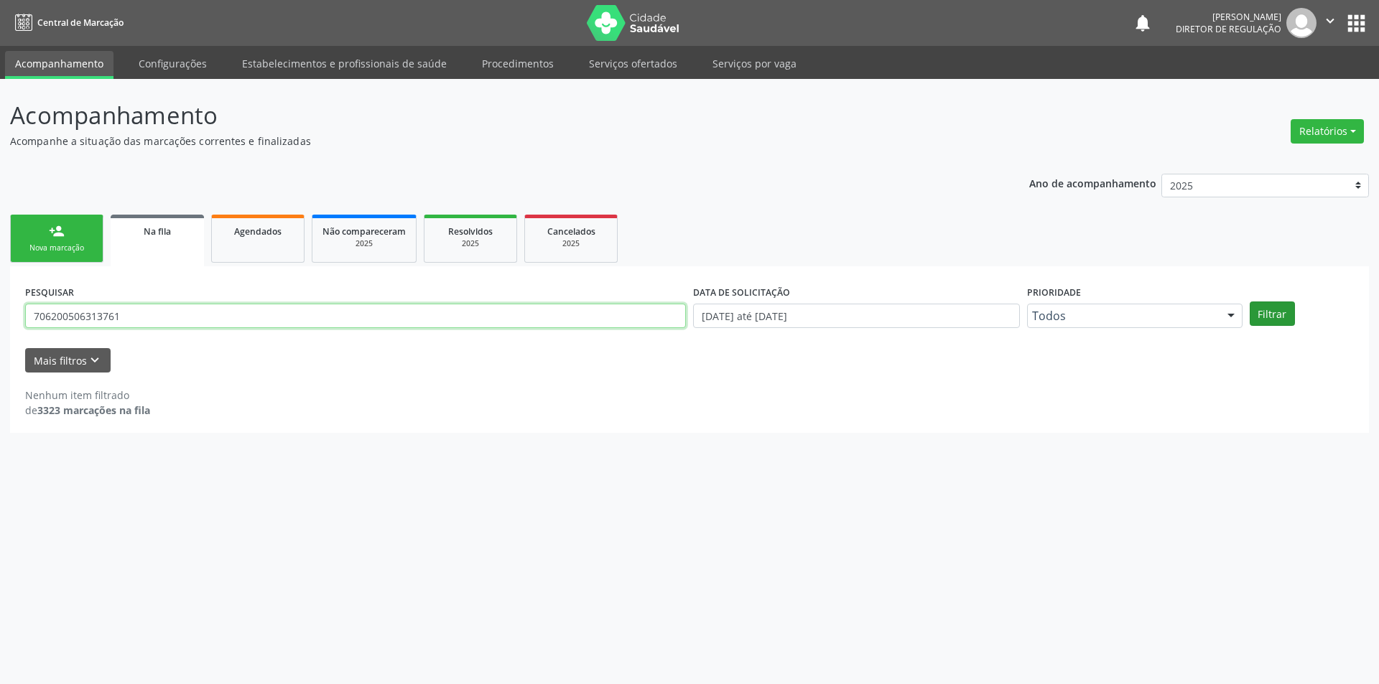
type input "706200506313761"
click at [1290, 320] on button "Filtrar" at bounding box center [1271, 314] width 45 height 24
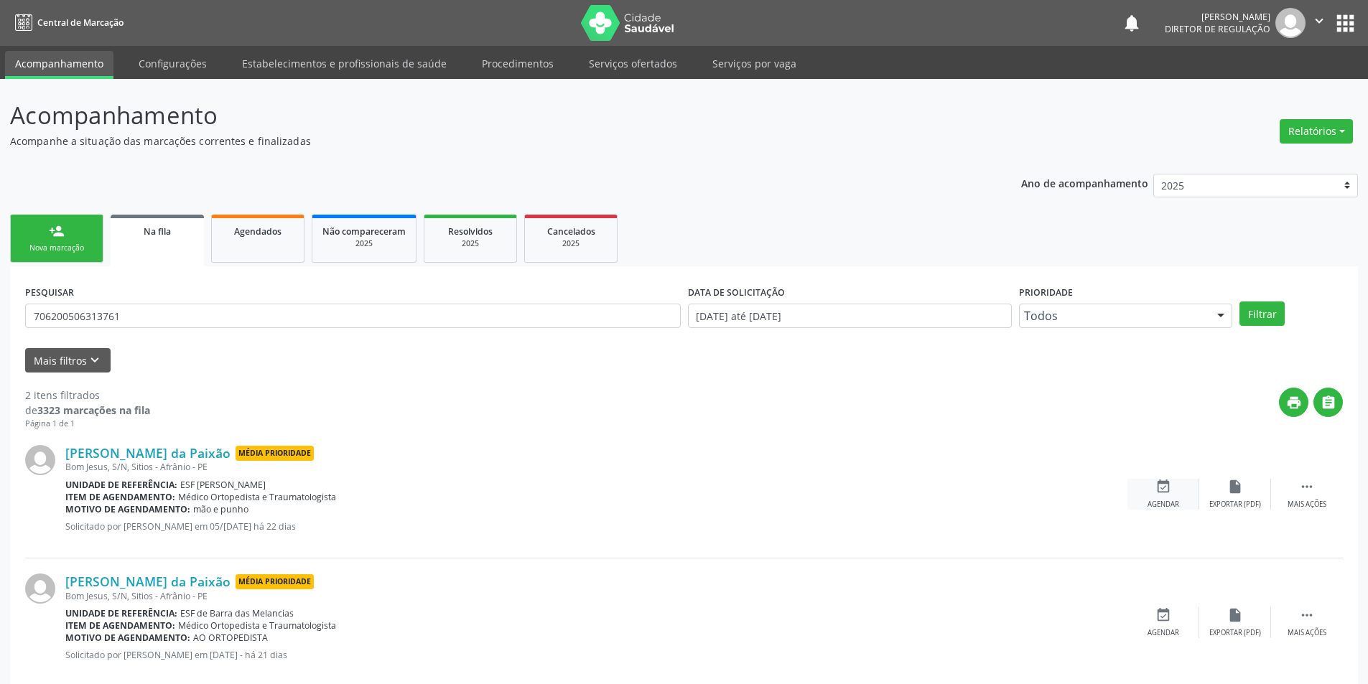
click at [1160, 498] on div "event_available Agendar" at bounding box center [1163, 494] width 72 height 31
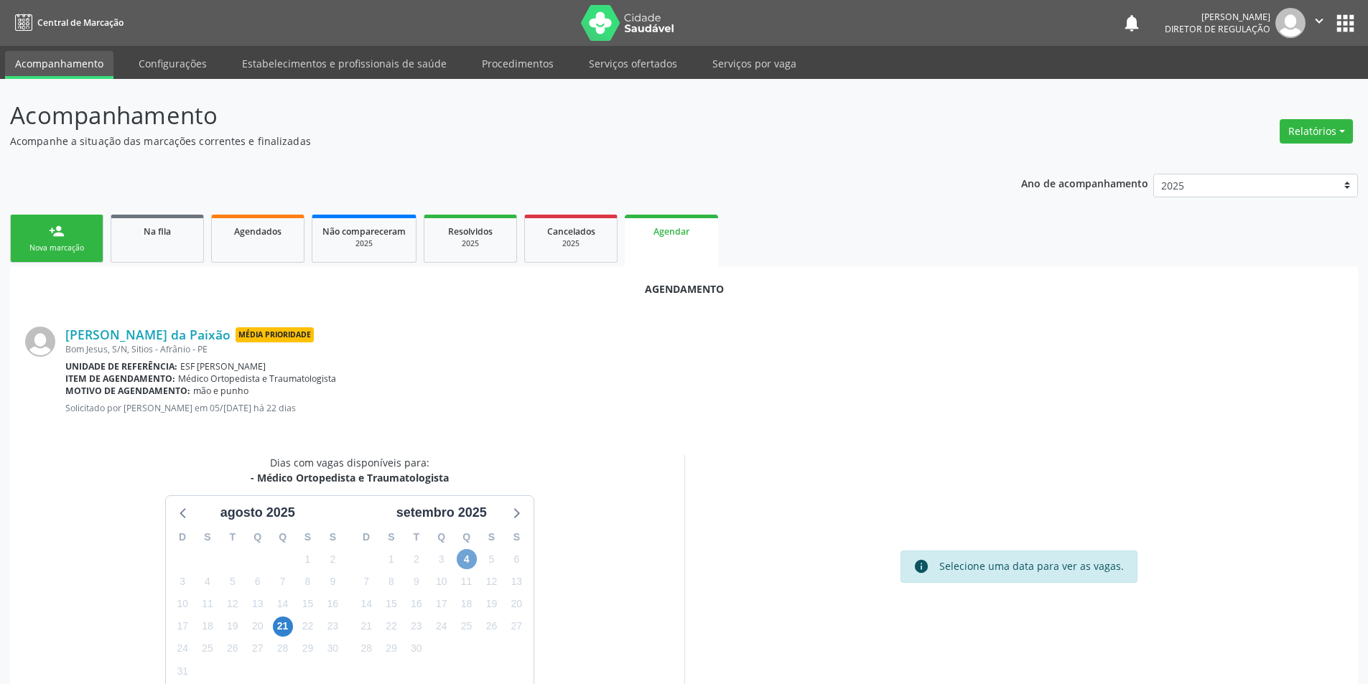
click at [466, 556] on span "4" at bounding box center [467, 559] width 20 height 20
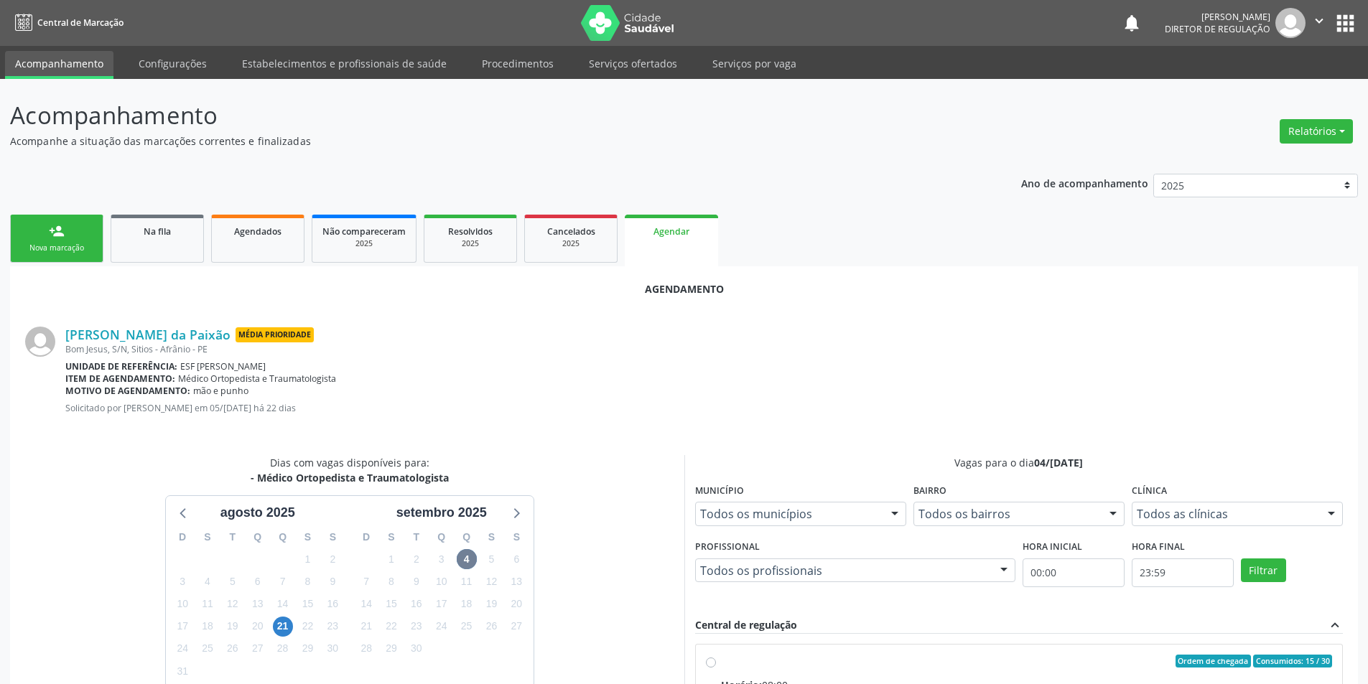
click at [755, 662] on div "Ordem de chegada Consumidos: 15 / 30" at bounding box center [1027, 661] width 612 height 13
click at [716, 662] on input "Ordem de chegada Consumidos: 15 / 30 Horário: 08:00 Clínica: Ambulatorio Munici…" at bounding box center [711, 661] width 10 height 13
radio input "true"
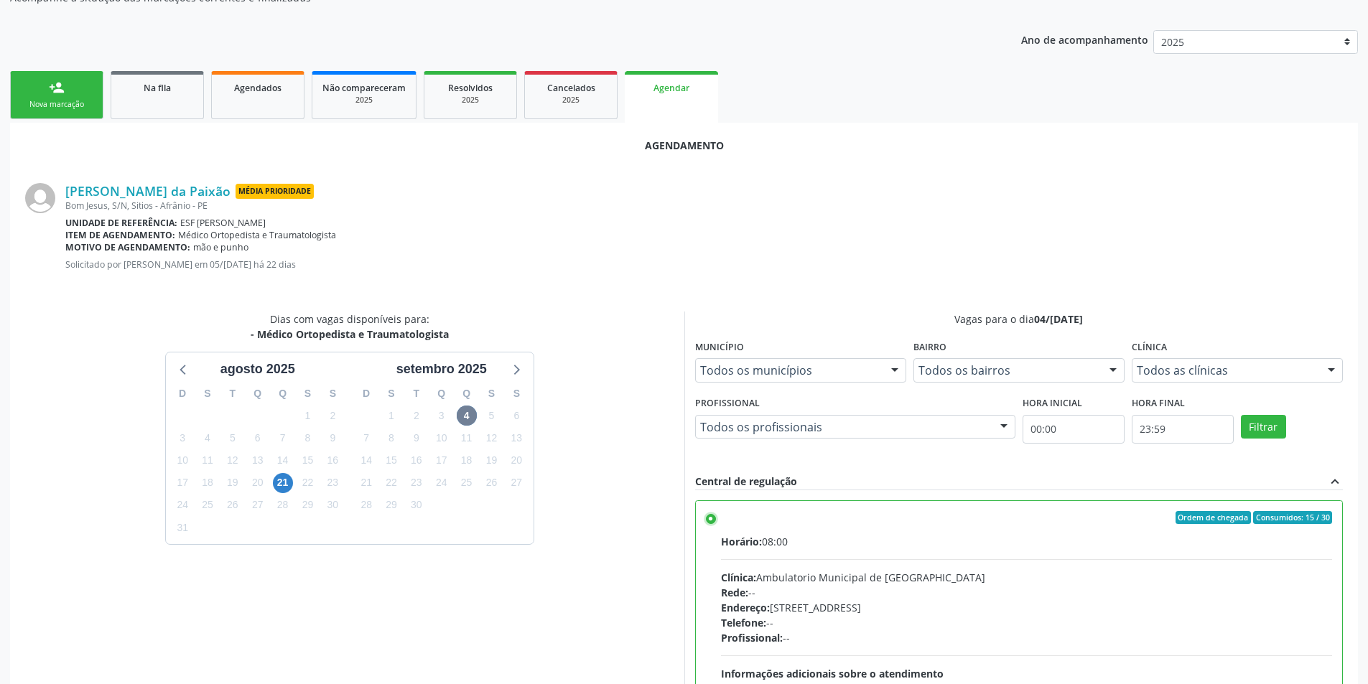
scroll to position [297, 0]
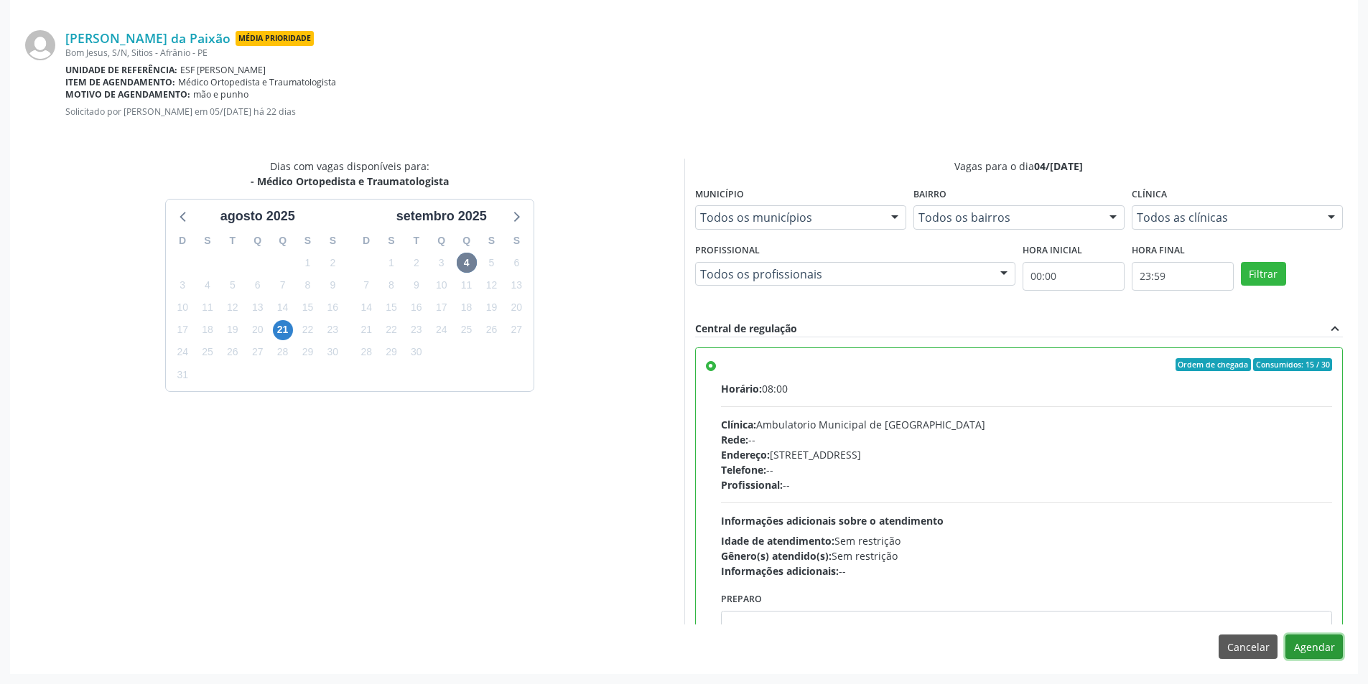
click at [1307, 651] on button "Agendar" at bounding box center [1313, 647] width 57 height 24
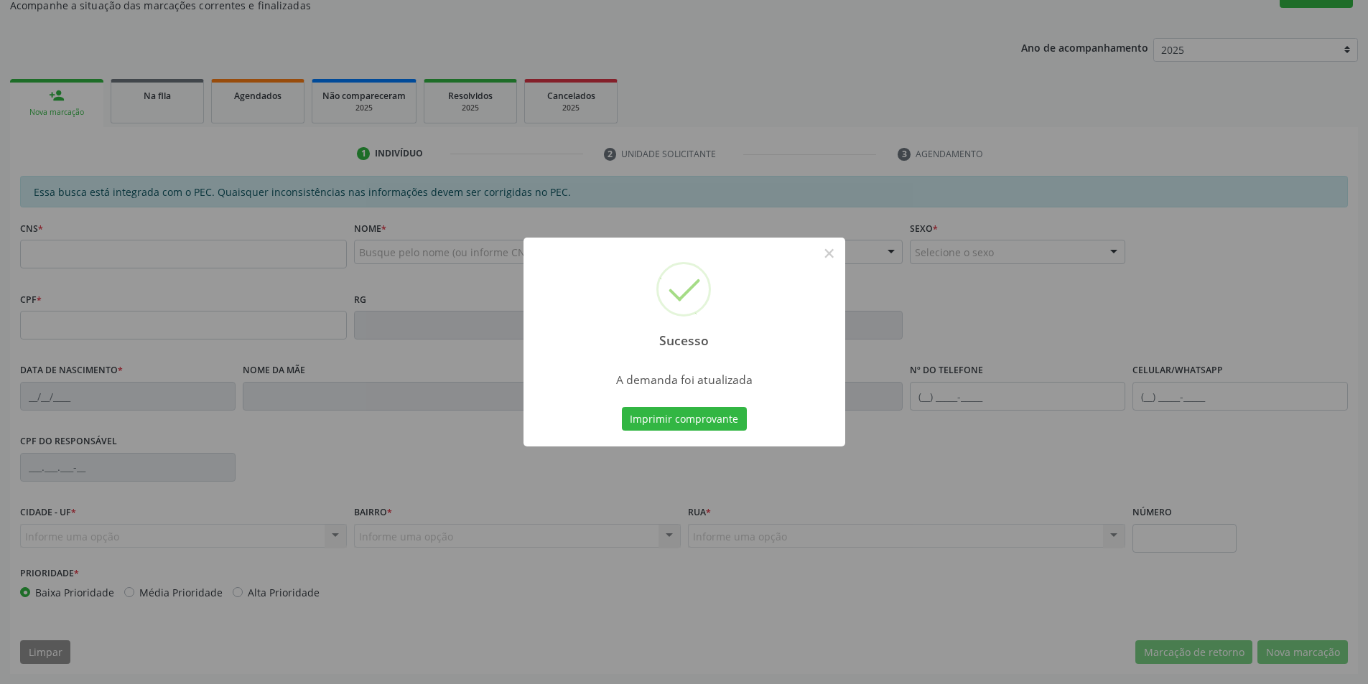
scroll to position [136, 0]
click at [728, 415] on button "Imprimir comprovante" at bounding box center [684, 419] width 125 height 24
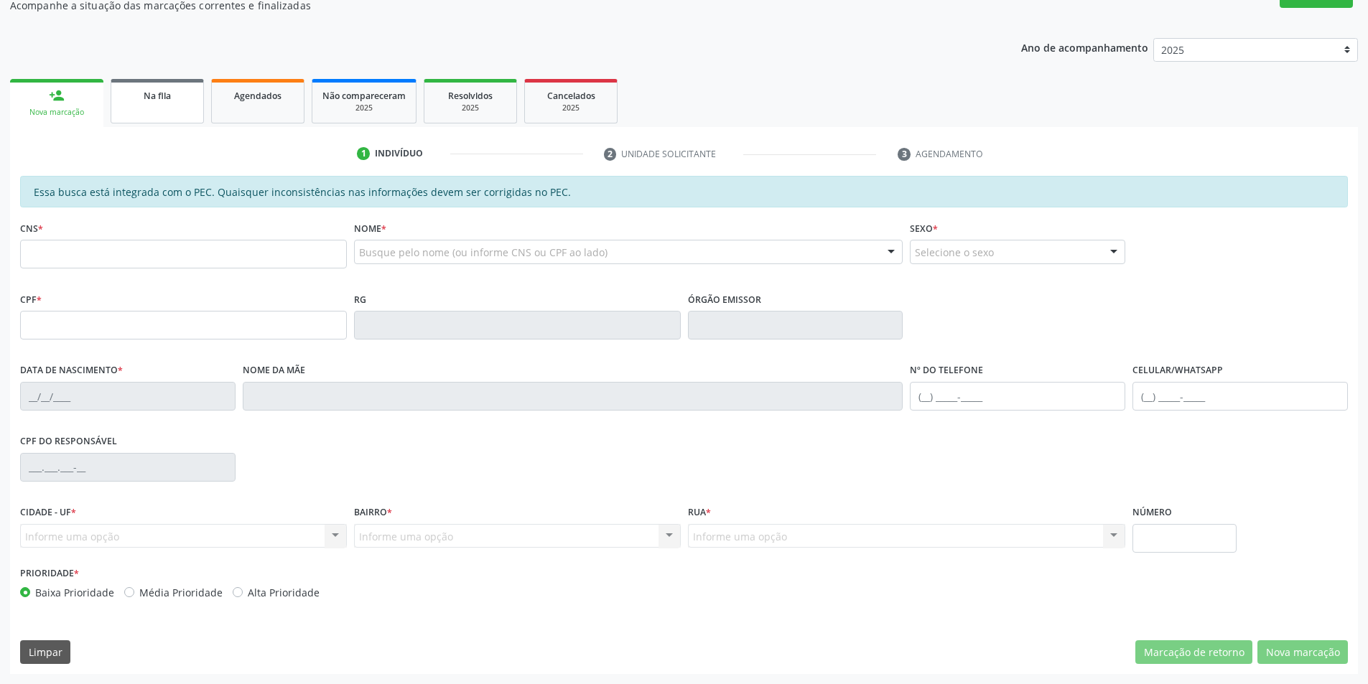
click at [159, 110] on link "Na fila" at bounding box center [157, 101] width 93 height 45
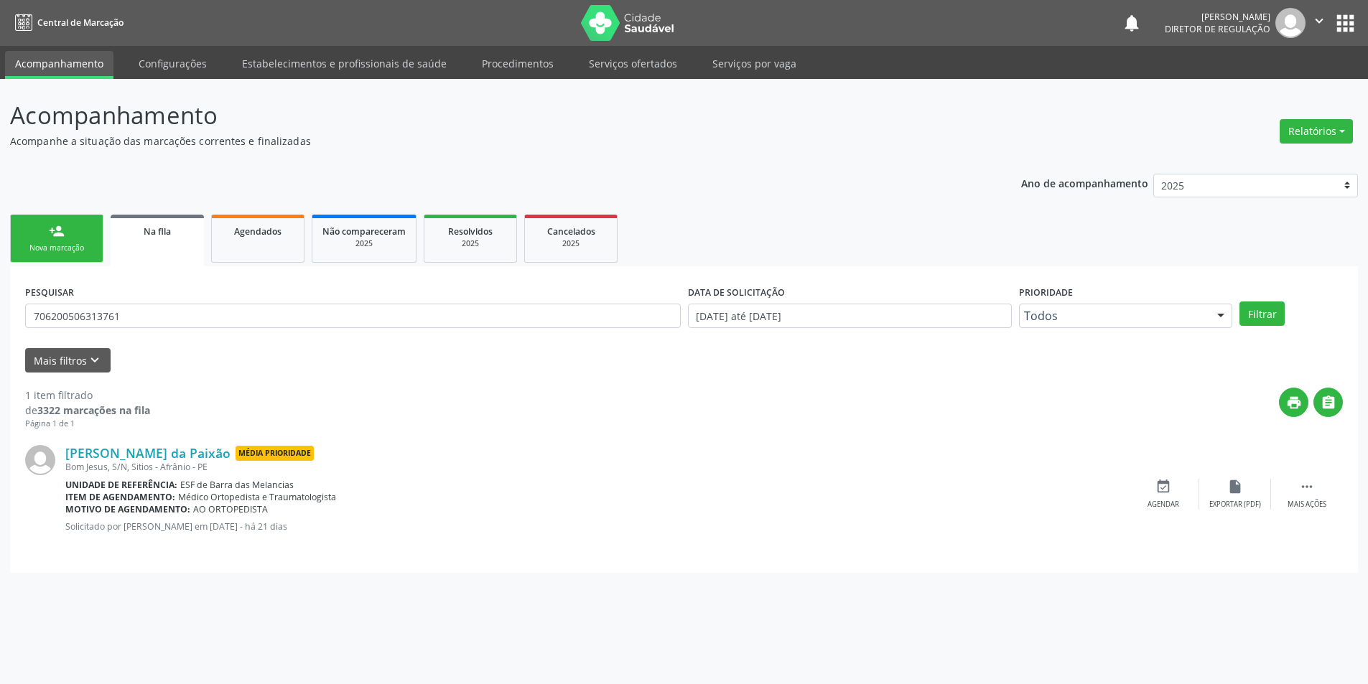
scroll to position [0, 0]
drag, startPoint x: 138, startPoint y: 320, endPoint x: 1, endPoint y: 309, distance: 137.6
click at [0, 310] on div "Acompanhamento Acompanhe a situação das marcações correntes e finalizadas Relat…" at bounding box center [689, 381] width 1379 height 605
type input "700501791706851"
click at [1281, 310] on button "Filtrar" at bounding box center [1271, 314] width 45 height 24
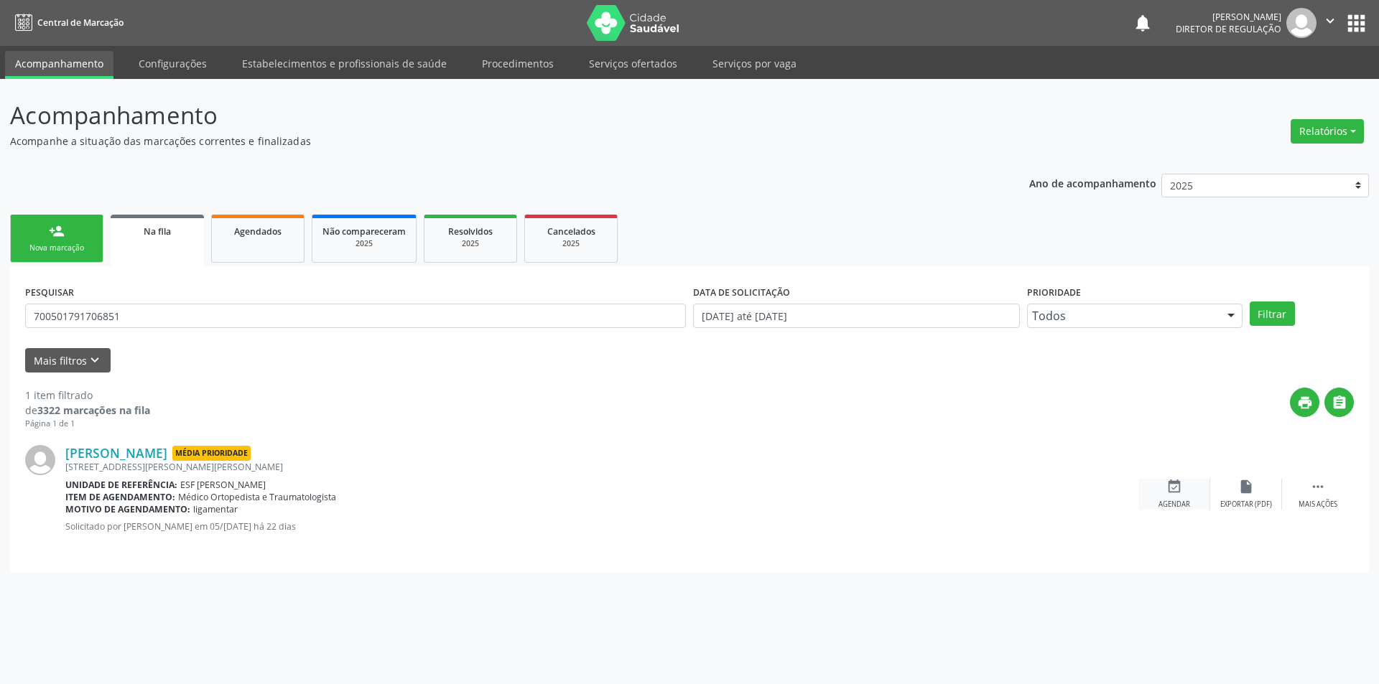
click at [1193, 490] on div "event_available Agendar" at bounding box center [1174, 494] width 72 height 31
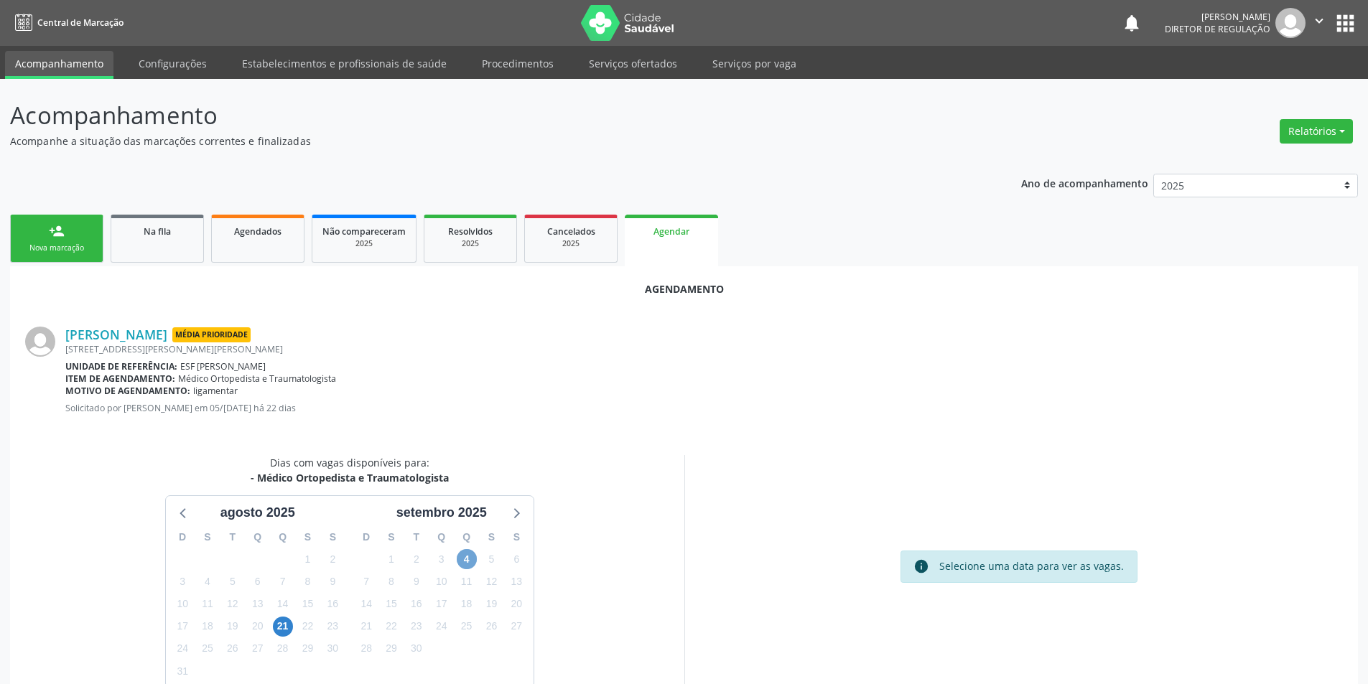
click at [471, 556] on span "4" at bounding box center [467, 559] width 20 height 20
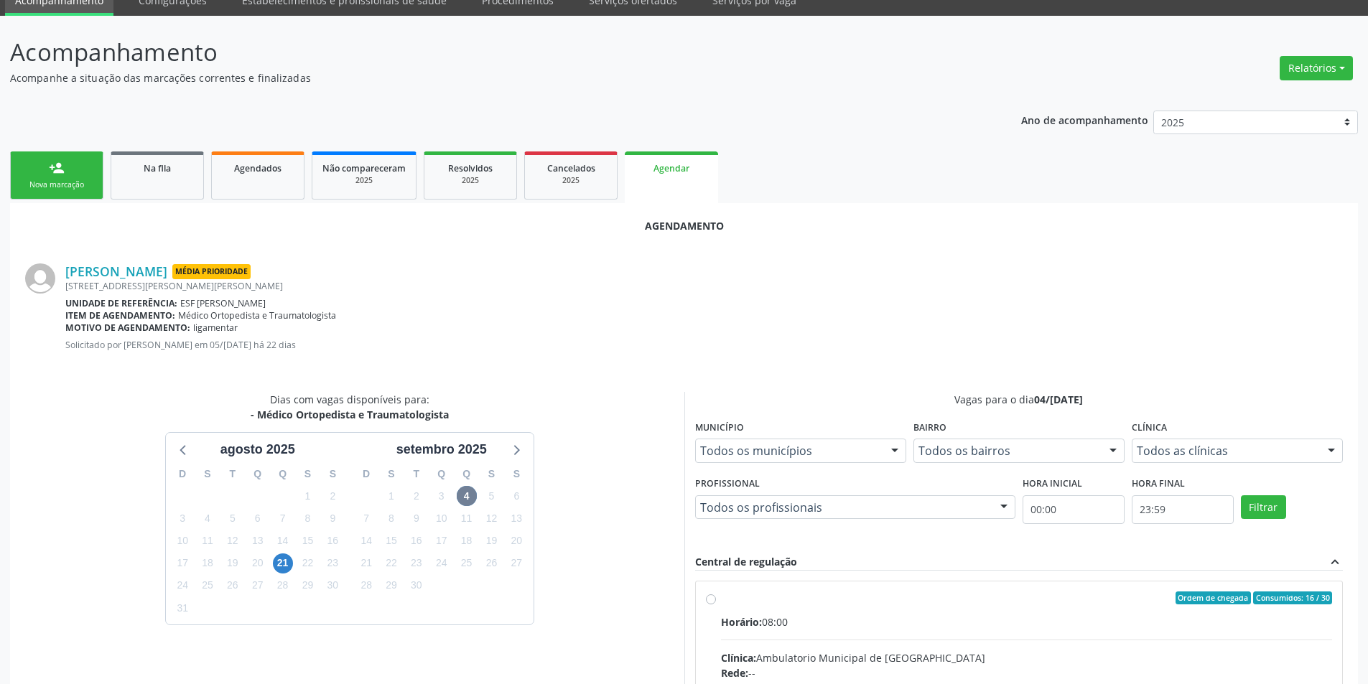
click at [838, 595] on div "Ordem de chegada Consumidos: 16 / 30" at bounding box center [1027, 598] width 612 height 13
click at [716, 595] on input "Ordem de chegada Consumidos: 16 / 30 Horário: 08:00 Clínica: Ambulatorio Munici…" at bounding box center [711, 598] width 10 height 13
radio input "true"
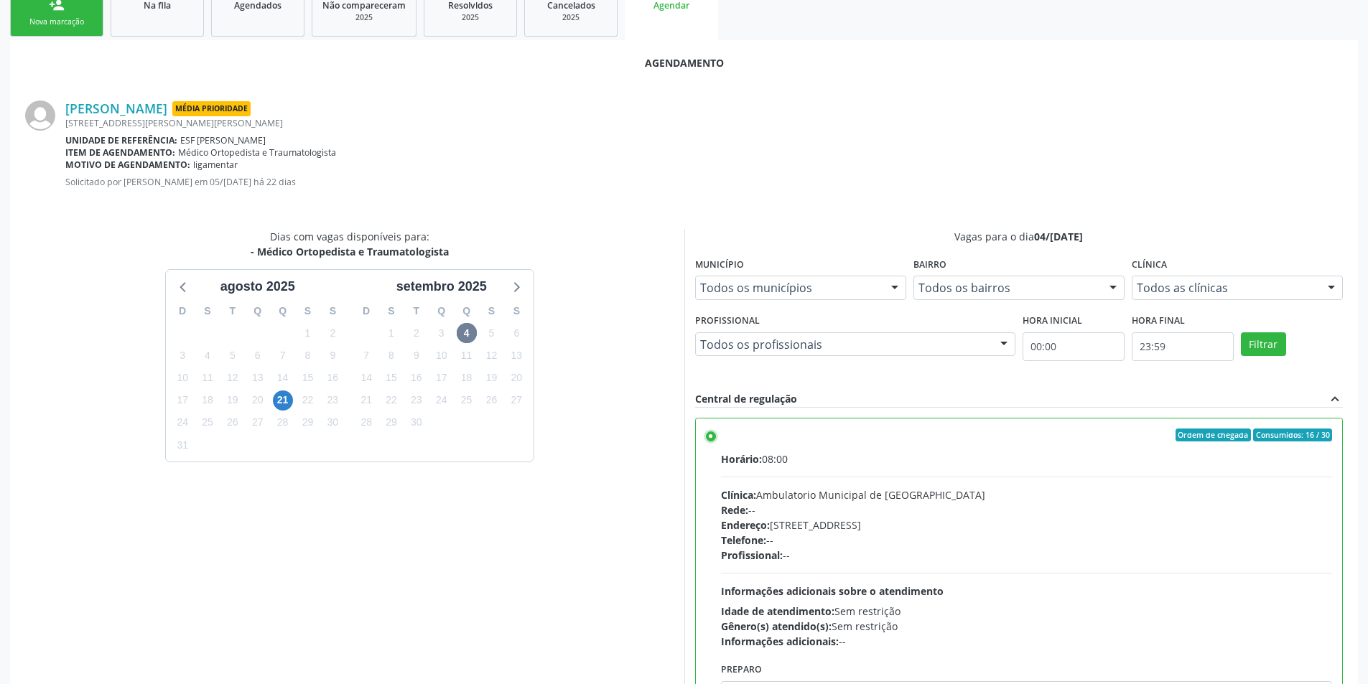
scroll to position [297, 0]
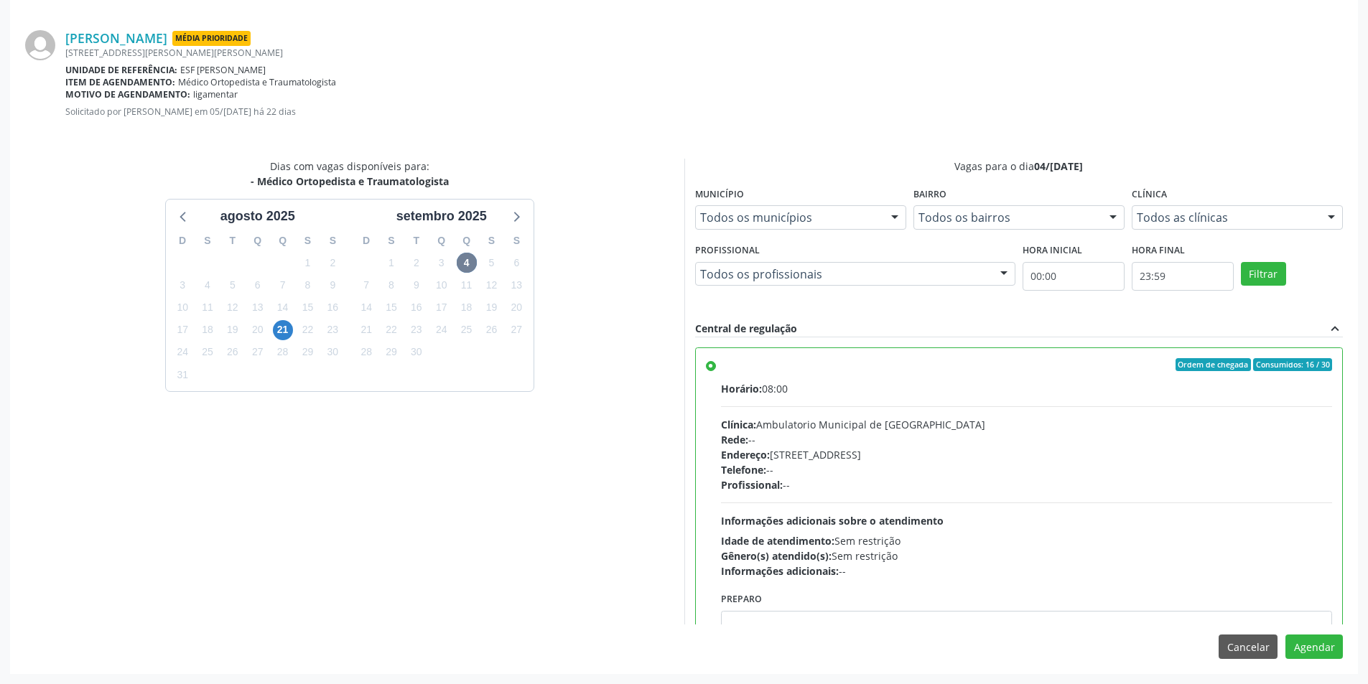
click at [1320, 634] on div "Agendamento João Ricardo de Sá Mendes Rodrigues Média Prioridade Rua Justino An…" at bounding box center [684, 322] width 1348 height 704
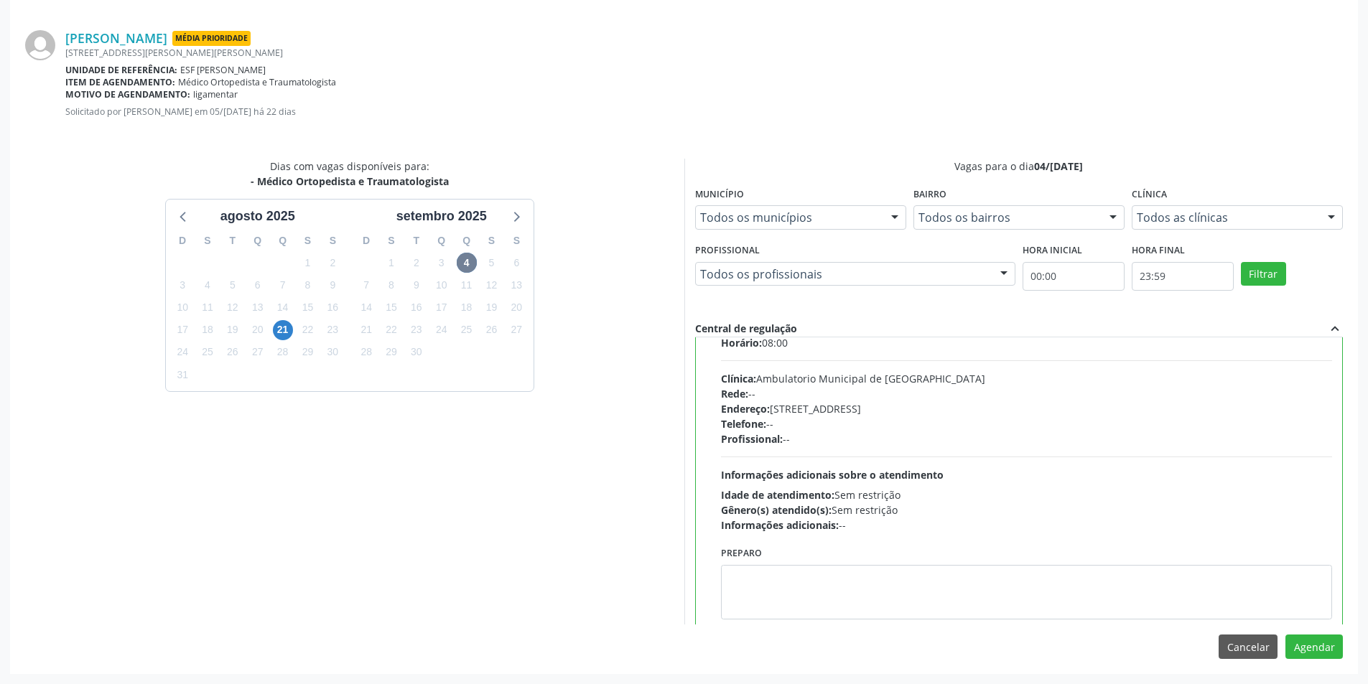
scroll to position [72, 0]
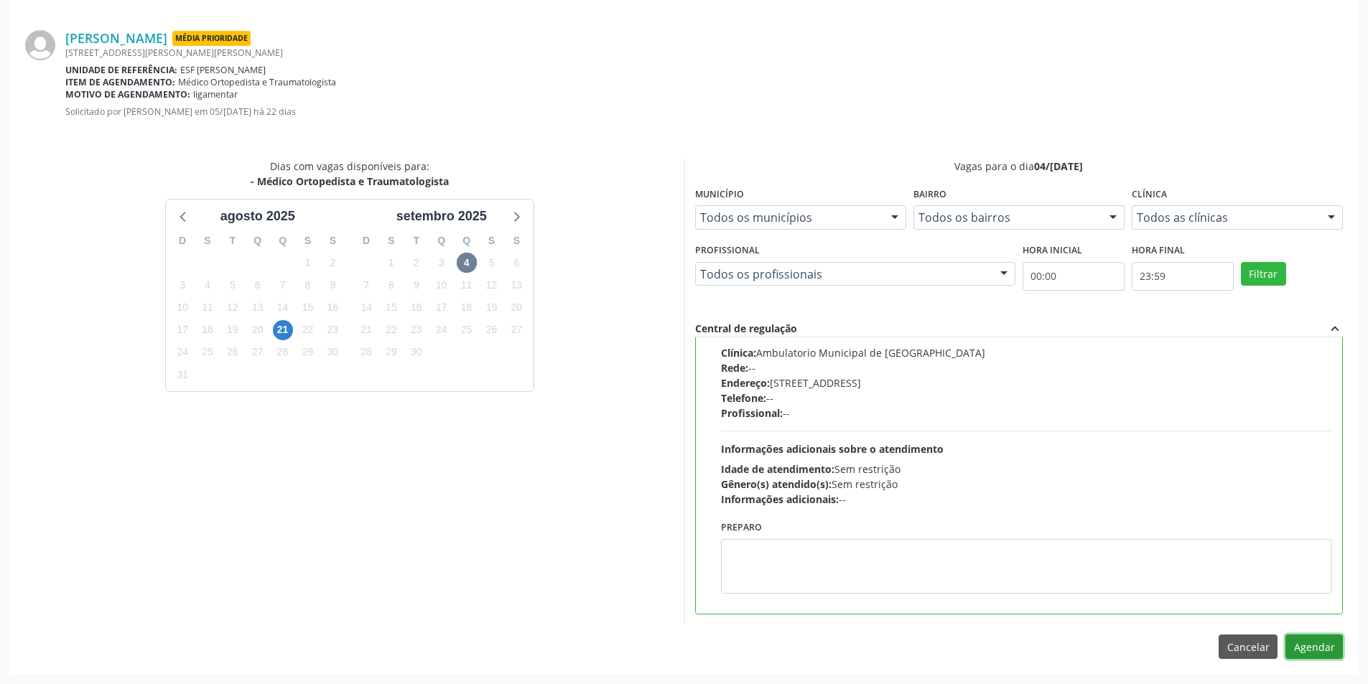
click at [1311, 642] on button "Agendar" at bounding box center [1313, 647] width 57 height 24
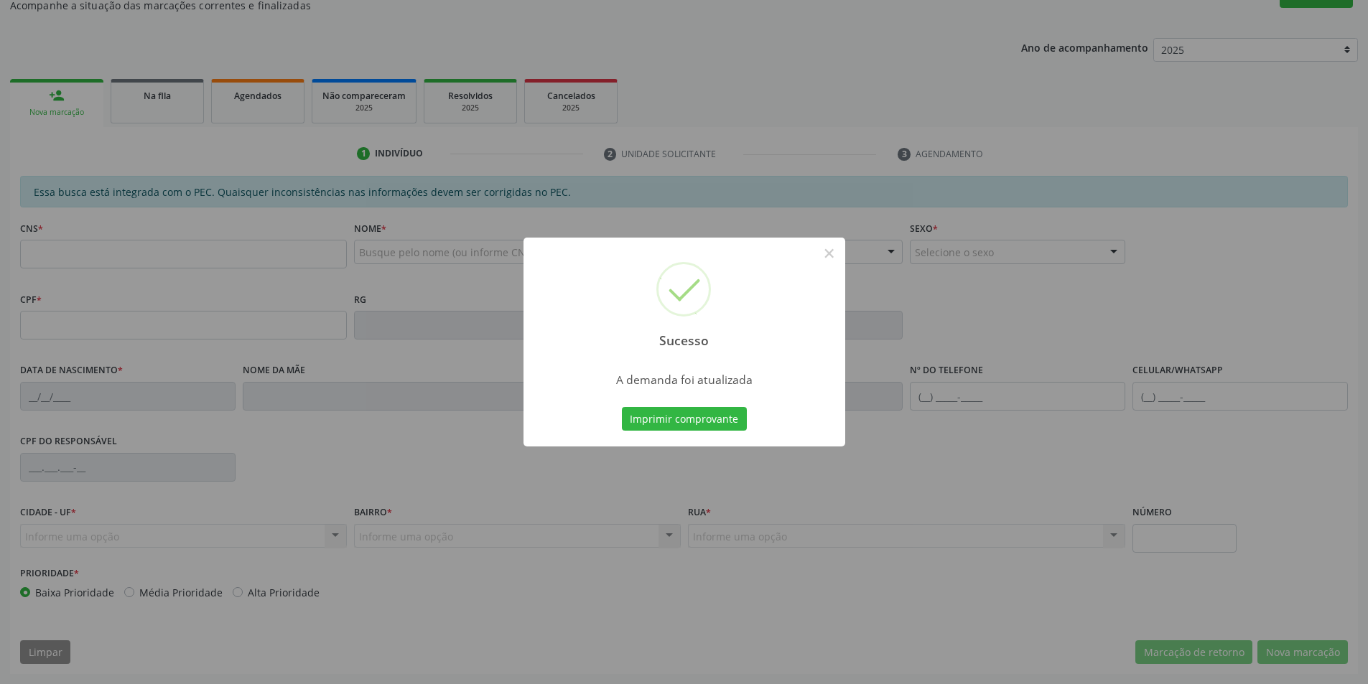
scroll to position [136, 0]
click at [691, 406] on div "Imprimir comprovante Cancel" at bounding box center [683, 419] width 131 height 30
click at [691, 411] on button "Imprimir comprovante" at bounding box center [684, 419] width 125 height 24
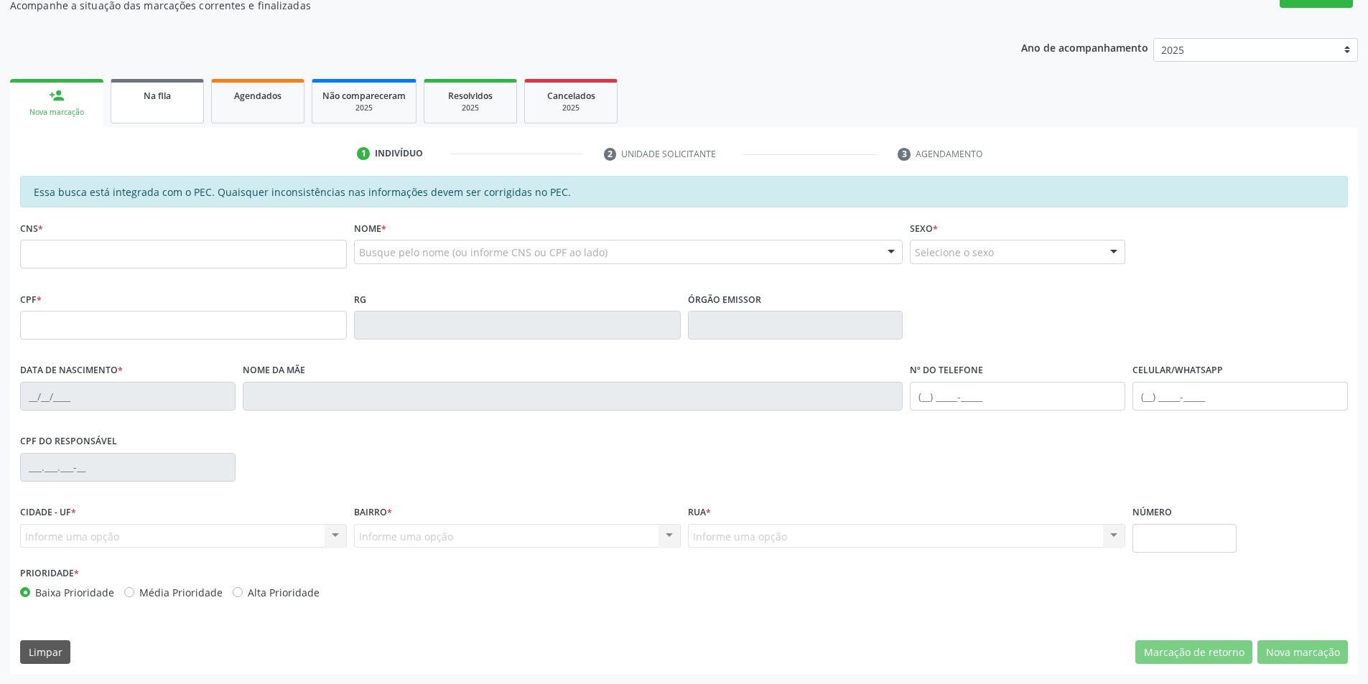
click at [164, 116] on link "Na fila" at bounding box center [157, 101] width 93 height 45
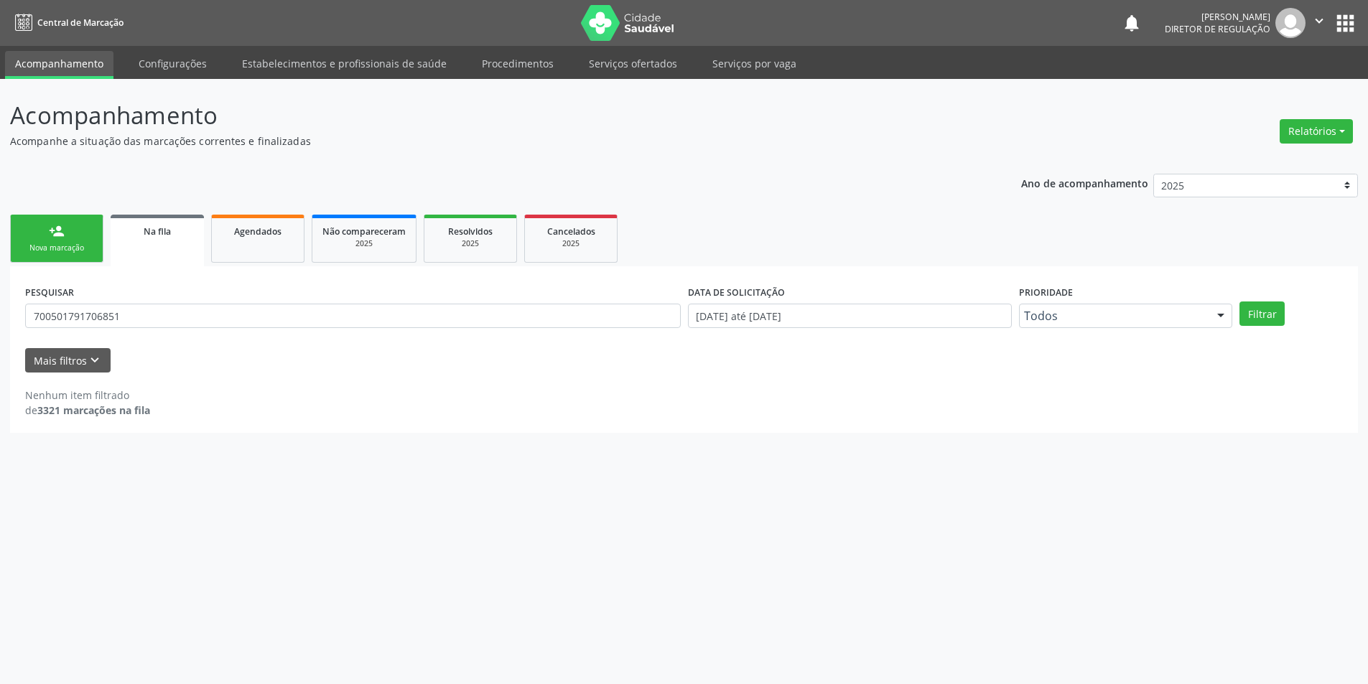
scroll to position [0, 0]
drag, startPoint x: 155, startPoint y: 307, endPoint x: 13, endPoint y: 307, distance: 142.2
click at [8, 310] on div "Acompanhamento Acompanhe a situação das marcações correntes e finalizadas Relat…" at bounding box center [689, 381] width 1379 height 605
click at [1257, 304] on button "Filtrar" at bounding box center [1271, 314] width 45 height 24
drag, startPoint x: 243, startPoint y: 322, endPoint x: 0, endPoint y: 318, distance: 242.7
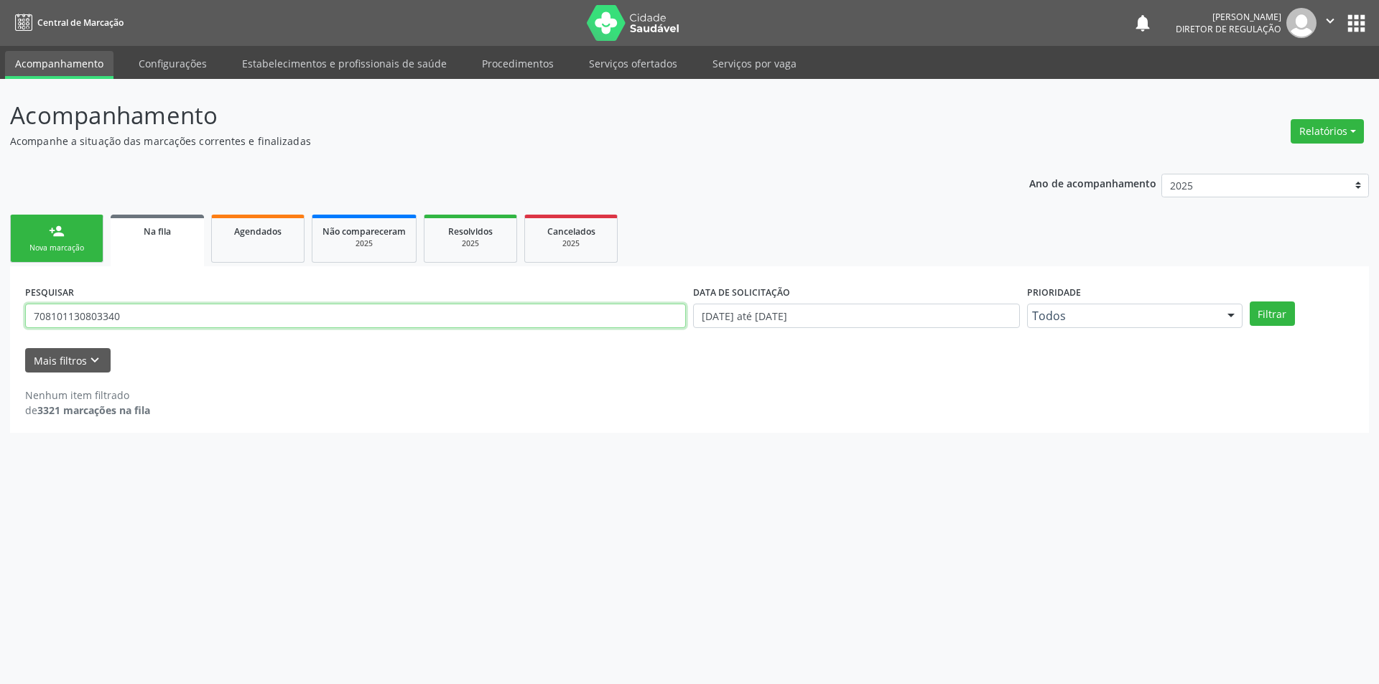
click at [0, 318] on div "Acompanhamento Acompanhe a situação das marcações correntes e finalizadas Relat…" at bounding box center [689, 381] width 1379 height 605
click at [1277, 313] on button "Filtrar" at bounding box center [1271, 314] width 45 height 24
drag, startPoint x: 119, startPoint y: 318, endPoint x: 0, endPoint y: 311, distance: 119.4
click at [0, 311] on div "Acompanhamento Acompanhe a situação das marcações correntes e finalizadas Relat…" at bounding box center [689, 381] width 1379 height 605
click at [1260, 314] on button "Filtrar" at bounding box center [1271, 314] width 45 height 24
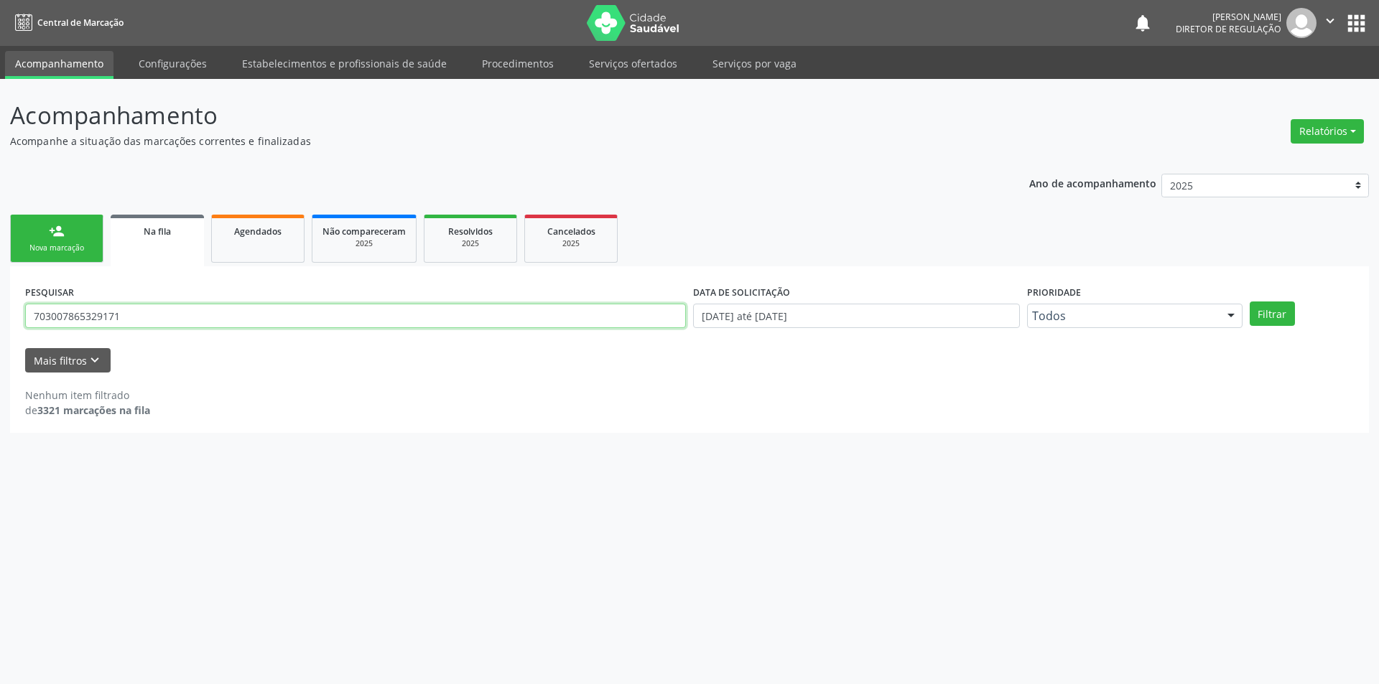
drag, startPoint x: 319, startPoint y: 317, endPoint x: 0, endPoint y: 314, distance: 318.8
click at [0, 314] on div "Acompanhamento Acompanhe a situação das marcações correntes e finalizadas Relat…" at bounding box center [689, 381] width 1379 height 605
type input "702302043665020"
click at [1267, 306] on button "Filtrar" at bounding box center [1271, 314] width 45 height 24
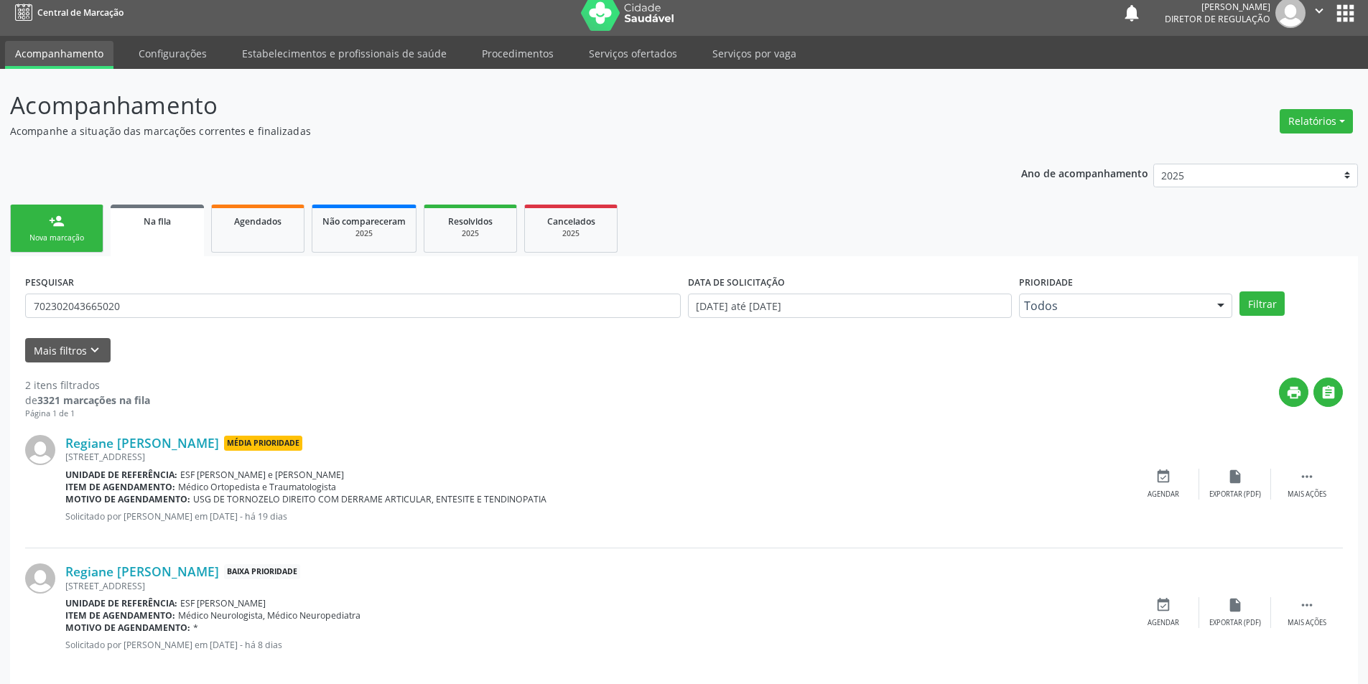
scroll to position [27, 0]
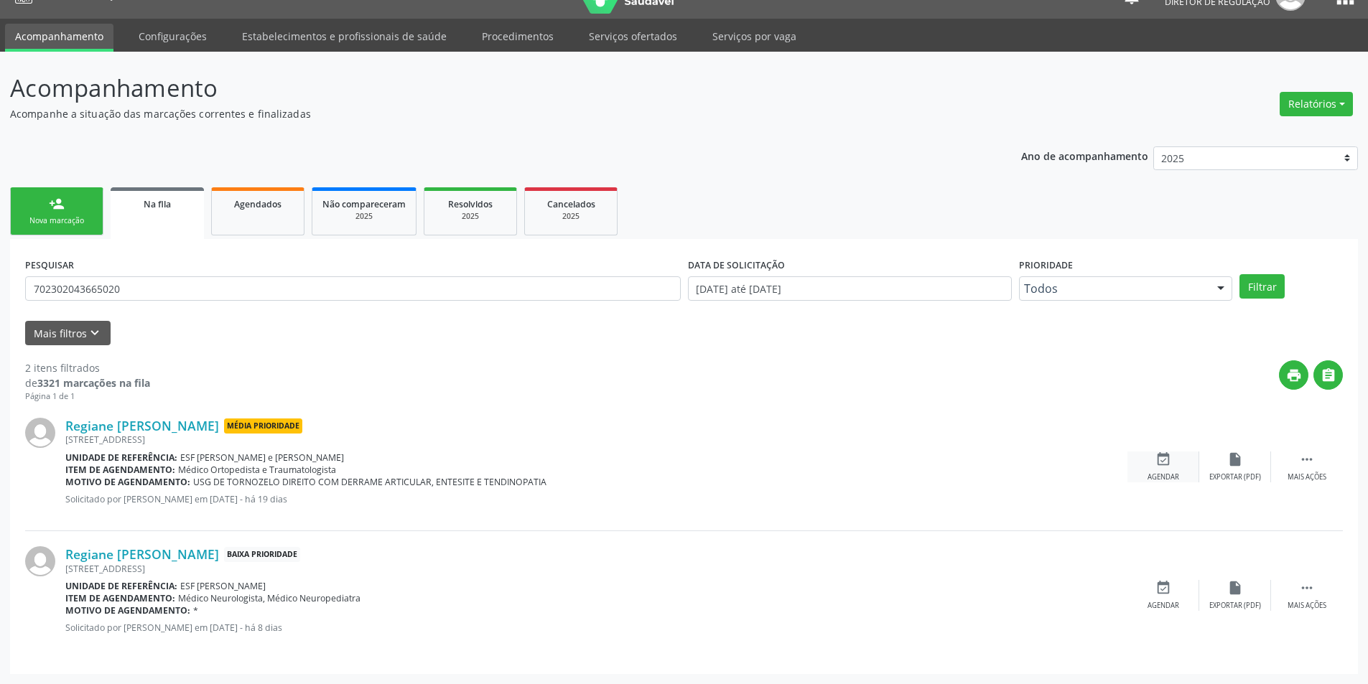
click at [1162, 465] on icon "event_available" at bounding box center [1163, 460] width 16 height 16
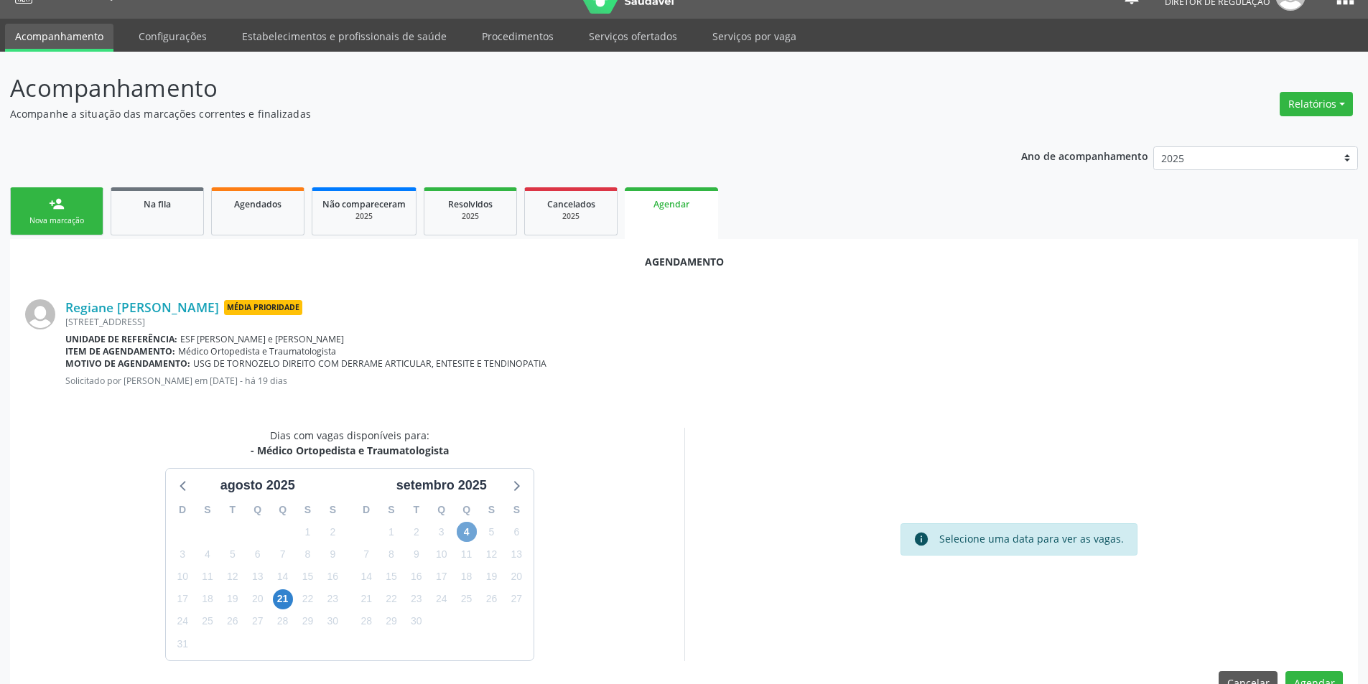
click at [474, 531] on span "4" at bounding box center [467, 532] width 20 height 20
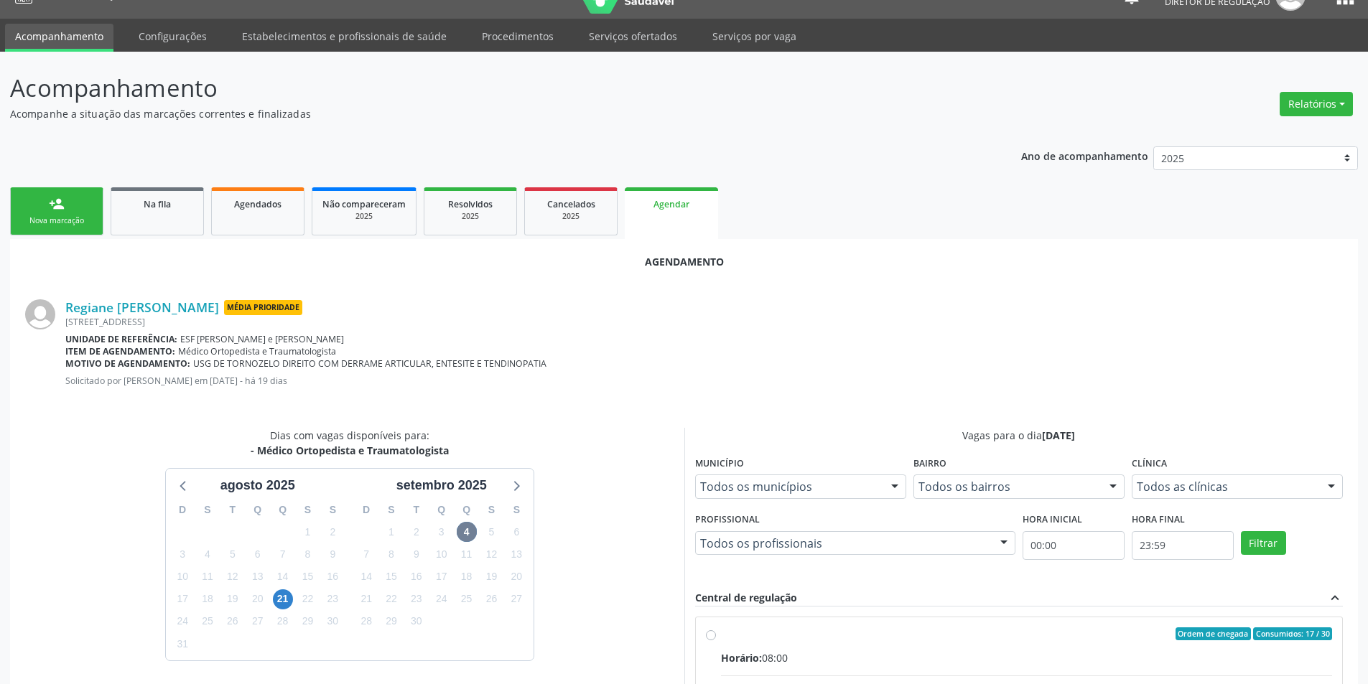
radio input "true"
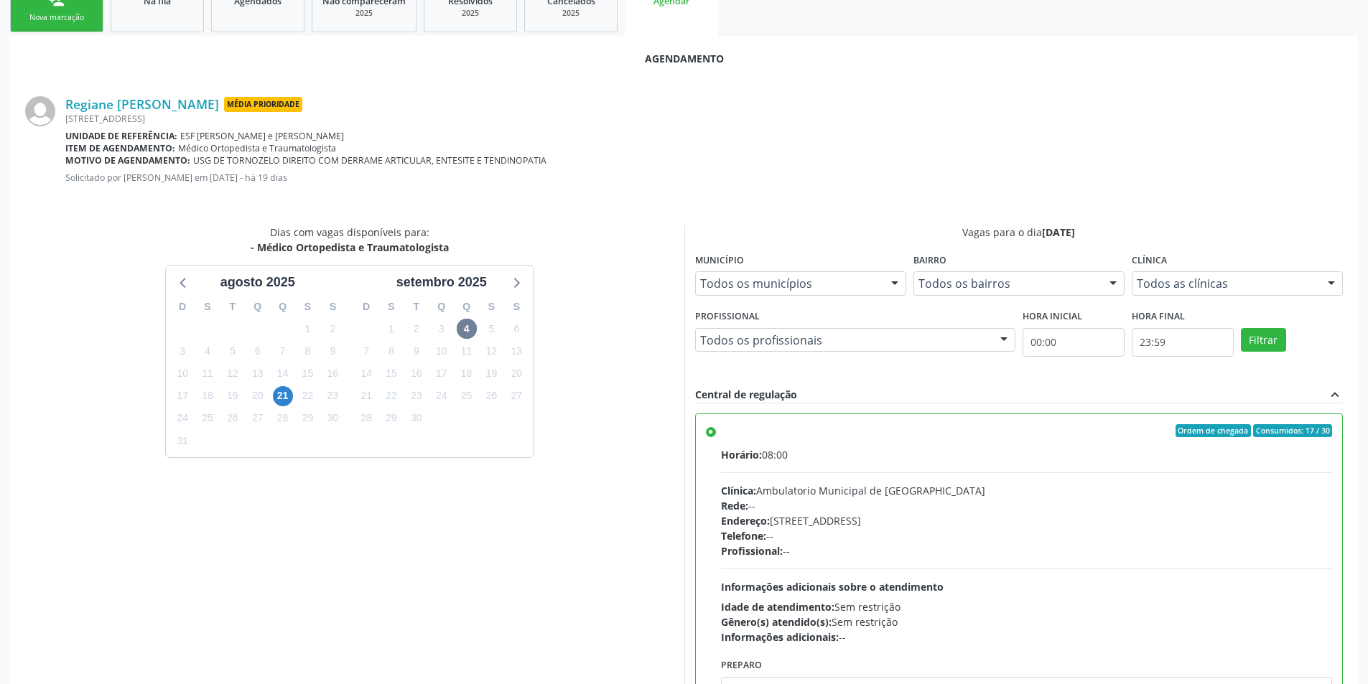
scroll to position [297, 0]
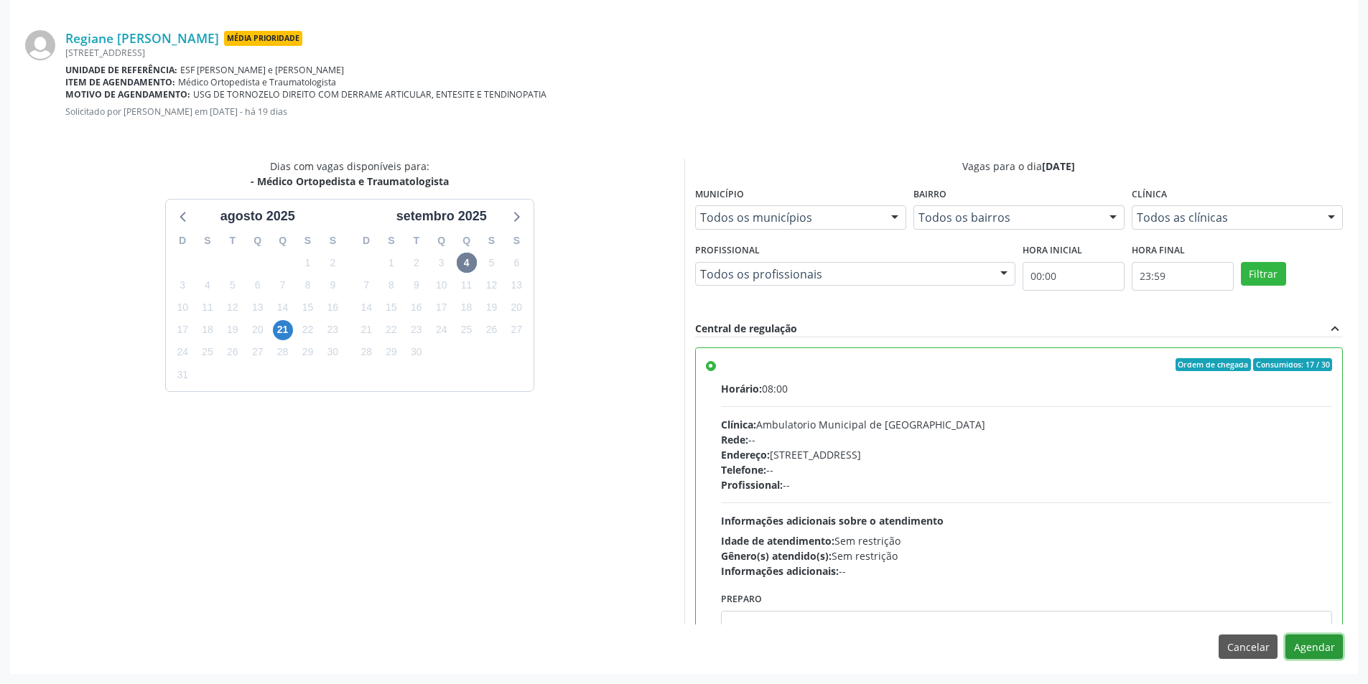
click at [1323, 652] on button "Agendar" at bounding box center [1313, 647] width 57 height 24
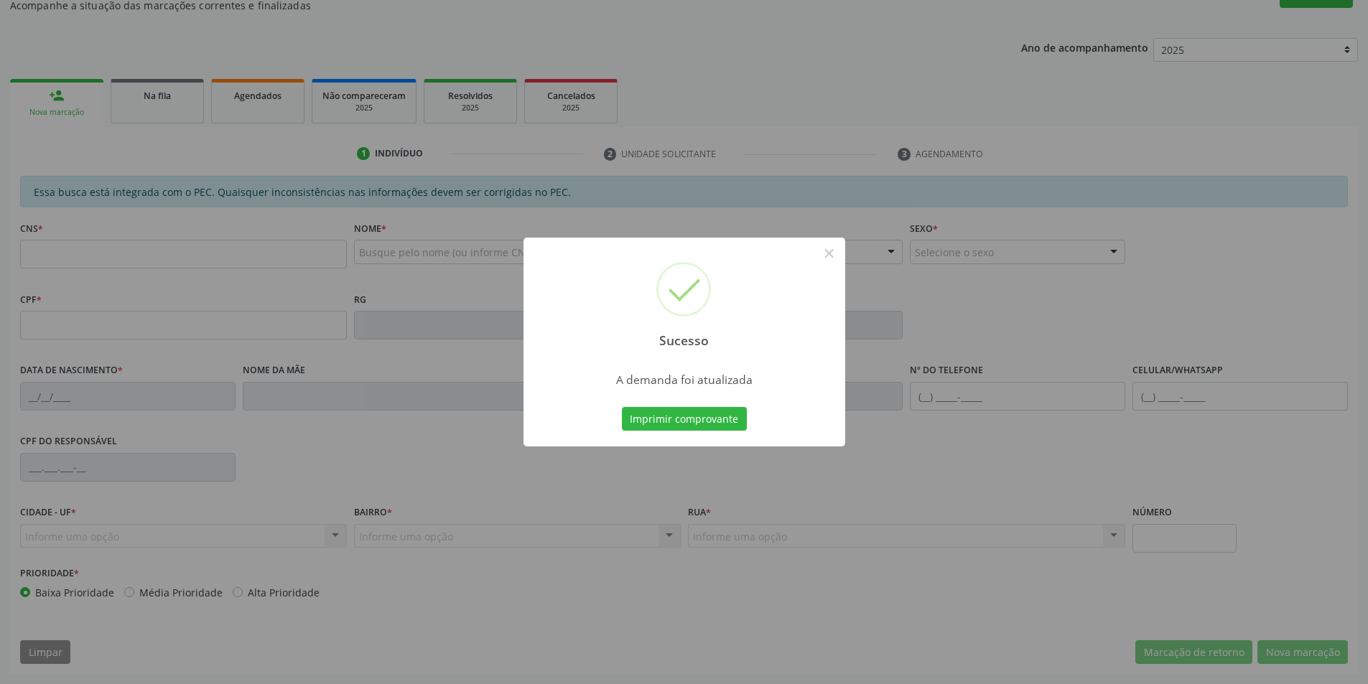
scroll to position [136, 0]
click at [674, 408] on button "Imprimir comprovante" at bounding box center [684, 419] width 125 height 24
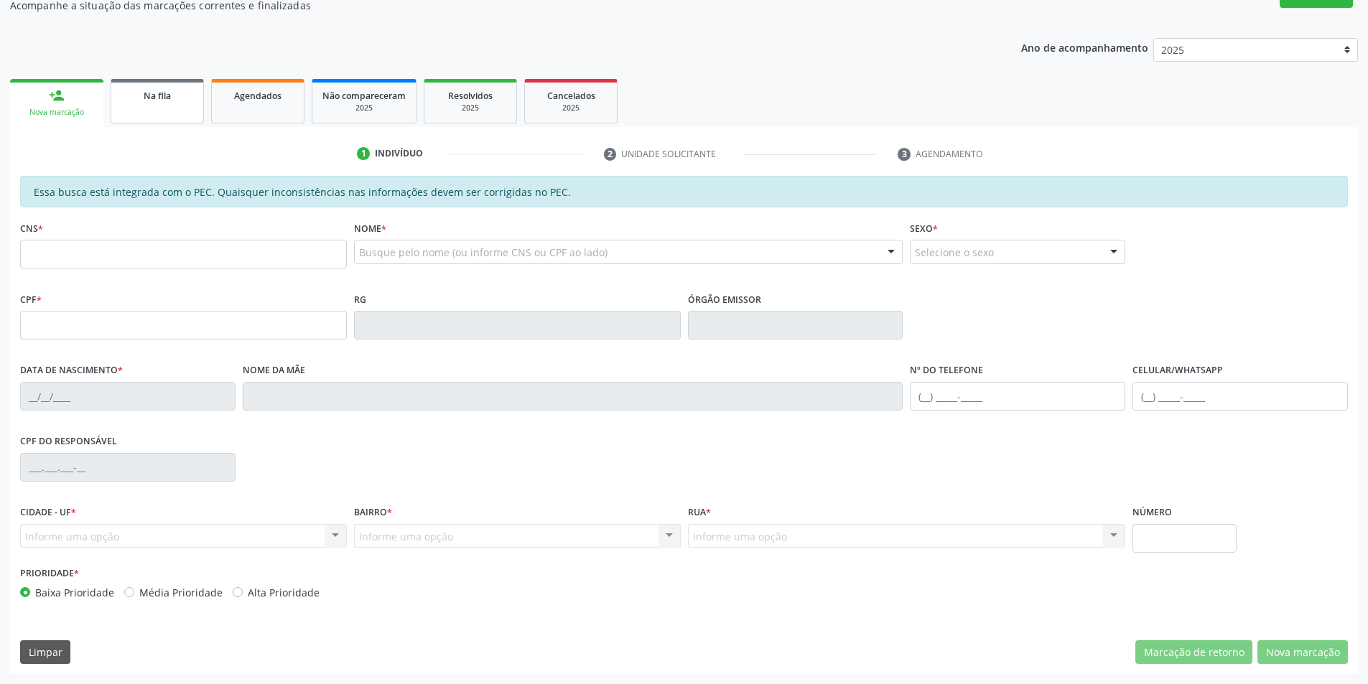
click at [153, 110] on link "Na fila" at bounding box center [157, 101] width 93 height 45
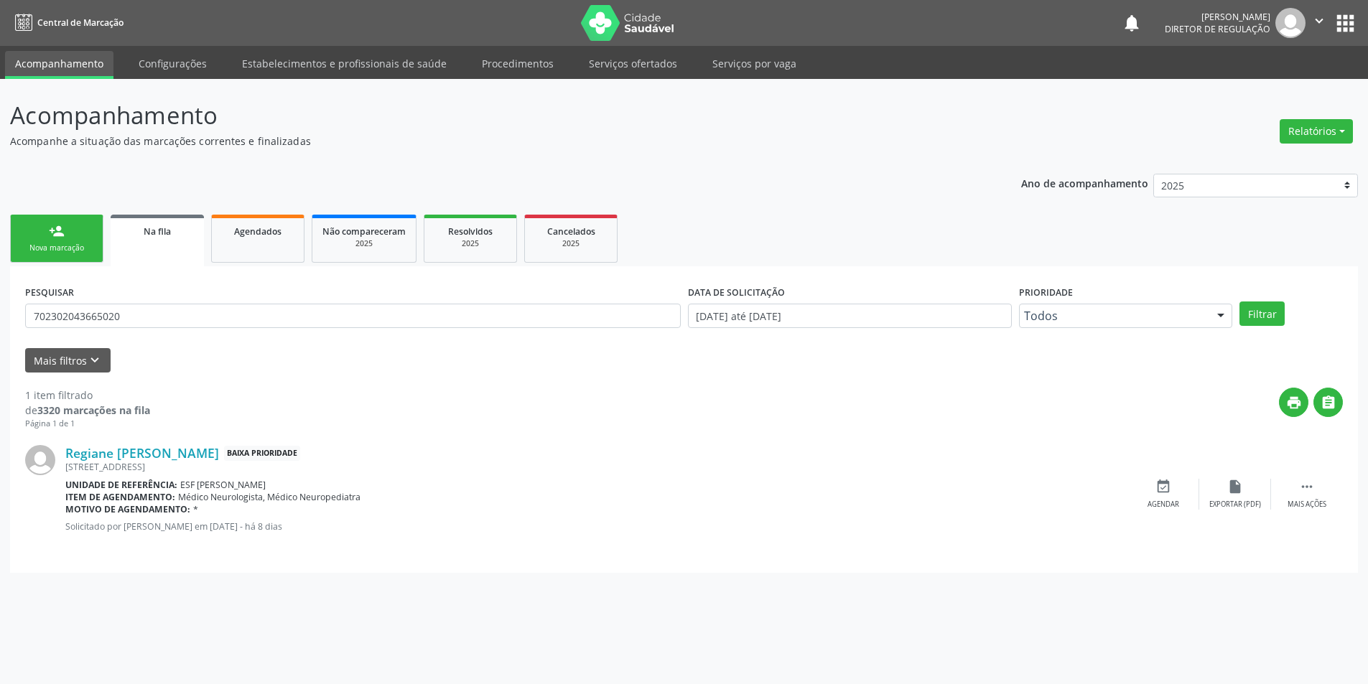
scroll to position [0, 0]
drag, startPoint x: 143, startPoint y: 321, endPoint x: 0, endPoint y: 281, distance: 148.4
click at [0, 284] on div "Acompanhamento Acompanhe a situação das marcações correntes e finalizadas Relat…" at bounding box center [689, 381] width 1379 height 605
drag, startPoint x: 171, startPoint y: 325, endPoint x: 0, endPoint y: 317, distance: 171.1
click at [0, 317] on div "Acompanhamento Acompanhe a situação das marcações correntes e finalizadas Relat…" at bounding box center [689, 381] width 1379 height 605
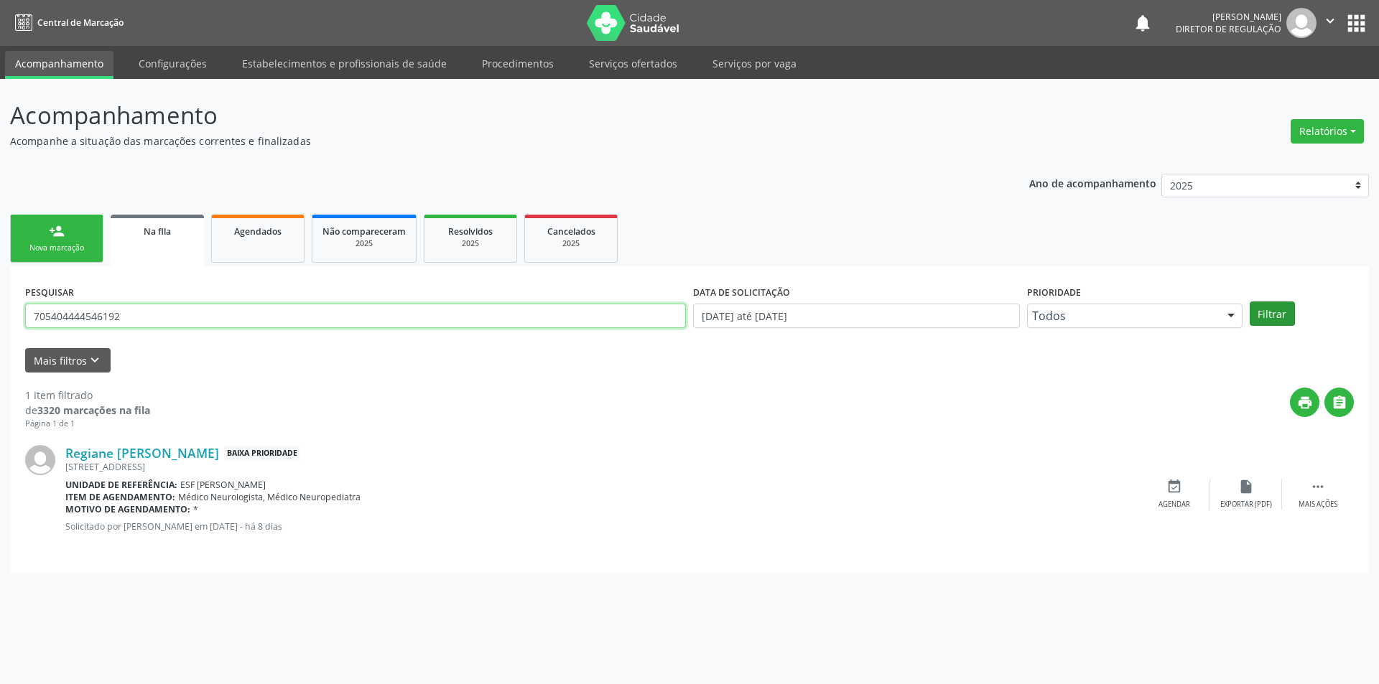
type input "705404444546192"
click at [1274, 315] on button "Filtrar" at bounding box center [1271, 314] width 45 height 24
click at [1166, 483] on icon "event_available" at bounding box center [1174, 487] width 16 height 16
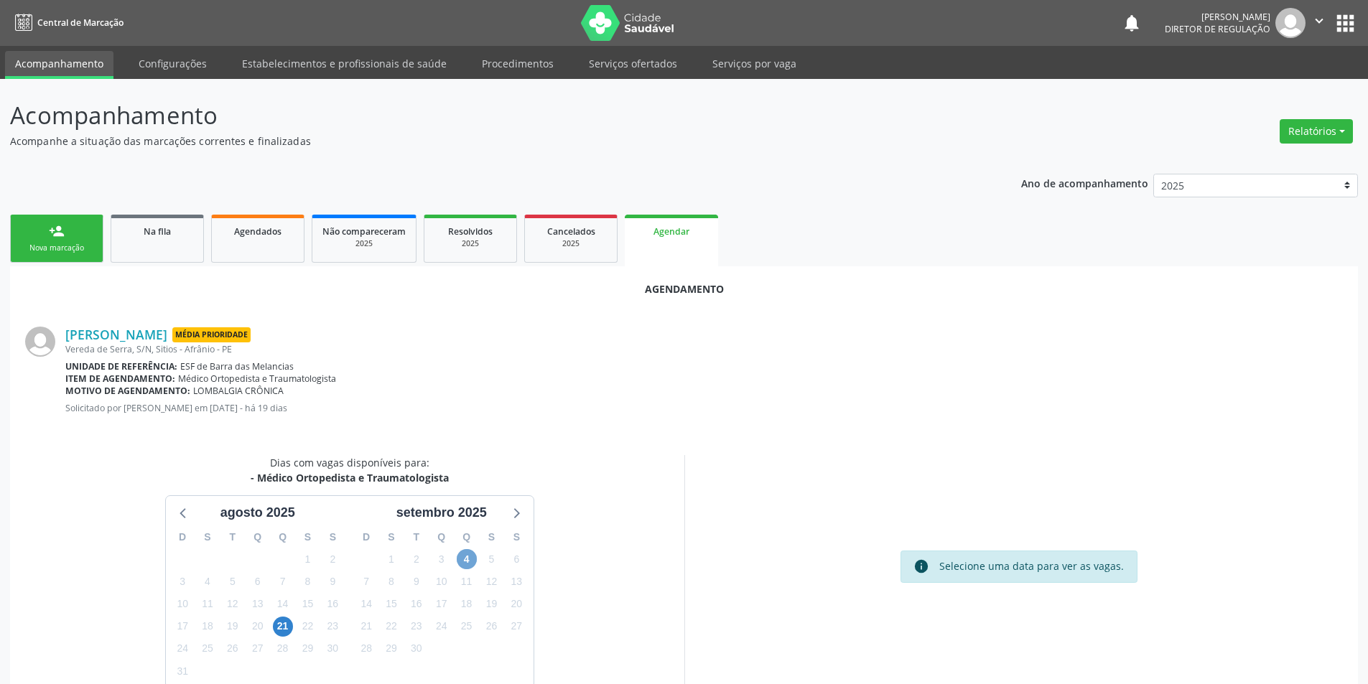
click at [462, 560] on span "4" at bounding box center [467, 559] width 20 height 20
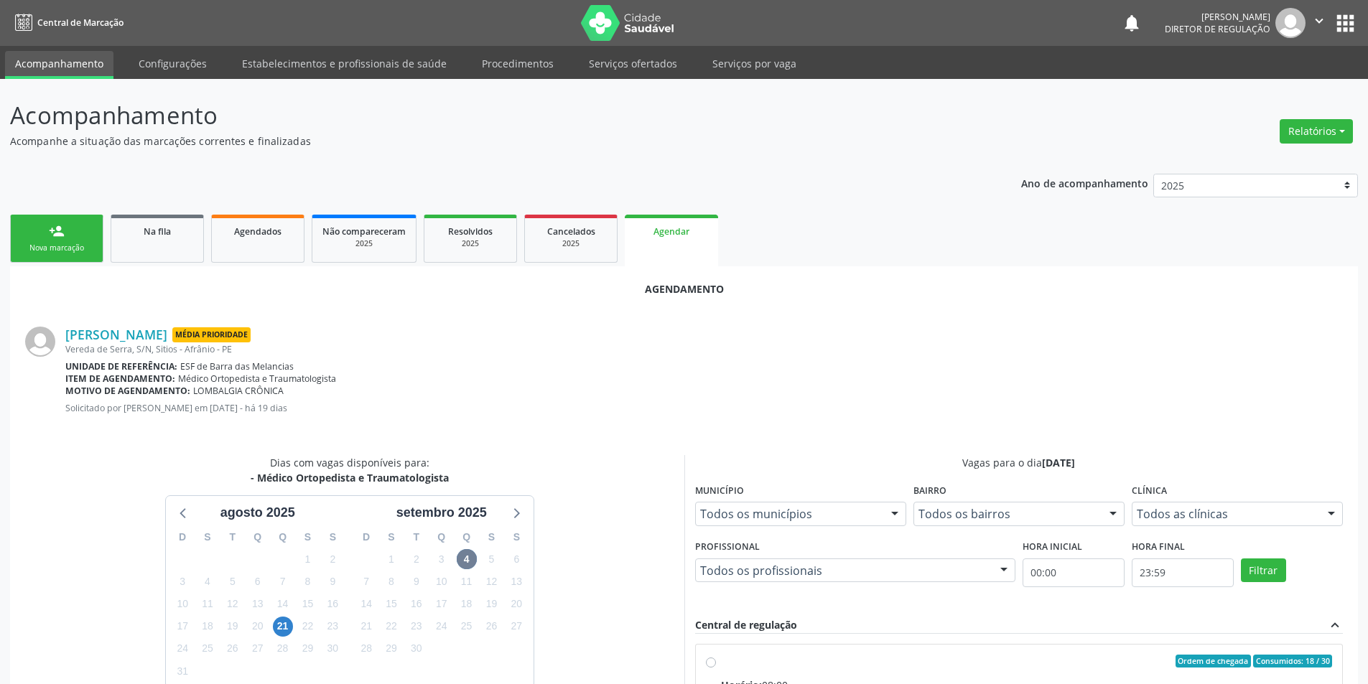
drag, startPoint x: 738, startPoint y: 662, endPoint x: 742, endPoint y: 649, distance: 13.4
click at [738, 663] on div "Ordem de chegada Consumidos: 18 / 30" at bounding box center [1027, 661] width 612 height 13
click at [716, 663] on input "Ordem de chegada Consumidos: 18 / 30 Horário: 08:00 Clínica: Ambulatorio Munici…" at bounding box center [711, 661] width 10 height 13
radio input "true"
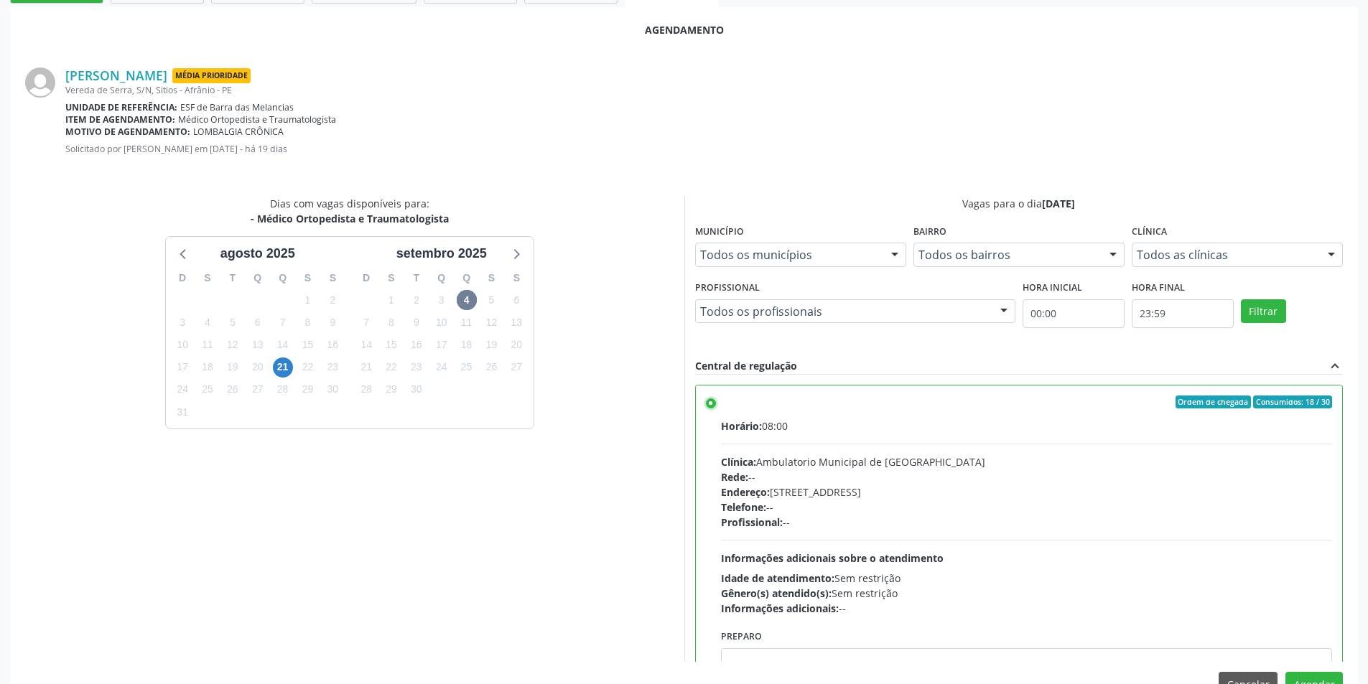
scroll to position [297, 0]
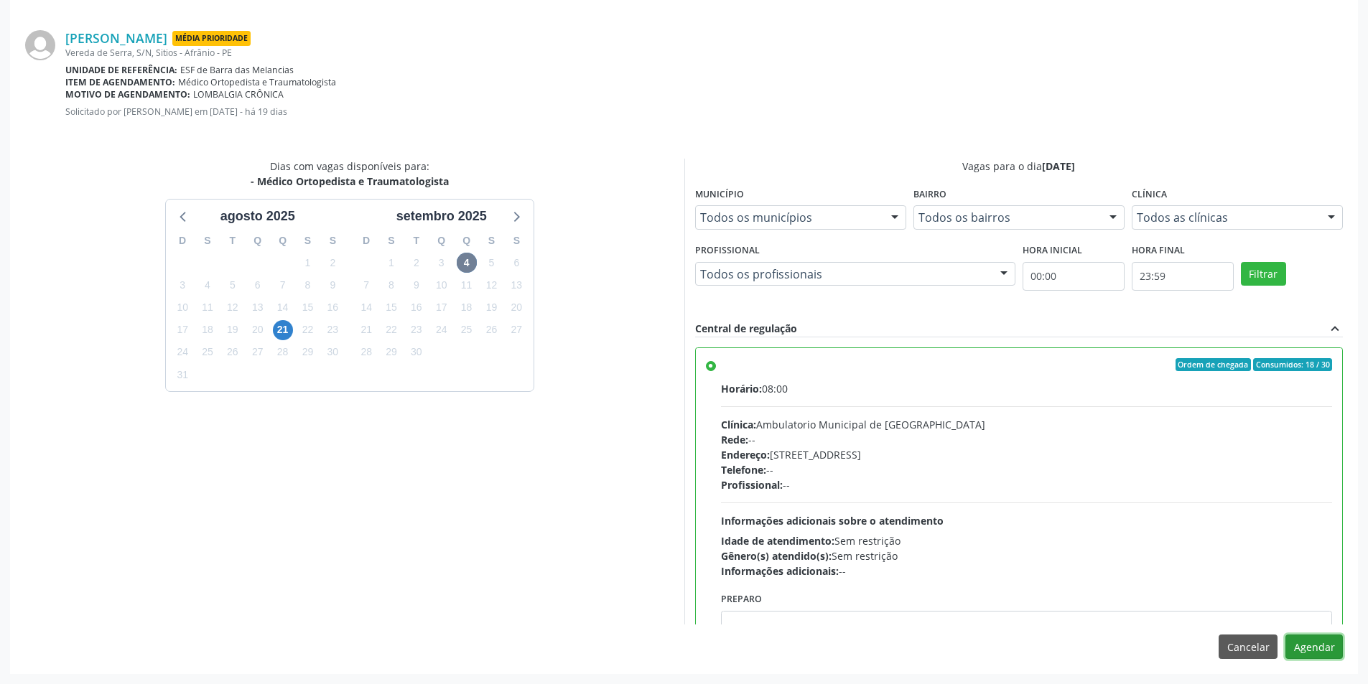
click at [1318, 657] on button "Agendar" at bounding box center [1313, 647] width 57 height 24
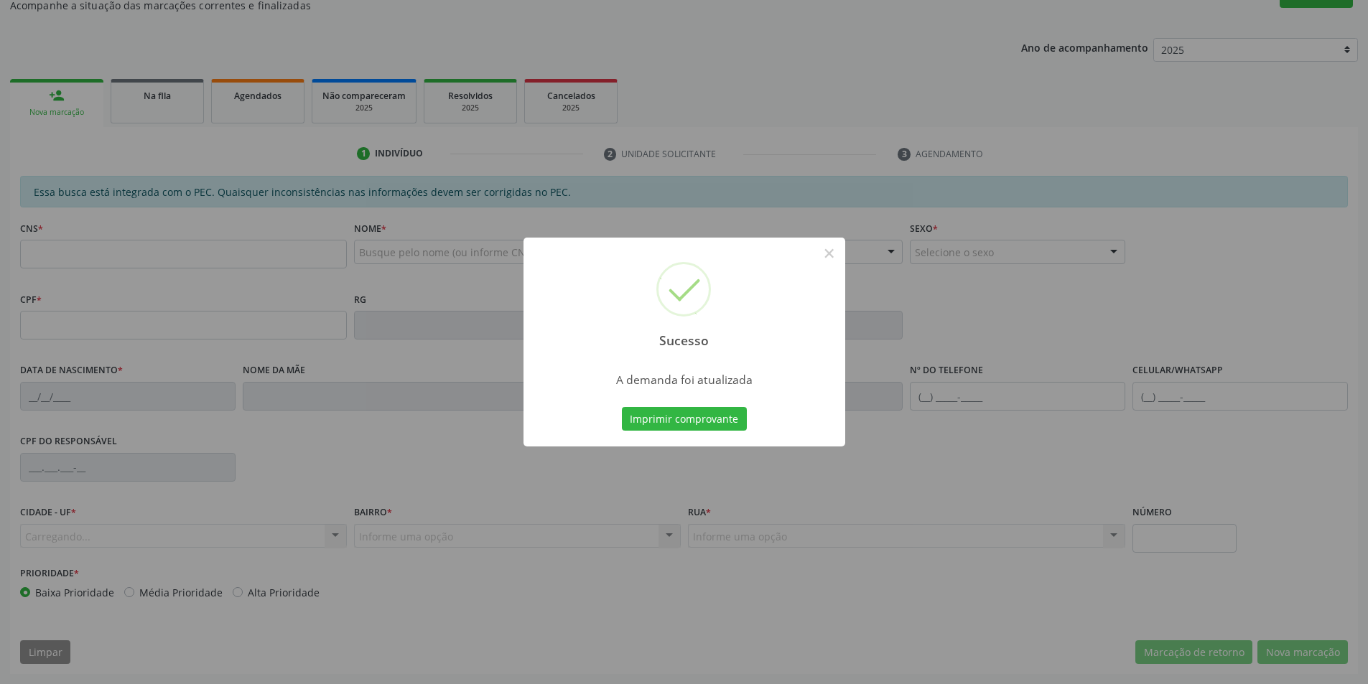
scroll to position [136, 0]
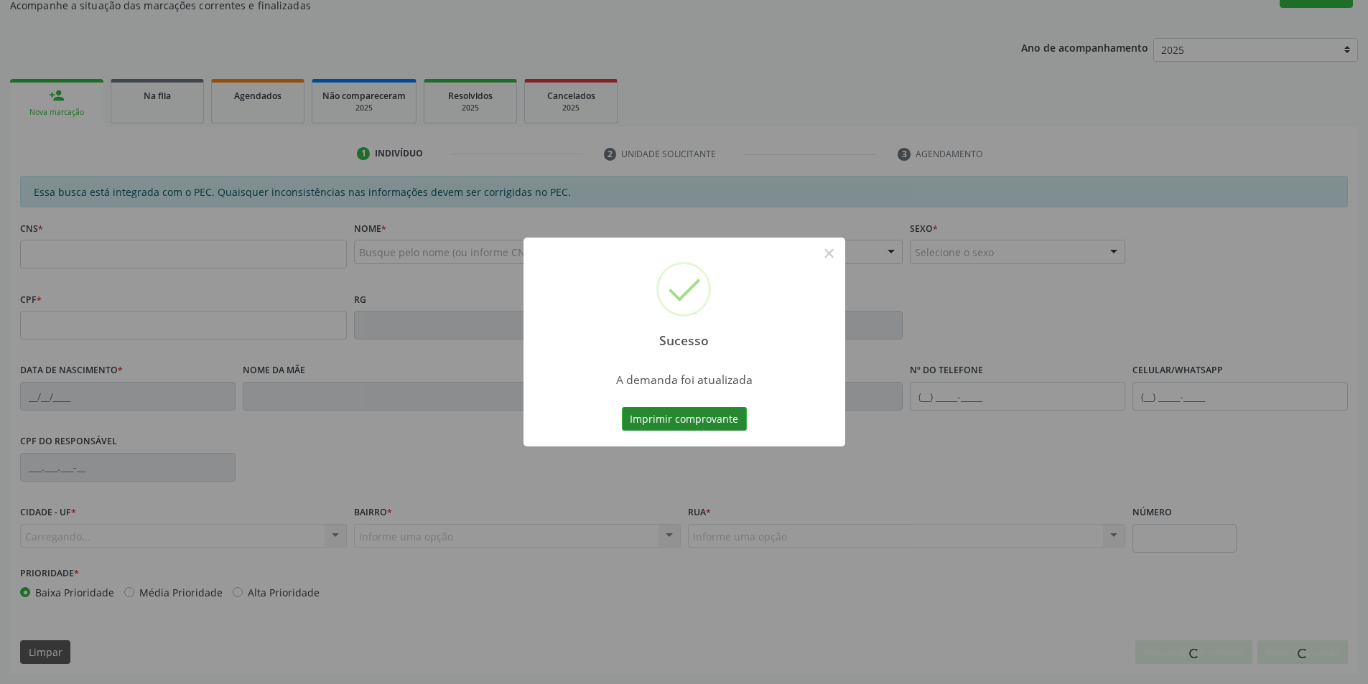
click at [701, 413] on button "Imprimir comprovante" at bounding box center [684, 419] width 125 height 24
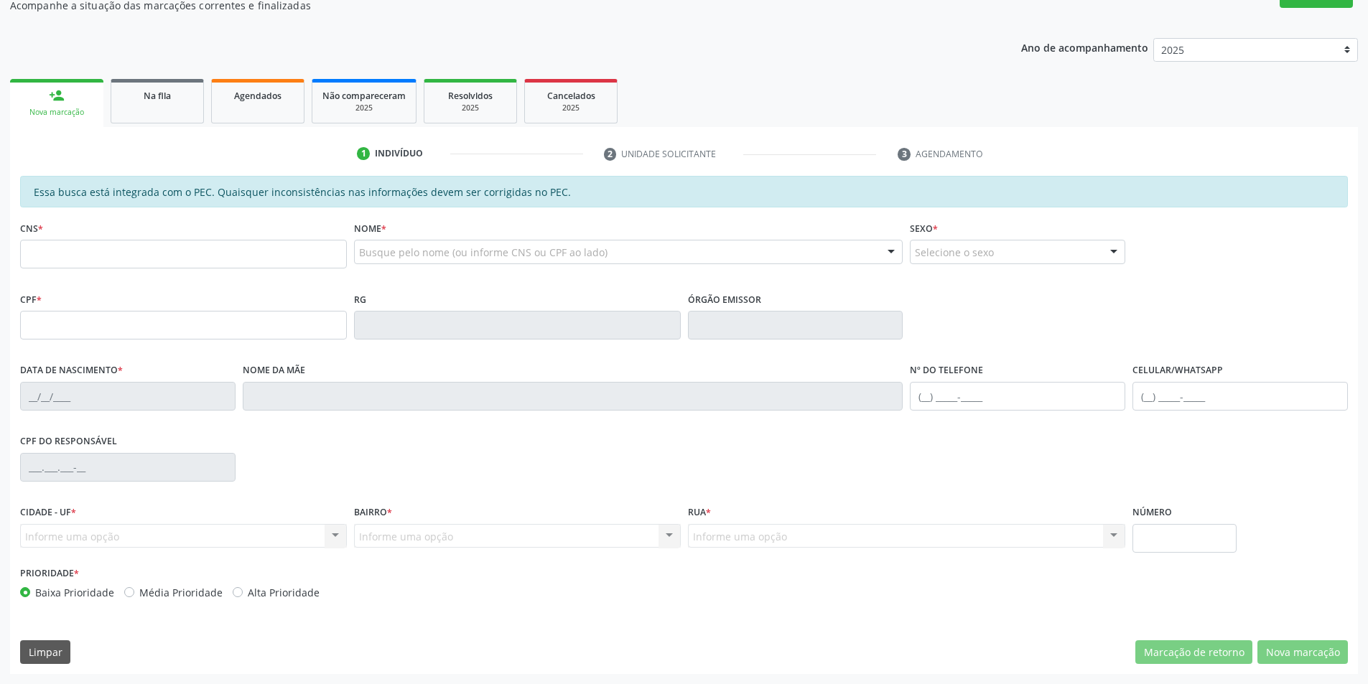
click at [152, 121] on link "Na fila" at bounding box center [157, 101] width 93 height 45
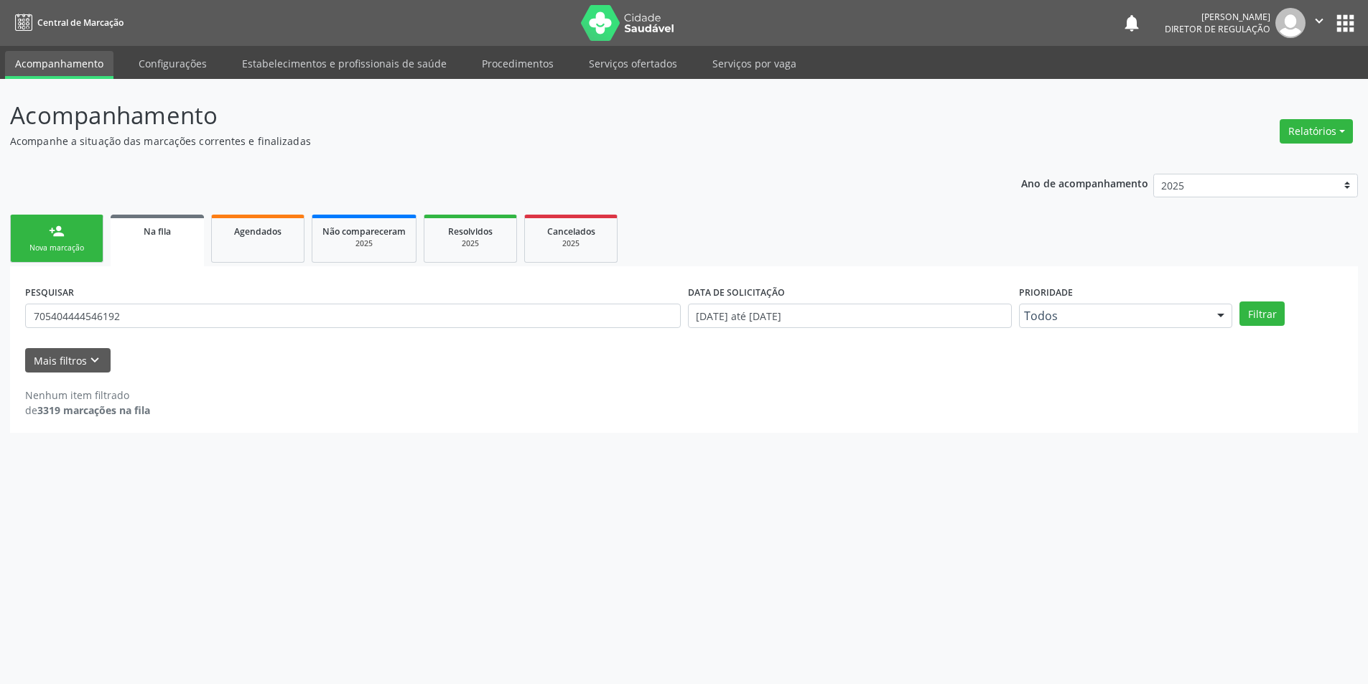
scroll to position [0, 0]
drag, startPoint x: 195, startPoint y: 312, endPoint x: 888, endPoint y: 258, distance: 695.6
click at [0, 298] on div "Acompanhamento Acompanhe a situação das marcações correntes e finalizadas Relat…" at bounding box center [689, 381] width 1379 height 605
type input "705805478160138"
click at [1283, 298] on div "PESQUISAR 705805478160138 DATA DE SOLICITAÇÃO [DATE] até [DATE] Prioridade Todo…" at bounding box center [690, 309] width 1336 height 56
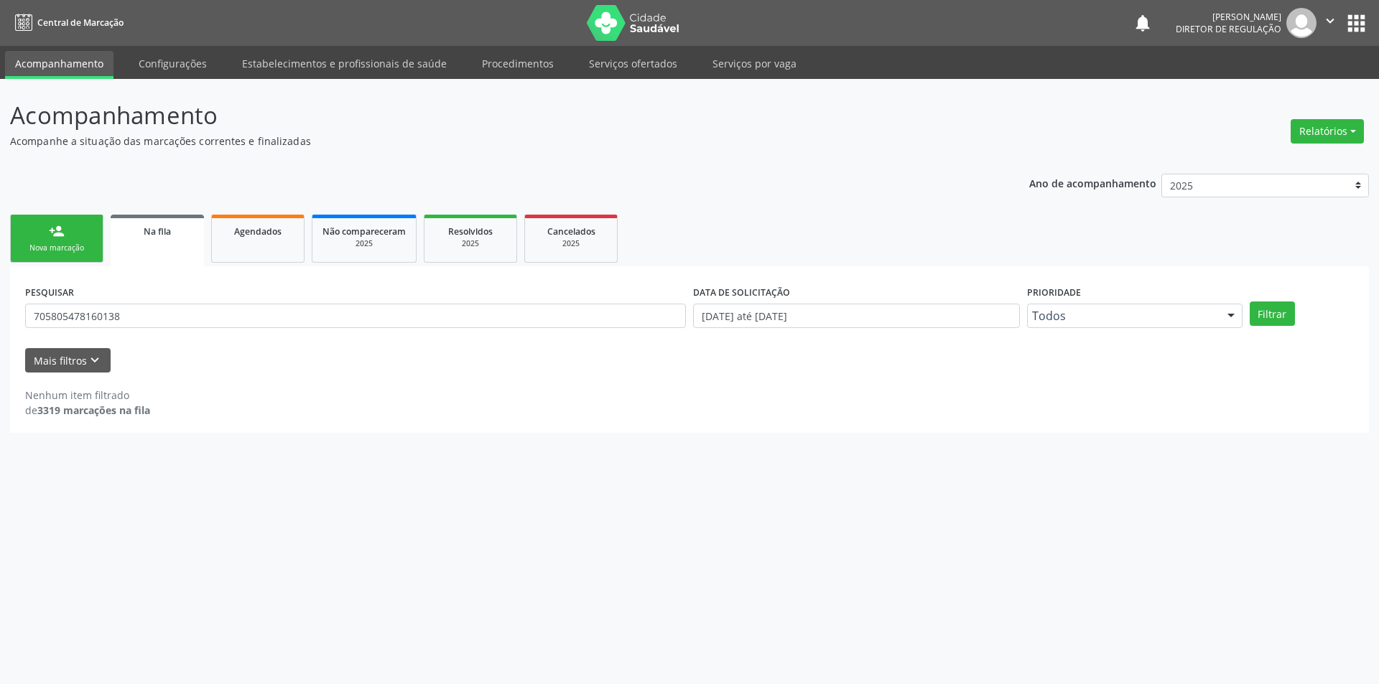
click at [1281, 299] on div "PESQUISAR 705805478160138 DATA DE SOLICITAÇÃO [DATE] até [DATE] Prioridade Todo…" at bounding box center [690, 309] width 1336 height 56
click at [1255, 325] on button "Filtrar" at bounding box center [1271, 314] width 45 height 24
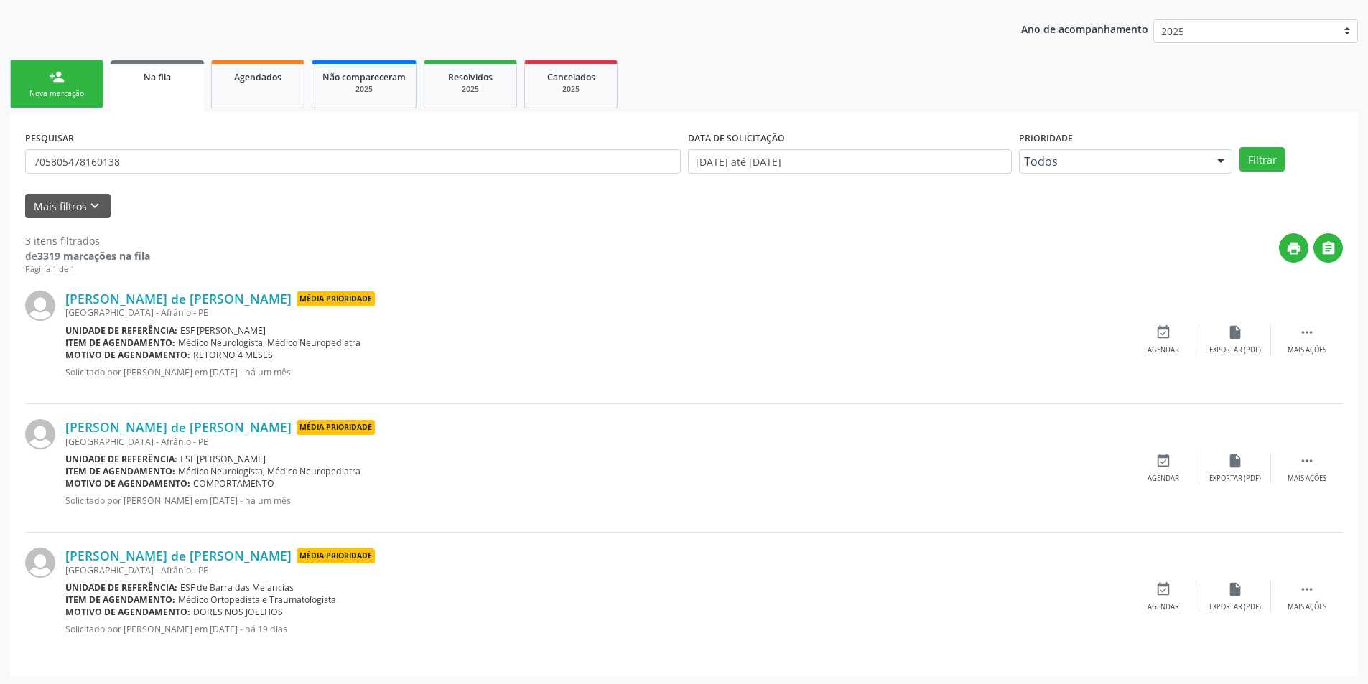
scroll to position [157, 0]
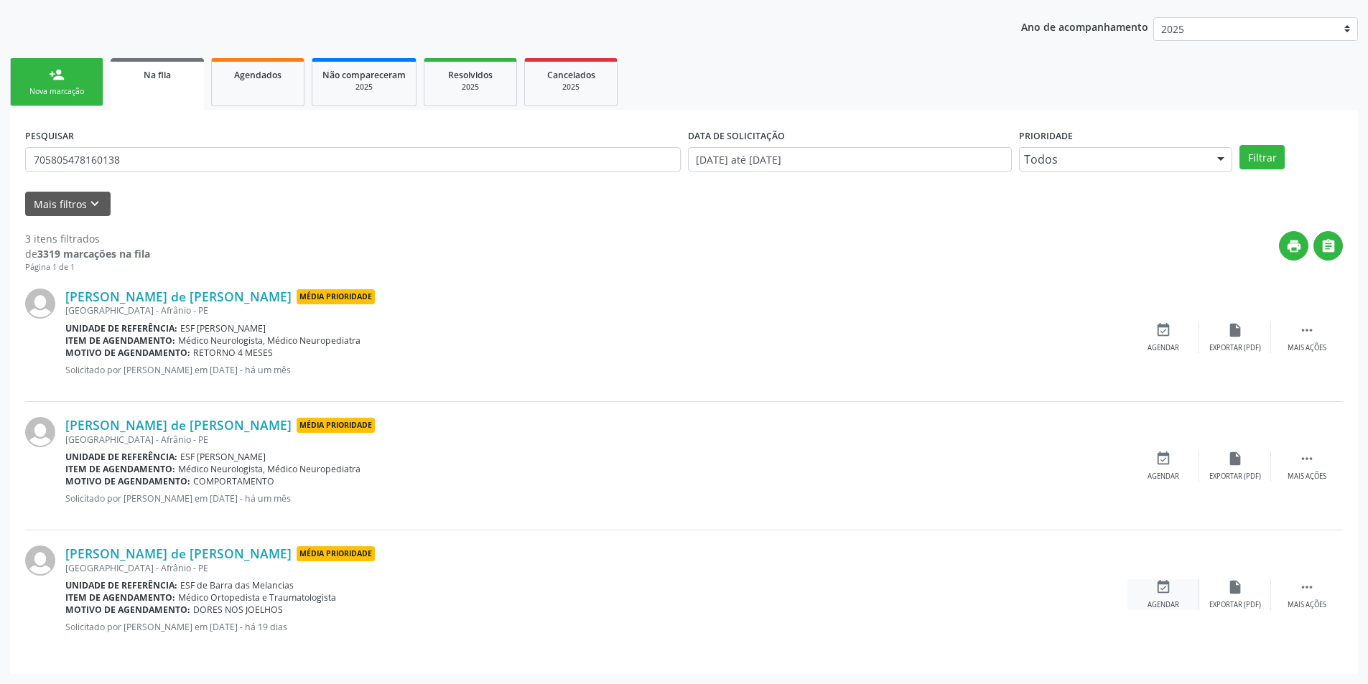
click at [1165, 600] on div "Agendar" at bounding box center [1163, 605] width 32 height 10
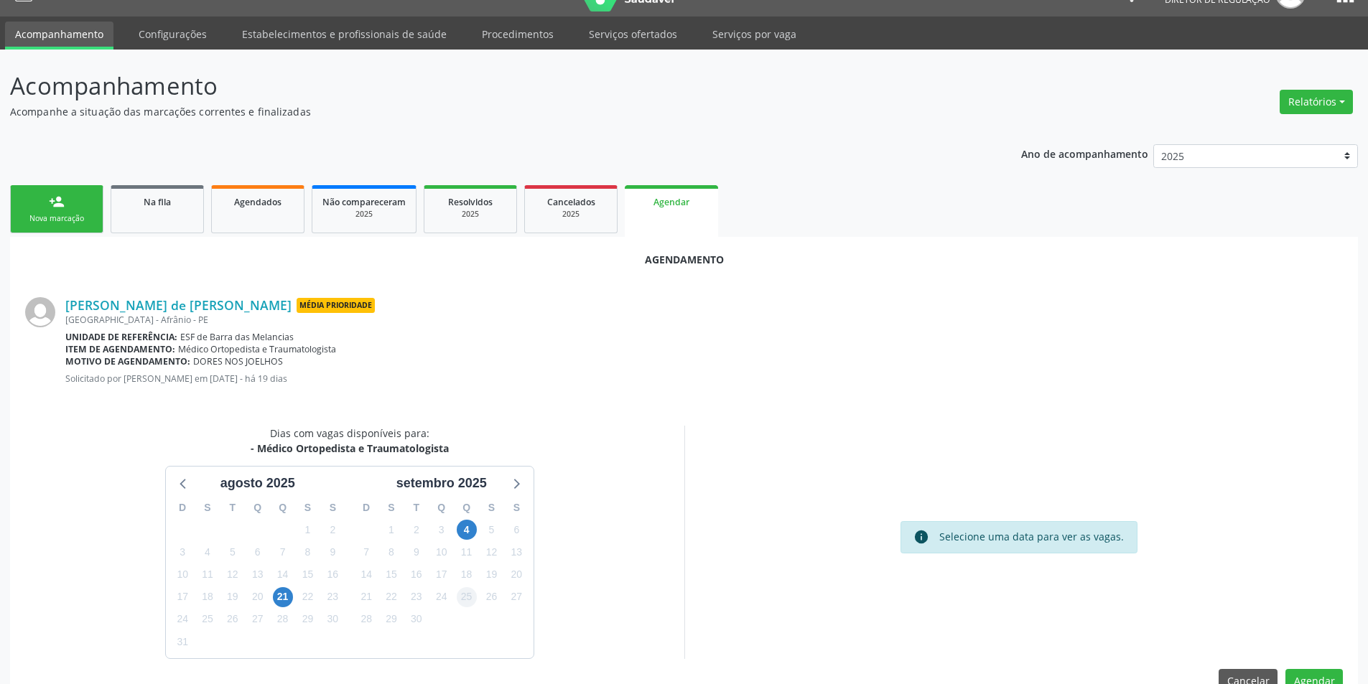
scroll to position [63, 0]
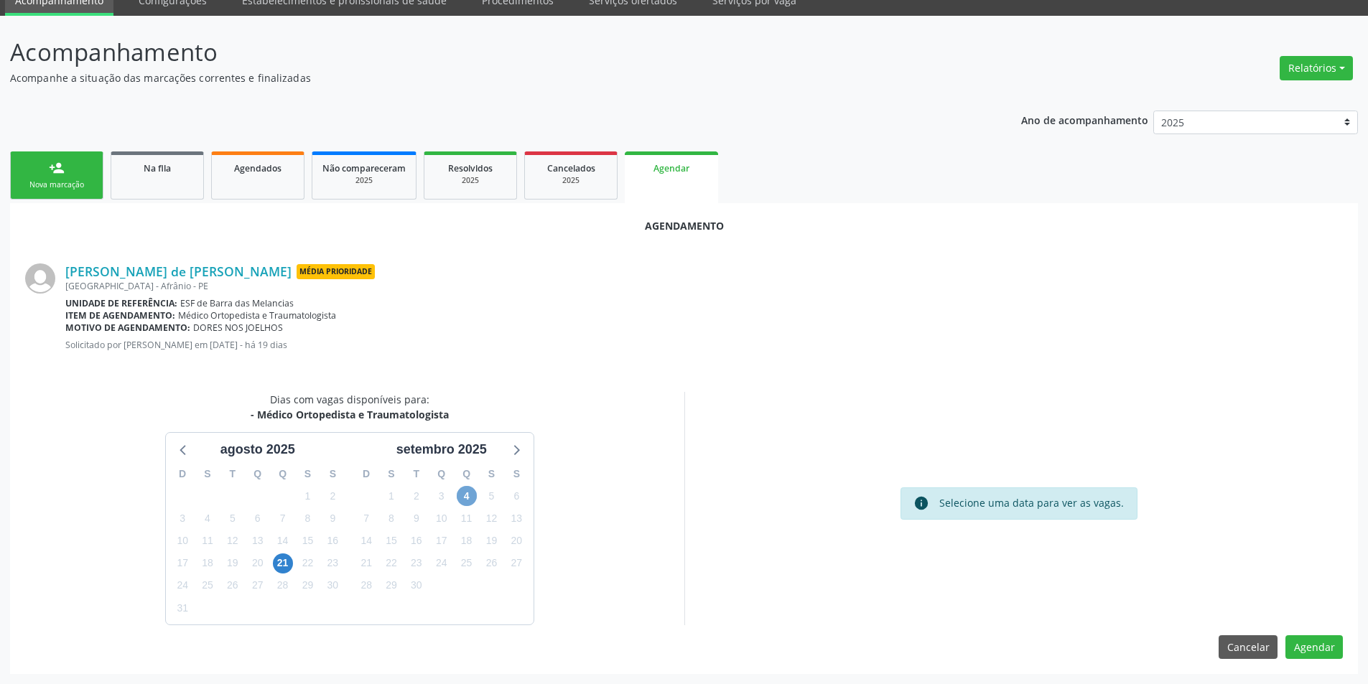
click at [462, 496] on span "4" at bounding box center [467, 496] width 20 height 20
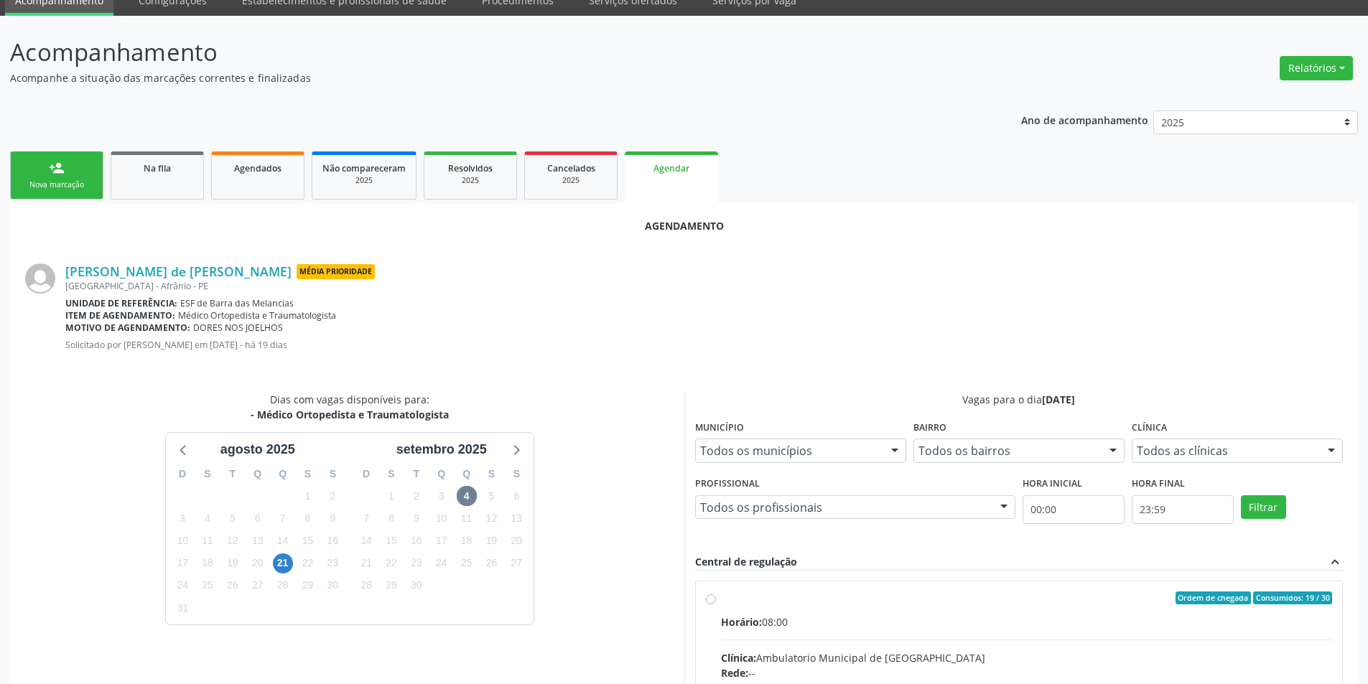
click at [734, 594] on div "Ordem de chegada Consumidos: 19 / 30" at bounding box center [1027, 598] width 612 height 13
click at [716, 594] on input "Ordem de chegada Consumidos: 19 / 30 Horário: 08:00 Clínica: Ambulatorio Munici…" at bounding box center [711, 598] width 10 height 13
radio input "true"
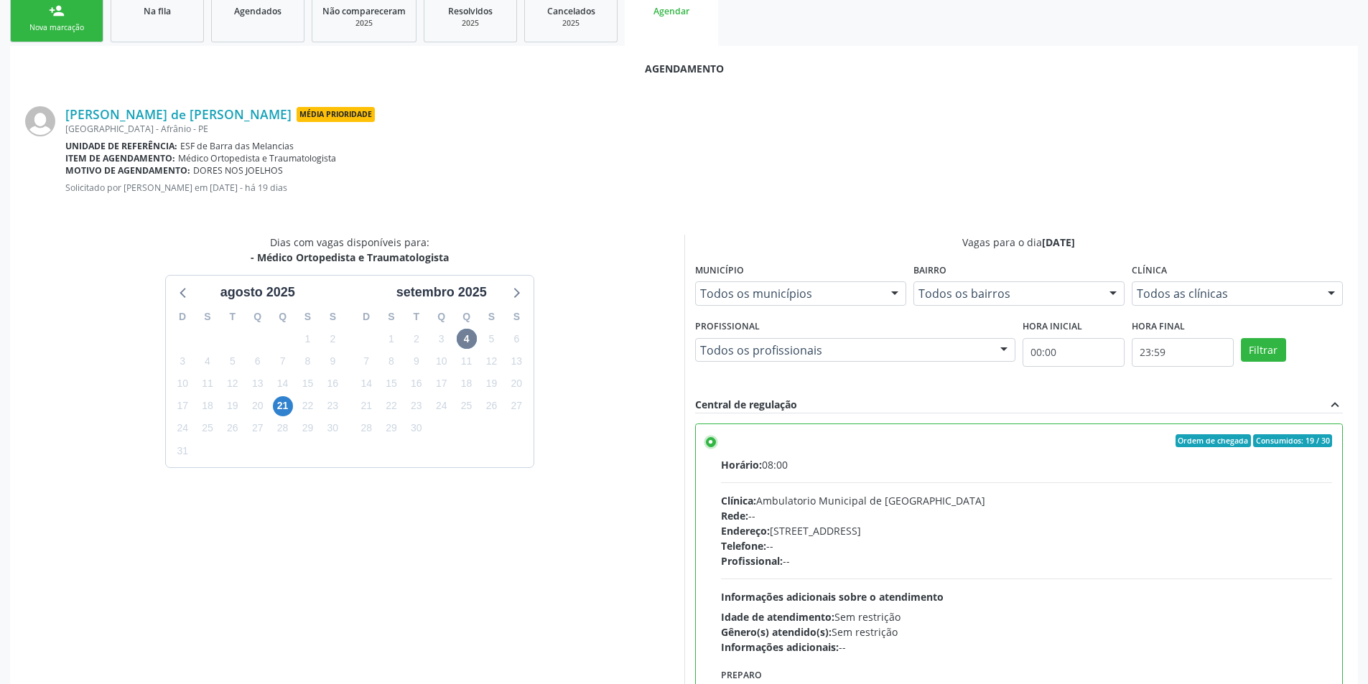
scroll to position [297, 0]
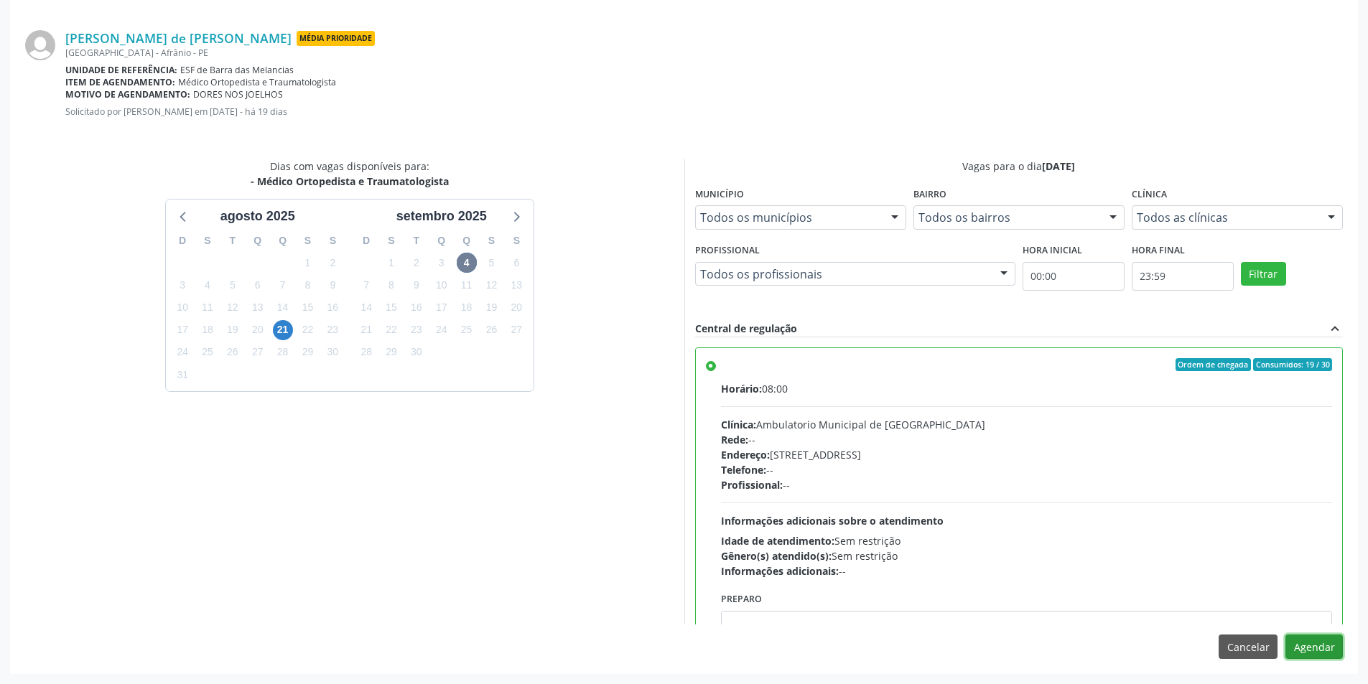
click at [1330, 640] on button "Agendar" at bounding box center [1313, 647] width 57 height 24
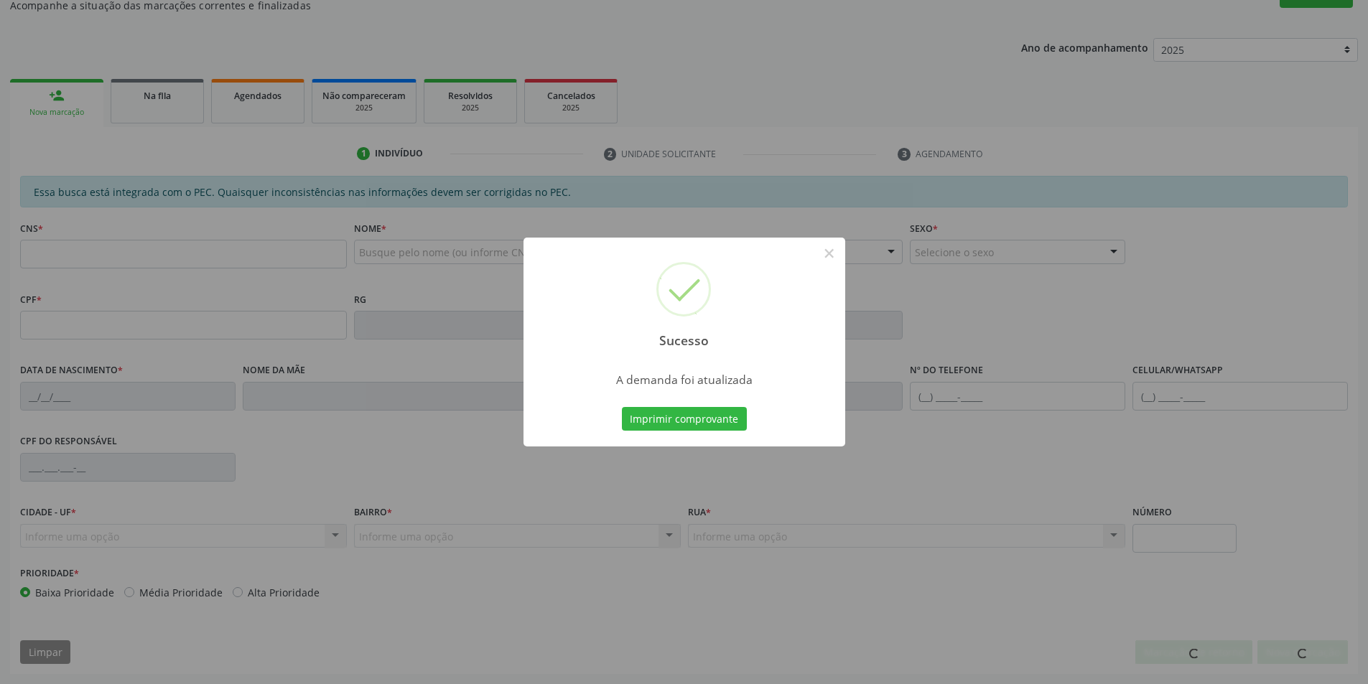
scroll to position [136, 0]
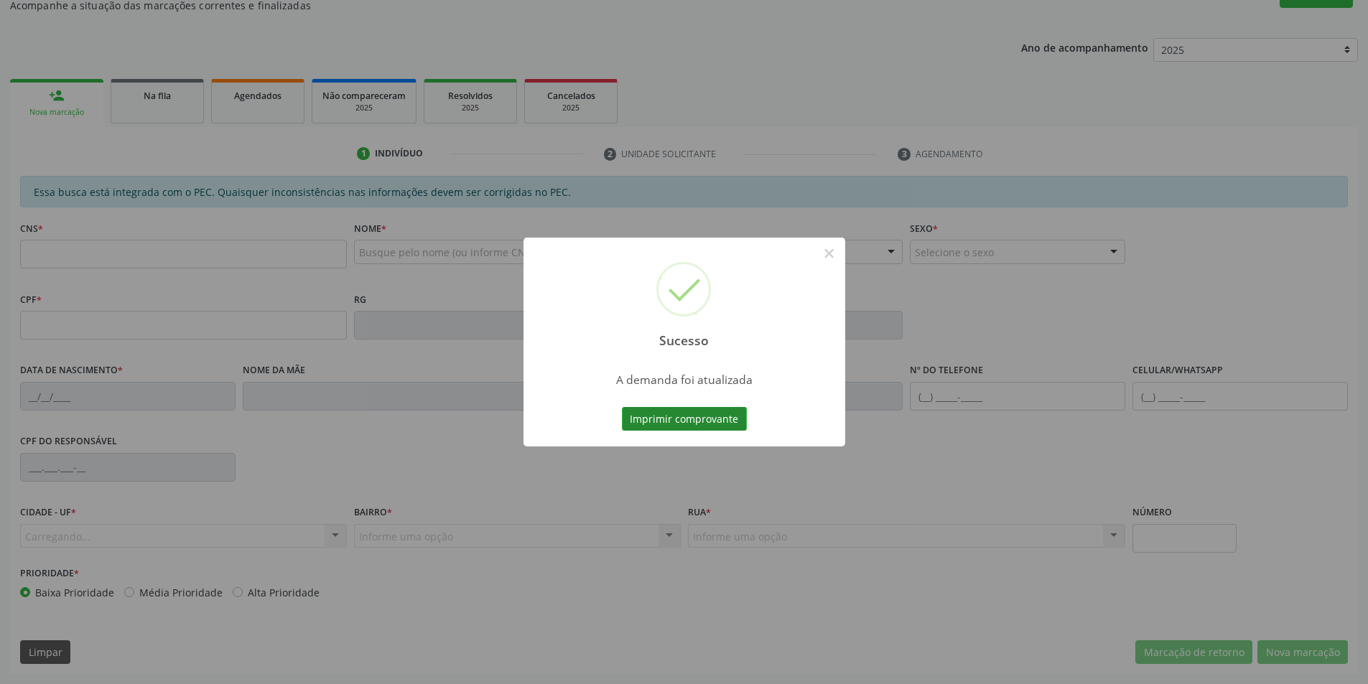
click at [727, 434] on div "Imprimir comprovante Cancel" at bounding box center [683, 419] width 131 height 30
click at [722, 425] on button "Imprimir comprovante" at bounding box center [684, 419] width 125 height 24
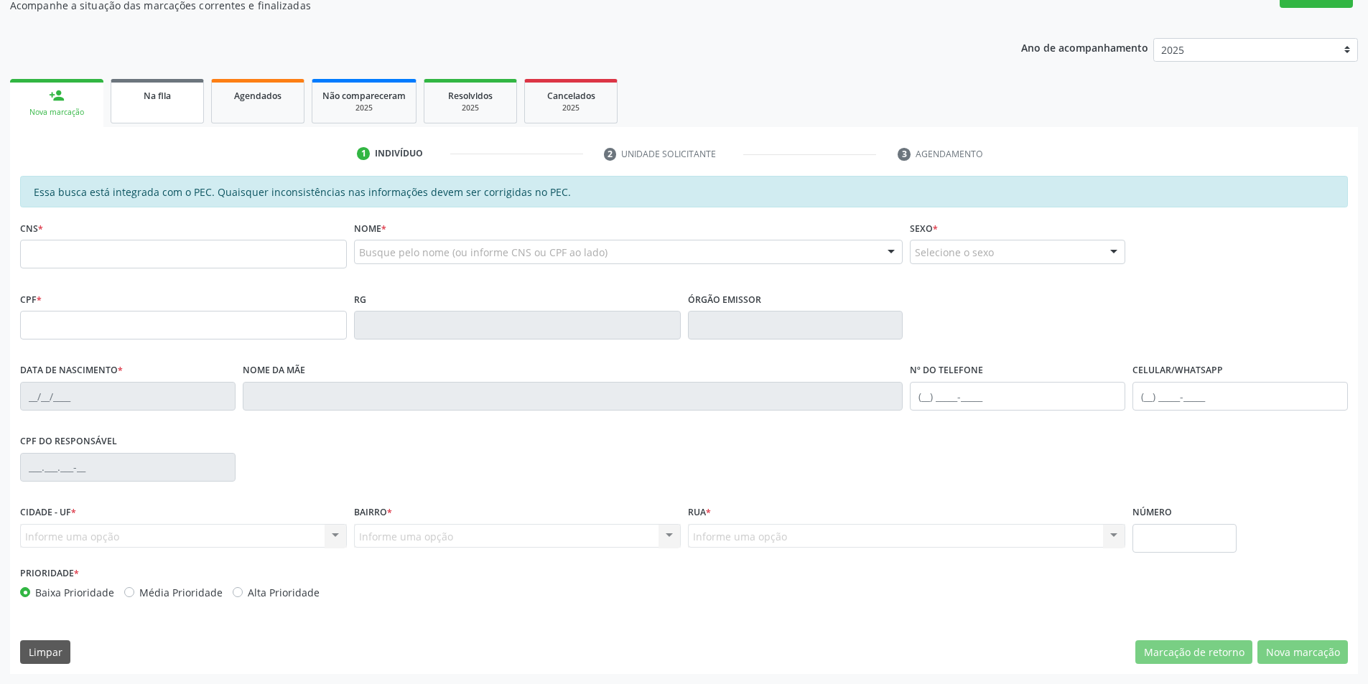
click at [140, 121] on link "Na fila" at bounding box center [157, 101] width 93 height 45
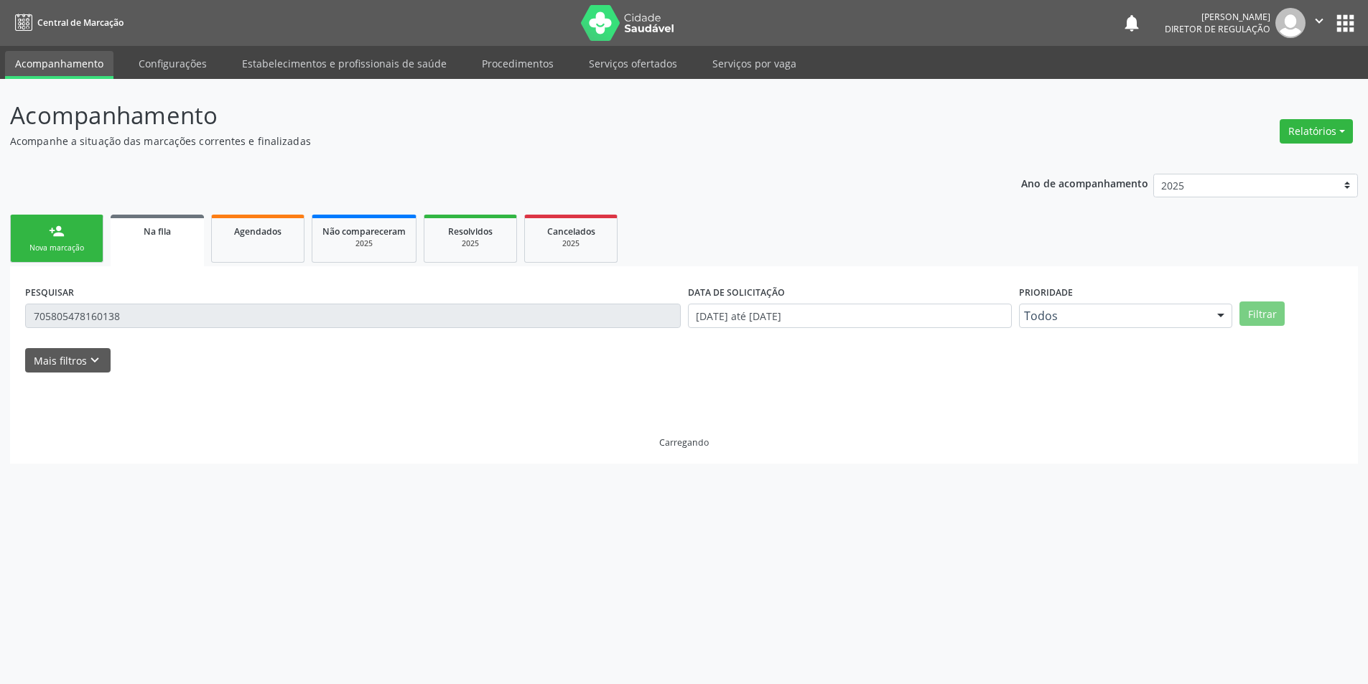
scroll to position [0, 0]
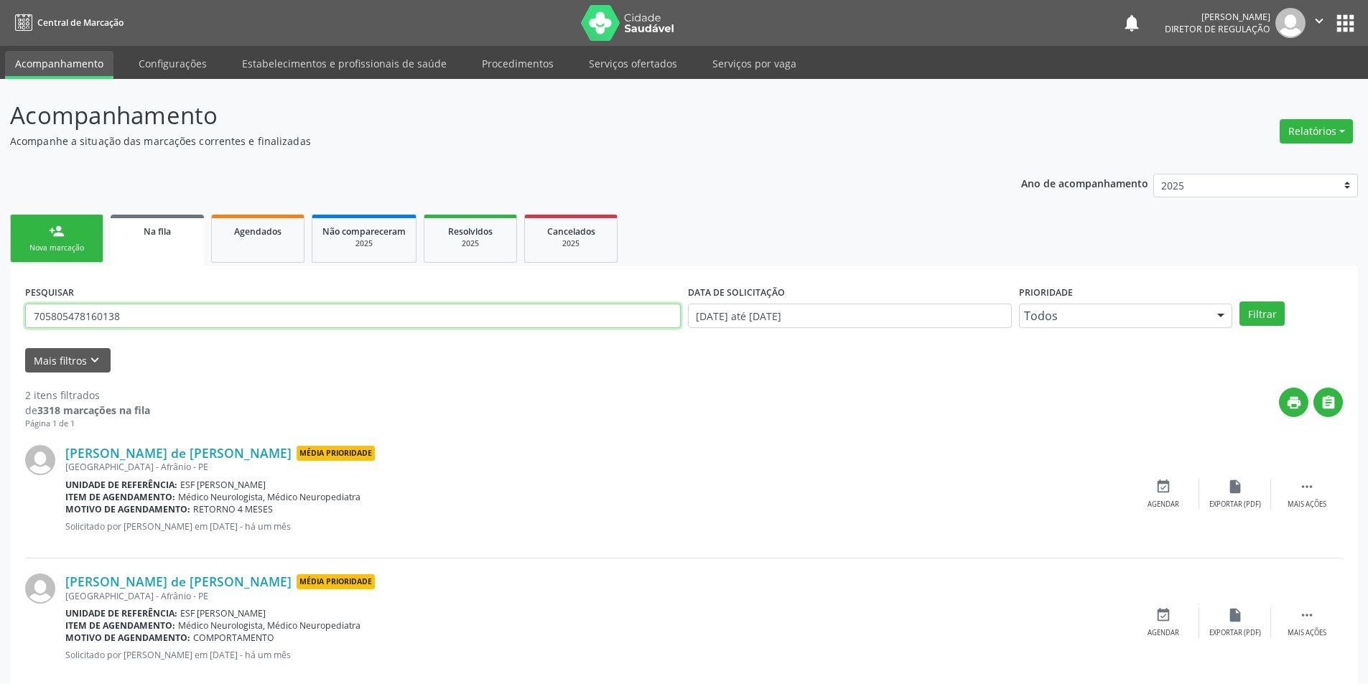
drag, startPoint x: 169, startPoint y: 311, endPoint x: 799, endPoint y: 292, distance: 630.7
click at [0, 294] on div "Acompanhamento Acompanhe a situação das marcações correntes e finalizadas Relat…" at bounding box center [684, 395] width 1368 height 633
type input "705004454293959"
click at [1259, 317] on button "Filtrar" at bounding box center [1261, 314] width 45 height 24
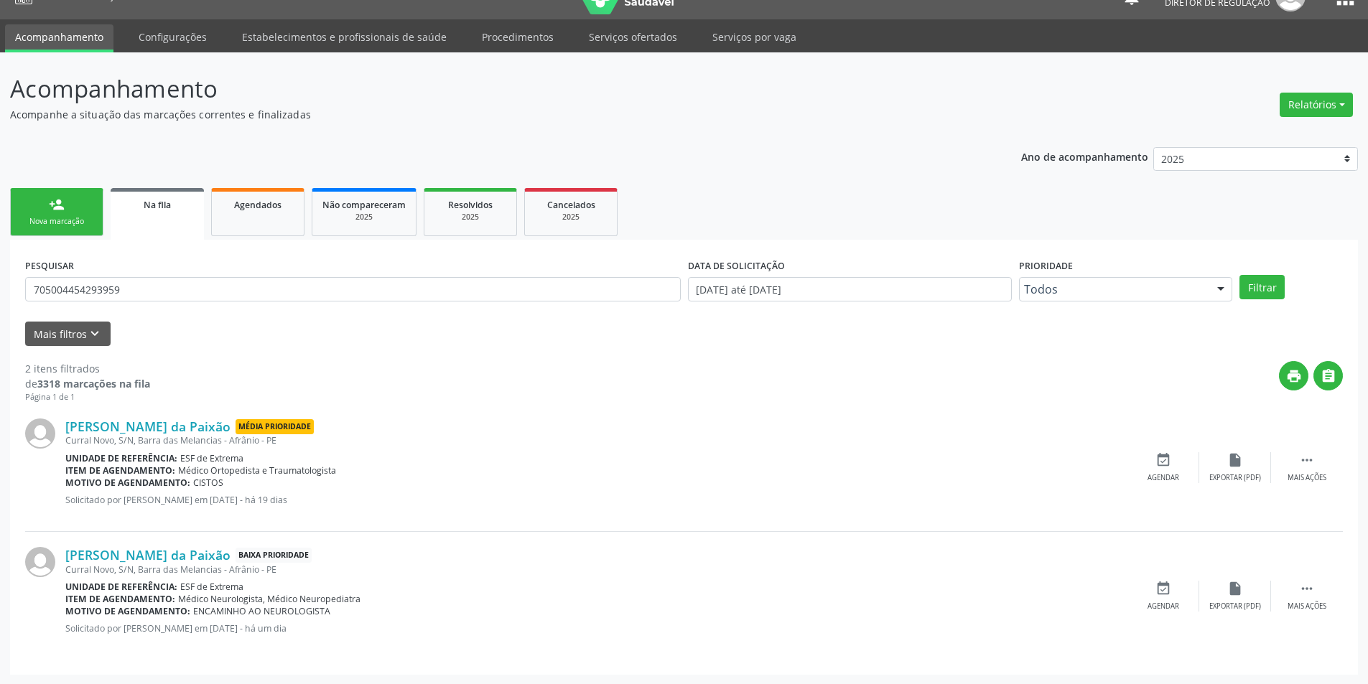
scroll to position [27, 0]
click at [1152, 457] on div "event_available Agendar" at bounding box center [1163, 467] width 72 height 31
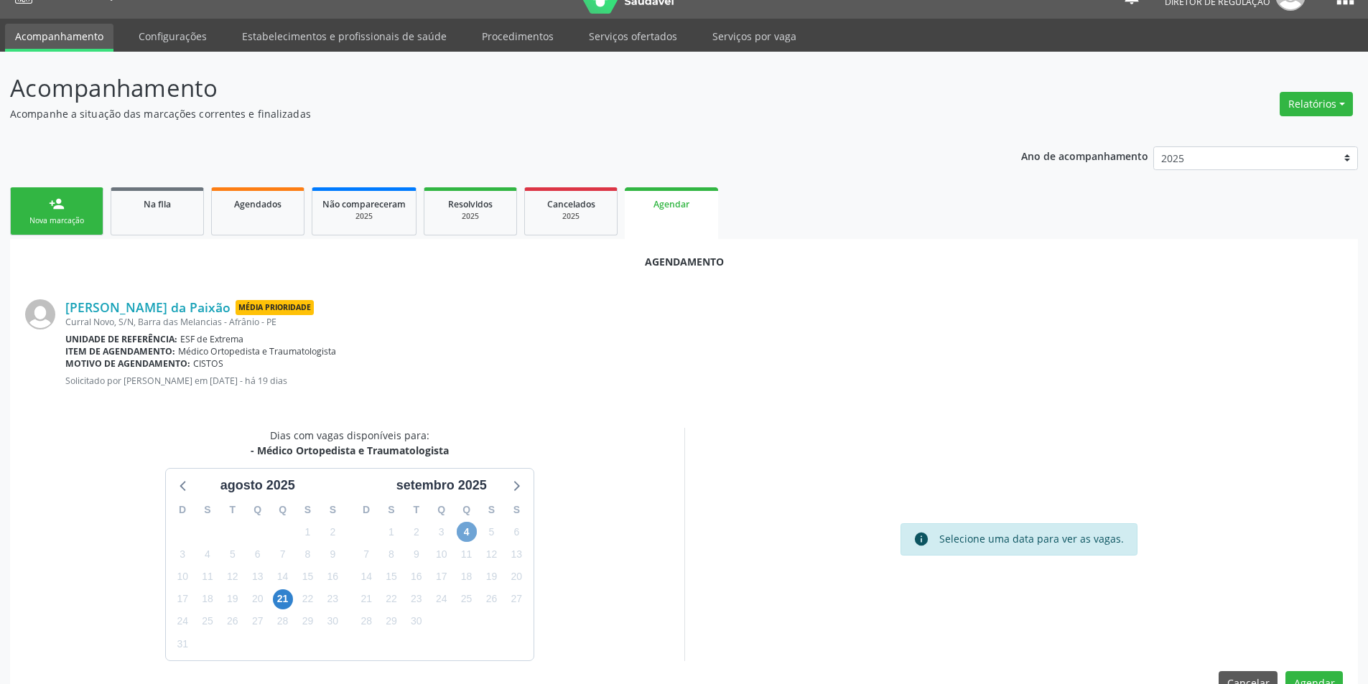
click at [463, 531] on span "4" at bounding box center [467, 532] width 20 height 20
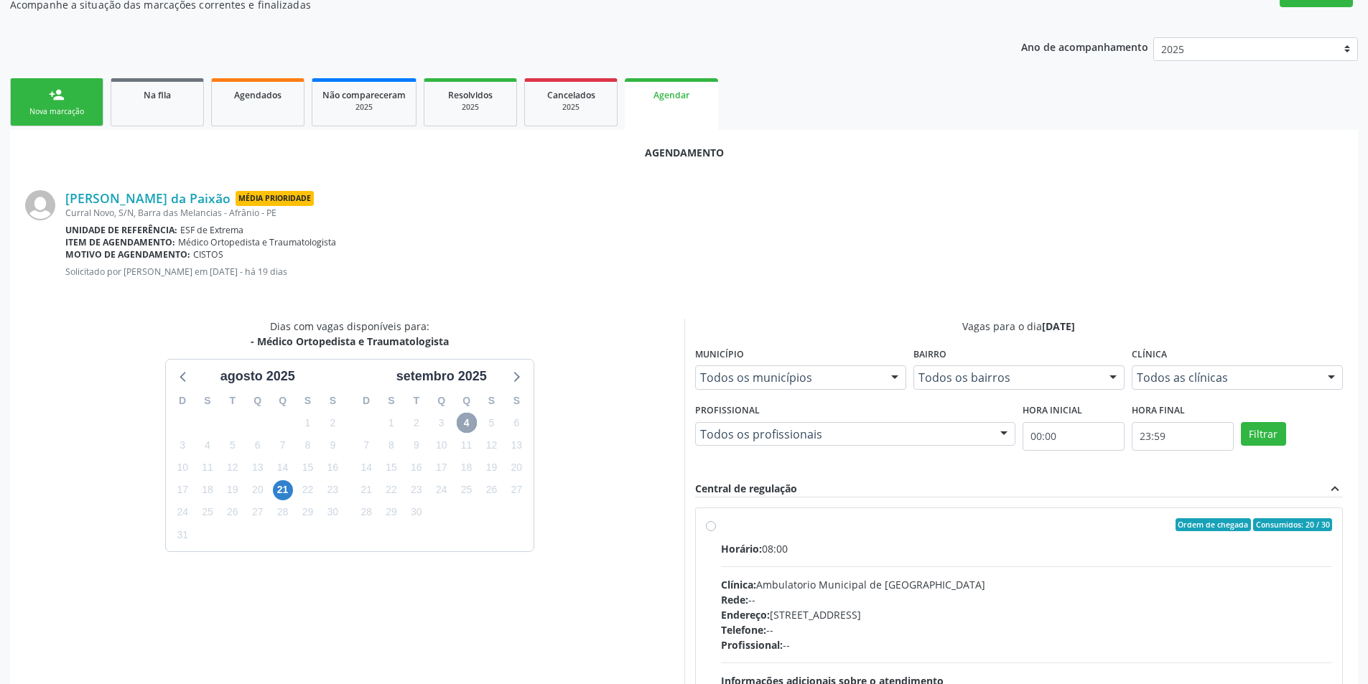
scroll to position [297, 0]
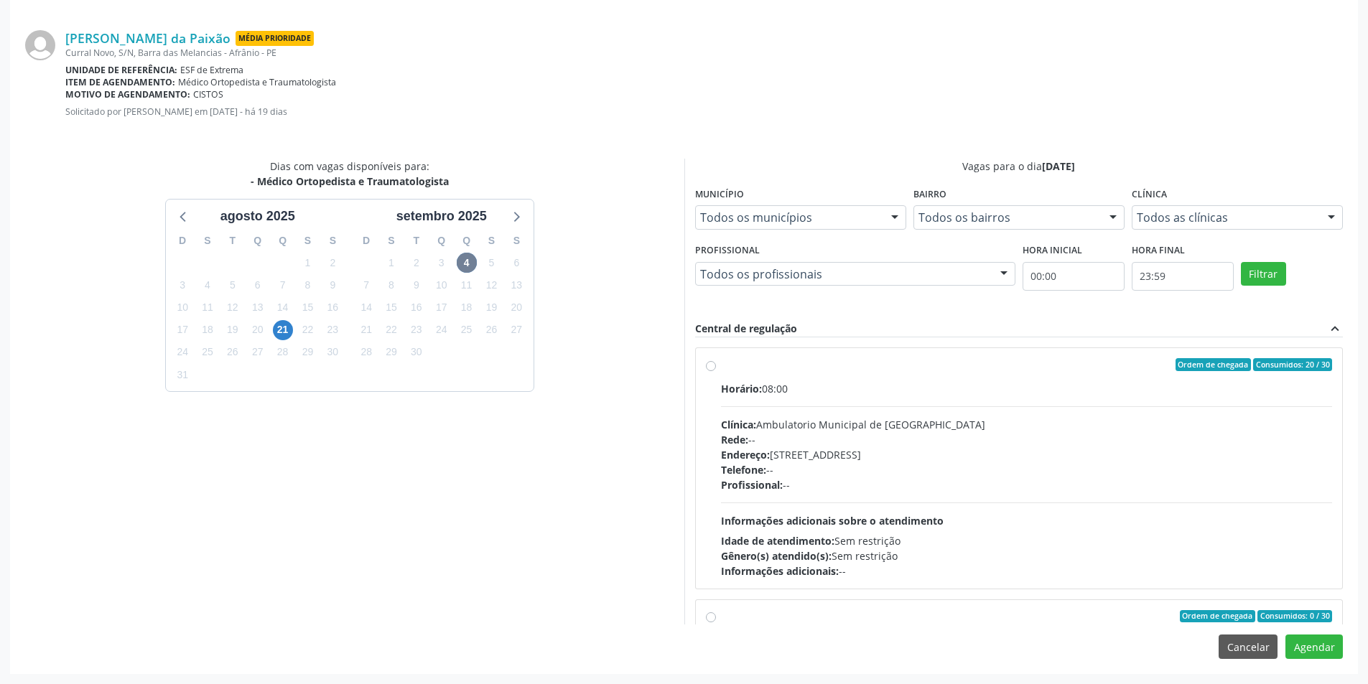
click at [772, 392] on div "Horário: 08:00" at bounding box center [1027, 388] width 612 height 15
click at [716, 371] on input "Ordem de chegada Consumidos: 20 / 30 Horário: 08:00 Clínica: Ambulatorio Munici…" at bounding box center [711, 364] width 10 height 13
radio input "true"
click at [1324, 648] on button "Agendar" at bounding box center [1313, 647] width 57 height 24
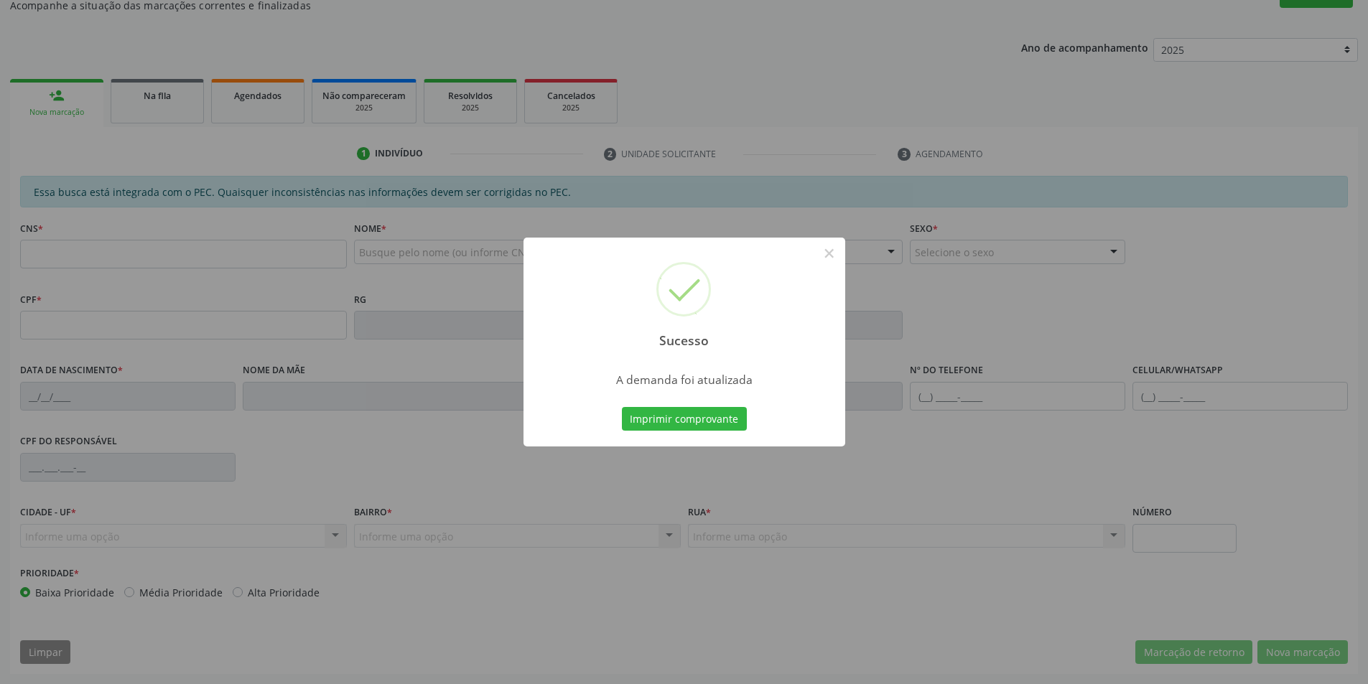
scroll to position [136, 0]
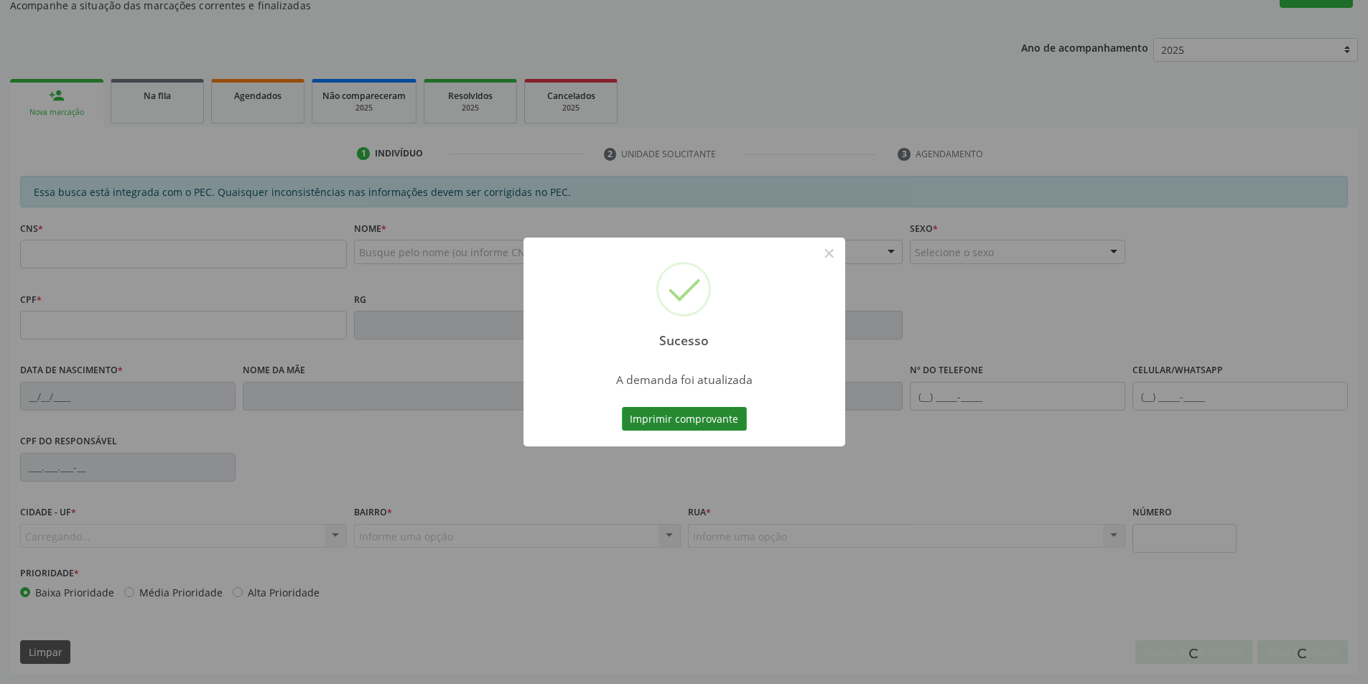
click at [686, 411] on button "Imprimir comprovante" at bounding box center [684, 419] width 125 height 24
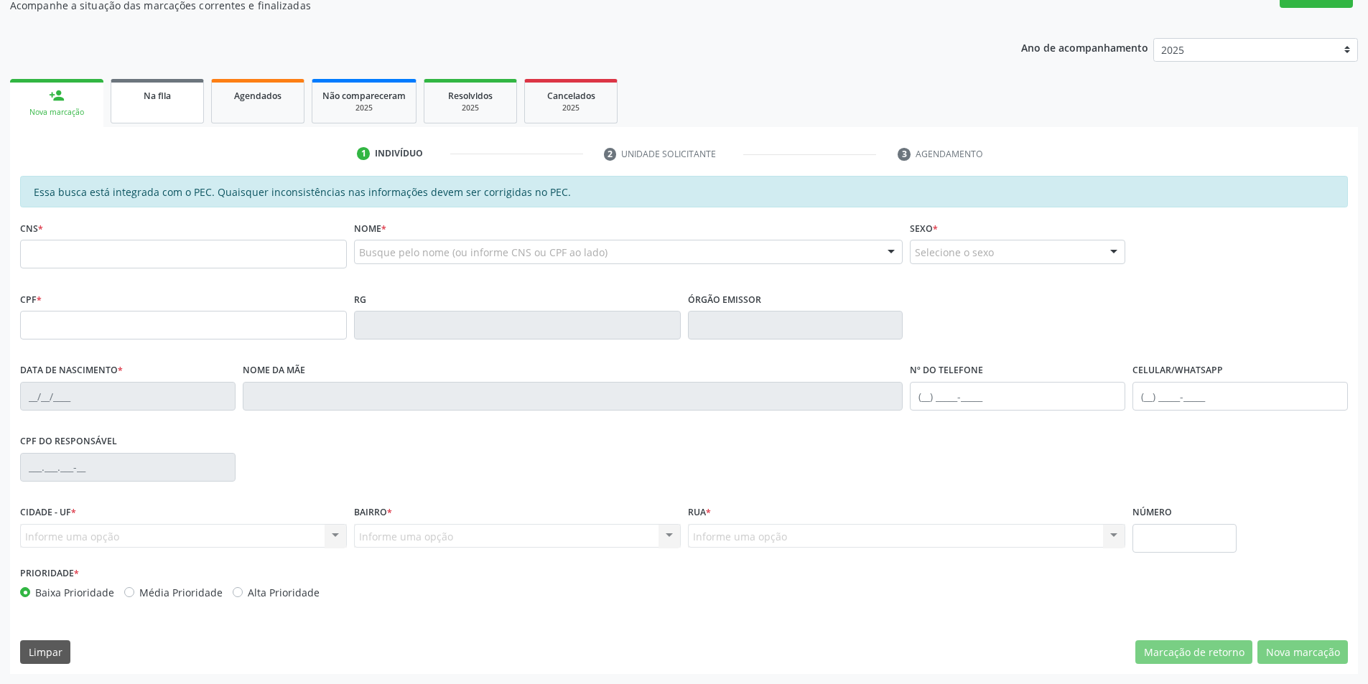
click at [152, 106] on link "Na fila" at bounding box center [157, 101] width 93 height 45
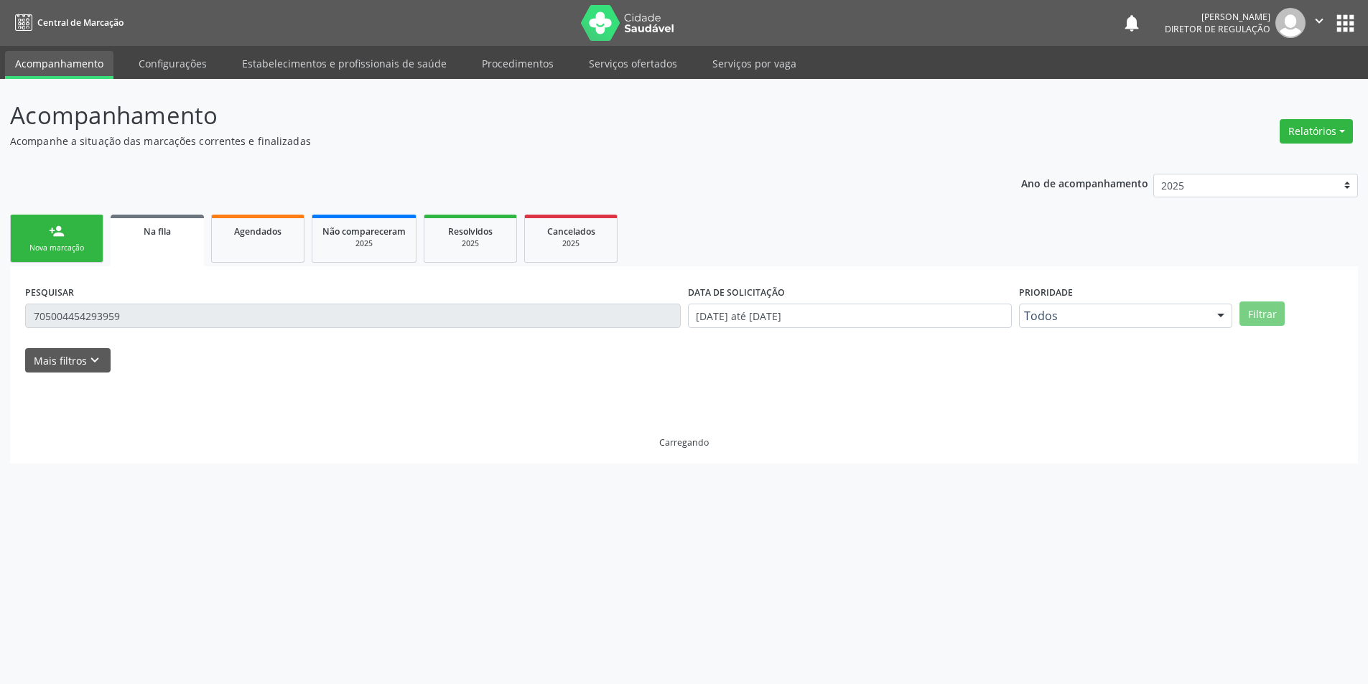
scroll to position [0, 0]
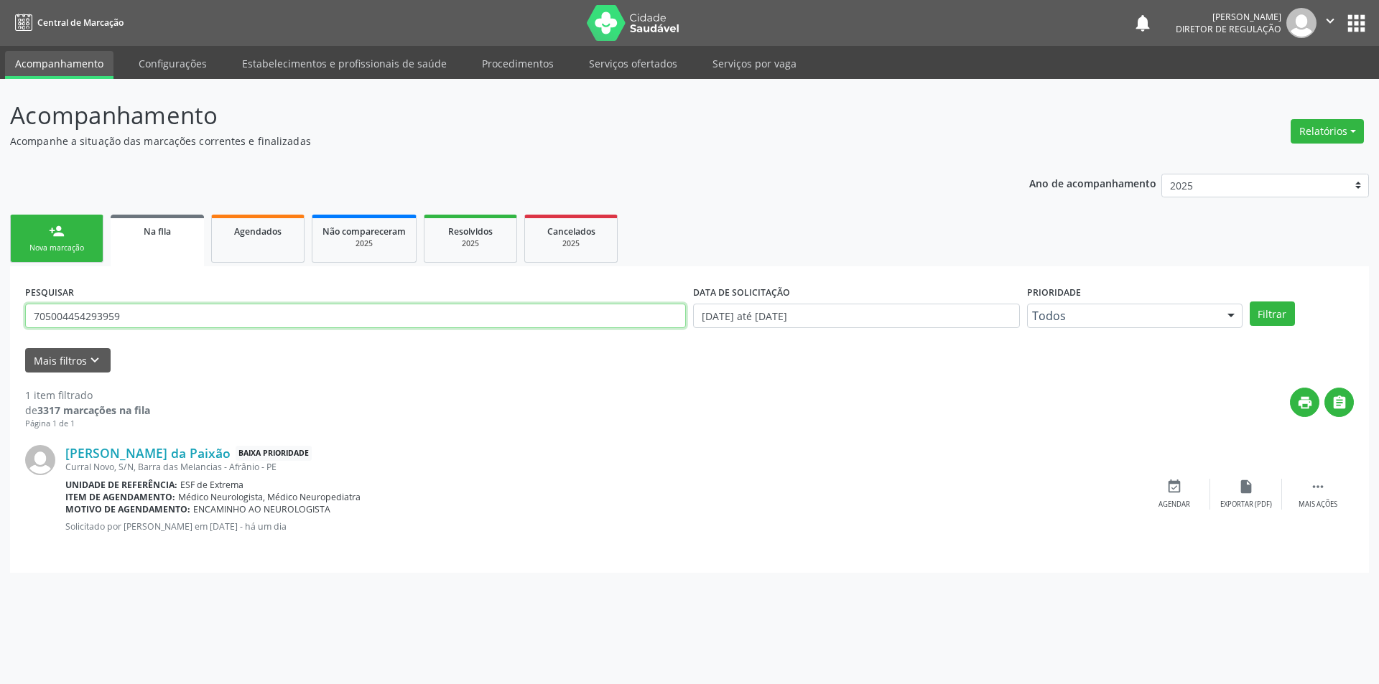
drag, startPoint x: 139, startPoint y: 317, endPoint x: 0, endPoint y: 296, distance: 140.2
click at [0, 296] on div "Acompanhamento Acompanhe a situação das marcações correntes e finalizadas Relat…" at bounding box center [689, 381] width 1379 height 605
type input "708000823982327"
click at [1280, 319] on button "Filtrar" at bounding box center [1271, 314] width 45 height 24
click at [1167, 495] on div "event_available Agendar" at bounding box center [1174, 494] width 72 height 31
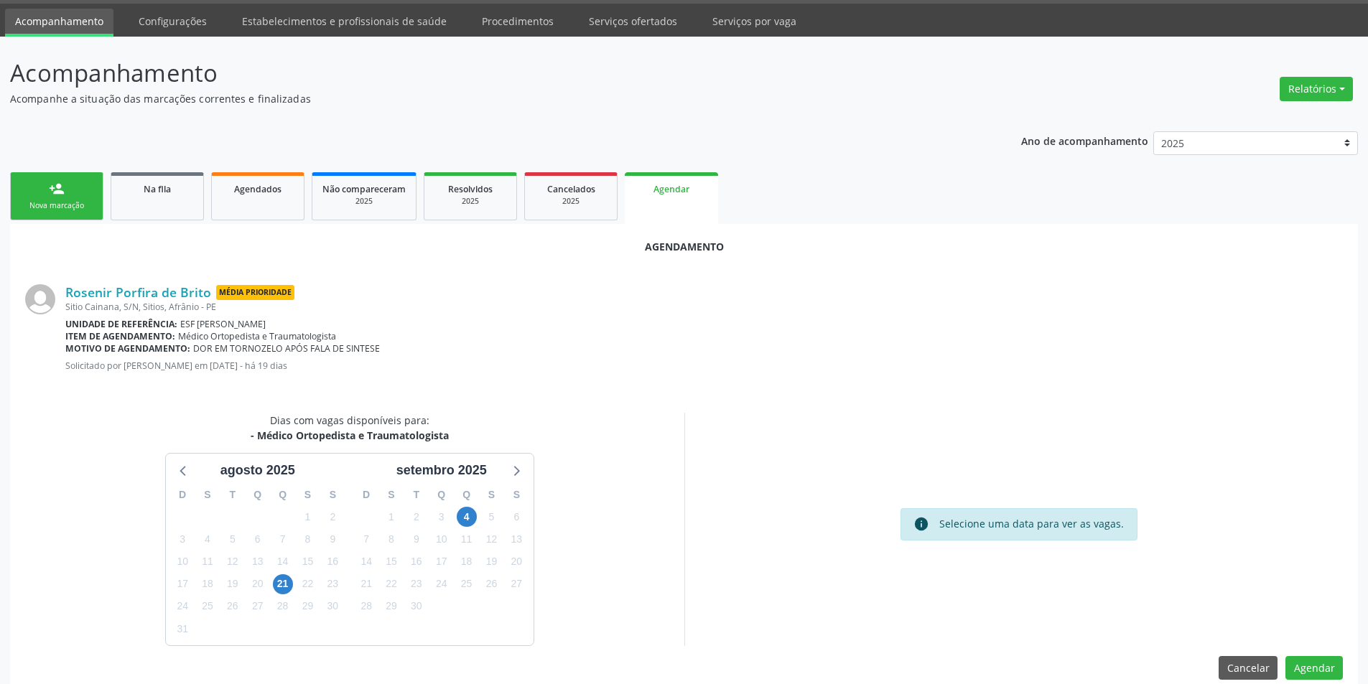
scroll to position [63, 0]
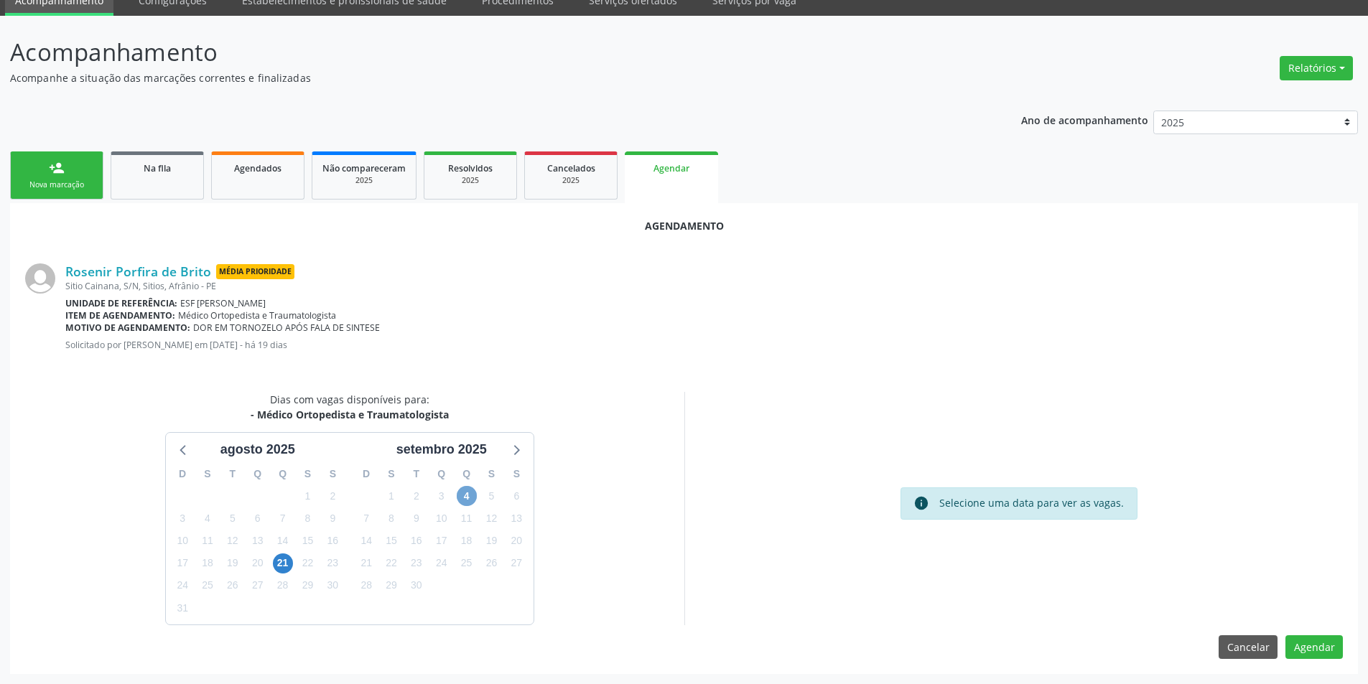
click at [470, 503] on span "4" at bounding box center [467, 496] width 20 height 20
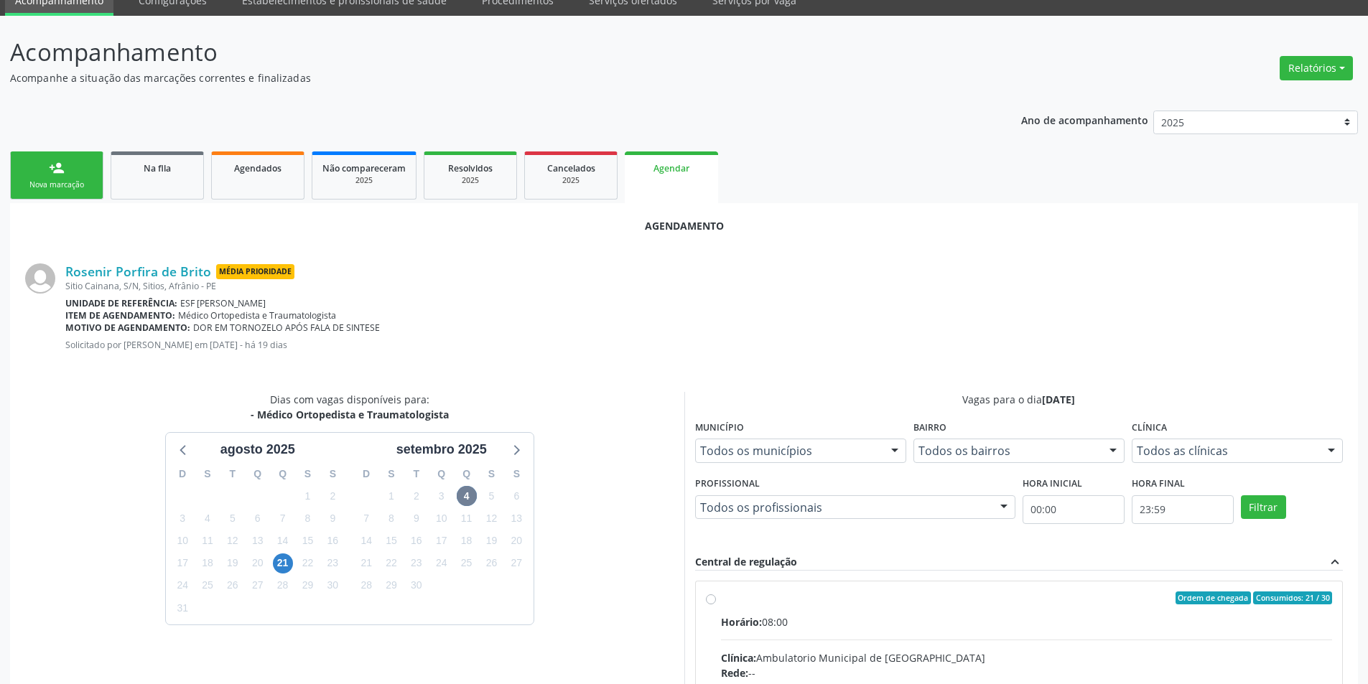
radio input "true"
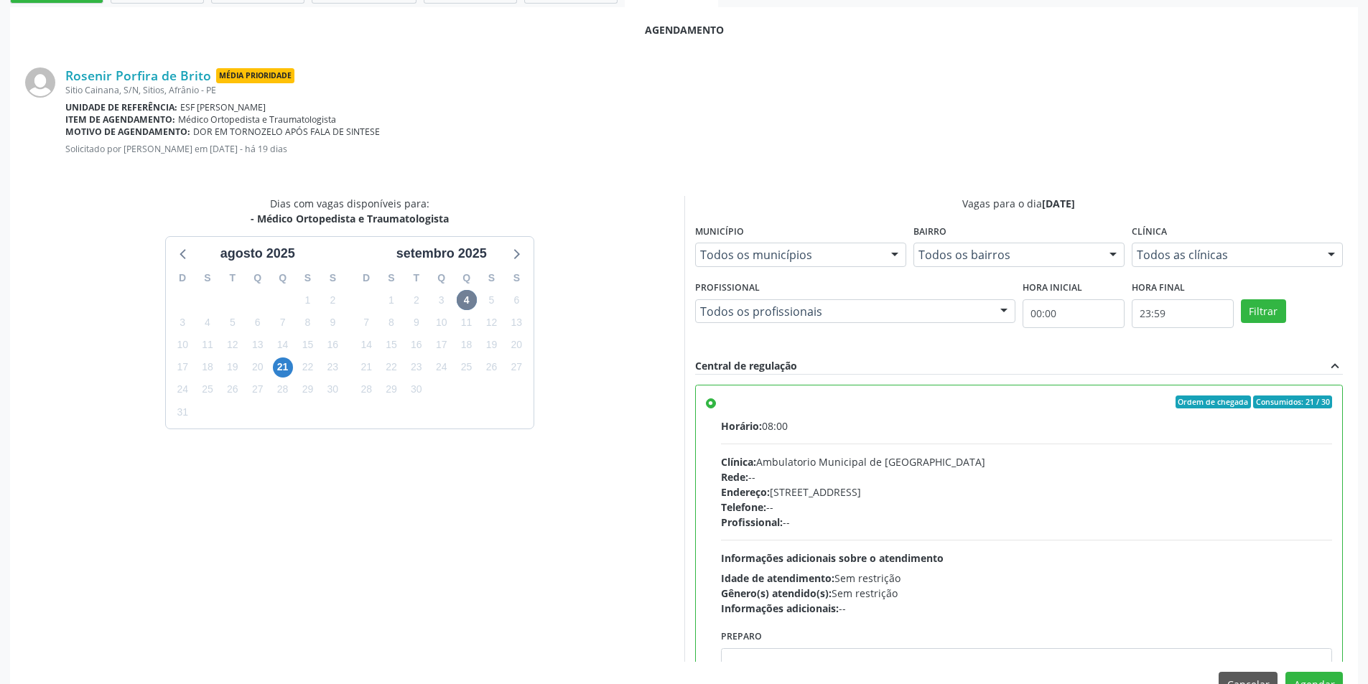
scroll to position [297, 0]
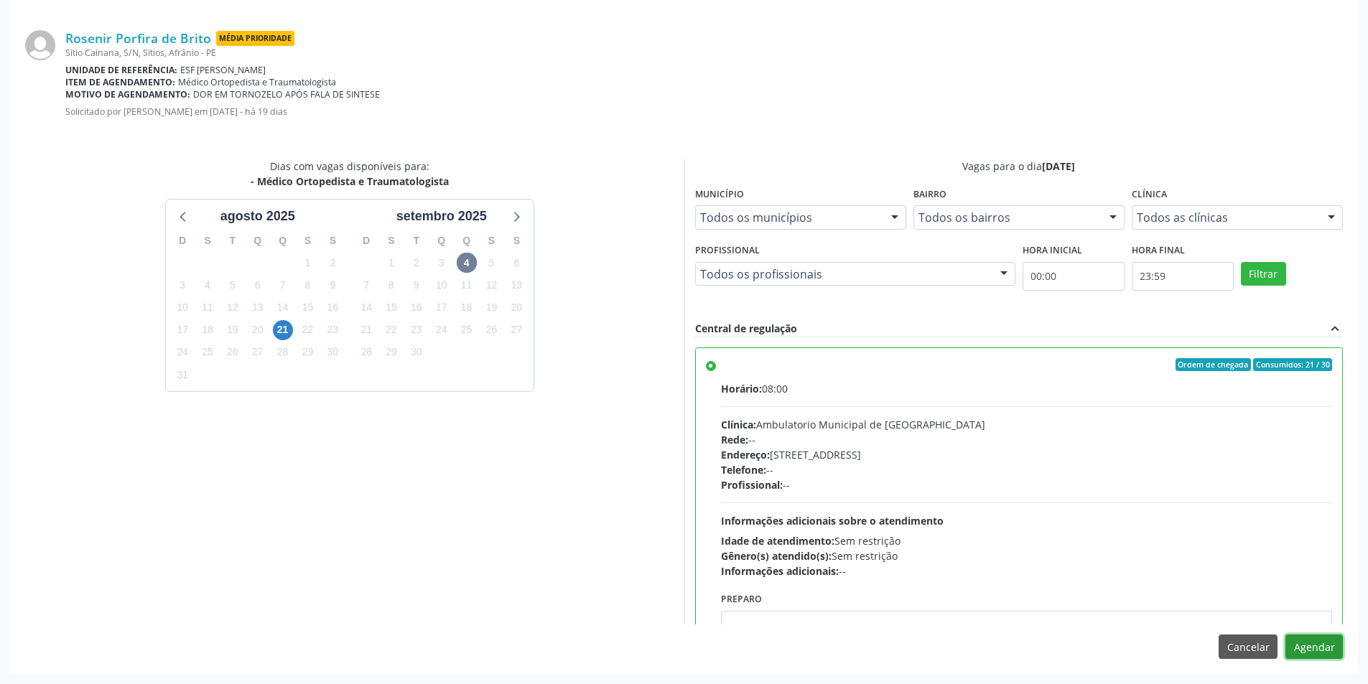
click at [1320, 654] on button "Agendar" at bounding box center [1313, 647] width 57 height 24
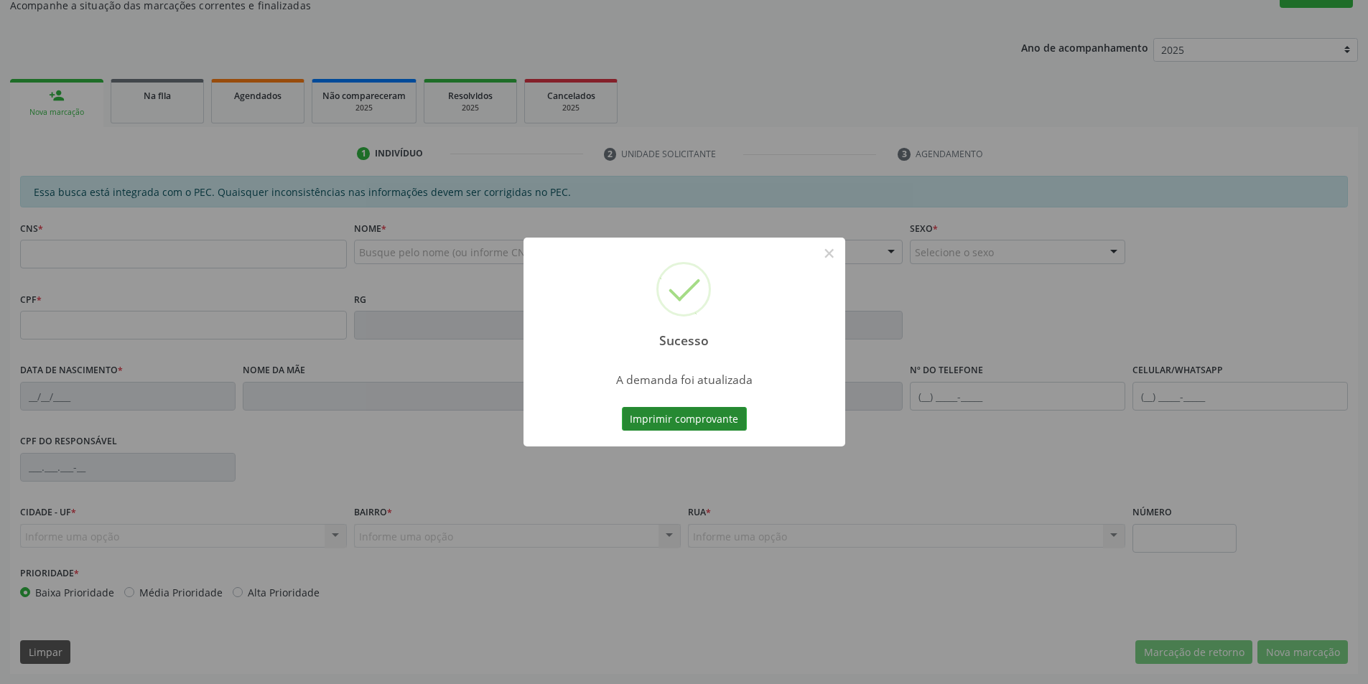
click at [698, 424] on button "Imprimir comprovante" at bounding box center [684, 419] width 125 height 24
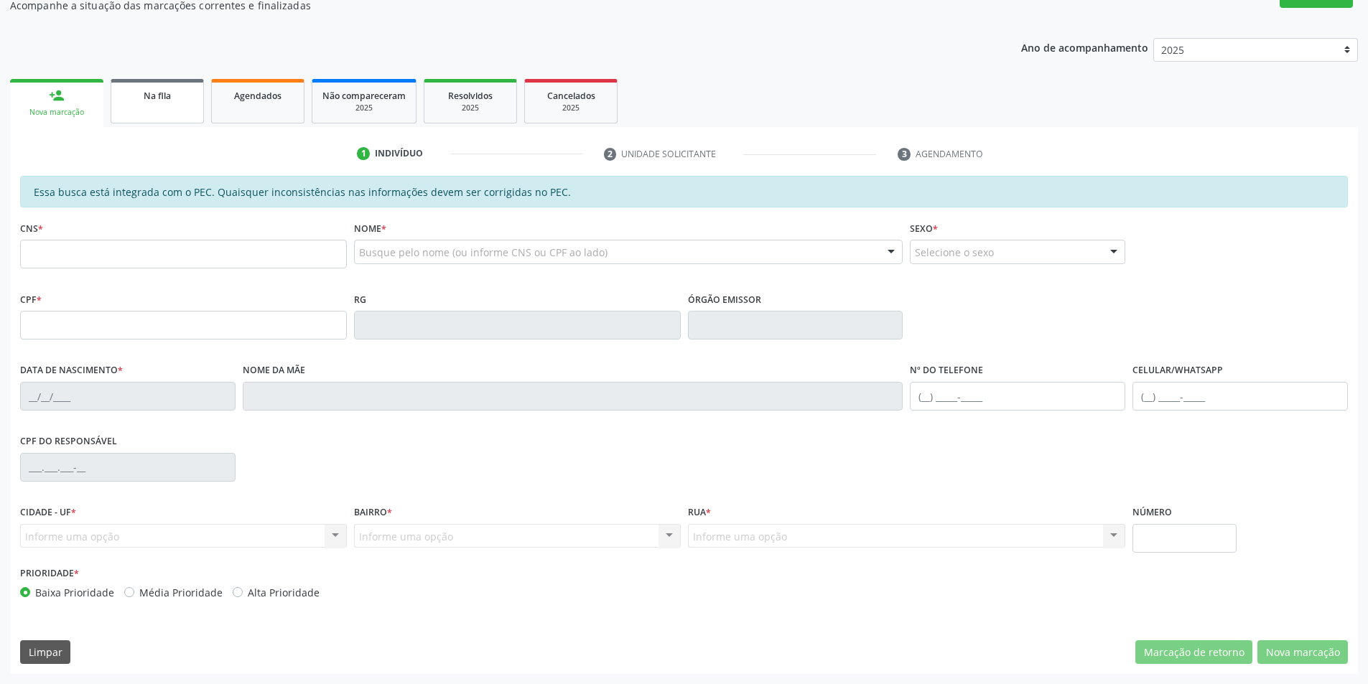
click at [164, 105] on link "Na fila" at bounding box center [157, 101] width 93 height 45
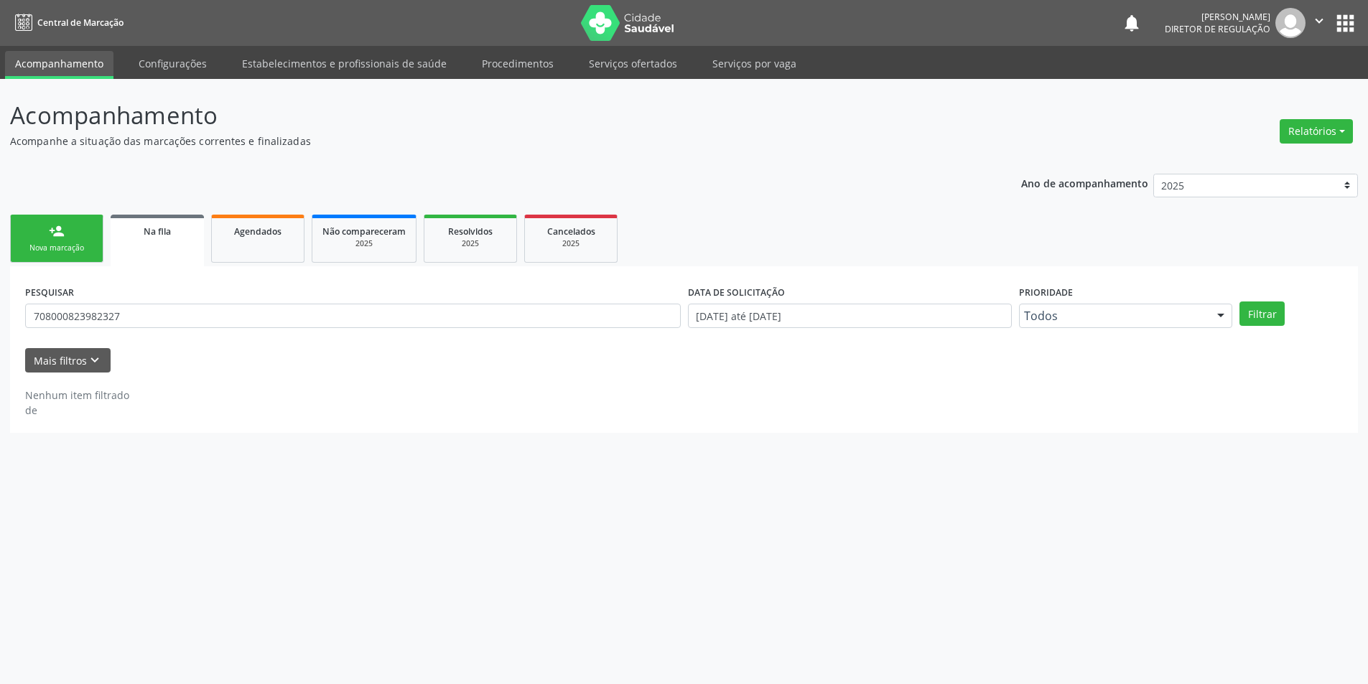
scroll to position [0, 0]
drag, startPoint x: 181, startPoint y: 311, endPoint x: 0, endPoint y: 312, distance: 180.9
click at [0, 312] on div "Acompanhamento Acompanhe a situação das marcações correntes e finalizadas Relat…" at bounding box center [689, 381] width 1379 height 605
type input "706705565700016"
drag, startPoint x: 1267, startPoint y: 308, endPoint x: 1232, endPoint y: 300, distance: 36.1
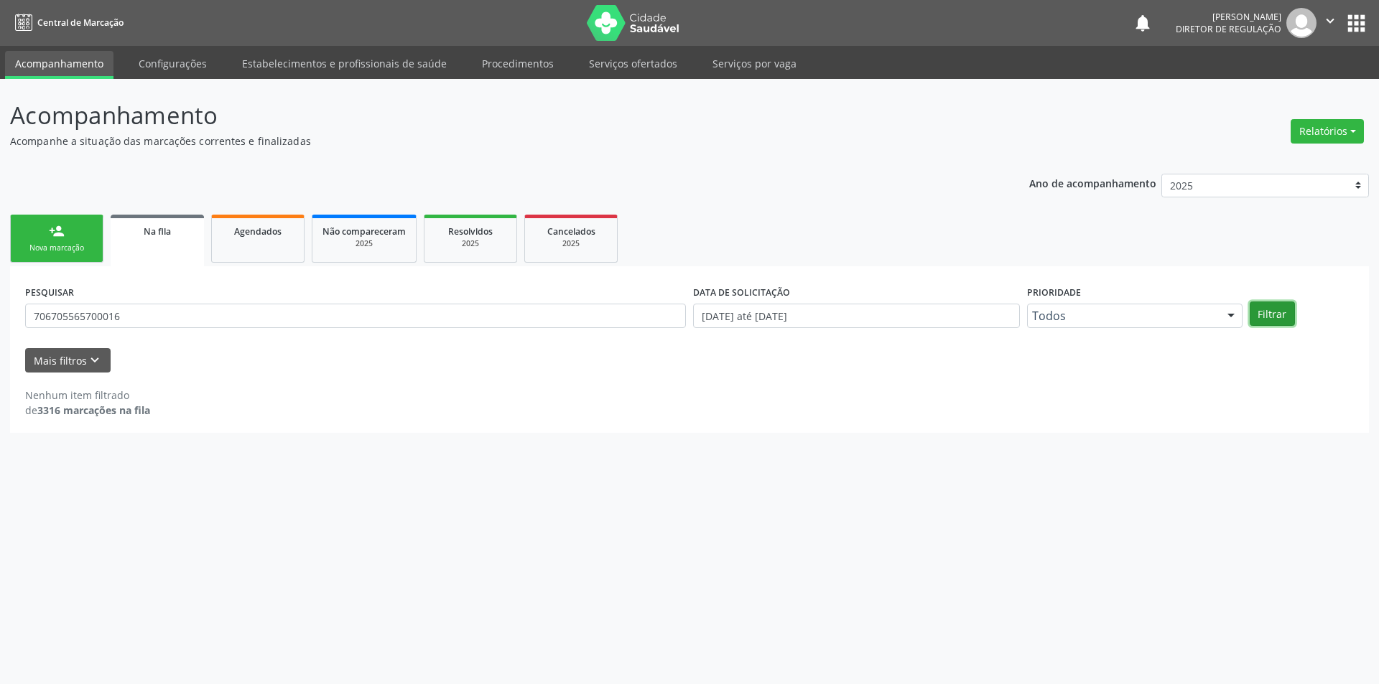
click at [1267, 309] on button "Filtrar" at bounding box center [1271, 314] width 45 height 24
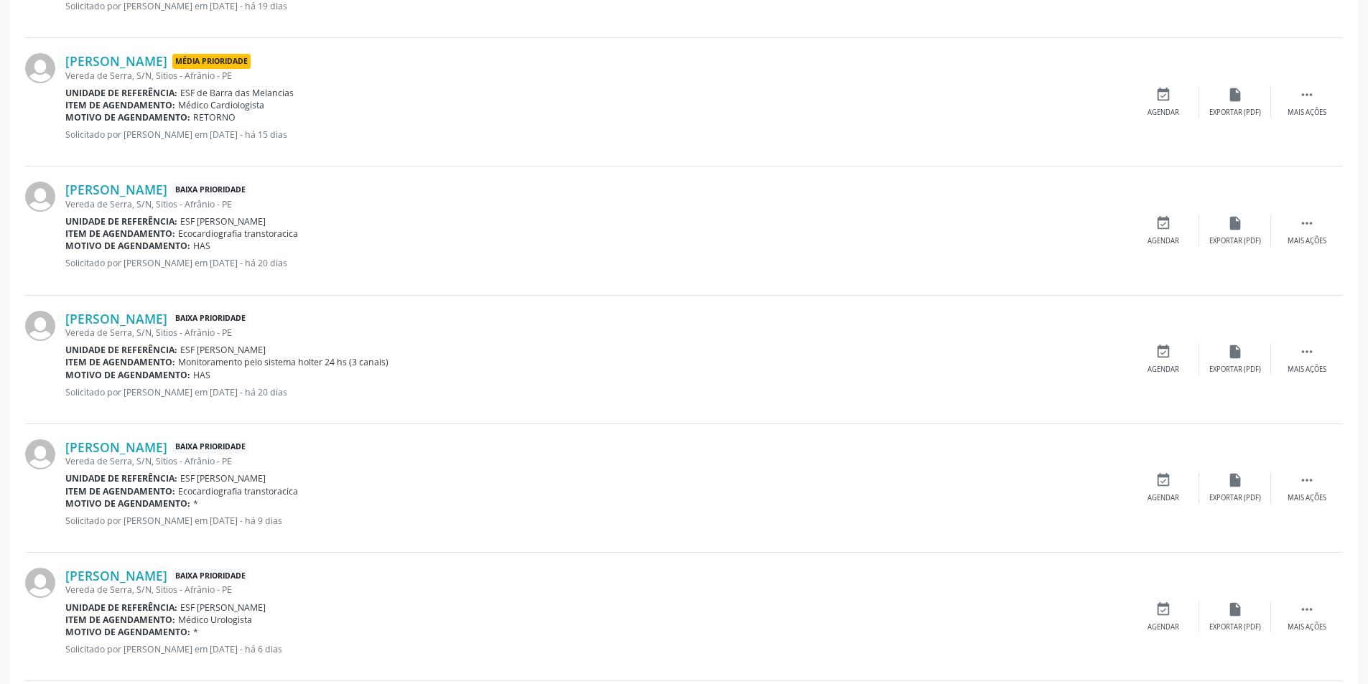
scroll to position [240, 0]
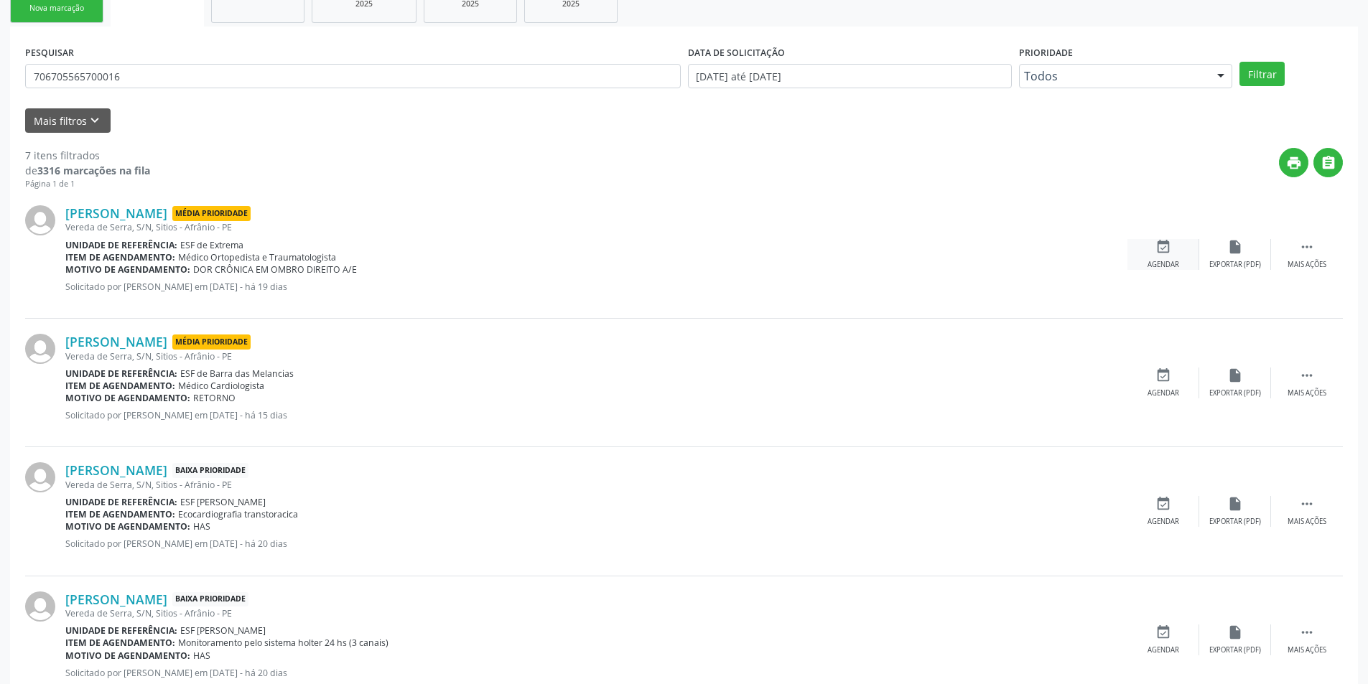
click at [1164, 255] on div "event_available Agendar" at bounding box center [1163, 254] width 72 height 31
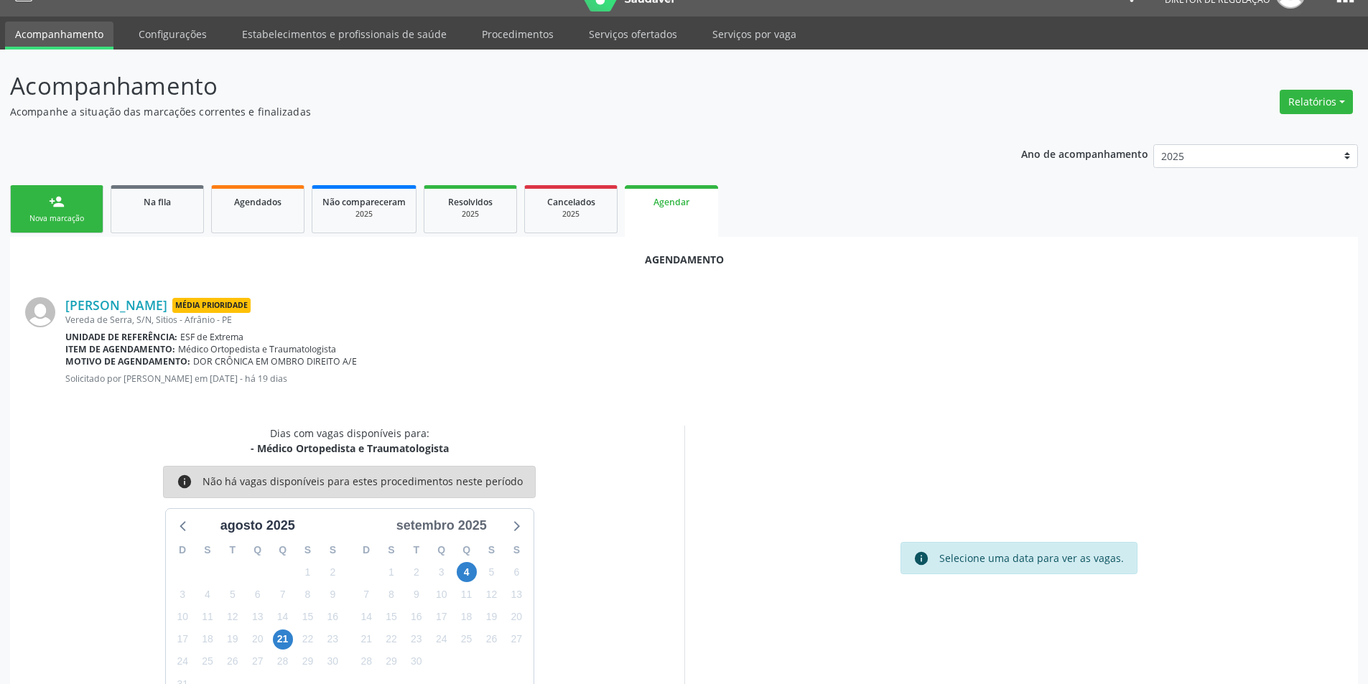
scroll to position [63, 0]
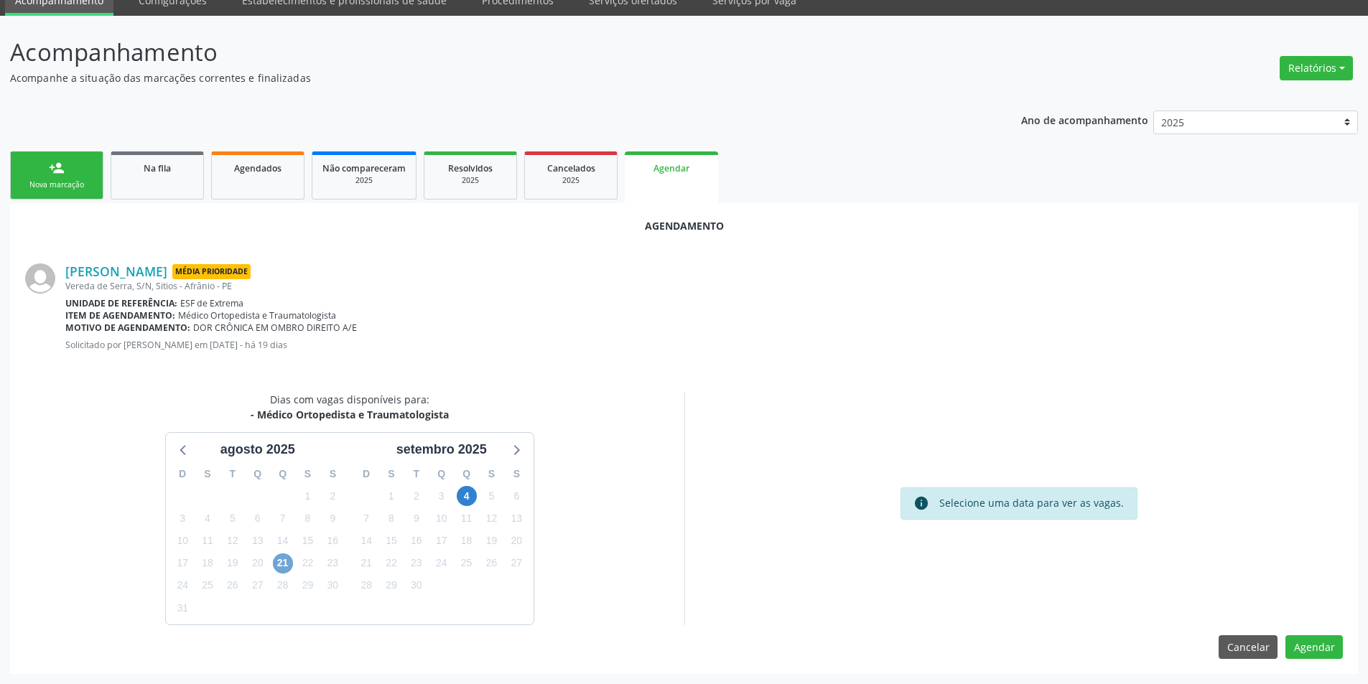
click at [286, 568] on span "21" at bounding box center [283, 564] width 20 height 20
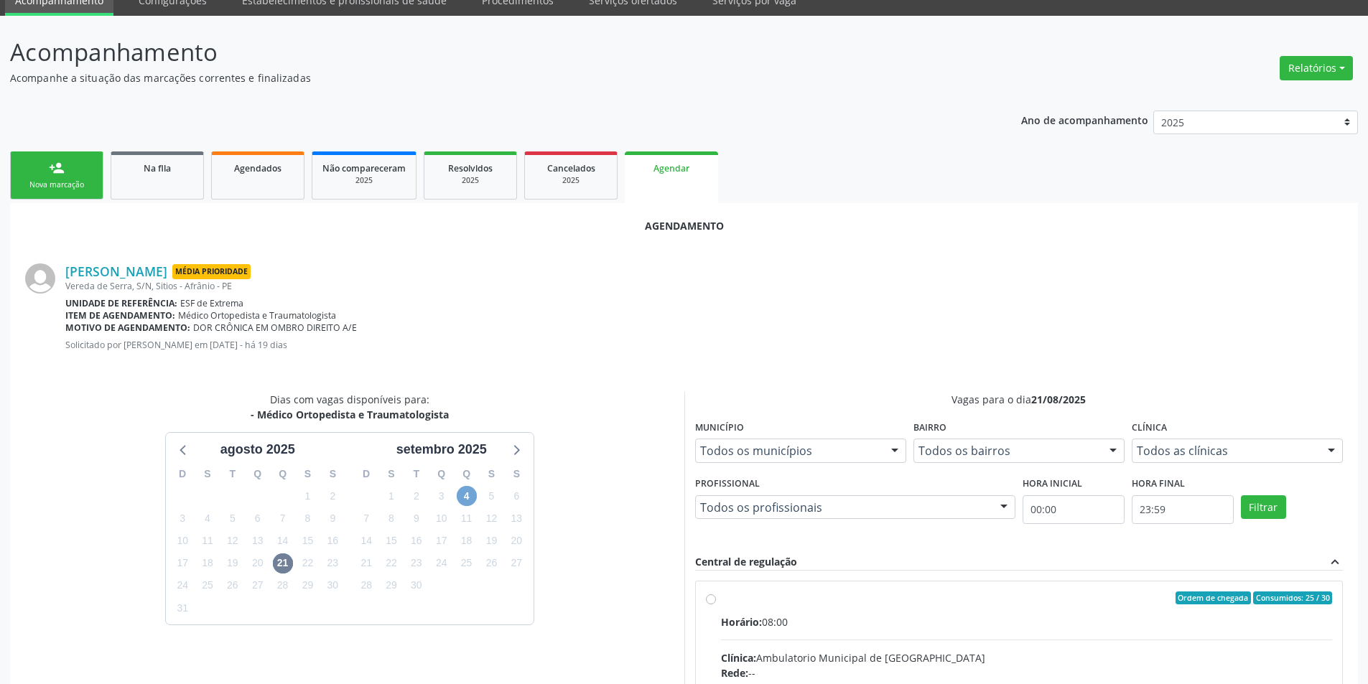
click at [470, 500] on span "4" at bounding box center [467, 496] width 20 height 20
click at [755, 618] on span "Horário:" at bounding box center [741, 622] width 41 height 14
click at [716, 605] on input "Ordem de chegada Consumidos: 22 / 30 Horário: 08:00 Clínica: Ambulatorio Munici…" at bounding box center [711, 598] width 10 height 13
radio input "true"
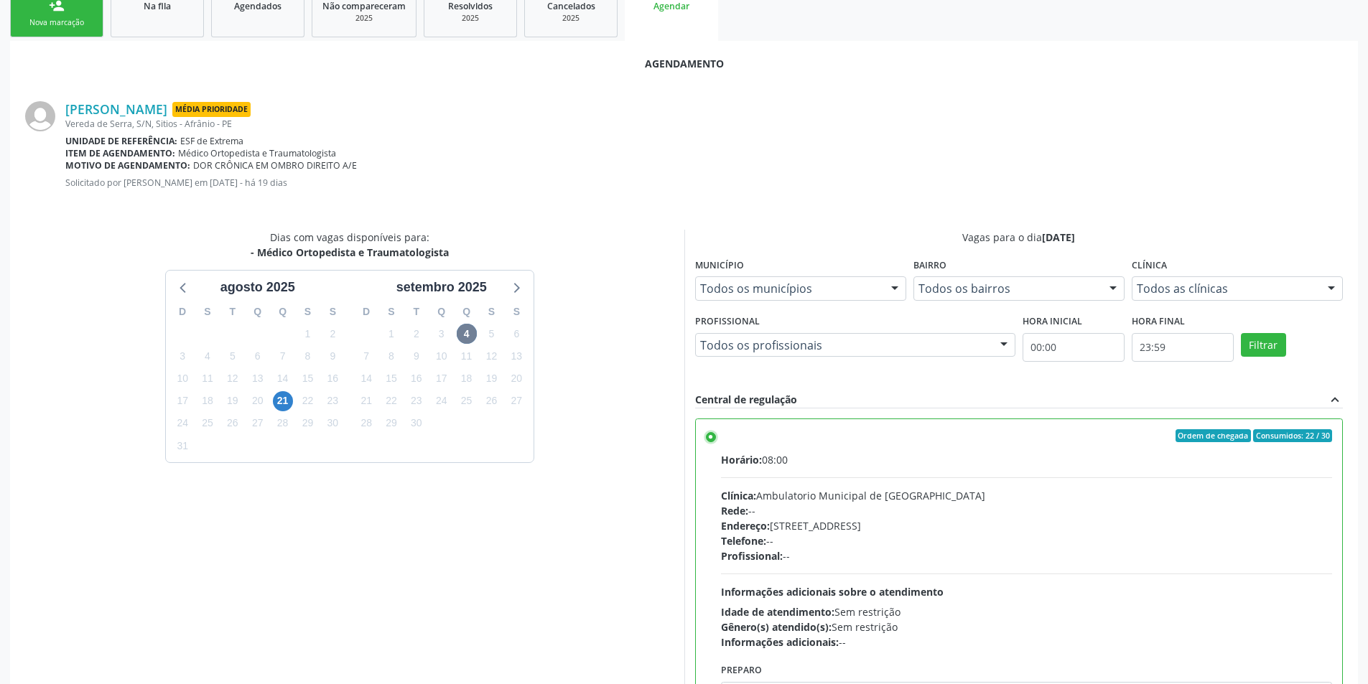
scroll to position [297, 0]
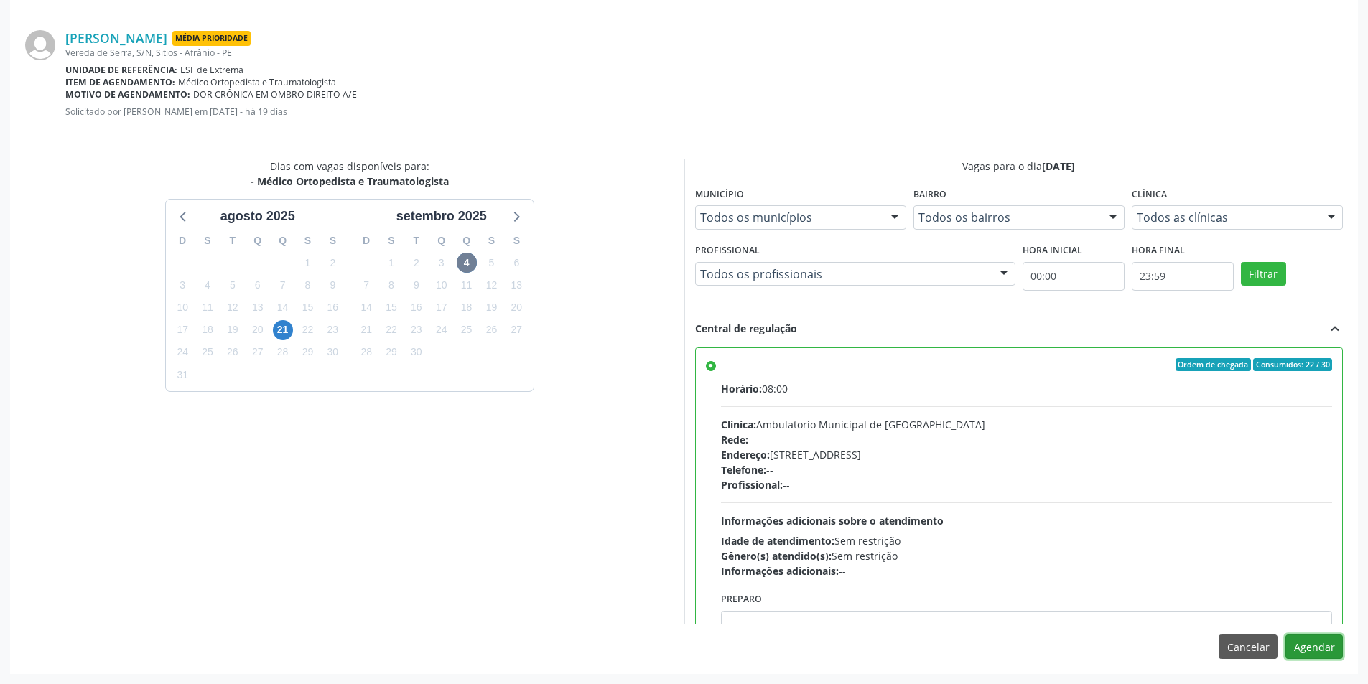
click at [1302, 645] on button "Agendar" at bounding box center [1313, 647] width 57 height 24
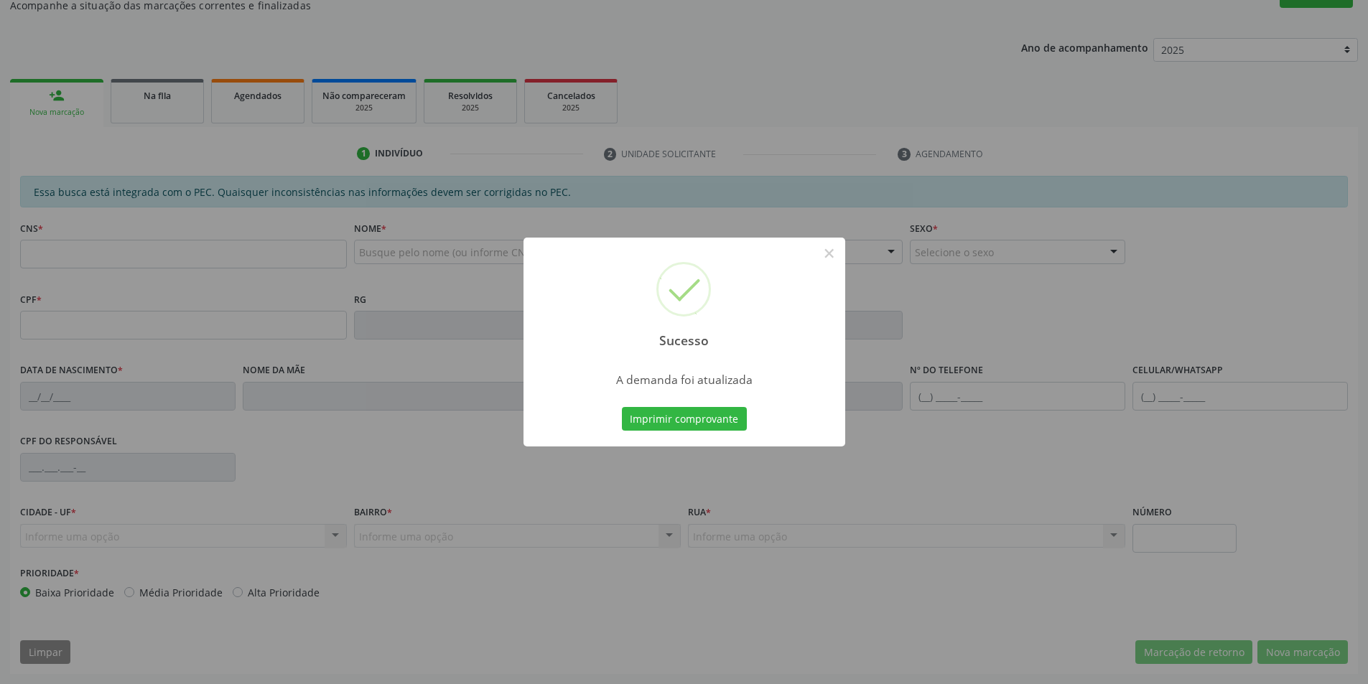
scroll to position [136, 0]
click at [714, 424] on button "Imprimir comprovante" at bounding box center [684, 419] width 125 height 24
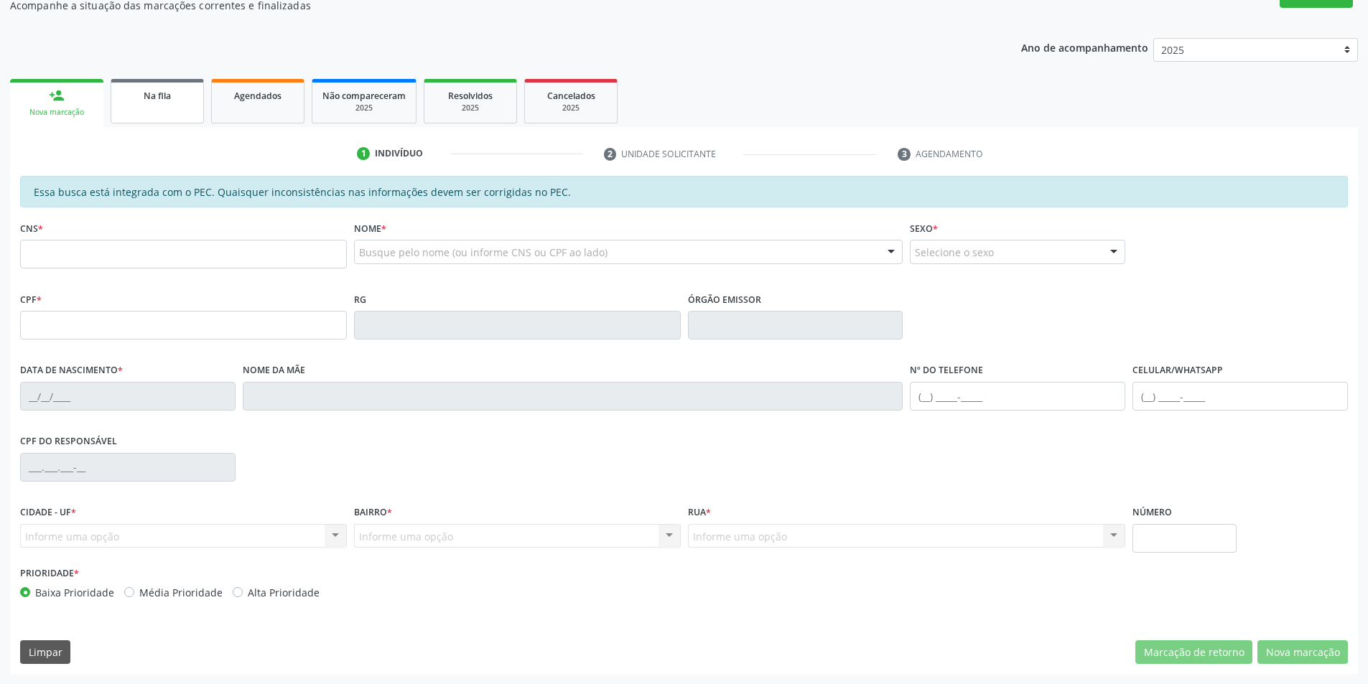
click at [178, 94] on div "Na fila" at bounding box center [157, 95] width 72 height 15
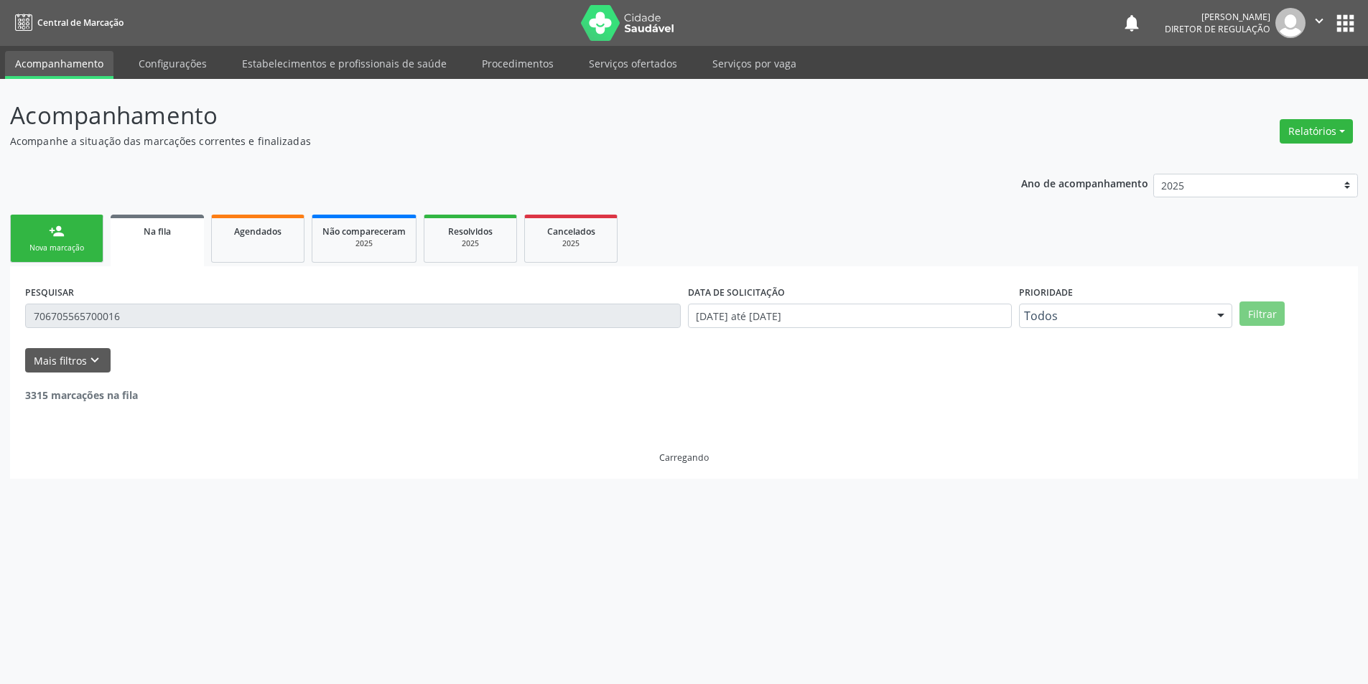
scroll to position [0, 0]
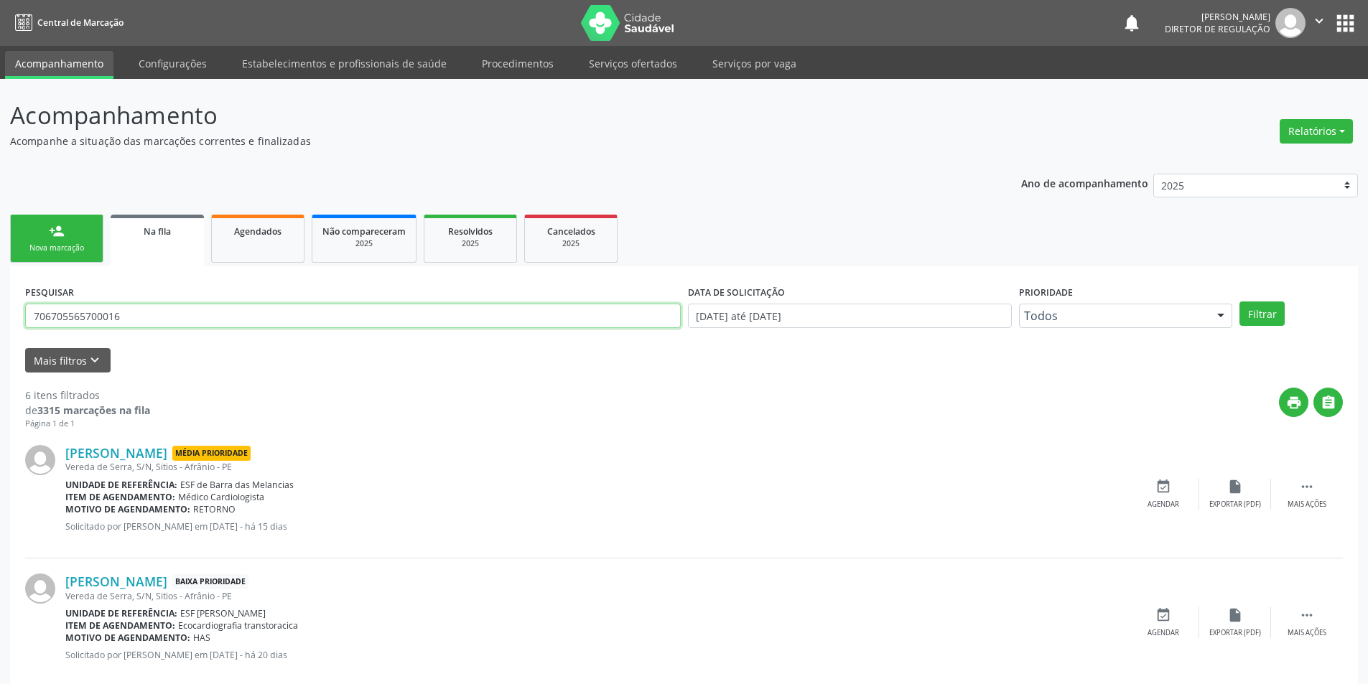
drag, startPoint x: 139, startPoint y: 312, endPoint x: 23, endPoint y: 307, distance: 115.7
click at [34, 309] on input "706705565700016" at bounding box center [353, 316] width 656 height 24
type input "700001861610909"
click at [1249, 312] on button "Filtrar" at bounding box center [1261, 314] width 45 height 24
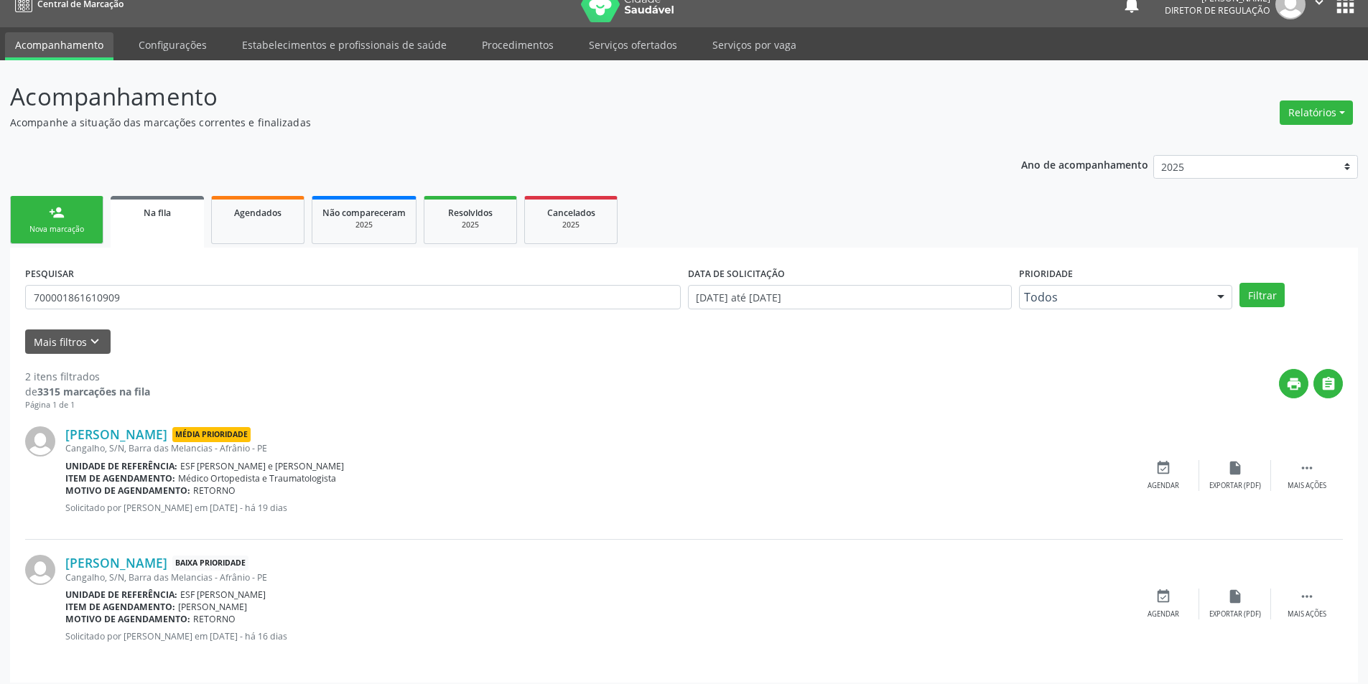
scroll to position [27, 0]
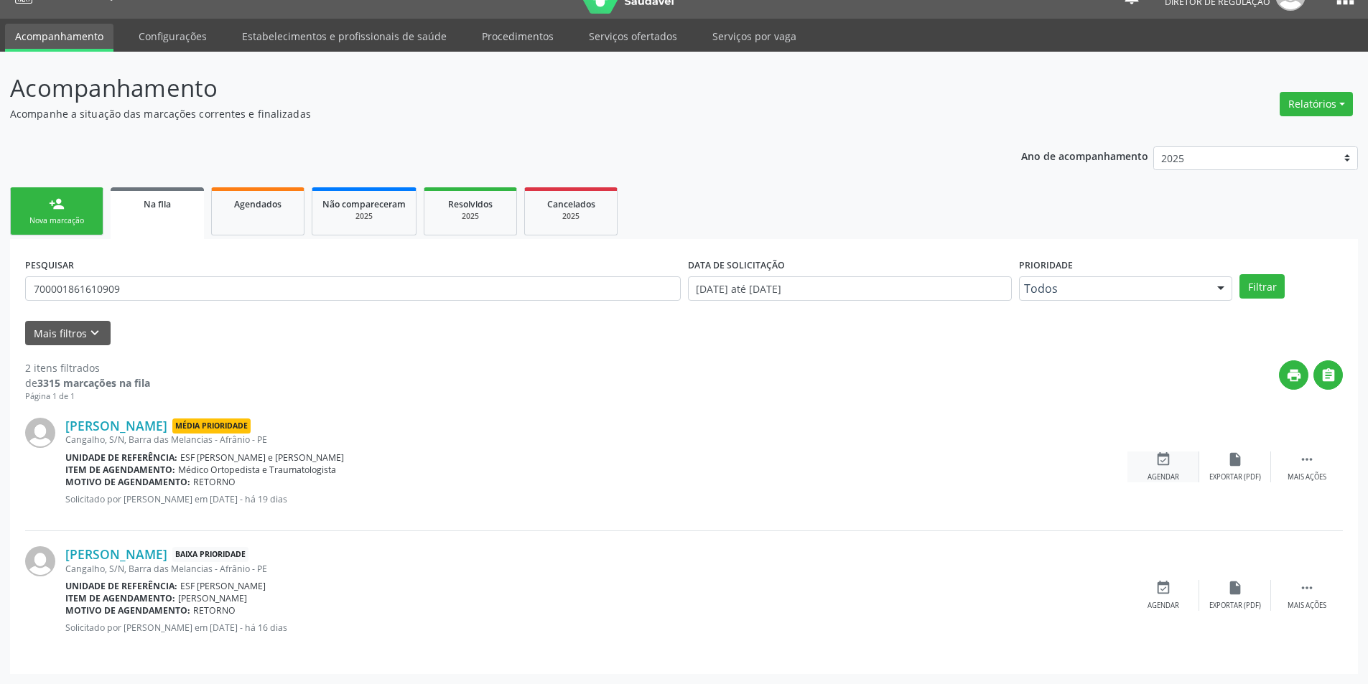
click at [1183, 465] on div "event_available Agendar" at bounding box center [1163, 467] width 72 height 31
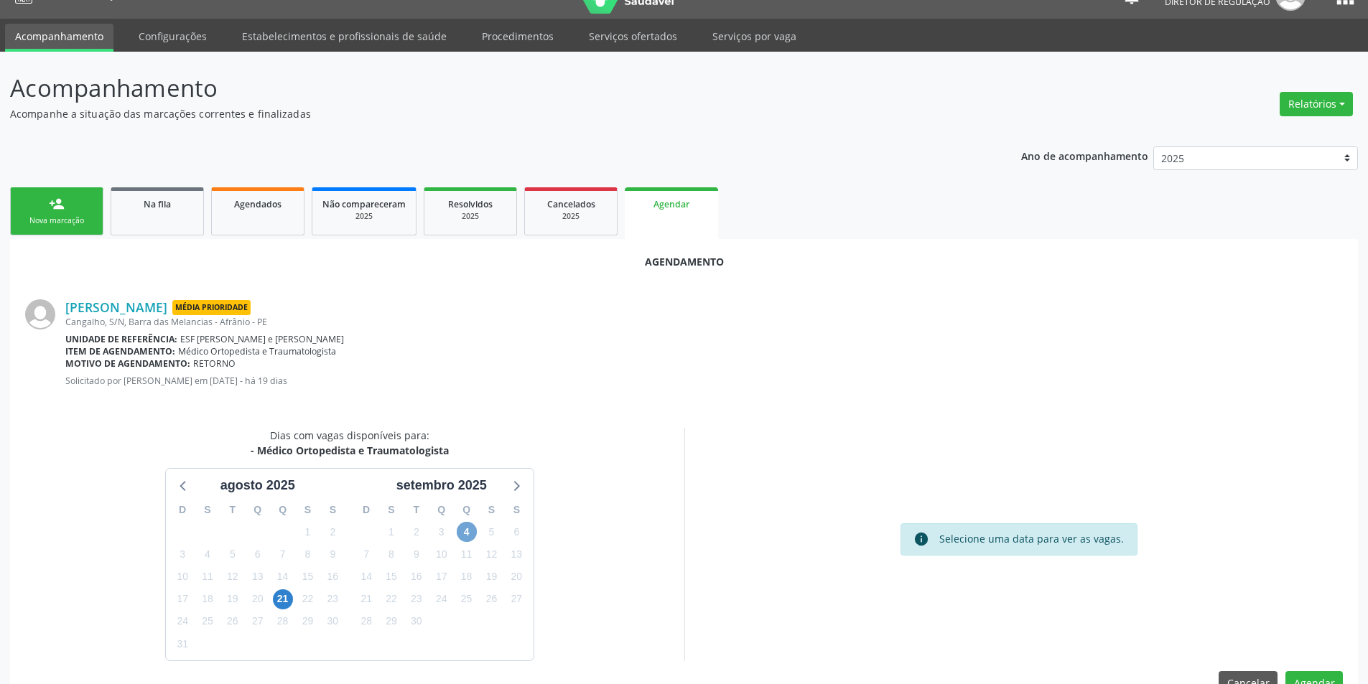
click at [466, 528] on span "4" at bounding box center [467, 532] width 20 height 20
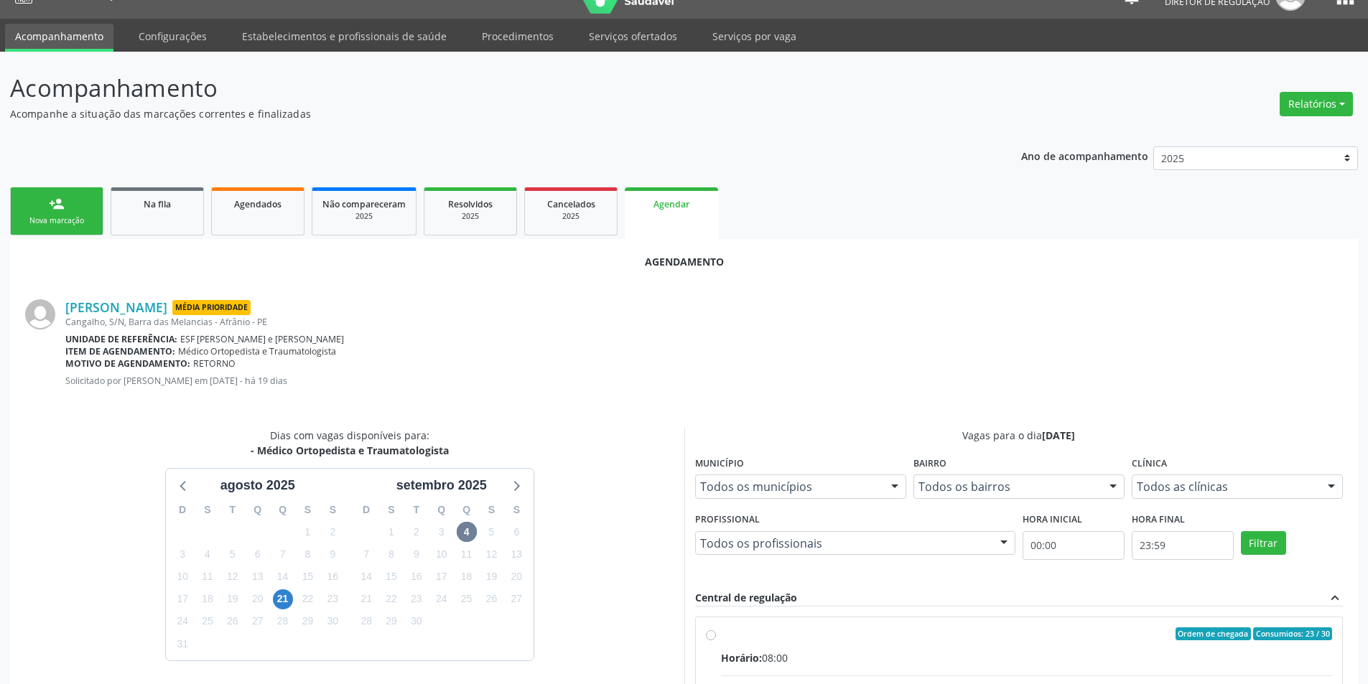
click at [773, 632] on div "Ordem de chegada Consumidos: 23 / 30" at bounding box center [1027, 634] width 612 height 13
click at [716, 632] on input "Ordem de chegada Consumidos: 23 / 30 Horário: 08:00 Clínica: Ambulatorio Munici…" at bounding box center [711, 634] width 10 height 13
radio input "true"
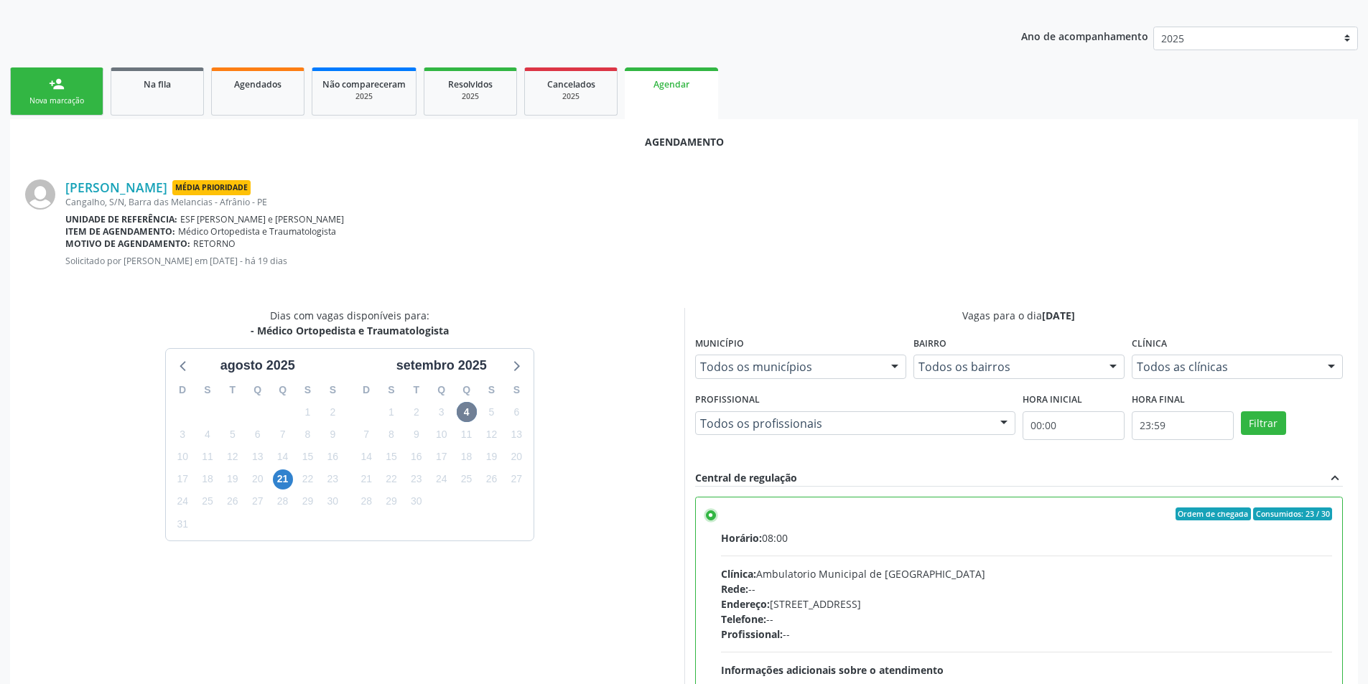
scroll to position [297, 0]
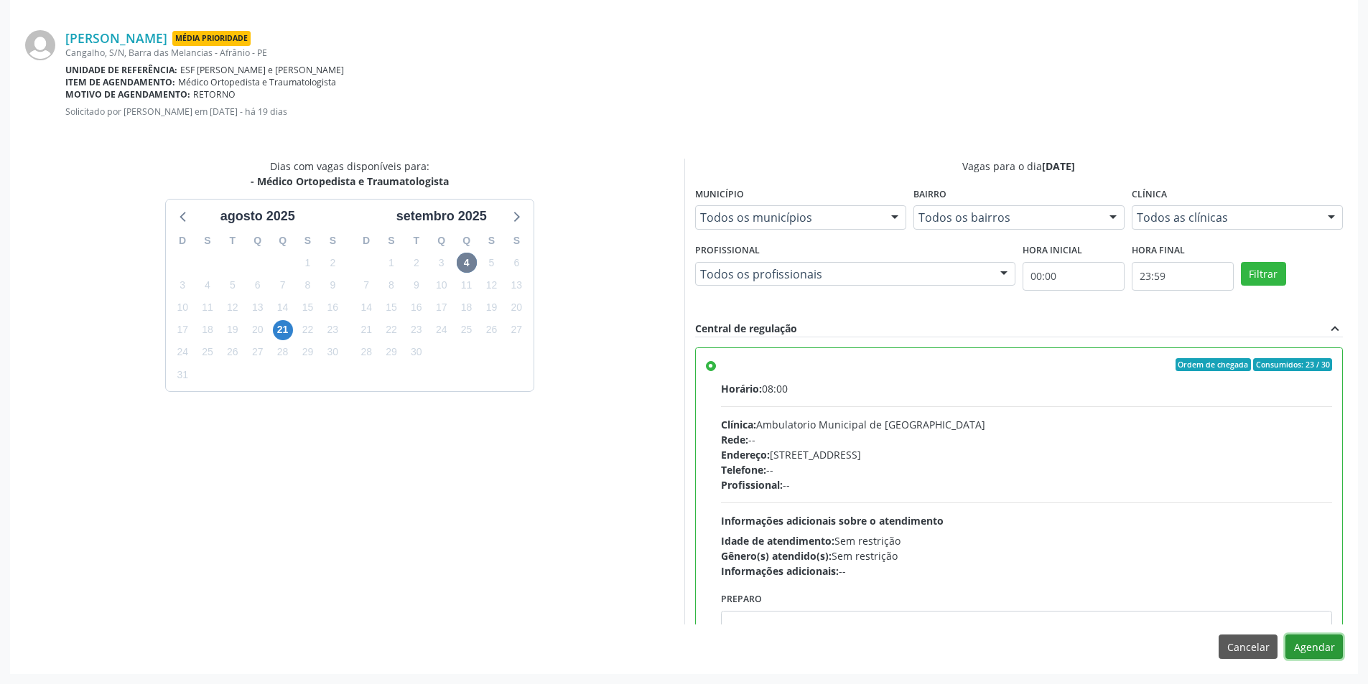
click at [1325, 646] on button "Agendar" at bounding box center [1313, 647] width 57 height 24
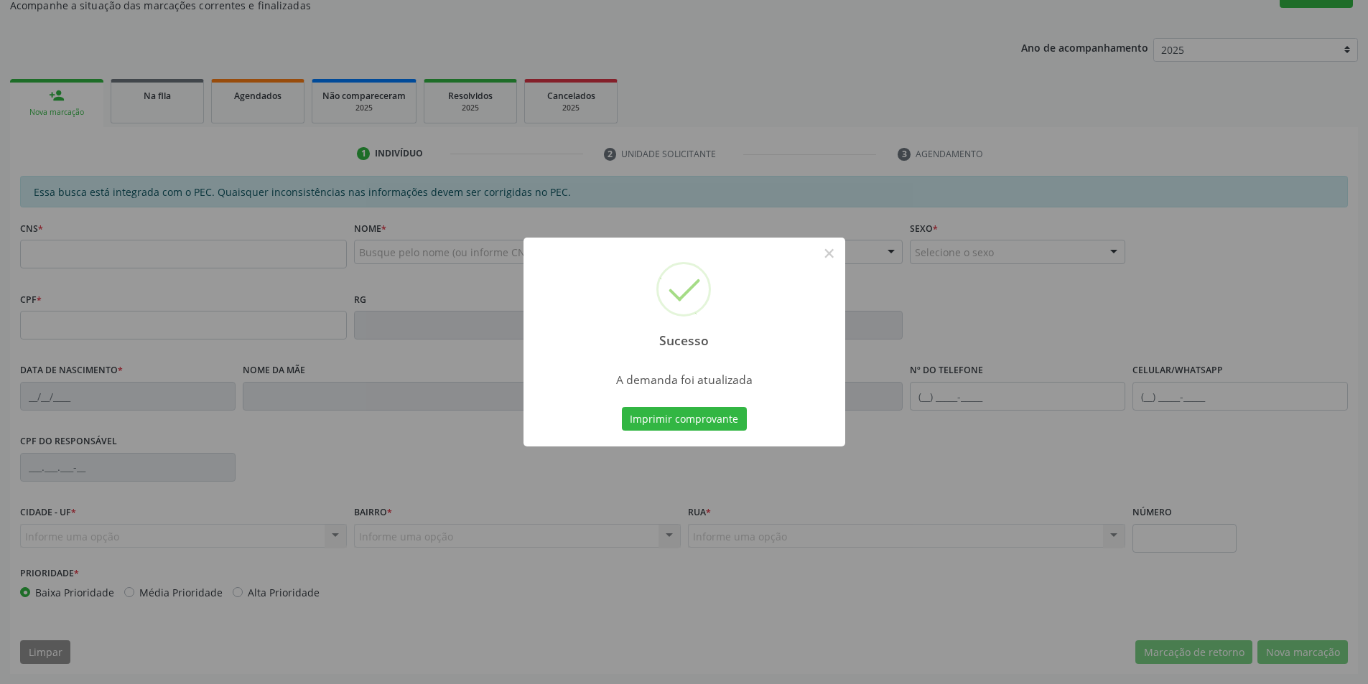
scroll to position [136, 0]
click at [722, 412] on button "Imprimir comprovante" at bounding box center [684, 419] width 125 height 24
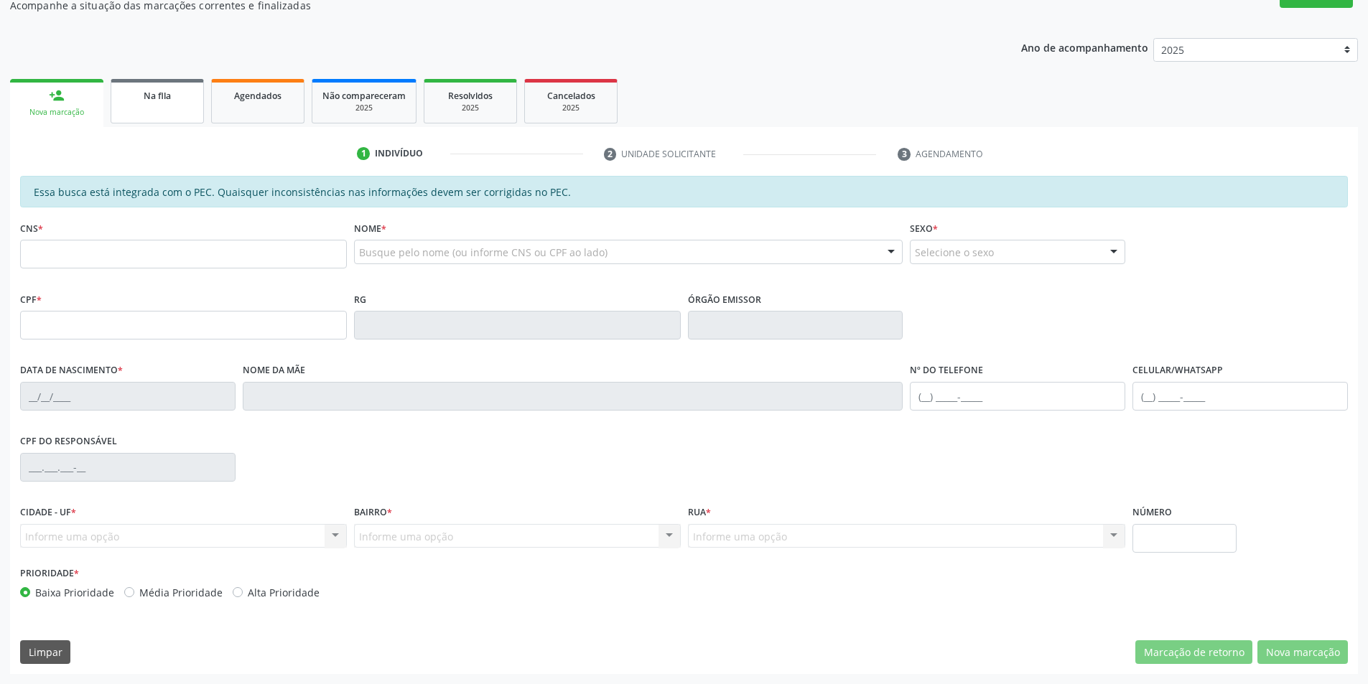
click at [152, 105] on link "Na fila" at bounding box center [157, 101] width 93 height 45
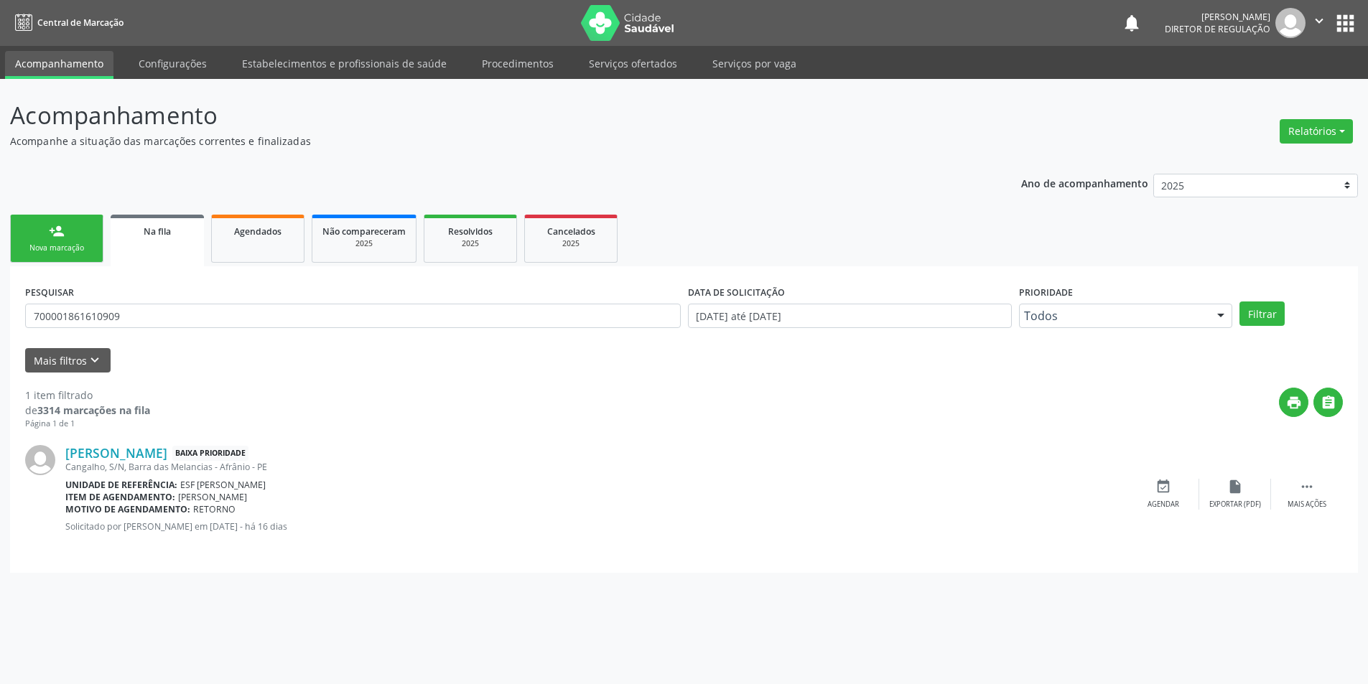
scroll to position [0, 0]
drag, startPoint x: 186, startPoint y: 322, endPoint x: 0, endPoint y: 292, distance: 188.4
click at [0, 289] on div "Acompanhamento Acompanhe a situação das marcações correntes e finalizadas Relat…" at bounding box center [689, 381] width 1379 height 605
type input "705204465393575"
click at [1280, 320] on button "Filtrar" at bounding box center [1271, 314] width 45 height 24
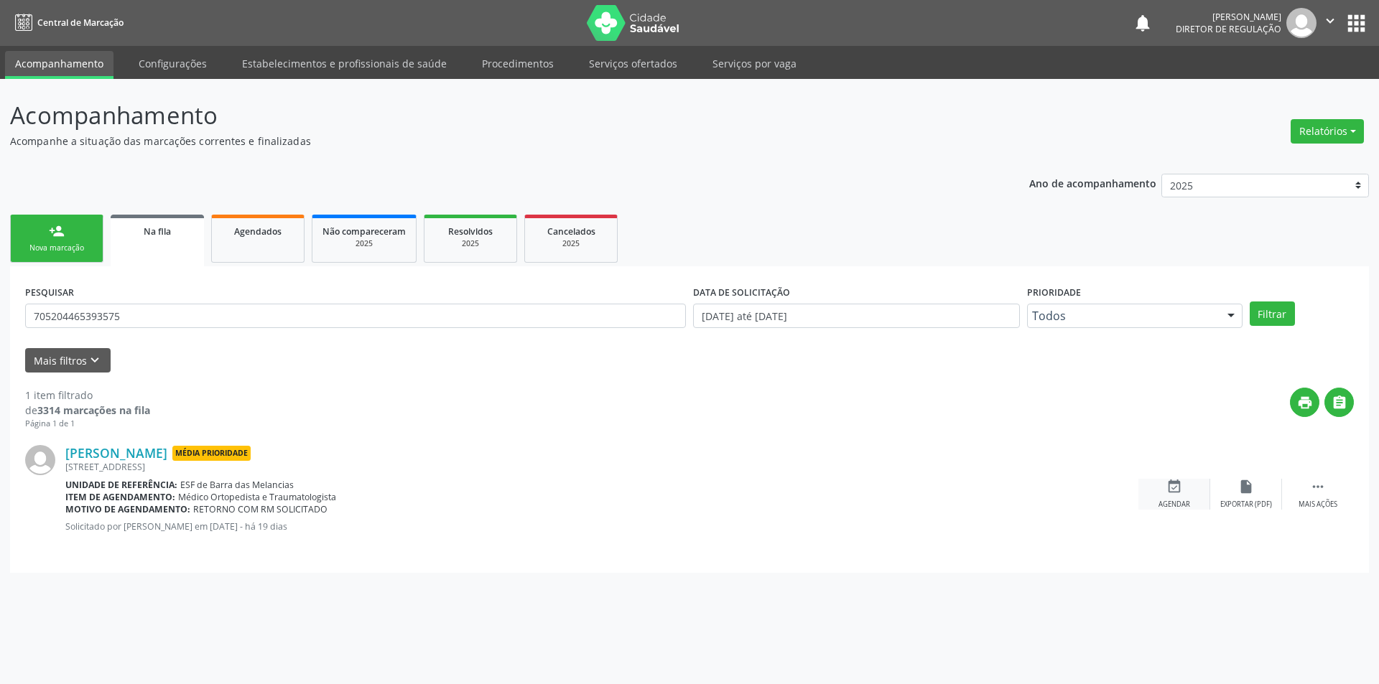
click at [1169, 502] on div "Agendar" at bounding box center [1174, 505] width 32 height 10
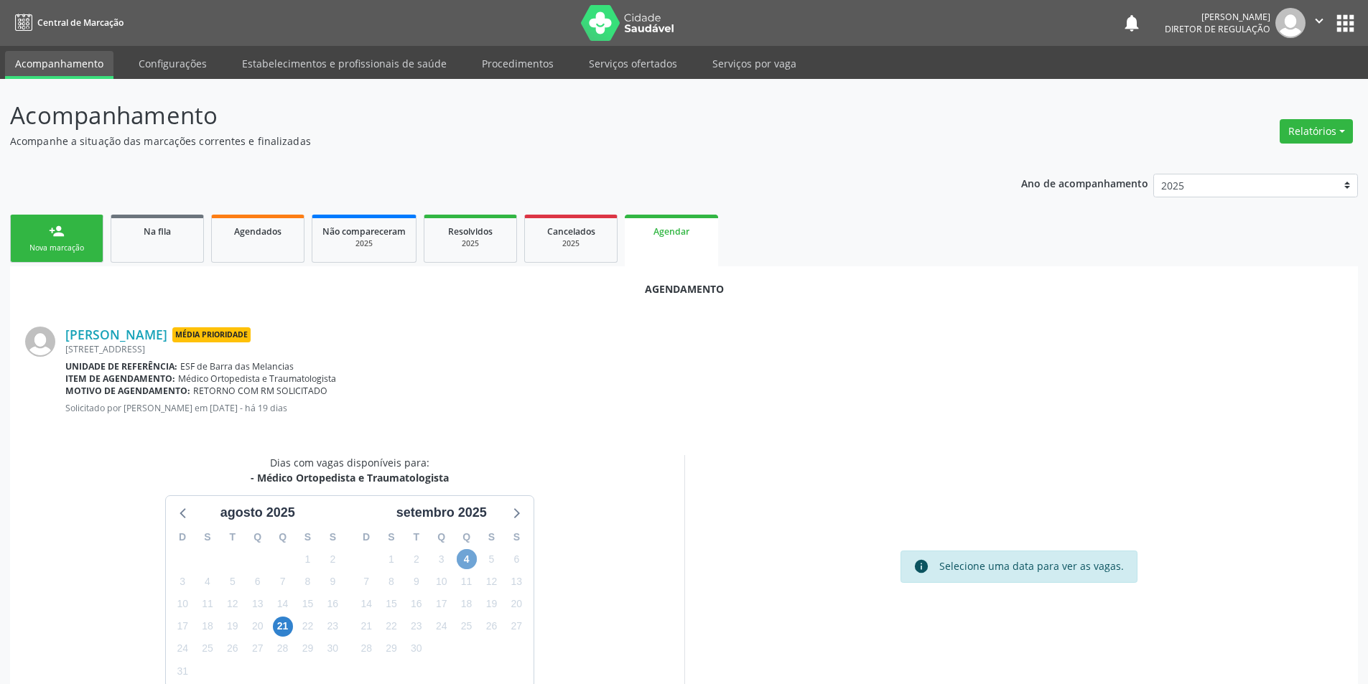
click at [462, 554] on span "4" at bounding box center [467, 559] width 20 height 20
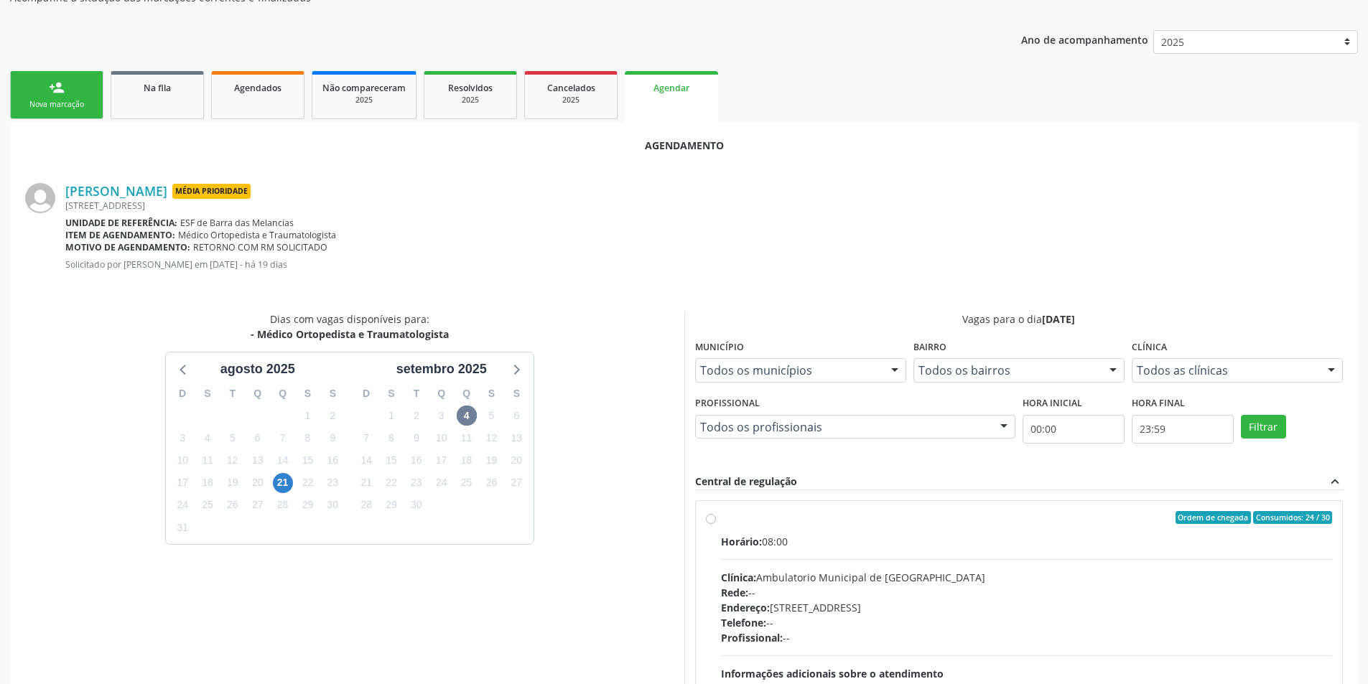
click at [721, 518] on label "Ordem de chegada Consumidos: 24 / 30 Horário: 08:00 Clínica: Ambulatorio Munici…" at bounding box center [1027, 621] width 612 height 220
click at [710, 518] on input "Ordem de chegada Consumidos: 24 / 30 Horário: 08:00 Clínica: Ambulatorio Munici…" at bounding box center [711, 517] width 10 height 13
radio input "true"
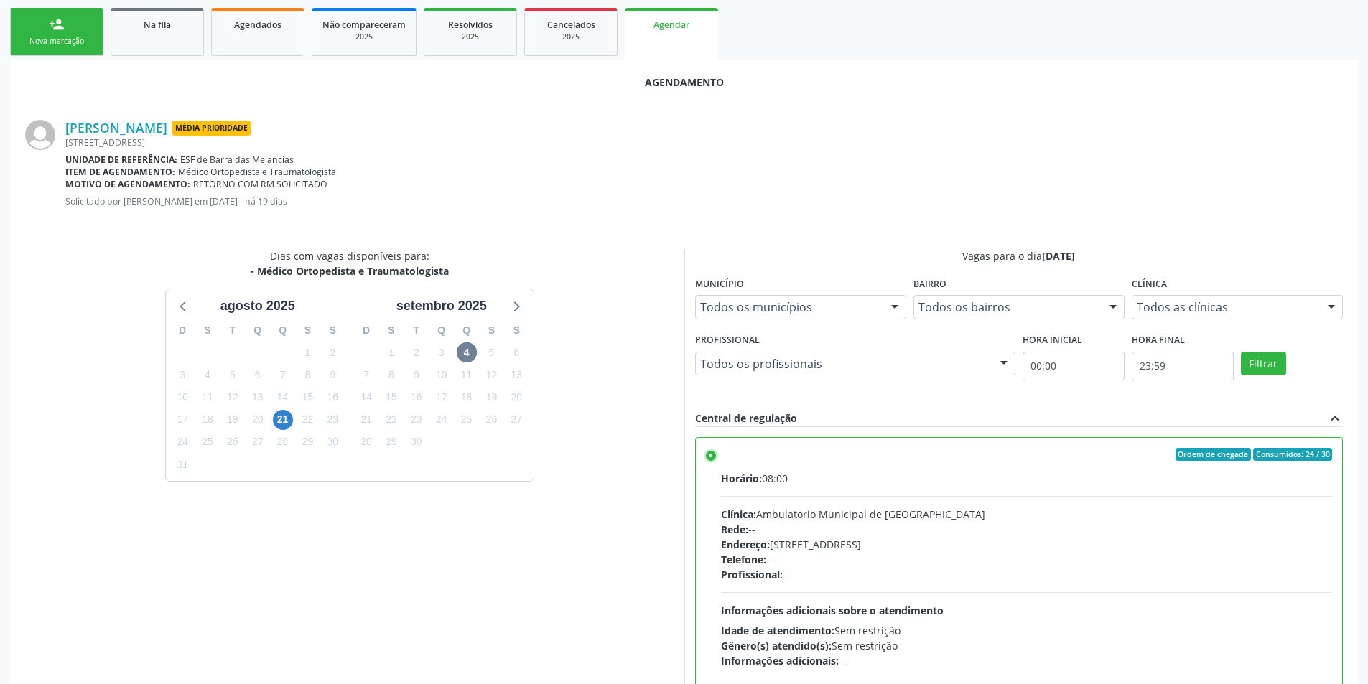
scroll to position [297, 0]
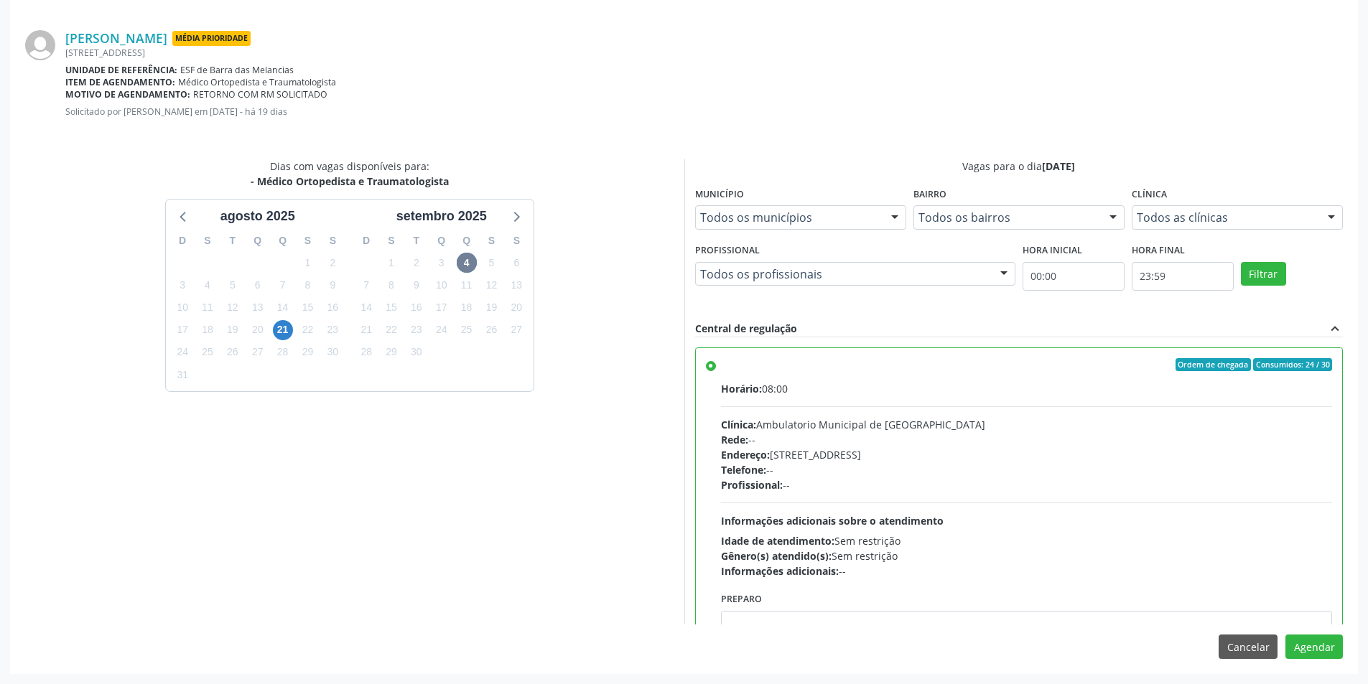
click at [1288, 661] on div "Agendamento Ana Marques de Lima Média Prioridade Rua Cachoeira, 219, Centro - A…" at bounding box center [684, 322] width 1348 height 704
click at [1301, 653] on button "Agendar" at bounding box center [1313, 647] width 57 height 24
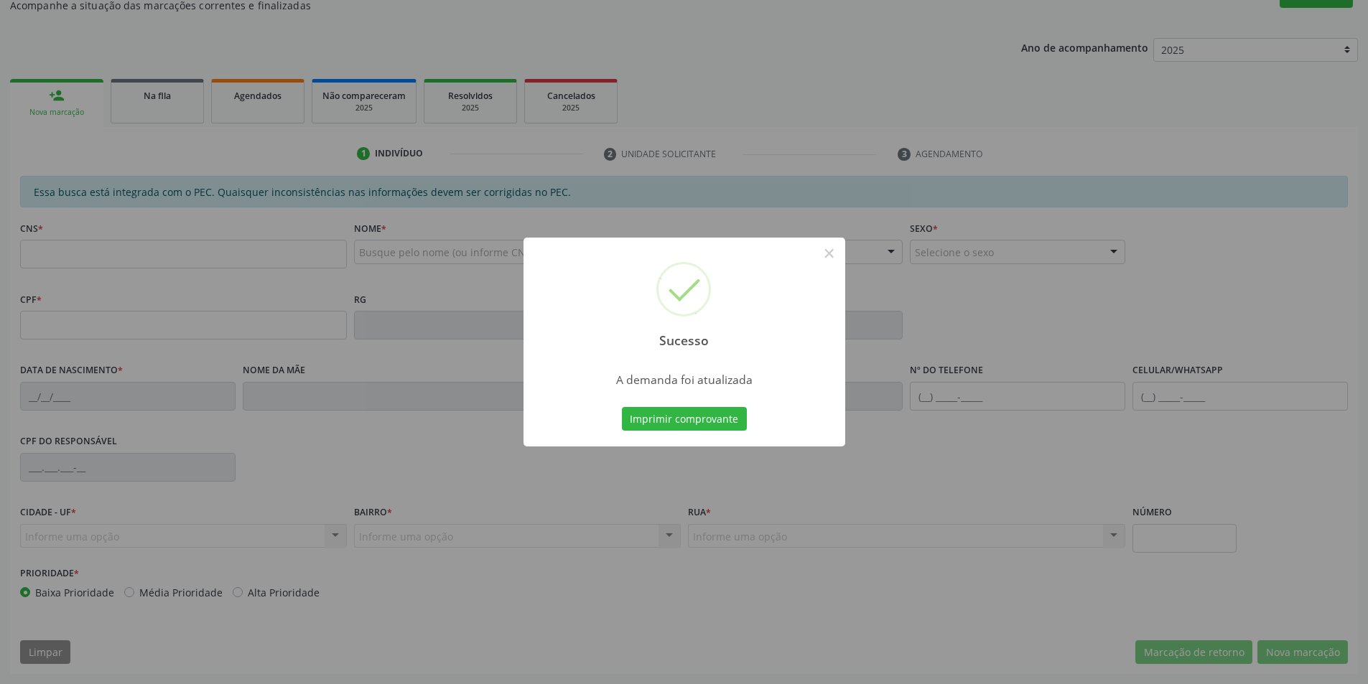
scroll to position [136, 0]
click at [727, 434] on div "Imprimir comprovante Cancel" at bounding box center [683, 419] width 131 height 30
click at [729, 427] on button "Imprimir comprovante" at bounding box center [684, 419] width 125 height 24
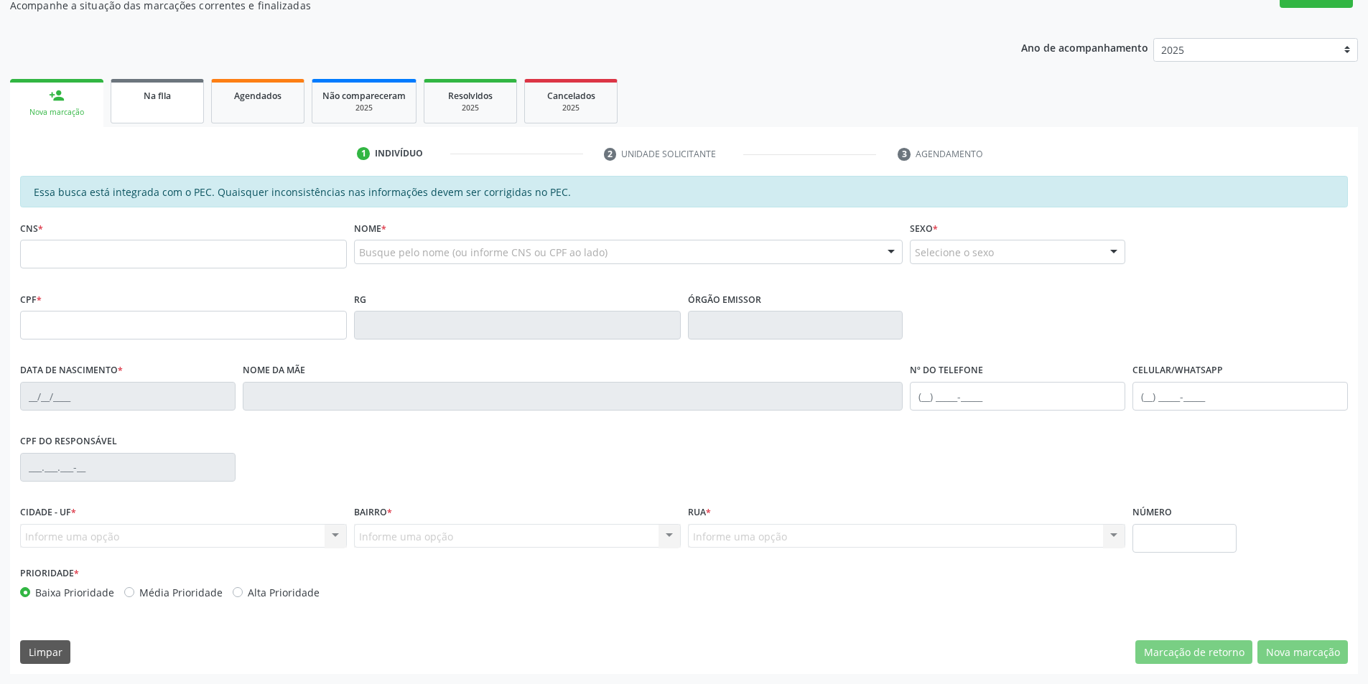
click at [169, 118] on link "Na fila" at bounding box center [157, 101] width 93 height 45
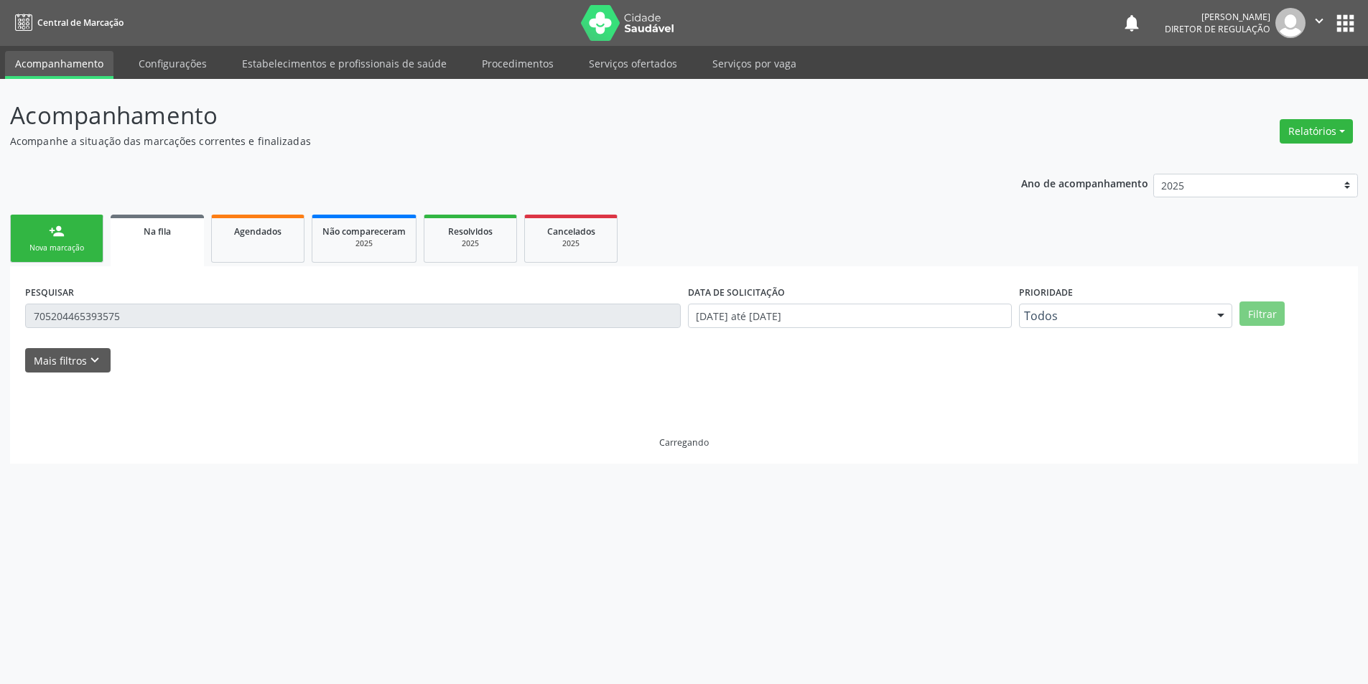
scroll to position [0, 0]
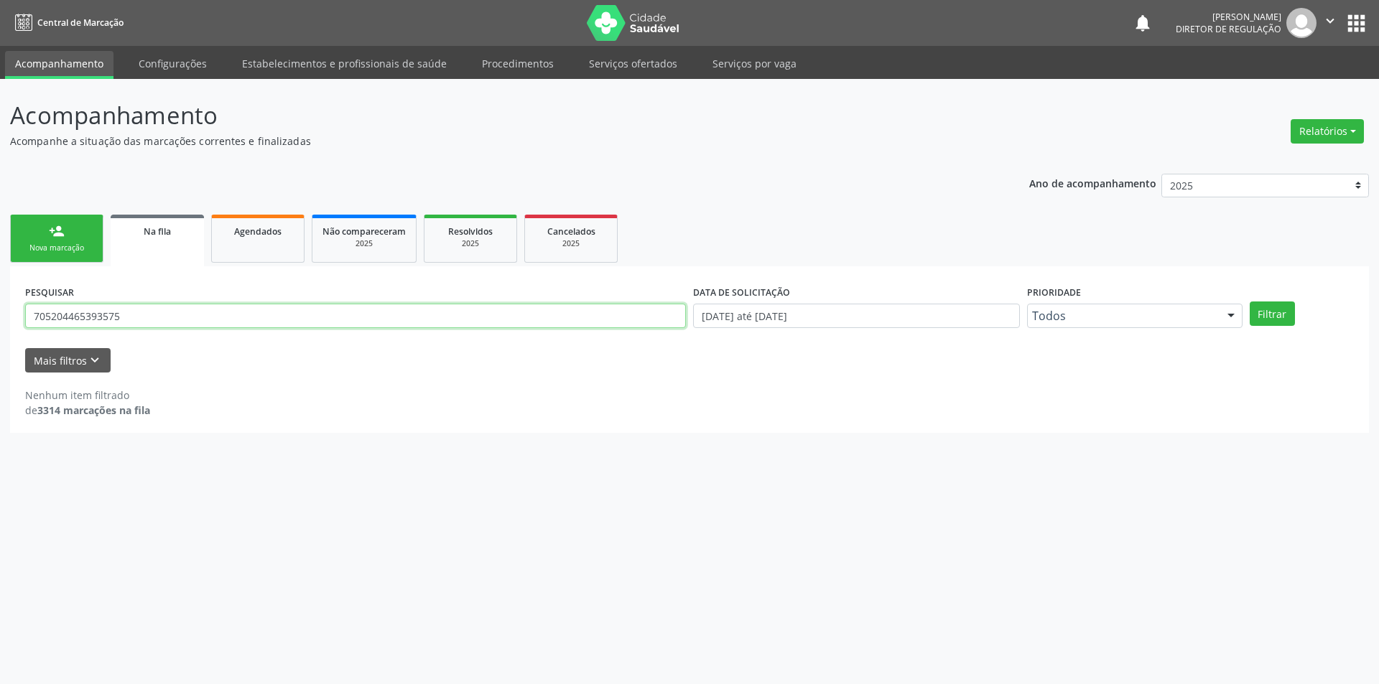
drag, startPoint x: 159, startPoint y: 310, endPoint x: 1025, endPoint y: 177, distance: 876.2
click at [0, 271] on div "Acompanhamento Acompanhe a situação das marcações correntes e finalizadas Relat…" at bounding box center [689, 381] width 1379 height 605
type input "700505316437357"
click at [1298, 307] on div "Filtrar" at bounding box center [1301, 314] width 111 height 24
click at [1282, 310] on button "Filtrar" at bounding box center [1271, 314] width 45 height 24
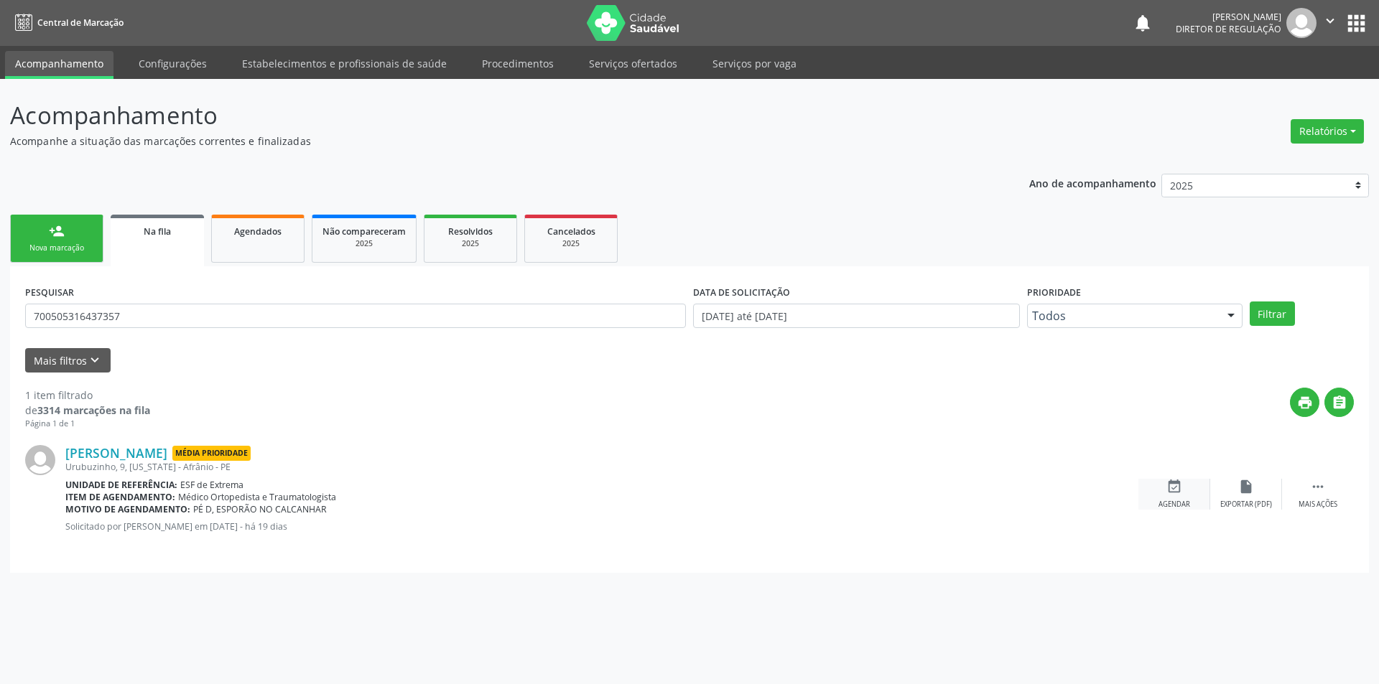
click at [1167, 493] on icon "event_available" at bounding box center [1174, 487] width 16 height 16
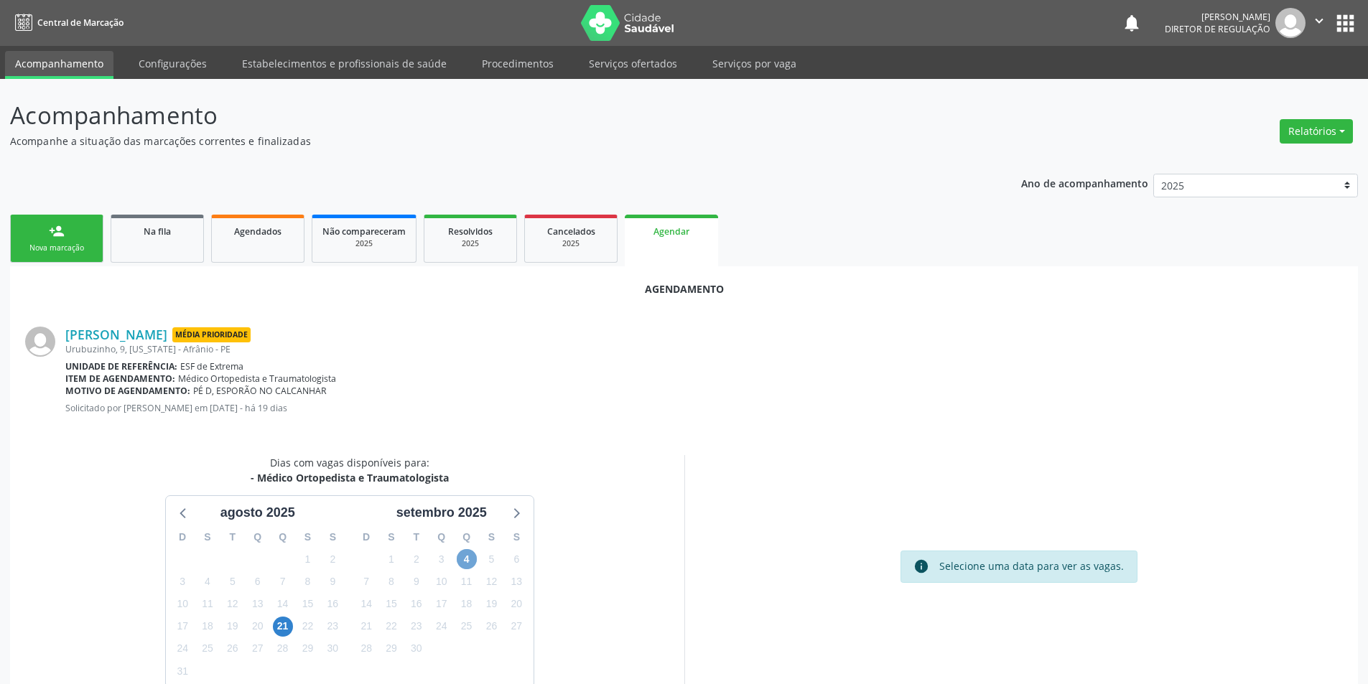
click at [474, 558] on span "4" at bounding box center [467, 559] width 20 height 20
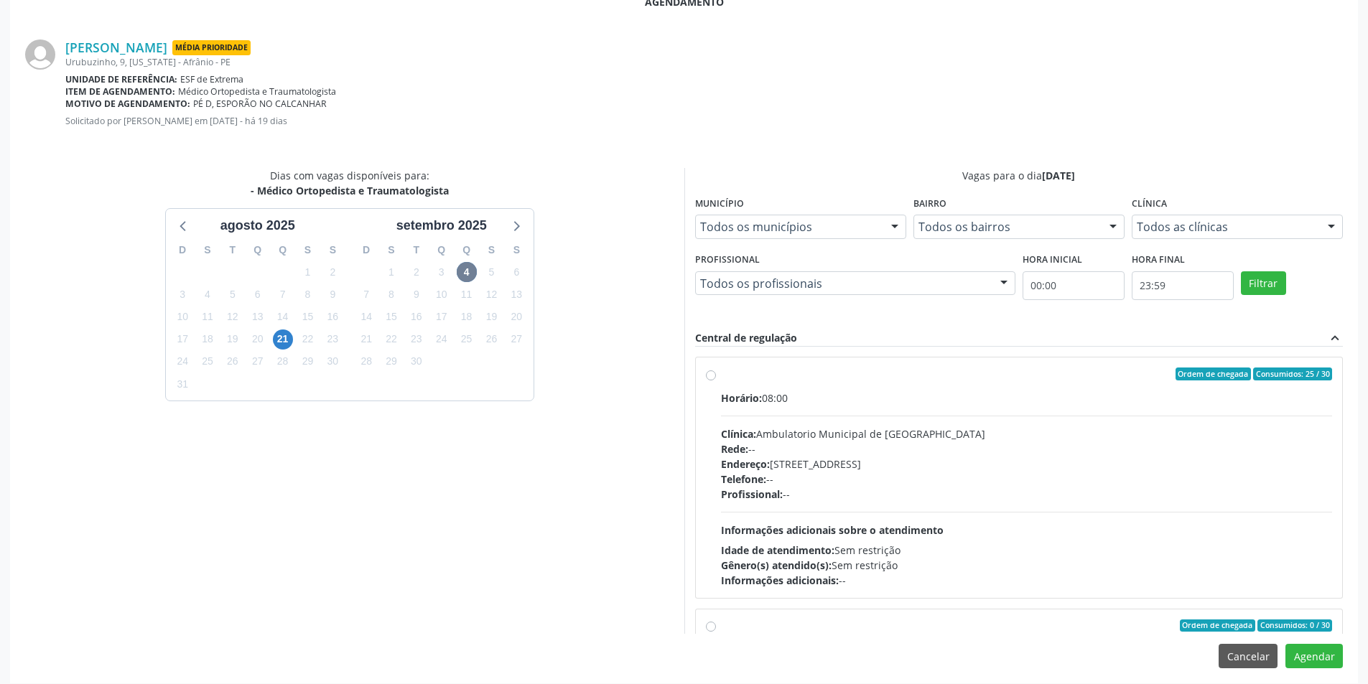
click at [721, 370] on label "Ordem de chegada Consumidos: 25 / 30 Horário: 08:00 Clínica: Ambulatorio Munici…" at bounding box center [1027, 478] width 612 height 220
click at [706, 370] on input "Ordem de chegada Consumidos: 25 / 30 Horário: 08:00 Clínica: Ambulatorio Munici…" at bounding box center [711, 374] width 10 height 13
radio input "true"
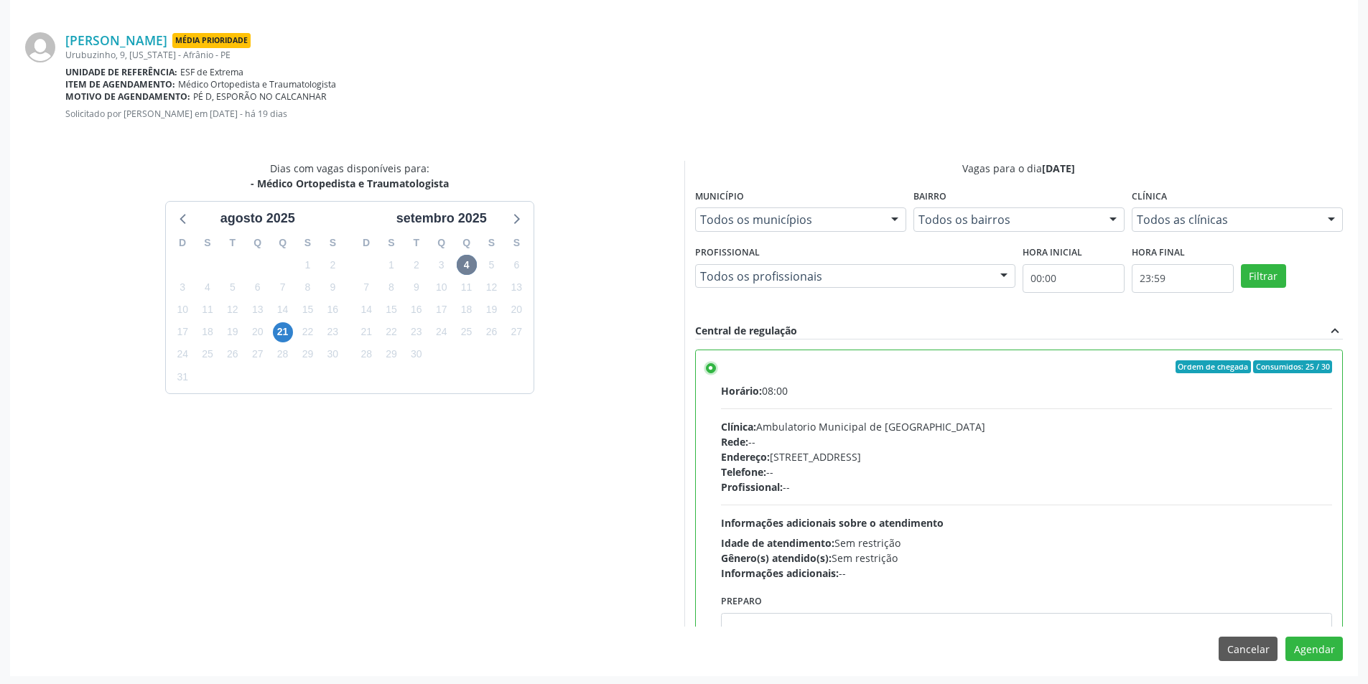
scroll to position [297, 0]
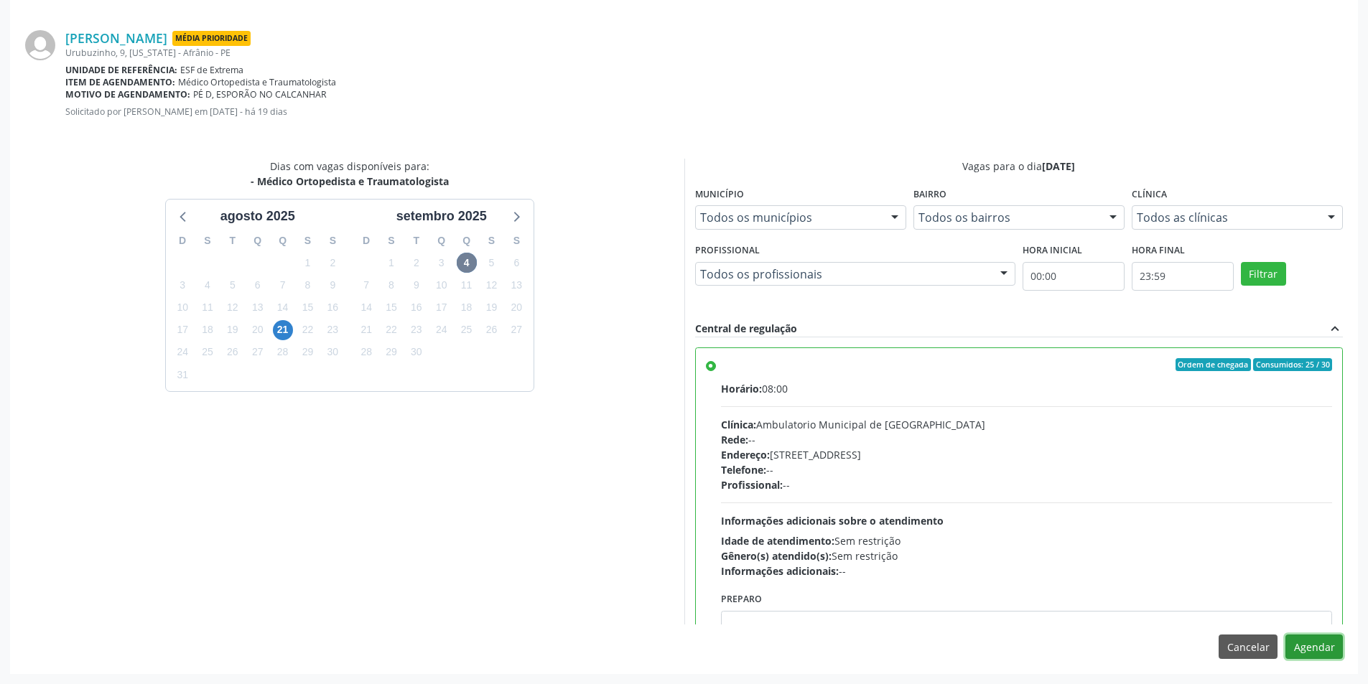
click at [1325, 645] on button "Agendar" at bounding box center [1313, 647] width 57 height 24
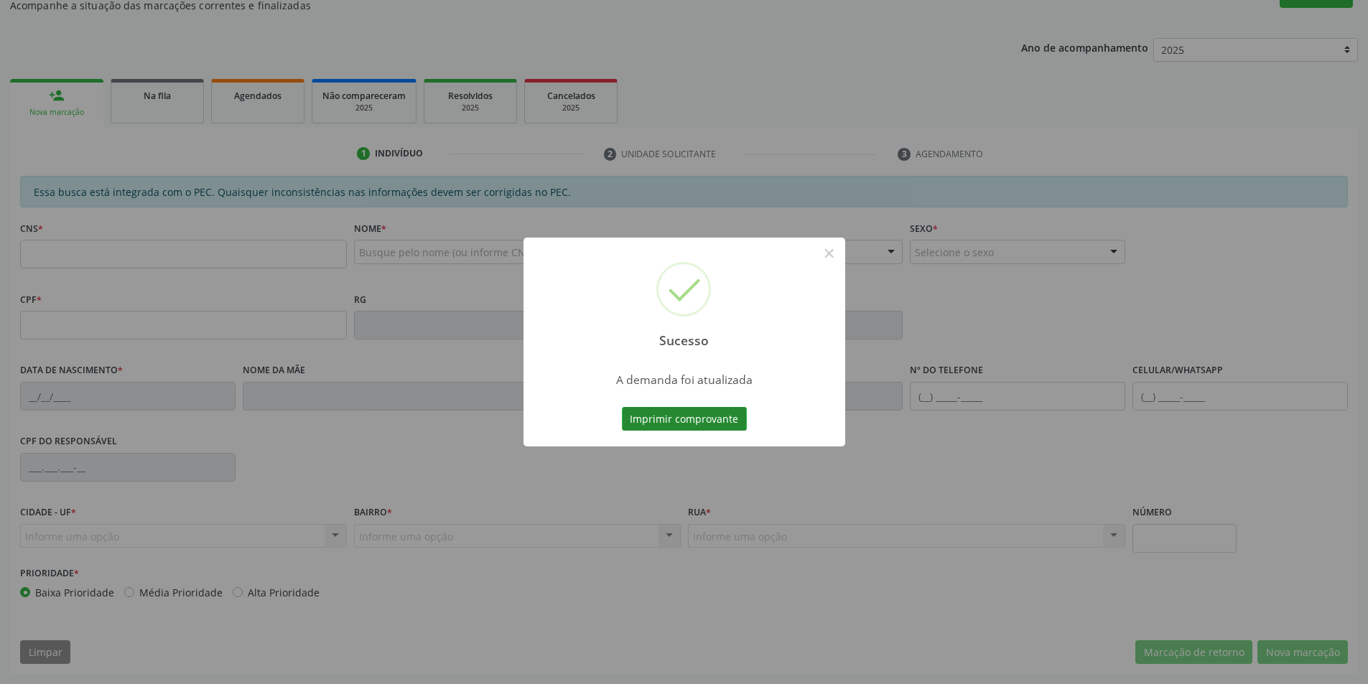
scroll to position [136, 0]
click at [704, 425] on button "Imprimir comprovante" at bounding box center [684, 419] width 125 height 24
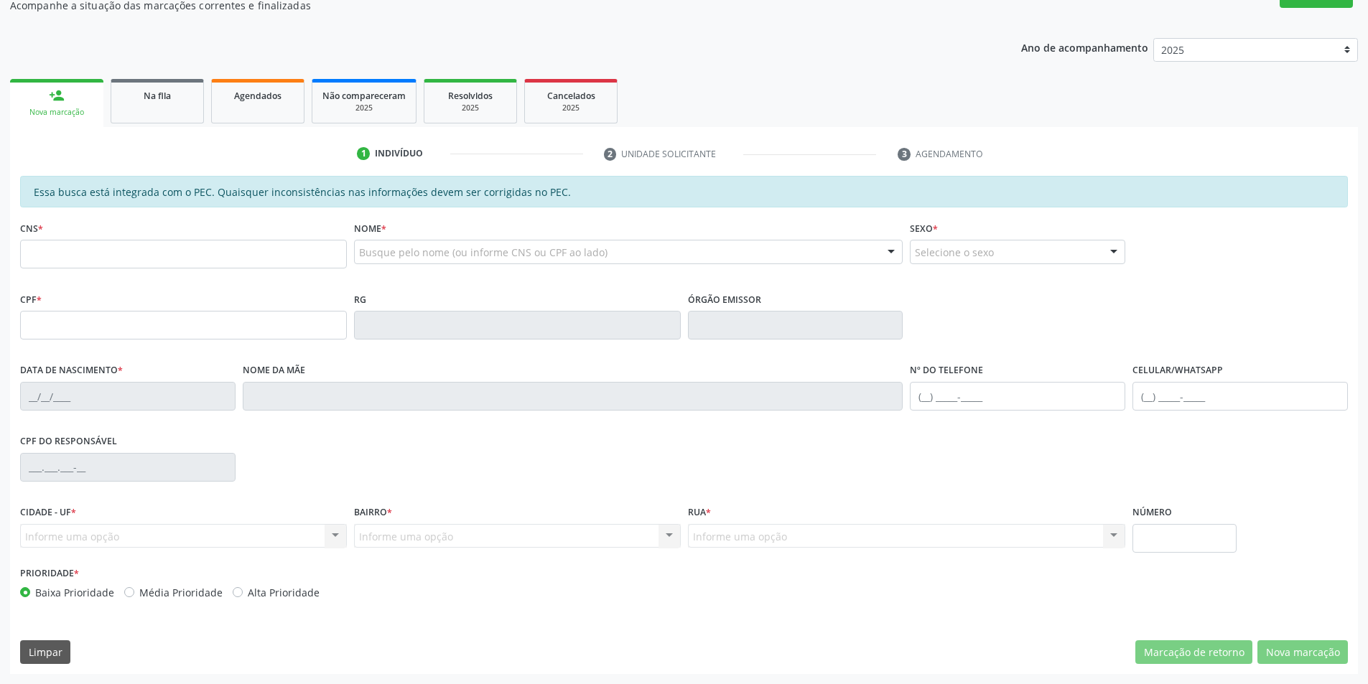
click at [157, 106] on link "Na fila" at bounding box center [157, 101] width 93 height 45
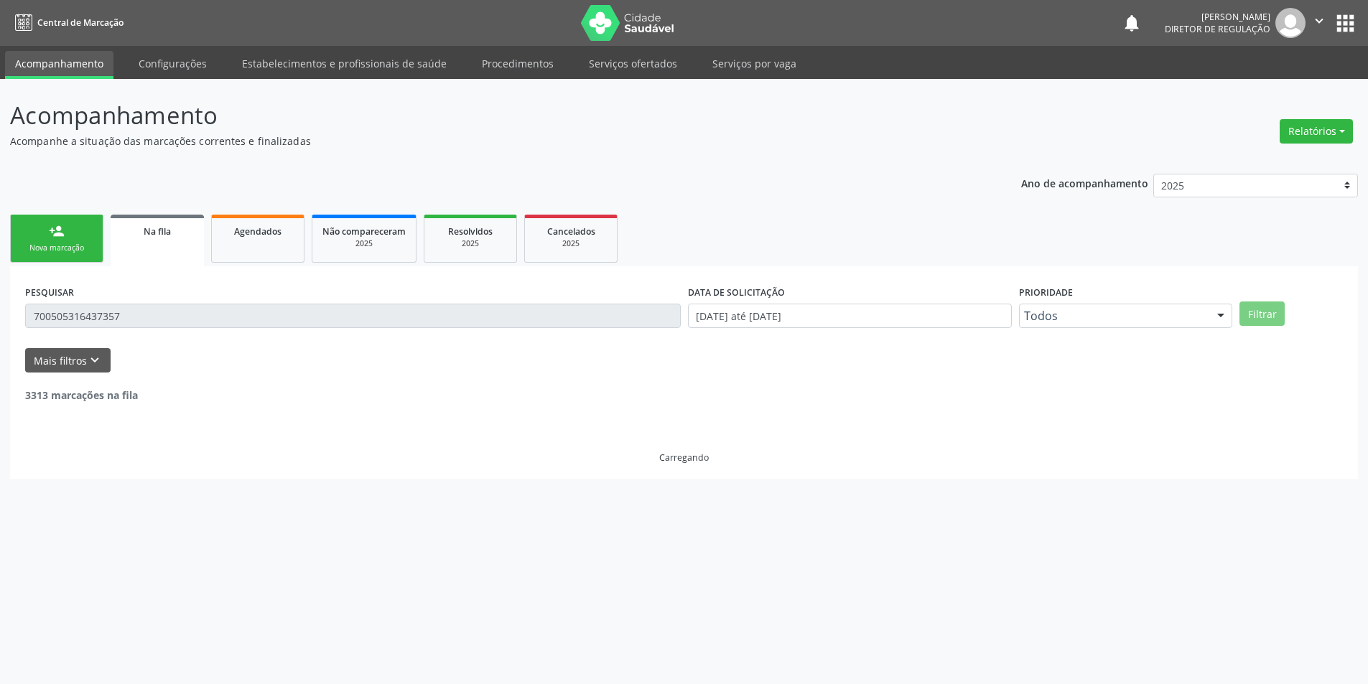
scroll to position [0, 0]
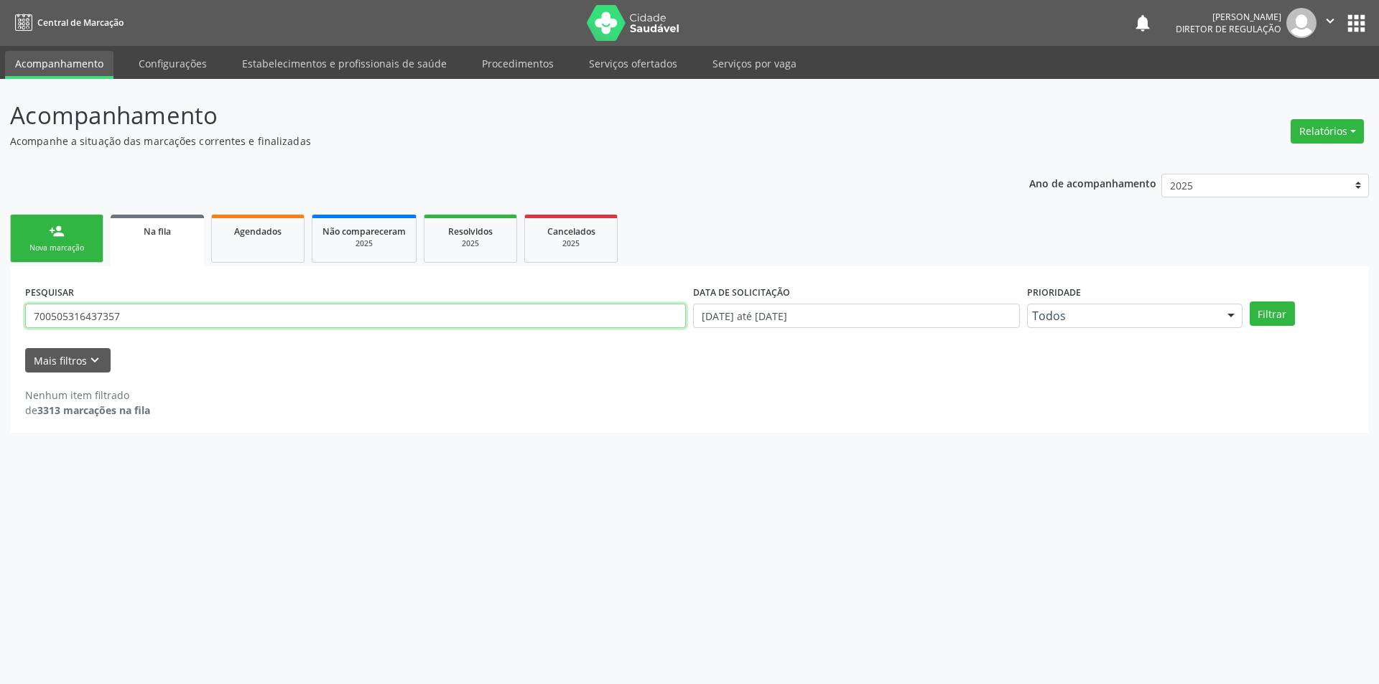
drag, startPoint x: 124, startPoint y: 316, endPoint x: 11, endPoint y: 319, distance: 113.5
click at [3, 319] on div "Acompanhamento Acompanhe a situação das marcações correntes e finalizadas Relat…" at bounding box center [689, 381] width 1379 height 605
type input "700705928053078"
click at [1286, 309] on button "Filtrar" at bounding box center [1271, 314] width 45 height 24
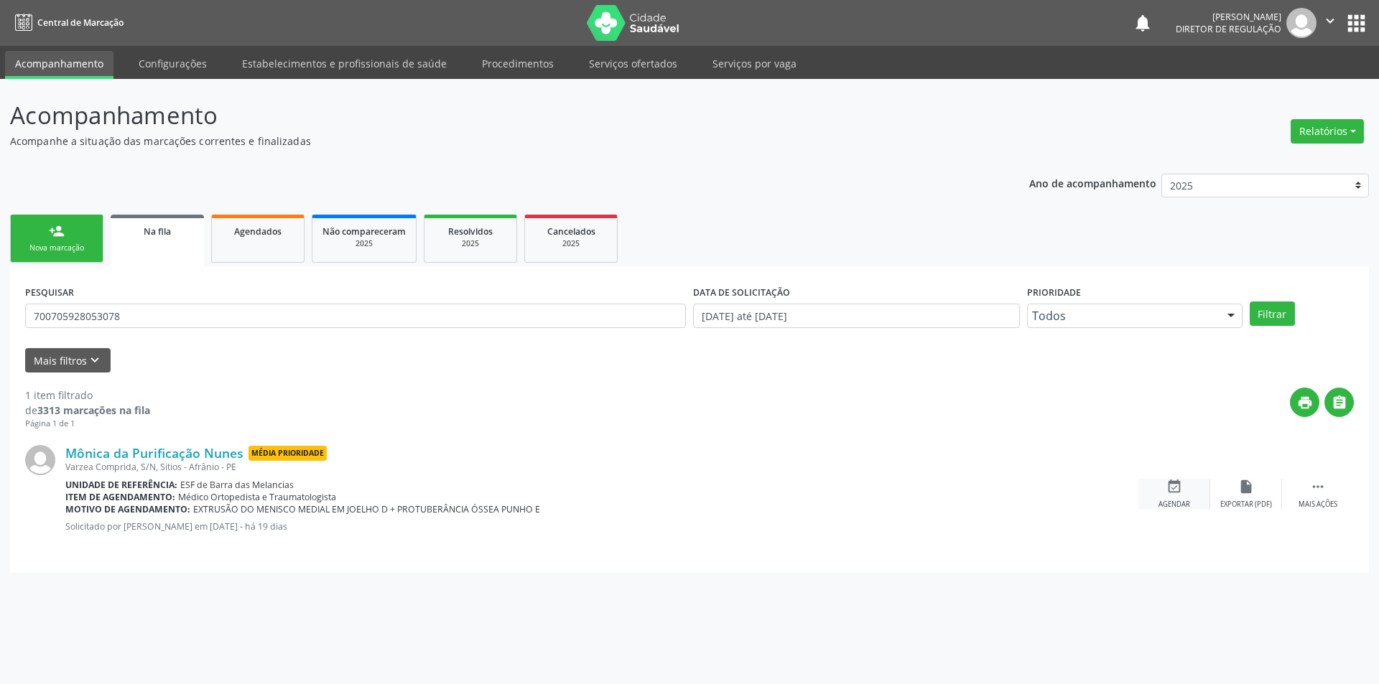
drag, startPoint x: 1130, startPoint y: 491, endPoint x: 1142, endPoint y: 490, distance: 11.6
click at [1132, 492] on div "Item de agendamento: Médico Ortopedista e Traumatologista" at bounding box center [601, 497] width 1073 height 12
click at [1142, 490] on div "event_available Agendar" at bounding box center [1174, 494] width 72 height 31
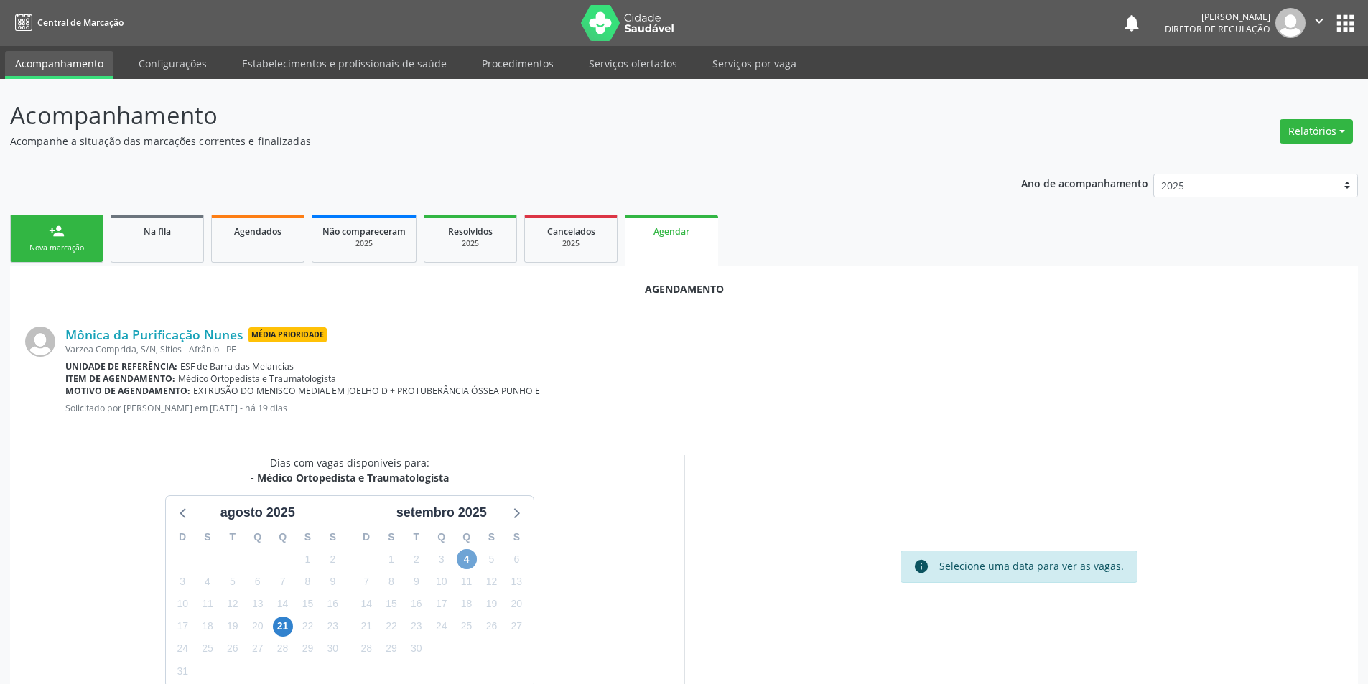
click at [465, 561] on span "4" at bounding box center [467, 559] width 20 height 20
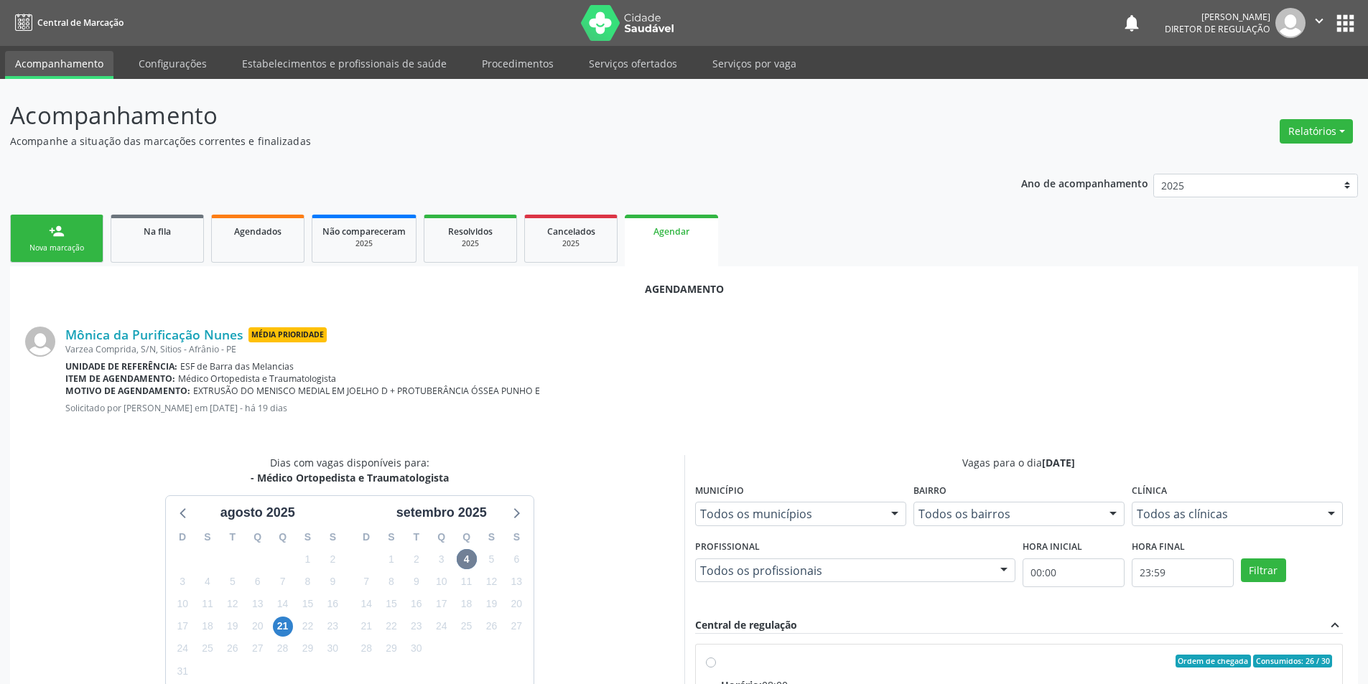
radio input "true"
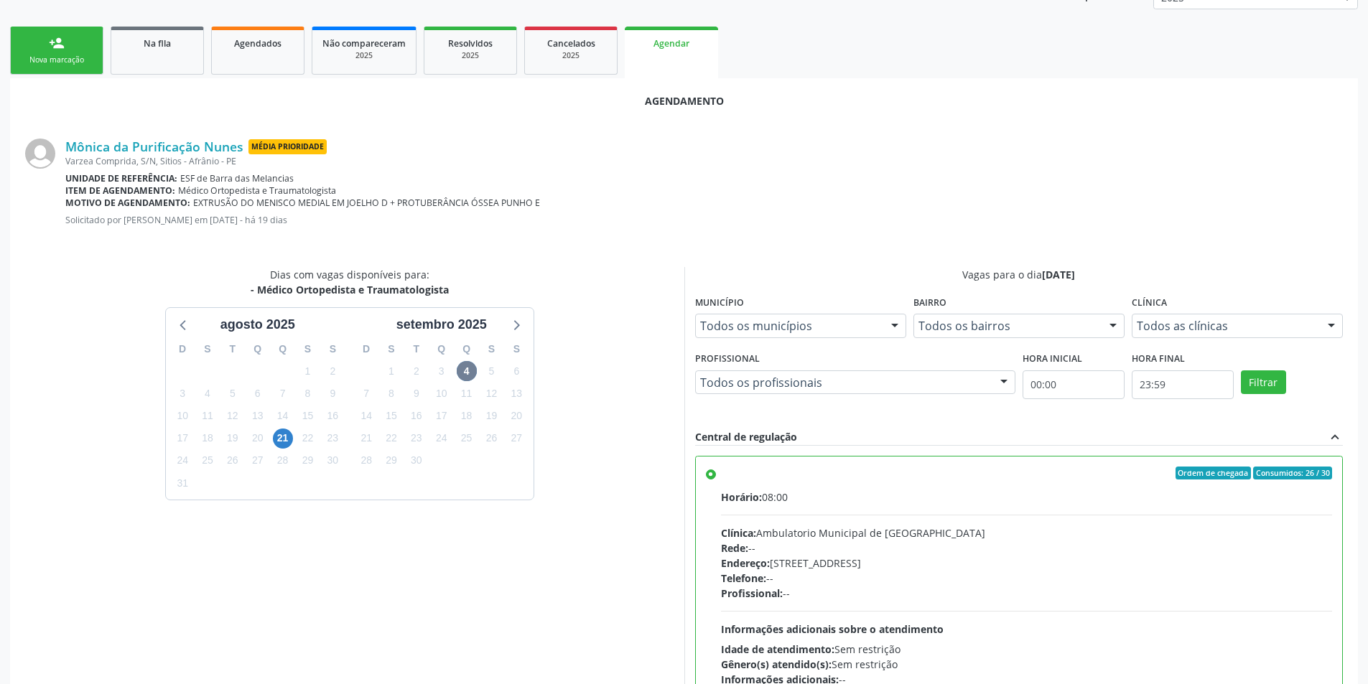
scroll to position [297, 0]
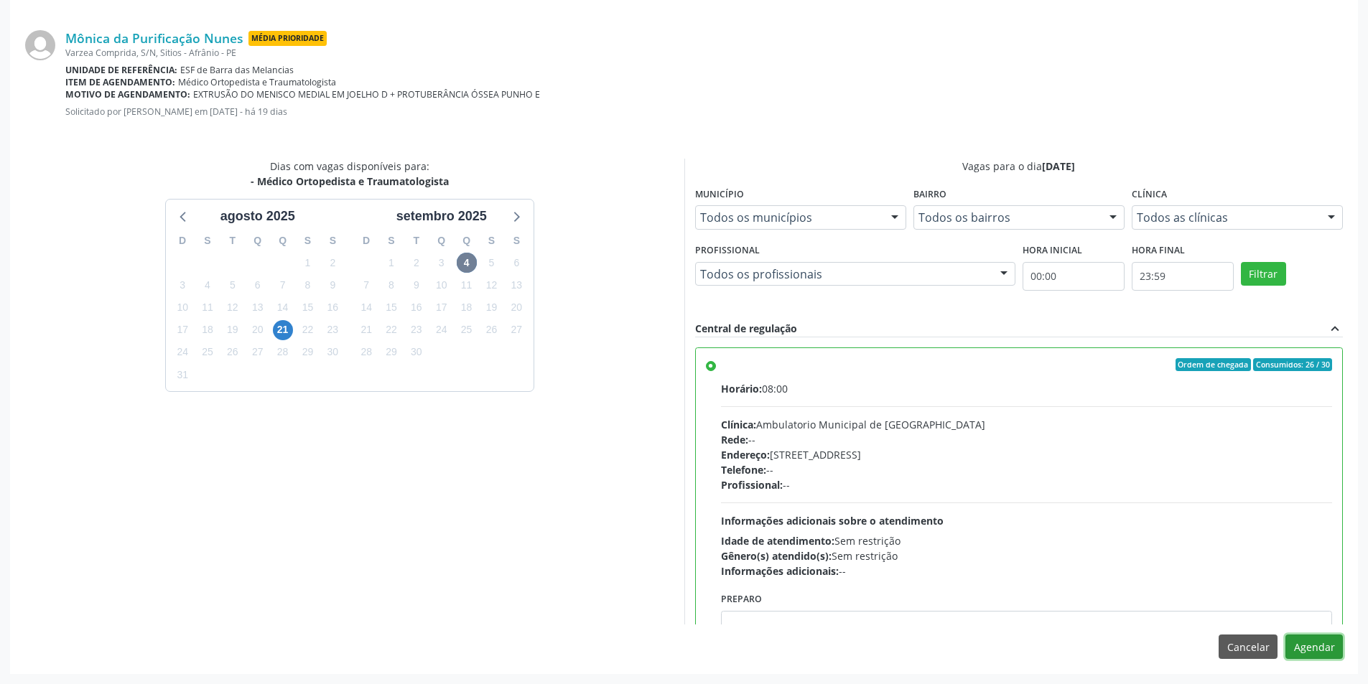
click at [1300, 656] on button "Agendar" at bounding box center [1313, 647] width 57 height 24
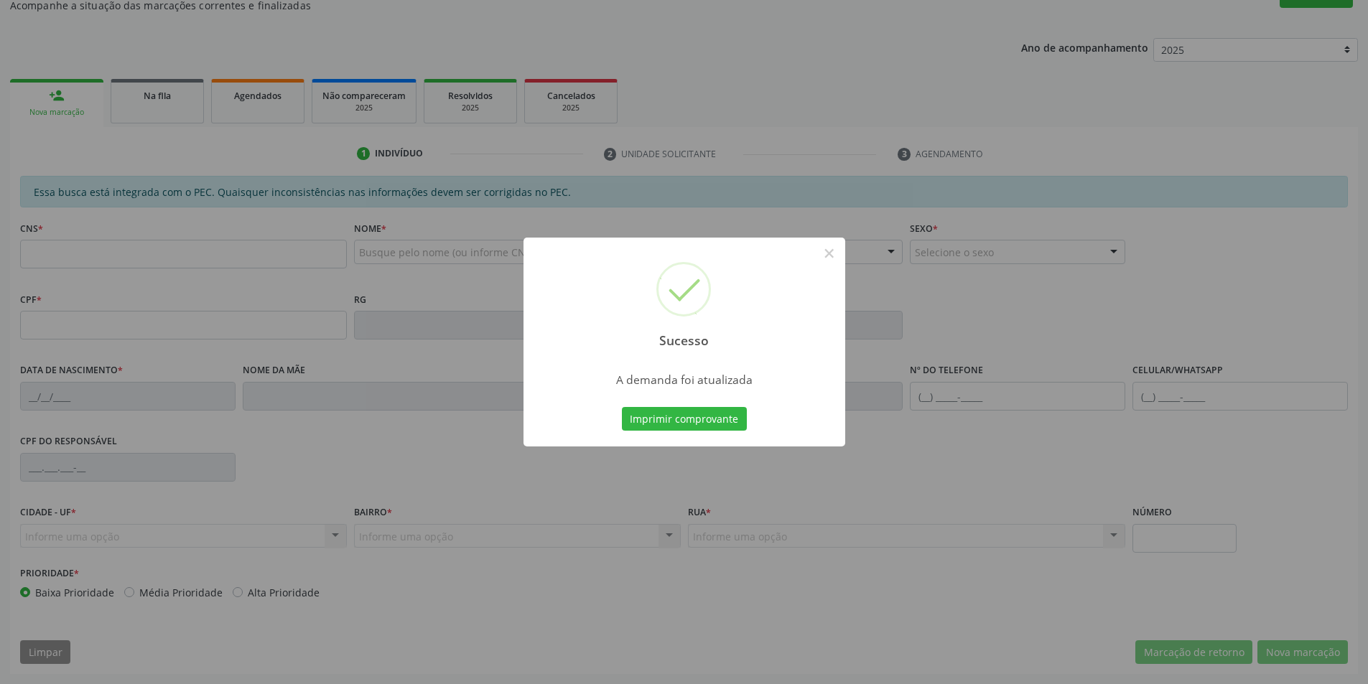
scroll to position [136, 0]
click at [679, 431] on button "Imprimir comprovante" at bounding box center [684, 419] width 125 height 24
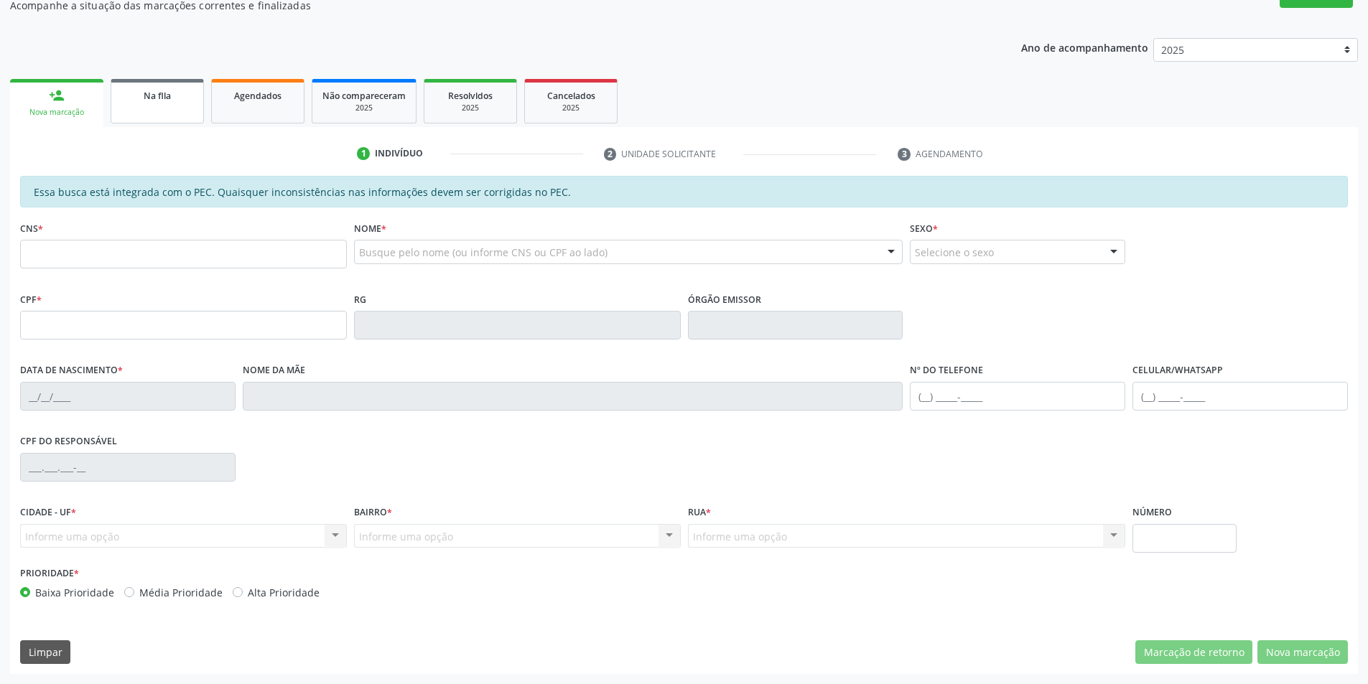
click at [162, 111] on link "Na fila" at bounding box center [157, 101] width 93 height 45
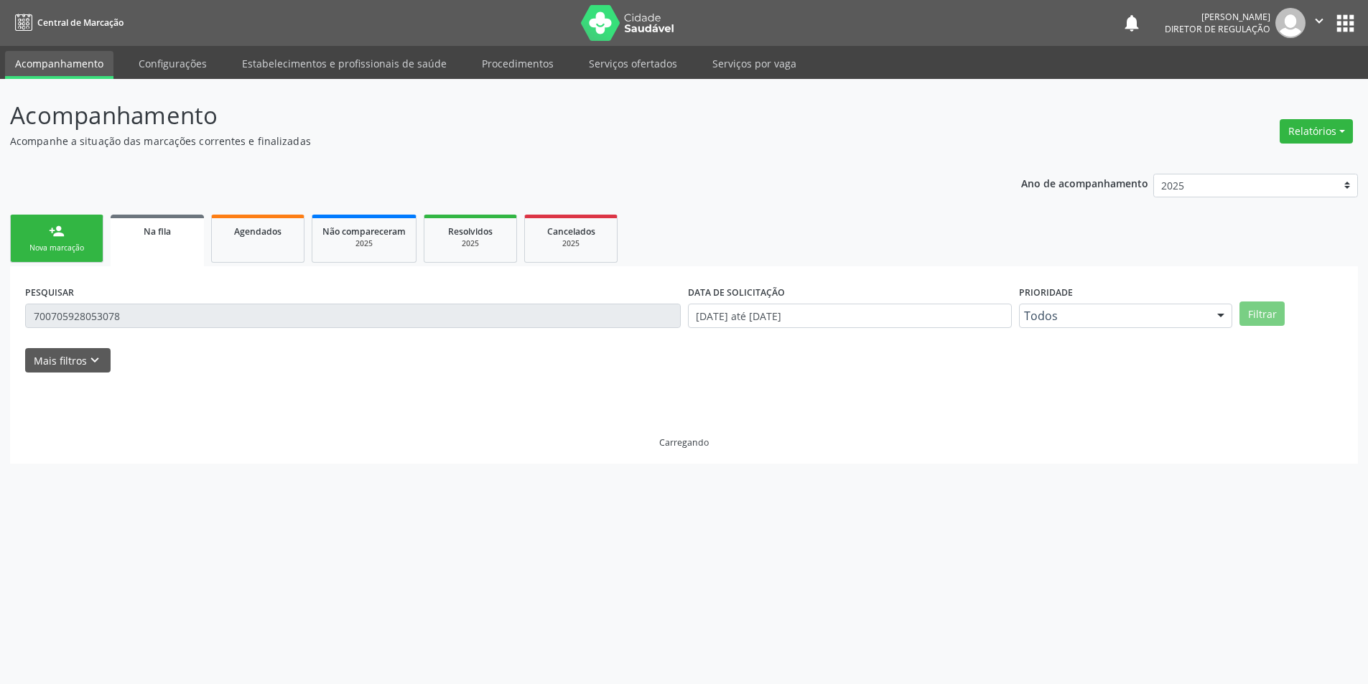
scroll to position [0, 0]
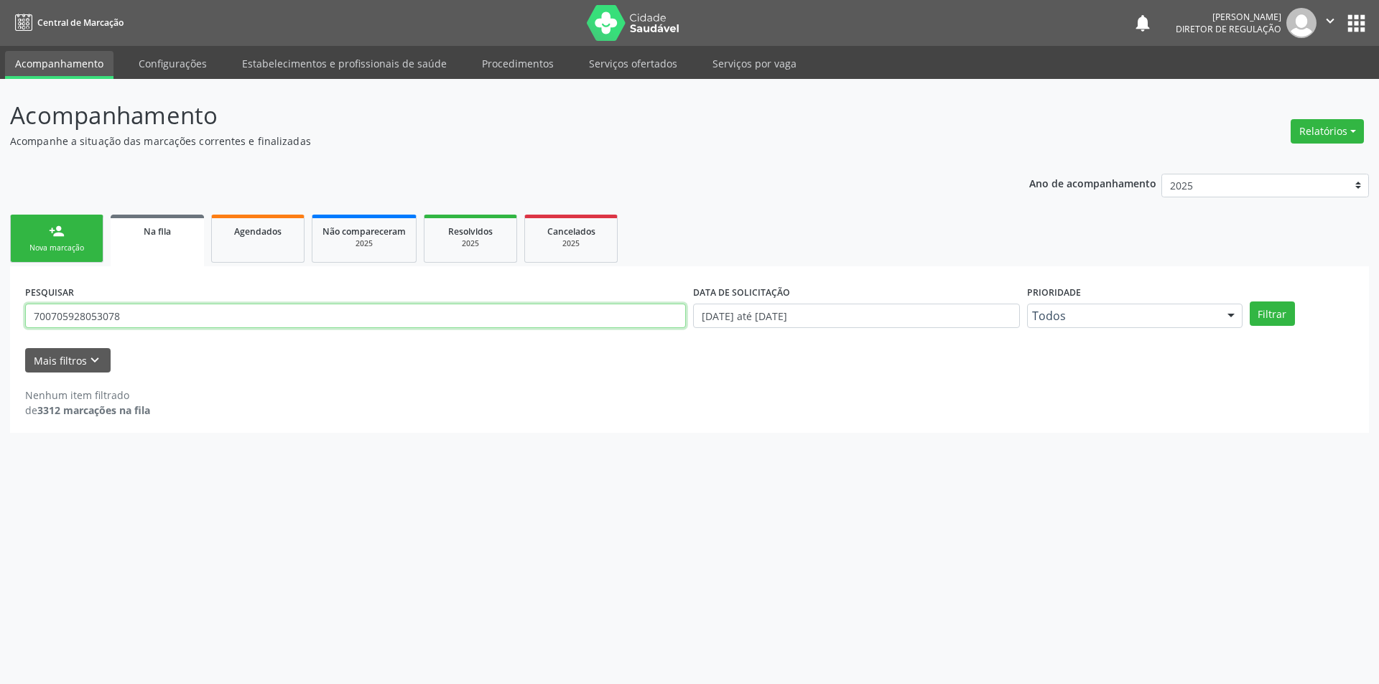
drag, startPoint x: 149, startPoint y: 323, endPoint x: 0, endPoint y: 267, distance: 159.5
click at [0, 268] on div "Acompanhamento Acompanhe a situação das marcações correntes e finalizadas Relat…" at bounding box center [689, 381] width 1379 height 605
type input "700905926341996"
click at [1283, 315] on button "Filtrar" at bounding box center [1271, 314] width 45 height 24
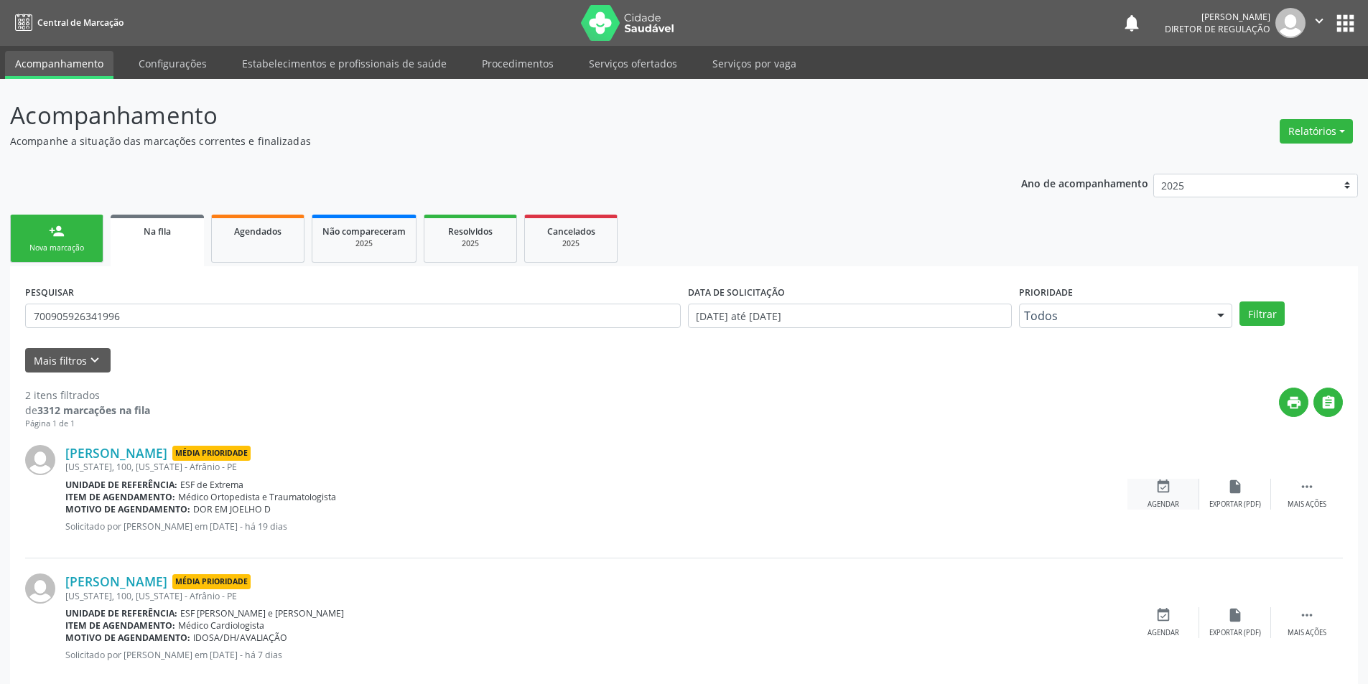
click at [1145, 495] on div "event_available Agendar" at bounding box center [1163, 494] width 72 height 31
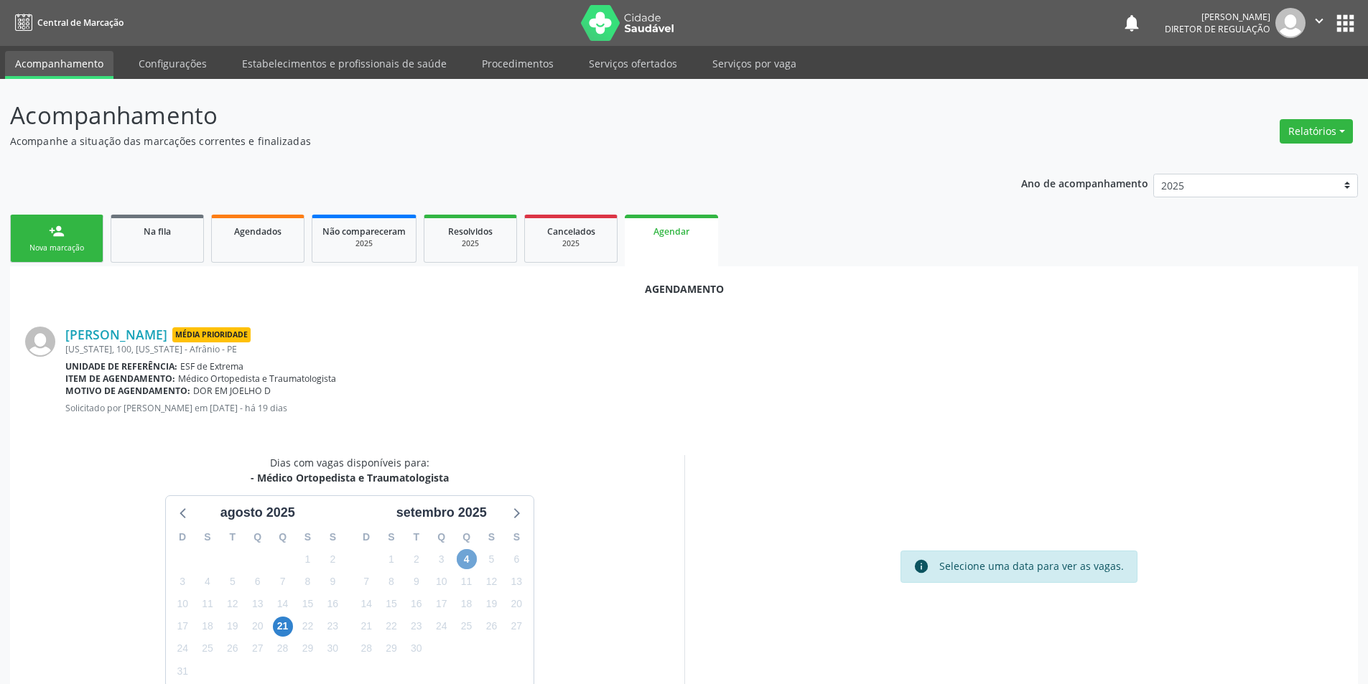
click at [462, 559] on span "4" at bounding box center [467, 559] width 20 height 20
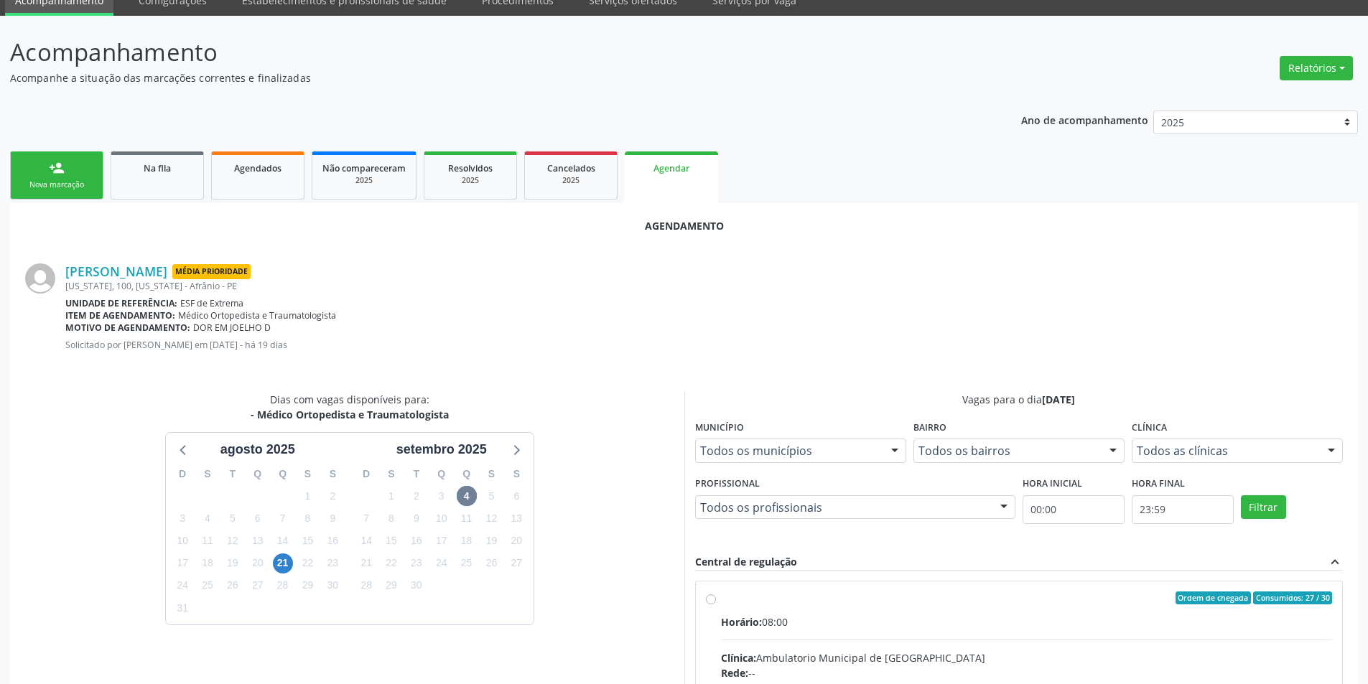
click at [750, 620] on span "Horário:" at bounding box center [741, 622] width 41 height 14
click at [716, 605] on input "Ordem de chegada Consumidos: 27 / 30 Horário: 08:00 Clínica: Ambulatorio Munici…" at bounding box center [711, 598] width 10 height 13
radio input "true"
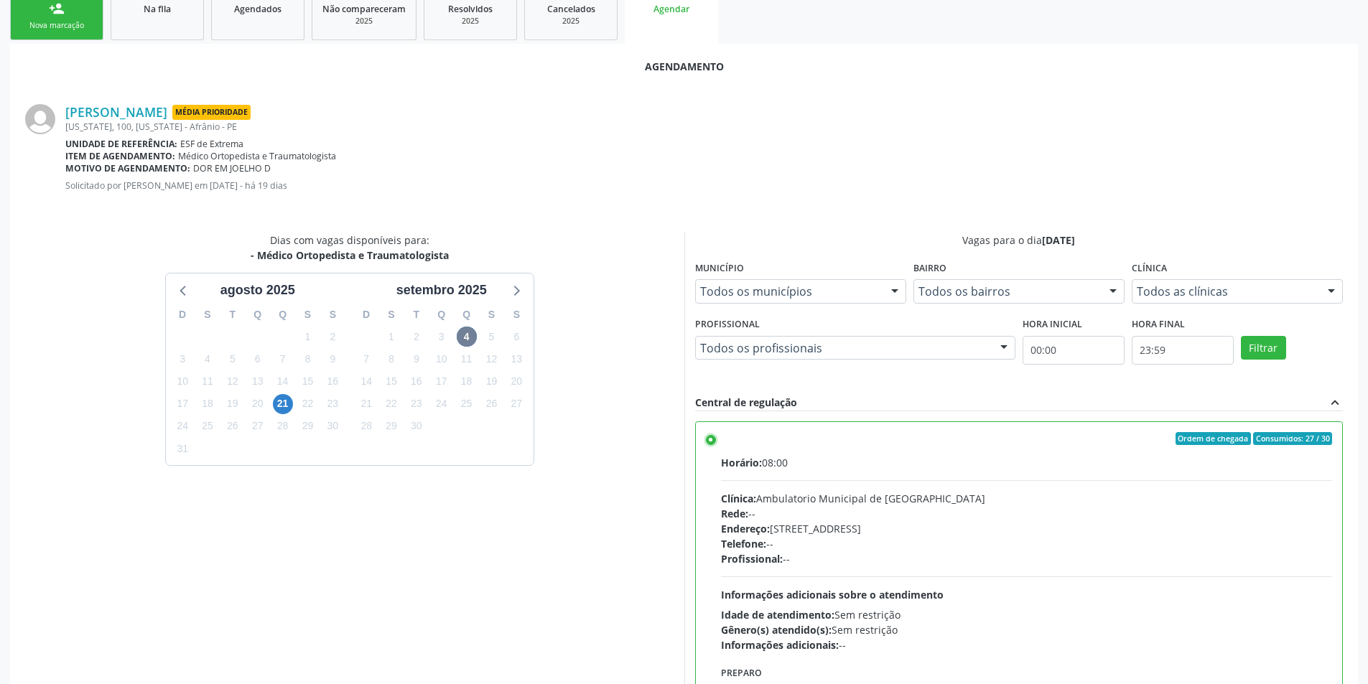
scroll to position [297, 0]
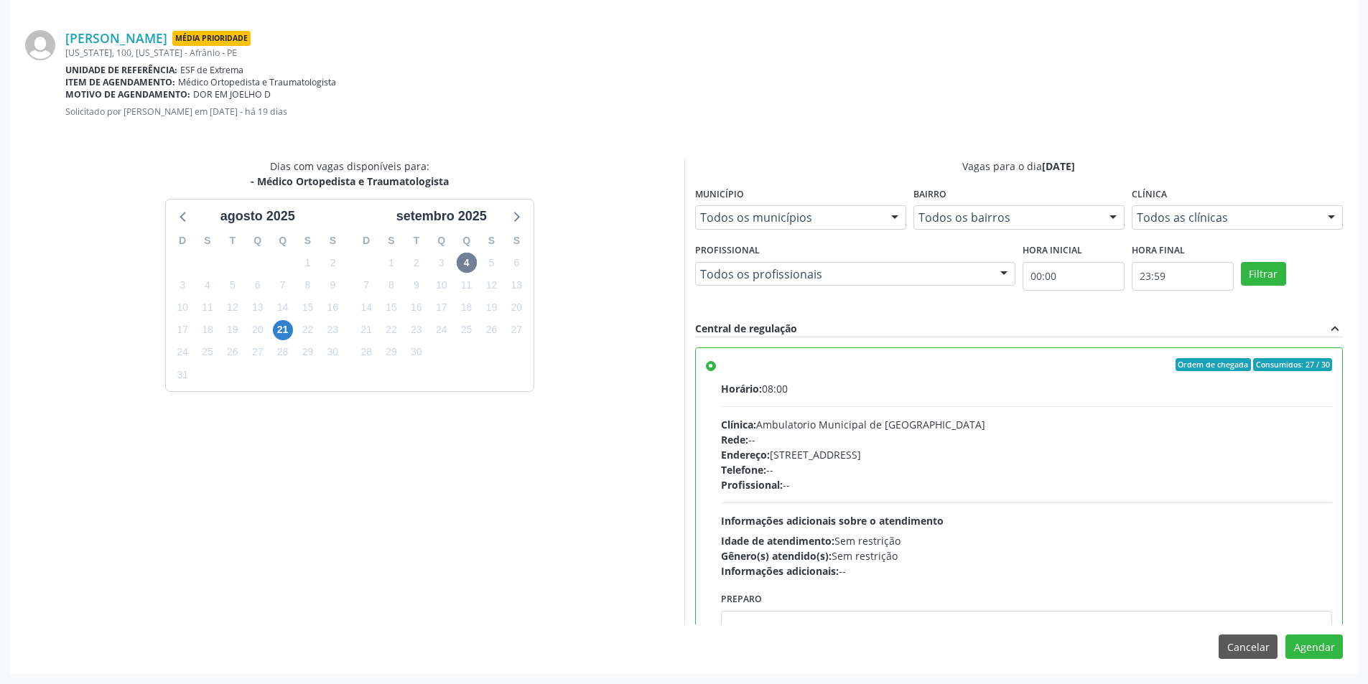
click at [1313, 633] on div "Agendamento Justina Martina Rodrigues Média Prioridade Arizona, 100, Arizona - …" at bounding box center [684, 322] width 1348 height 704
click at [1312, 638] on button "Agendar" at bounding box center [1313, 647] width 57 height 24
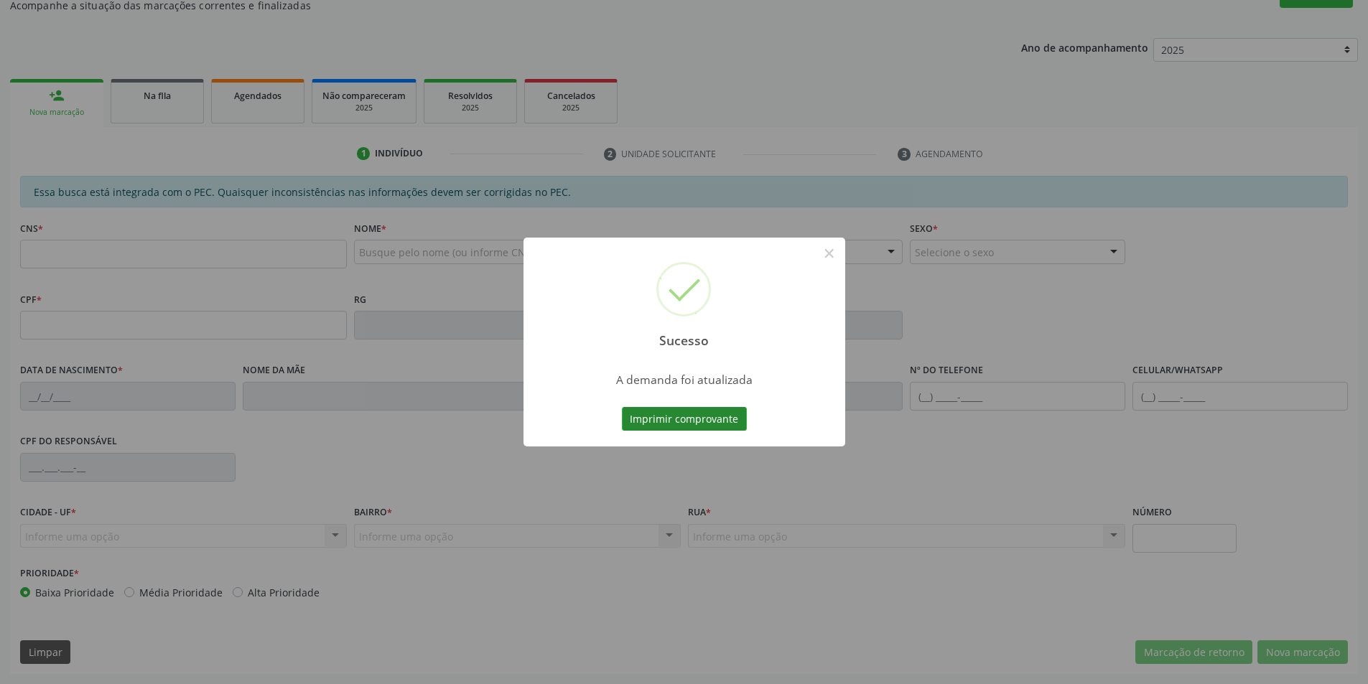
click at [737, 416] on button "Imprimir comprovante" at bounding box center [684, 419] width 125 height 24
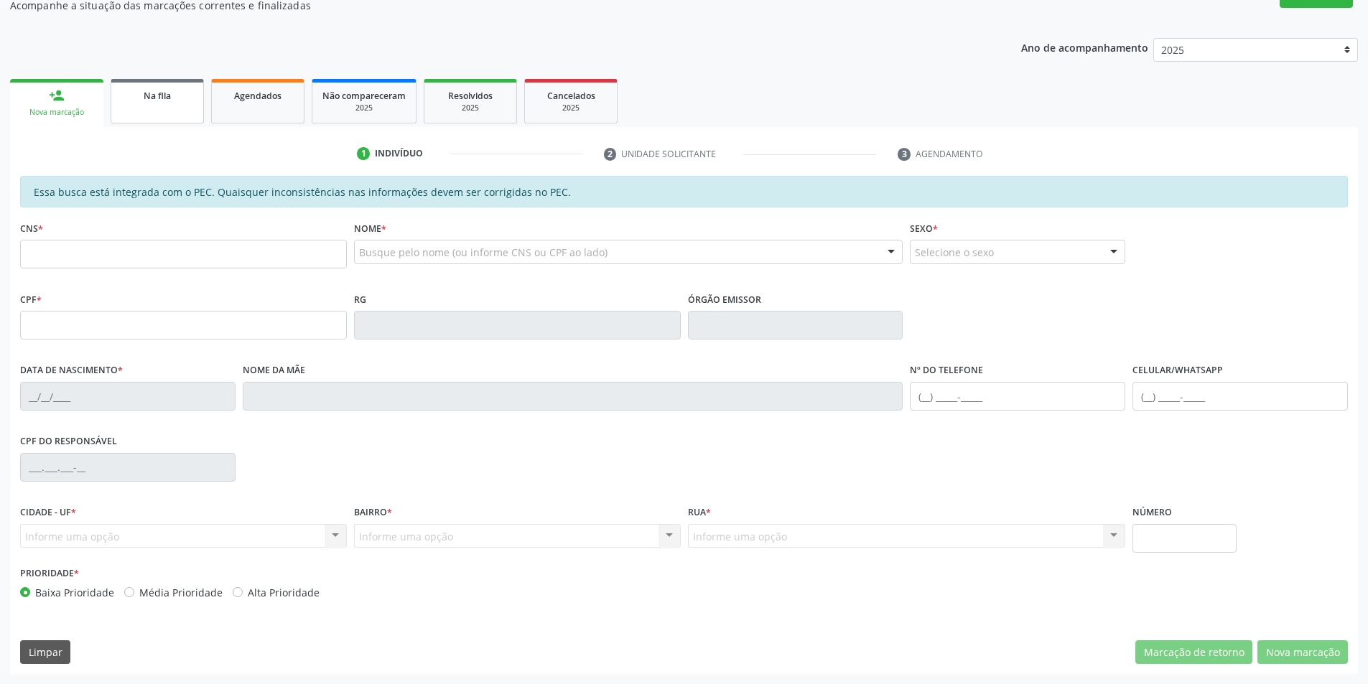
click at [154, 104] on link "Na fila" at bounding box center [157, 101] width 93 height 45
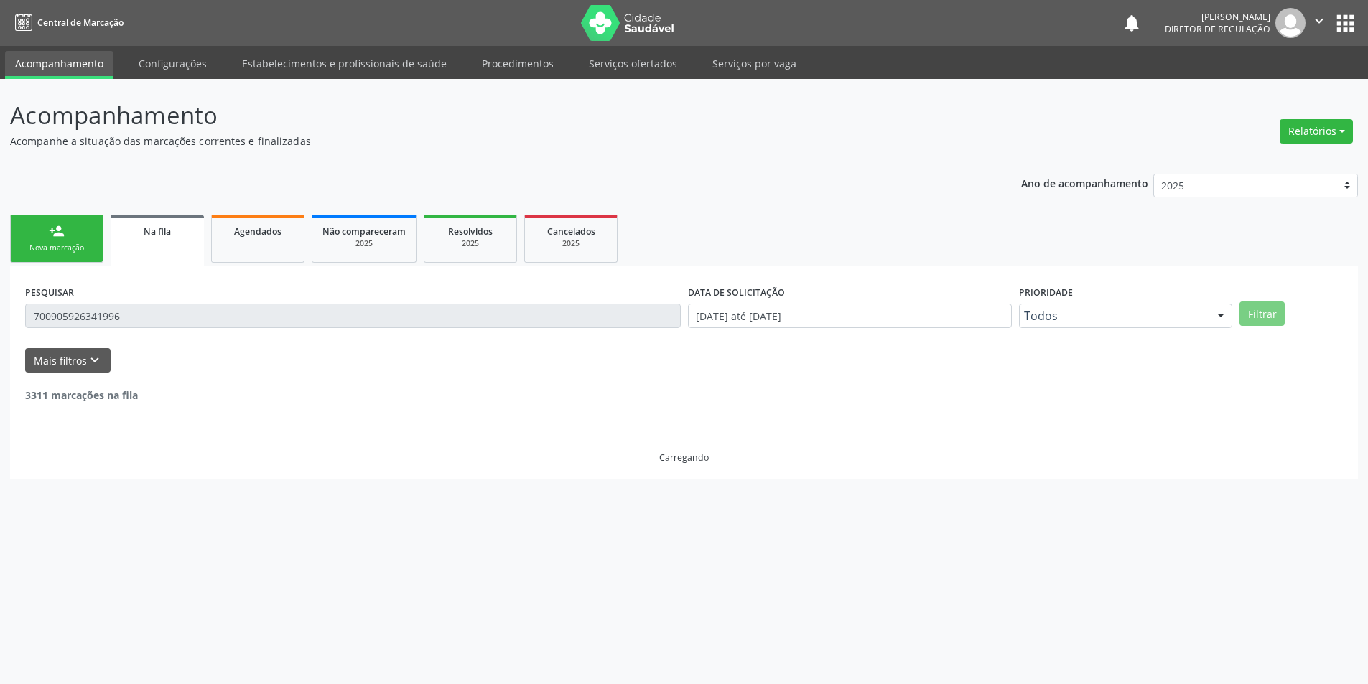
scroll to position [0, 0]
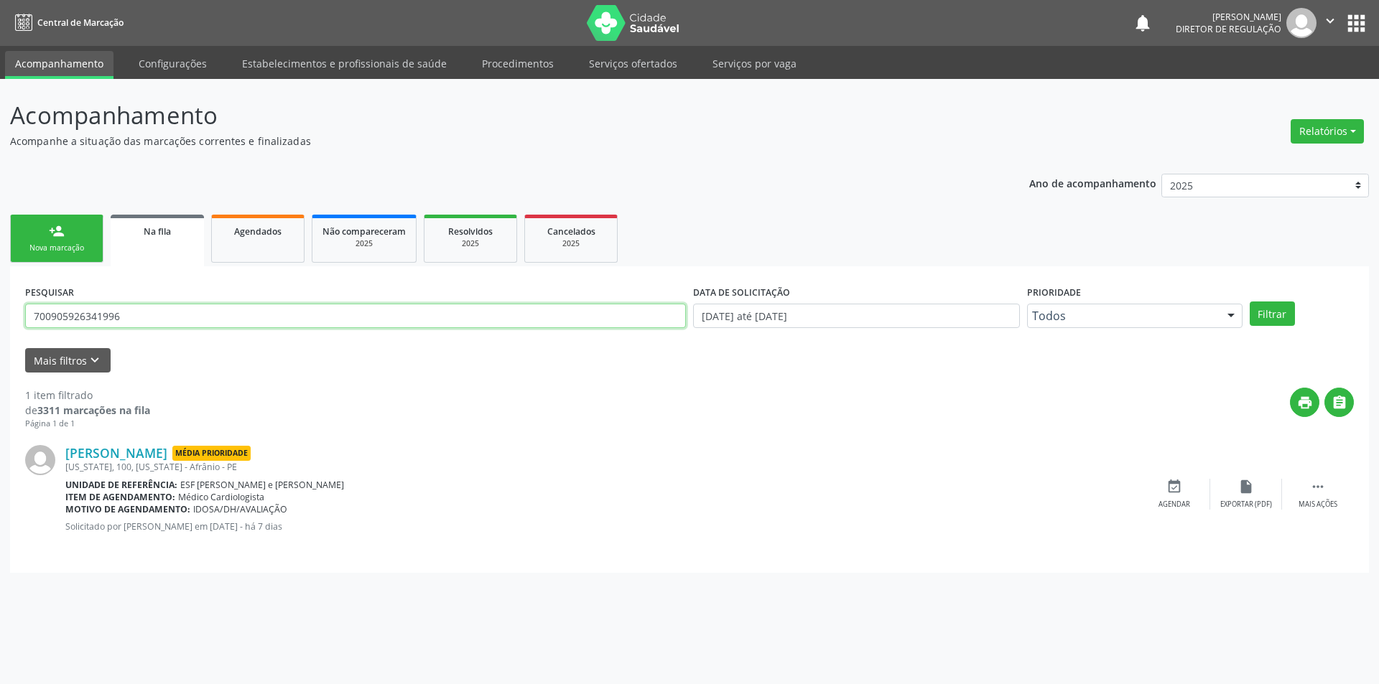
drag, startPoint x: 164, startPoint y: 312, endPoint x: 0, endPoint y: 283, distance: 167.0
click at [0, 283] on div "Acompanhamento Acompanhe a situação das marcações correntes e finalizadas Relat…" at bounding box center [689, 381] width 1379 height 605
drag, startPoint x: 199, startPoint y: 323, endPoint x: 1378, endPoint y: 21, distance: 1217.1
click at [0, 323] on div "Acompanhamento Acompanhe a situação das marcações correntes e finalizadas Relat…" at bounding box center [689, 381] width 1379 height 605
type input "701000813959899"
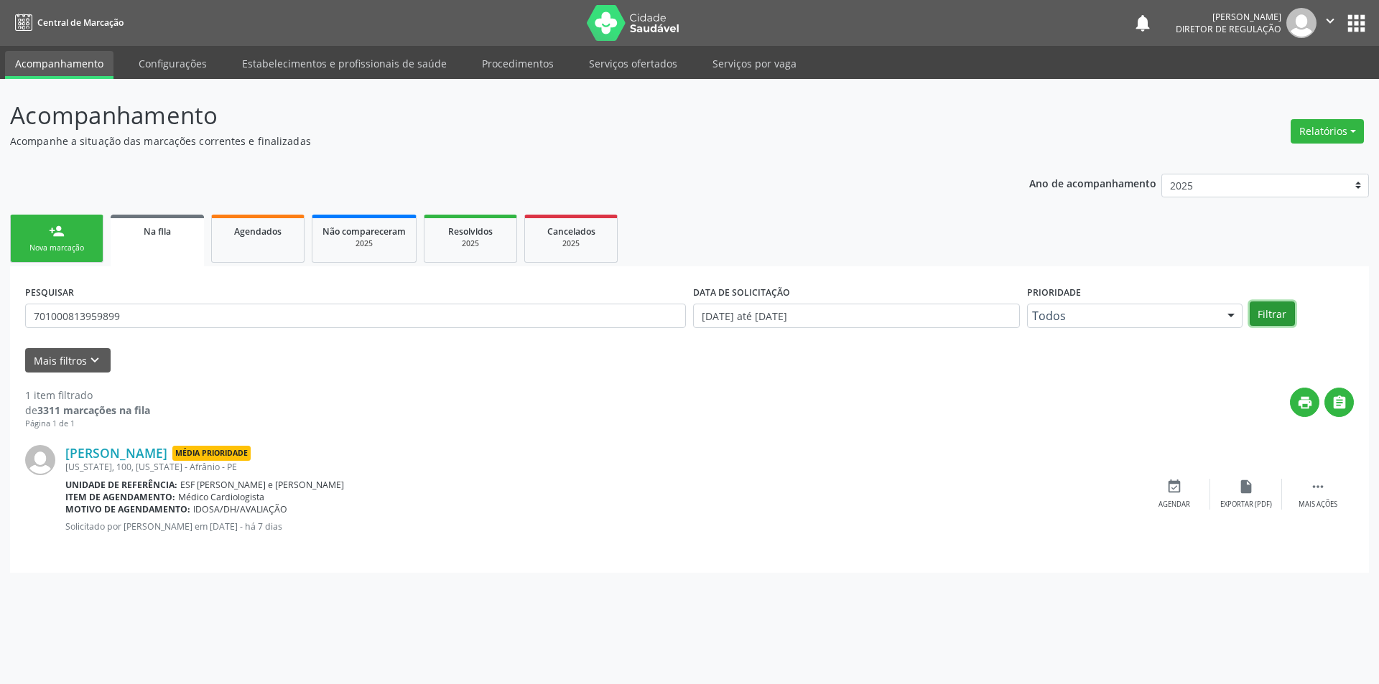
click at [1280, 319] on button "Filtrar" at bounding box center [1271, 314] width 45 height 24
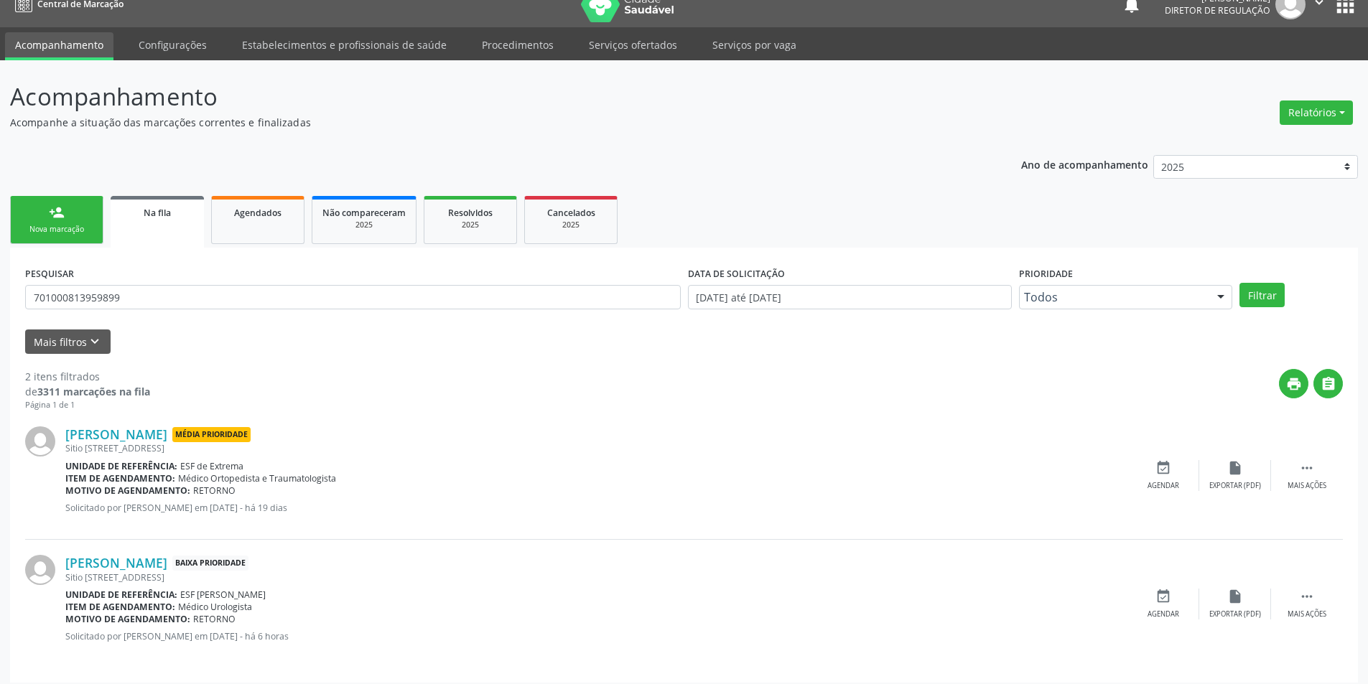
scroll to position [27, 0]
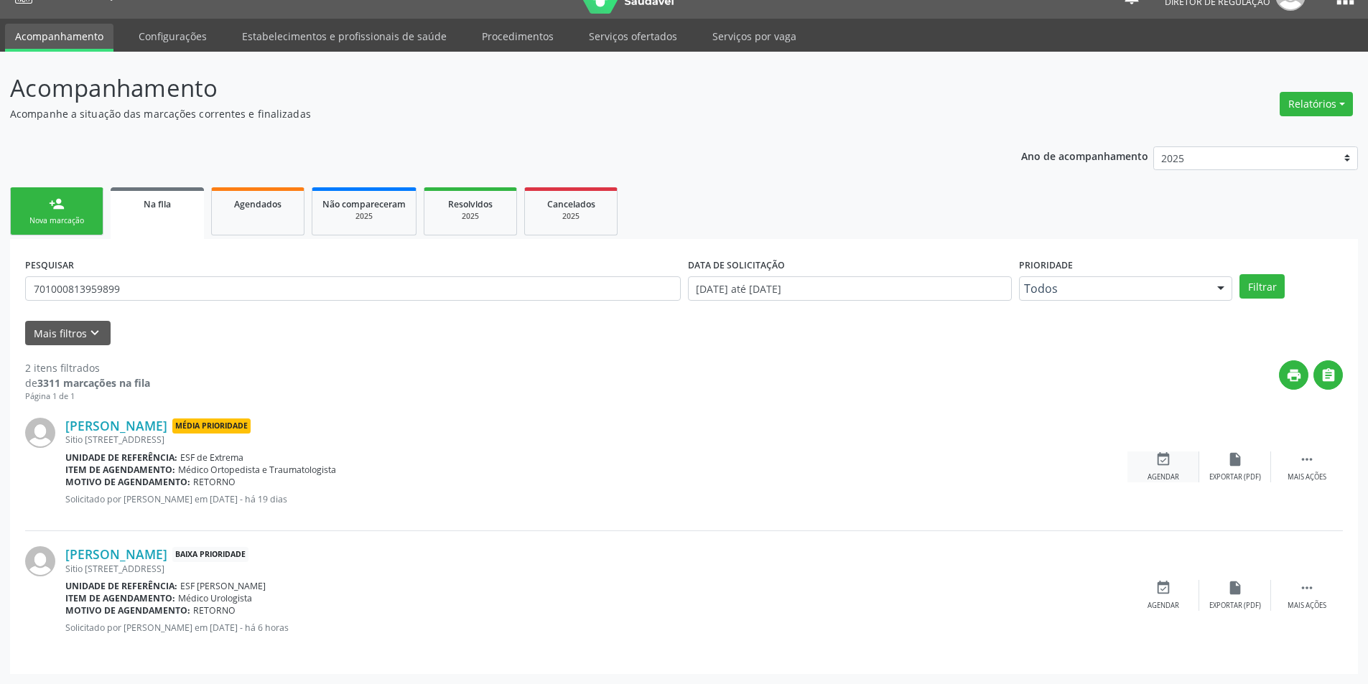
click at [1170, 469] on div "event_available Agendar" at bounding box center [1163, 467] width 72 height 31
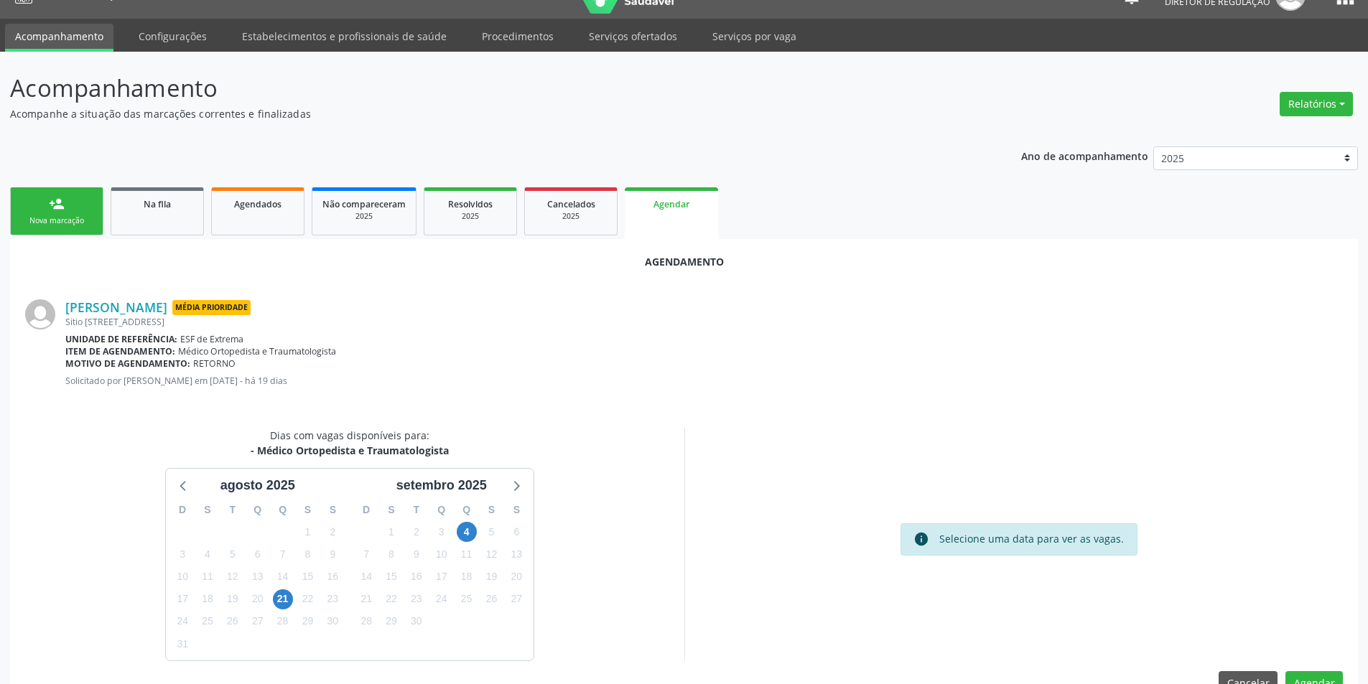
click at [477, 532] on div "4" at bounding box center [466, 532] width 25 height 22
click at [470, 534] on span "4" at bounding box center [467, 532] width 20 height 20
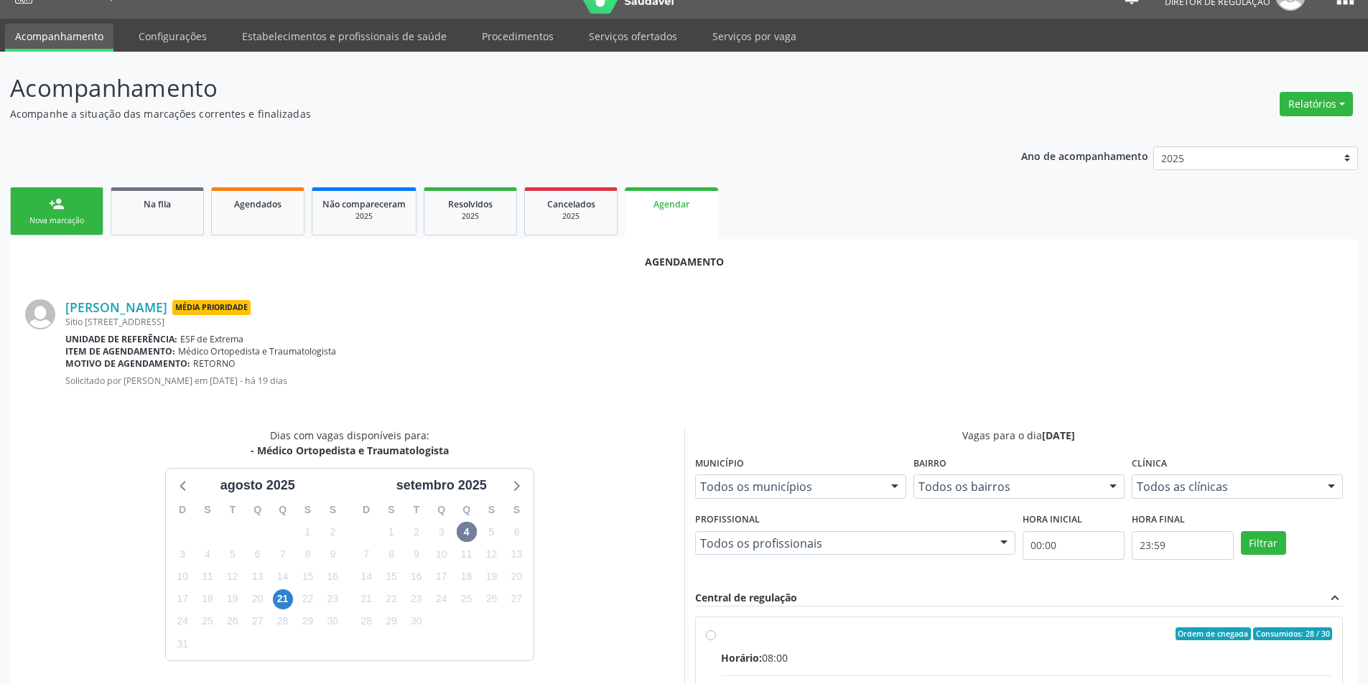
click at [735, 636] on div "Ordem de chegada Consumidos: 28 / 30" at bounding box center [1027, 634] width 612 height 13
click at [716, 636] on input "Ordem de chegada Consumidos: 28 / 30 Horário: 08:00 Clínica: Ambulatorio Munici…" at bounding box center [711, 634] width 10 height 13
radio input "true"
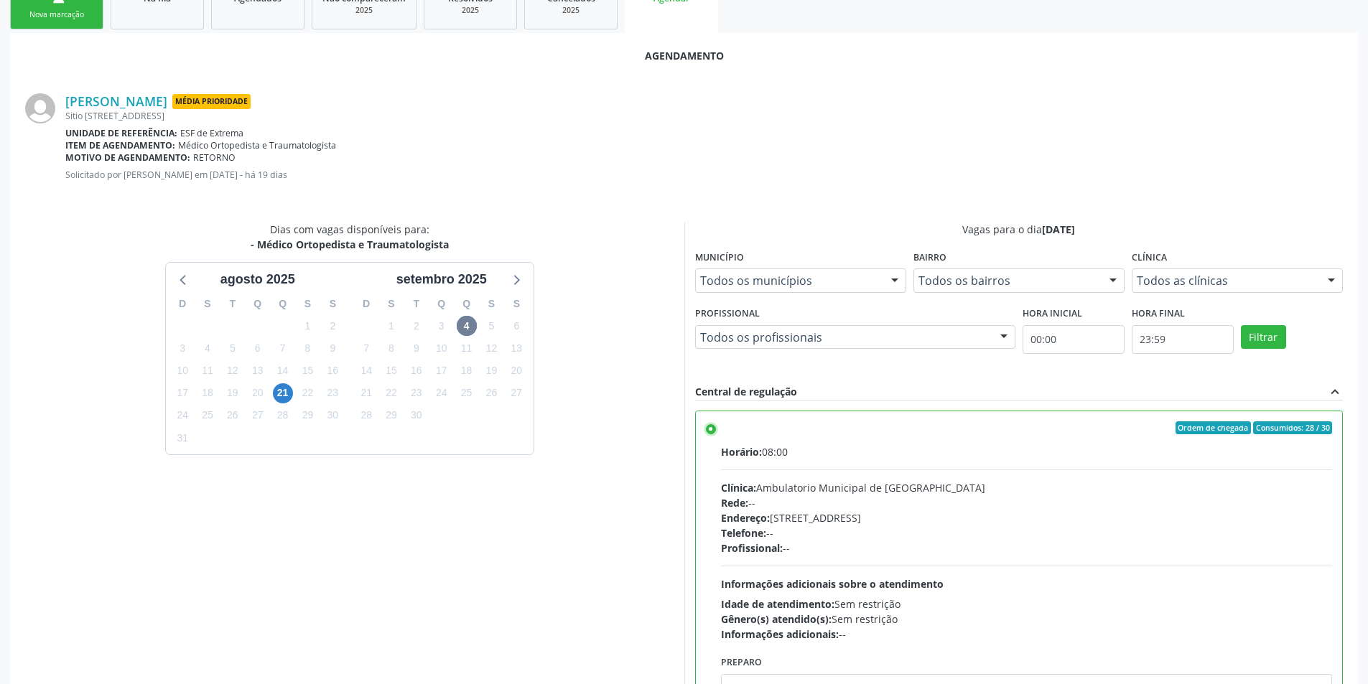
scroll to position [297, 0]
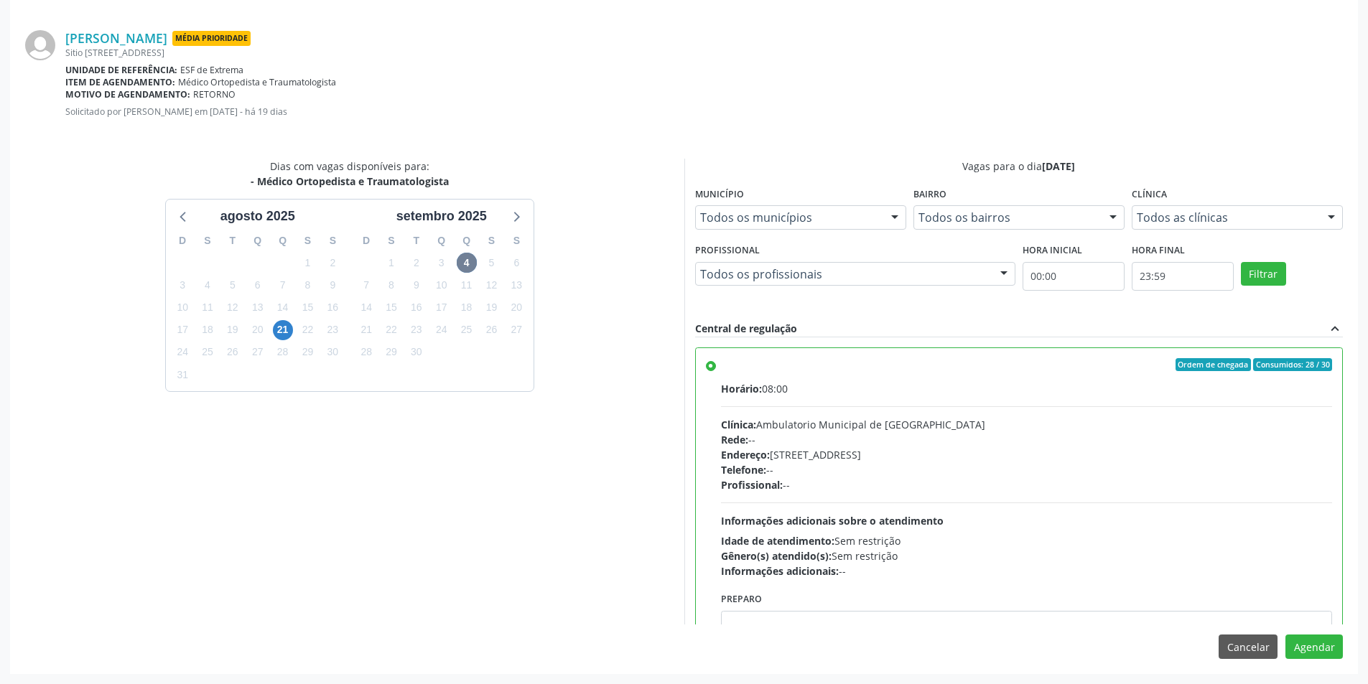
click at [1328, 659] on div "Agendamento Ananias Vieira de Sousa Média Prioridade Sitio Riachinho, 24, Zona …" at bounding box center [684, 322] width 1348 height 704
click at [1313, 645] on button "Agendar" at bounding box center [1313, 647] width 57 height 24
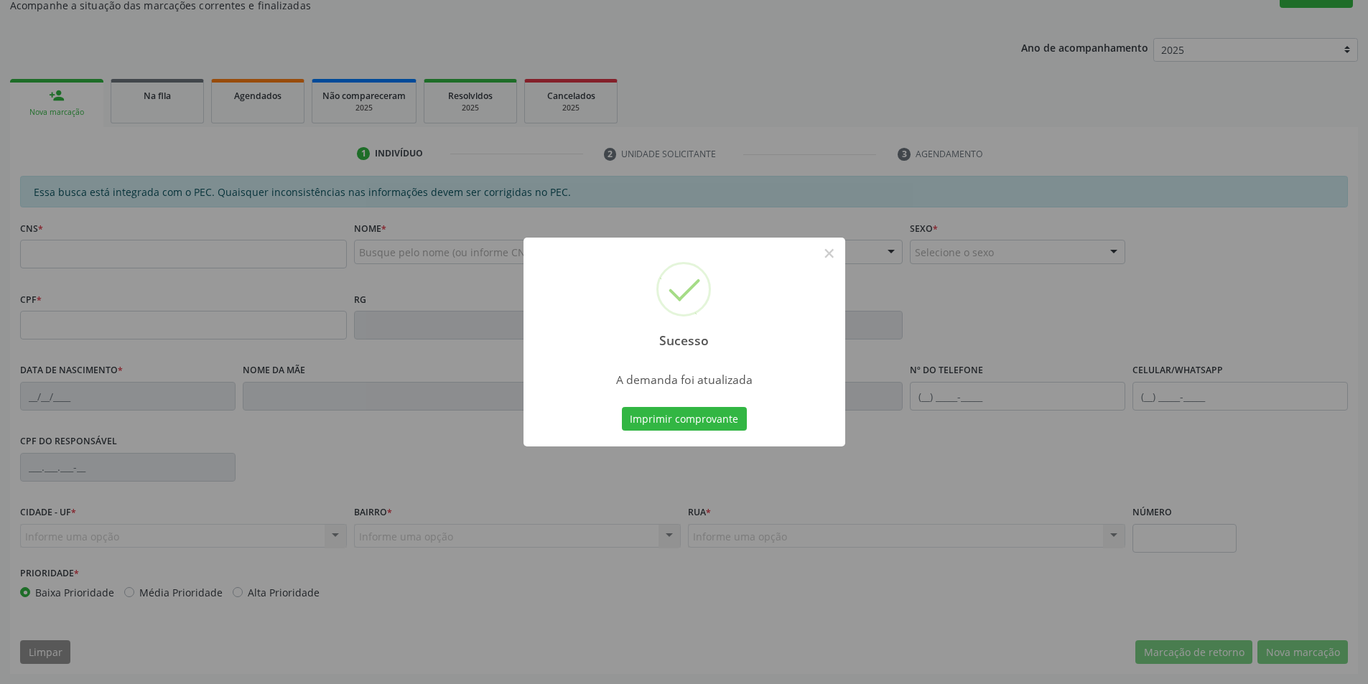
scroll to position [136, 0]
click at [714, 420] on button "Imprimir comprovante" at bounding box center [684, 419] width 125 height 24
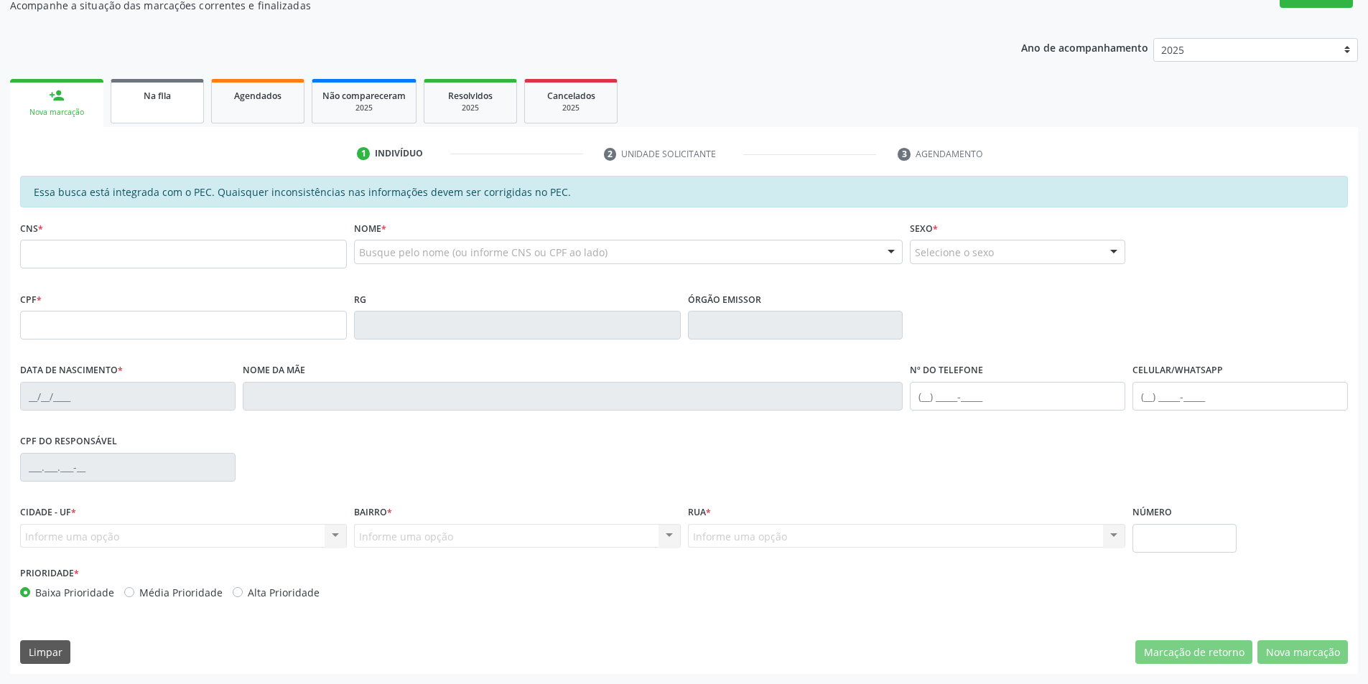
click at [159, 93] on span "Na fila" at bounding box center [157, 96] width 27 height 12
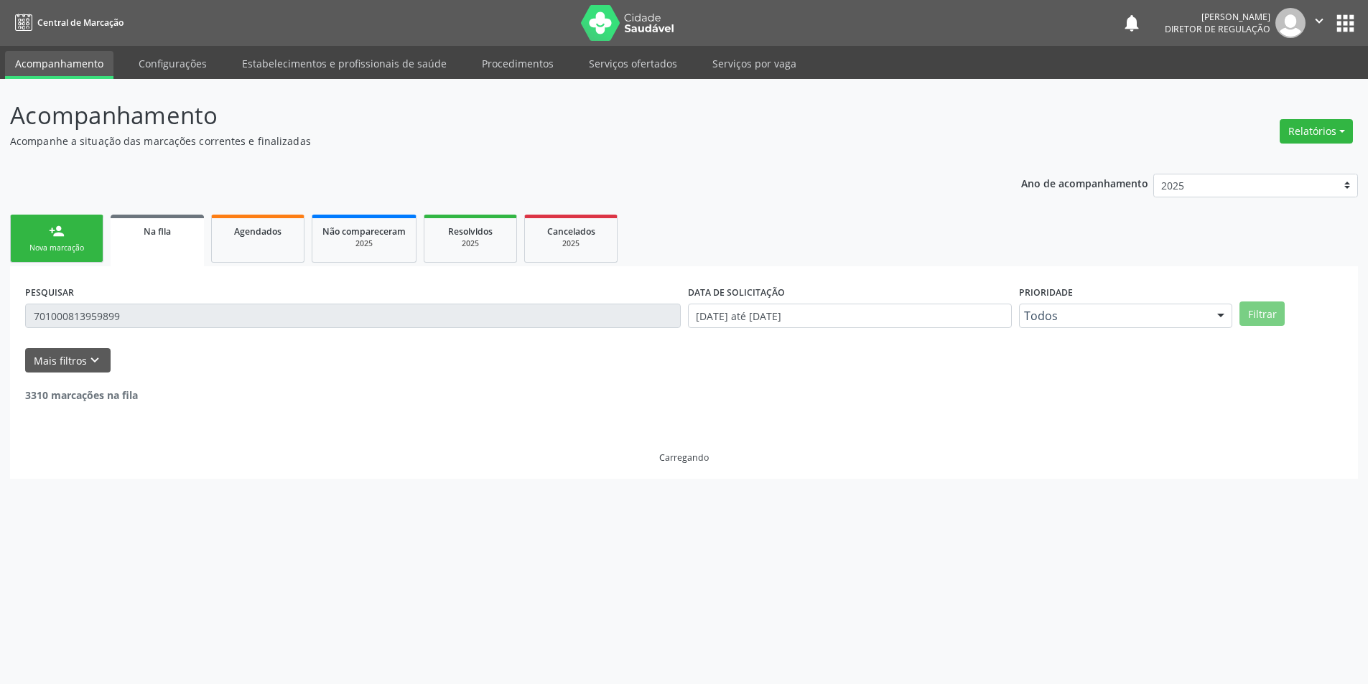
scroll to position [0, 0]
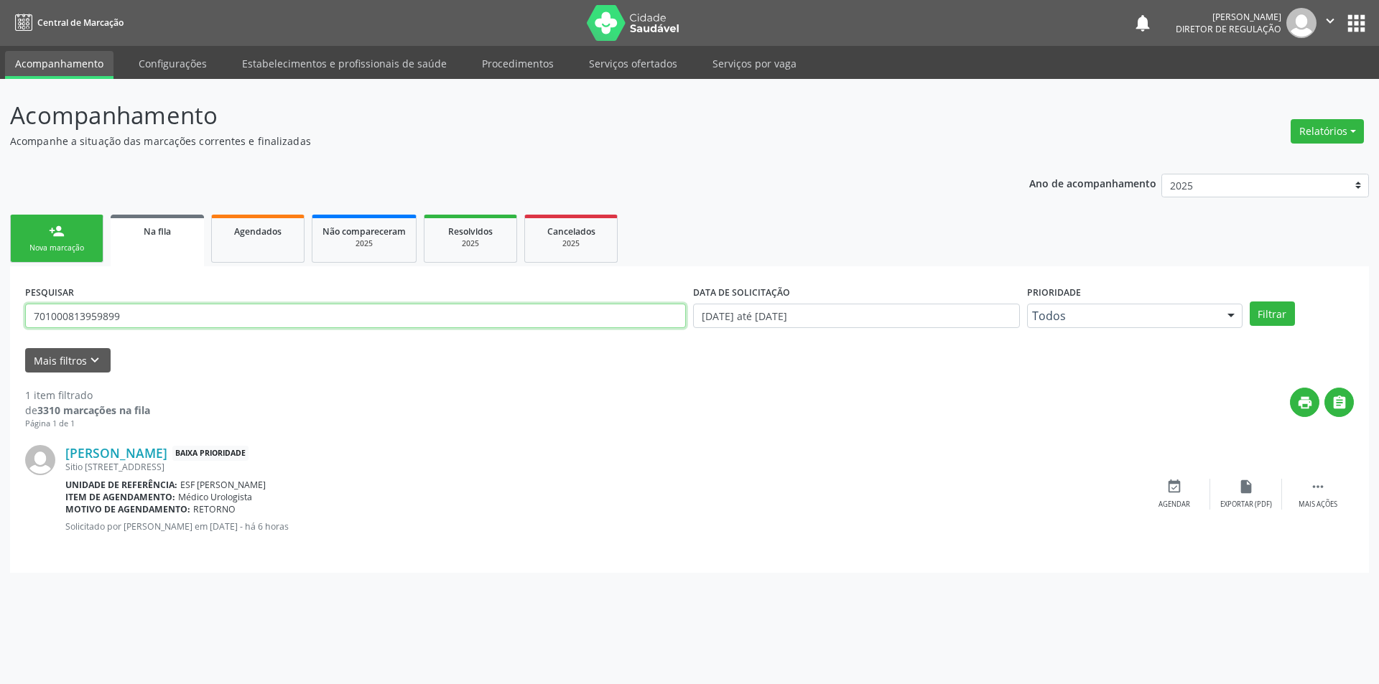
drag, startPoint x: 154, startPoint y: 313, endPoint x: 0, endPoint y: 298, distance: 155.1
click at [0, 298] on div "Acompanhamento Acompanhe a situação das marcações correntes e finalizadas Relat…" at bounding box center [689, 381] width 1379 height 605
type input "704207725659981"
click at [1275, 320] on button "Filtrar" at bounding box center [1271, 314] width 45 height 24
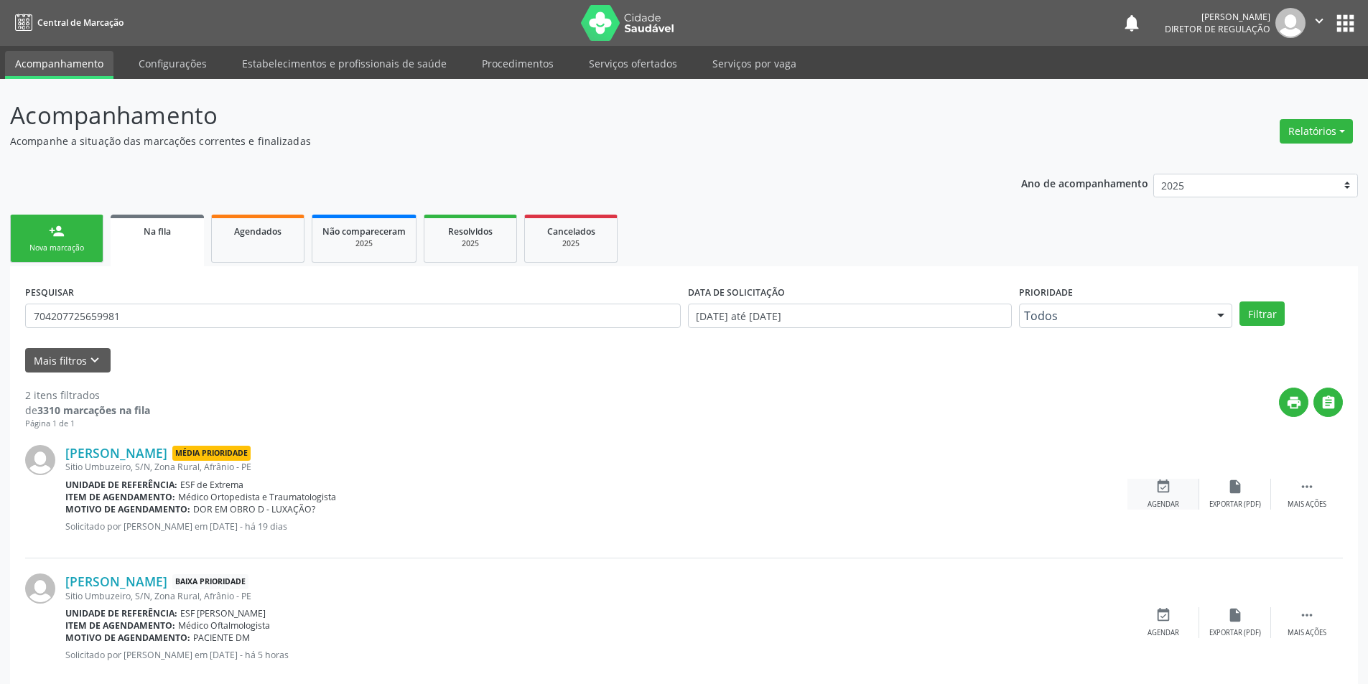
click at [1165, 485] on icon "event_available" at bounding box center [1163, 487] width 16 height 16
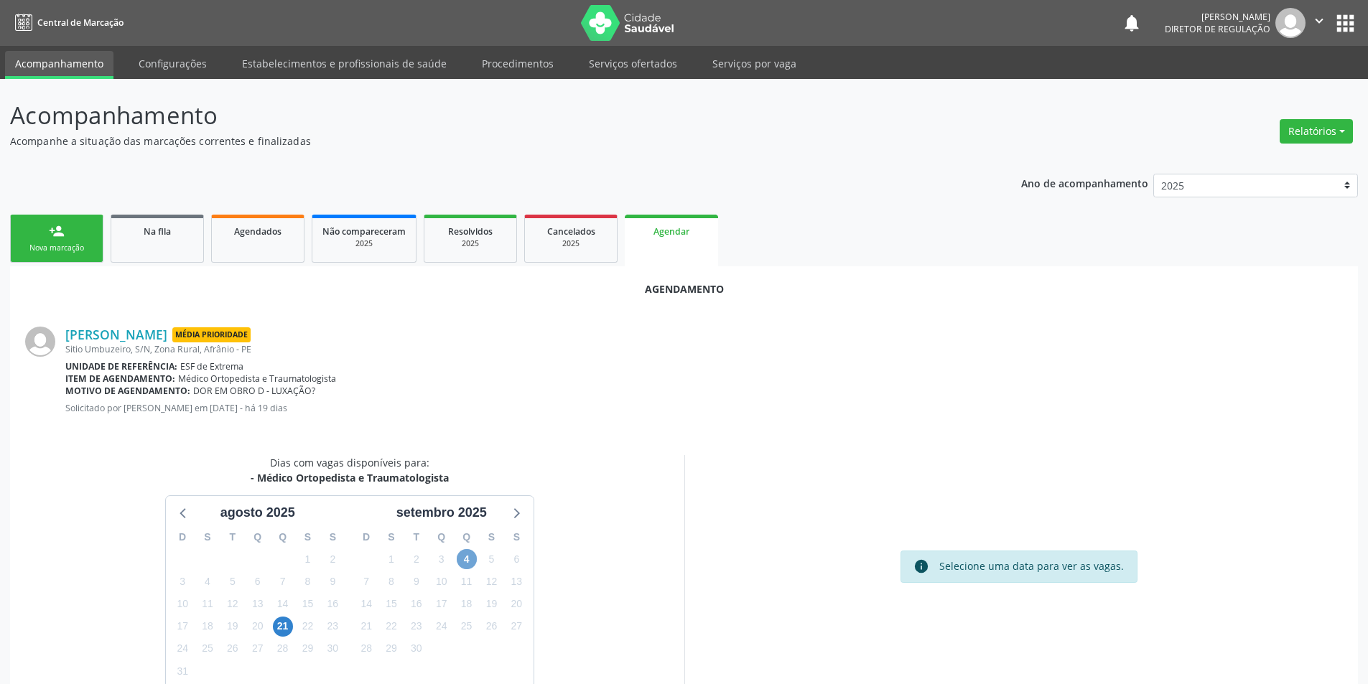
click at [463, 559] on span "4" at bounding box center [467, 559] width 20 height 20
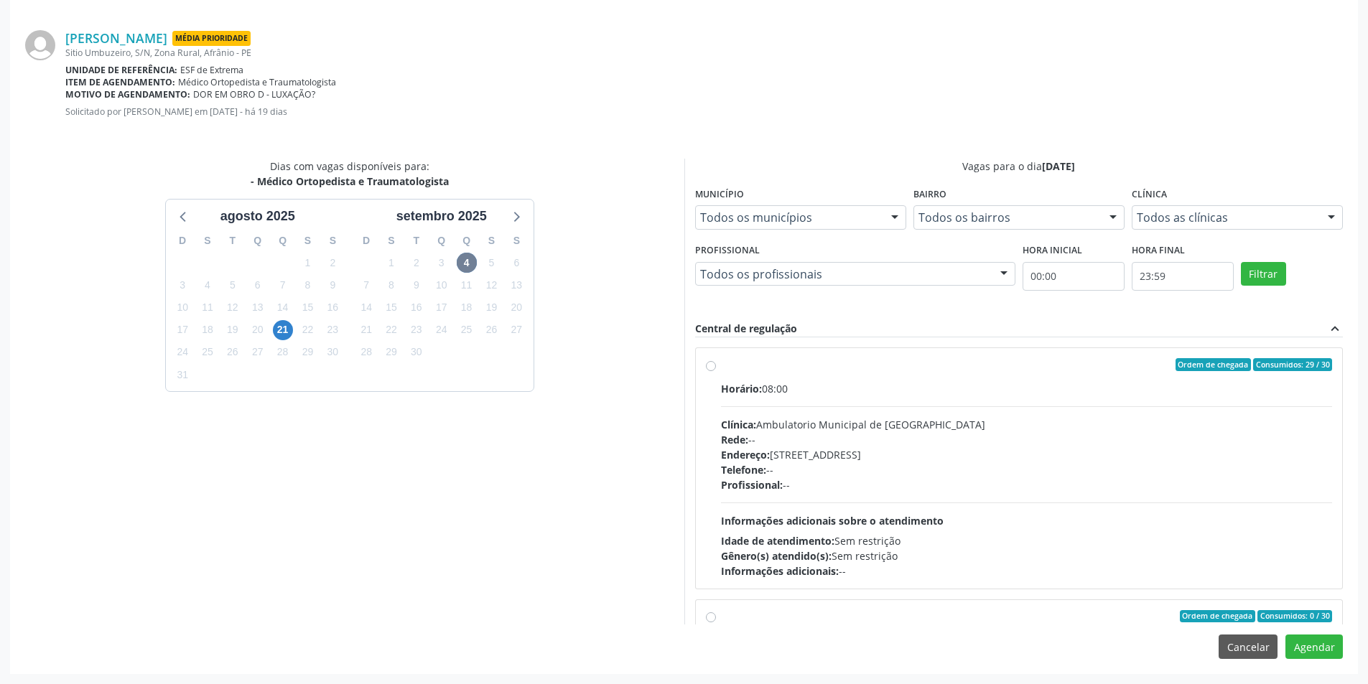
click at [913, 485] on div "Profissional: --" at bounding box center [1027, 484] width 612 height 15
click at [716, 371] on input "Ordem de chegada Consumidos: 29 / 30 Horário: 08:00 Clínica: Ambulatorio Munici…" at bounding box center [711, 364] width 10 height 13
radio input "true"
click at [1330, 656] on button "Agendar" at bounding box center [1313, 647] width 57 height 24
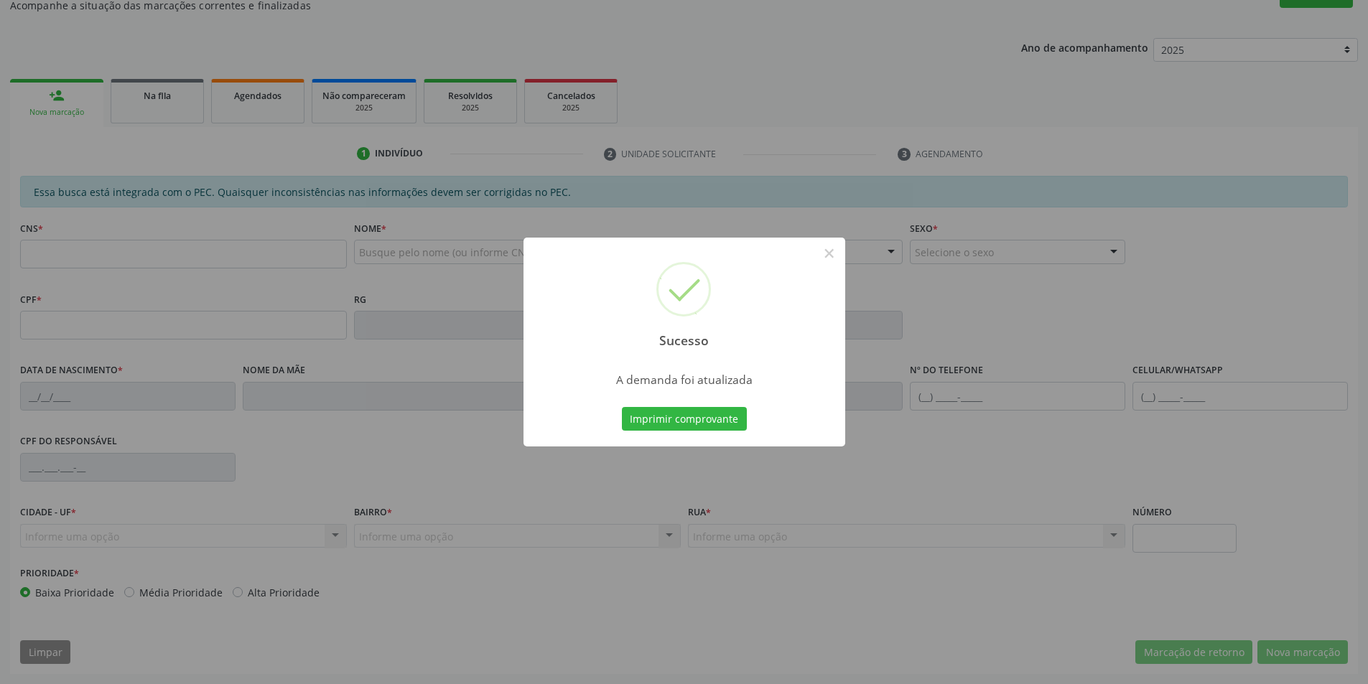
scroll to position [136, 0]
click at [689, 419] on button "Imprimir comprovante" at bounding box center [684, 419] width 125 height 24
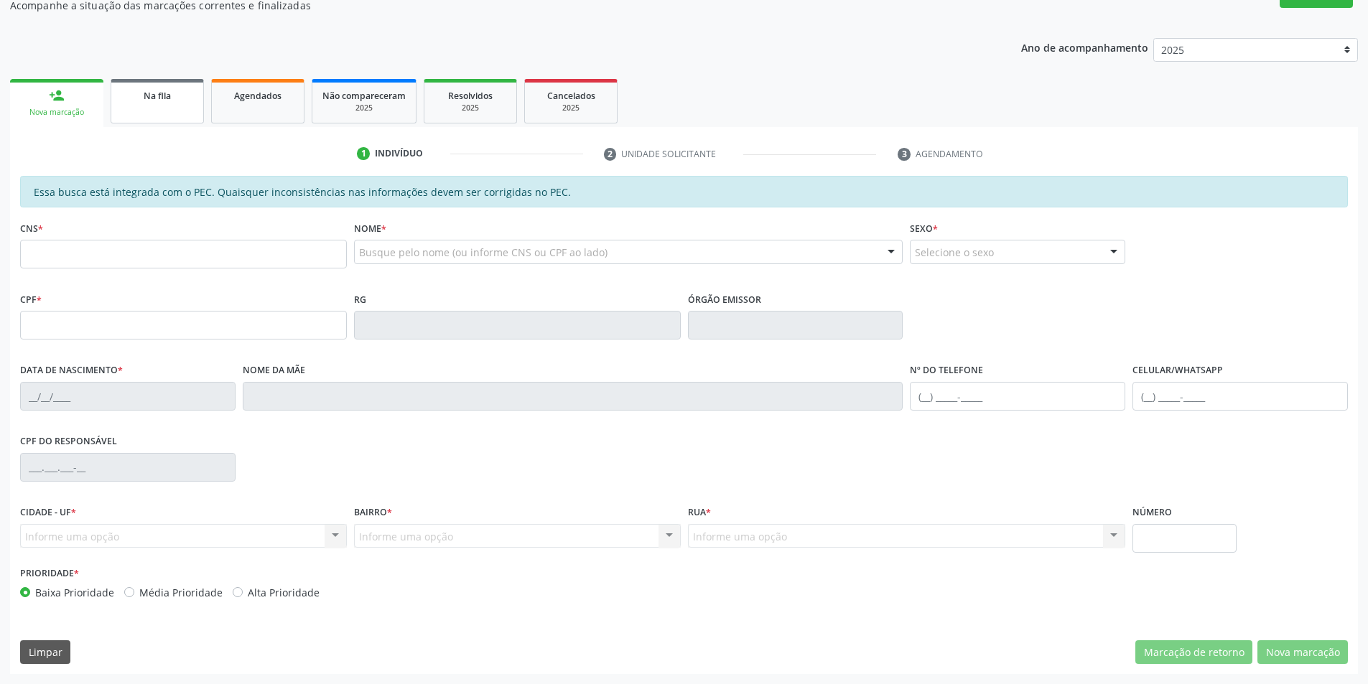
click at [178, 108] on link "Na fila" at bounding box center [157, 101] width 93 height 45
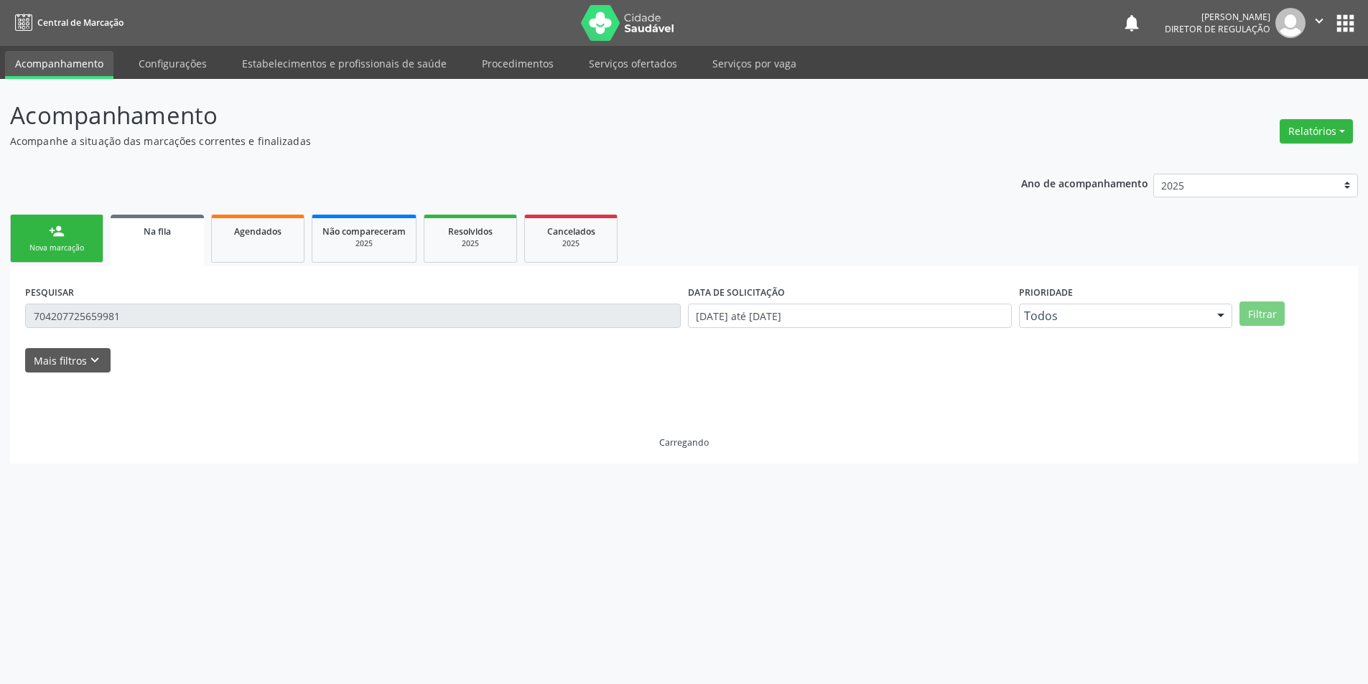
scroll to position [0, 0]
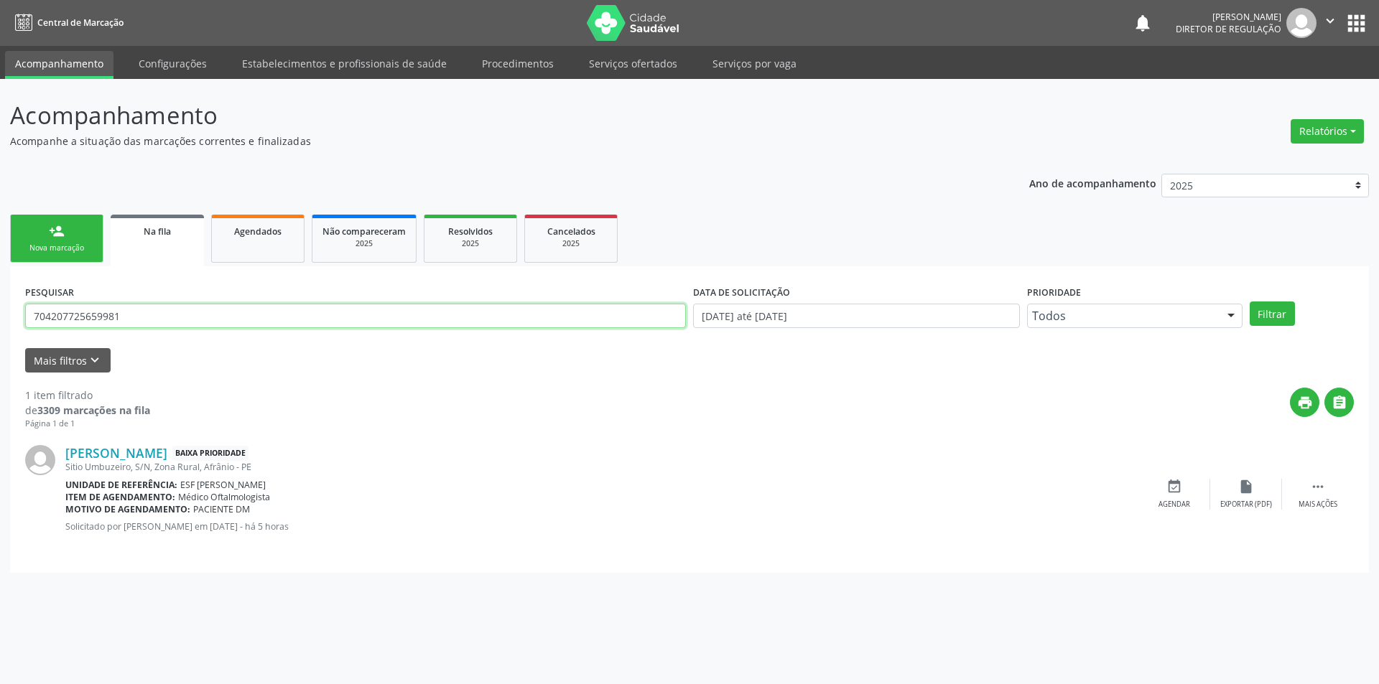
drag, startPoint x: 159, startPoint y: 314, endPoint x: 101, endPoint y: 265, distance: 76.4
click at [0, 272] on div "Acompanhamento Acompanhe a situação das marcações correntes e finalizadas Relat…" at bounding box center [689, 381] width 1379 height 605
type input "700208904399621"
click at [1286, 314] on button "Filtrar" at bounding box center [1271, 314] width 45 height 24
click at [1195, 493] on div "event_available Agendar" at bounding box center [1174, 494] width 72 height 31
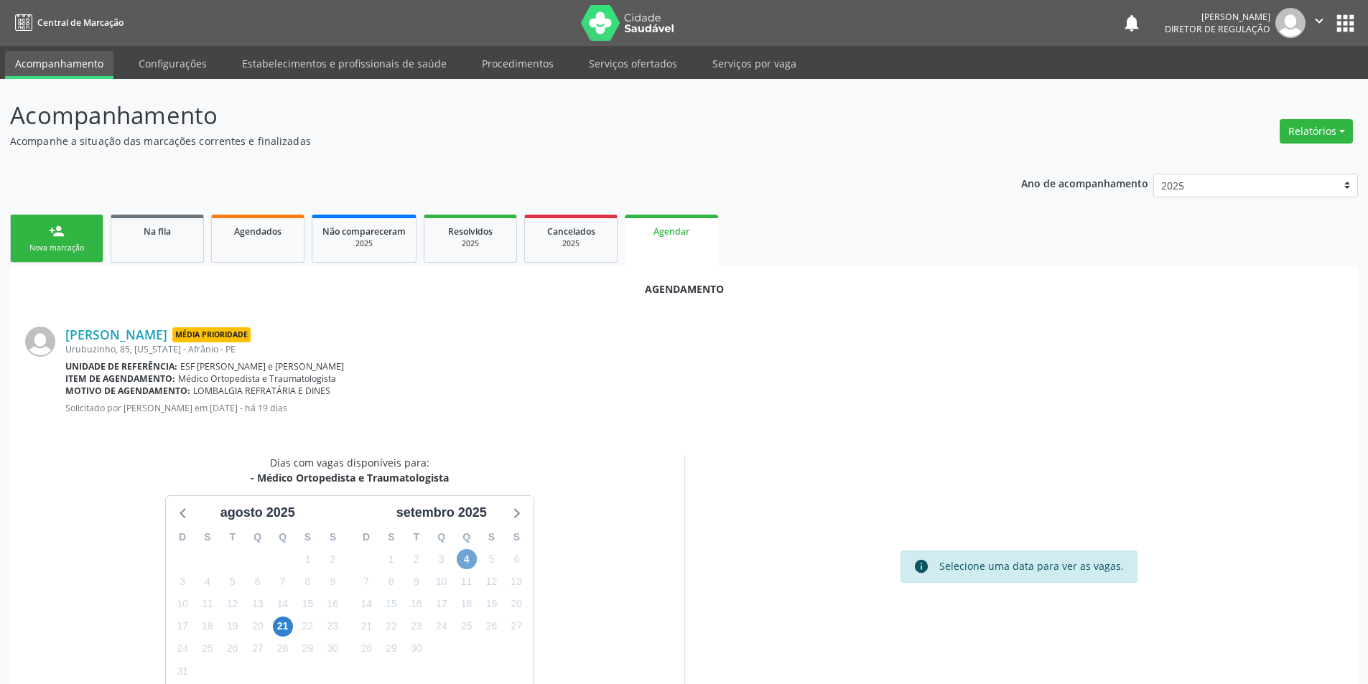
click at [468, 559] on span "4" at bounding box center [467, 559] width 20 height 20
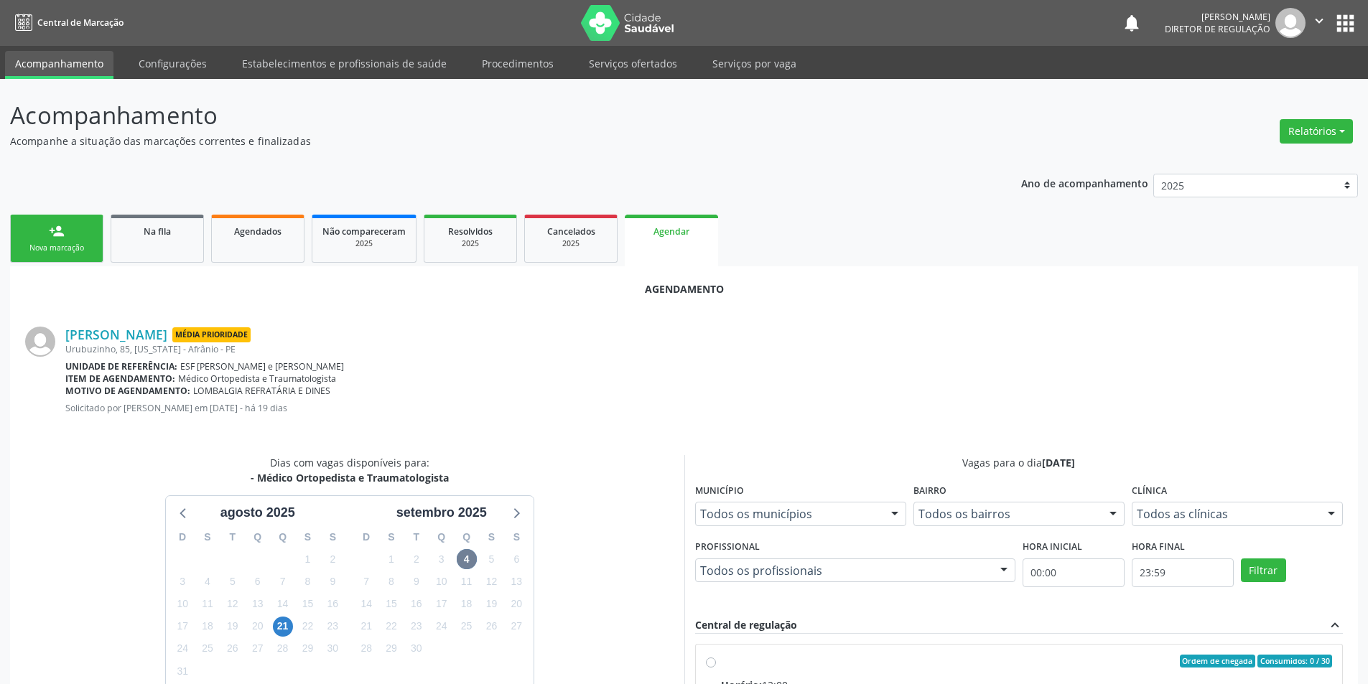
click at [745, 658] on div "Ordem de chegada Consumidos: 0 / 30" at bounding box center [1027, 661] width 612 height 13
click at [716, 658] on input "Ordem de chegada Consumidos: 0 / 30 Horário: 12:00 Clínica: Ambulatorio Municip…" at bounding box center [711, 661] width 10 height 13
radio input "true"
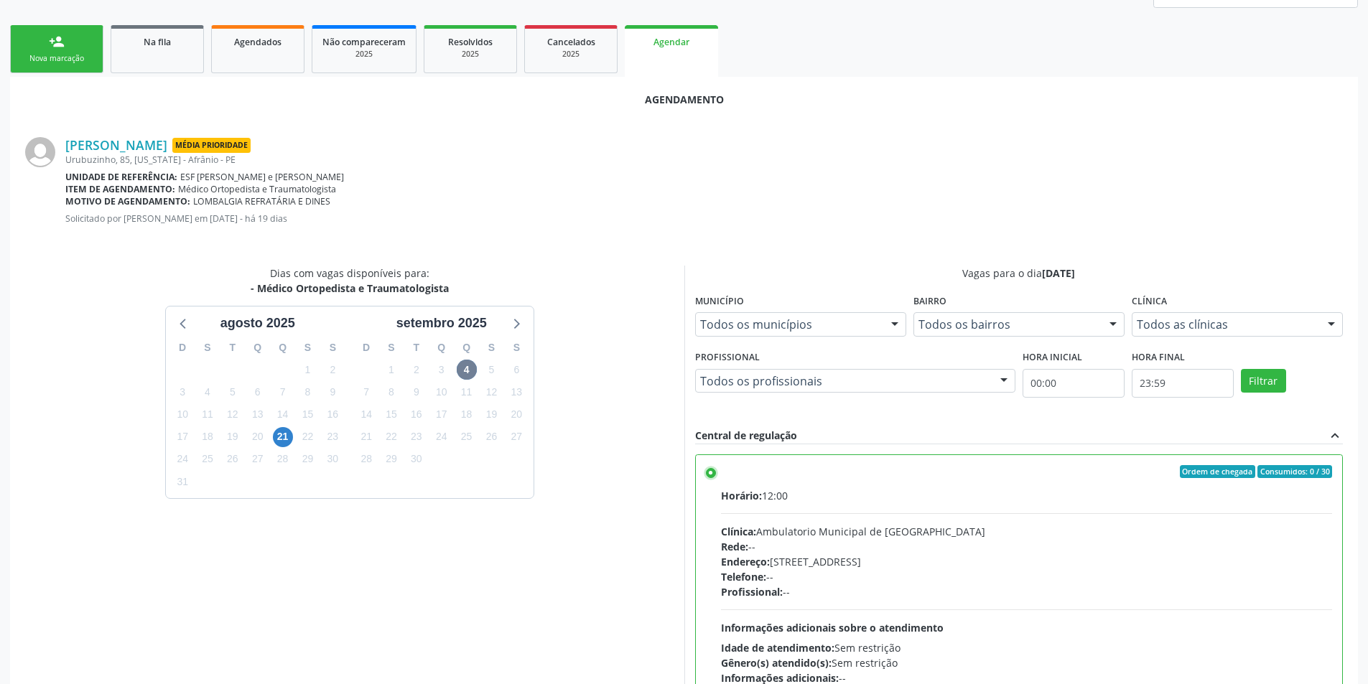
scroll to position [297, 0]
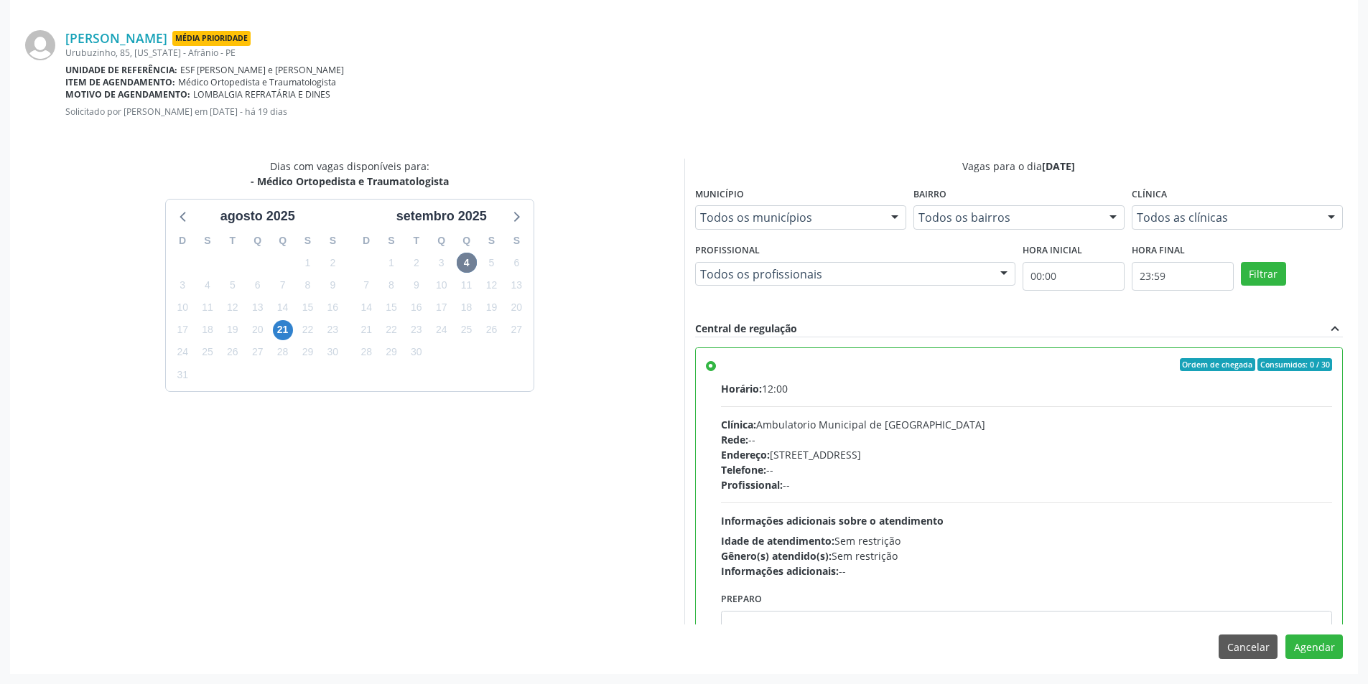
click at [1310, 659] on div "Agendamento José Manoel Rodrigues Média Prioridade Urubuzinho, 85, Arizona - Af…" at bounding box center [684, 322] width 1348 height 704
click at [1312, 653] on button "Agendar" at bounding box center [1313, 647] width 57 height 24
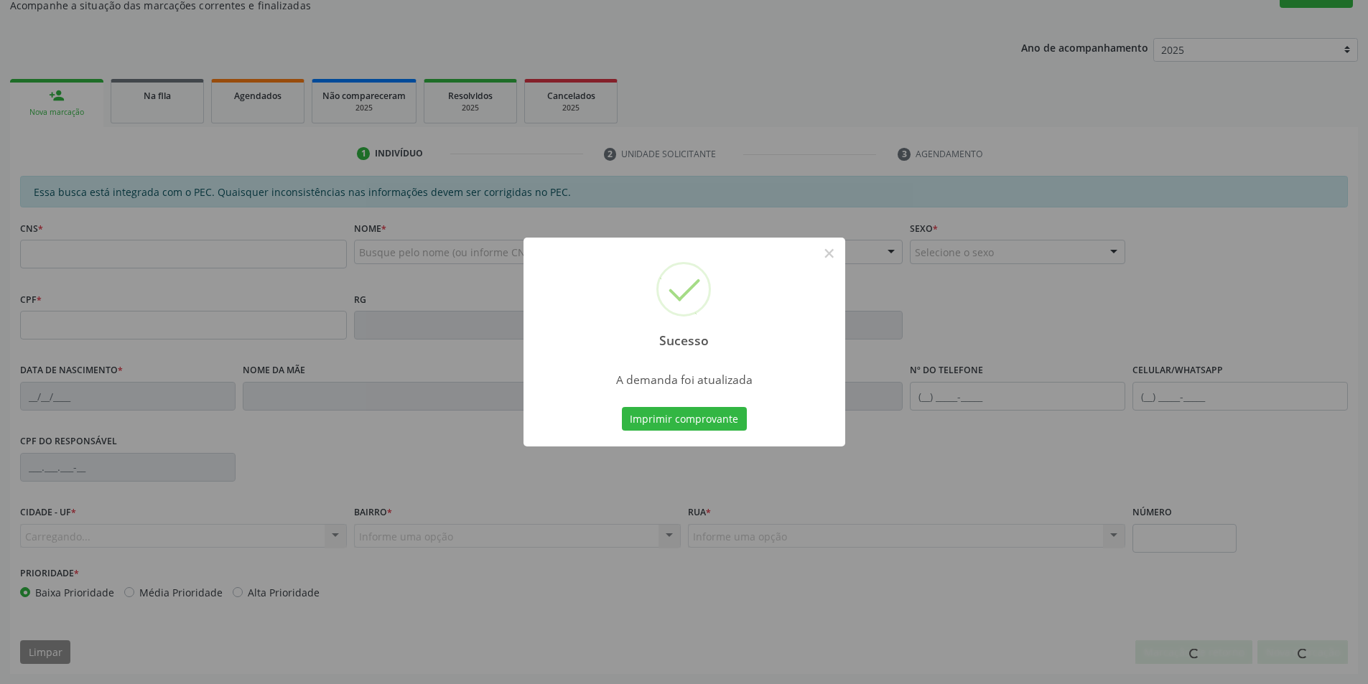
scroll to position [136, 0]
click at [732, 419] on button "Imprimir comprovante" at bounding box center [684, 419] width 125 height 24
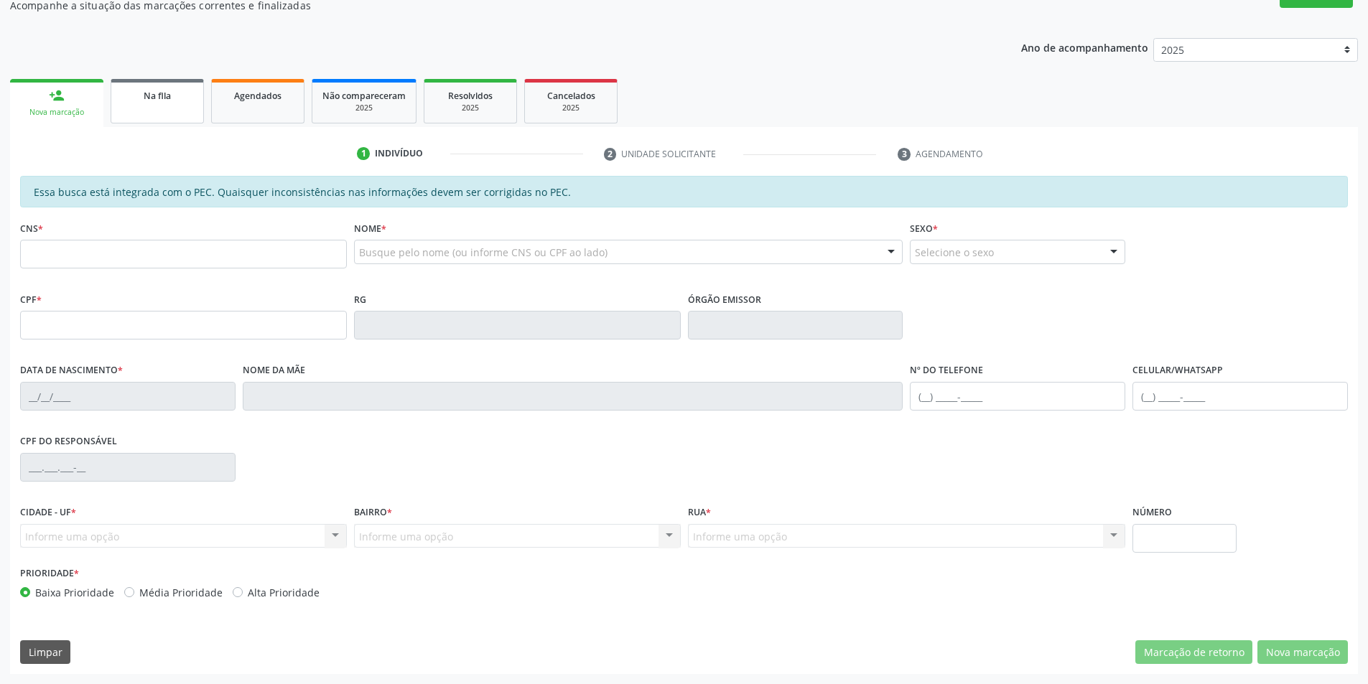
click at [164, 121] on link "Na fila" at bounding box center [157, 101] width 93 height 45
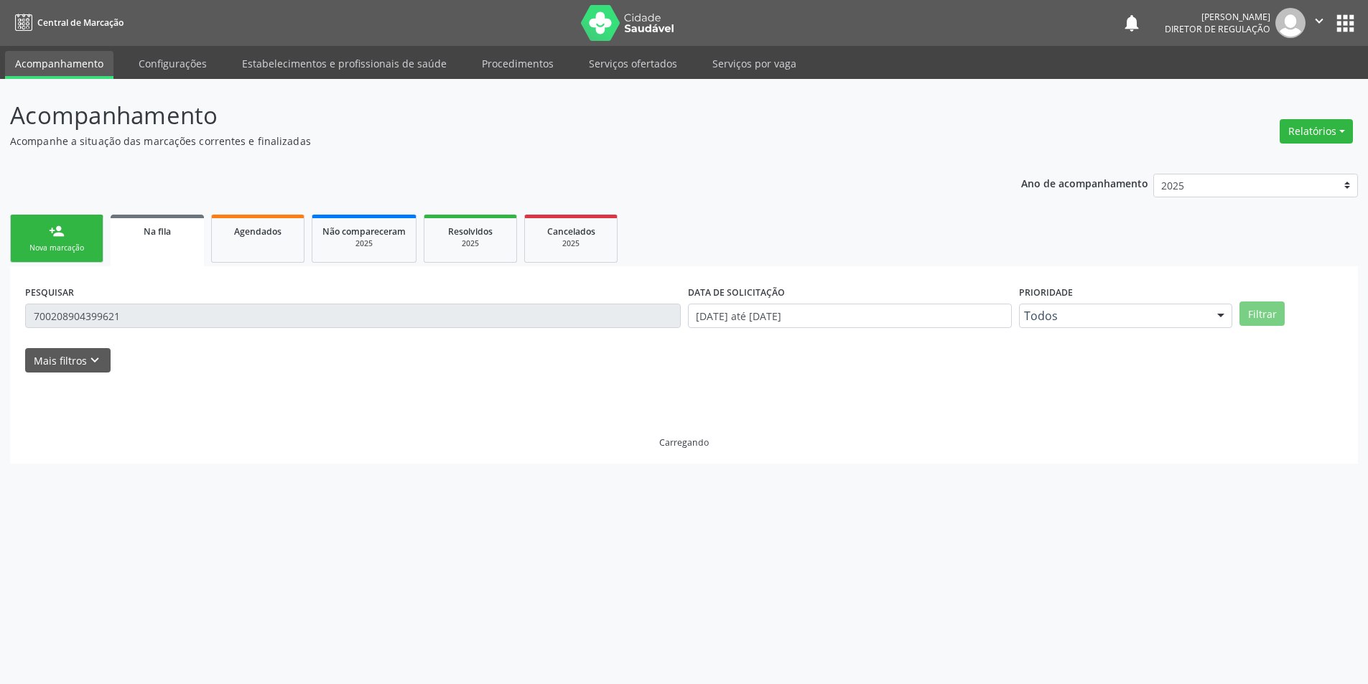
scroll to position [0, 0]
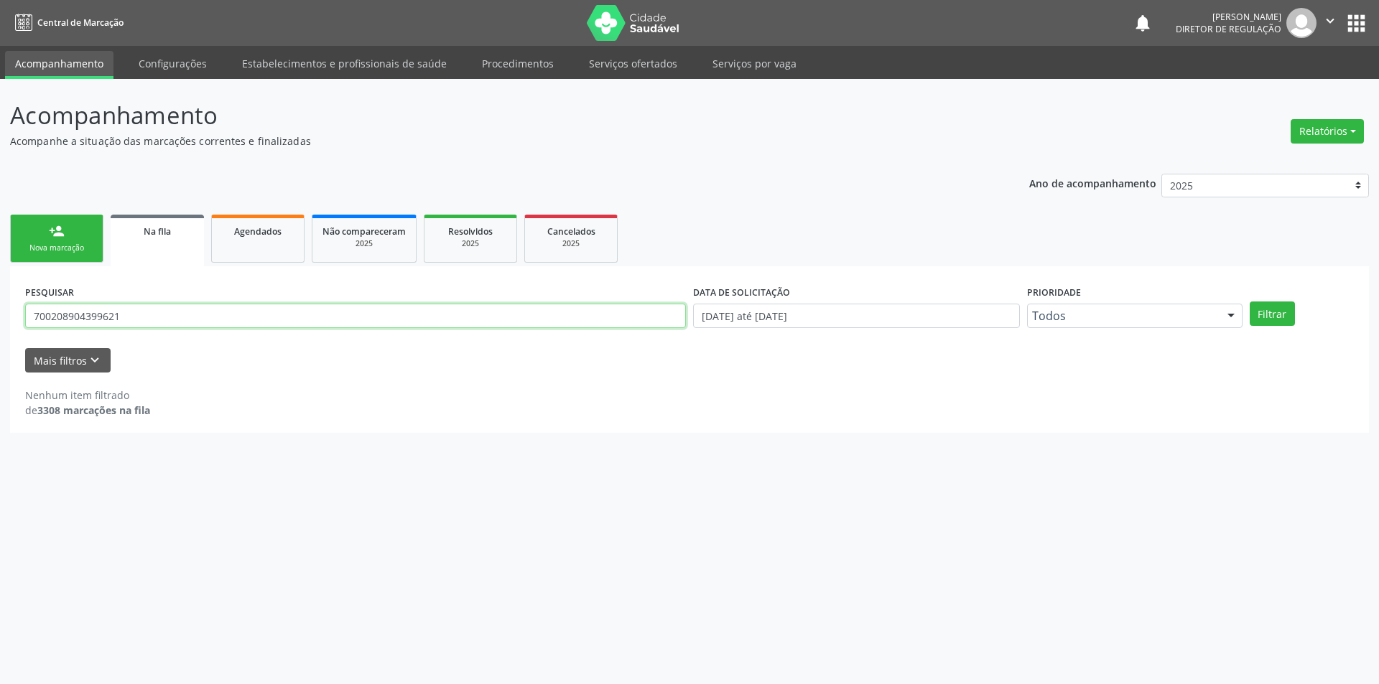
drag, startPoint x: 139, startPoint y: 318, endPoint x: 31, endPoint y: 255, distance: 124.9
click at [0, 264] on div "Acompanhamento Acompanhe a situação das marcações correntes e finalizadas Relat…" at bounding box center [689, 381] width 1379 height 605
drag, startPoint x: 0, startPoint y: 311, endPoint x: 0, endPoint y: 302, distance: 8.6
click at [0, 302] on div "Acompanhamento Acompanhe a situação das marcações correntes e finalizadas Relat…" at bounding box center [689, 381] width 1379 height 605
click at [1288, 319] on button "Filtrar" at bounding box center [1271, 314] width 45 height 24
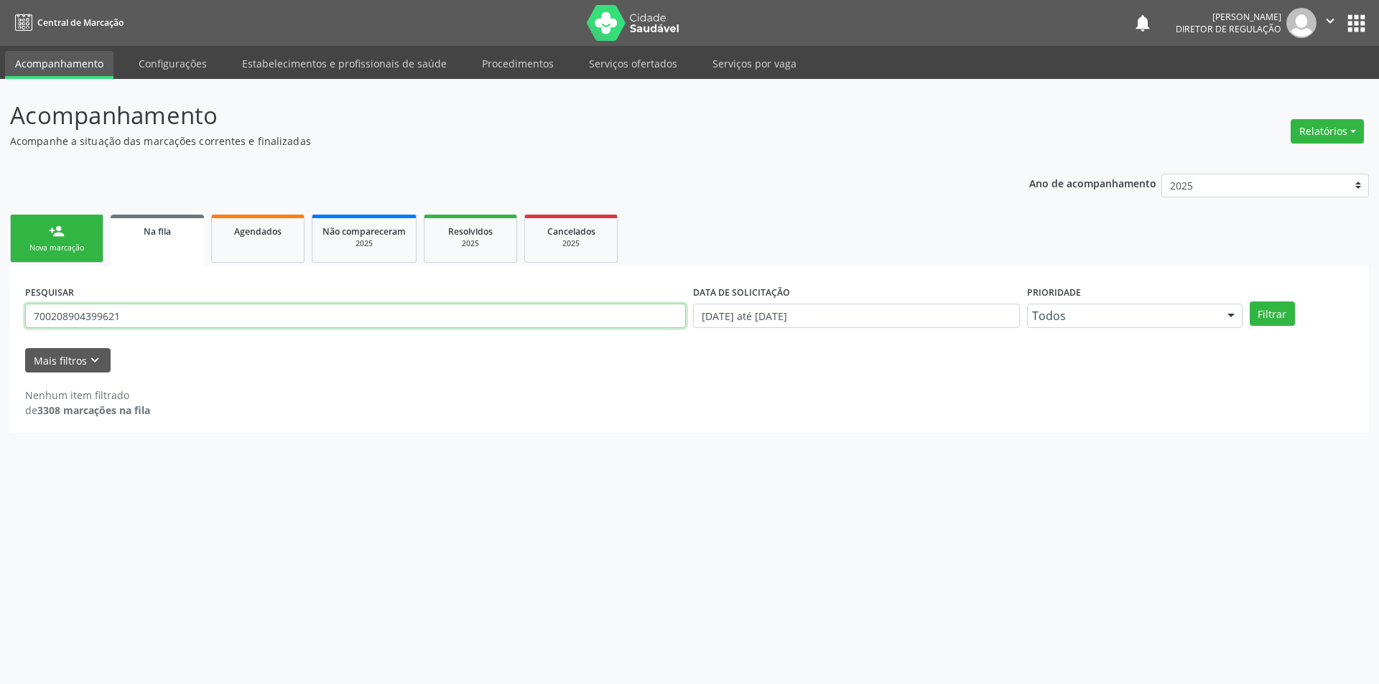
drag, startPoint x: 198, startPoint y: 321, endPoint x: 984, endPoint y: 101, distance: 815.9
click at [0, 292] on div "Acompanhamento Acompanhe a situação das marcações correntes e finalizadas Relat…" at bounding box center [689, 381] width 1379 height 605
type input "706003845096342"
click at [1285, 314] on button "Filtrar" at bounding box center [1271, 314] width 45 height 24
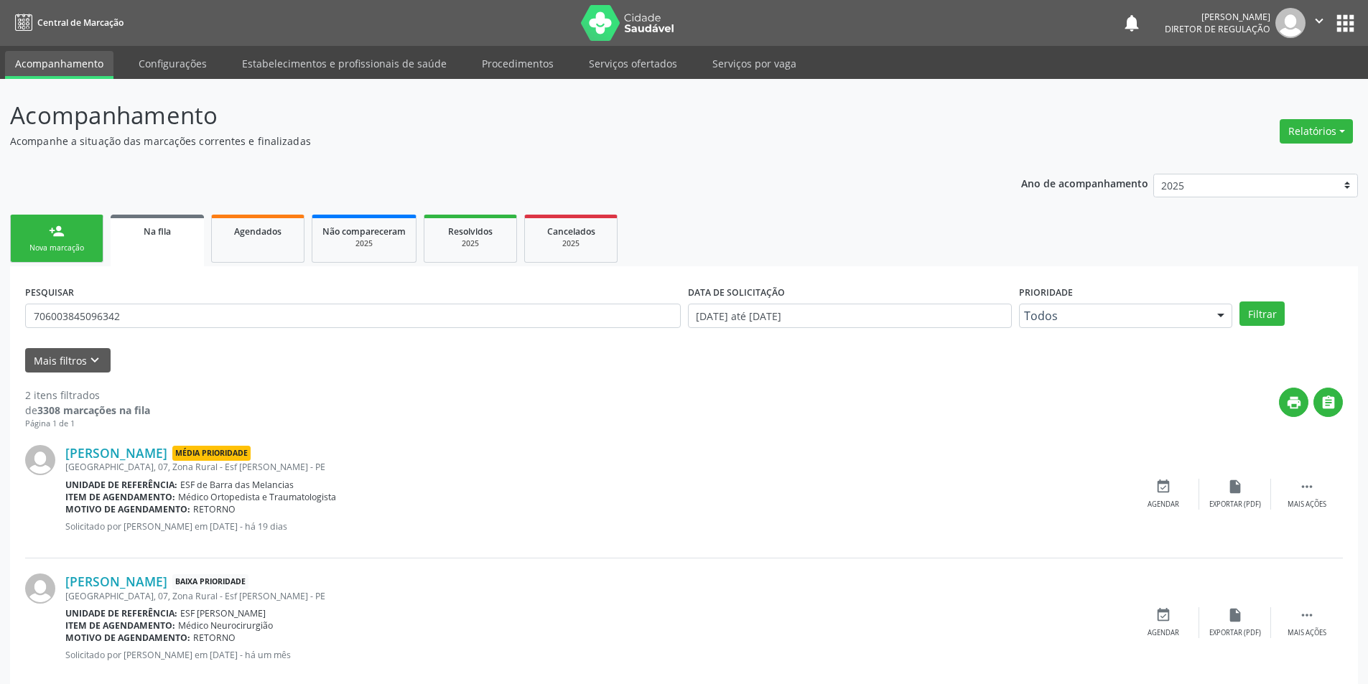
scroll to position [27, 0]
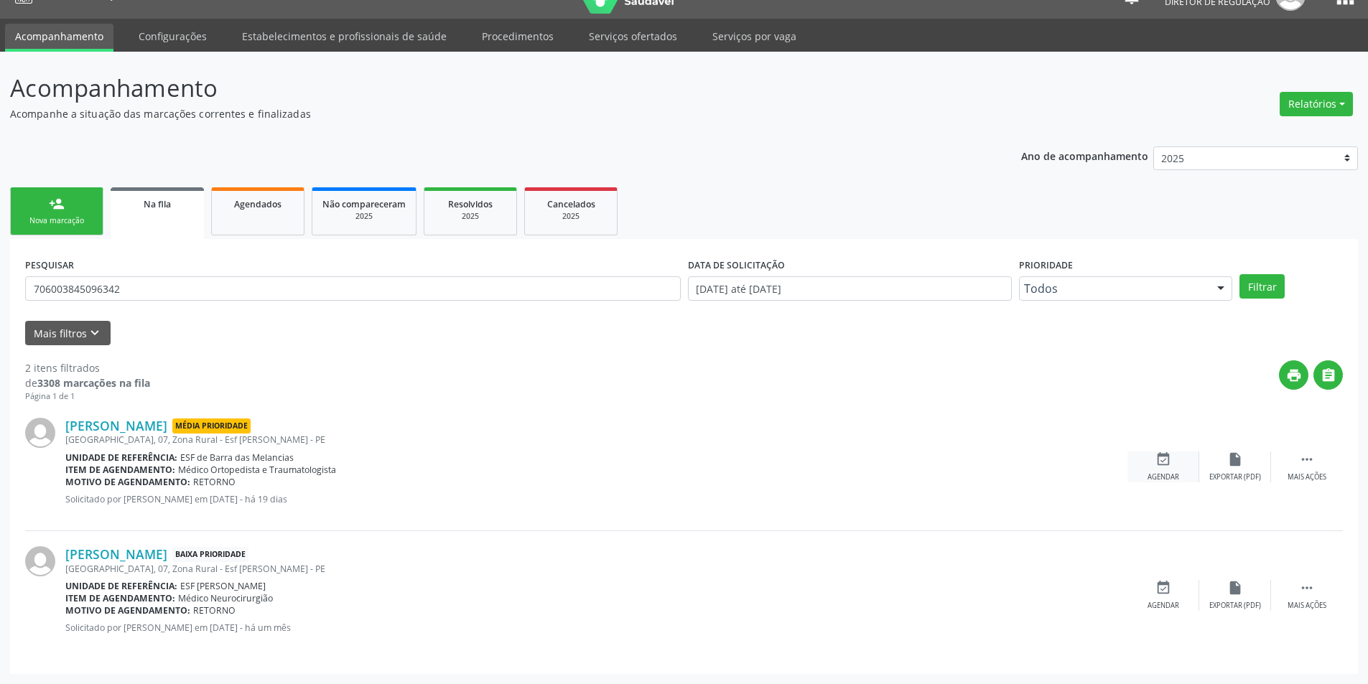
click at [1161, 460] on icon "event_available" at bounding box center [1163, 460] width 16 height 16
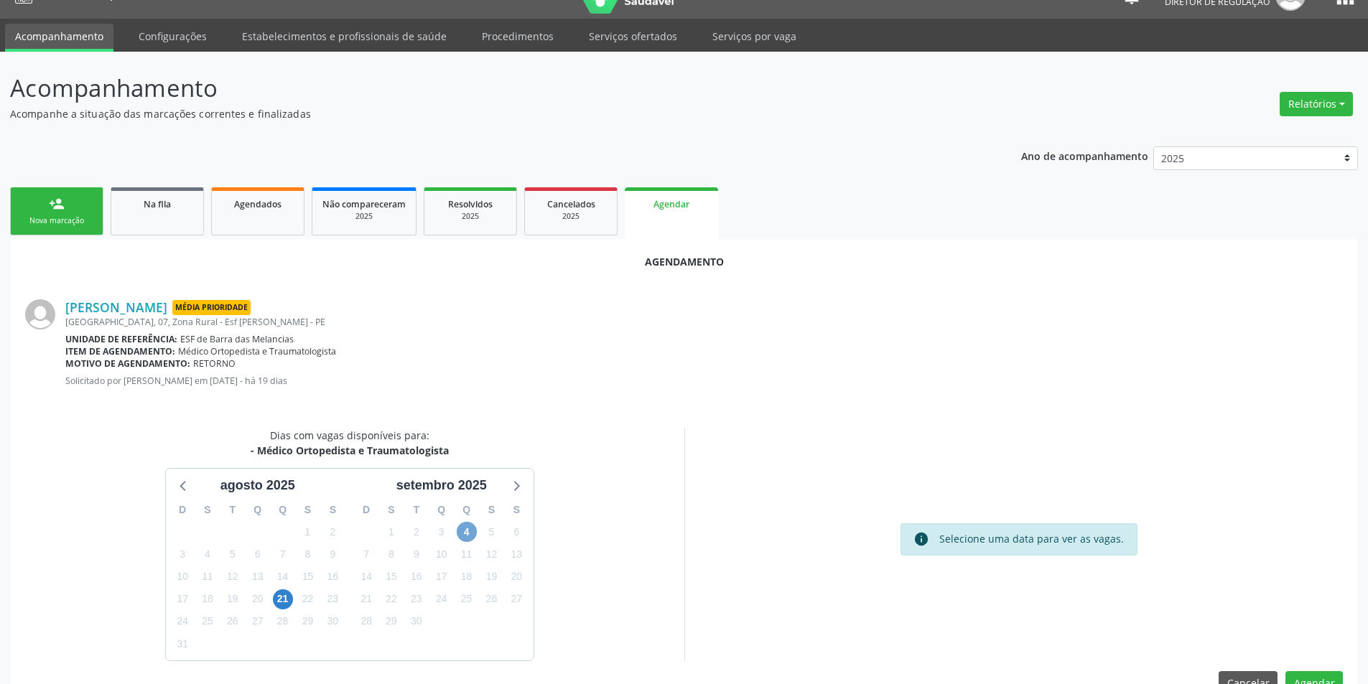
click at [474, 531] on span "4" at bounding box center [467, 532] width 20 height 20
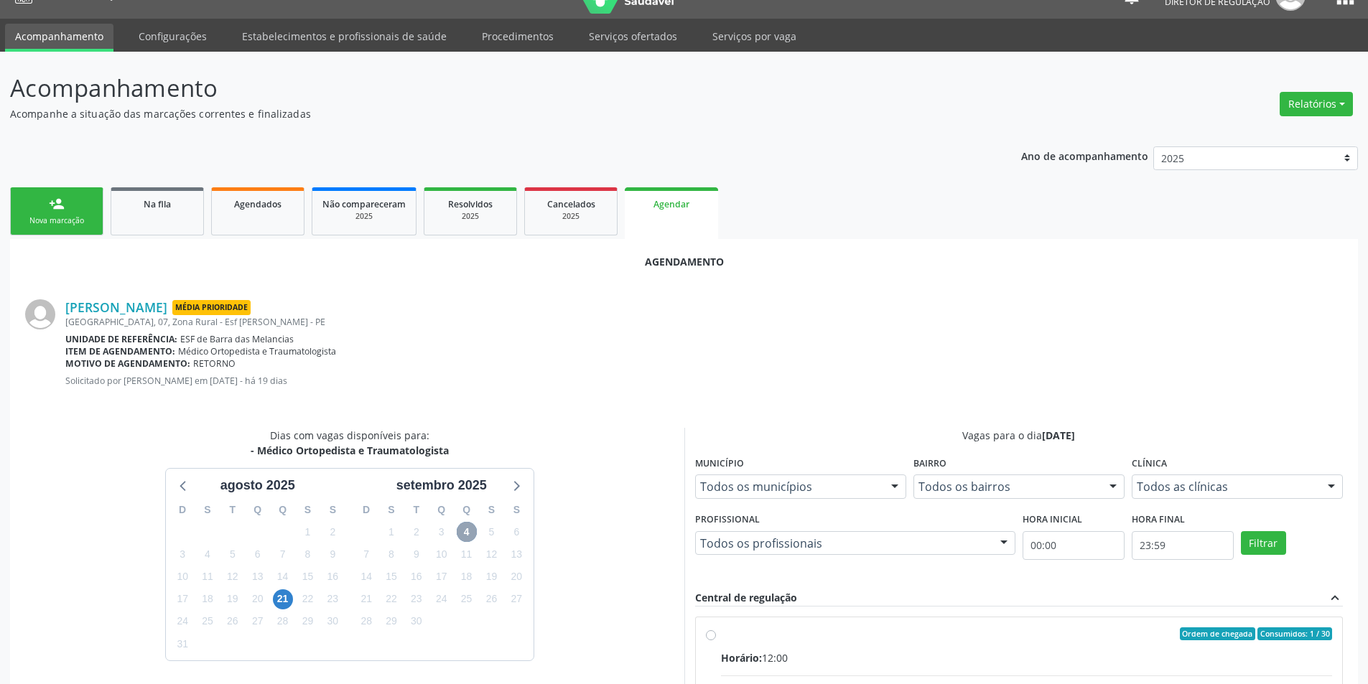
scroll to position [171, 0]
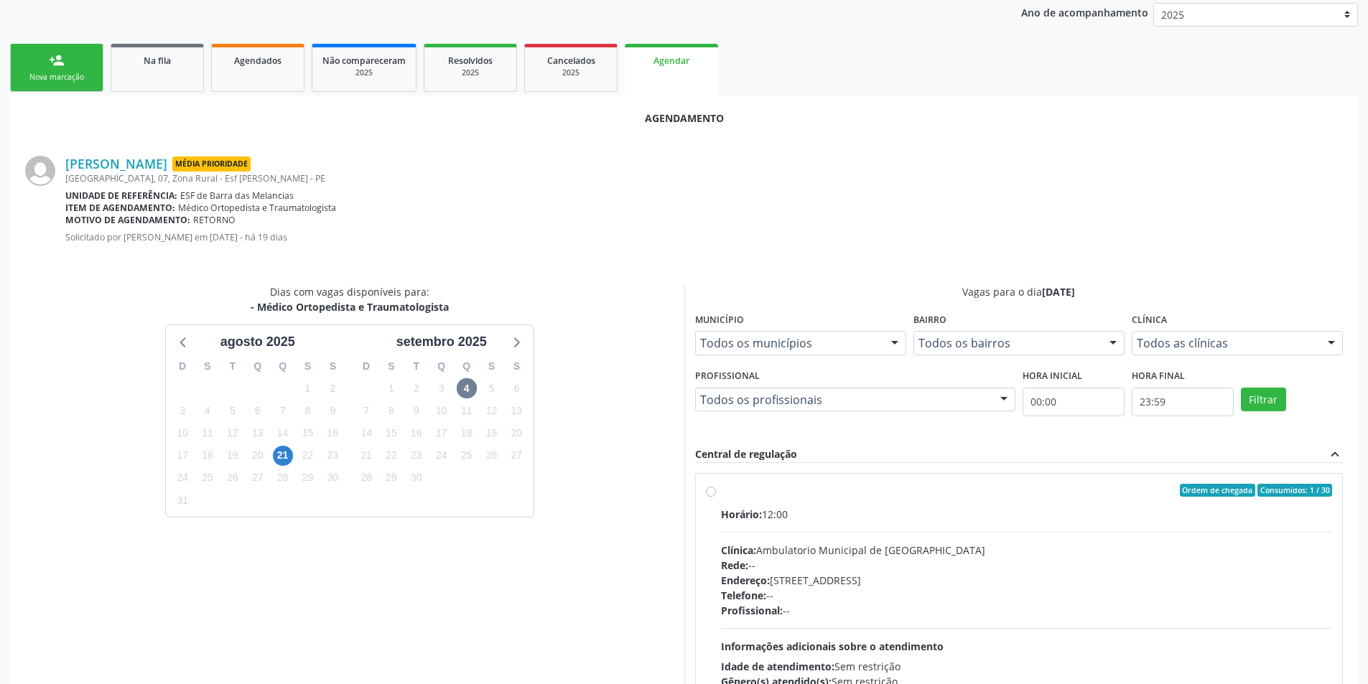
click at [741, 496] on div "Ordem de chegada Consumidos: 1 / 30" at bounding box center [1027, 490] width 612 height 13
click at [716, 496] on input "Ordem de chegada Consumidos: 1 / 30 Horário: 12:00 Clínica: Ambulatorio Municip…" at bounding box center [711, 490] width 10 height 13
radio input "true"
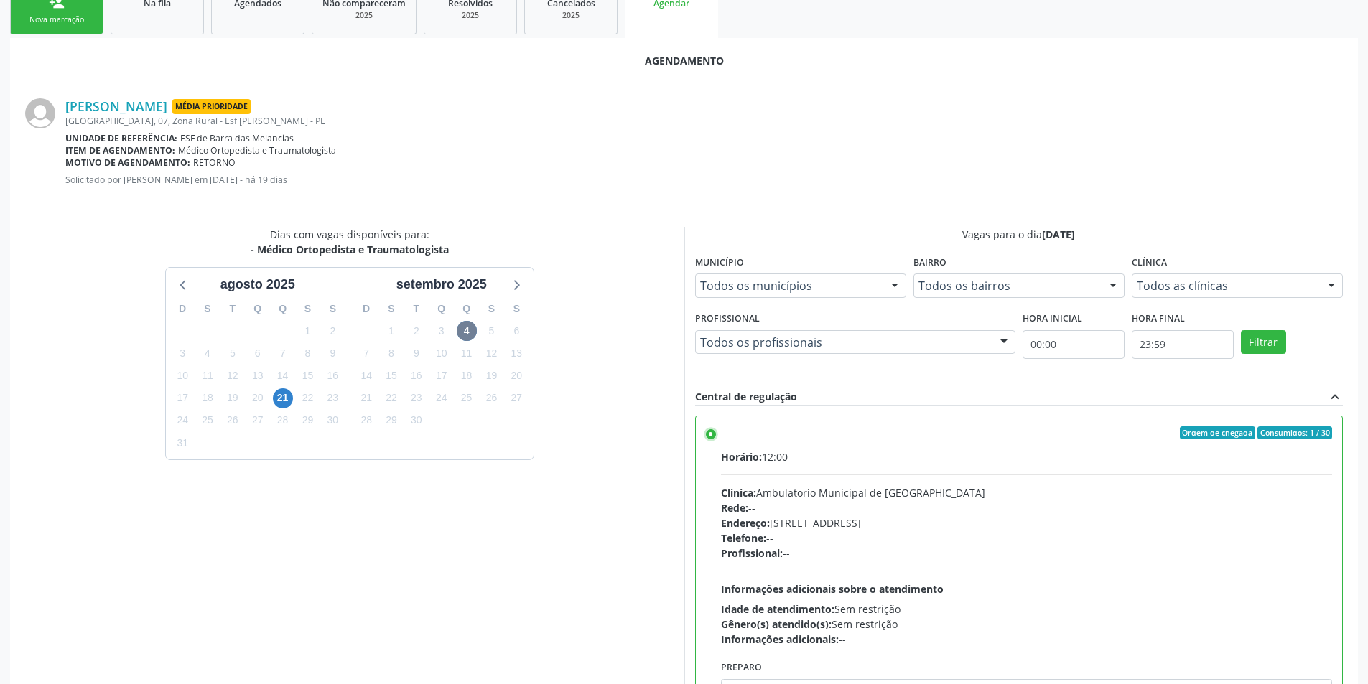
scroll to position [297, 0]
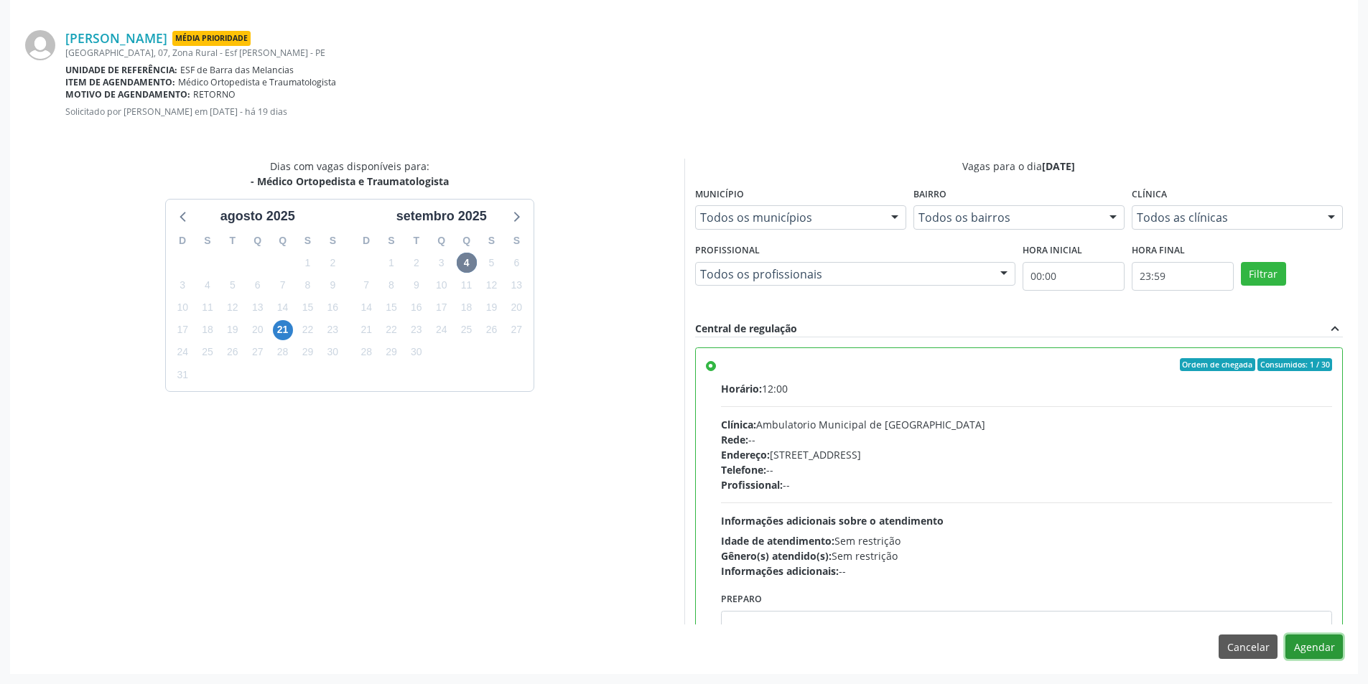
click at [1317, 645] on button "Agendar" at bounding box center [1313, 647] width 57 height 24
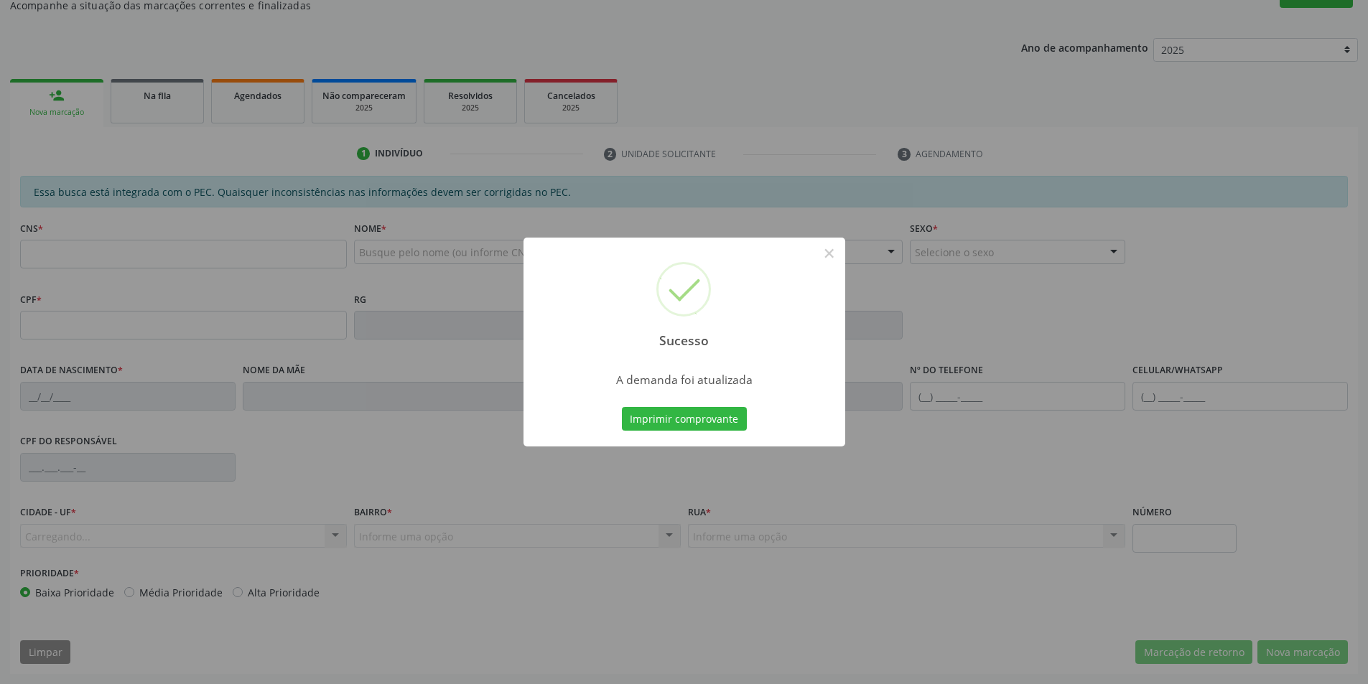
scroll to position [136, 0]
click at [710, 435] on div "Sucesso × A demanda foi atualizada Imprimir comprovante Cancel" at bounding box center [684, 343] width 322 height 210
click at [709, 424] on button "Imprimir comprovante" at bounding box center [684, 419] width 125 height 24
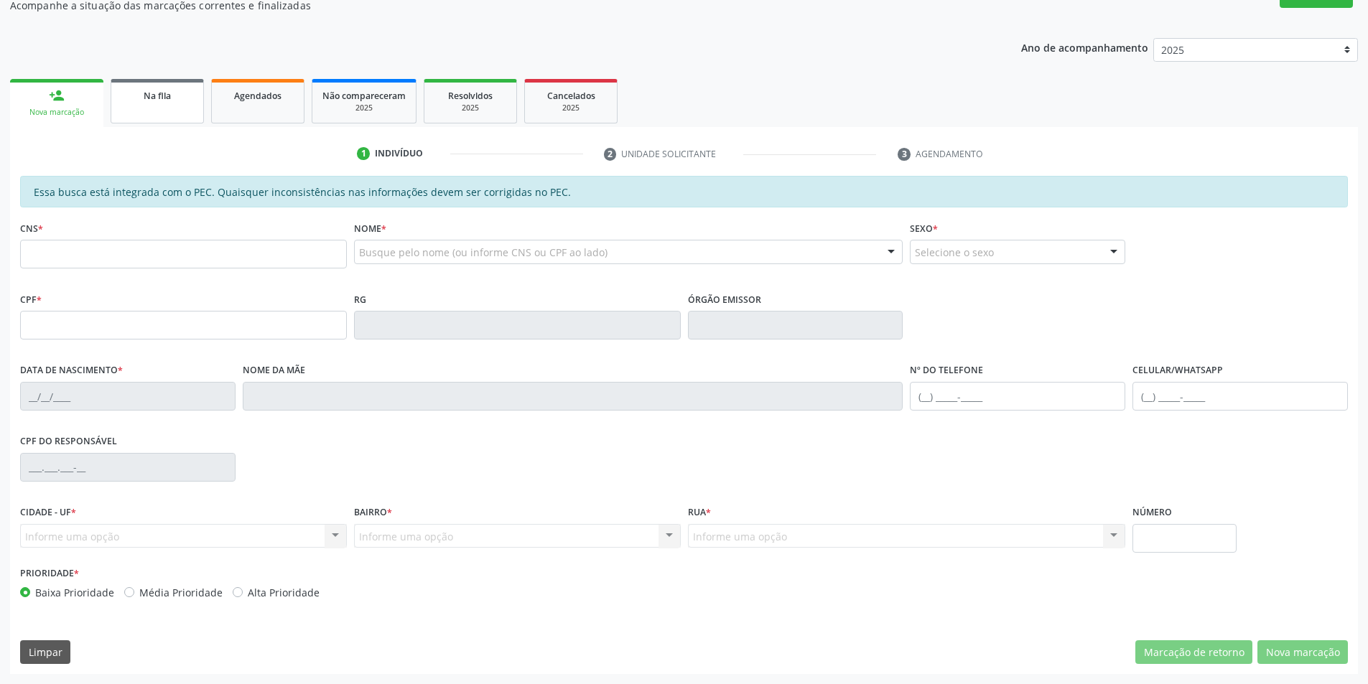
click at [147, 91] on span "Na fila" at bounding box center [157, 96] width 27 height 12
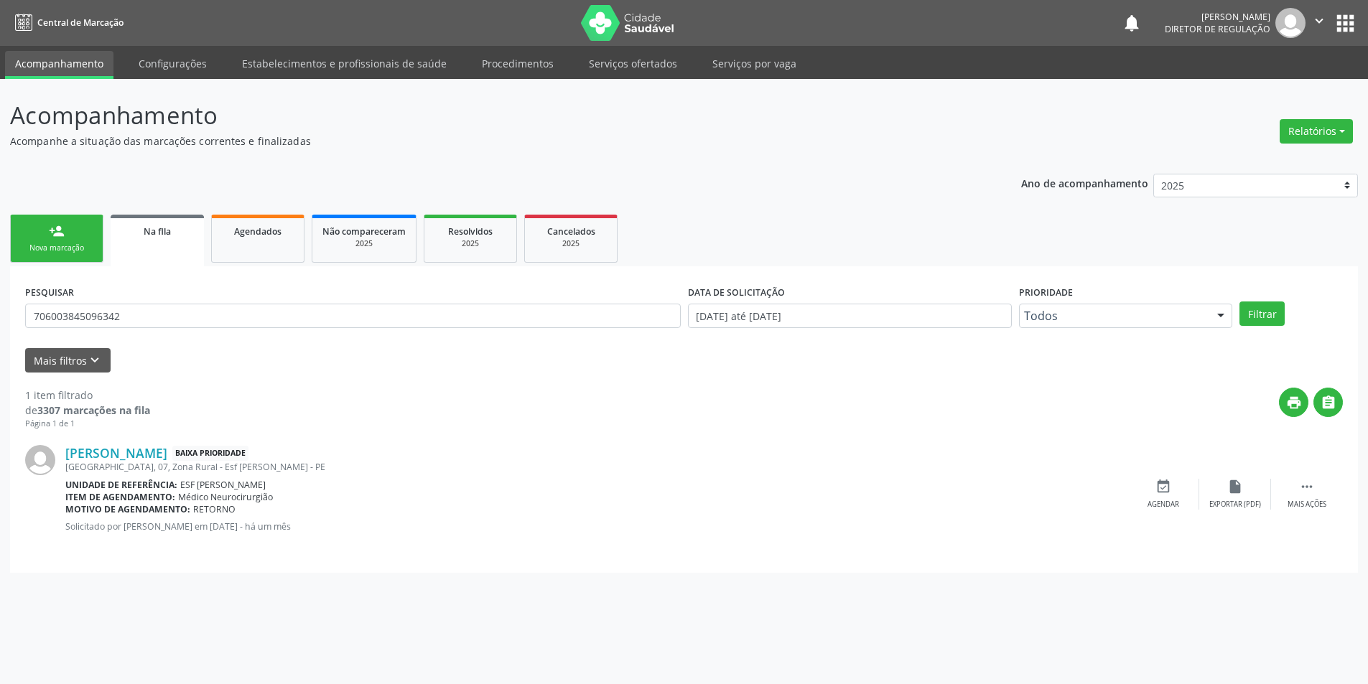
scroll to position [0, 0]
drag, startPoint x: 170, startPoint y: 324, endPoint x: 0, endPoint y: 307, distance: 171.0
click at [0, 307] on div "Acompanhamento Acompanhe a situação das marcações correntes e finalizadas Relat…" at bounding box center [689, 381] width 1379 height 605
type input "700002192207403"
click at [1269, 314] on button "Filtrar" at bounding box center [1271, 314] width 45 height 24
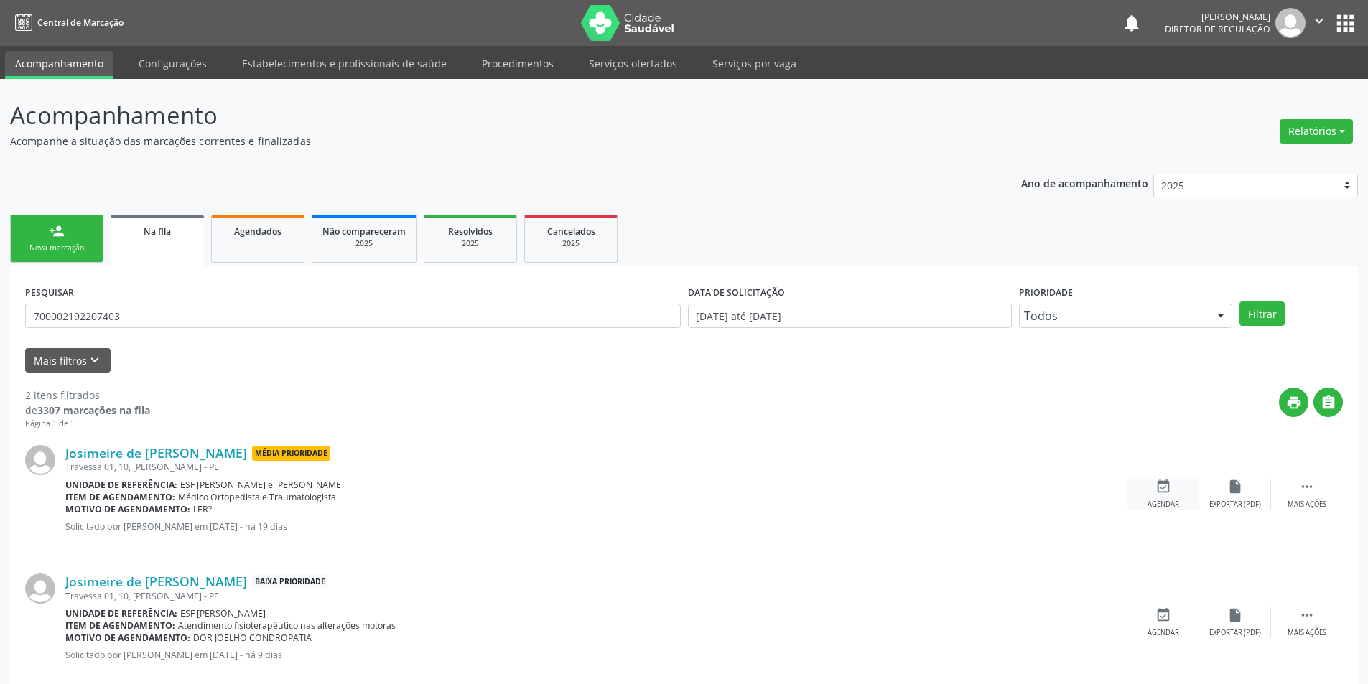
click at [1162, 502] on div "Agendar" at bounding box center [1163, 505] width 32 height 10
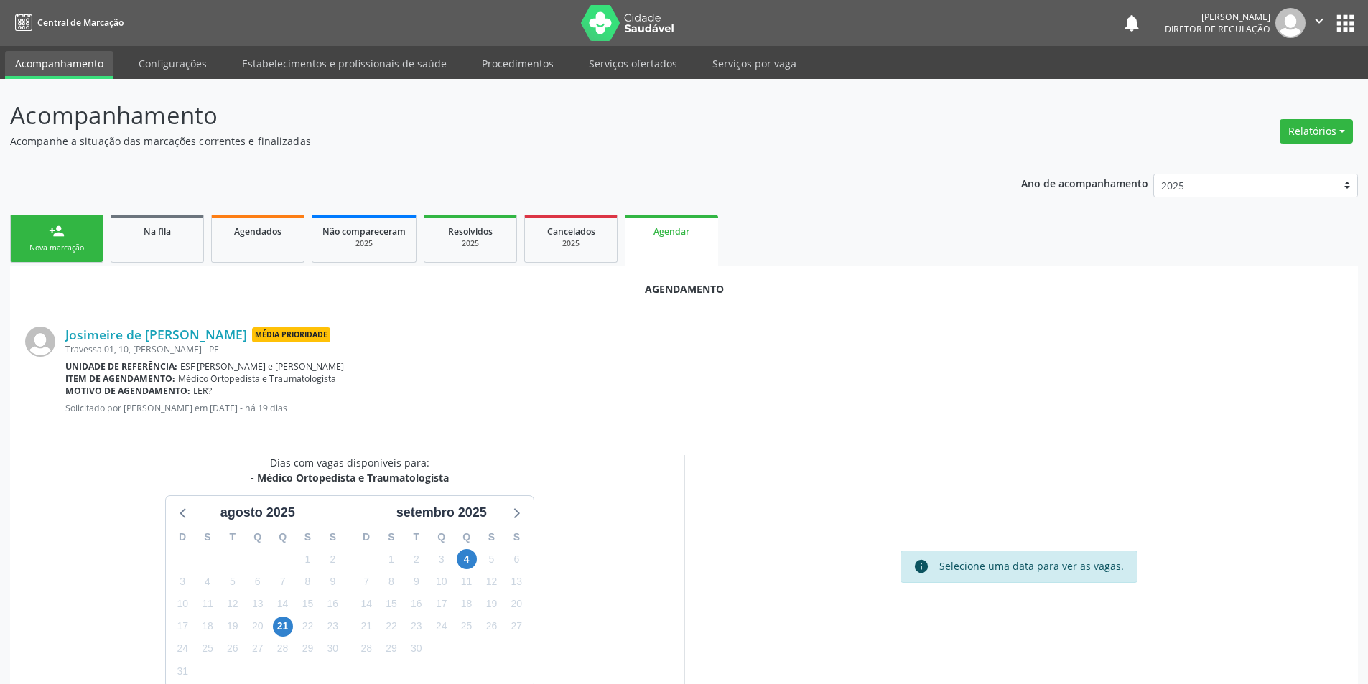
click at [476, 550] on div "4" at bounding box center [467, 560] width 20 height 22
click at [473, 556] on span "4" at bounding box center [467, 559] width 20 height 20
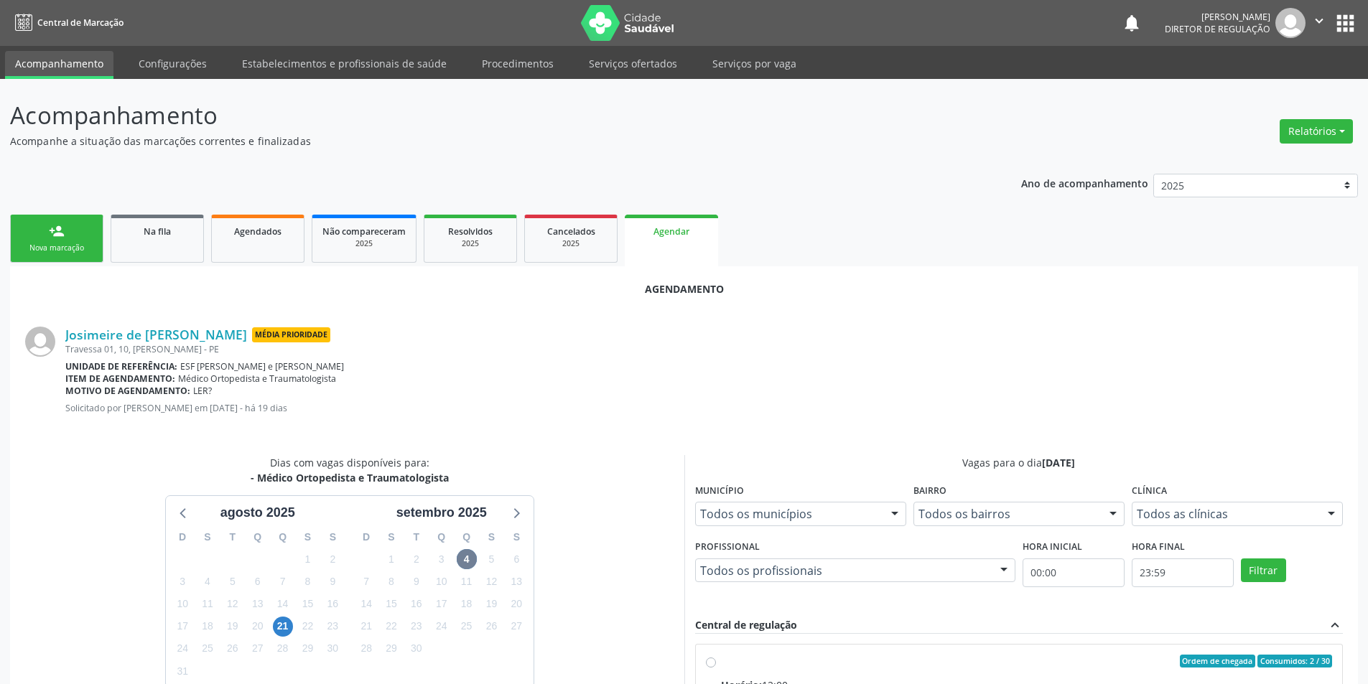
click at [735, 658] on div "Ordem de chegada Consumidos: 2 / 30" at bounding box center [1027, 661] width 612 height 13
click at [716, 658] on input "Ordem de chegada Consumidos: 2 / 30 Horário: 12:00 Clínica: Ambulatorio Municip…" at bounding box center [711, 661] width 10 height 13
radio input "true"
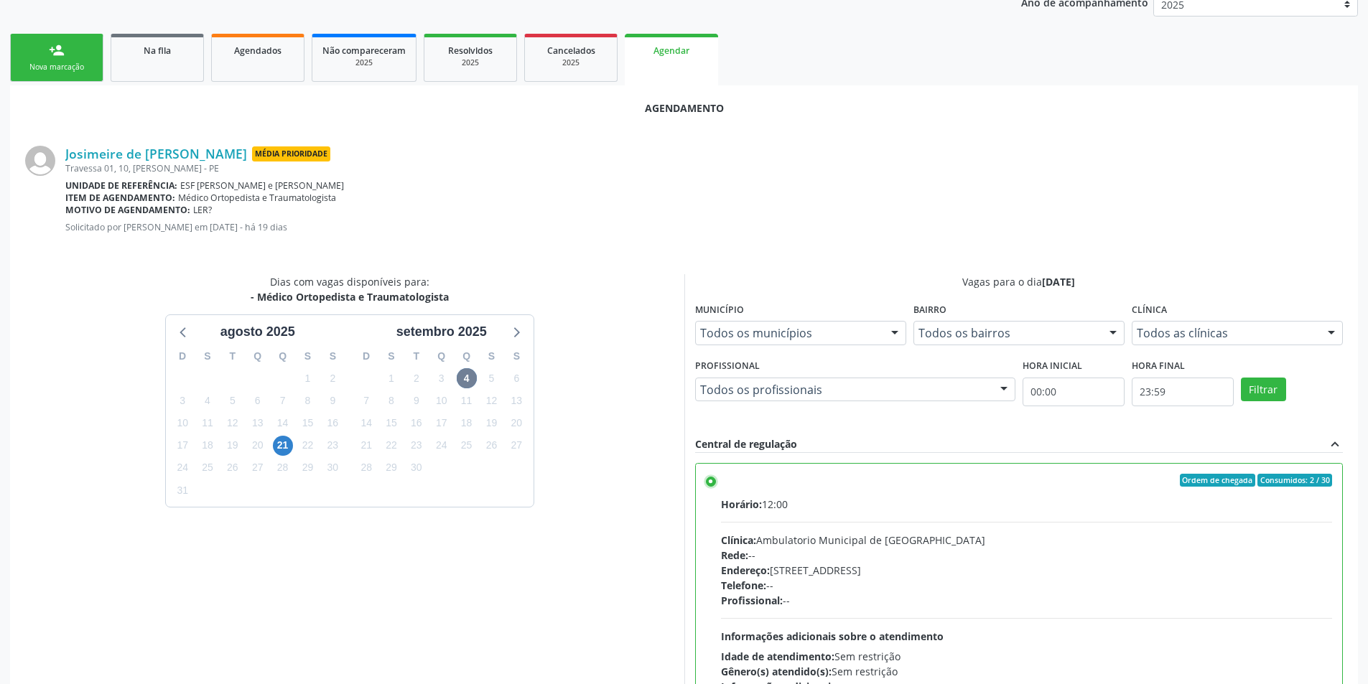
scroll to position [287, 0]
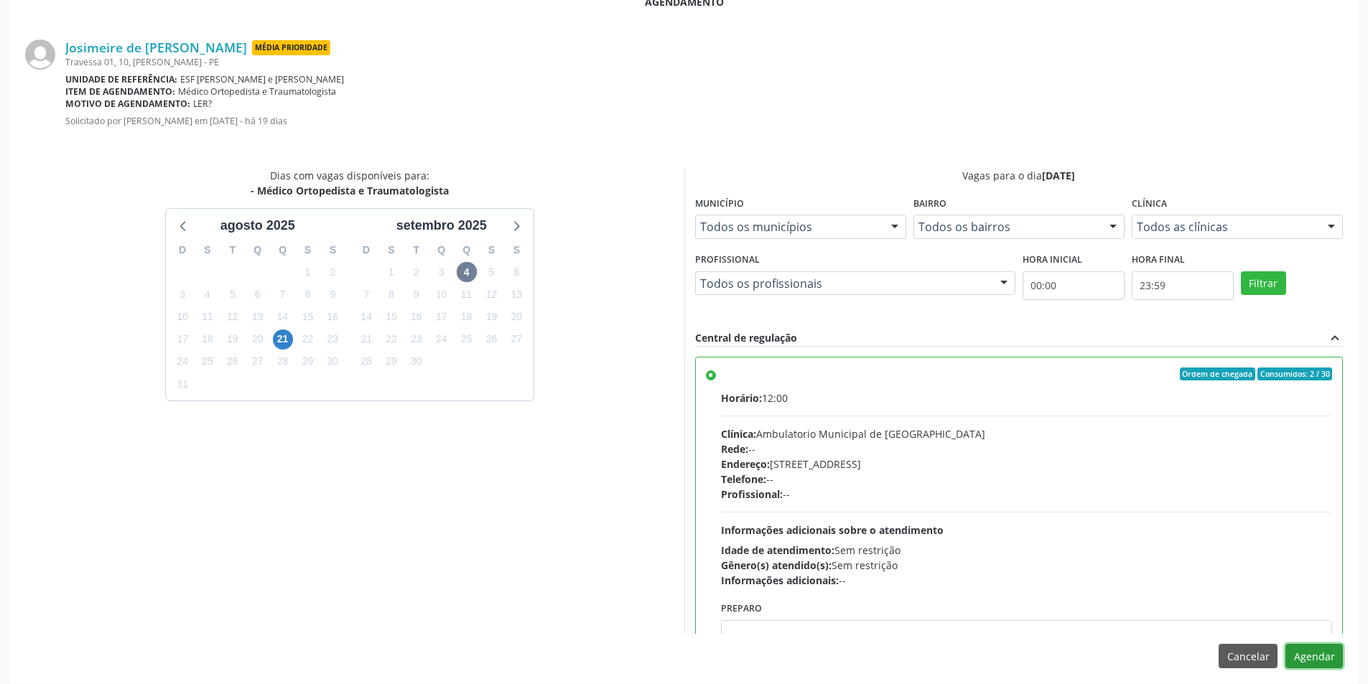
click at [1304, 656] on button "Agendar" at bounding box center [1313, 656] width 57 height 24
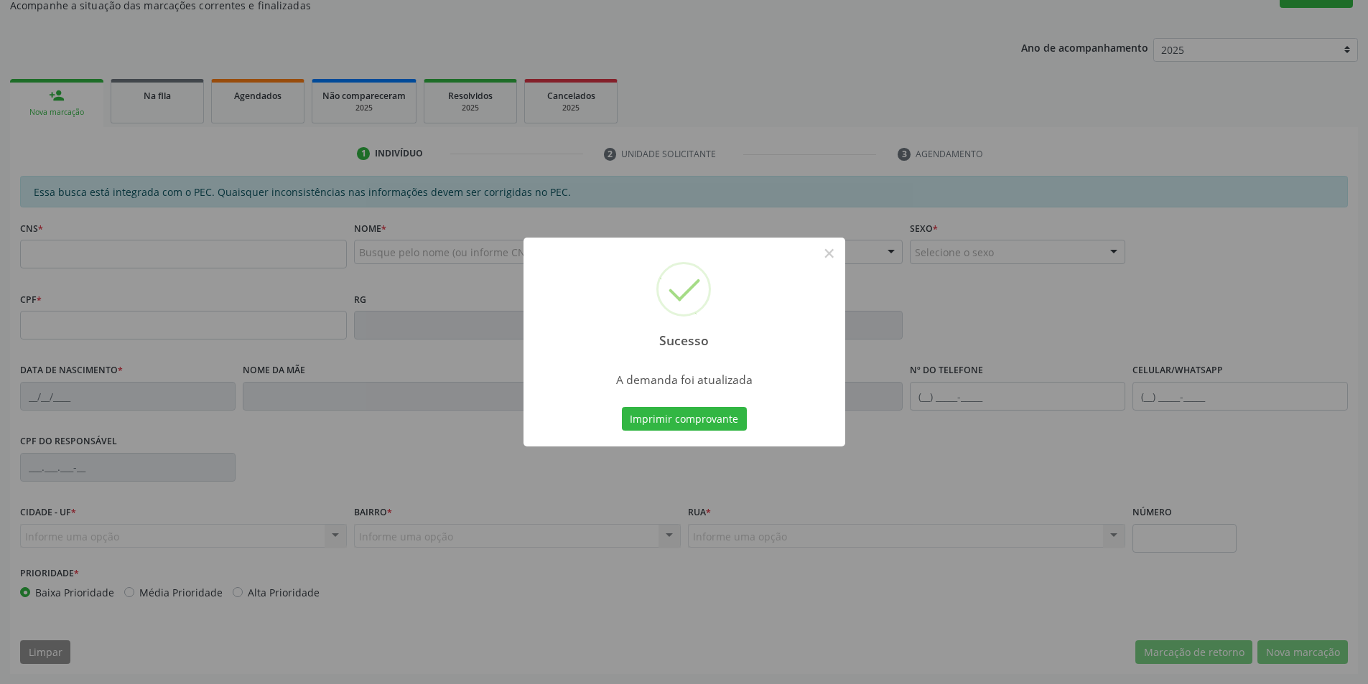
scroll to position [136, 0]
click at [703, 418] on button "Imprimir comprovante" at bounding box center [684, 419] width 125 height 24
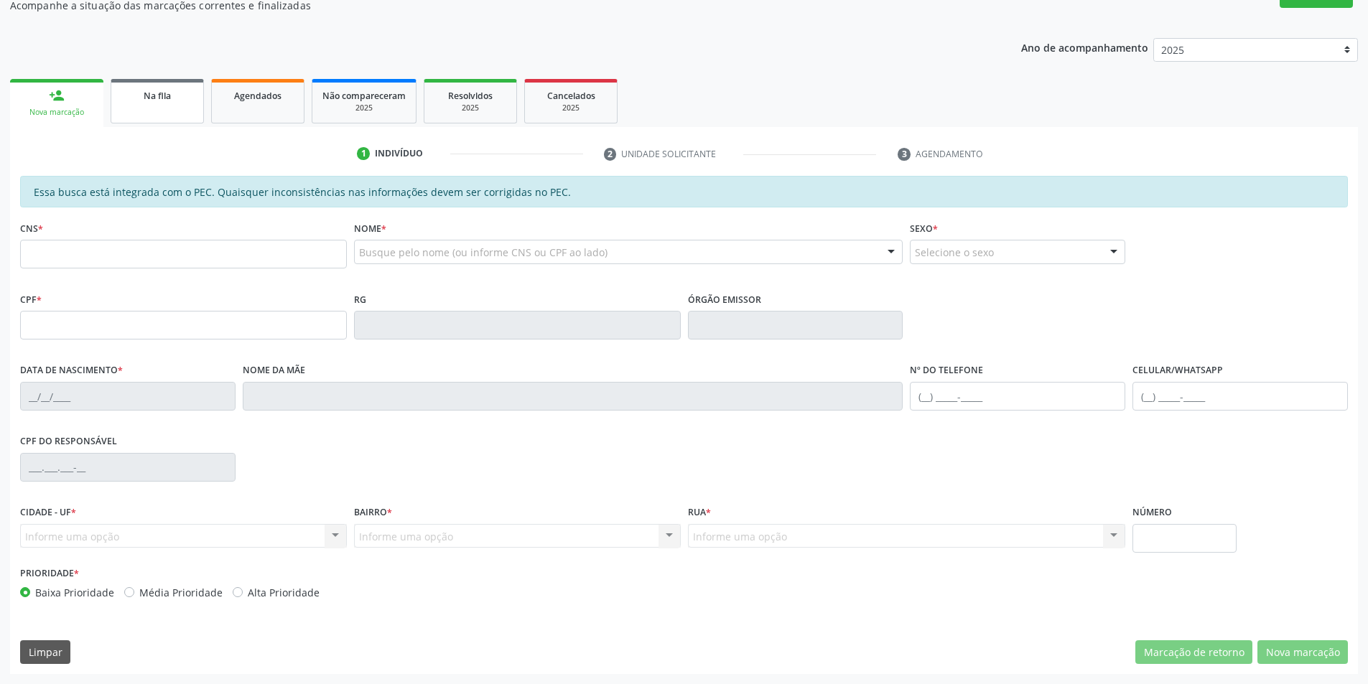
click at [147, 121] on link "Na fila" at bounding box center [157, 101] width 93 height 45
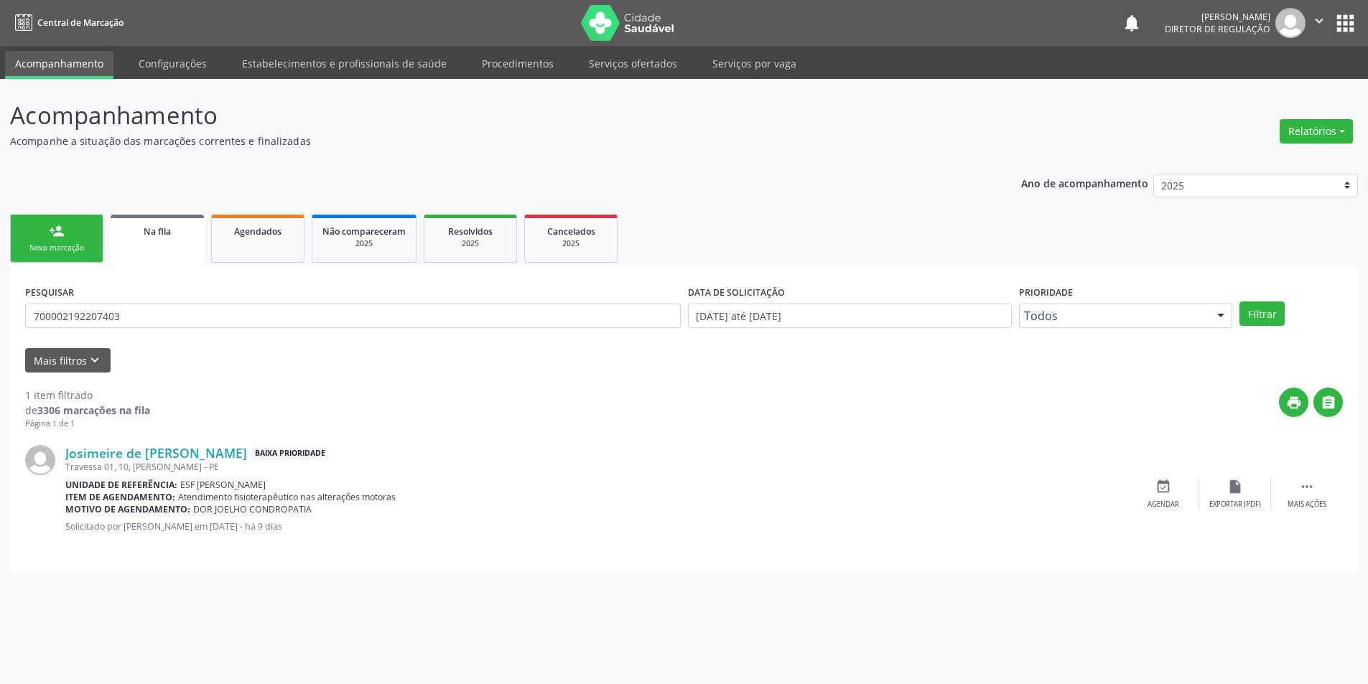
scroll to position [0, 0]
drag, startPoint x: 122, startPoint y: 316, endPoint x: 0, endPoint y: 314, distance: 122.1
click at [0, 314] on div "Acompanhamento Acompanhe a situação das marcações correntes e finalizadas Relat…" at bounding box center [689, 381] width 1379 height 605
drag, startPoint x: 128, startPoint y: 312, endPoint x: 0, endPoint y: 257, distance: 139.3
click at [0, 261] on div "Acompanhamento Acompanhe a situação das marcações correntes e finalizadas Relat…" at bounding box center [689, 381] width 1379 height 605
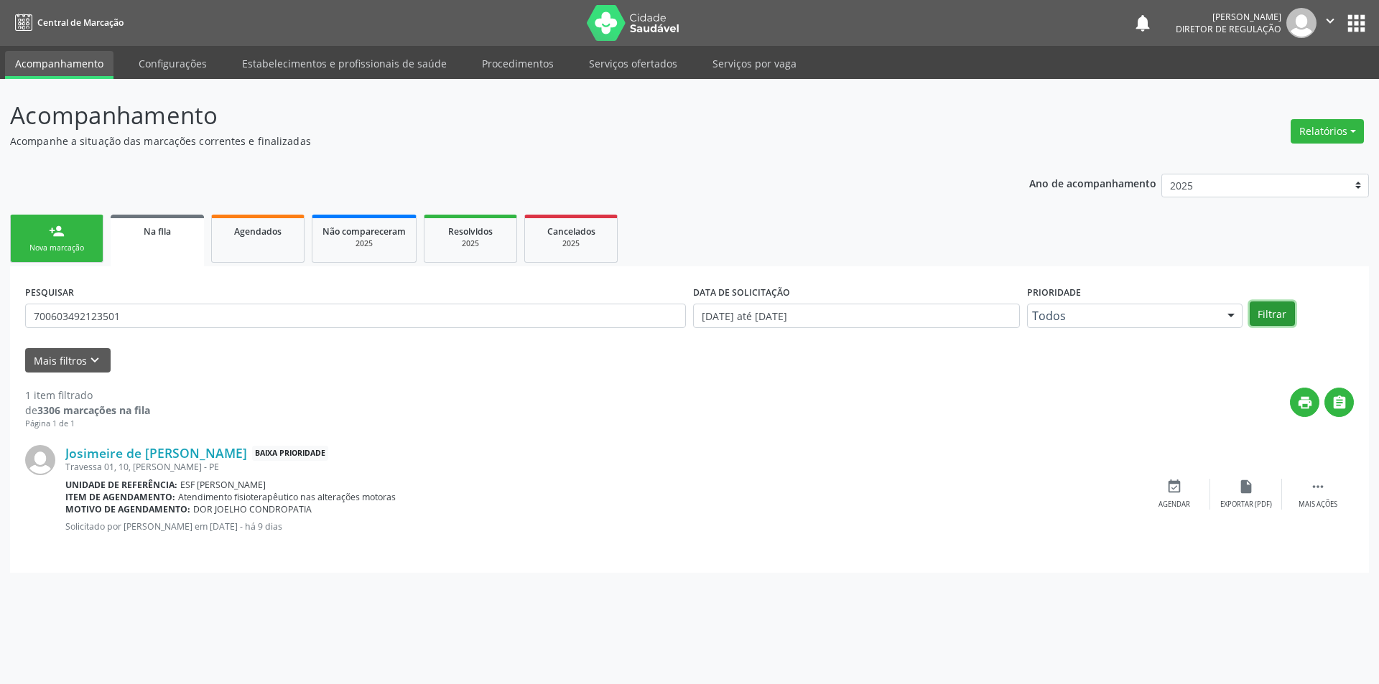
click at [1267, 305] on button "Filtrar" at bounding box center [1271, 314] width 45 height 24
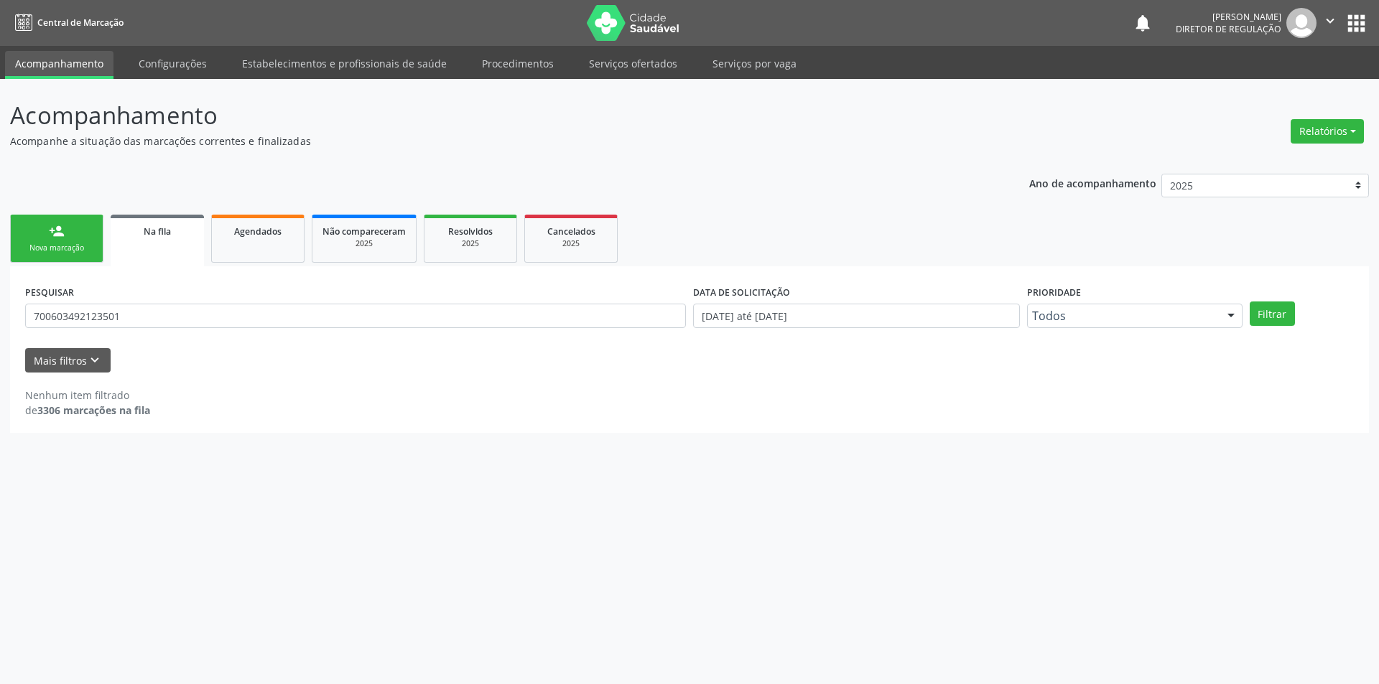
drag, startPoint x: 153, startPoint y: 328, endPoint x: 47, endPoint y: 314, distance: 107.2
click at [47, 314] on div "PESQUISAR 700603492123501" at bounding box center [356, 309] width 668 height 56
drag, startPoint x: 129, startPoint y: 309, endPoint x: 0, endPoint y: 312, distance: 129.3
click at [0, 312] on div "Acompanhamento Acompanhe a situação das marcações correntes e finalizadas Relat…" at bounding box center [689, 381] width 1379 height 605
drag, startPoint x: 1302, startPoint y: 315, endPoint x: 1292, endPoint y: 314, distance: 10.8
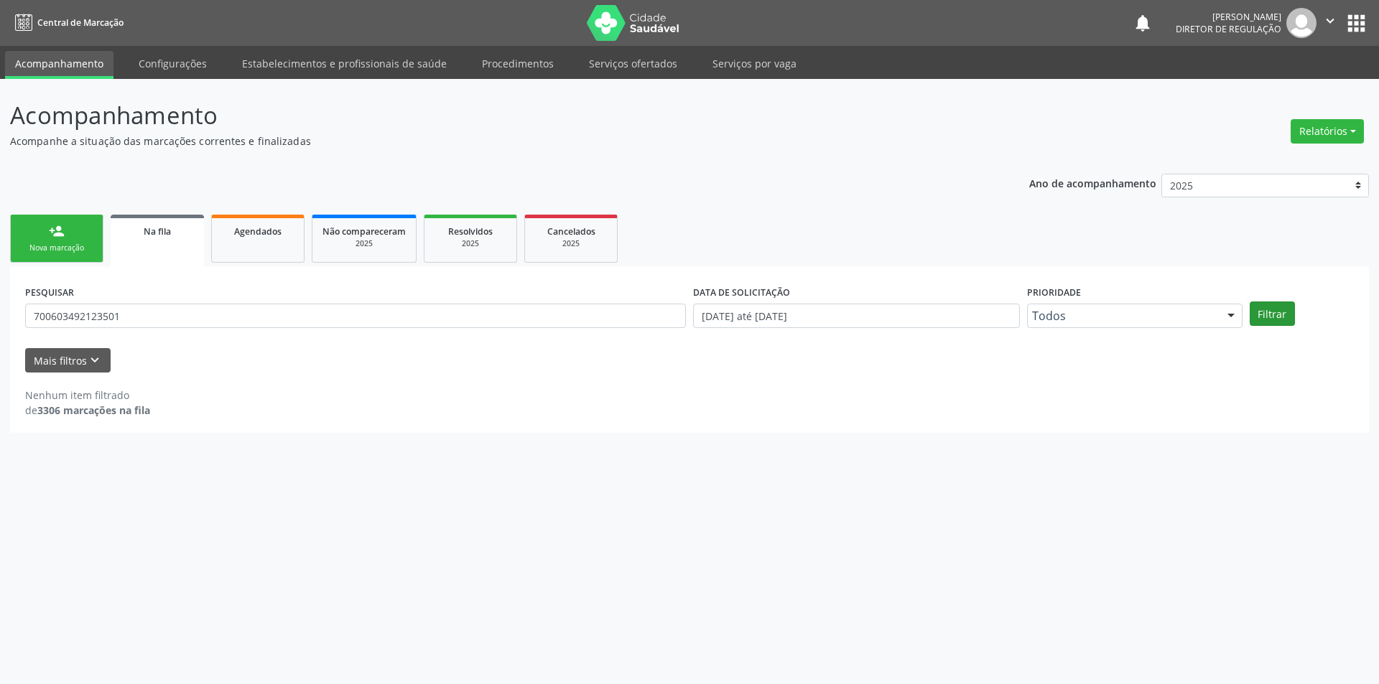
click at [1302, 316] on div "Filtrar" at bounding box center [1301, 314] width 111 height 24
click at [1282, 313] on button "Filtrar" at bounding box center [1271, 314] width 45 height 24
click at [139, 317] on input "700603492123501" at bounding box center [355, 316] width 661 height 24
type input "700603492123561"
click at [1267, 309] on button "Filtrar" at bounding box center [1271, 314] width 45 height 24
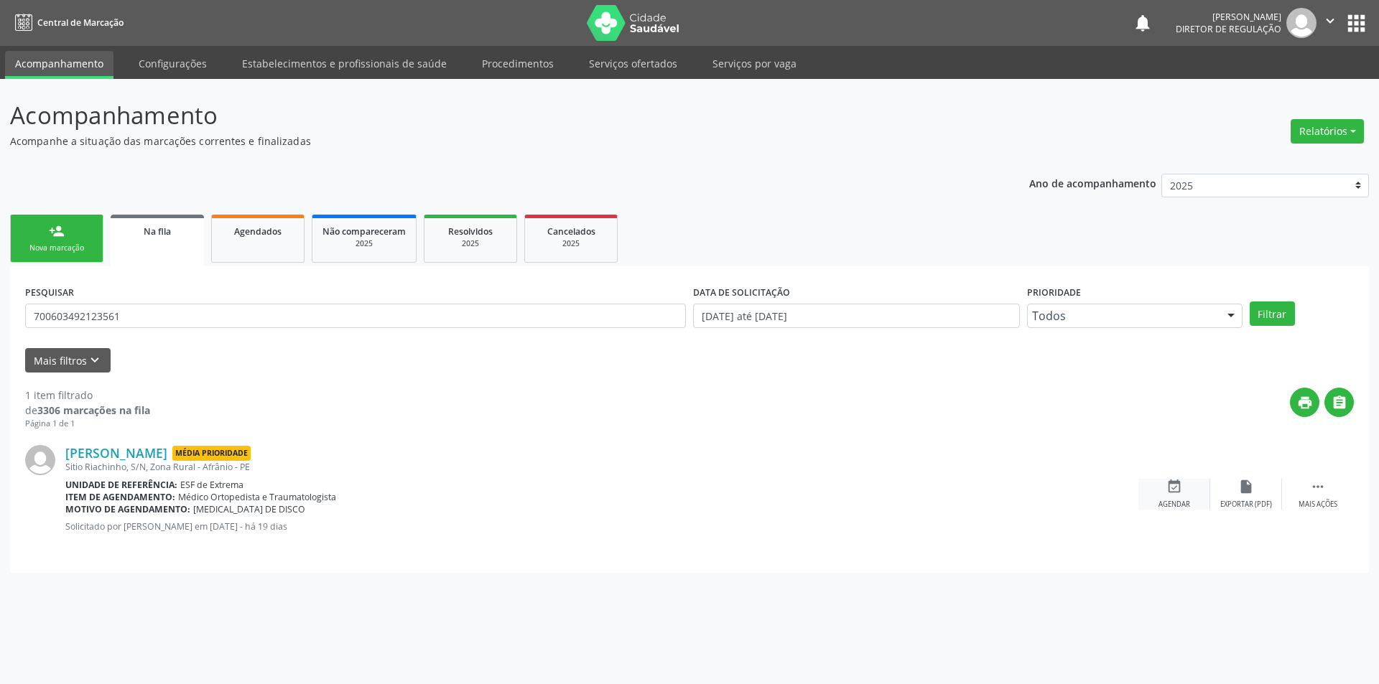
click at [1190, 493] on div "event_available Agendar" at bounding box center [1174, 494] width 72 height 31
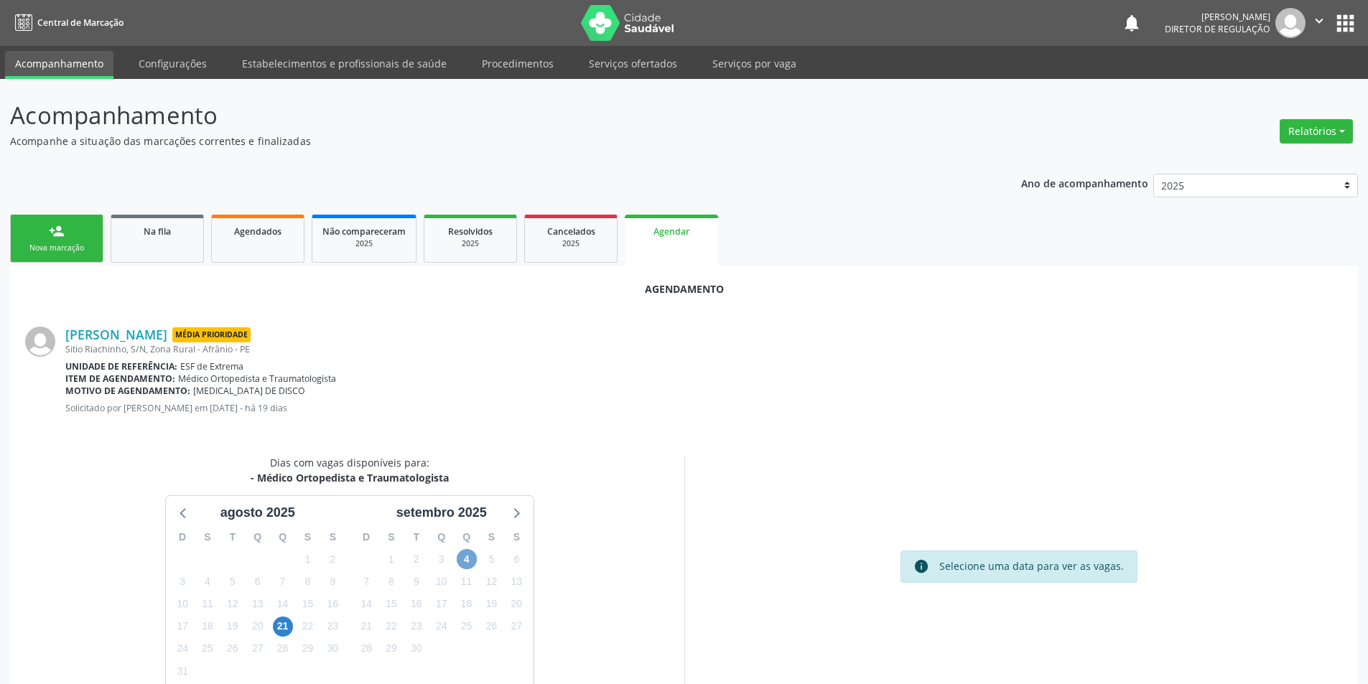
click at [465, 558] on span "4" at bounding box center [467, 559] width 20 height 20
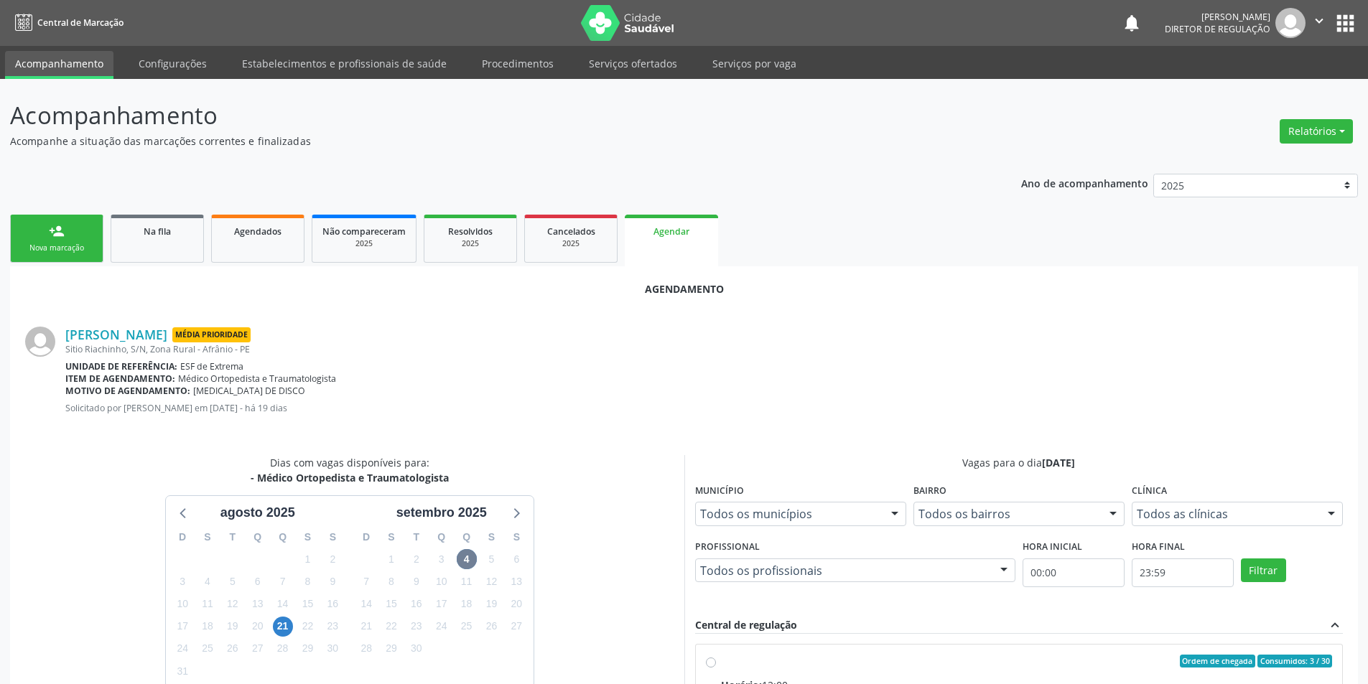
radio input "true"
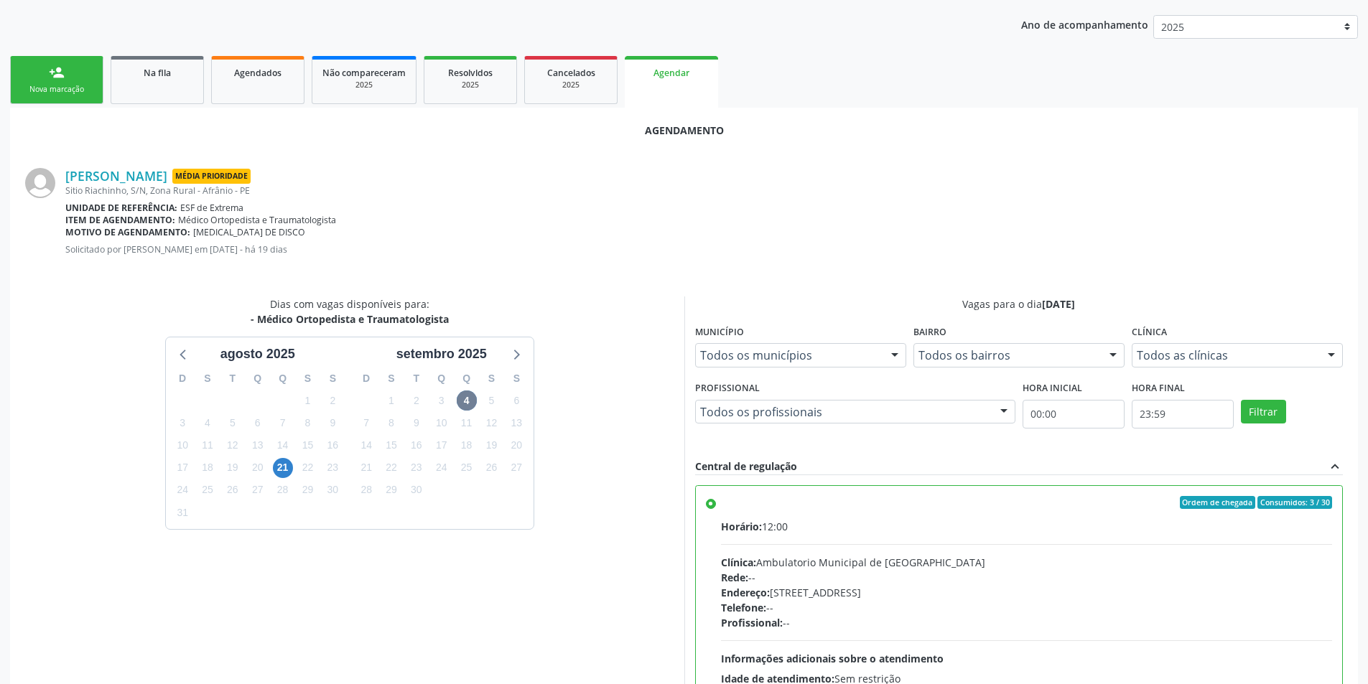
scroll to position [297, 0]
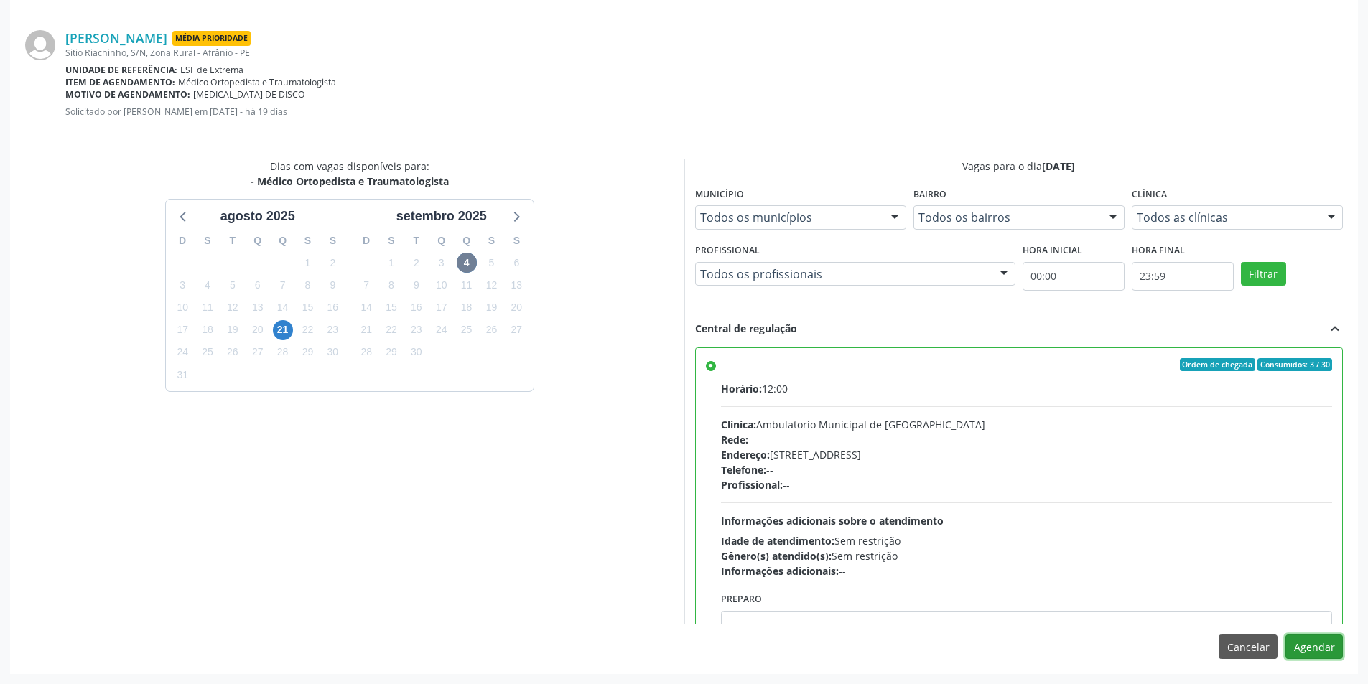
click at [1320, 654] on button "Agendar" at bounding box center [1313, 647] width 57 height 24
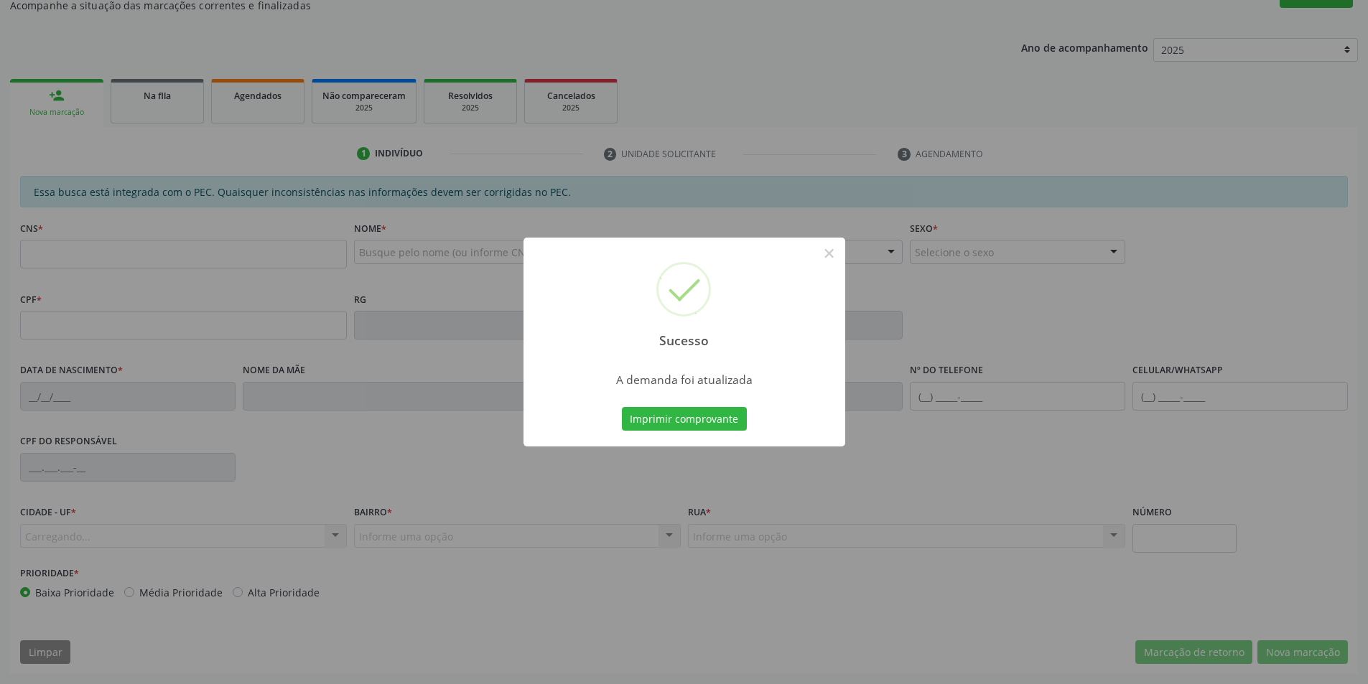
scroll to position [136, 0]
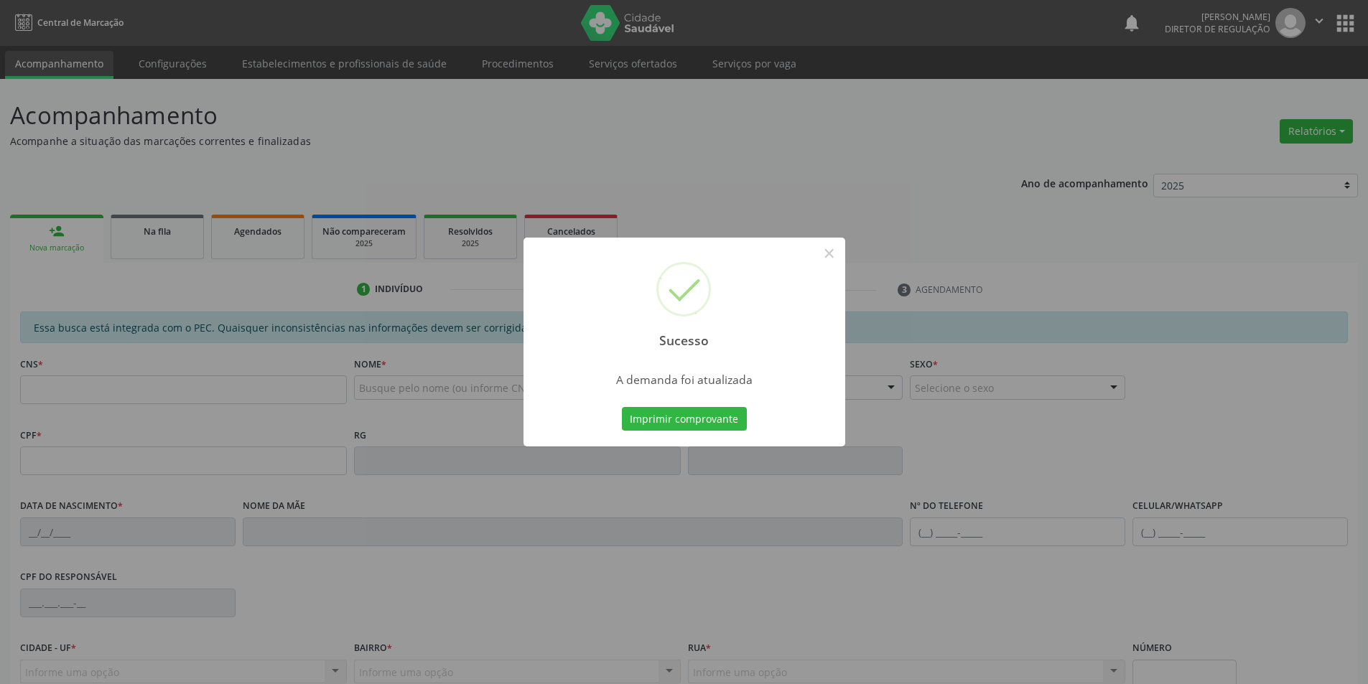
scroll to position [136, 0]
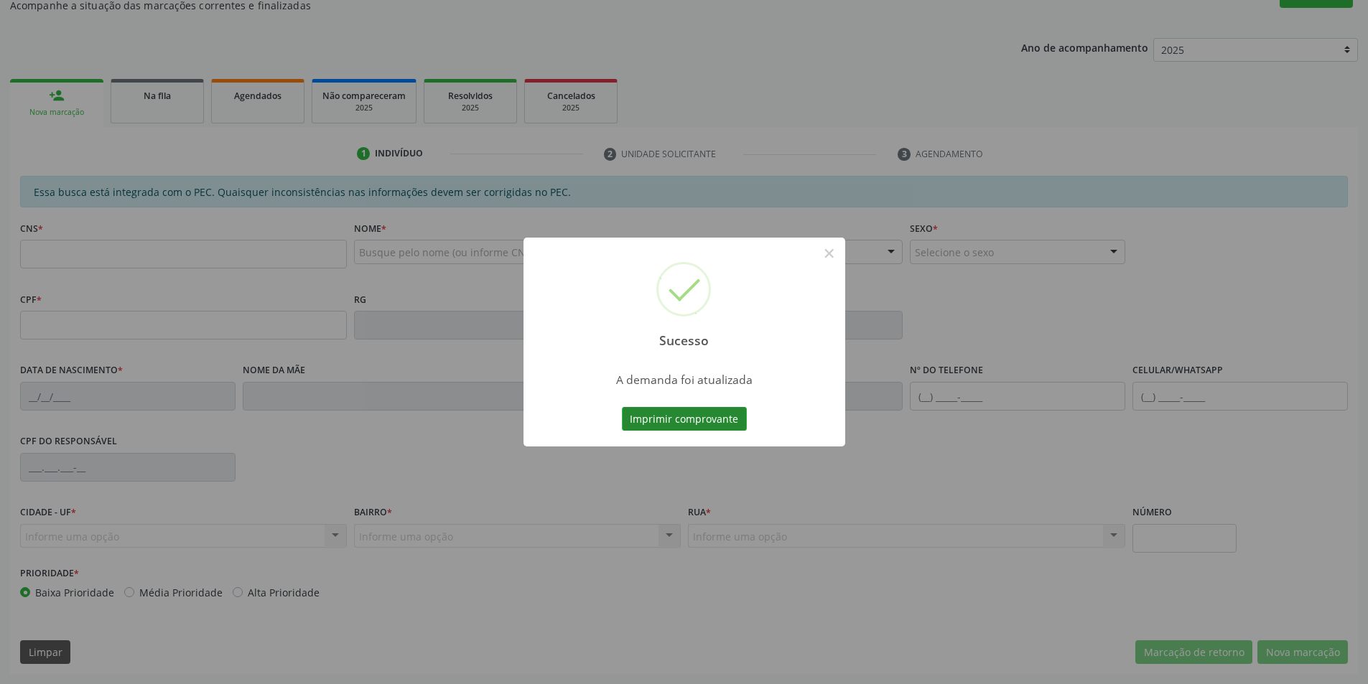
click at [700, 416] on button "Imprimir comprovante" at bounding box center [684, 419] width 125 height 24
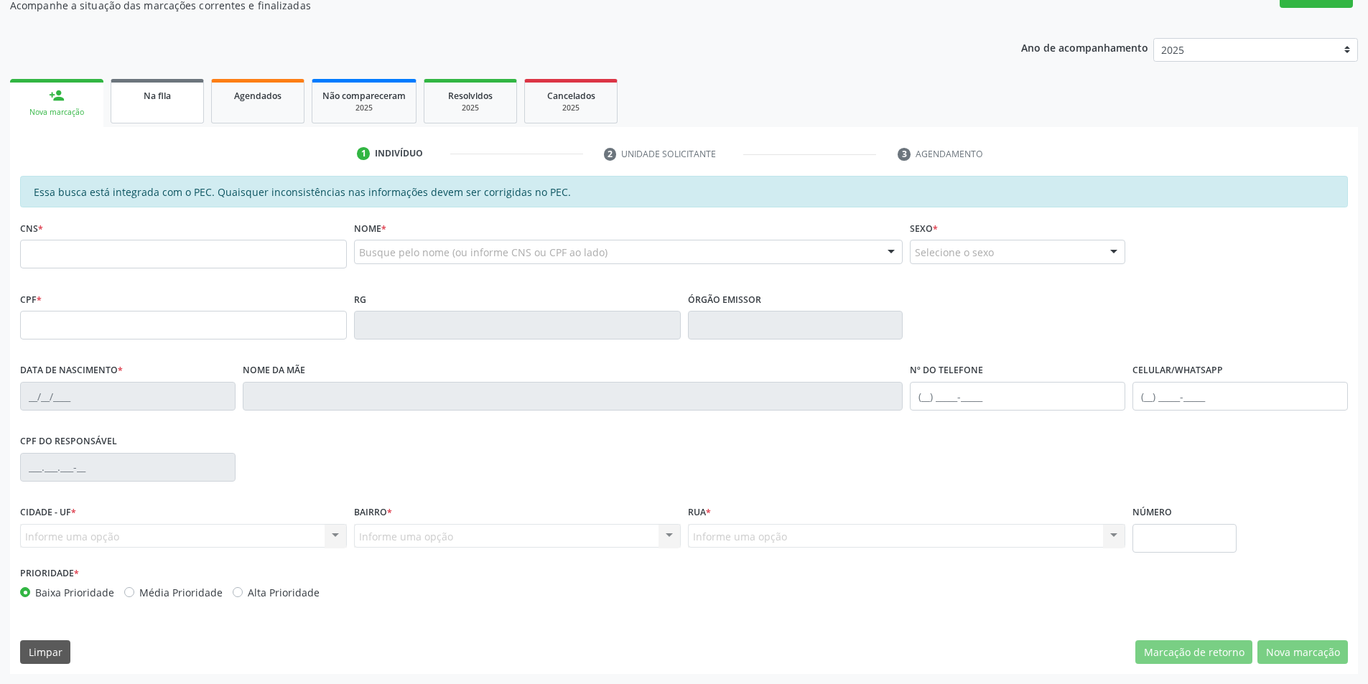
click at [178, 103] on link "Na fila" at bounding box center [157, 101] width 93 height 45
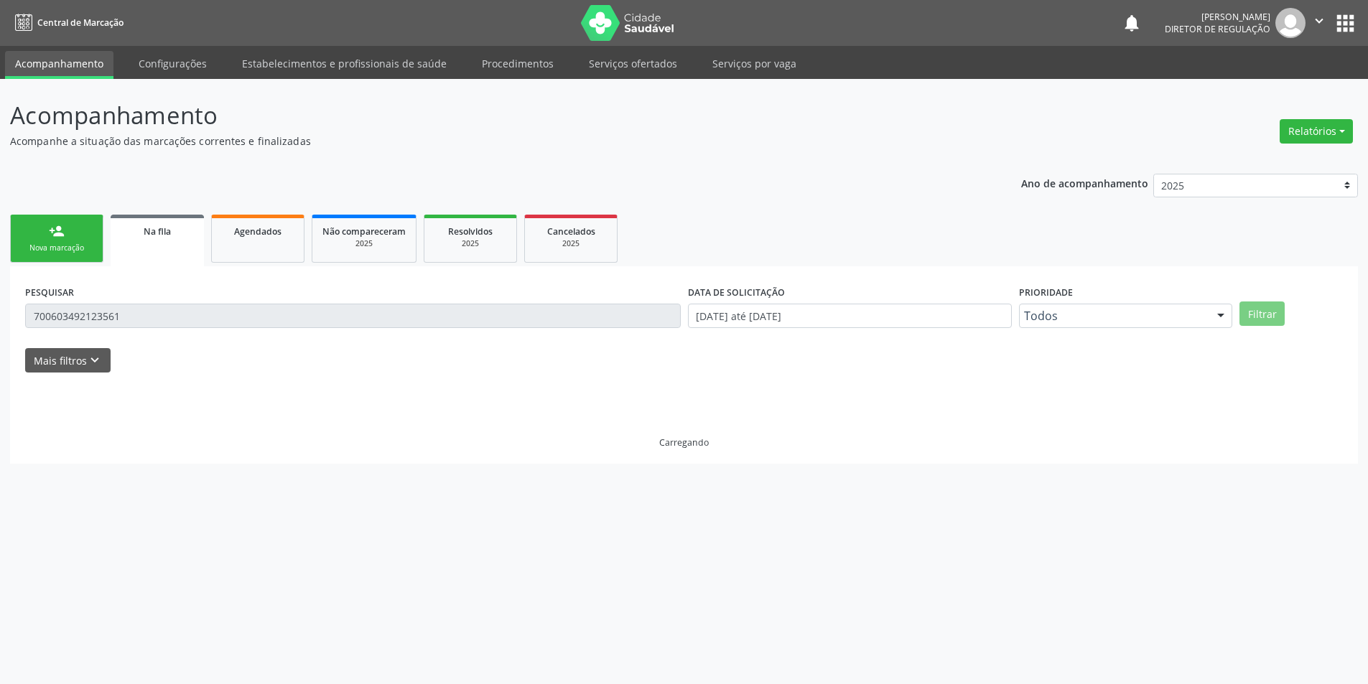
scroll to position [0, 0]
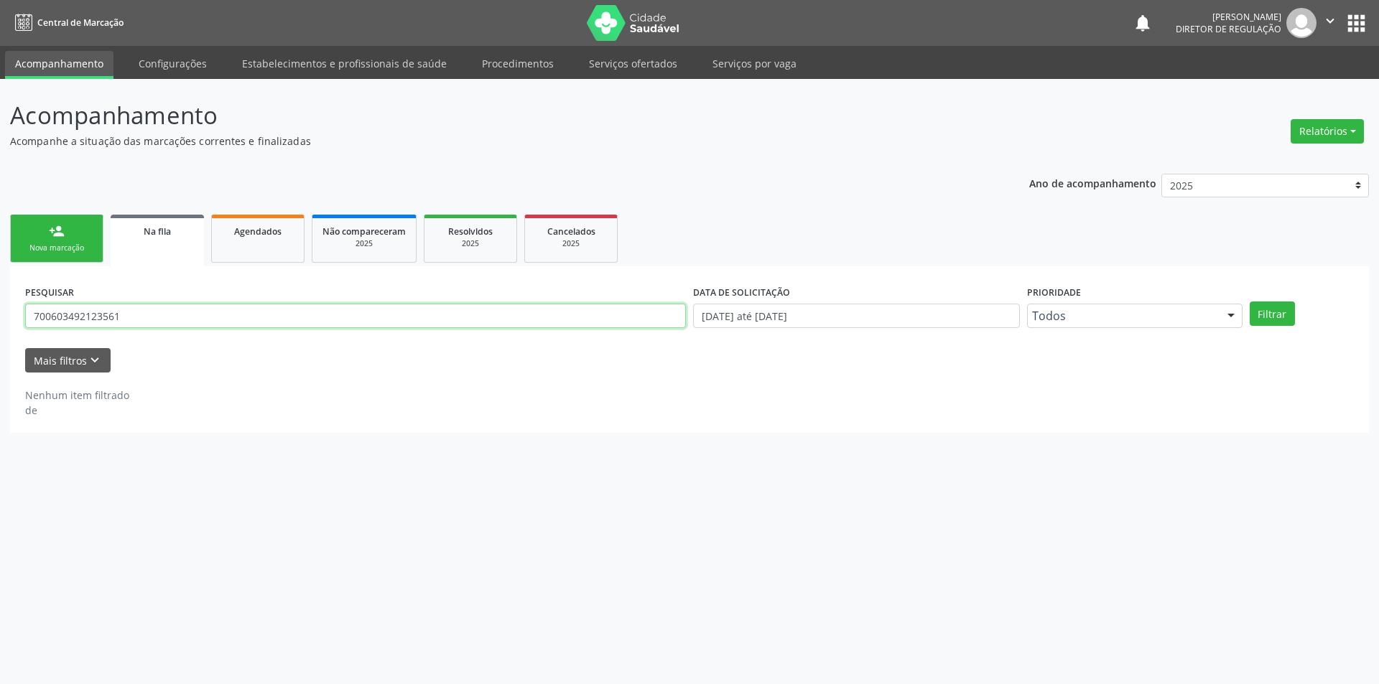
drag, startPoint x: 146, startPoint y: 319, endPoint x: 0, endPoint y: 254, distance: 160.1
click at [0, 256] on div "Acompanhamento Acompanhe a situação das marcações correntes e finalizadas Relat…" at bounding box center [689, 381] width 1379 height 605
click at [1288, 323] on button "Filtrar" at bounding box center [1271, 314] width 45 height 24
click at [236, 313] on input "707105300930920" at bounding box center [355, 316] width 661 height 24
drag, startPoint x: 0, startPoint y: 326, endPoint x: 144, endPoint y: 310, distance: 145.2
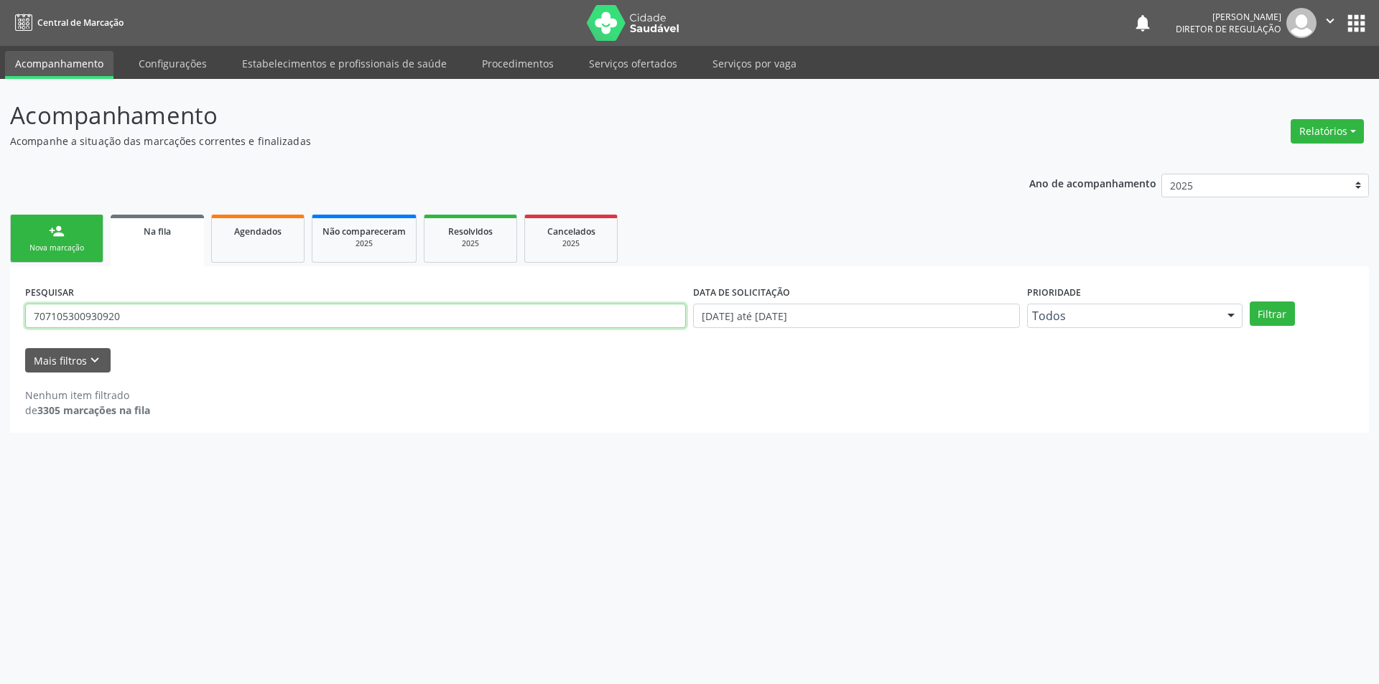
click at [0, 328] on div "Acompanhamento Acompanhe a situação das marcações correntes e finalizadas Relat…" at bounding box center [689, 381] width 1379 height 605
type input "700705946998070"
click at [1272, 324] on button "Filtrar" at bounding box center [1271, 314] width 45 height 24
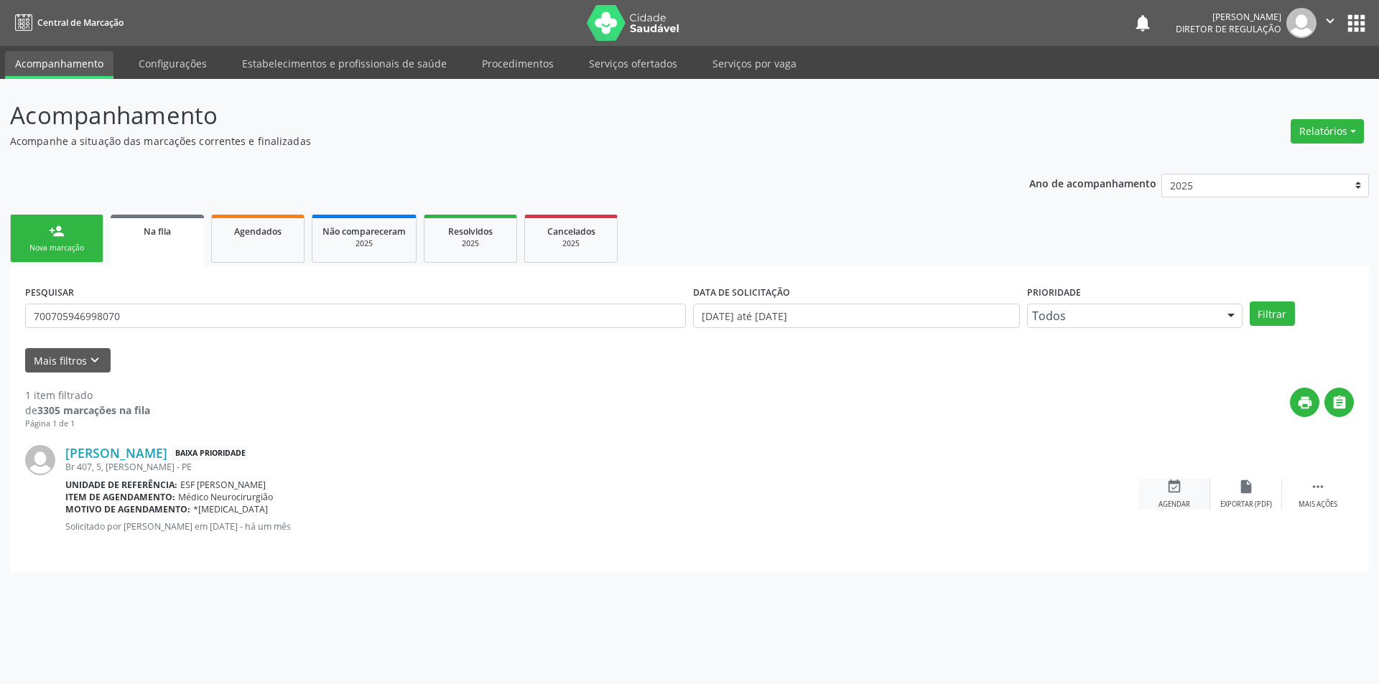
click at [1171, 487] on icon "event_available" at bounding box center [1174, 487] width 16 height 16
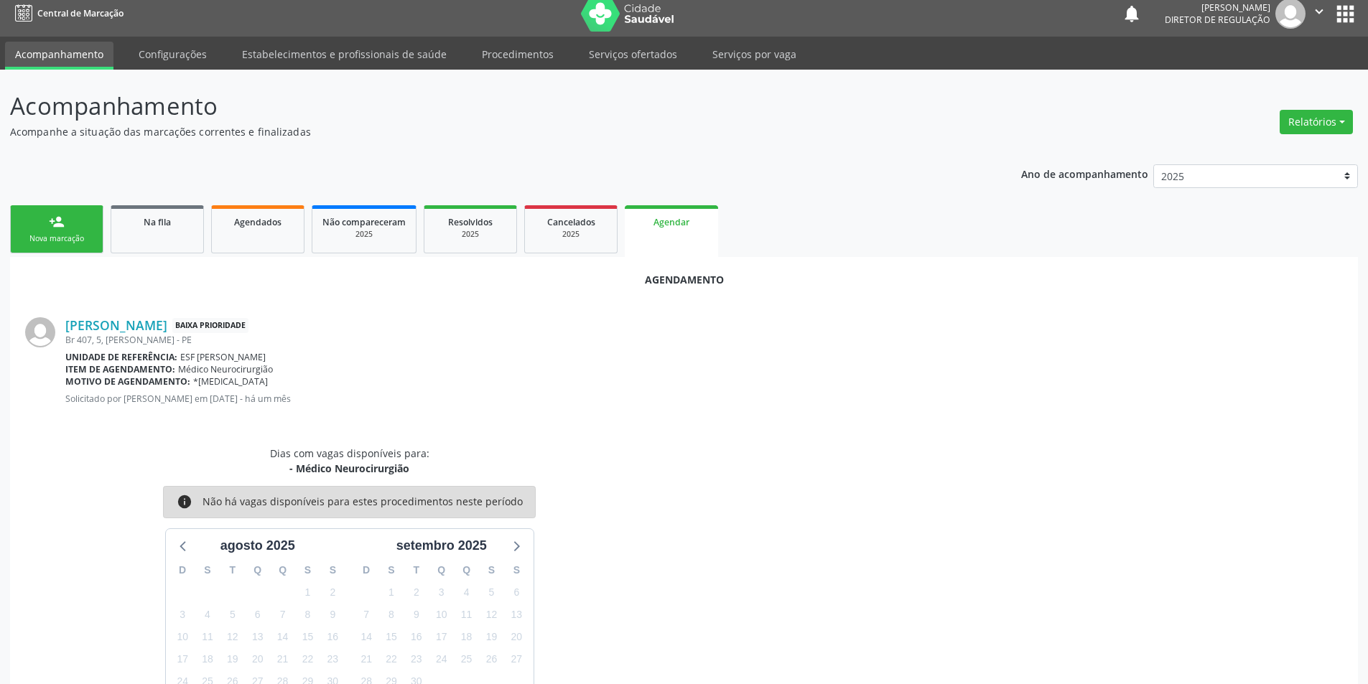
scroll to position [106, 0]
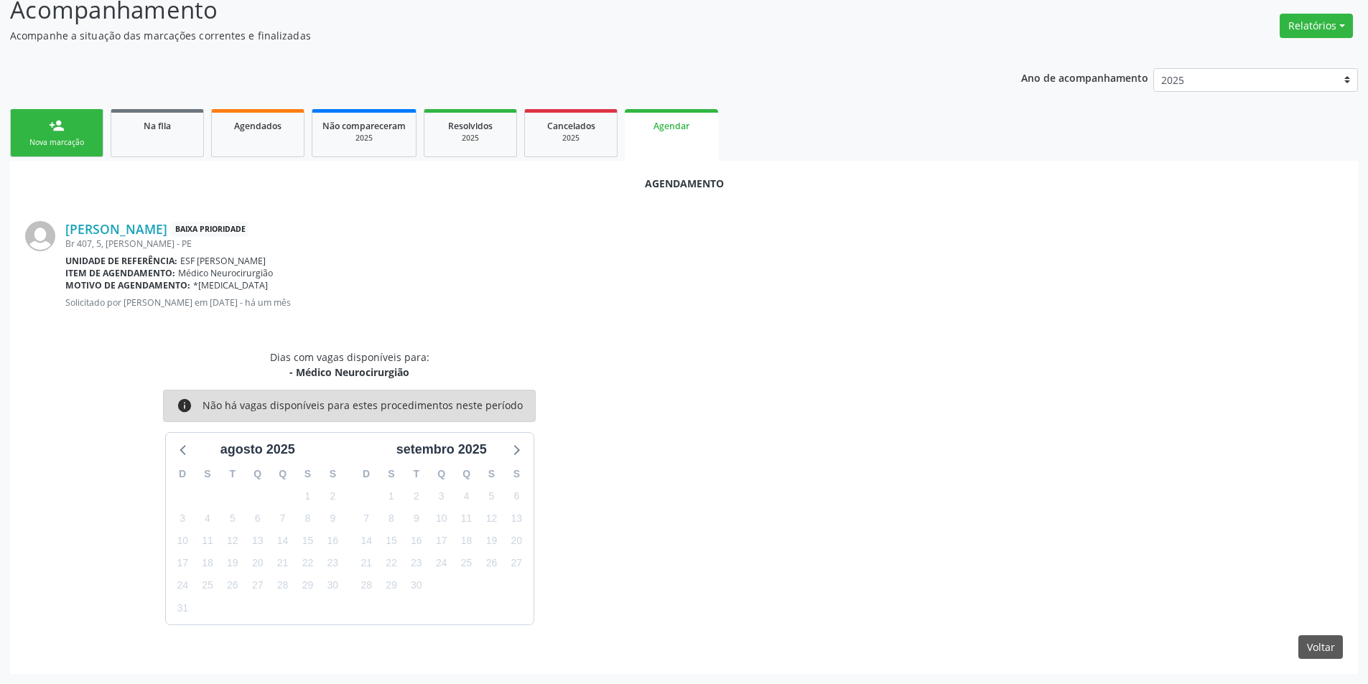
click at [1334, 633] on div "Agendamento Roberto João dos Santos Baixa Prioridade Br 407, 5, Jose Ramos - Af…" at bounding box center [684, 417] width 1348 height 513
click at [1329, 645] on button "Voltar" at bounding box center [1320, 647] width 45 height 24
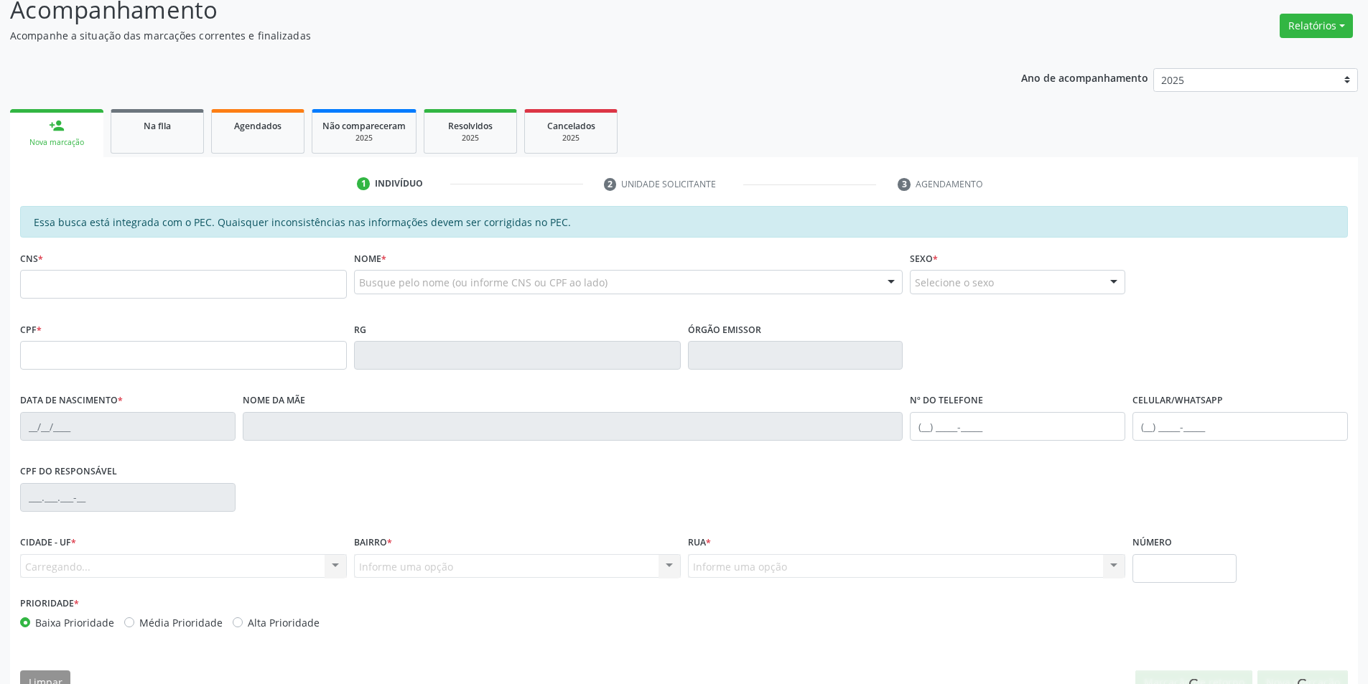
click at [1323, 647] on div "Essa busca está integrada com o PEC. Quaisquer inconsistências nas informações …" at bounding box center [684, 455] width 1348 height 498
click at [149, 138] on link "Na fila" at bounding box center [157, 131] width 93 height 45
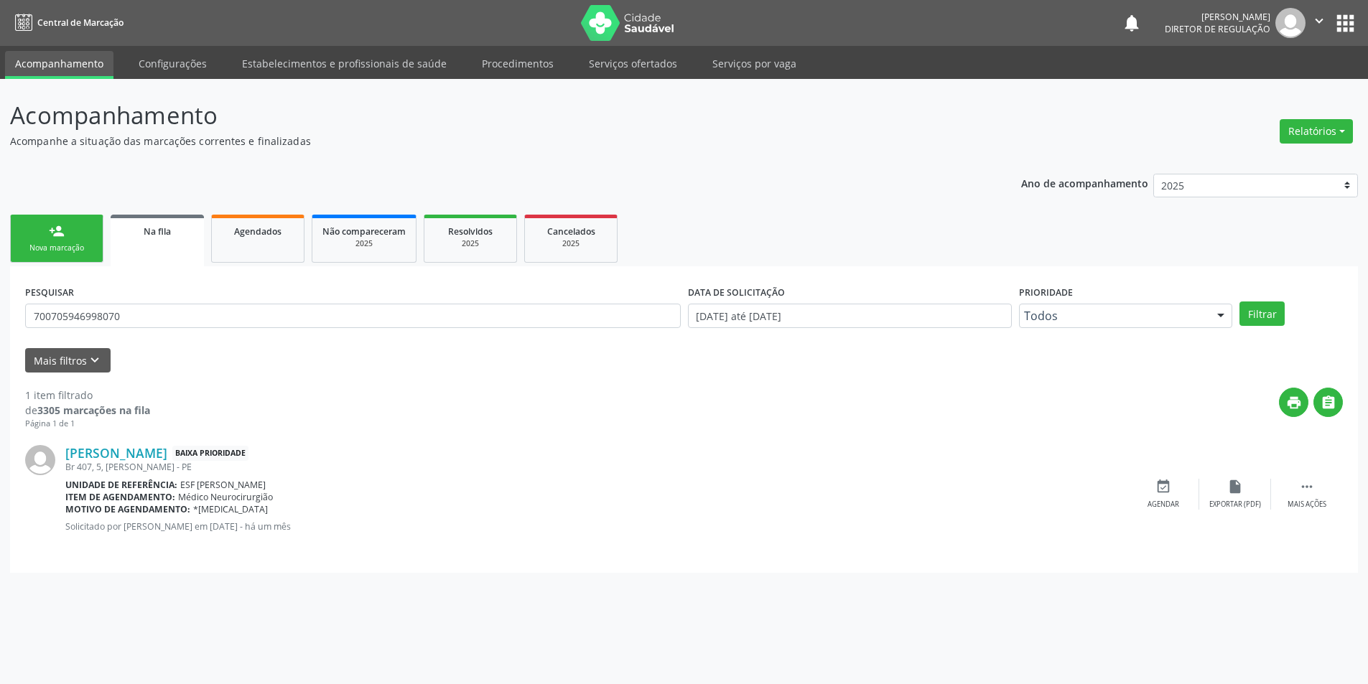
scroll to position [0, 0]
drag, startPoint x: 126, startPoint y: 314, endPoint x: 0, endPoint y: 313, distance: 126.4
click at [0, 313] on div "Acompanhamento Acompanhe a situação das marcações correntes e finalizadas Relat…" at bounding box center [689, 381] width 1379 height 605
click at [1268, 307] on button "Filtrar" at bounding box center [1271, 314] width 45 height 24
drag, startPoint x: 152, startPoint y: 306, endPoint x: 0, endPoint y: 307, distance: 152.2
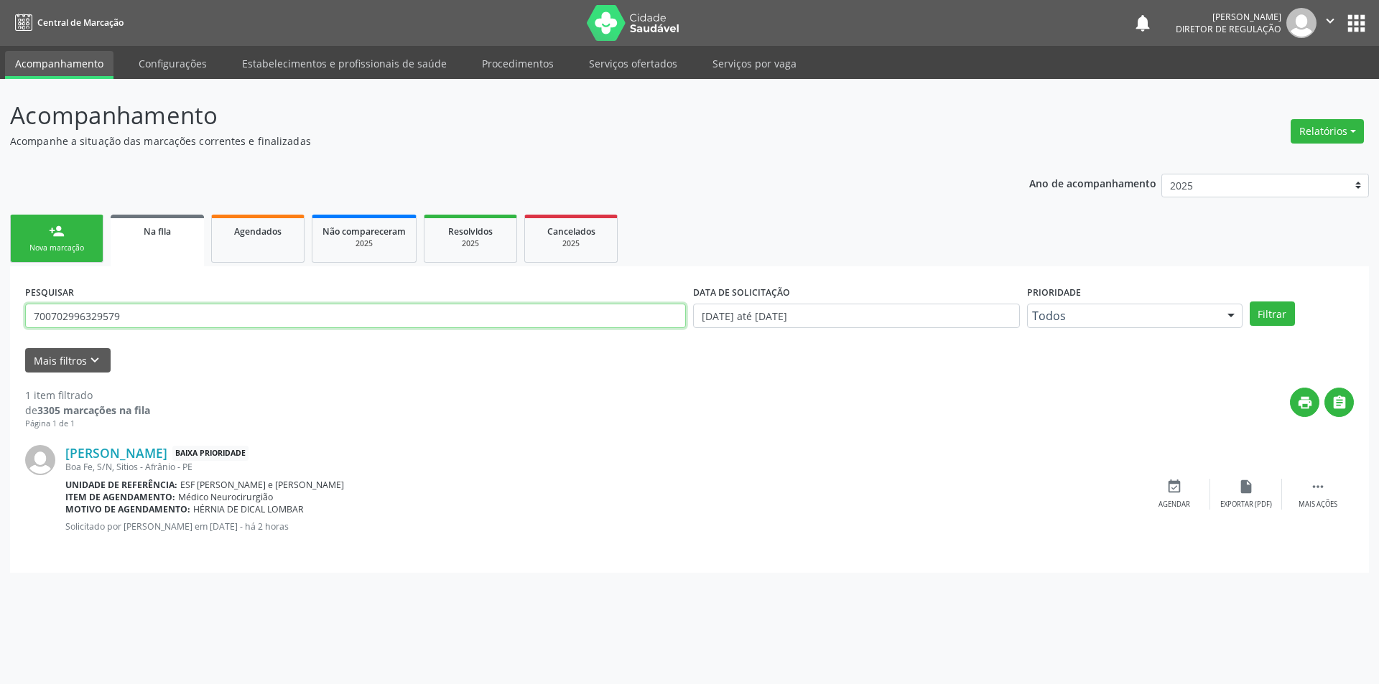
click at [0, 307] on div "Acompanhamento Acompanhe a situação das marcações correntes e finalizadas Relat…" at bounding box center [689, 381] width 1379 height 605
type input "708009358345322"
click at [1280, 317] on button "Filtrar" at bounding box center [1271, 314] width 45 height 24
click at [1193, 503] on div "event_available Agendar" at bounding box center [1174, 494] width 72 height 31
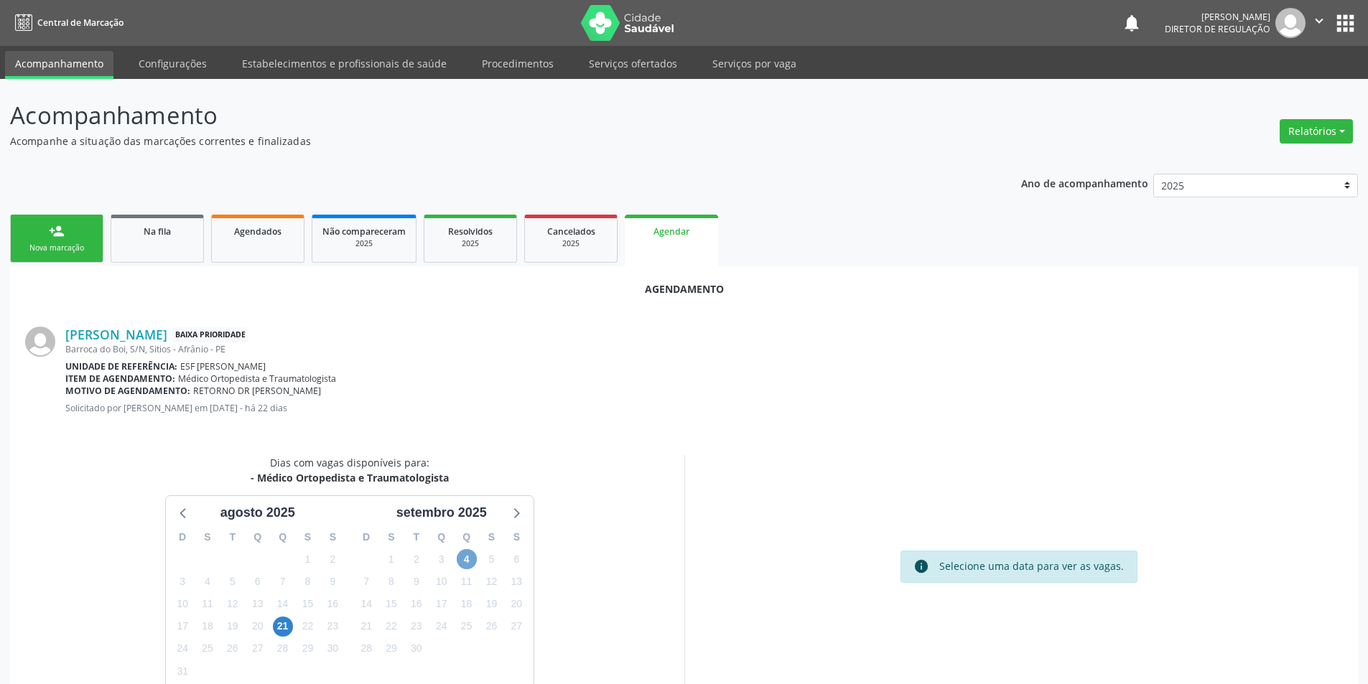
click at [469, 553] on span "4" at bounding box center [467, 559] width 20 height 20
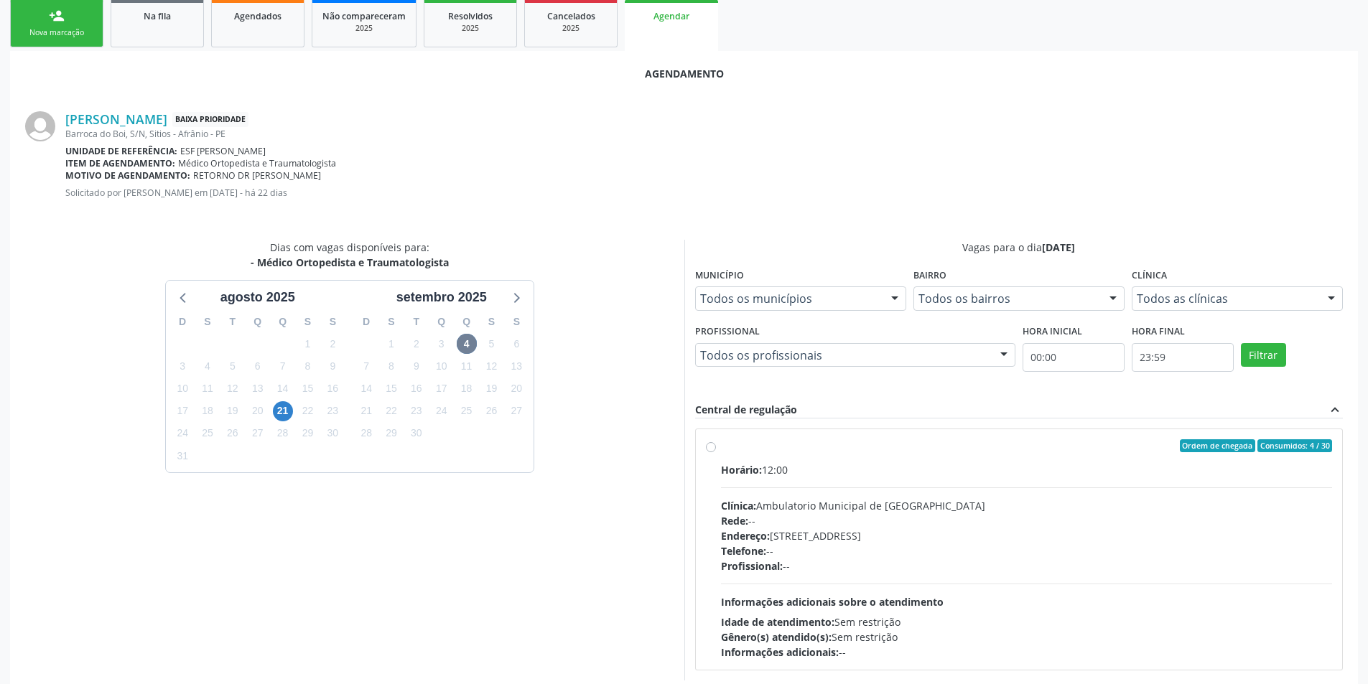
click at [867, 511] on div "Clínica: Ambulatorio Municipal de Saude" at bounding box center [1027, 505] width 612 height 15
click at [716, 452] on input "Ordem de chegada Consumidos: 4 / 30 Horário: 12:00 Clínica: Ambulatorio Municip…" at bounding box center [711, 445] width 10 height 13
radio input "true"
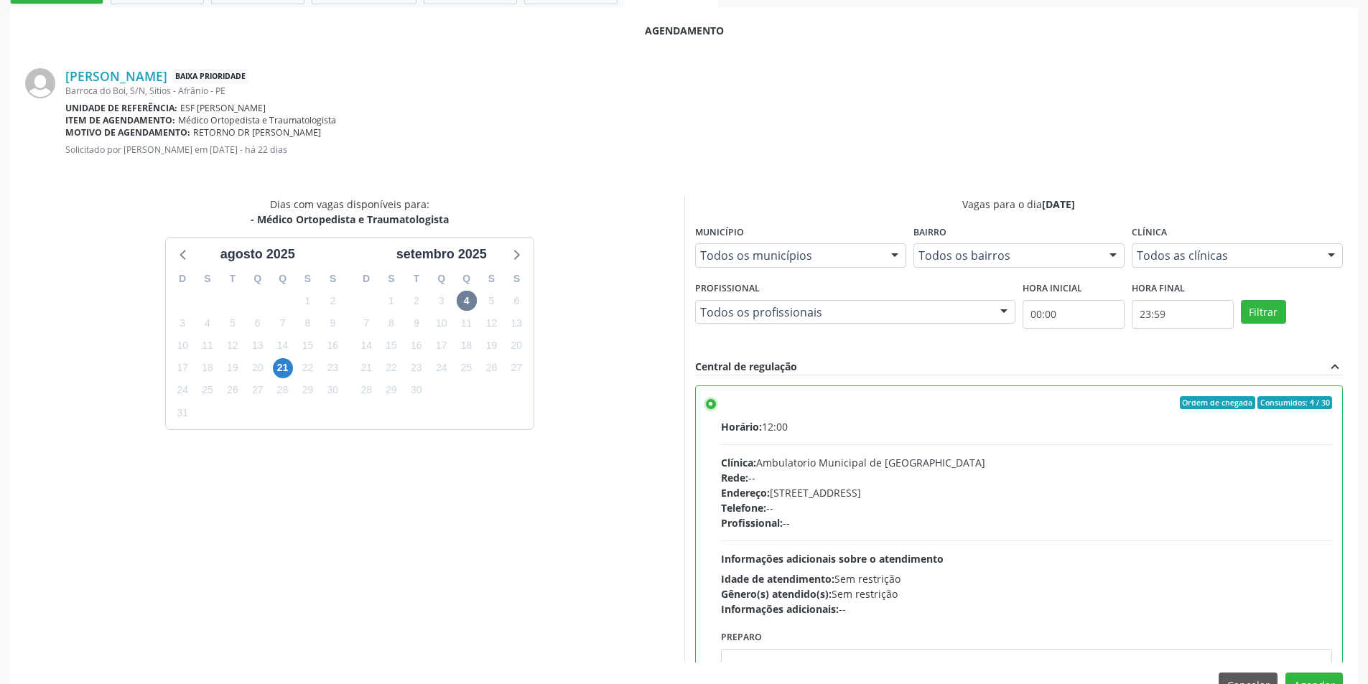
scroll to position [297, 0]
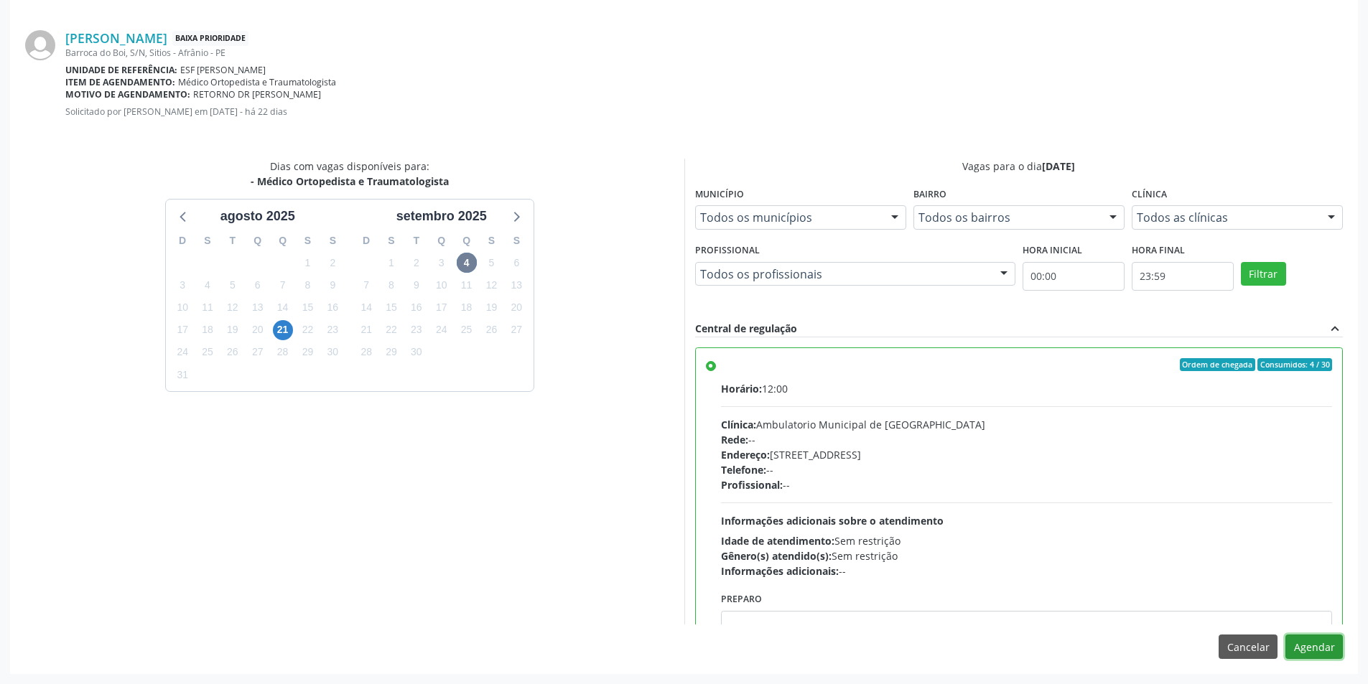
click at [1318, 656] on button "Agendar" at bounding box center [1313, 647] width 57 height 24
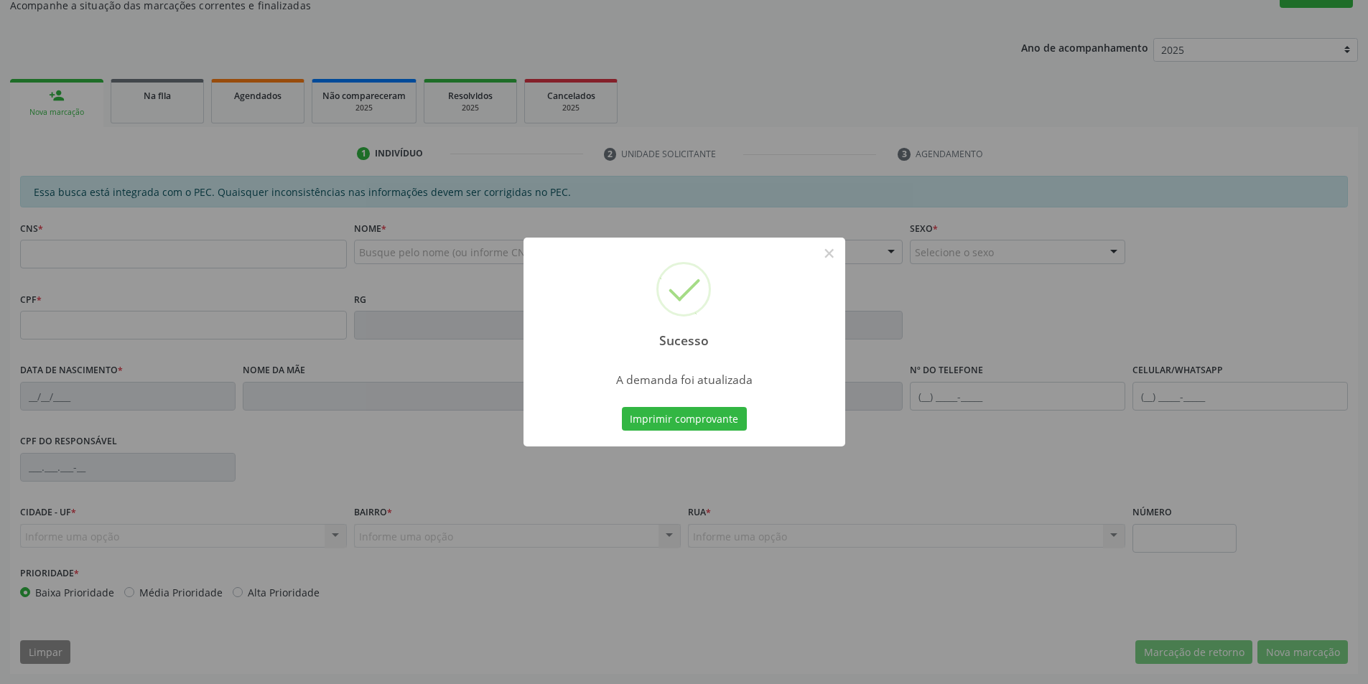
scroll to position [136, 0]
click at [691, 419] on button "Imprimir comprovante" at bounding box center [684, 419] width 125 height 24
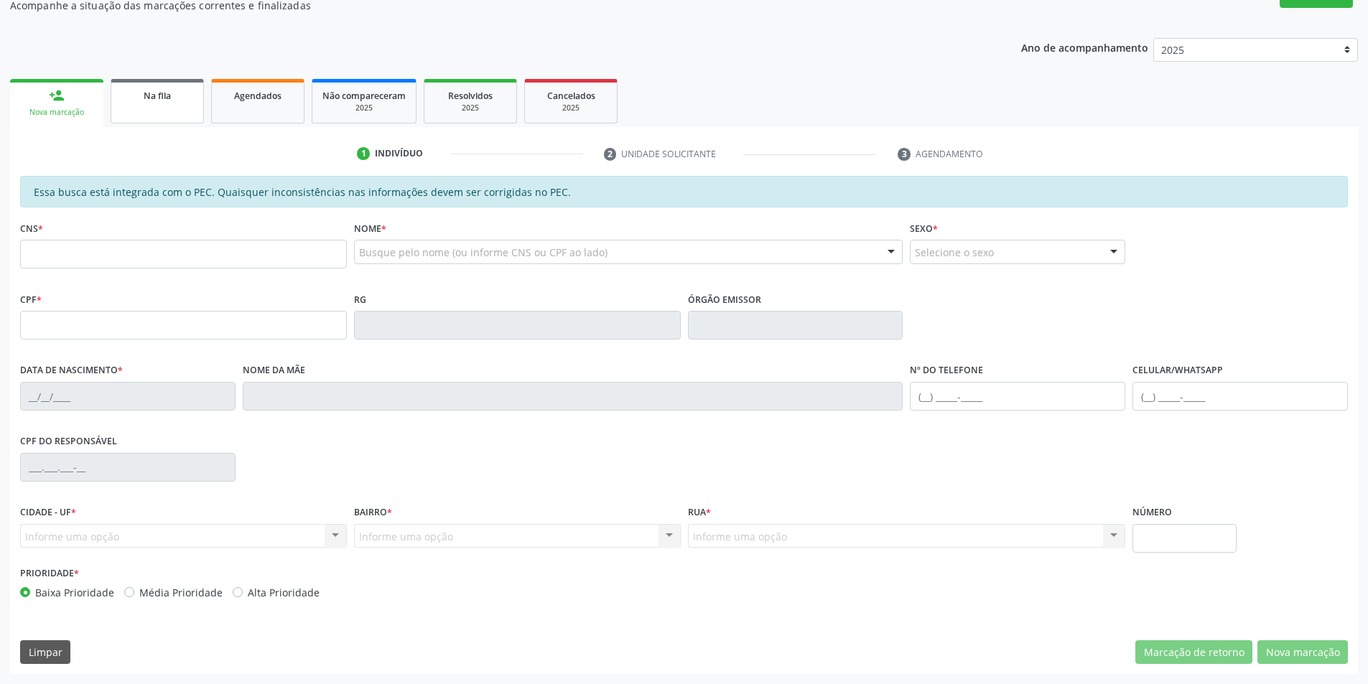
click at [154, 106] on link "Na fila" at bounding box center [157, 101] width 93 height 45
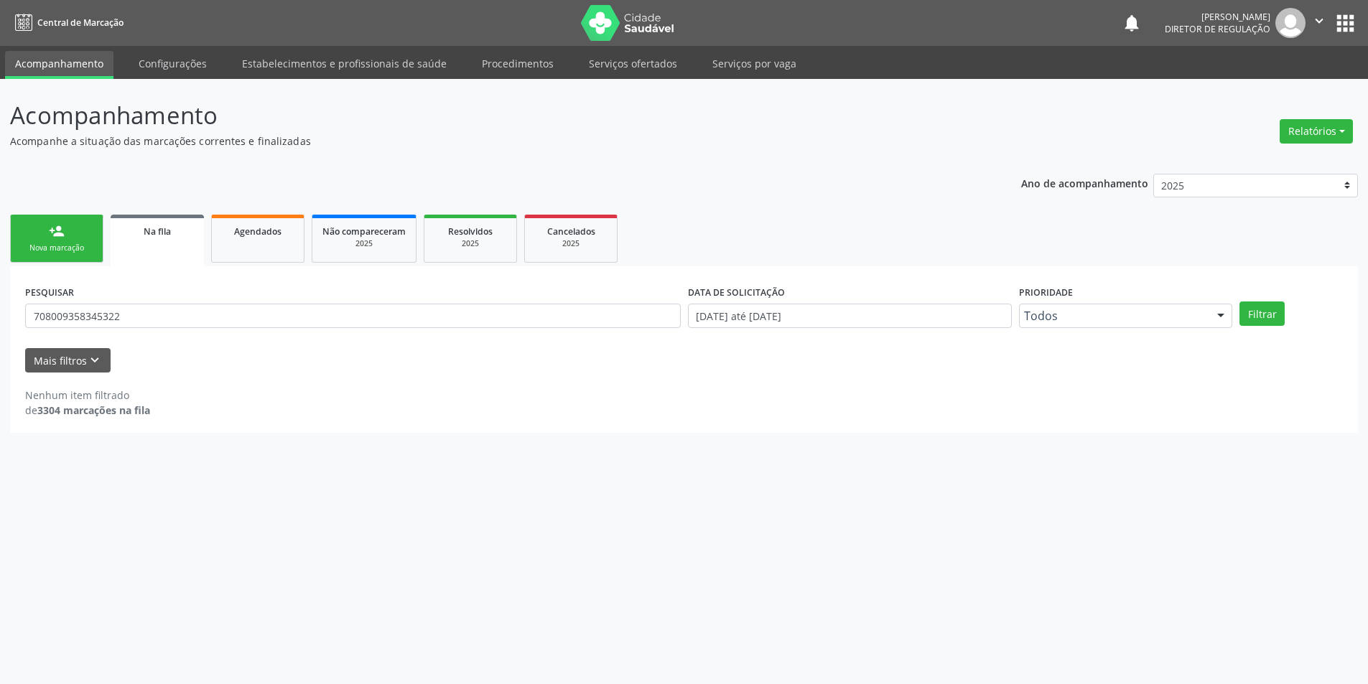
scroll to position [0, 0]
drag, startPoint x: 159, startPoint y: 318, endPoint x: 8, endPoint y: 318, distance: 150.8
click at [8, 318] on div "Acompanhamento Acompanhe a situação das marcações correntes e finalizadas Relat…" at bounding box center [689, 381] width 1379 height 605
type input "700000019601306"
click at [1268, 315] on button "Filtrar" at bounding box center [1271, 314] width 45 height 24
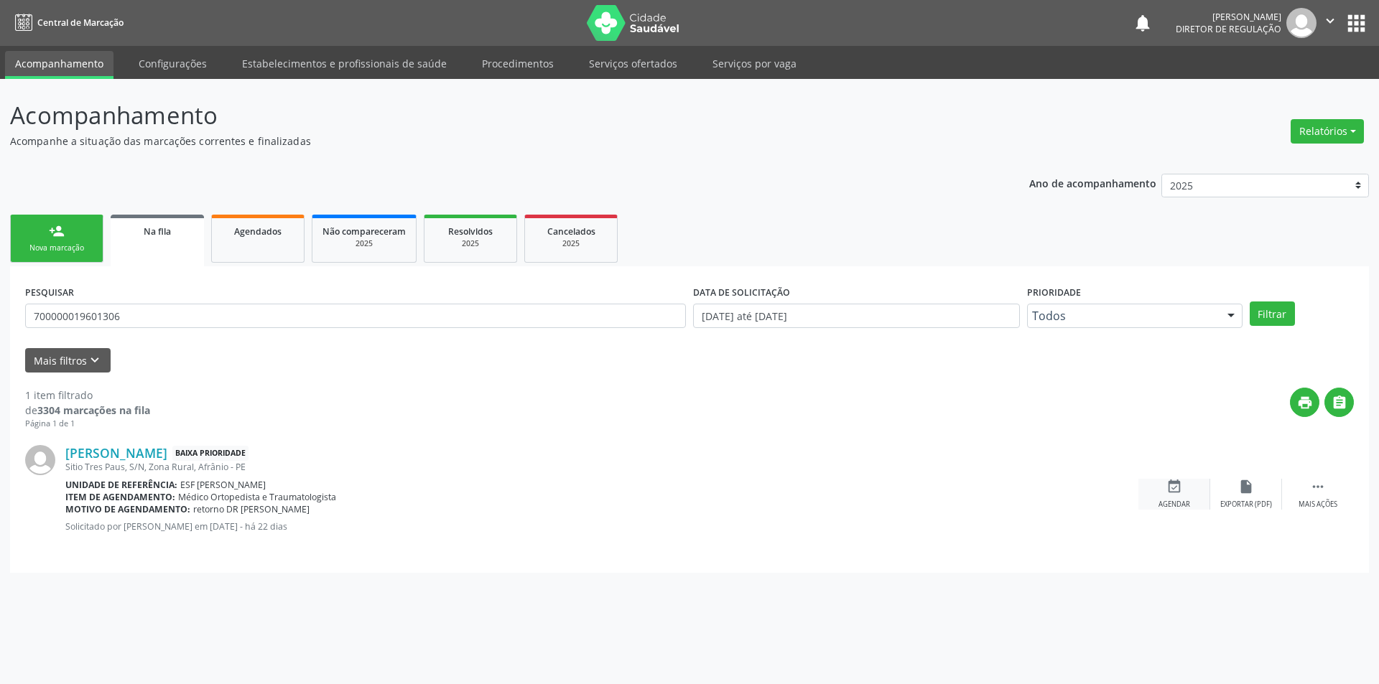
click at [1192, 495] on div "event_available Agendar" at bounding box center [1174, 494] width 72 height 31
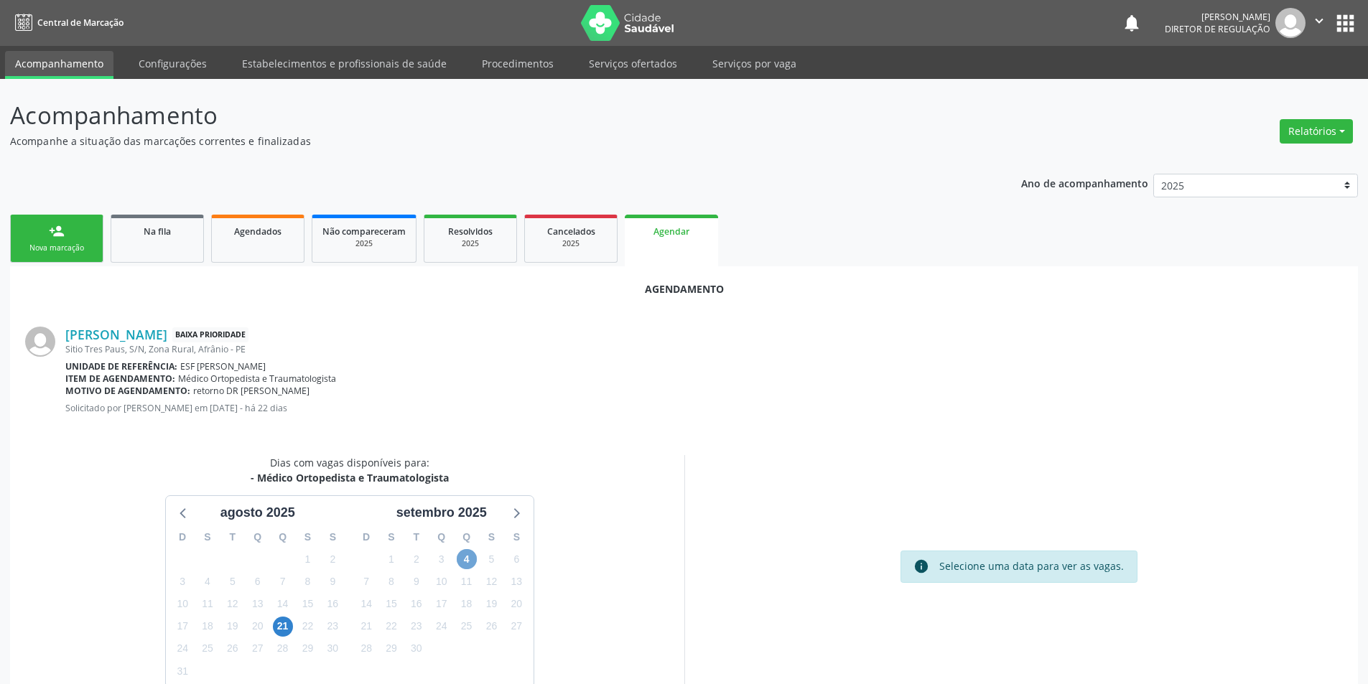
click at [467, 566] on span "4" at bounding box center [467, 559] width 20 height 20
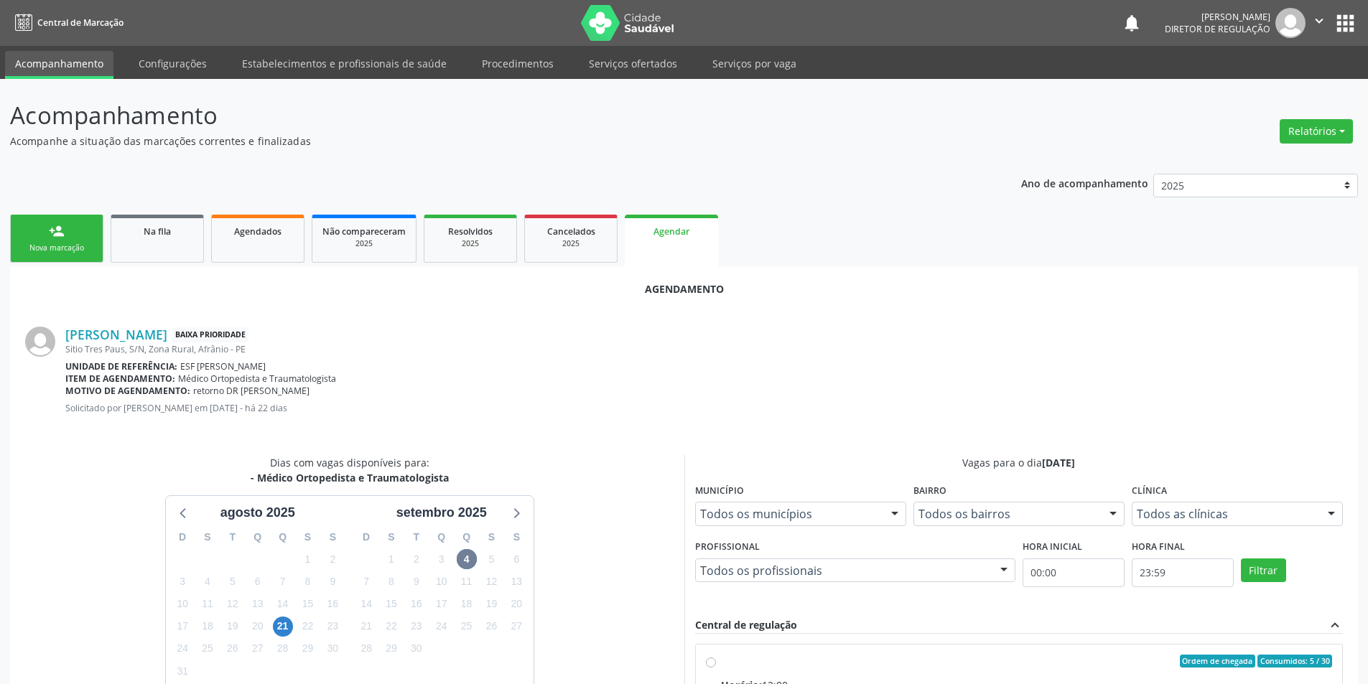
click at [775, 655] on div "Ordem de chegada Consumidos: 5 / 30" at bounding box center [1027, 661] width 612 height 13
click at [716, 655] on input "Ordem de chegada Consumidos: 5 / 30 Horário: 12:00 Clínica: Ambulatorio Municip…" at bounding box center [711, 661] width 10 height 13
radio input "true"
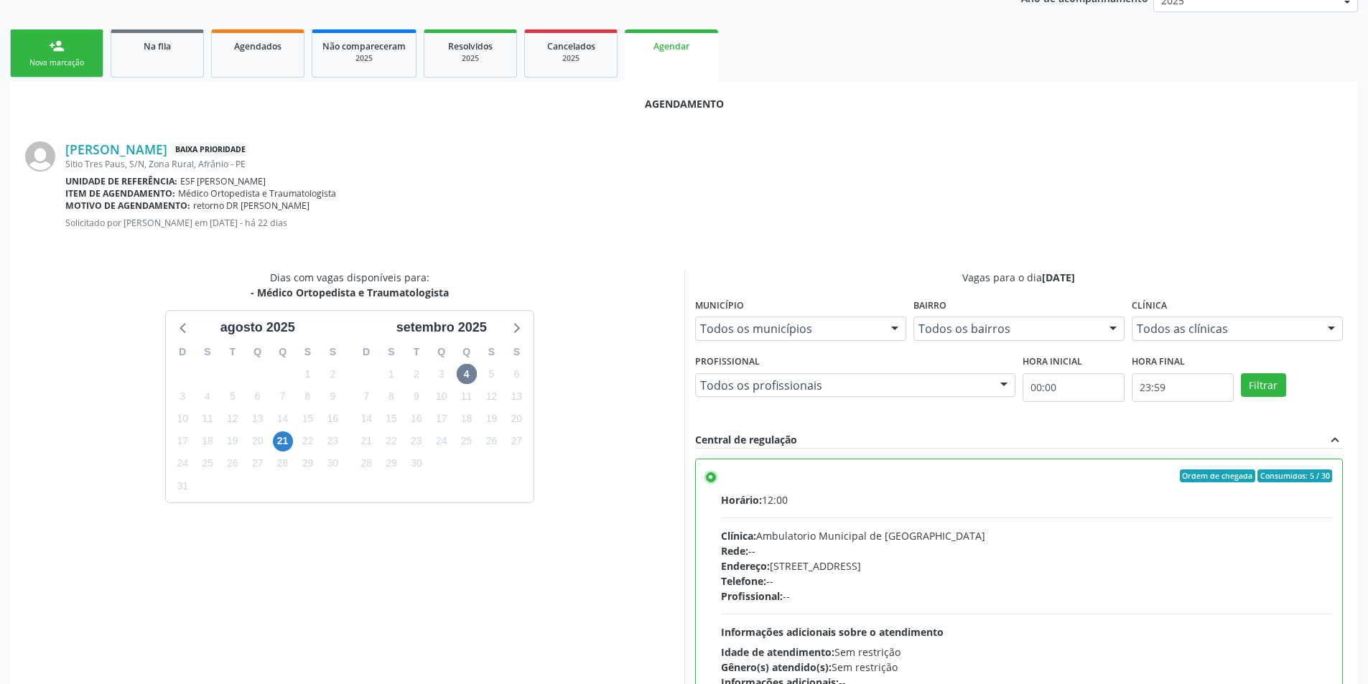
scroll to position [297, 0]
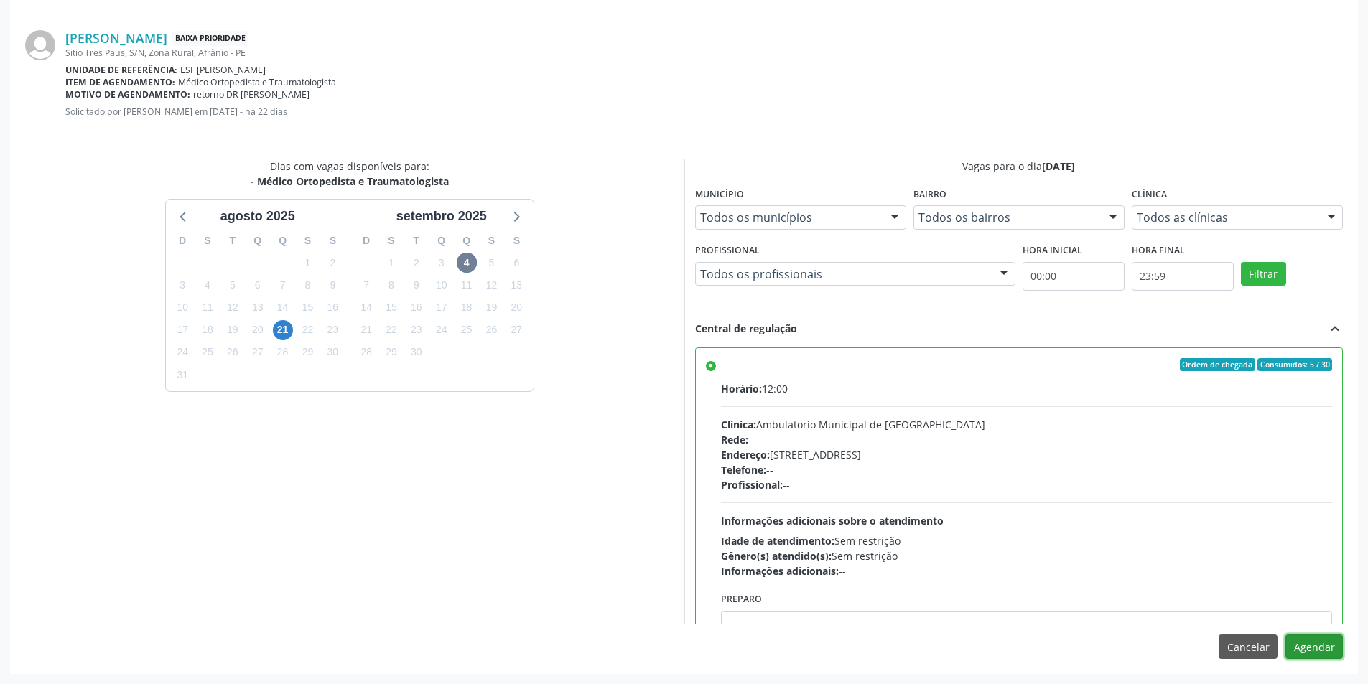
click at [1311, 643] on button "Agendar" at bounding box center [1313, 647] width 57 height 24
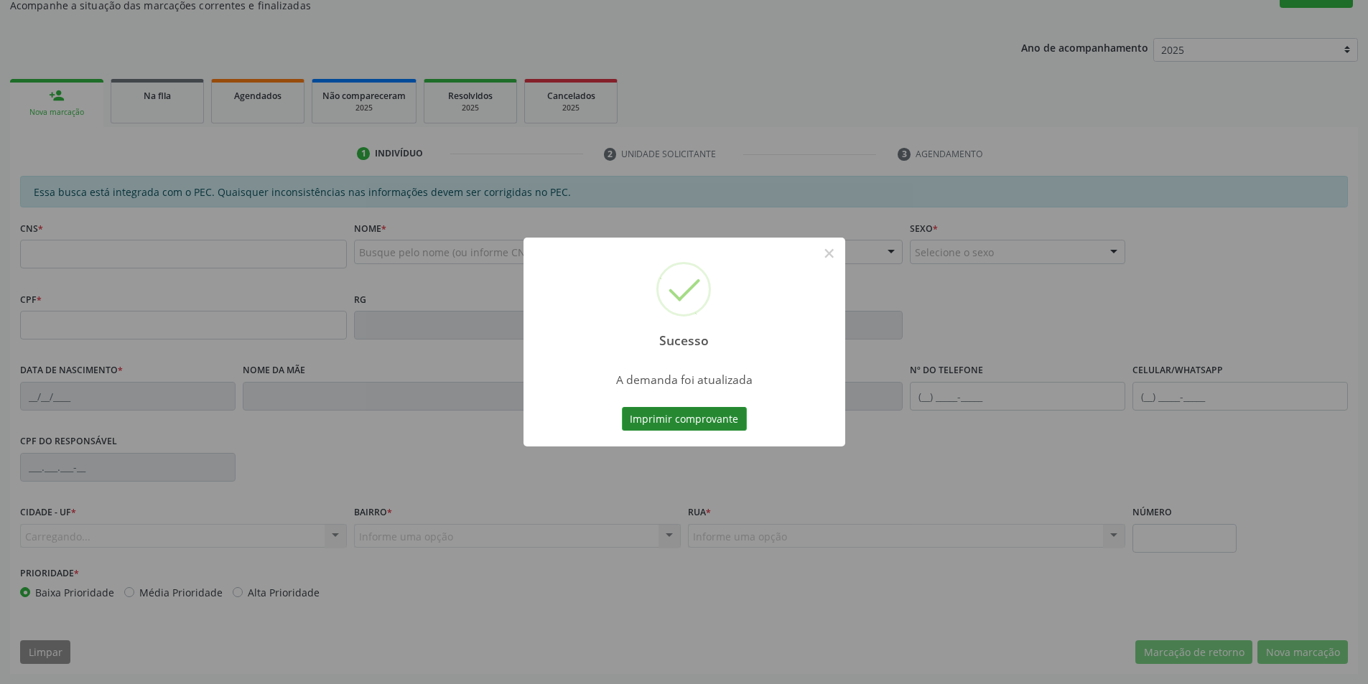
click at [664, 411] on div "Sucesso × A demanda foi atualizada Imprimir comprovante Cancel" at bounding box center [684, 343] width 322 height 210
click at [663, 416] on button "Imprimir comprovante" at bounding box center [684, 419] width 125 height 24
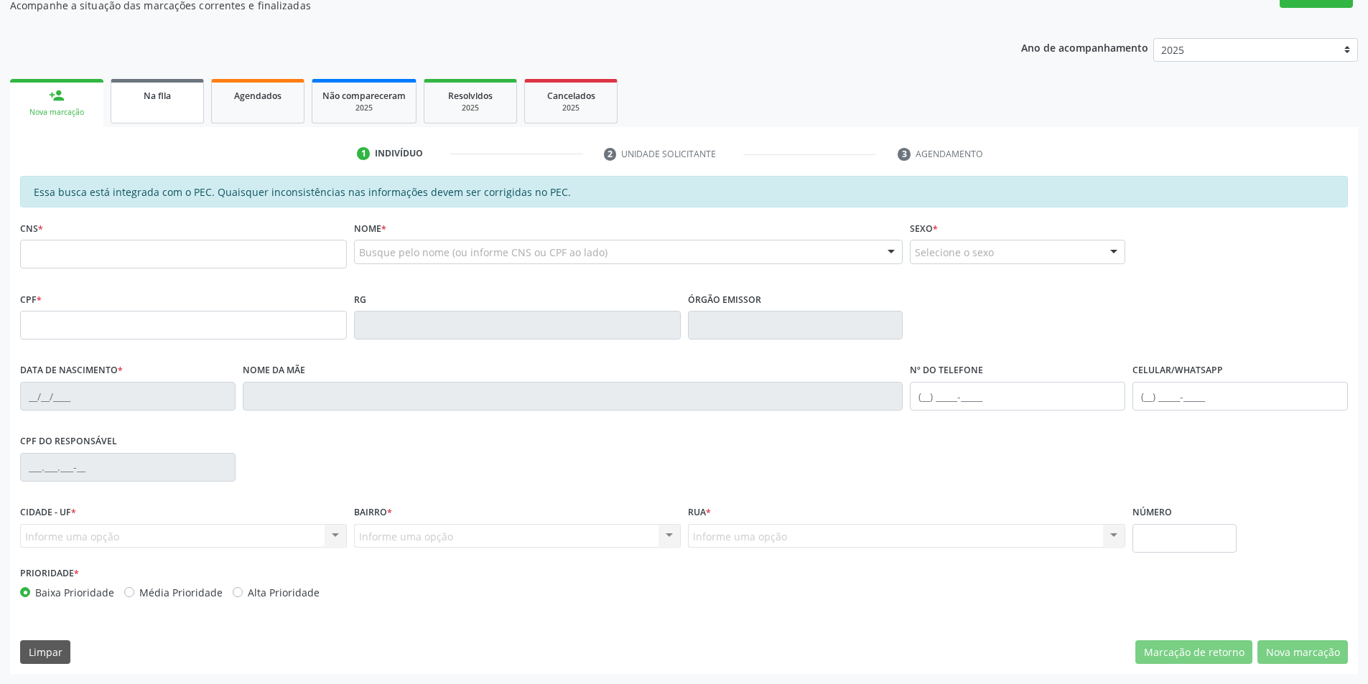
click at [165, 111] on link "Na fila" at bounding box center [157, 101] width 93 height 45
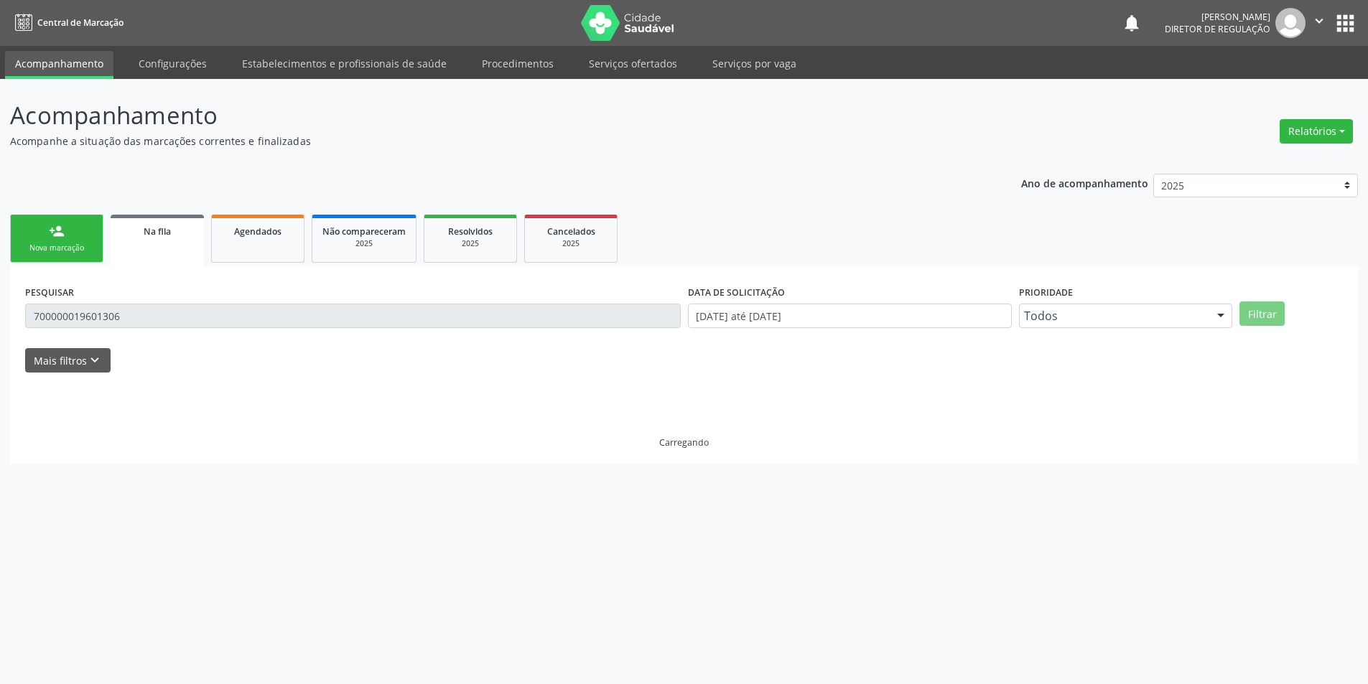
scroll to position [0, 0]
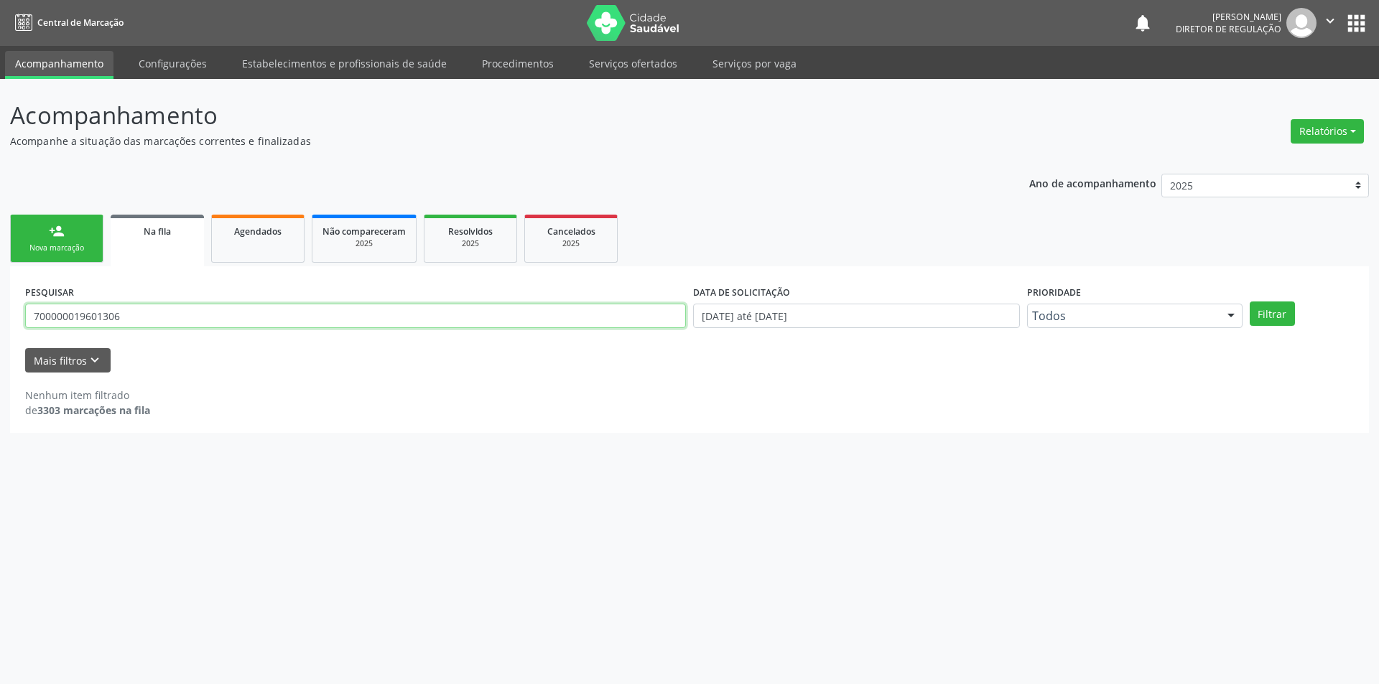
drag, startPoint x: 146, startPoint y: 313, endPoint x: 0, endPoint y: 297, distance: 146.6
click at [0, 297] on div "Acompanhamento Acompanhe a situação das marcações correntes e finalizadas Relat…" at bounding box center [689, 381] width 1379 height 605
click at [1270, 322] on button "Filtrar" at bounding box center [1271, 314] width 45 height 24
drag, startPoint x: 200, startPoint y: 319, endPoint x: 0, endPoint y: 325, distance: 199.7
click at [0, 325] on div "Acompanhamento Acompanhe a situação das marcações correntes e finalizadas Relat…" at bounding box center [689, 381] width 1379 height 605
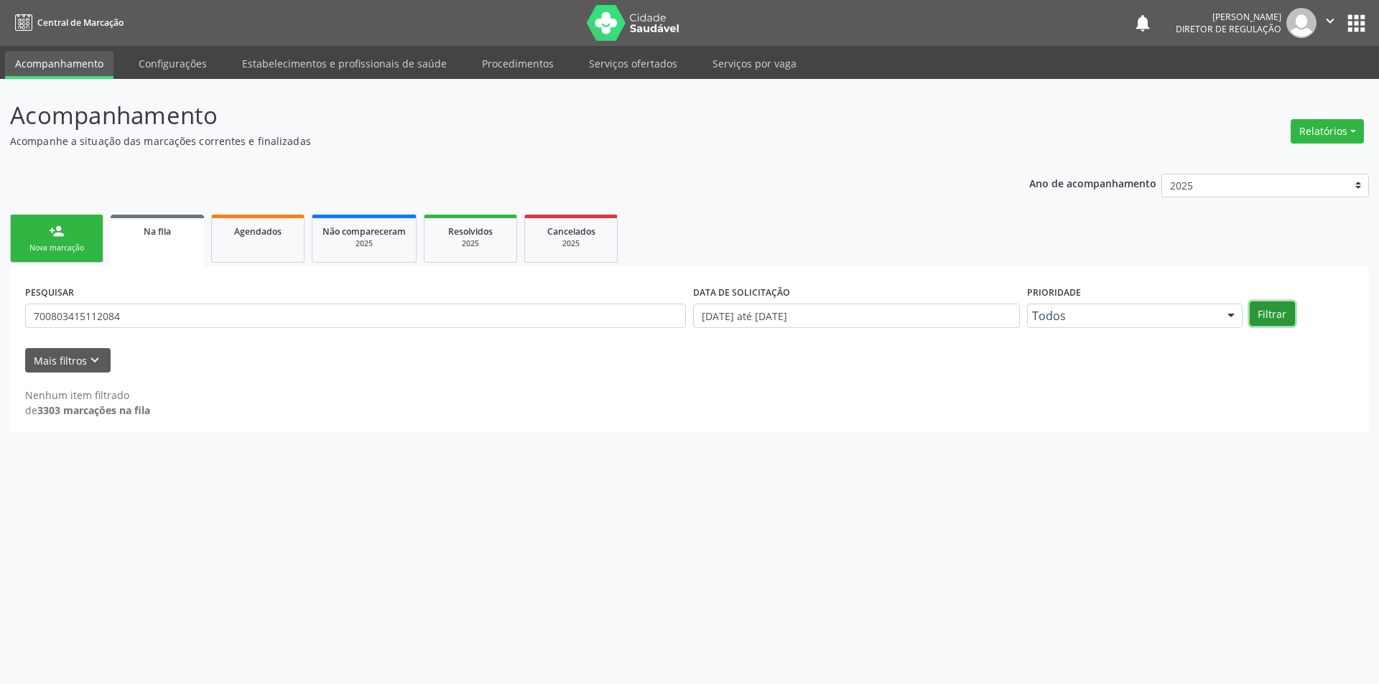
click at [1264, 309] on button "Filtrar" at bounding box center [1271, 314] width 45 height 24
drag, startPoint x: 165, startPoint y: 310, endPoint x: 0, endPoint y: 314, distance: 165.2
click at [0, 314] on div "Acompanhamento Acompanhe a situação das marcações correntes e finalizadas Relat…" at bounding box center [689, 381] width 1379 height 605
click at [1267, 317] on button "Filtrar" at bounding box center [1271, 314] width 45 height 24
drag, startPoint x: 154, startPoint y: 312, endPoint x: 0, endPoint y: 313, distance: 153.7
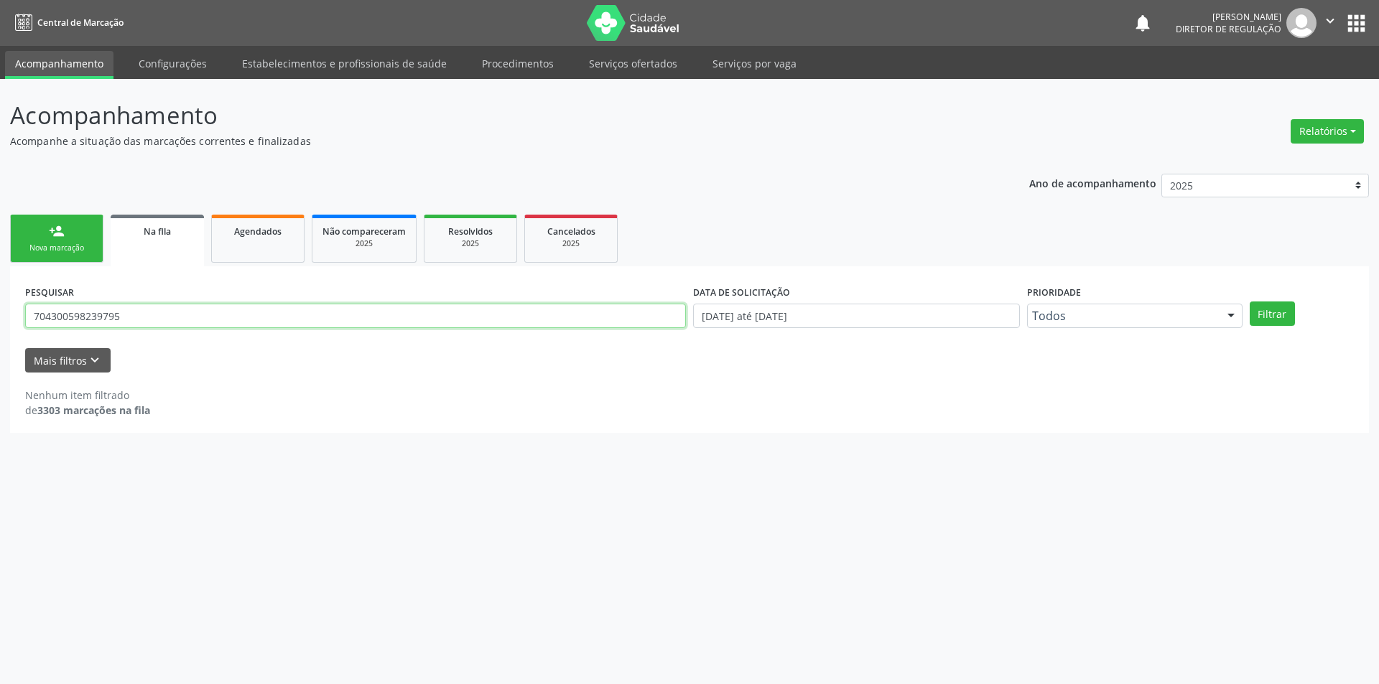
click at [0, 313] on div "Acompanhamento Acompanhe a situação das marcações correntes e finalizadas Relat…" at bounding box center [689, 381] width 1379 height 605
click at [1280, 312] on button "Filtrar" at bounding box center [1271, 314] width 45 height 24
click at [1280, 307] on button "Filtrar" at bounding box center [1271, 314] width 45 height 24
drag, startPoint x: 22, startPoint y: 299, endPoint x: 13, endPoint y: 299, distance: 8.6
click at [17, 299] on div "PESQUISAR 702603759723948 DATA DE SOLICITAÇÃO 01/01/2018 até 27/08/2025 Priorid…" at bounding box center [689, 349] width 1358 height 167
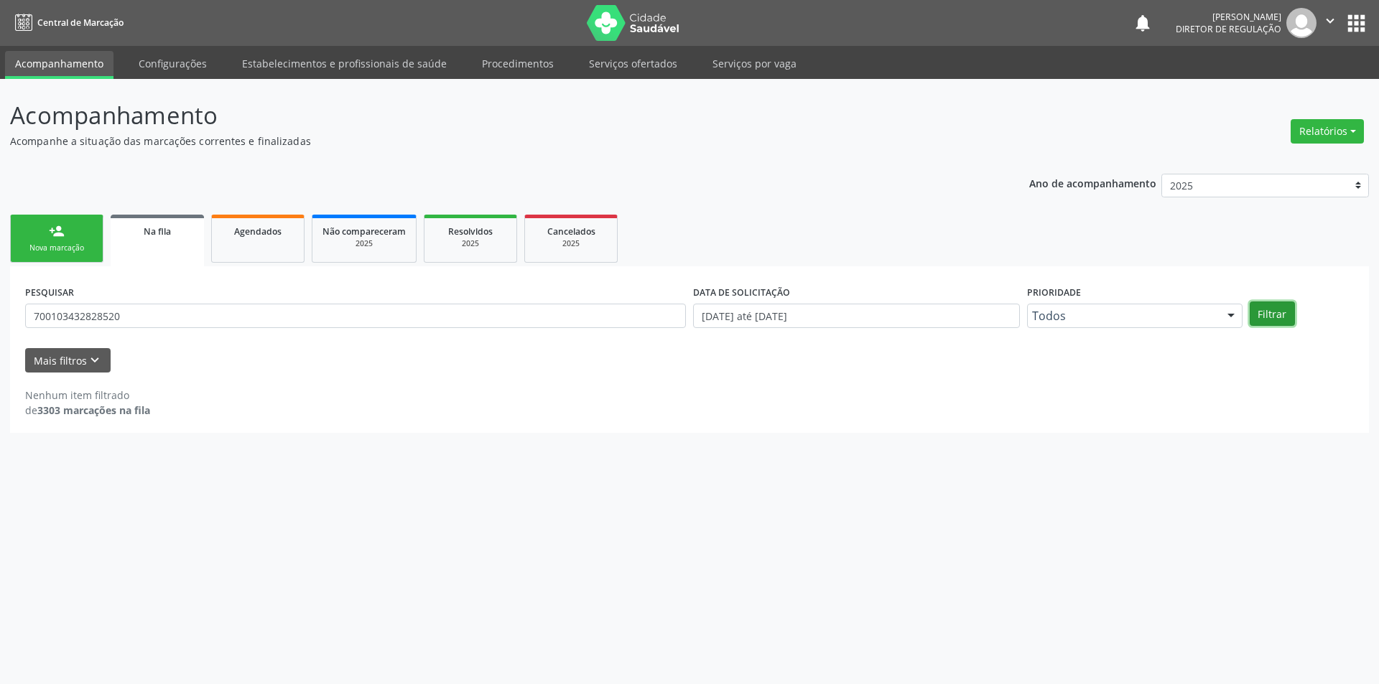
click at [1270, 307] on button "Filtrar" at bounding box center [1271, 314] width 45 height 24
drag, startPoint x: 213, startPoint y: 324, endPoint x: 0, endPoint y: 327, distance: 213.3
click at [0, 327] on div "Acompanhamento Acompanhe a situação das marcações correntes e finalizadas Relat…" at bounding box center [689, 381] width 1379 height 605
click at [1282, 311] on button "Filtrar" at bounding box center [1271, 314] width 45 height 24
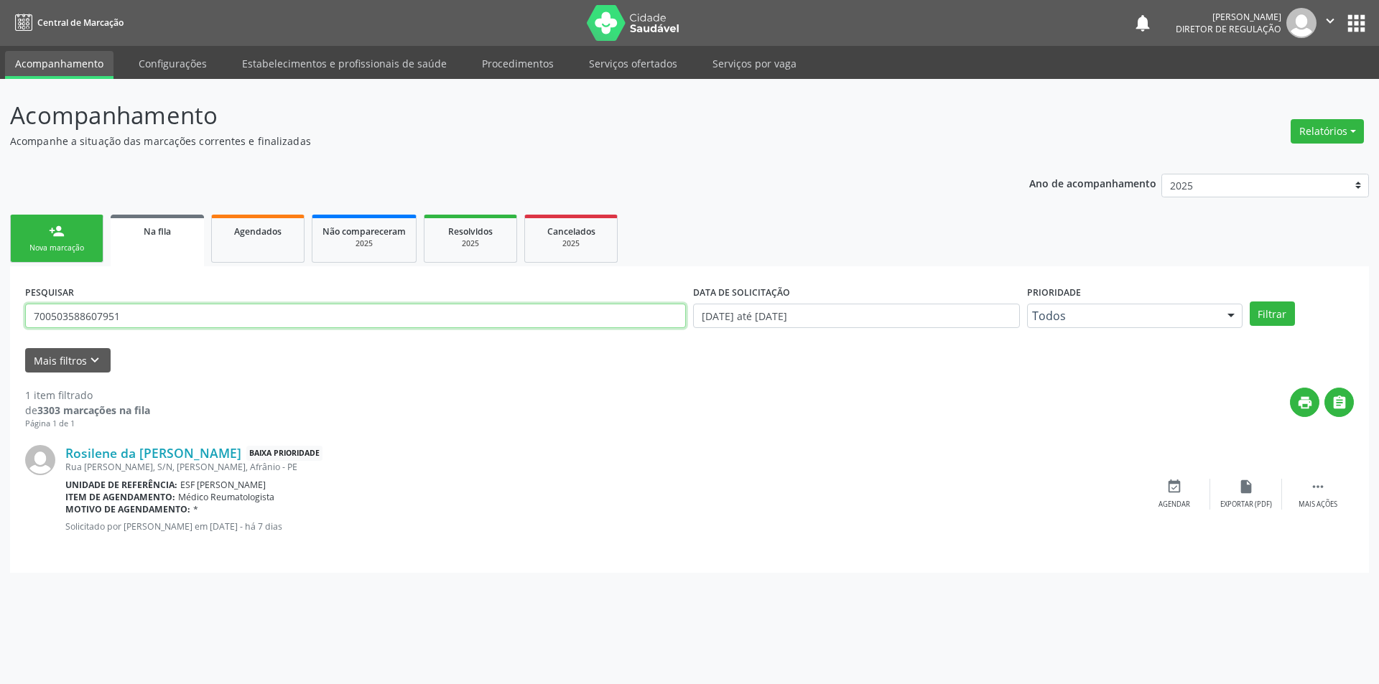
drag, startPoint x: 202, startPoint y: 312, endPoint x: 0, endPoint y: 297, distance: 203.1
click at [0, 312] on div "Acompanhamento Acompanhe a situação das marcações correntes e finalizadas Relat…" at bounding box center [689, 381] width 1379 height 605
click at [1278, 314] on button "Filtrar" at bounding box center [1271, 314] width 45 height 24
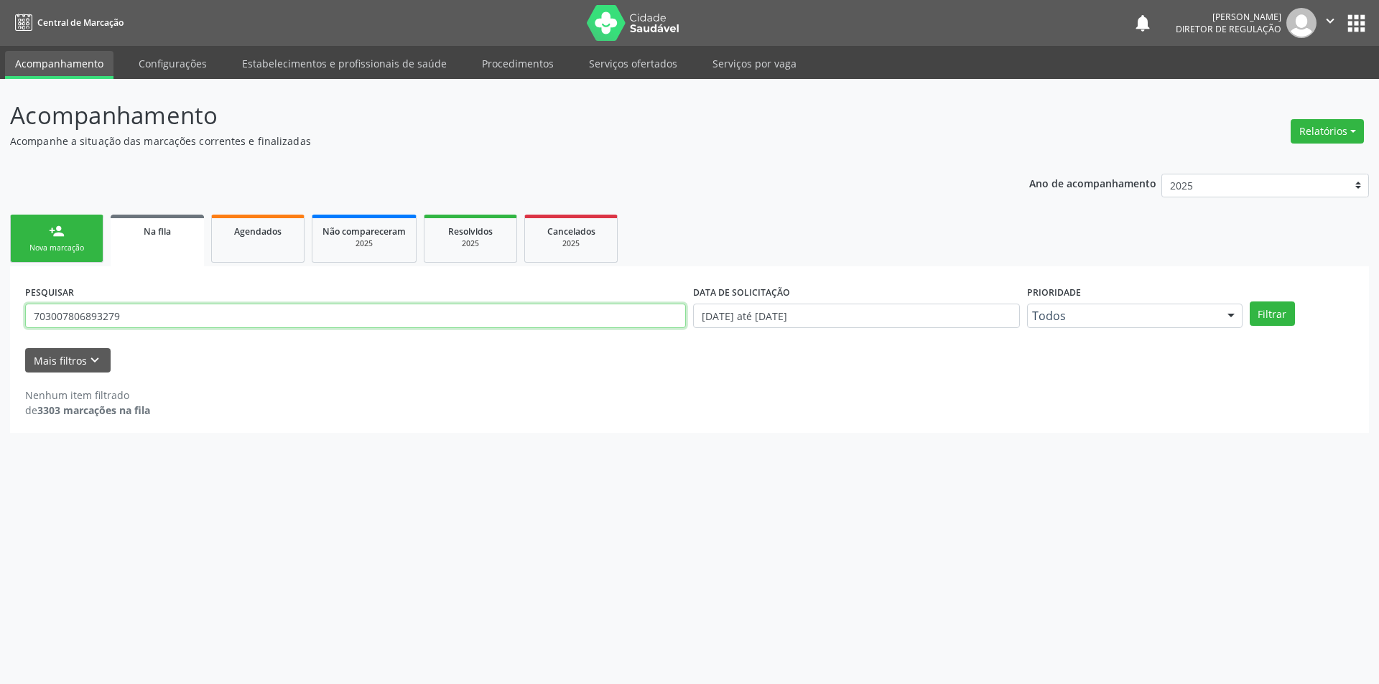
drag, startPoint x: 151, startPoint y: 314, endPoint x: 0, endPoint y: 314, distance: 150.8
click at [0, 314] on div "Acompanhamento Acompanhe a situação das marcações correntes e finalizadas Relat…" at bounding box center [689, 381] width 1379 height 605
type input "7"
click at [1272, 306] on button "Filtrar" at bounding box center [1271, 314] width 45 height 24
drag, startPoint x: 171, startPoint y: 322, endPoint x: 0, endPoint y: 319, distance: 170.9
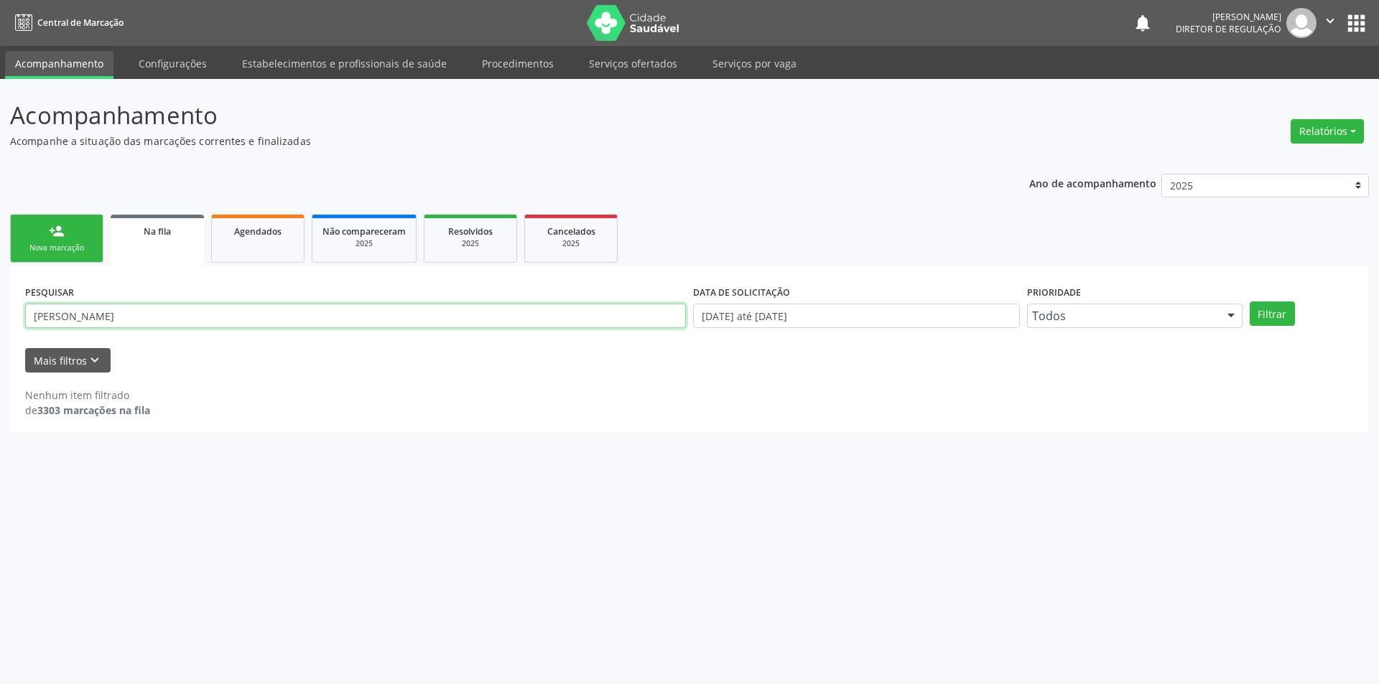
click at [0, 319] on div "Acompanhamento Acompanhe a situação das marcações correntes e finalizadas Relat…" at bounding box center [689, 381] width 1379 height 605
type input "706809172514430"
click at [1300, 313] on div "Filtrar" at bounding box center [1301, 314] width 111 height 24
drag, startPoint x: 1283, startPoint y: 313, endPoint x: 1277, endPoint y: 307, distance: 9.1
click at [1281, 313] on button "Filtrar" at bounding box center [1271, 314] width 45 height 24
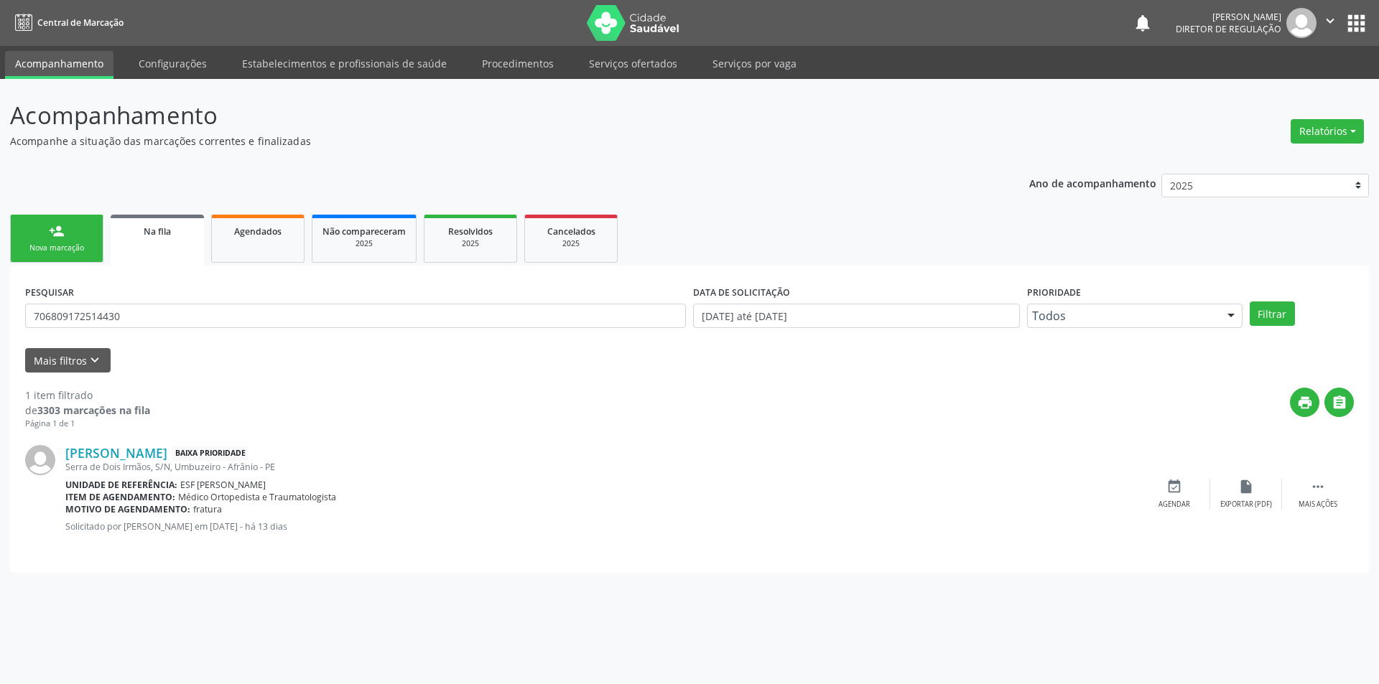
click at [1169, 476] on div "Maria do Socorro da Silva Baixa Prioridade Serra de Dois Irmãos, S/N, Umbuzeiro…" at bounding box center [689, 494] width 1328 height 128
click at [1170, 484] on icon "event_available" at bounding box center [1174, 487] width 16 height 16
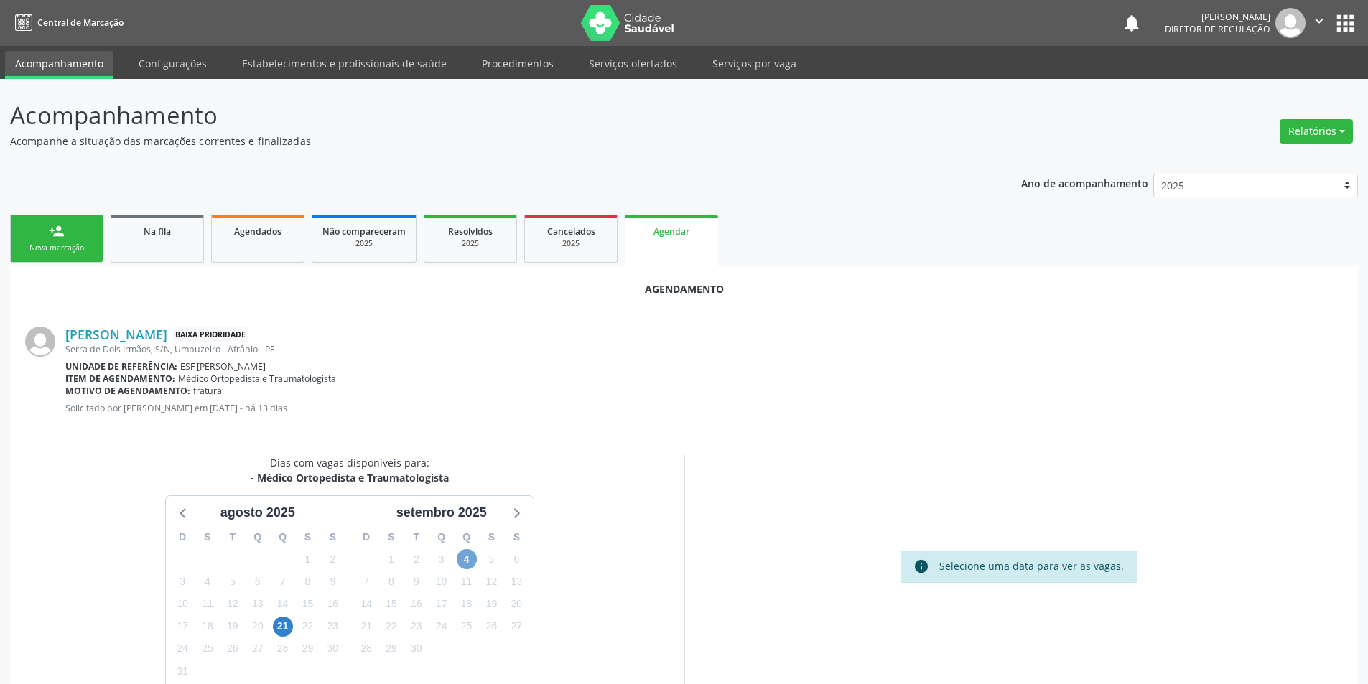
click at [468, 556] on span "4" at bounding box center [467, 559] width 20 height 20
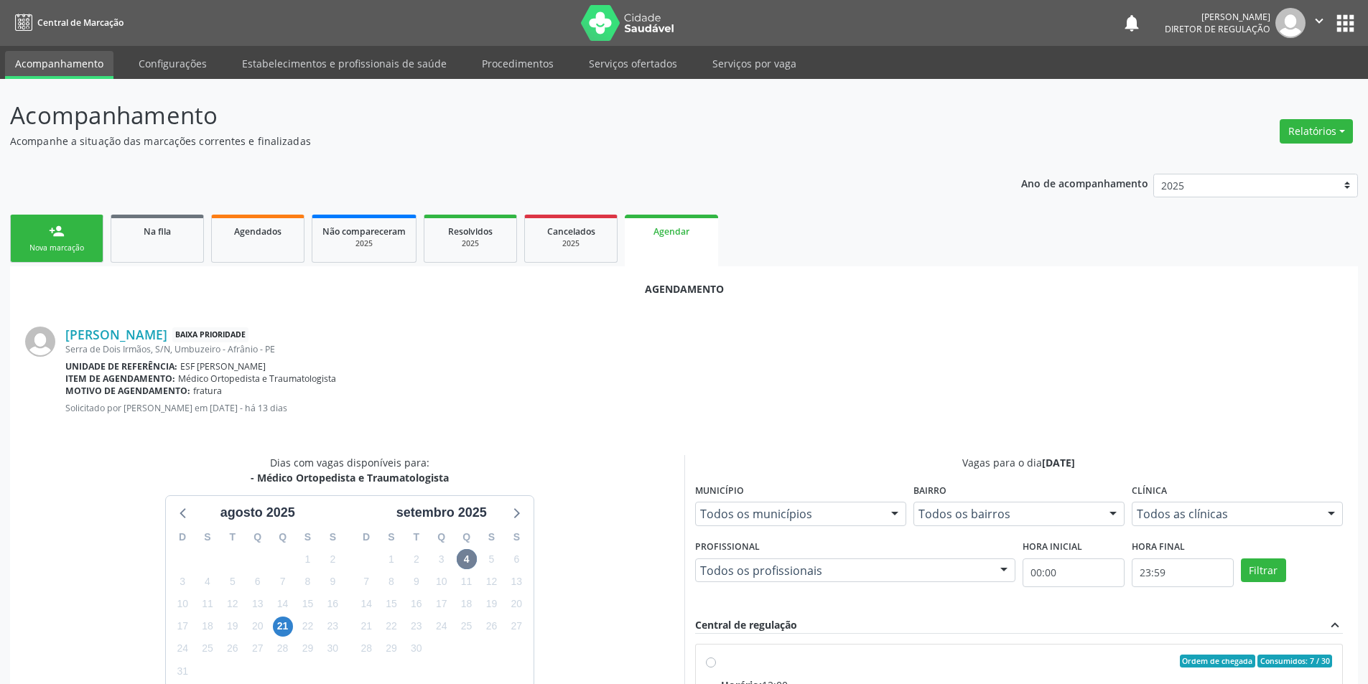
radio input "true"
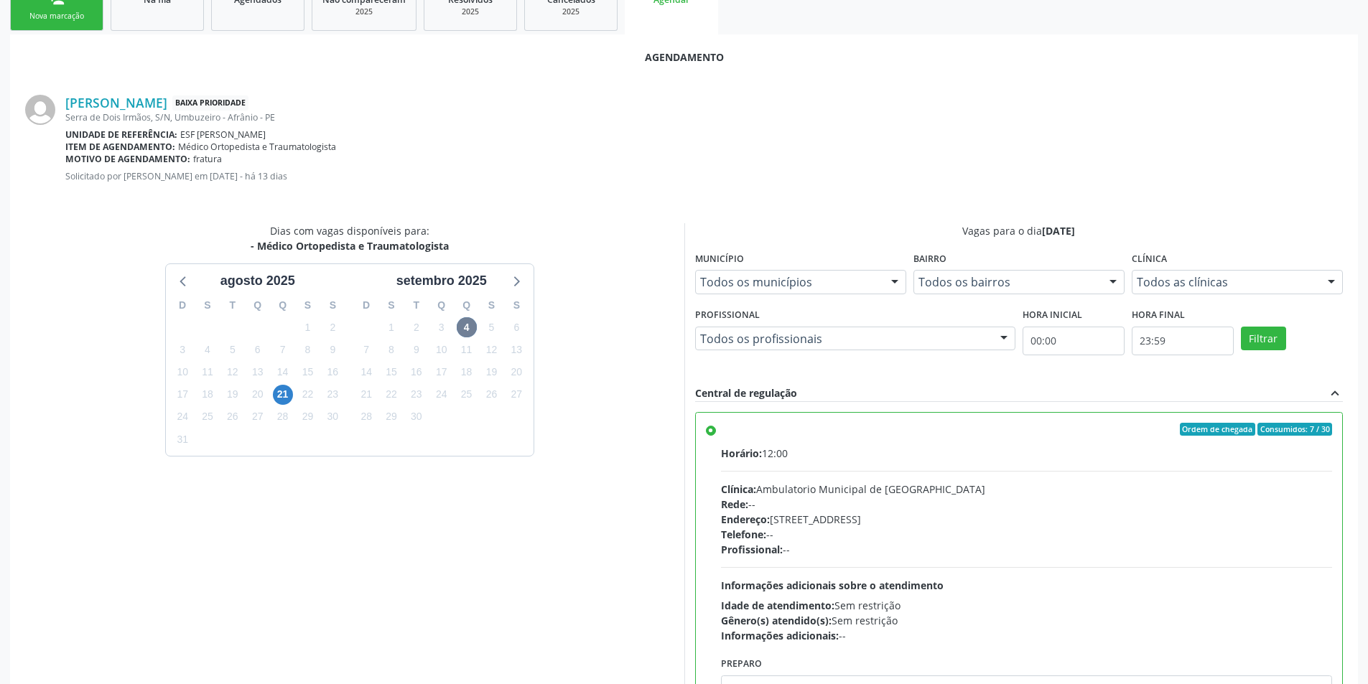
scroll to position [297, 0]
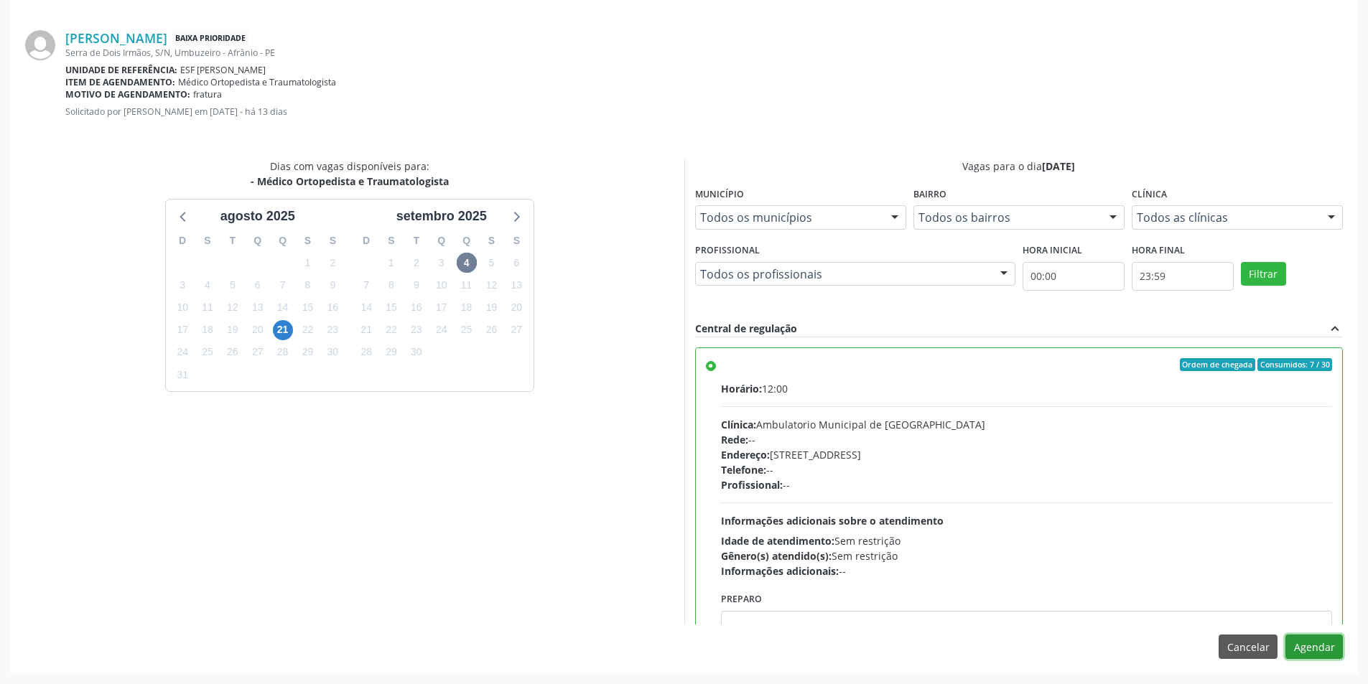
click at [1304, 647] on button "Agendar" at bounding box center [1313, 647] width 57 height 24
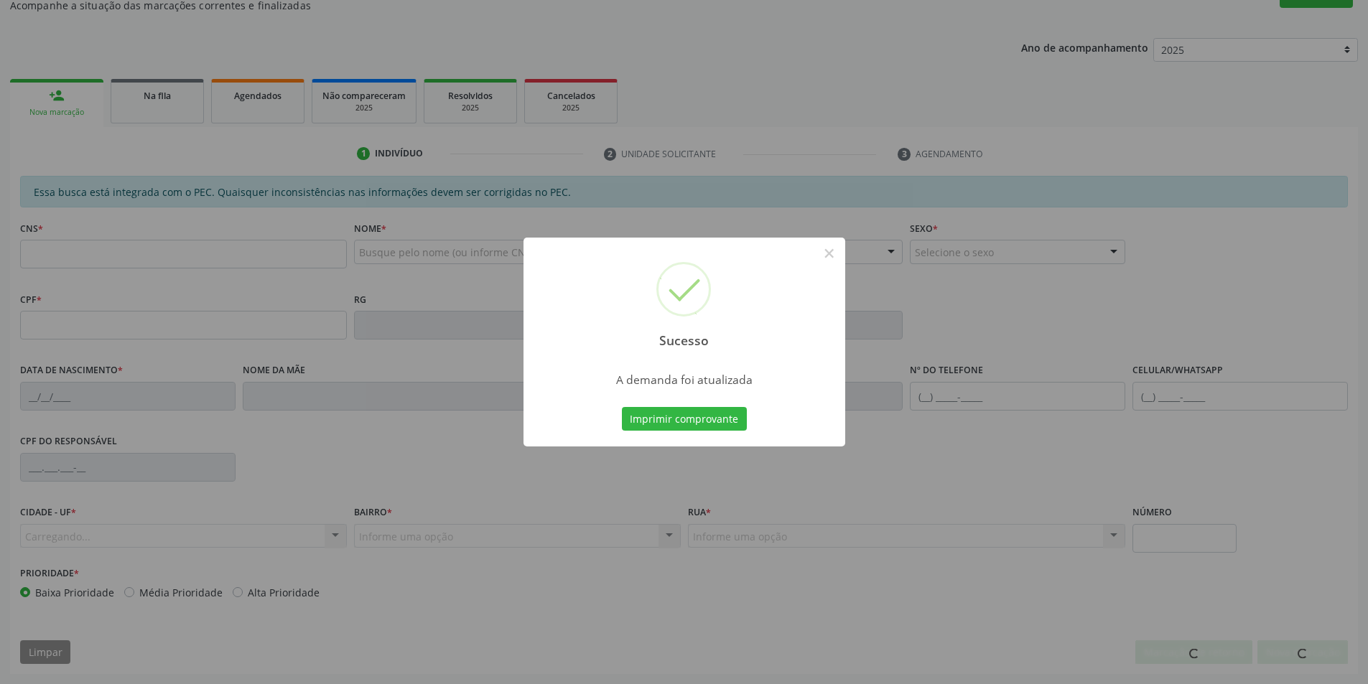
scroll to position [136, 0]
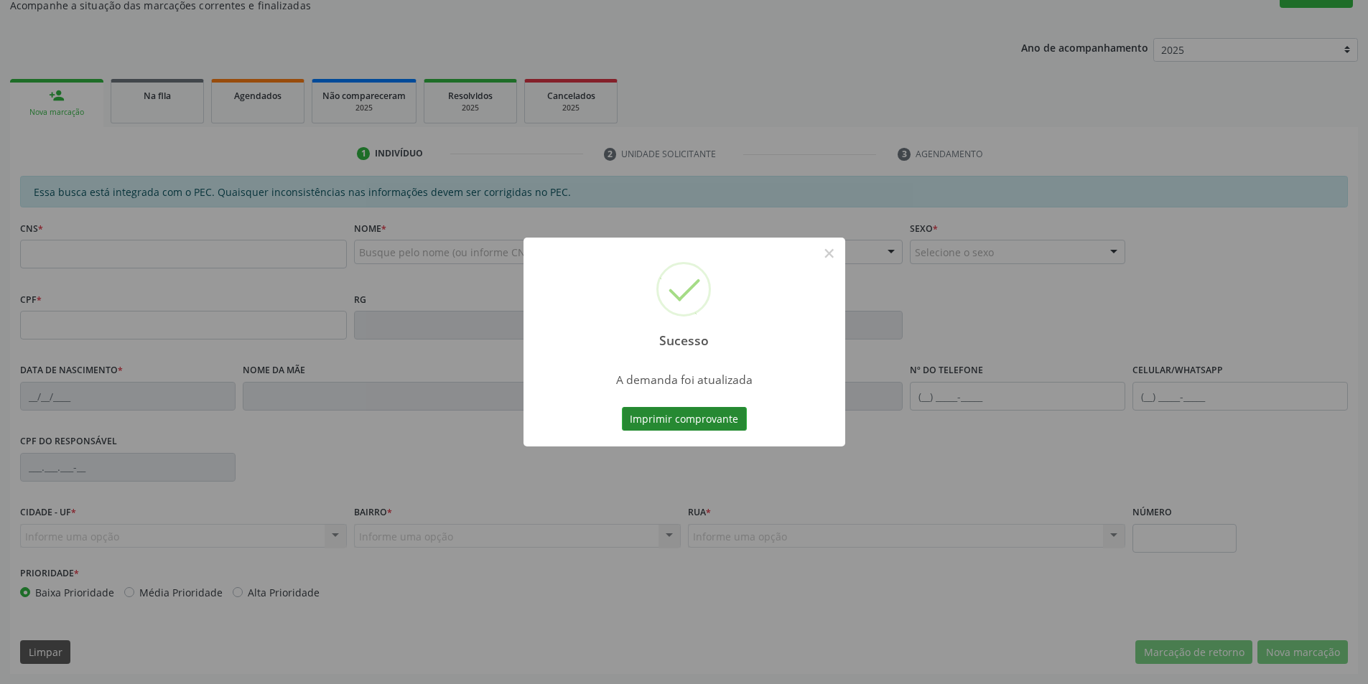
click at [710, 419] on button "Imprimir comprovante" at bounding box center [684, 419] width 125 height 24
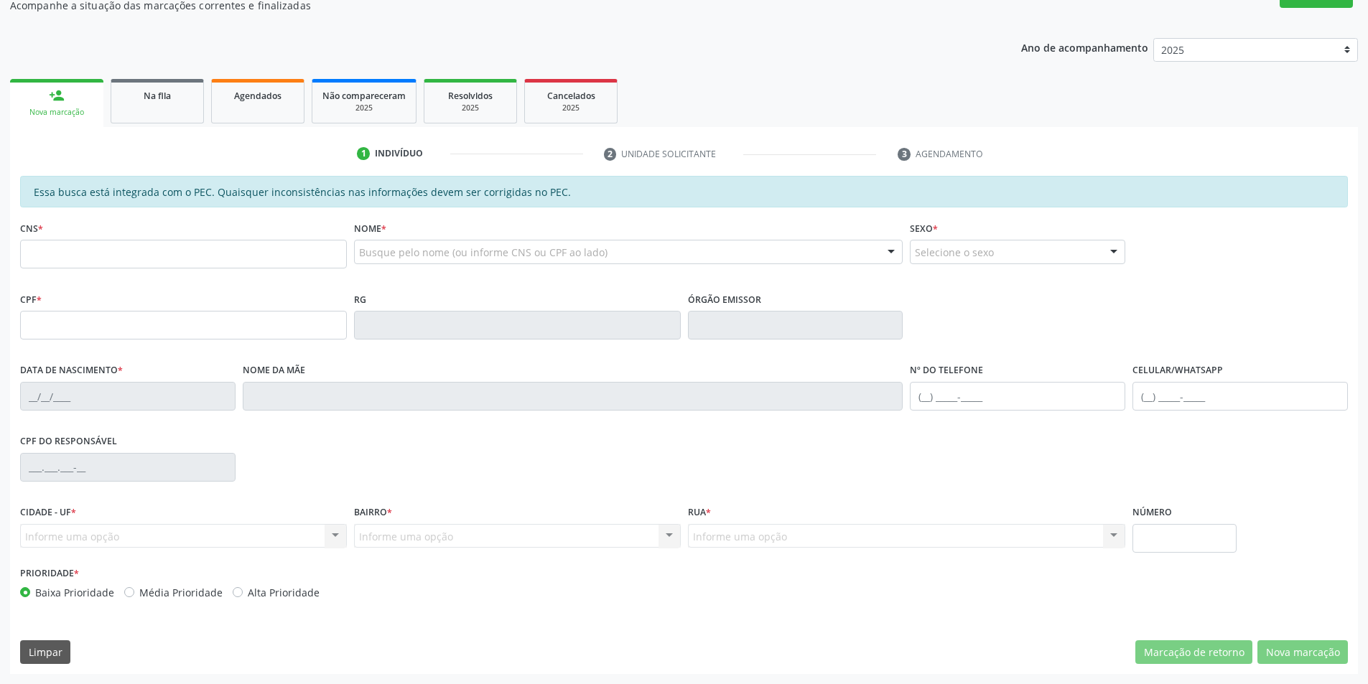
click at [141, 132] on div "1 Indivíduo 2 Unidade solicitante 3 Agendamento Essa busca está integrada com o…" at bounding box center [684, 400] width 1348 height 547
click at [151, 119] on link "Na fila" at bounding box center [157, 101] width 93 height 45
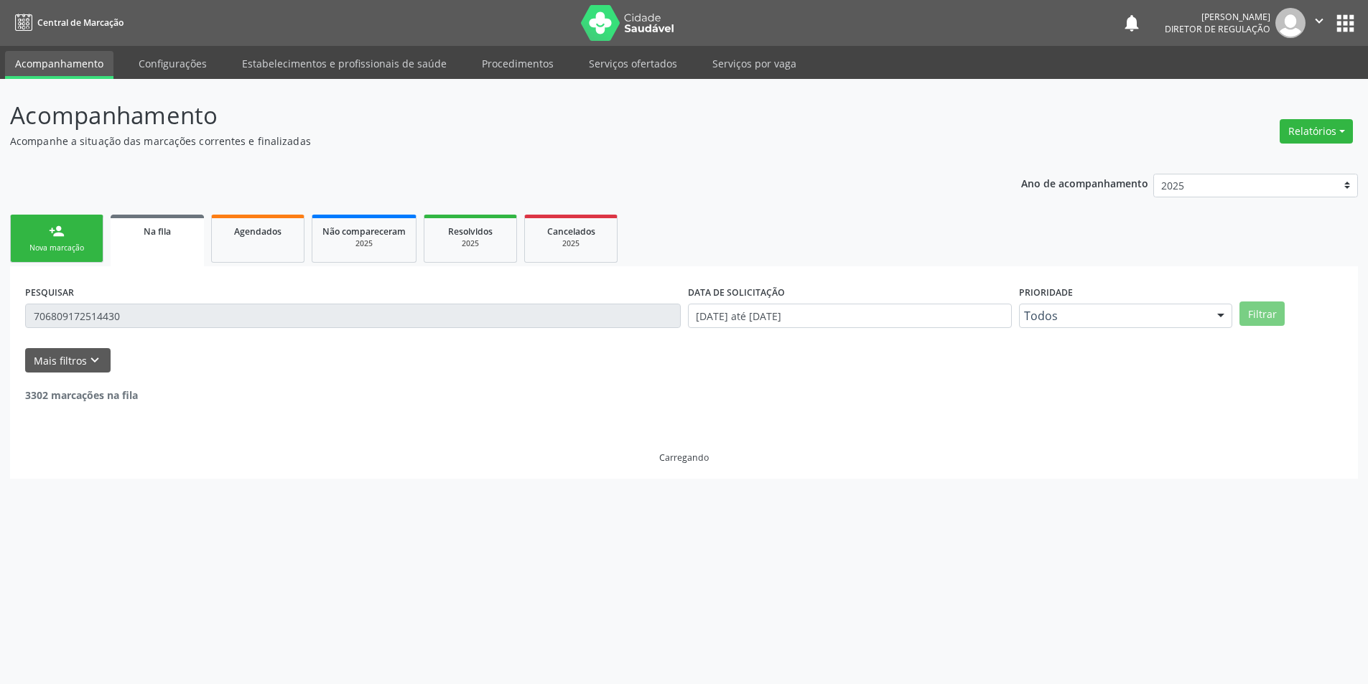
scroll to position [0, 0]
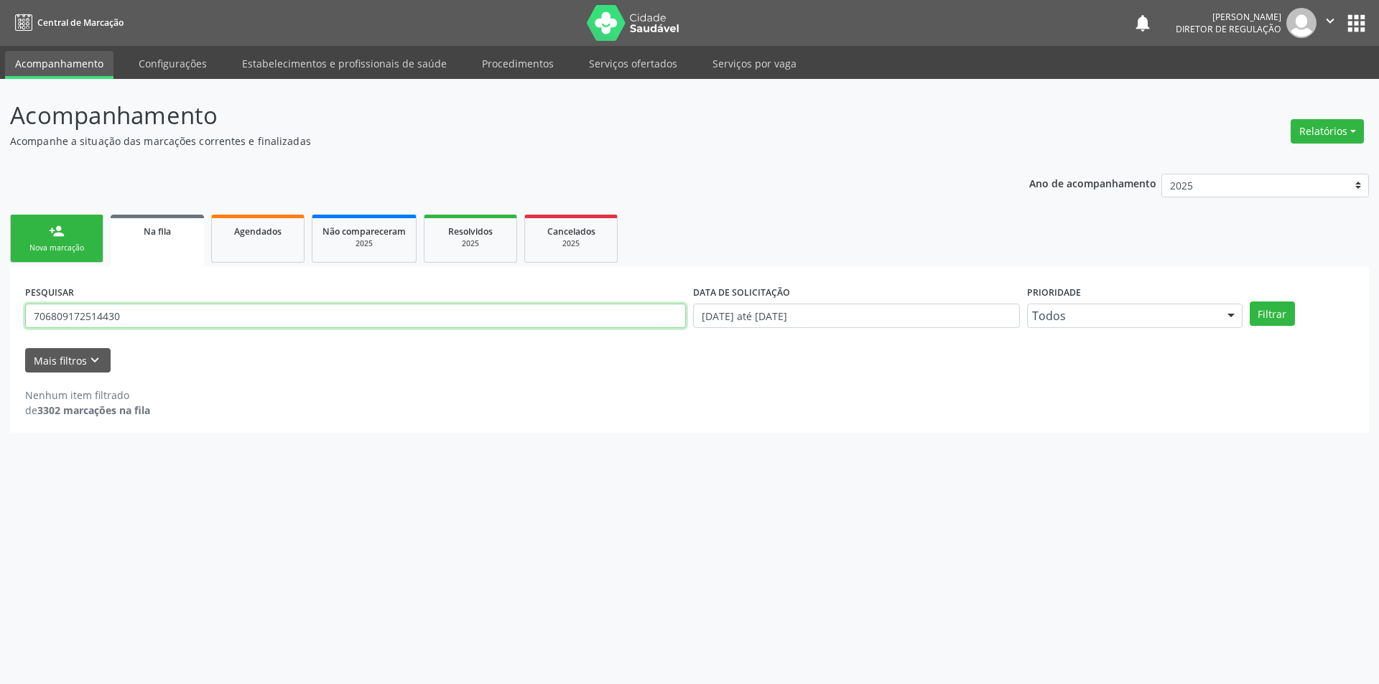
drag, startPoint x: 144, startPoint y: 320, endPoint x: 0, endPoint y: 323, distance: 143.6
click at [0, 323] on div "Acompanhamento Acompanhe a situação das marcações correntes e finalizadas Relat…" at bounding box center [689, 381] width 1379 height 605
type input "700505501407159"
click at [1290, 297] on div "PESQUISAR 700505501407159 DATA DE SOLICITAÇÃO 01/01/2018 até 27/08/2025 Priorid…" at bounding box center [690, 309] width 1336 height 56
click at [1280, 318] on button "Filtrar" at bounding box center [1271, 314] width 45 height 24
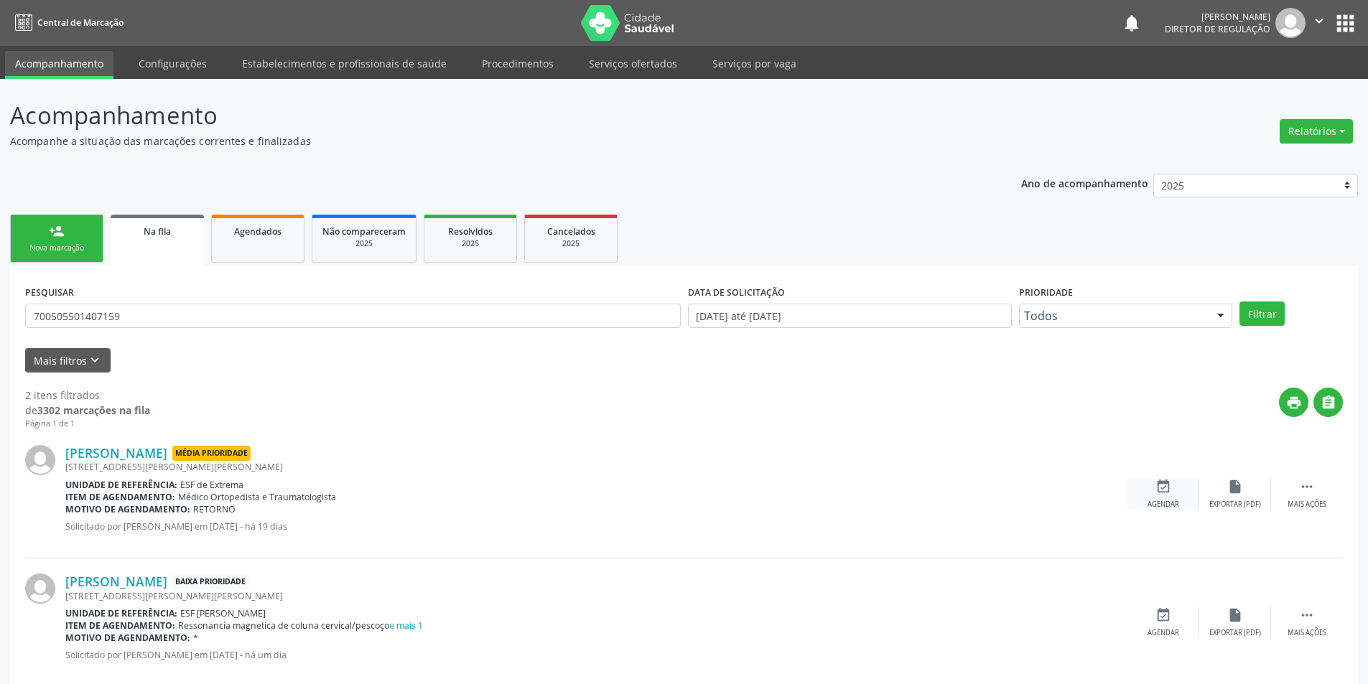
click at [1167, 489] on icon "event_available" at bounding box center [1163, 487] width 16 height 16
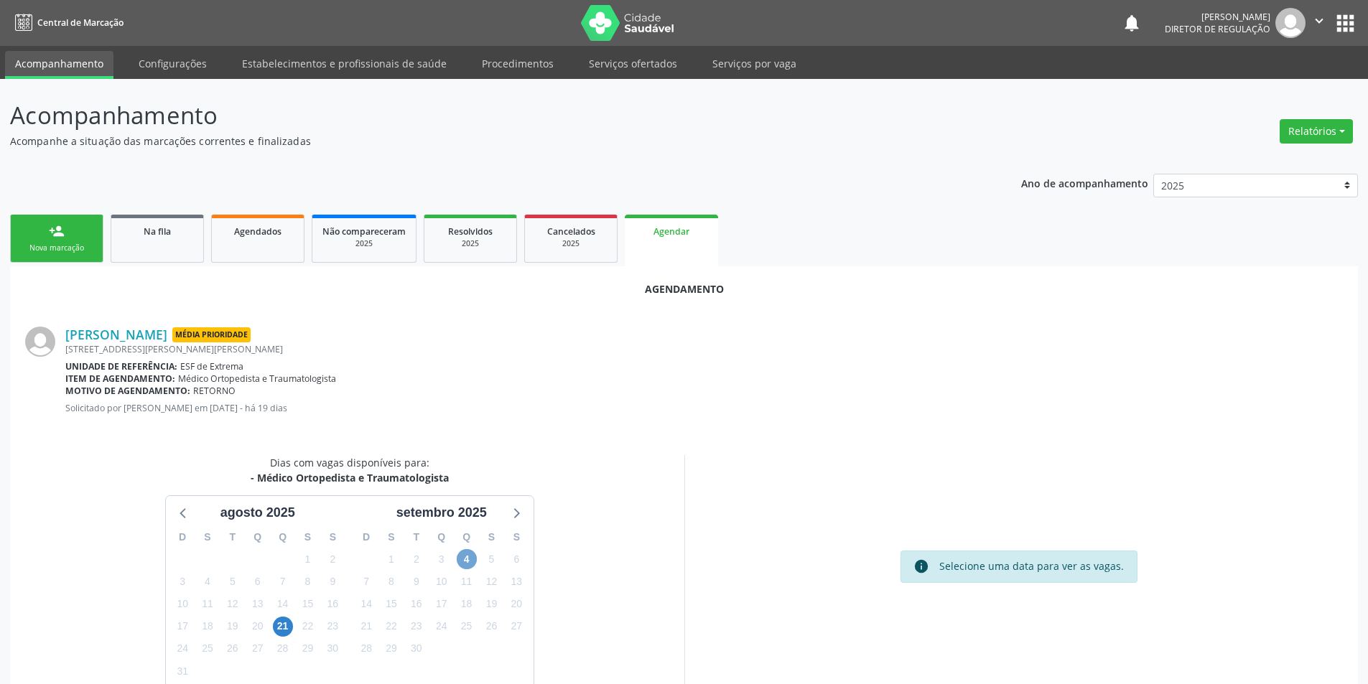
click at [474, 564] on span "4" at bounding box center [467, 559] width 20 height 20
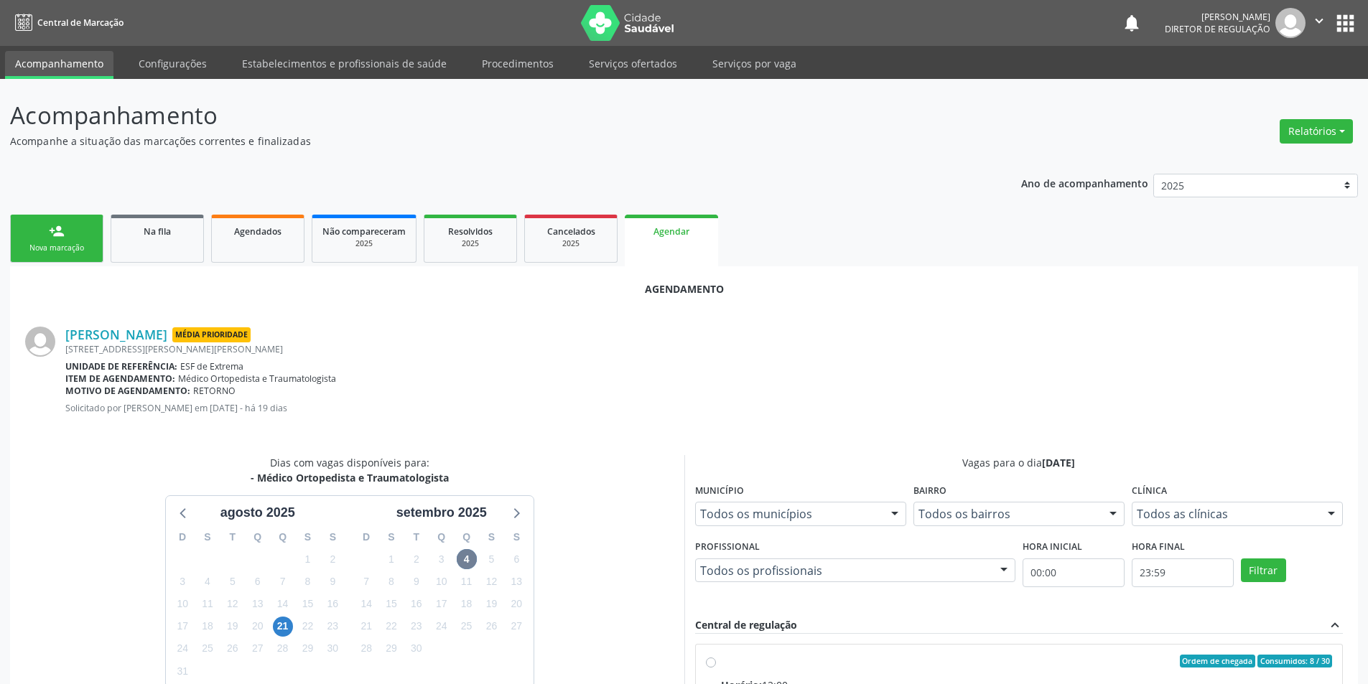
click at [727, 663] on div "Ordem de chegada Consumidos: 8 / 30" at bounding box center [1027, 661] width 612 height 13
click at [716, 663] on input "Ordem de chegada Consumidos: 8 / 30 Horário: 12:00 Clínica: Ambulatorio Municip…" at bounding box center [711, 661] width 10 height 13
radio input "true"
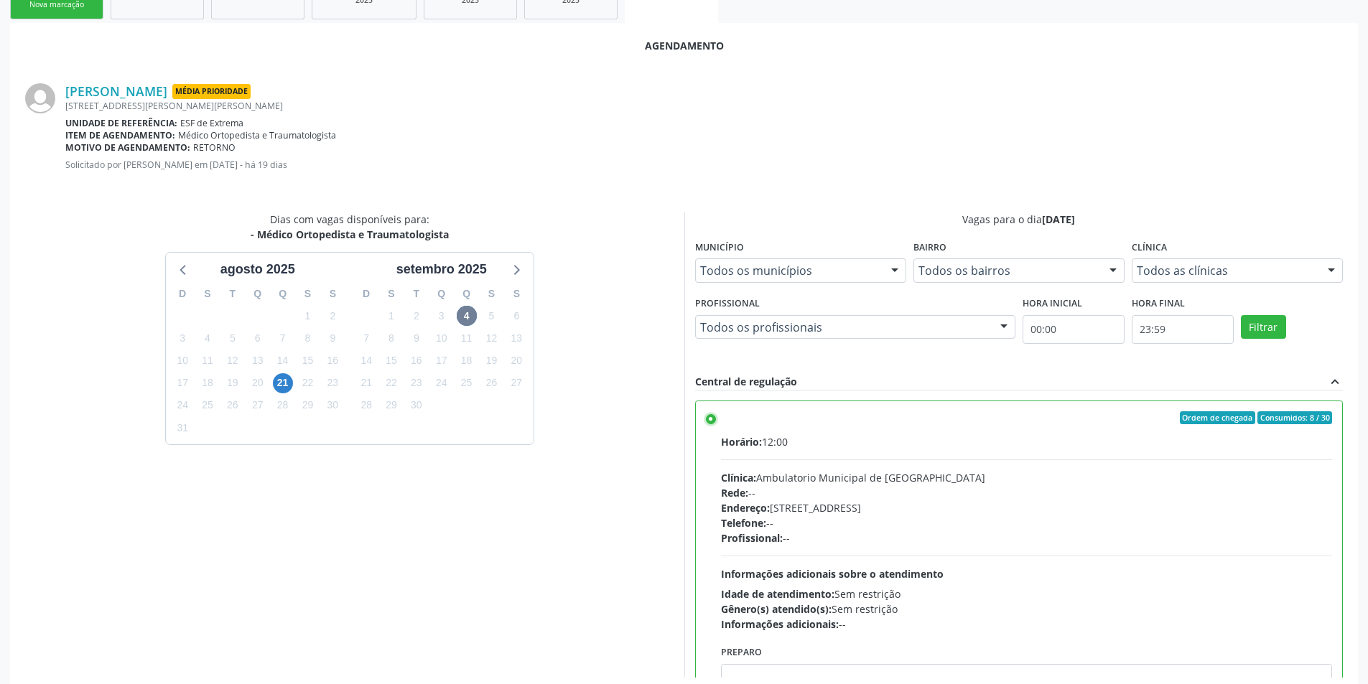
scroll to position [297, 0]
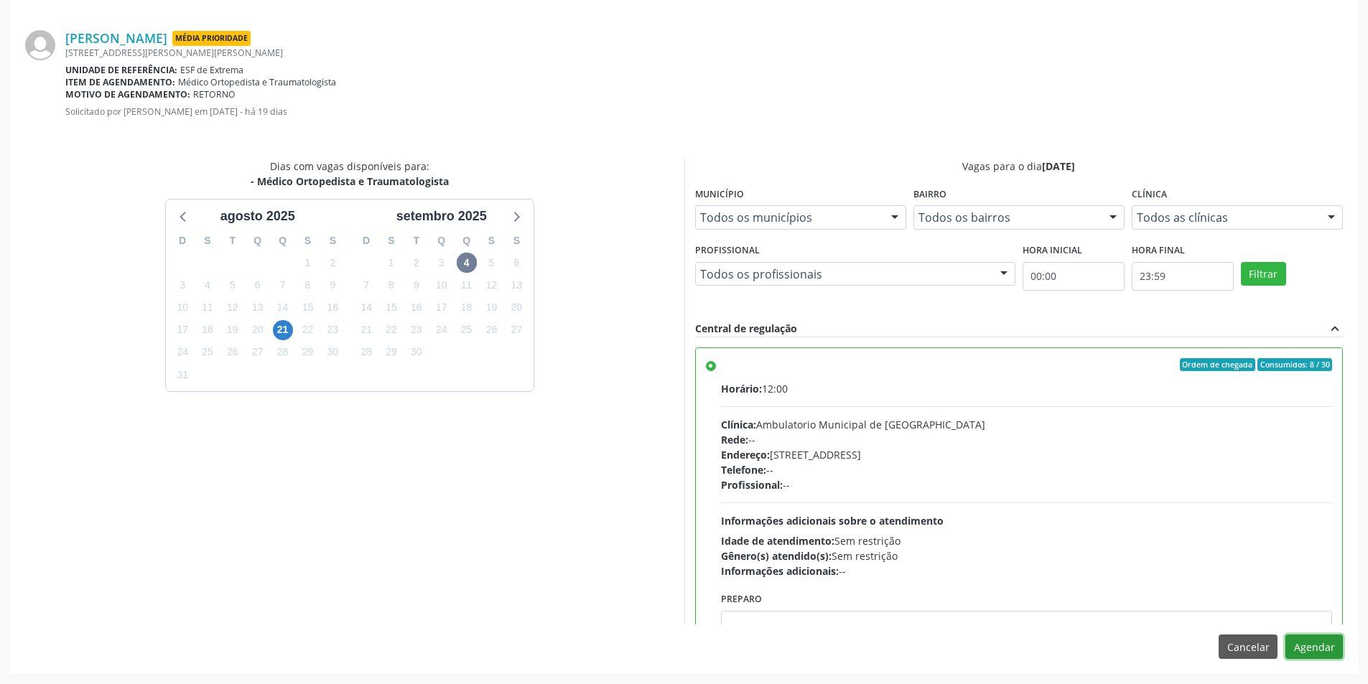
click at [1319, 643] on button "Agendar" at bounding box center [1313, 647] width 57 height 24
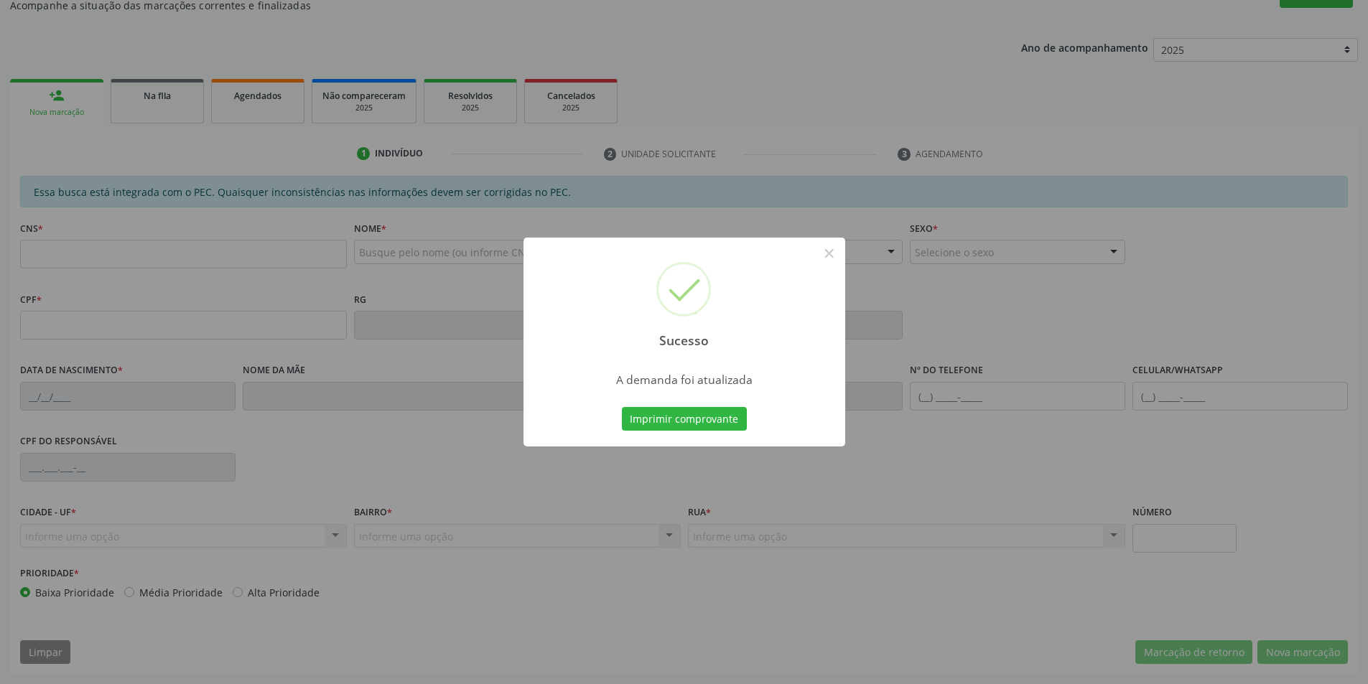
scroll to position [136, 0]
click at [732, 427] on button "Imprimir comprovante" at bounding box center [684, 419] width 125 height 24
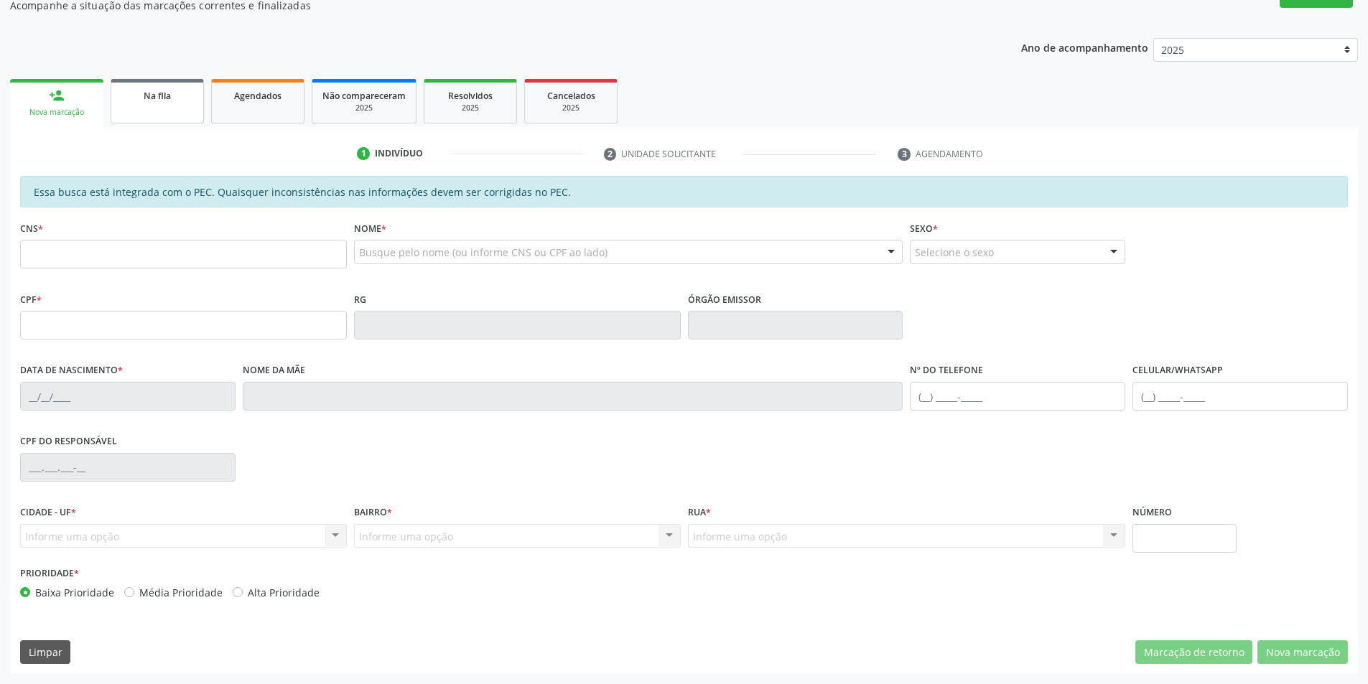
click at [174, 121] on link "Na fila" at bounding box center [157, 101] width 93 height 45
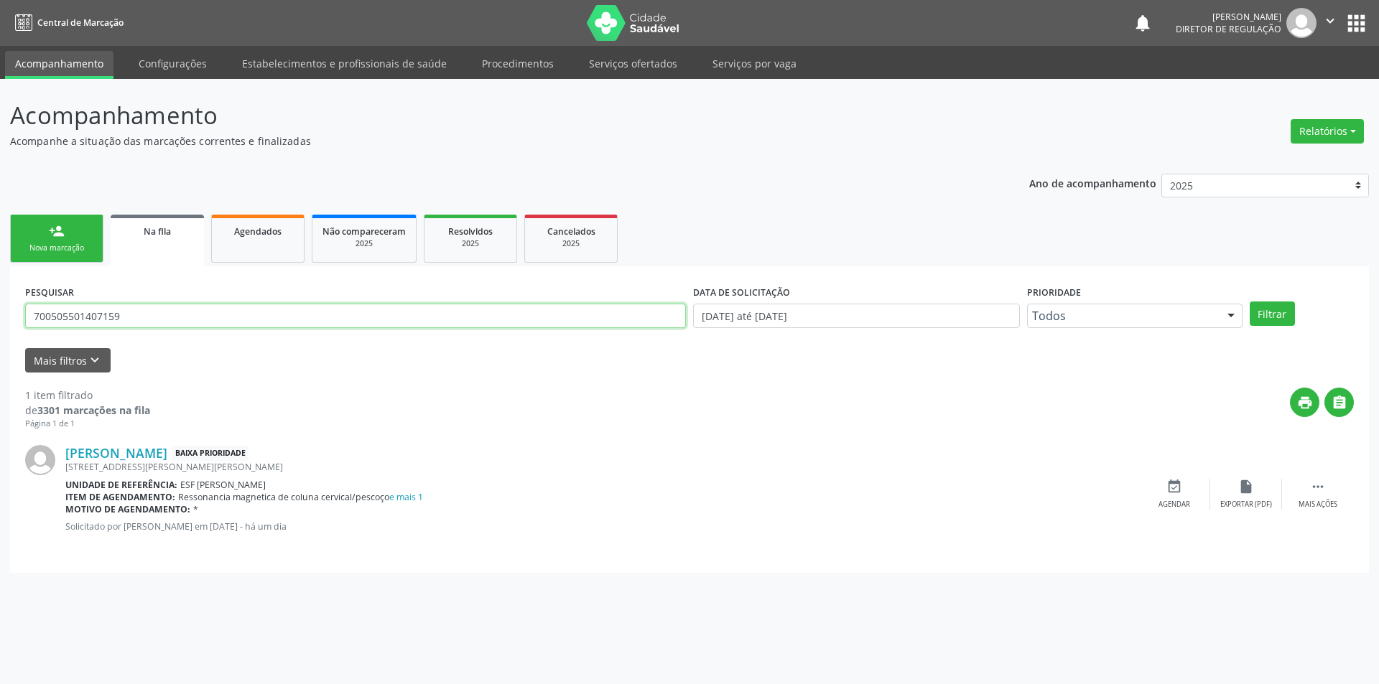
drag, startPoint x: 168, startPoint y: 320, endPoint x: 0, endPoint y: 304, distance: 168.8
click at [0, 304] on div "Acompanhamento Acompanhe a situação das marcações correntes e finalizadas Relat…" at bounding box center [689, 381] width 1379 height 605
type input "709200226472031"
click at [1272, 323] on button "Filtrar" at bounding box center [1271, 314] width 45 height 24
click at [1170, 496] on div "event_available Agendar" at bounding box center [1174, 494] width 72 height 31
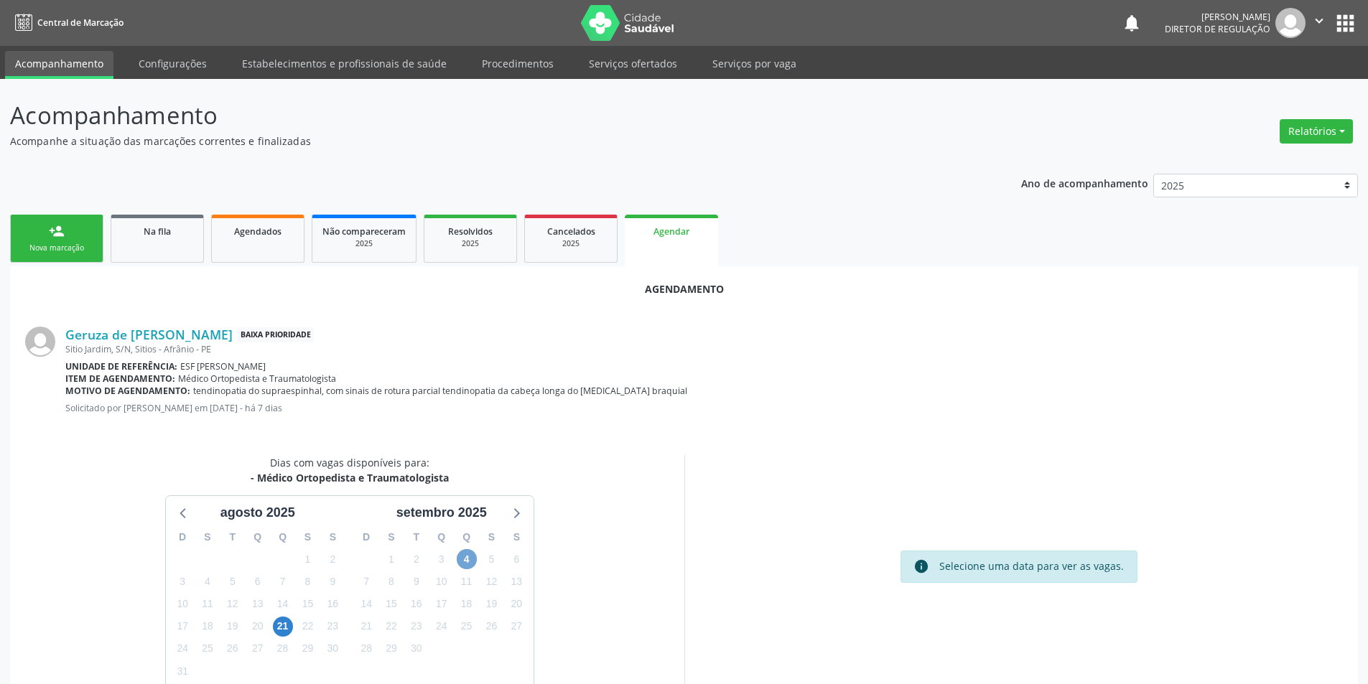
click at [468, 560] on span "4" at bounding box center [467, 559] width 20 height 20
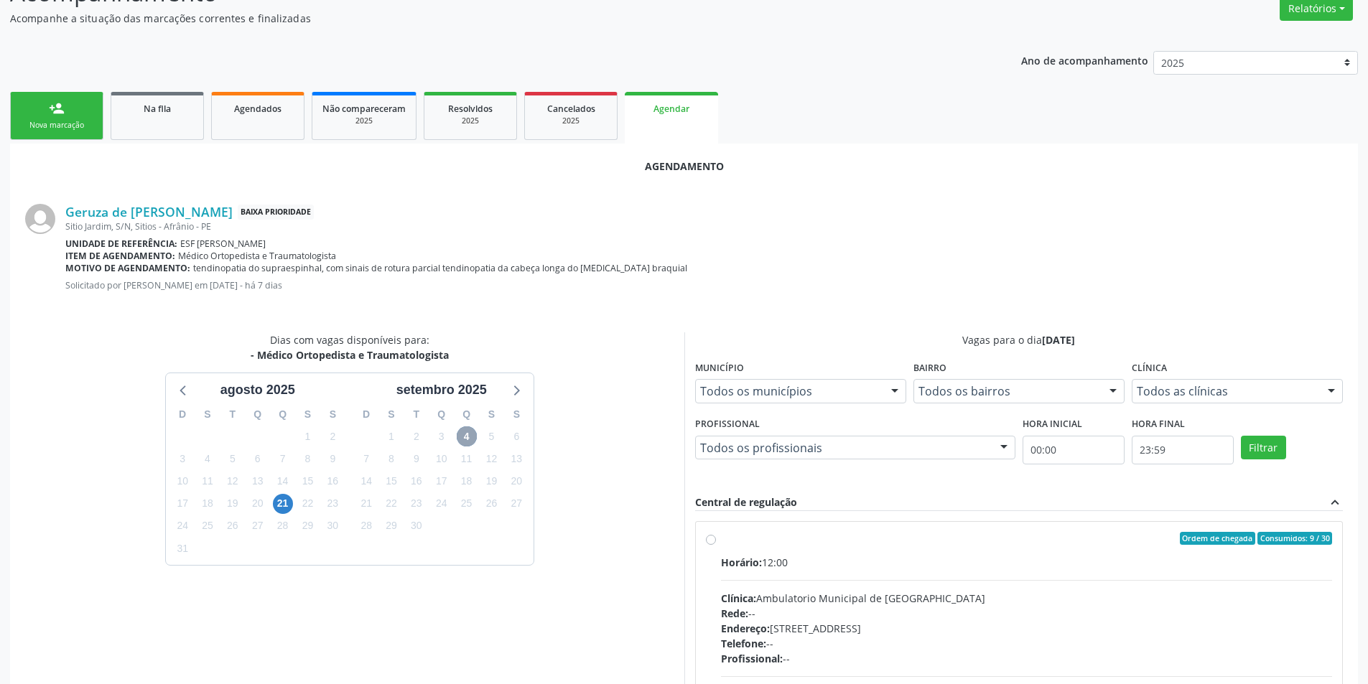
scroll to position [271, 0]
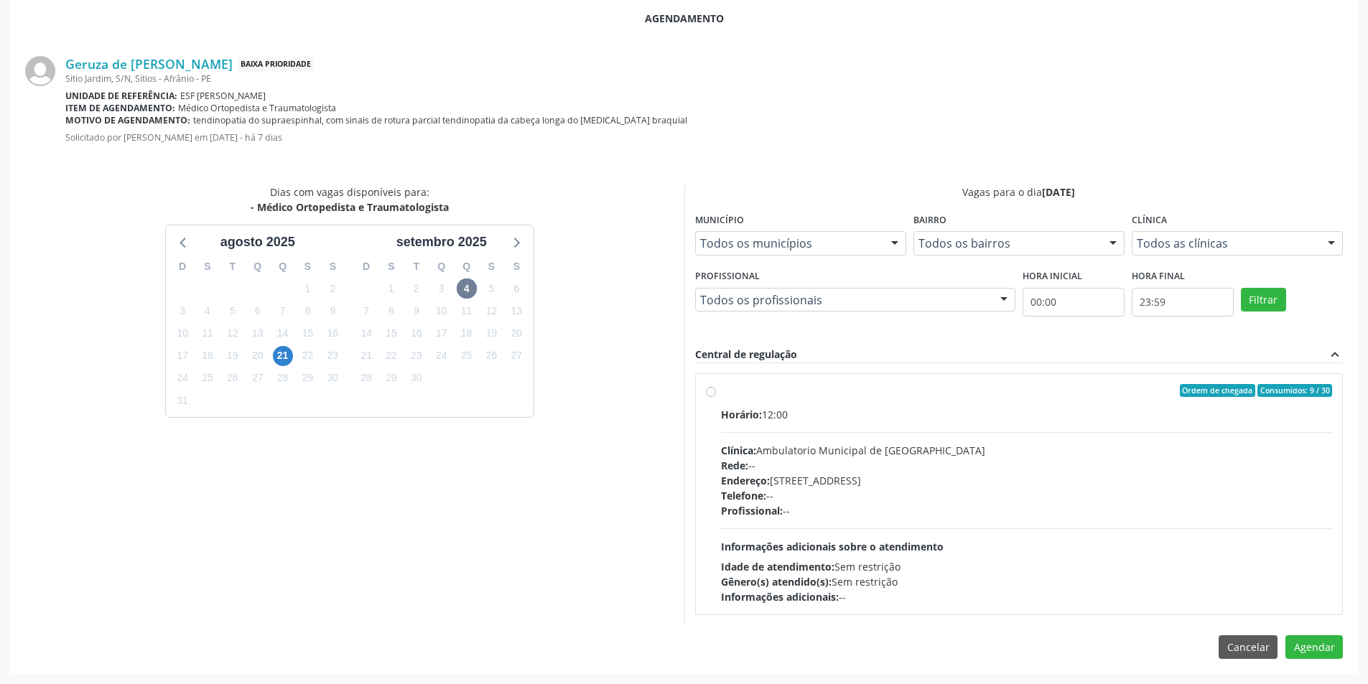
click at [762, 412] on span "Horário:" at bounding box center [741, 415] width 41 height 14
click at [716, 397] on input "Ordem de chegada Consumidos: 9 / 30 Horário: 12:00 Clínica: Ambulatorio Municip…" at bounding box center [711, 390] width 10 height 13
radio input "true"
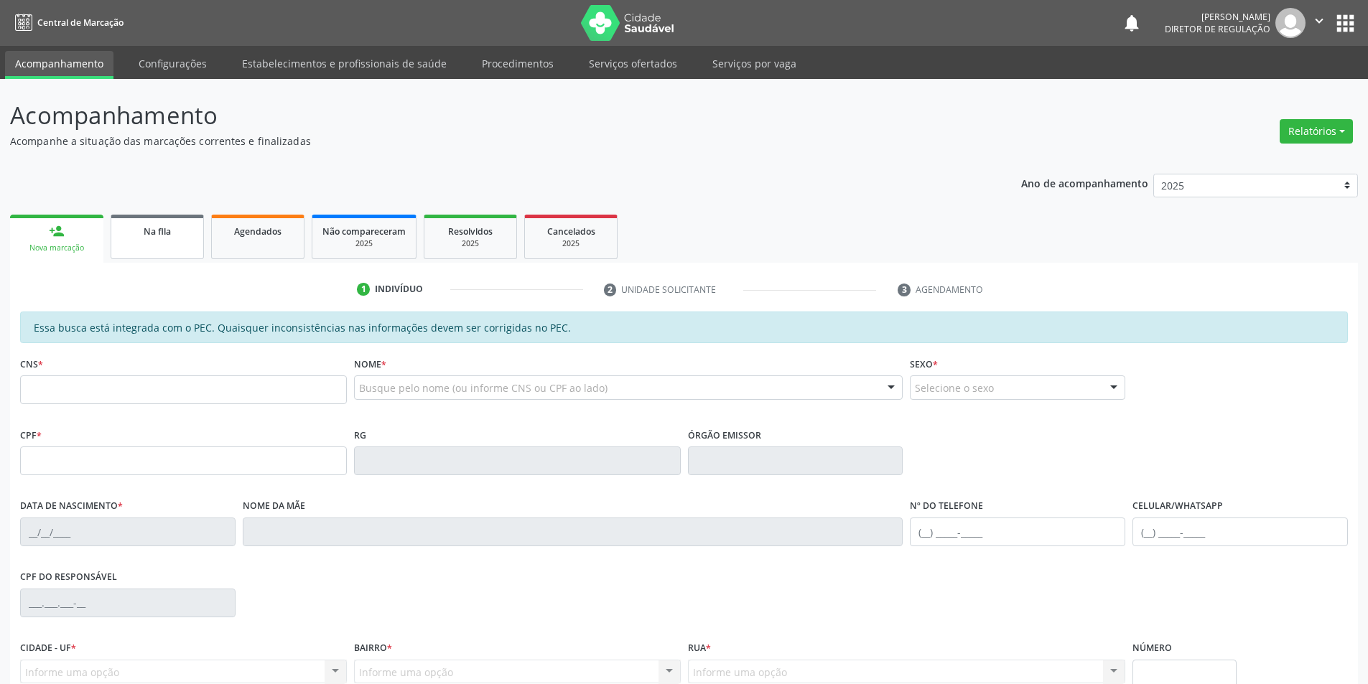
click at [154, 228] on span "Na fila" at bounding box center [157, 231] width 27 height 12
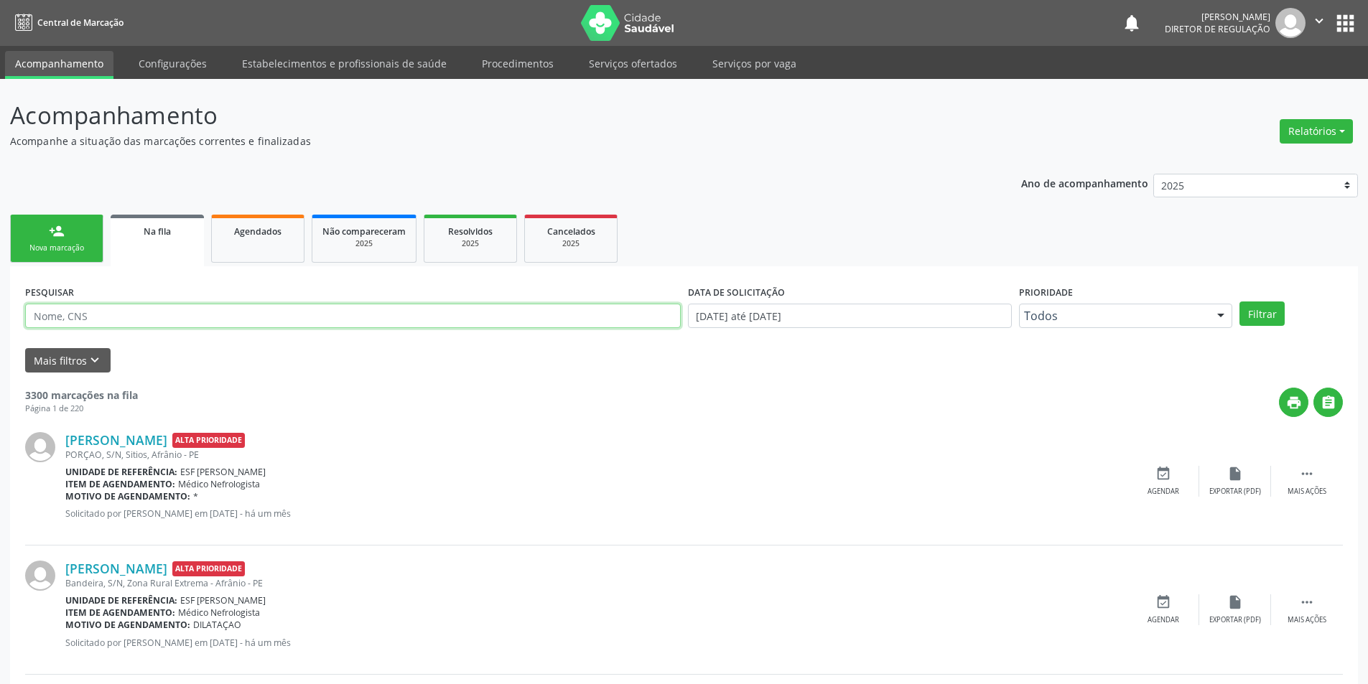
click at [166, 314] on input "text" at bounding box center [353, 316] width 656 height 24
click at [1254, 301] on div "PESQUISAR 709200226472031 DATA DE SOLICITAÇÃO [DATE] até [DATE] Prioridade Todo…" at bounding box center [684, 309] width 1325 height 56
click at [1254, 309] on button "Filtrar" at bounding box center [1261, 314] width 45 height 24
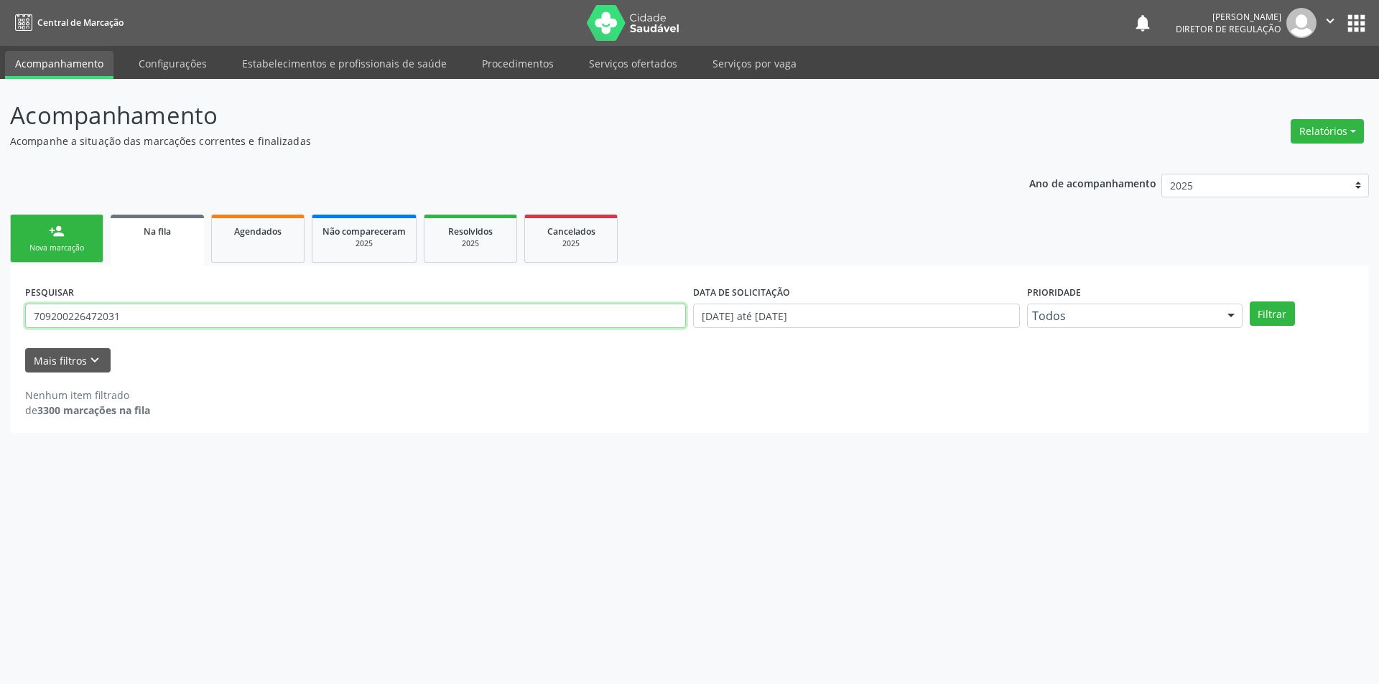
drag, startPoint x: 209, startPoint y: 321, endPoint x: 0, endPoint y: 323, distance: 209.0
click at [0, 323] on div "Acompanhamento Acompanhe a situação das marcações correntes e finalizadas Relat…" at bounding box center [689, 381] width 1379 height 605
type input "701404666306837"
click at [1272, 310] on button "Filtrar" at bounding box center [1271, 314] width 45 height 24
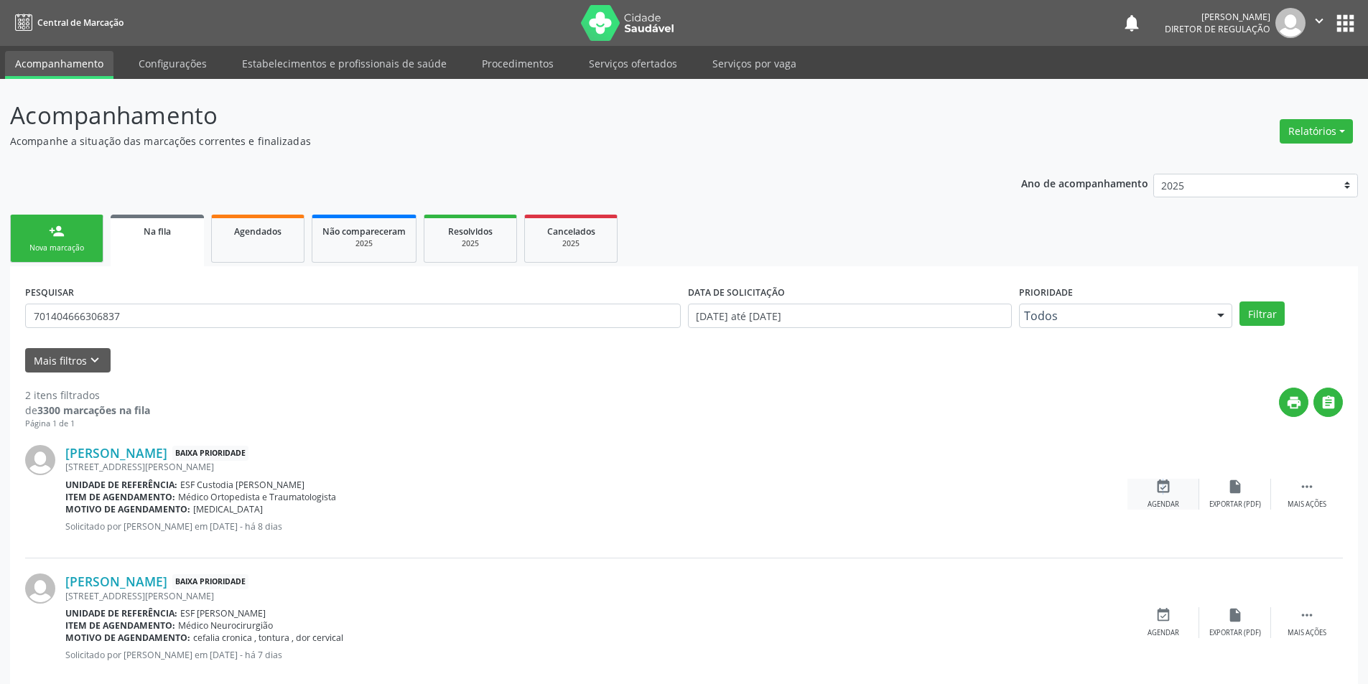
click at [1160, 486] on icon "event_available" at bounding box center [1163, 487] width 16 height 16
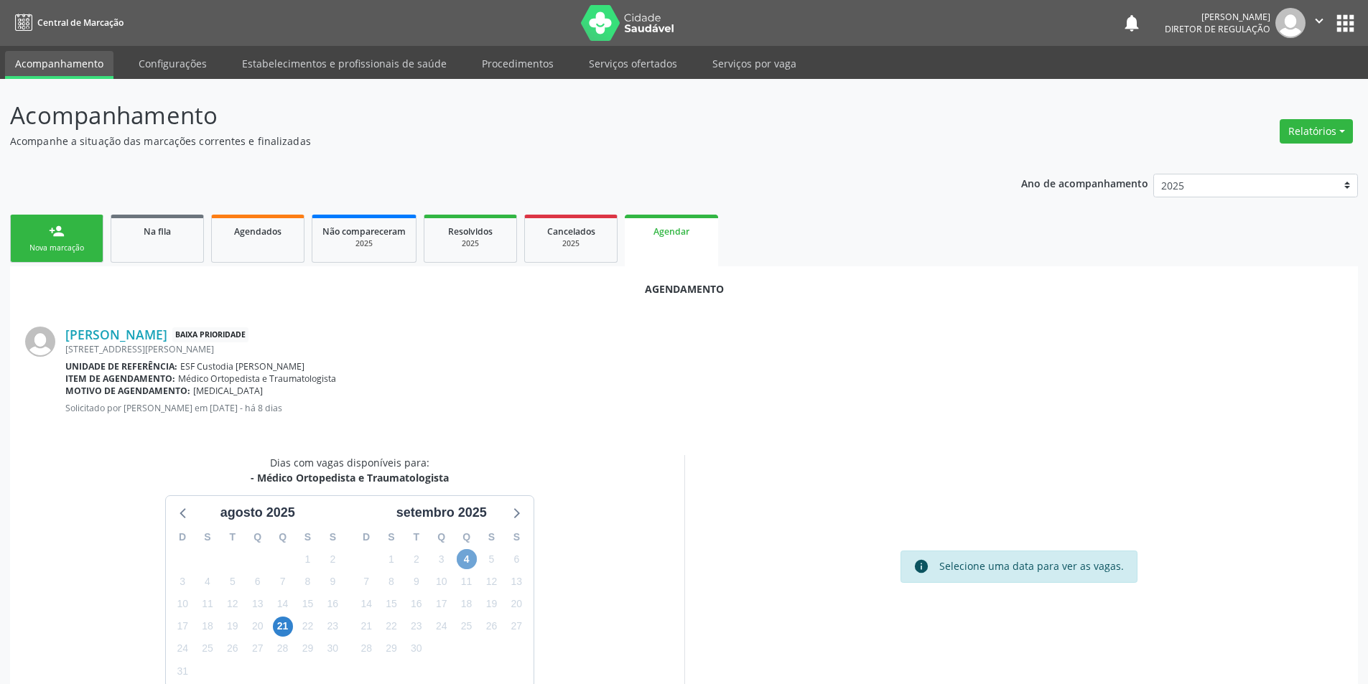
click at [467, 559] on span "4" at bounding box center [467, 559] width 20 height 20
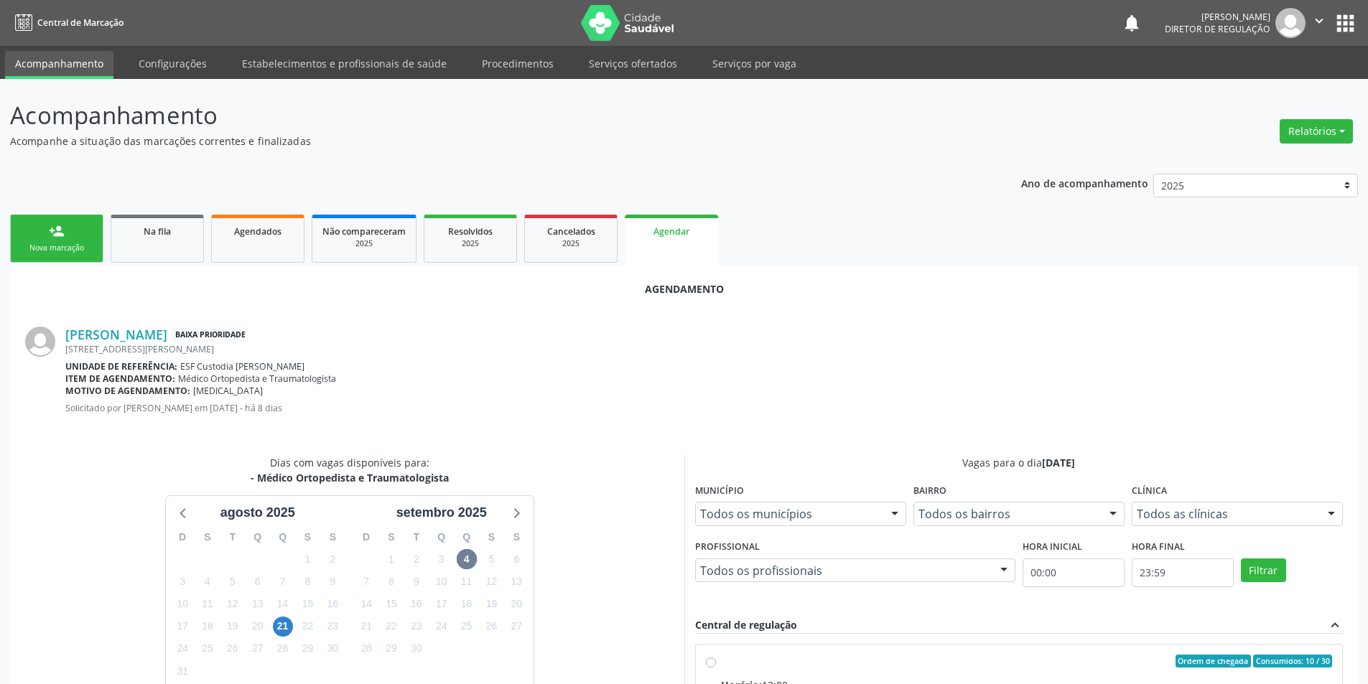
click at [792, 679] on div "Horário: 12:00" at bounding box center [1027, 685] width 612 height 15
click at [716, 668] on input "Ordem de chegada Consumidos: 10 / 30 Horário: 12:00 Clínica: Ambulatorio Munici…" at bounding box center [711, 661] width 10 height 13
radio input "true"
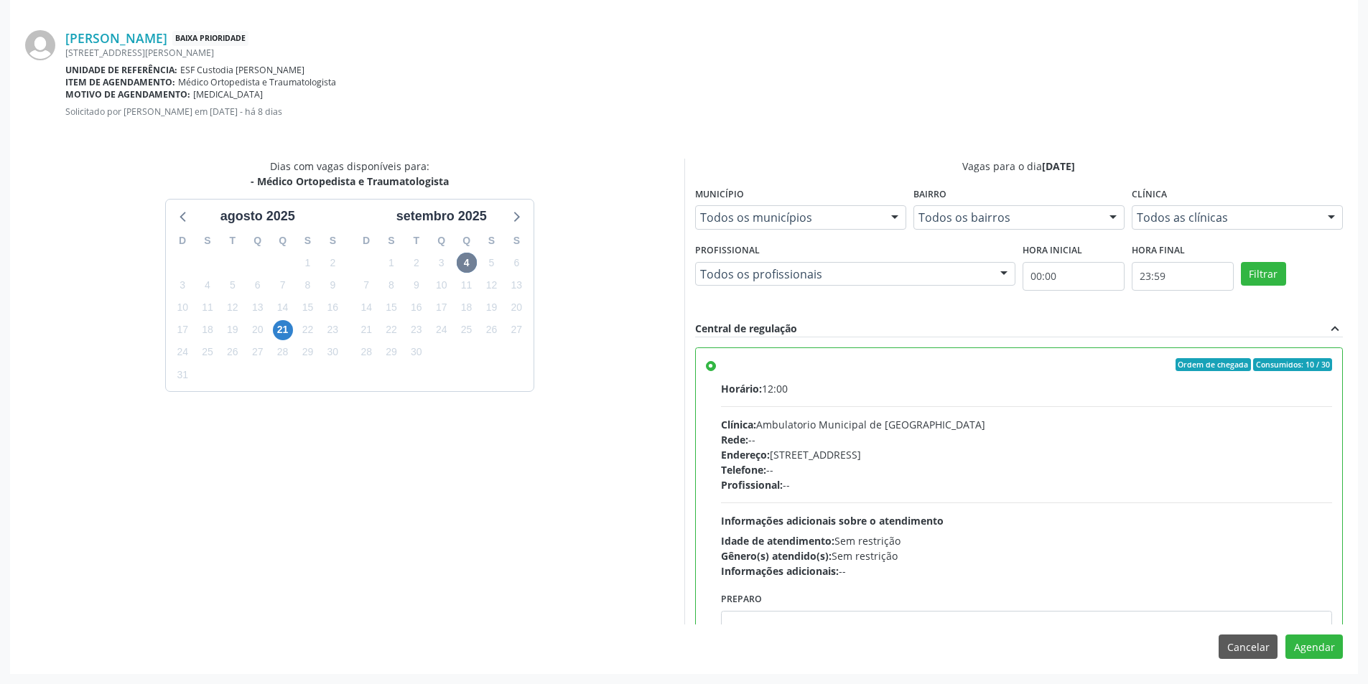
click at [1338, 659] on div "Agendamento [PERSON_NAME] Baixa Prioridade [STREET_ADDRESS][PERSON_NAME] Unidad…" at bounding box center [684, 322] width 1348 height 704
click at [1324, 653] on button "Agendar" at bounding box center [1313, 647] width 57 height 24
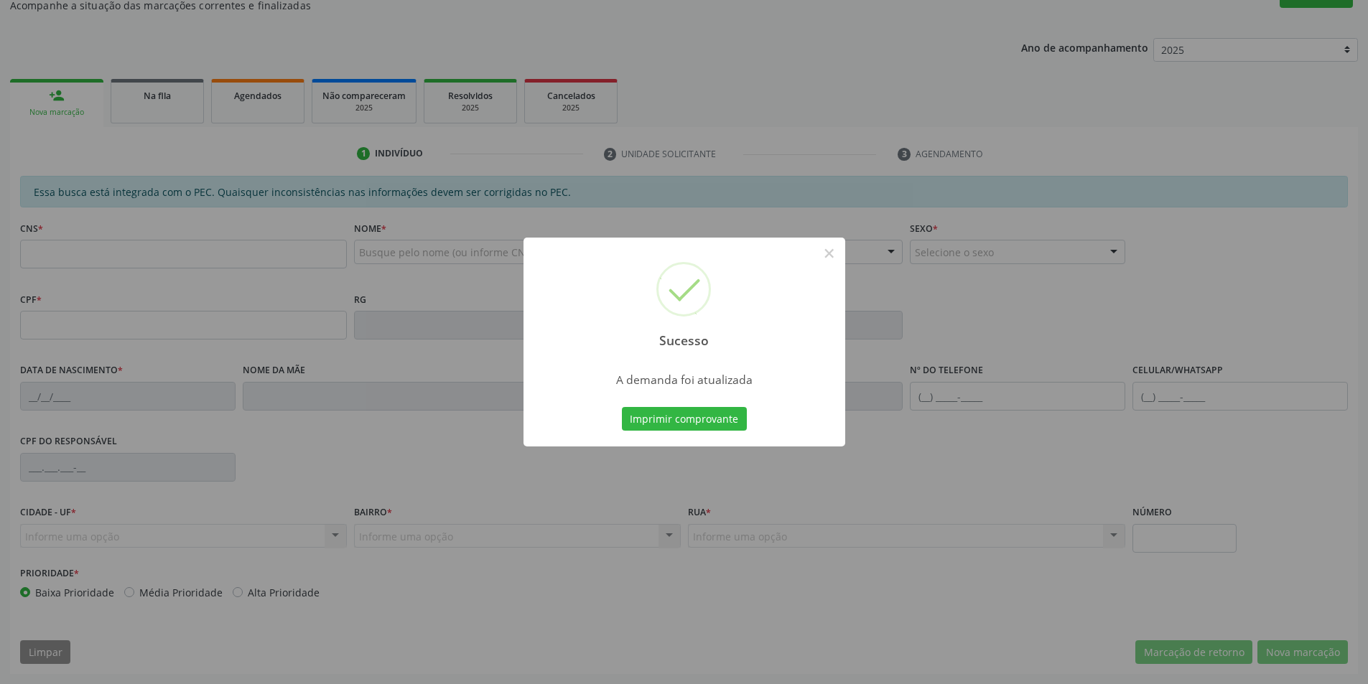
scroll to position [136, 0]
click at [658, 419] on button "Imprimir comprovante" at bounding box center [684, 419] width 125 height 24
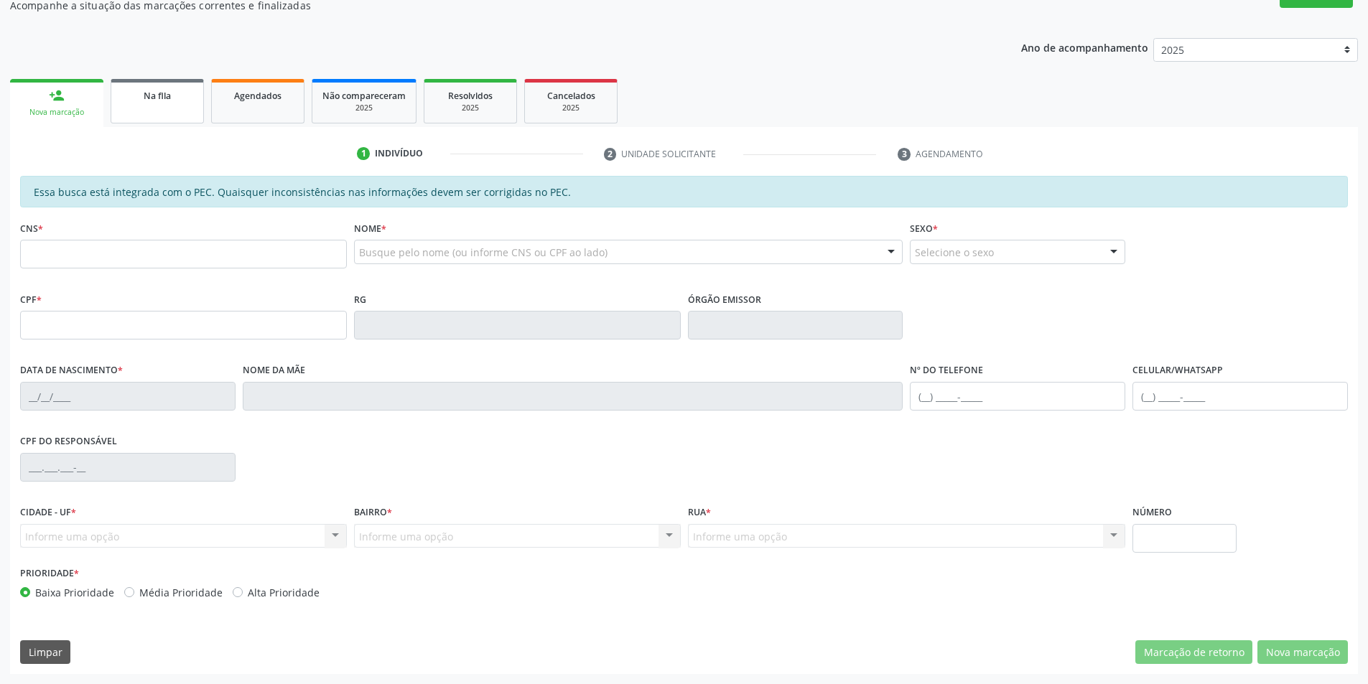
click at [114, 93] on link "Na fila" at bounding box center [157, 101] width 93 height 45
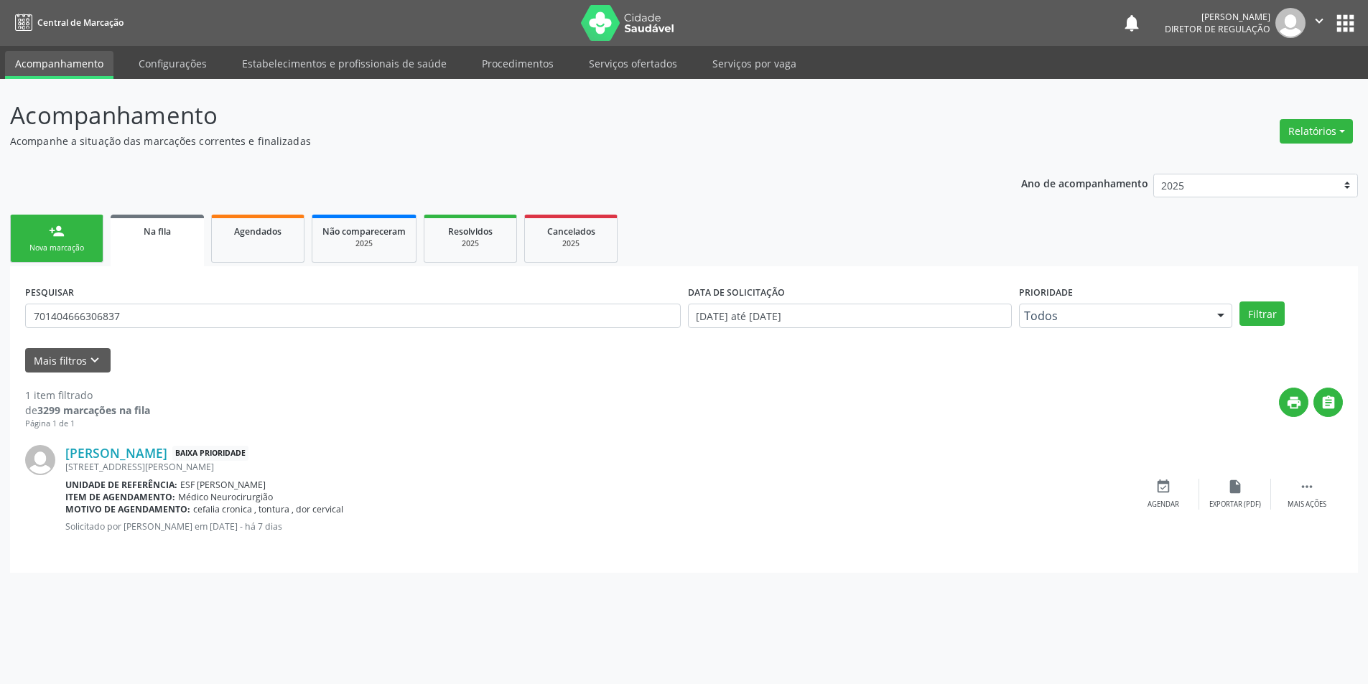
scroll to position [0, 0]
drag, startPoint x: 149, startPoint y: 318, endPoint x: 0, endPoint y: 320, distance: 149.4
click at [0, 320] on div "Acompanhamento Acompanhe a situação das marcações correntes e finalizadas Relat…" at bounding box center [689, 381] width 1379 height 605
type input "706205594400860"
click at [1271, 319] on button "Filtrar" at bounding box center [1271, 314] width 45 height 24
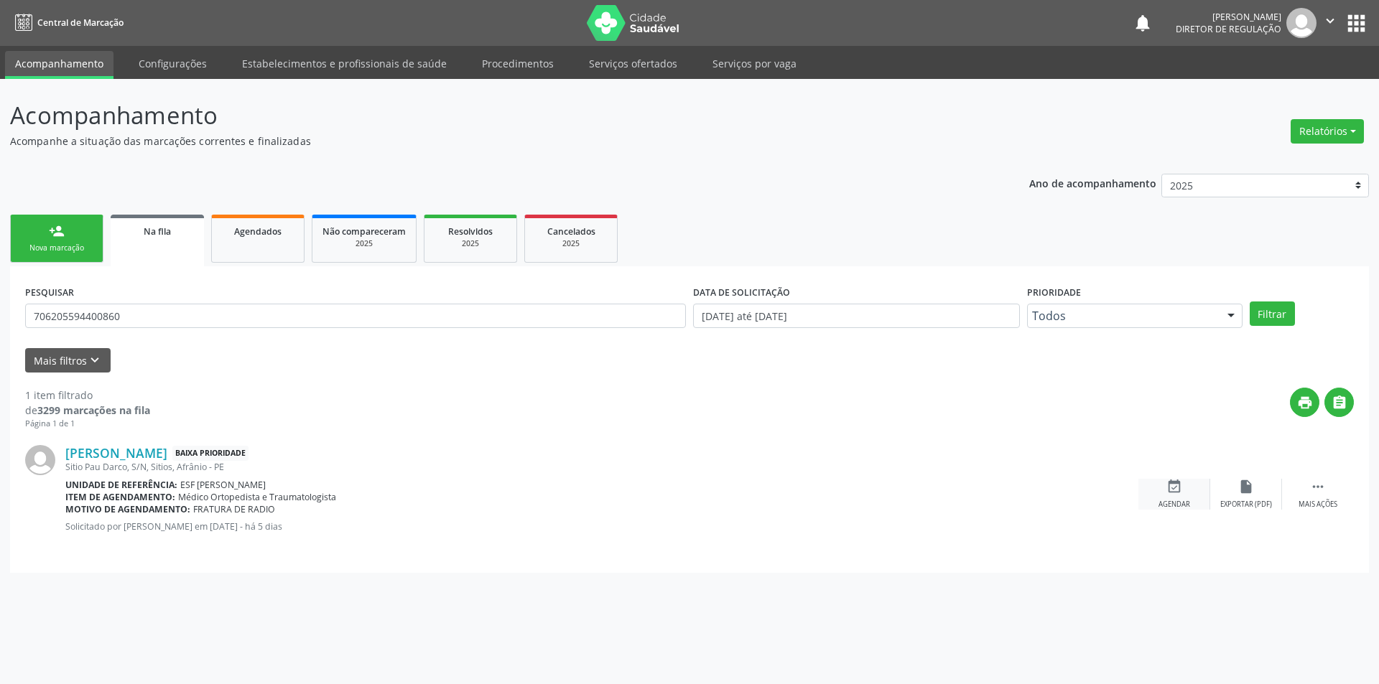
click at [1180, 490] on icon "event_available" at bounding box center [1174, 487] width 16 height 16
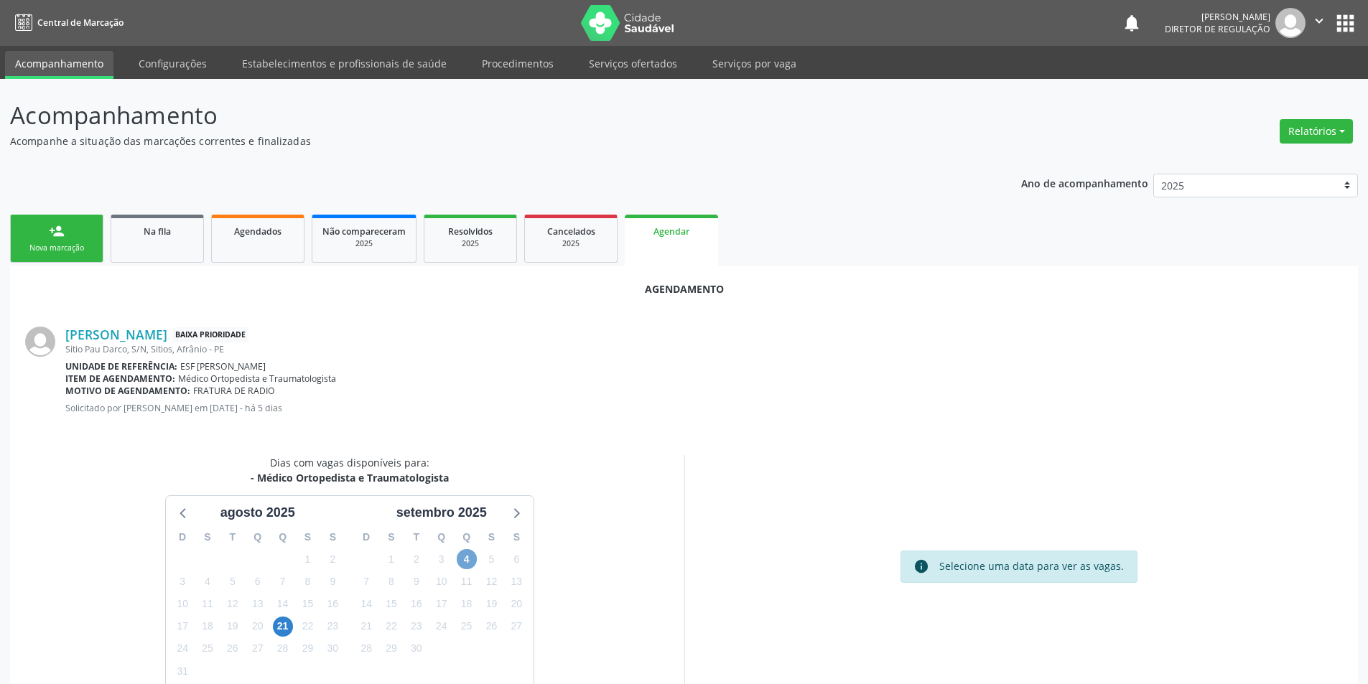
click at [461, 559] on span "4" at bounding box center [467, 559] width 20 height 20
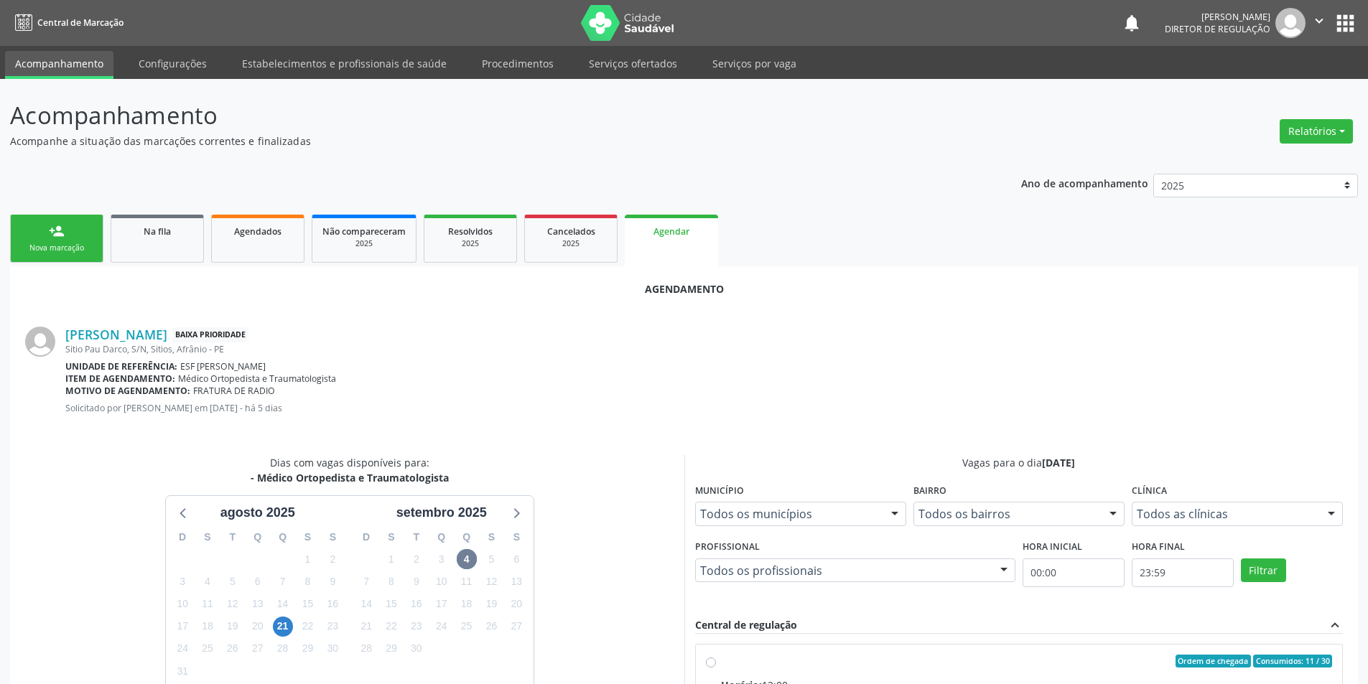
radio input "true"
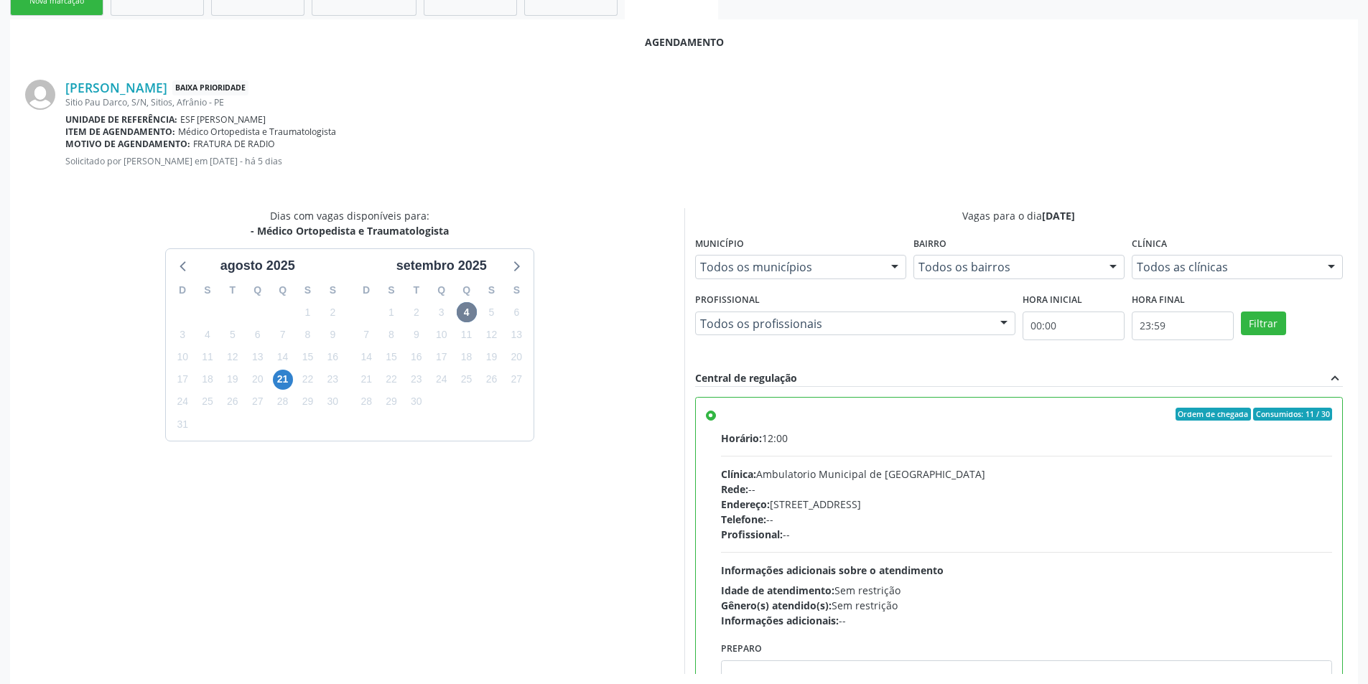
scroll to position [297, 0]
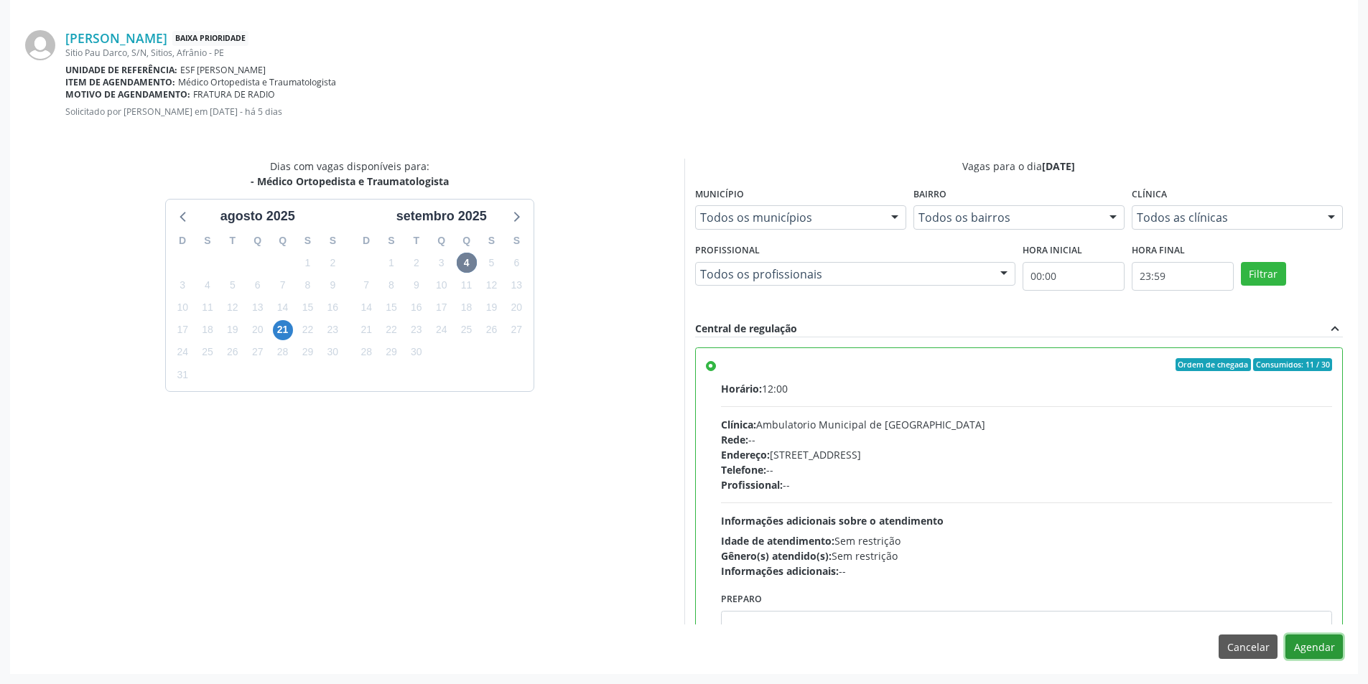
click at [1305, 638] on button "Agendar" at bounding box center [1313, 647] width 57 height 24
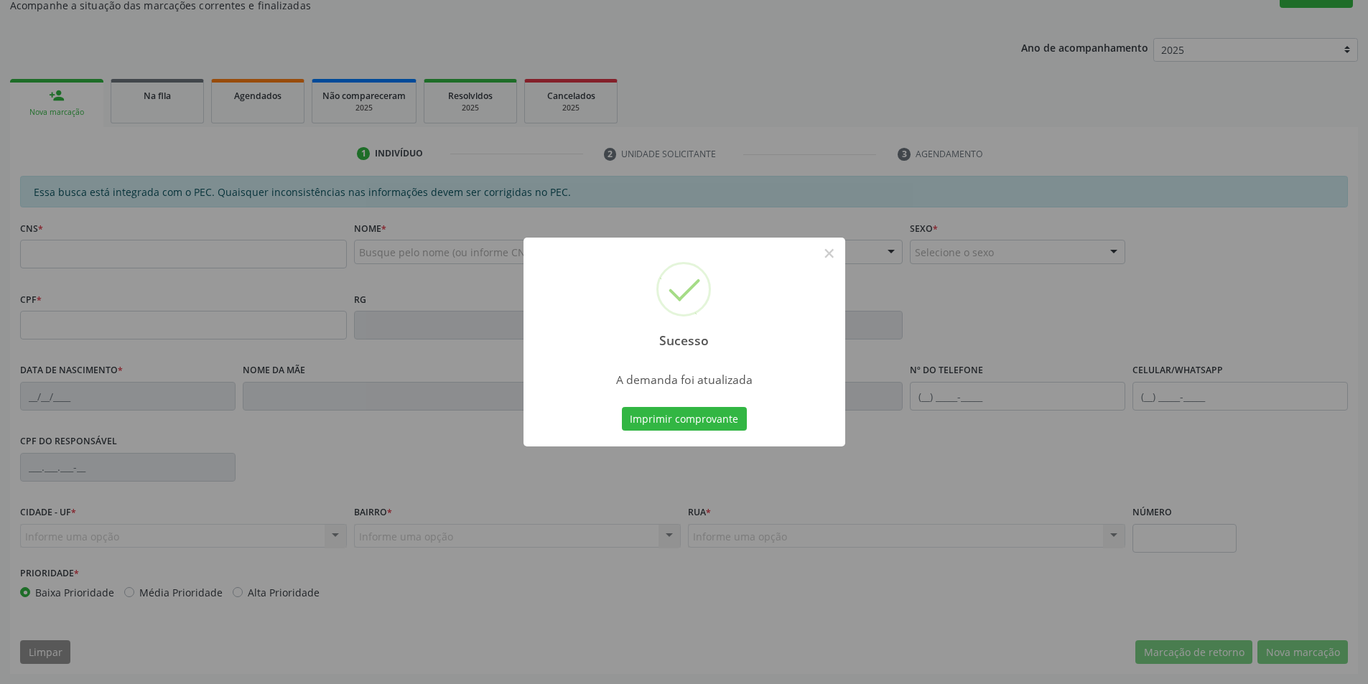
scroll to position [136, 0]
click at [696, 419] on button "Imprimir comprovante" at bounding box center [684, 419] width 125 height 24
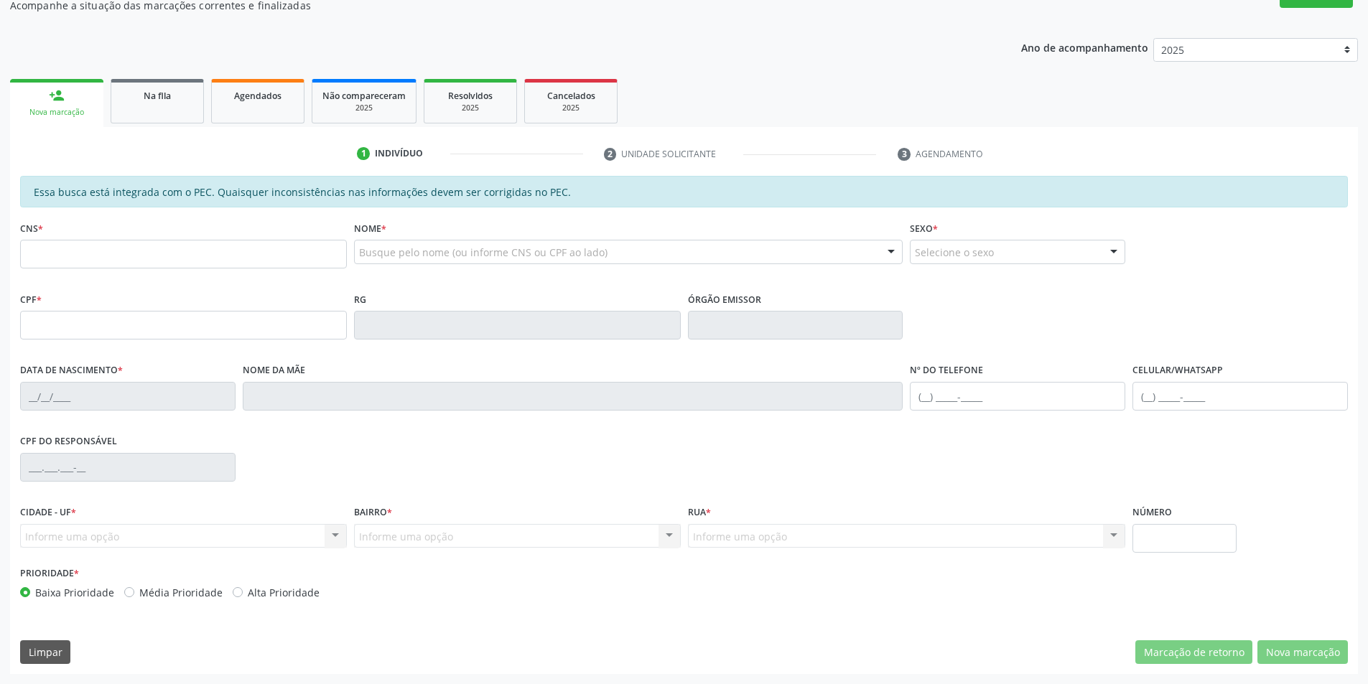
click at [146, 269] on fieldset "CNS *" at bounding box center [183, 248] width 327 height 61
click at [171, 103] on link "Na fila" at bounding box center [157, 101] width 93 height 45
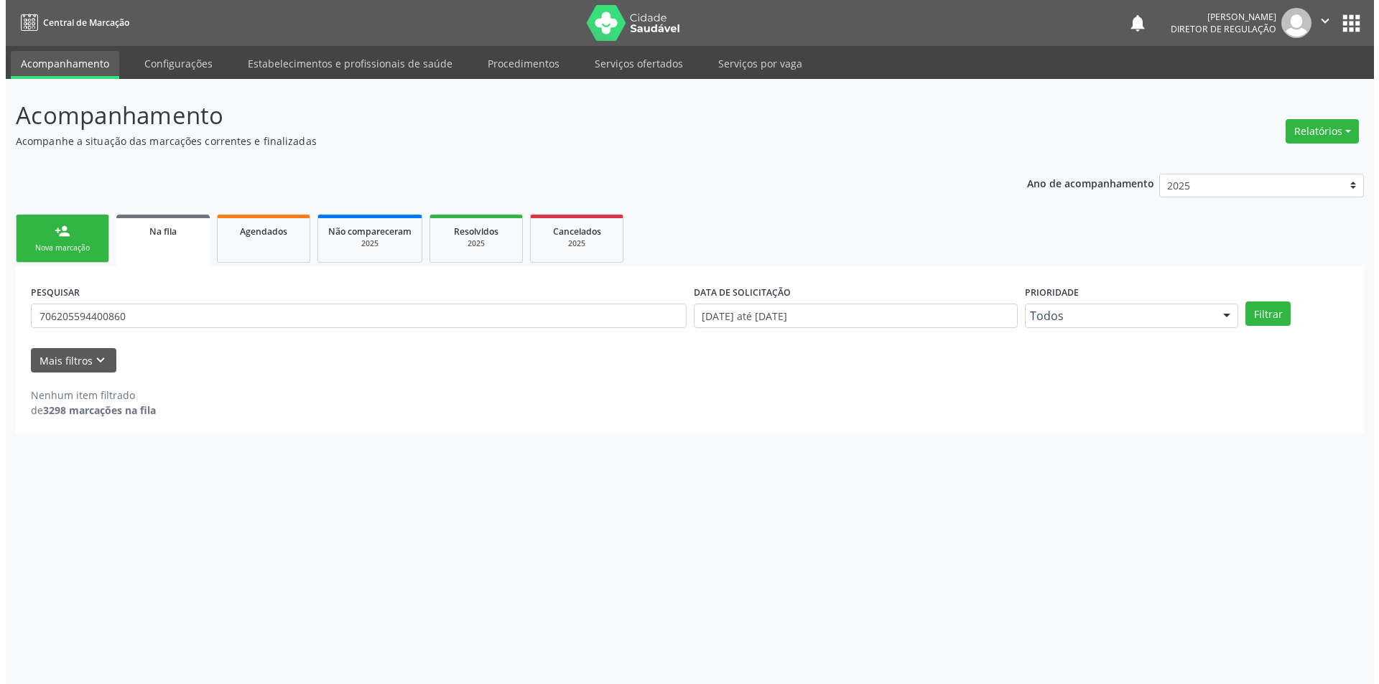
scroll to position [0, 0]
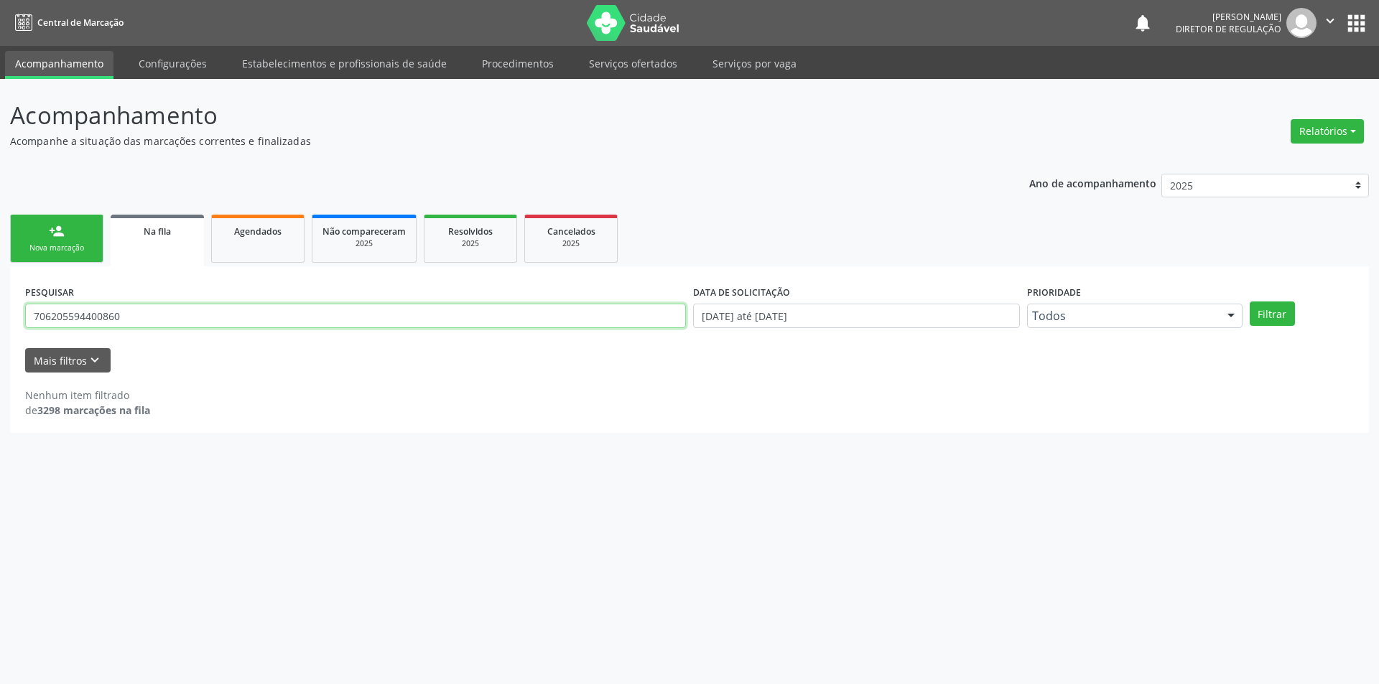
drag, startPoint x: 133, startPoint y: 320, endPoint x: 0, endPoint y: 269, distance: 142.5
click at [0, 269] on div "Acompanhamento Acompanhe a situação das marcações correntes e finalizadas Relat…" at bounding box center [689, 381] width 1379 height 605
type input "703405563989300"
click at [1277, 302] on button "Filtrar" at bounding box center [1271, 314] width 45 height 24
